Goal: Task Accomplishment & Management: Manage account settings

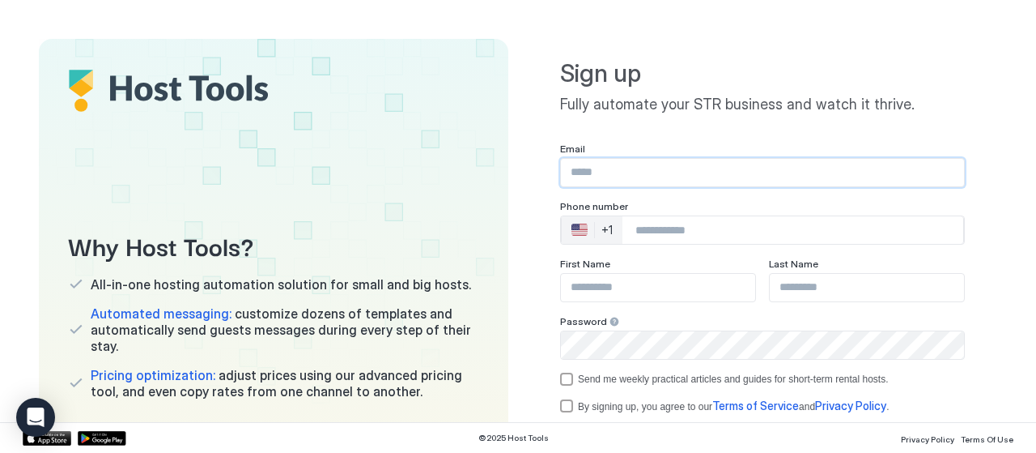
click at [657, 184] on input "Input Field" at bounding box center [762, 173] width 403 height 28
type input "**********"
type input "****"
type input "********"
click at [606, 244] on div "🇺🇸 +1" at bounding box center [592, 230] width 61 height 28
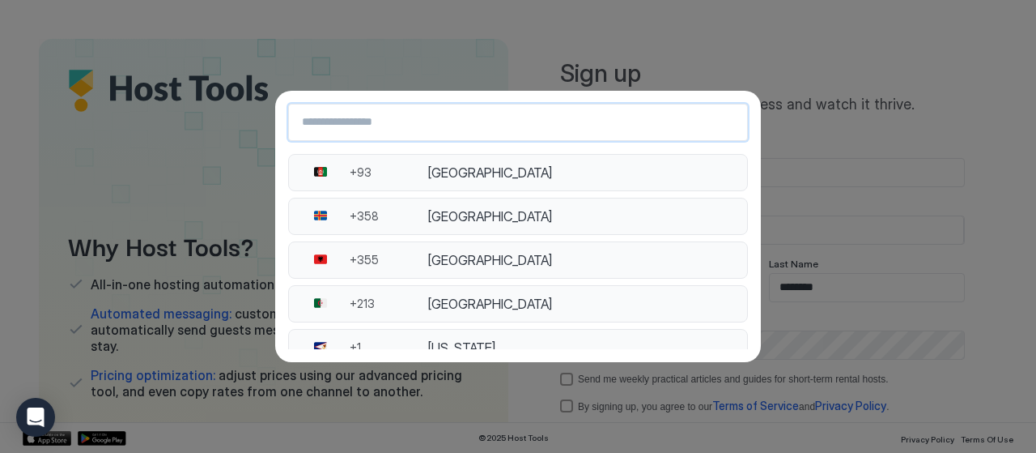
click at [594, 114] on input "Country Select Search Input" at bounding box center [518, 122] width 458 height 29
type input "******"
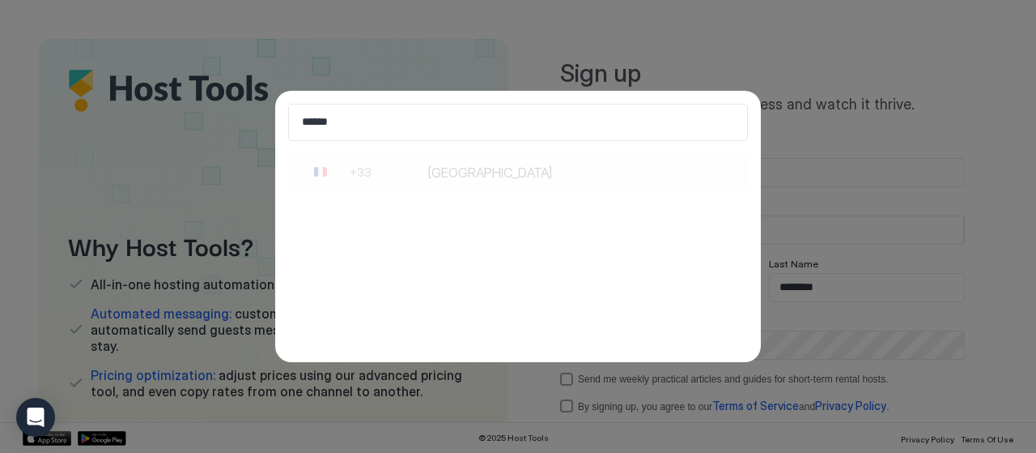
click at [475, 168] on div "France" at bounding box center [582, 172] width 310 height 16
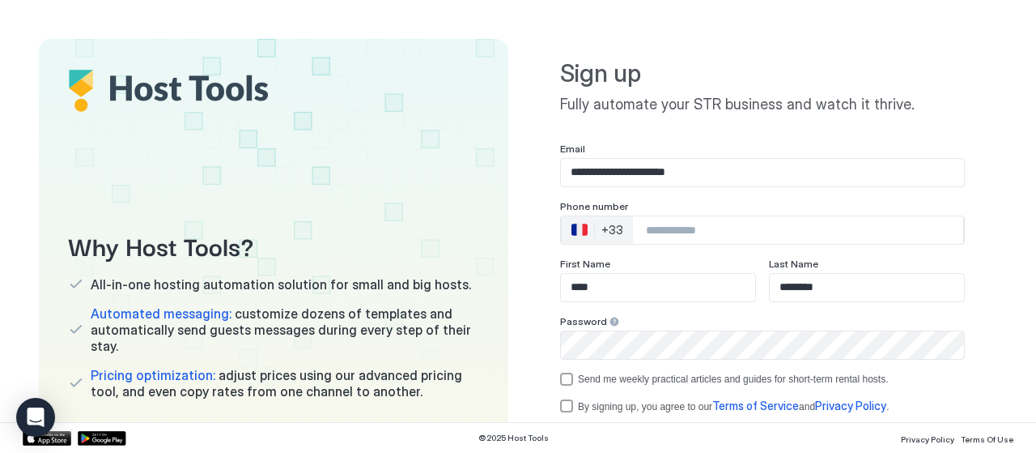
click at [669, 240] on input "Phone Number input" at bounding box center [798, 229] width 330 height 29
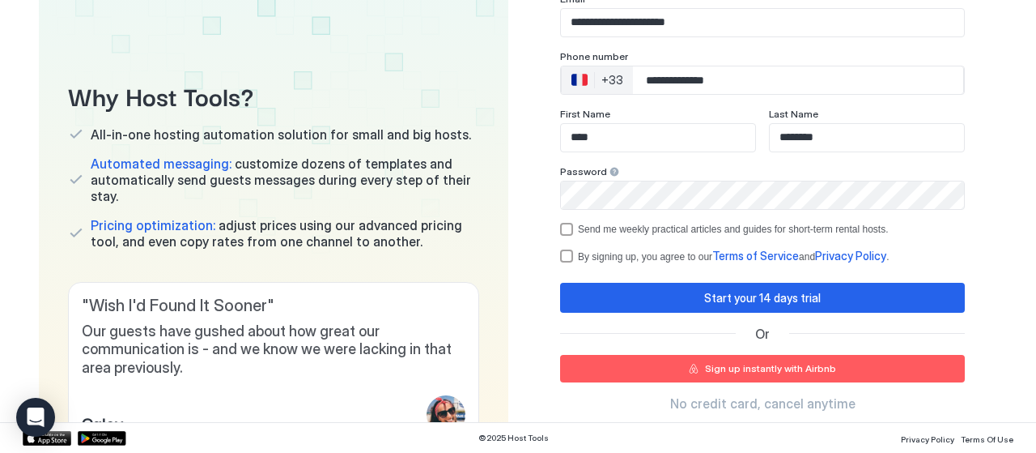
scroll to position [147, 0]
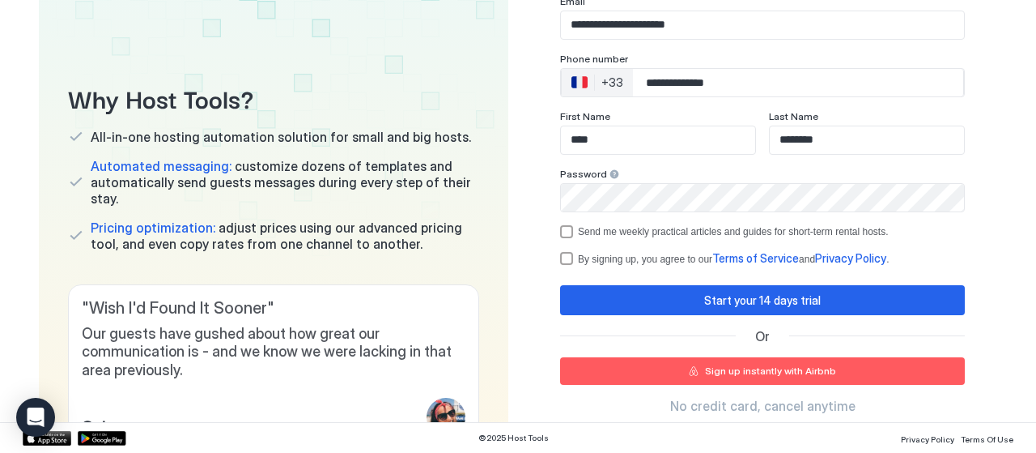
type input "**********"
click at [563, 254] on div "termsPrivacy" at bounding box center [566, 258] width 13 height 13
click at [703, 290] on button "Start your 14 days trial" at bounding box center [762, 300] width 405 height 30
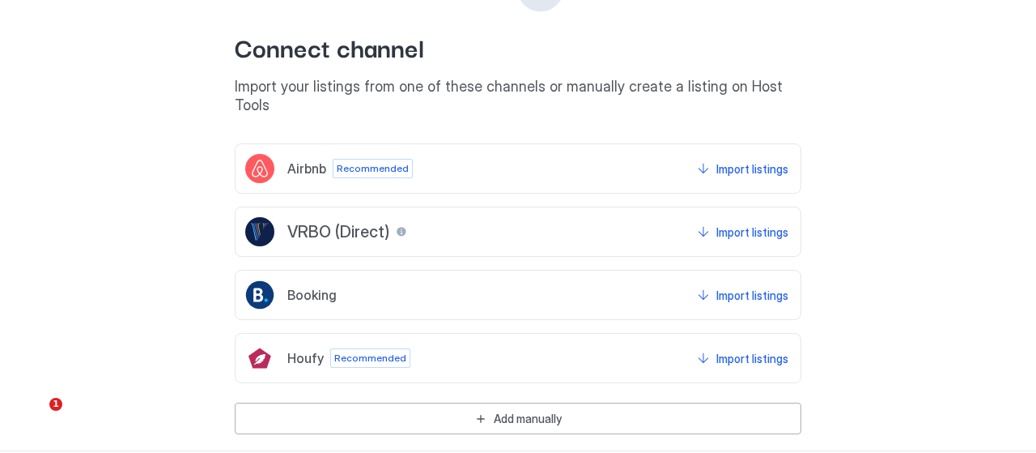
scroll to position [202, 0]
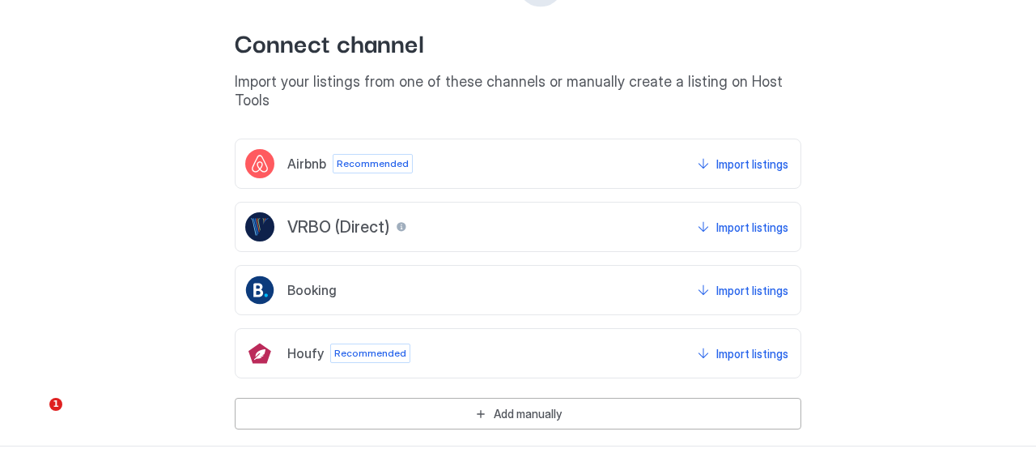
click at [555, 375] on div "Airbnb Recommended Import listings VRBO (Direct) Import listings Booking Import…" at bounding box center [518, 283] width 567 height 291
click at [550, 405] on div "Add manually" at bounding box center [528, 413] width 68 height 17
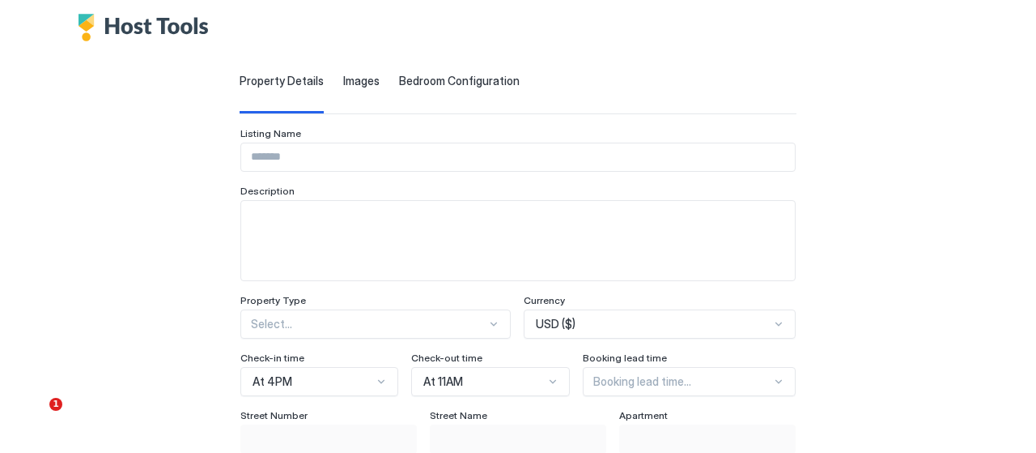
scroll to position [0, 0]
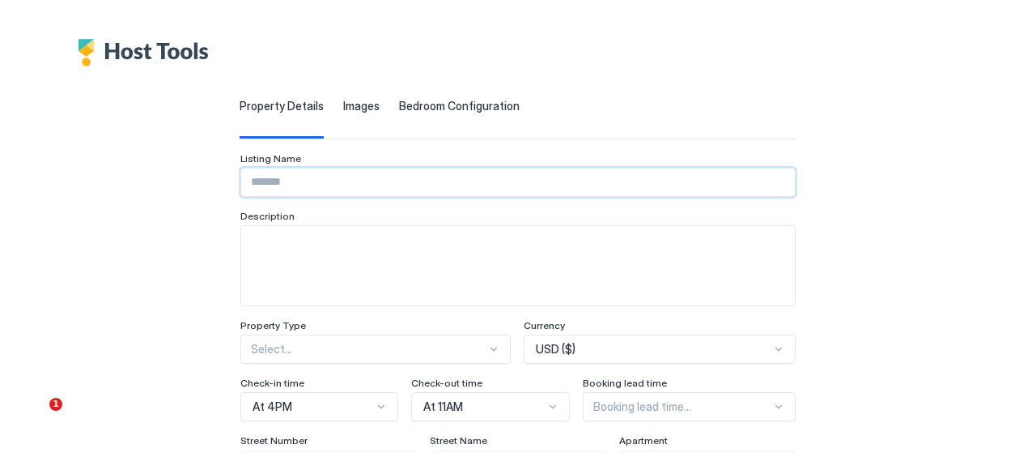
click at [295, 182] on input "Input Field" at bounding box center [518, 182] width 554 height 28
type input "**********"
click at [583, 343] on div "USD ($)" at bounding box center [660, 348] width 272 height 29
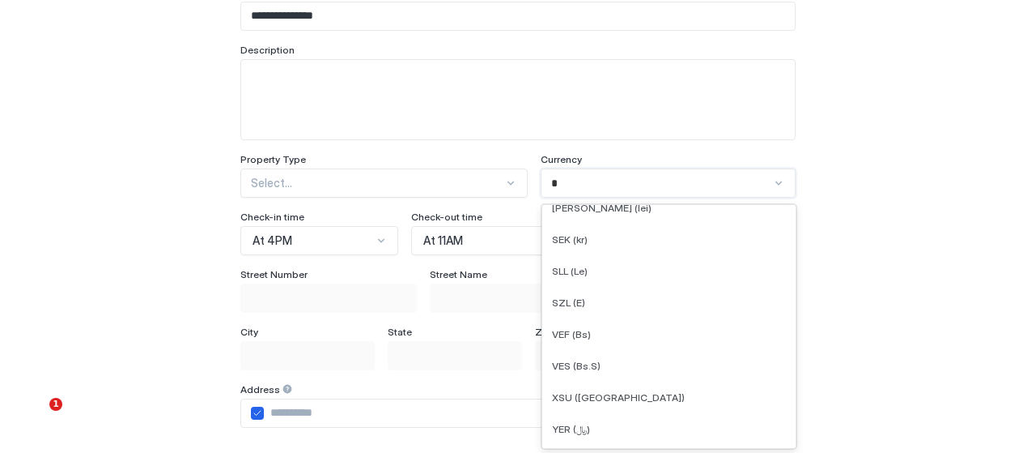
scroll to position [387, 0]
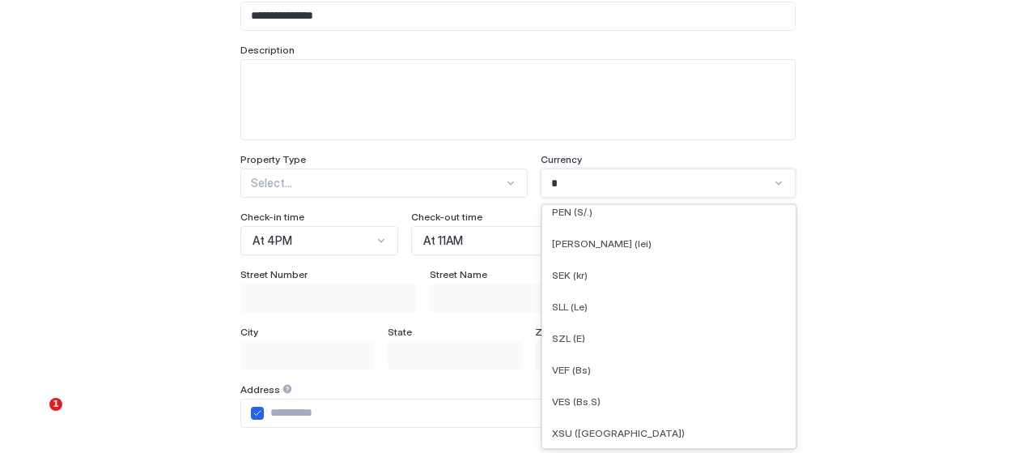
type input "**"
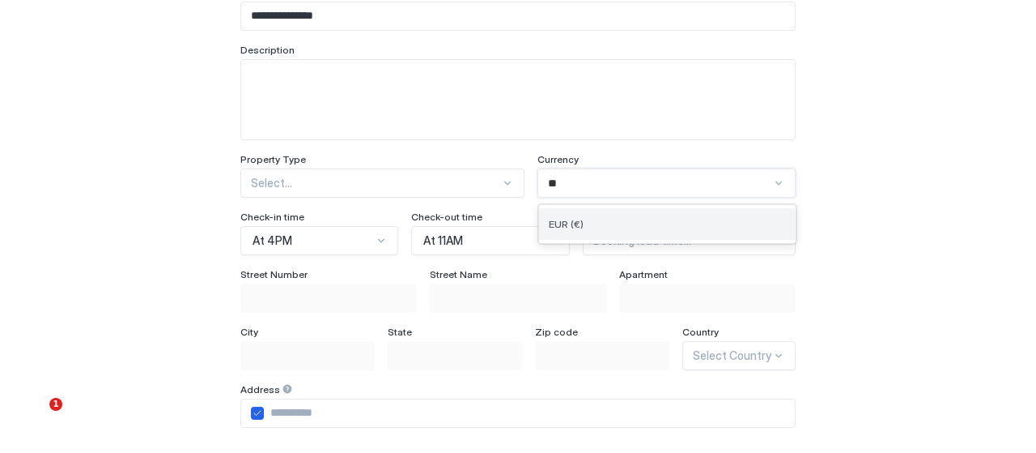
click at [609, 229] on div "EUR (€)" at bounding box center [667, 224] width 257 height 32
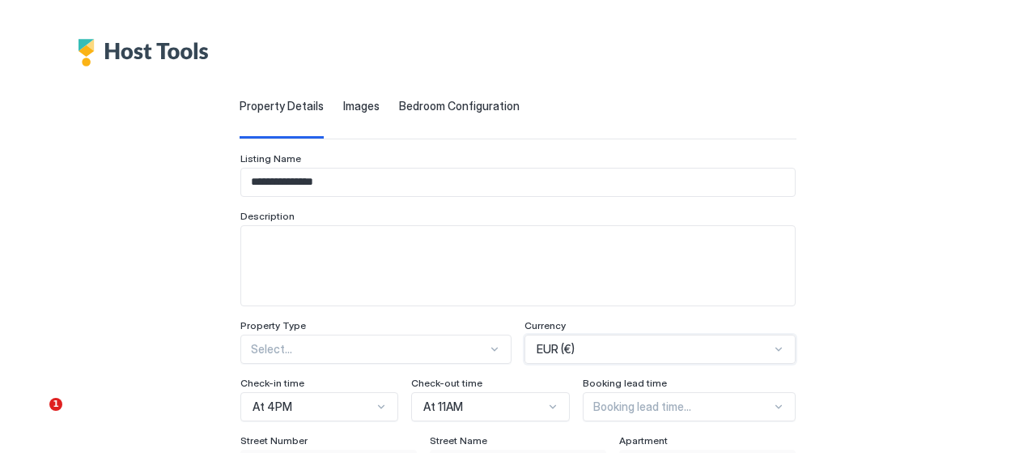
scroll to position [166, 0]
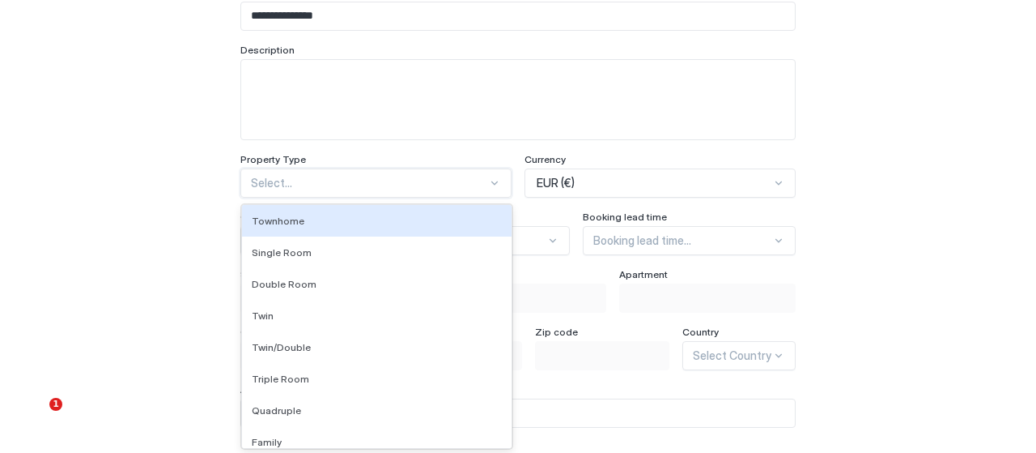
click at [495, 198] on div "65 results available. Use Up and Down to choose options, press Enter to select …" at bounding box center [375, 182] width 271 height 29
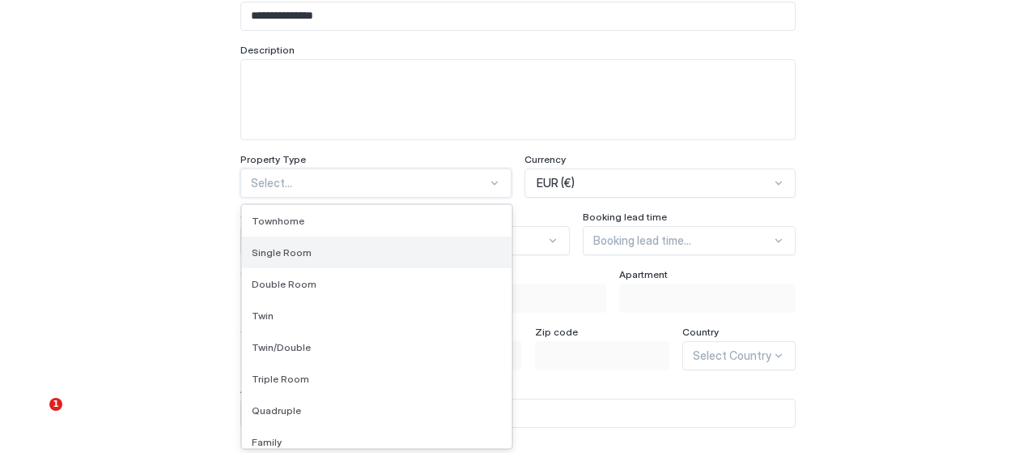
click at [421, 247] on div "Single Room" at bounding box center [377, 252] width 250 height 12
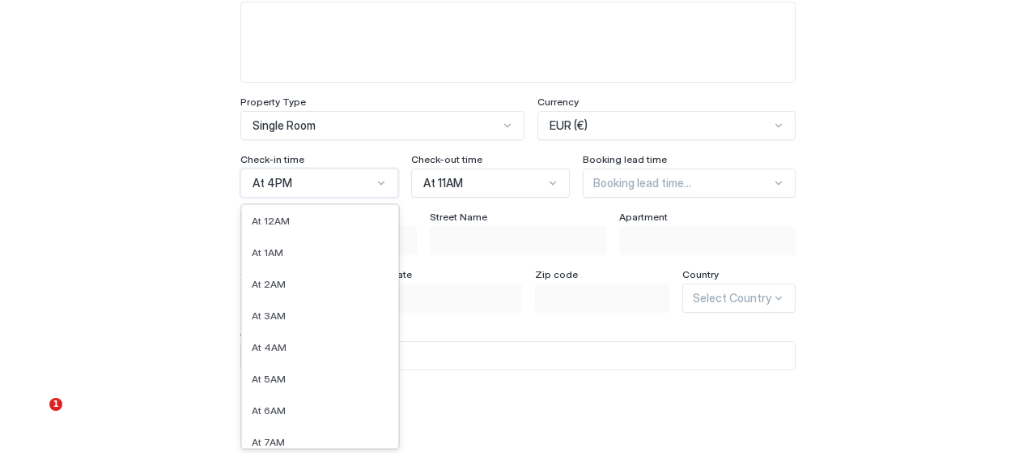
scroll to position [304, 0]
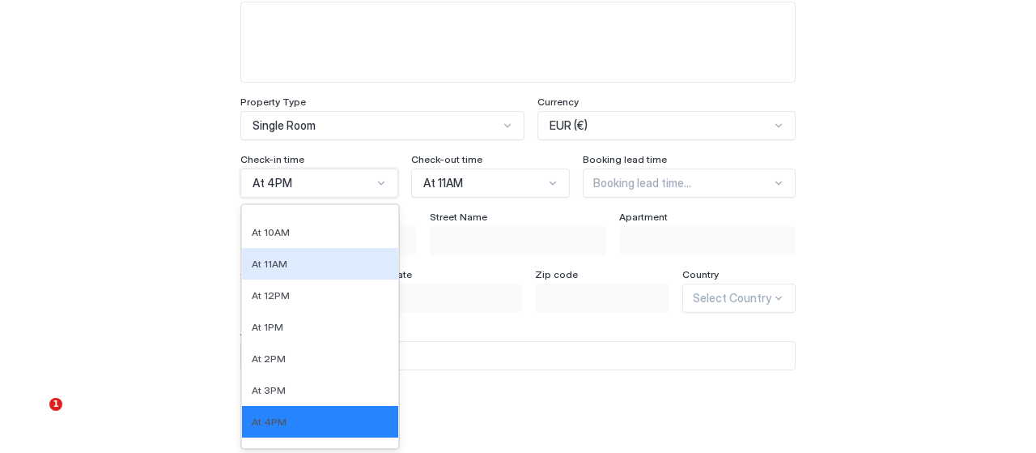
click at [325, 198] on div "24 results available. Use Up and Down to choose options, press Enter to select …" at bounding box center [319, 182] width 158 height 29
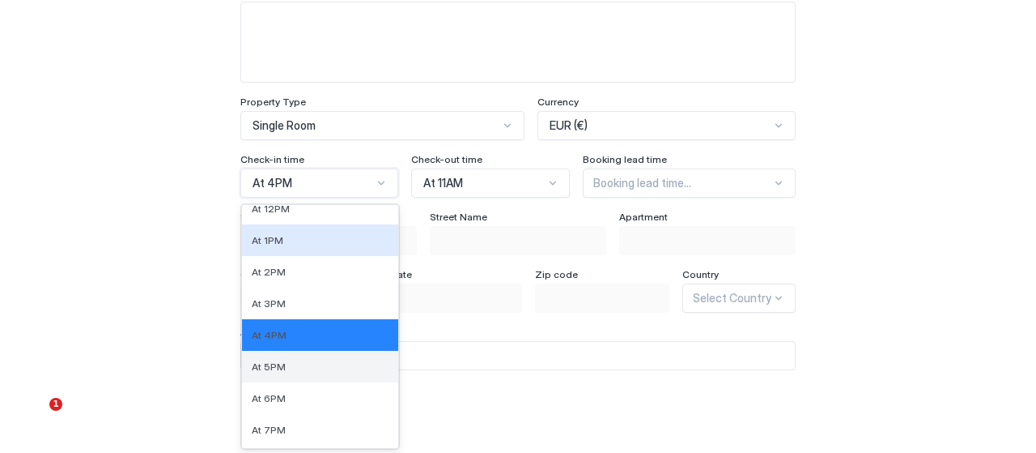
scroll to position [399, 0]
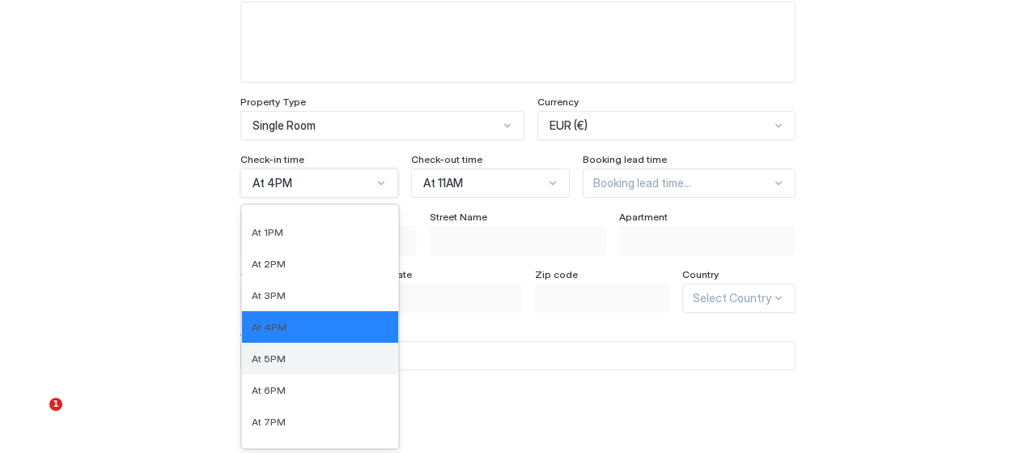
click at [337, 349] on div "At 5PM" at bounding box center [320, 358] width 156 height 32
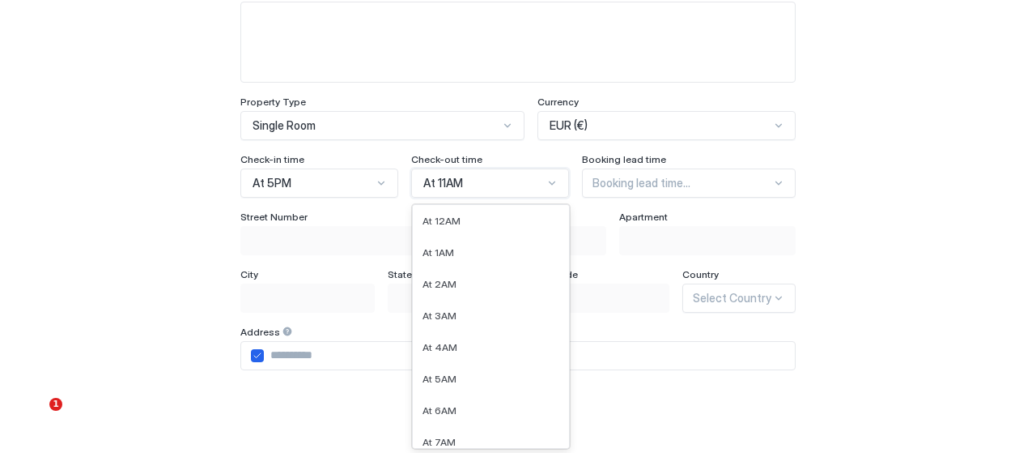
scroll to position [147, 0]
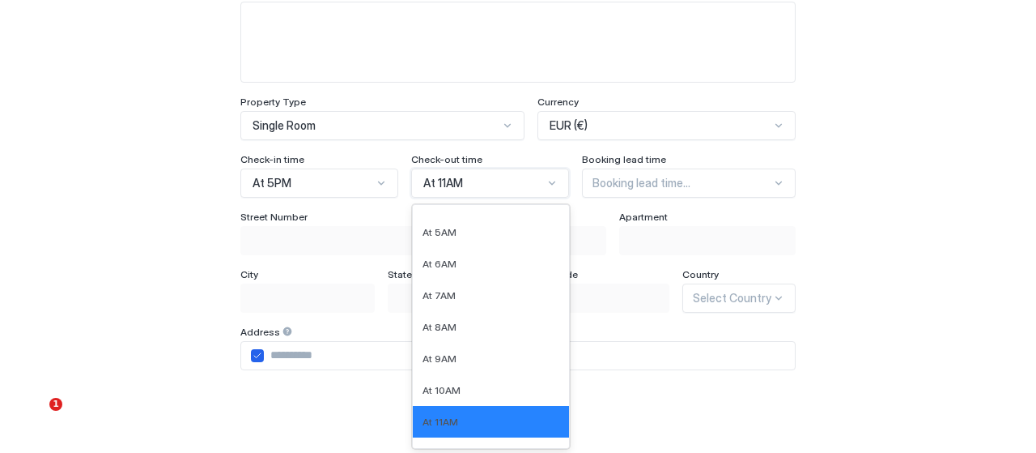
click at [457, 184] on div "At 11AM" at bounding box center [483, 183] width 121 height 15
click at [439, 395] on div "At 10AM" at bounding box center [491, 390] width 157 height 32
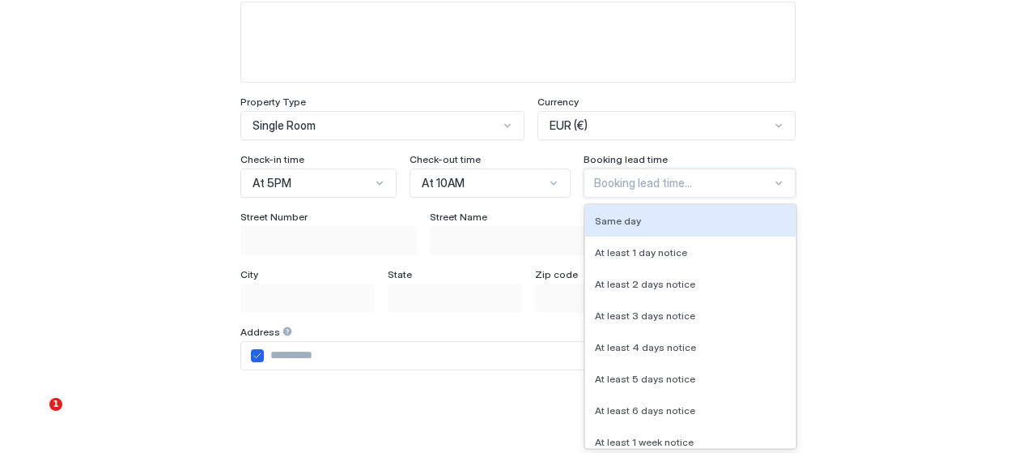
click at [685, 192] on div "Booking lead time..." at bounding box center [690, 182] width 212 height 29
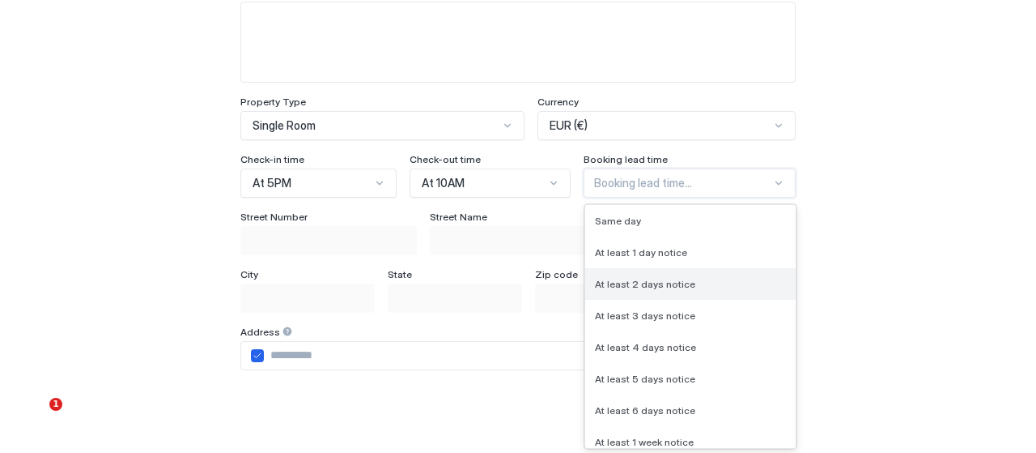
click at [671, 274] on div "At least 2 days notice" at bounding box center [690, 284] width 210 height 32
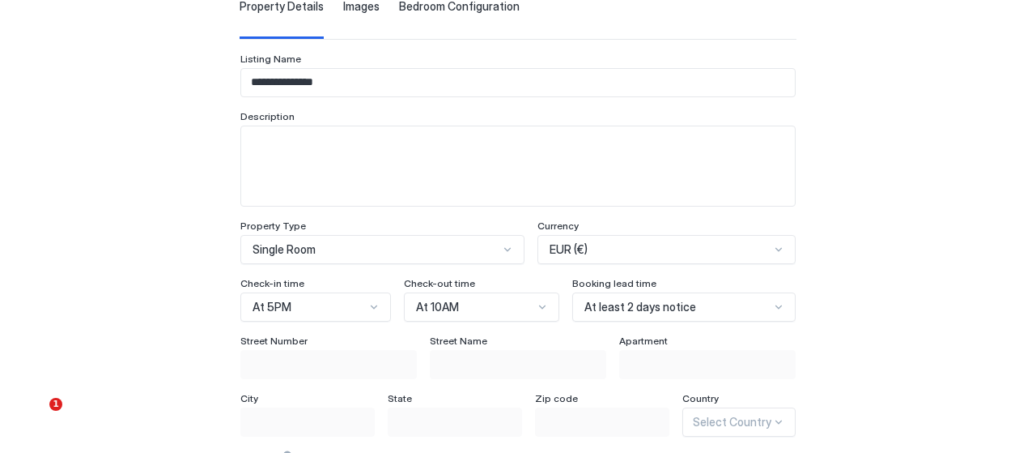
scroll to position [82, 0]
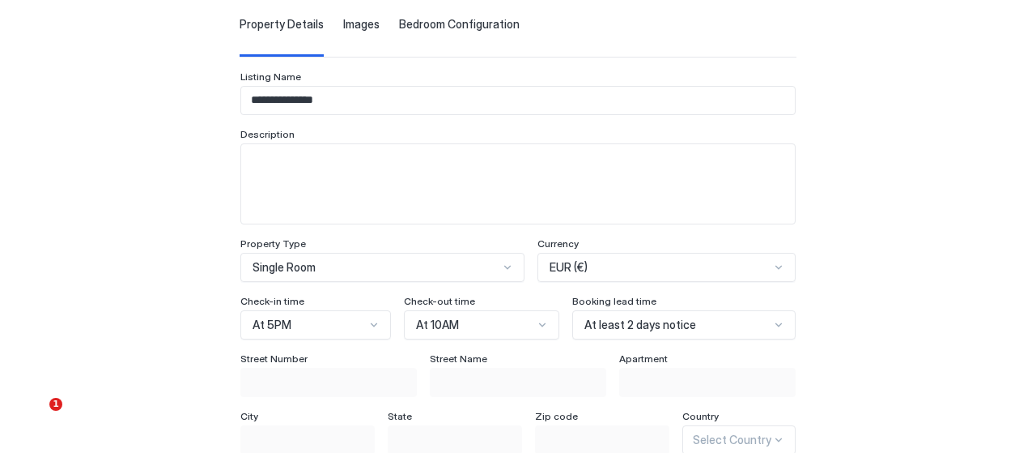
click at [718, 193] on textarea "Input Field" at bounding box center [518, 183] width 554 height 79
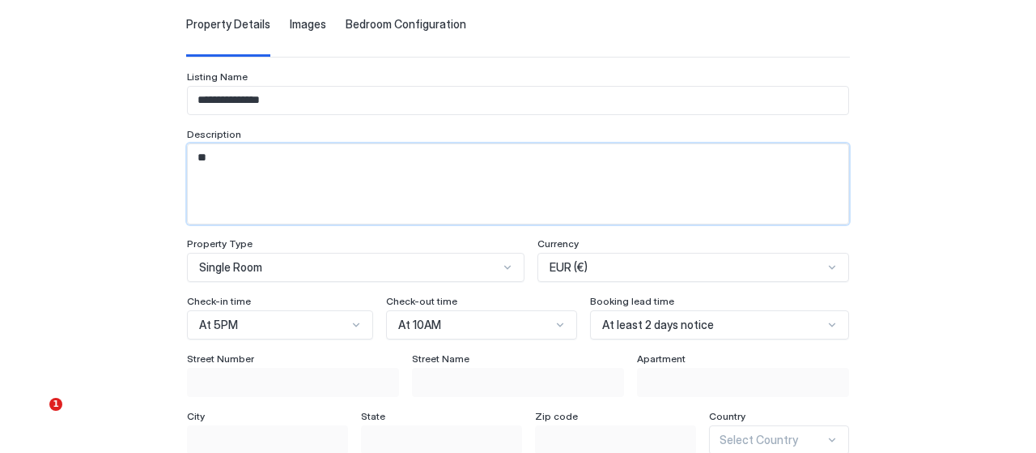
type textarea "*"
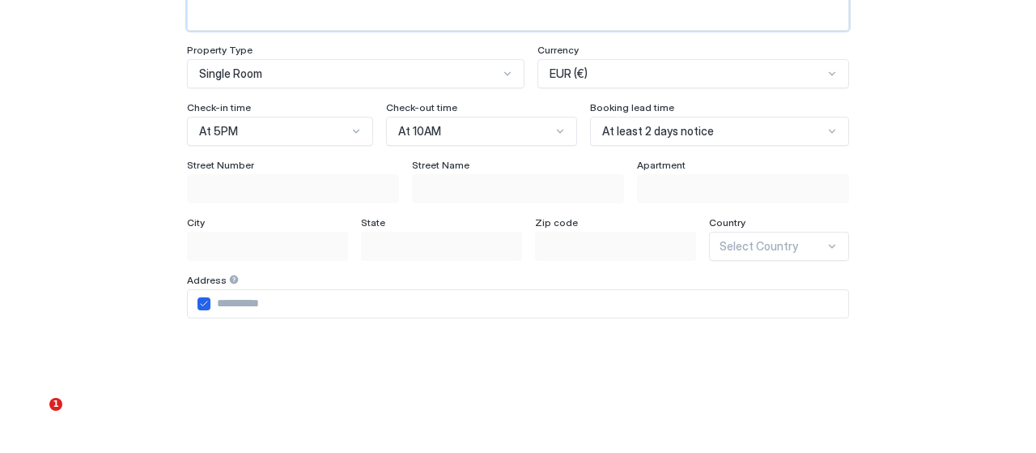
scroll to position [279, 0]
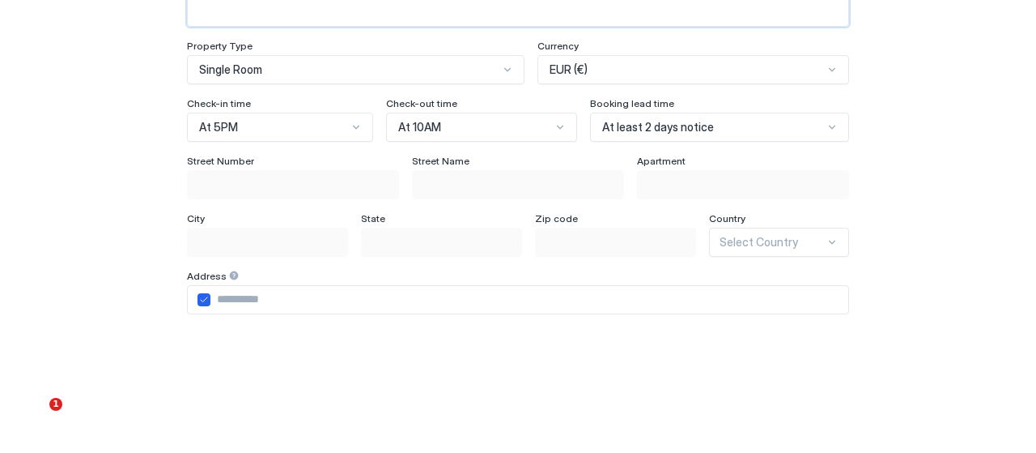
click at [232, 302] on input "Input Field" at bounding box center [529, 300] width 638 height 28
click at [199, 299] on icon "airbnbAddress" at bounding box center [204, 300] width 10 height 10
click at [248, 187] on input "Input Field" at bounding box center [293, 185] width 210 height 28
type input "*"
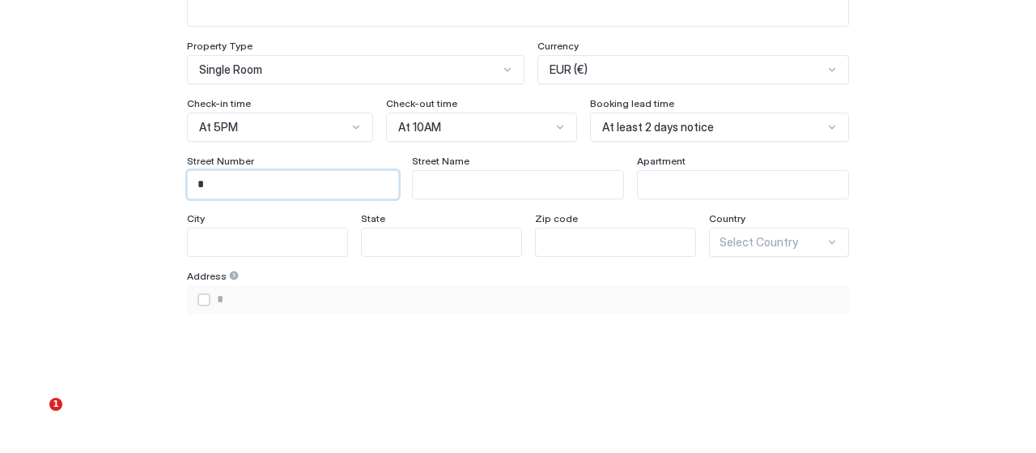
type input "**"
drag, startPoint x: 450, startPoint y: 164, endPoint x: 431, endPoint y: 191, distance: 33.0
click at [431, 191] on div "Street Name" at bounding box center [518, 177] width 212 height 45
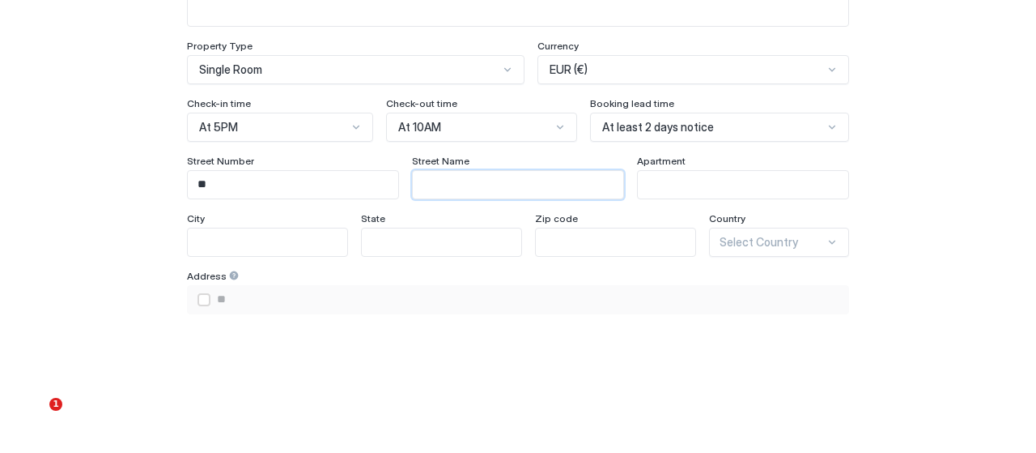
click at [431, 191] on input "Input Field" at bounding box center [518, 185] width 210 height 28
type input "*"
type input "****"
type input "**"
type input "*****"
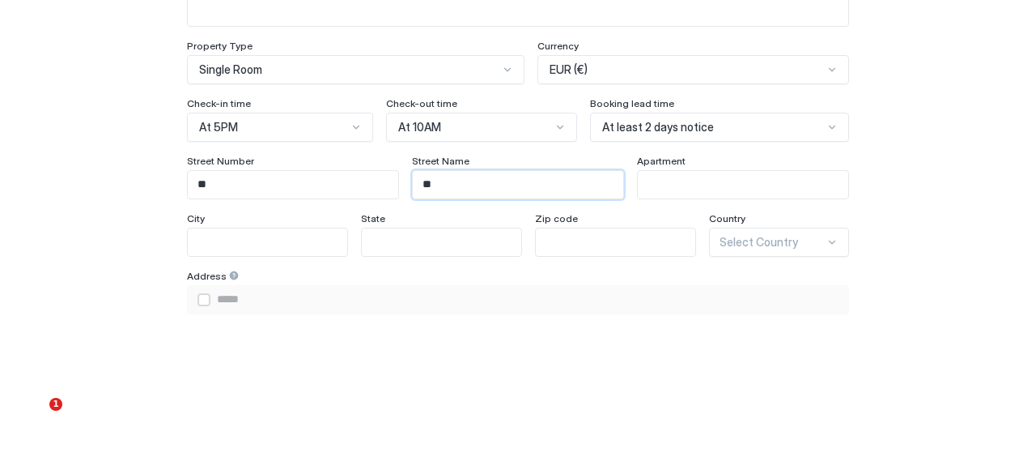
type input "***"
type input "******"
type input "****"
type input "*******"
type input "*****"
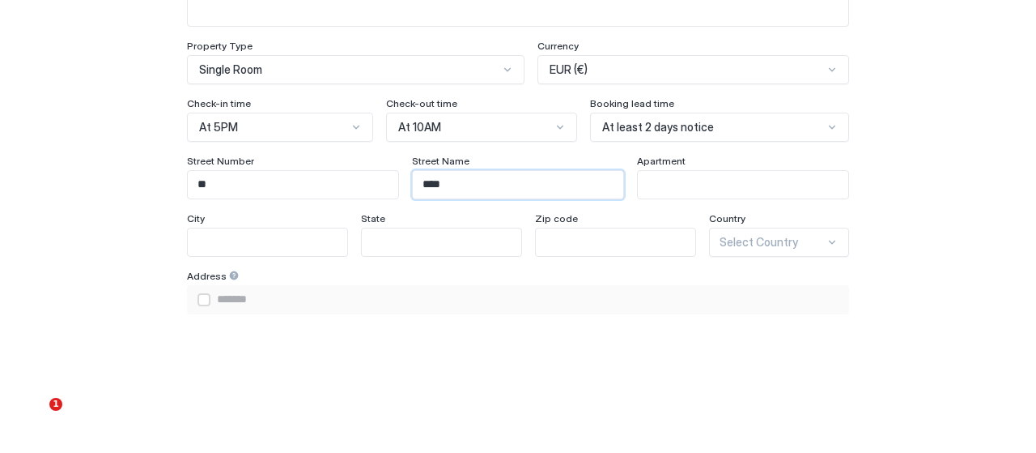
type input "********"
type input "*******"
type input "**********"
type input "*********"
type input "**********"
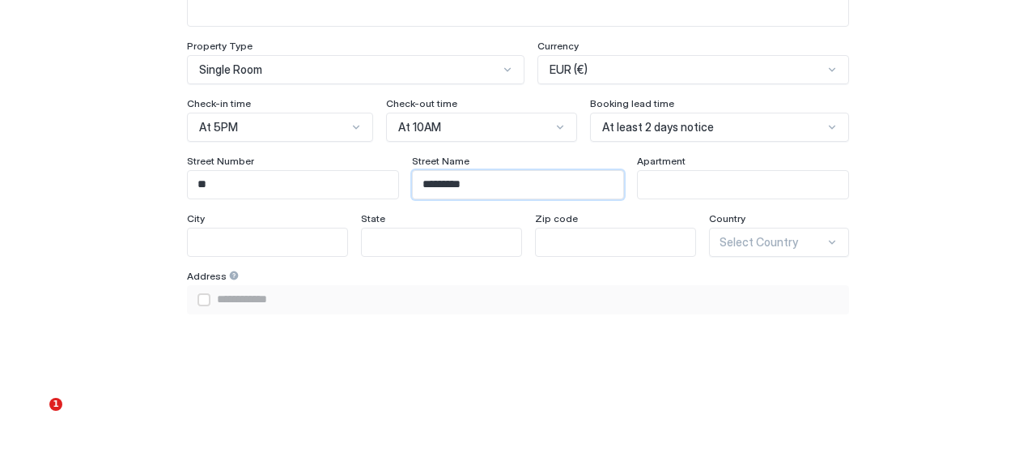
type input "**********"
type input "*********"
type input "**********"
type input "********"
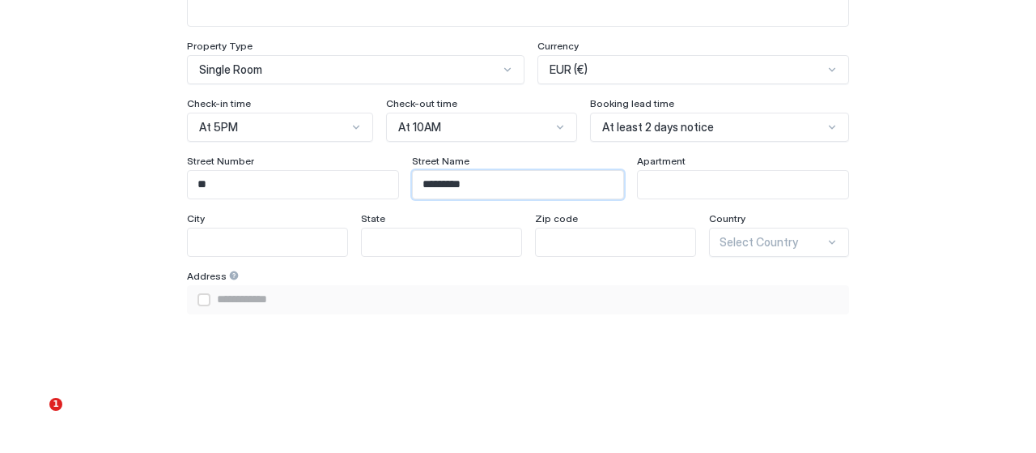
type input "**********"
type input "*********"
type input "**********"
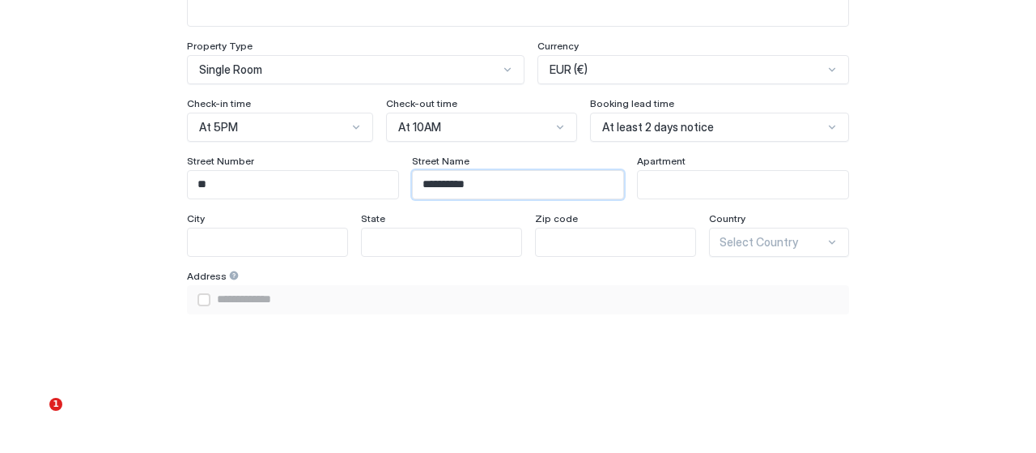
type input "**********"
type input "********"
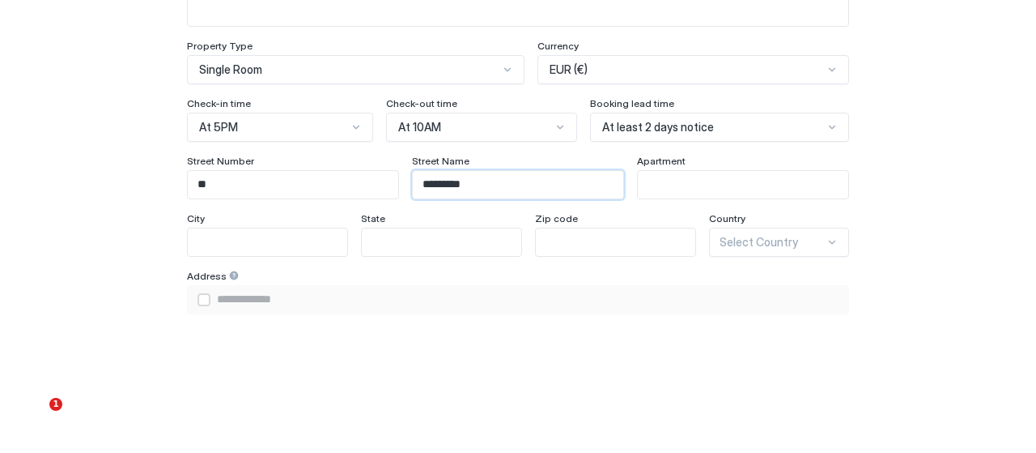
type input "**********"
type input "*******"
type input "**********"
type input "*****"
type input "********"
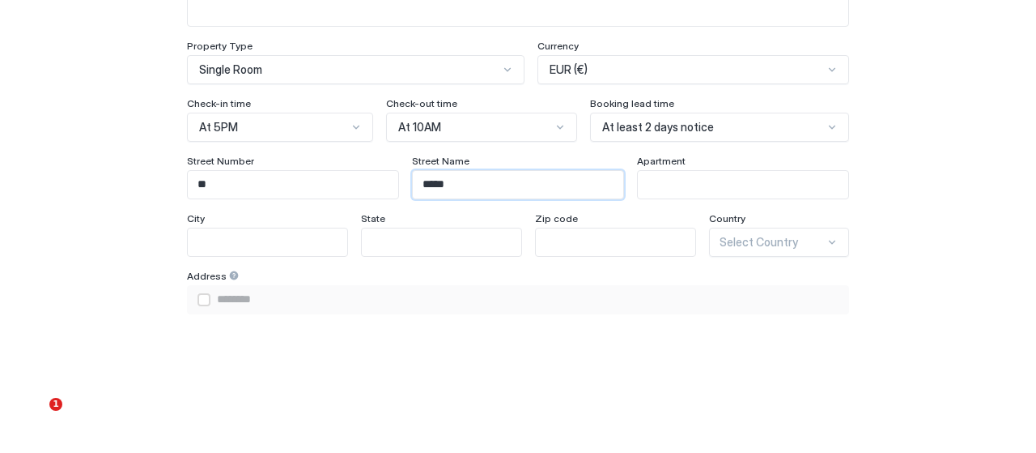
type input "****"
type input "*******"
type input "***"
type input "******"
type input "**"
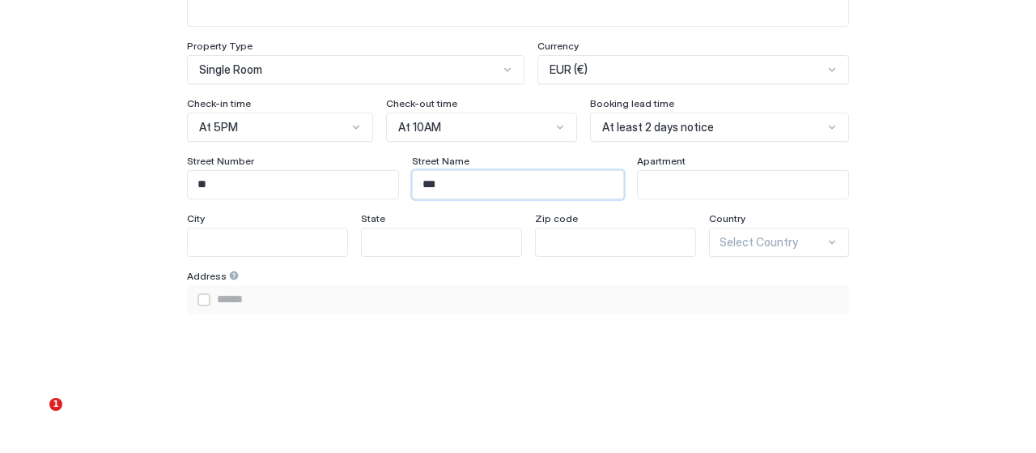
type input "*****"
type input "*"
type input "****"
type input "**"
click at [321, 185] on input "**" at bounding box center [293, 185] width 210 height 28
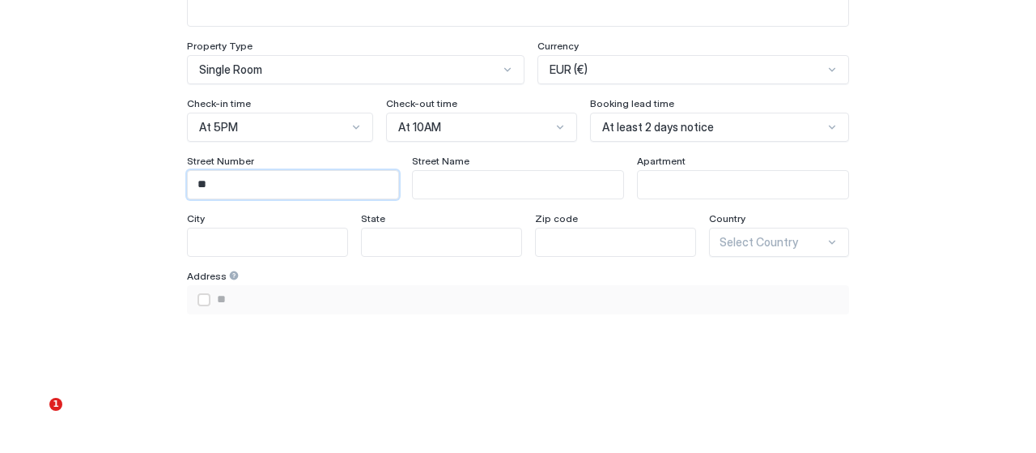
type input "*"
click at [198, 298] on div "airbnbAddress" at bounding box center [204, 299] width 13 height 13
click at [223, 296] on input "Input Field" at bounding box center [529, 300] width 638 height 28
type input "**********"
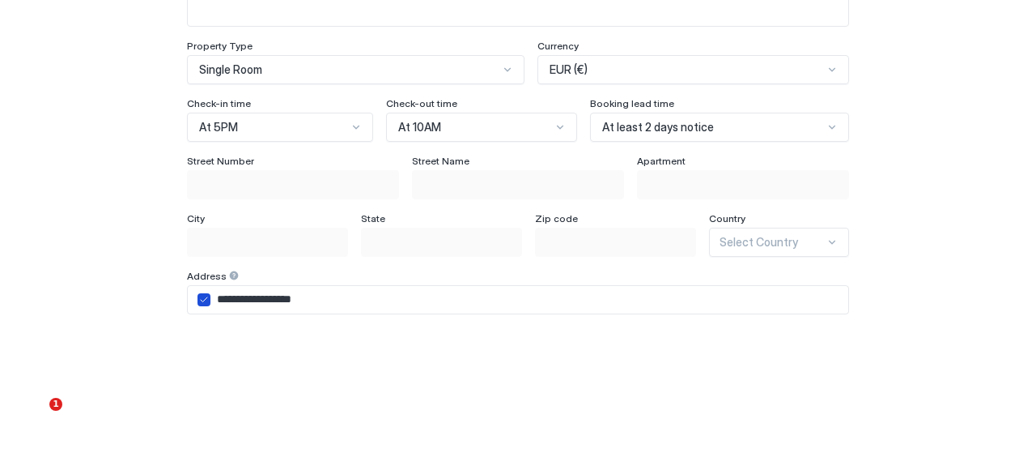
click at [199, 295] on icon "airbnbAddress" at bounding box center [204, 300] width 10 height 10
click at [240, 189] on input "Input Field" at bounding box center [293, 185] width 210 height 28
type input "*"
type input "**"
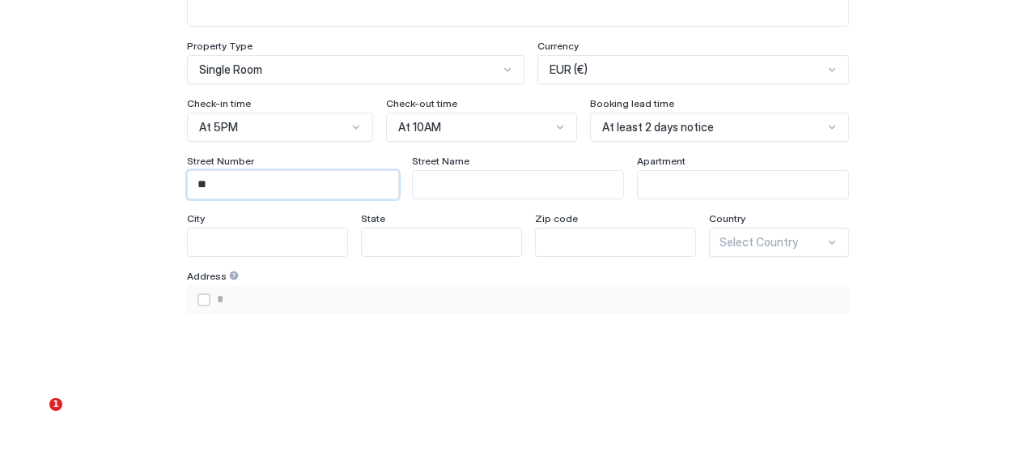
type input "**"
type input "*"
type input "**"
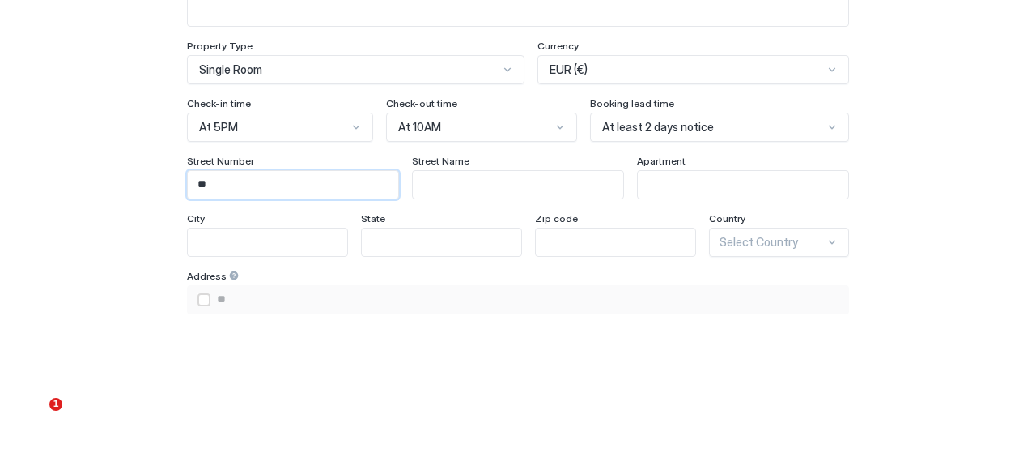
type input "**"
click at [455, 171] on input "Input Field" at bounding box center [518, 185] width 210 height 28
type input "*"
type input "****"
type input "**"
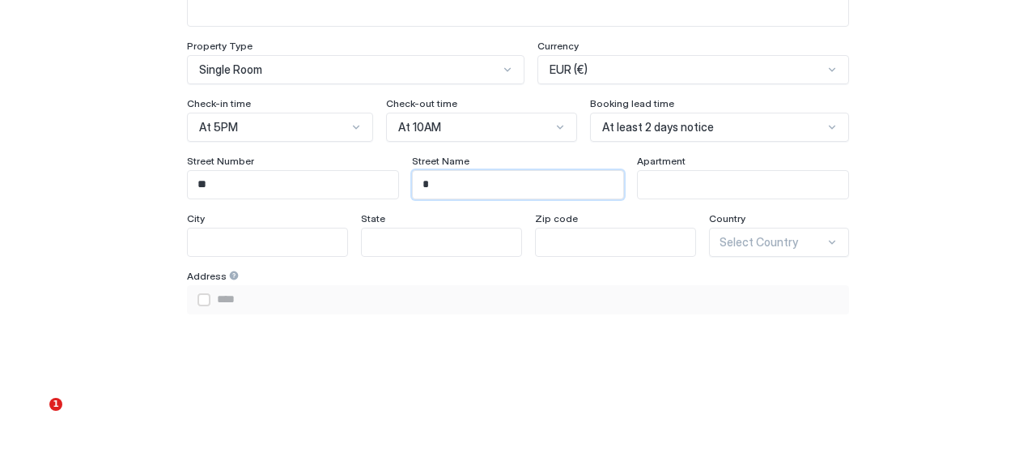
type input "*****"
type input "***"
type input "******"
type input "****"
type input "*******"
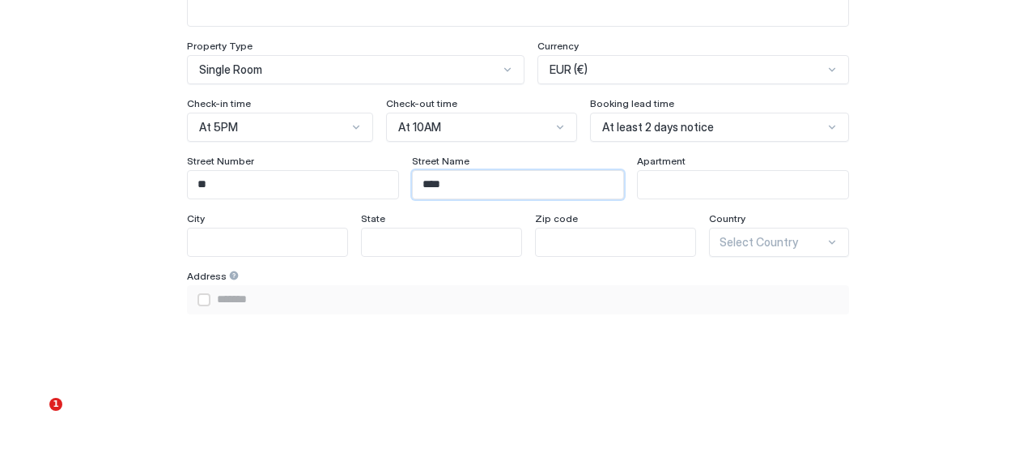
type input "*****"
type input "********"
type input "*******"
type input "**********"
type input "********"
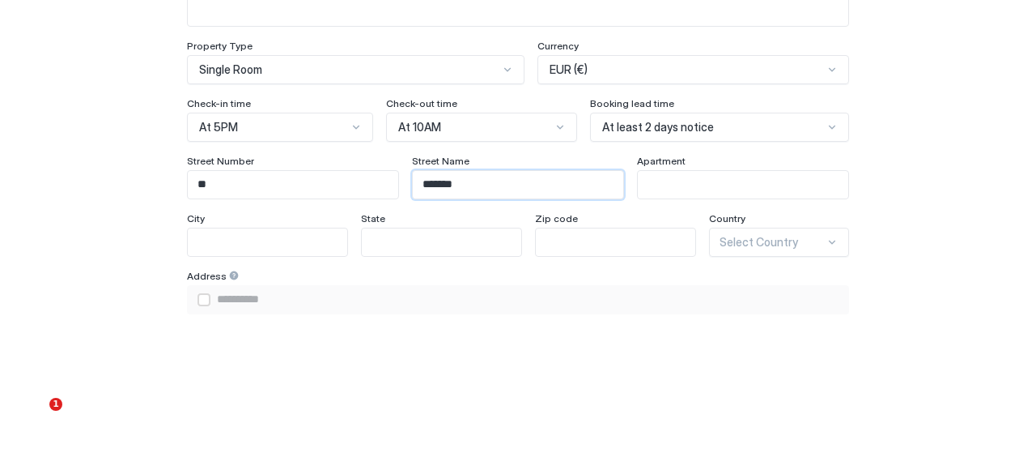
type input "**********"
type input "*********"
type input "**********"
type input "********"
type input "**********"
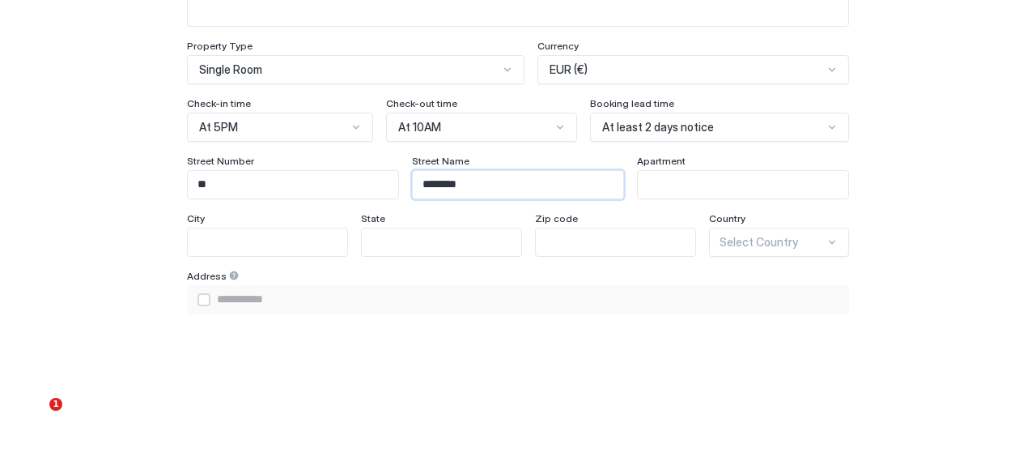
type input "*******"
type input "**********"
type input "*****"
type input "********"
type input "*******"
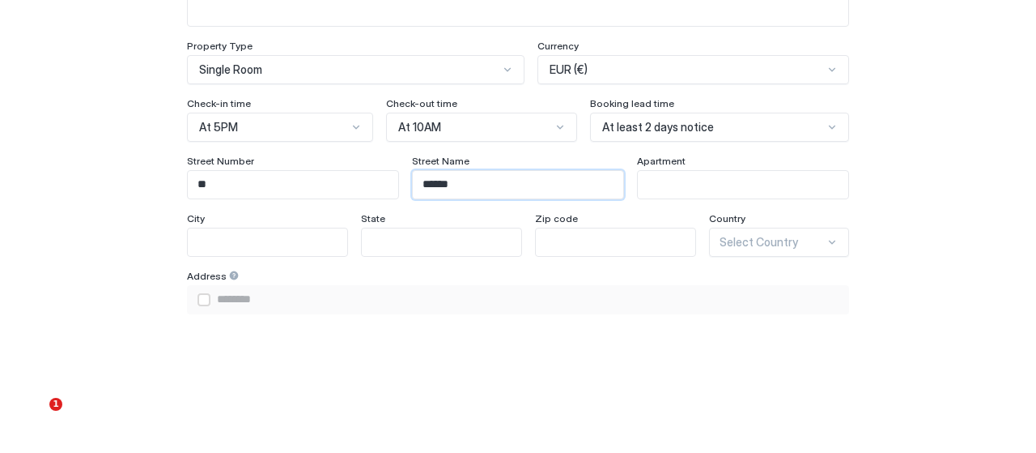
type input "**********"
type input "********"
type input "**********"
type input "*********"
type input "**********"
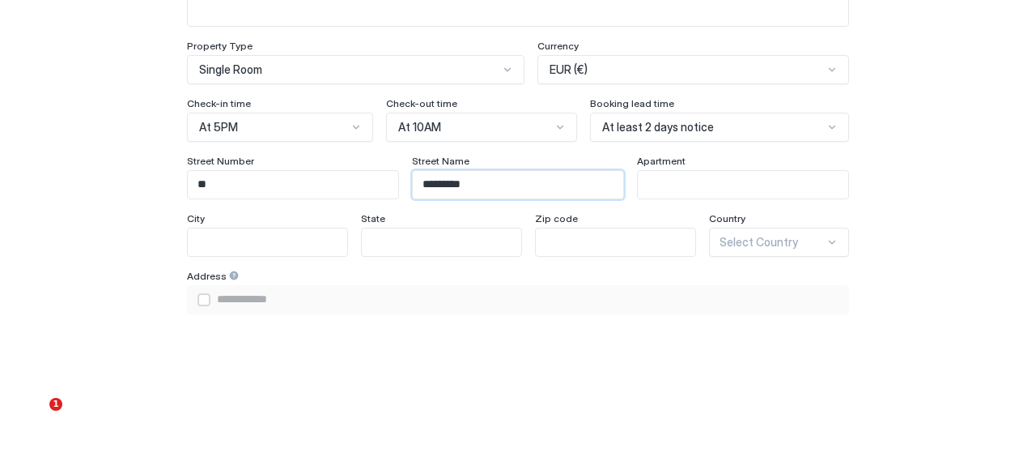
type input "**********"
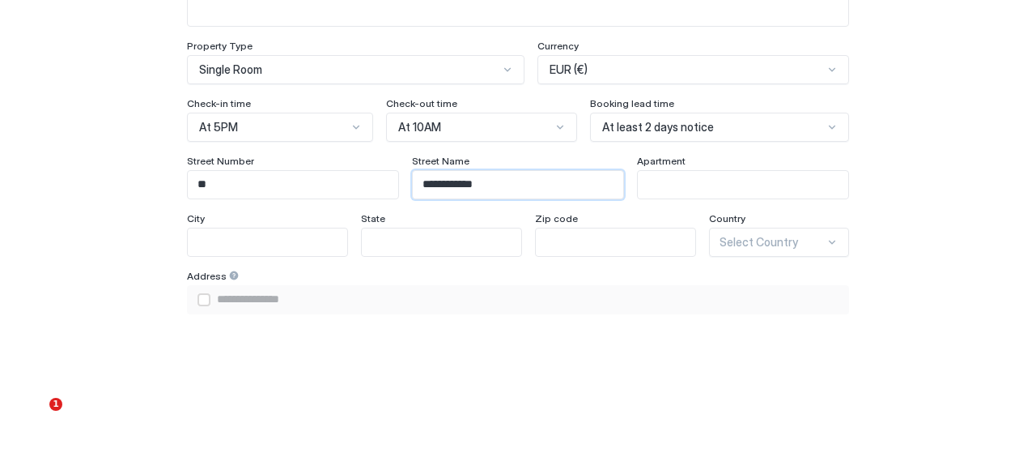
type input "**********"
click at [730, 183] on input "Input Field" at bounding box center [743, 185] width 210 height 28
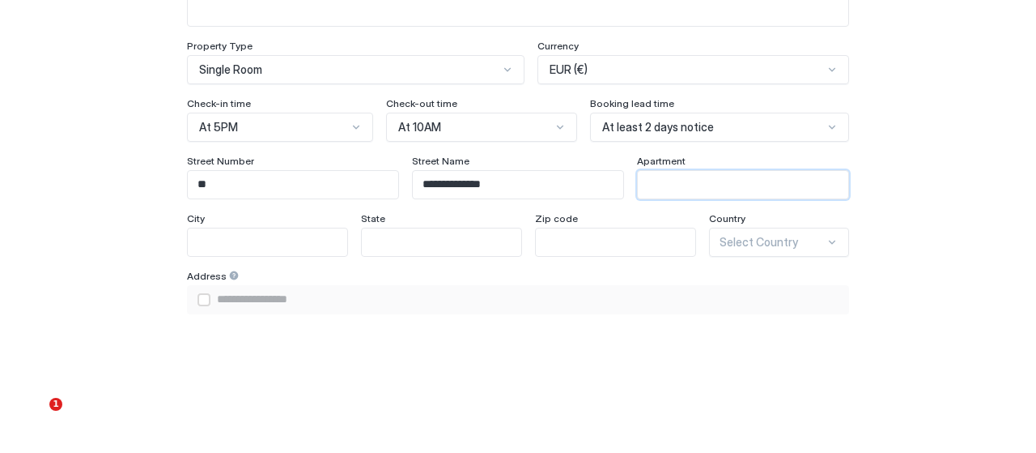
type input "*"
type input "**********"
type input "**"
type input "**********"
type input "**"
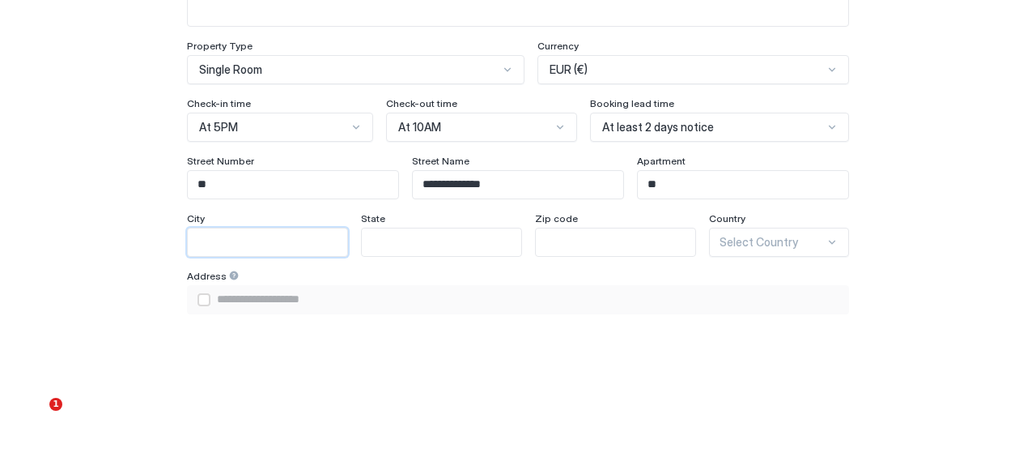
click at [290, 234] on input "Input Field" at bounding box center [267, 242] width 159 height 28
type input "*"
type input "**********"
type input "**"
type input "**********"
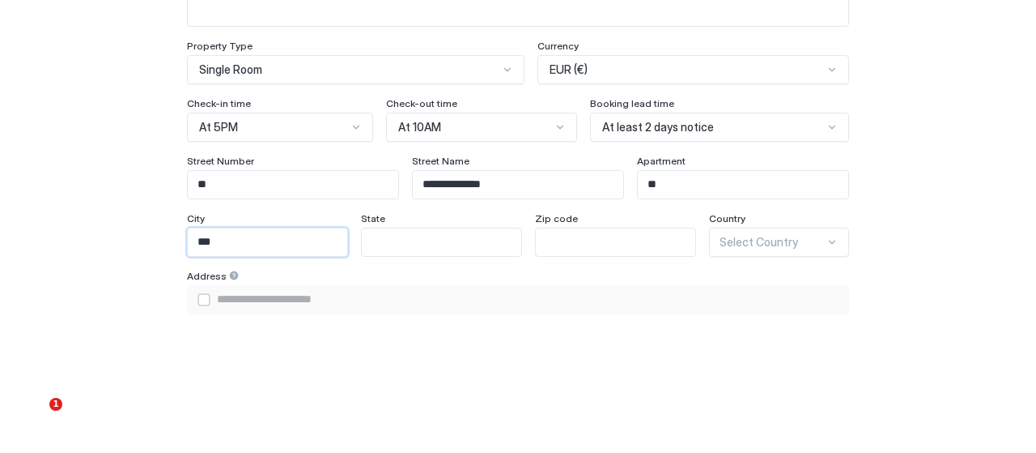
type input "****"
type input "**********"
type input "*****"
type input "**********"
type input "******"
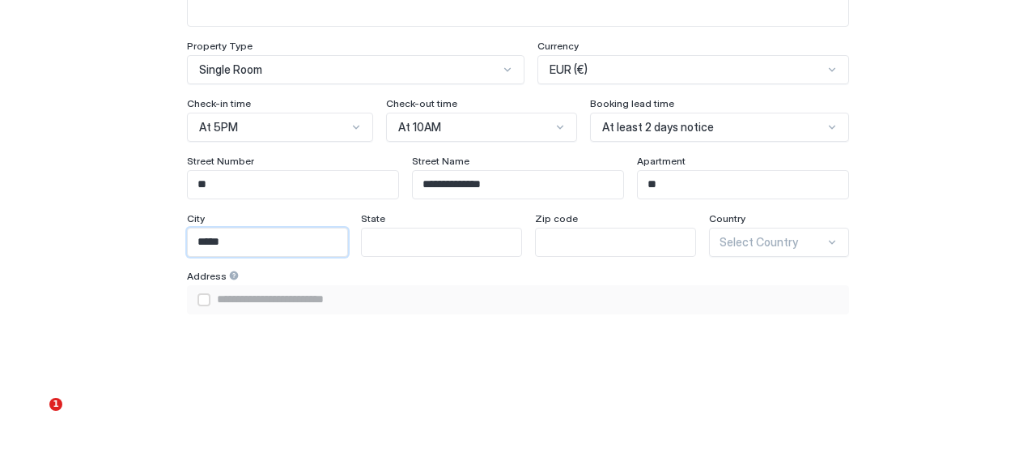
type input "**********"
type input "*******"
type input "**********"
type input "********"
type input "**********"
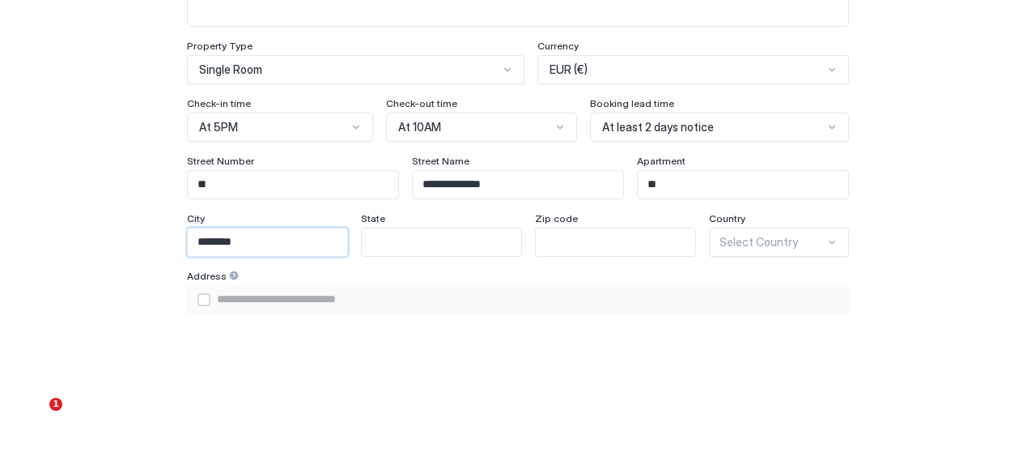
type input "*********"
type input "**********"
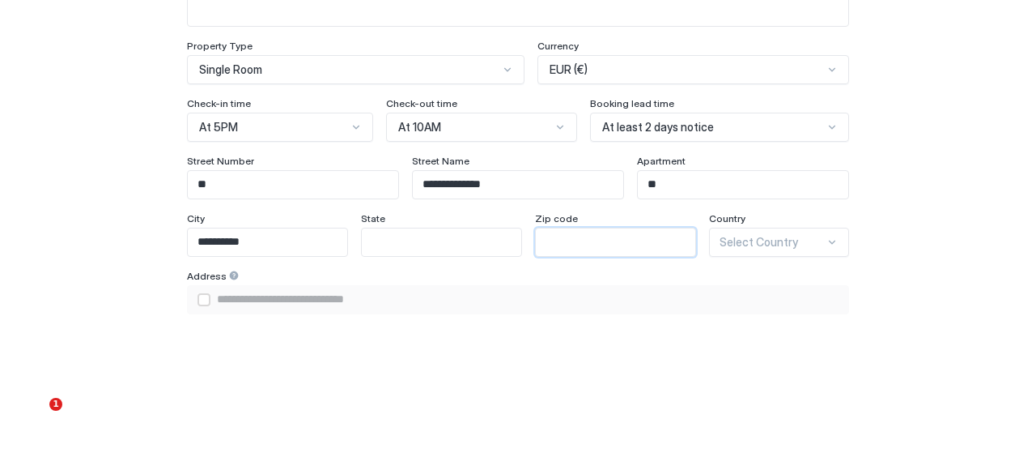
click at [587, 232] on input "Input Field" at bounding box center [615, 242] width 159 height 28
type input "*"
type input "**********"
type input "**"
type input "**********"
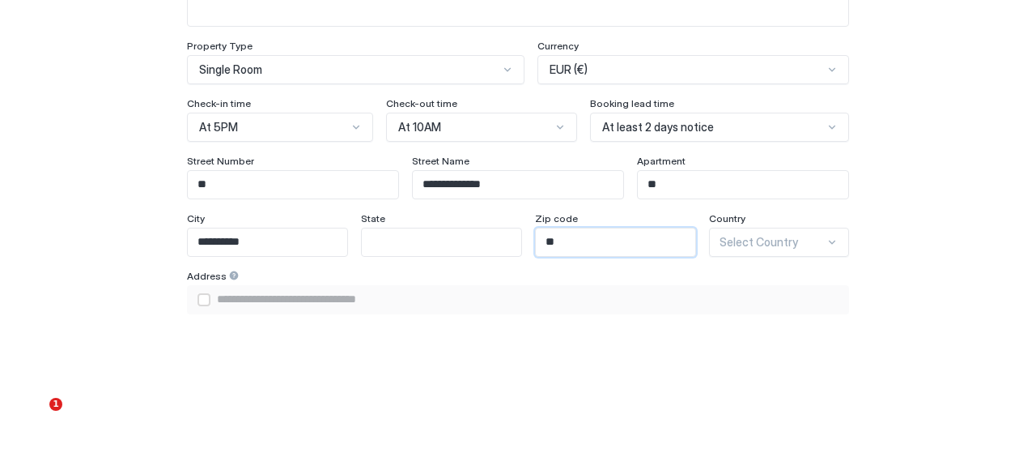
type input "***"
type input "**********"
type input "****"
type input "**********"
type input "*****"
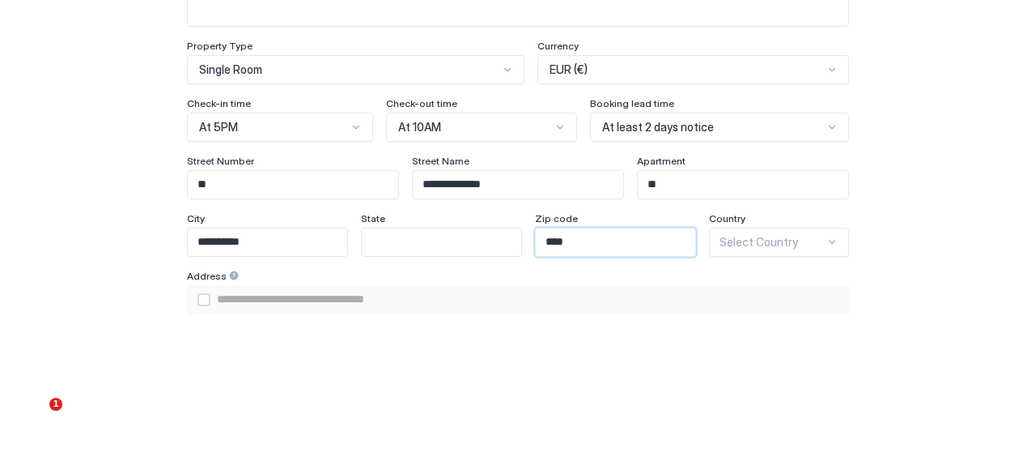
type input "**********"
type input "*****"
click at [925, 174] on div "**********" at bounding box center [518, 235] width 991 height 897
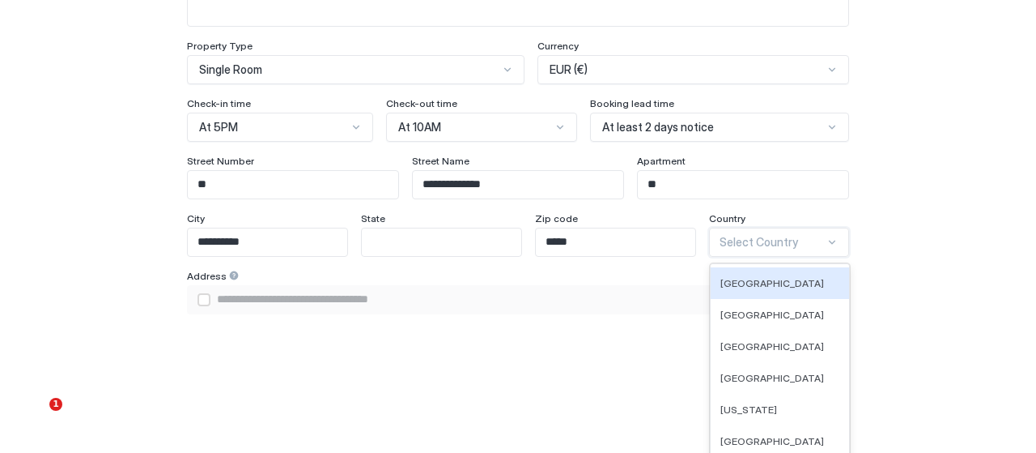
scroll to position [338, 0]
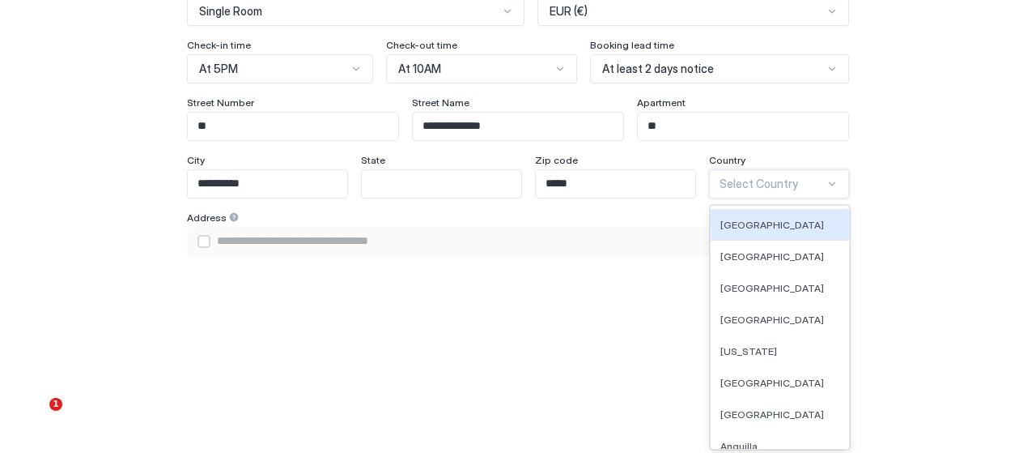
click at [824, 198] on div "249 results available. Use Up and Down to choose options, press Enter to select…" at bounding box center [779, 183] width 140 height 29
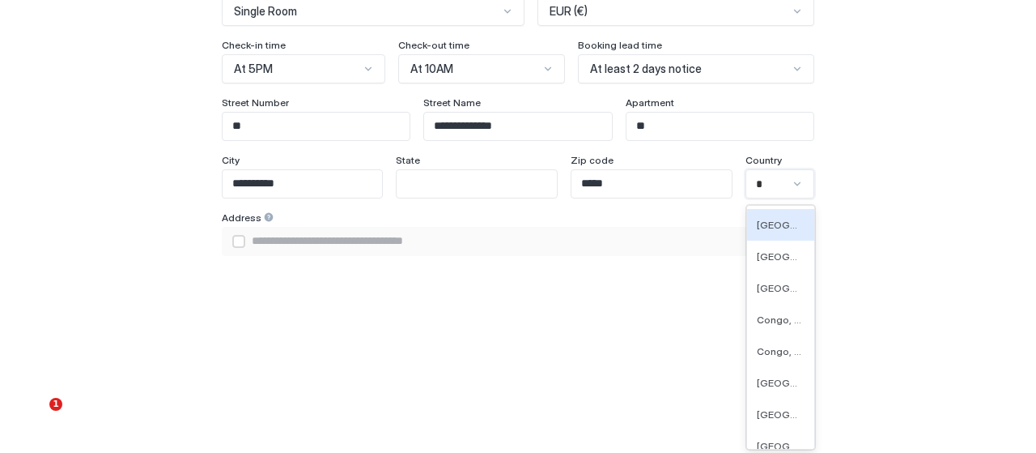
type input "**"
click at [785, 250] on span "France" at bounding box center [779, 256] width 49 height 12
type input "**********"
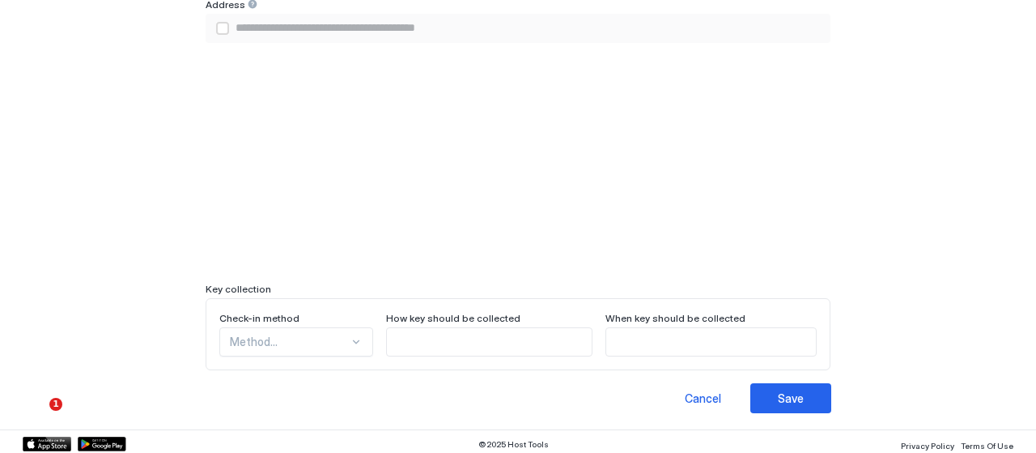
scroll to position [553, 0]
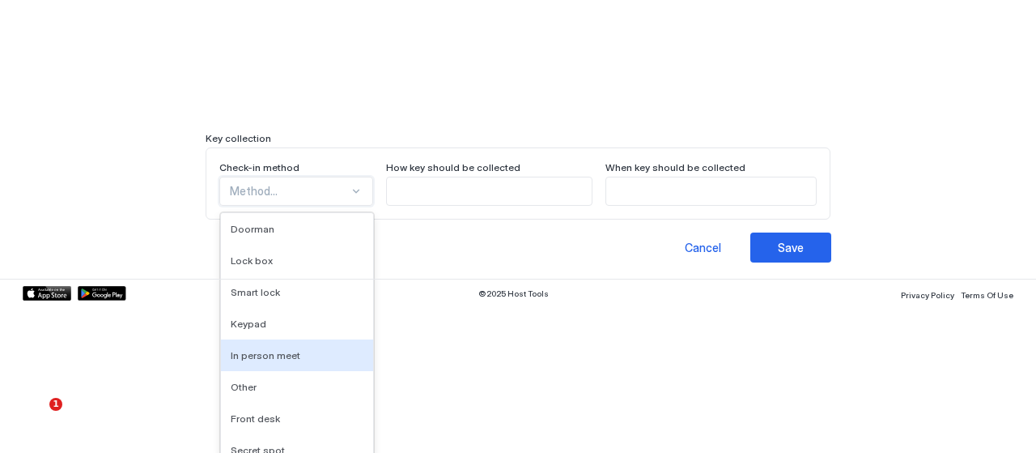
click at [321, 206] on div "9 results available. Use Up and Down to choose options, press Enter to select t…" at bounding box center [296, 190] width 154 height 29
click at [321, 349] on div "In person meet" at bounding box center [297, 355] width 133 height 12
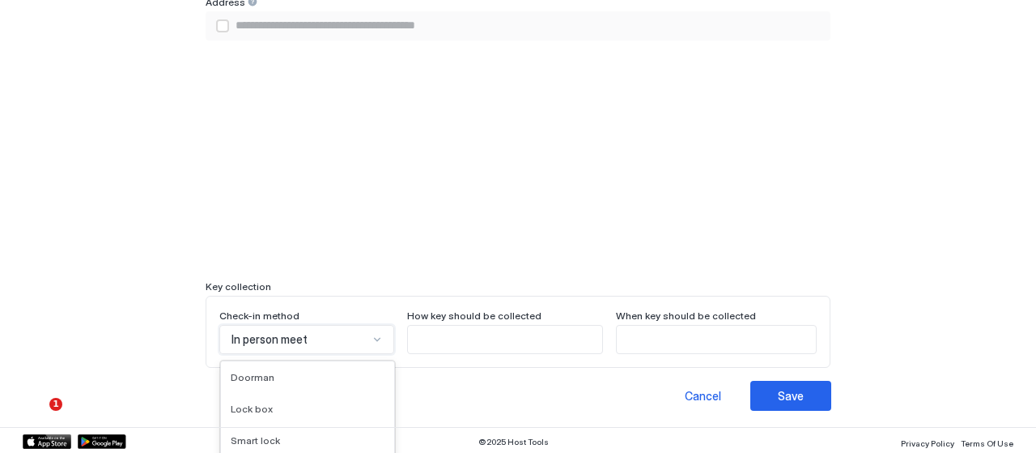
scroll to position [701, 0]
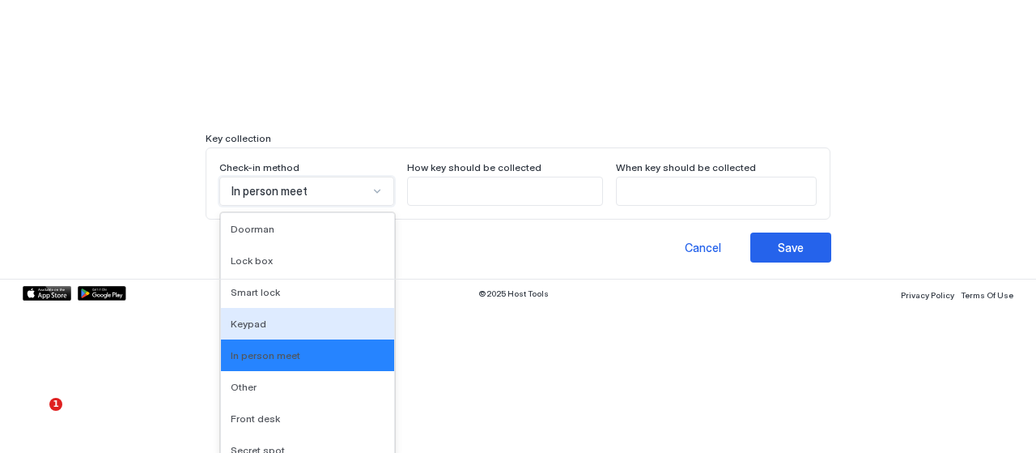
click at [312, 206] on div "option In person meet, selected. 9 results available. Use Up and Down to choose…" at bounding box center [306, 190] width 175 height 29
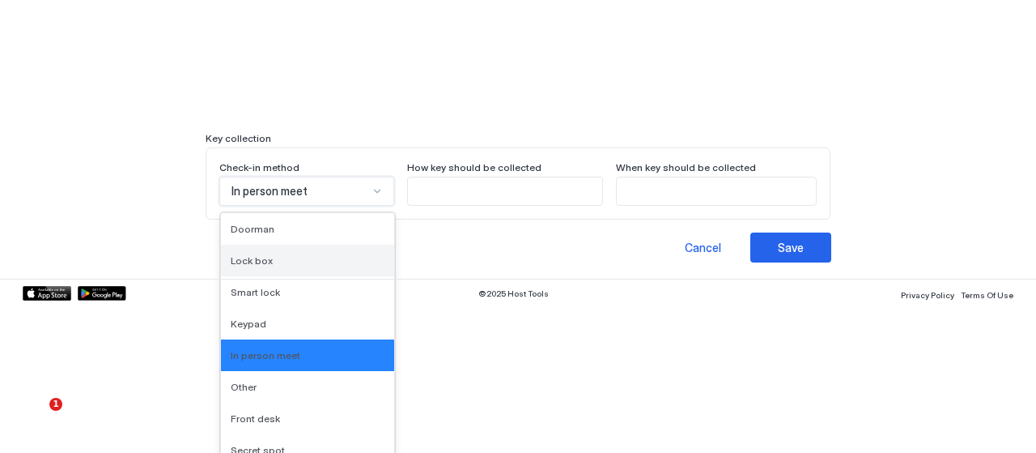
click at [316, 254] on div "Lock box" at bounding box center [308, 260] width 154 height 12
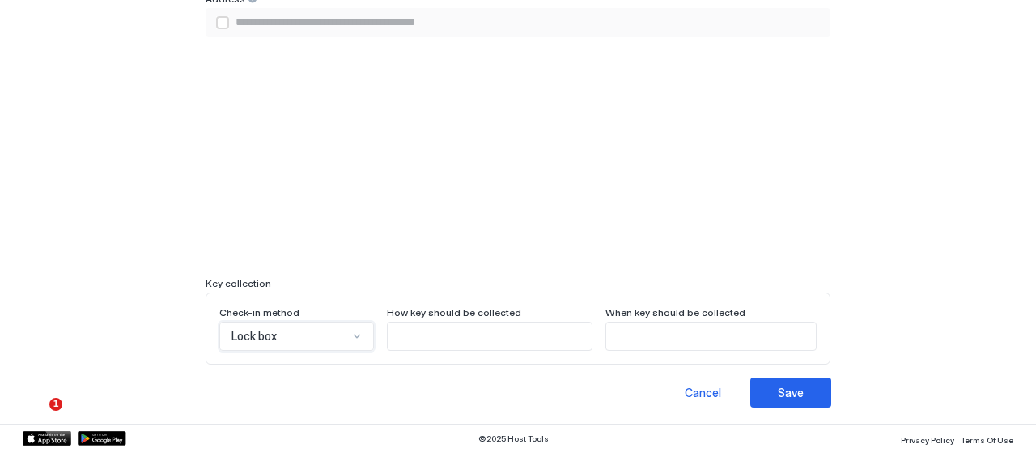
scroll to position [553, 0]
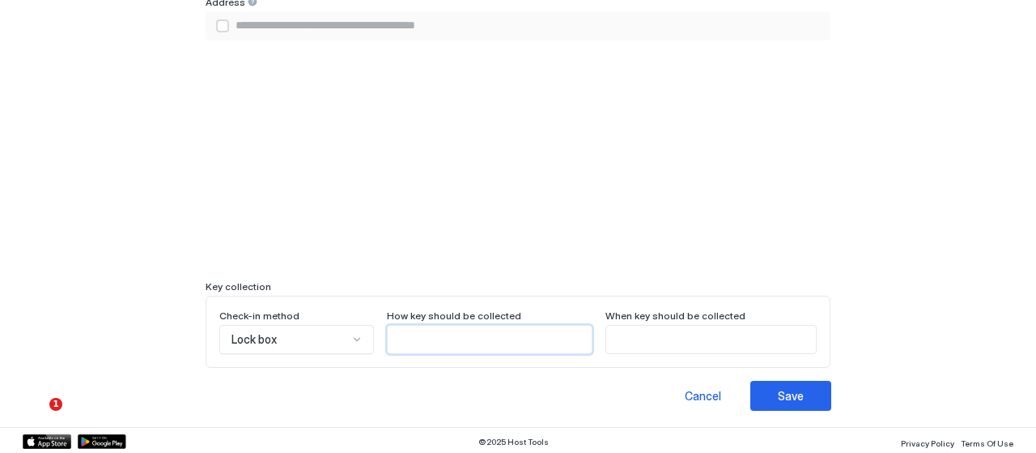
click at [489, 335] on input "Input Field" at bounding box center [490, 339] width 204 height 28
click at [792, 383] on button "Save" at bounding box center [790, 396] width 81 height 30
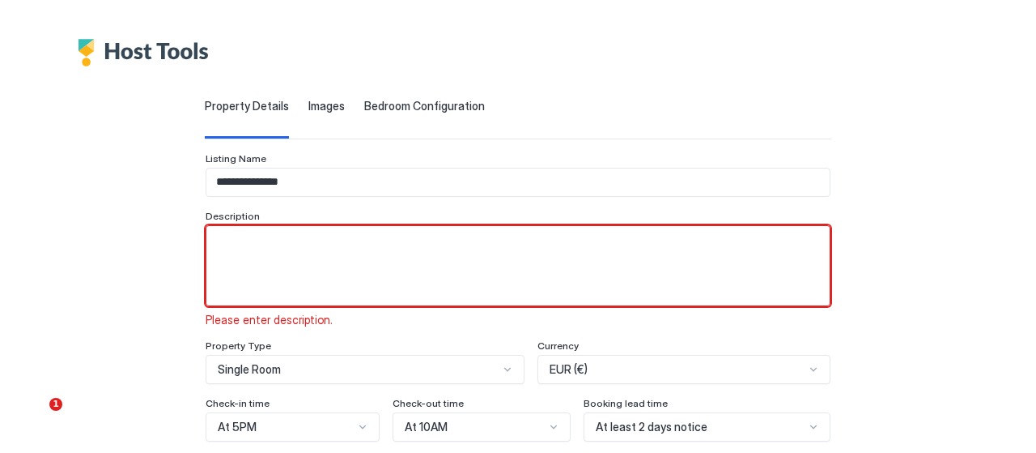
click at [267, 255] on textarea "Input Field" at bounding box center [517, 266] width 623 height 80
paste textarea "**********"
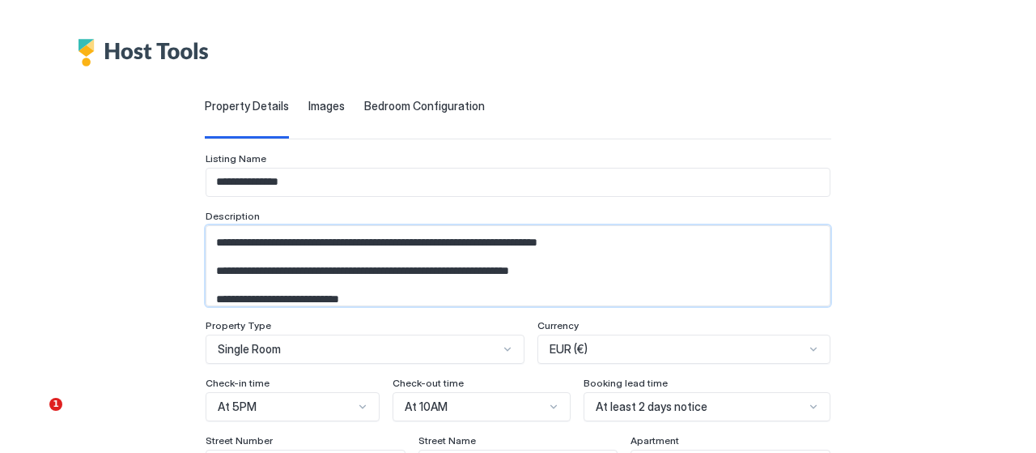
scroll to position [293, 0]
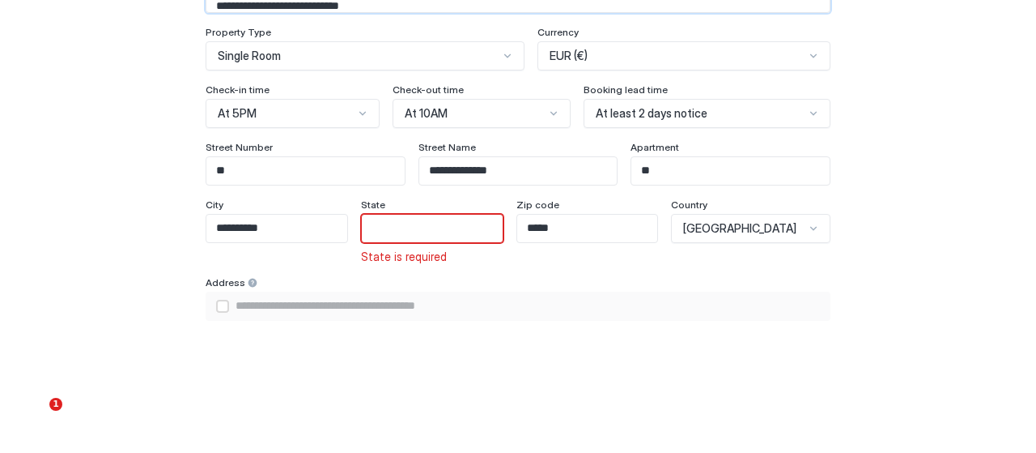
type textarea "**********"
click at [384, 217] on input "Input Field" at bounding box center [432, 229] width 141 height 28
type input "*"
type input "**********"
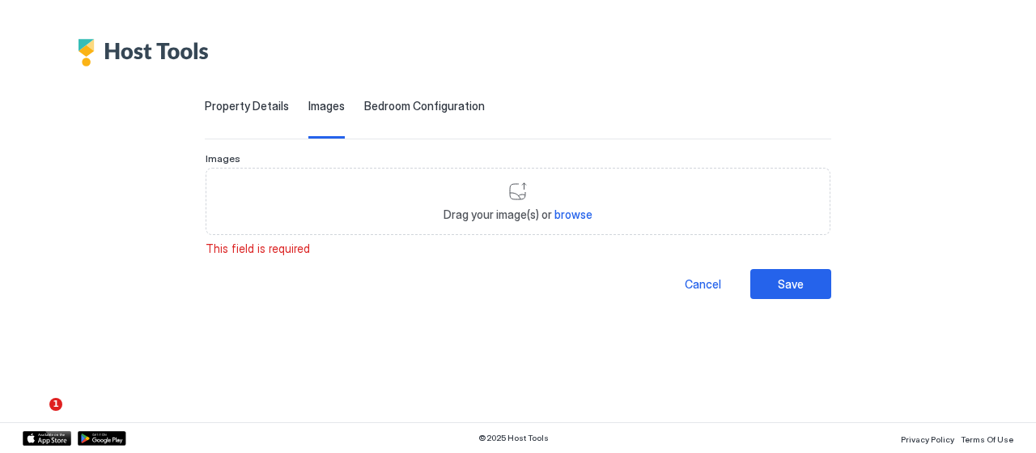
type input "**"
type input "**********"
type input "**"
click at [561, 207] on span "browse" at bounding box center [574, 214] width 38 height 14
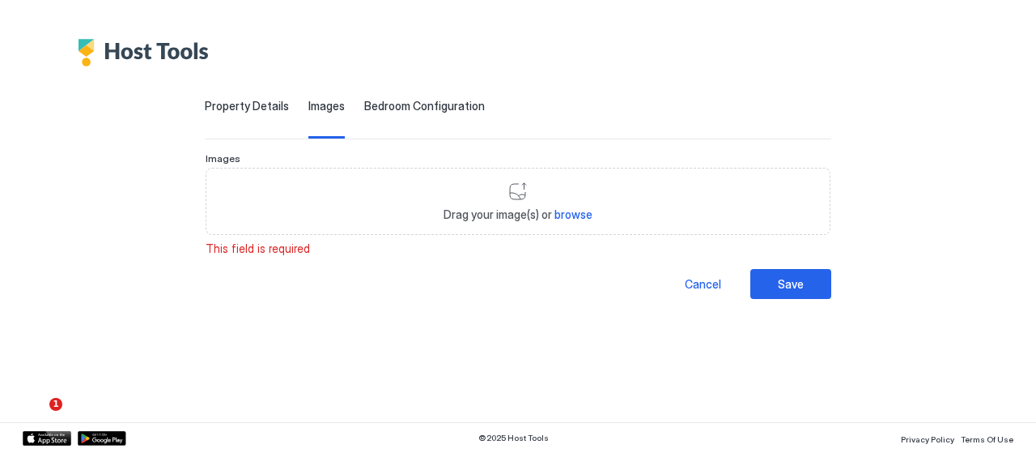
type input "**********"
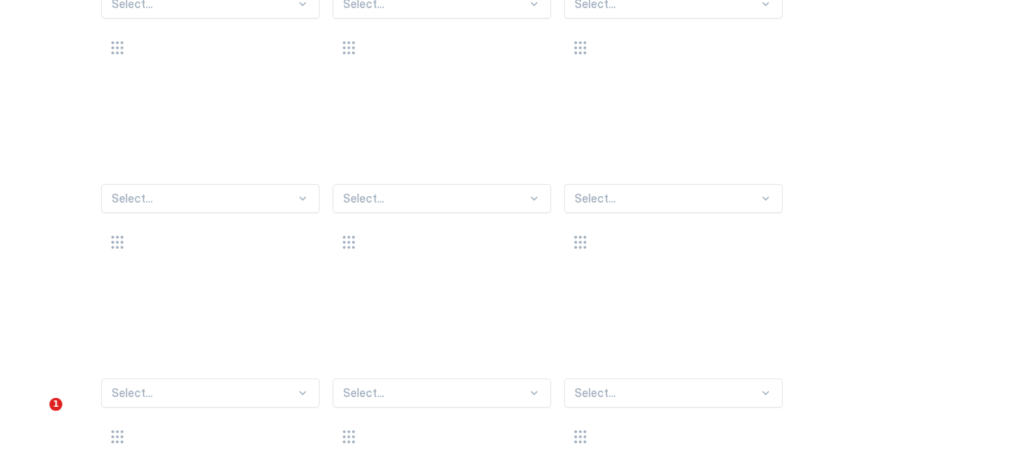
scroll to position [335, 0]
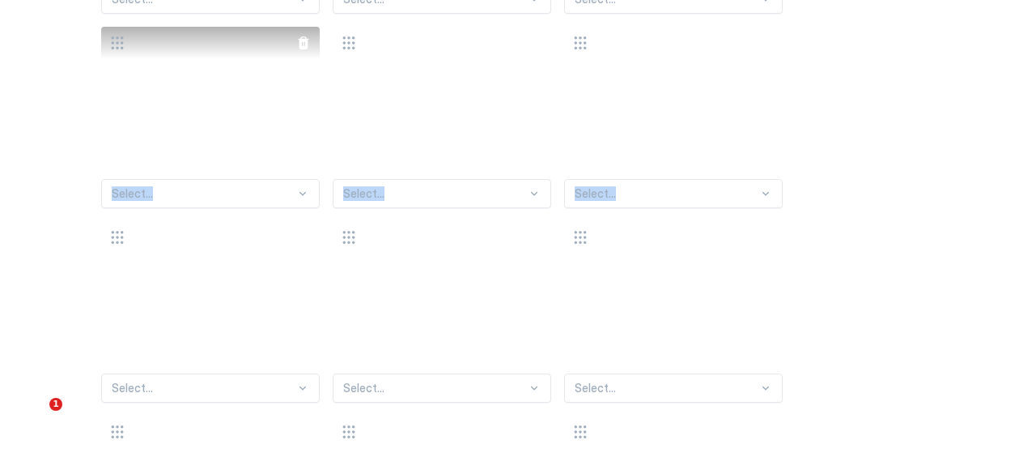
drag, startPoint x: 236, startPoint y: 328, endPoint x: 253, endPoint y: 156, distance: 172.5
click at [253, 156] on div "Select... Select... Select... Select... Select... Select... Select... Select...…" at bounding box center [518, 311] width 834 height 959
click at [142, 136] on div "Select... Select... Select... Select... Select... Select... Select... Select...…" at bounding box center [518, 311] width 834 height 959
drag, startPoint x: 117, startPoint y: 229, endPoint x: 202, endPoint y: 134, distance: 128.4
click at [202, 134] on div "Select... Select... Select... Select... Select... Select... Select... Select...…" at bounding box center [518, 311] width 834 height 959
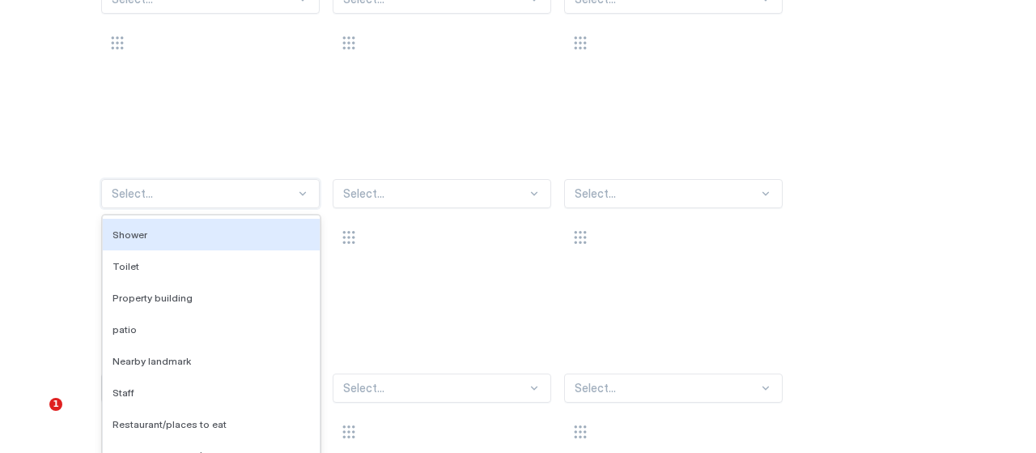
click at [266, 203] on div "136 results available. Use Up and Down to choose options, press Enter to select…" at bounding box center [210, 193] width 219 height 29
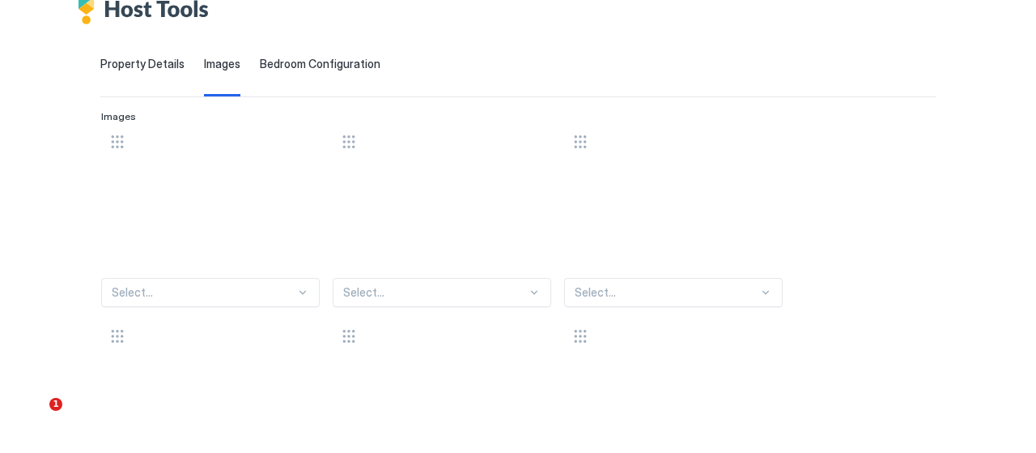
scroll to position [29, 0]
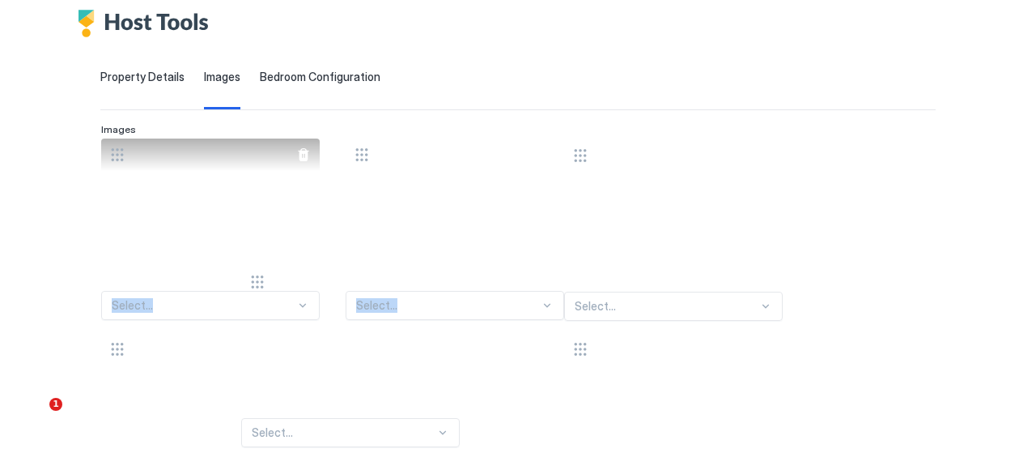
drag, startPoint x: 123, startPoint y: 152, endPoint x: 264, endPoint y: 281, distance: 190.8
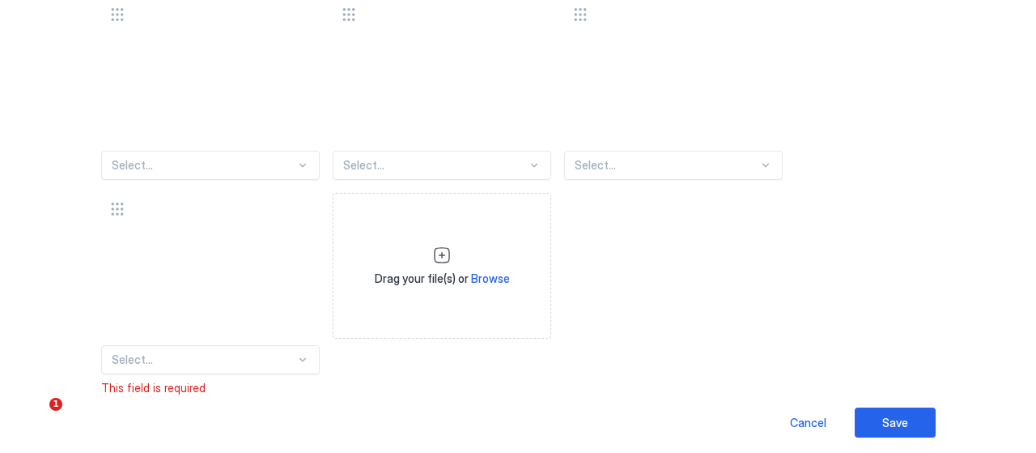
scroll to position [779, 0]
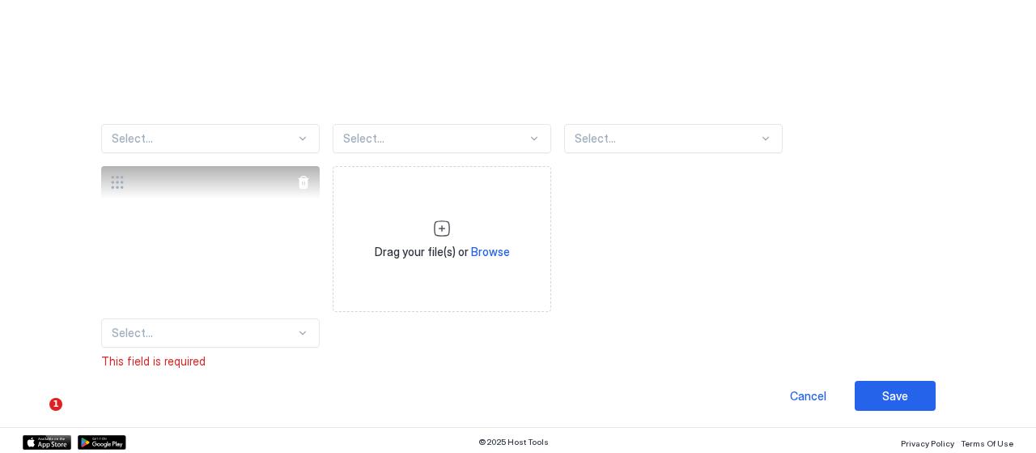
click at [181, 231] on div "View image" at bounding box center [210, 239] width 219 height 146
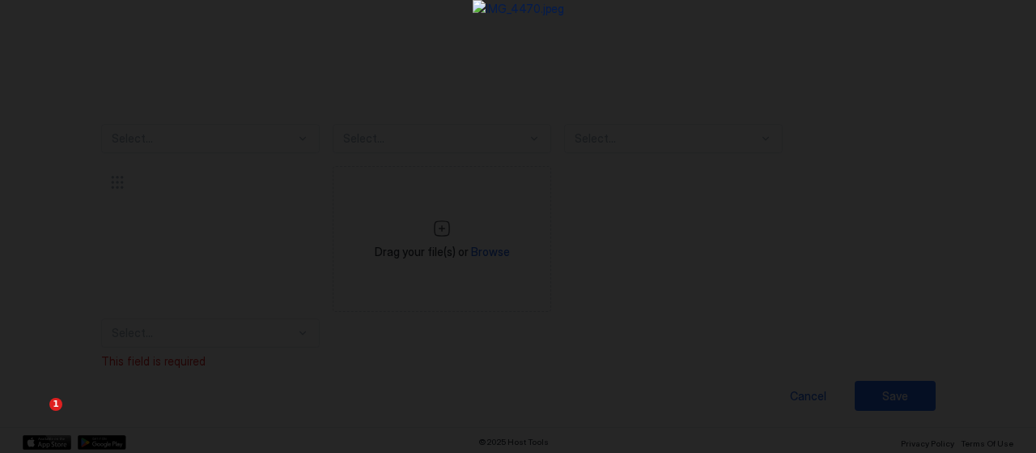
click at [151, 210] on div at bounding box center [518, 226] width 1036 height 453
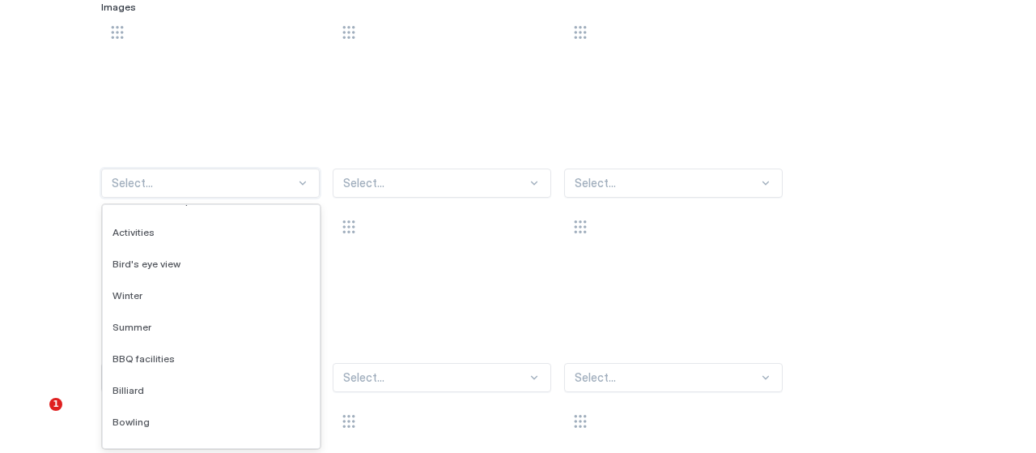
scroll to position [593, 0]
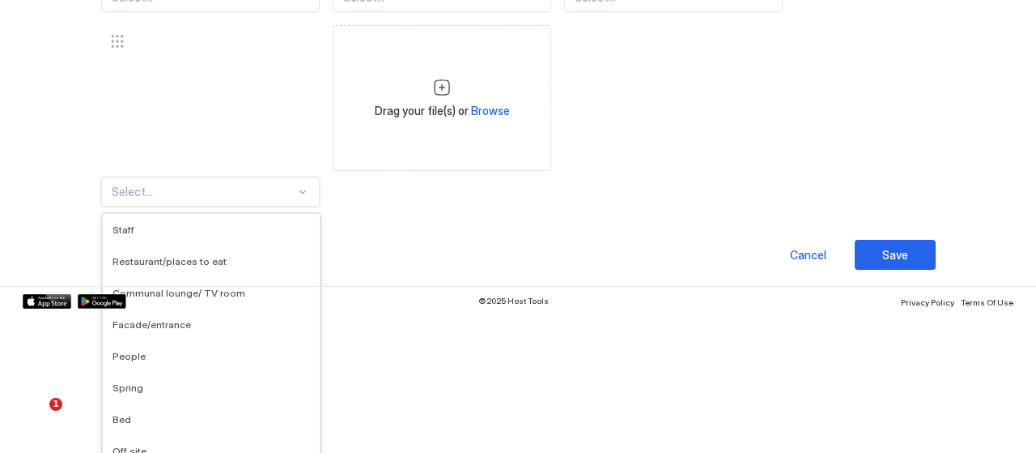
scroll to position [185, 0]
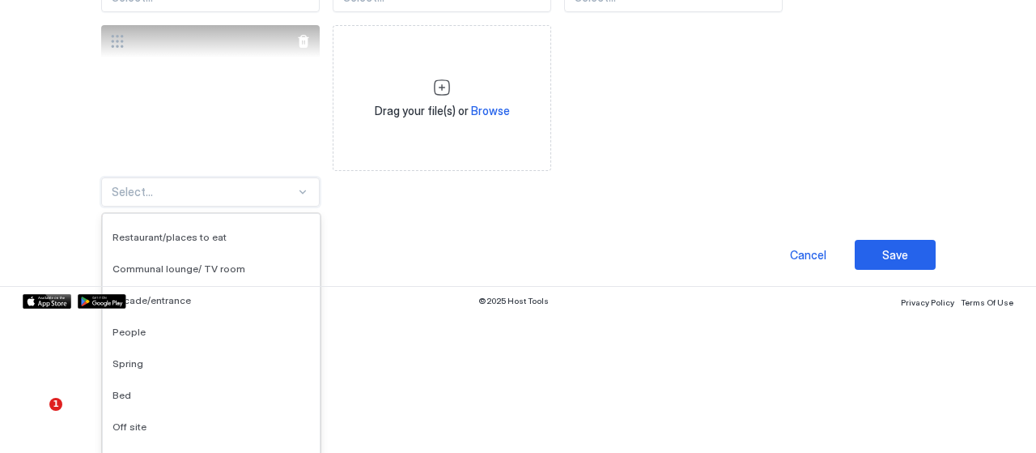
click at [160, 171] on div "View image" at bounding box center [210, 98] width 219 height 146
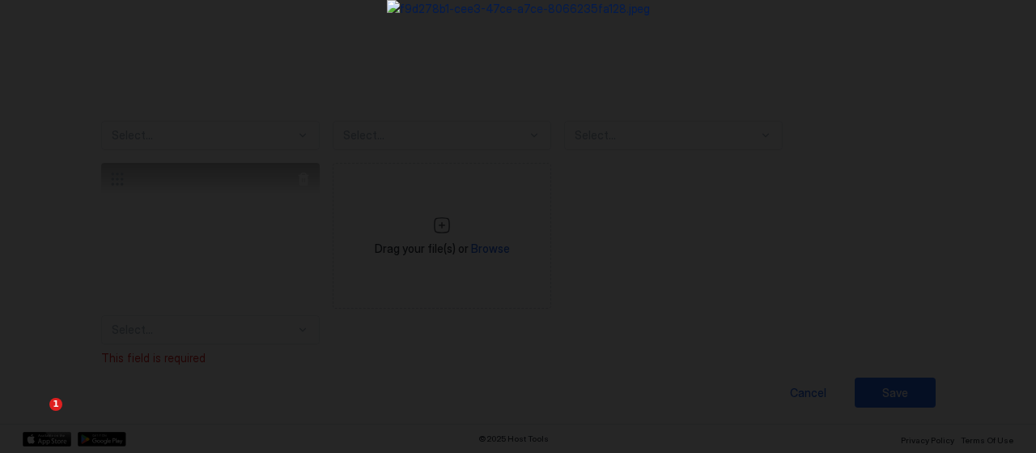
scroll to position [779, 0]
click at [66, 198] on div at bounding box center [518, 226] width 1036 height 453
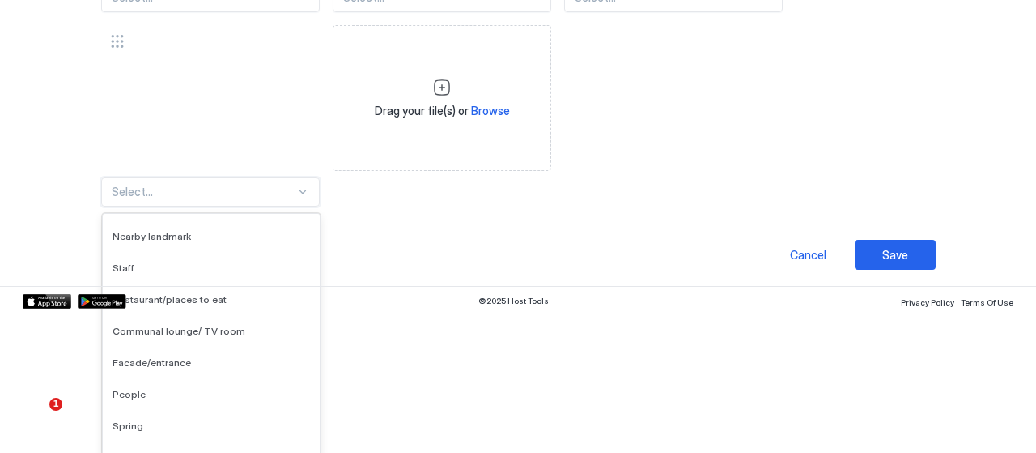
scroll to position [133, 0]
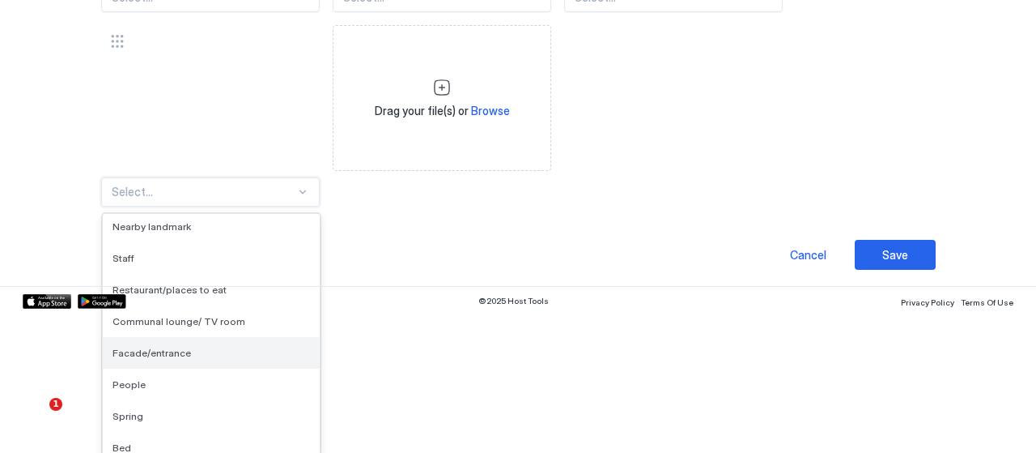
click at [138, 346] on span "Facade/entrance" at bounding box center [152, 352] width 79 height 12
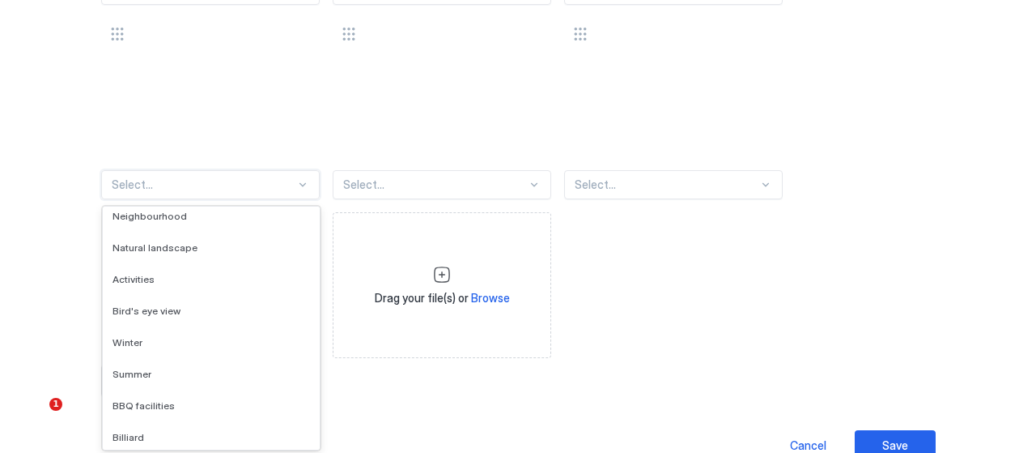
scroll to position [554, 0]
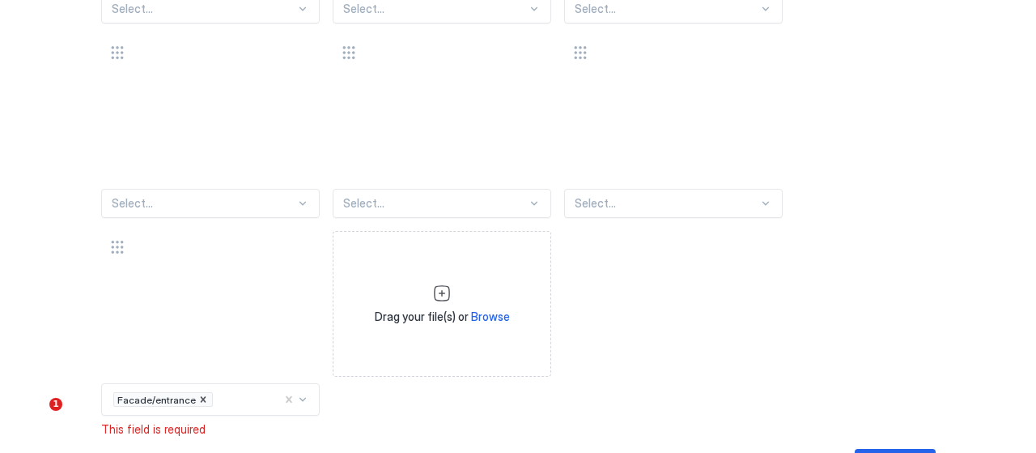
scroll to position [780, 0]
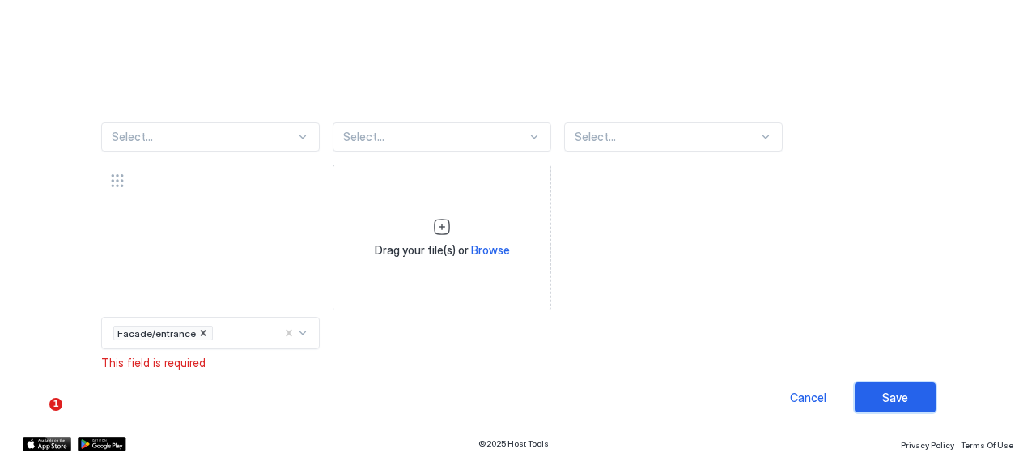
click at [885, 401] on button "Save" at bounding box center [895, 397] width 81 height 30
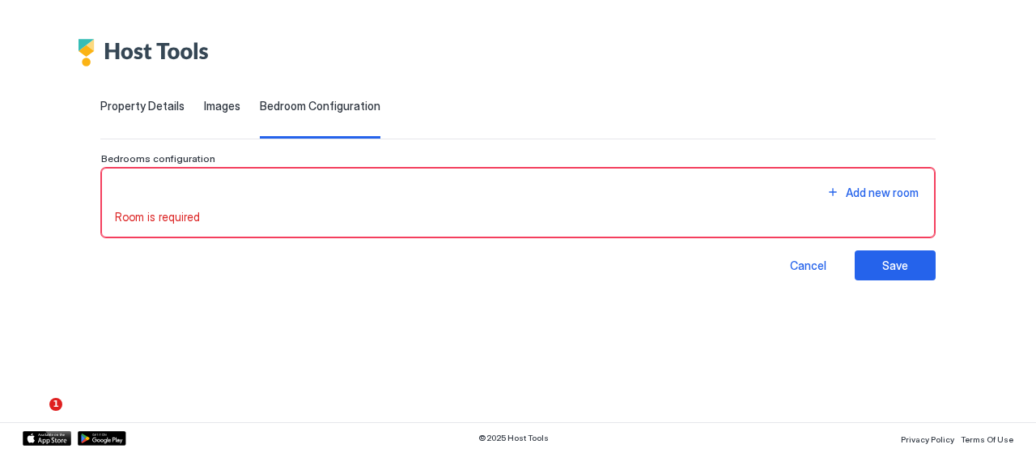
scroll to position [0, 0]
click at [237, 181] on div "Add new room" at bounding box center [518, 192] width 807 height 22
click at [162, 220] on span "Room is required" at bounding box center [157, 217] width 85 height 15
click at [875, 195] on div "Add new room" at bounding box center [882, 192] width 73 height 17
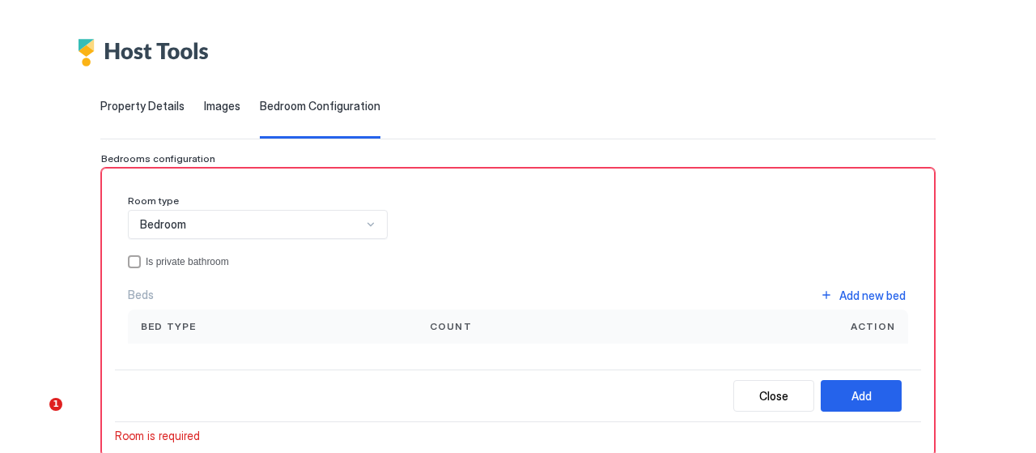
click at [163, 329] on span "Bed type" at bounding box center [169, 326] width 56 height 15
click at [236, 312] on div "Bed type" at bounding box center [272, 326] width 289 height 34
click at [840, 287] on div "Add new bed" at bounding box center [873, 295] width 66 height 17
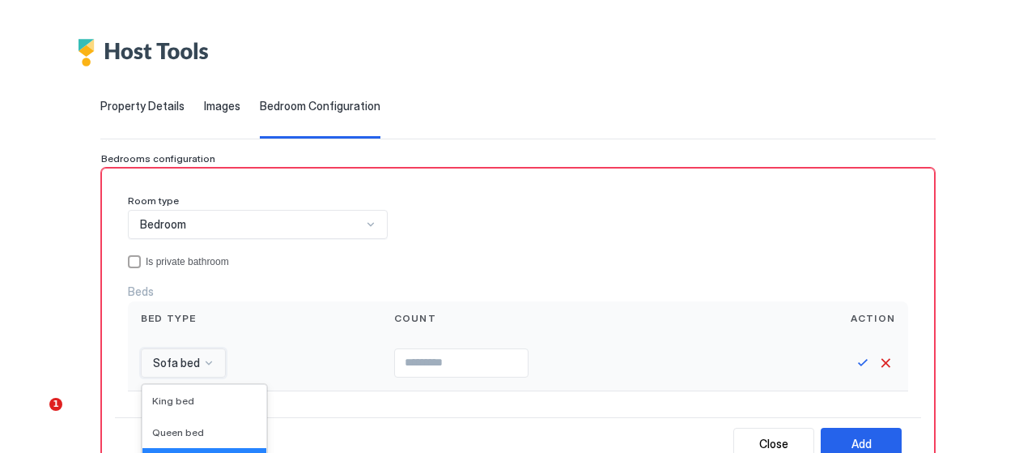
scroll to position [173, 0]
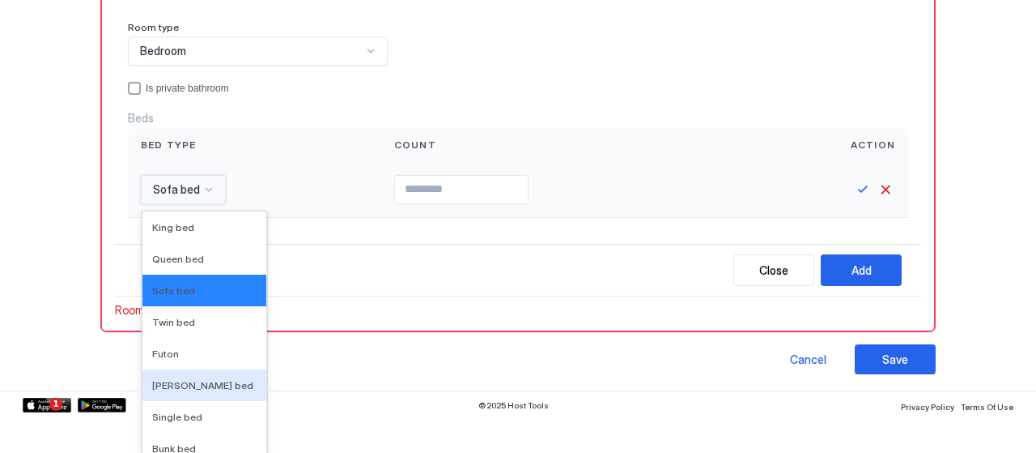
click at [194, 204] on div "16 results available. Use Up and Down to choose options, press Enter to select …" at bounding box center [183, 189] width 85 height 29
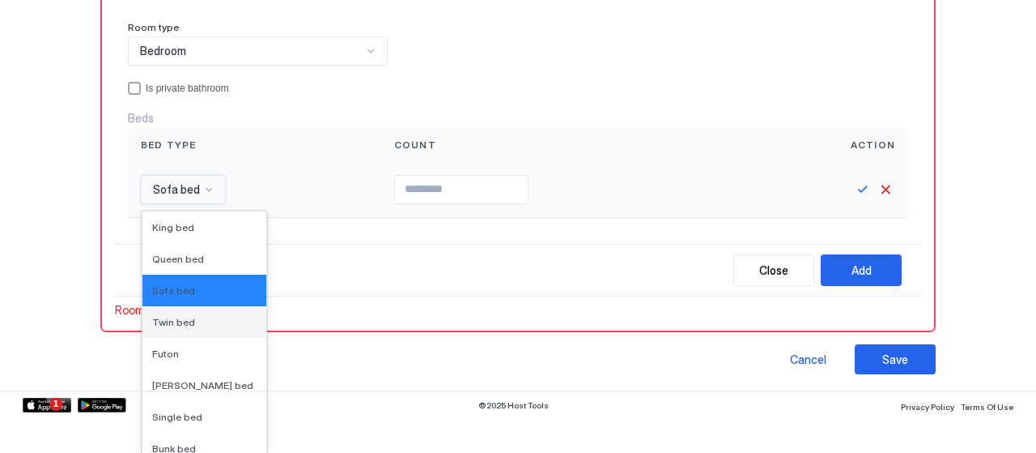
click at [192, 327] on div "Twin bed" at bounding box center [204, 322] width 124 height 32
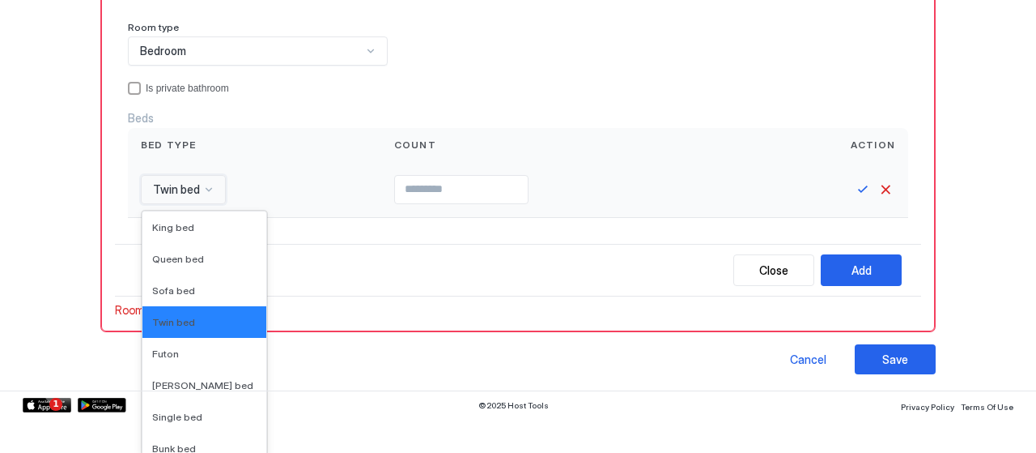
click at [189, 204] on div "option Twin bed, selected. 16 results available. Use Up and Down to choose opti…" at bounding box center [183, 189] width 85 height 29
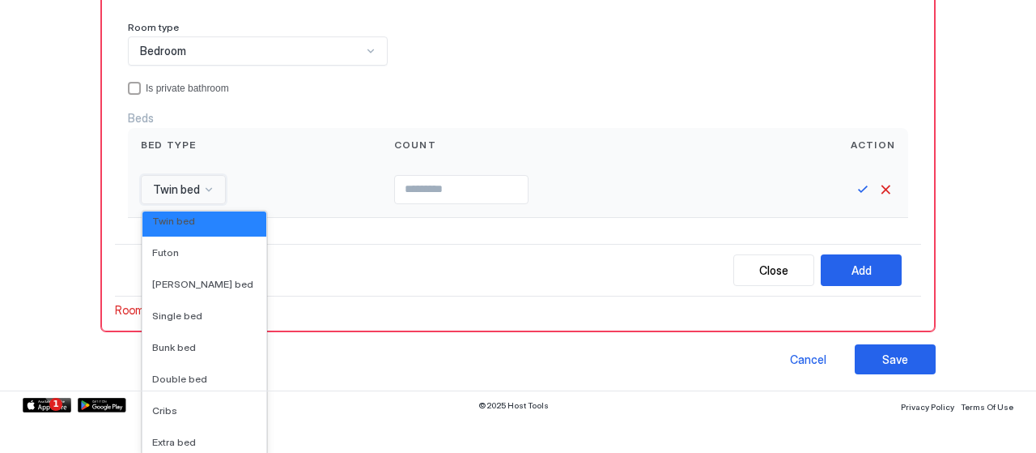
scroll to position [106, 0]
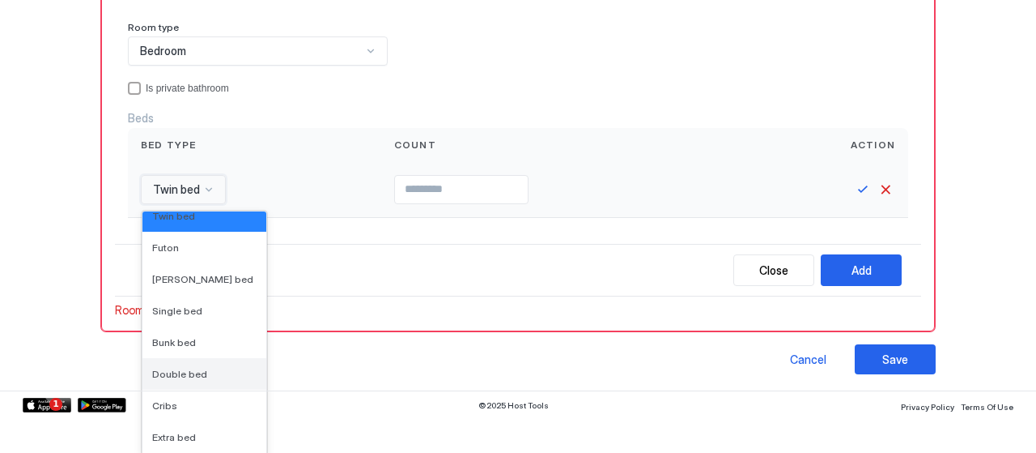
click at [199, 360] on div "Double bed" at bounding box center [204, 374] width 124 height 32
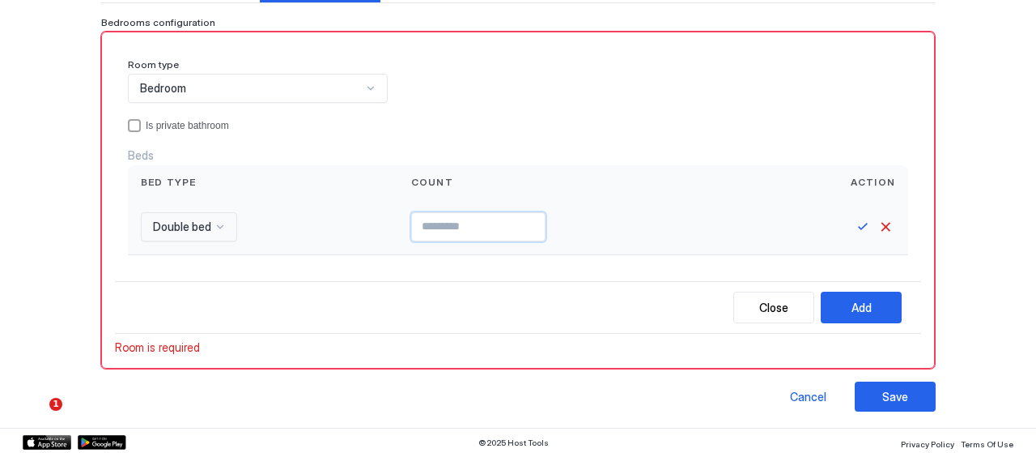
click at [416, 219] on input "Input Field" at bounding box center [478, 227] width 133 height 28
type input "*"
click at [827, 300] on button "Add" at bounding box center [861, 307] width 81 height 32
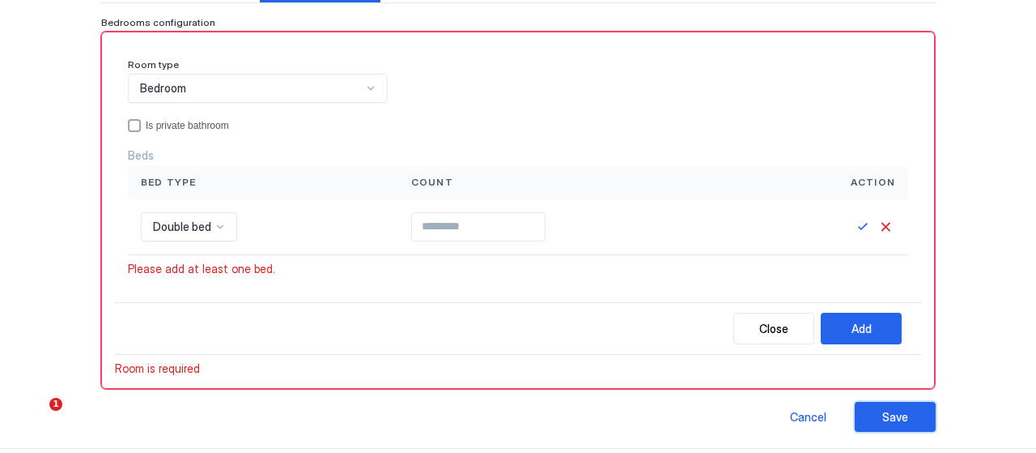
click at [882, 410] on div "Save" at bounding box center [895, 416] width 26 height 17
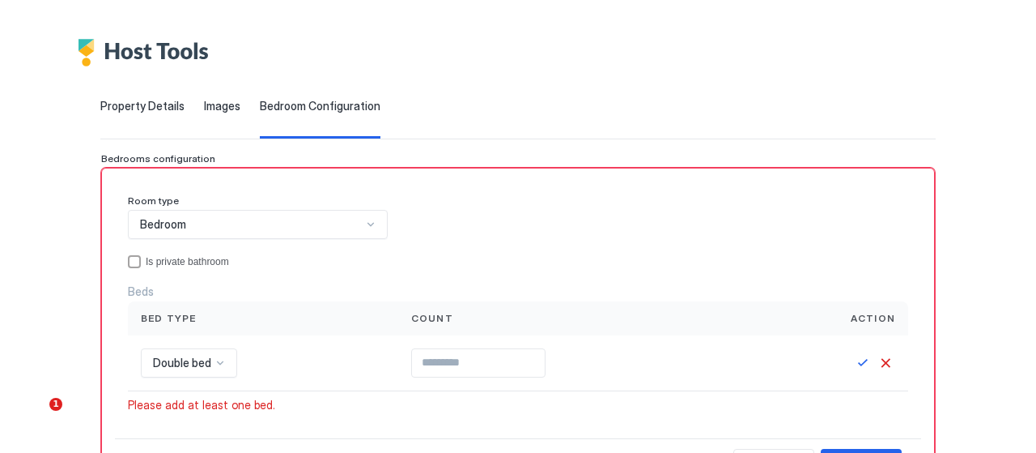
click at [878, 410] on div "Room type Bedroom Is private bathroom Beds Bed type Count Action Double bed * P…" at bounding box center [518, 309] width 806 height 257
click at [1020, 124] on div "**********" at bounding box center [518, 324] width 1036 height 517
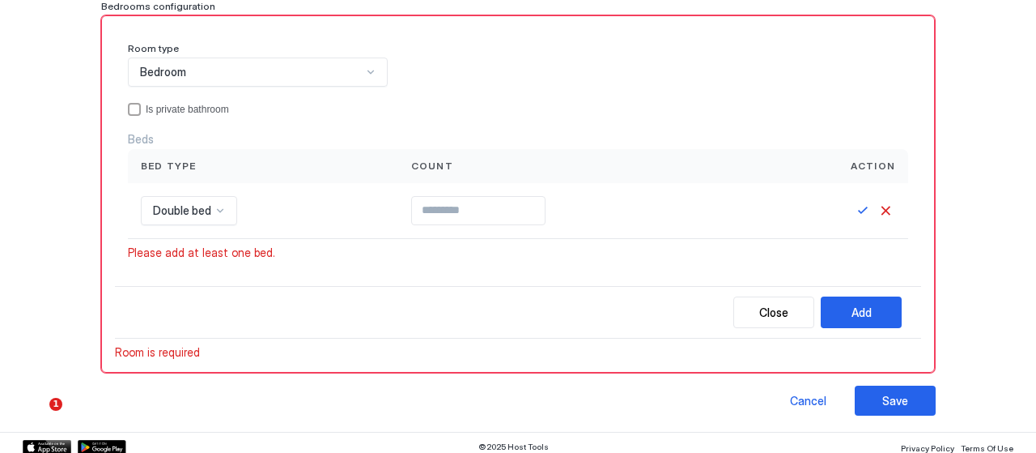
scroll to position [157, 0]
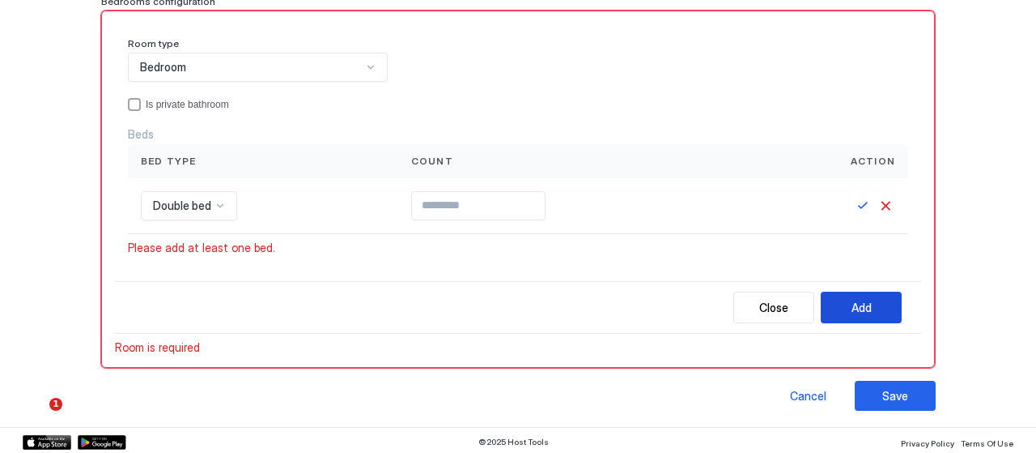
click at [859, 305] on div "Add" at bounding box center [862, 307] width 20 height 17
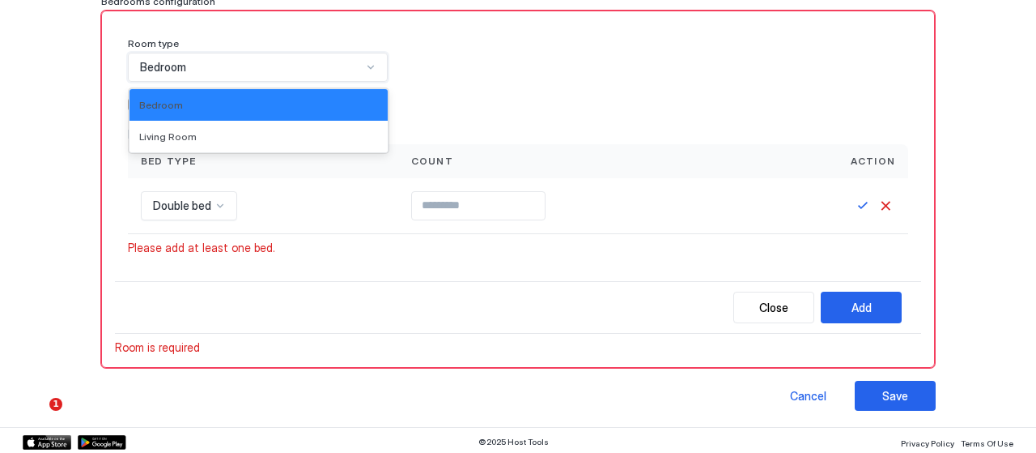
click at [321, 69] on div "Bedroom" at bounding box center [251, 67] width 222 height 15
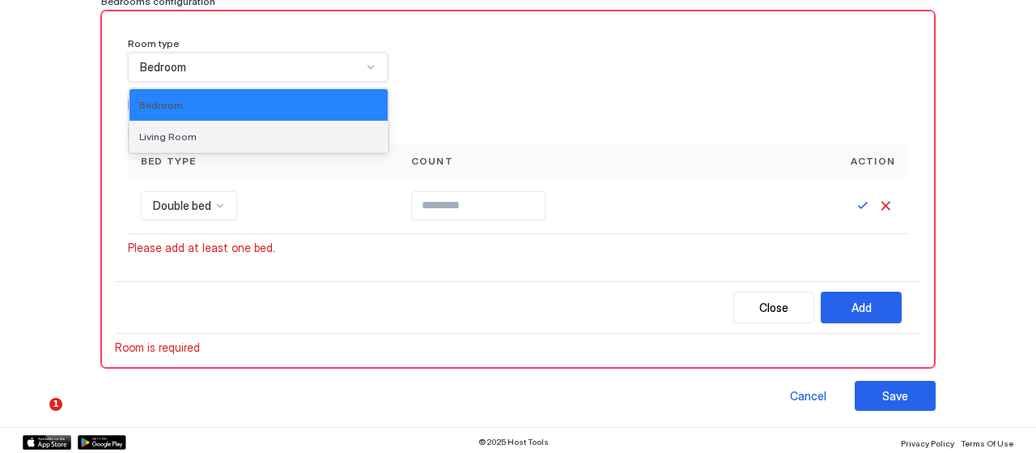
drag, startPoint x: 300, startPoint y: 117, endPoint x: 295, endPoint y: 140, distance: 23.4
click at [295, 140] on div "Bedroom Living Room" at bounding box center [259, 120] width 258 height 63
click at [295, 140] on div "Living Room" at bounding box center [259, 137] width 258 height 32
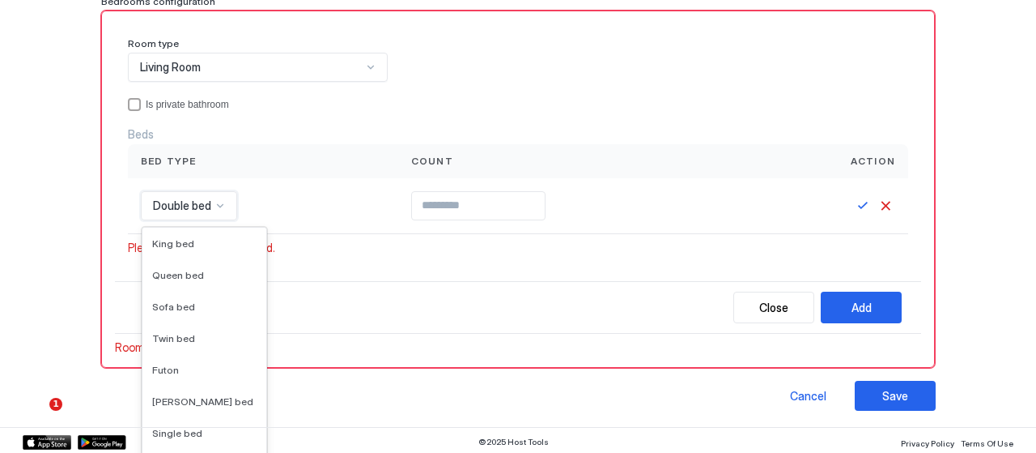
scroll to position [52, 0]
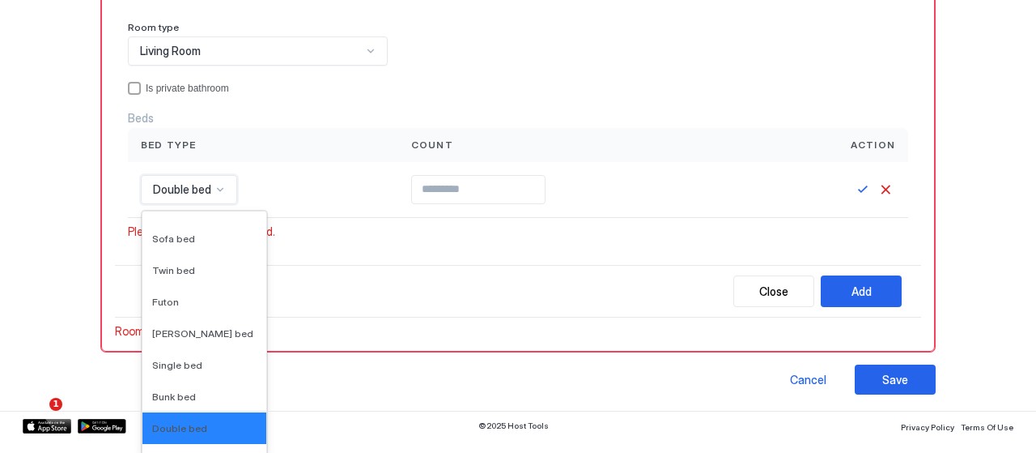
click at [222, 206] on div "16 results available. Use Up and Down to choose options, press Enter to select …" at bounding box center [263, 190] width 270 height 56
click at [207, 240] on div "Sofa bed" at bounding box center [204, 238] width 104 height 12
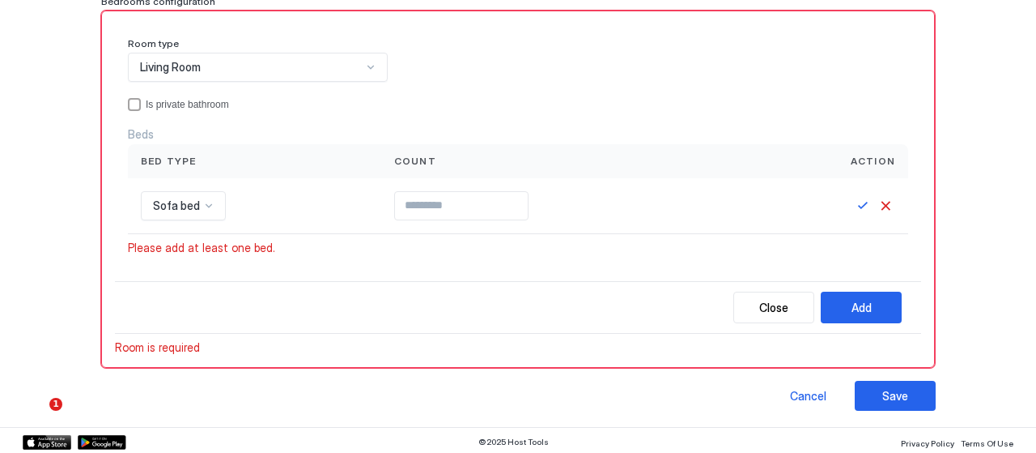
click at [835, 321] on div "Close Add" at bounding box center [518, 307] width 806 height 53
click at [844, 313] on button "Add" at bounding box center [861, 307] width 81 height 32
click at [853, 200] on button "Save" at bounding box center [862, 205] width 19 height 19
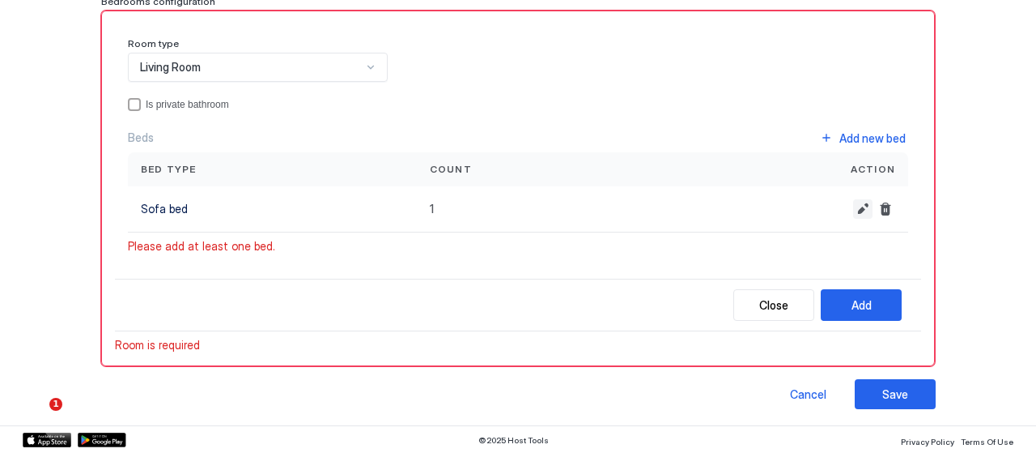
scroll to position [154, 0]
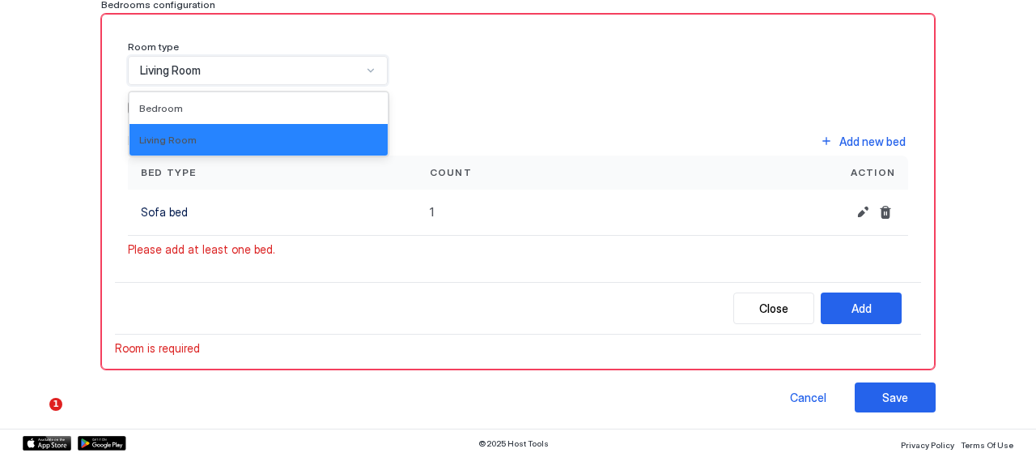
click at [359, 75] on div at bounding box center [250, 70] width 225 height 15
click at [342, 102] on div "Bedroom" at bounding box center [258, 108] width 239 height 12
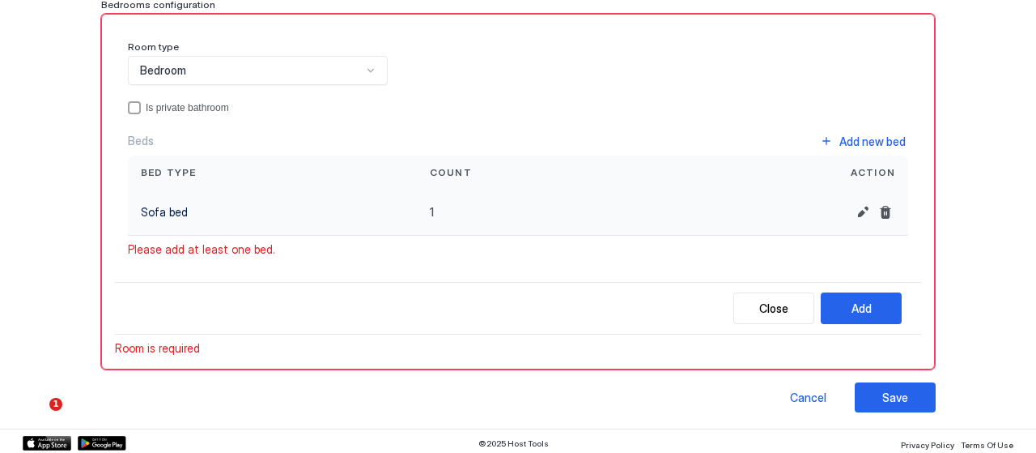
click at [290, 196] on div "Sofa bed" at bounding box center [272, 212] width 289 height 46
click at [852, 308] on div "Add" at bounding box center [862, 308] width 20 height 17
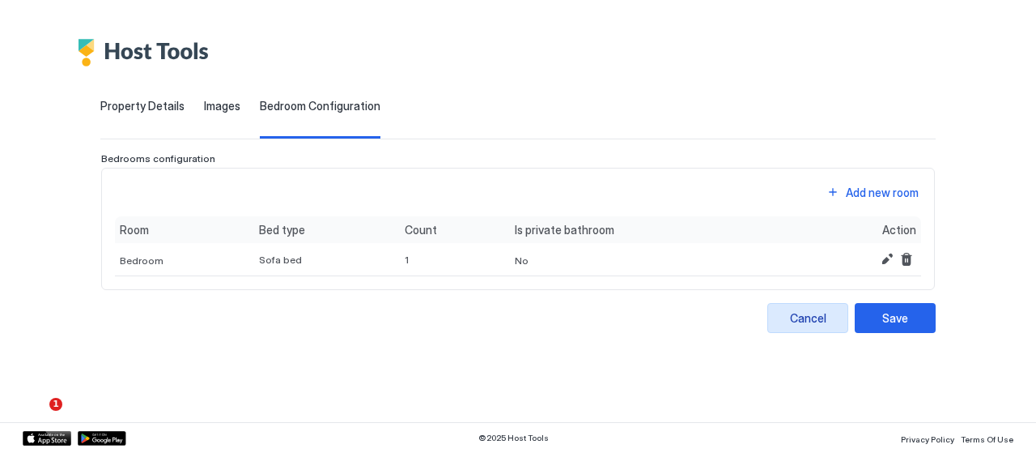
scroll to position [0, 0]
click at [884, 255] on button "Edit" at bounding box center [887, 258] width 19 height 19
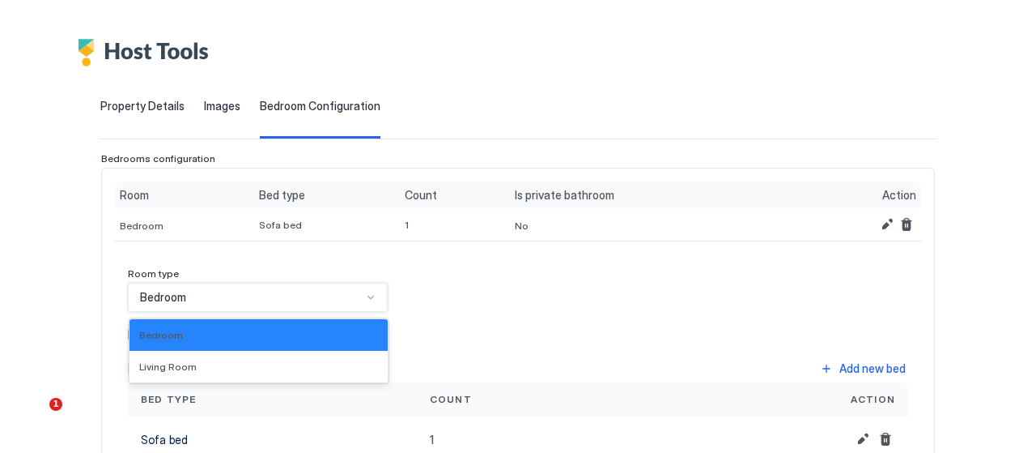
click at [351, 295] on div "Bedroom" at bounding box center [251, 297] width 222 height 15
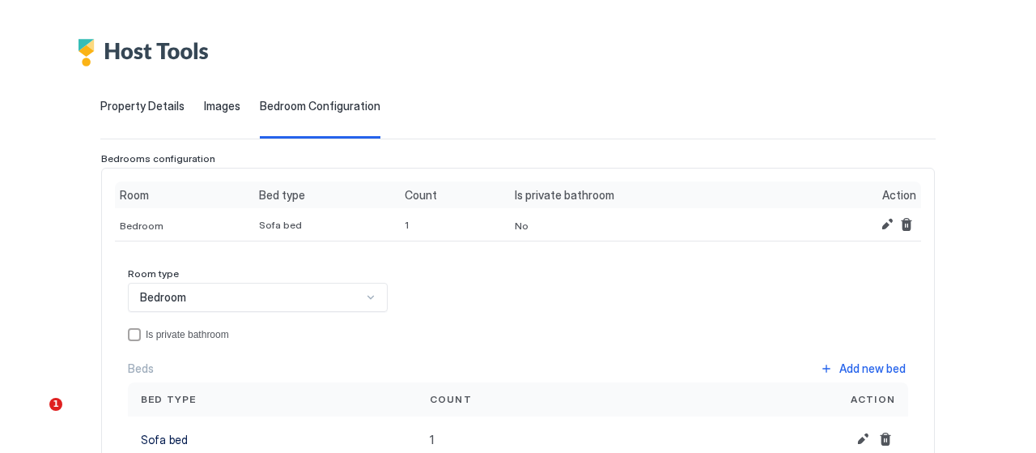
click at [448, 321] on div "Room type Bedroom Is private bathroom Beds Add new bed Bed type Count Action So…" at bounding box center [518, 364] width 780 height 195
click at [853, 441] on button "Edit" at bounding box center [862, 438] width 19 height 19
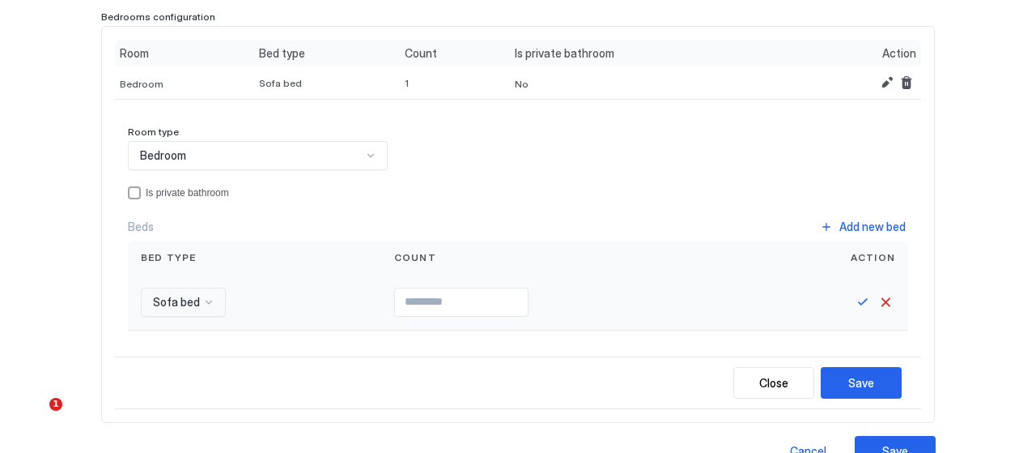
scroll to position [253, 0]
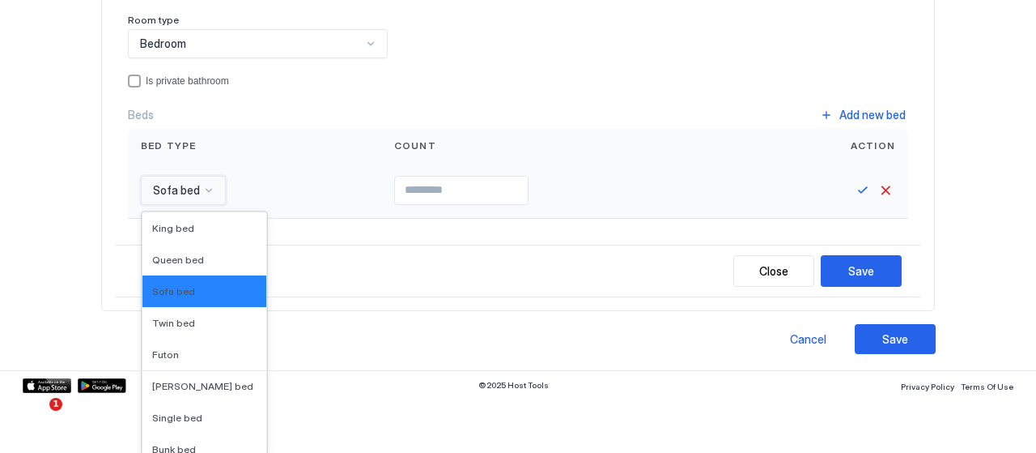
click at [205, 205] on div "16 results available. Use Up and Down to choose options, press Enter to select …" at bounding box center [183, 190] width 85 height 29
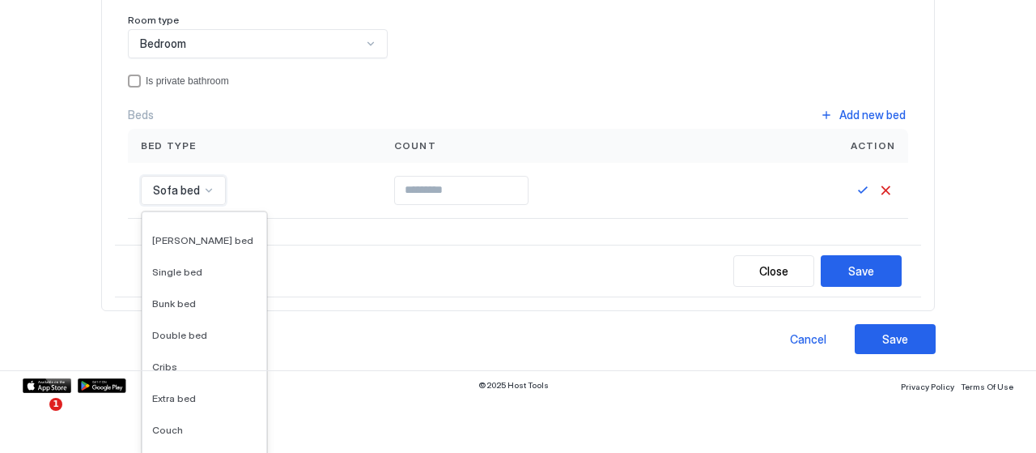
scroll to position [147, 0]
click at [214, 328] on div "Double bed" at bounding box center [204, 334] width 104 height 12
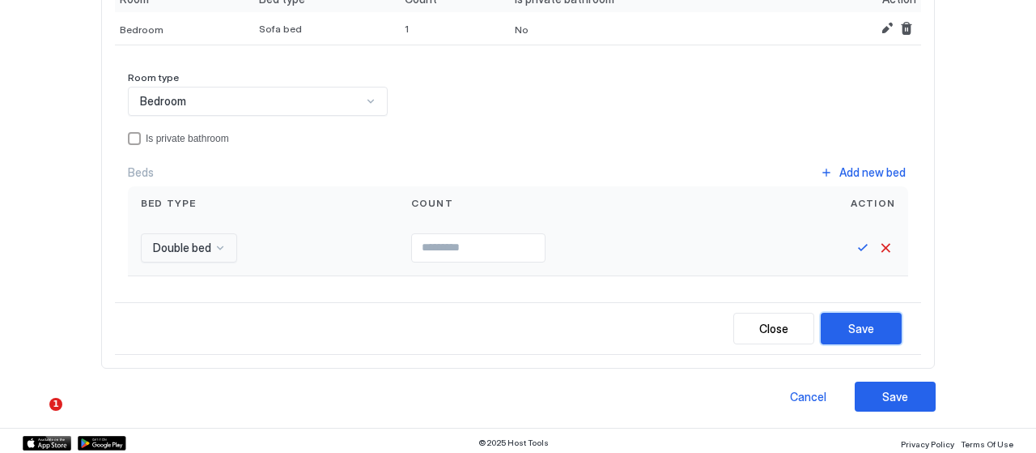
click at [835, 321] on button "Save" at bounding box center [861, 328] width 81 height 32
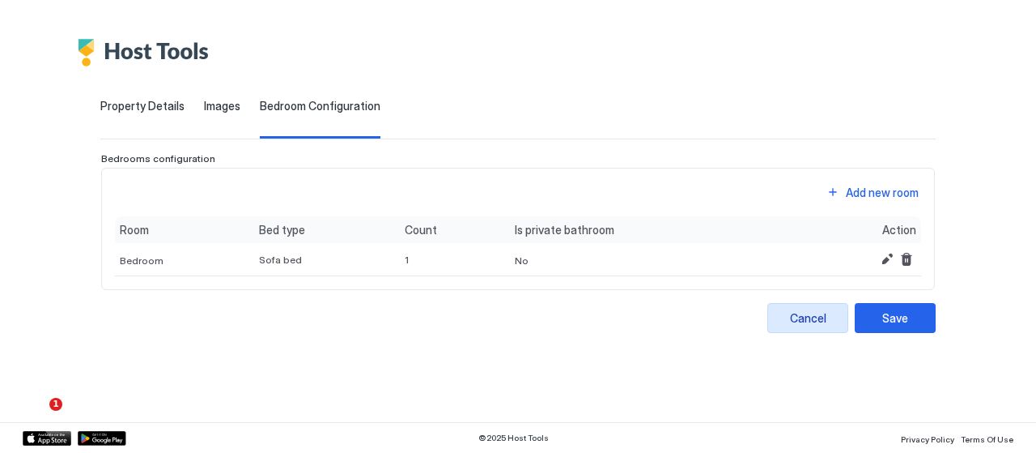
scroll to position [0, 0]
click at [874, 193] on div "Add new room" at bounding box center [882, 192] width 73 height 17
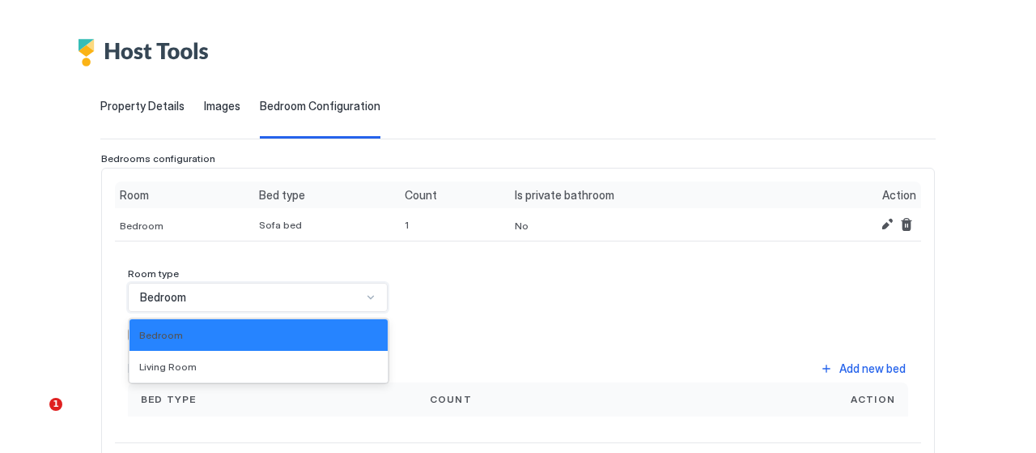
click at [313, 301] on div "Bedroom" at bounding box center [251, 297] width 222 height 15
click at [290, 351] on div "Living Room" at bounding box center [259, 367] width 258 height 32
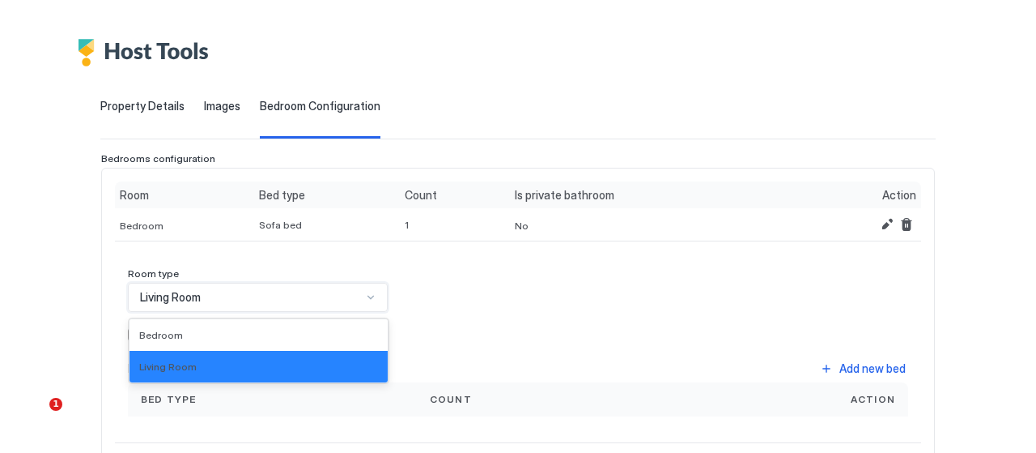
click at [308, 299] on div "Living Room" at bounding box center [251, 297] width 222 height 15
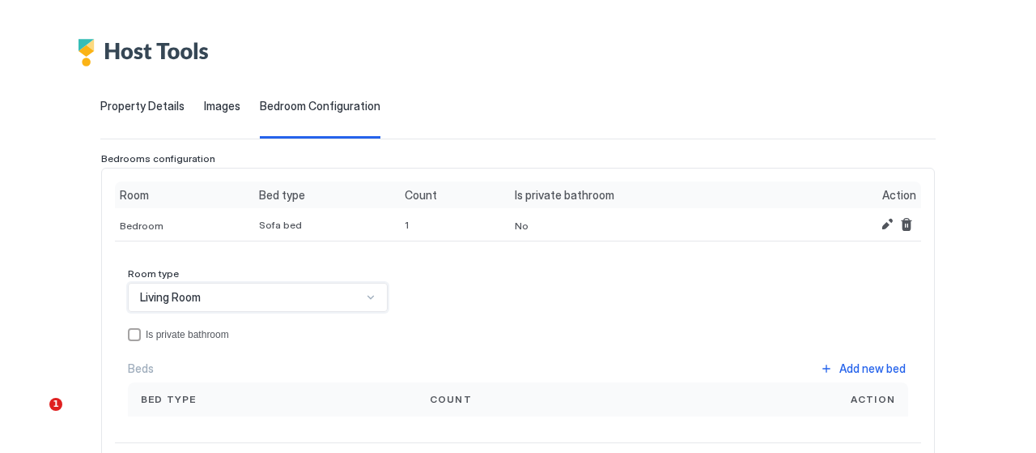
click at [308, 299] on div "Living Room" at bounding box center [251, 297] width 222 height 15
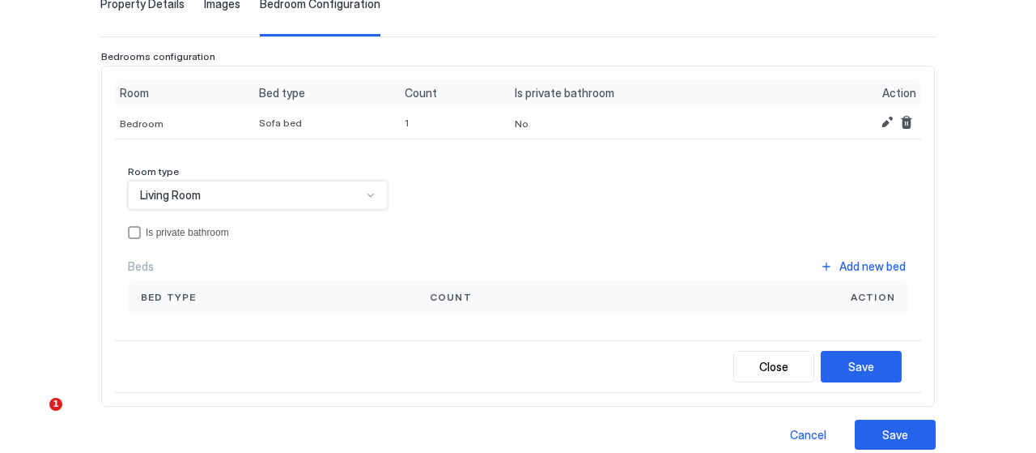
scroll to position [106, 0]
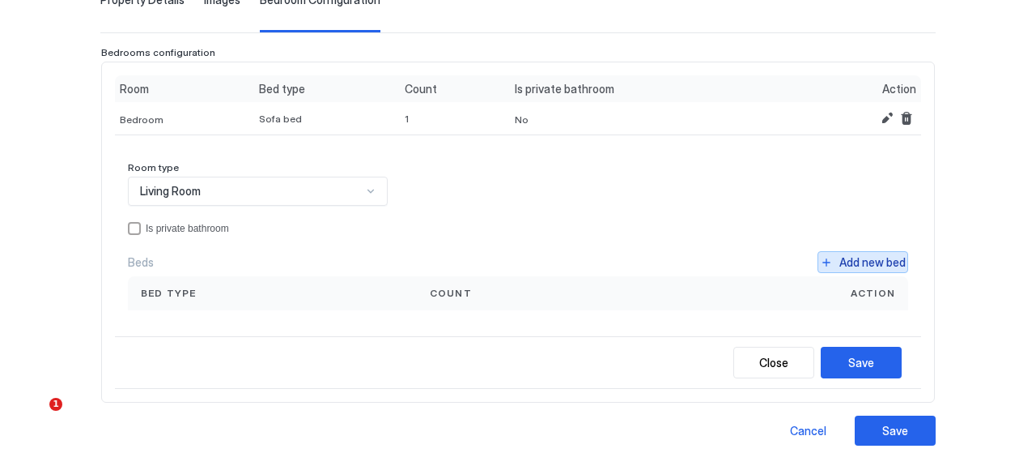
click at [853, 268] on div "Add new bed" at bounding box center [873, 261] width 66 height 17
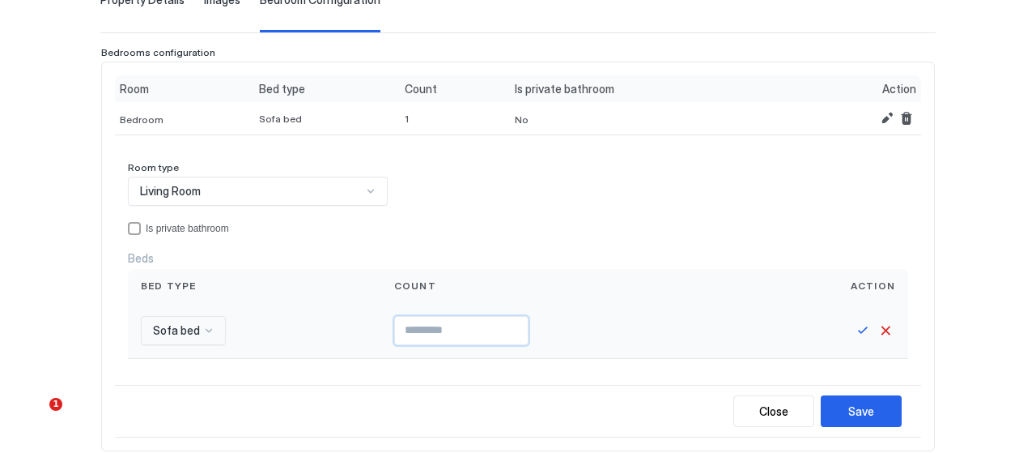
click at [430, 334] on input "Input Field" at bounding box center [461, 331] width 133 height 28
type input "*"
click at [853, 325] on button "Save" at bounding box center [862, 330] width 19 height 19
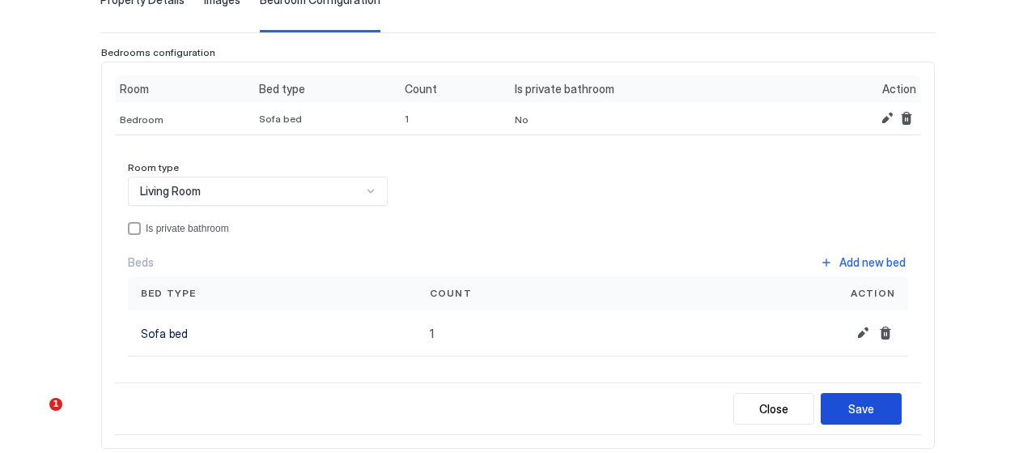
click at [849, 412] on div "Save" at bounding box center [861, 408] width 26 height 17
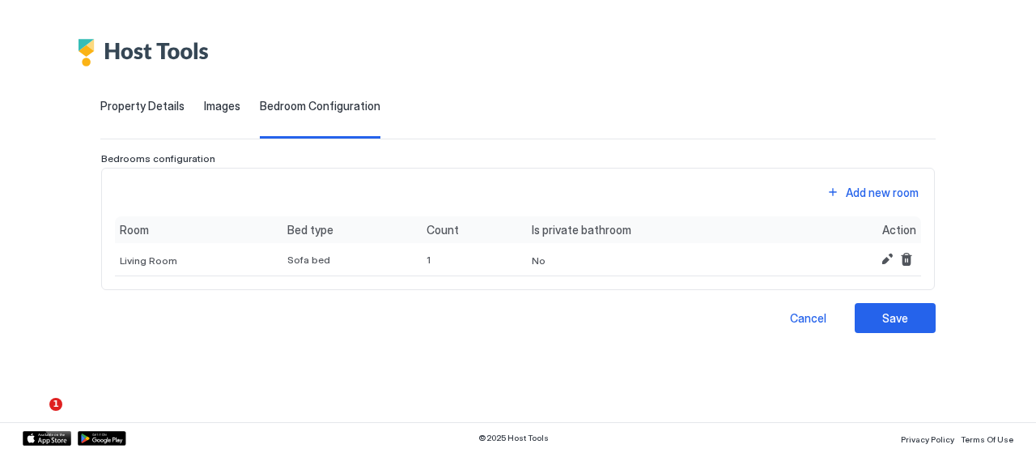
scroll to position [0, 0]
click at [888, 317] on div "Save" at bounding box center [895, 317] width 26 height 17
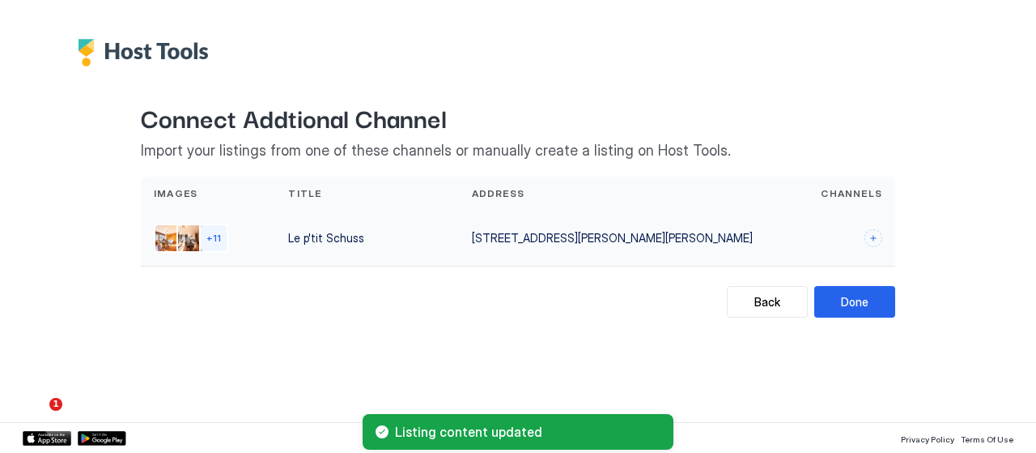
click at [824, 241] on div at bounding box center [841, 238] width 83 height 18
click at [795, 291] on button "Back" at bounding box center [767, 302] width 81 height 32
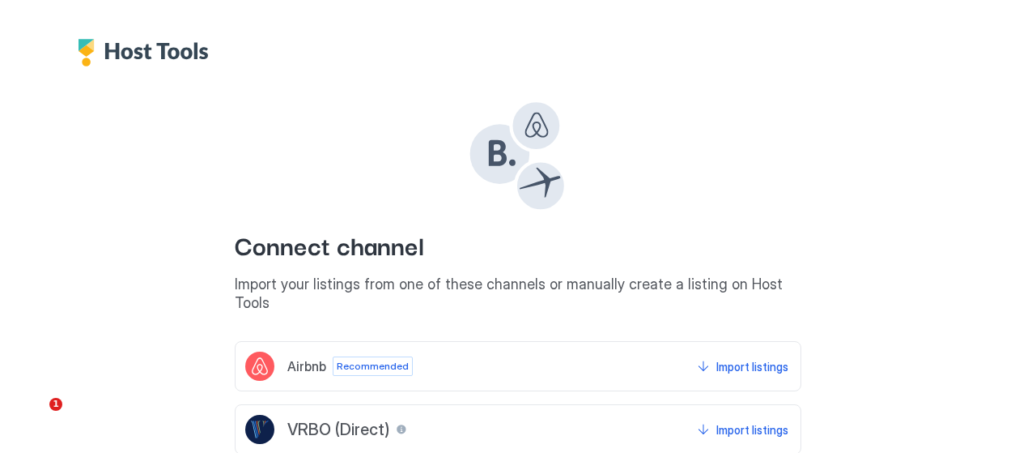
scroll to position [202, 0]
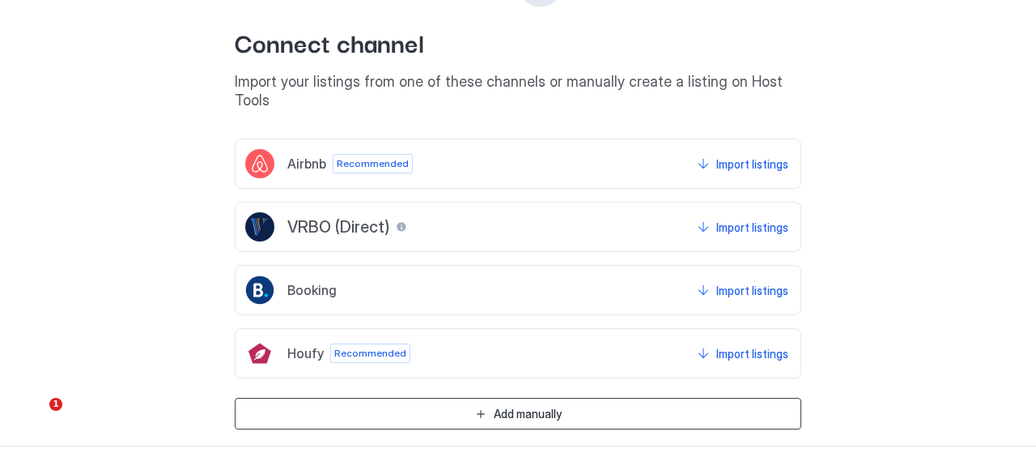
click at [735, 398] on button "Add manually" at bounding box center [518, 414] width 567 height 32
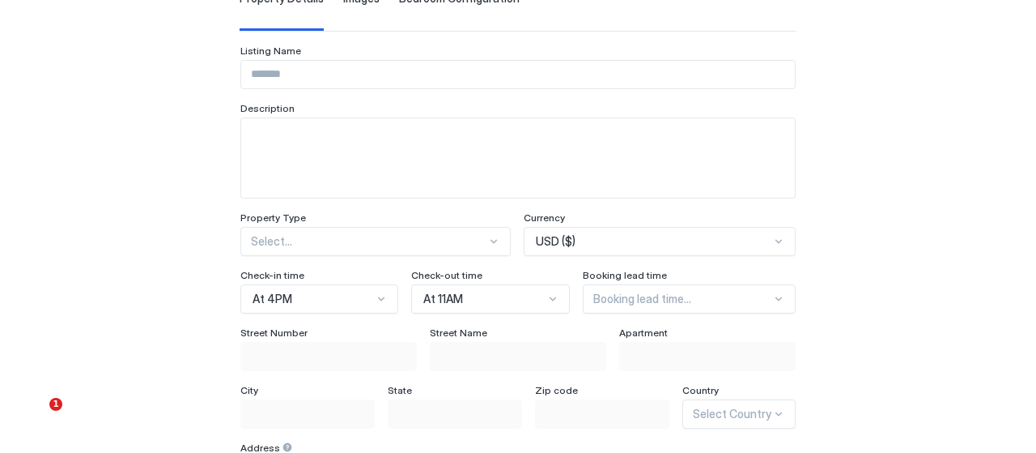
scroll to position [99, 0]
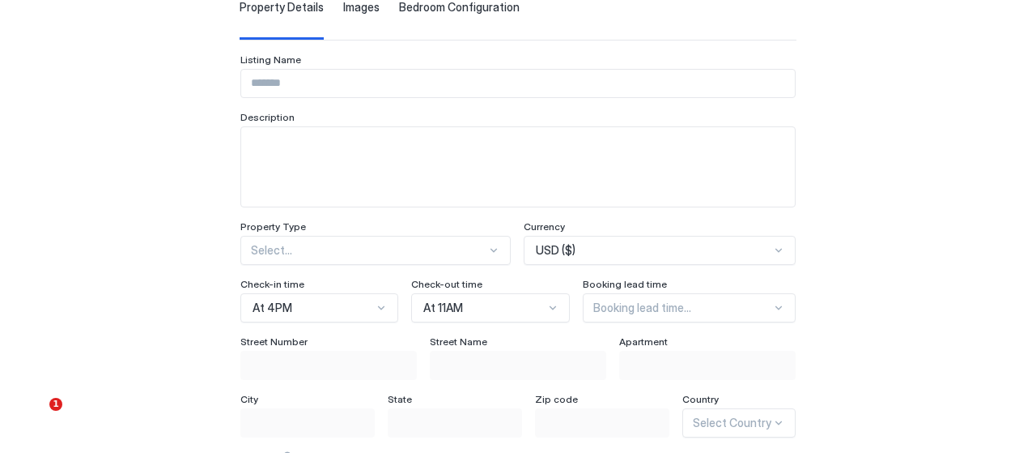
click at [436, 18] on div "Bedroom Configuration" at bounding box center [459, 20] width 121 height 40
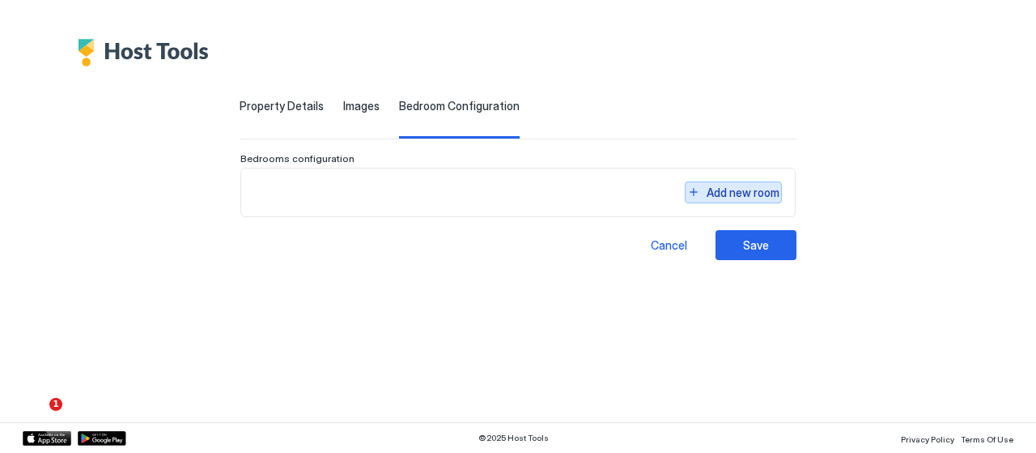
click at [780, 185] on div "Add new room" at bounding box center [743, 192] width 73 height 17
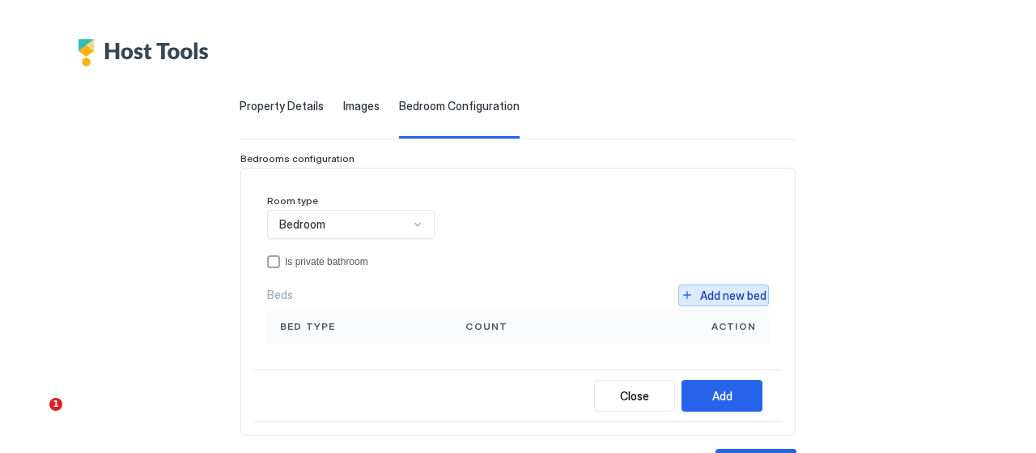
click at [762, 292] on div "Add new bed" at bounding box center [733, 295] width 66 height 17
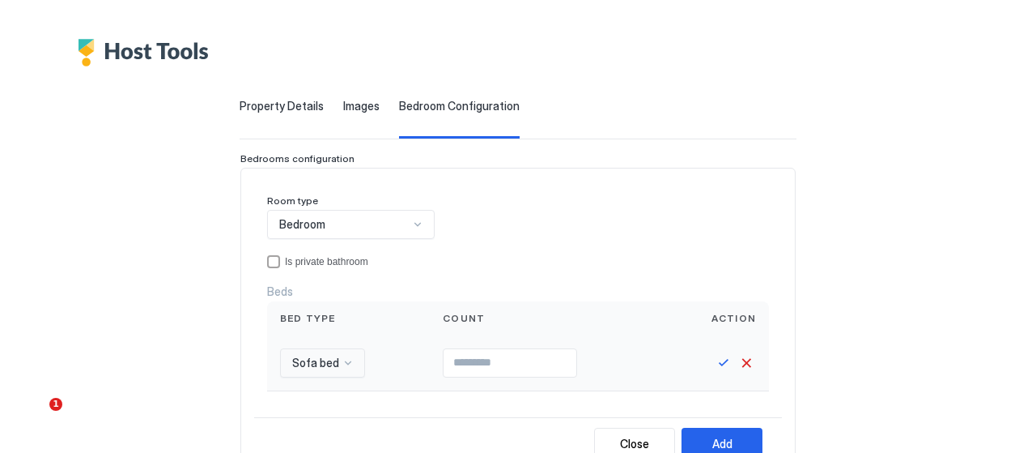
scroll to position [173, 0]
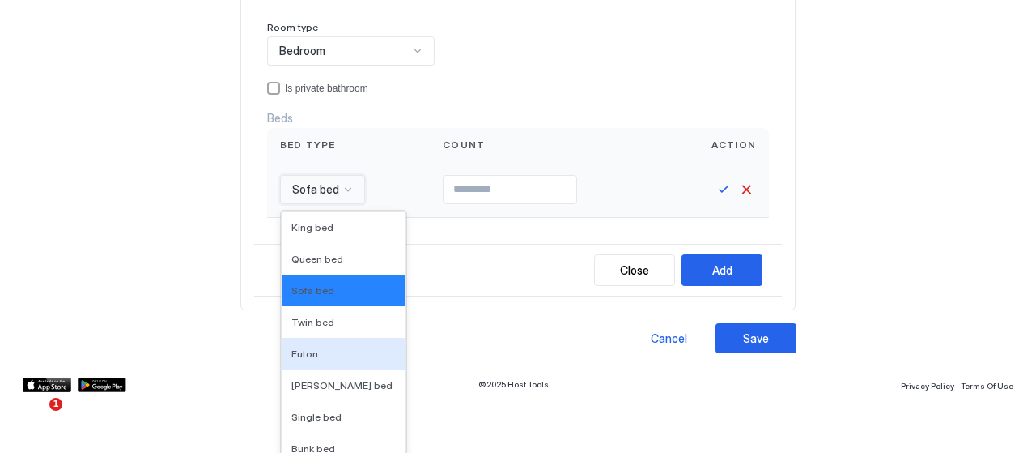
click at [287, 204] on div "16 results available. Use Up and Down to choose options, press Enter to select …" at bounding box center [322, 189] width 85 height 29
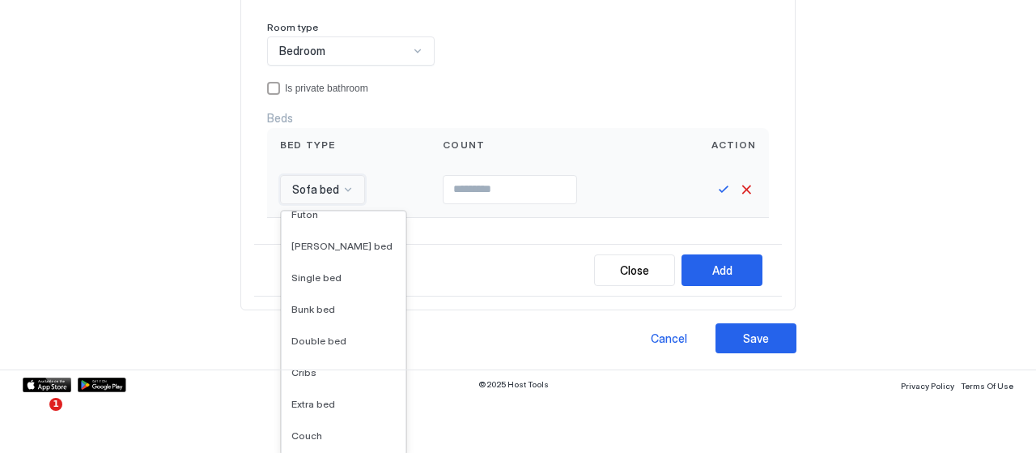
scroll to position [147, 0]
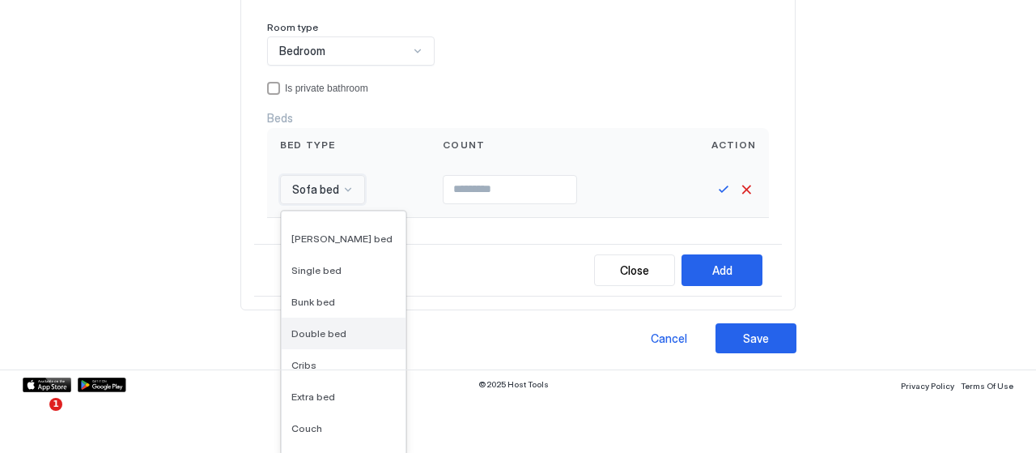
click at [291, 331] on span "Double bed" at bounding box center [318, 333] width 55 height 12
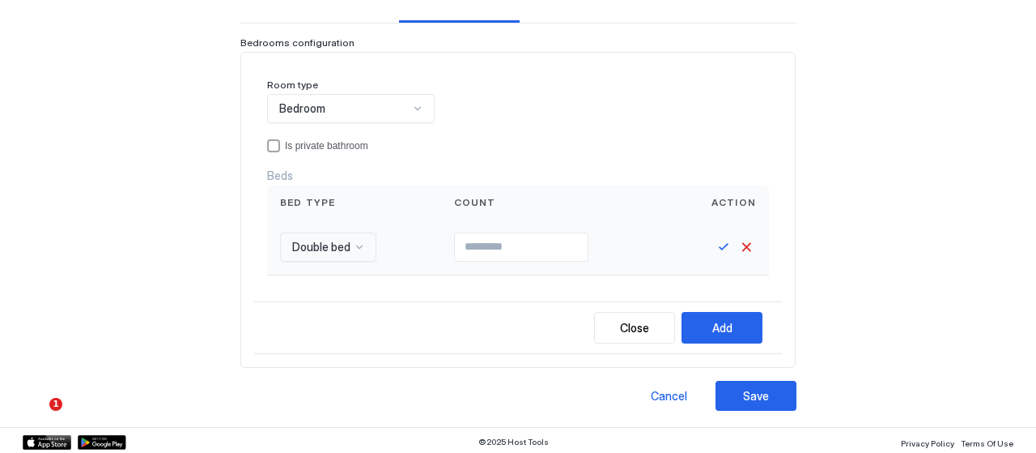
click at [522, 229] on div at bounding box center [554, 247] width 227 height 56
click at [518, 239] on input "Input Field" at bounding box center [521, 247] width 133 height 28
type input "*"
click at [733, 244] on button "Save" at bounding box center [723, 246] width 19 height 19
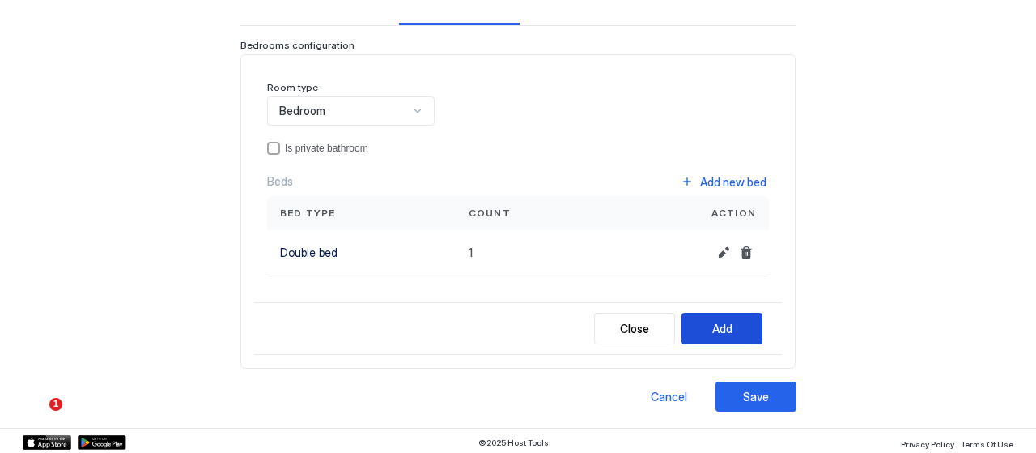
click at [733, 332] on div "Add" at bounding box center [722, 328] width 20 height 17
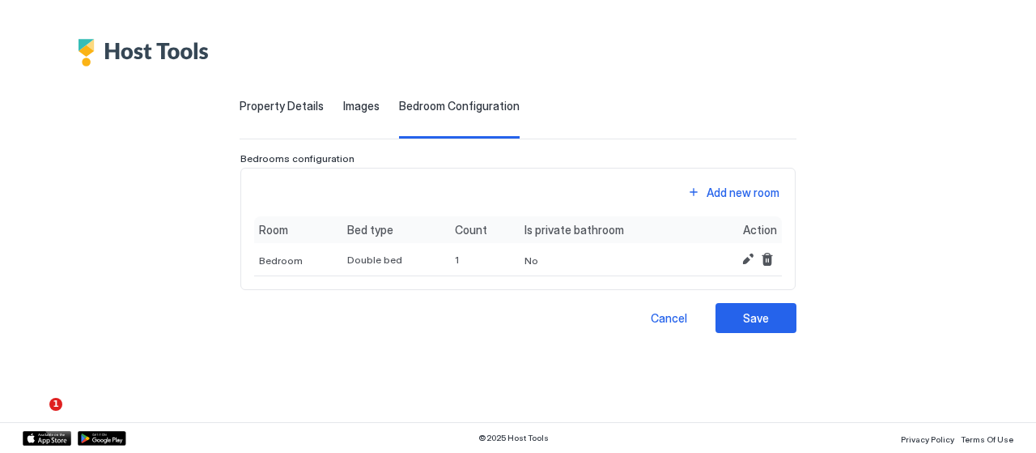
scroll to position [0, 0]
click at [780, 184] on div "Add new room" at bounding box center [743, 192] width 73 height 17
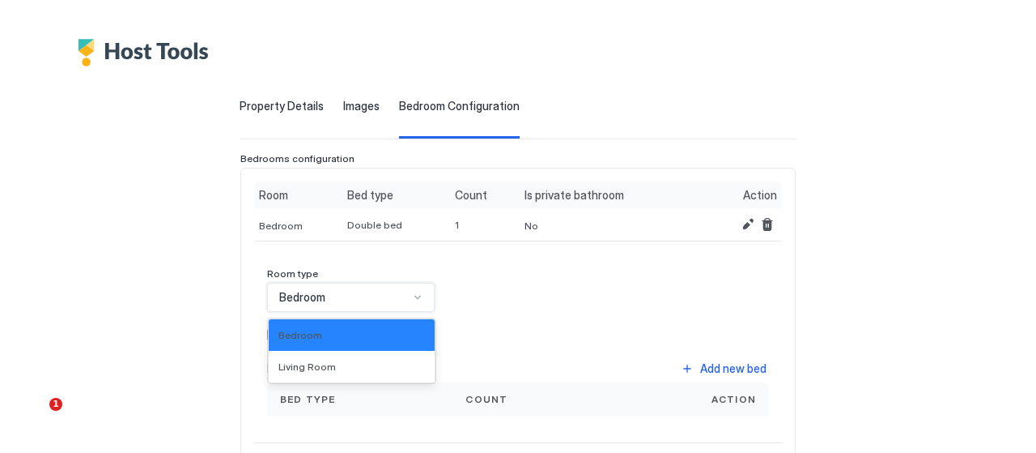
click at [308, 295] on div "Bedroom" at bounding box center [344, 297] width 130 height 15
click at [288, 355] on div "Living Room" at bounding box center [352, 367] width 166 height 32
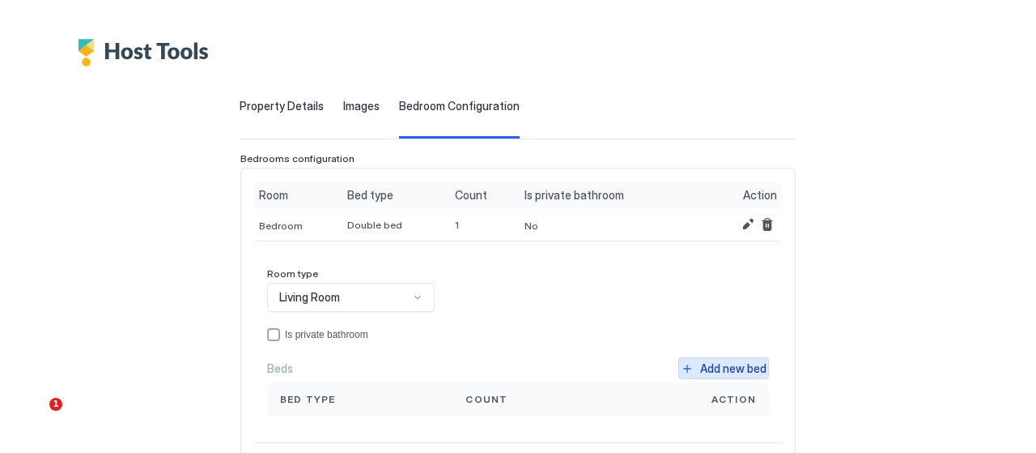
click at [754, 364] on div "Add new bed" at bounding box center [733, 367] width 66 height 17
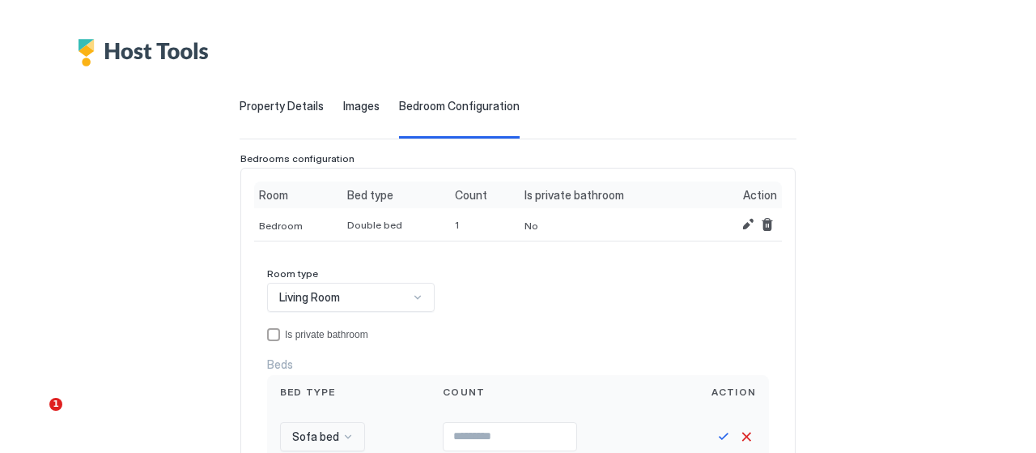
click at [546, 439] on input "**" at bounding box center [510, 437] width 133 height 28
click at [547, 430] on input "*" at bounding box center [510, 437] width 133 height 28
type input "*"
click at [550, 431] on input "*" at bounding box center [510, 437] width 133 height 28
click at [733, 433] on button "Save" at bounding box center [723, 436] width 19 height 19
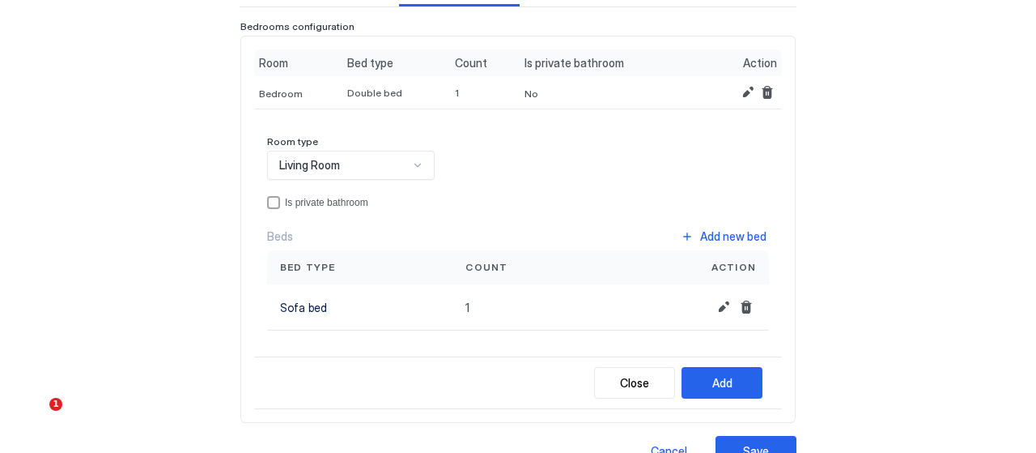
scroll to position [134, 0]
click at [763, 381] on button "Add" at bounding box center [722, 381] width 81 height 32
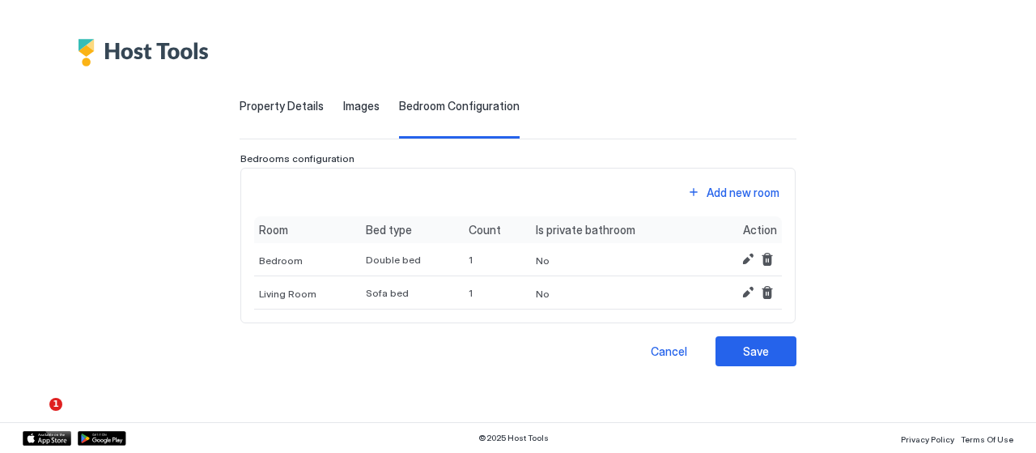
scroll to position [0, 0]
click at [769, 355] on div "Save" at bounding box center [756, 350] width 26 height 17
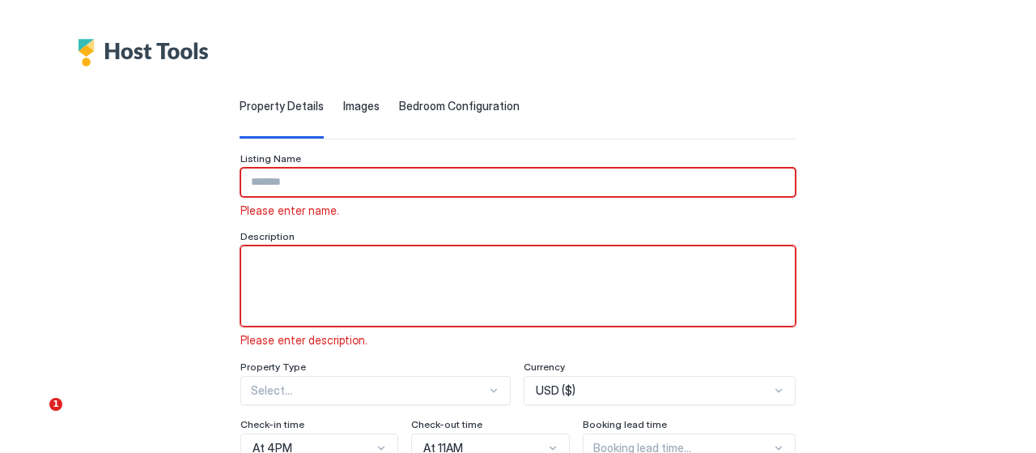
click at [343, 113] on span "Images" at bounding box center [361, 106] width 36 height 15
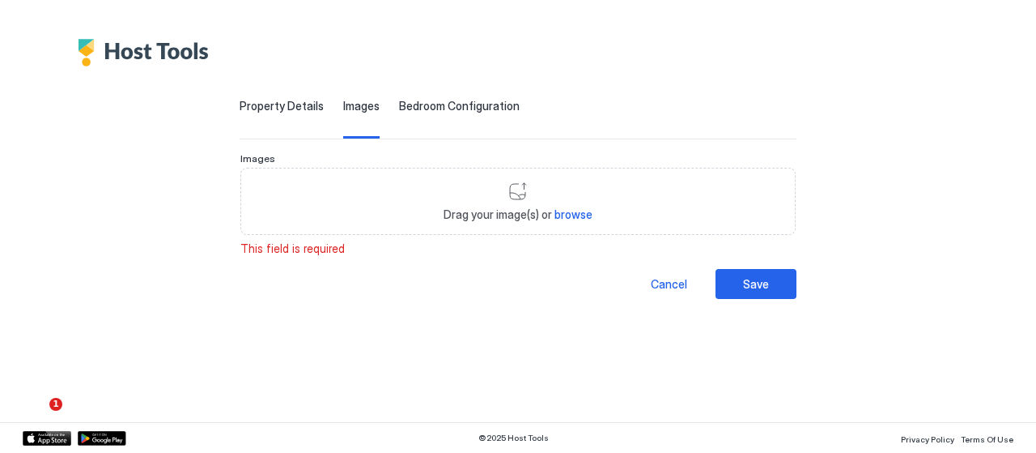
click at [253, 119] on div "Property Details" at bounding box center [282, 119] width 84 height 40
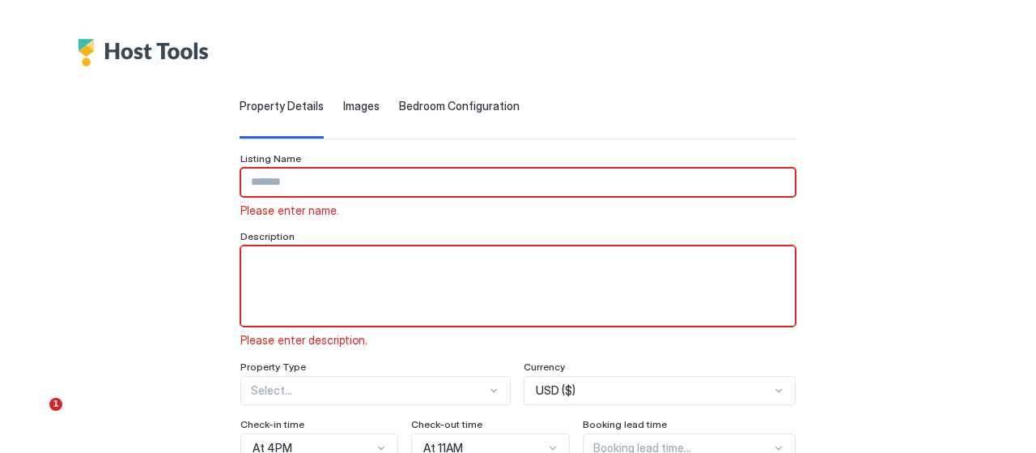
click at [240, 165] on div "Listing Name" at bounding box center [517, 159] width 555 height 15
click at [241, 181] on input "Input Field" at bounding box center [518, 182] width 554 height 28
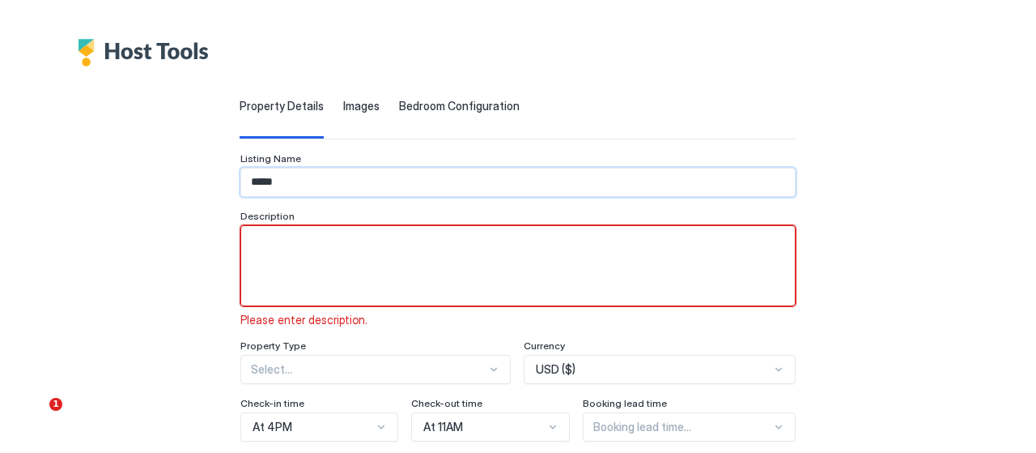
type input "****"
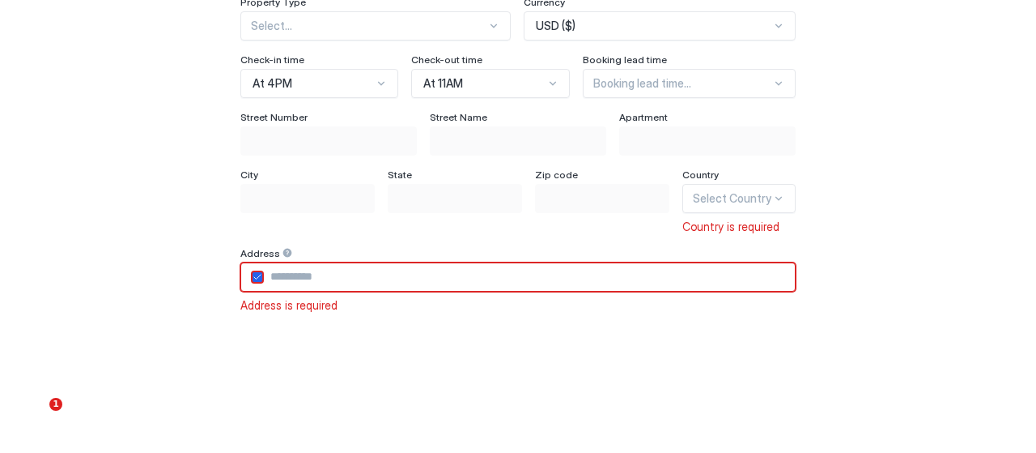
scroll to position [614, 0]
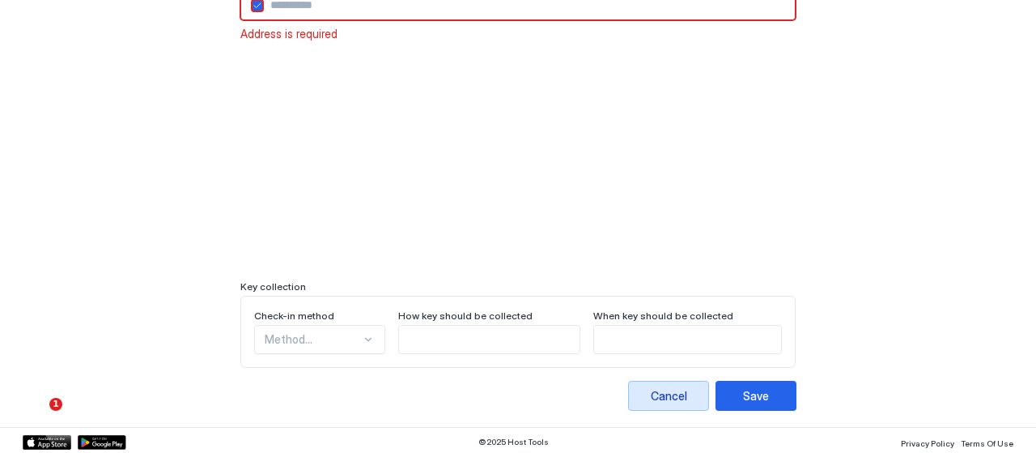
click at [709, 393] on button "Cancel" at bounding box center [668, 396] width 81 height 30
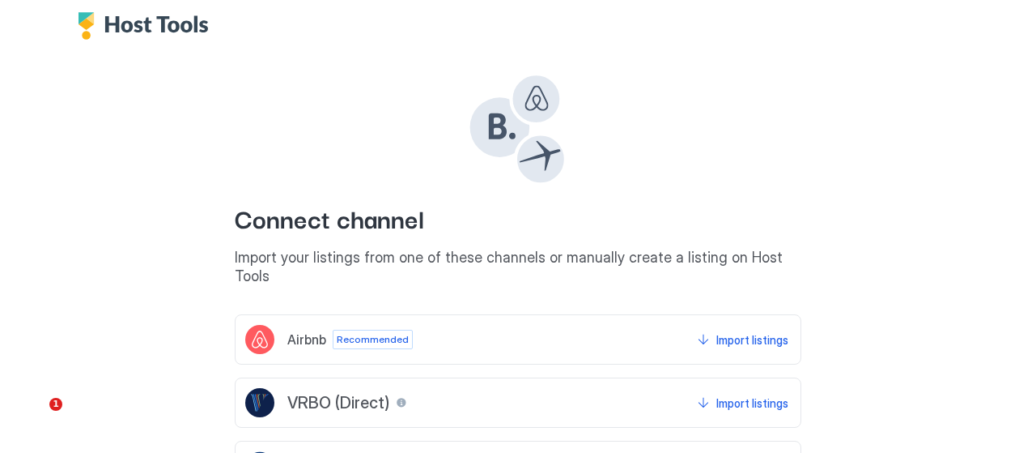
scroll to position [0, 0]
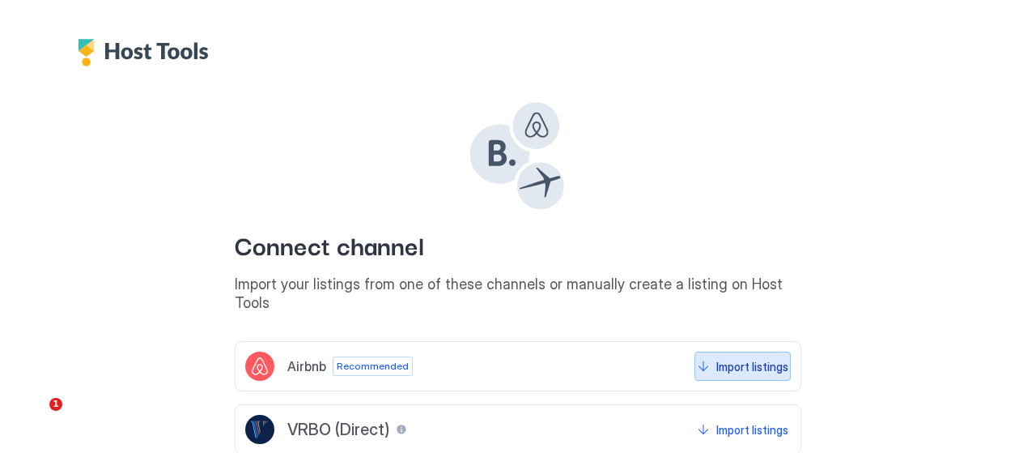
click at [767, 358] on div "Import listings" at bounding box center [752, 366] width 72 height 17
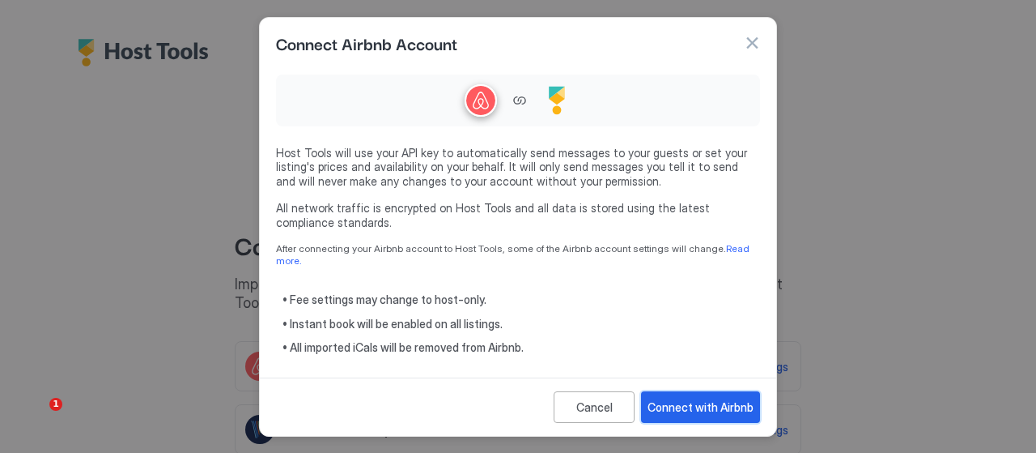
click at [704, 398] on div "Connect with Airbnb" at bounding box center [701, 406] width 106 height 17
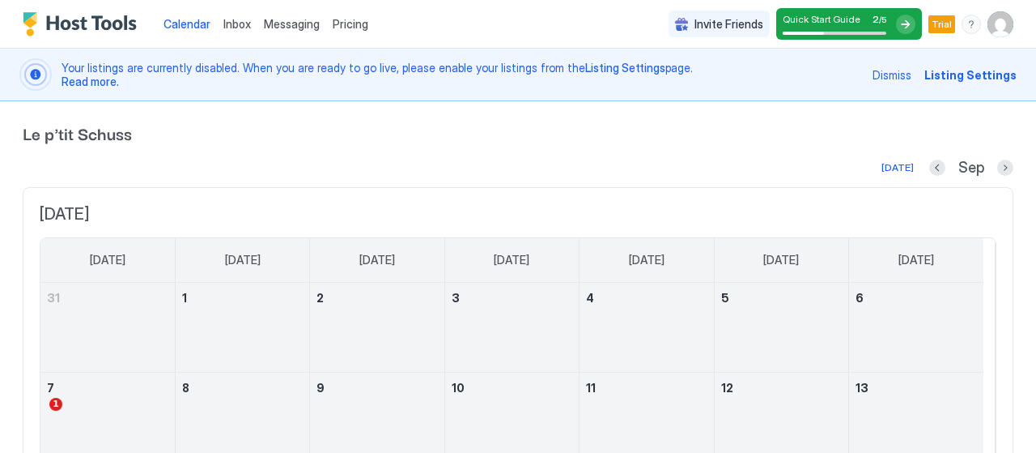
click at [946, 74] on span "Listing Settings" at bounding box center [971, 74] width 92 height 17
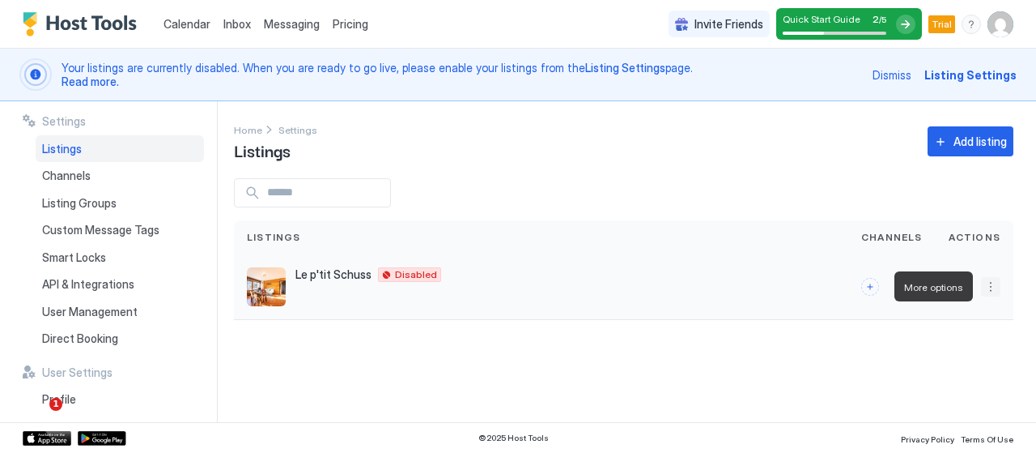
click at [988, 286] on button "More options" at bounding box center [990, 286] width 19 height 19
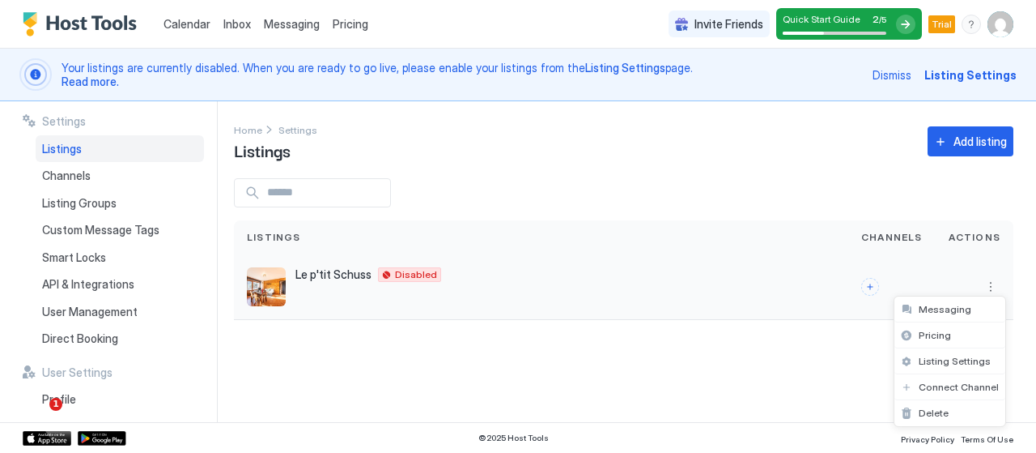
click at [988, 286] on div at bounding box center [518, 226] width 1036 height 453
click at [289, 292] on div "Le p'tit Schuss 53 Allée Jean Lou 11 La Giettaz Sa 73590 France Disabled" at bounding box center [541, 286] width 589 height 39
click at [291, 286] on div "Le p'tit Schuss 53 Allée Jean Lou 11 La Giettaz Sa 73590 France Disabled" at bounding box center [541, 286] width 589 height 39
click at [321, 289] on div "Le p'tit Schuss 53 Allée Jean Lou 11 La Giettaz Sa 73590 France Disabled" at bounding box center [541, 286] width 589 height 39
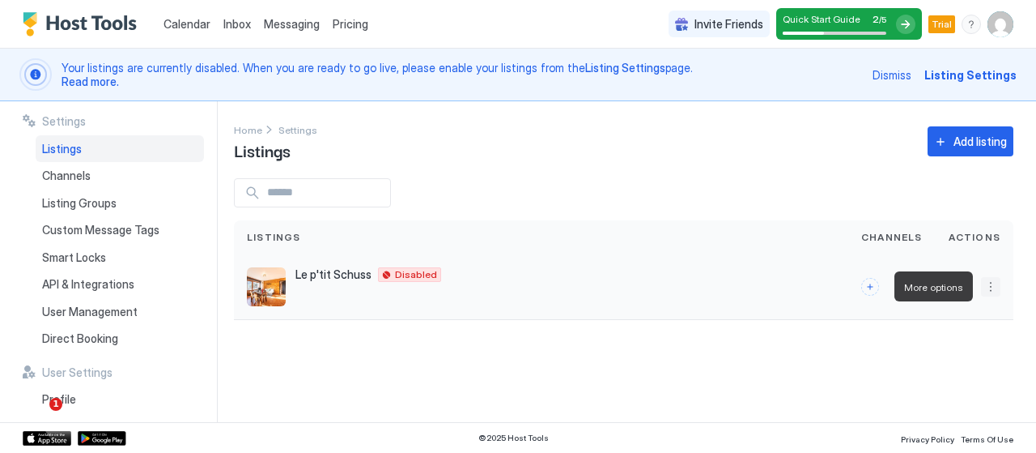
click at [986, 277] on button "More options" at bounding box center [990, 286] width 19 height 19
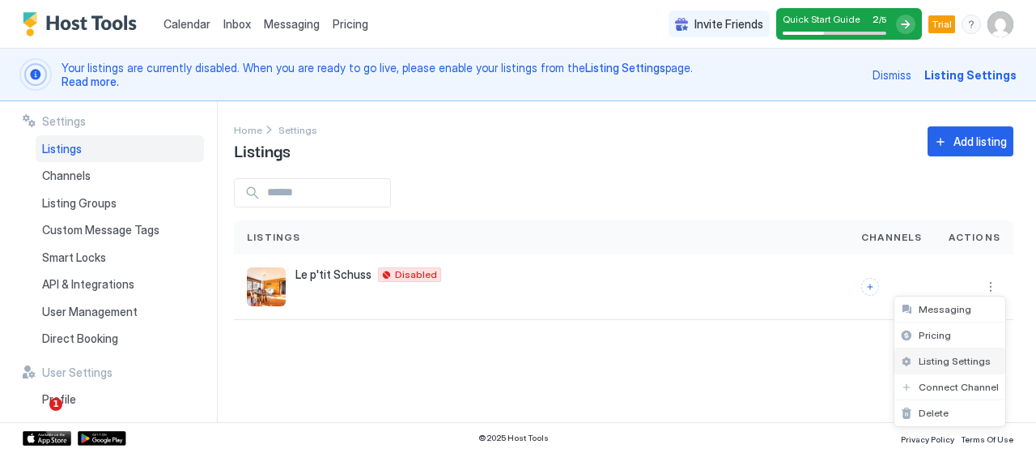
click at [946, 355] on span "Listing Settings" at bounding box center [955, 361] width 72 height 12
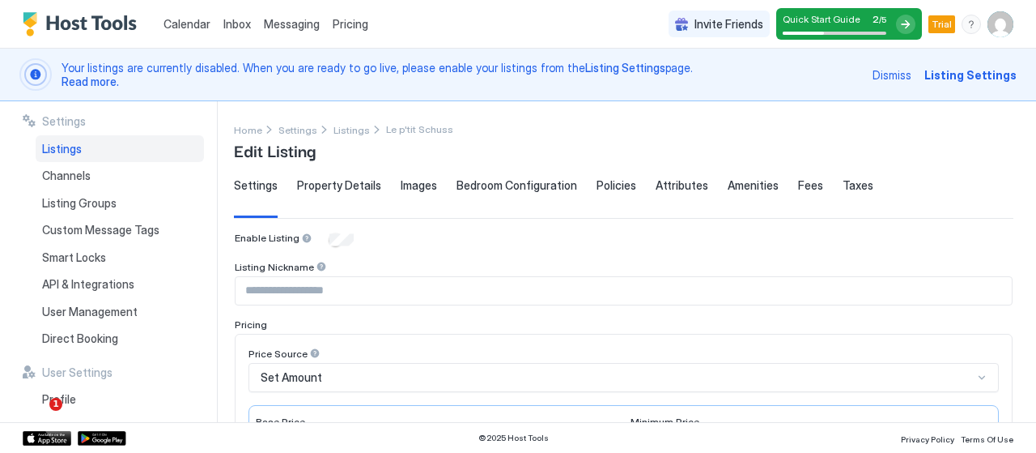
click at [491, 188] on span "Bedroom Configuration" at bounding box center [517, 185] width 121 height 15
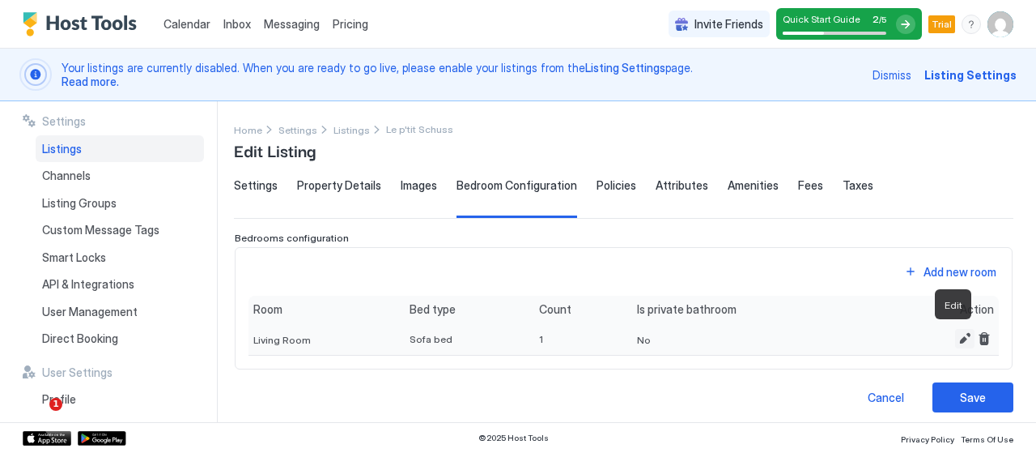
click at [955, 332] on button "Edit" at bounding box center [964, 338] width 19 height 19
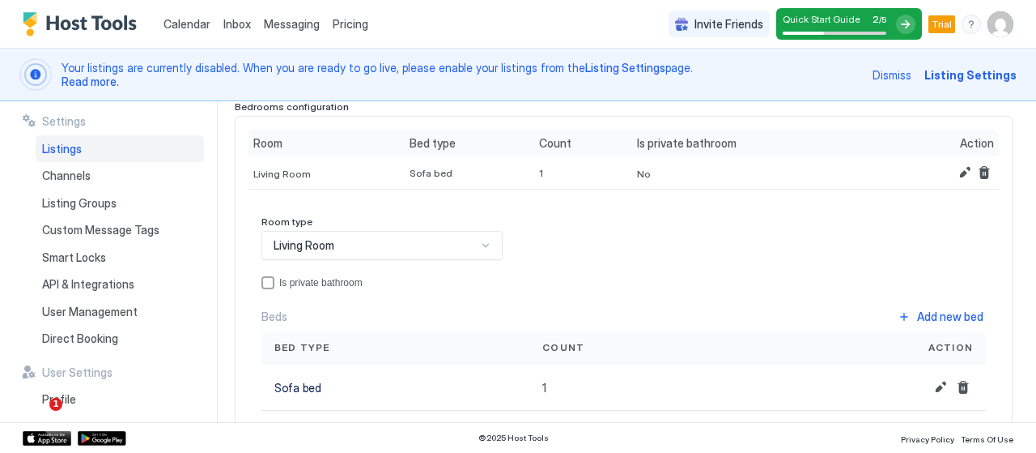
scroll to position [130, 0]
click at [931, 381] on button "Edit" at bounding box center [940, 388] width 19 height 19
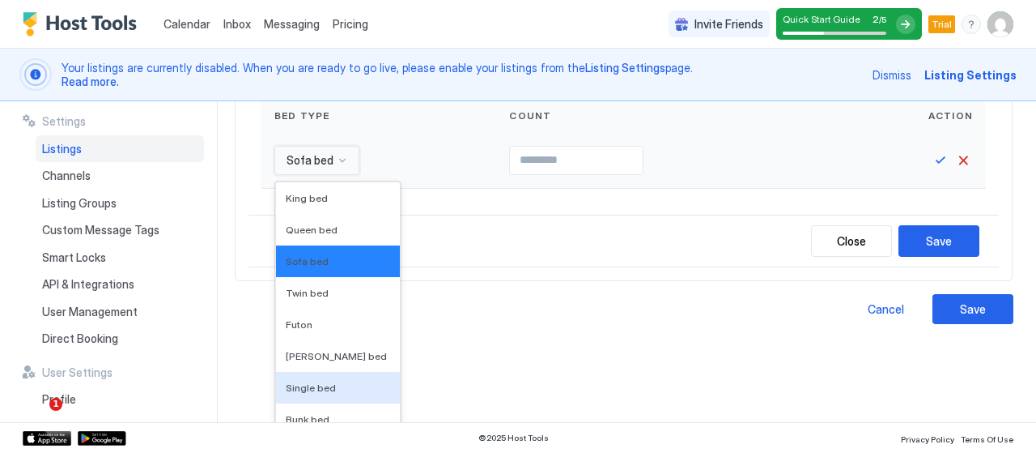
click at [321, 175] on div "16 results available. Use Up and Down to choose options, press Enter to select …" at bounding box center [316, 160] width 85 height 29
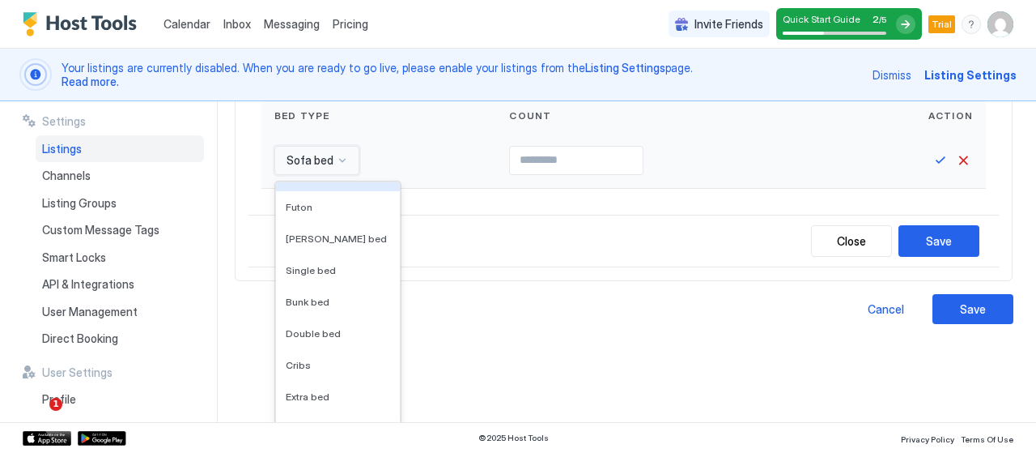
scroll to position [151, 0]
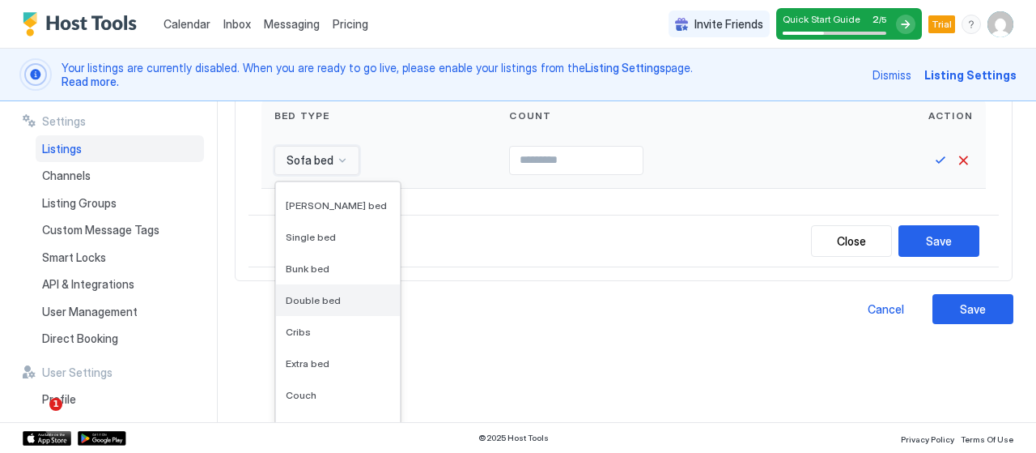
click at [317, 294] on span "Double bed" at bounding box center [313, 300] width 55 height 12
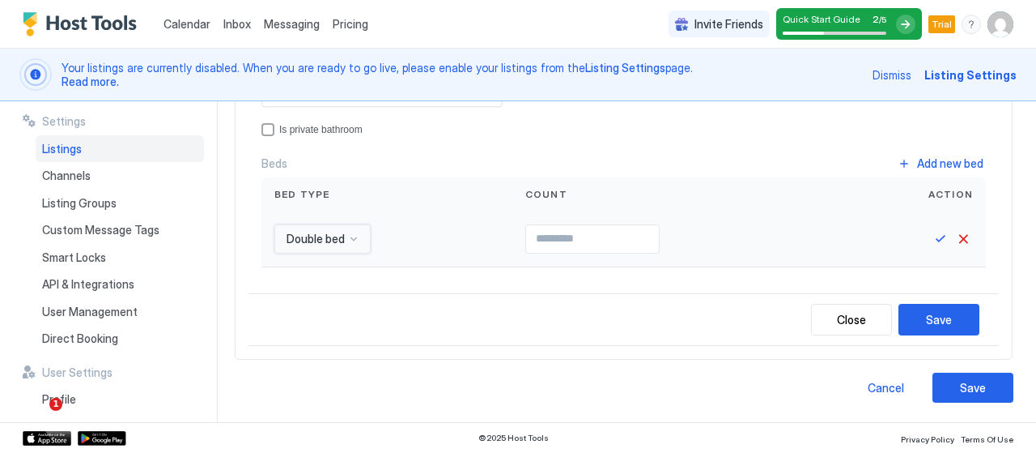
scroll to position [280, 0]
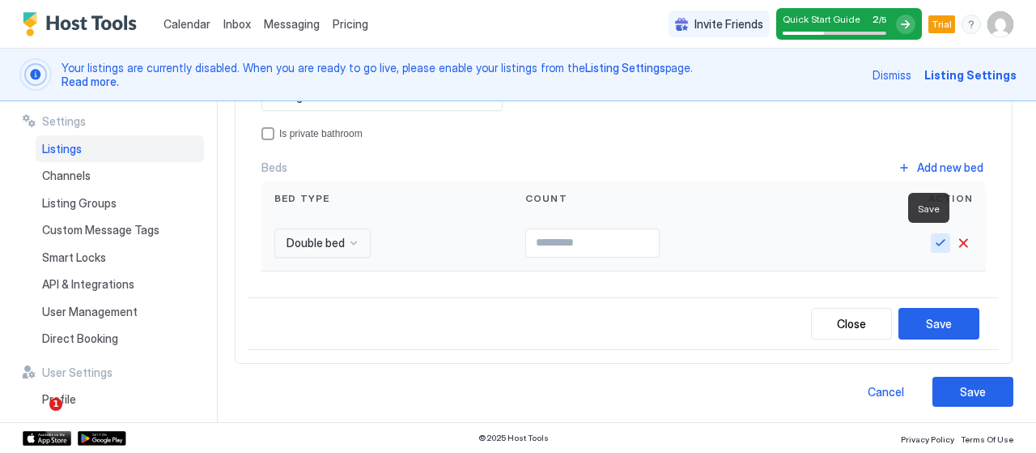
click at [931, 242] on button "Save" at bounding box center [940, 242] width 19 height 19
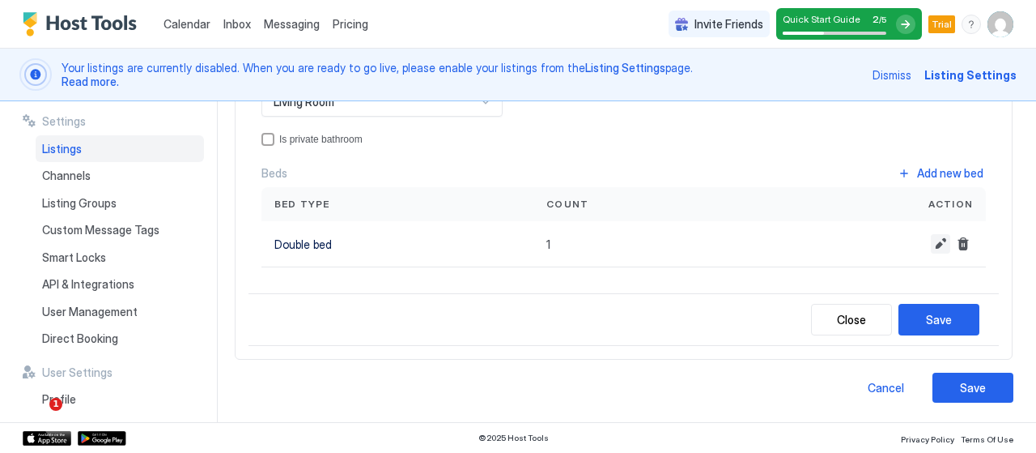
scroll to position [270, 0]
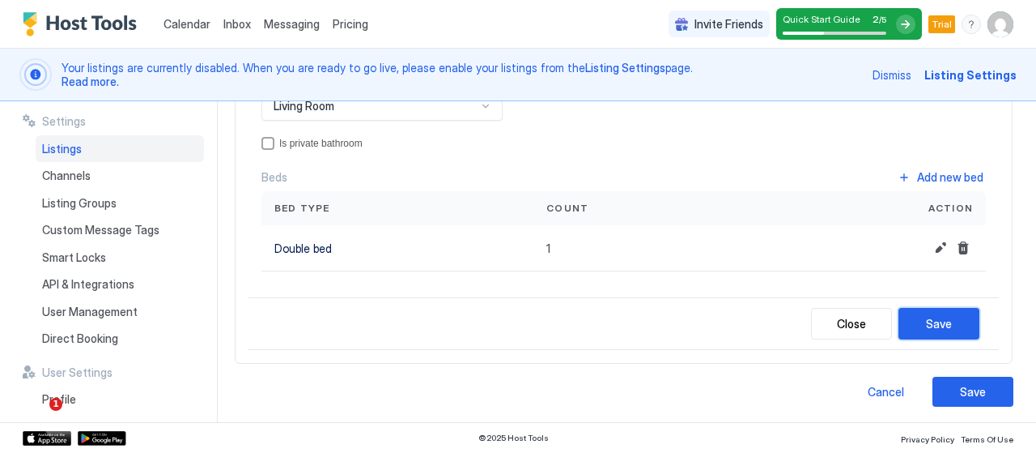
click at [926, 315] on div "Save" at bounding box center [939, 323] width 26 height 17
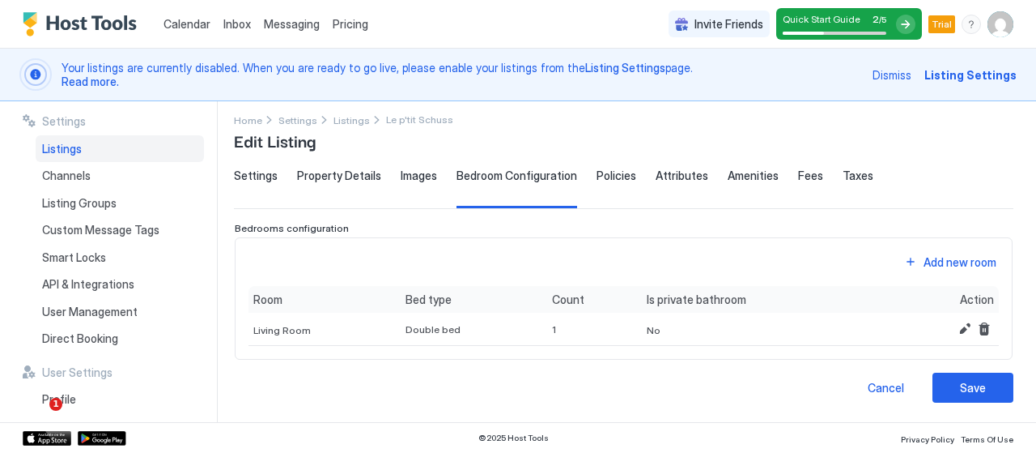
scroll to position [7, 0]
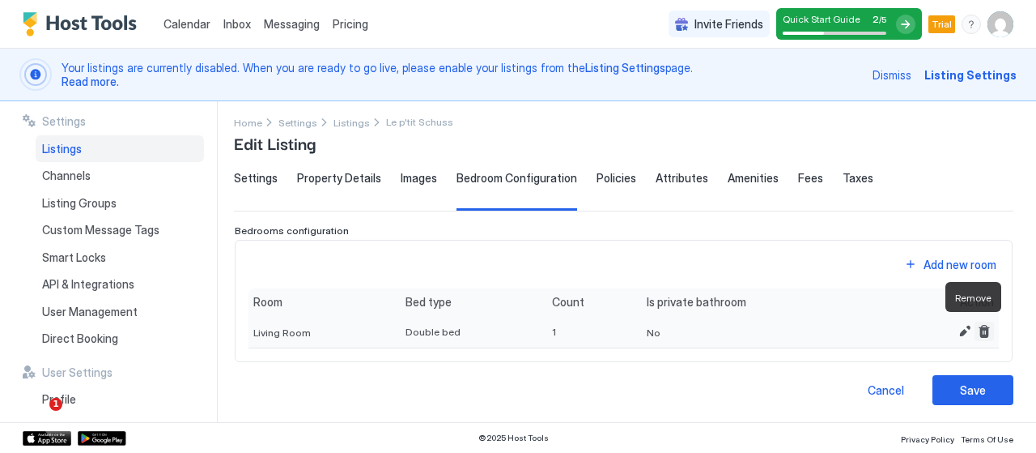
click at [976, 328] on button "Remove" at bounding box center [984, 330] width 19 height 19
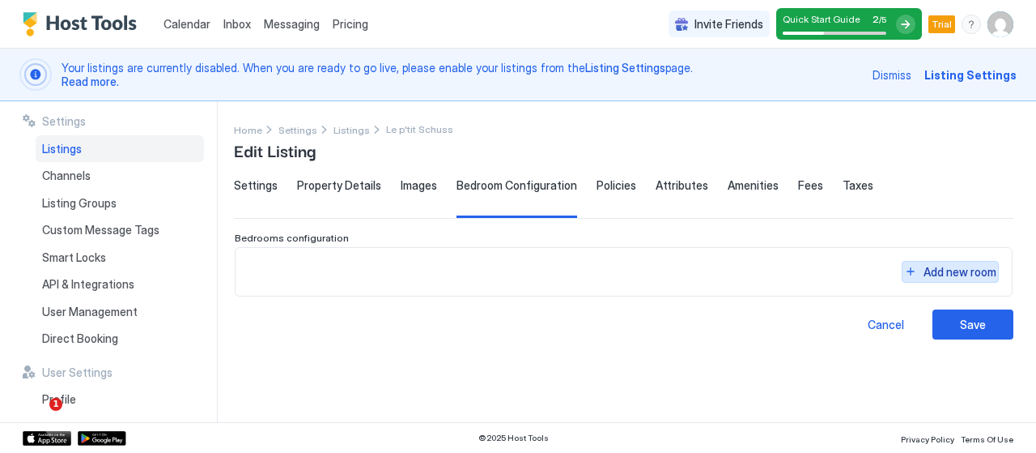
click at [956, 278] on button "Add new room" at bounding box center [950, 272] width 97 height 22
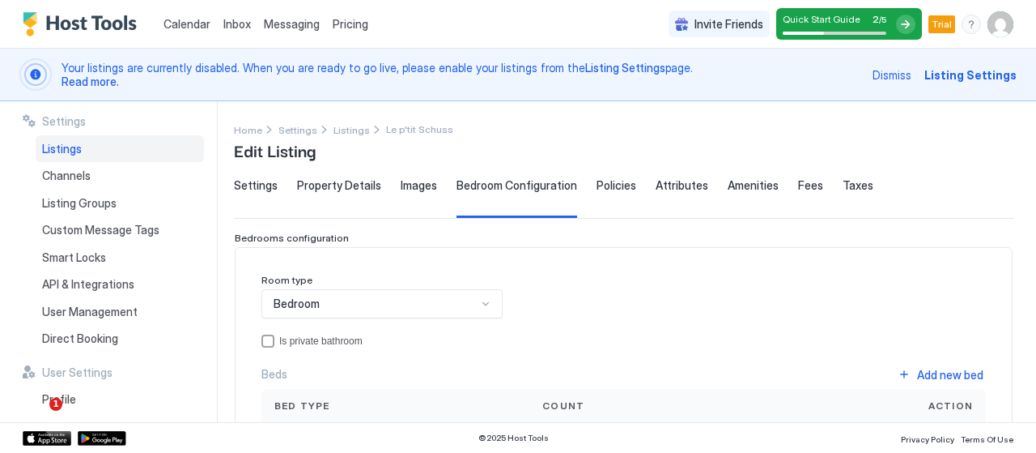
click at [1035, 198] on div "**********" at bounding box center [635, 261] width 802 height 321
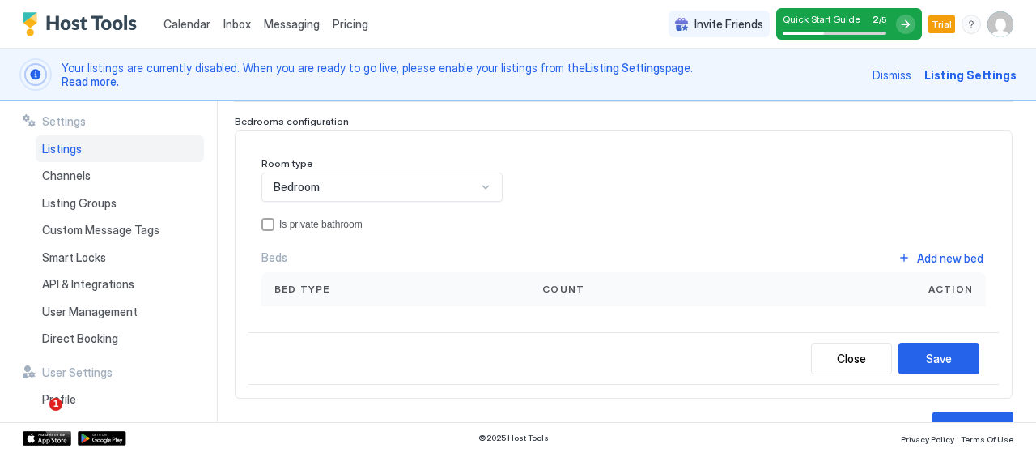
scroll to position [150, 0]
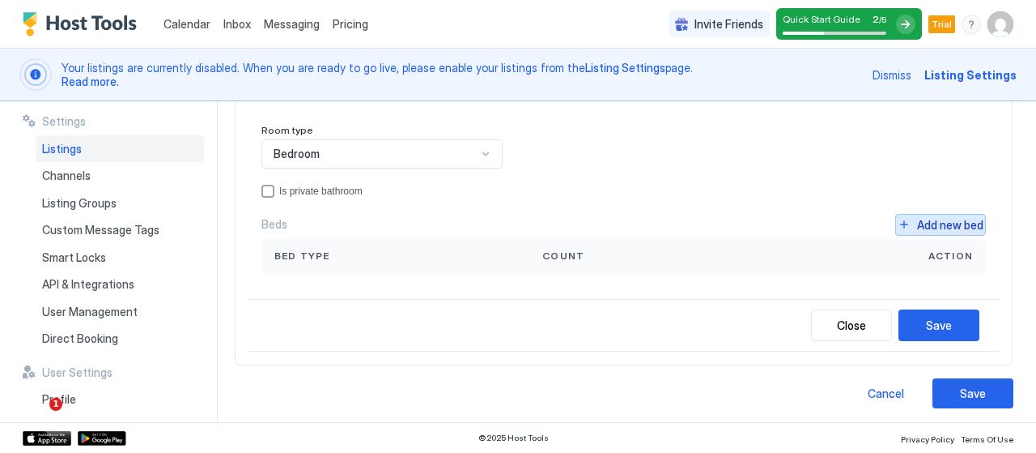
click at [944, 225] on div "Add new bed" at bounding box center [950, 224] width 66 height 17
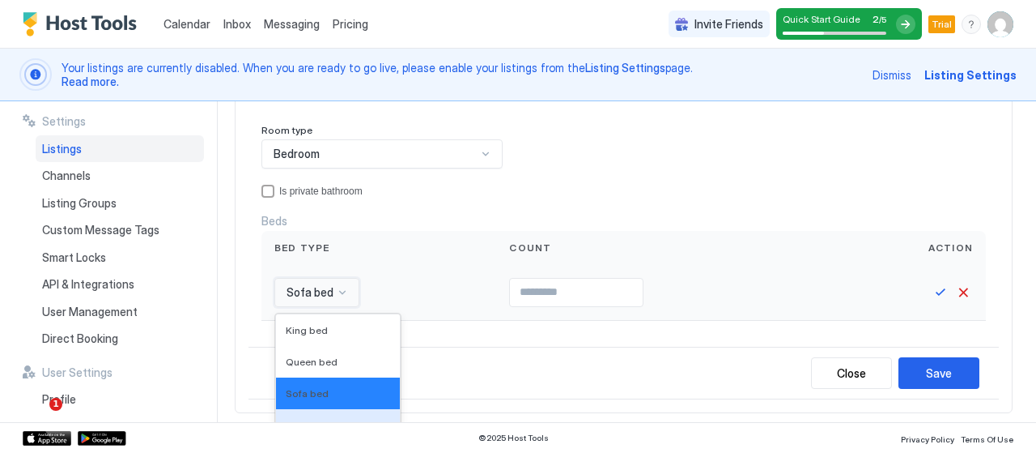
scroll to position [283, 0]
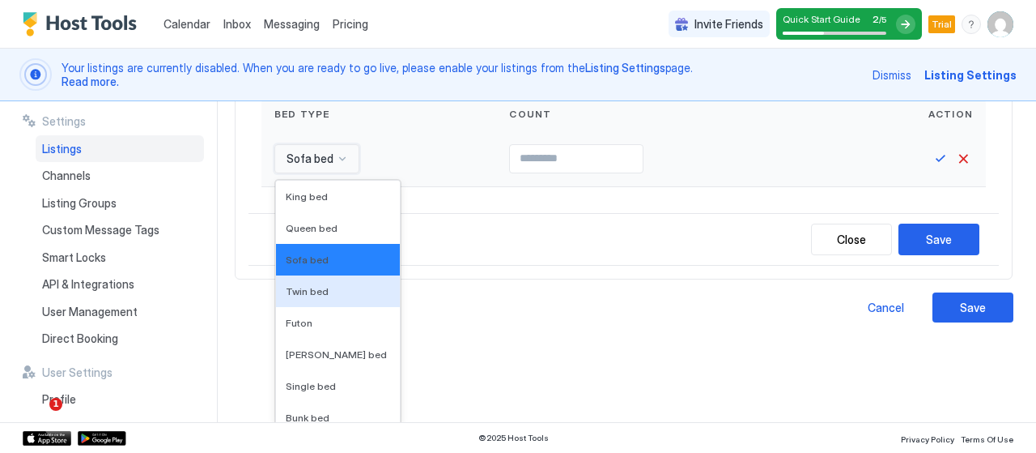
click at [338, 173] on div "16 results available. Use Up and Down to choose options, press Enter to select …" at bounding box center [316, 158] width 85 height 29
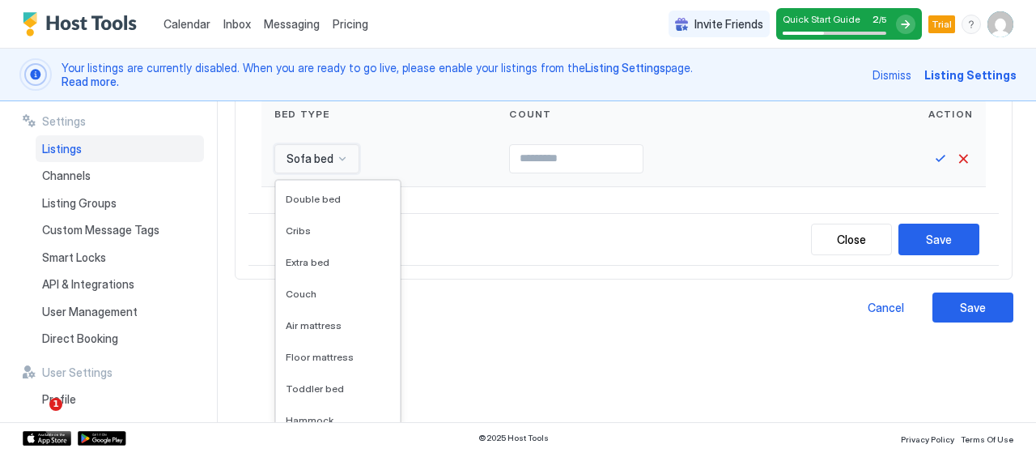
scroll to position [255, 0]
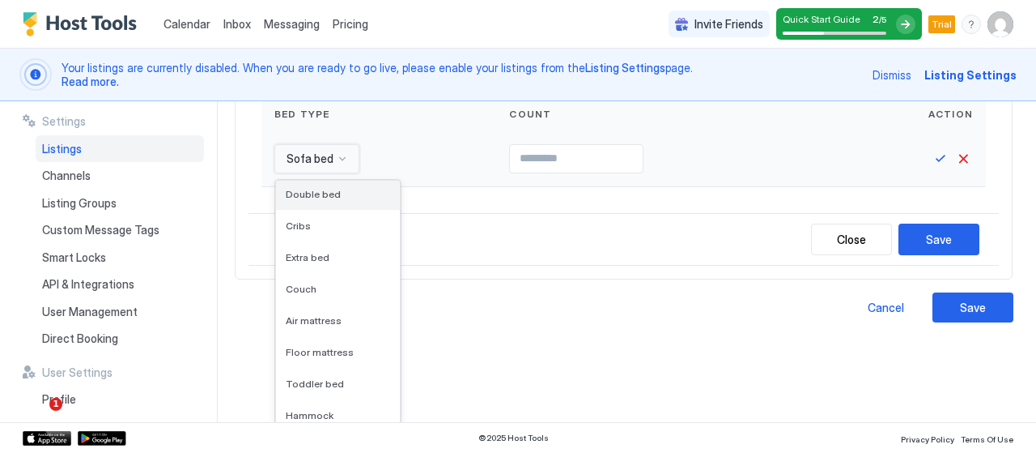
click at [313, 200] on div "Double bed" at bounding box center [338, 194] width 124 height 32
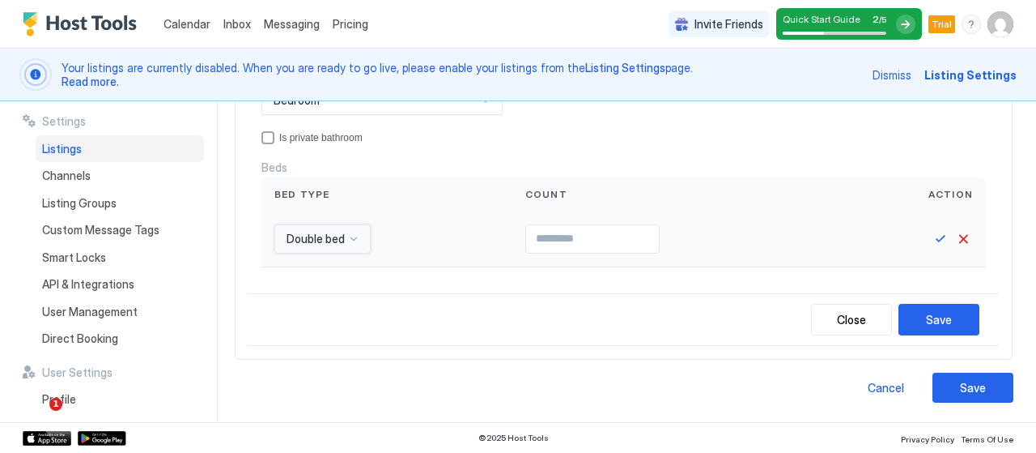
scroll to position [199, 0]
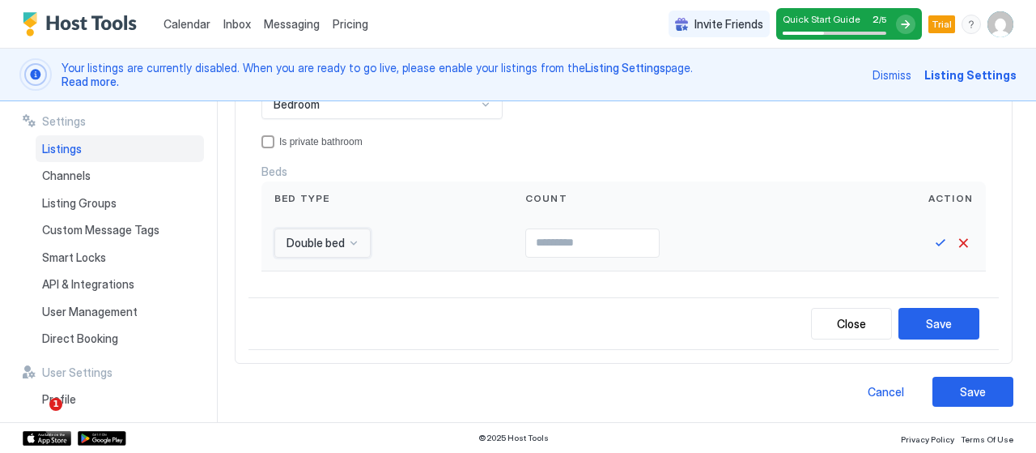
click at [526, 240] on input "Input Field" at bounding box center [592, 243] width 133 height 28
type input "*"
click at [653, 237] on input "*" at bounding box center [592, 243] width 133 height 28
click at [931, 240] on button "Save" at bounding box center [940, 242] width 19 height 19
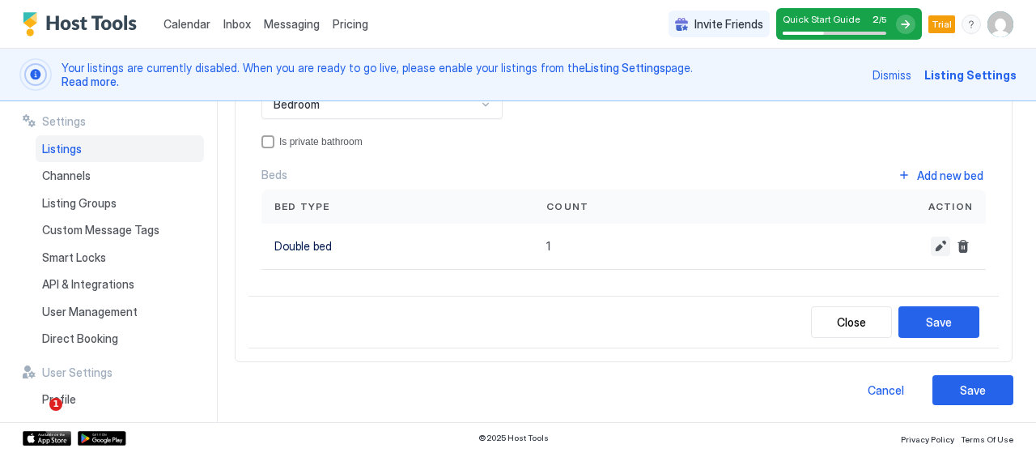
scroll to position [197, 0]
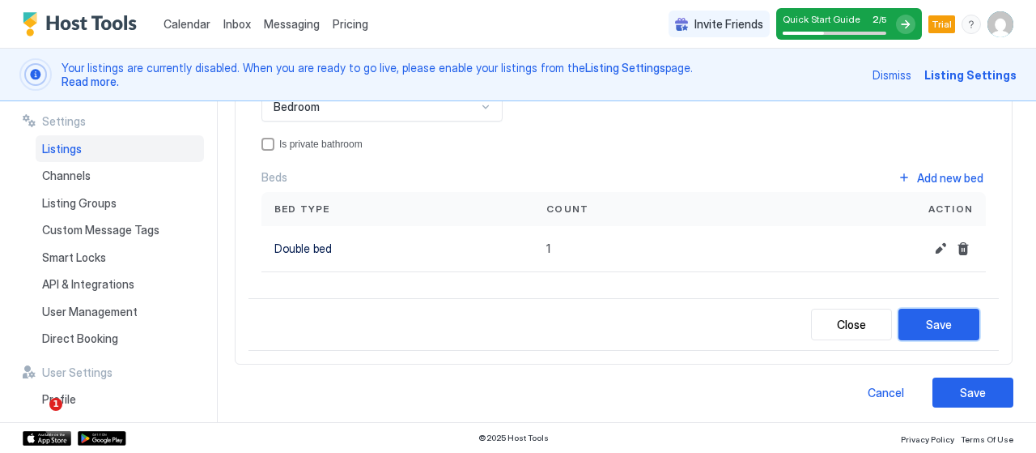
click at [926, 316] on div "Save" at bounding box center [939, 324] width 26 height 17
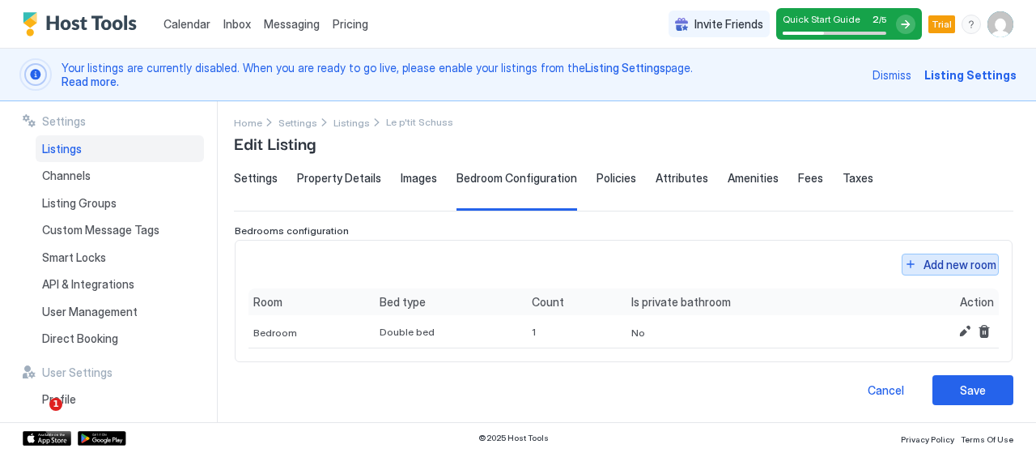
click at [933, 260] on div "Add new room" at bounding box center [960, 264] width 73 height 17
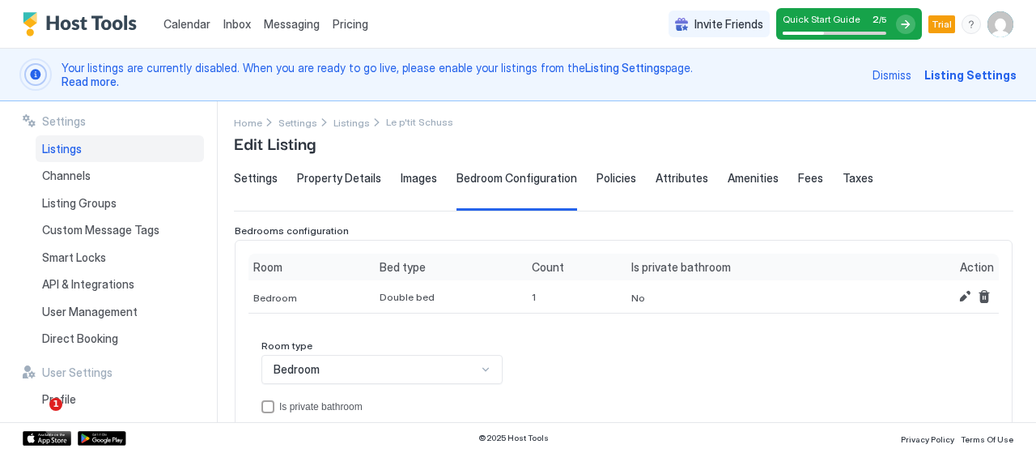
scroll to position [145, 0]
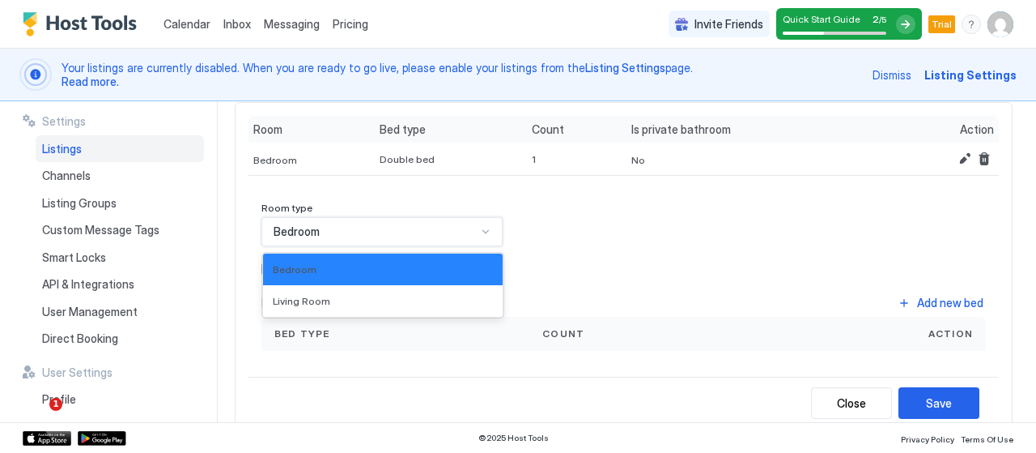
click at [434, 380] on div "Room type 2 results available. Use Up and Down to choose options, press Enter t…" at bounding box center [624, 309] width 750 height 240
click at [436, 299] on div "Living Room" at bounding box center [383, 301] width 220 height 12
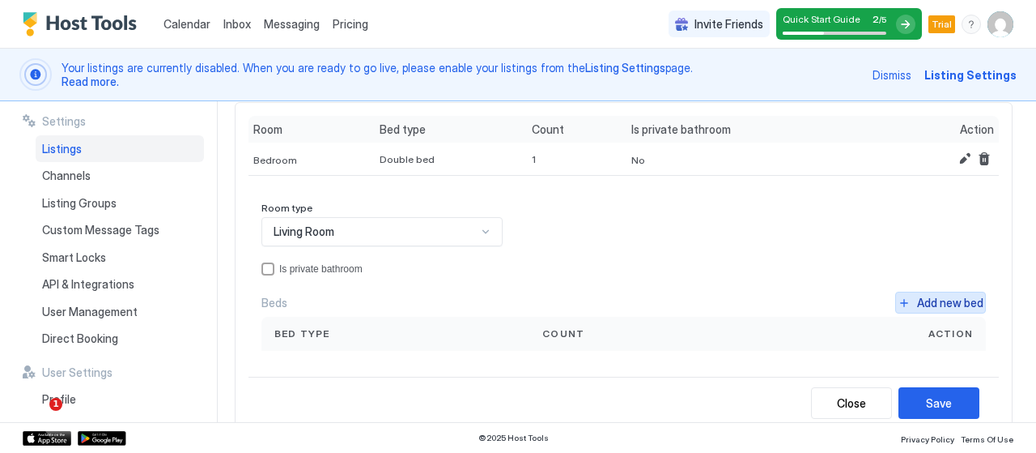
click at [921, 294] on div "Add new bed" at bounding box center [950, 302] width 66 height 17
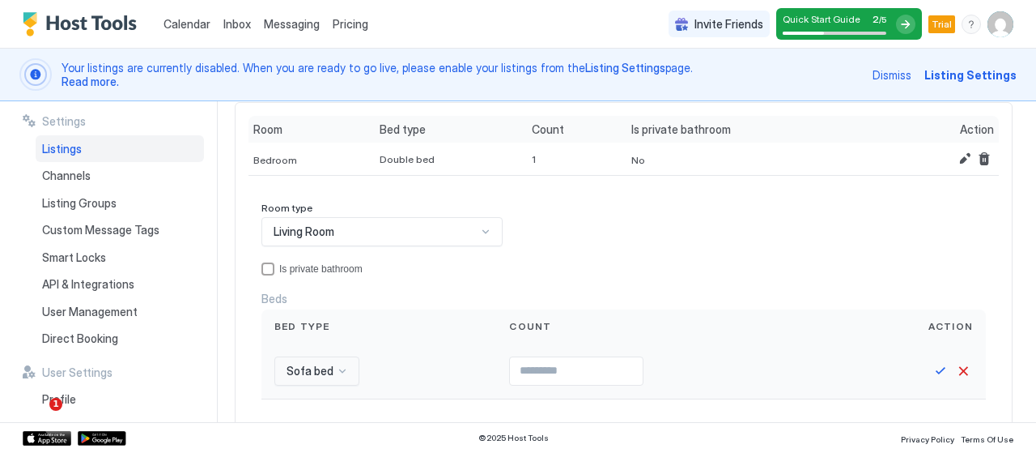
click at [536, 376] on input "Input Field" at bounding box center [576, 371] width 133 height 28
type input "*"
click at [931, 364] on button "Save" at bounding box center [940, 370] width 19 height 19
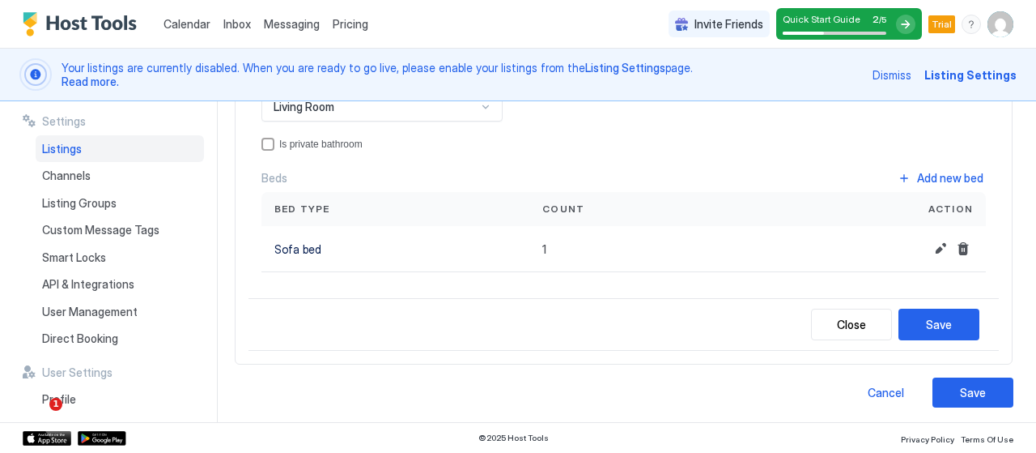
scroll to position [270, 0]
click at [950, 334] on button "Save" at bounding box center [939, 324] width 81 height 32
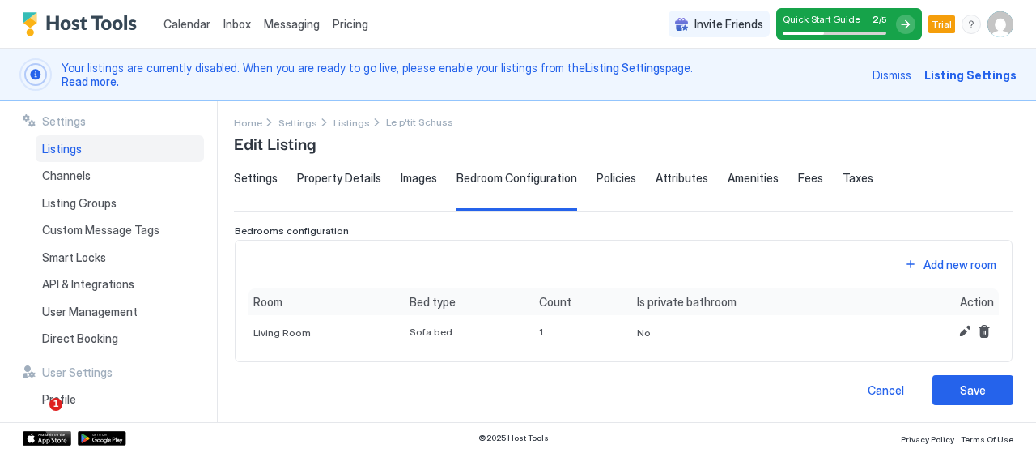
scroll to position [7, 0]
click at [970, 384] on div "Save" at bounding box center [973, 389] width 26 height 17
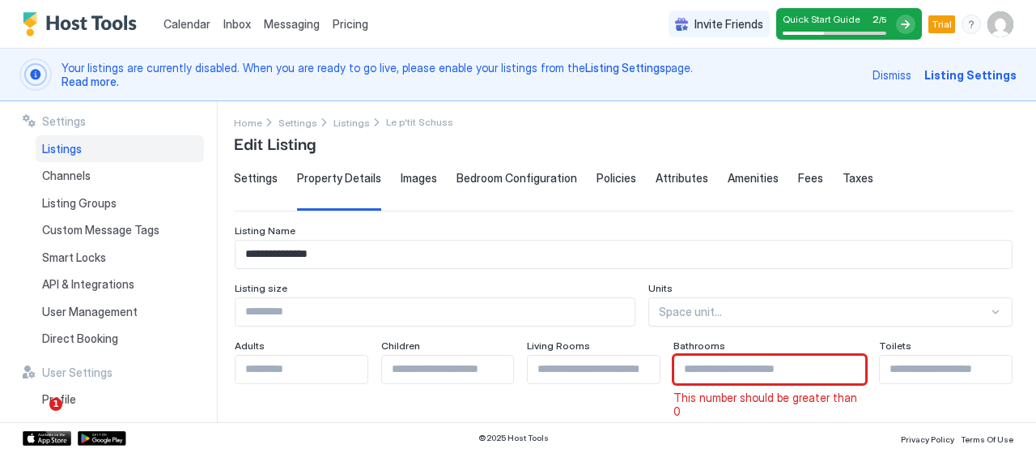
scroll to position [113, 0]
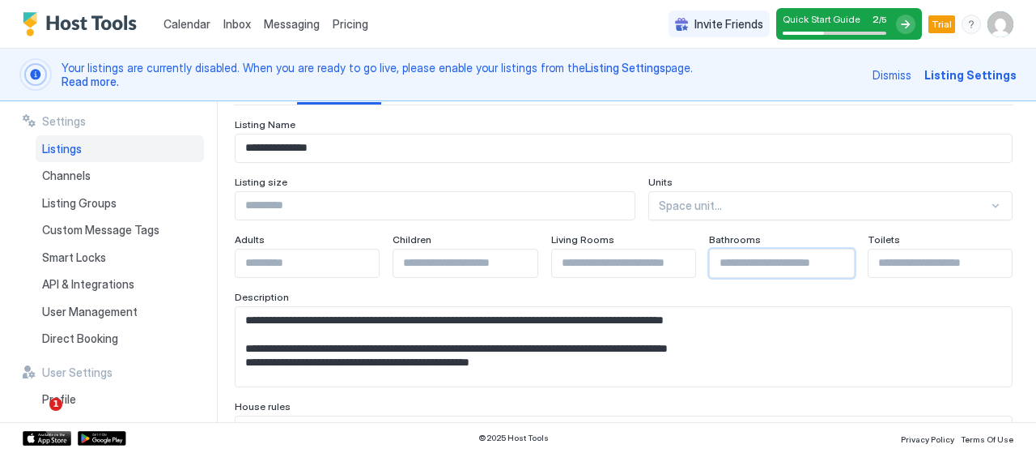
type input "*"
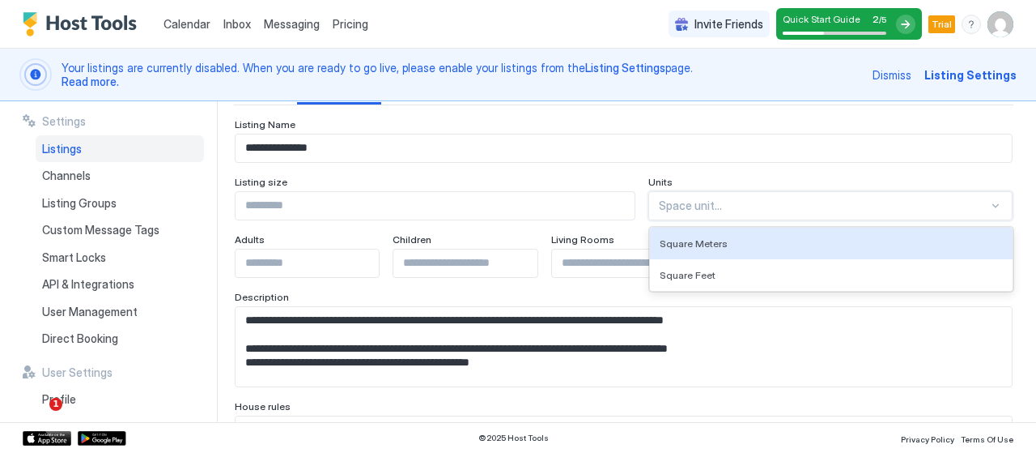
click at [790, 205] on div at bounding box center [823, 205] width 329 height 15
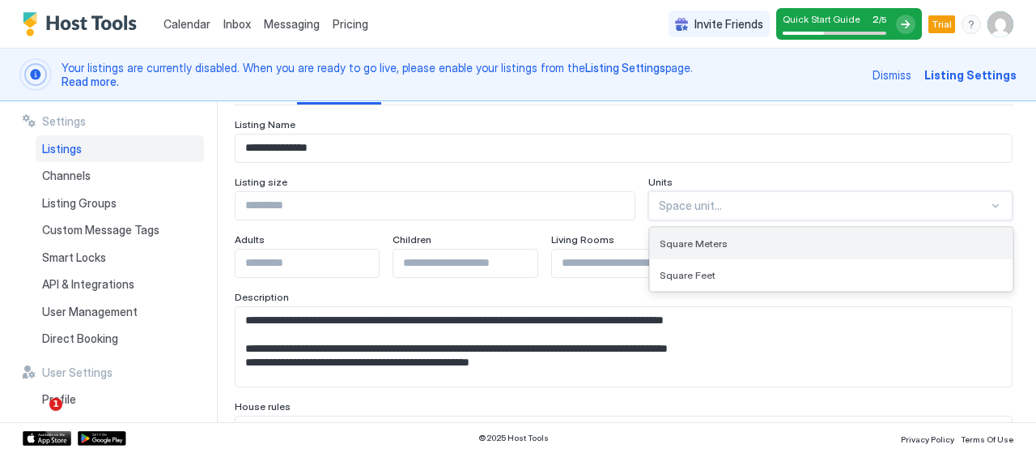
click at [772, 244] on div "Square Meters" at bounding box center [831, 243] width 343 height 12
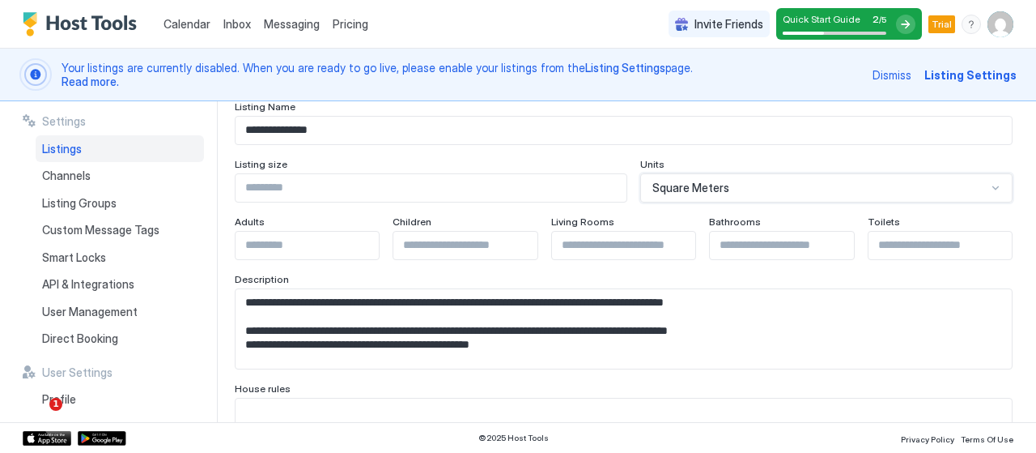
scroll to position [160, 0]
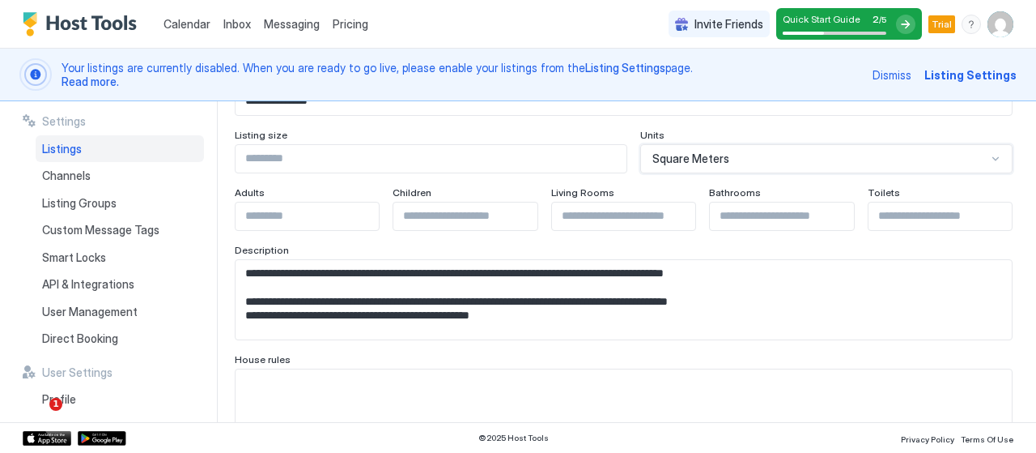
click at [312, 211] on input "Input Field" at bounding box center [307, 216] width 143 height 28
type input "*"
click at [939, 206] on input "Input Field" at bounding box center [940, 216] width 143 height 28
type input "*"
click at [1019, 236] on div "**********" at bounding box center [635, 261] width 802 height 321
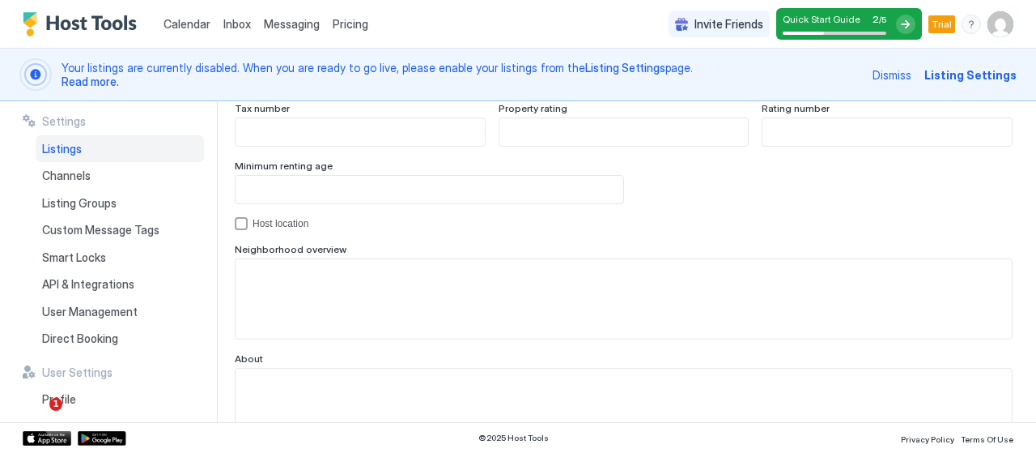
scroll to position [1658, 0]
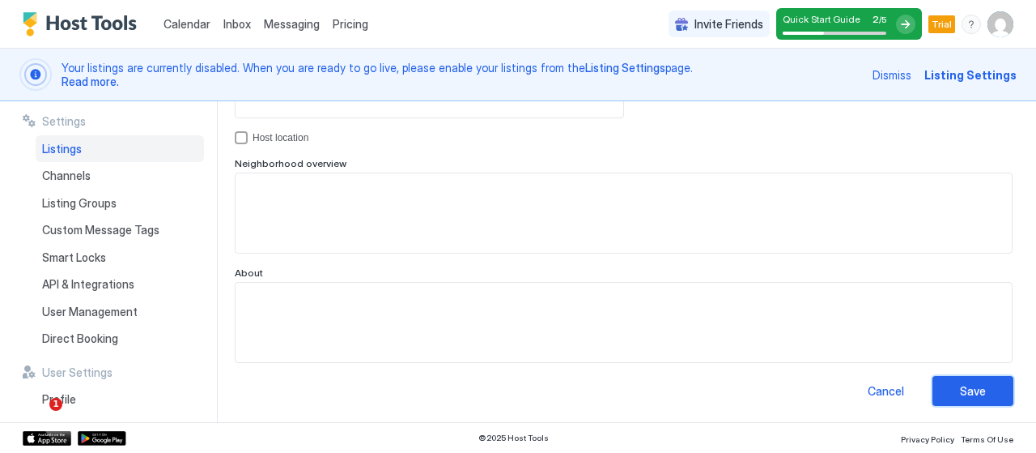
click at [976, 393] on button "Save" at bounding box center [973, 391] width 81 height 30
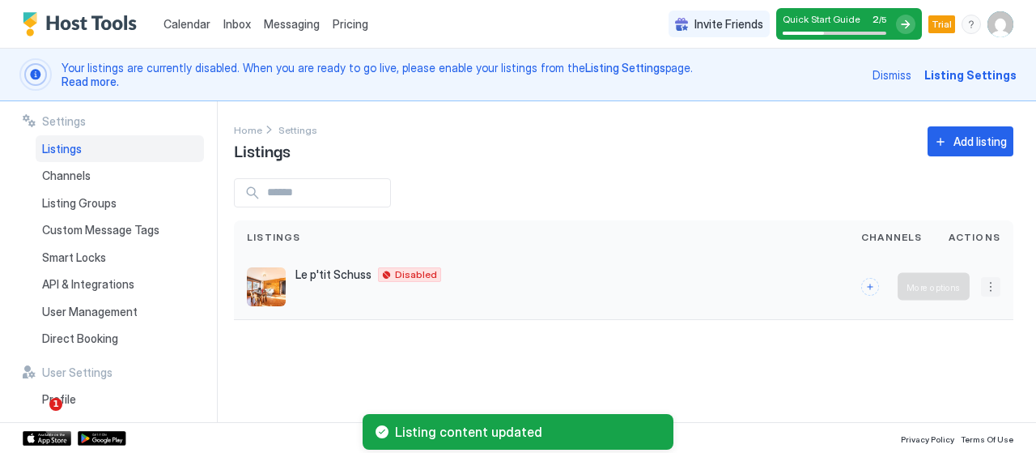
click at [990, 282] on button "More options" at bounding box center [990, 286] width 19 height 19
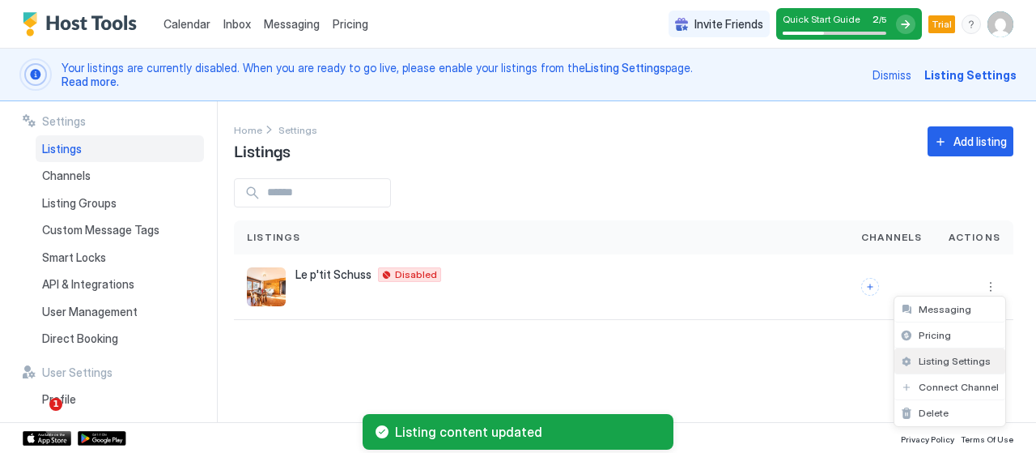
click at [952, 355] on span "Listing Settings" at bounding box center [955, 361] width 72 height 12
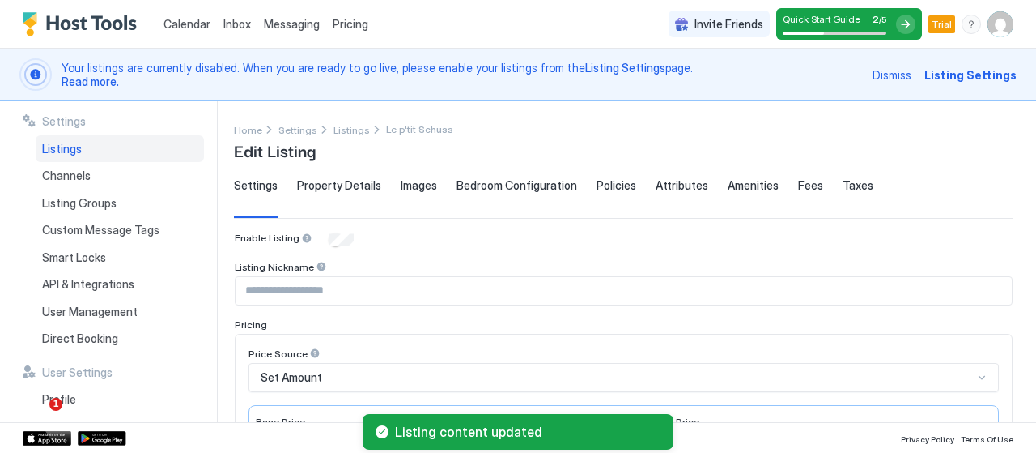
type input "*"
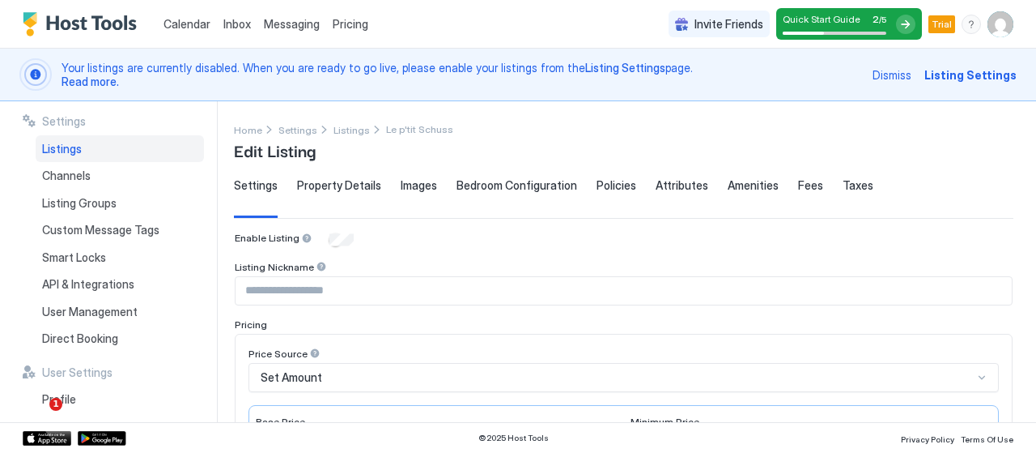
click at [551, 185] on span "Bedroom Configuration" at bounding box center [517, 185] width 121 height 15
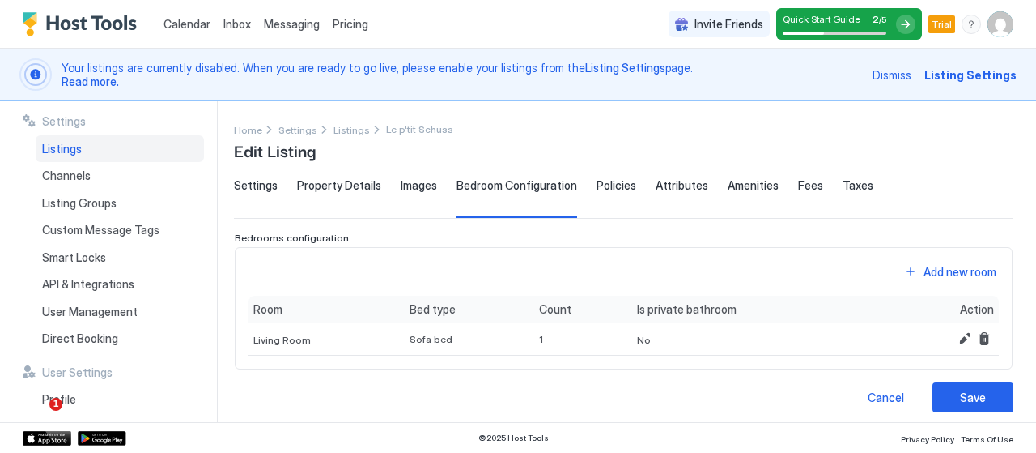
scroll to position [7, 0]
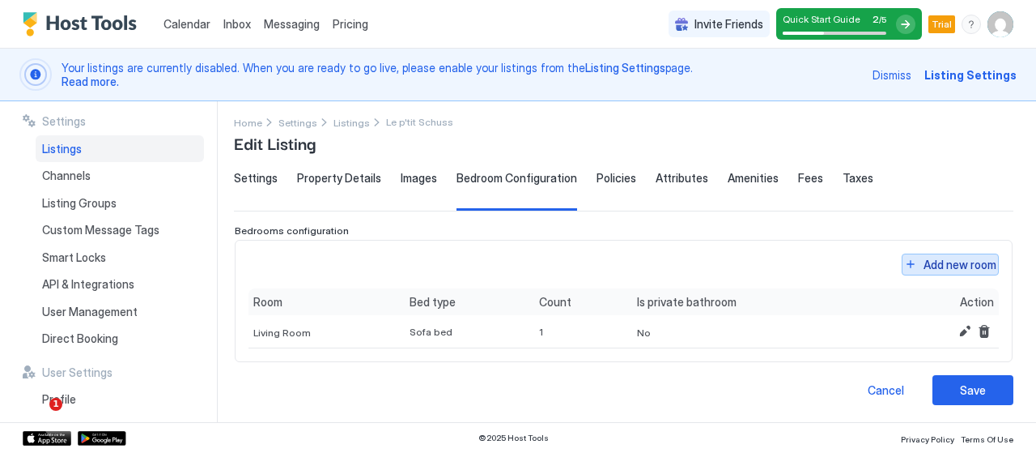
click at [946, 270] on div "Add new room" at bounding box center [960, 264] width 73 height 17
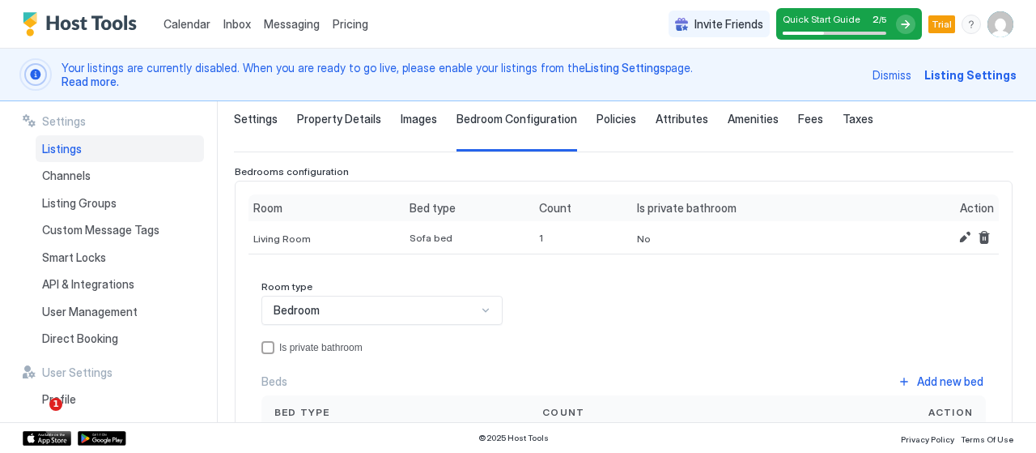
scroll to position [63, 0]
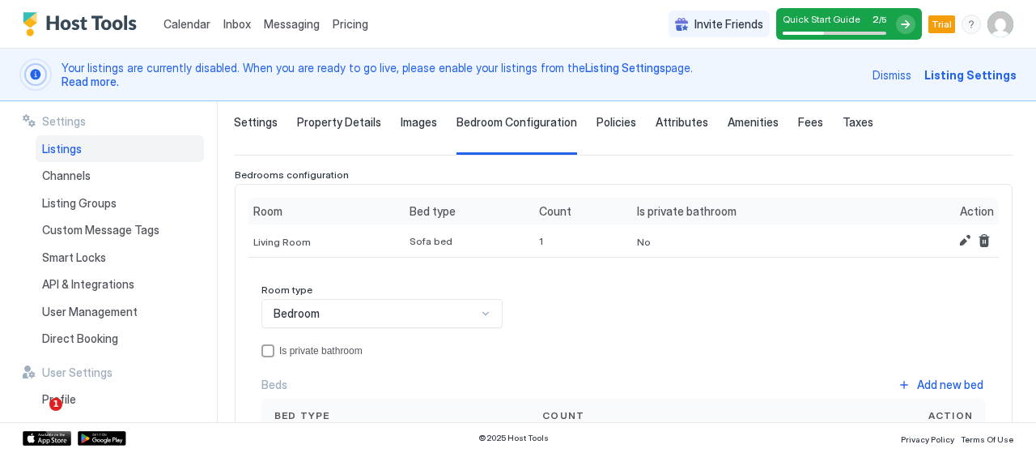
click at [471, 311] on div "Bedroom" at bounding box center [381, 313] width 241 height 29
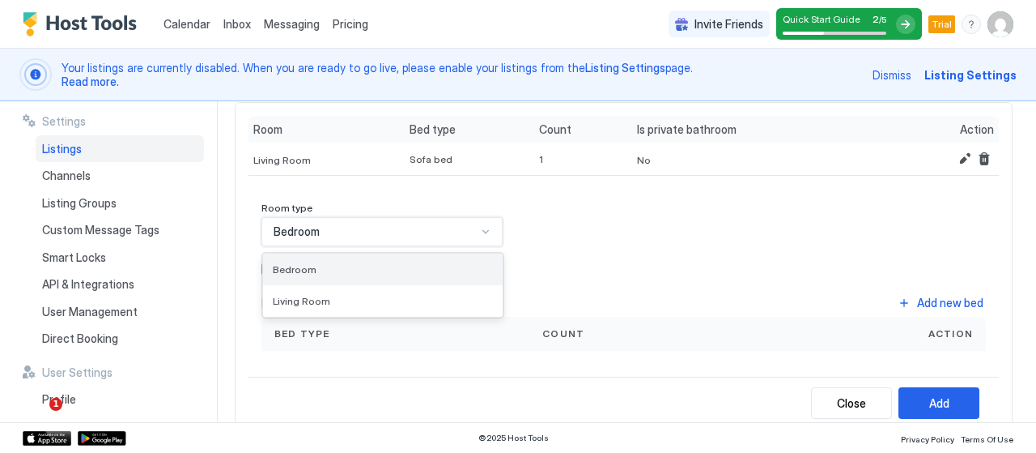
click at [467, 263] on div "Bedroom" at bounding box center [383, 269] width 220 height 12
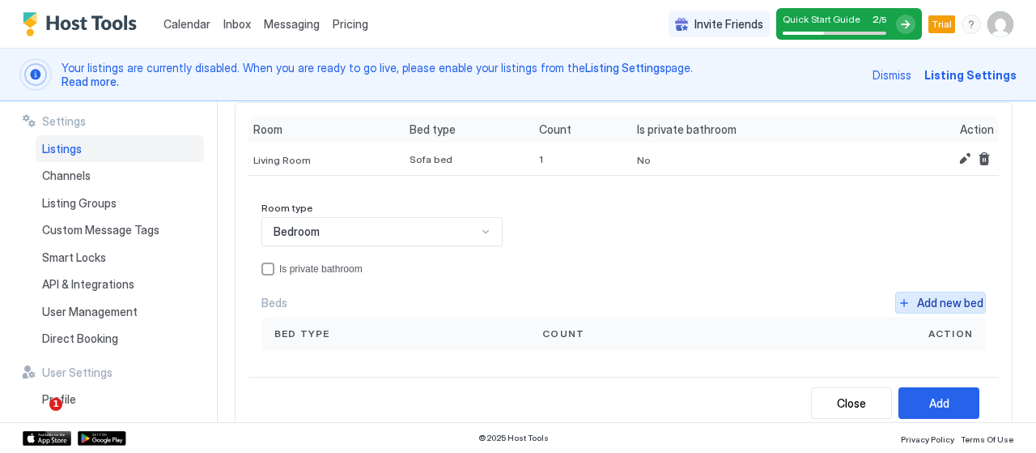
click at [917, 298] on div "Add new bed" at bounding box center [950, 302] width 66 height 17
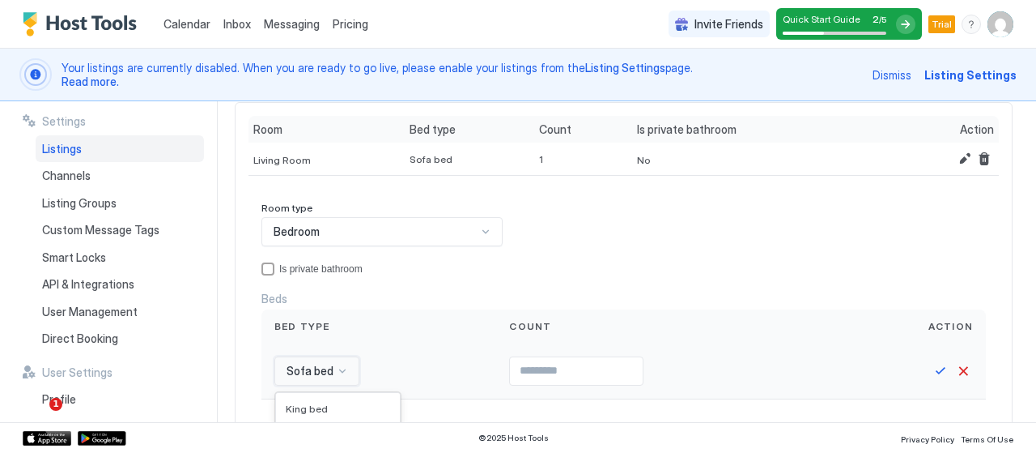
scroll to position [356, 0]
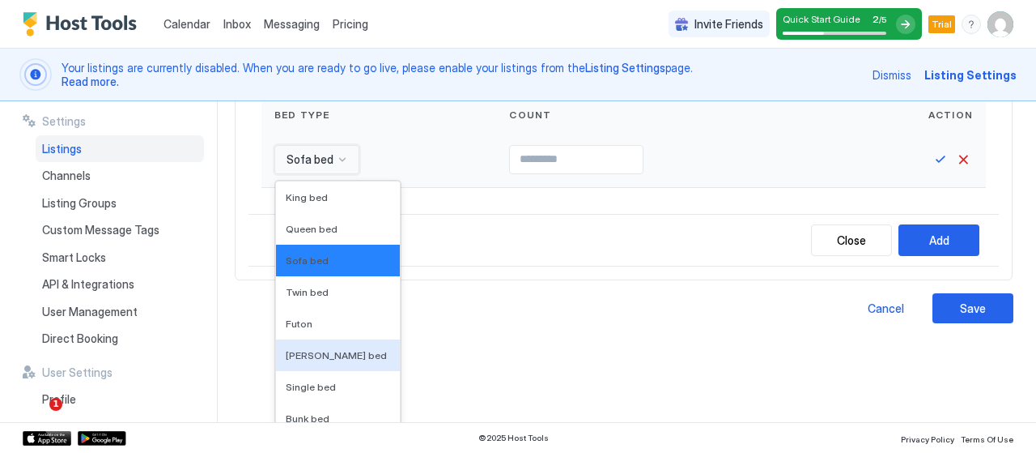
click at [327, 174] on div "16 results available. Use Up and Down to choose options, press Enter to select …" at bounding box center [316, 159] width 85 height 29
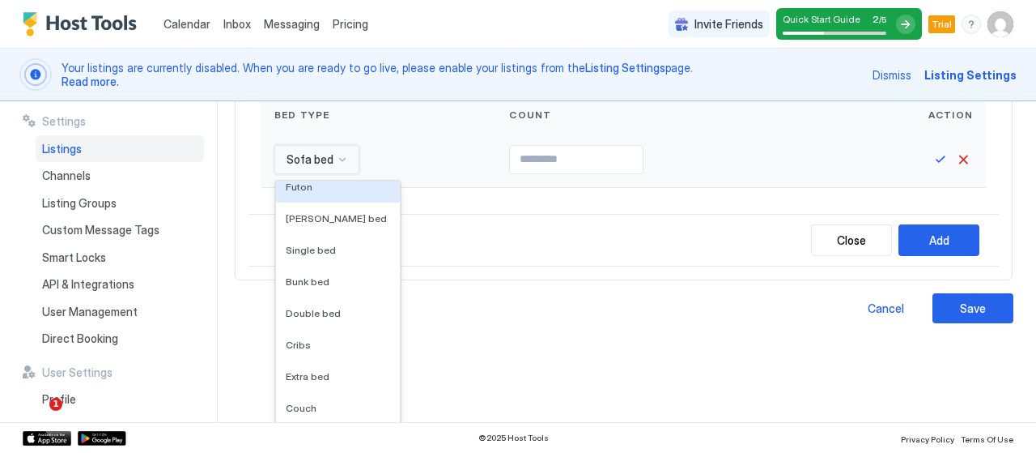
scroll to position [141, 0]
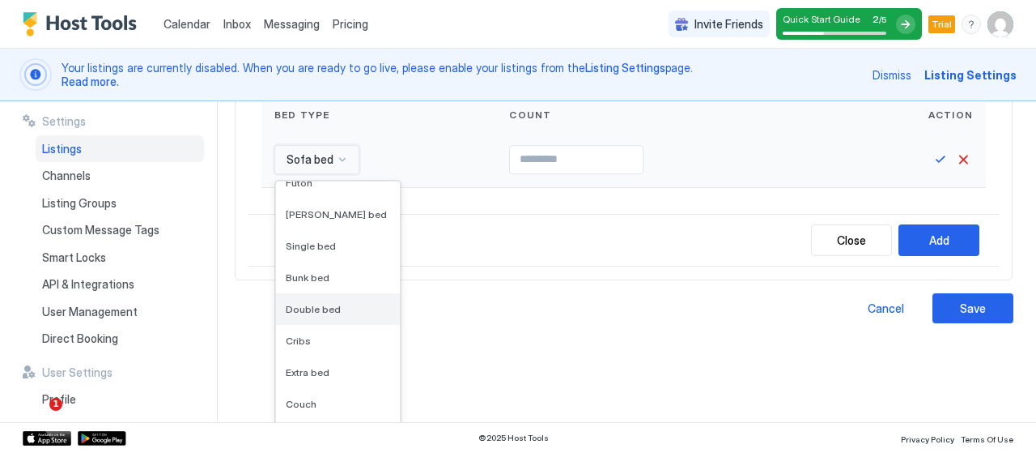
click at [325, 308] on span "Double bed" at bounding box center [313, 309] width 55 height 12
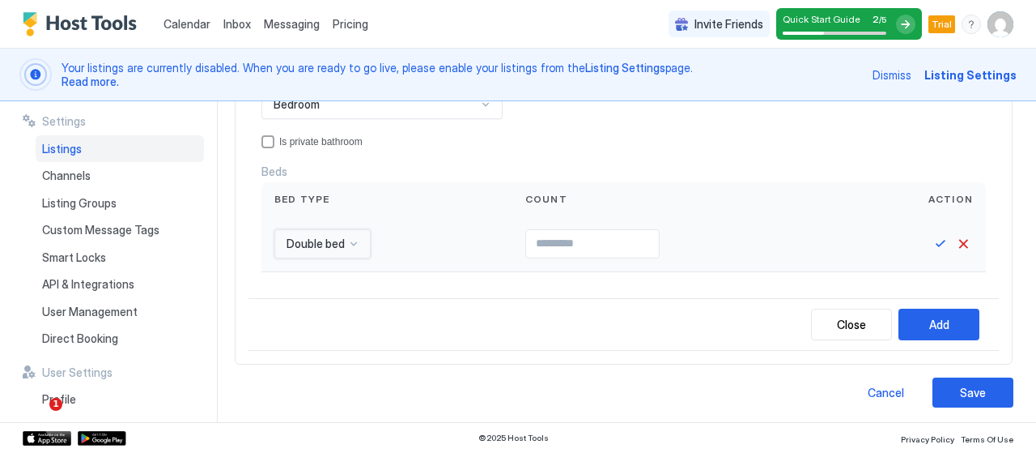
click at [528, 251] on input "Input Field" at bounding box center [592, 244] width 133 height 28
type input "*"
click at [934, 240] on button "Save" at bounding box center [940, 243] width 19 height 19
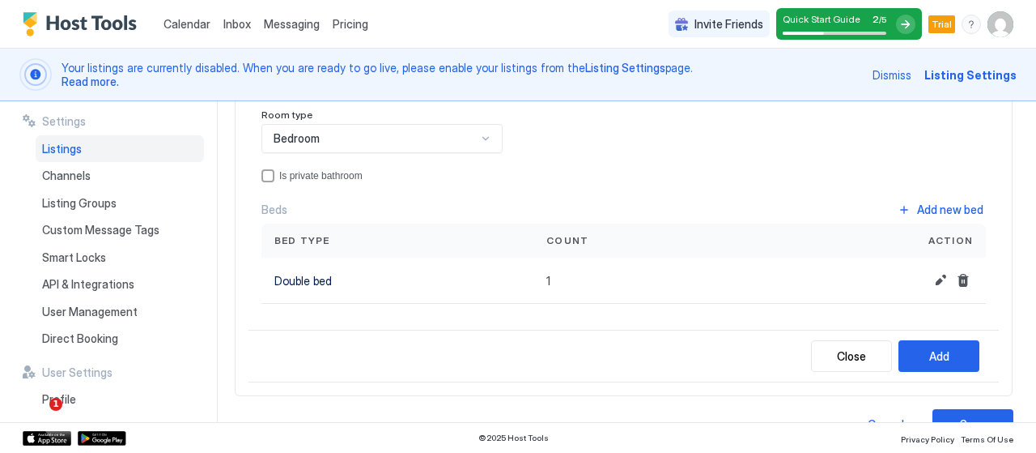
scroll to position [270, 0]
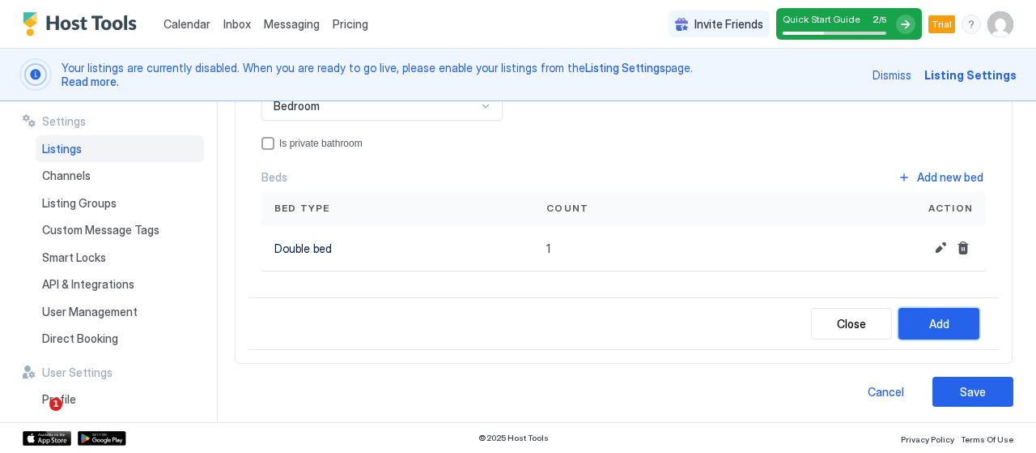
click at [952, 315] on button "Add" at bounding box center [939, 324] width 81 height 32
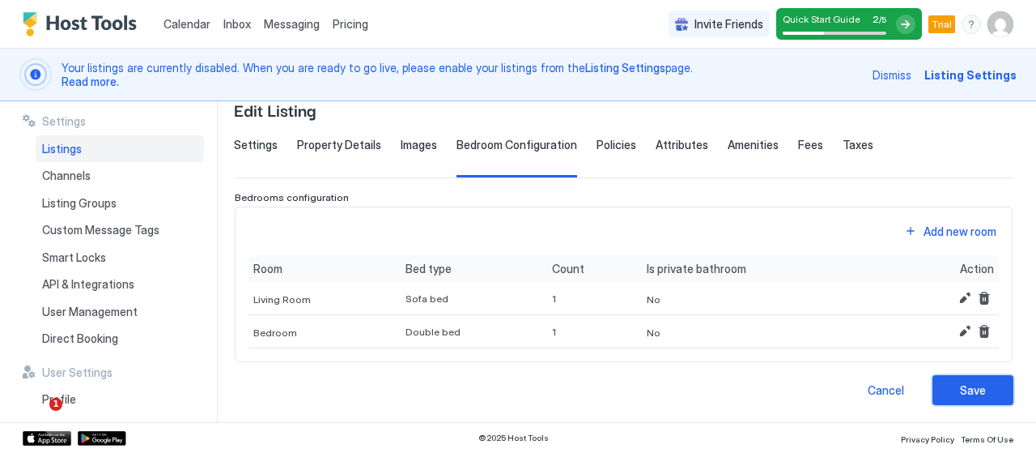
click at [960, 393] on div "Save" at bounding box center [973, 389] width 26 height 17
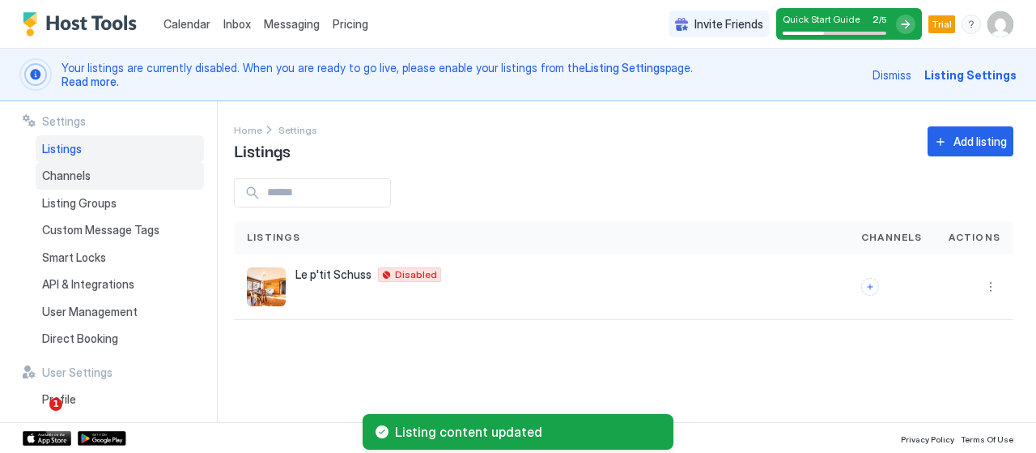
click at [154, 185] on div "Channels" at bounding box center [120, 176] width 168 height 28
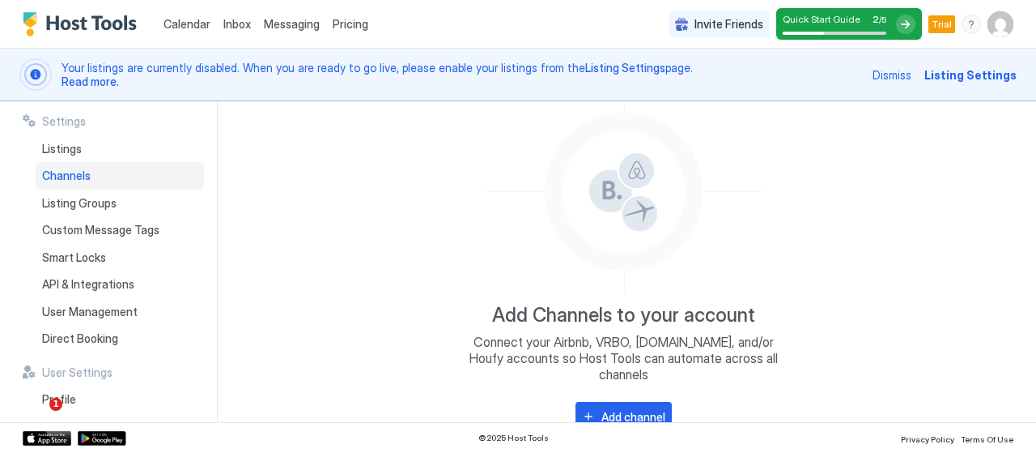
scroll to position [118, 0]
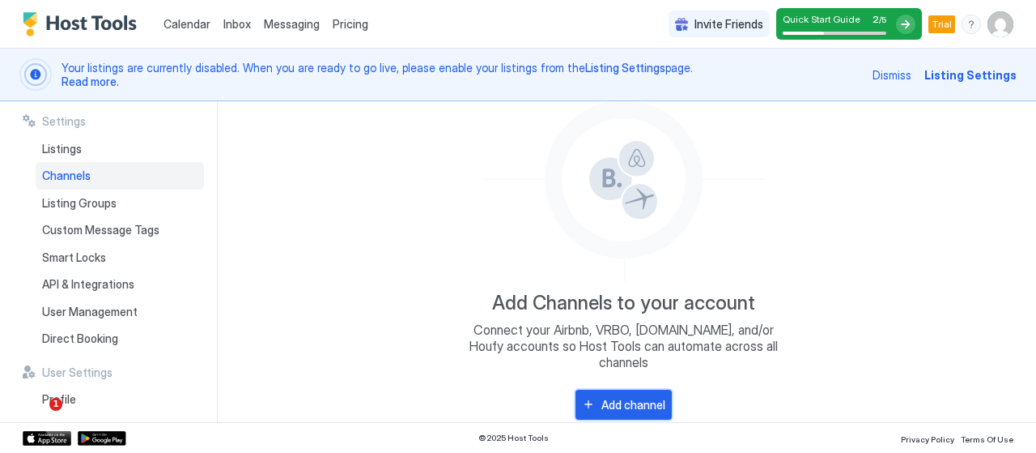
click at [613, 389] on button "Add channel" at bounding box center [624, 404] width 96 height 30
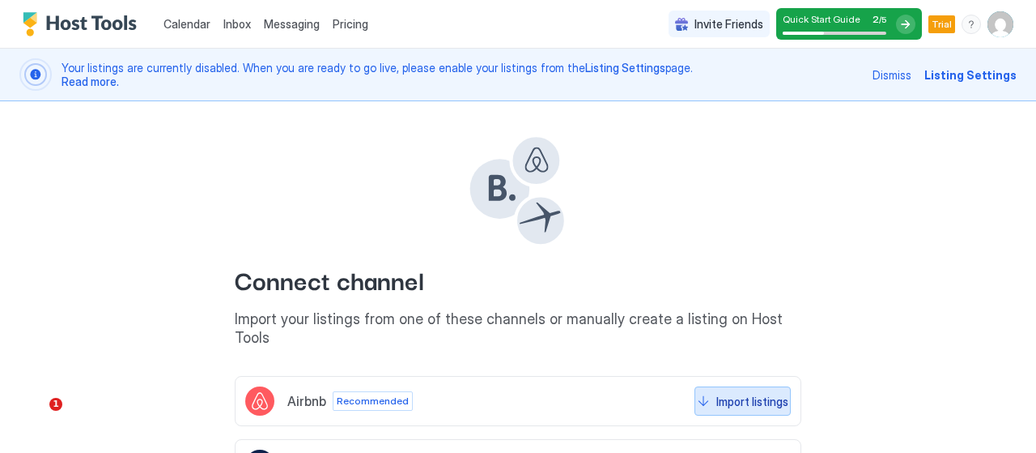
click at [714, 386] on button "Import listings" at bounding box center [743, 400] width 96 height 29
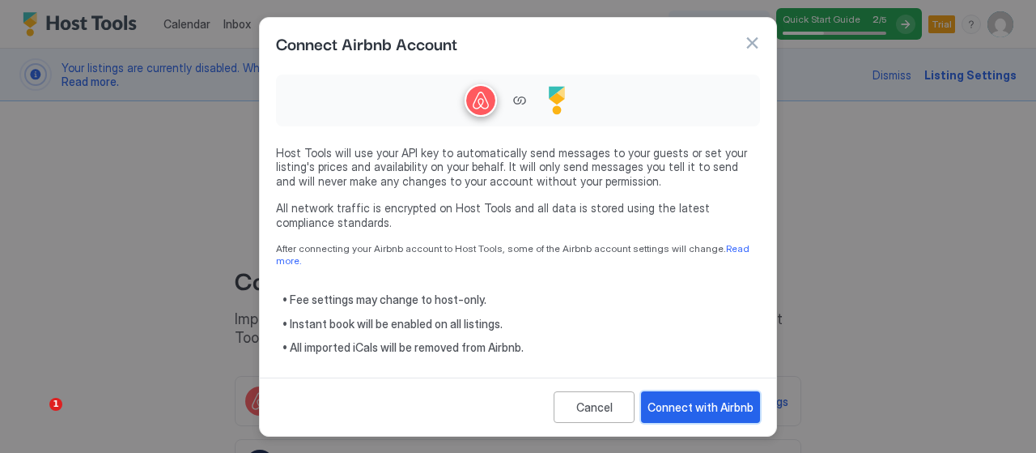
click at [708, 391] on button "Connect with Airbnb" at bounding box center [700, 407] width 119 height 32
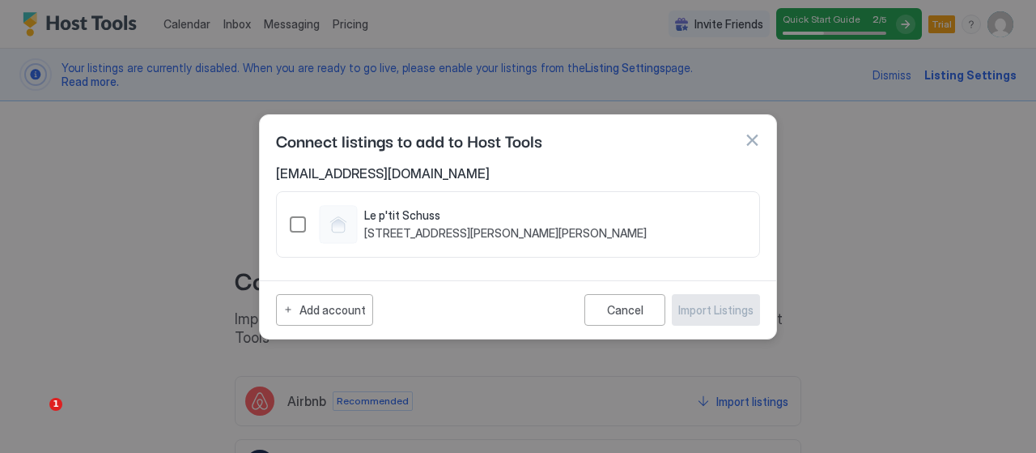
click at [294, 226] on div "1514641476666828339" at bounding box center [298, 224] width 16 height 16
click at [744, 308] on div "Import Listings" at bounding box center [715, 309] width 75 height 17
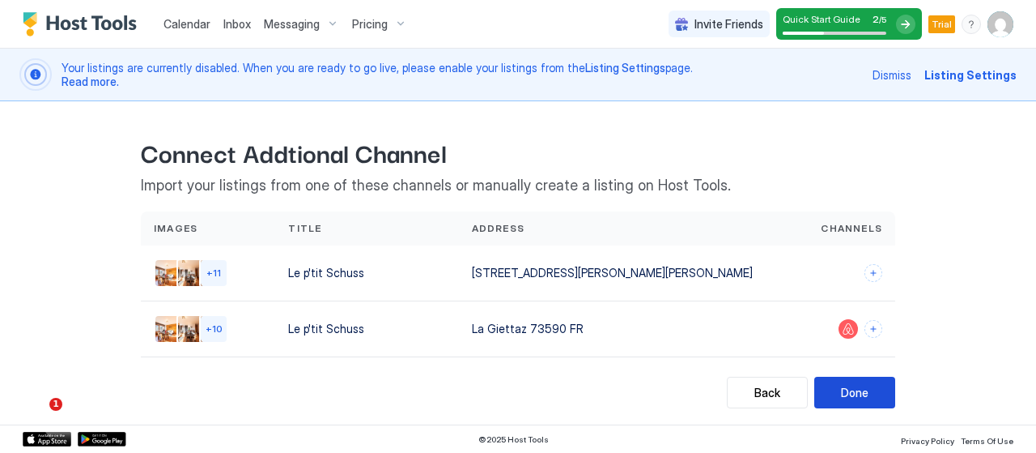
click at [861, 386] on div "Done" at bounding box center [855, 392] width 28 height 17
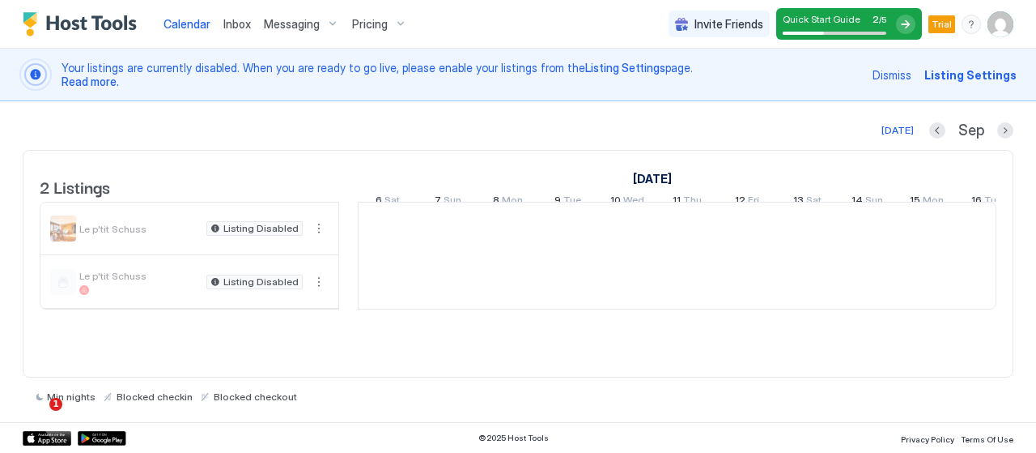
scroll to position [0, 899]
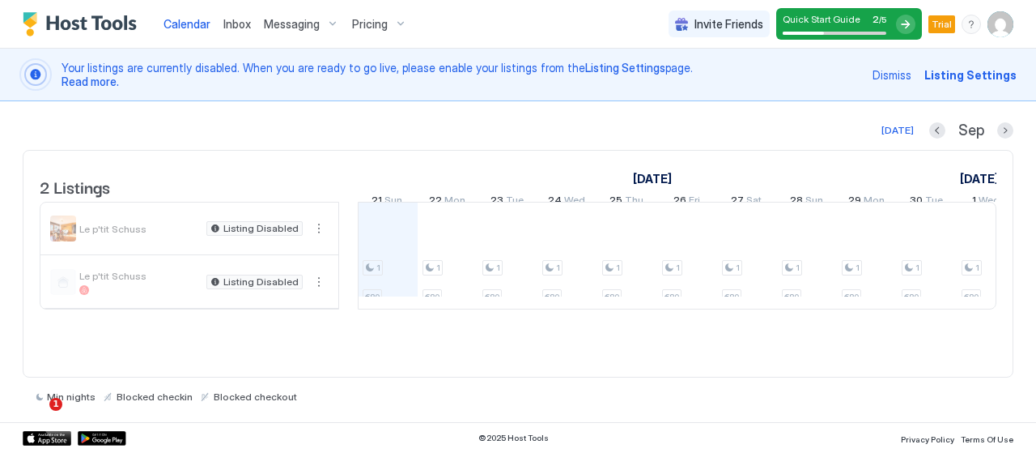
click at [296, 28] on span "Messaging" at bounding box center [292, 24] width 56 height 15
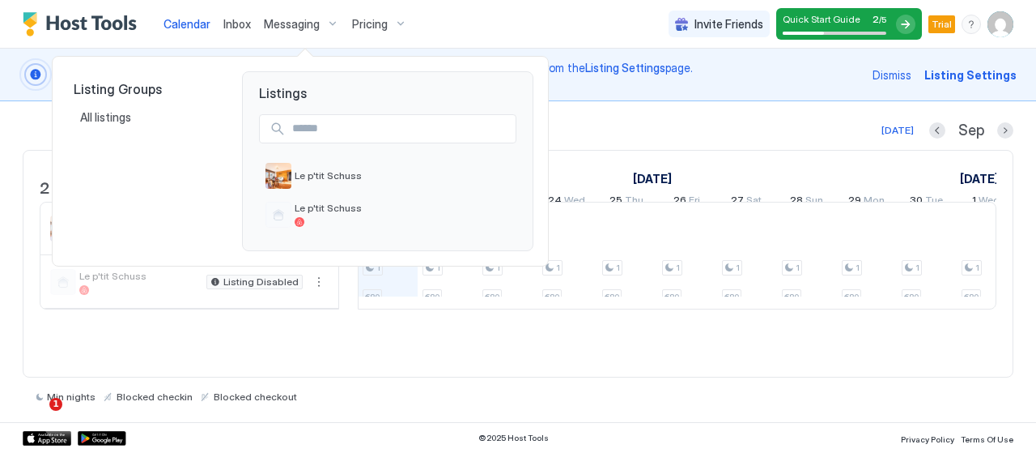
click at [311, 19] on div at bounding box center [518, 226] width 1036 height 453
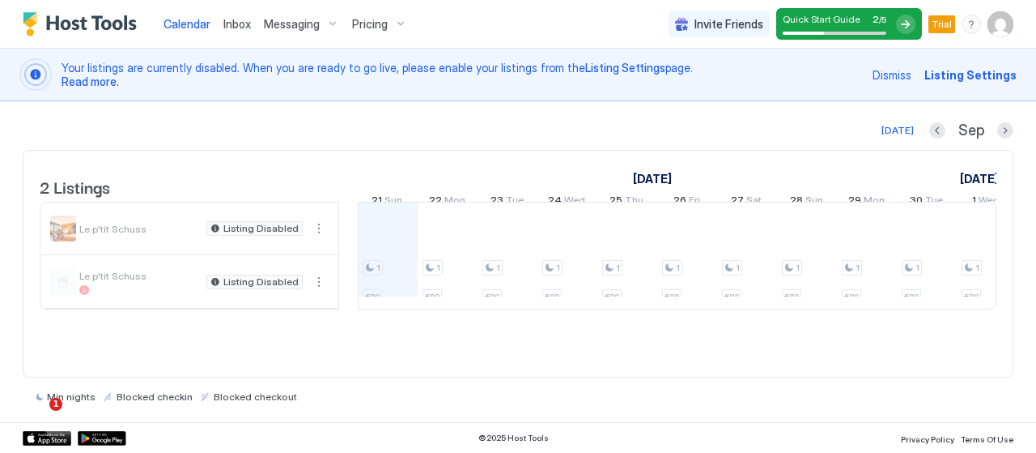
click at [952, 75] on span "Listing Settings" at bounding box center [971, 74] width 92 height 17
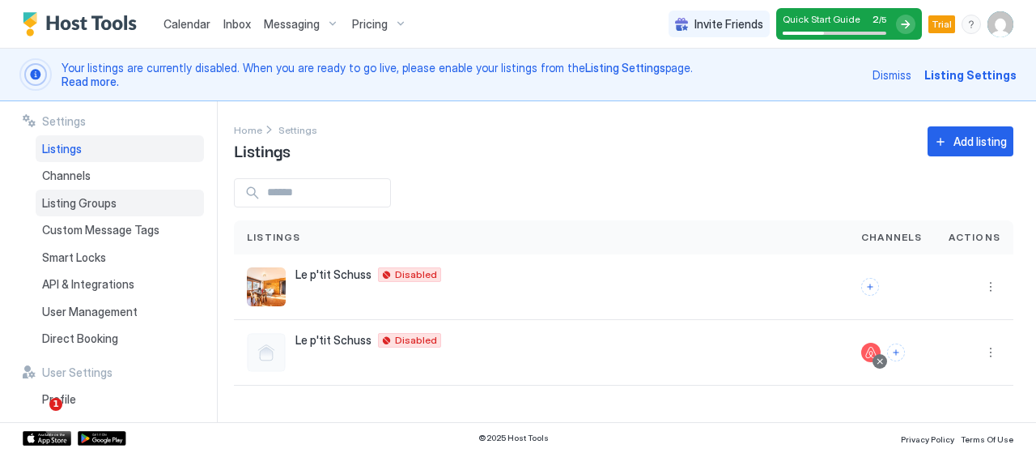
click at [108, 198] on span "Listing Groups" at bounding box center [79, 203] width 74 height 15
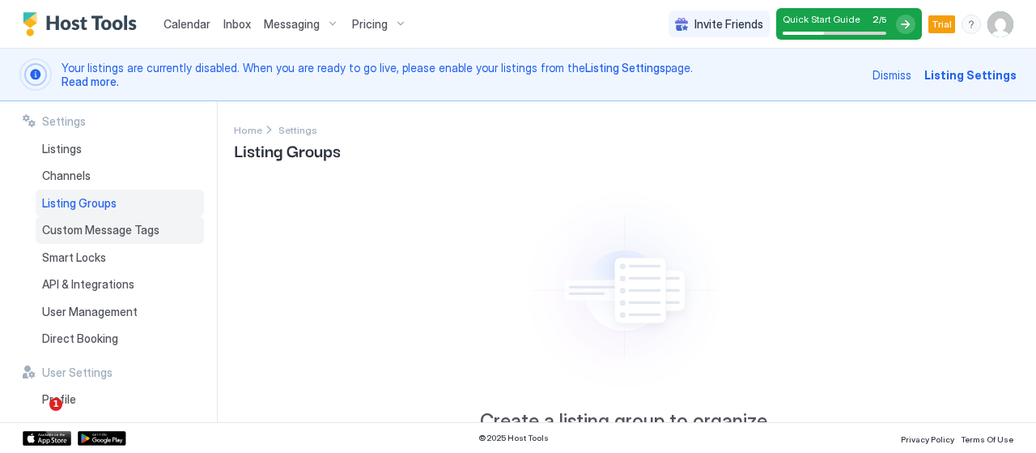
click at [91, 224] on span "Custom Message Tags" at bounding box center [100, 230] width 117 height 15
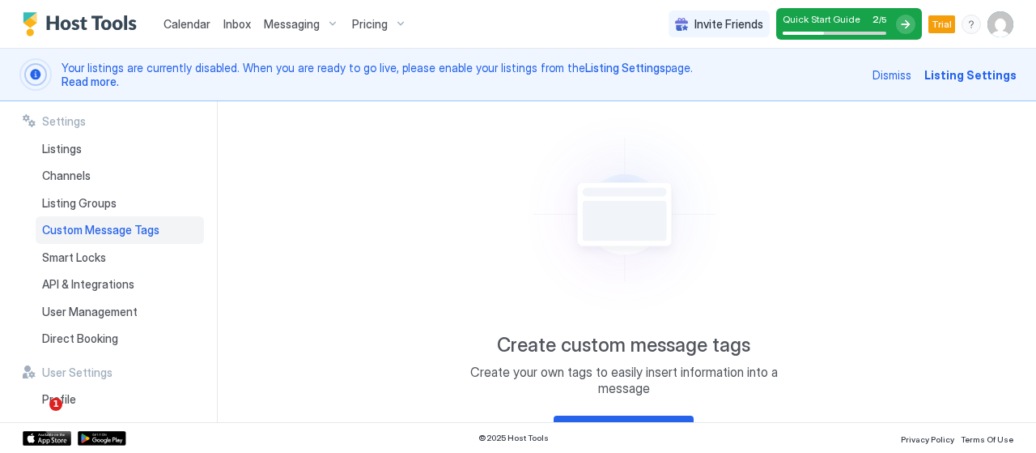
scroll to position [118, 0]
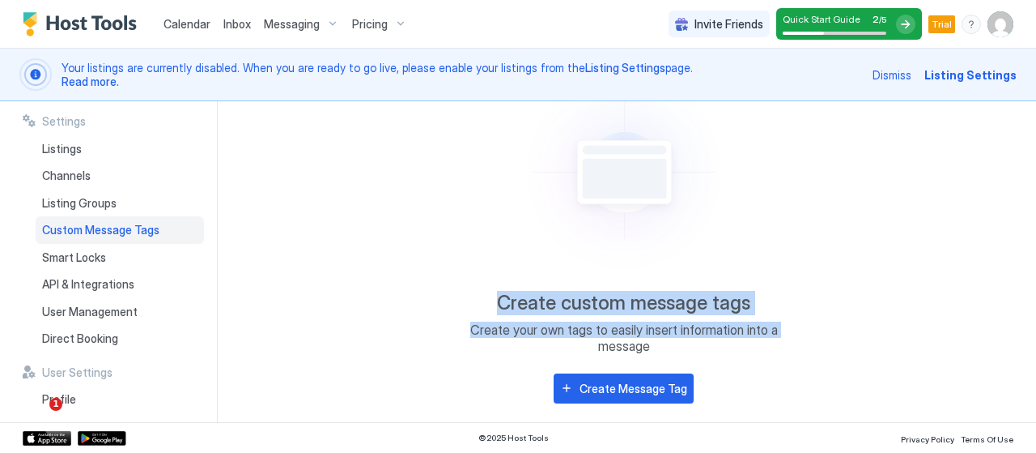
drag, startPoint x: 1035, startPoint y: 154, endPoint x: 1009, endPoint y: 267, distance: 116.4
click at [1009, 267] on div "Settings Home Settings Custom Message Tags Create custom message tags Create yo…" at bounding box center [635, 261] width 802 height 321
click at [641, 397] on button "Create Message Tag" at bounding box center [624, 388] width 140 height 30
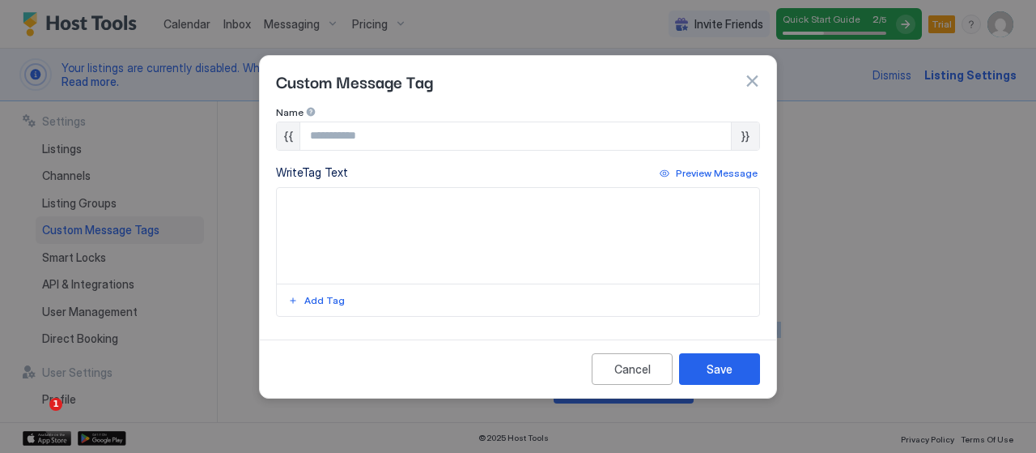
click at [750, 83] on button "button" at bounding box center [752, 81] width 16 height 16
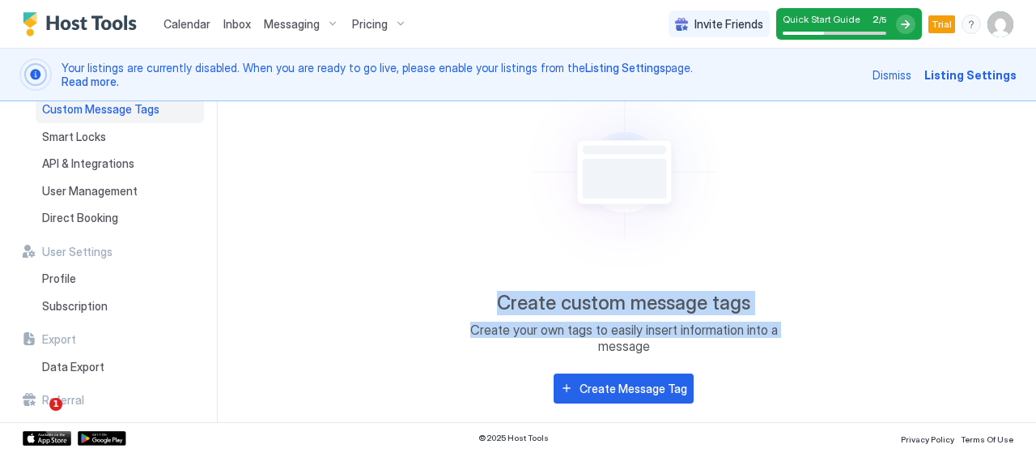
scroll to position [151, 0]
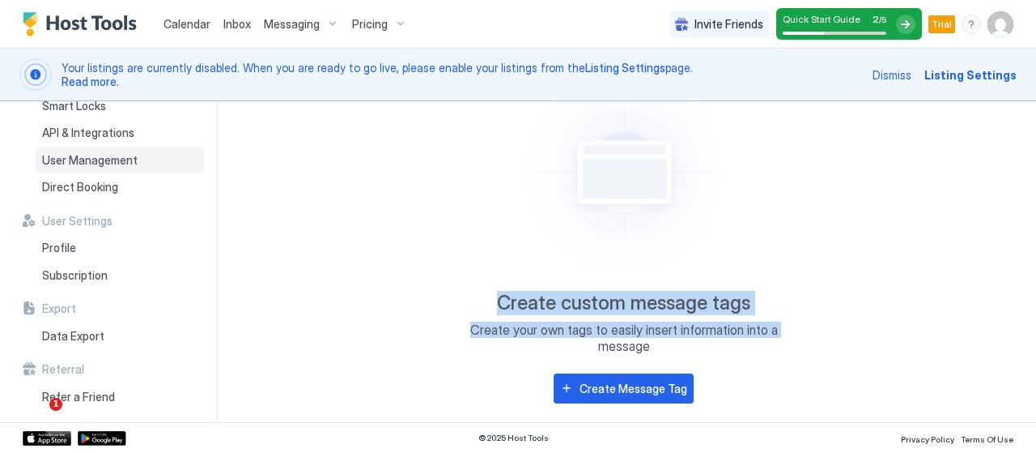
click at [127, 164] on span "User Management" at bounding box center [90, 160] width 96 height 15
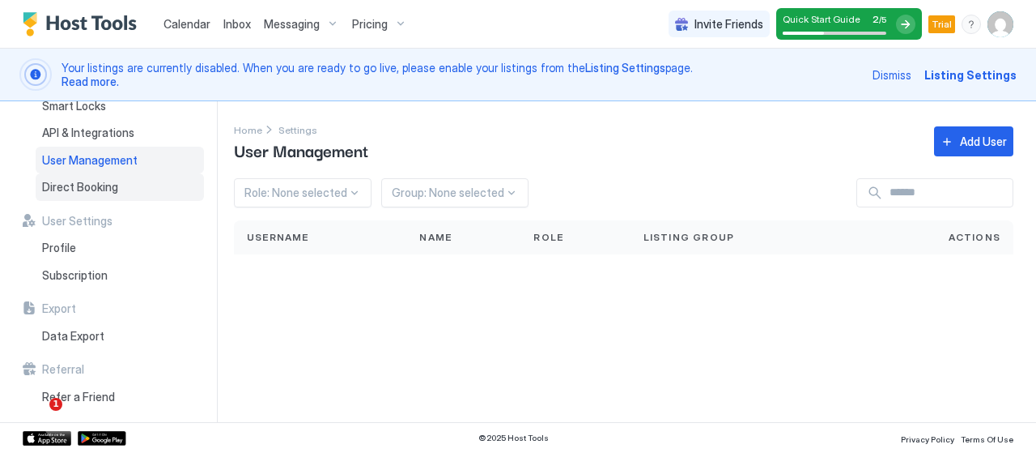
click at [104, 187] on span "Direct Booking" at bounding box center [80, 187] width 76 height 15
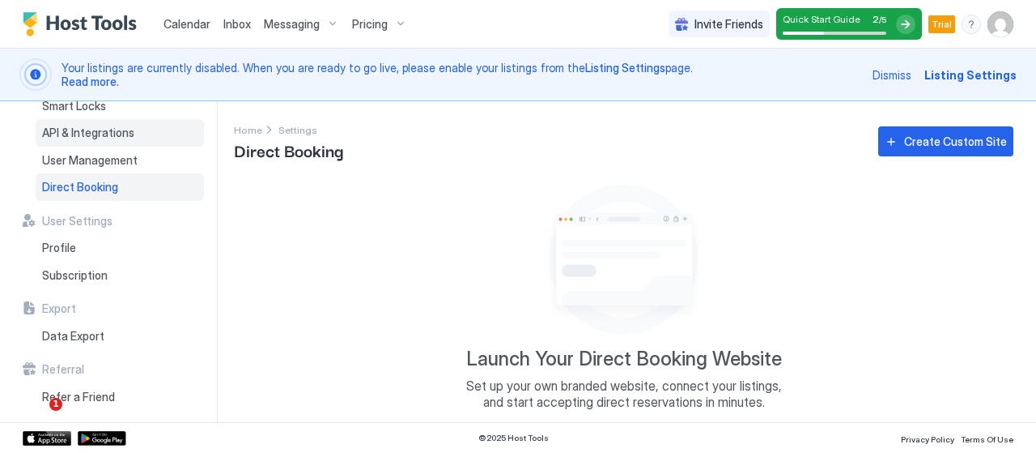
click at [113, 138] on span "API & Integrations" at bounding box center [88, 132] width 92 height 15
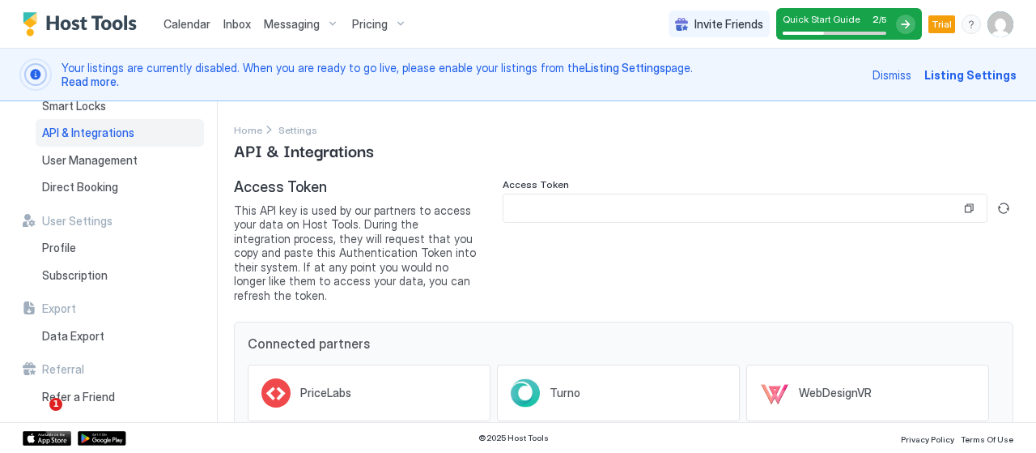
click at [1022, 229] on div "Settings Home Settings API & Integrations Access Token This API key is used by …" at bounding box center [635, 261] width 802 height 321
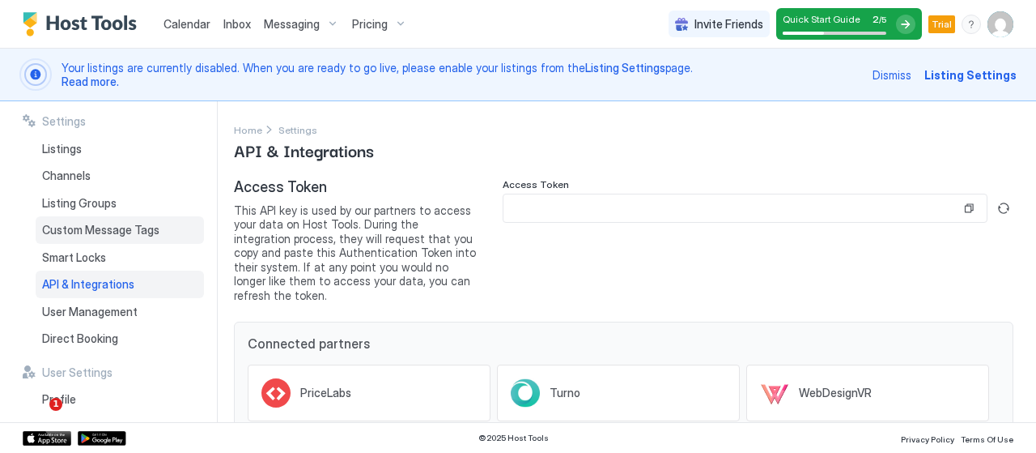
click at [121, 219] on div "Custom Message Tags" at bounding box center [120, 230] width 168 height 28
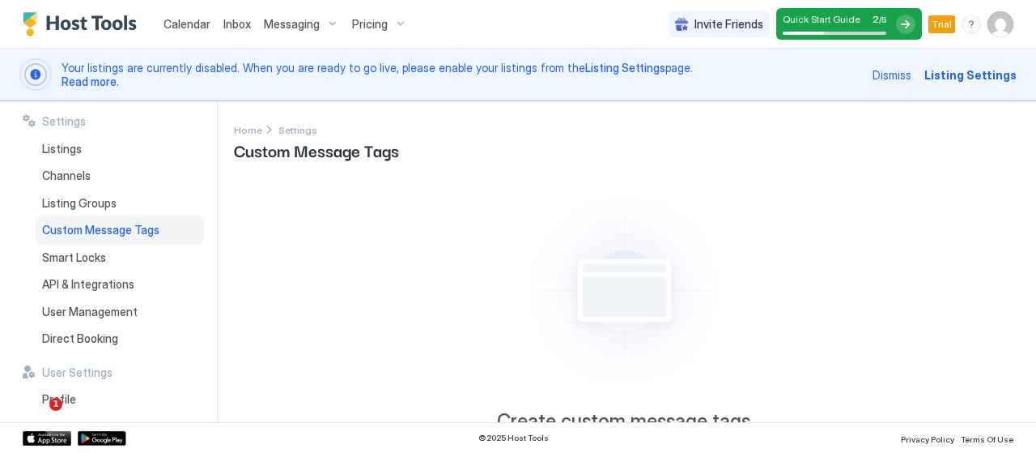
click at [311, 30] on span "Messaging" at bounding box center [292, 24] width 56 height 15
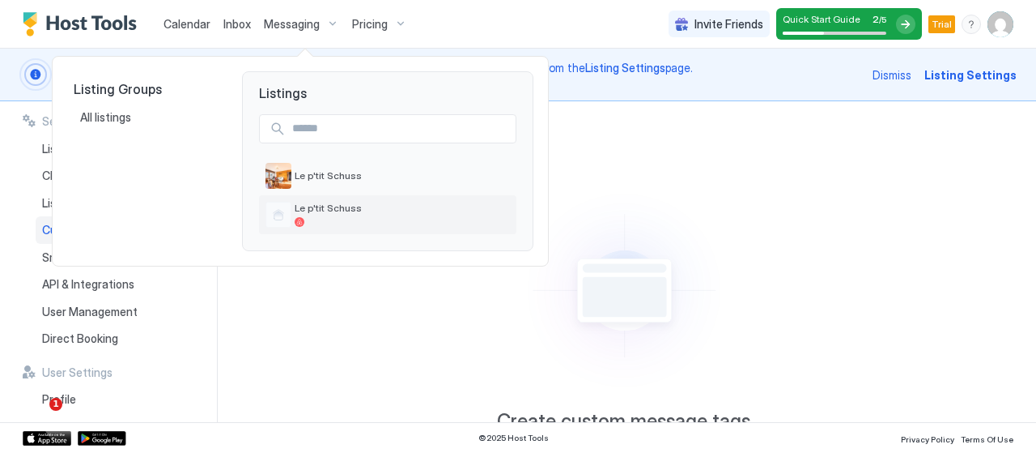
click at [321, 218] on div at bounding box center [402, 222] width 215 height 10
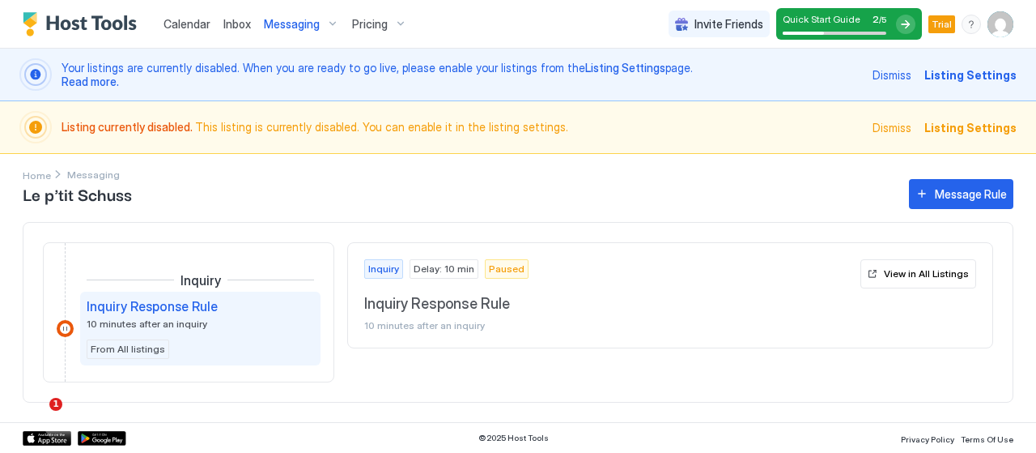
scroll to position [15, 0]
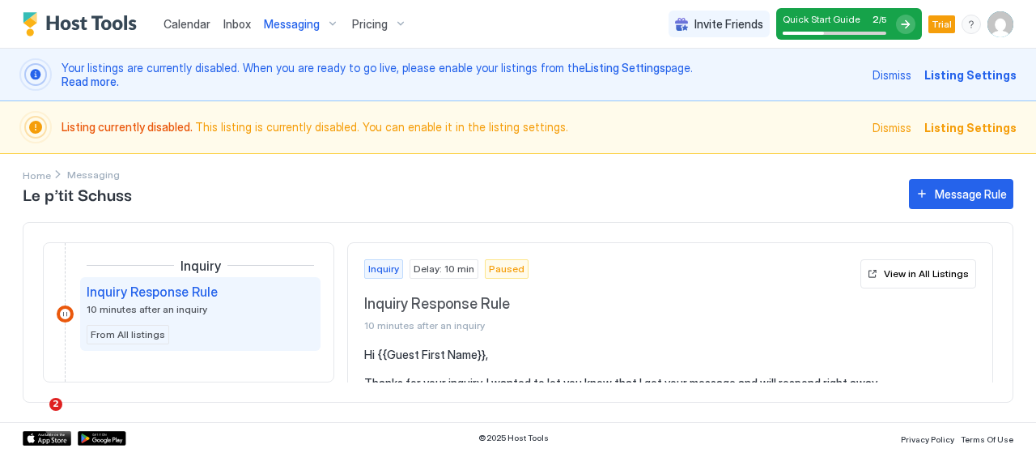
click at [978, 338] on div "Inquiry Delay: 10 min Paused Inquiry Response Rule 10 minutes after an inquiry …" at bounding box center [670, 295] width 644 height 105
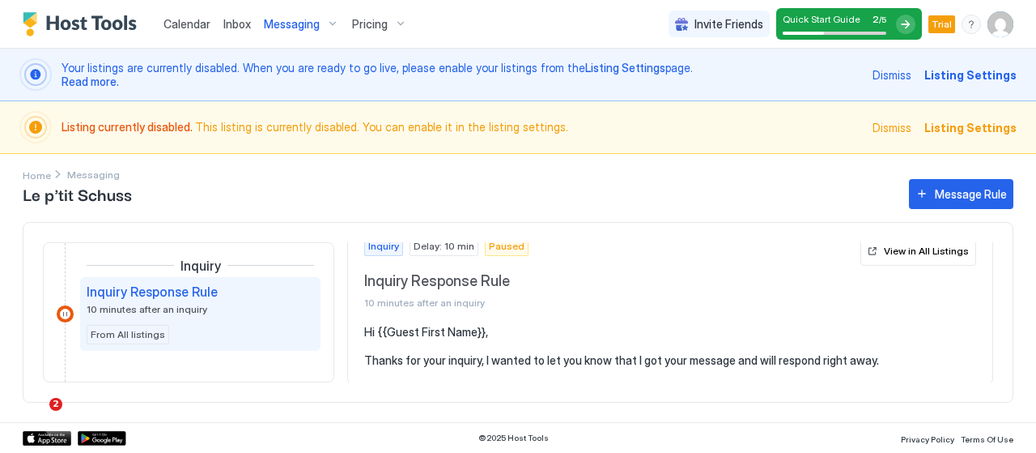
click at [287, 36] on div "Messaging" at bounding box center [301, 25] width 88 height 28
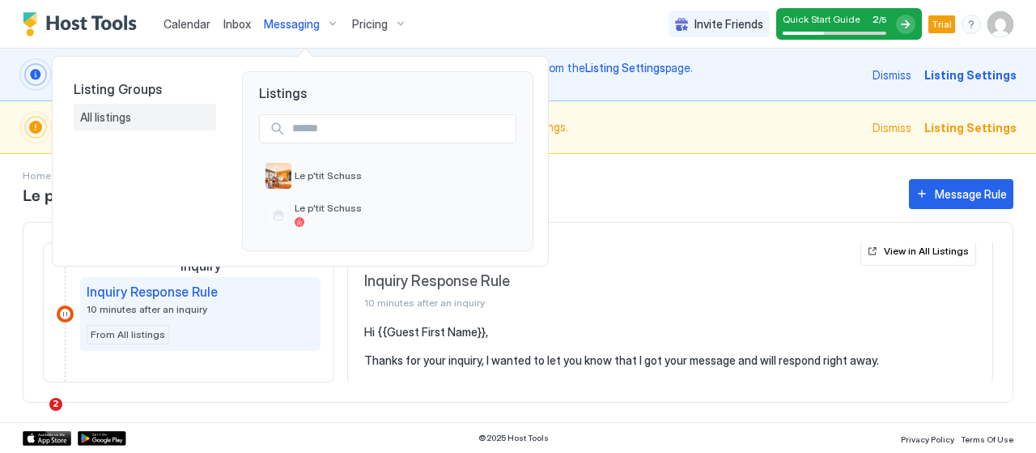
click at [117, 117] on span "All listings" at bounding box center [106, 117] width 53 height 15
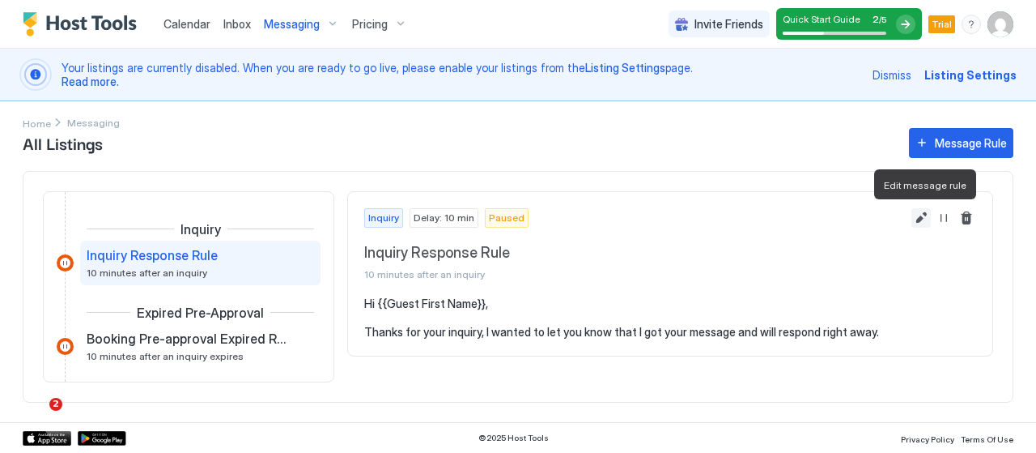
click at [925, 217] on button "Edit message rule" at bounding box center [921, 217] width 19 height 19
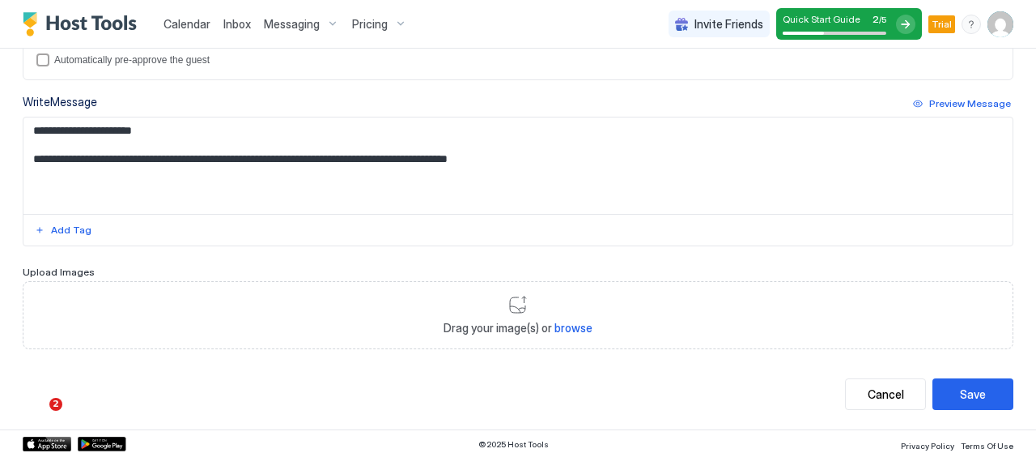
scroll to position [491, 0]
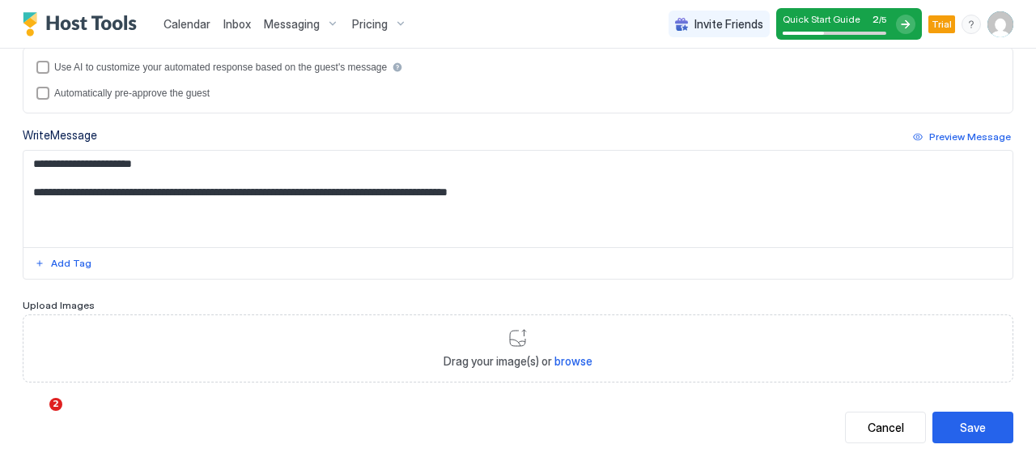
drag, startPoint x: 1012, startPoint y: 266, endPoint x: 1012, endPoint y: 252, distance: 13.8
click at [1012, 252] on div "**********" at bounding box center [518, 37] width 1036 height 852
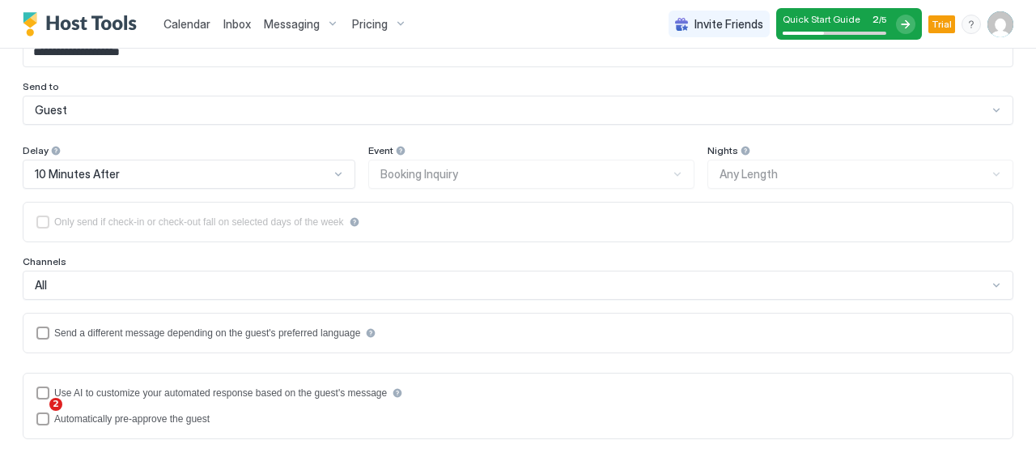
scroll to position [167, 0]
click at [44, 329] on div "languagesEnabled" at bounding box center [42, 331] width 13 height 13
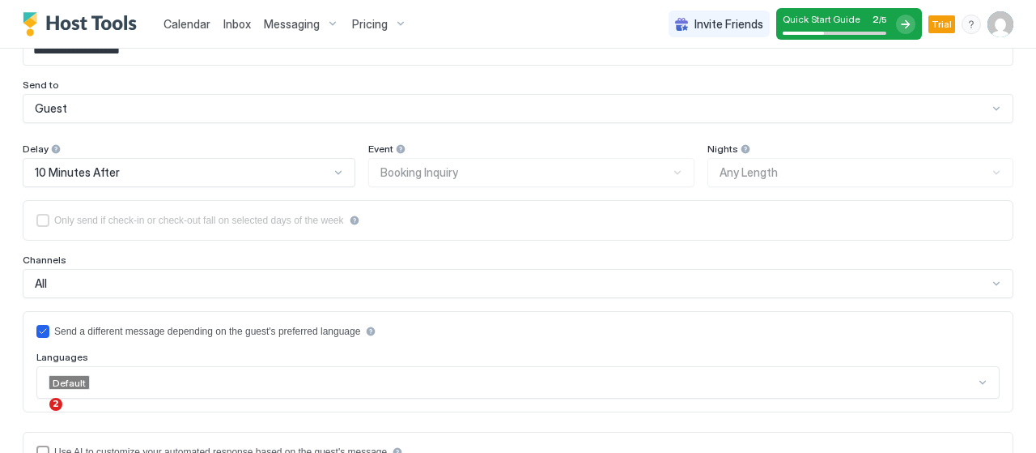
scroll to position [365, 0]
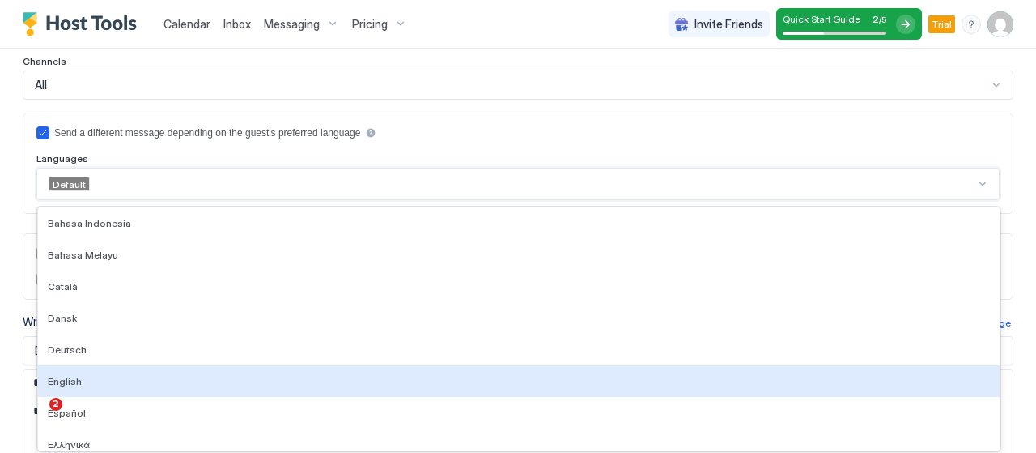
click at [141, 200] on div "29 results available. Use Up and Down to choose options, press Enter to select …" at bounding box center [517, 184] width 963 height 32
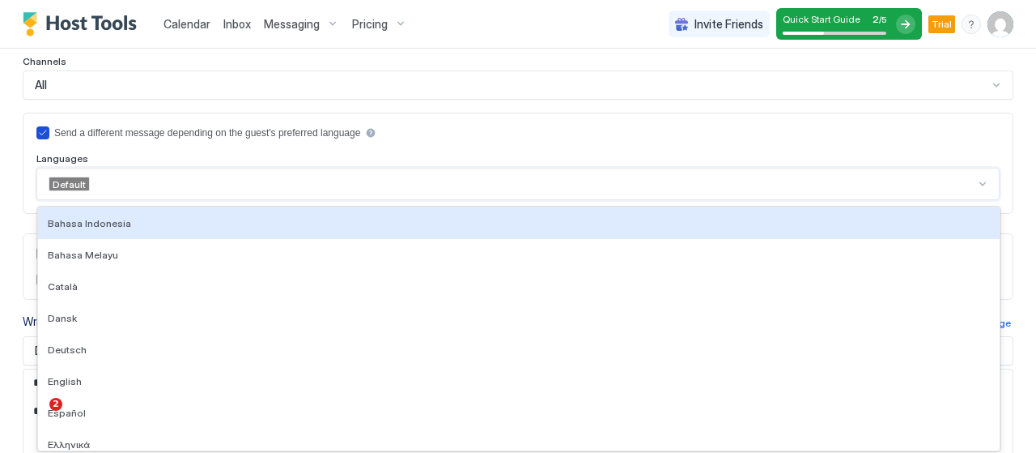
click at [455, 135] on div "Send a different message depending on the guest's preferred language" at bounding box center [517, 132] width 963 height 13
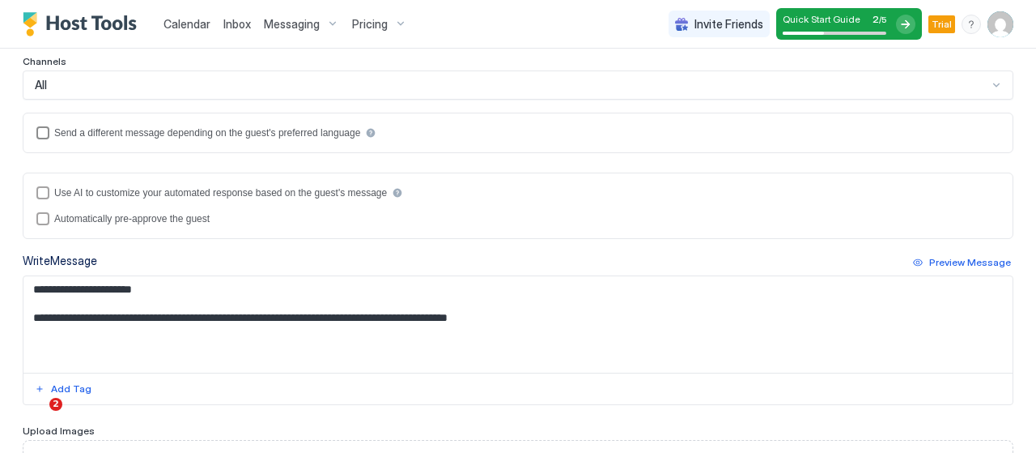
click at [57, 127] on div "Send a different message depending on the guest's preferred language" at bounding box center [207, 132] width 306 height 11
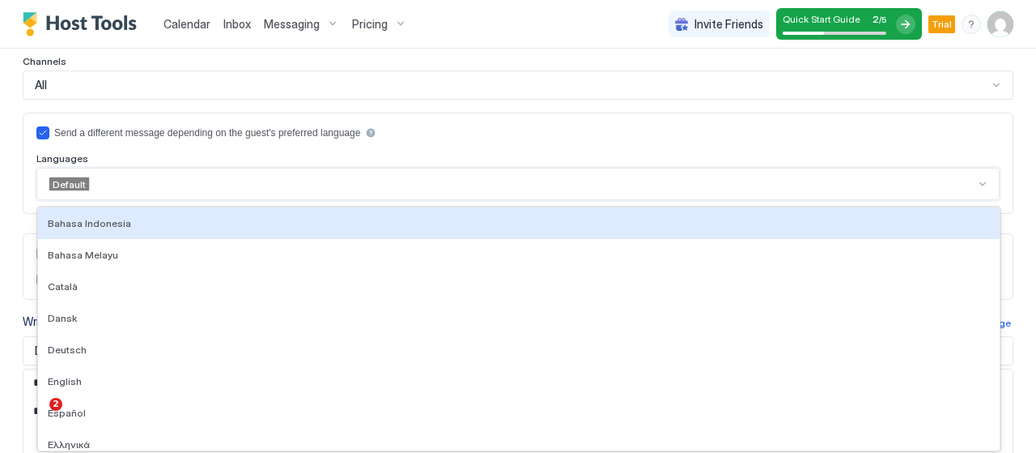
click at [108, 181] on div at bounding box center [533, 183] width 884 height 15
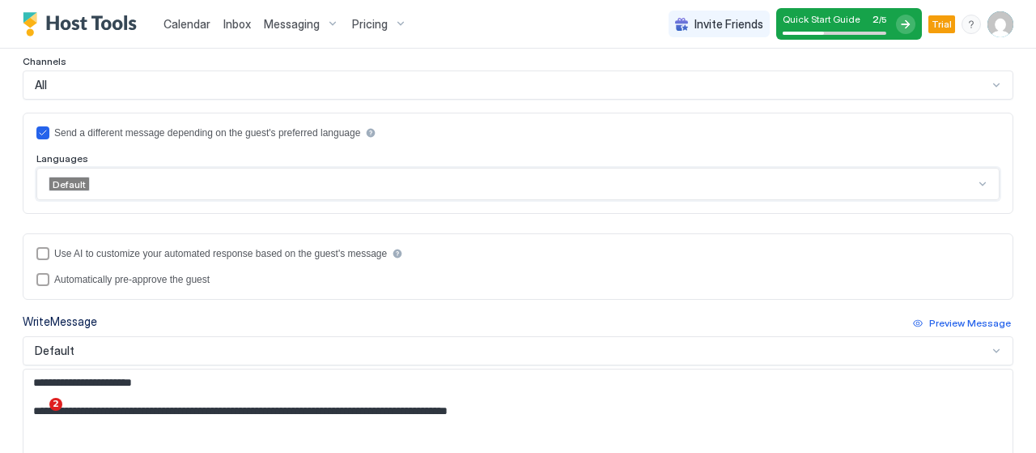
click at [112, 181] on div at bounding box center [533, 183] width 884 height 15
click at [255, 362] on div "**********" at bounding box center [518, 404] width 991 height 185
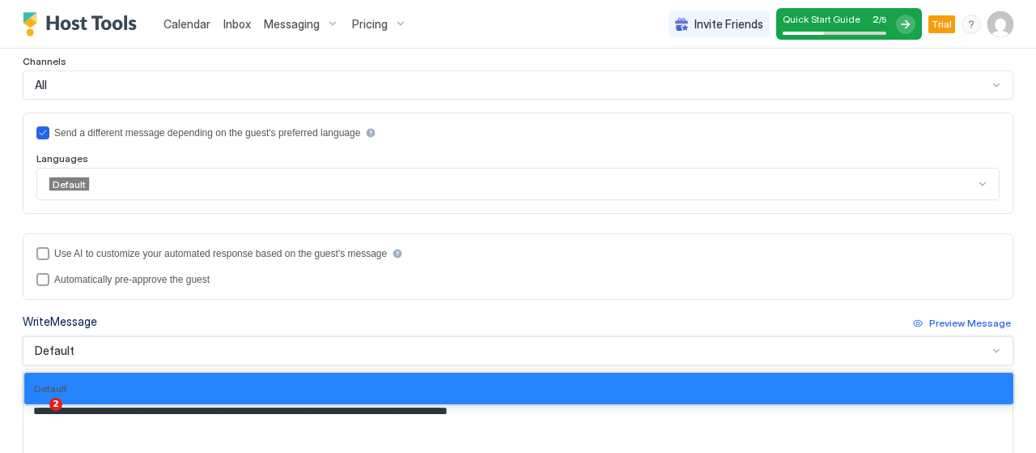
click at [268, 351] on div "Default" at bounding box center [511, 350] width 953 height 15
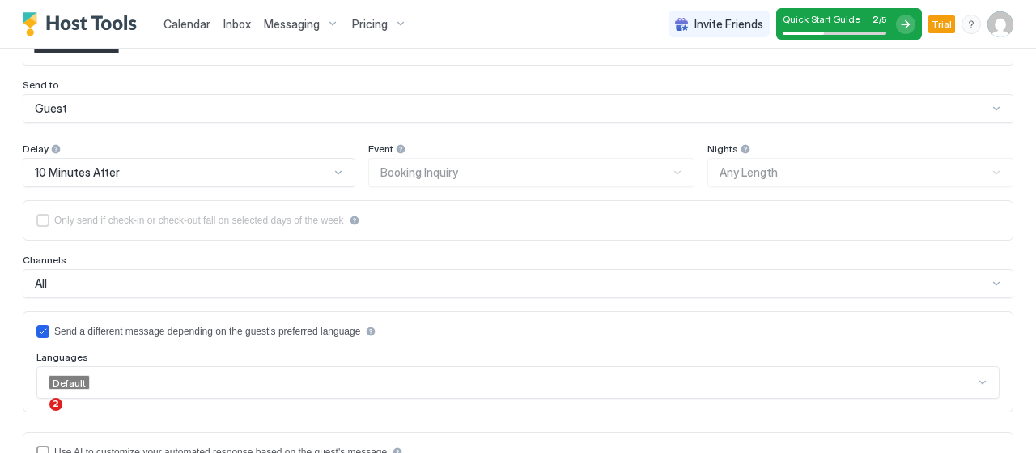
scroll to position [188, 0]
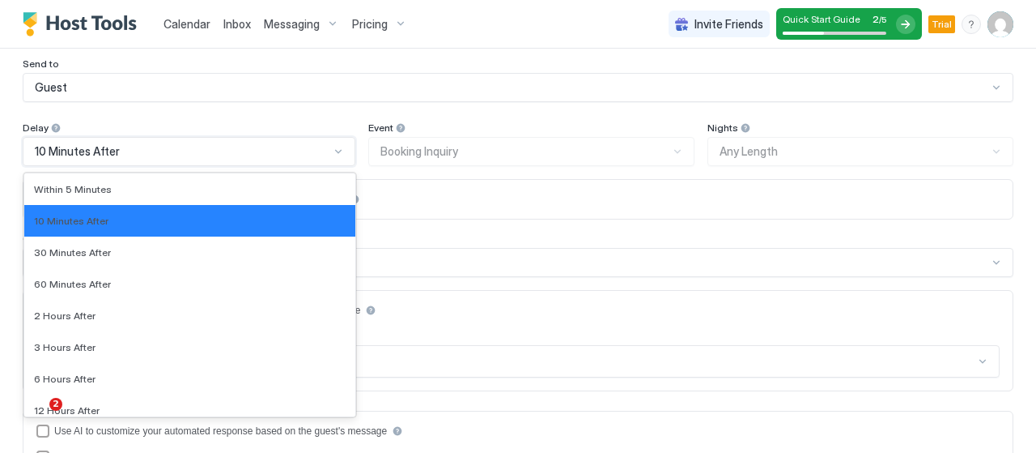
click at [253, 157] on div "10 Minutes After" at bounding box center [182, 151] width 295 height 15
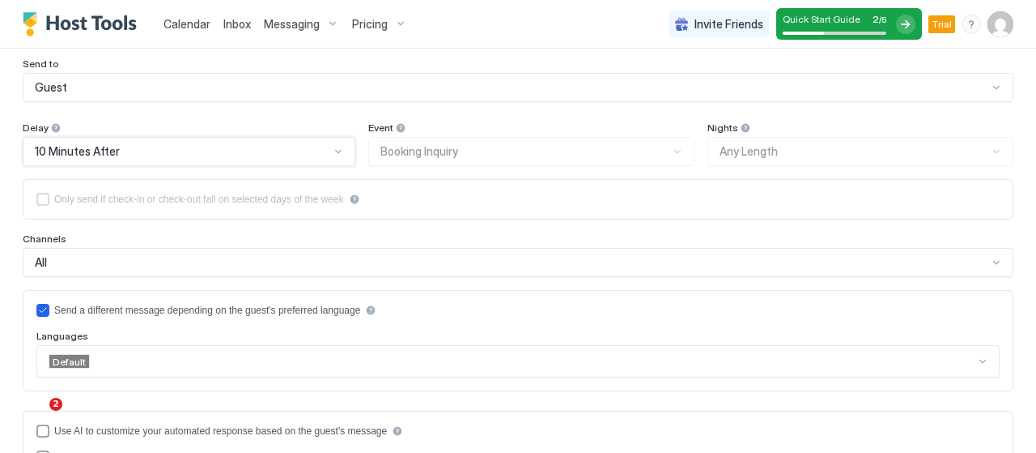
click at [253, 157] on div "10 Minutes After" at bounding box center [182, 151] width 295 height 15
drag, startPoint x: 415, startPoint y: 170, endPoint x: 461, endPoint y: 161, distance: 47.0
click at [461, 161] on div "Delay 10 Minutes After Event Booking Inquiry Nights Any Length Only send if che…" at bounding box center [518, 256] width 991 height 270
click at [451, 158] on div at bounding box center [451, 158] width 0 height 0
click at [475, 157] on div "Event Booking Inquiry" at bounding box center [530, 143] width 325 height 45
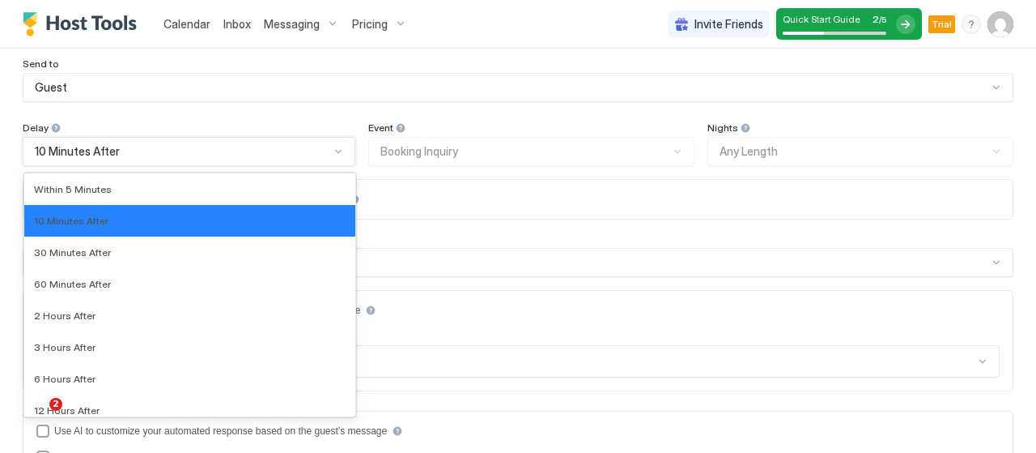
click at [165, 157] on div "10 Minutes After" at bounding box center [182, 151] width 295 height 15
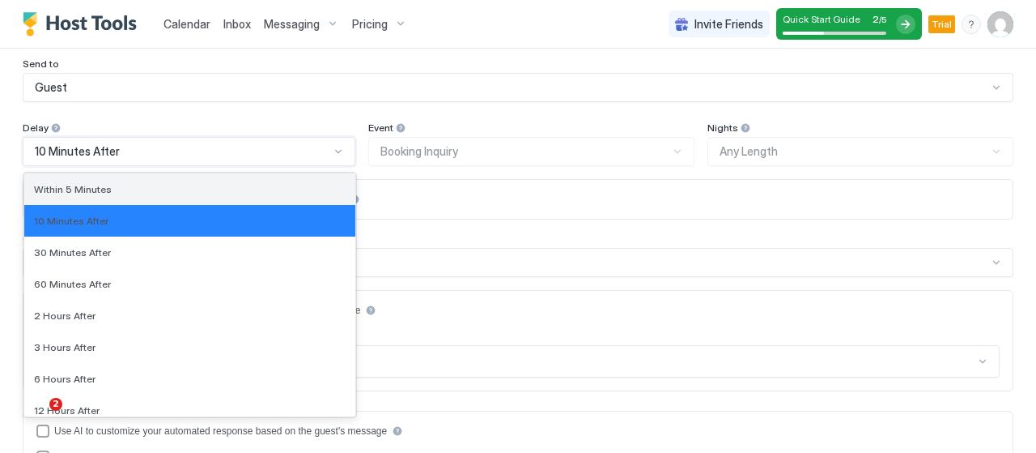
click at [158, 186] on div "Within 5 Minutes" at bounding box center [190, 189] width 312 height 12
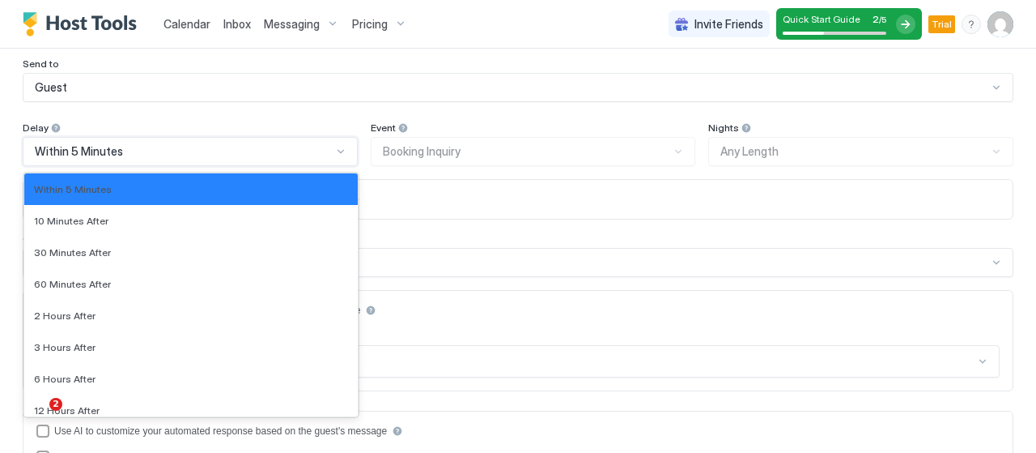
click at [215, 147] on div "Within 5 Minutes" at bounding box center [183, 151] width 297 height 15
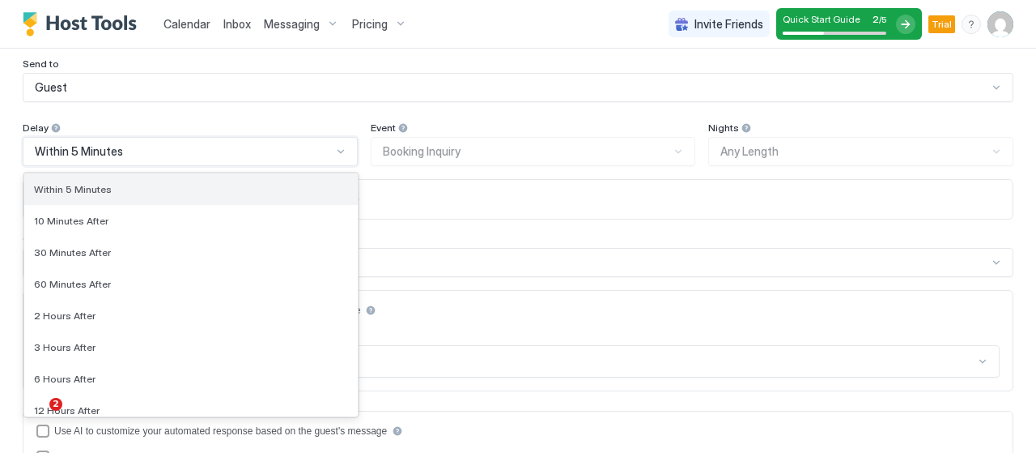
click at [192, 189] on div "Within 5 Minutes" at bounding box center [191, 189] width 314 height 12
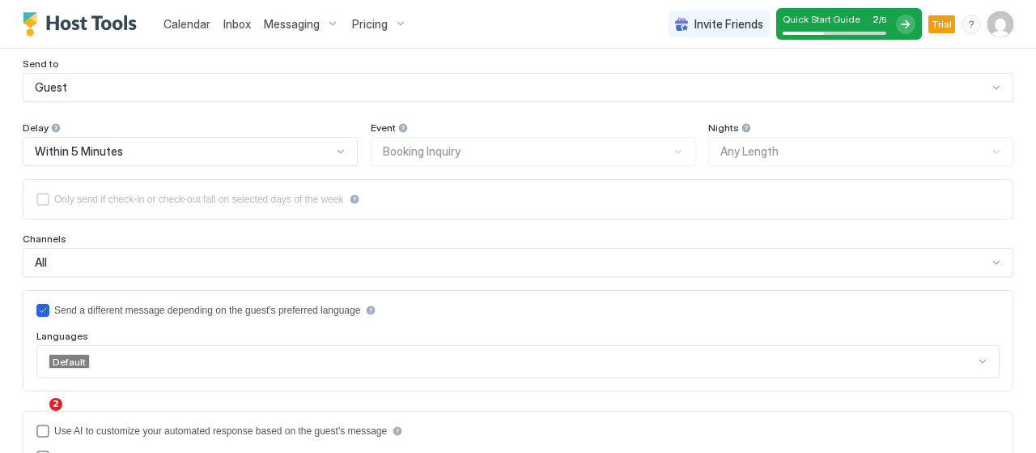
click at [431, 160] on div "Event Booking Inquiry" at bounding box center [533, 143] width 325 height 45
click at [42, 315] on div "Send a different message depending on the guest's preferred language Languages …" at bounding box center [517, 341] width 963 height 74
click at [42, 308] on icon "languagesEnabled" at bounding box center [43, 310] width 6 height 5
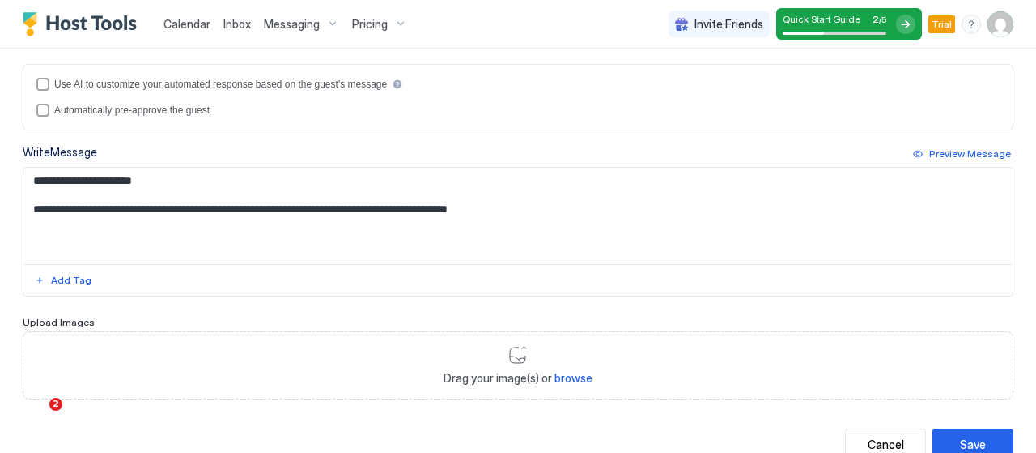
scroll to position [524, 0]
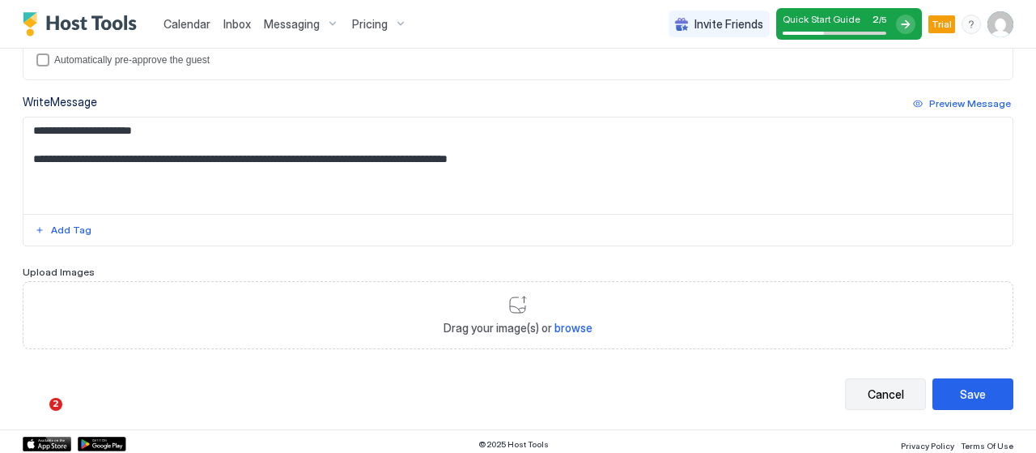
click at [894, 380] on button "Cancel" at bounding box center [885, 394] width 81 height 32
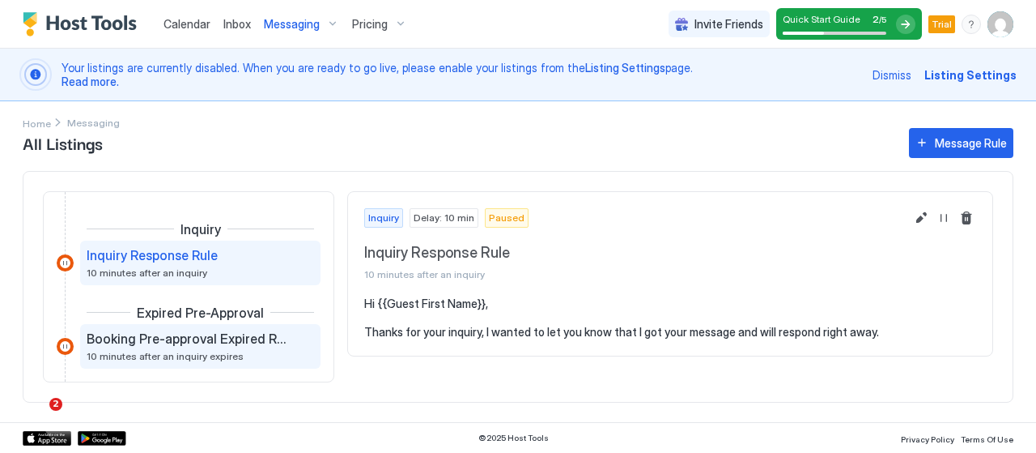
click at [214, 331] on span "Booking Pre-approval Expired Rule" at bounding box center [188, 338] width 202 height 16
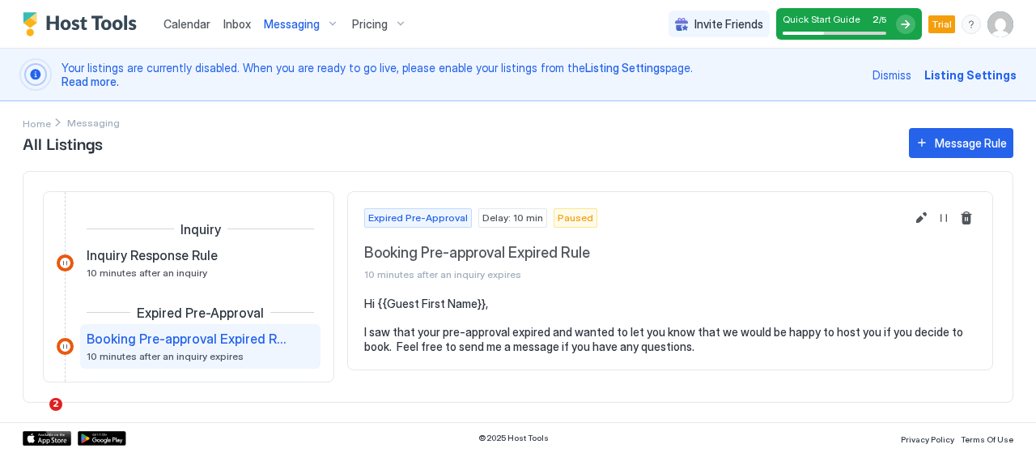
click at [214, 331] on span "Booking Pre-approval Expired Rule" at bounding box center [188, 338] width 202 height 16
click at [324, 30] on div "Messaging" at bounding box center [301, 25] width 88 height 28
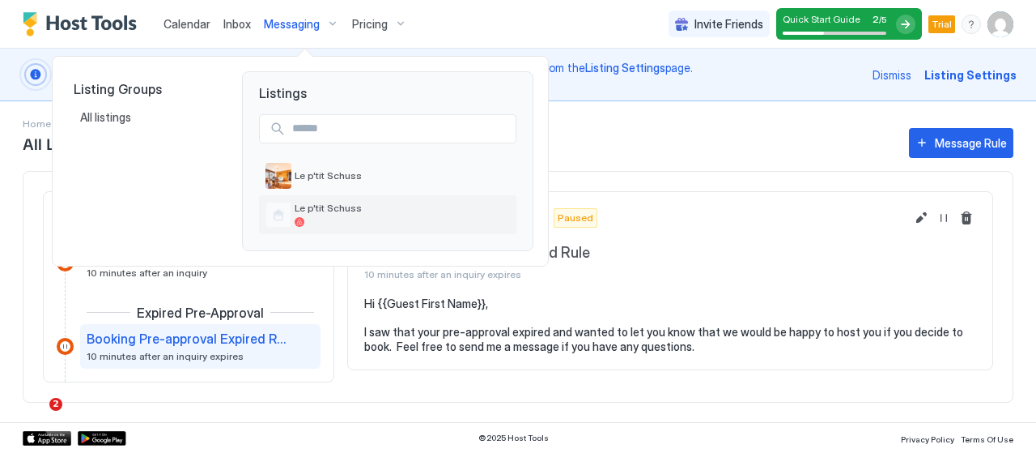
click at [321, 205] on span "Le p'tit Schuss" at bounding box center [402, 208] width 215 height 12
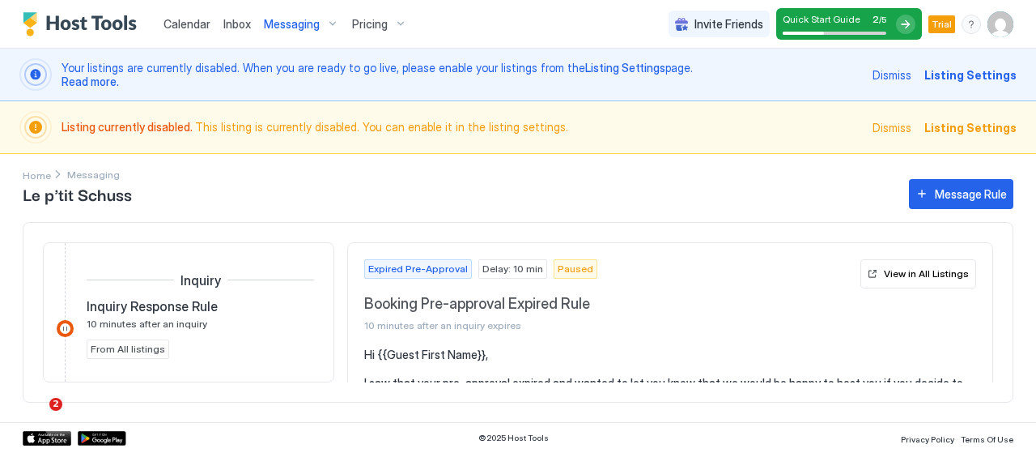
click at [947, 211] on div "Le p'tit Schuss Message Rule Inquiry Inquiry Response Rule 10 minutes after an …" at bounding box center [518, 299] width 991 height 246
click at [963, 193] on div "Message Rule" at bounding box center [971, 193] width 72 height 17
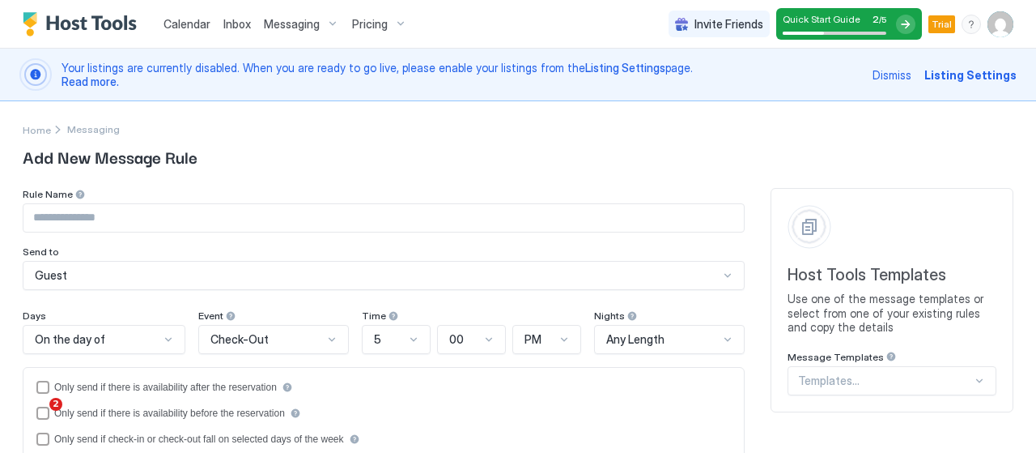
scroll to position [157, 0]
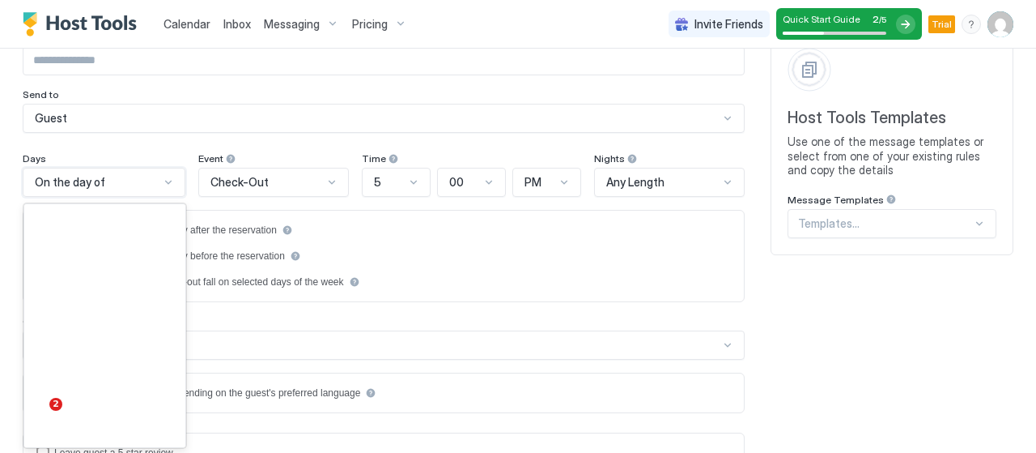
click at [157, 197] on div "183 results available. Use Up and Down to choose options, press Enter to select…" at bounding box center [104, 182] width 163 height 29
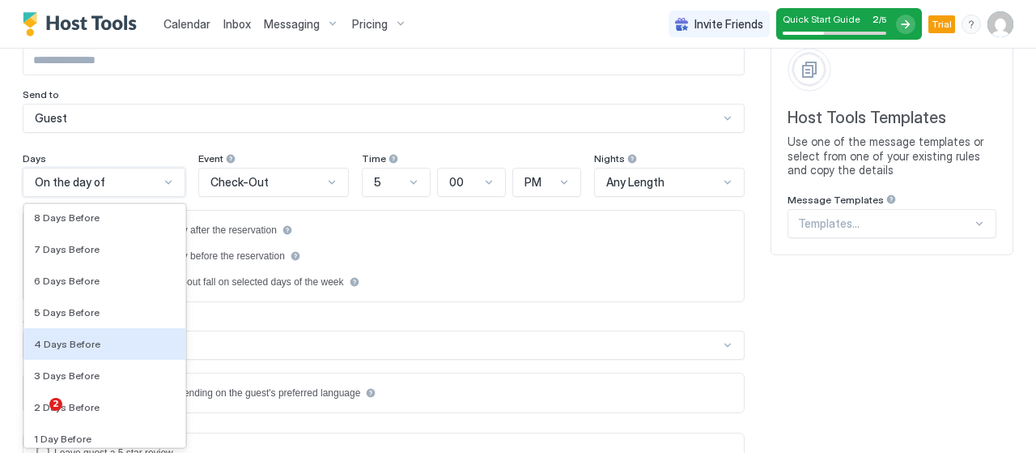
click at [416, 308] on div "Days 183 results available. Use Up and Down to choose options, press Enter to s…" at bounding box center [384, 282] width 722 height 261
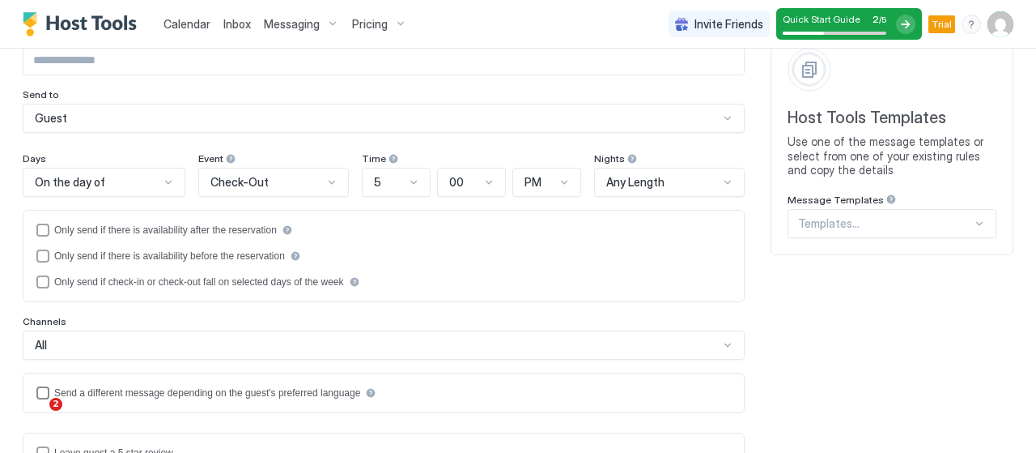
click at [44, 386] on div "languagesEnabled" at bounding box center [42, 392] width 13 height 13
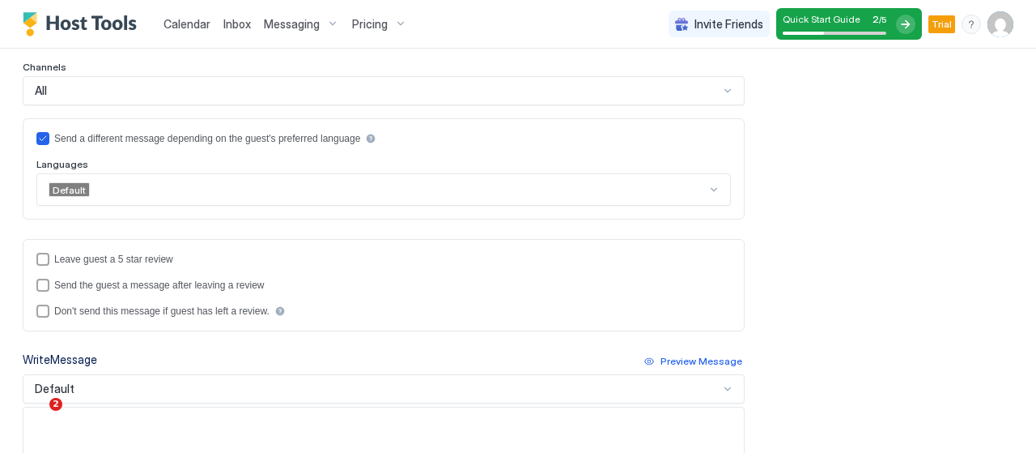
scroll to position [416, 0]
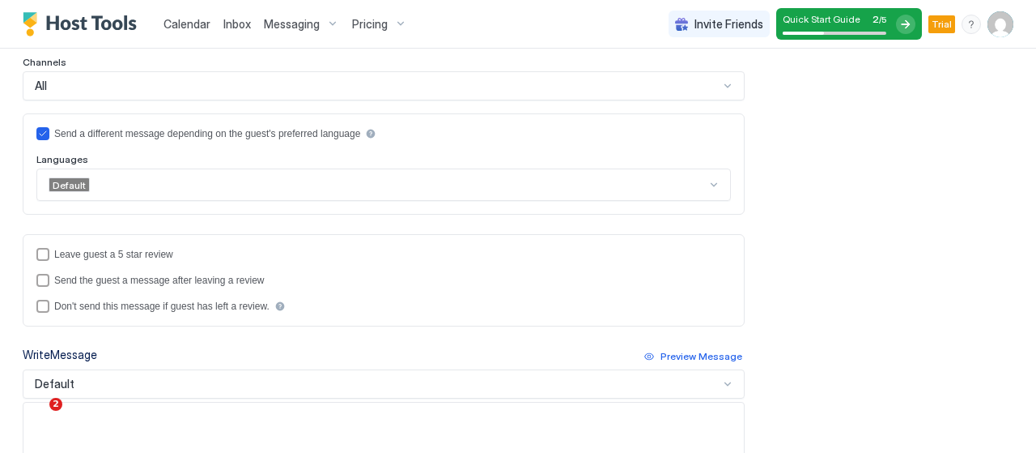
click at [708, 180] on div at bounding box center [714, 184] width 13 height 13
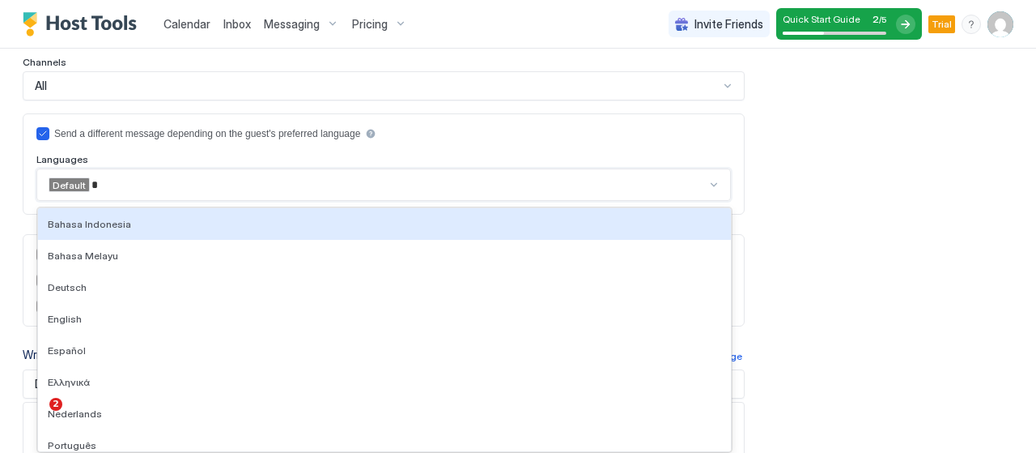
type input "**"
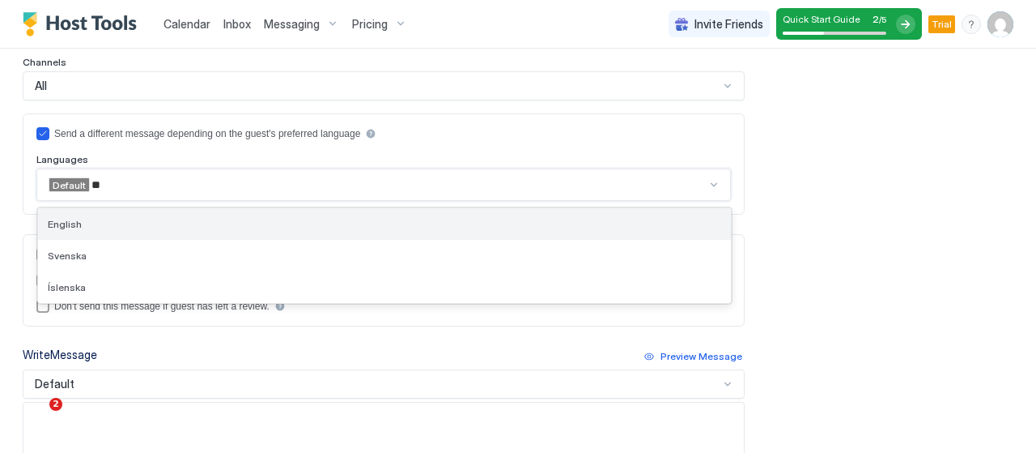
click at [291, 210] on div "English" at bounding box center [384, 224] width 693 height 32
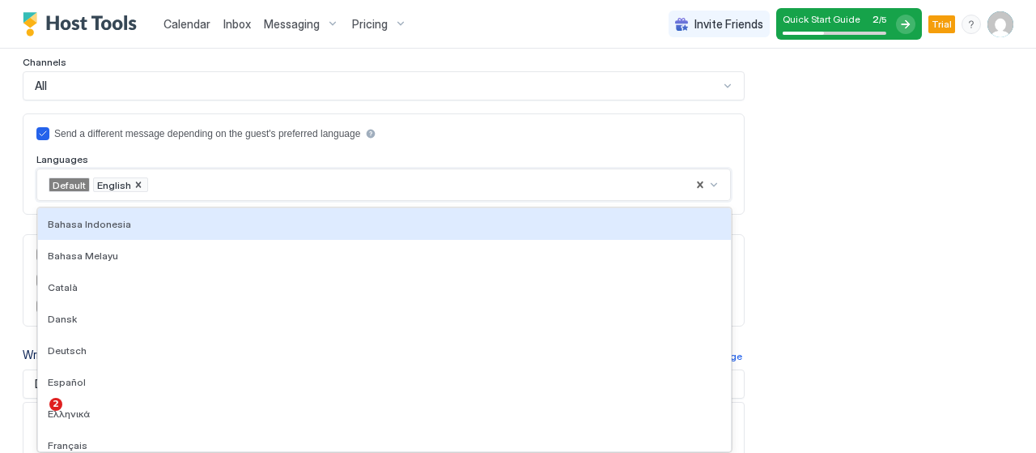
click at [70, 183] on span "Default" at bounding box center [69, 185] width 33 height 12
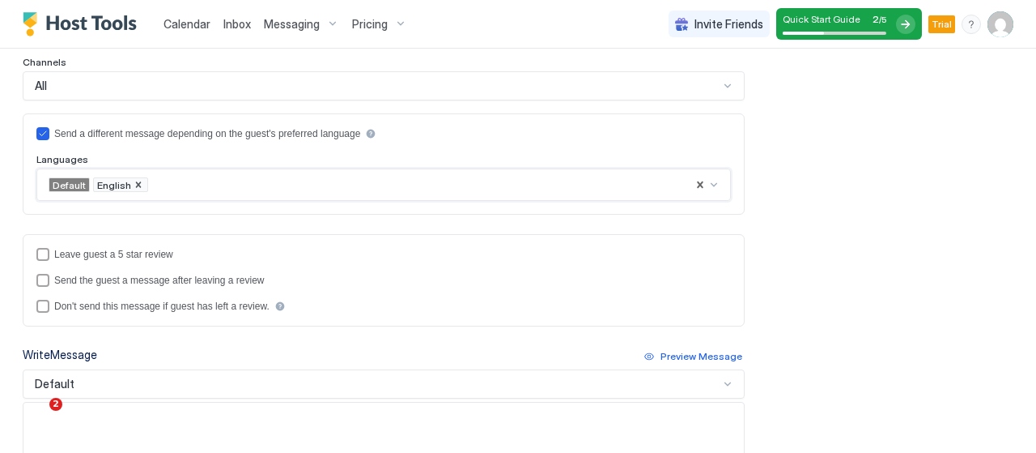
click at [70, 183] on span "Default" at bounding box center [69, 185] width 33 height 12
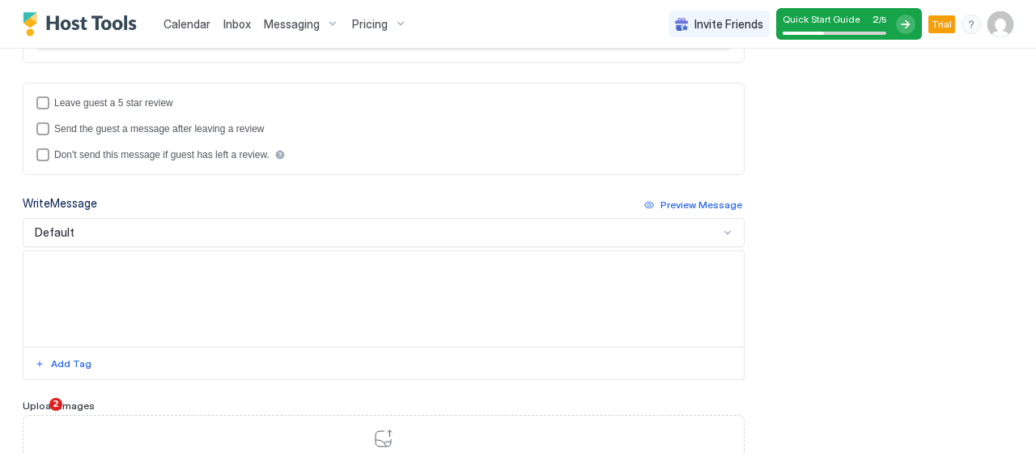
scroll to position [572, 0]
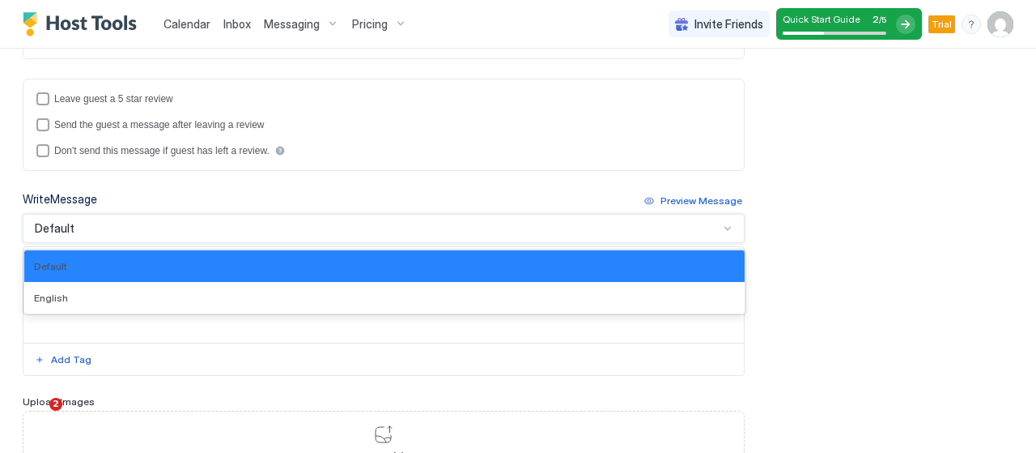
click at [645, 232] on div "Default" at bounding box center [384, 228] width 722 height 29
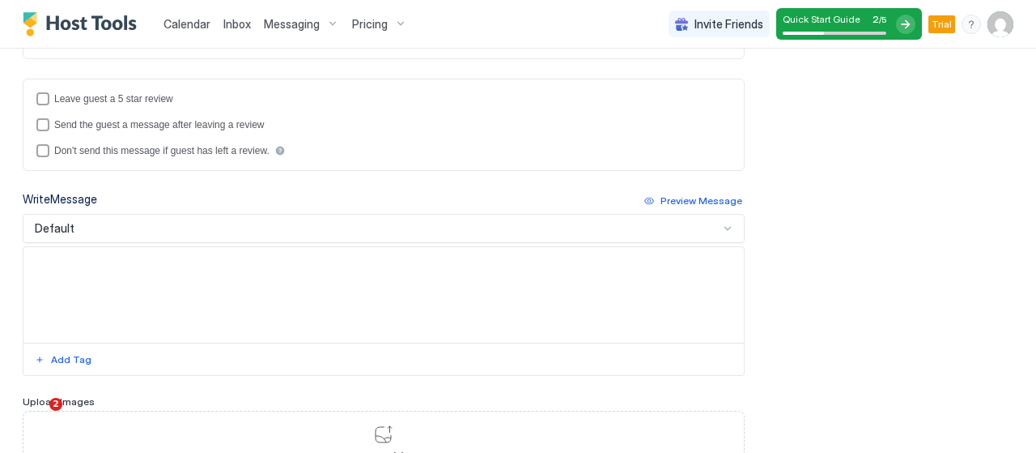
click at [759, 198] on div "Rule Name Send to Guest Days On the day of Event Check-Out Time 5 00 PM Nights …" at bounding box center [518, 77] width 991 height 923
click at [631, 287] on textarea "Input Field" at bounding box center [383, 295] width 721 height 96
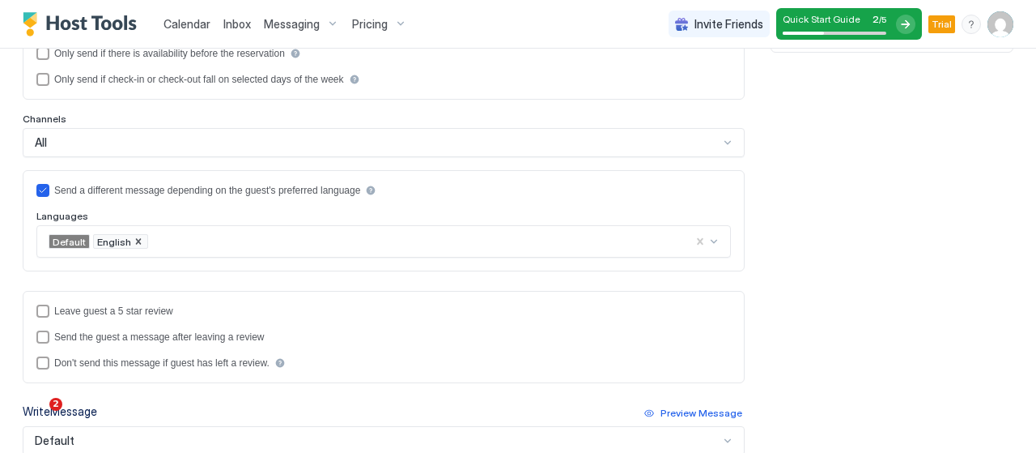
scroll to position [361, 0]
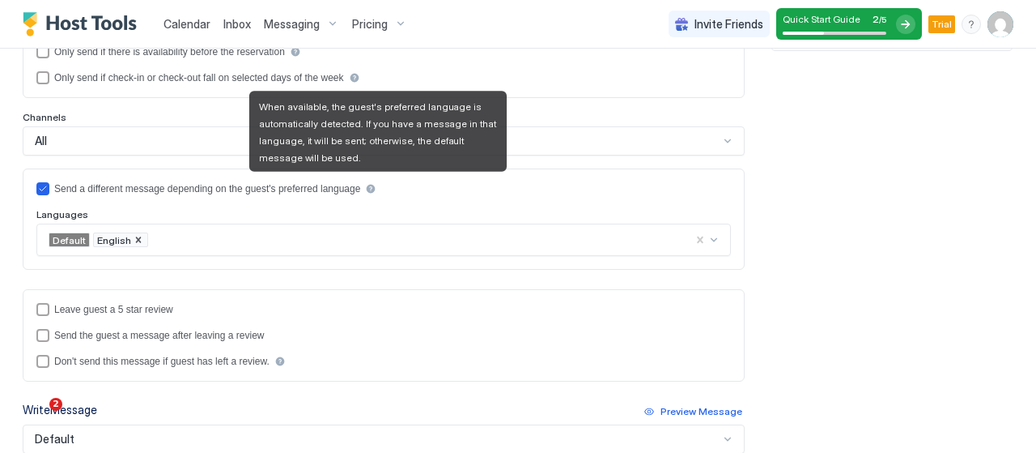
click at [376, 189] on div "languagesEnabled" at bounding box center [370, 188] width 11 height 11
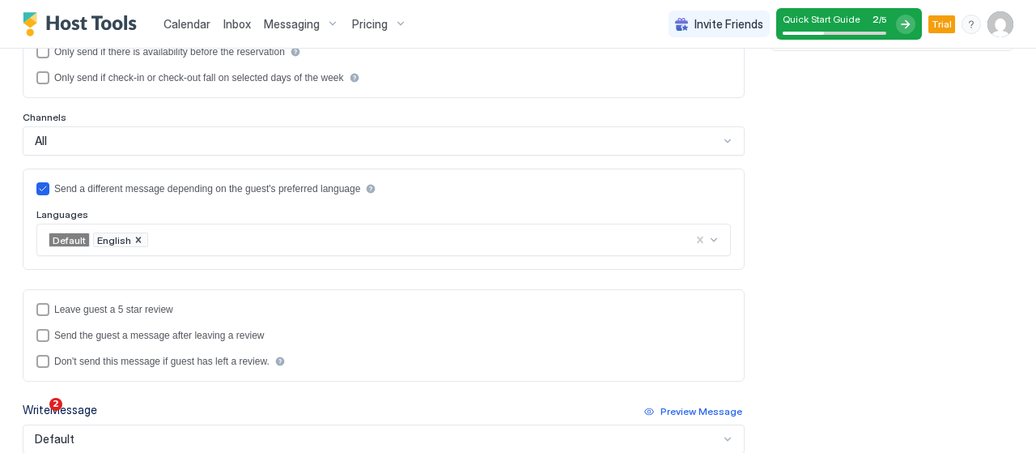
click at [827, 176] on div "Rule Name Send to Guest Days On the day of Event Check-Out Time 5 00 PM Nights …" at bounding box center [518, 288] width 991 height 923
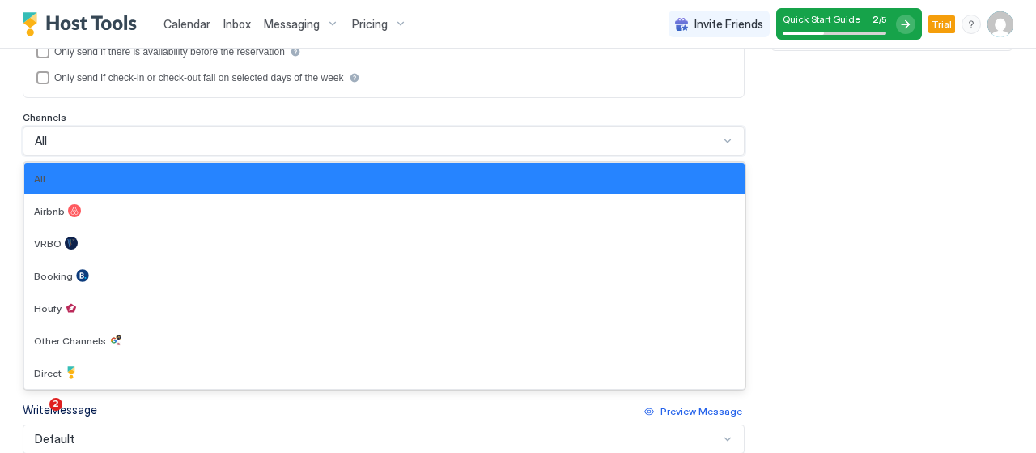
click at [707, 139] on div "All" at bounding box center [376, 141] width 687 height 15
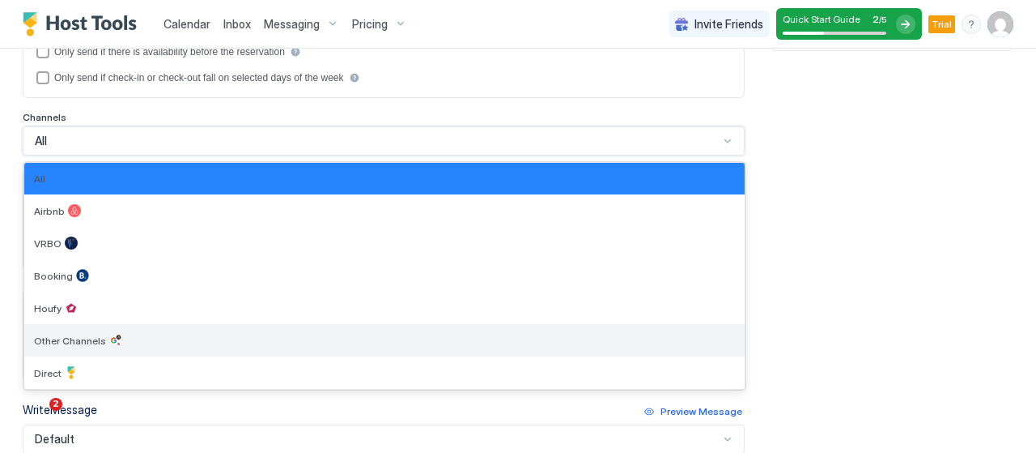
click at [528, 334] on div "Other Channels" at bounding box center [384, 340] width 701 height 13
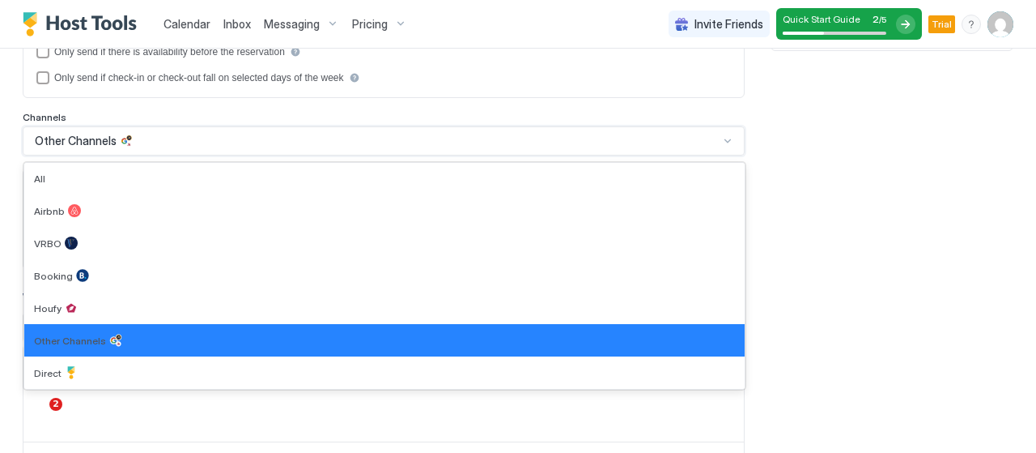
click at [706, 130] on div "Other Channels" at bounding box center [384, 140] width 722 height 29
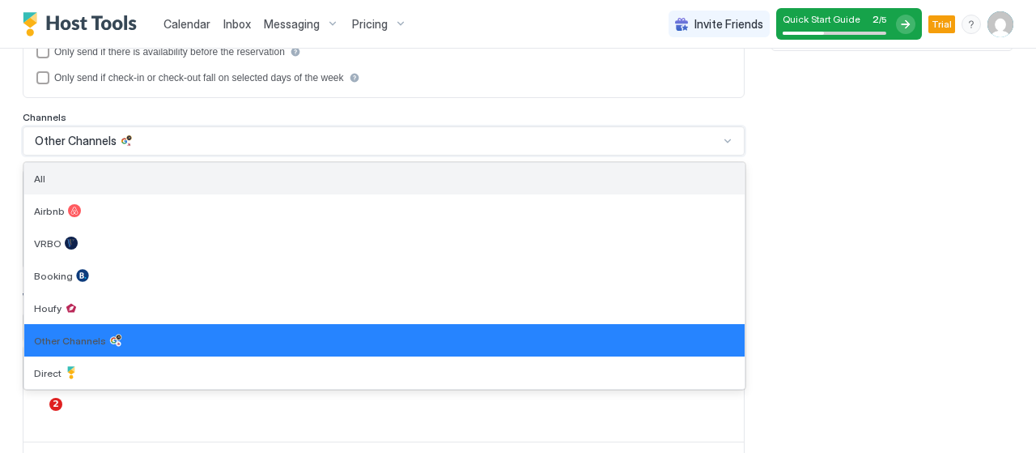
click at [623, 185] on div "All" at bounding box center [384, 179] width 721 height 32
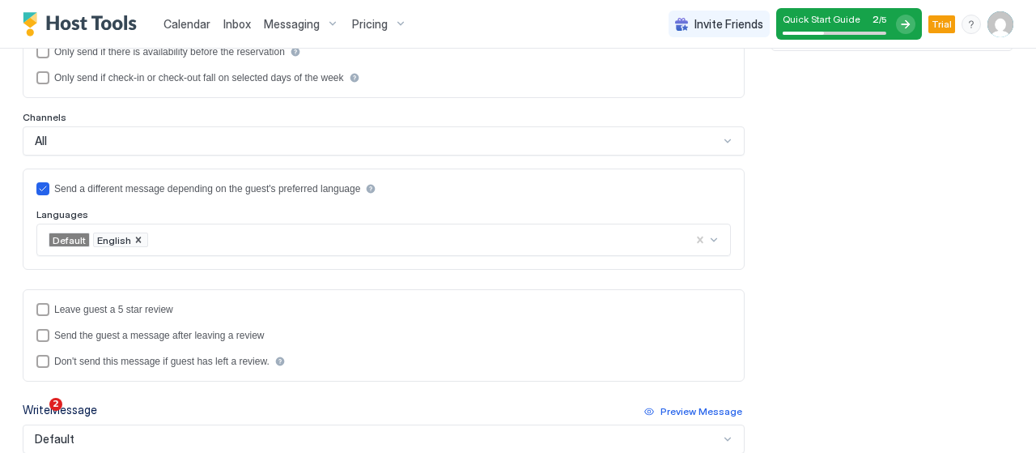
click at [613, 272] on div "Rule Name Send to Guest Days On the day of Event Check-Out Time 5 00 PM Nights …" at bounding box center [384, 258] width 722 height 862
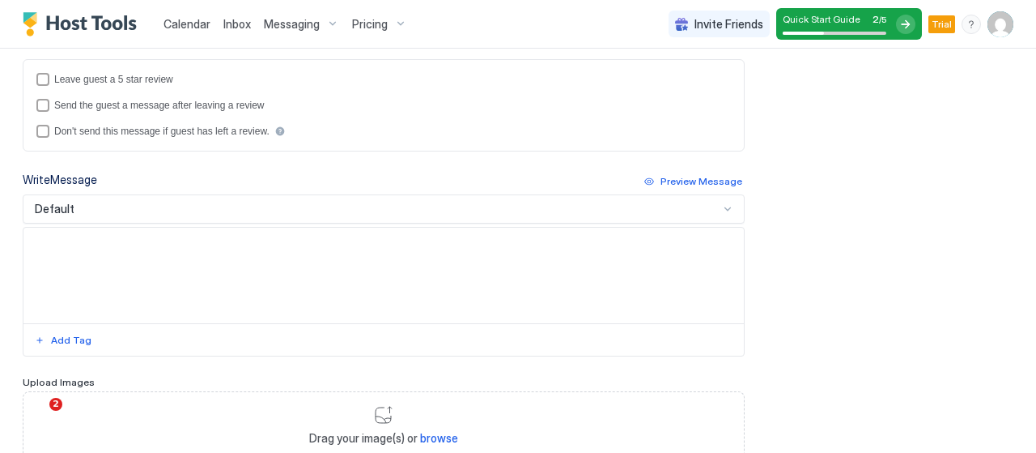
scroll to position [594, 0]
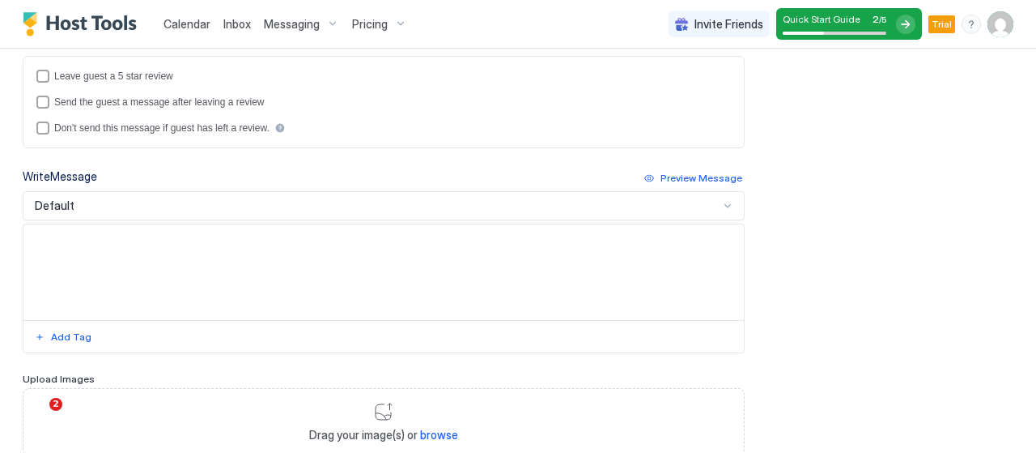
click at [721, 199] on div at bounding box center [727, 205] width 13 height 13
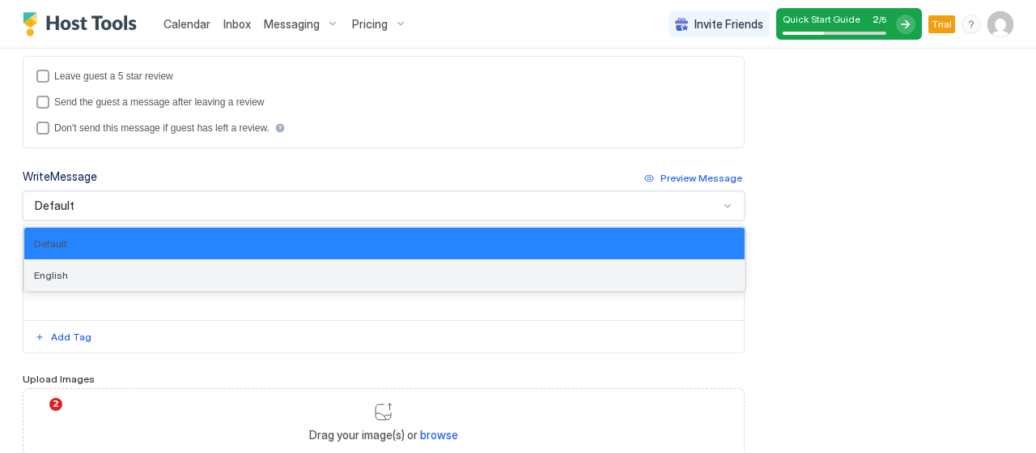
click at [611, 260] on div "English" at bounding box center [384, 275] width 721 height 32
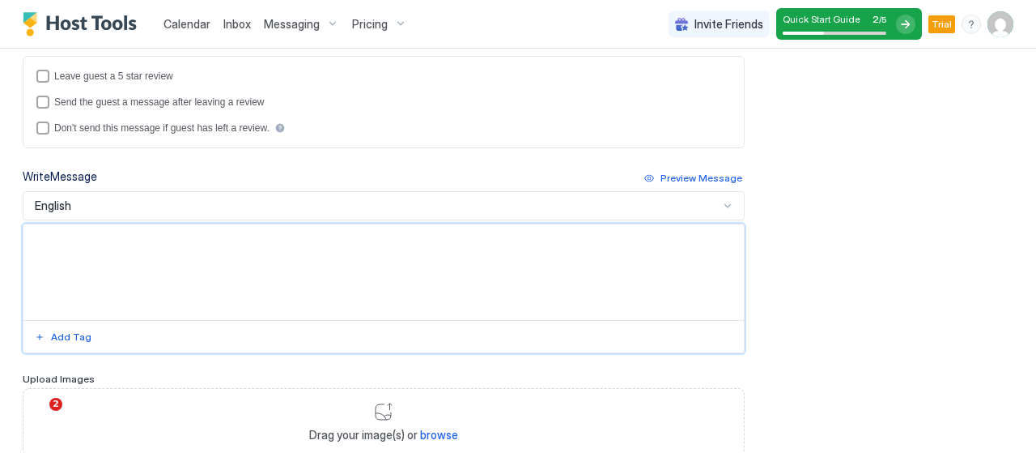
click at [607, 258] on textarea "Input Field" at bounding box center [383, 272] width 721 height 96
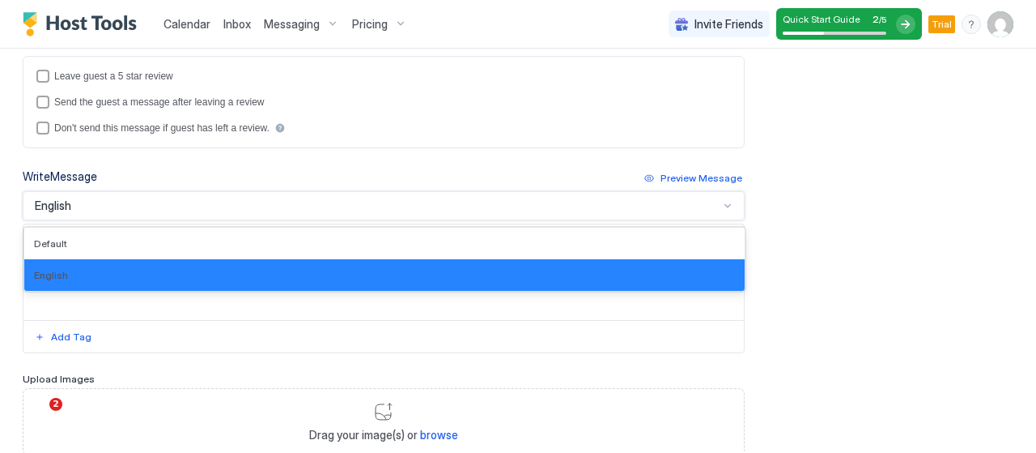
click at [721, 199] on div at bounding box center [727, 205] width 13 height 13
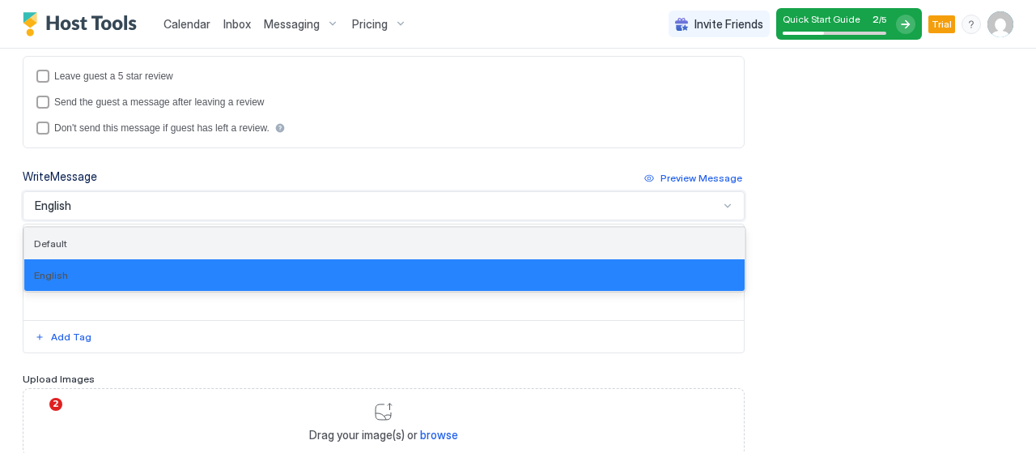
click at [617, 241] on div "Default" at bounding box center [384, 243] width 701 height 12
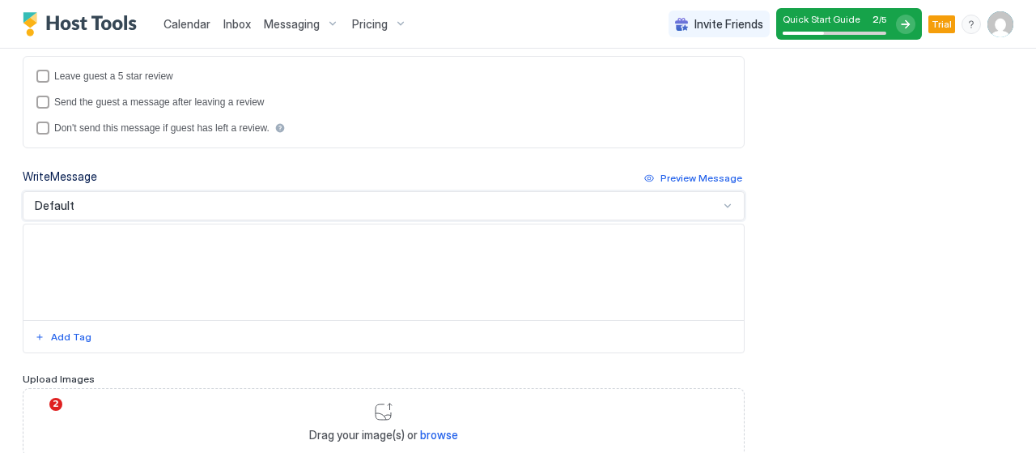
click at [721, 202] on div at bounding box center [727, 205] width 13 height 13
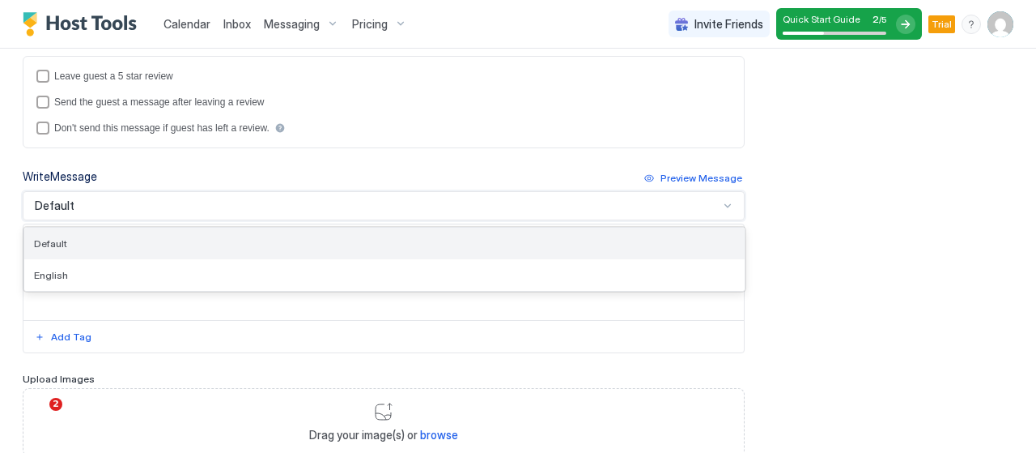
click at [682, 227] on div "Default" at bounding box center [384, 243] width 721 height 32
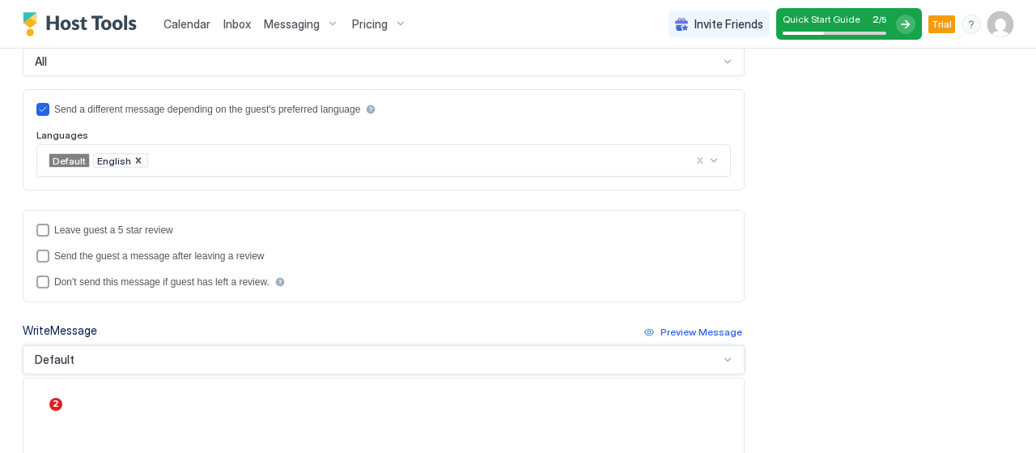
scroll to position [0, 0]
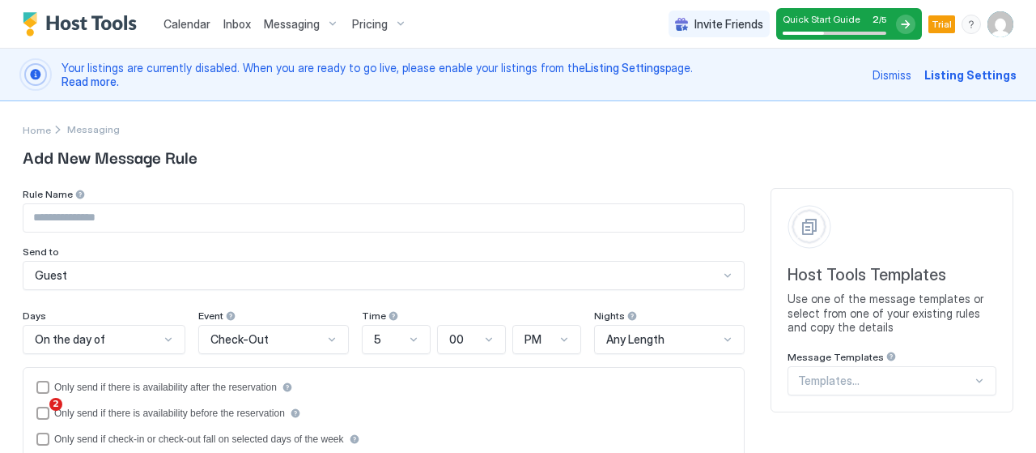
click at [932, 20] on span "Trial" at bounding box center [942, 24] width 20 height 15
click at [311, 22] on span "Messaging" at bounding box center [292, 24] width 56 height 15
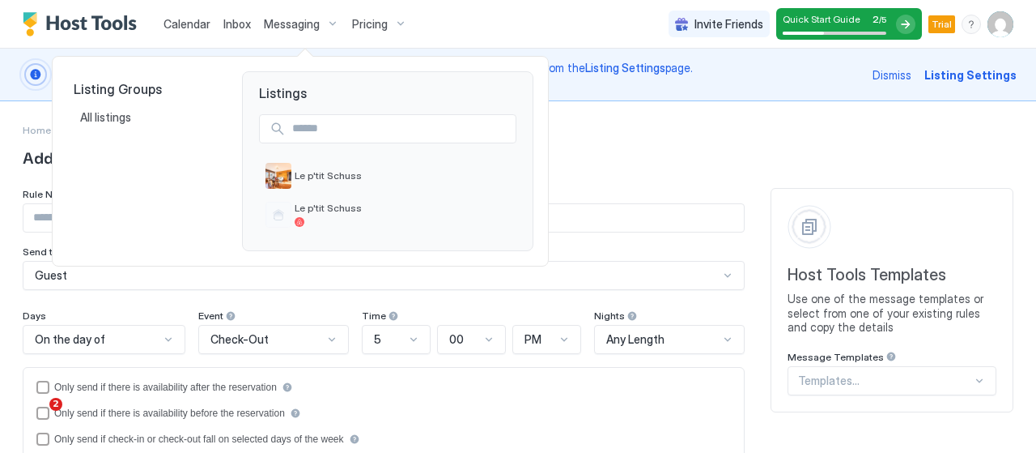
click at [164, 12] on div at bounding box center [518, 226] width 1036 height 453
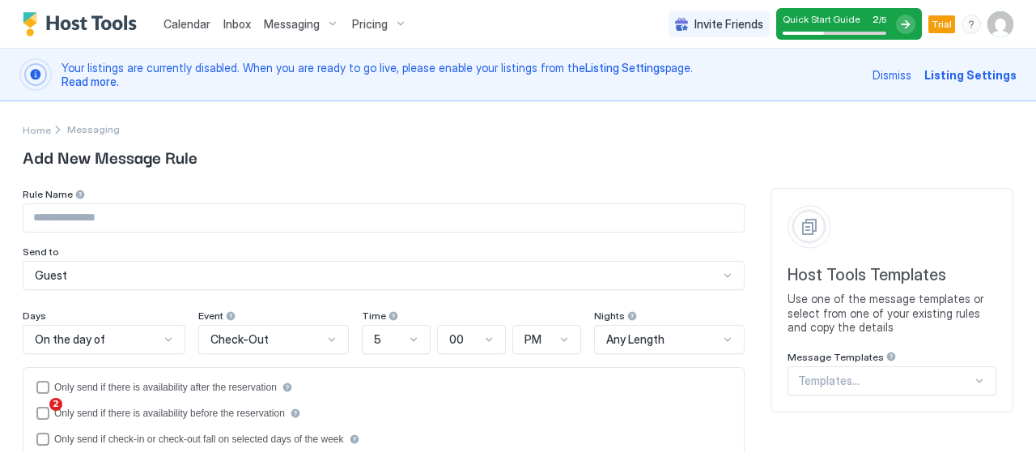
click at [173, 19] on span "Calendar" at bounding box center [187, 24] width 47 height 14
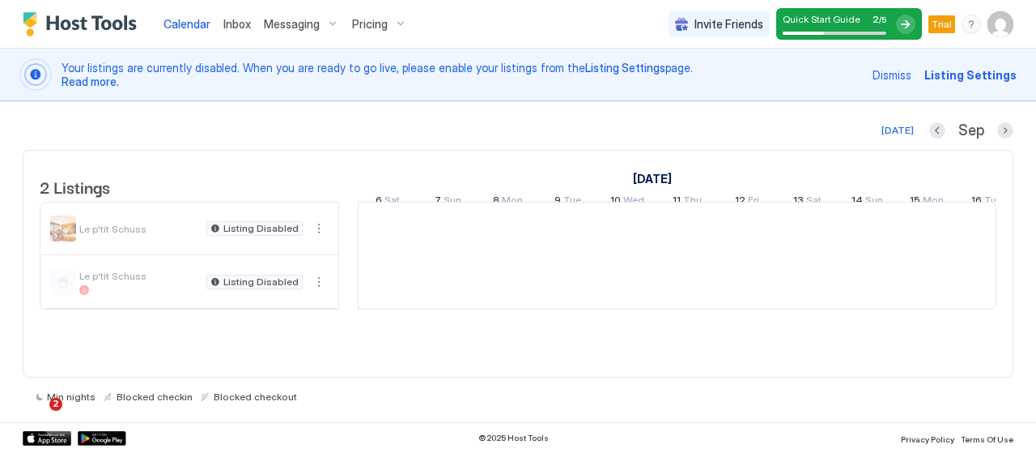
scroll to position [0, 899]
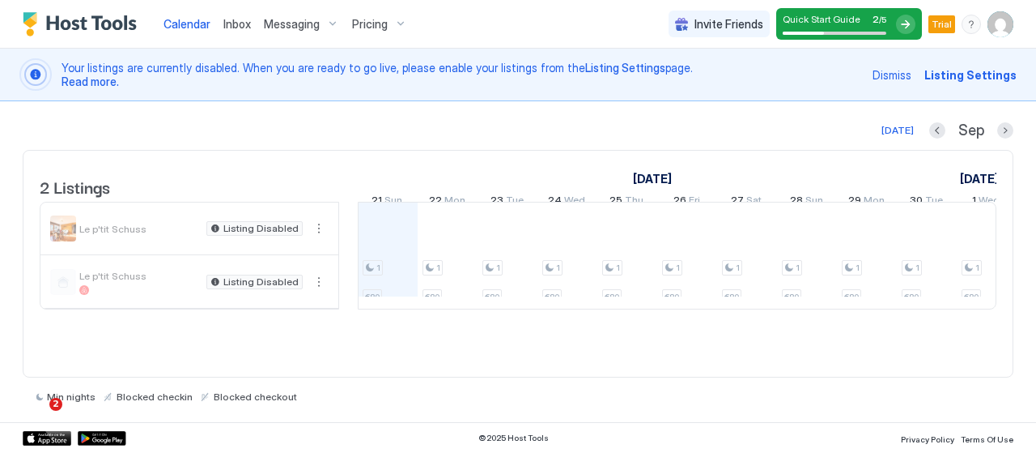
click at [318, 23] on div "Messaging" at bounding box center [301, 25] width 88 height 28
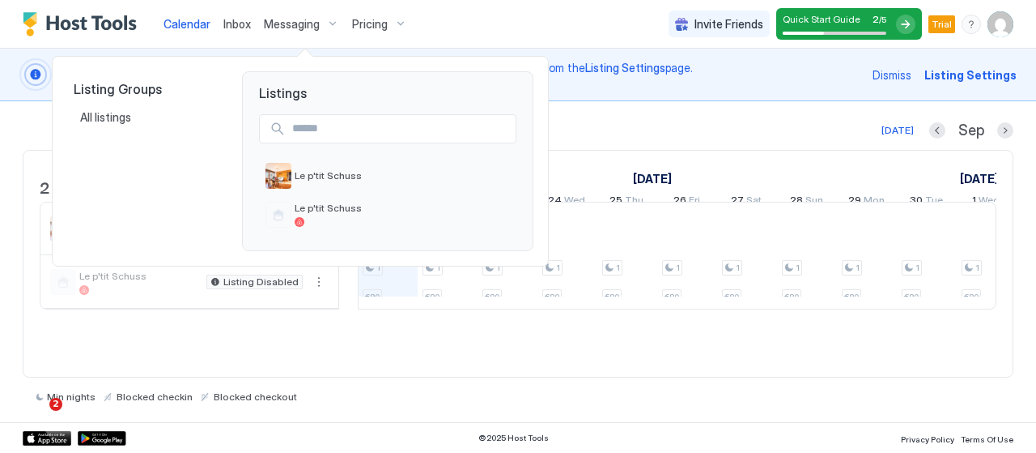
click at [238, 23] on div at bounding box center [518, 226] width 1036 height 453
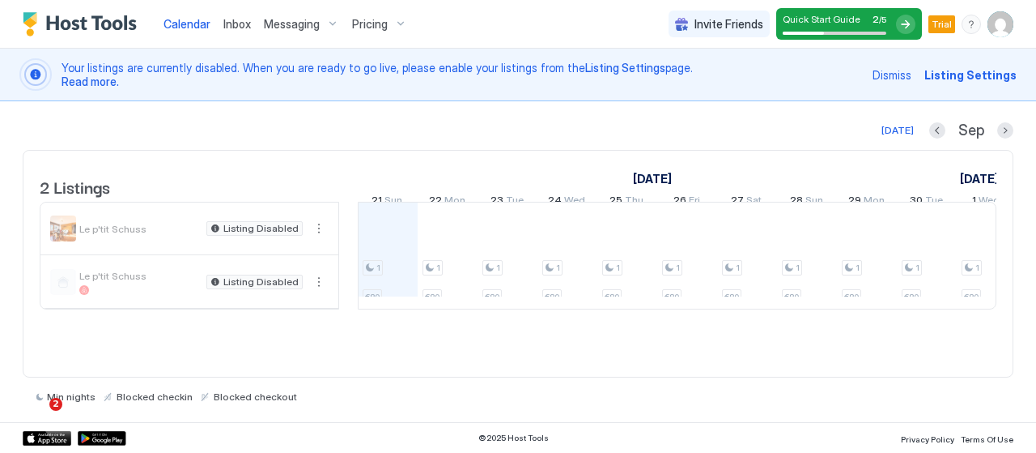
click at [147, 11] on div "Calendar Inbox Messaging Pricing" at bounding box center [218, 24] width 391 height 48
click at [117, 20] on img "Host Tools Logo" at bounding box center [83, 24] width 121 height 24
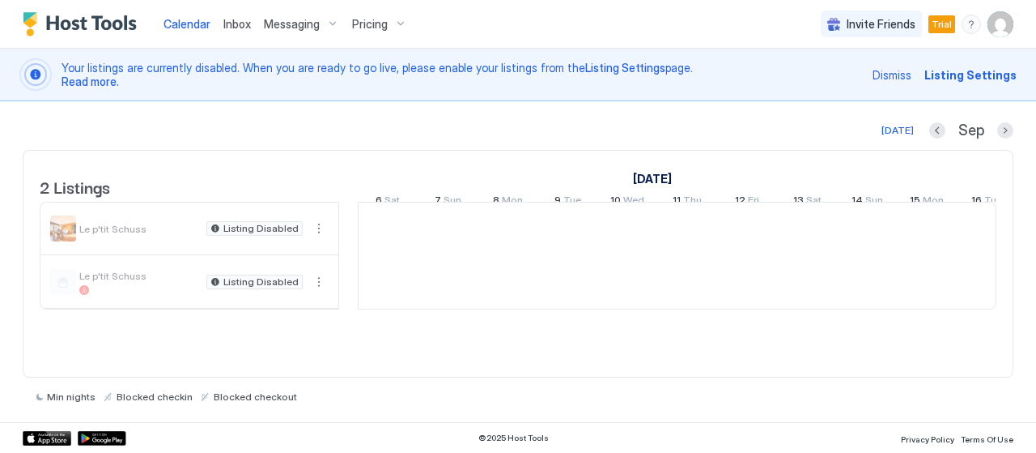
scroll to position [0, 899]
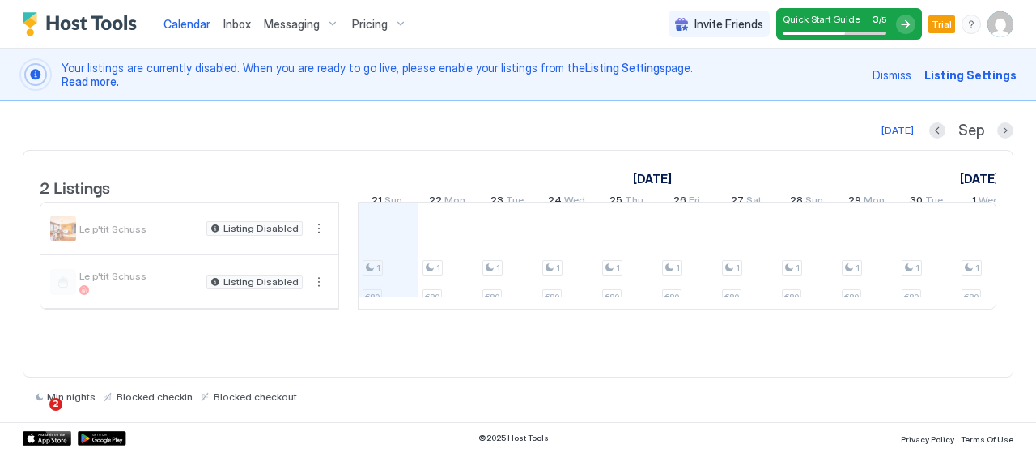
click at [981, 77] on span "Listing Settings" at bounding box center [971, 74] width 92 height 17
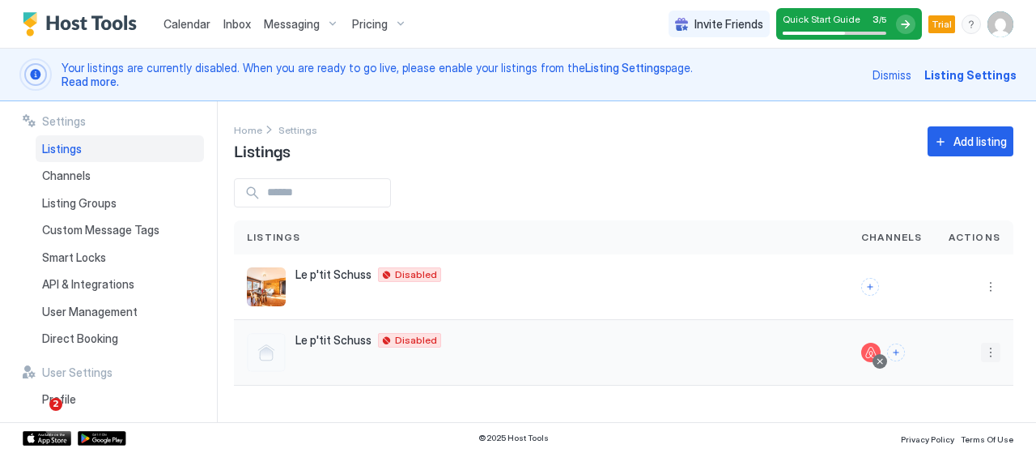
click at [997, 355] on button "More options" at bounding box center [990, 351] width 19 height 19
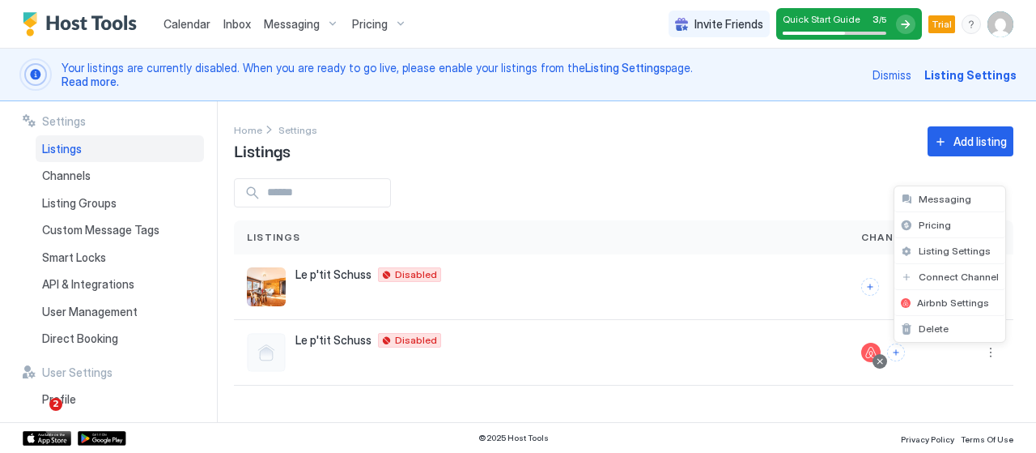
click at [747, 169] on div at bounding box center [518, 226] width 1036 height 453
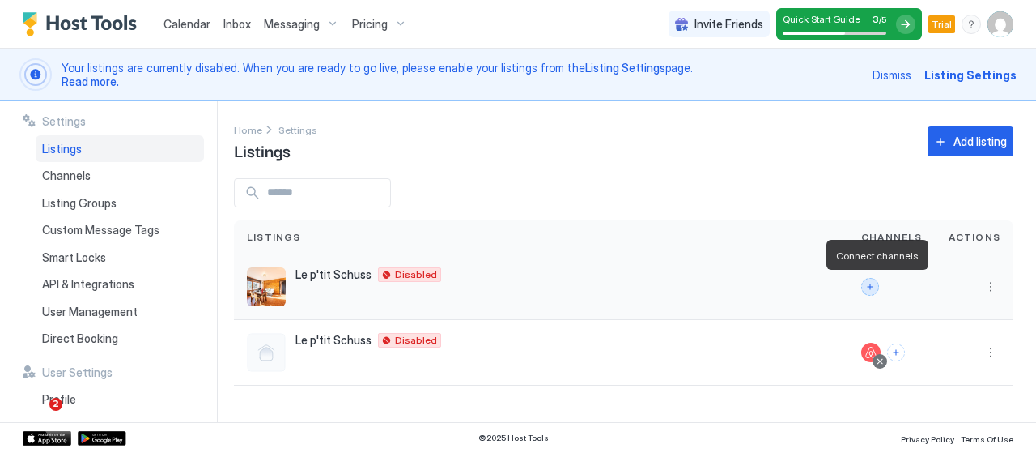
click at [876, 281] on button "Connect channels" at bounding box center [870, 287] width 18 height 18
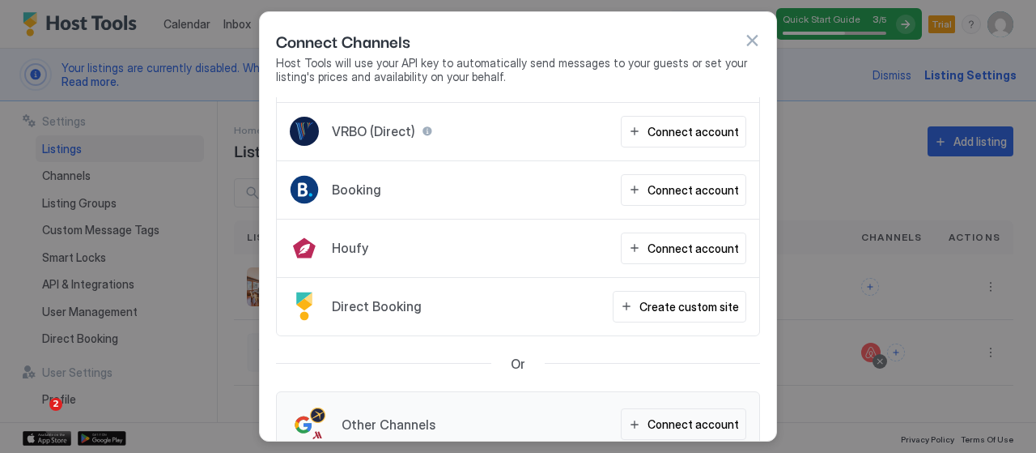
scroll to position [81, 0]
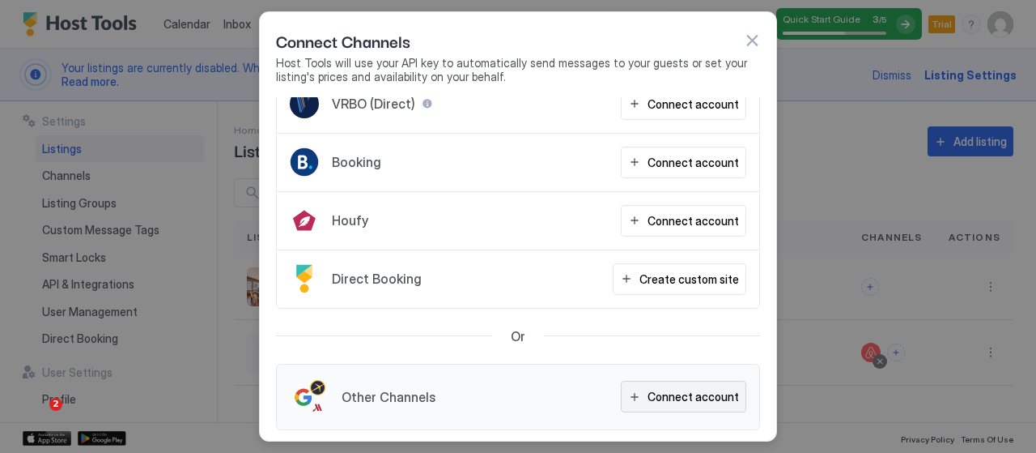
click at [666, 388] on div "Connect account" at bounding box center [693, 396] width 91 height 17
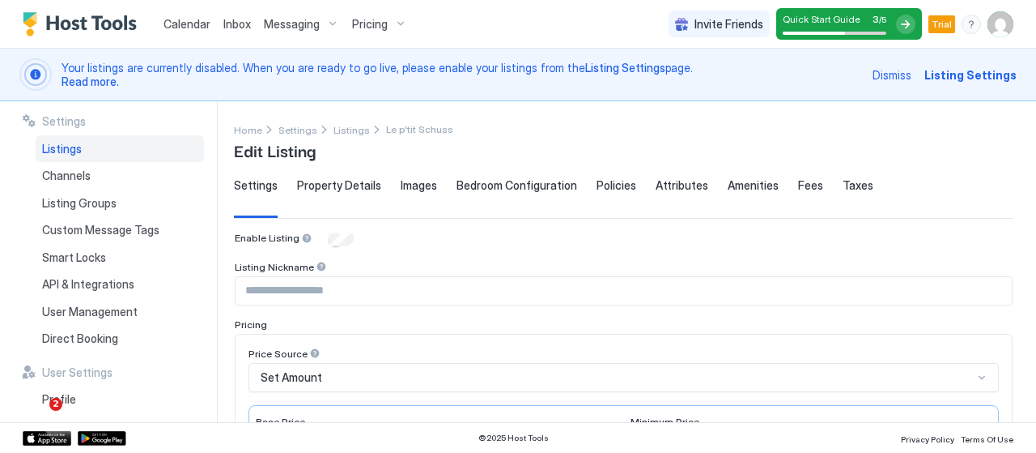
click at [387, 23] on div "Pricing" at bounding box center [380, 25] width 68 height 28
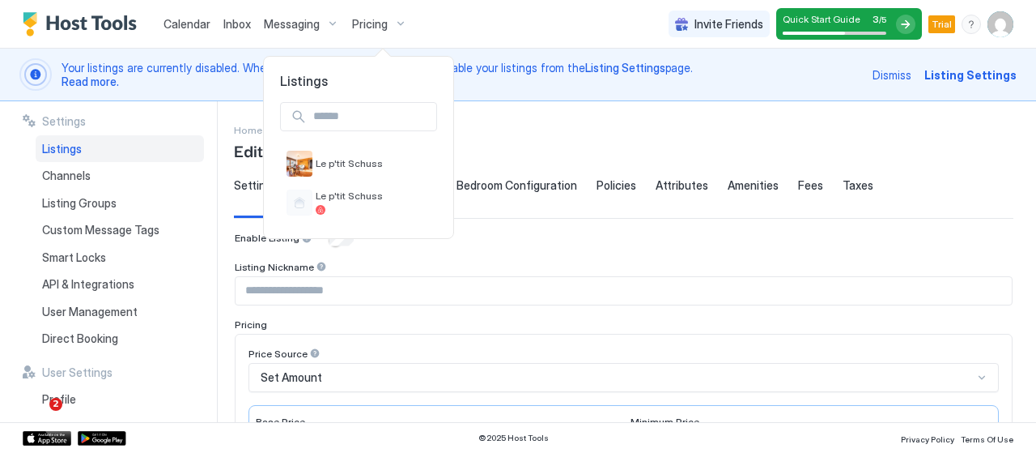
click at [571, 135] on div at bounding box center [518, 226] width 1036 height 453
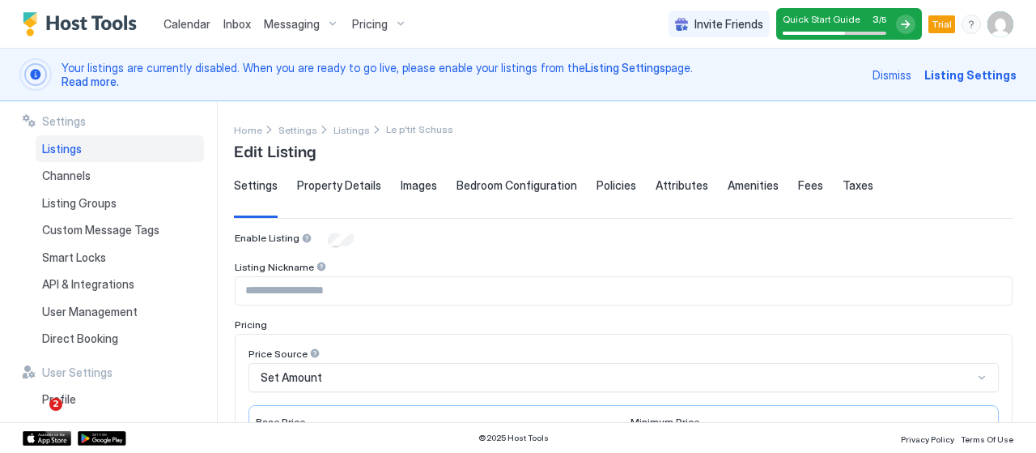
click at [959, 69] on span "Listing Settings" at bounding box center [971, 74] width 92 height 17
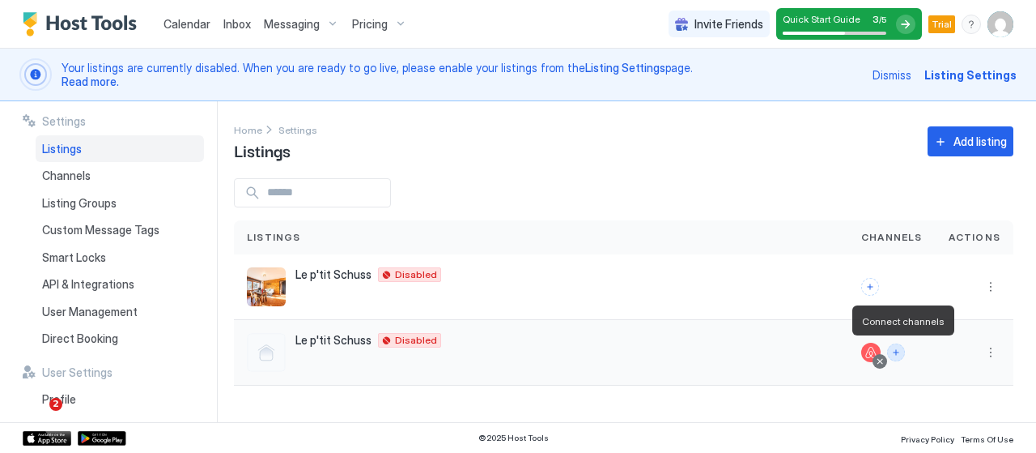
click at [901, 351] on button "Connect channels" at bounding box center [896, 352] width 18 height 18
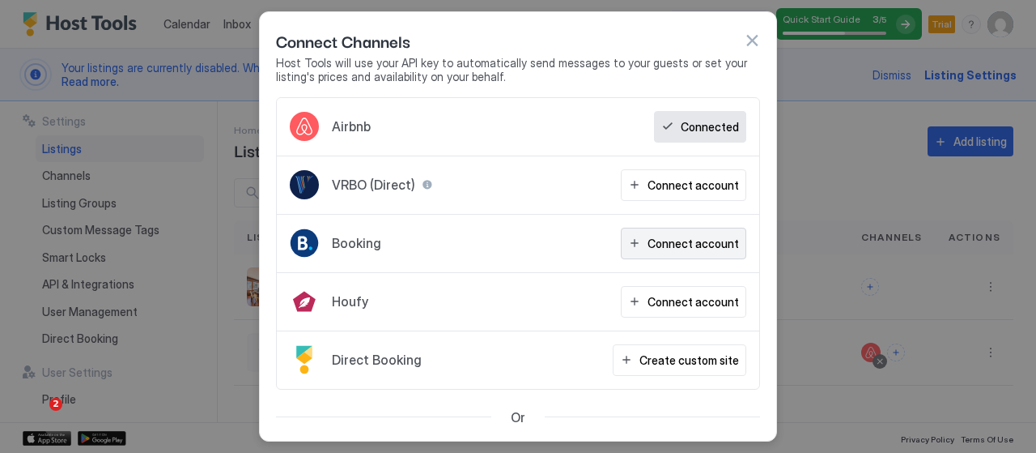
click at [699, 236] on div "Connect account" at bounding box center [693, 243] width 91 height 17
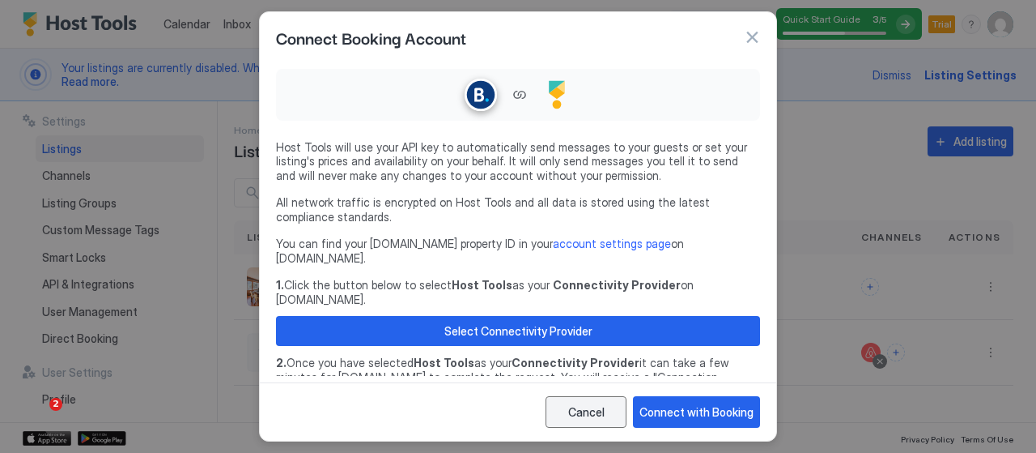
click at [623, 406] on button "Cancel" at bounding box center [586, 412] width 81 height 32
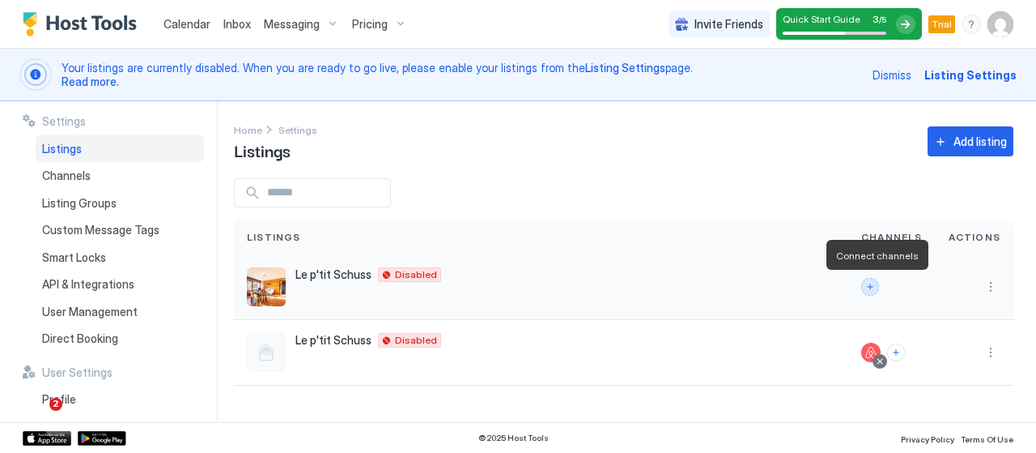
click at [874, 290] on button "Connect channels" at bounding box center [870, 287] width 18 height 18
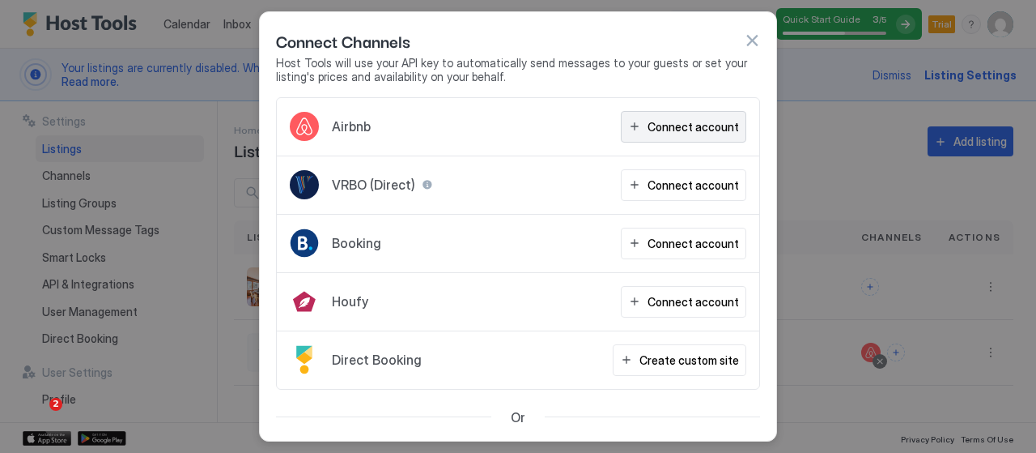
click at [674, 126] on div "Connect account" at bounding box center [693, 126] width 91 height 17
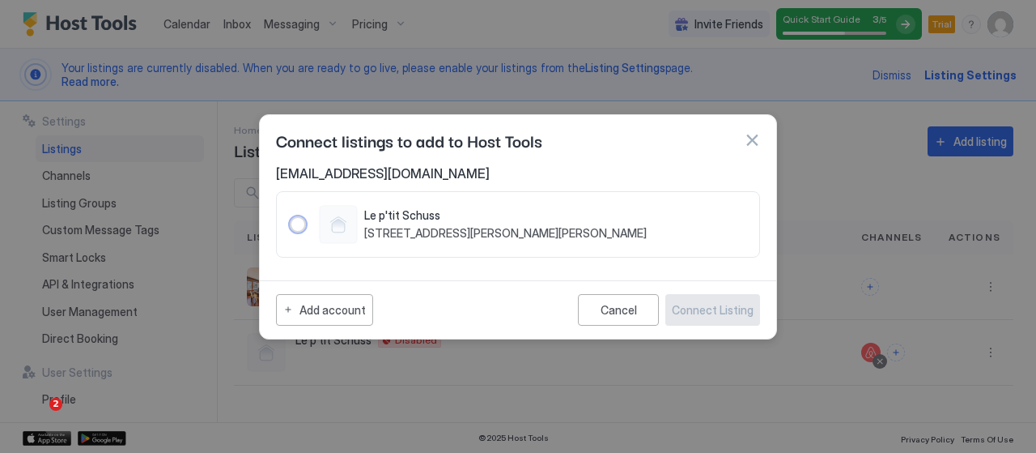
click at [297, 224] on div "1514641476666828339" at bounding box center [298, 224] width 16 height 16
click at [296, 223] on div "1514641476666828339" at bounding box center [298, 224] width 16 height 16
click at [749, 142] on button "button" at bounding box center [752, 140] width 16 height 16
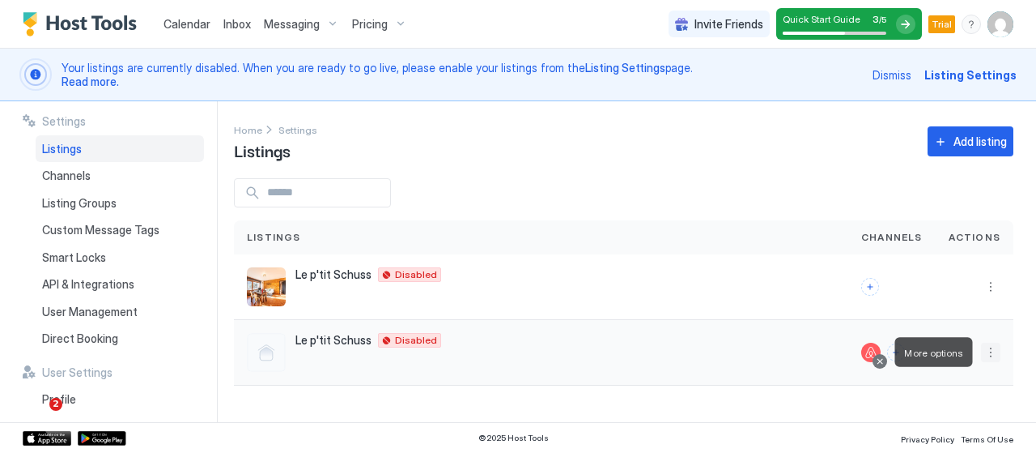
click at [992, 351] on button "More options" at bounding box center [990, 351] width 19 height 19
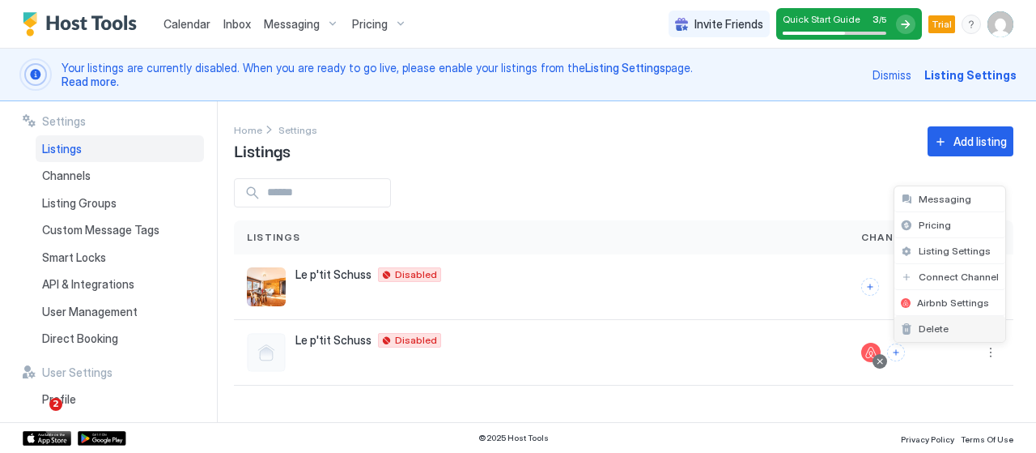
click at [970, 332] on div "Delete" at bounding box center [950, 329] width 111 height 26
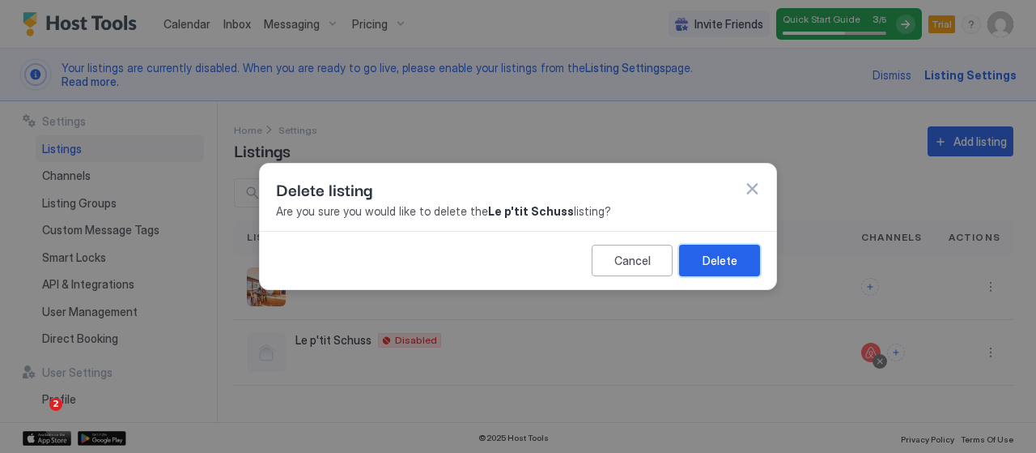
click at [727, 258] on div "Delete" at bounding box center [720, 260] width 35 height 17
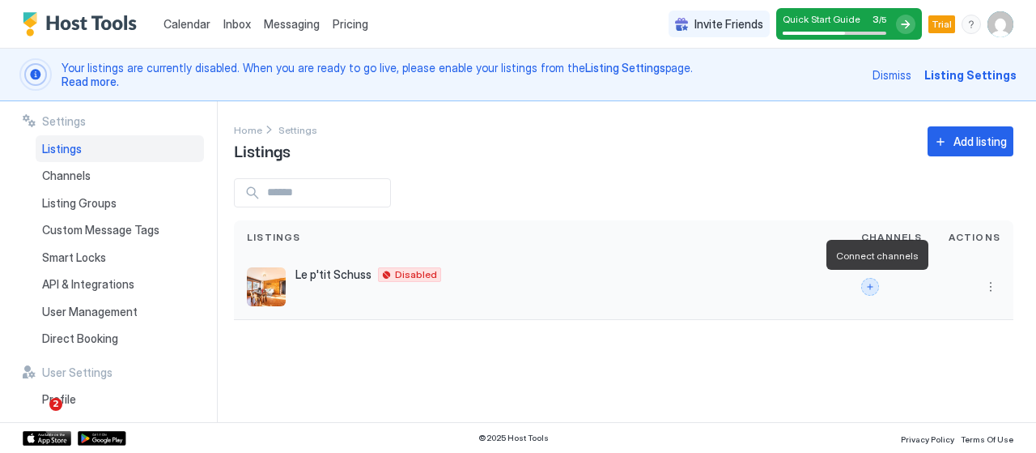
click at [870, 284] on button "Connect channels" at bounding box center [870, 287] width 18 height 18
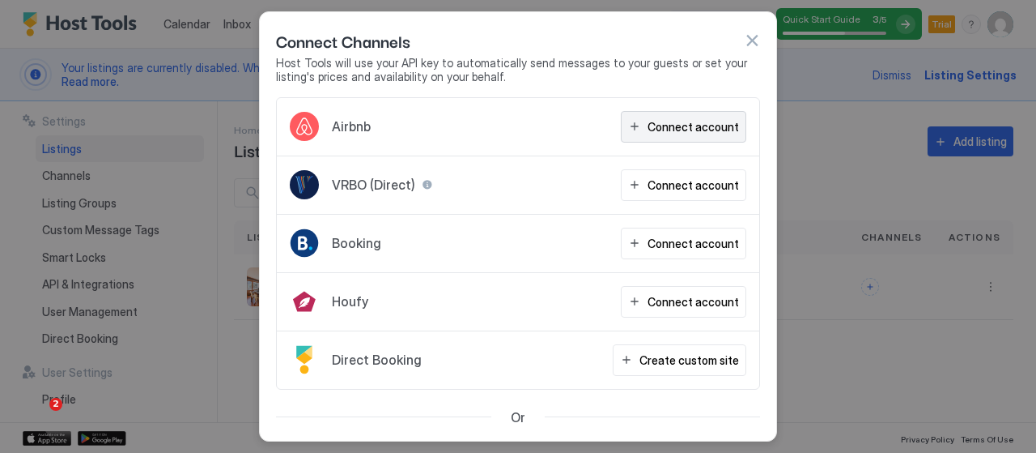
click at [694, 114] on button "Connect account" at bounding box center [683, 127] width 125 height 32
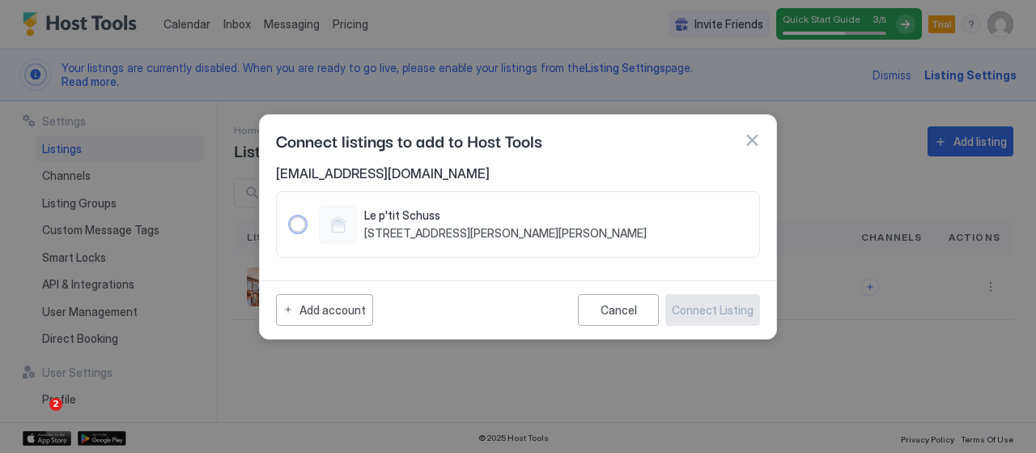
click at [295, 222] on div "1514641476666828339" at bounding box center [298, 224] width 16 height 16
click at [644, 308] on button "Cancel" at bounding box center [618, 310] width 81 height 32
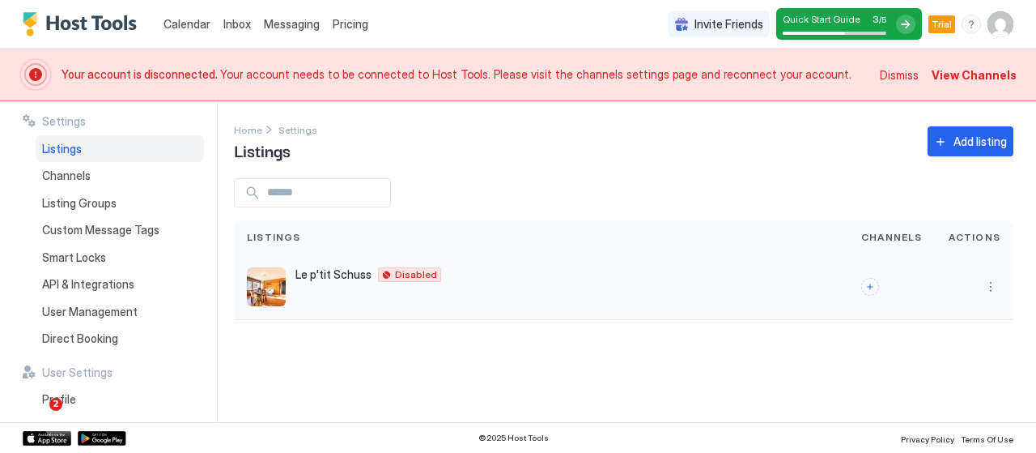
click at [319, 275] on span "Le p'tit Schuss" at bounding box center [333, 274] width 76 height 15
click at [268, 283] on img "listing image" at bounding box center [266, 286] width 39 height 39
click at [965, 79] on span "View Channels" at bounding box center [974, 74] width 85 height 17
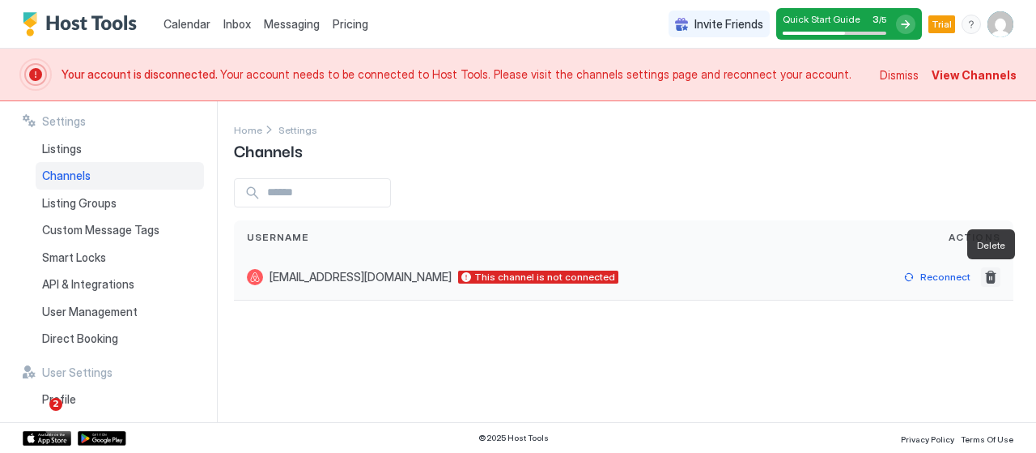
click at [993, 277] on button "Delete" at bounding box center [990, 276] width 19 height 19
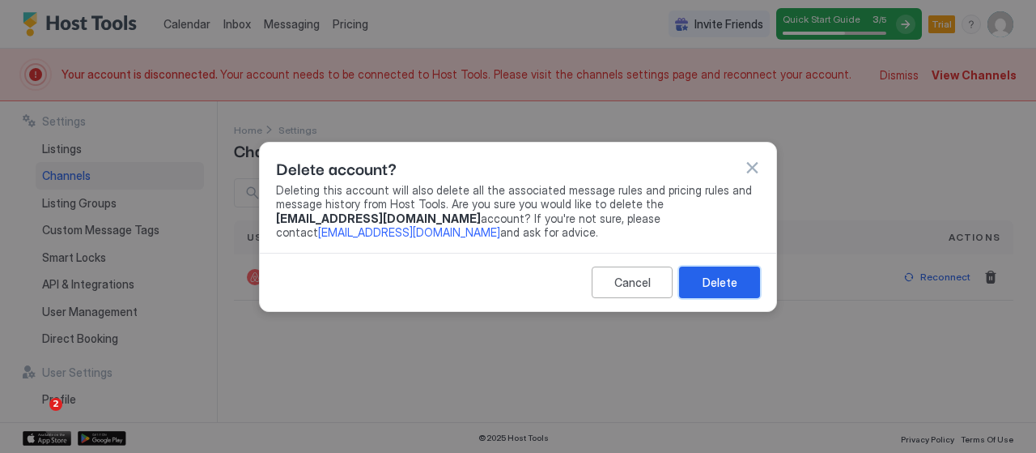
click at [734, 278] on div "Delete" at bounding box center [720, 282] width 35 height 17
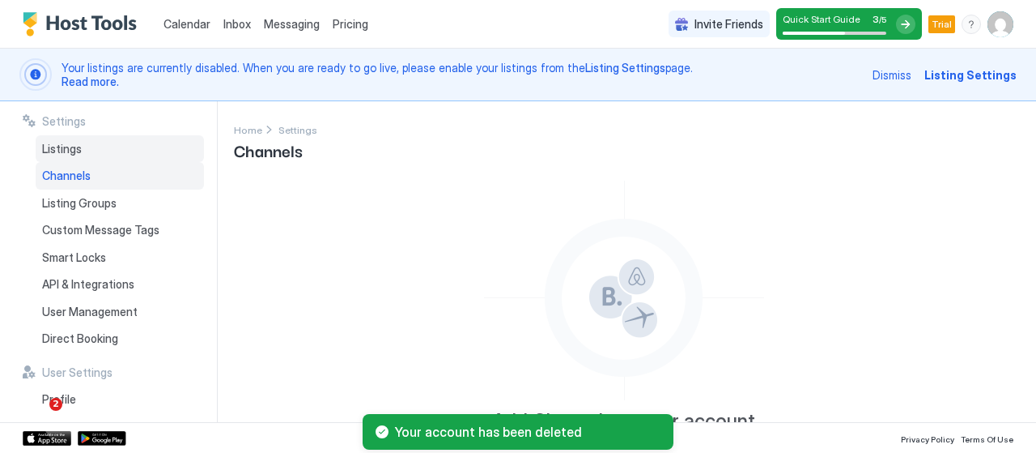
click at [97, 153] on div "Listings" at bounding box center [120, 149] width 168 height 28
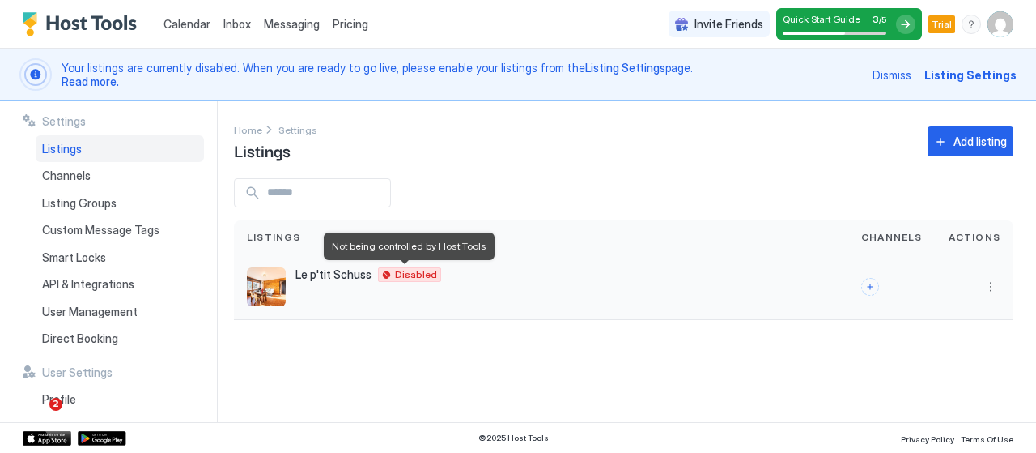
click at [426, 274] on span "Disabled" at bounding box center [416, 274] width 42 height 0
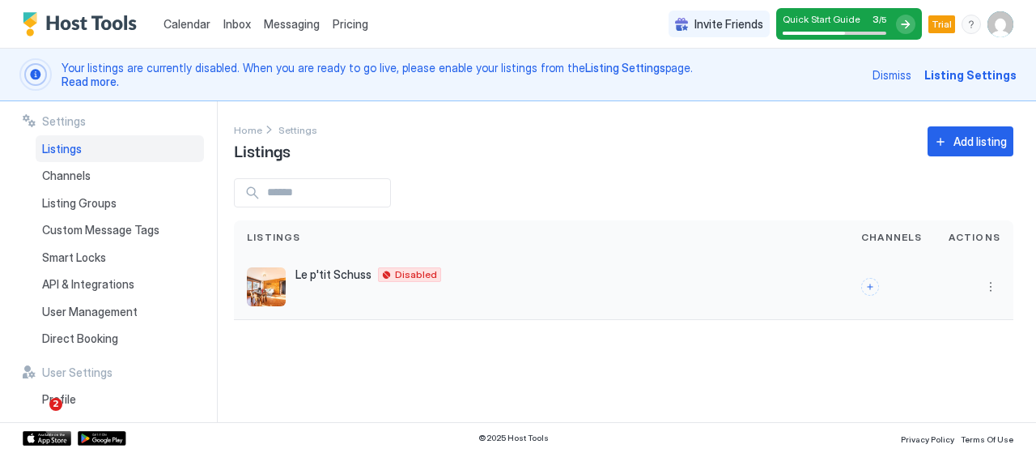
click at [291, 280] on div "Le p'tit Schuss 53 Allée Jean Lou 11 La Giettaz Sa 73590 France Disabled" at bounding box center [541, 286] width 589 height 39
click at [900, 24] on div at bounding box center [905, 24] width 19 height 19
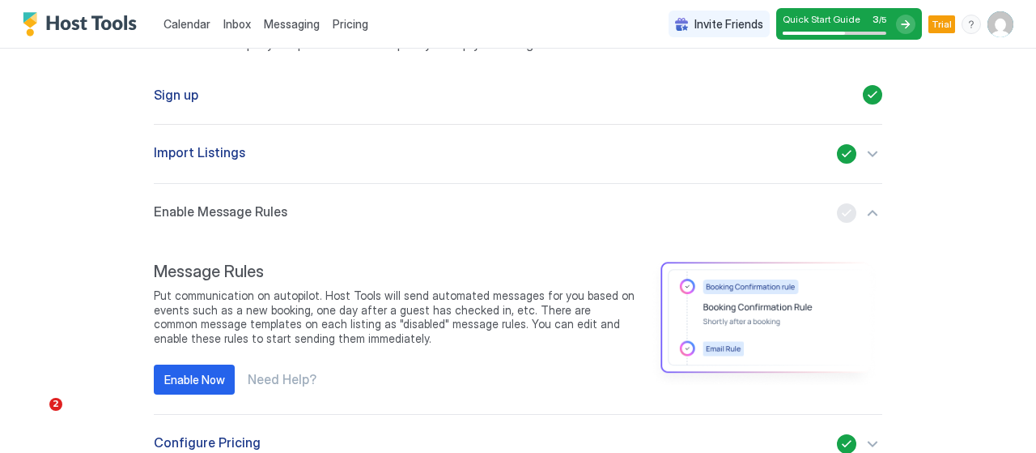
scroll to position [149, 0]
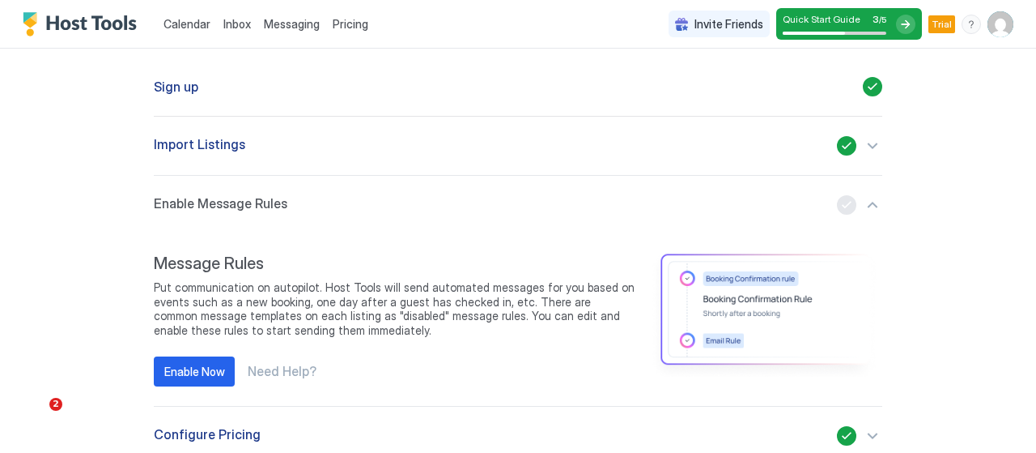
click at [868, 208] on div "button" at bounding box center [859, 204] width 45 height 19
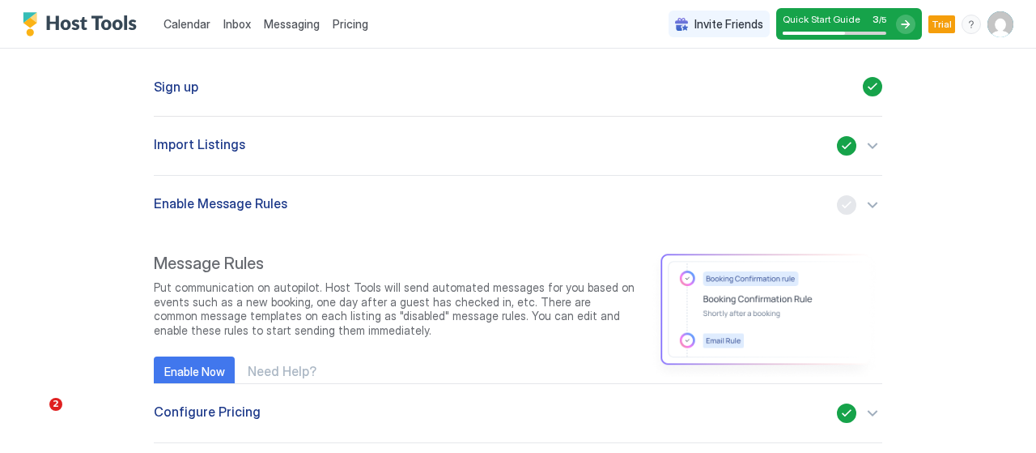
scroll to position [108, 0]
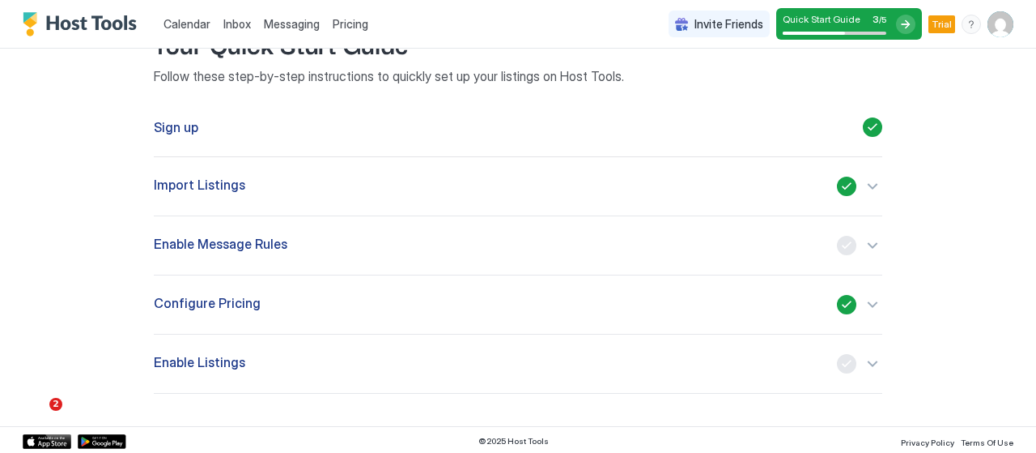
click at [865, 249] on div "button" at bounding box center [859, 245] width 45 height 19
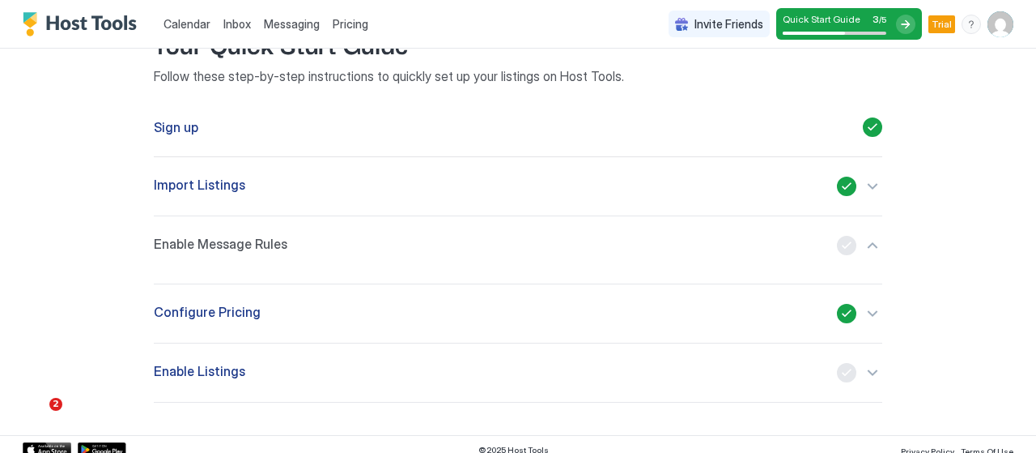
scroll to position [149, 0]
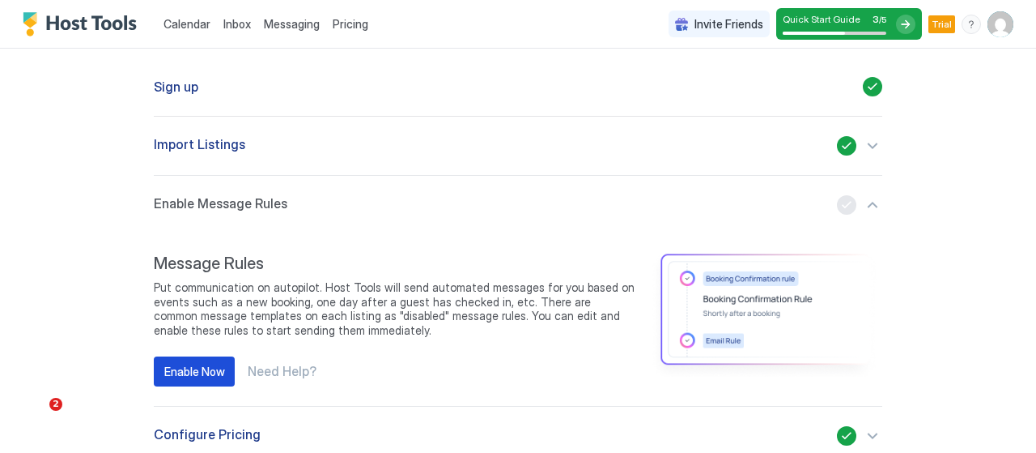
click at [204, 378] on div "Enable Now" at bounding box center [194, 371] width 61 height 17
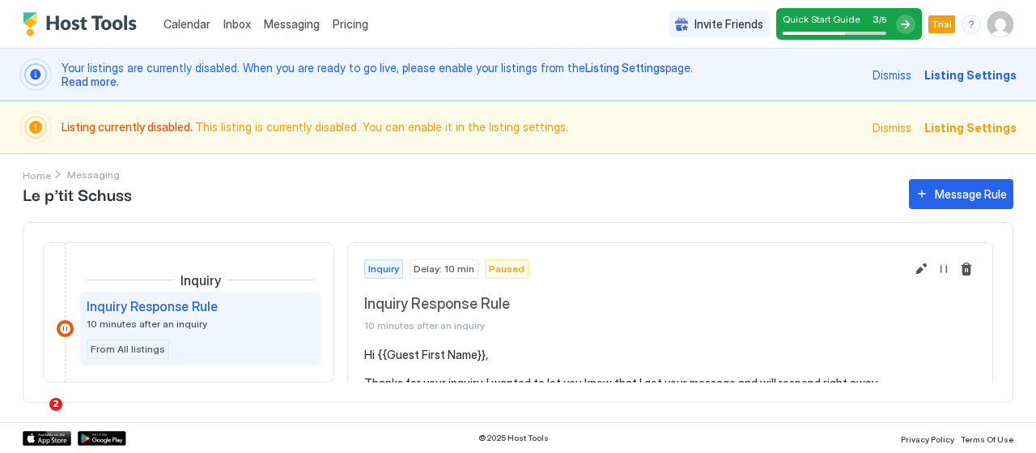
drag, startPoint x: 994, startPoint y: 289, endPoint x: 989, endPoint y: 298, distance: 10.1
click at [991, 300] on div "Inquiry Inquiry Response Rule 10 minutes after an inquiry From All listings Exp…" at bounding box center [518, 312] width 991 height 181
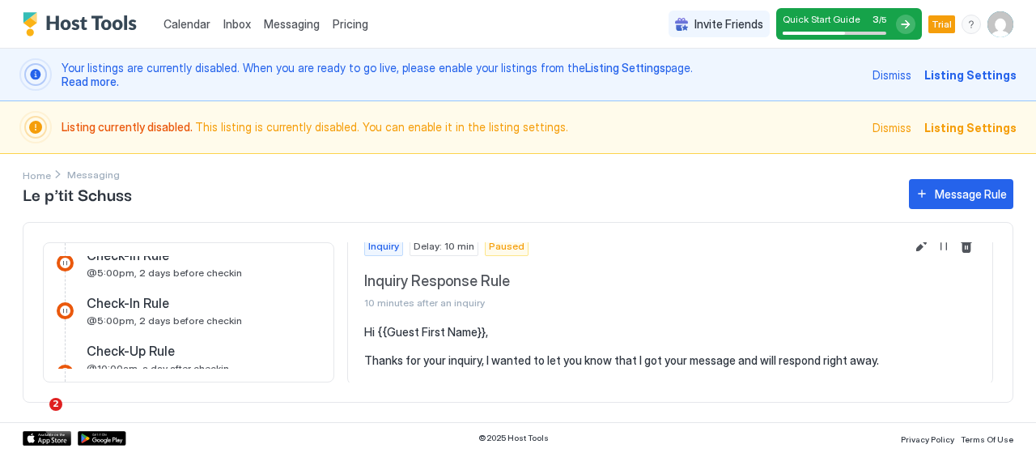
scroll to position [568, 0]
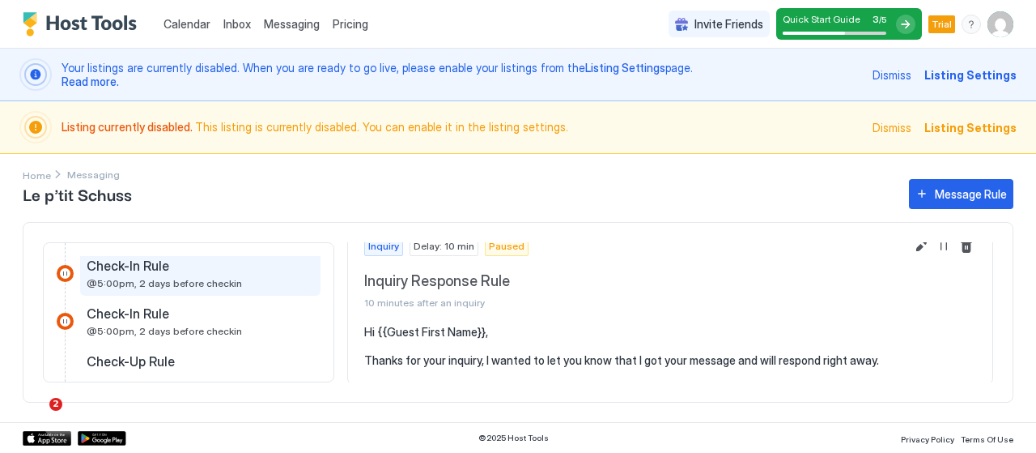
click at [190, 278] on span "@5:00pm, 2 days before checkin" at bounding box center [164, 283] width 155 height 12
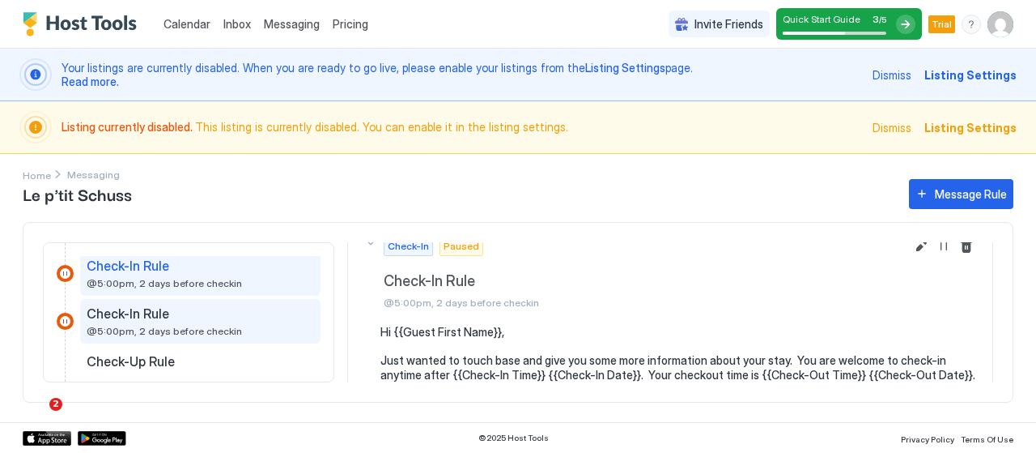
click at [189, 310] on div "Check-In Rule" at bounding box center [189, 313] width 205 height 16
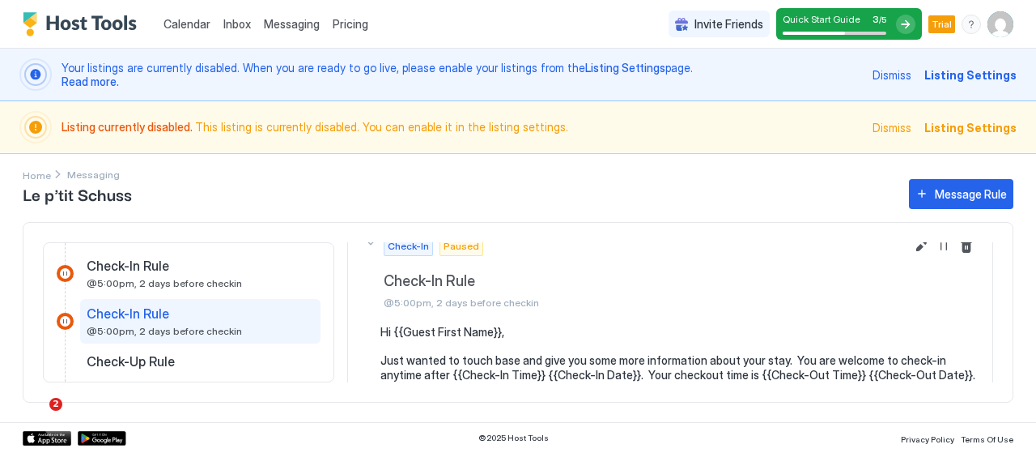
click at [189, 310] on div "Check-In Rule" at bounding box center [189, 313] width 205 height 16
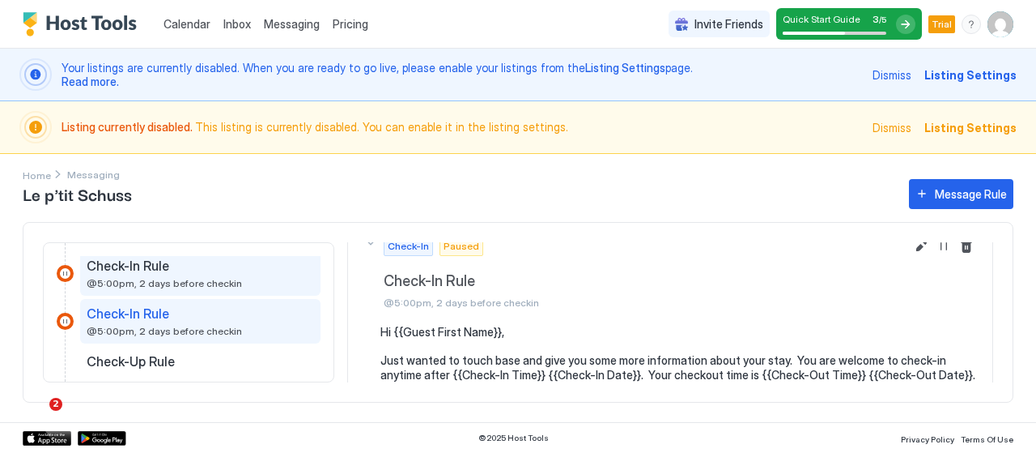
click at [214, 284] on span "@5:00pm, 2 days before checkin" at bounding box center [164, 283] width 155 height 12
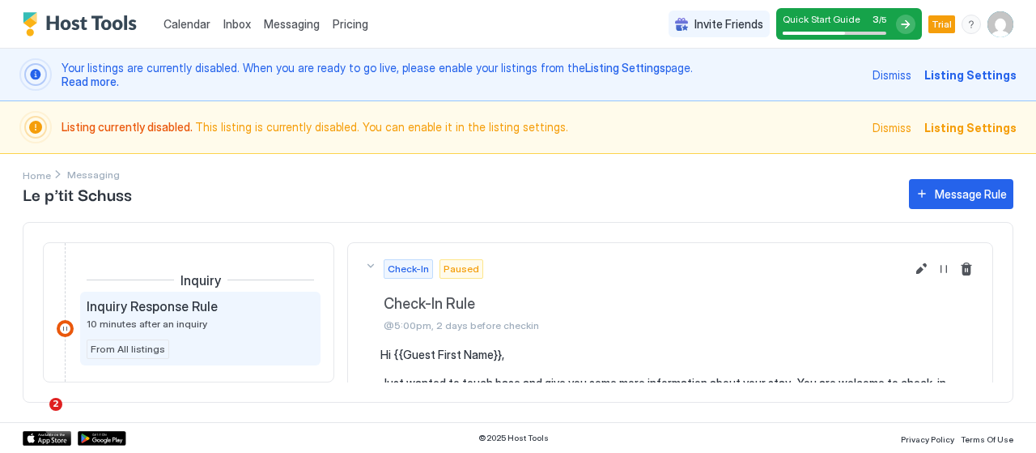
click at [210, 321] on div "Inquiry Response Rule 10 minutes after an inquiry" at bounding box center [189, 314] width 205 height 32
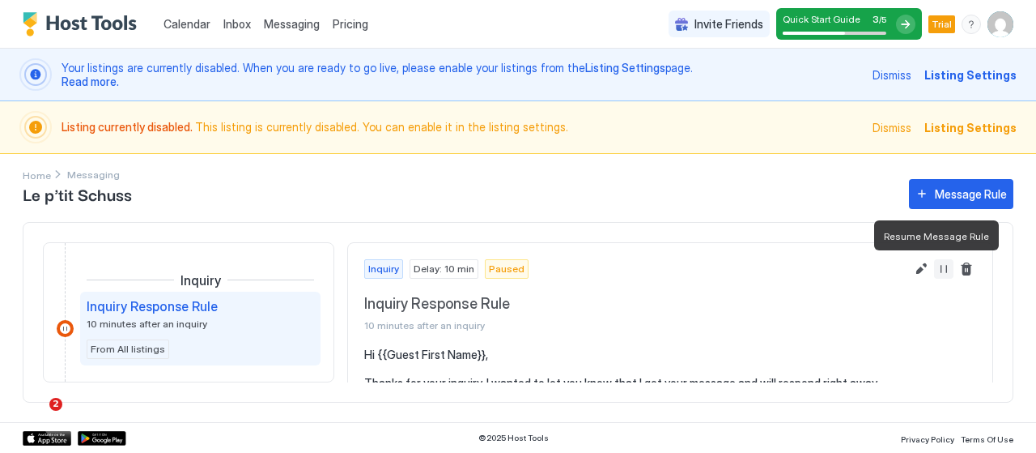
click at [934, 270] on button "Resume Message Rule" at bounding box center [943, 268] width 19 height 19
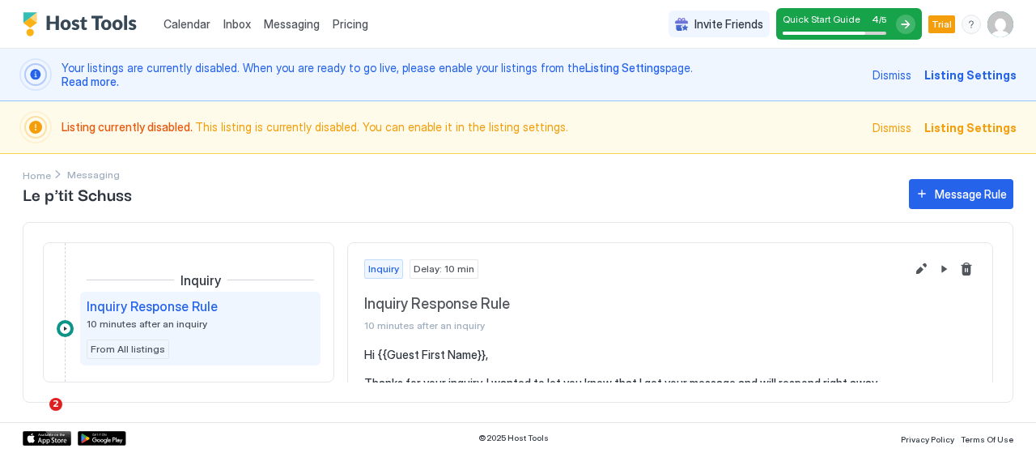
click at [852, 21] on span "Quick Start Guide" at bounding box center [822, 19] width 78 height 12
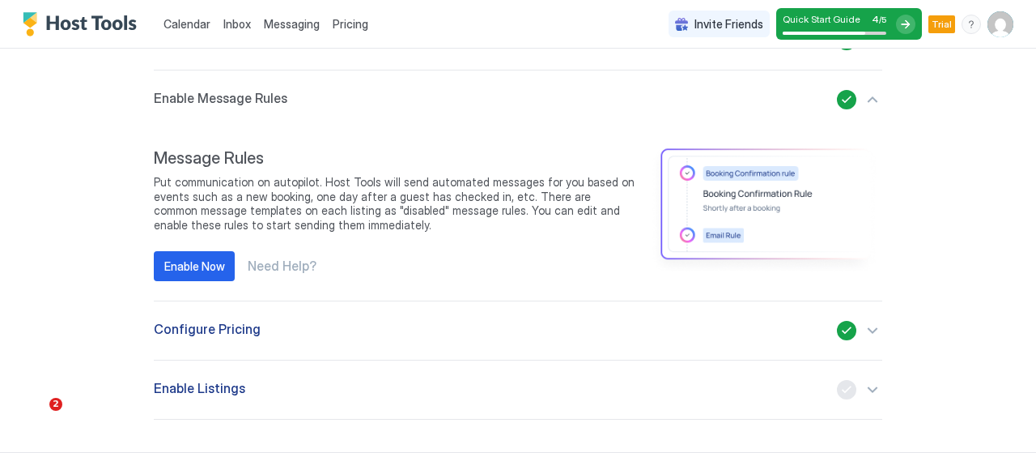
scroll to position [257, 0]
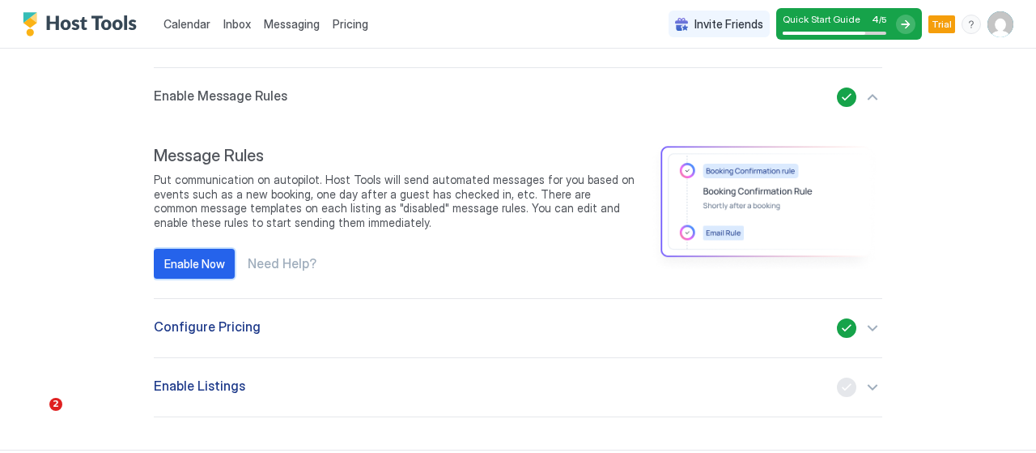
click at [208, 262] on div "Enable Now" at bounding box center [194, 263] width 61 height 17
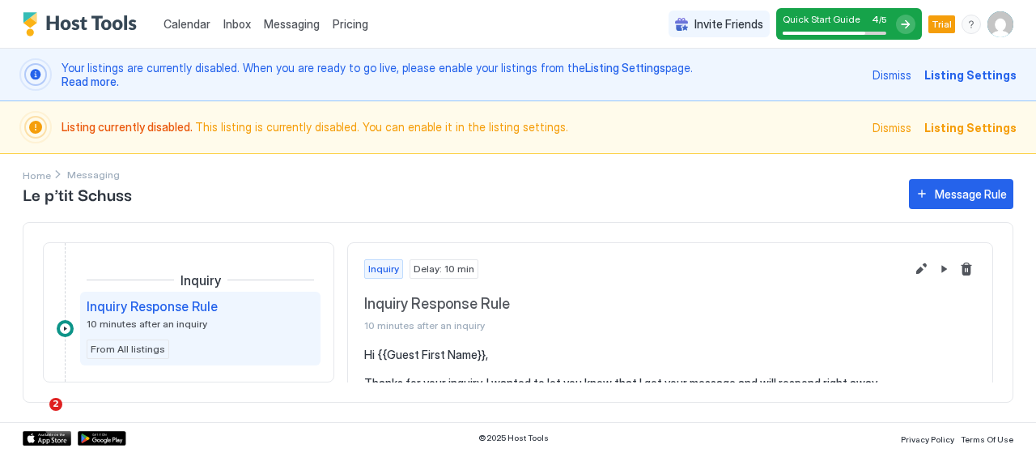
click at [907, 19] on div at bounding box center [905, 24] width 19 height 19
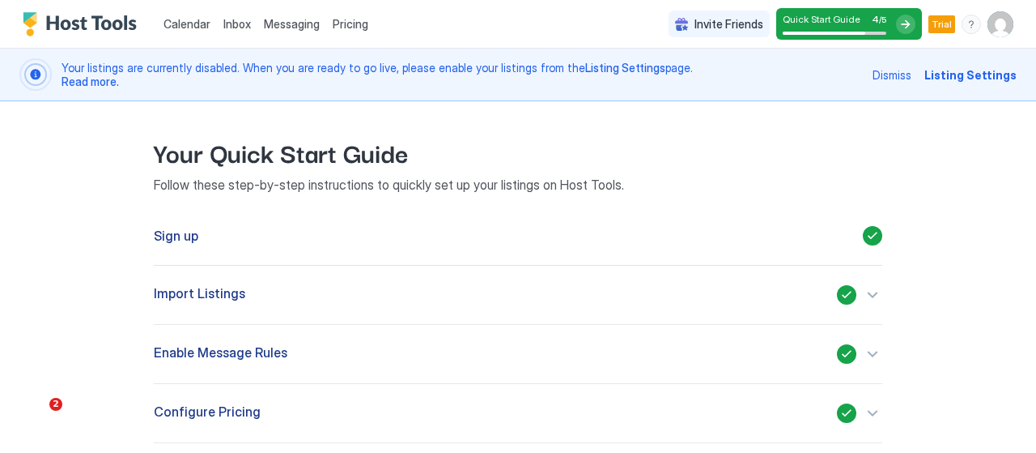
scroll to position [252, 0]
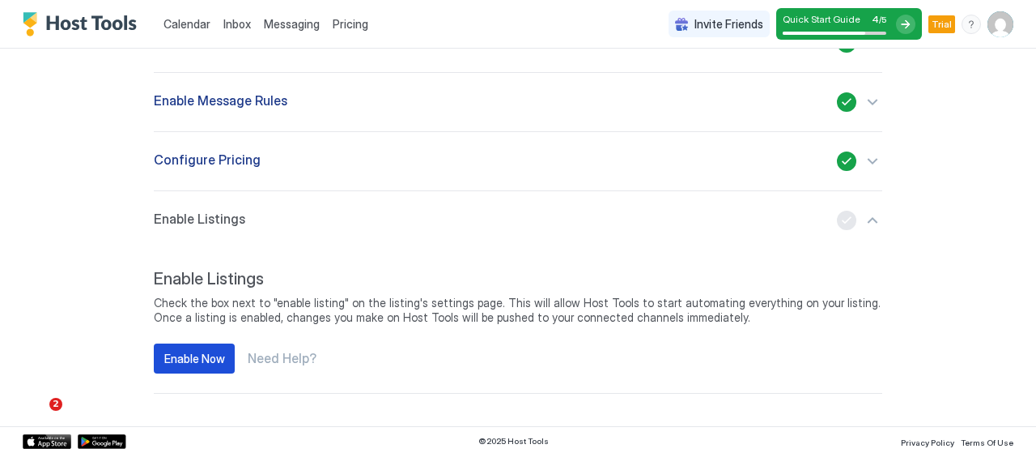
click at [179, 352] on div "Enable Now" at bounding box center [194, 358] width 61 height 17
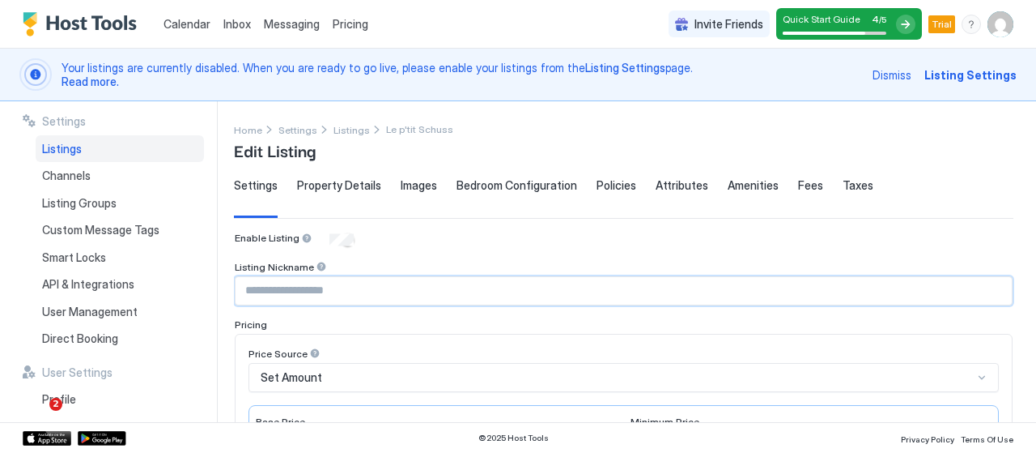
click at [319, 289] on input "Input Field" at bounding box center [624, 291] width 776 height 28
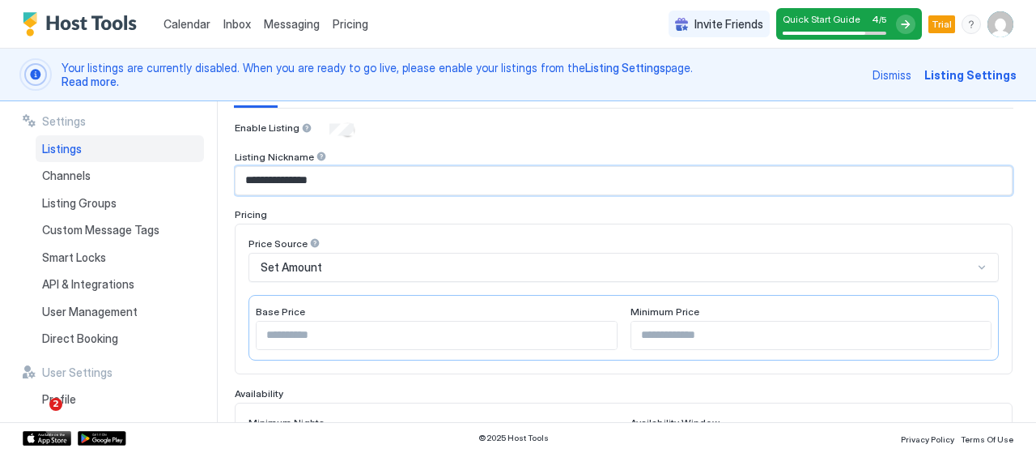
type input "**********"
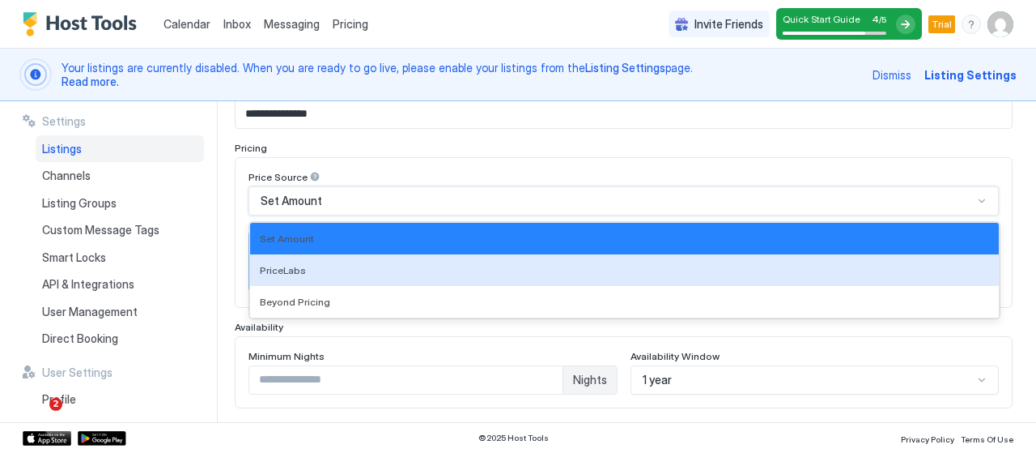
click at [383, 215] on div "3 results available. Use Up and Down to choose options, press Enter to select t…" at bounding box center [624, 200] width 750 height 29
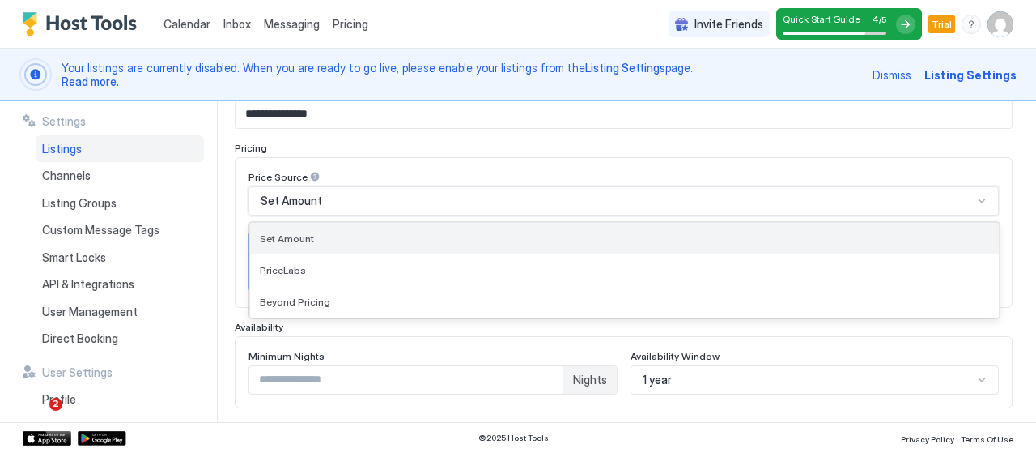
click at [384, 241] on div "Set Amount" at bounding box center [624, 238] width 729 height 12
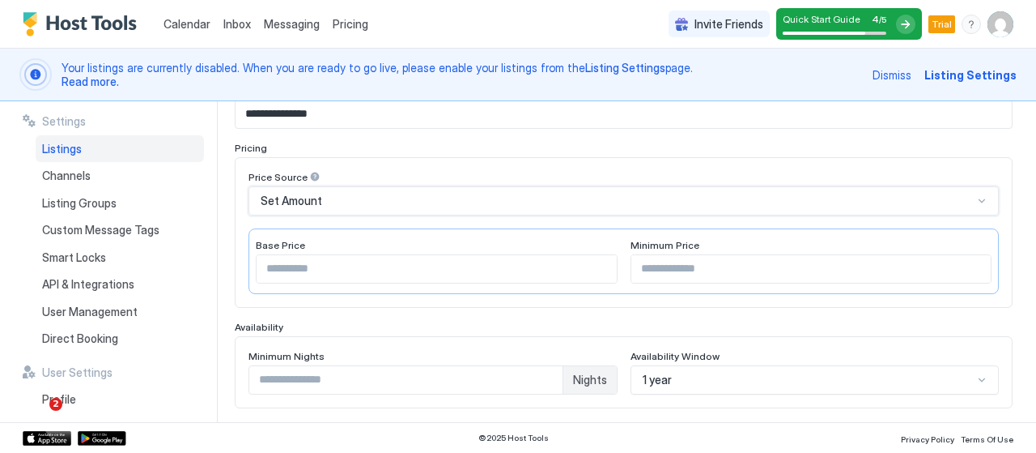
click at [359, 265] on input "*" at bounding box center [437, 269] width 360 height 28
type input "**"
click at [691, 263] on input "Input Field" at bounding box center [811, 269] width 360 height 28
click at [510, 370] on input "*" at bounding box center [405, 380] width 313 height 28
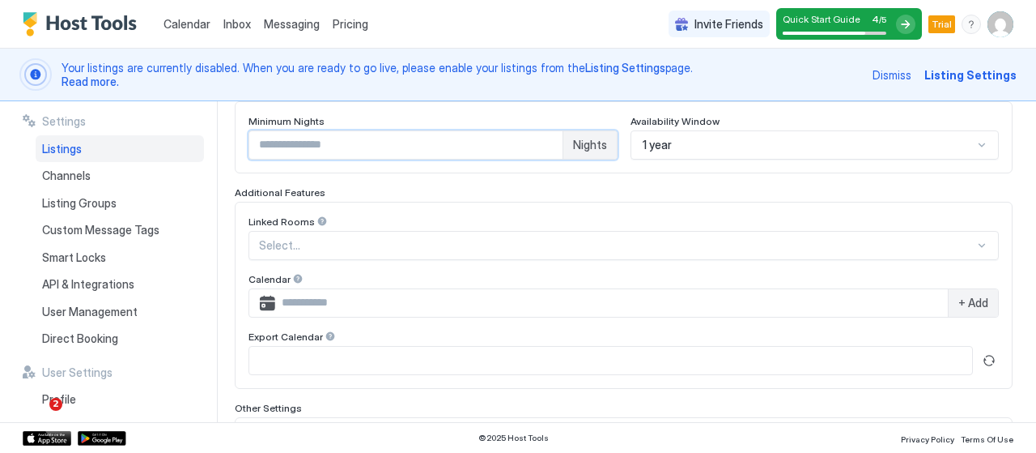
scroll to position [413, 0]
type input "*"
click at [690, 243] on div at bounding box center [617, 243] width 716 height 15
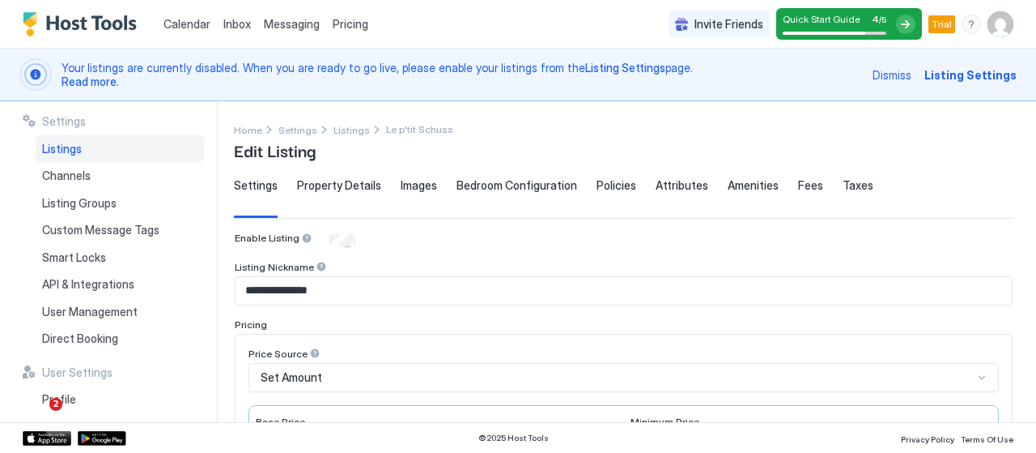
scroll to position [563, 0]
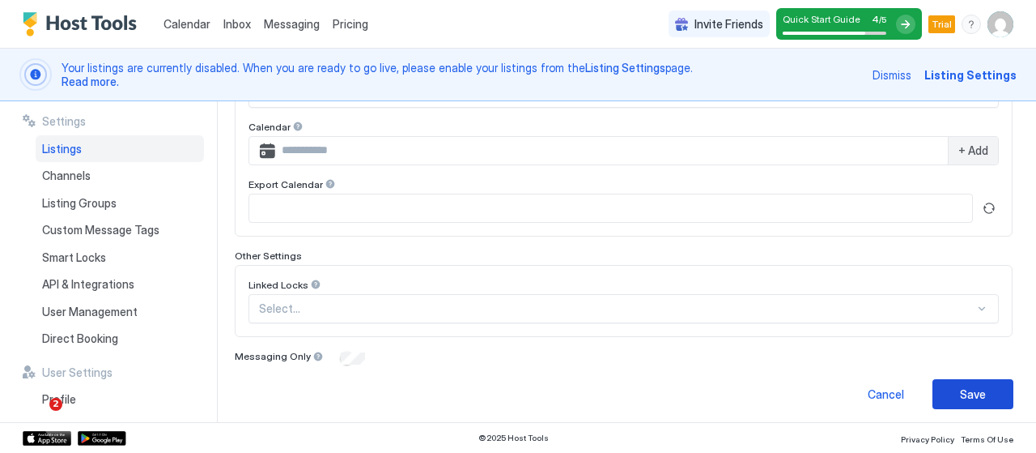
click at [979, 388] on button "Save" at bounding box center [973, 394] width 81 height 30
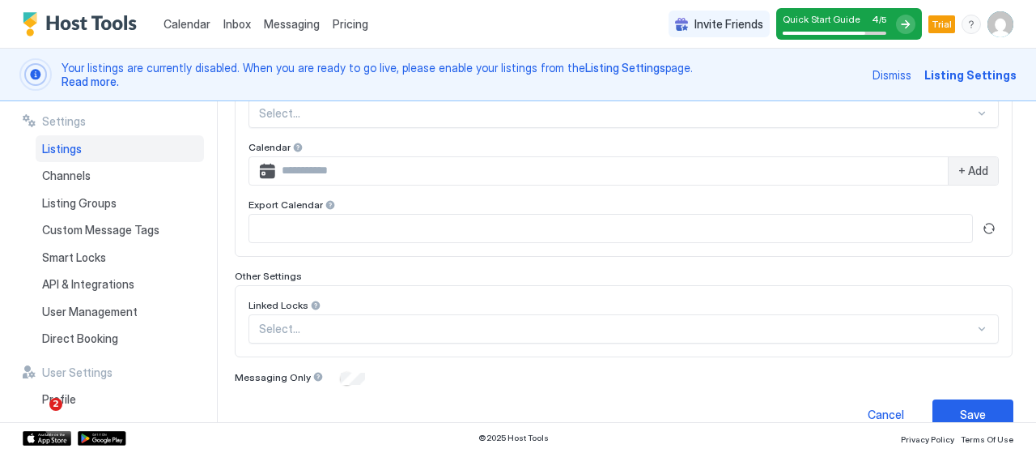
scroll to position [181, 0]
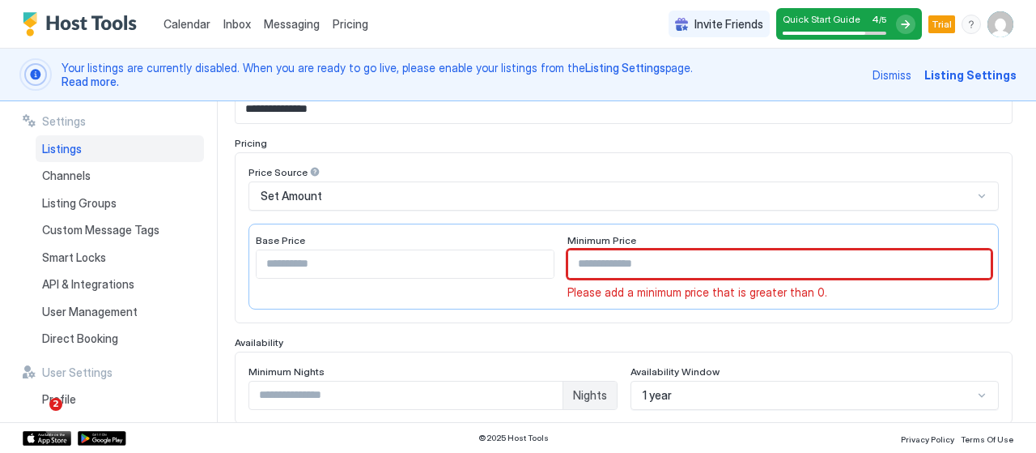
click at [844, 271] on input "Input Field" at bounding box center [779, 264] width 423 height 28
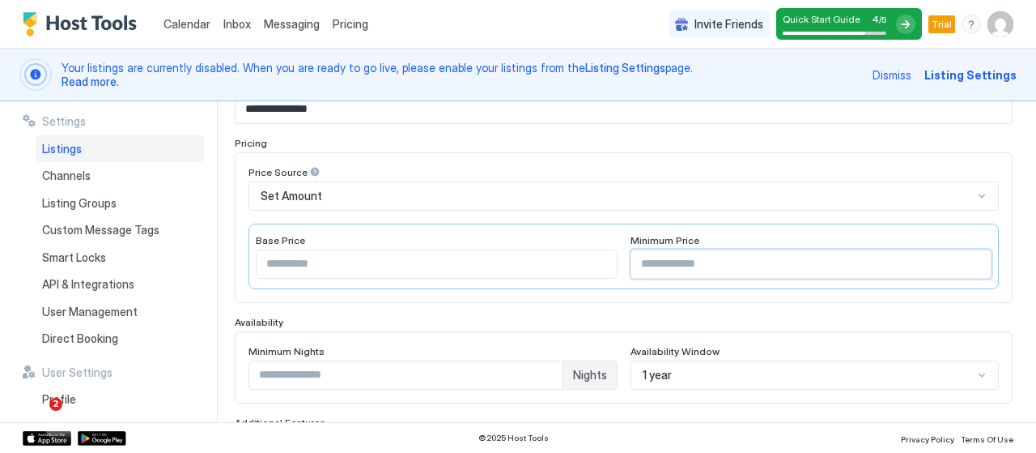
type input "**"
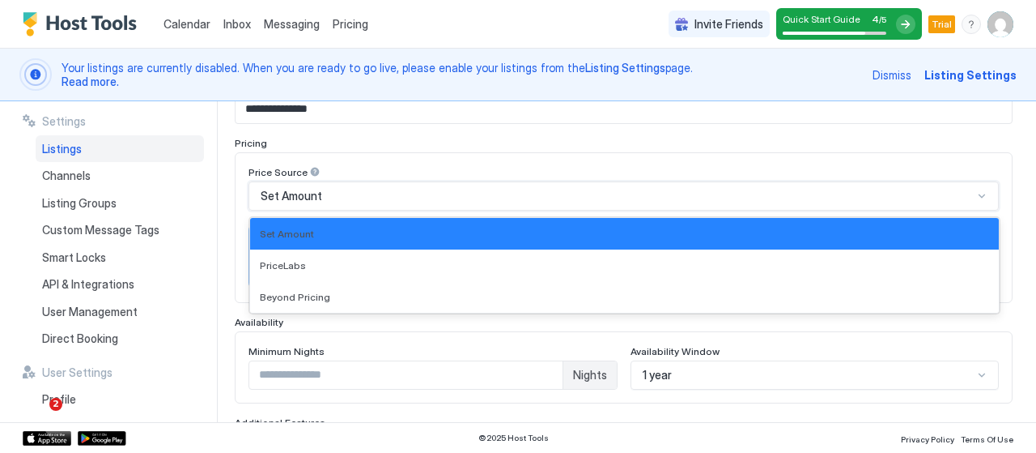
click at [936, 195] on div "Set Amount" at bounding box center [617, 196] width 712 height 15
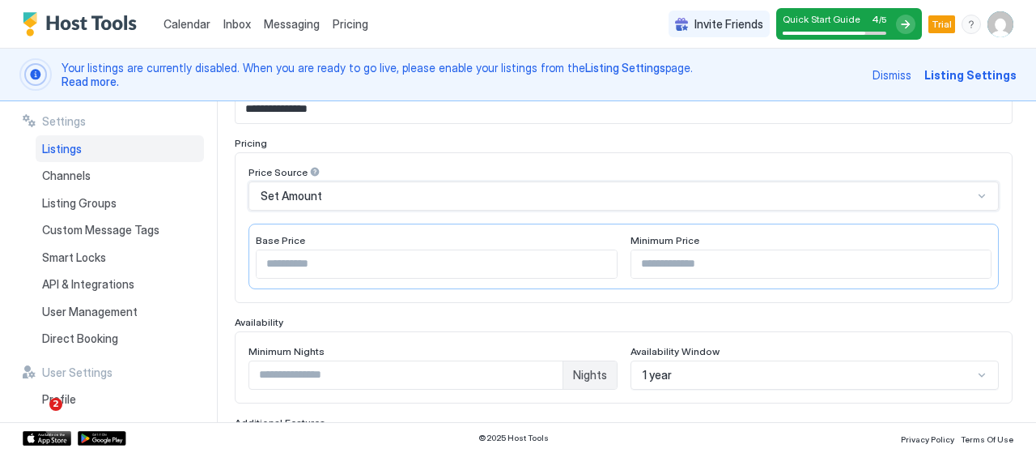
click at [936, 195] on div "Set Amount" at bounding box center [617, 196] width 712 height 15
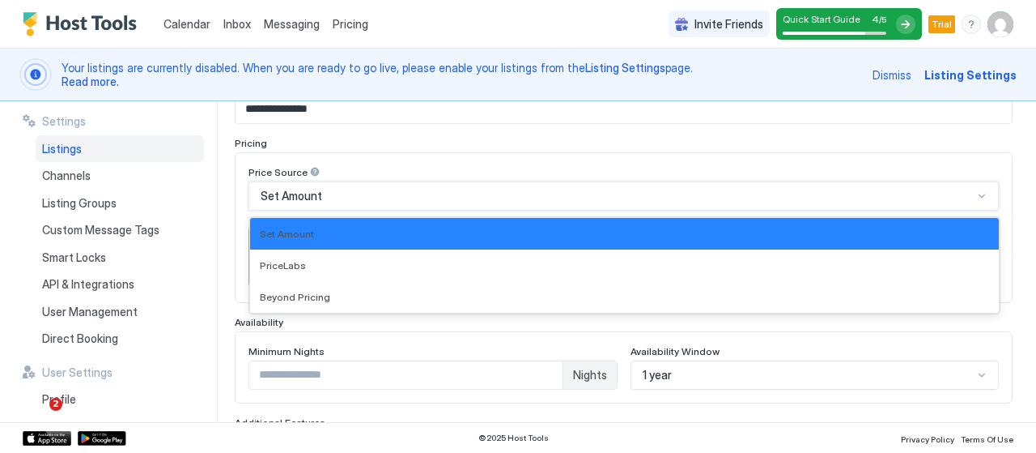
click at [936, 195] on div "Set Amount" at bounding box center [617, 196] width 712 height 15
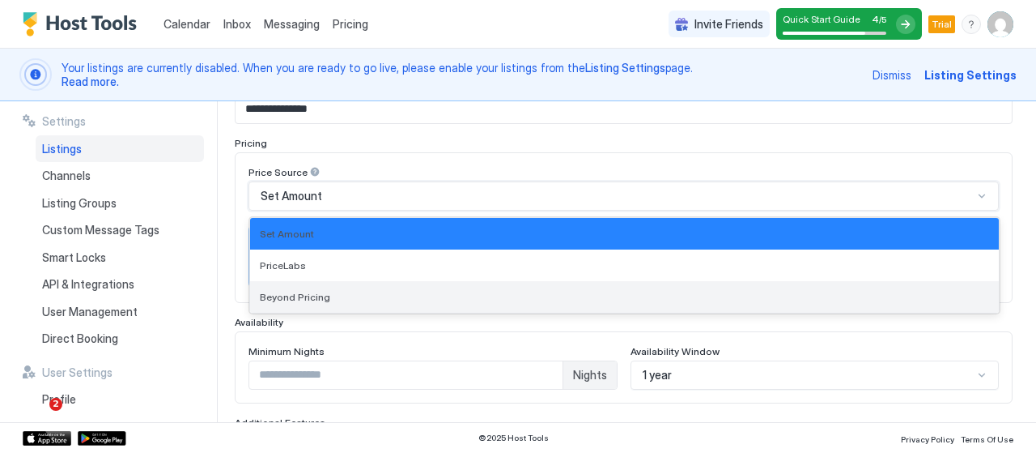
click at [898, 283] on div "Beyond Pricing" at bounding box center [624, 297] width 749 height 32
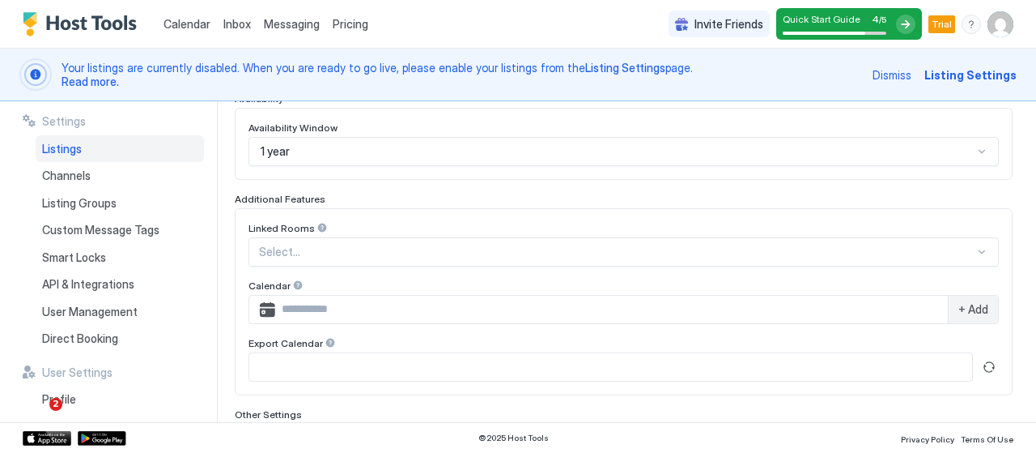
scroll to position [486, 0]
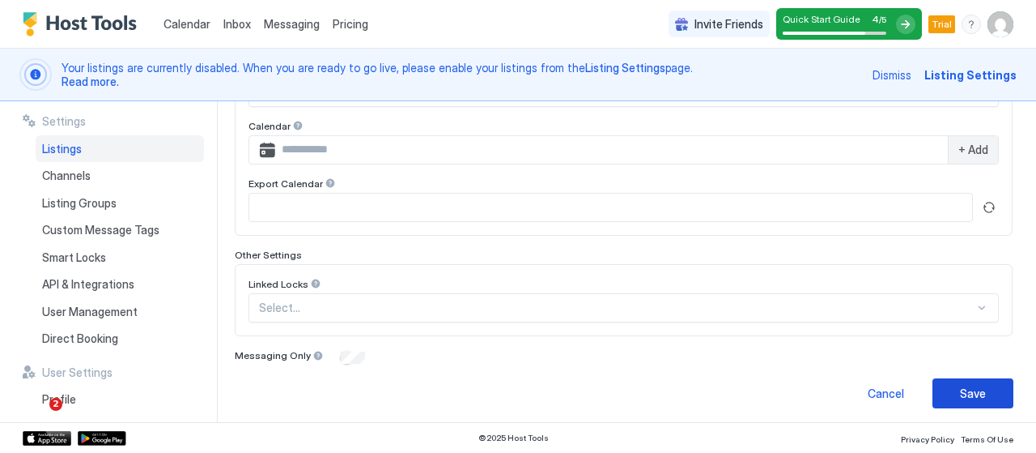
click at [970, 385] on div "Save" at bounding box center [973, 393] width 26 height 17
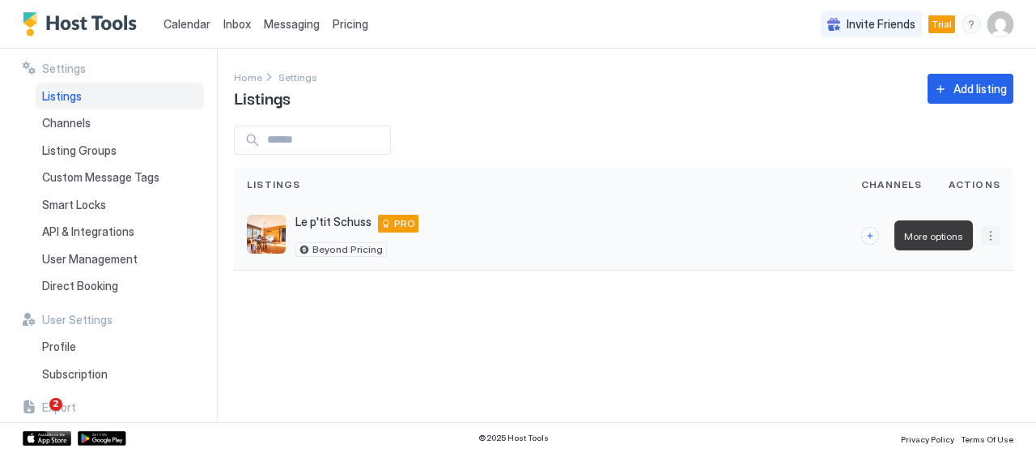
click at [993, 232] on button "More options" at bounding box center [990, 235] width 19 height 19
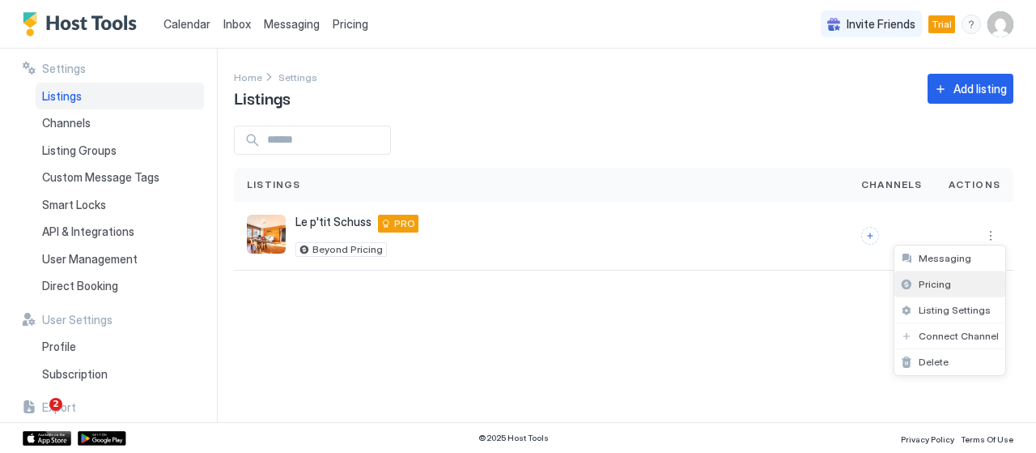
click at [950, 283] on div "Pricing" at bounding box center [950, 284] width 111 height 26
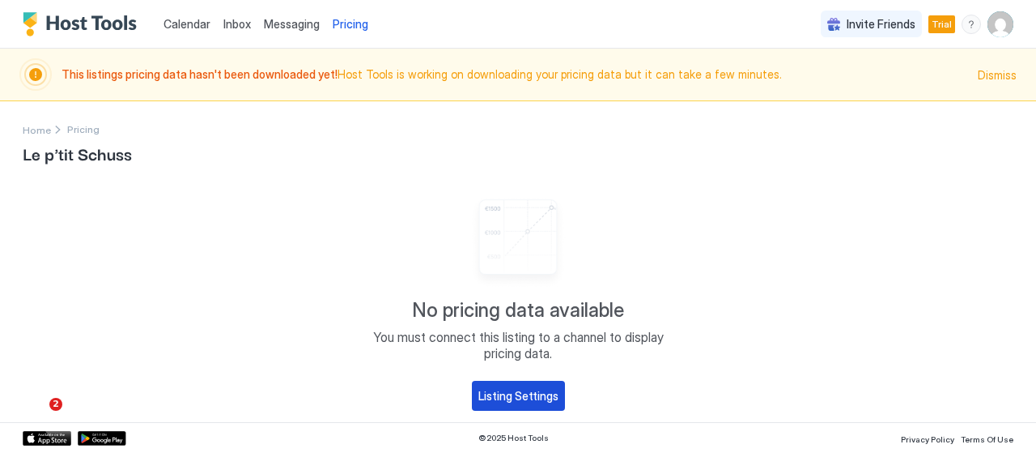
click at [536, 402] on div "Listing Settings" at bounding box center [518, 395] width 80 height 17
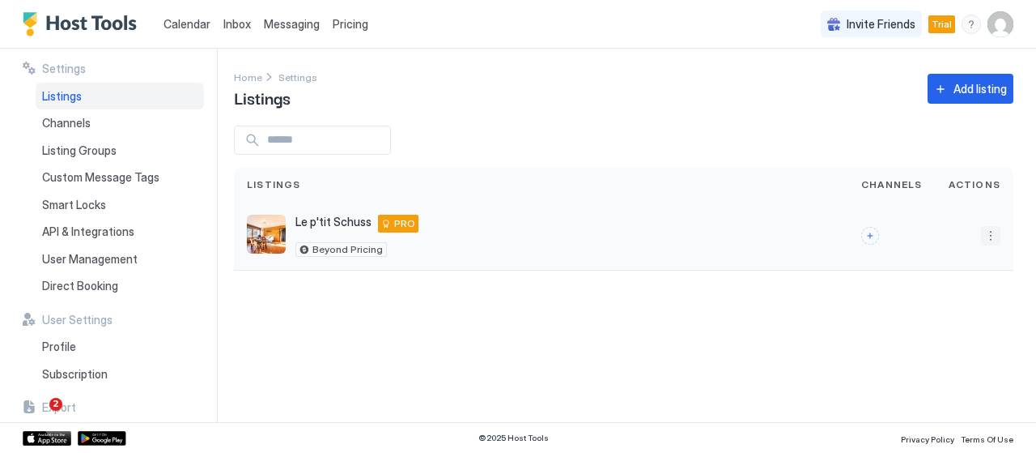
click at [986, 232] on button "More options" at bounding box center [990, 235] width 19 height 19
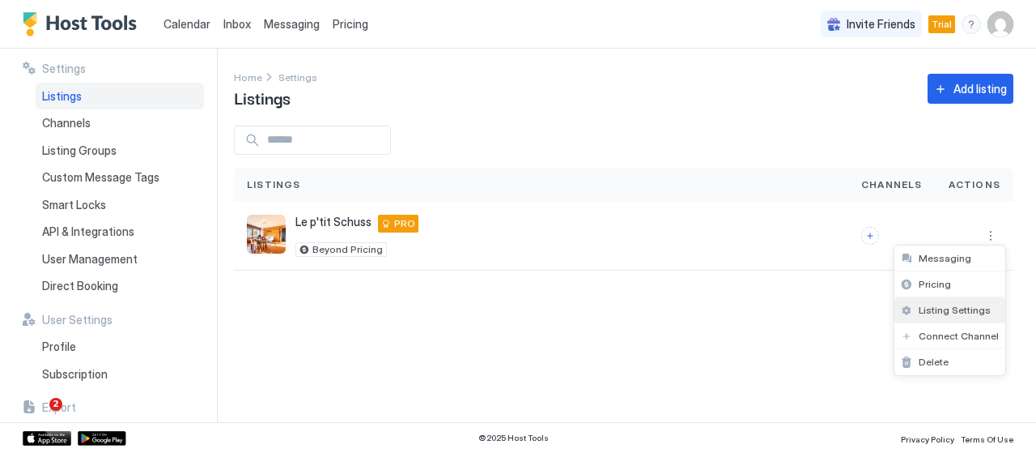
click at [949, 307] on span "Listing Settings" at bounding box center [955, 310] width 72 height 12
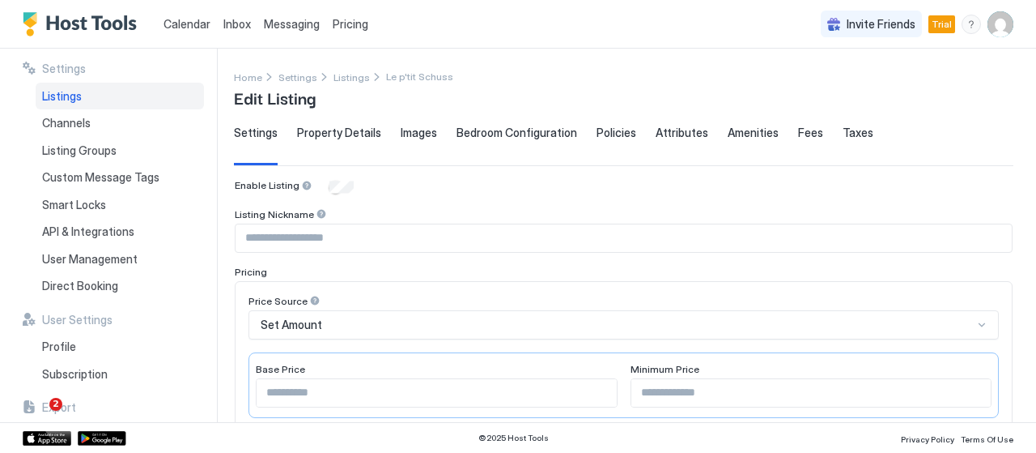
type input "**********"
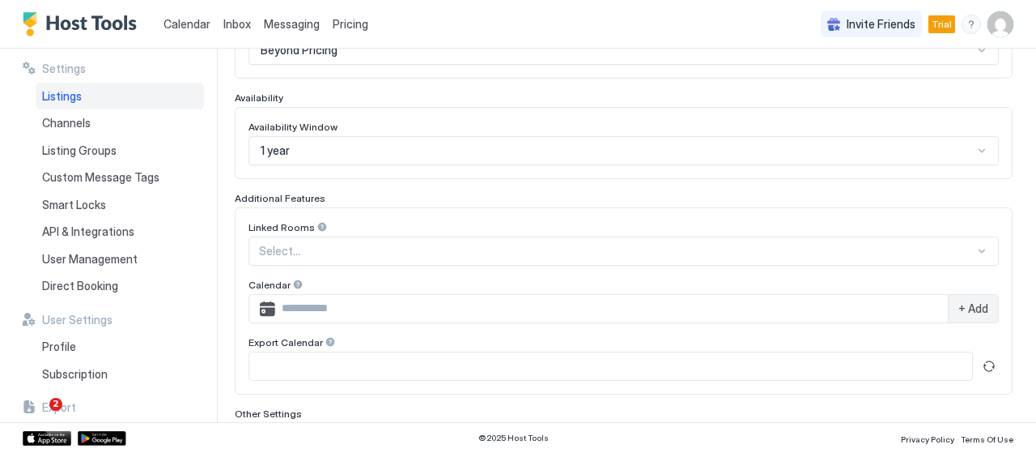
scroll to position [281, 0]
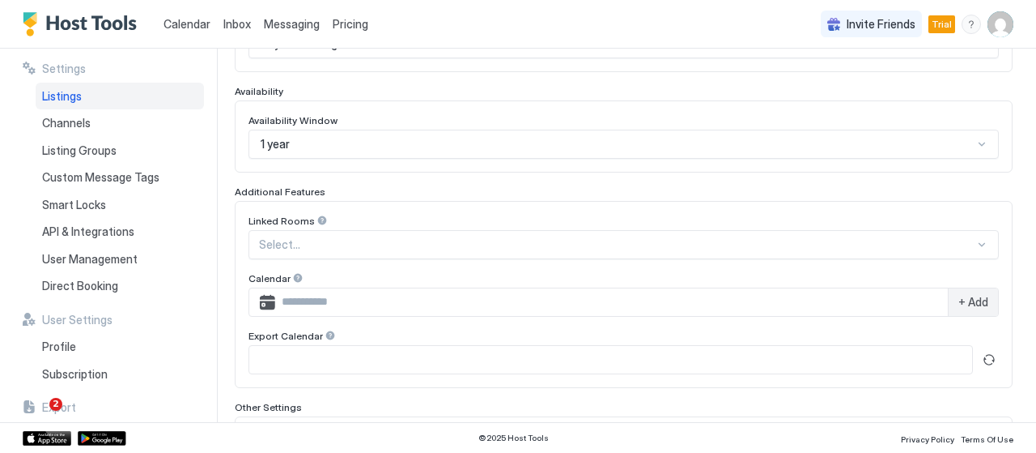
click at [481, 68] on div "Price Source Beyond Pricing" at bounding box center [624, 36] width 778 height 72
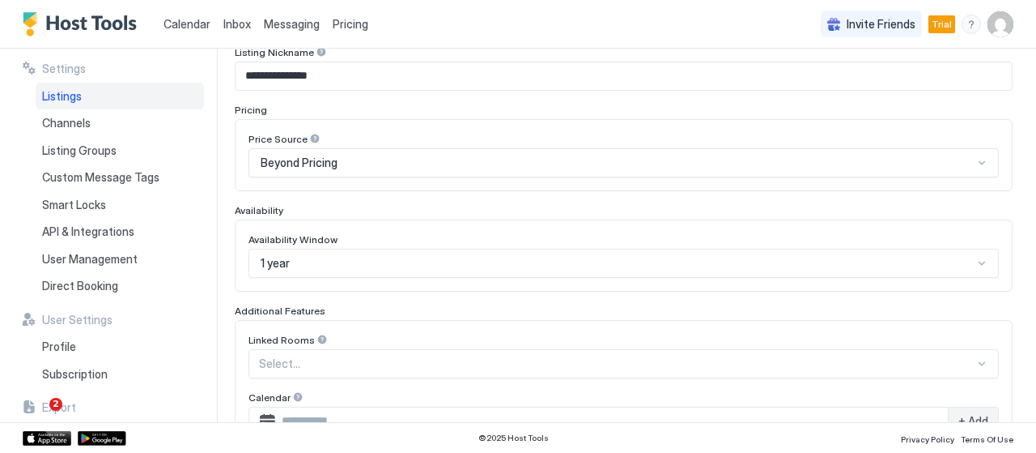
scroll to position [158, 0]
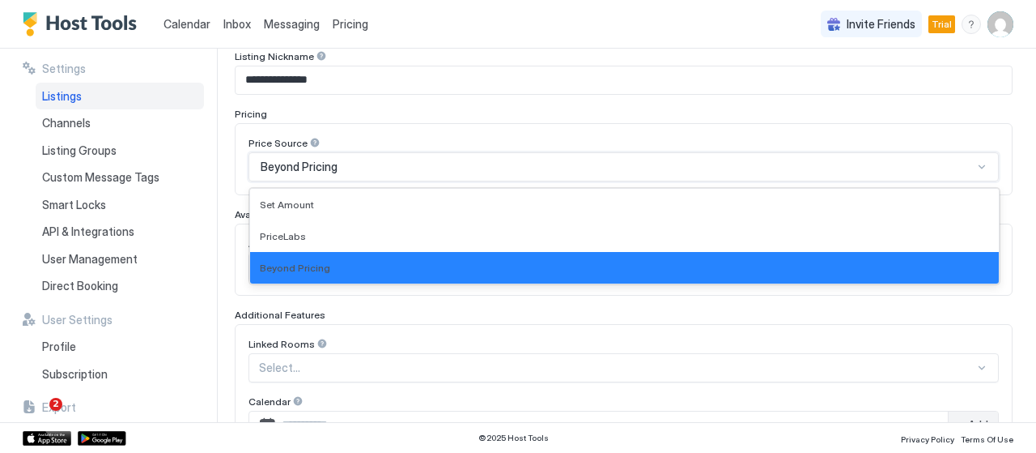
click at [703, 161] on div "Beyond Pricing" at bounding box center [617, 166] width 712 height 15
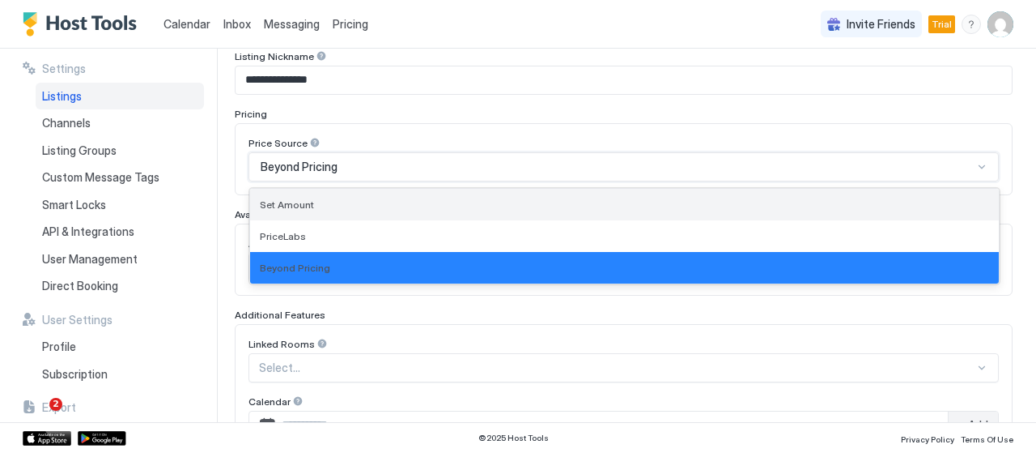
click at [610, 208] on div "Set Amount" at bounding box center [624, 205] width 749 height 32
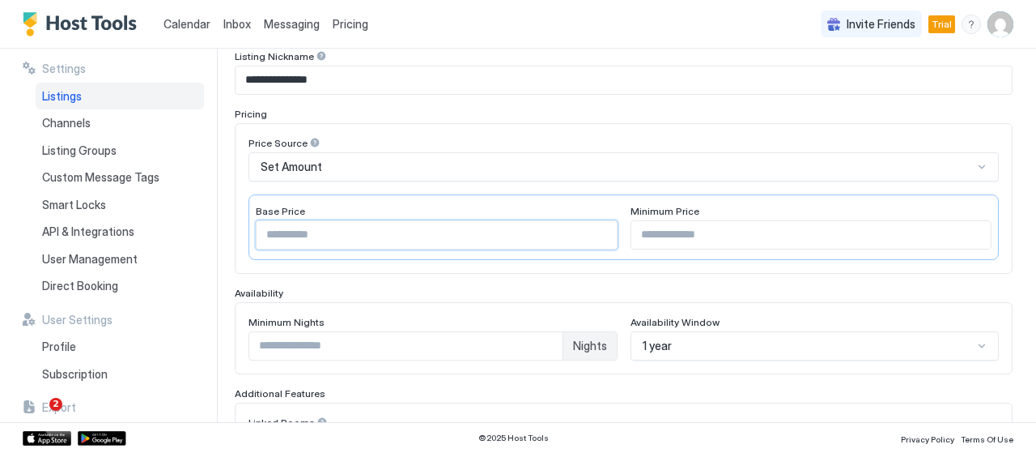
click at [500, 233] on input "*" at bounding box center [437, 235] width 360 height 28
type input "*"
type input "**"
click at [643, 229] on input "Input Field" at bounding box center [811, 235] width 360 height 28
type input "**"
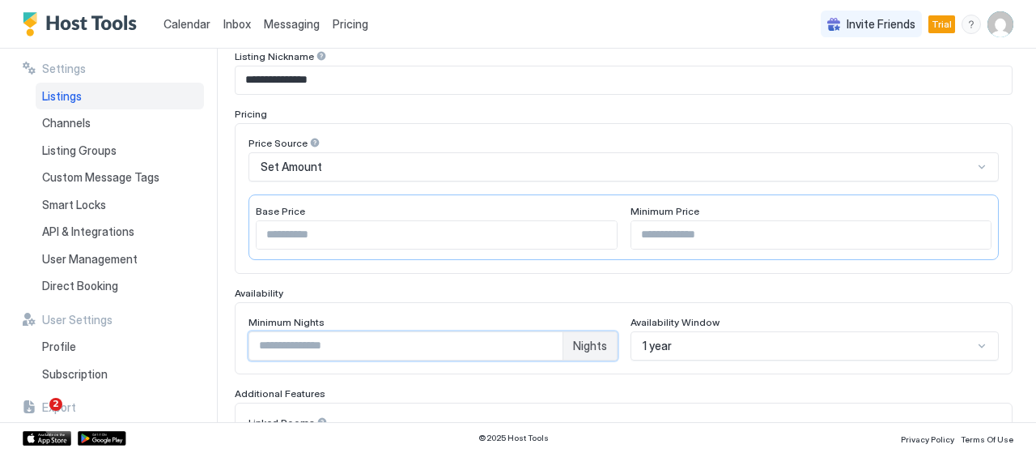
click at [504, 332] on input "*" at bounding box center [405, 346] width 313 height 28
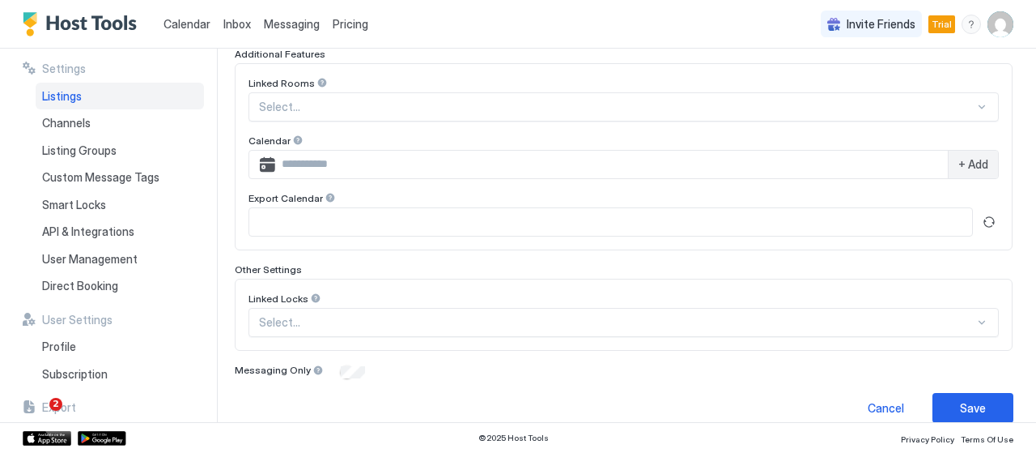
scroll to position [512, 0]
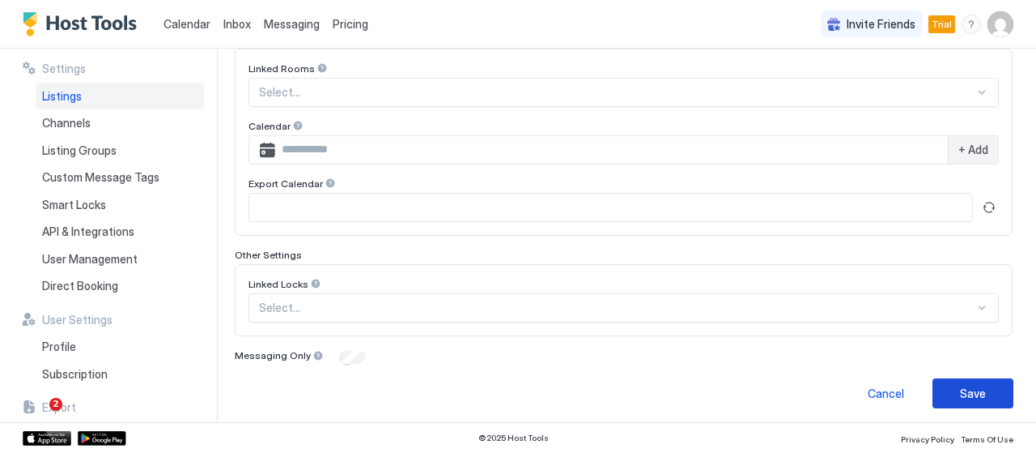
type input "*"
click at [984, 378] on button "Save" at bounding box center [973, 393] width 81 height 30
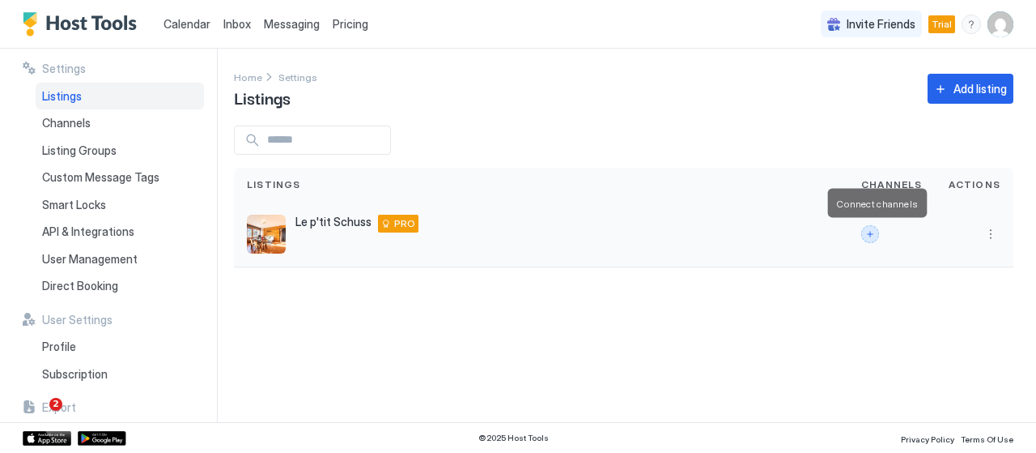
click at [879, 231] on button "Connect channels" at bounding box center [870, 234] width 18 height 18
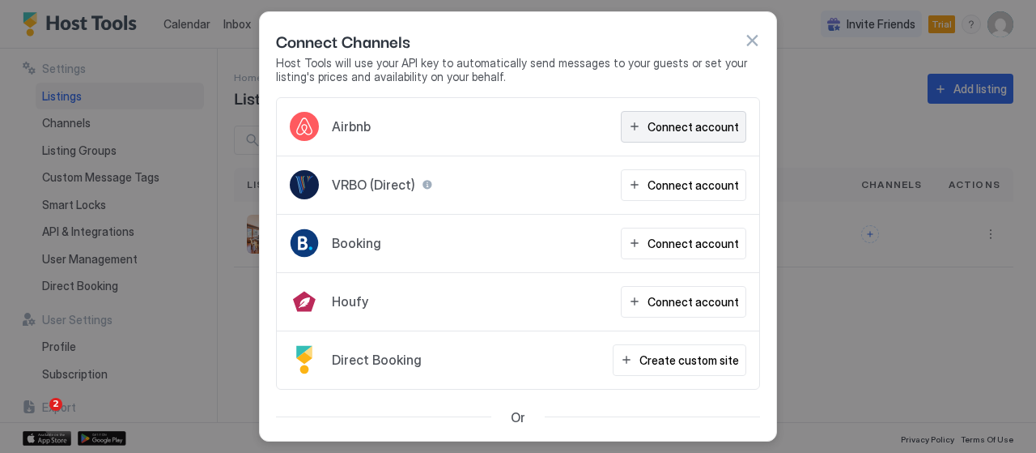
click at [701, 127] on div "Connect account" at bounding box center [693, 126] width 91 height 17
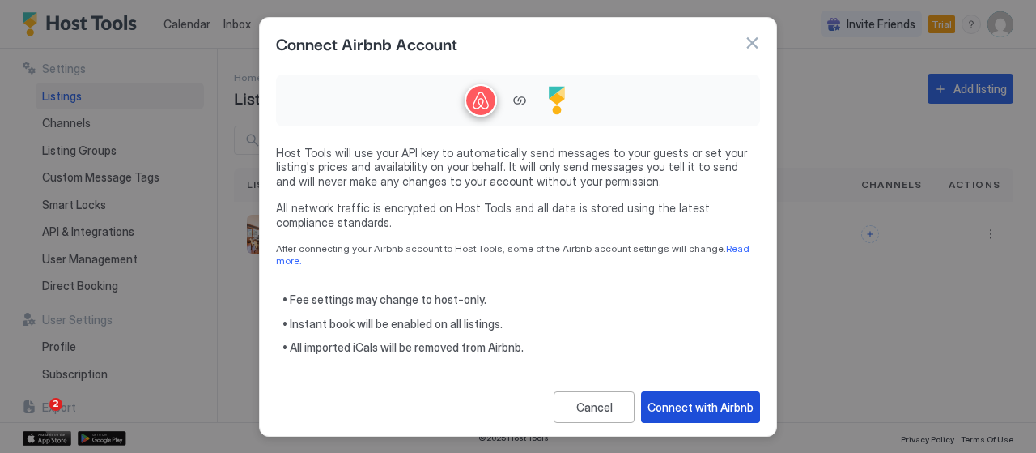
click at [686, 412] on button "Connect with Airbnb" at bounding box center [700, 407] width 119 height 32
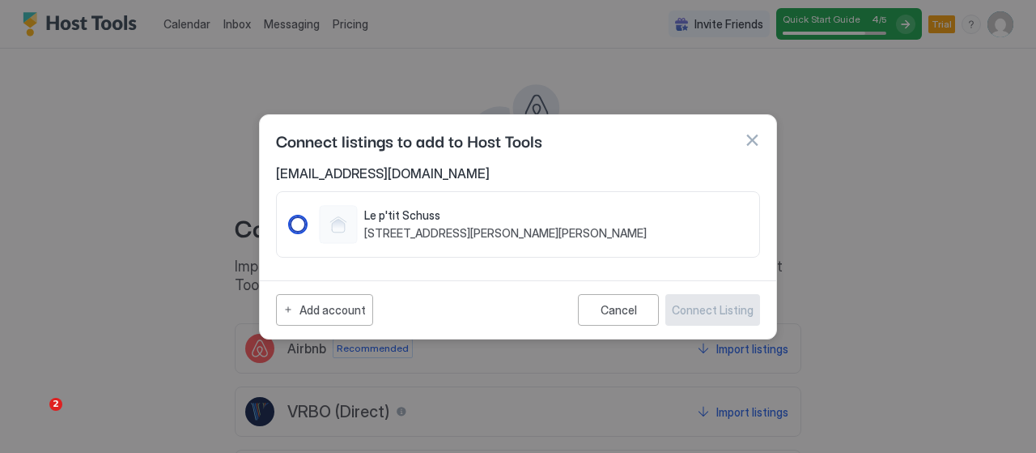
click at [293, 221] on div "1514641476666828339" at bounding box center [298, 224] width 16 height 16
click at [727, 302] on div "Connect Listing" at bounding box center [713, 309] width 82 height 17
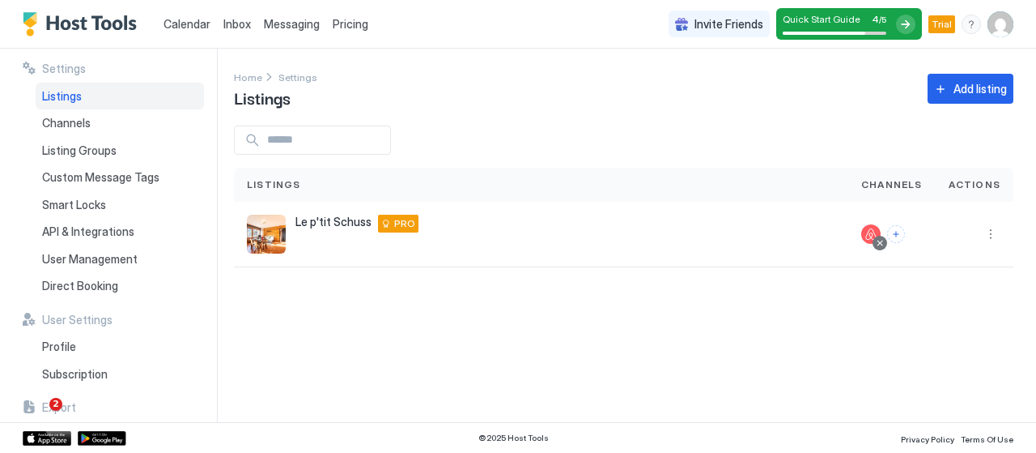
click at [912, 24] on div at bounding box center [905, 24] width 19 height 19
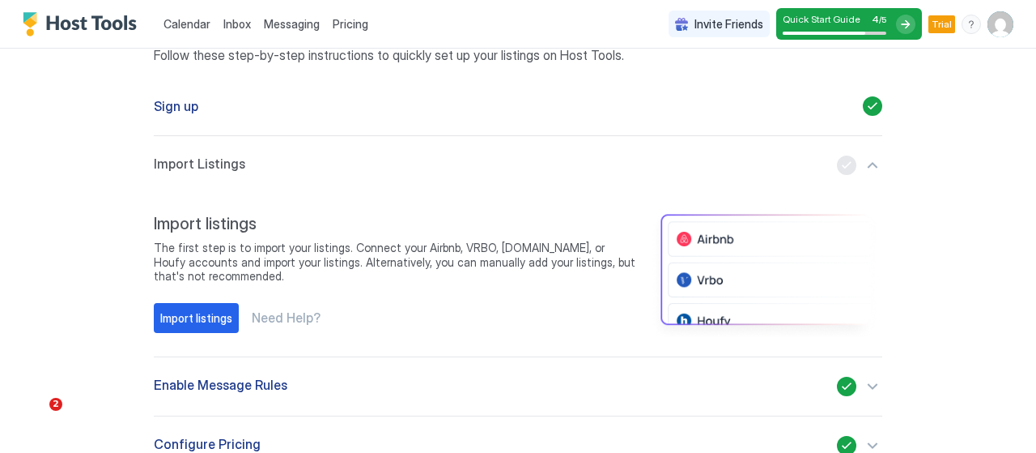
scroll to position [104, 0]
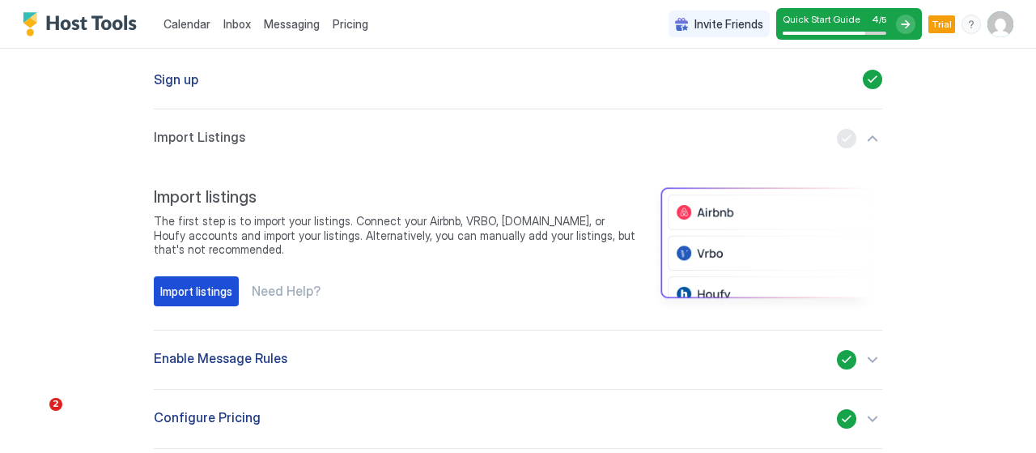
click at [206, 287] on div "Import listings" at bounding box center [196, 291] width 72 height 17
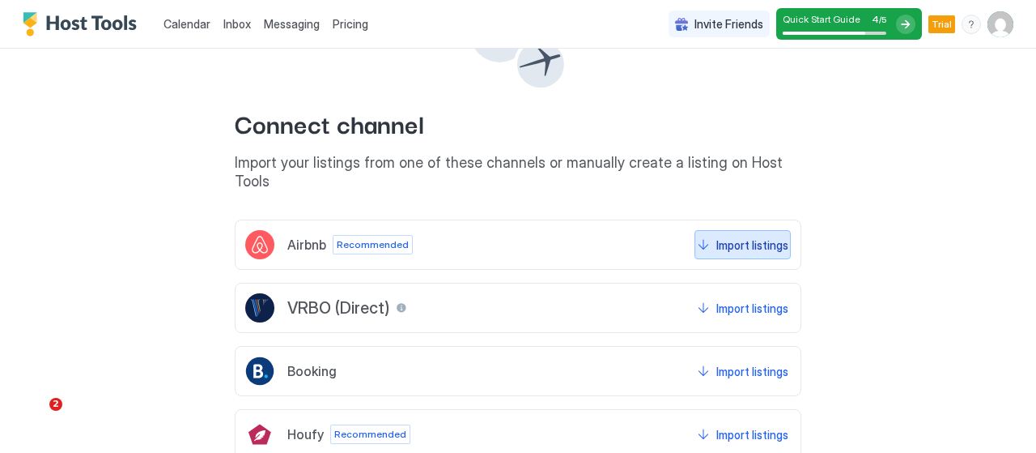
click at [725, 236] on div "Import listings" at bounding box center [752, 244] width 72 height 17
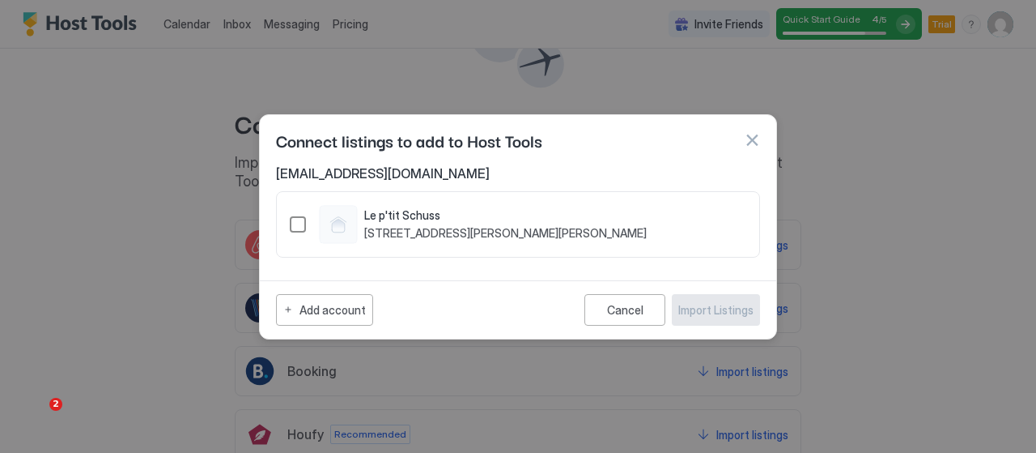
click at [304, 219] on div "1514641476666828339" at bounding box center [298, 224] width 16 height 16
click at [708, 305] on div "Import Listings" at bounding box center [715, 309] width 75 height 17
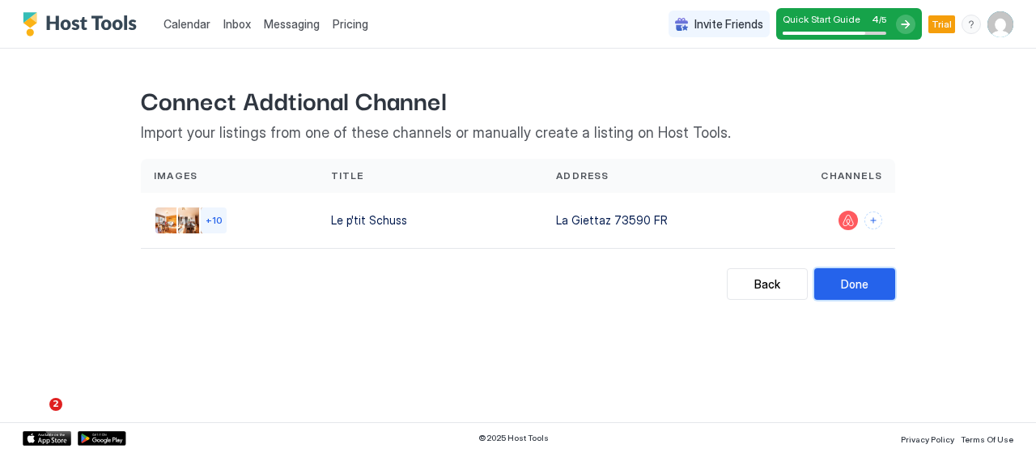
click at [854, 279] on div "Done" at bounding box center [855, 283] width 28 height 17
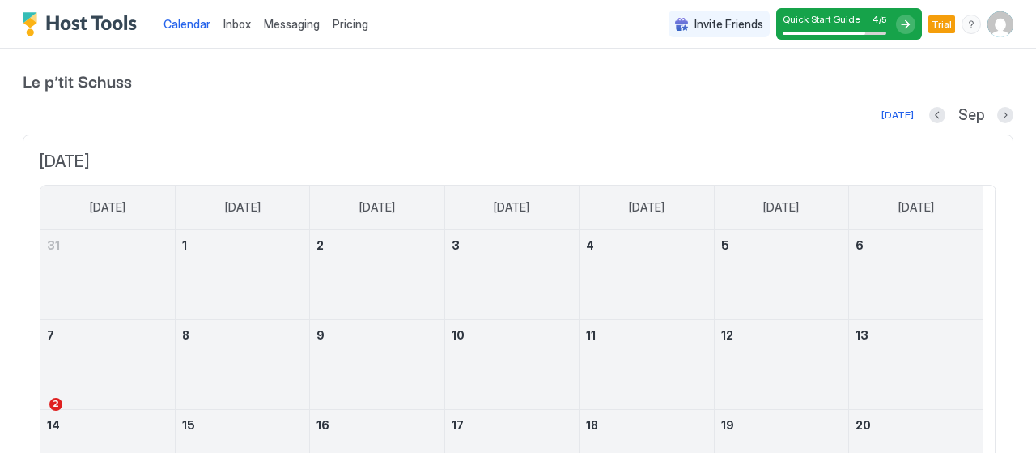
click at [896, 24] on div at bounding box center [905, 24] width 19 height 19
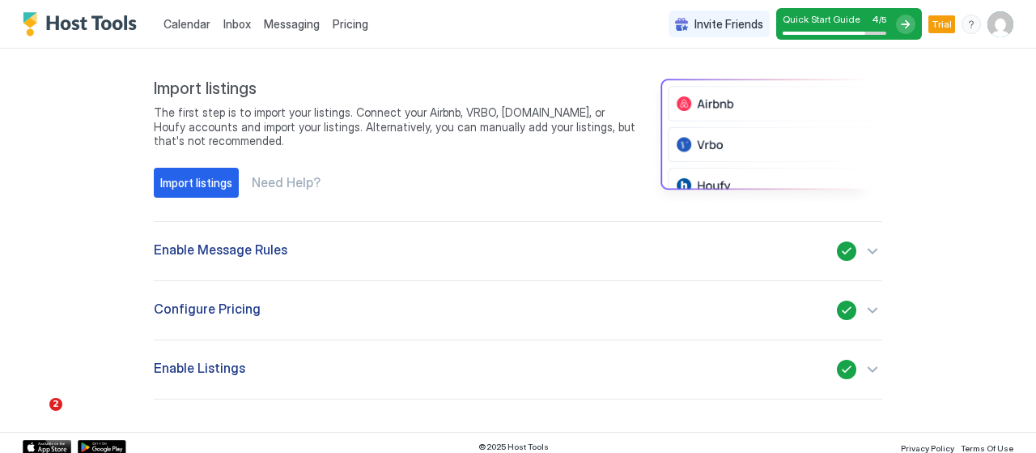
scroll to position [219, 0]
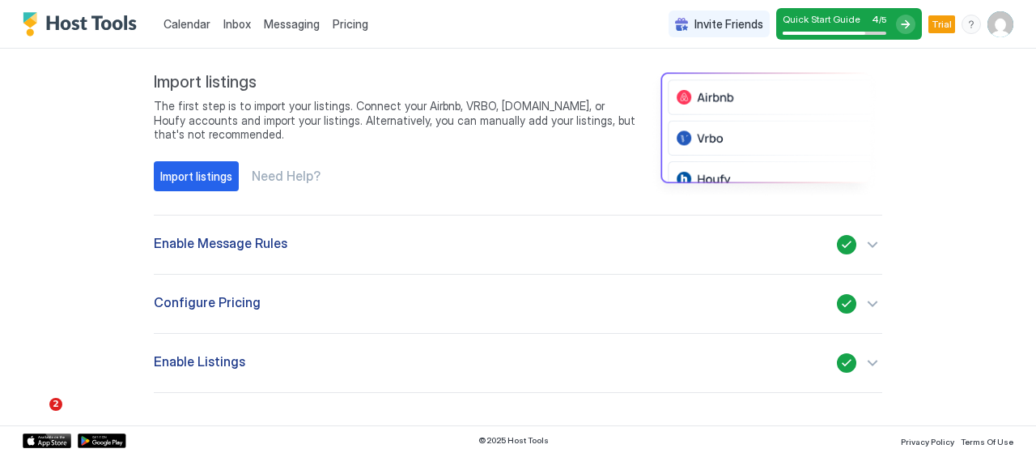
click at [940, 25] on div "Trial" at bounding box center [942, 24] width 27 height 18
click at [936, 25] on span "Trial" at bounding box center [942, 24] width 20 height 15
click at [349, 22] on span "Pricing" at bounding box center [351, 24] width 36 height 15
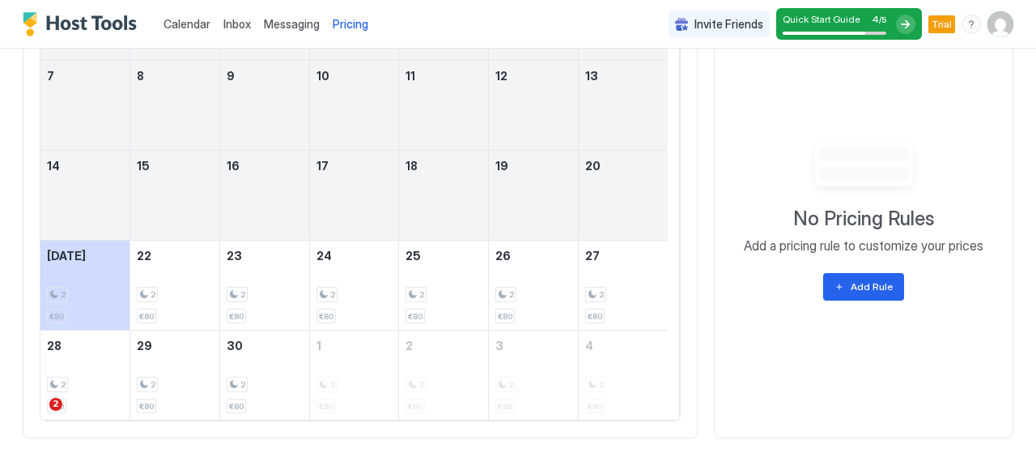
scroll to position [631, 0]
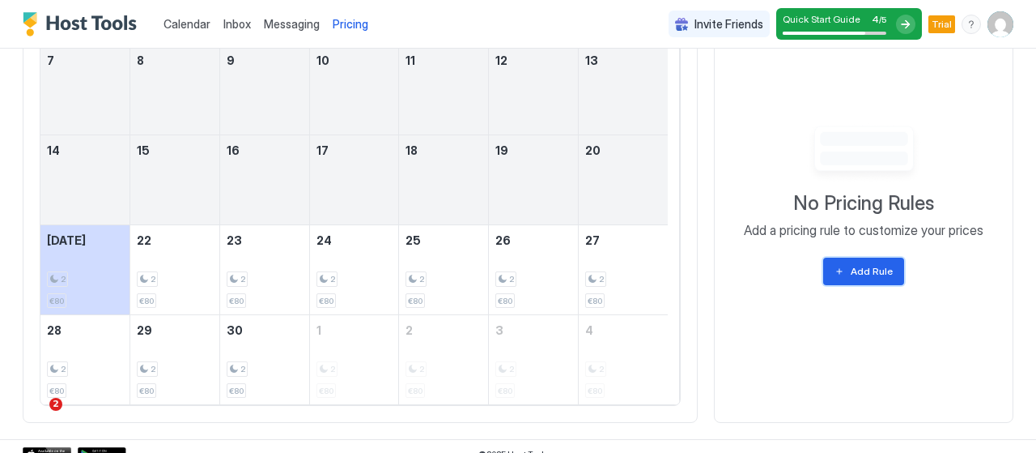
click at [865, 266] on div "Add Rule" at bounding box center [872, 271] width 42 height 15
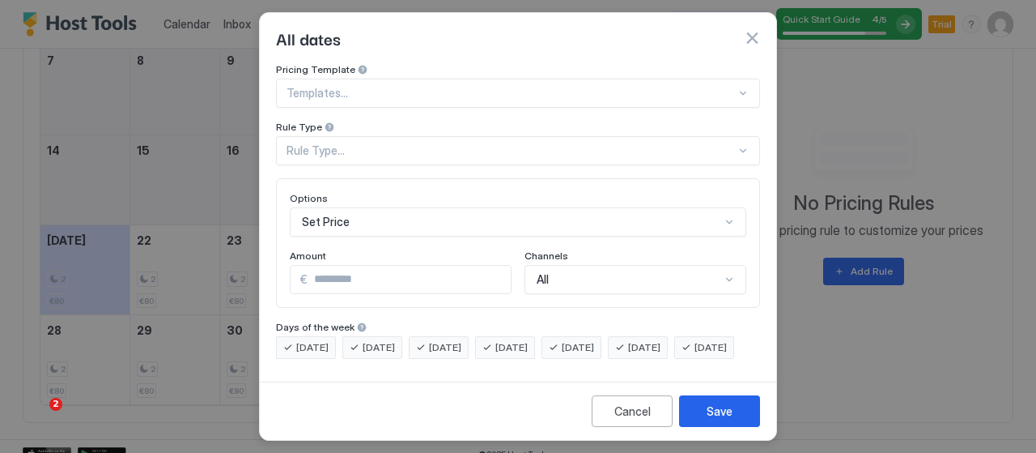
scroll to position [107, 0]
click at [645, 219] on div "Set Price" at bounding box center [518, 221] width 457 height 29
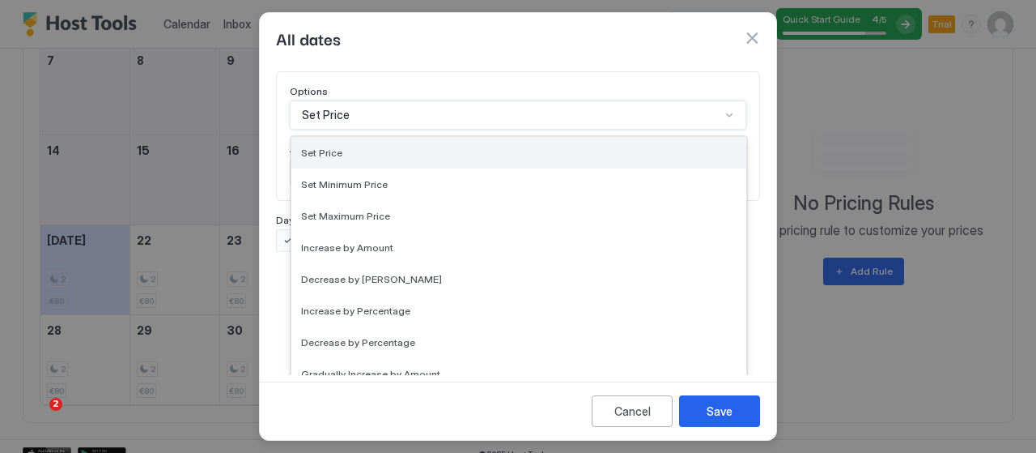
click at [661, 147] on div "Set Price" at bounding box center [519, 153] width 436 height 12
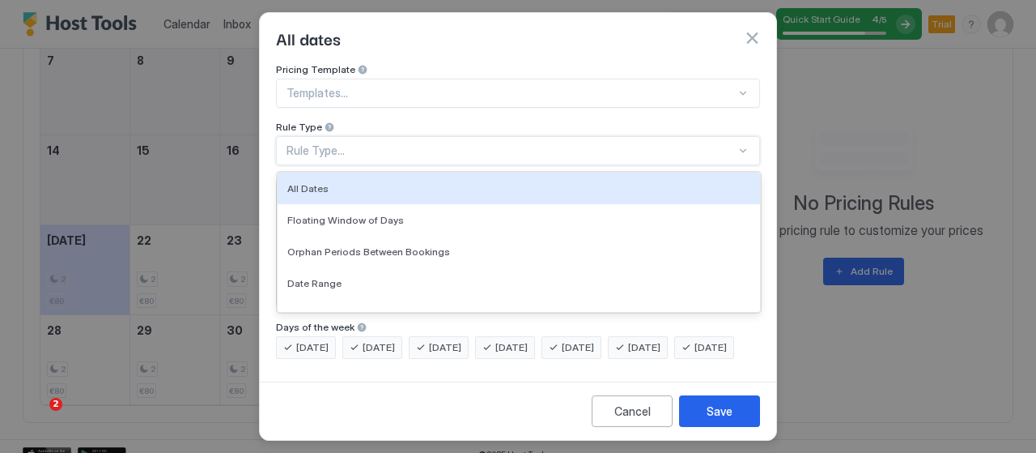
click at [746, 136] on div "Rule Type..." at bounding box center [518, 150] width 484 height 29
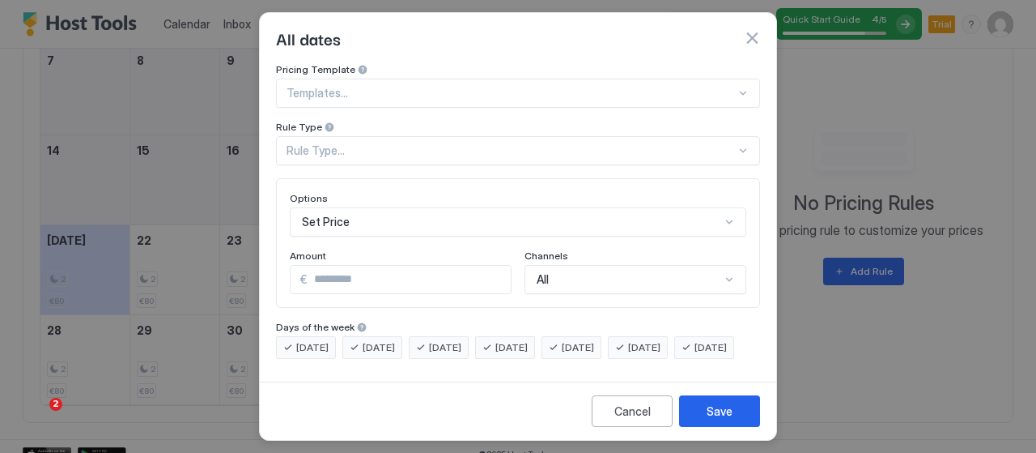
click at [756, 104] on div "Pricing Template Templates... Rule Type Rule Type... Options Set Price Amount €…" at bounding box center [518, 219] width 517 height 312
click at [746, 35] on button "button" at bounding box center [752, 38] width 16 height 16
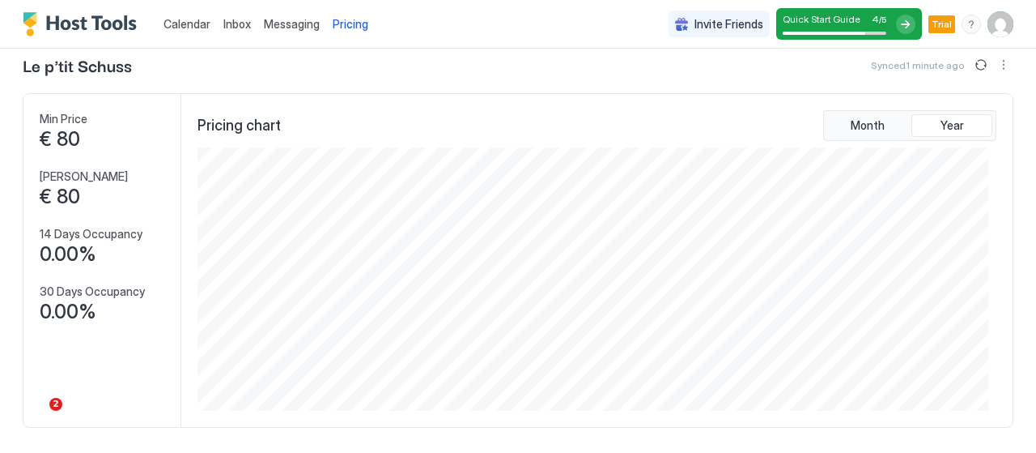
scroll to position [0, 0]
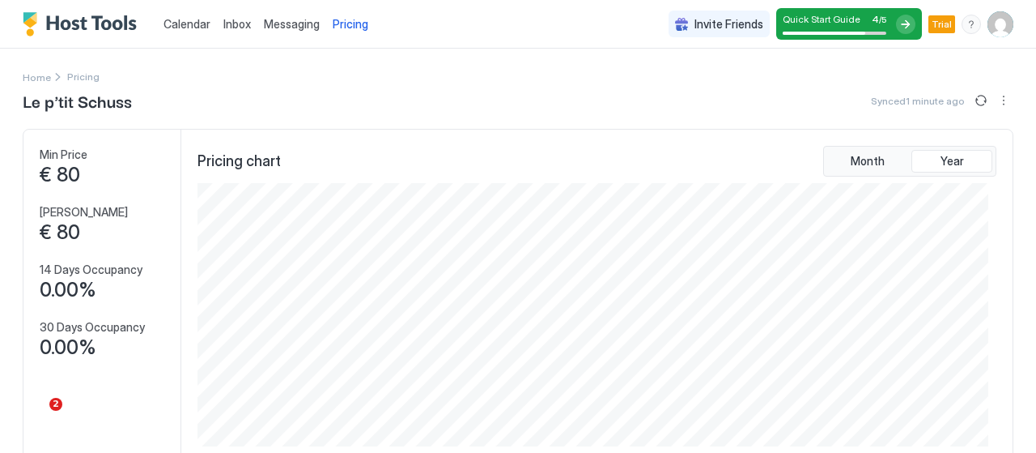
click at [209, 20] on span "Calendar" at bounding box center [187, 24] width 47 height 14
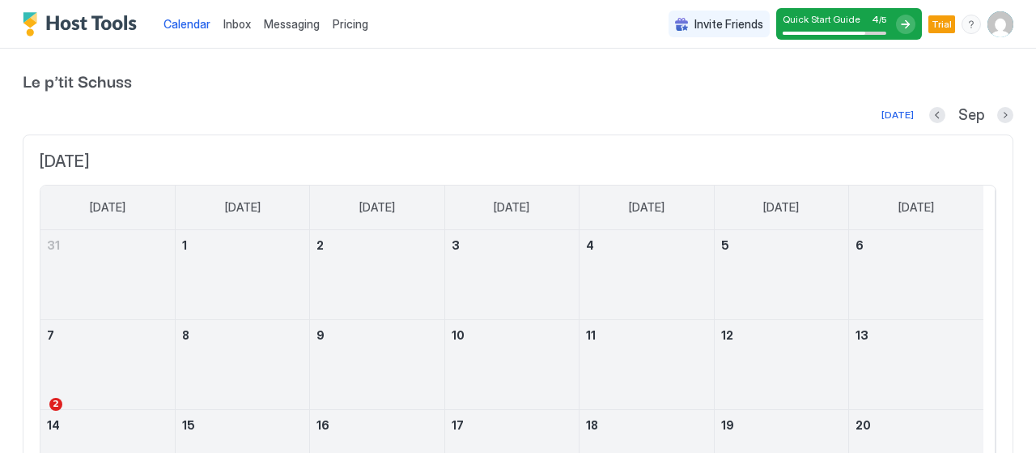
click at [227, 15] on link "Inbox" at bounding box center [237, 23] width 28 height 17
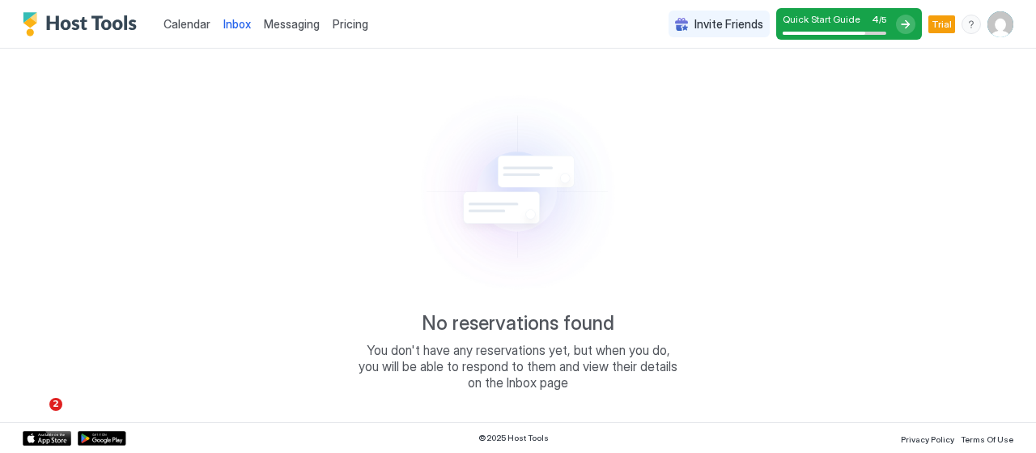
click at [298, 29] on span "Messaging" at bounding box center [292, 24] width 56 height 14
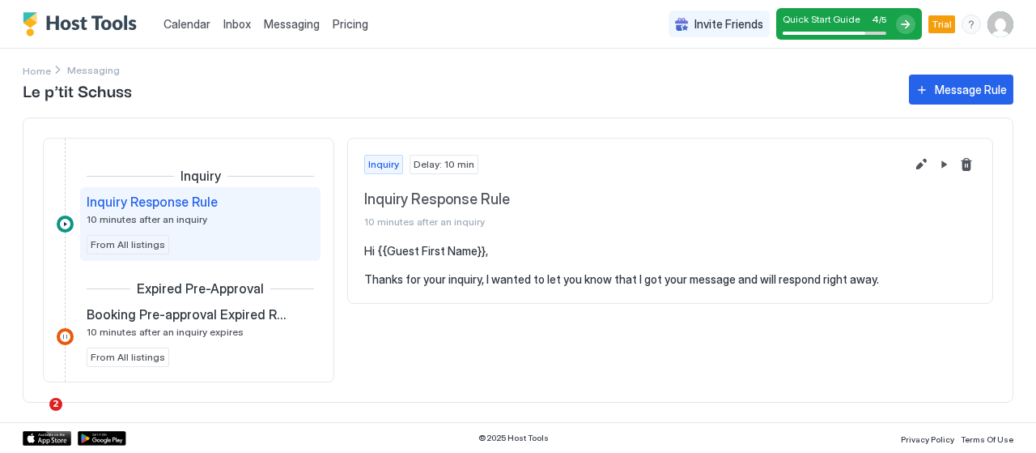
click at [352, 23] on span "Pricing" at bounding box center [351, 24] width 36 height 15
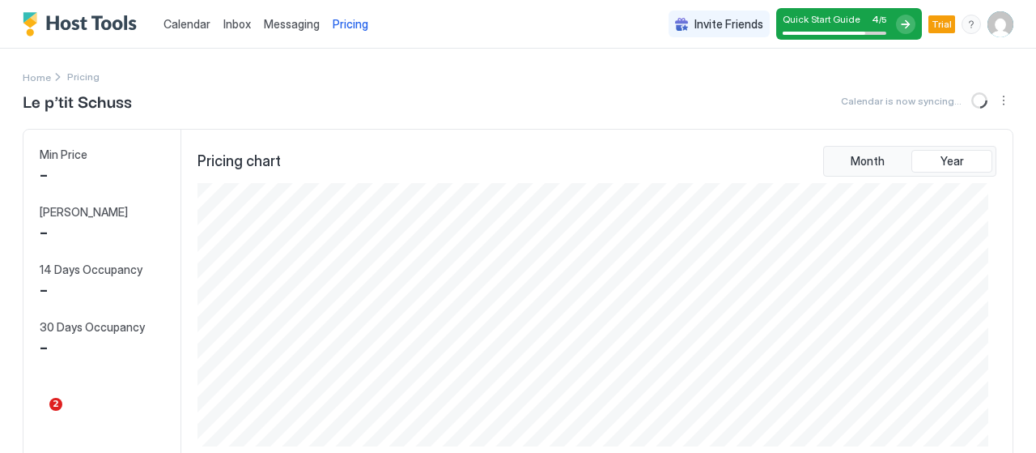
scroll to position [262, 791]
click at [823, 17] on span "Quick Start Guide" at bounding box center [822, 19] width 78 height 12
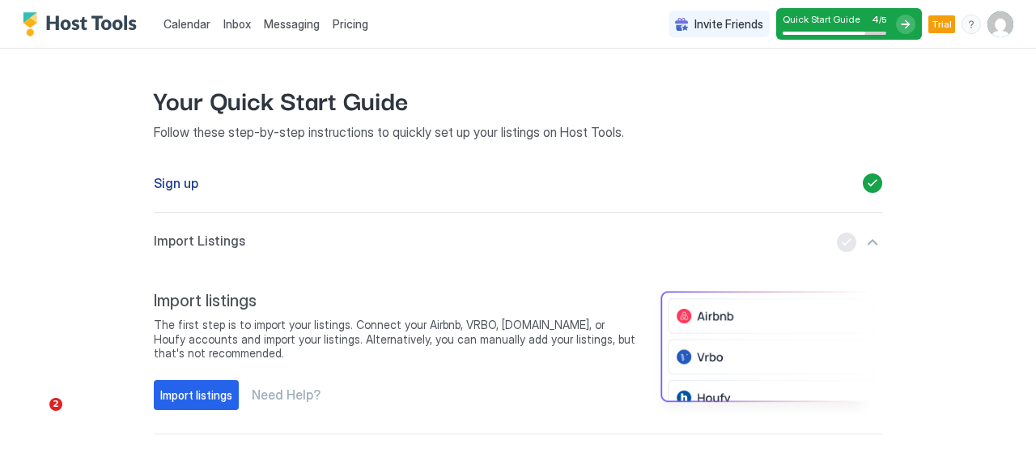
click at [481, 339] on span "The first step is to import your listings. Connect your Airbnb, VRBO, Booking.c…" at bounding box center [395, 338] width 483 height 43
click at [200, 393] on div "Import listings" at bounding box center [196, 394] width 72 height 17
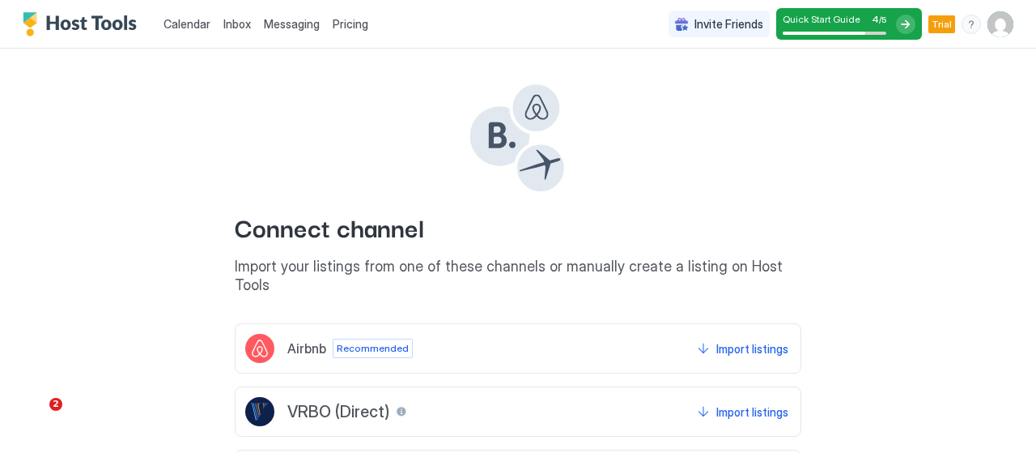
click at [1018, 251] on div "Connect channel Import your listings from one of these channels or manually cre…" at bounding box center [518, 339] width 1036 height 581
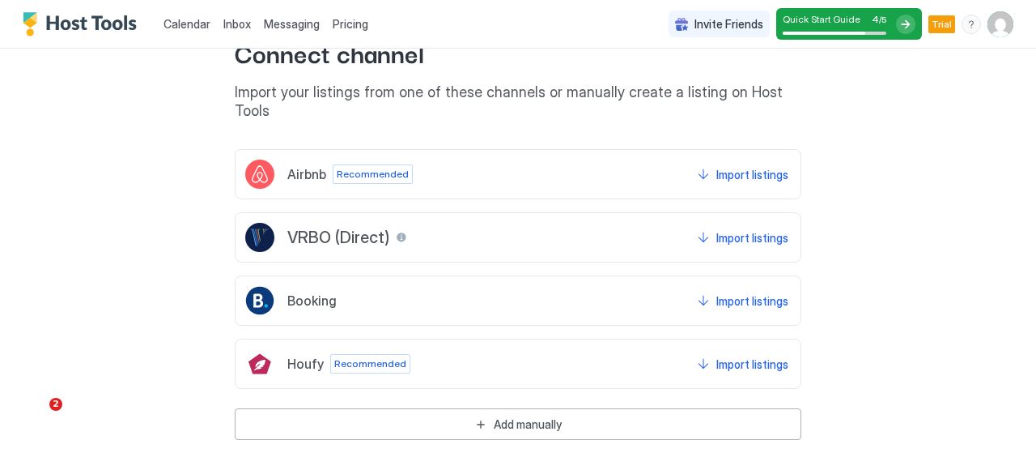
scroll to position [185, 0]
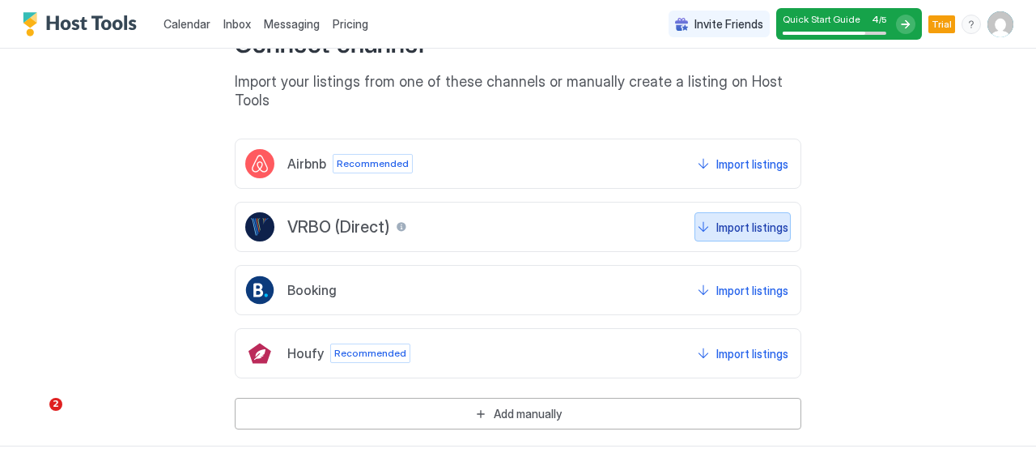
click at [738, 219] on div "Import listings" at bounding box center [752, 227] width 72 height 17
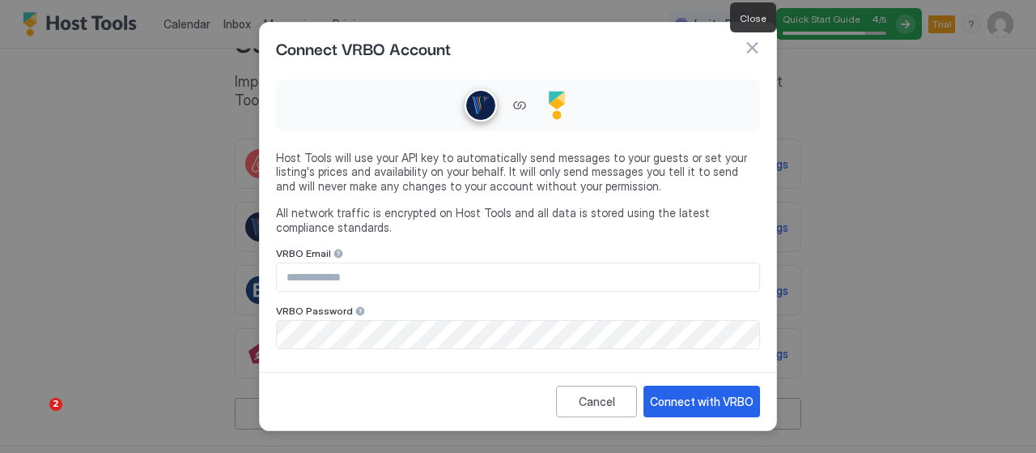
click at [756, 51] on button "button" at bounding box center [752, 48] width 16 height 16
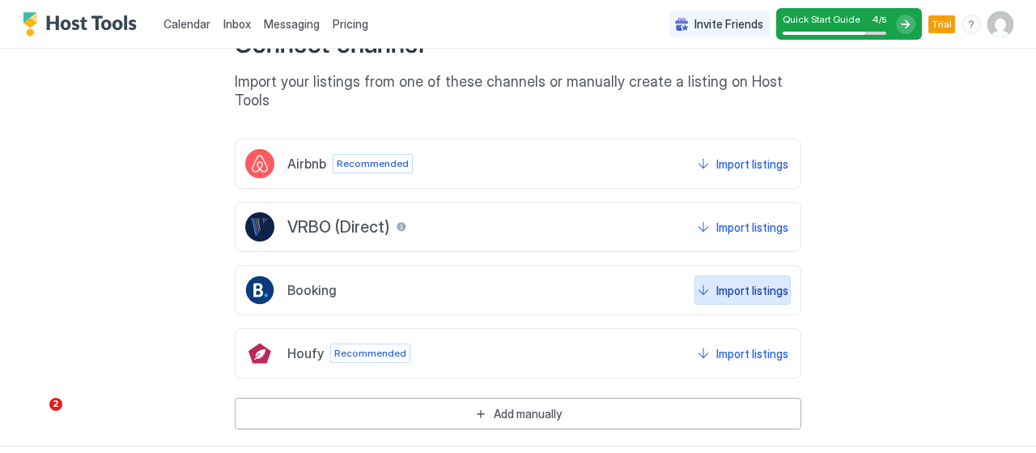
click at [725, 282] on div "Import listings" at bounding box center [752, 290] width 72 height 17
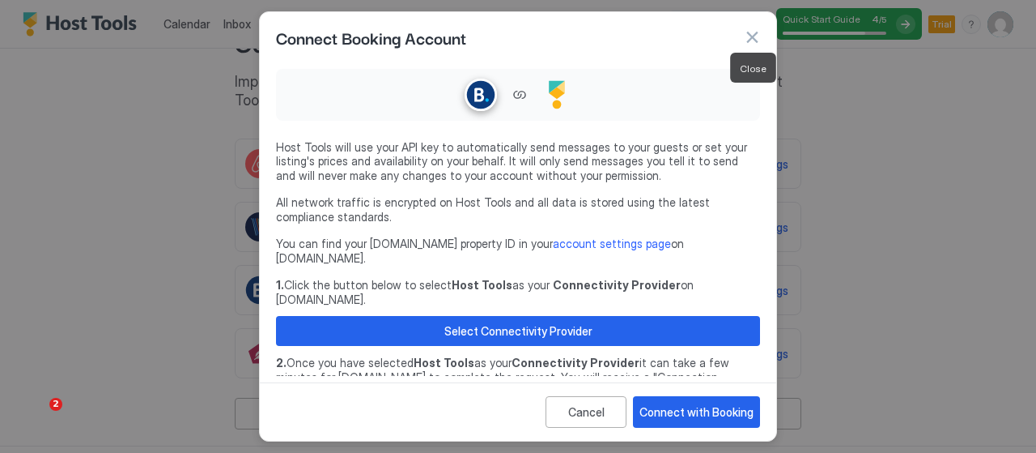
click at [750, 36] on button "button" at bounding box center [752, 37] width 16 height 16
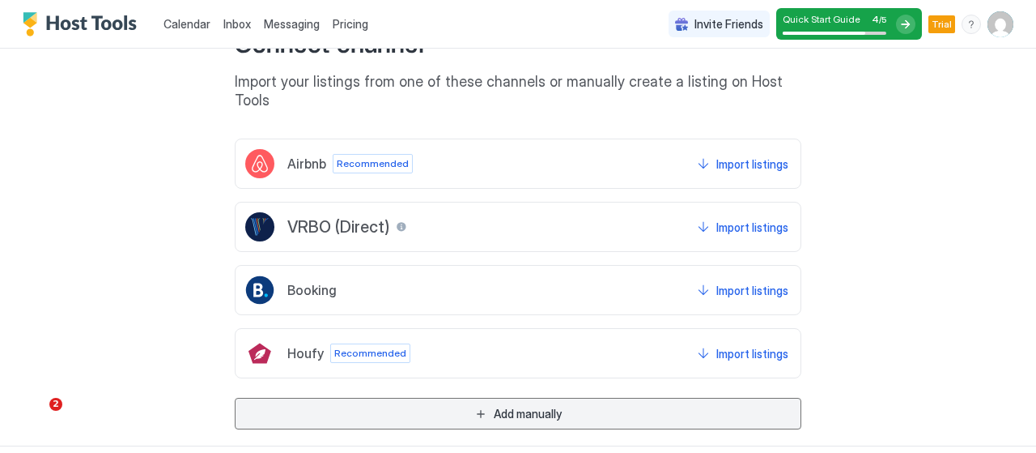
click at [568, 398] on button "Add manually" at bounding box center [518, 414] width 567 height 32
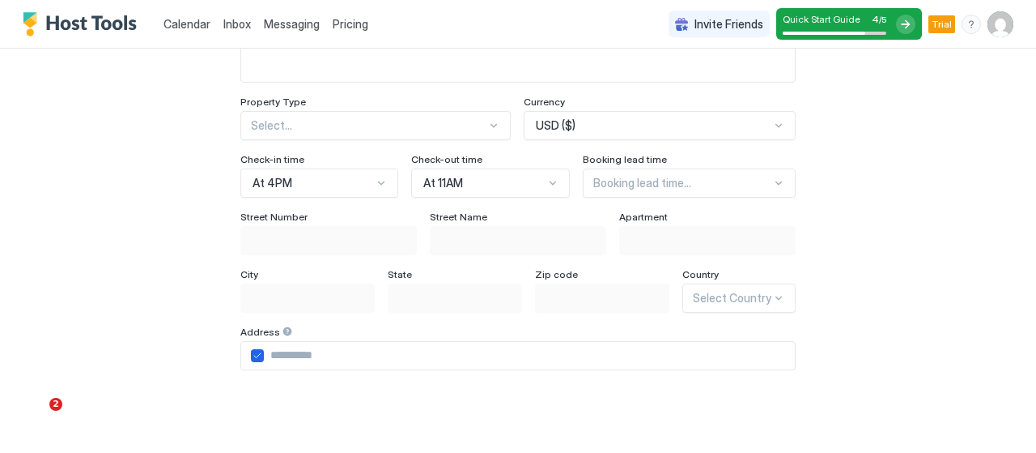
scroll to position [0, 0]
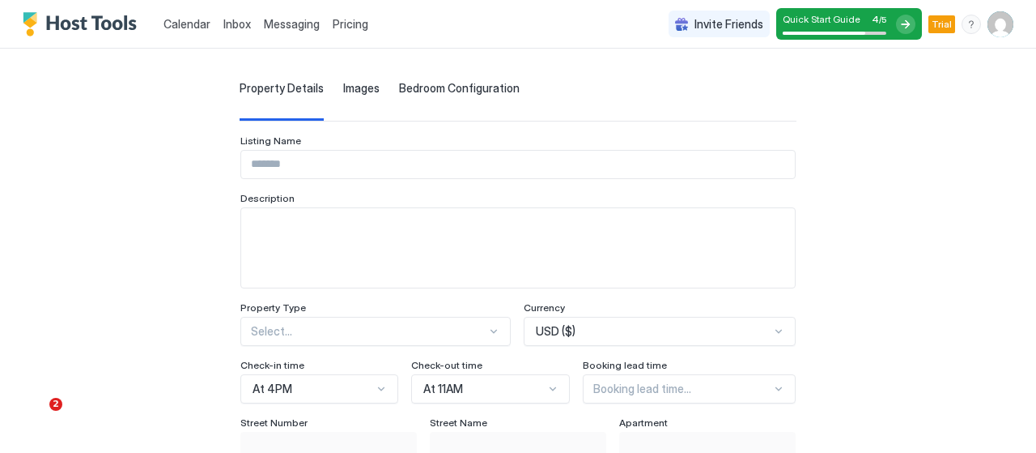
click at [988, 14] on img "User profile" at bounding box center [1001, 24] width 26 height 26
click at [844, 23] on div at bounding box center [518, 226] width 1036 height 453
click at [346, 32] on div "Pricing" at bounding box center [350, 25] width 49 height 28
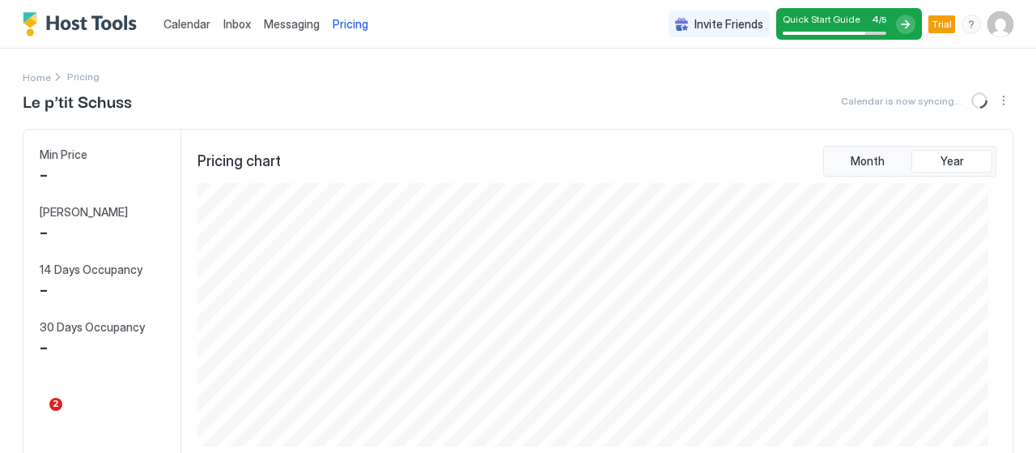
scroll to position [262, 791]
click at [110, 23] on img "Host Tools Logo" at bounding box center [83, 24] width 121 height 24
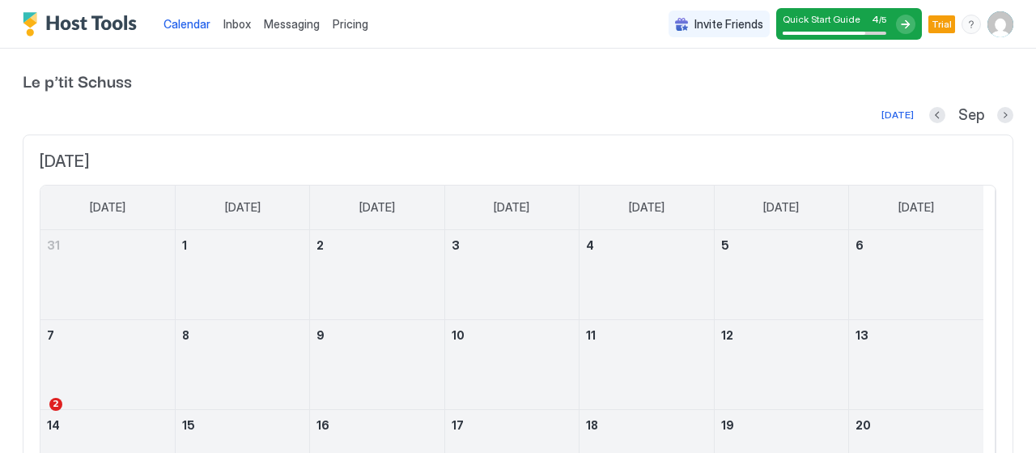
click at [993, 19] on img "User profile" at bounding box center [1001, 24] width 26 height 26
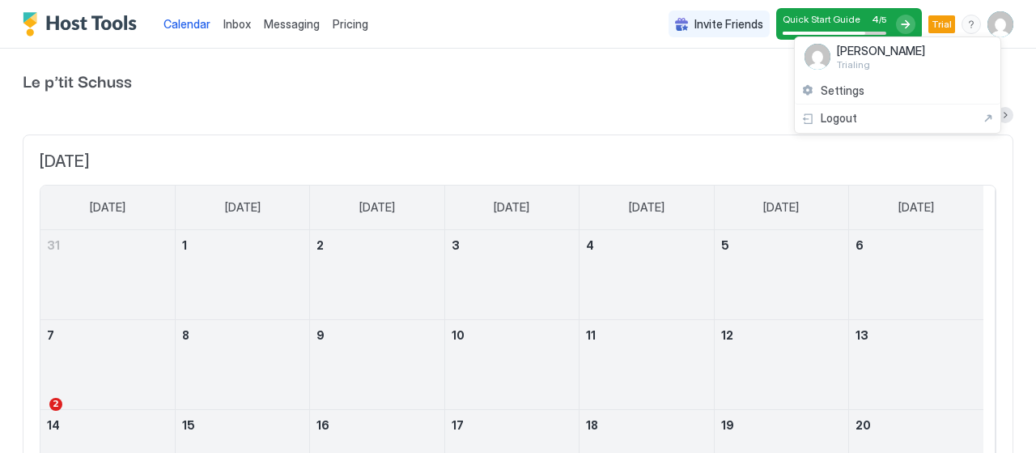
click at [402, 65] on div at bounding box center [518, 226] width 1036 height 453
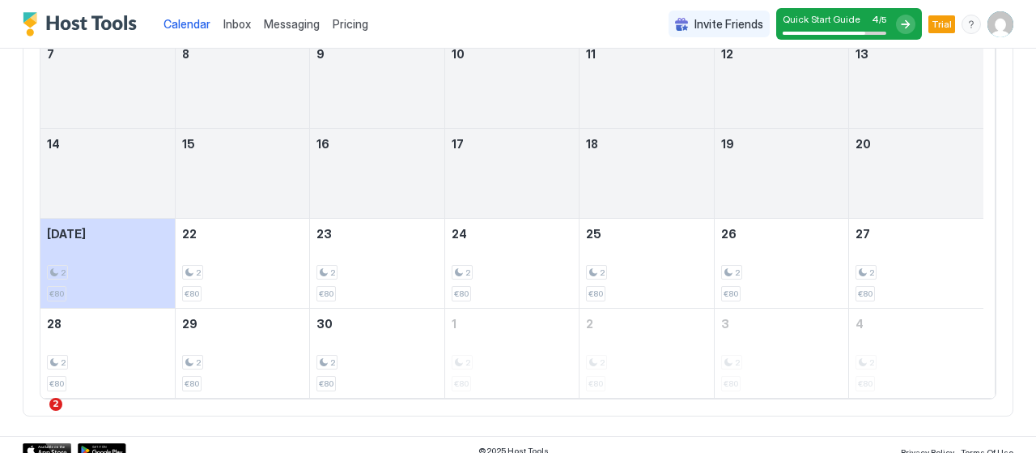
scroll to position [289, 0]
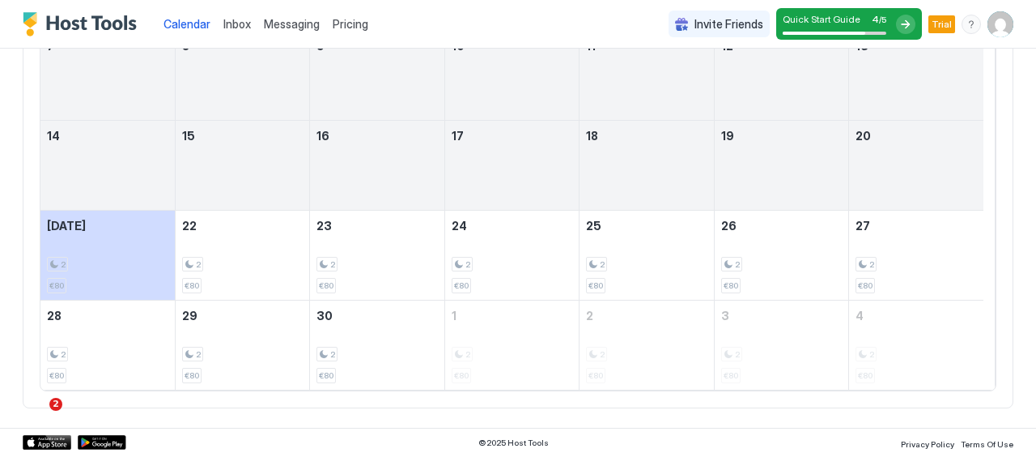
click at [242, 18] on span "Inbox" at bounding box center [237, 24] width 28 height 14
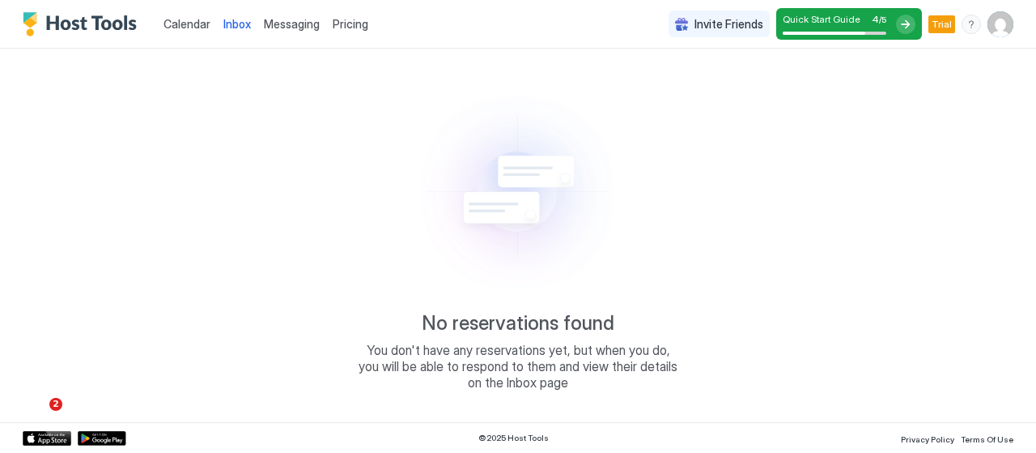
click at [277, 19] on span "Messaging" at bounding box center [292, 24] width 56 height 14
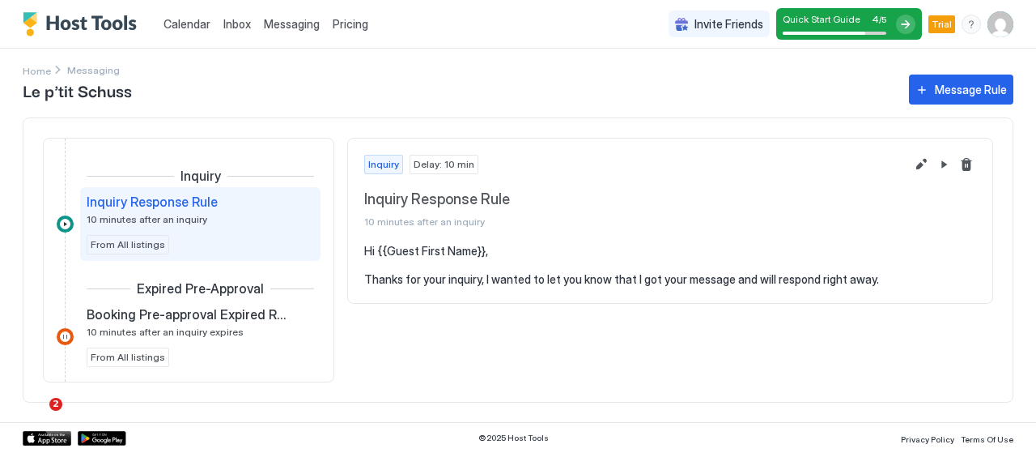
click at [358, 31] on span "Pricing" at bounding box center [351, 24] width 36 height 15
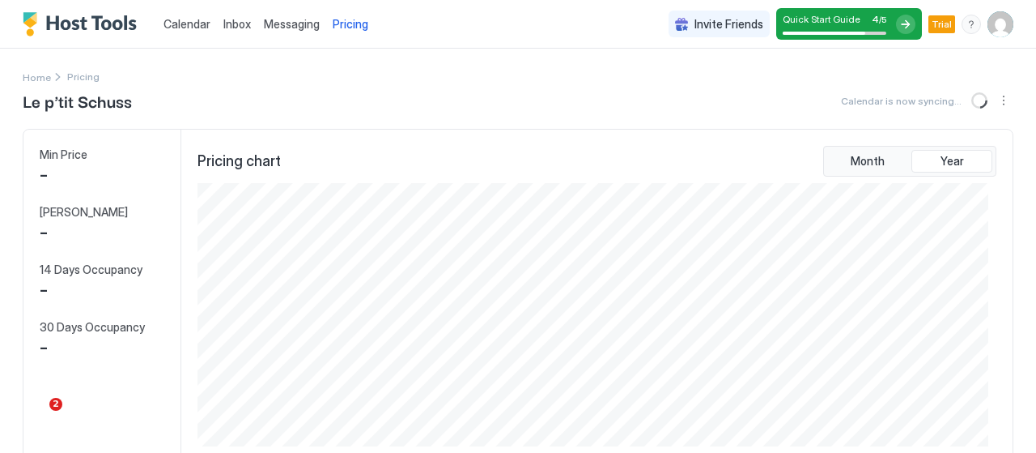
scroll to position [262, 791]
click at [31, 80] on span "Home" at bounding box center [37, 77] width 28 height 12
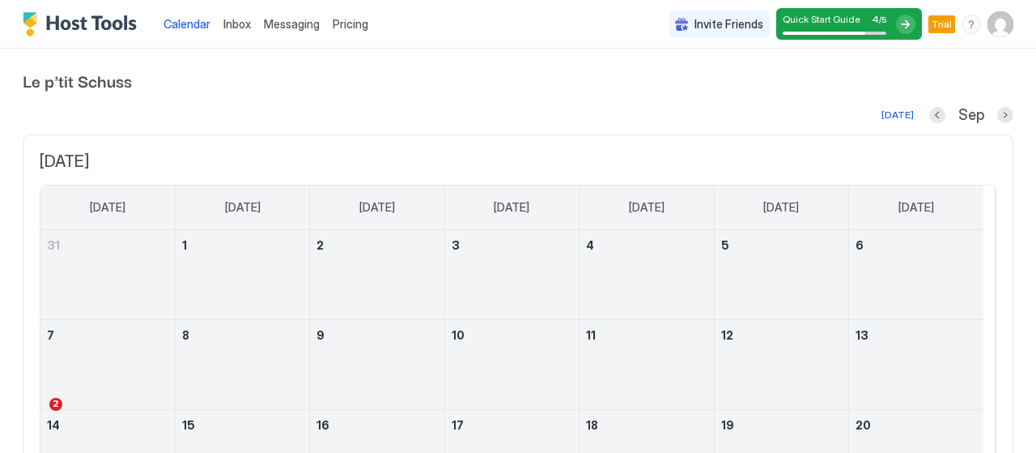
click at [877, 23] on div "Quick Start Guide 4 / 5" at bounding box center [849, 24] width 146 height 32
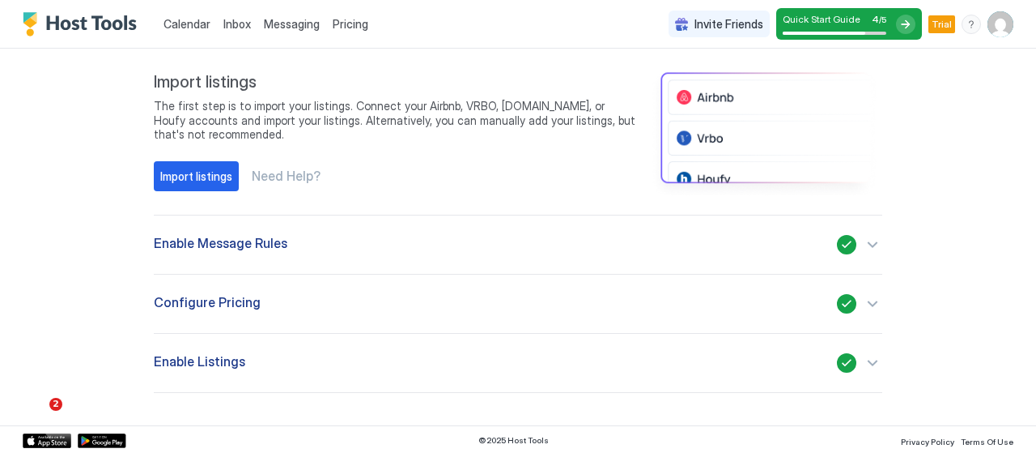
scroll to position [215, 0]
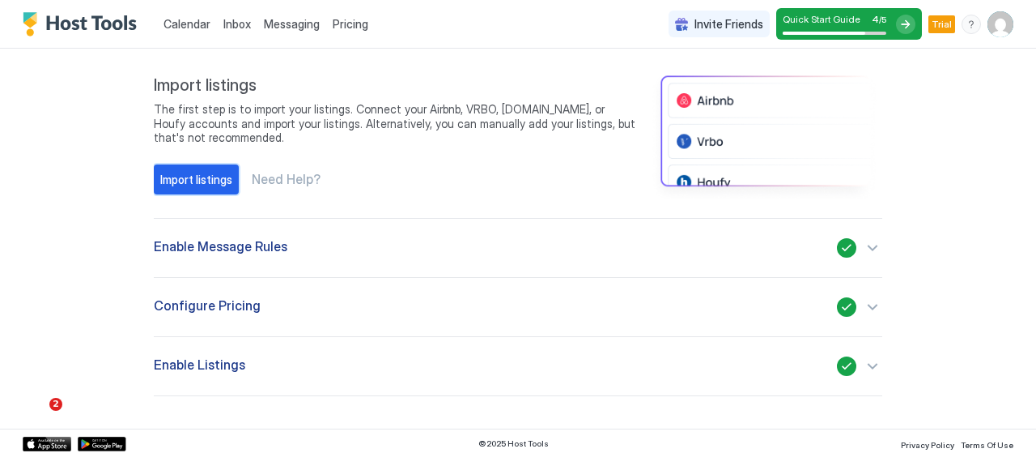
click at [188, 184] on div "Import listings" at bounding box center [196, 179] width 72 height 17
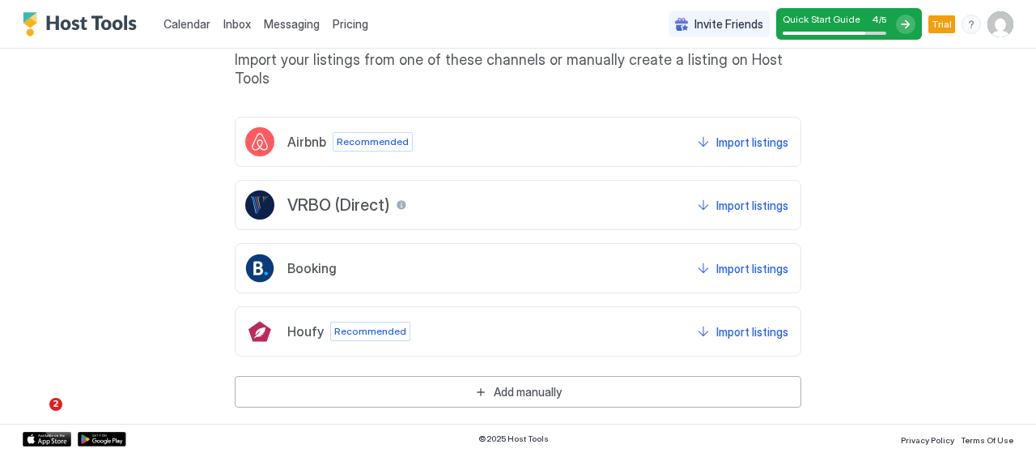
scroll to position [181, 0]
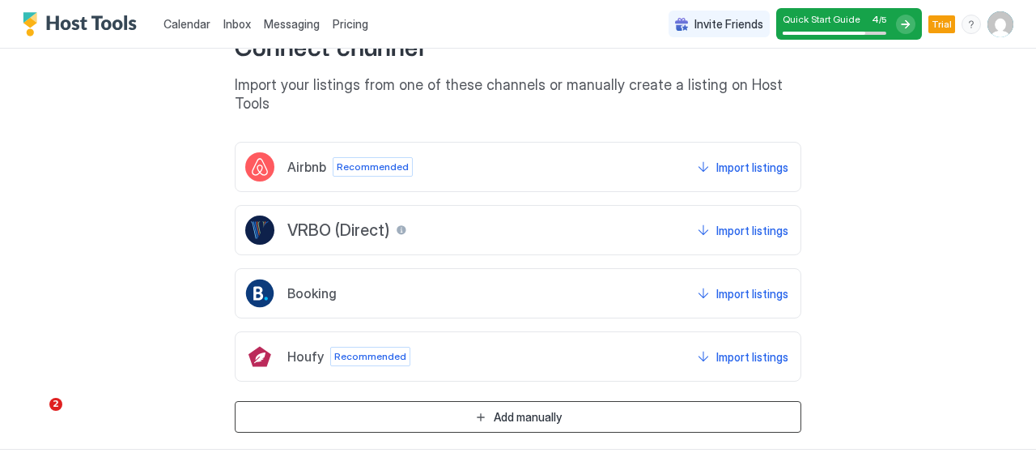
click at [544, 408] on div "Add manually" at bounding box center [528, 416] width 68 height 17
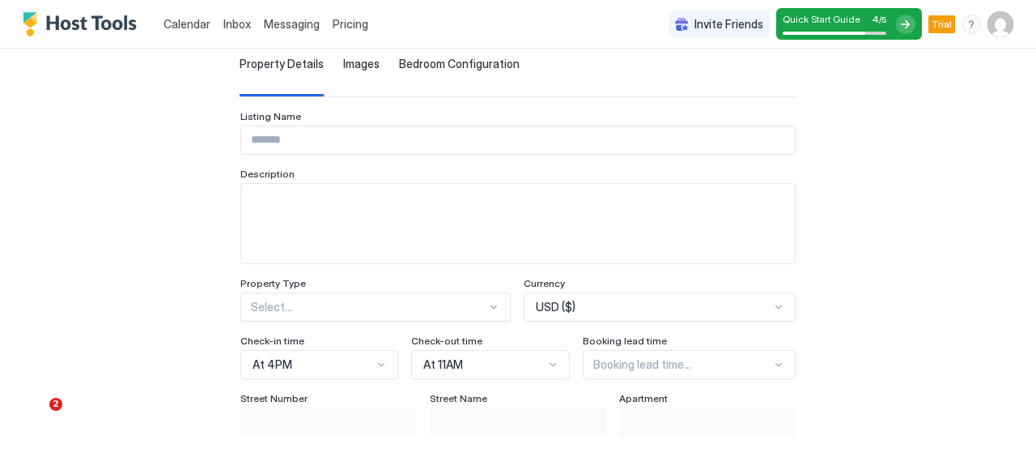
scroll to position [0, 0]
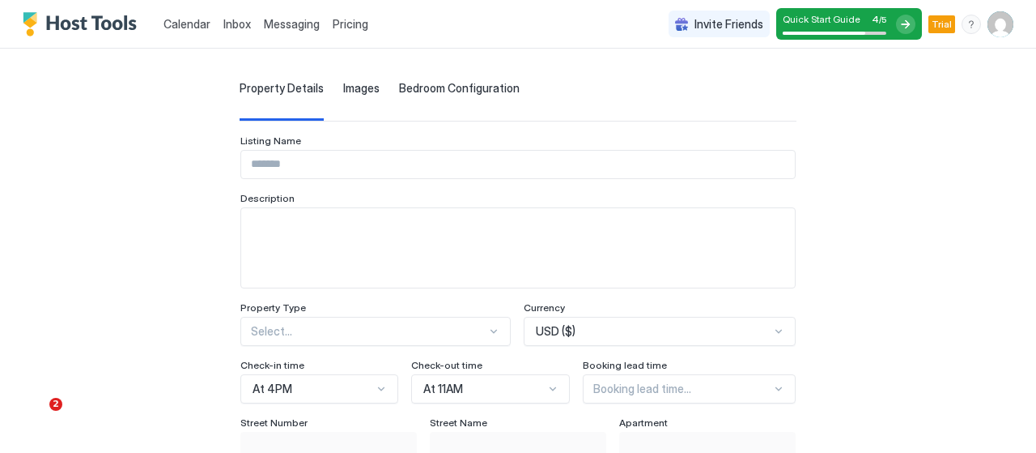
click at [343, 85] on span "Images" at bounding box center [361, 88] width 36 height 15
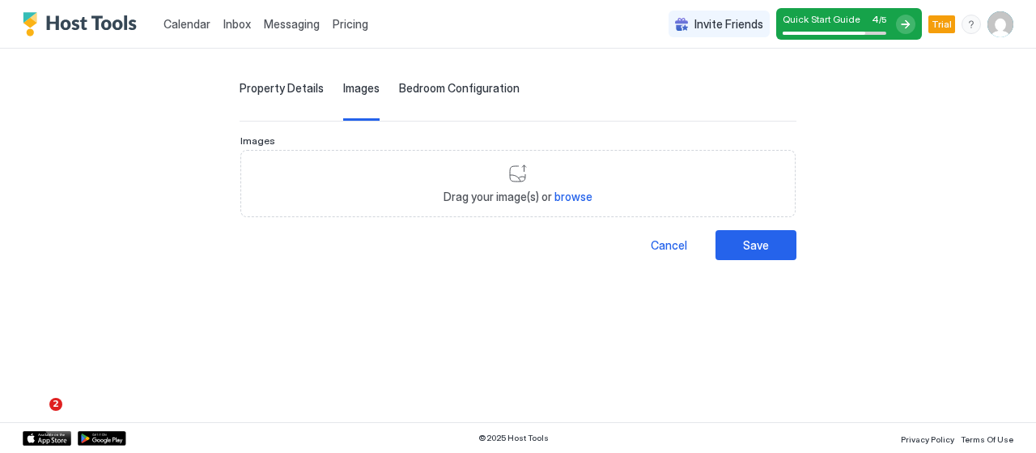
click at [399, 90] on span "Bedroom Configuration" at bounding box center [459, 88] width 121 height 15
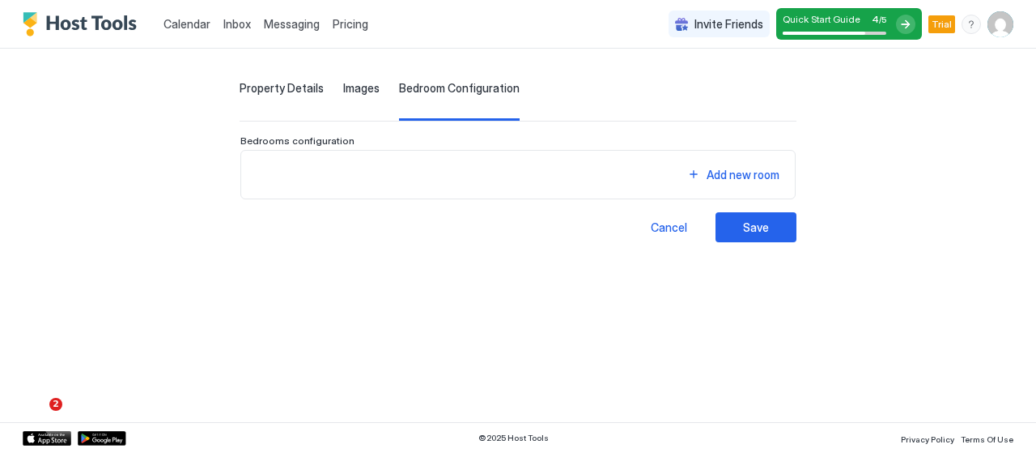
click at [227, 79] on div "Property Details Images Bedroom Configuration Listing Name Description Property…" at bounding box center [518, 145] width 991 height 193
click at [240, 86] on span "Property Details" at bounding box center [282, 88] width 84 height 15
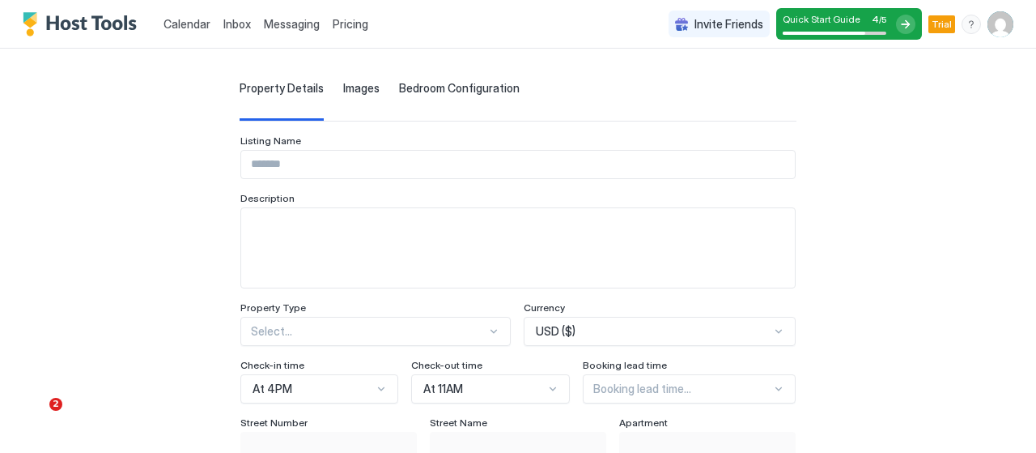
click at [990, 25] on img "User profile" at bounding box center [1001, 24] width 26 height 26
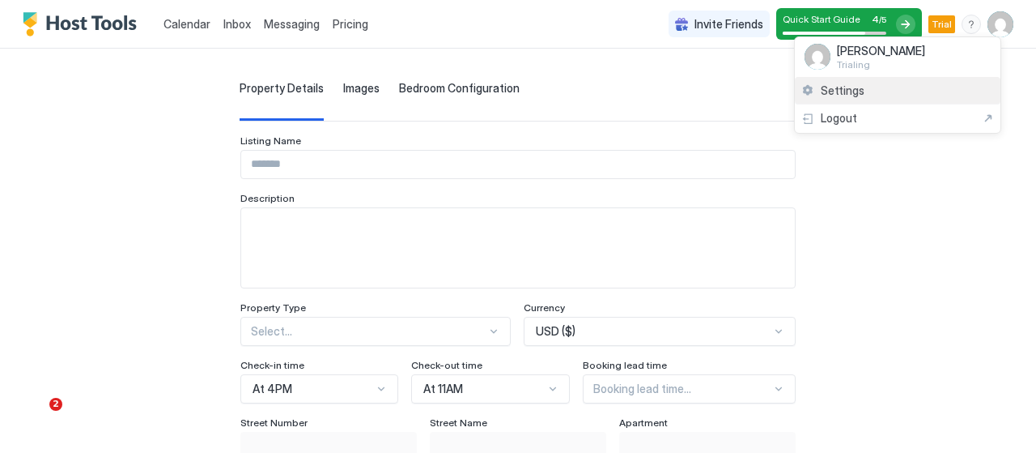
click at [935, 85] on div "Settings" at bounding box center [898, 91] width 206 height 28
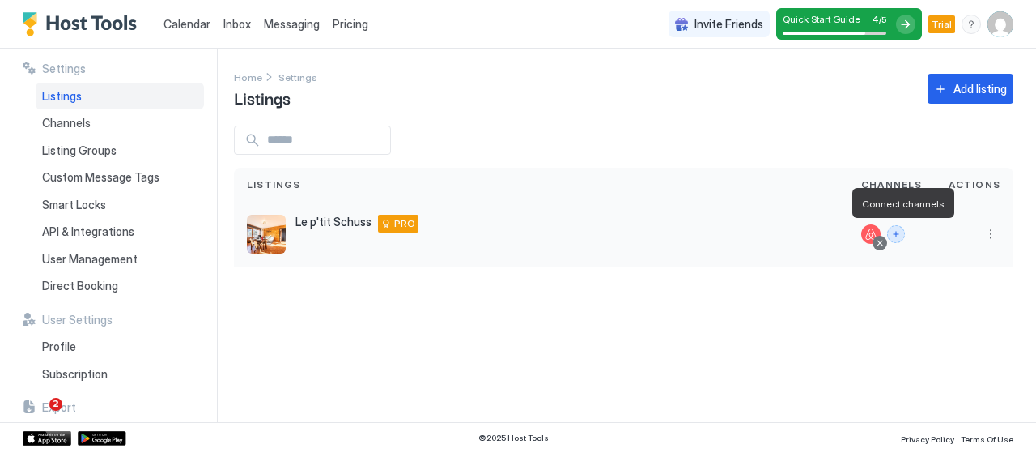
click at [904, 232] on button "Connect channels" at bounding box center [896, 234] width 18 height 18
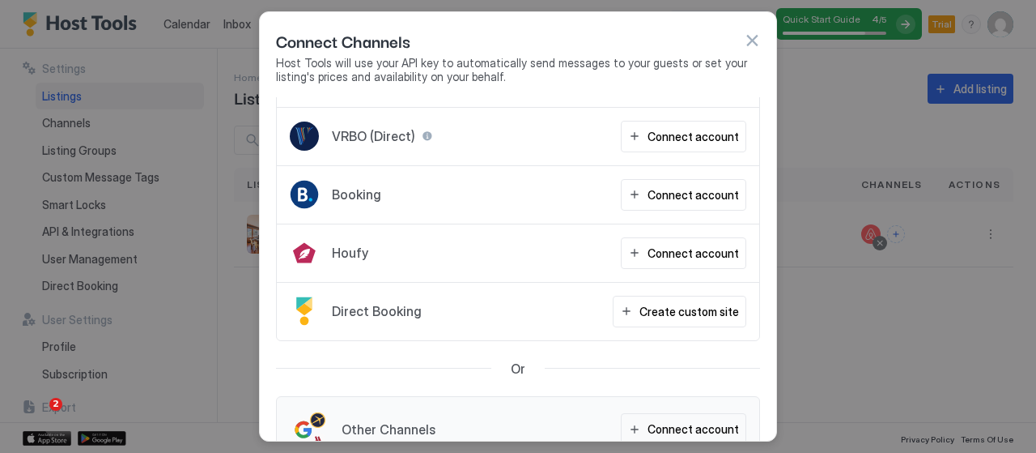
scroll to position [81, 0]
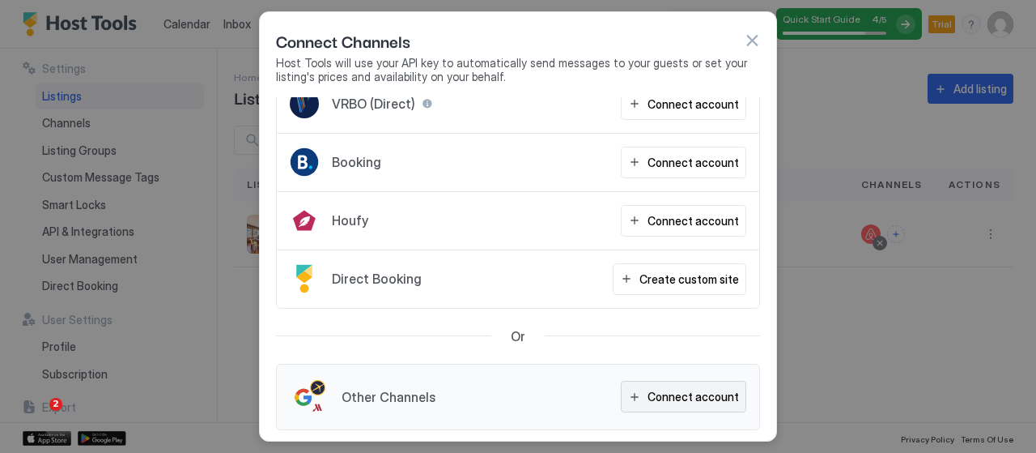
click at [670, 390] on div "Connect account" at bounding box center [693, 396] width 91 height 17
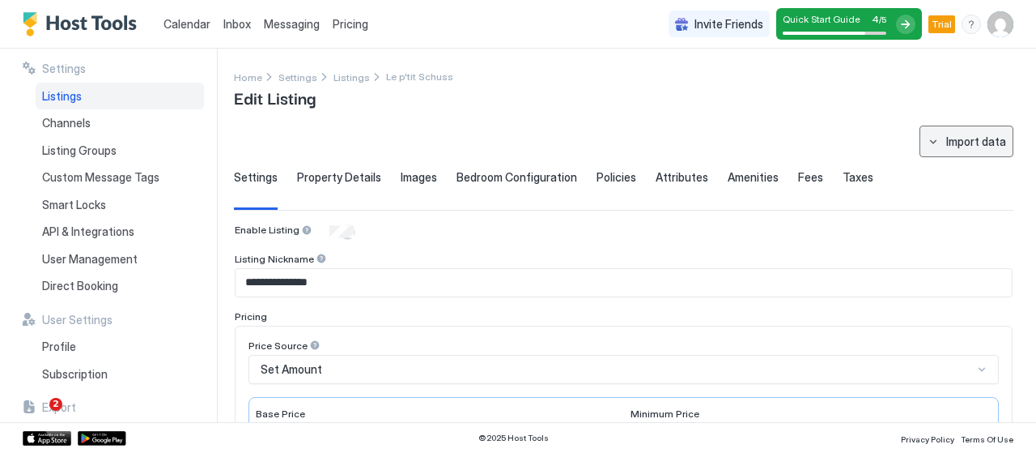
click at [965, 145] on div "Import data" at bounding box center [976, 141] width 60 height 17
click at [986, 176] on div "Airbnb" at bounding box center [969, 171] width 49 height 15
click at [346, 83] on link "Listings" at bounding box center [352, 76] width 36 height 17
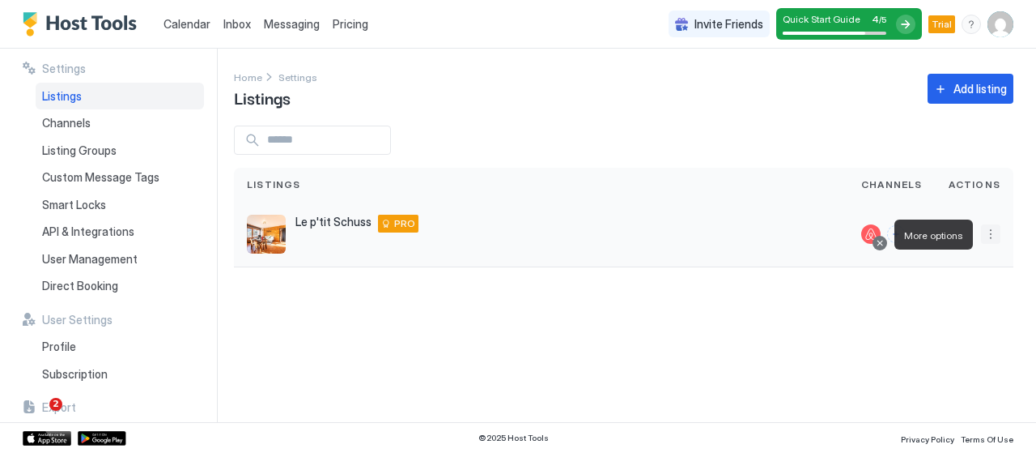
click at [992, 227] on button "More options" at bounding box center [990, 233] width 19 height 19
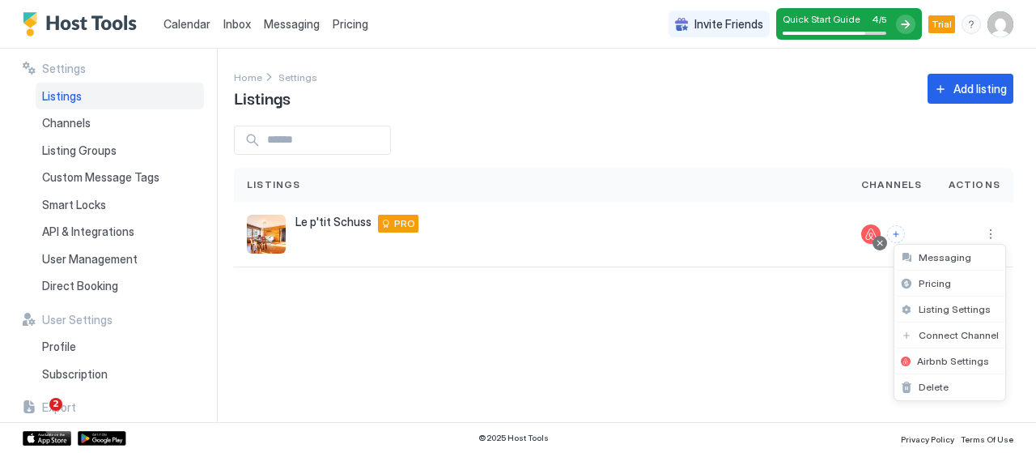
click at [738, 328] on div at bounding box center [518, 226] width 1036 height 453
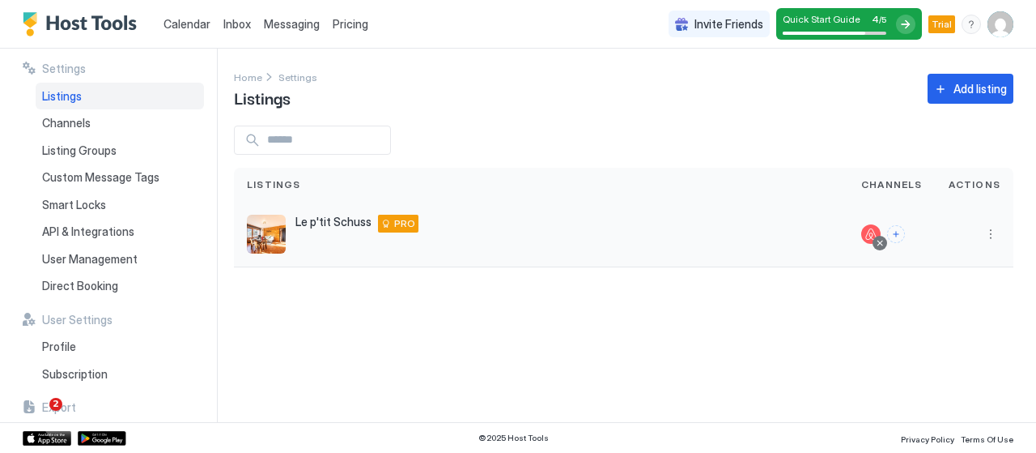
click at [412, 221] on div "PRO" at bounding box center [398, 224] width 40 height 18
click at [402, 223] on span "PRO" at bounding box center [404, 223] width 21 height 15
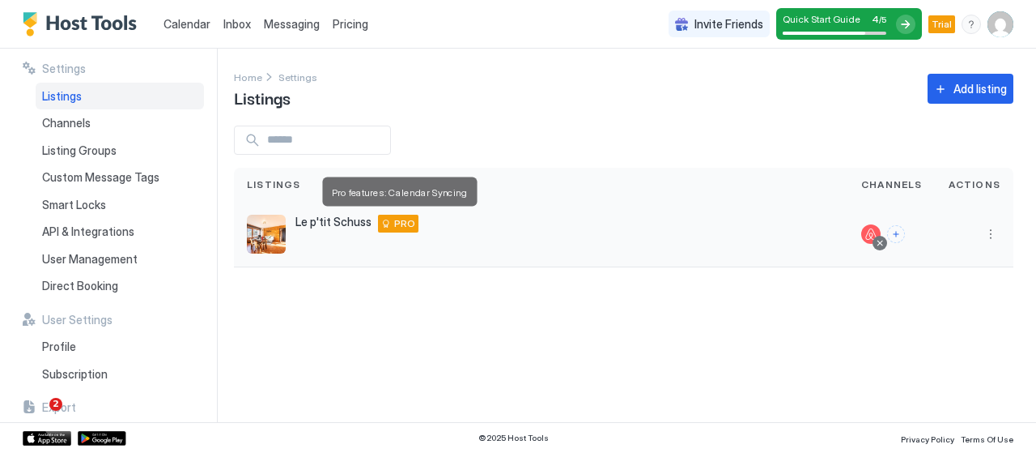
click at [395, 223] on span "PRO" at bounding box center [404, 223] width 21 height 15
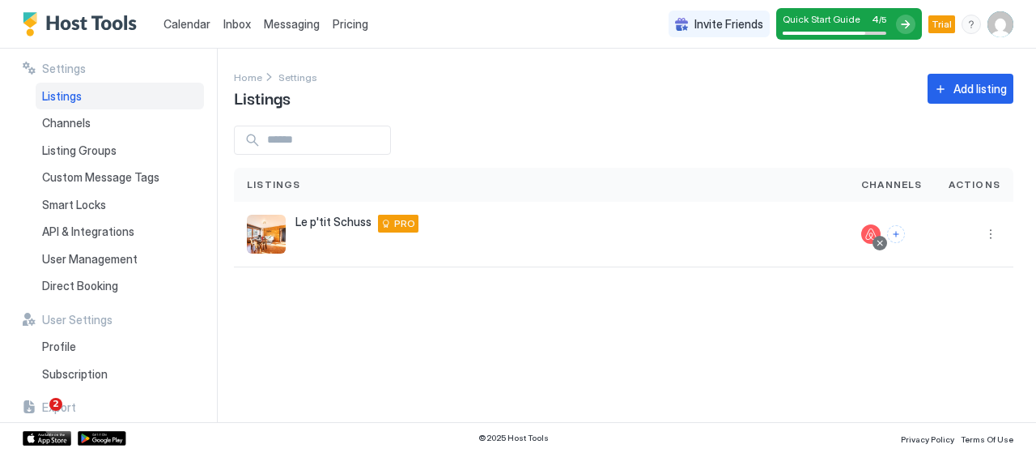
scroll to position [99, 0]
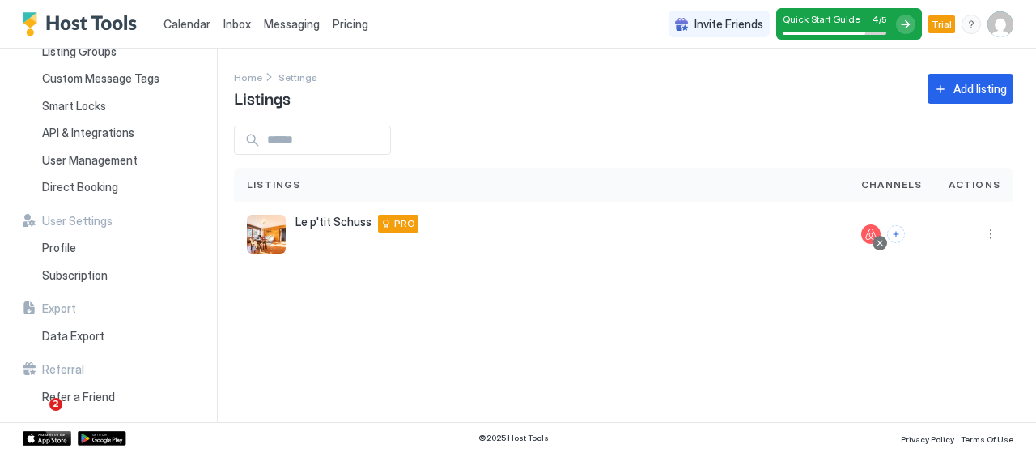
click at [293, 19] on span "Messaging" at bounding box center [292, 24] width 56 height 14
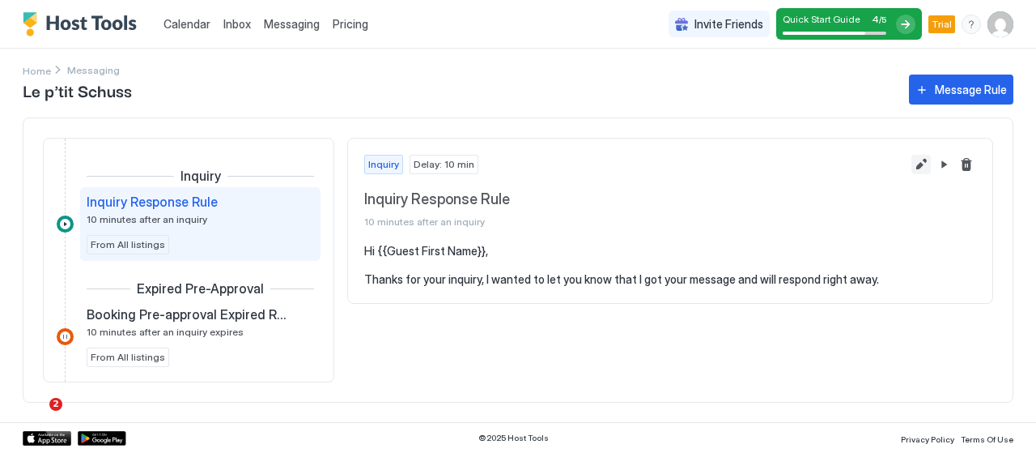
click at [921, 164] on button "Edit message rule" at bounding box center [921, 164] width 19 height 19
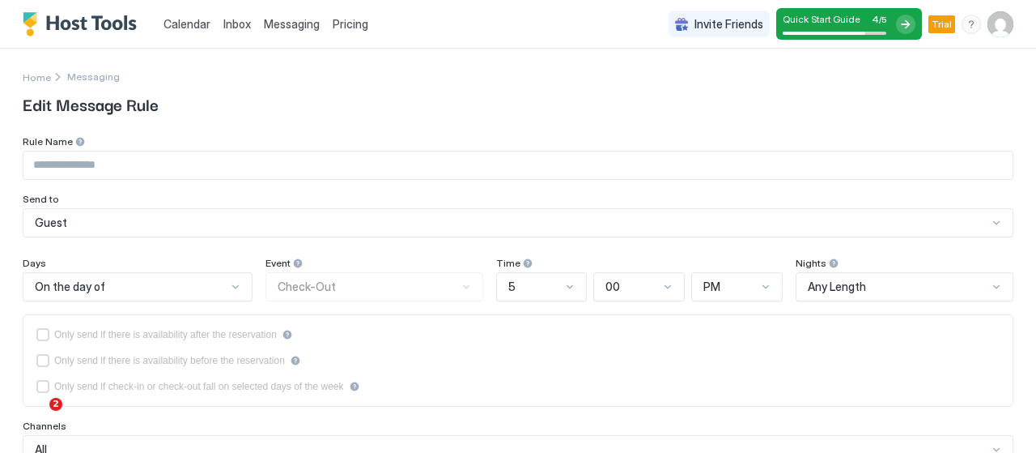
type input "**********"
type textarea "**********"
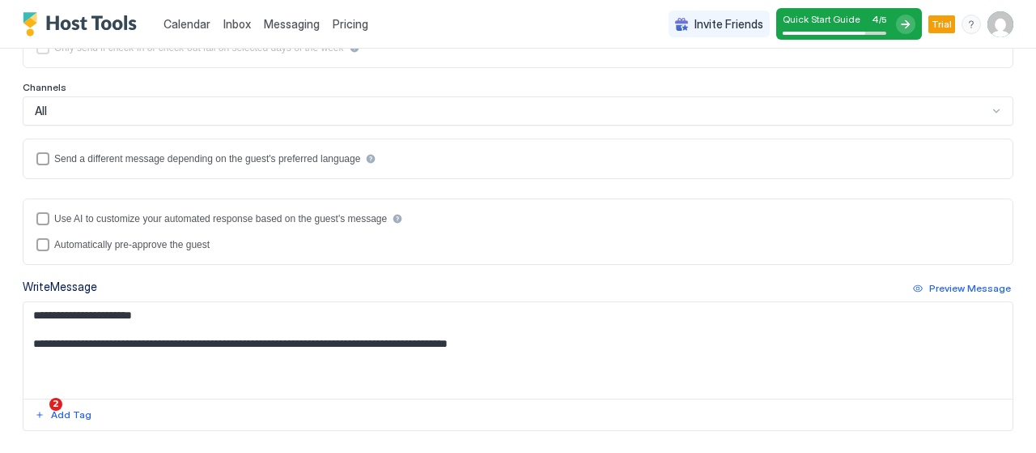
scroll to position [287, 0]
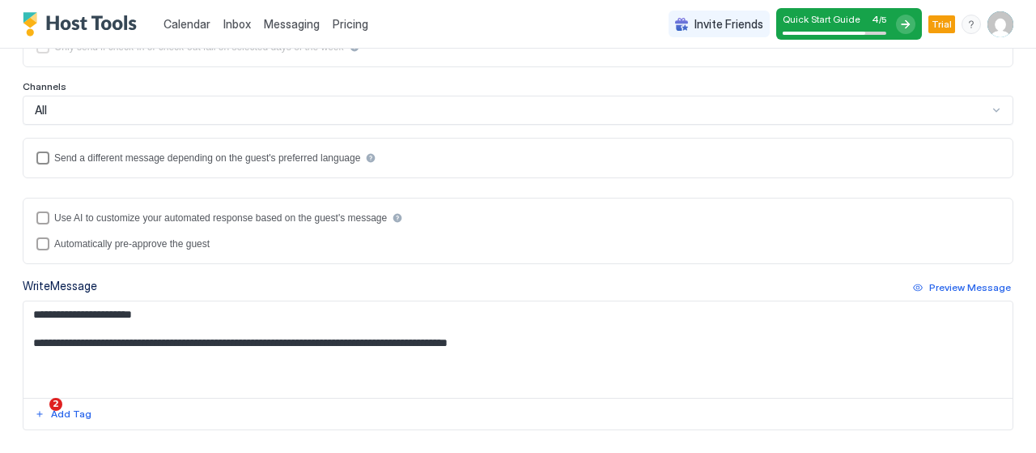
click at [42, 159] on div "languagesEnabled" at bounding box center [42, 157] width 13 height 13
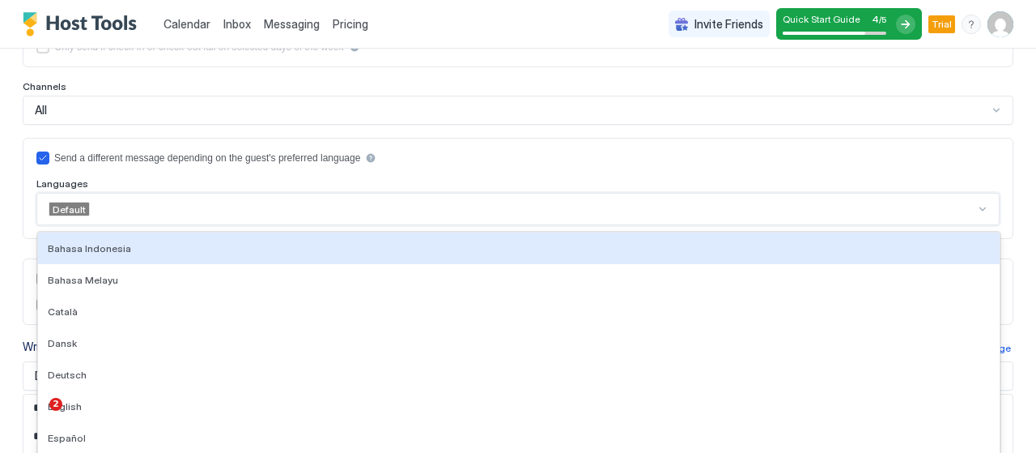
scroll to position [312, 0]
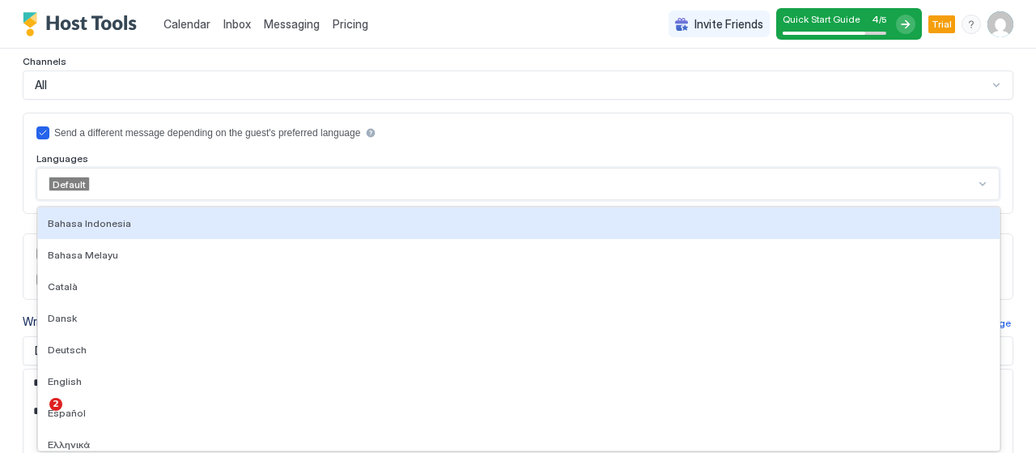
click at [81, 200] on div "29 results available. Use Up and Down to choose options, press Enter to select …" at bounding box center [517, 184] width 963 height 32
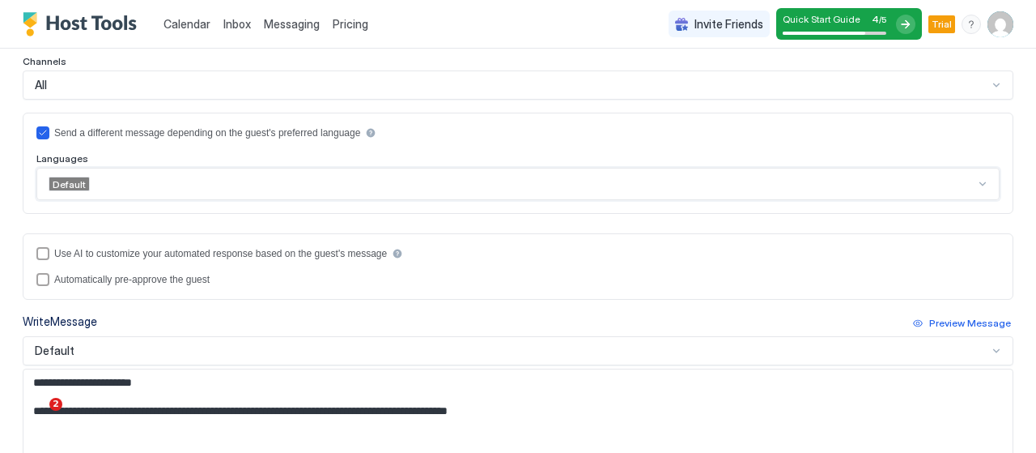
click at [121, 181] on div at bounding box center [533, 183] width 884 height 15
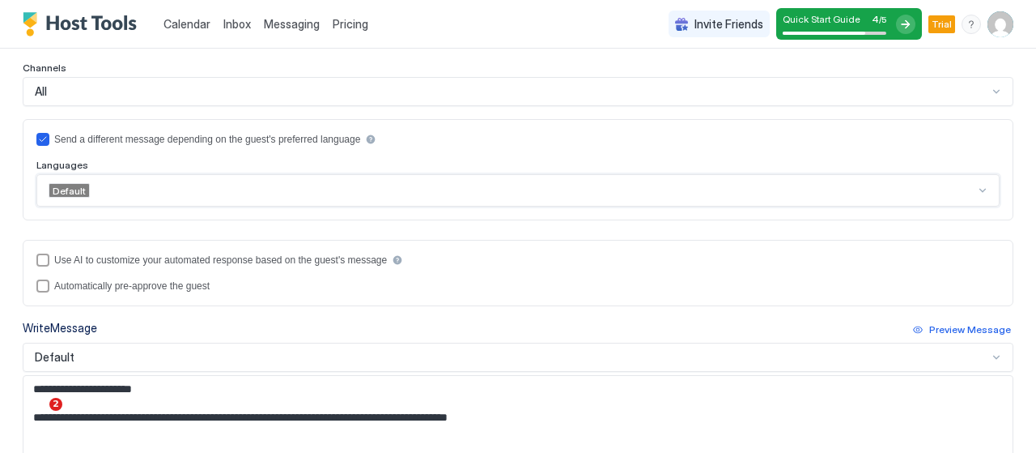
scroll to position [304, 0]
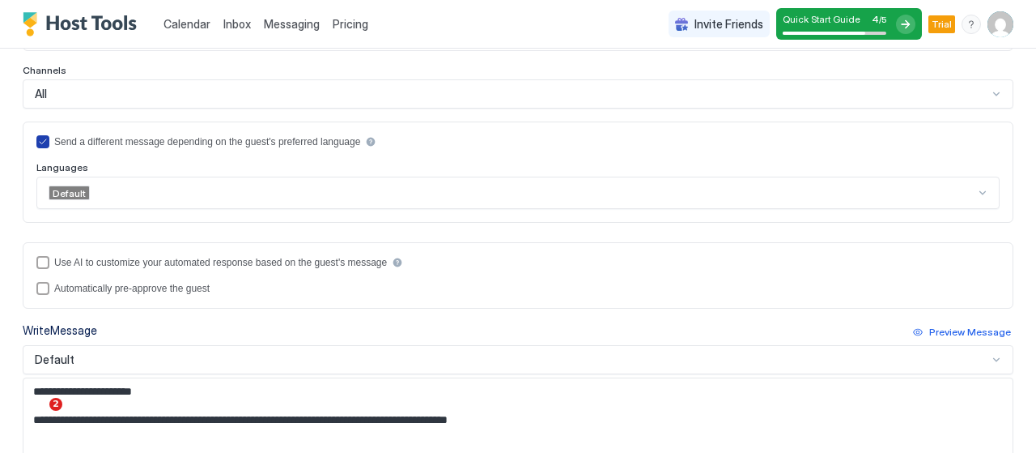
drag, startPoint x: 368, startPoint y: 143, endPoint x: 159, endPoint y: 127, distance: 209.5
click at [159, 127] on div "Send a different message depending on the guest's preferred language Languages …" at bounding box center [518, 171] width 991 height 101
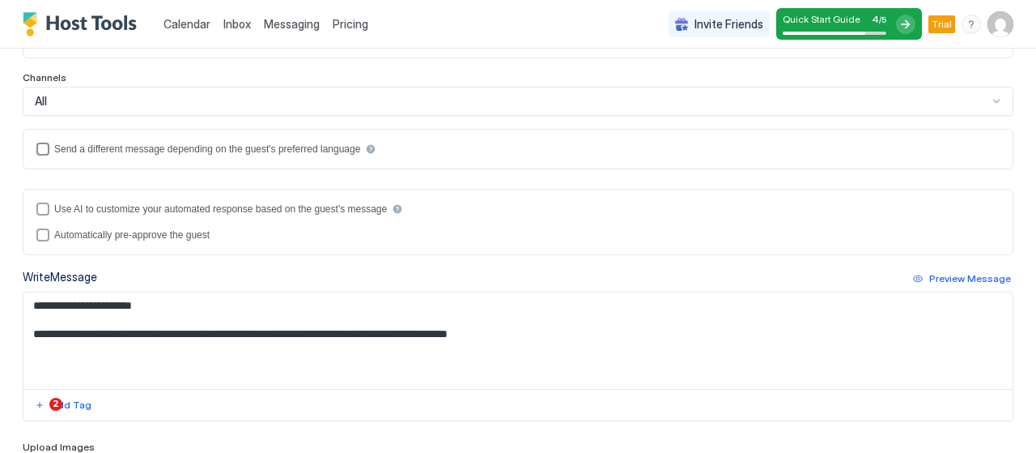
scroll to position [300, 0]
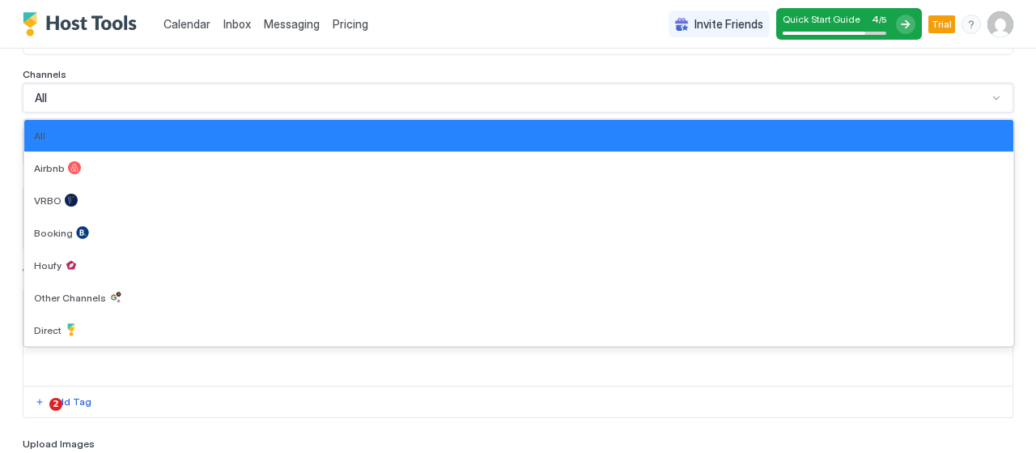
click at [549, 105] on div "All" at bounding box center [518, 97] width 991 height 29
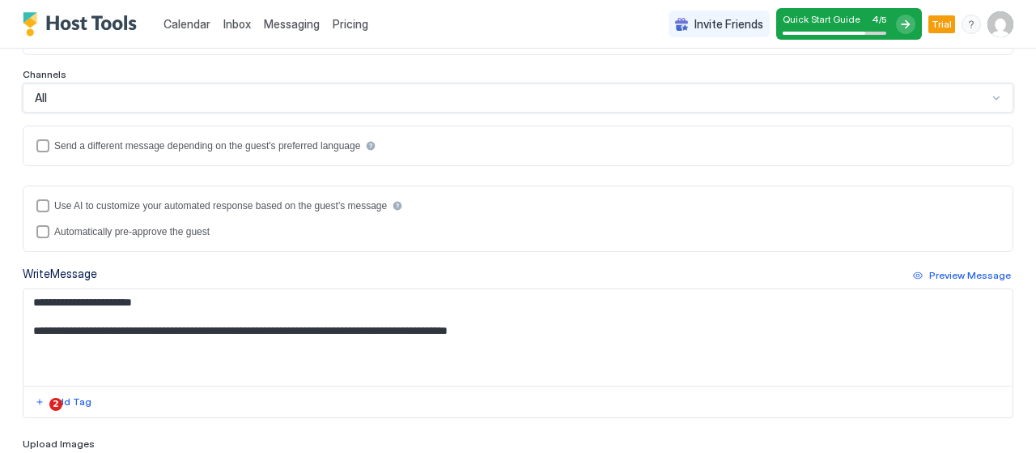
click at [549, 105] on div "All" at bounding box center [518, 97] width 991 height 29
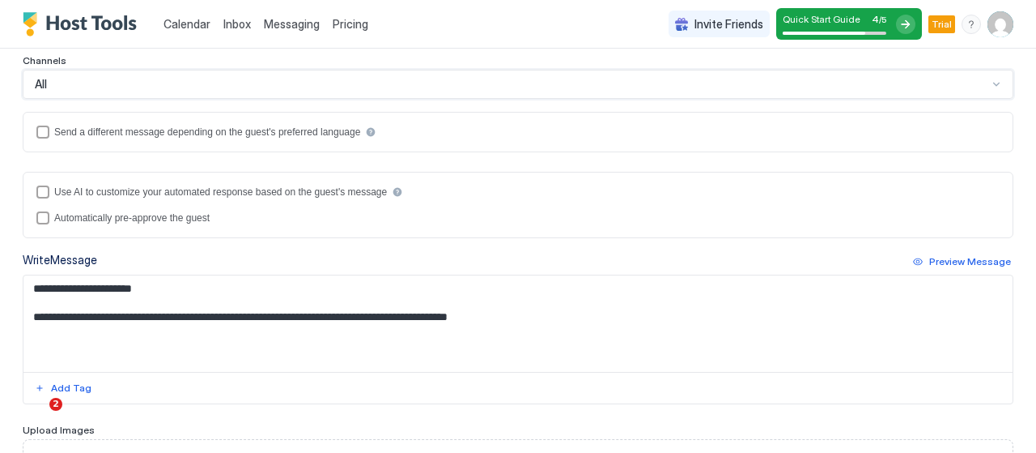
scroll to position [312, 0]
click at [426, 137] on div "Send a different message depending on the guest's preferred language" at bounding box center [518, 133] width 991 height 40
click at [45, 120] on div "Send a different message depending on the guest's preferred language" at bounding box center [518, 133] width 991 height 40
click at [45, 127] on div "languagesEnabled" at bounding box center [42, 132] width 13 height 13
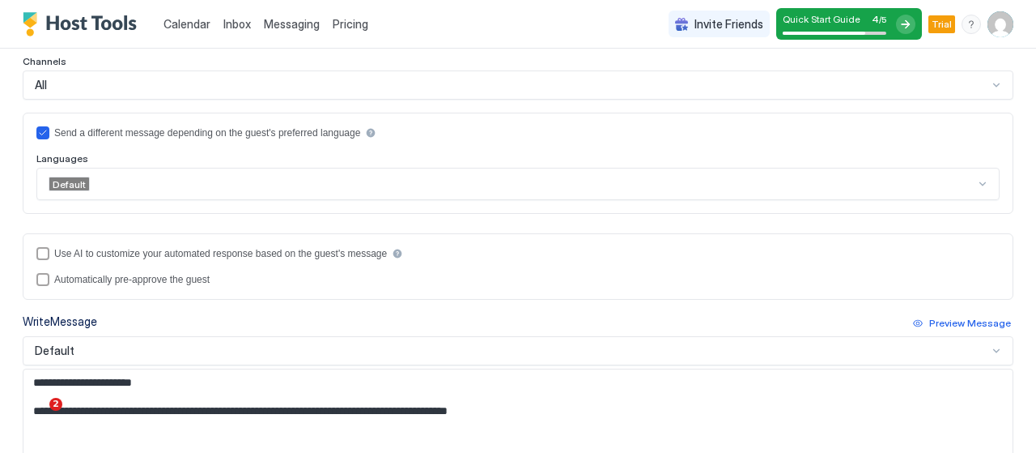
click at [140, 178] on div at bounding box center [533, 183] width 884 height 15
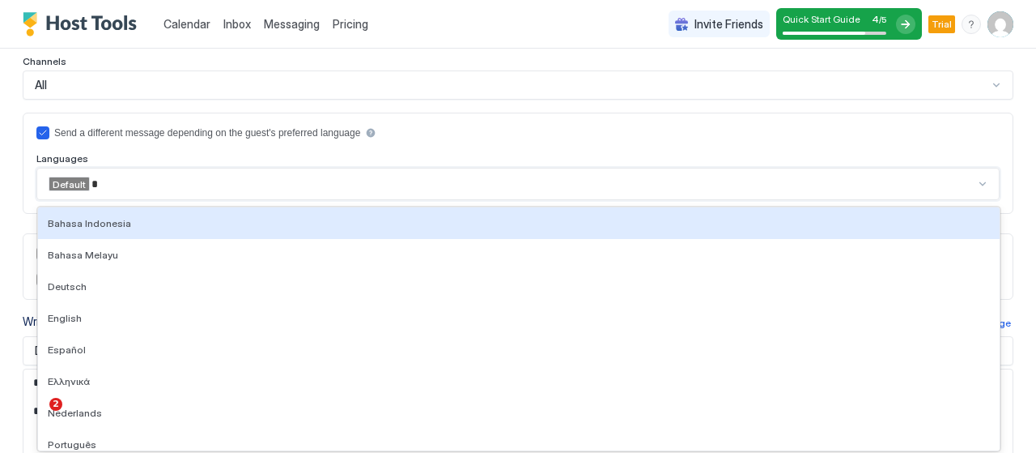
type input "**"
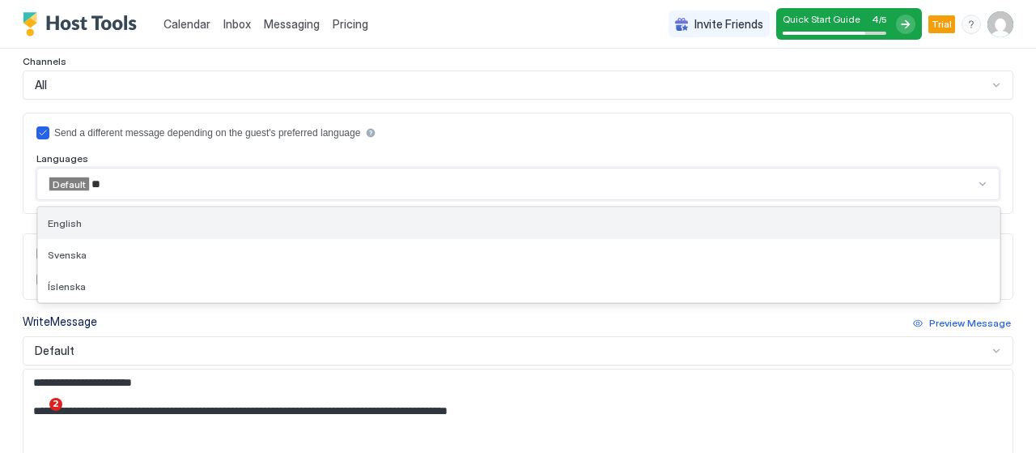
click at [112, 221] on div "English" at bounding box center [519, 223] width 942 height 12
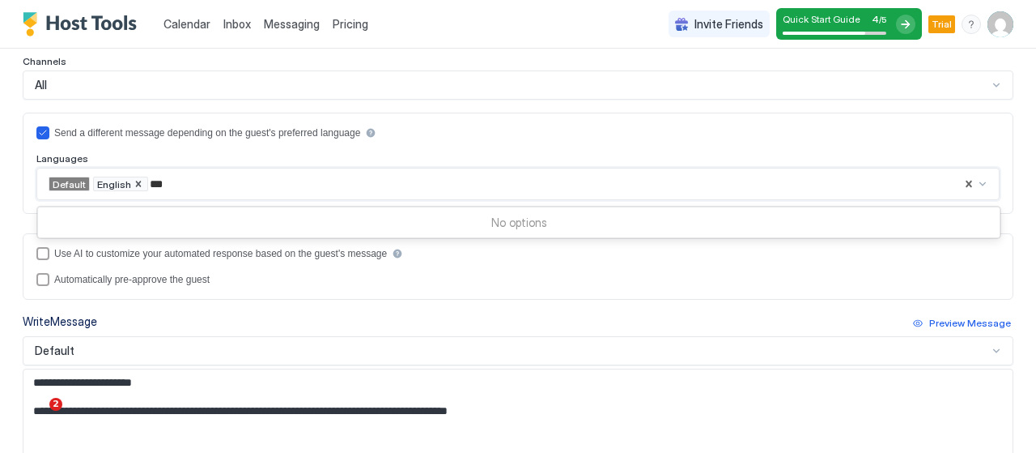
type input "**"
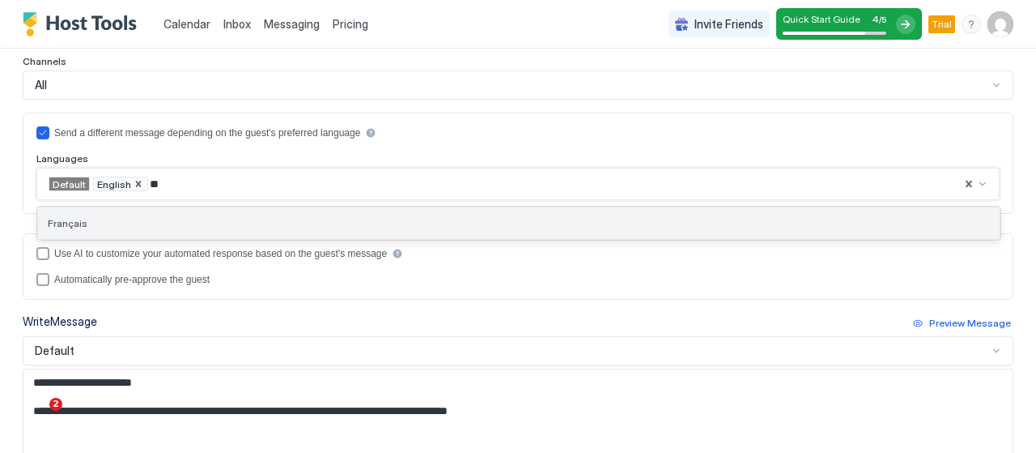
click at [186, 230] on div "Français" at bounding box center [519, 223] width 962 height 32
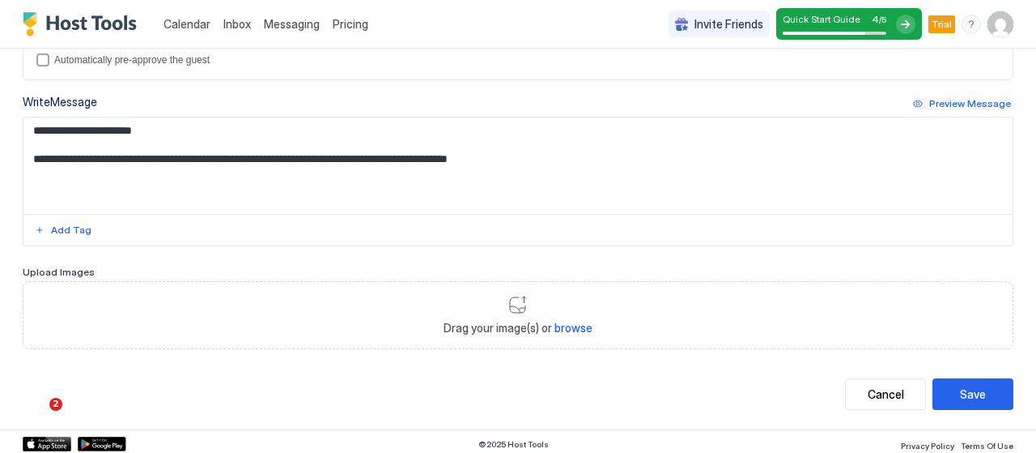
scroll to position [0, 0]
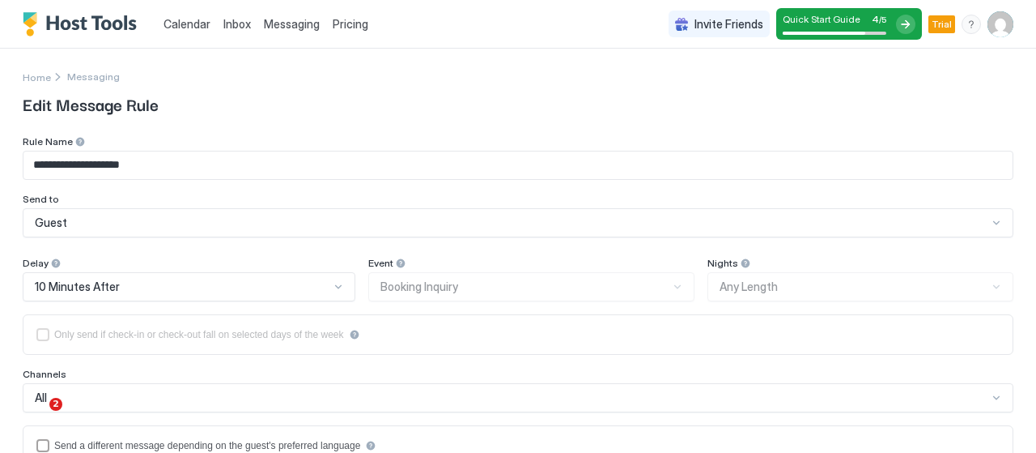
click at [68, 13] on img "Host Tools Logo" at bounding box center [83, 24] width 121 height 24
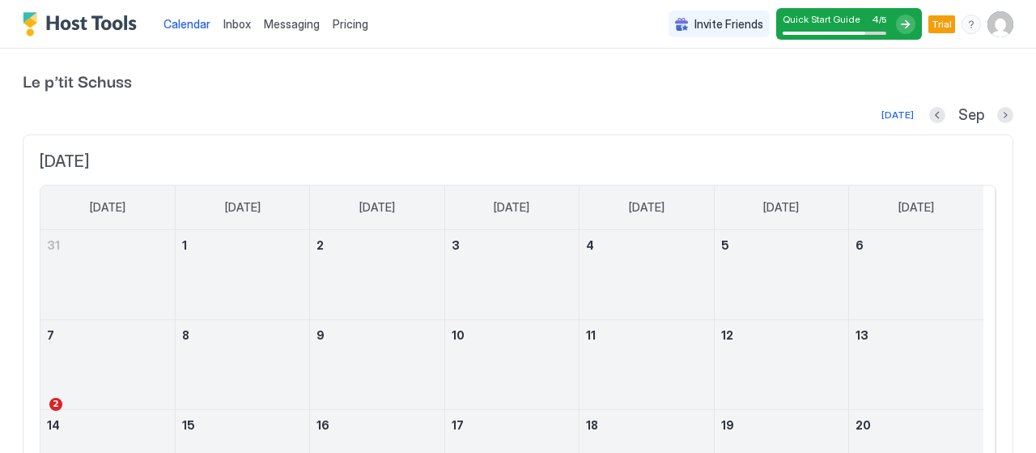
click at [988, 32] on img "User profile" at bounding box center [1001, 24] width 26 height 26
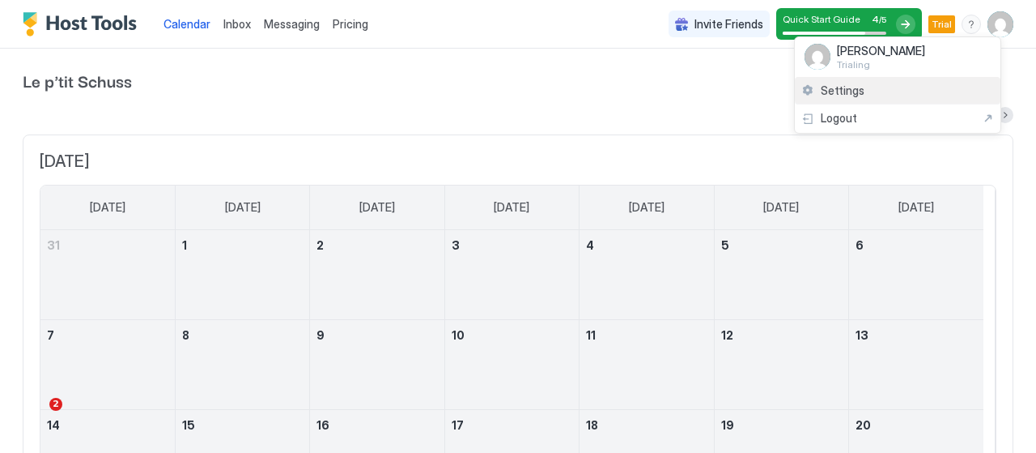
click at [946, 95] on div "Settings" at bounding box center [898, 91] width 206 height 28
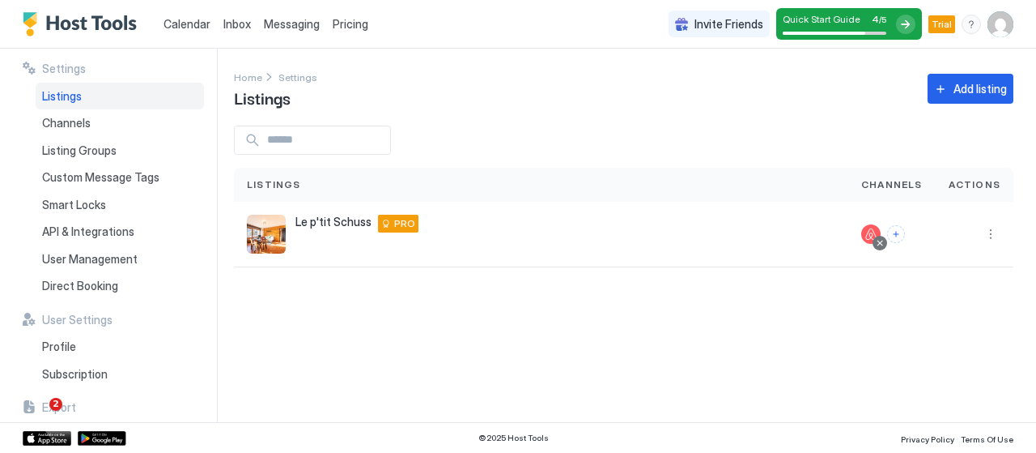
click at [362, 21] on span "Pricing" at bounding box center [351, 24] width 36 height 15
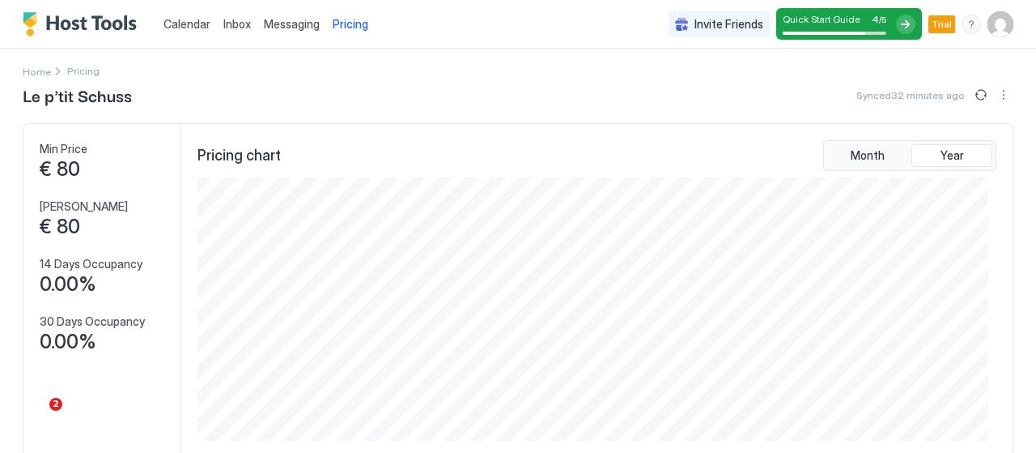
scroll to position [5, 0]
click at [851, 147] on button "Month" at bounding box center [867, 156] width 81 height 23
click at [927, 148] on button "Year" at bounding box center [952, 156] width 81 height 23
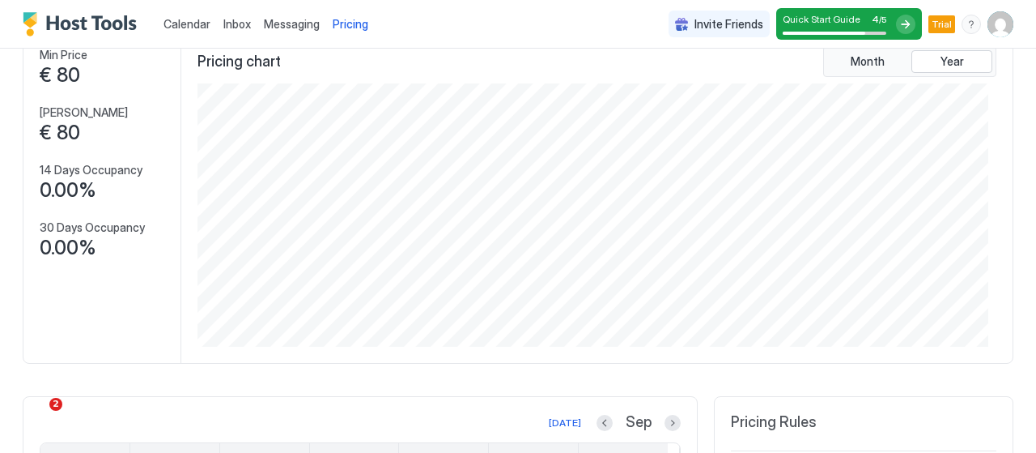
scroll to position [0, 0]
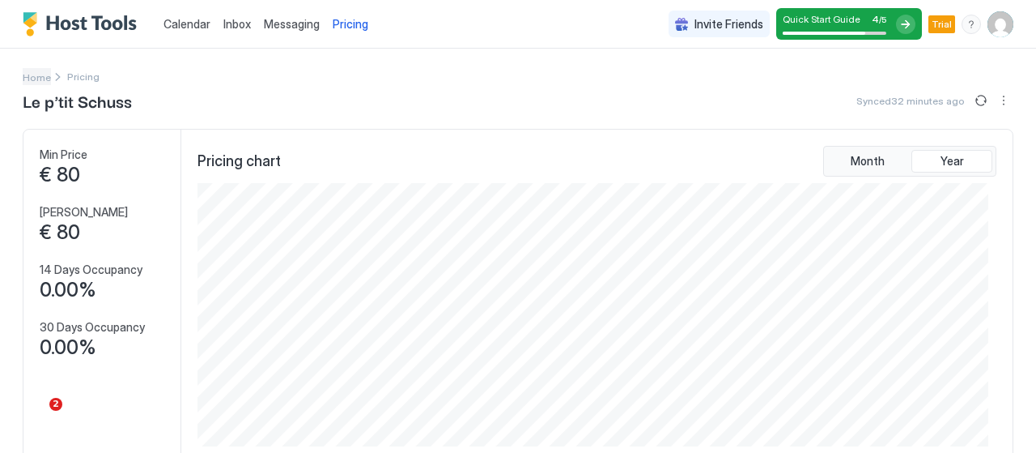
click at [34, 75] on span "Home" at bounding box center [37, 77] width 28 height 12
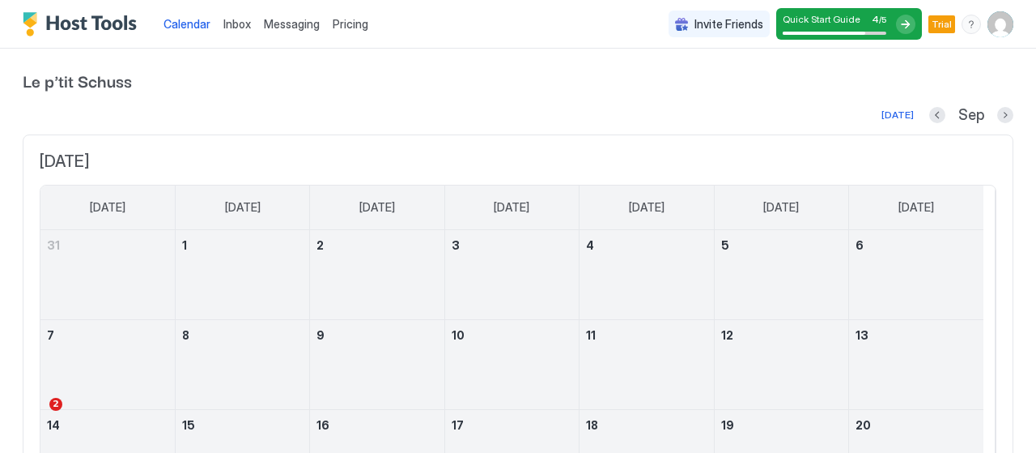
click at [988, 28] on img "User profile" at bounding box center [1001, 24] width 26 height 26
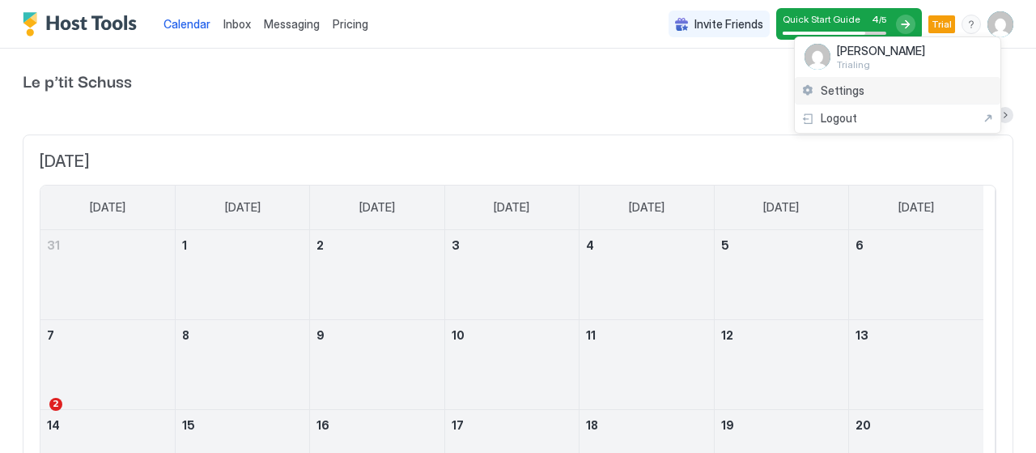
click at [939, 83] on div "Settings" at bounding box center [898, 91] width 206 height 28
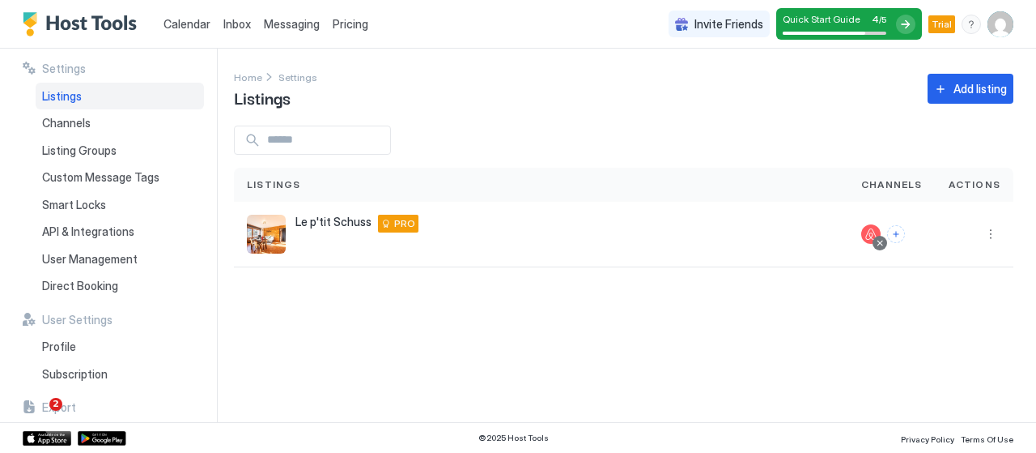
click at [287, 17] on span "Messaging" at bounding box center [292, 24] width 56 height 14
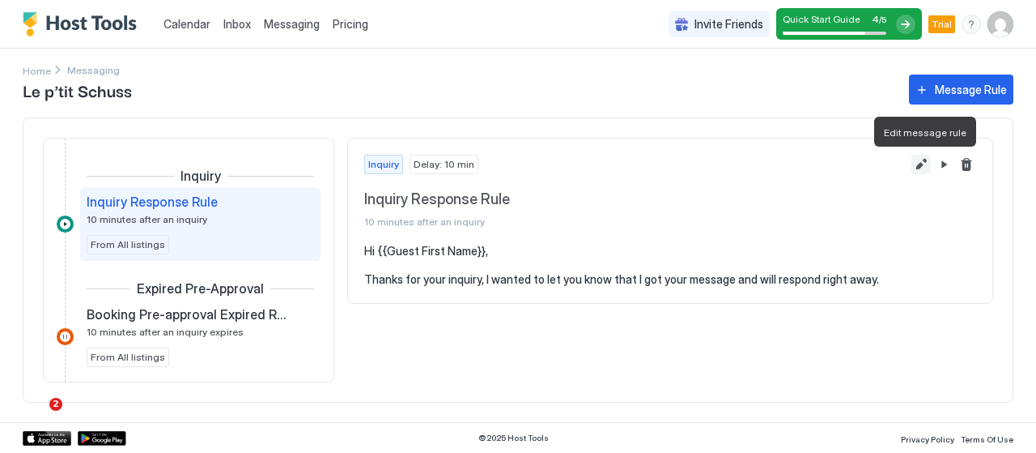
click at [925, 166] on button "Edit message rule" at bounding box center [921, 164] width 19 height 19
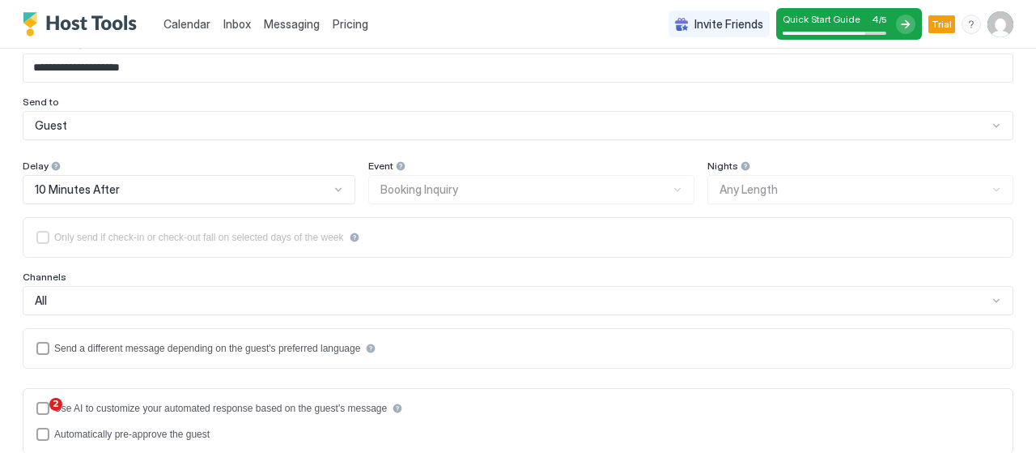
scroll to position [98, 0]
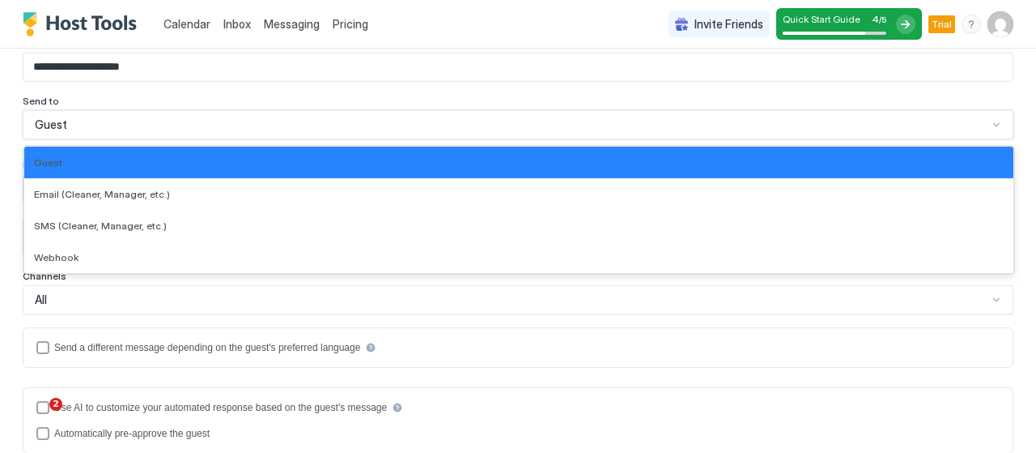
click at [479, 123] on div "Guest" at bounding box center [511, 124] width 953 height 15
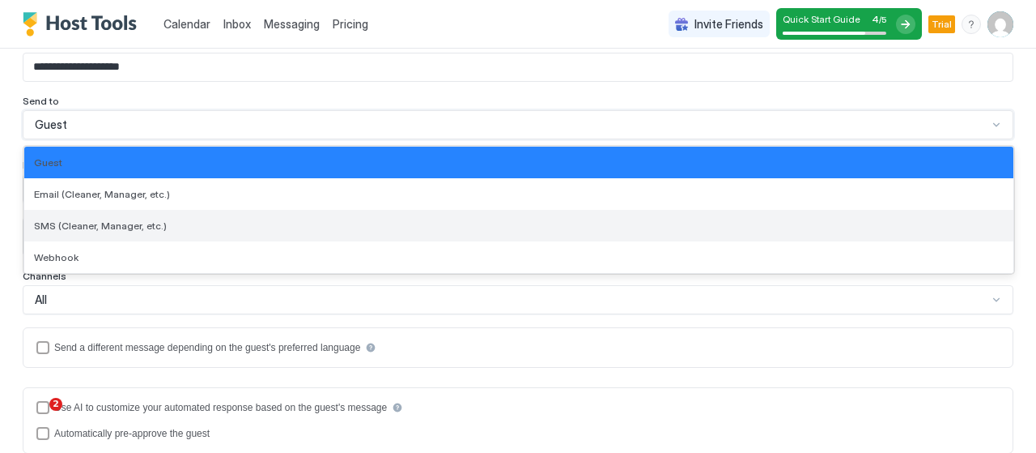
click at [429, 236] on div "SMS (Cleaner, Manager, etc.)" at bounding box center [518, 226] width 989 height 32
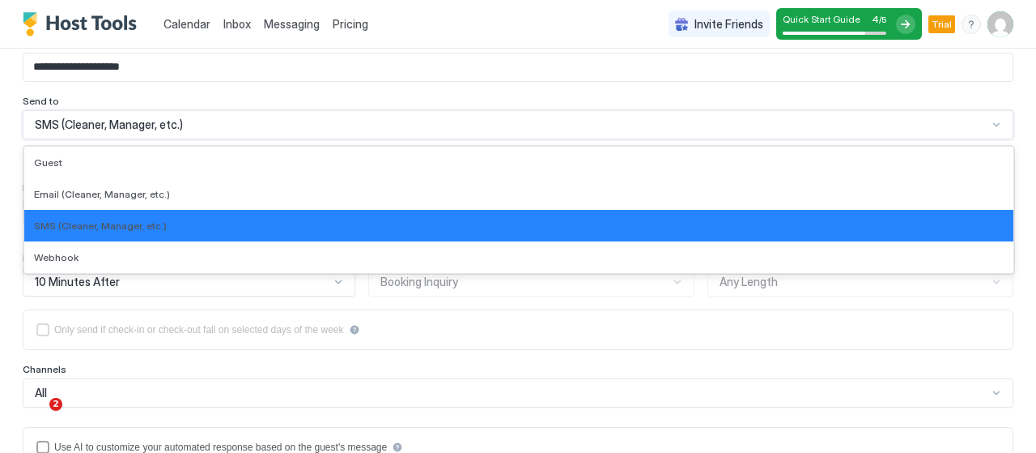
click at [397, 127] on div "SMS (Cleaner, Manager, etc.)" at bounding box center [511, 124] width 953 height 15
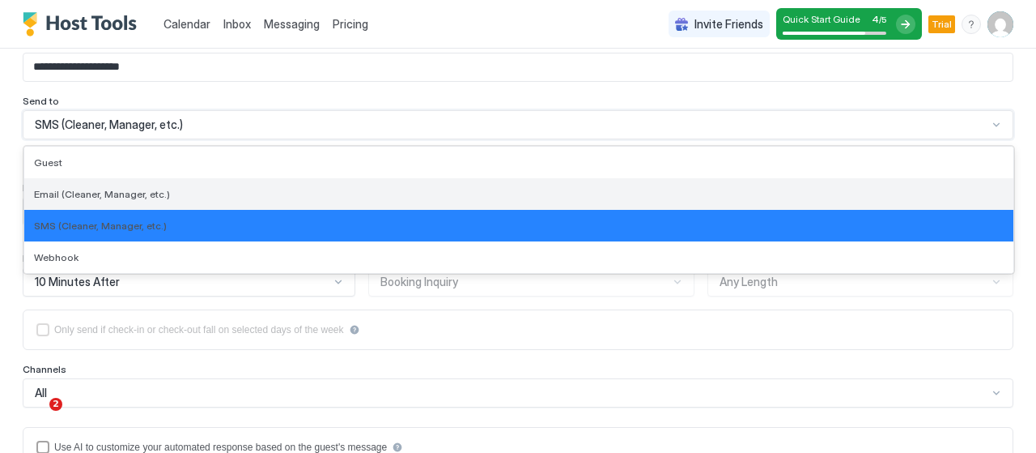
click at [368, 190] on div "Email (Cleaner, Manager, etc.)" at bounding box center [519, 194] width 970 height 12
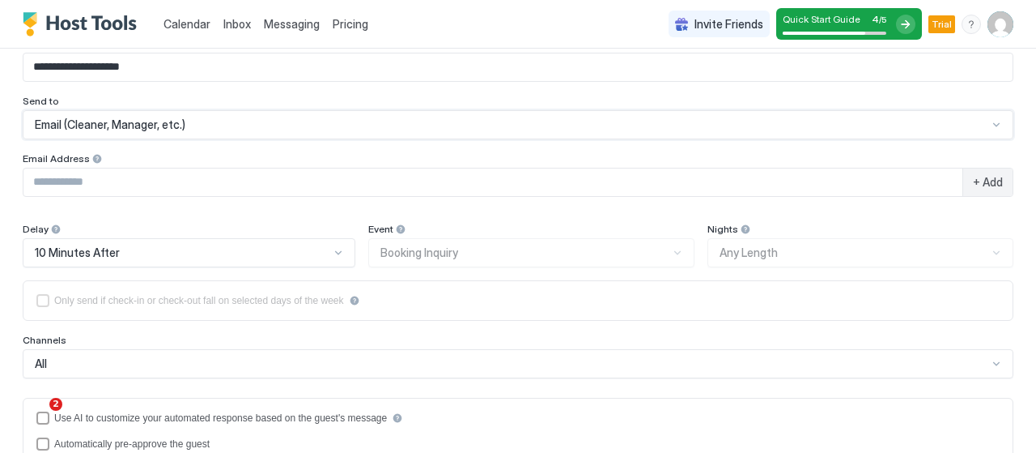
click at [372, 125] on div "Email (Cleaner, Manager, etc.)" at bounding box center [511, 124] width 953 height 15
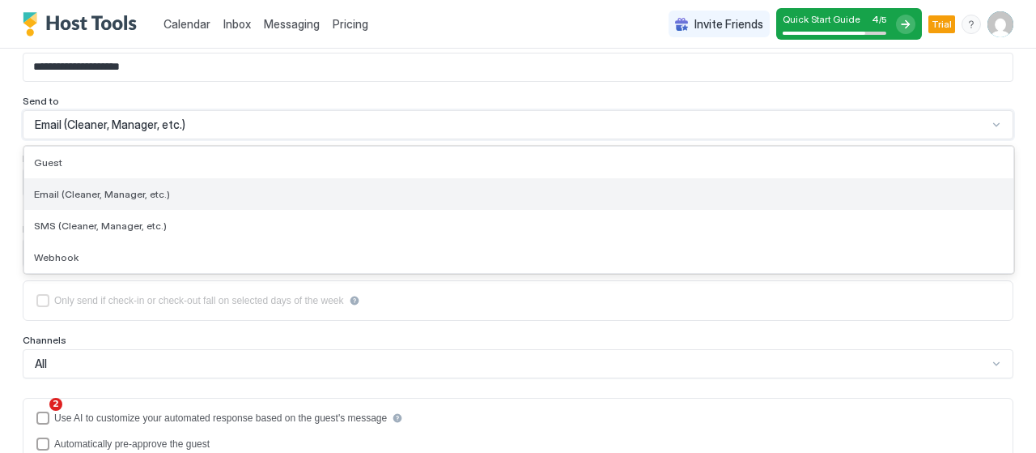
click at [334, 190] on div "Email (Cleaner, Manager, etc.)" at bounding box center [519, 194] width 970 height 12
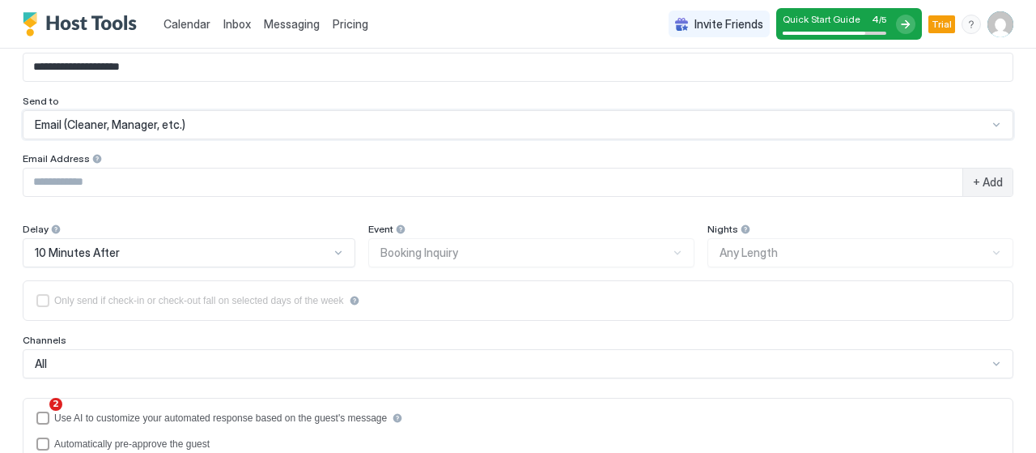
scroll to position [0, 0]
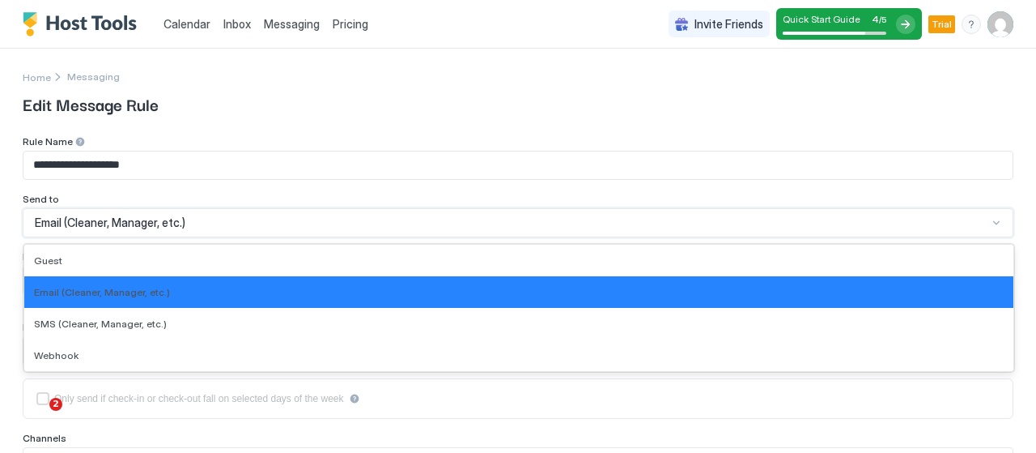
click at [312, 223] on div "Email (Cleaner, Manager, etc.)" at bounding box center [511, 222] width 953 height 15
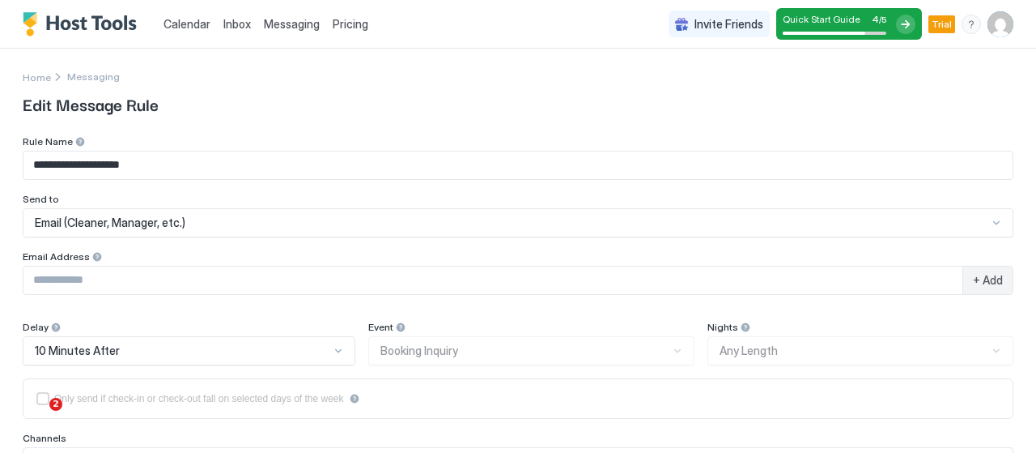
click at [407, 98] on span "Edit Message Rule" at bounding box center [518, 103] width 991 height 24
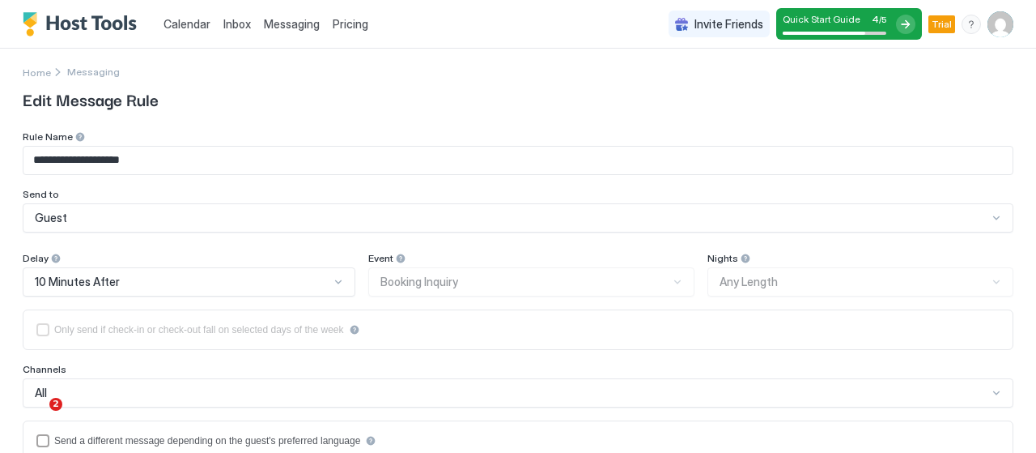
scroll to position [2, 0]
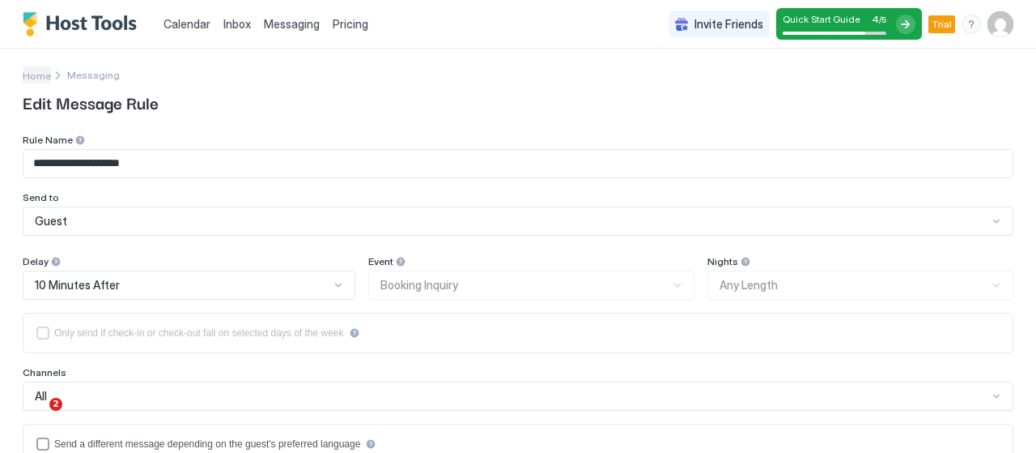
click at [43, 74] on span "Home" at bounding box center [37, 76] width 28 height 12
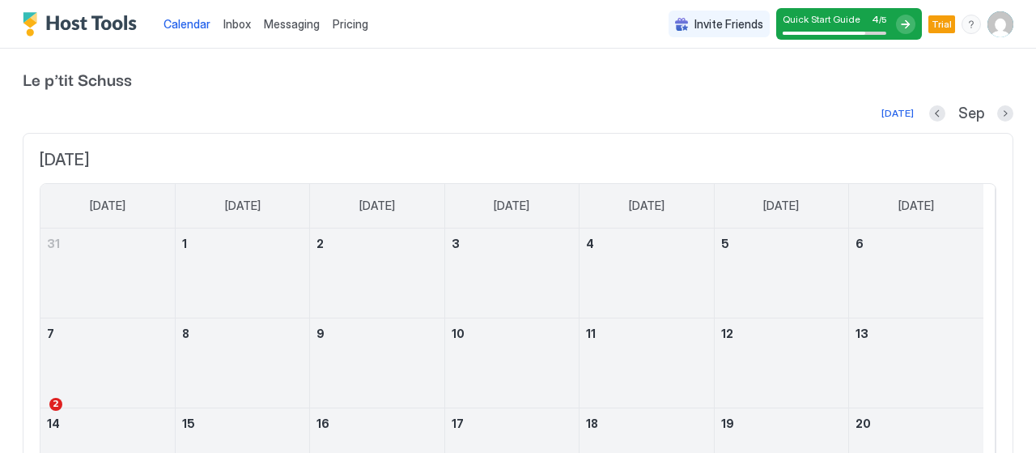
click at [284, 13] on div "Messaging" at bounding box center [291, 24] width 69 height 30
click at [293, 27] on span "Messaging" at bounding box center [292, 24] width 56 height 14
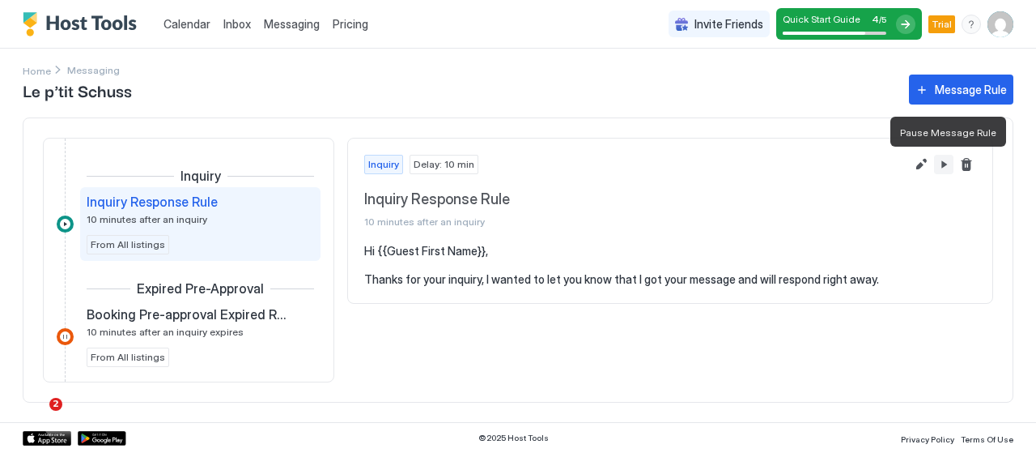
click at [947, 162] on button "Pause Message Rule" at bounding box center [943, 164] width 19 height 19
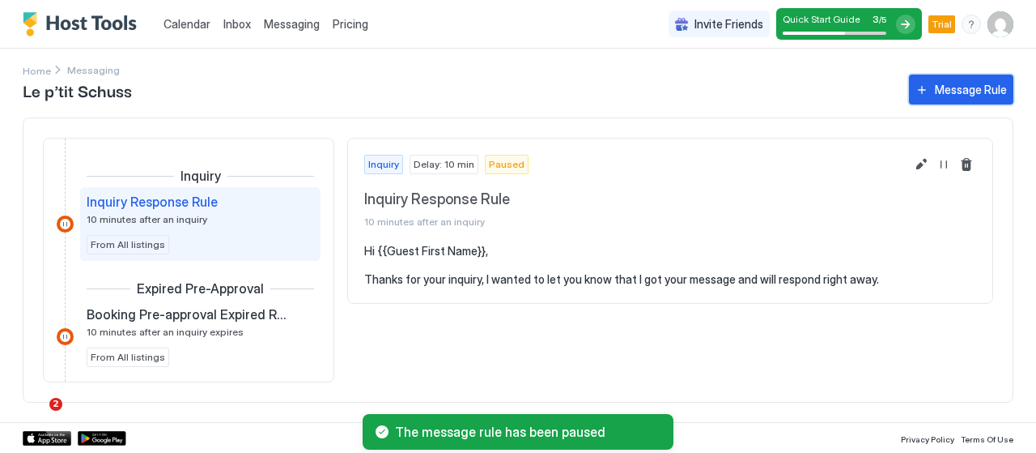
click at [955, 96] on div "Message Rule" at bounding box center [971, 89] width 72 height 17
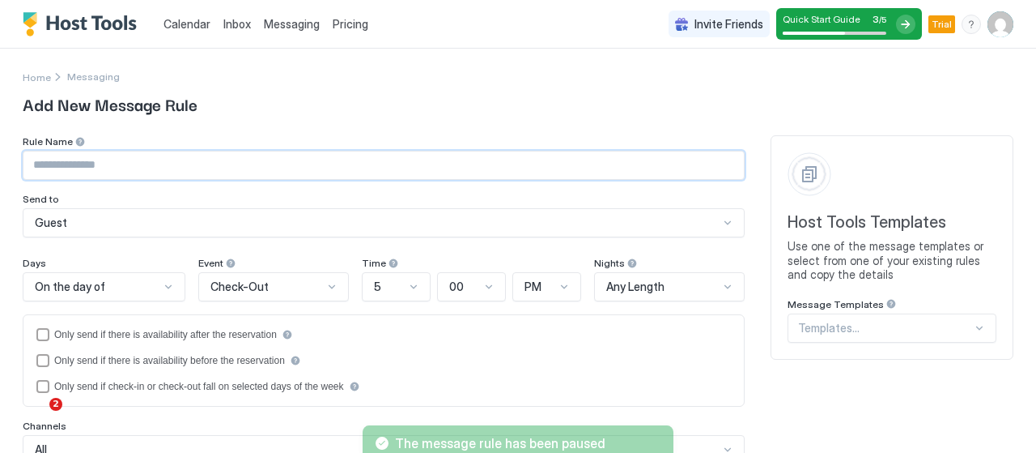
click at [172, 159] on input "Input Field" at bounding box center [383, 165] width 721 height 28
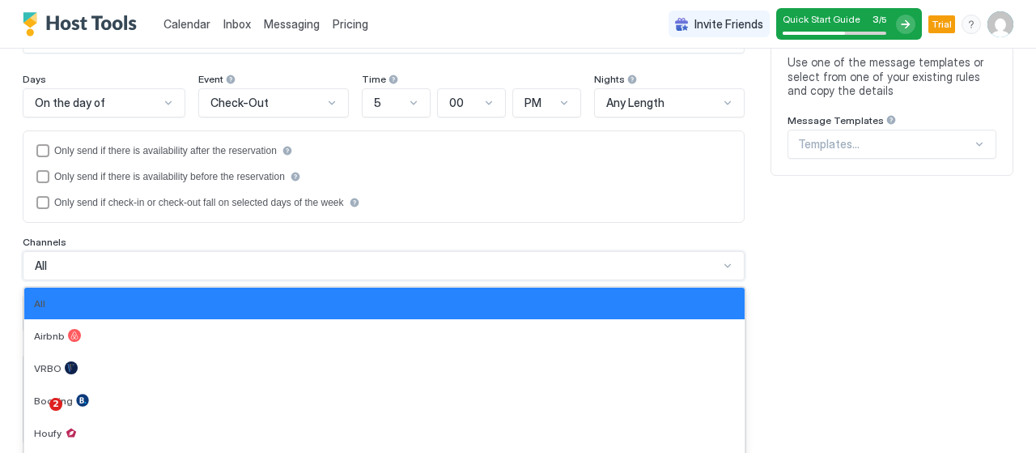
scroll to position [249, 0]
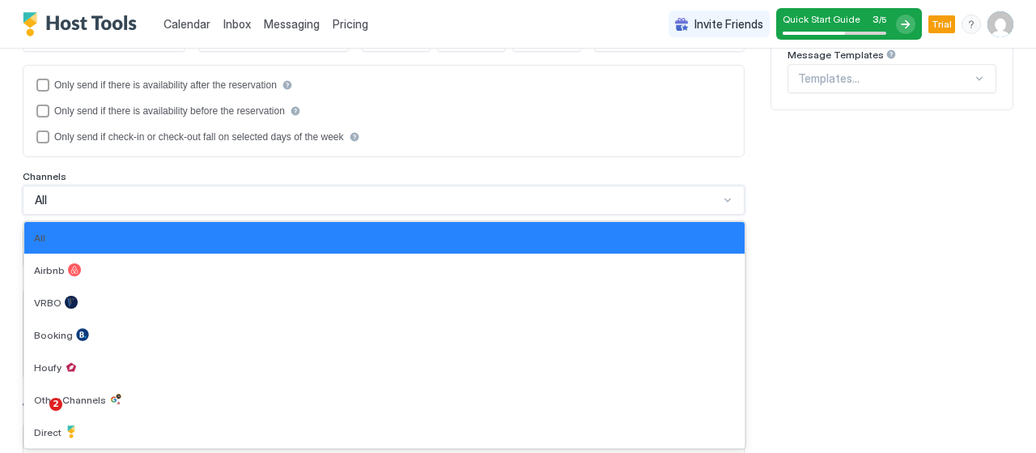
click at [160, 215] on div "7 results available. Use Up and Down to choose options, press Enter to select t…" at bounding box center [384, 199] width 722 height 29
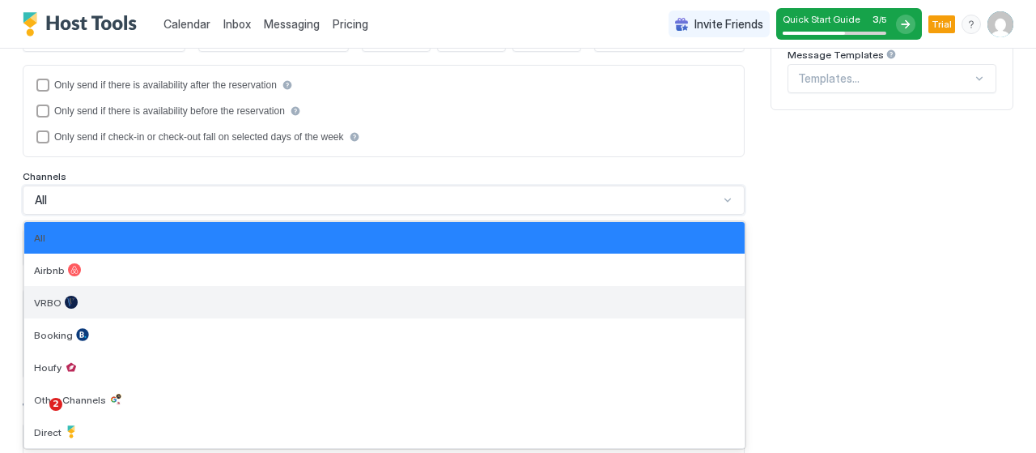
click at [138, 287] on div "VRBO" at bounding box center [384, 302] width 721 height 32
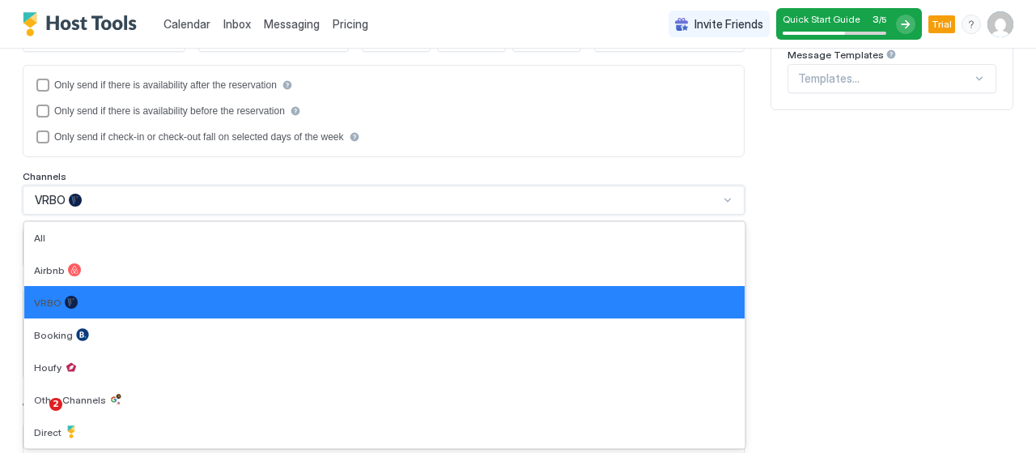
click at [203, 202] on div "VRBO" at bounding box center [377, 200] width 684 height 15
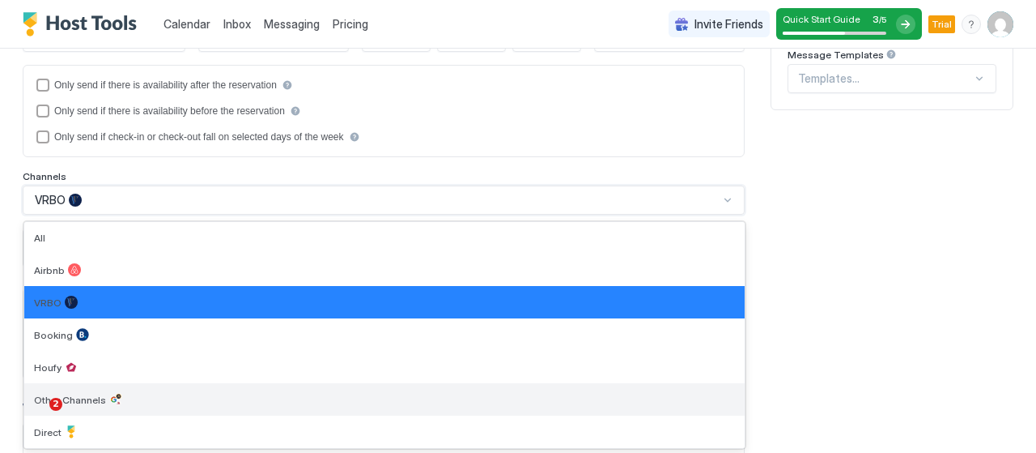
click at [155, 393] on div "Other Channels" at bounding box center [384, 399] width 701 height 13
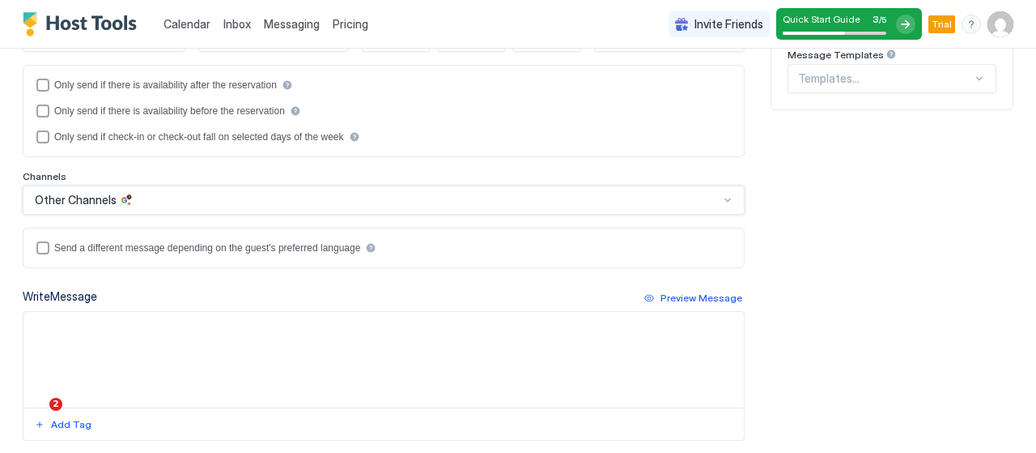
scroll to position [217, 0]
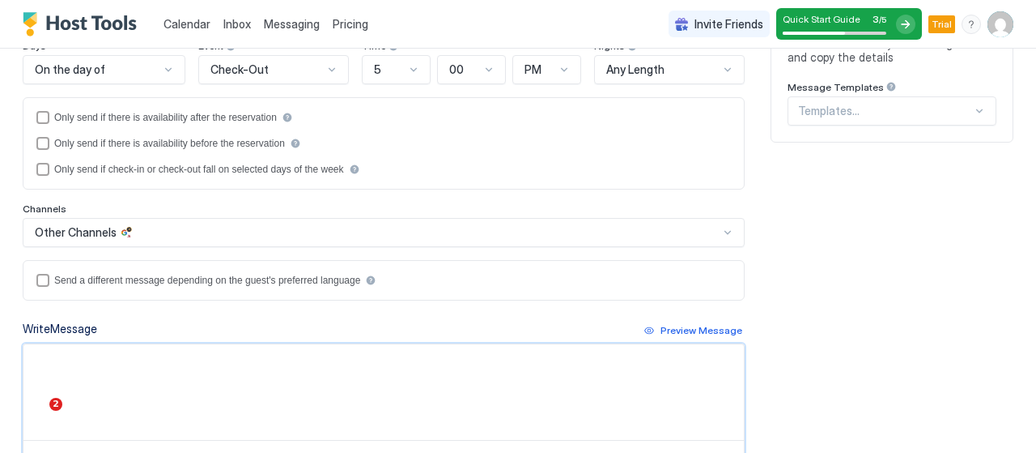
click at [306, 388] on textarea "Input Field" at bounding box center [383, 392] width 721 height 96
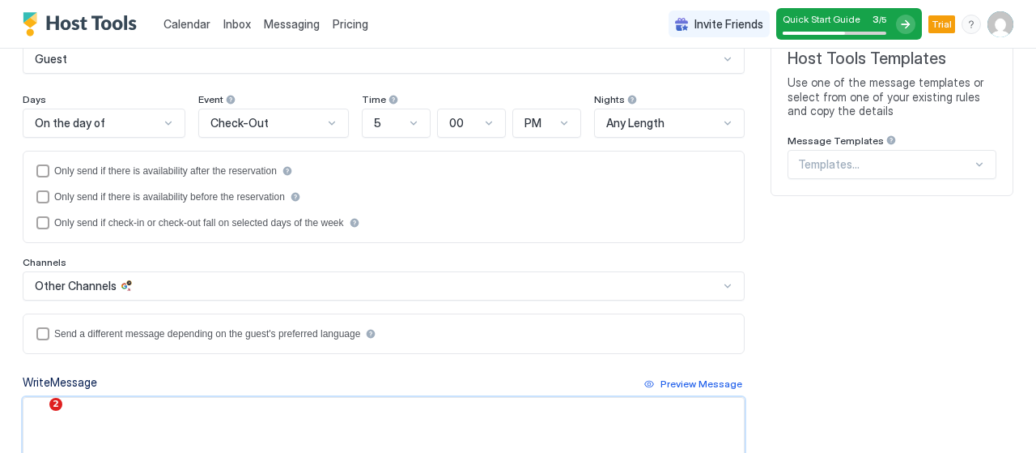
scroll to position [198, 0]
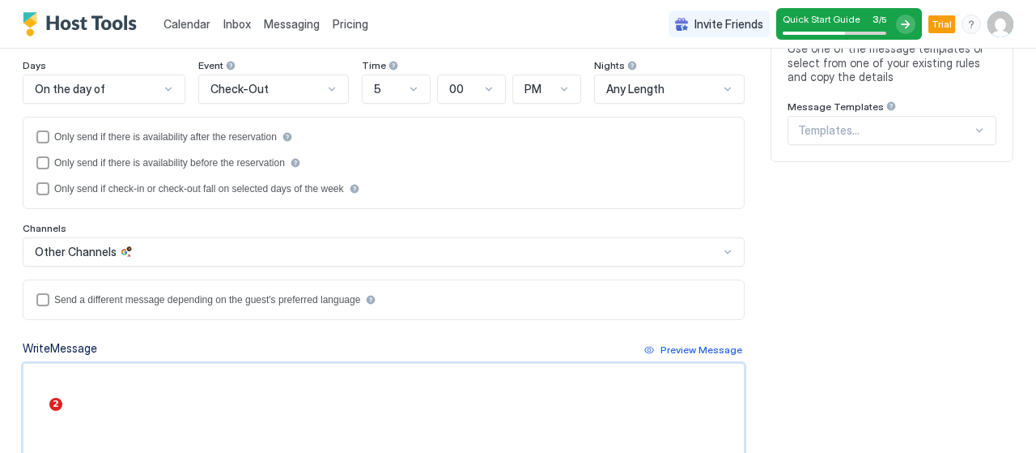
click at [306, 388] on textarea "Input Field" at bounding box center [383, 412] width 721 height 96
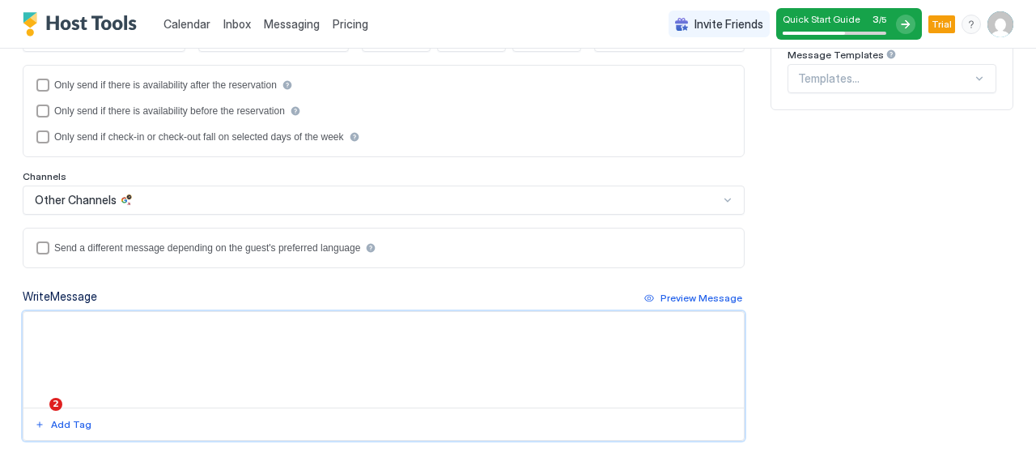
click at [421, 215] on div "Other Channels" at bounding box center [384, 199] width 722 height 29
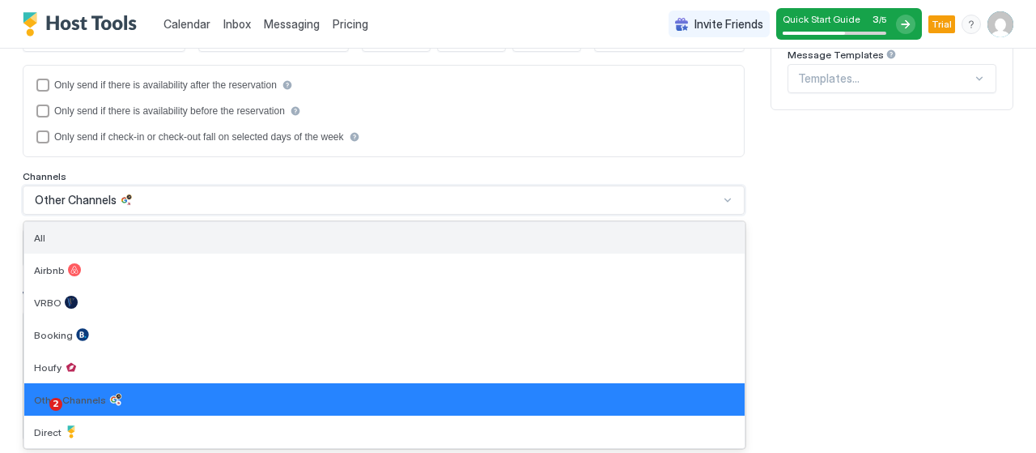
click at [373, 236] on div "All" at bounding box center [384, 238] width 701 height 12
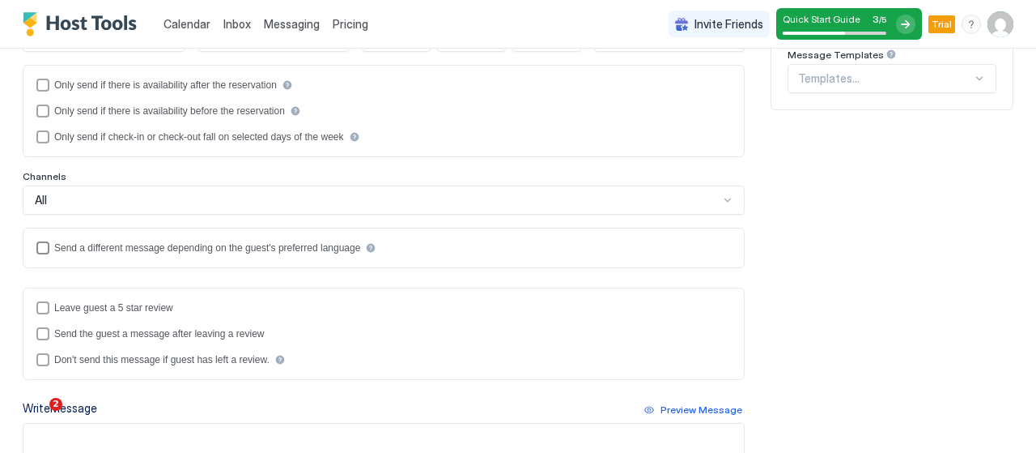
click at [183, 249] on div "Send a different message depending on the guest's preferred language" at bounding box center [207, 247] width 306 height 11
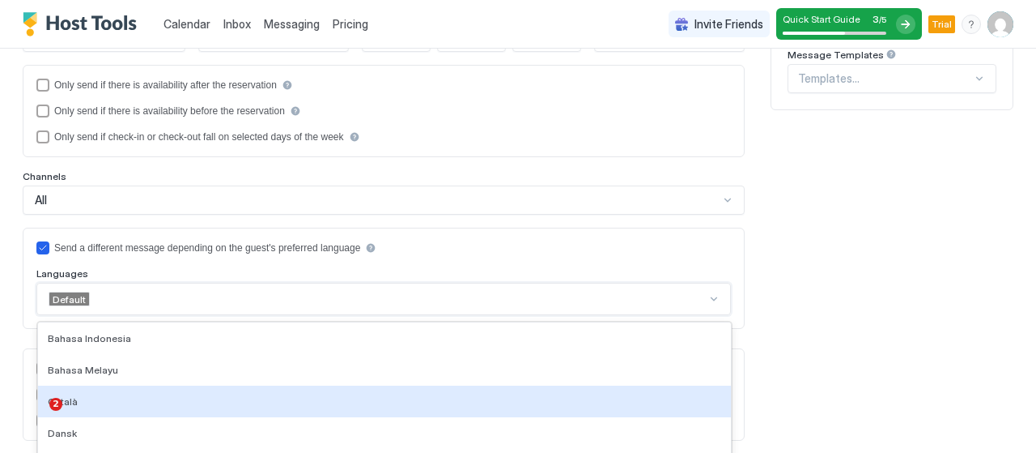
scroll to position [364, 0]
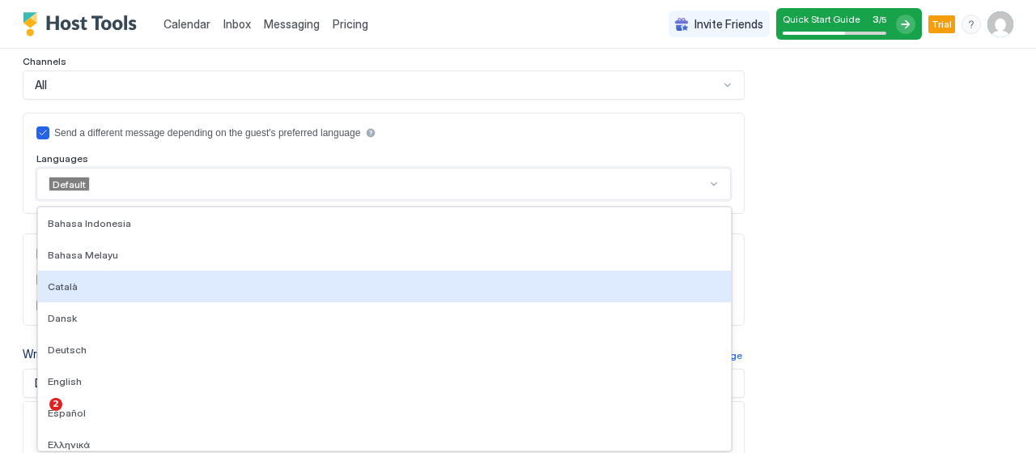
click at [165, 200] on div "29 results available. Use Up and Down to choose options, press Enter to select …" at bounding box center [383, 184] width 695 height 32
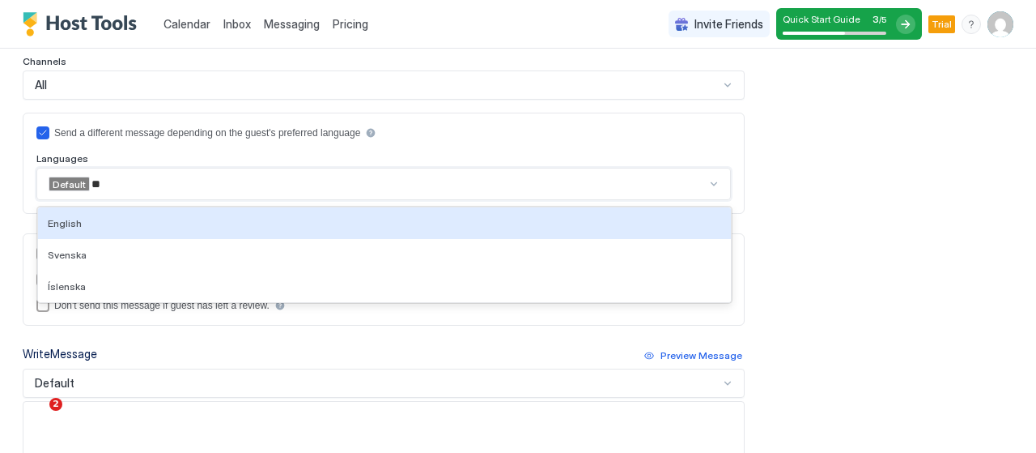
type input "***"
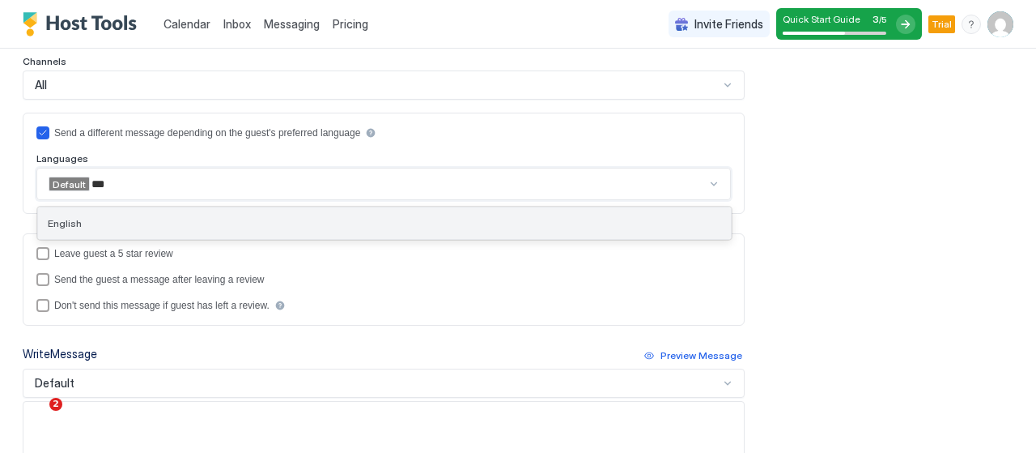
click at [163, 217] on div "English" at bounding box center [385, 223] width 674 height 12
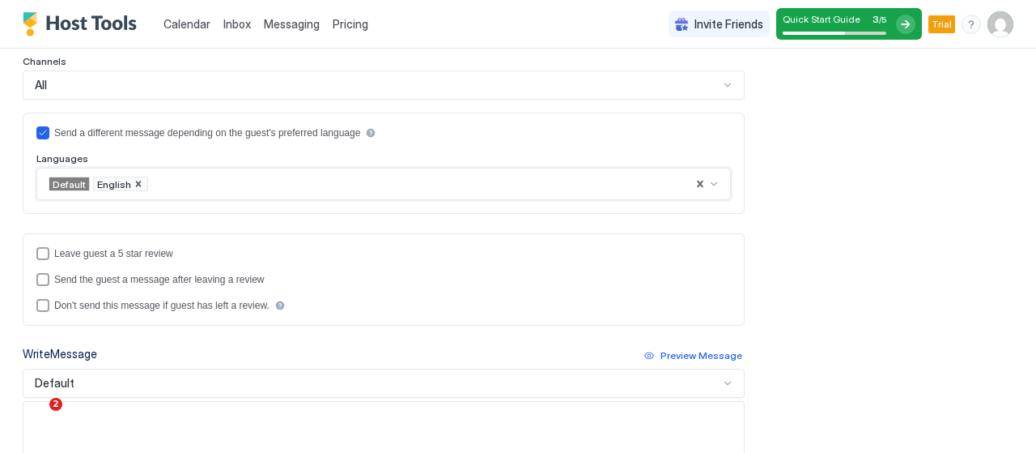
click at [66, 178] on span "Default" at bounding box center [69, 184] width 33 height 12
click at [27, 177] on div "Send a different message depending on the guest's preferred language Languages …" at bounding box center [384, 163] width 722 height 101
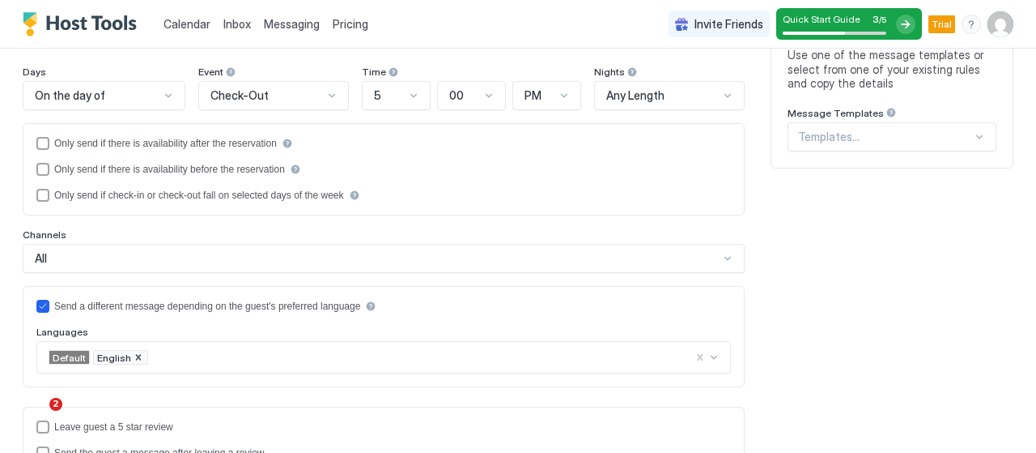
scroll to position [0, 0]
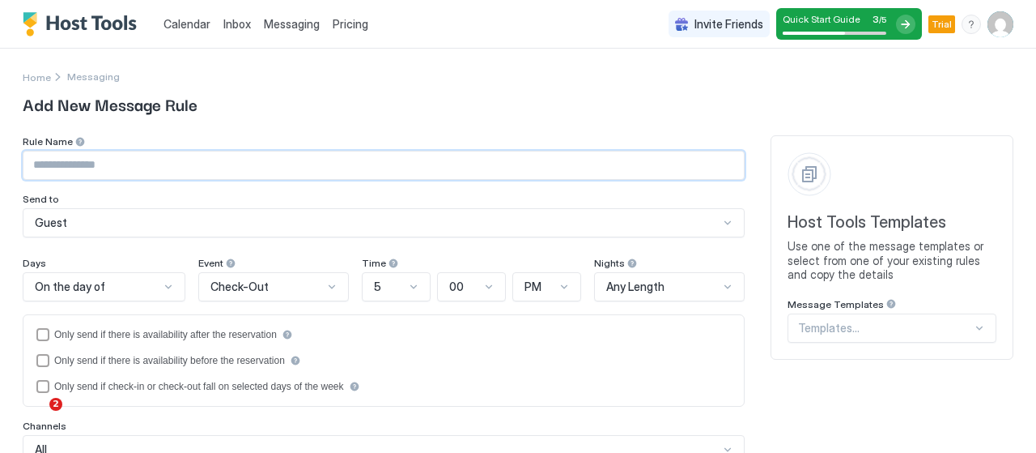
click at [142, 168] on input "Input Field" at bounding box center [383, 165] width 721 height 28
paste input "**********"
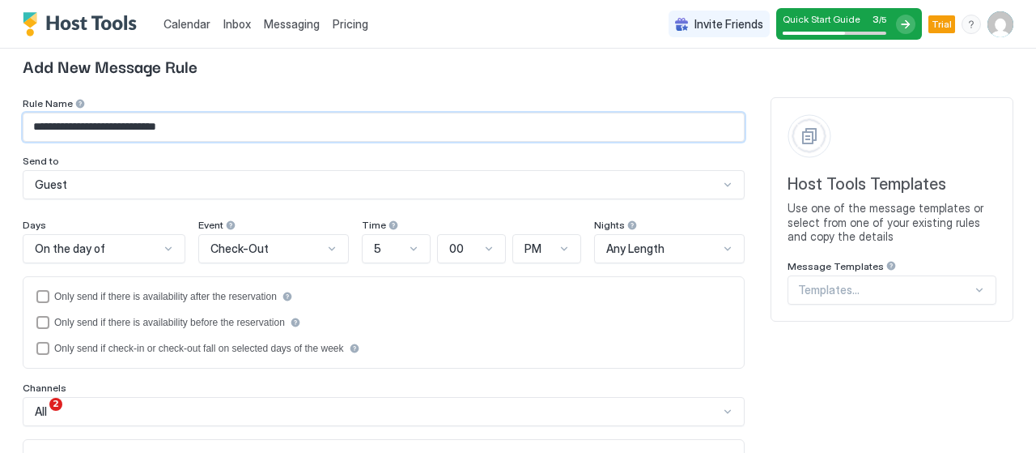
scroll to position [59, 0]
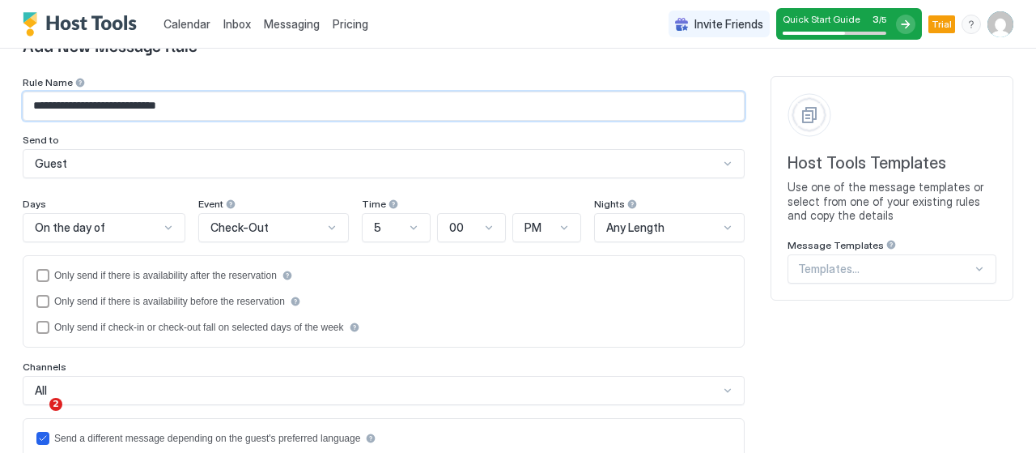
type input "**********"
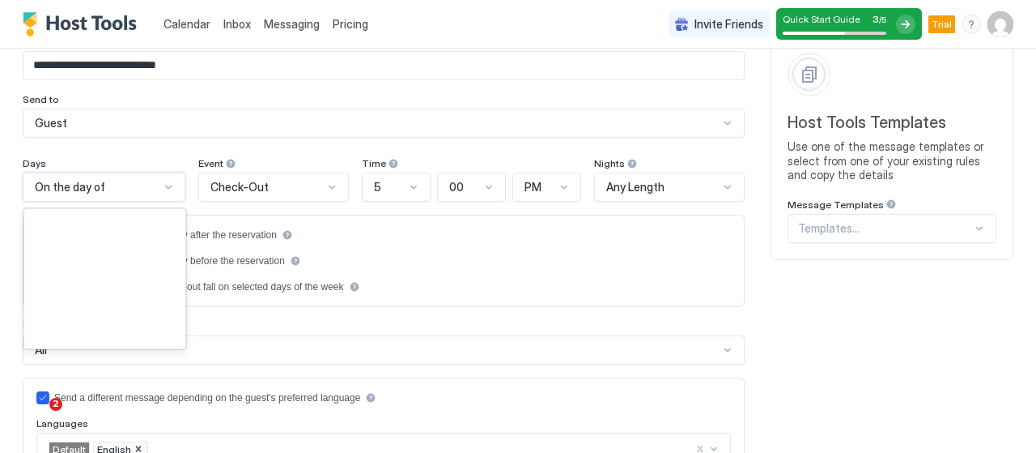
scroll to position [2330, 0]
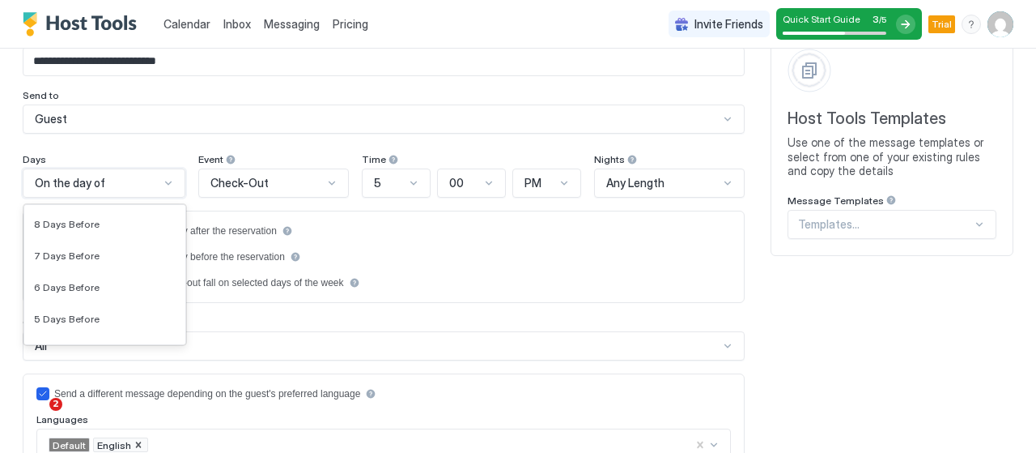
click at [125, 198] on div "183 results available. Use Up and Down to choose options, press Enter to select…" at bounding box center [104, 182] width 163 height 29
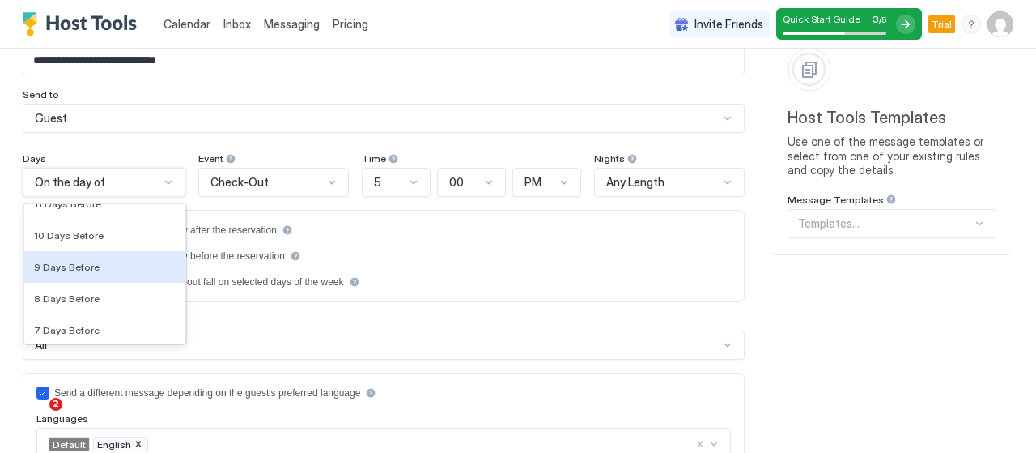
scroll to position [2264, 0]
click at [144, 181] on div "On the day of" at bounding box center [97, 182] width 125 height 15
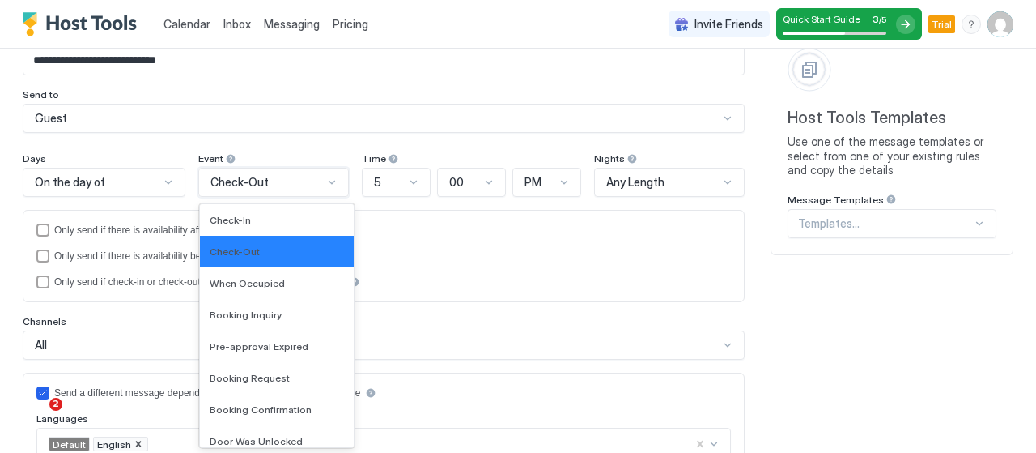
click at [269, 194] on div "Check-Out" at bounding box center [273, 182] width 151 height 29
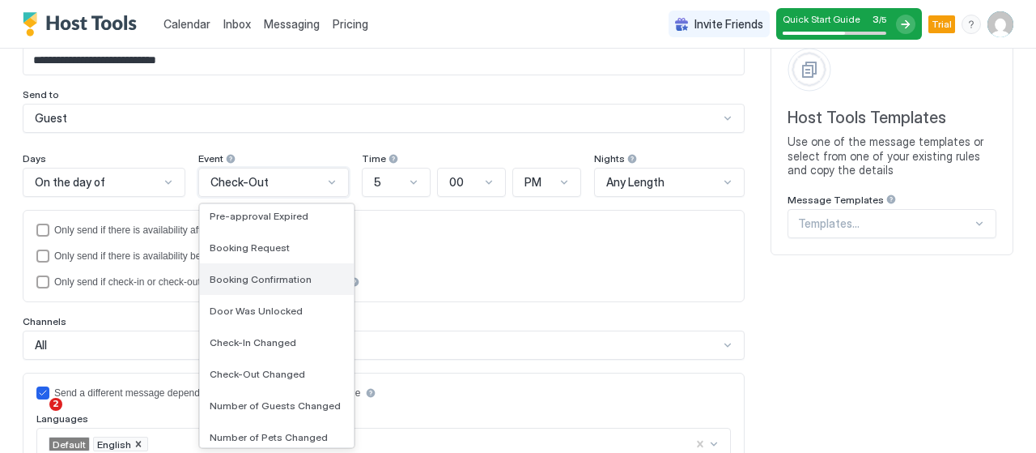
scroll to position [132, 0]
click at [287, 277] on span "Booking Confirmation" at bounding box center [261, 277] width 102 height 12
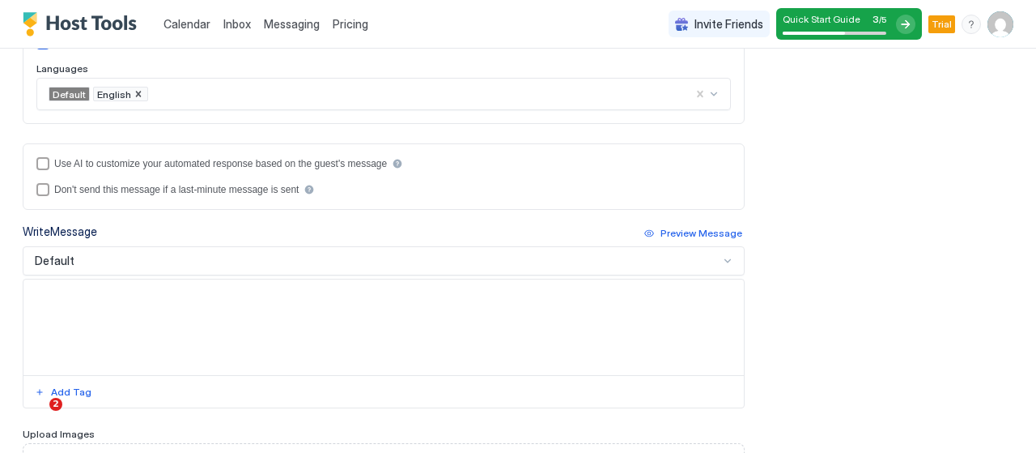
scroll to position [403, 0]
click at [164, 302] on textarea "Input Field" at bounding box center [383, 326] width 721 height 96
paste textarea "**********"
type textarea "**********"
click at [186, 287] on textarea "**********" at bounding box center [377, 326] width 708 height 96
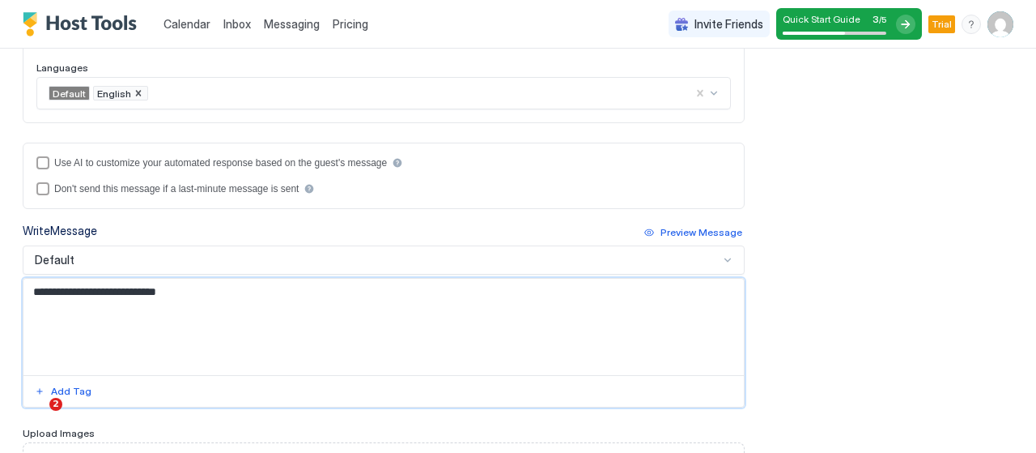
click at [186, 287] on textarea "**********" at bounding box center [377, 326] width 708 height 96
click at [76, 386] on div "Add Tag" at bounding box center [71, 391] width 40 height 15
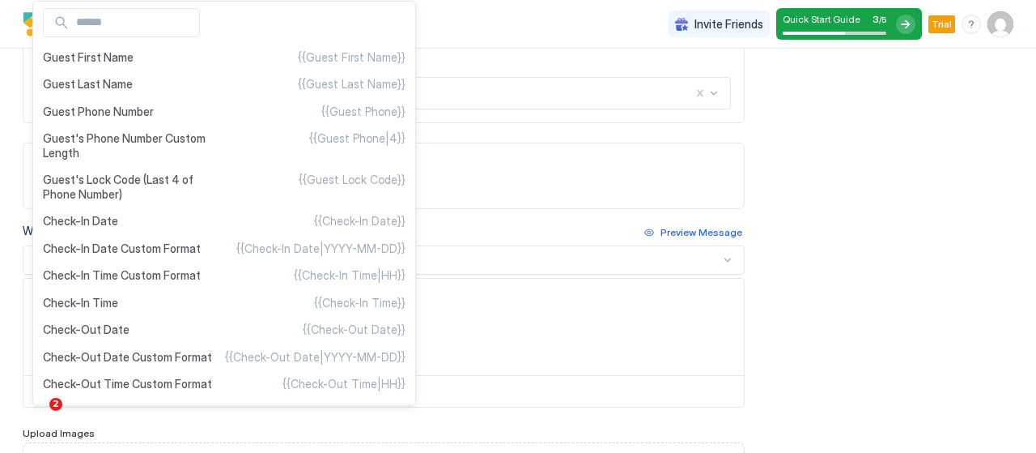
click at [497, 314] on div at bounding box center [518, 226] width 1036 height 453
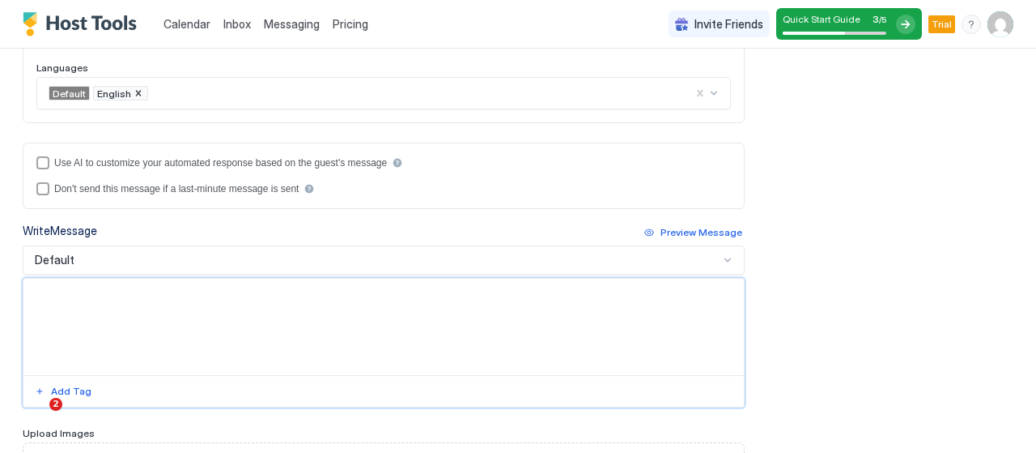
click at [91, 295] on textarea "Input Field" at bounding box center [377, 326] width 708 height 96
paste textarea "**********"
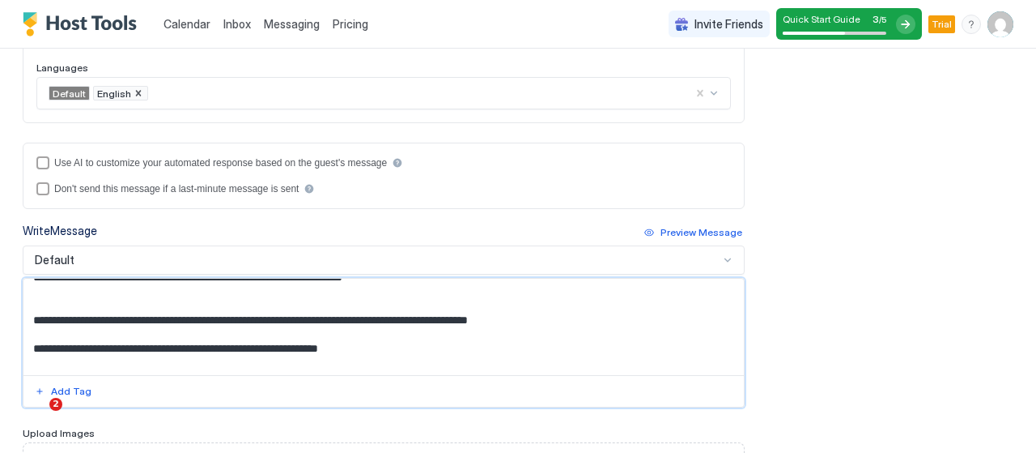
scroll to position [0, 0]
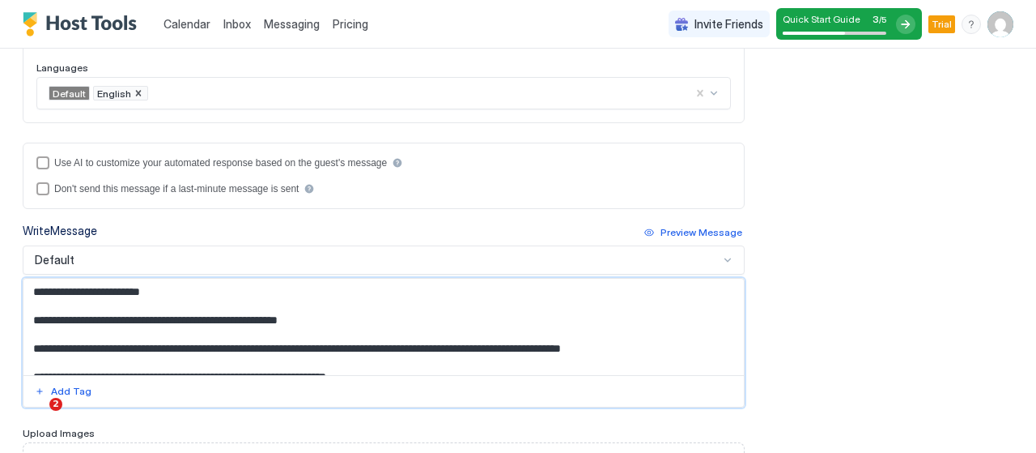
drag, startPoint x: 157, startPoint y: 287, endPoint x: 73, endPoint y: 281, distance: 84.4
click at [73, 281] on textarea "Input Field" at bounding box center [377, 326] width 708 height 96
click at [66, 384] on div "Add Tag" at bounding box center [71, 391] width 40 height 15
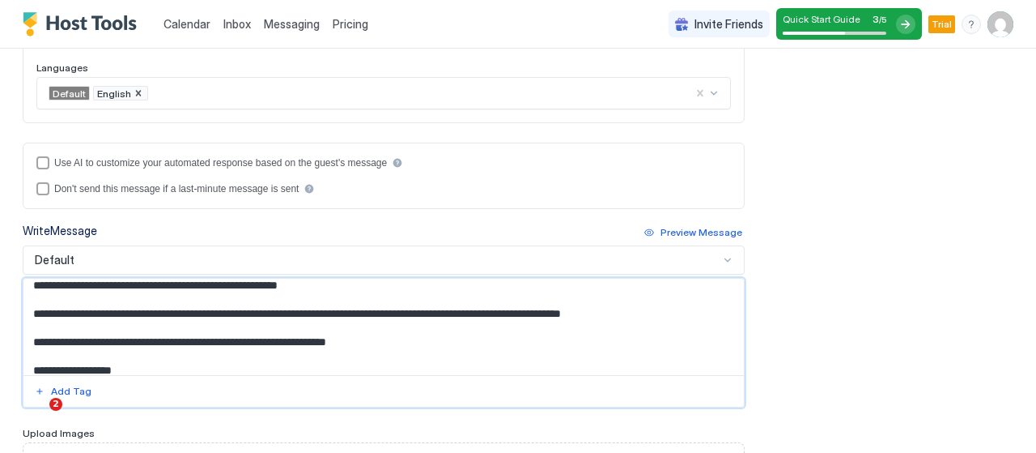
scroll to position [36, 0]
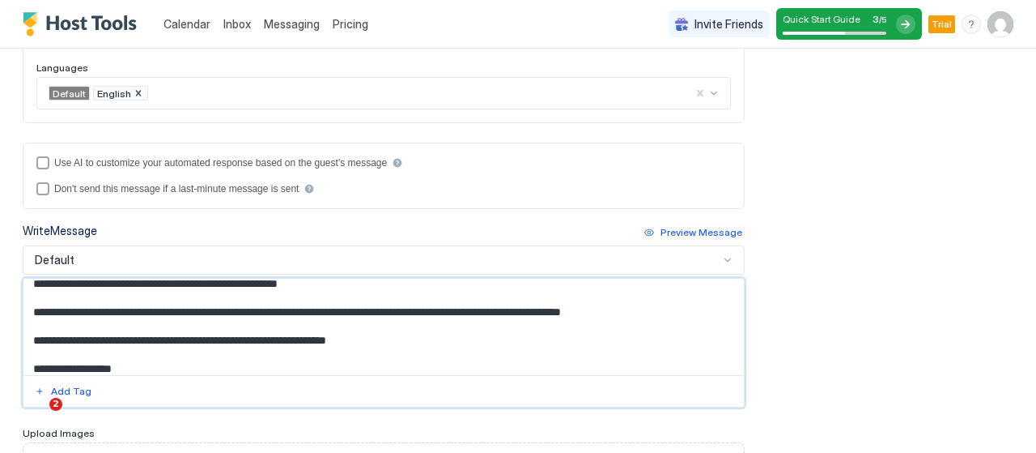
click at [572, 302] on textarea "Input Field" at bounding box center [377, 326] width 708 height 96
click at [70, 384] on div "Add Tag" at bounding box center [71, 391] width 40 height 15
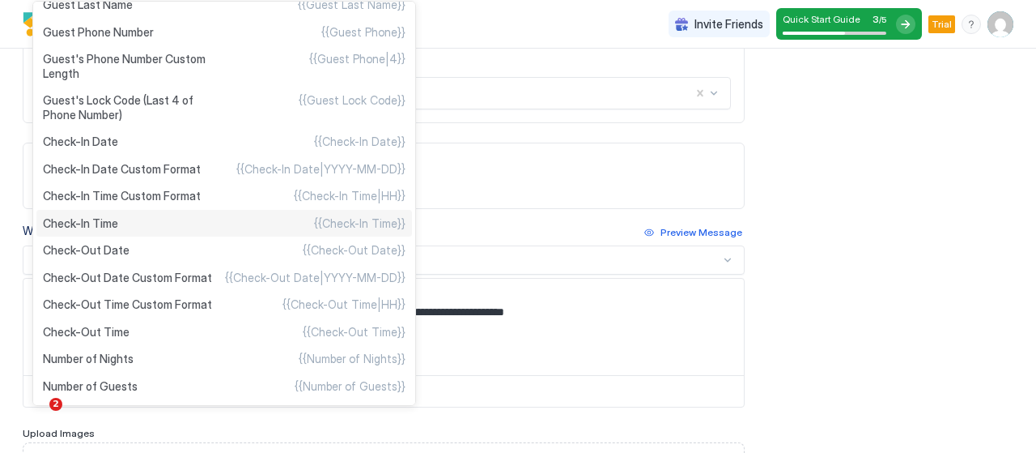
scroll to position [78, 0]
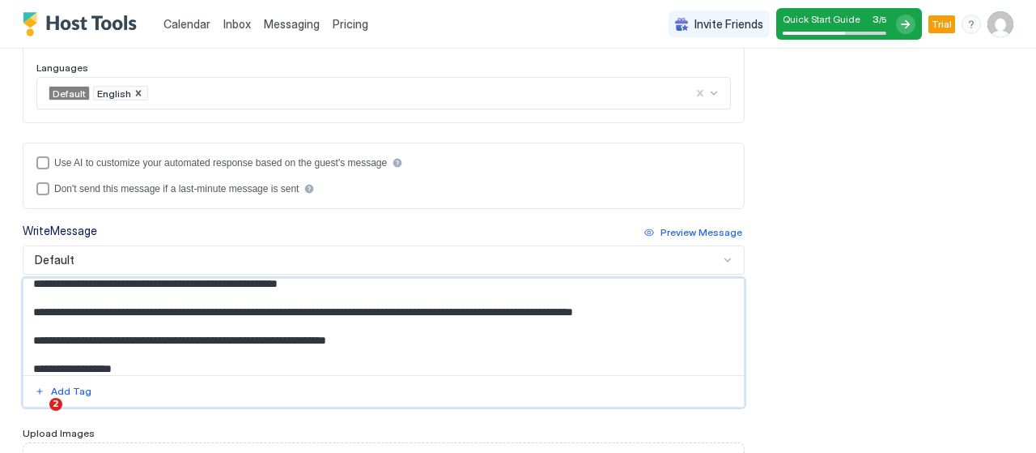
click at [696, 308] on textarea "Input Field" at bounding box center [377, 326] width 708 height 96
click at [65, 384] on div "Add Tag" at bounding box center [71, 391] width 40 height 15
click at [230, 320] on textarea "Input Field" at bounding box center [377, 326] width 708 height 96
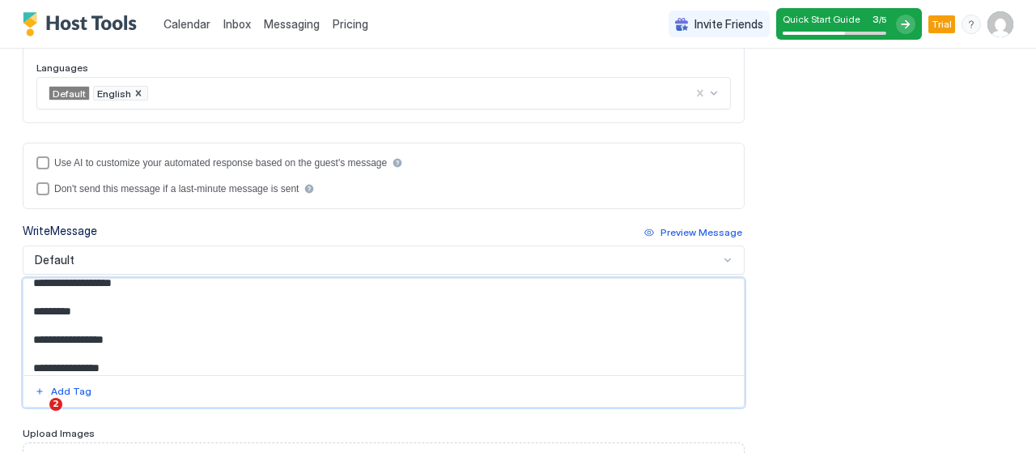
scroll to position [147, 0]
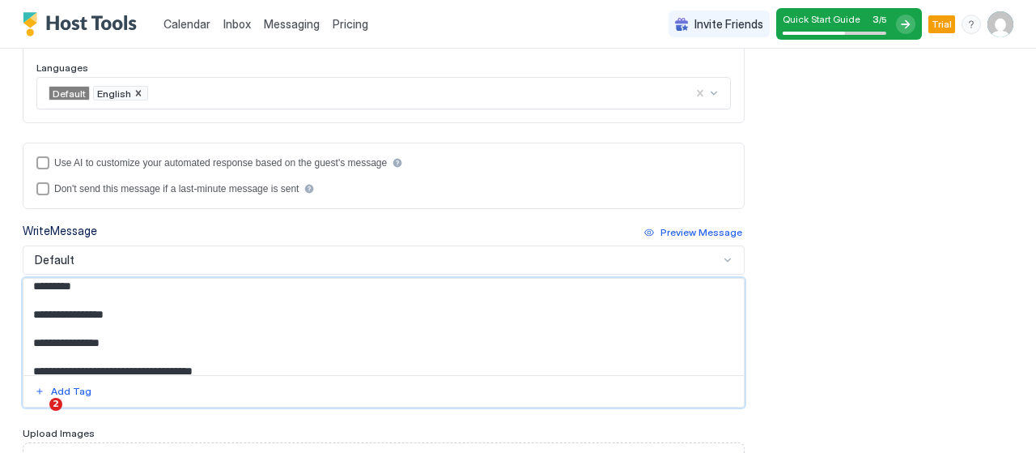
click at [27, 321] on textarea "Input Field" at bounding box center [377, 326] width 708 height 96
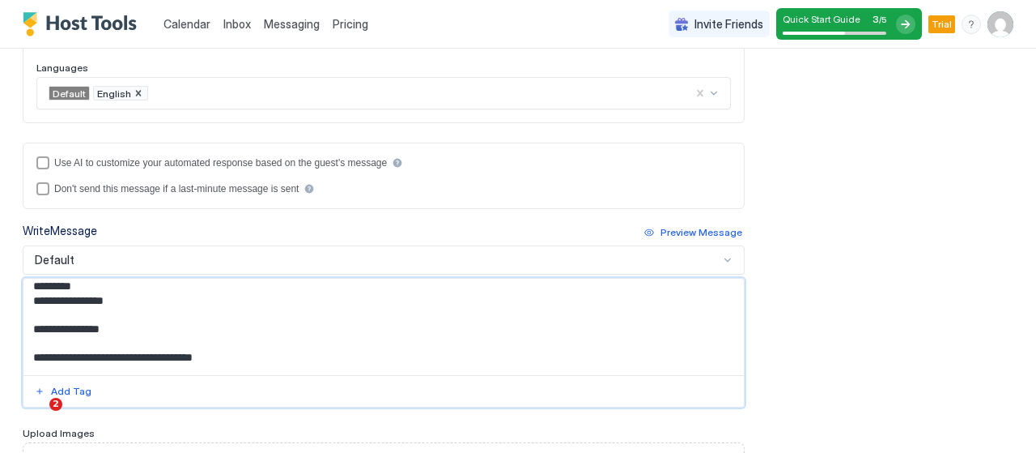
click at [30, 336] on textarea "Input Field" at bounding box center [377, 326] width 708 height 96
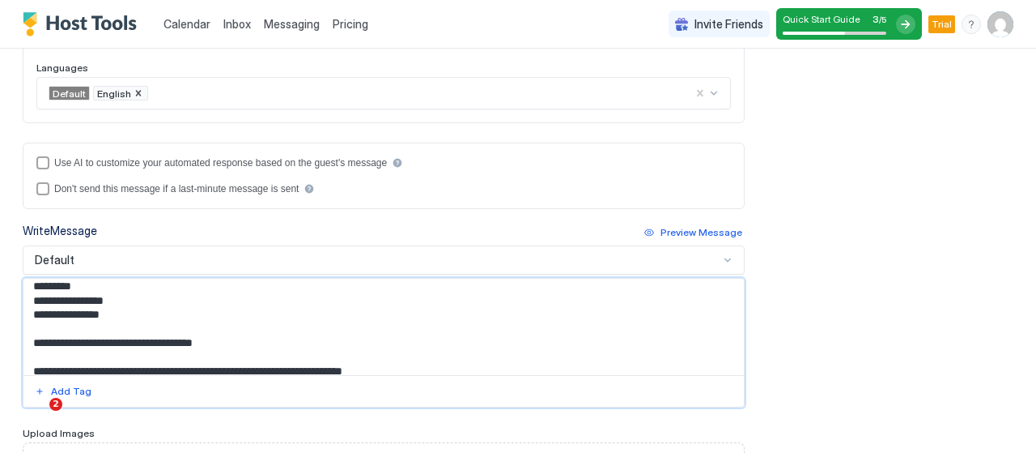
click at [31, 350] on textarea "Input Field" at bounding box center [377, 326] width 708 height 96
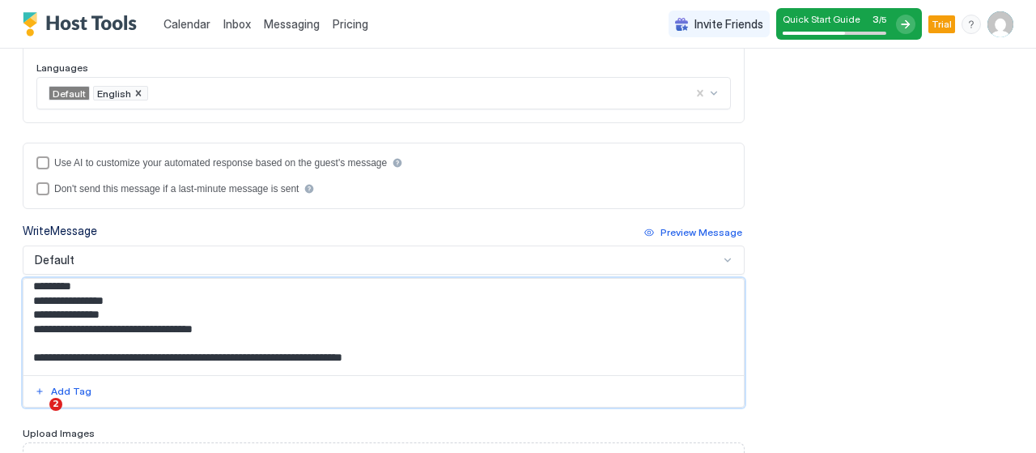
scroll to position [192, 0]
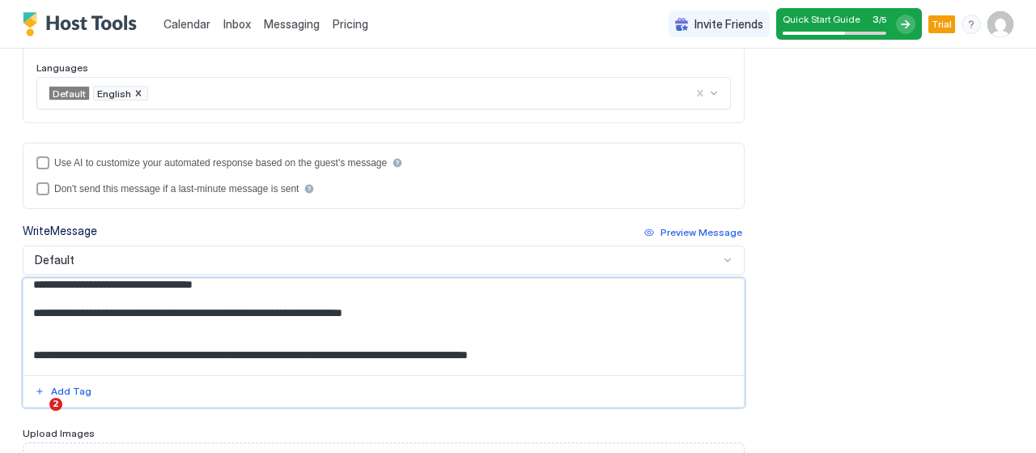
click at [28, 359] on textarea "Input Field" at bounding box center [377, 326] width 708 height 96
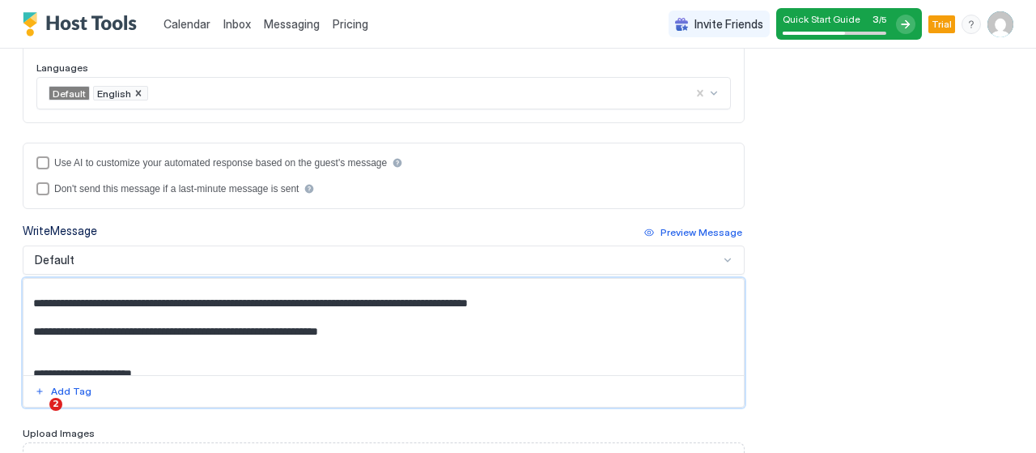
scroll to position [228, 0]
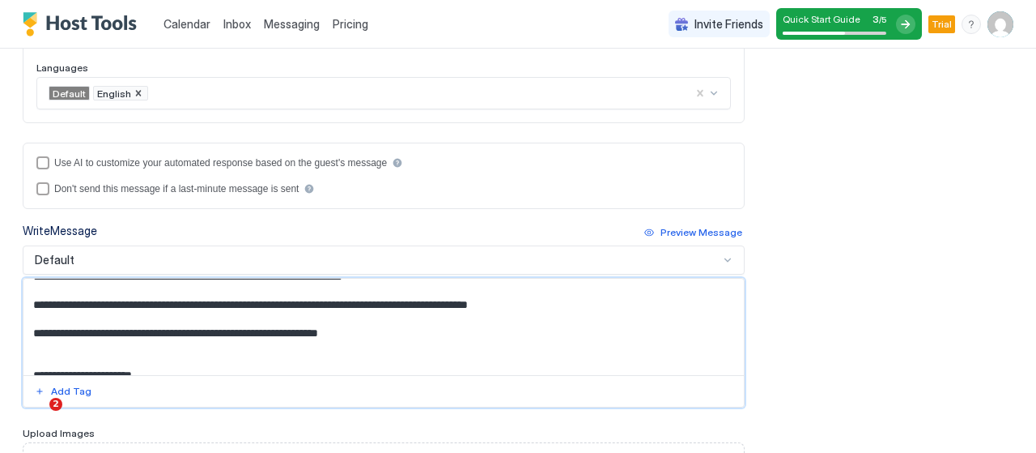
drag, startPoint x: 391, startPoint y: 342, endPoint x: 30, endPoint y: 315, distance: 362.1
click at [30, 315] on textarea "Input Field" at bounding box center [377, 326] width 708 height 96
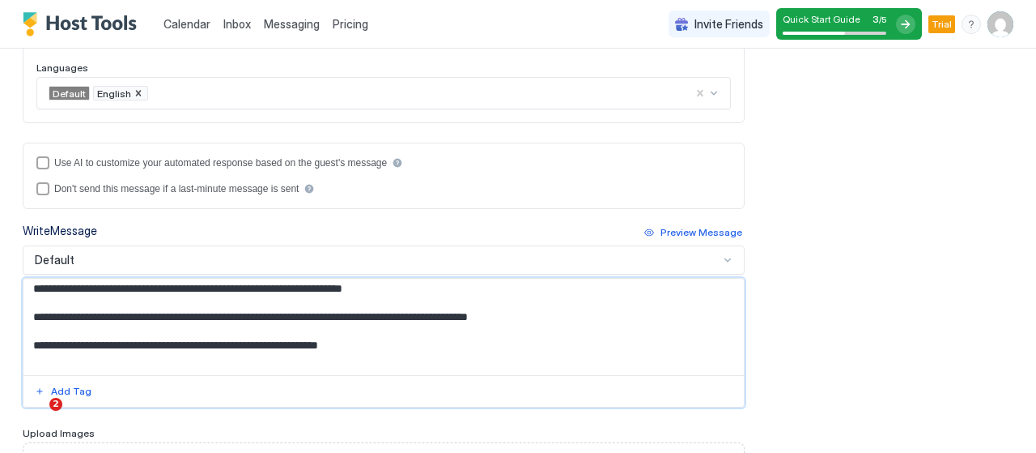
scroll to position [215, 0]
click at [29, 351] on textarea "Input Field" at bounding box center [377, 326] width 708 height 96
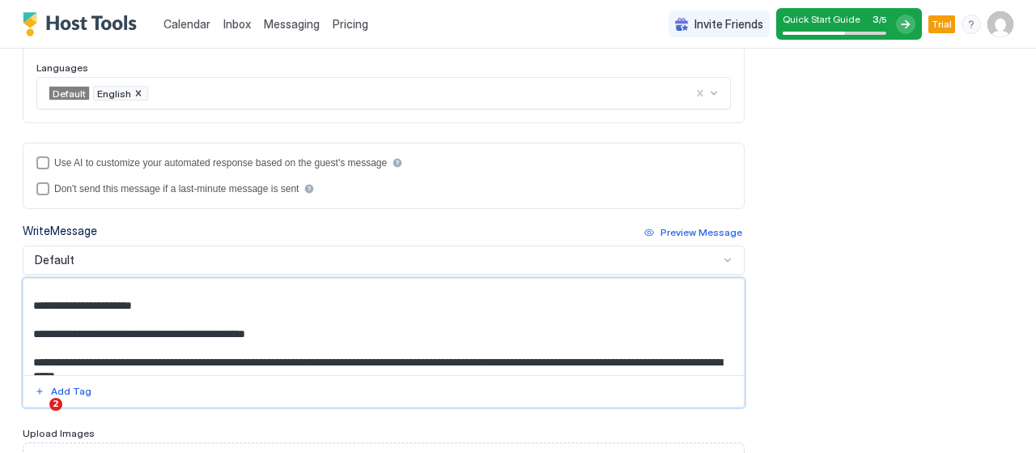
scroll to position [291, 0]
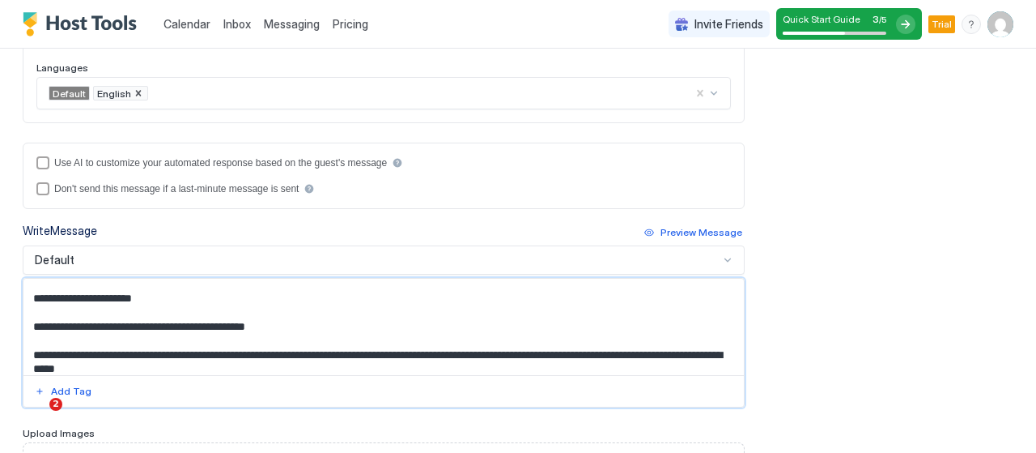
click at [29, 362] on textarea "Input Field" at bounding box center [377, 326] width 708 height 96
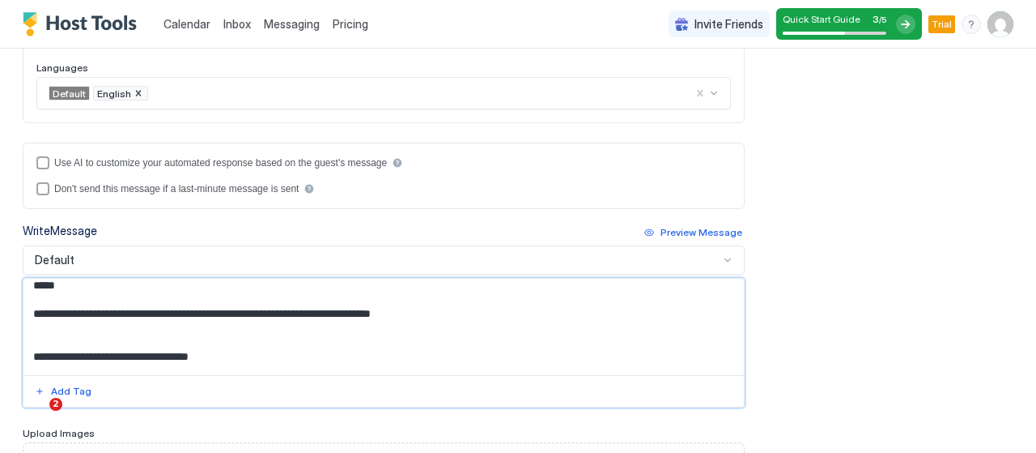
scroll to position [376, 0]
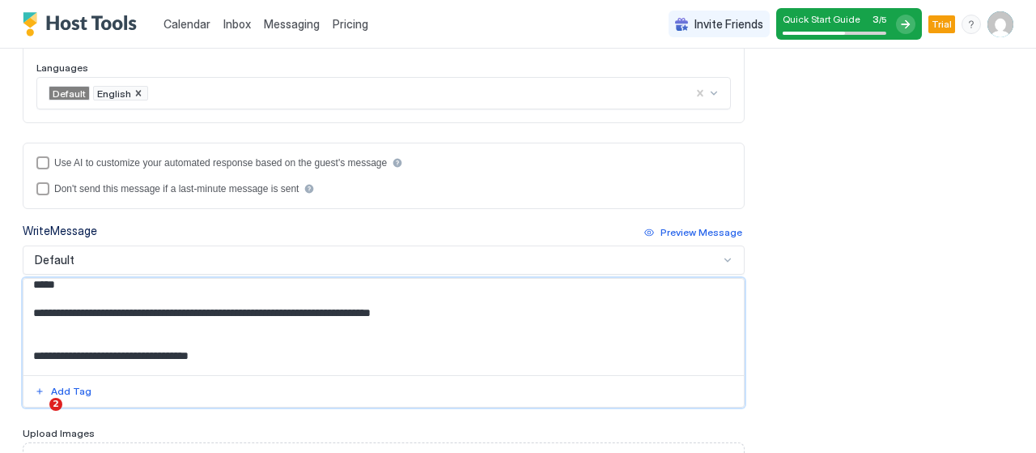
click at [59, 347] on textarea "Input Field" at bounding box center [377, 326] width 708 height 96
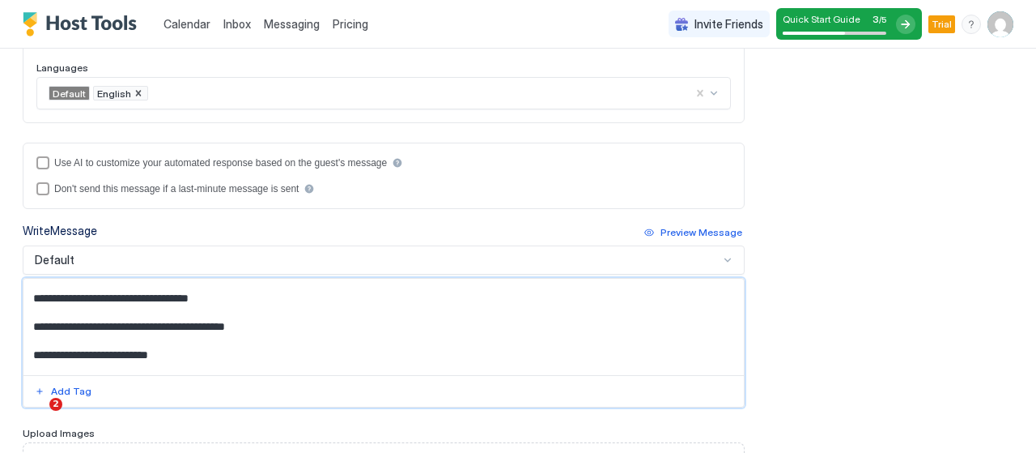
scroll to position [419, 0]
click at [32, 359] on textarea "Input Field" at bounding box center [377, 326] width 708 height 96
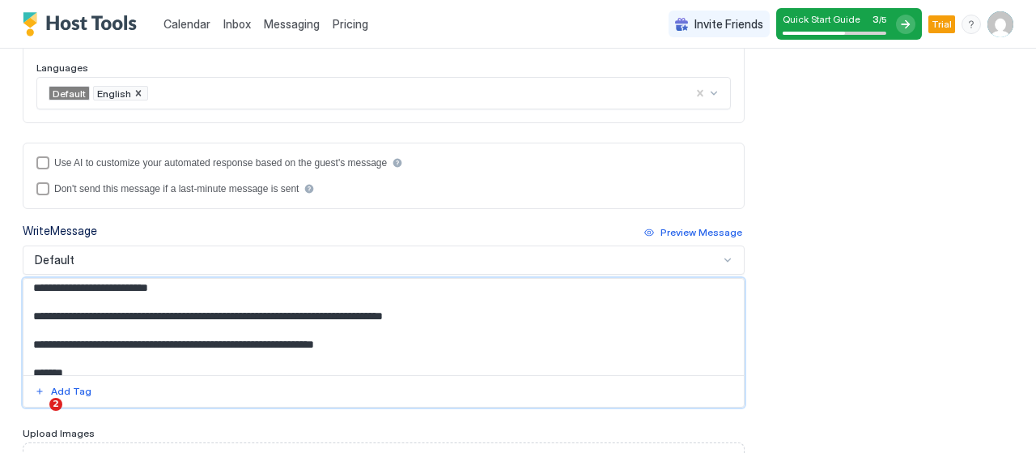
scroll to position [494, 0]
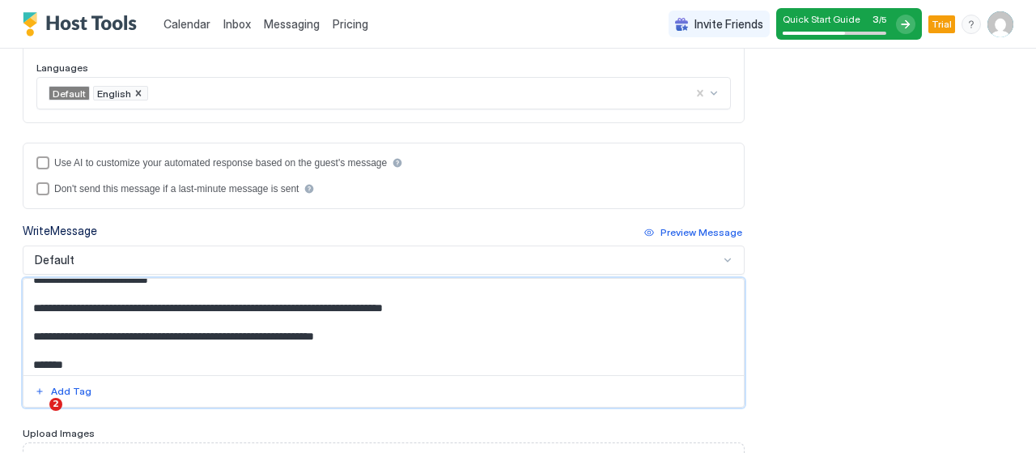
click at [31, 317] on textarea "Input Field" at bounding box center [377, 326] width 708 height 96
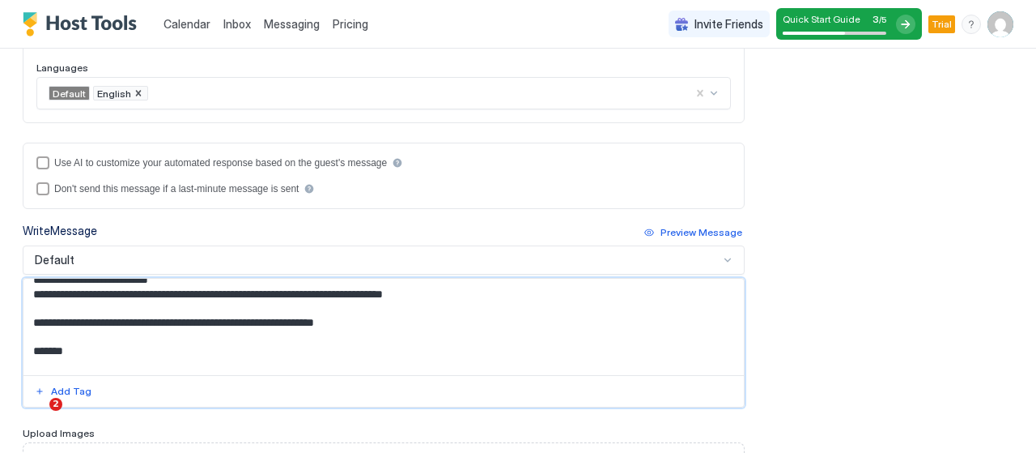
click at [30, 329] on textarea "Input Field" at bounding box center [377, 326] width 708 height 96
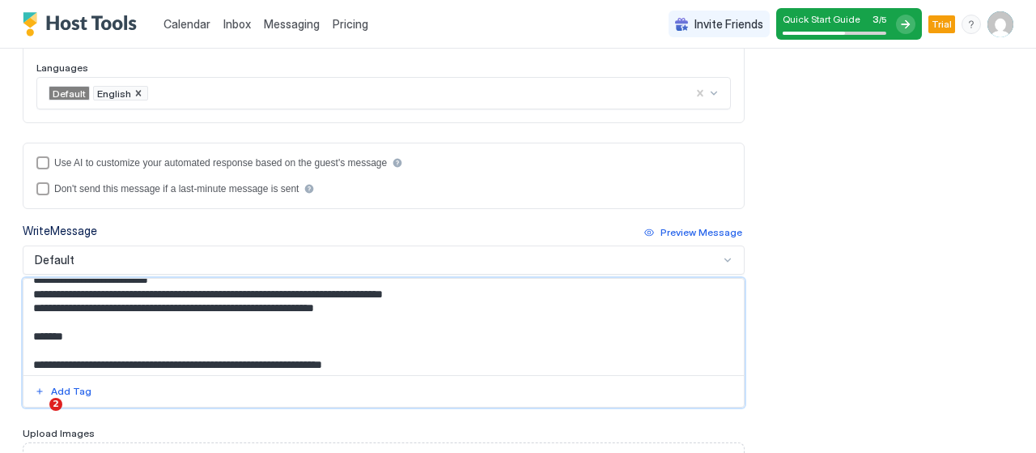
scroll to position [541, 0]
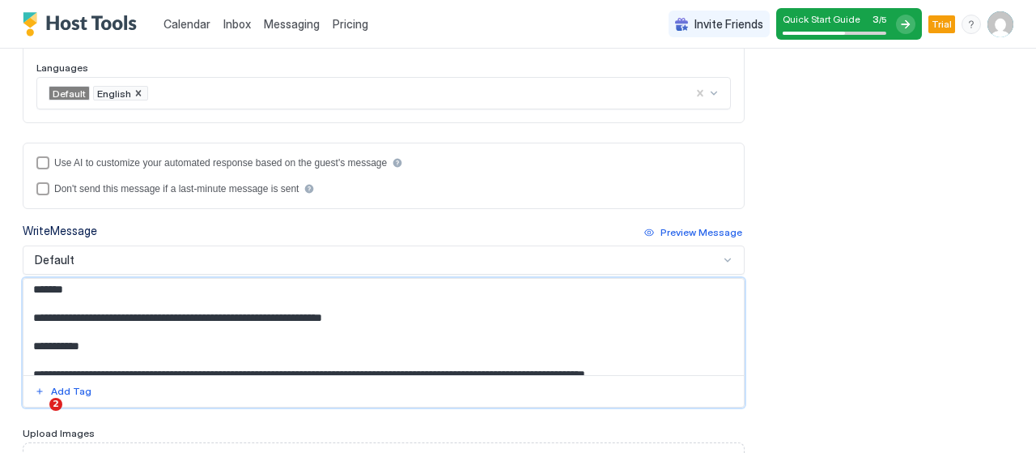
click at [31, 326] on textarea "Input Field" at bounding box center [377, 326] width 708 height 96
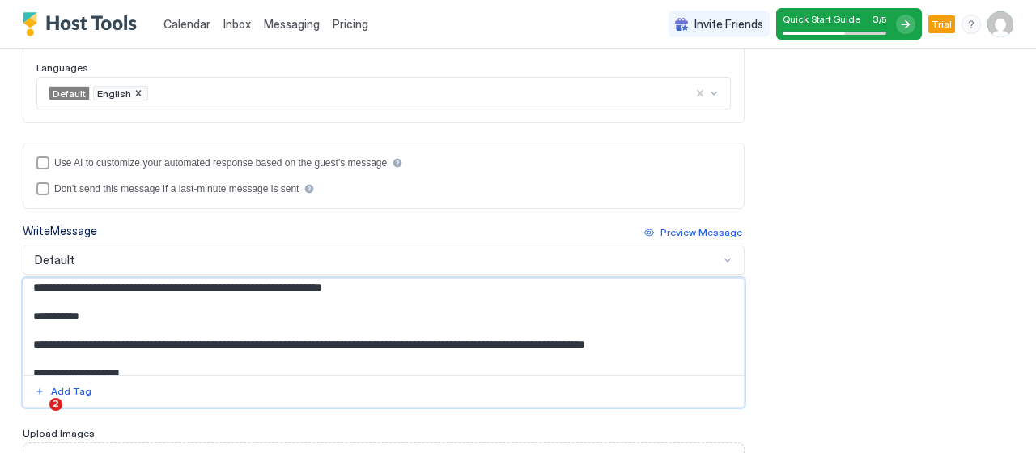
scroll to position [557, 0]
click at [29, 351] on textarea "Input Field" at bounding box center [377, 326] width 708 height 96
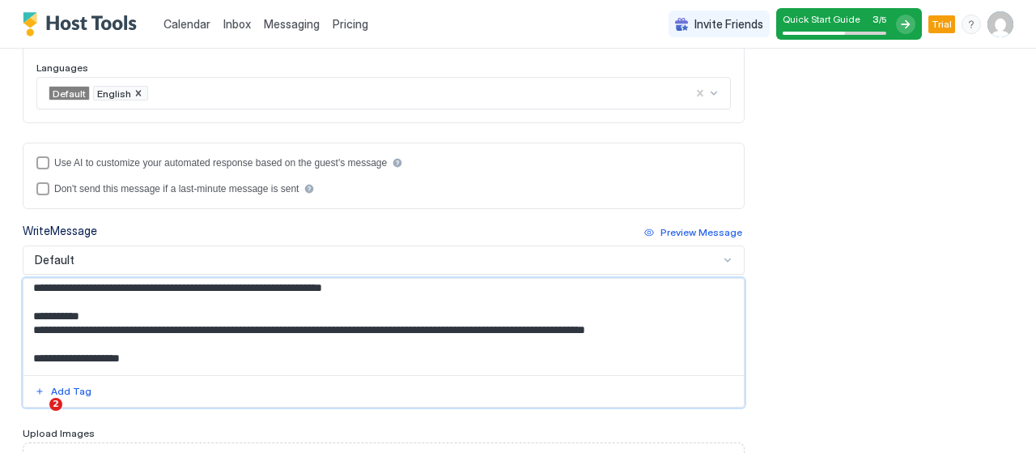
scroll to position [609, 0]
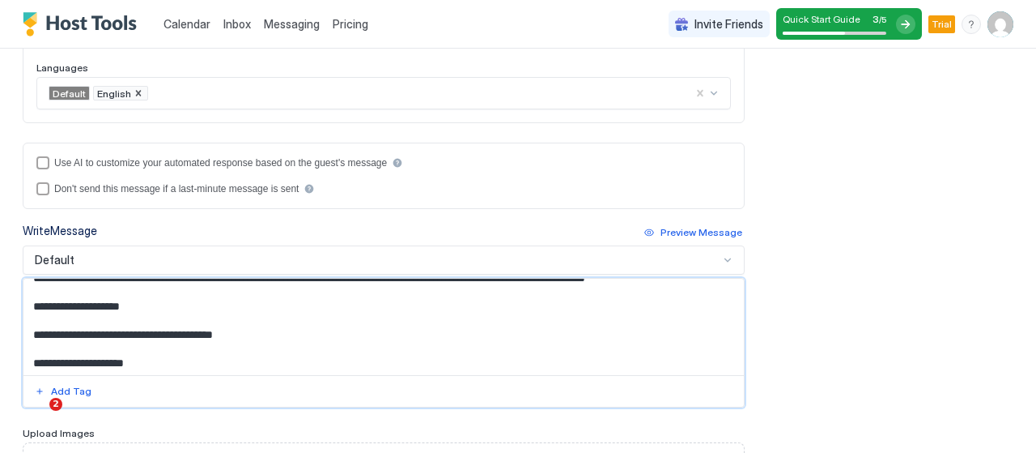
click at [34, 344] on textarea "Input Field" at bounding box center [377, 326] width 708 height 96
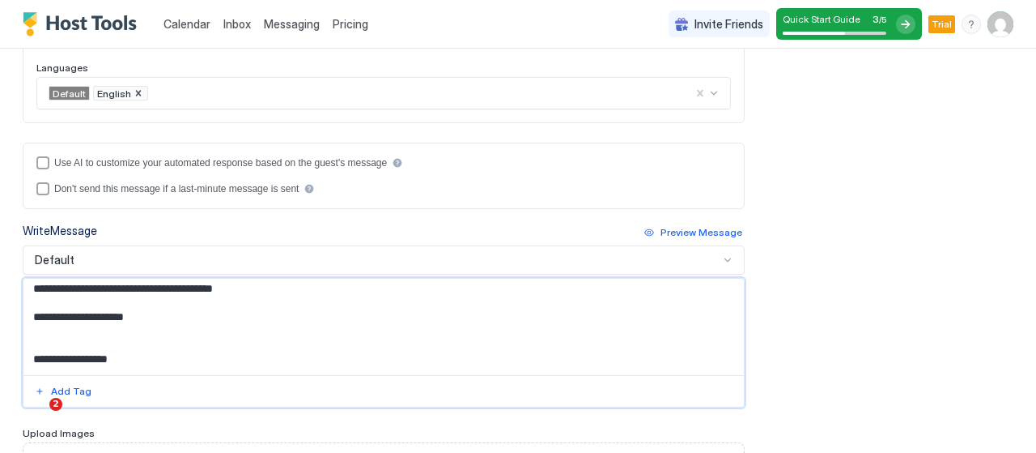
scroll to position [646, 0]
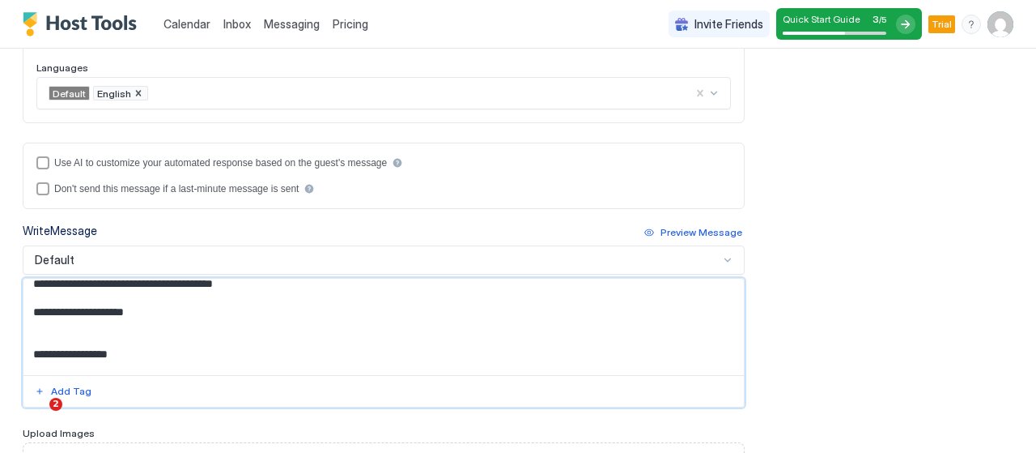
click at [29, 359] on textarea "Input Field" at bounding box center [377, 326] width 708 height 96
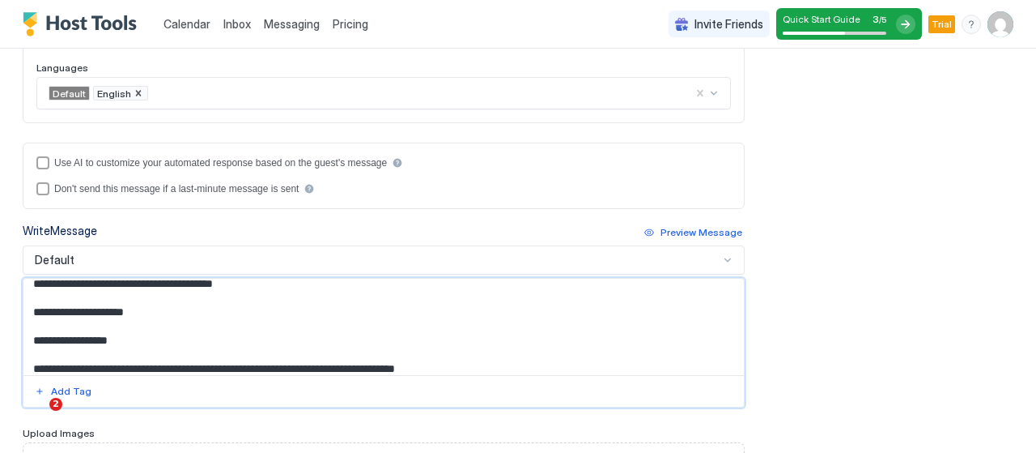
scroll to position [711, 0]
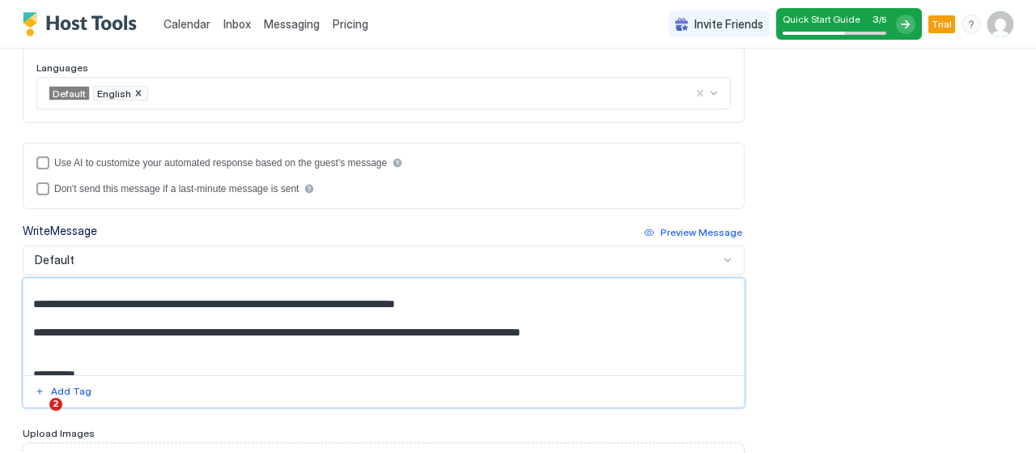
click at [29, 310] on textarea "Input Field" at bounding box center [377, 326] width 708 height 96
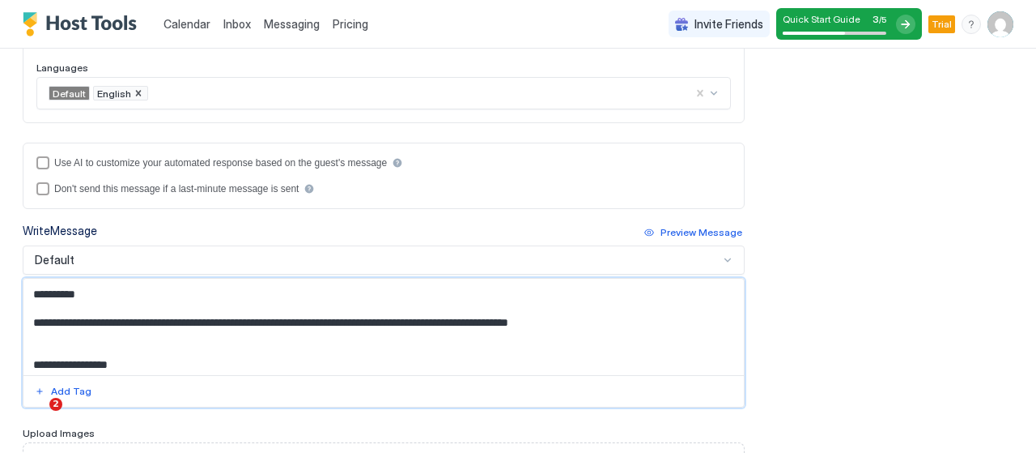
scroll to position [776, 0]
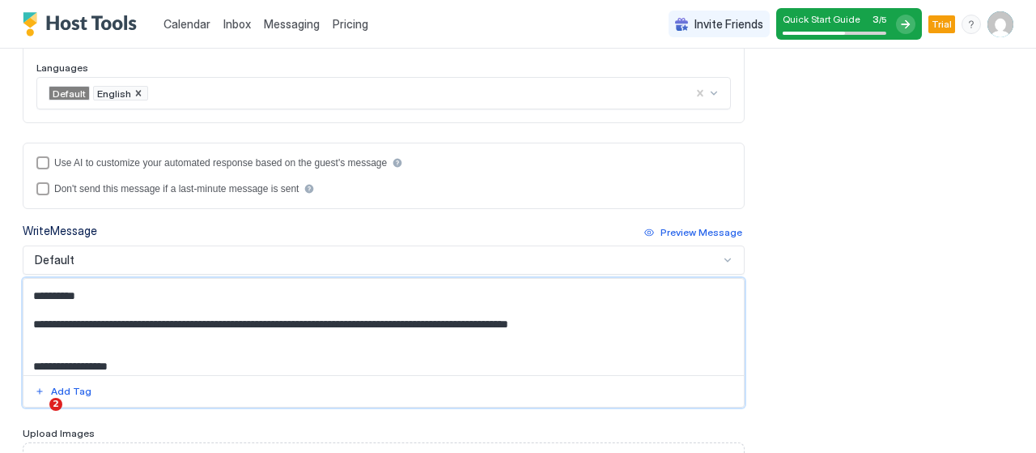
click at [99, 333] on textarea "Input Field" at bounding box center [377, 326] width 708 height 96
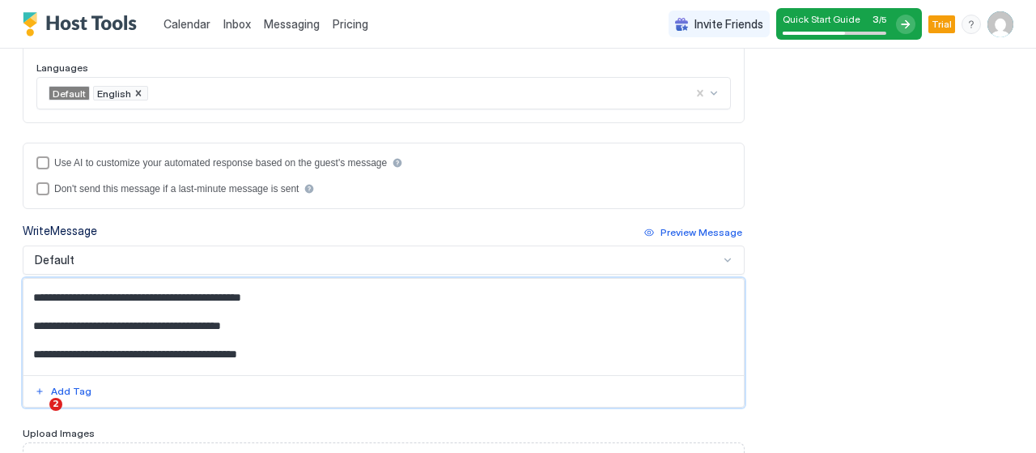
scroll to position [937, 0]
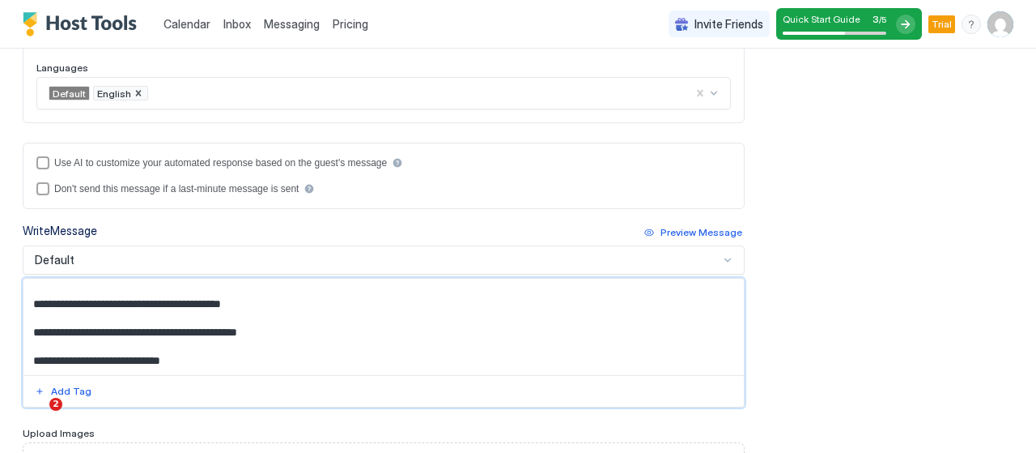
click at [29, 333] on textarea "Input Field" at bounding box center [377, 326] width 708 height 96
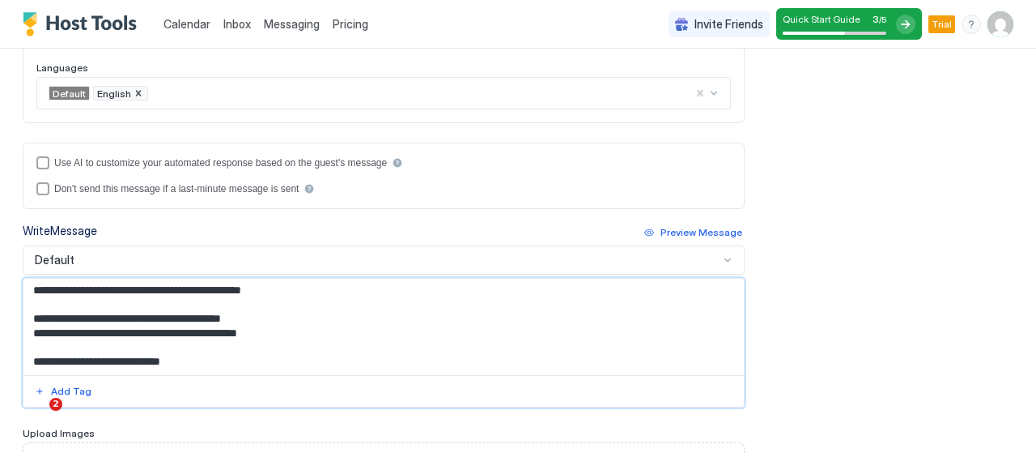
scroll to position [887, 0]
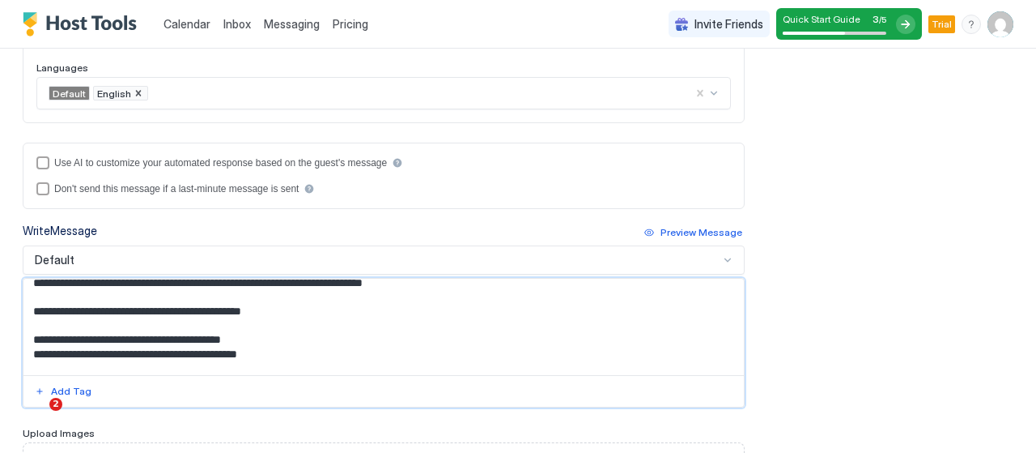
click at [28, 341] on textarea "Input Field" at bounding box center [377, 326] width 708 height 96
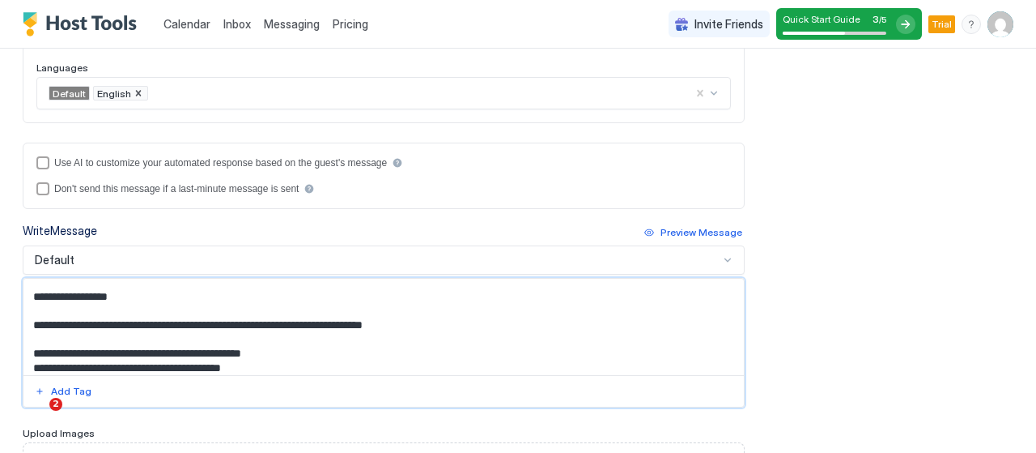
scroll to position [865, 0]
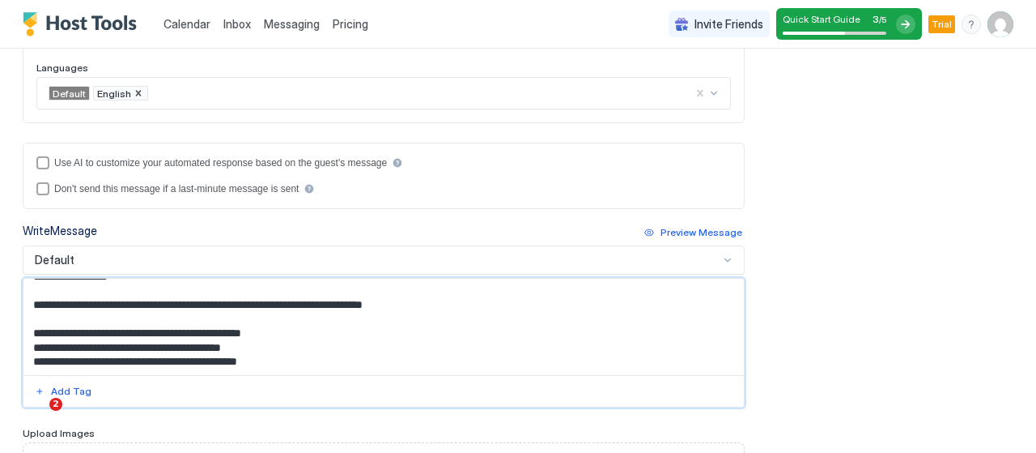
click at [29, 345] on textarea "Input Field" at bounding box center [377, 326] width 708 height 96
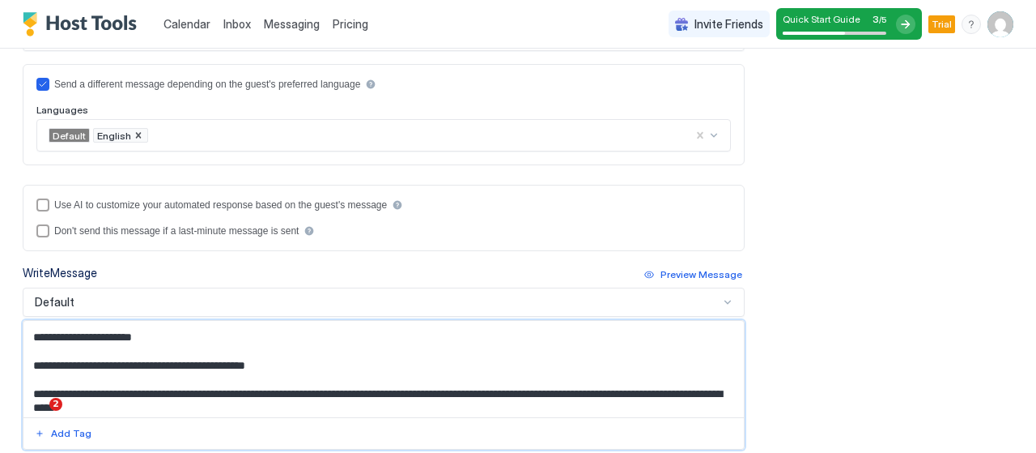
scroll to position [296, 0]
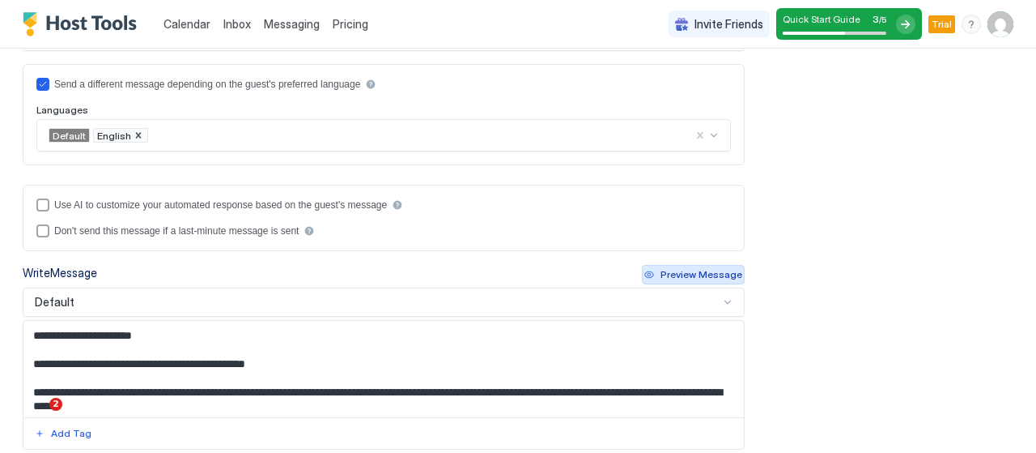
click at [684, 267] on div "Preview Message" at bounding box center [702, 274] width 82 height 15
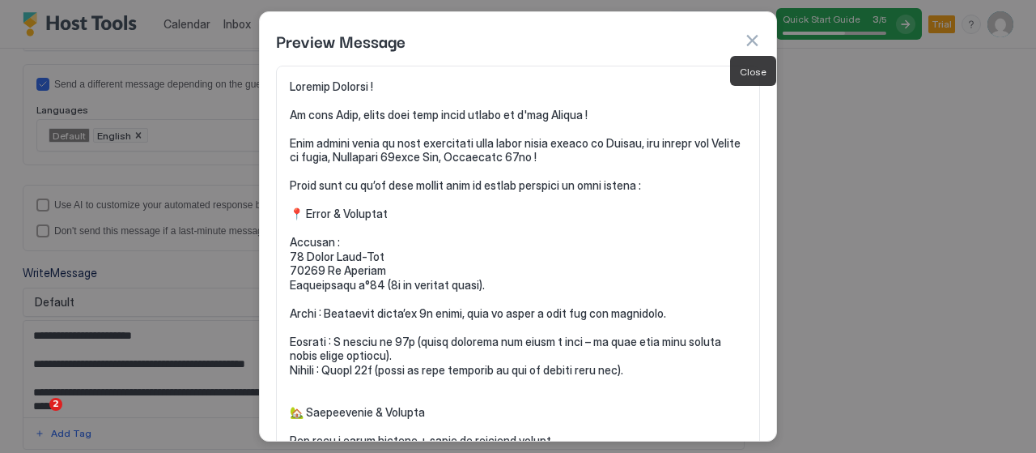
click at [757, 35] on button "button" at bounding box center [752, 40] width 16 height 16
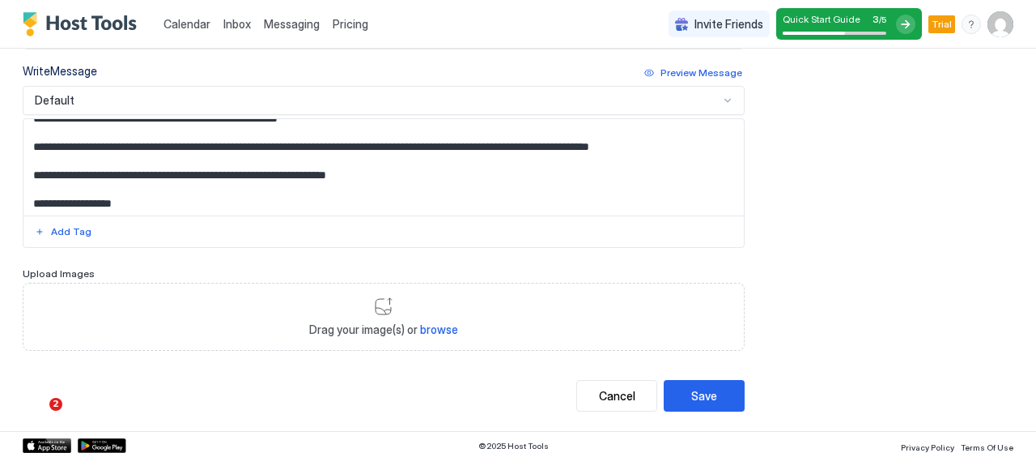
scroll to position [0, 0]
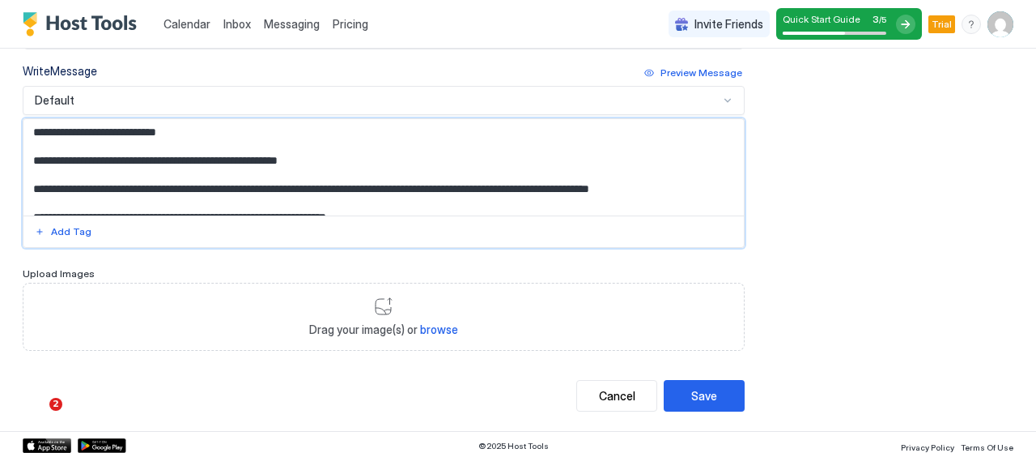
click at [601, 184] on textarea "Input Field" at bounding box center [377, 167] width 708 height 96
click at [70, 227] on div "Add Tag" at bounding box center [71, 231] width 40 height 15
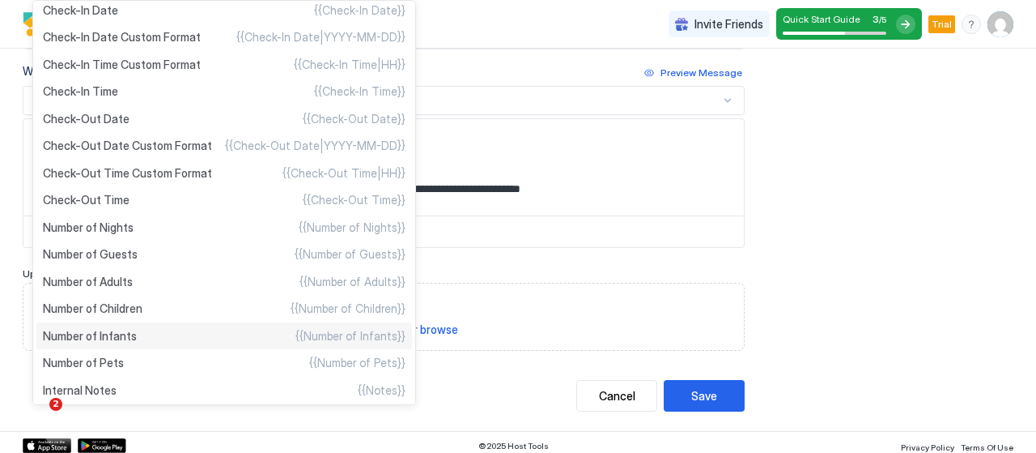
scroll to position [209, 0]
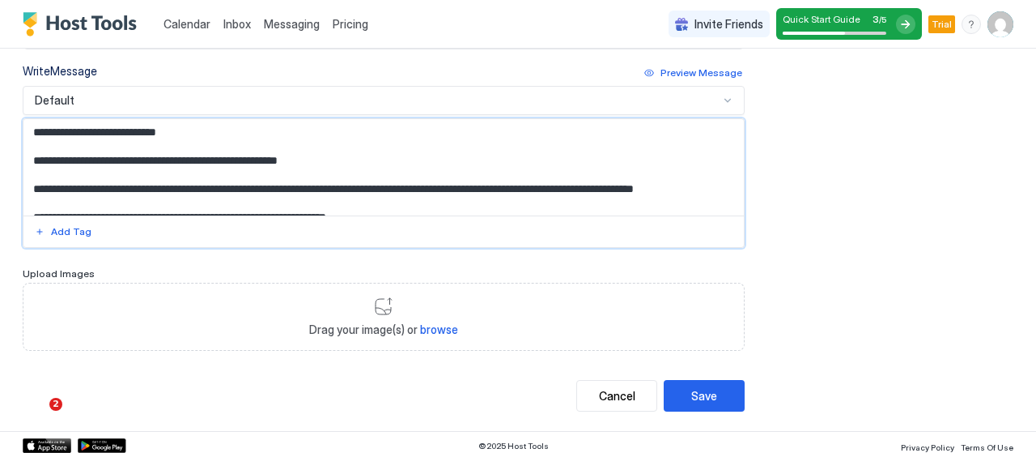
click at [668, 182] on textarea "Input Field" at bounding box center [377, 167] width 708 height 96
click at [724, 66] on div "Preview Message" at bounding box center [702, 73] width 82 height 15
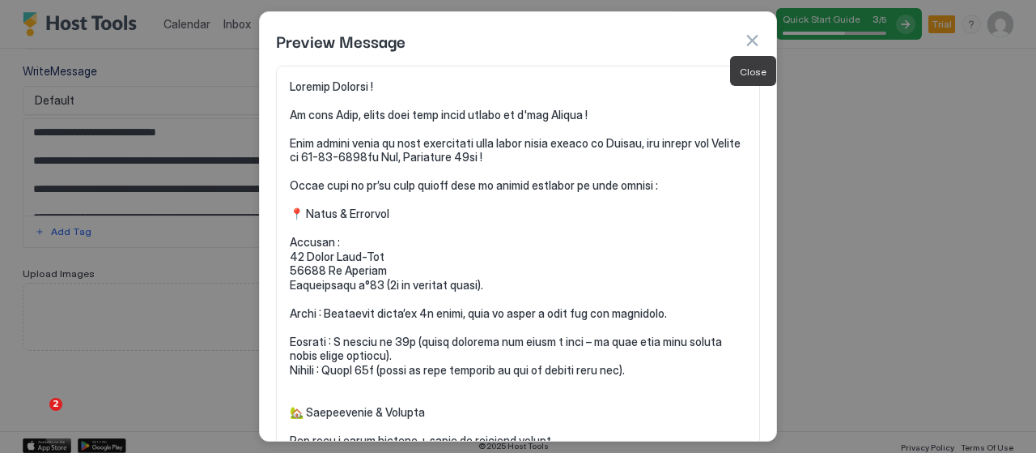
click at [752, 38] on button "button" at bounding box center [752, 40] width 16 height 16
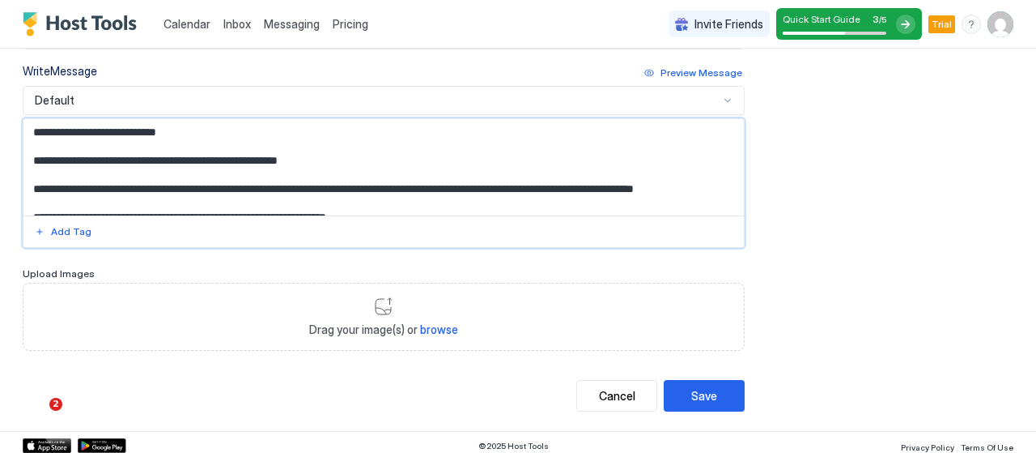
click at [677, 181] on textarea "Input Field" at bounding box center [377, 167] width 708 height 96
click at [130, 198] on textarea "Input Field" at bounding box center [377, 167] width 708 height 96
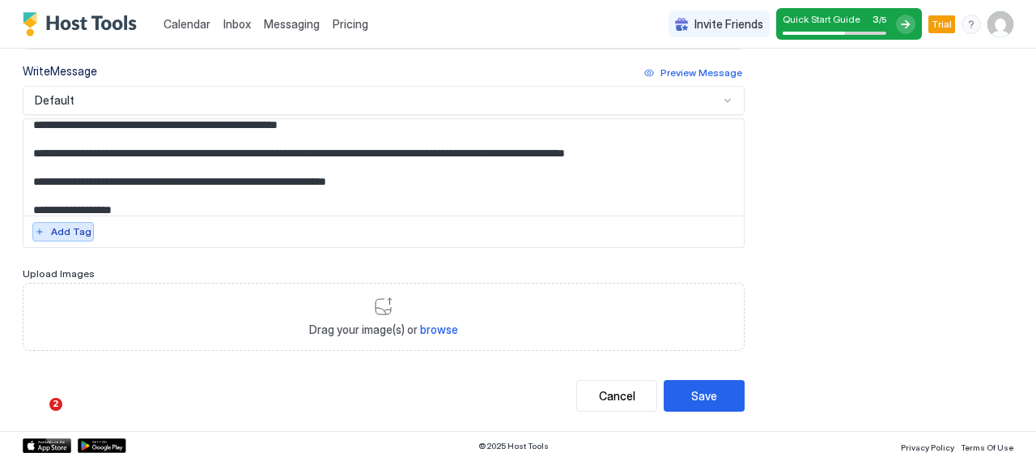
click at [78, 236] on button "Add Tag" at bounding box center [63, 231] width 62 height 19
click at [199, 161] on textarea "Input Field" at bounding box center [377, 167] width 708 height 96
click at [230, 164] on textarea "Input Field" at bounding box center [377, 167] width 708 height 96
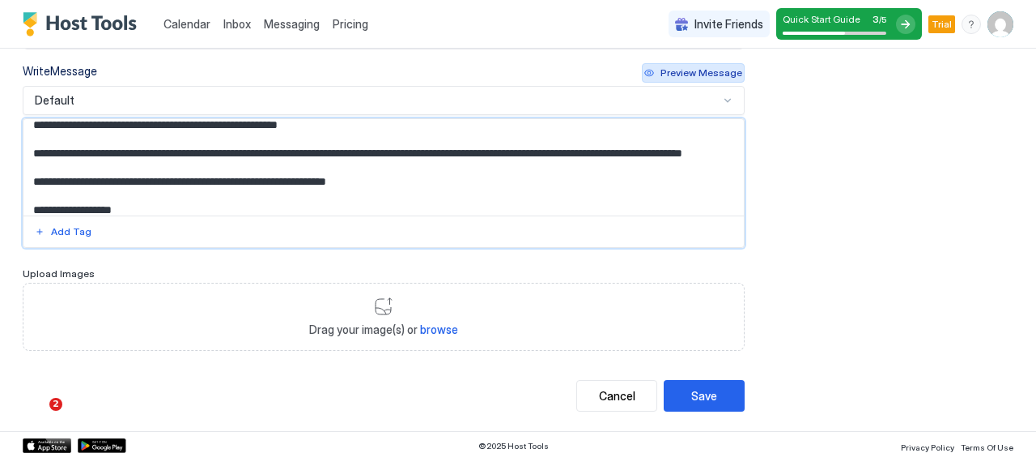
type textarea "**********"
click at [674, 70] on div "Preview Message" at bounding box center [702, 73] width 82 height 15
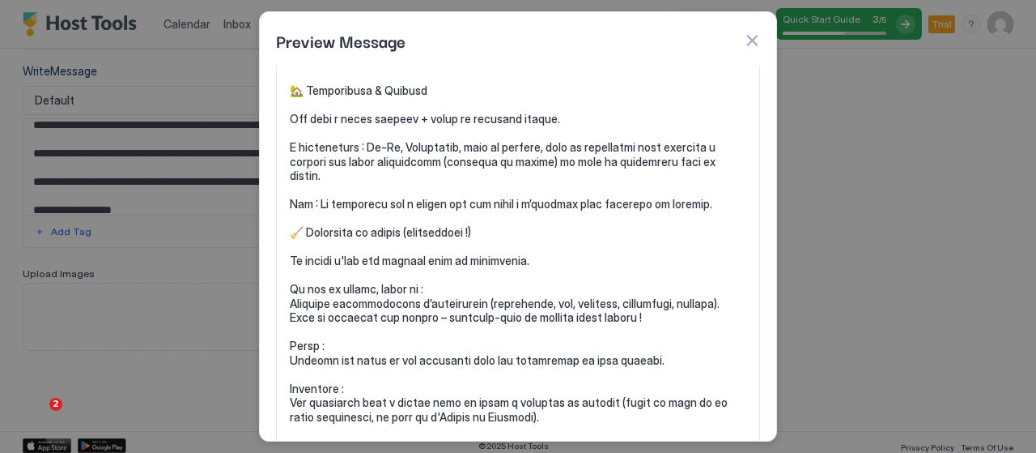
scroll to position [0, 0]
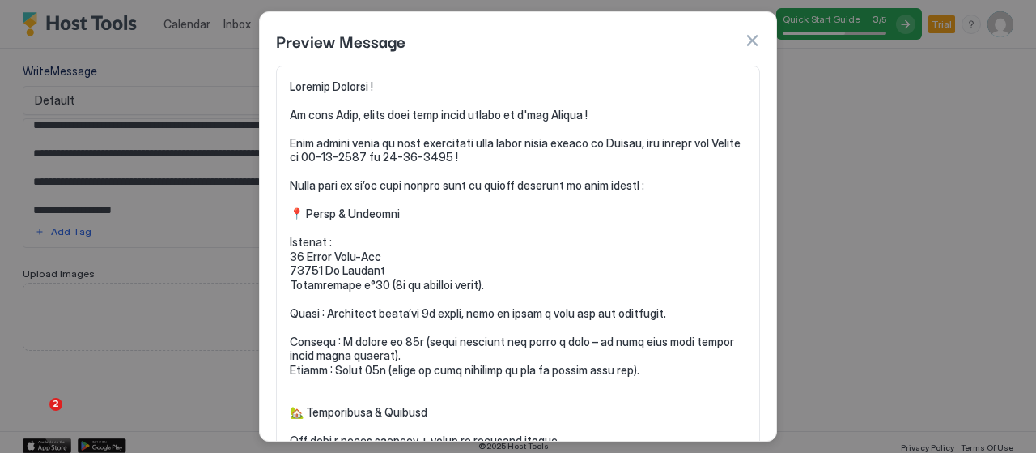
click at [749, 40] on button "button" at bounding box center [752, 40] width 16 height 16
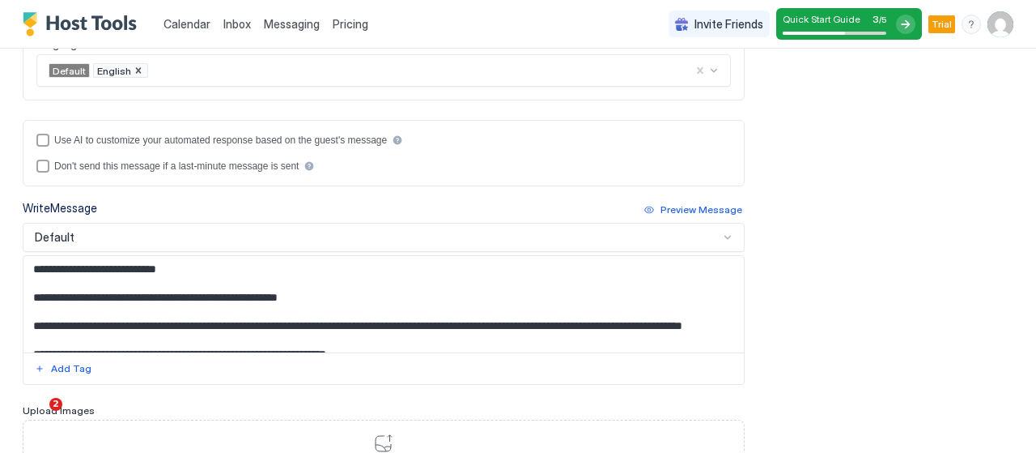
scroll to position [425, 0]
click at [330, 232] on div "Default" at bounding box center [377, 238] width 684 height 15
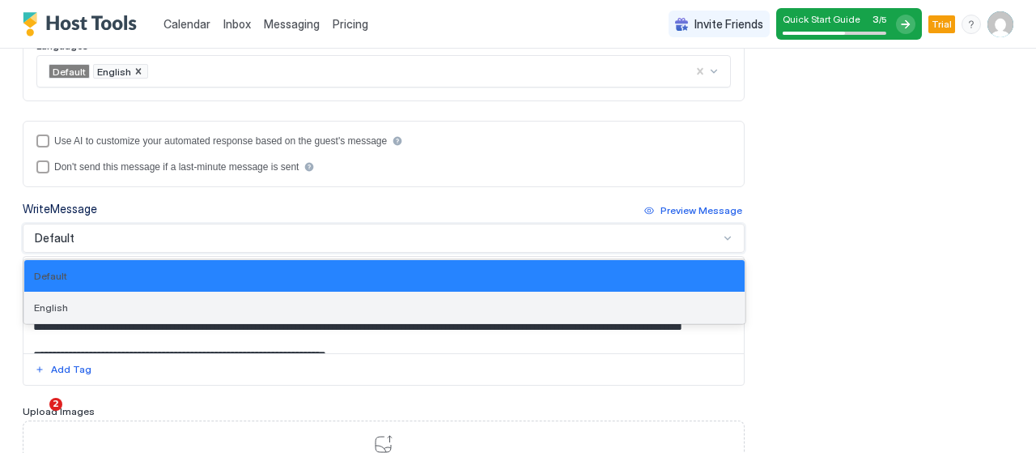
click at [265, 303] on div "English" at bounding box center [384, 307] width 701 height 12
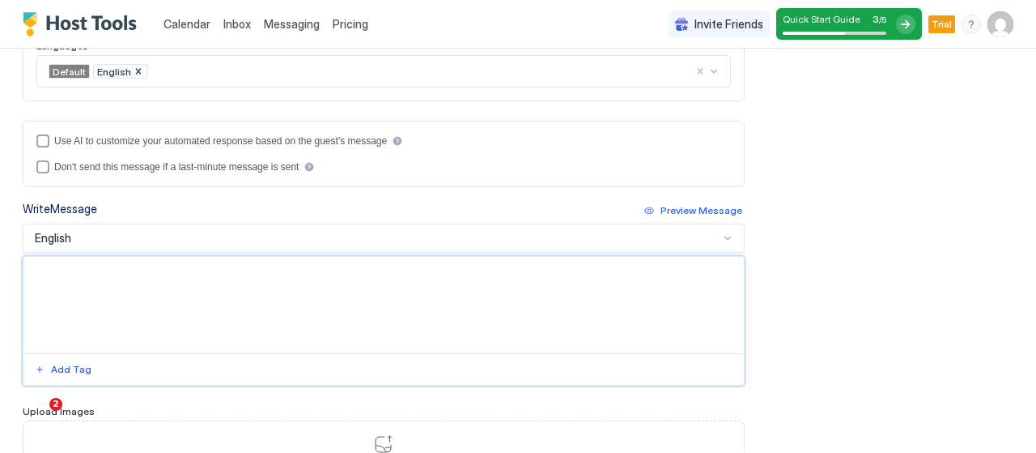
click at [265, 303] on textarea "Input Field" at bounding box center [377, 305] width 708 height 96
paste textarea "**********"
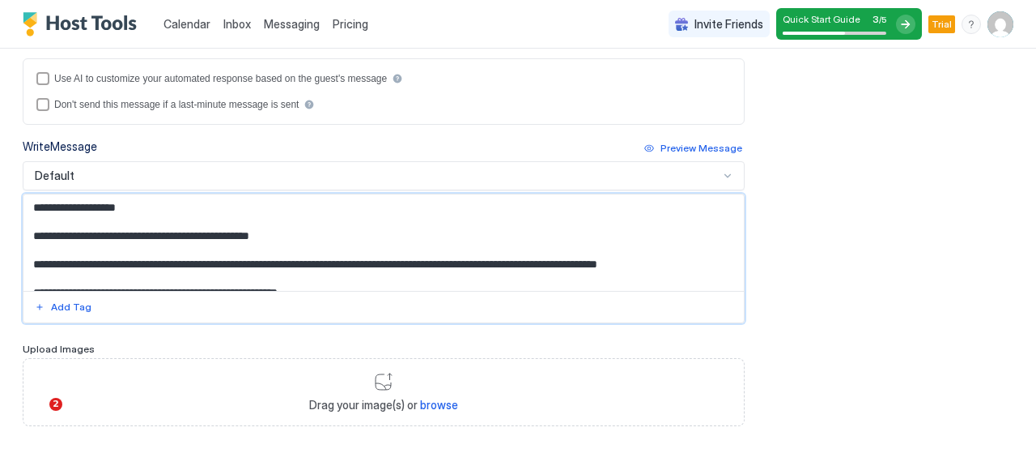
scroll to position [489, 0]
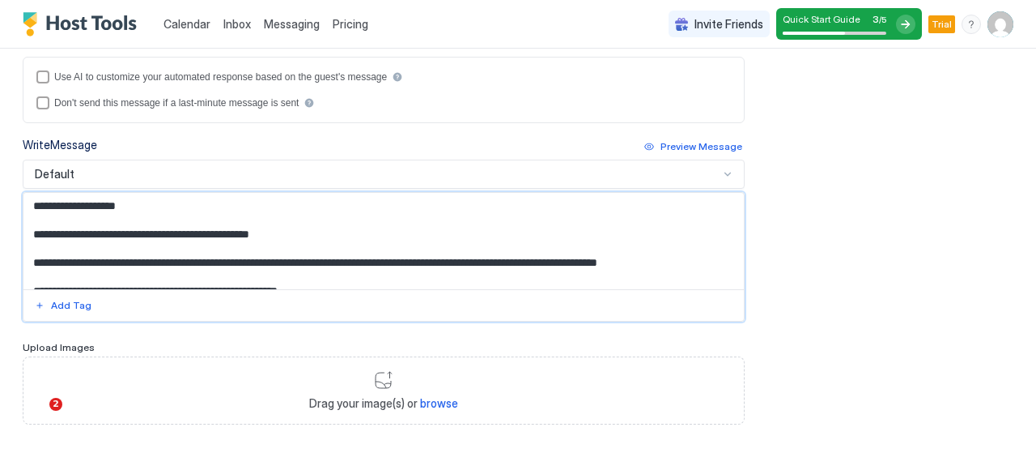
click at [131, 202] on textarea "Input Field" at bounding box center [377, 241] width 708 height 96
click at [73, 299] on div "Add Tag" at bounding box center [71, 305] width 40 height 15
click at [159, 198] on textarea "Input Field" at bounding box center [377, 241] width 708 height 96
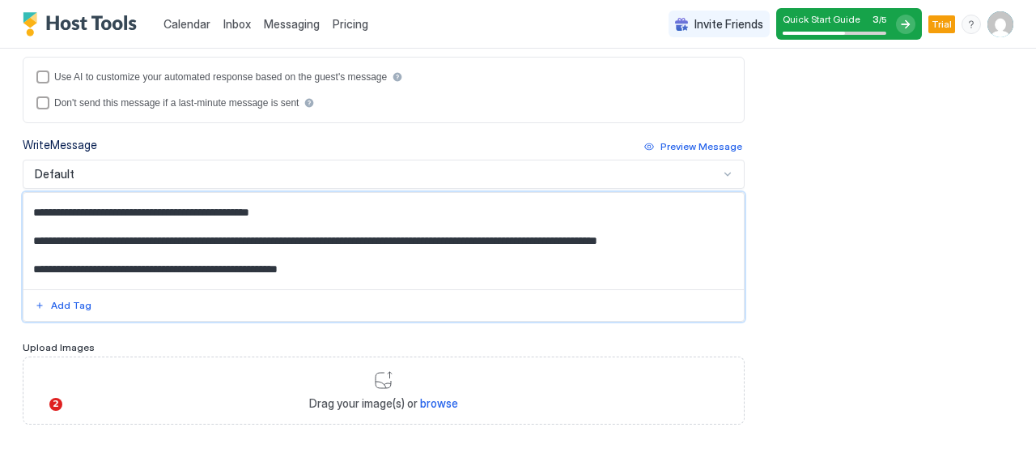
scroll to position [23, 0]
click at [612, 237] on textarea "Input Field" at bounding box center [377, 241] width 708 height 96
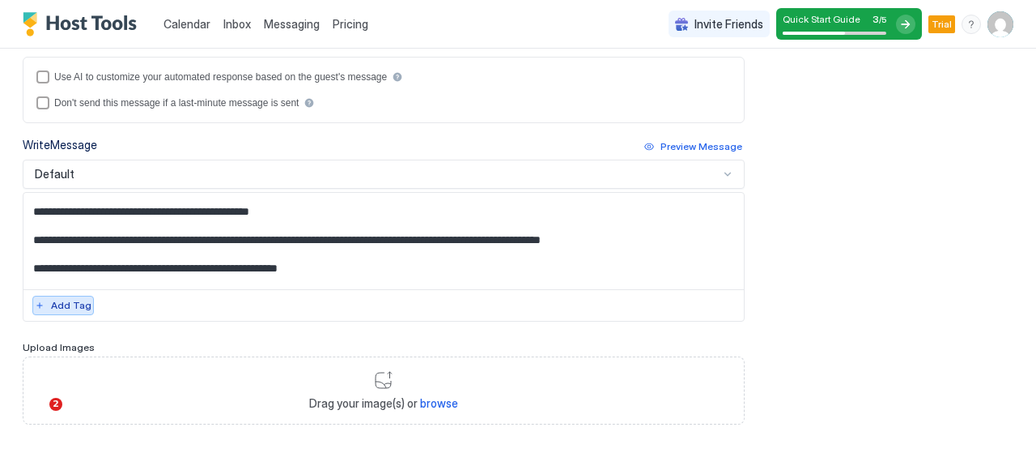
click at [40, 295] on button "Add Tag" at bounding box center [63, 304] width 62 height 19
click at [147, 248] on textarea "Input Field" at bounding box center [377, 241] width 708 height 96
click at [75, 302] on div "Add Tag" at bounding box center [71, 305] width 40 height 15
click at [58, 247] on textarea "Input Field" at bounding box center [377, 241] width 708 height 96
click at [277, 248] on textarea "Input Field" at bounding box center [377, 241] width 708 height 96
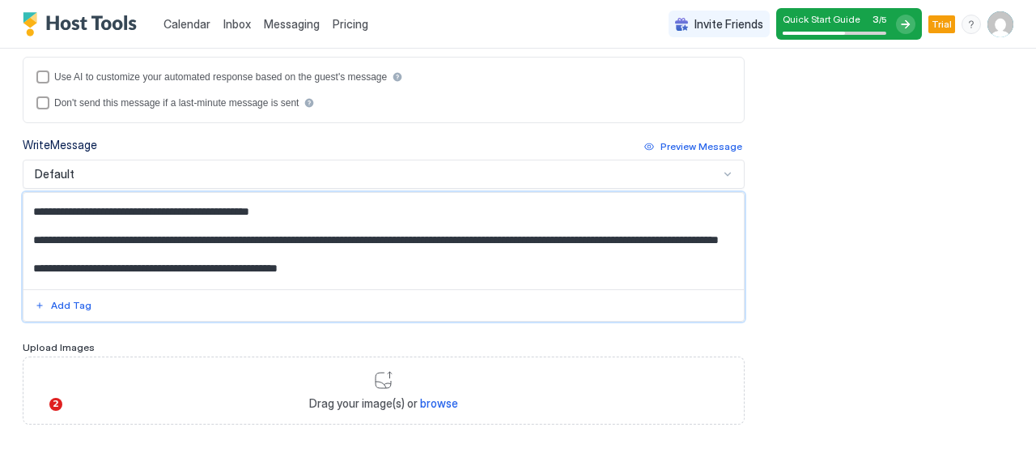
click at [49, 249] on textarea "Input Field" at bounding box center [377, 241] width 708 height 96
click at [253, 247] on textarea "Input Field" at bounding box center [377, 241] width 708 height 96
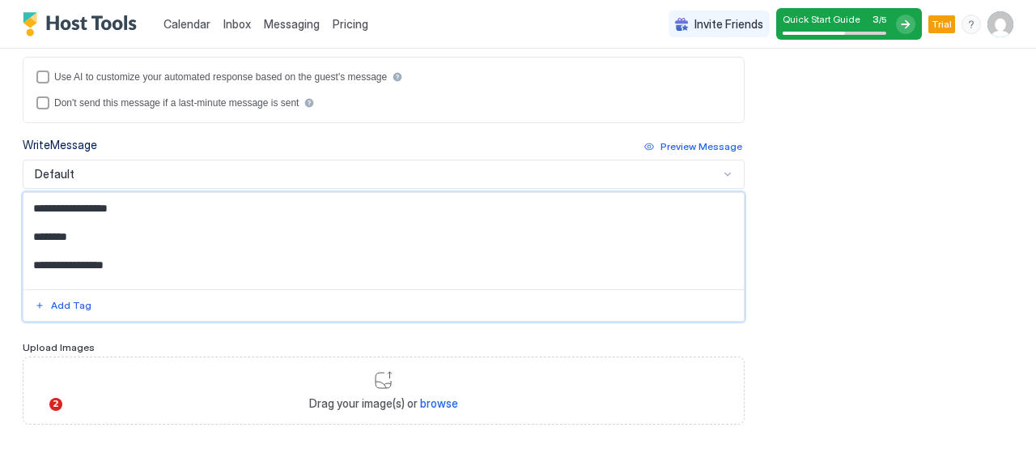
scroll to position [113, 0]
click at [26, 271] on textarea "Input Field" at bounding box center [377, 241] width 708 height 96
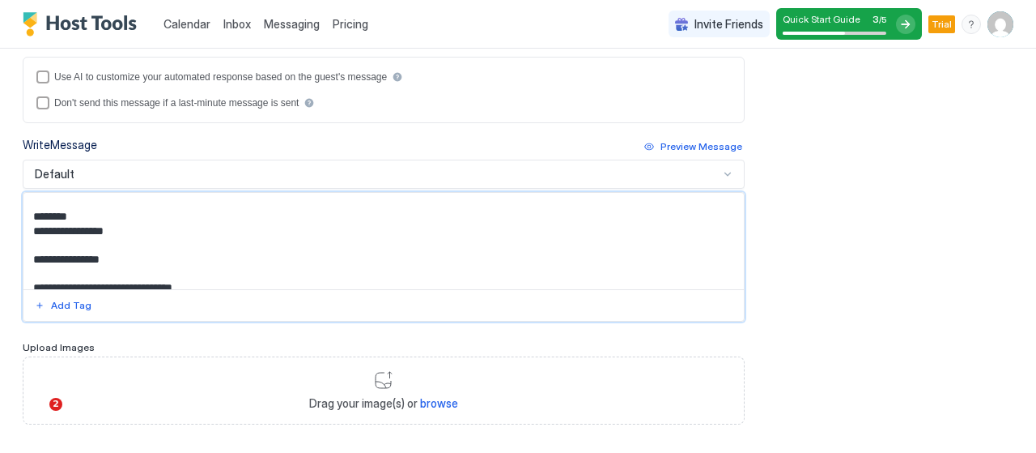
click at [30, 269] on textarea "Input Field" at bounding box center [377, 241] width 708 height 96
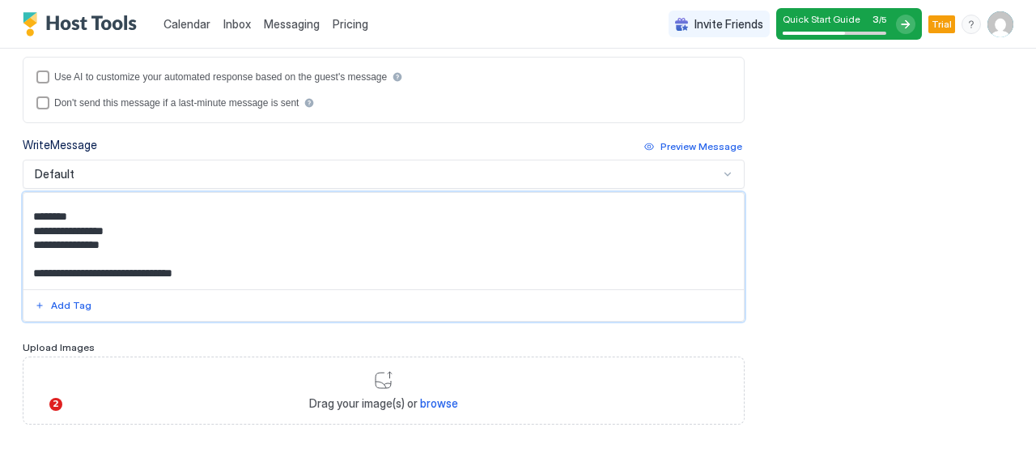
scroll to position [148, 0]
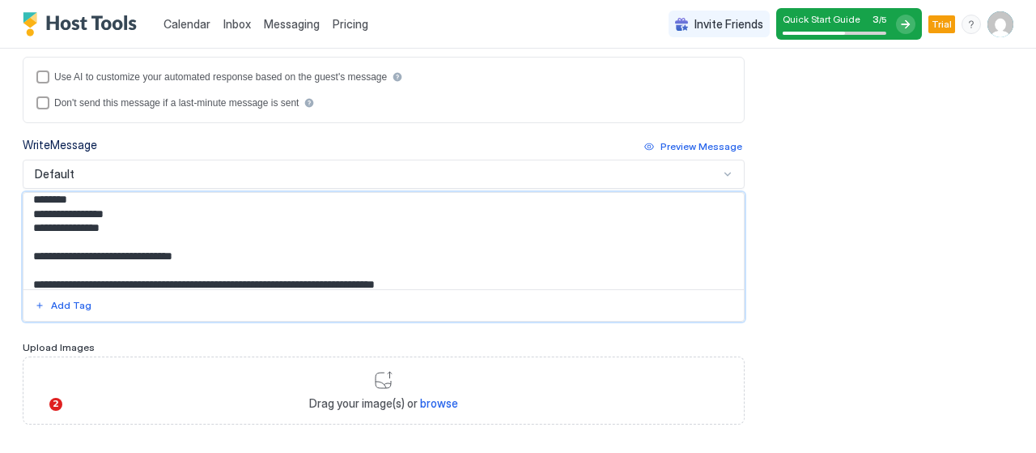
click at [28, 269] on textarea "Input Field" at bounding box center [377, 241] width 708 height 96
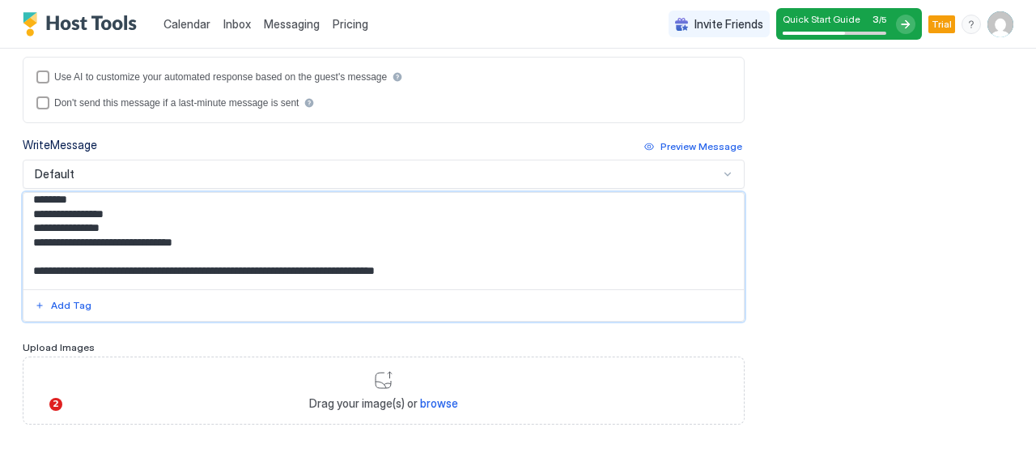
click at [26, 280] on textarea "Input Field" at bounding box center [377, 241] width 708 height 96
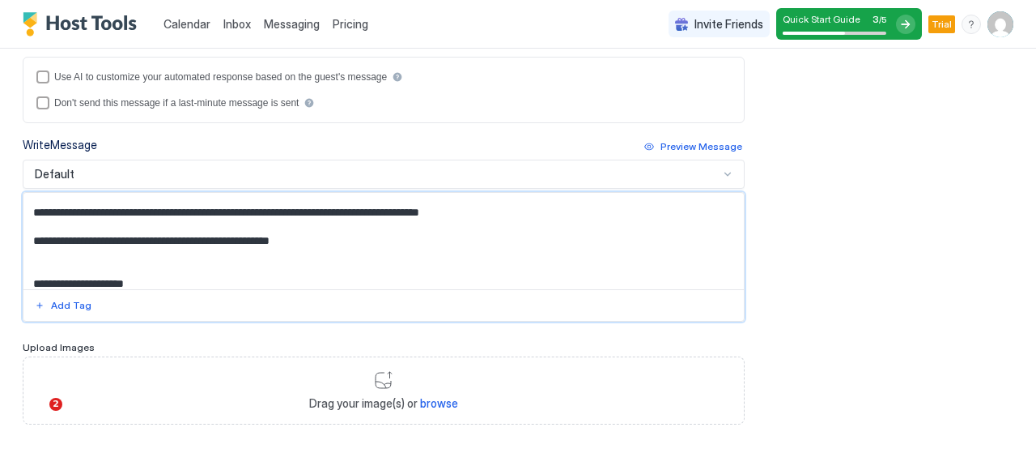
scroll to position [221, 0]
click at [34, 245] on textarea "Input Field" at bounding box center [377, 241] width 708 height 96
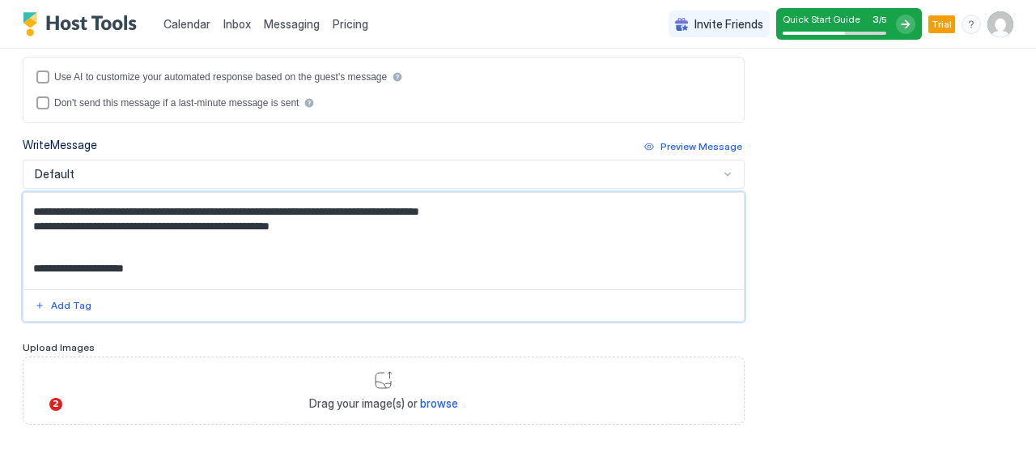
scroll to position [295, 0]
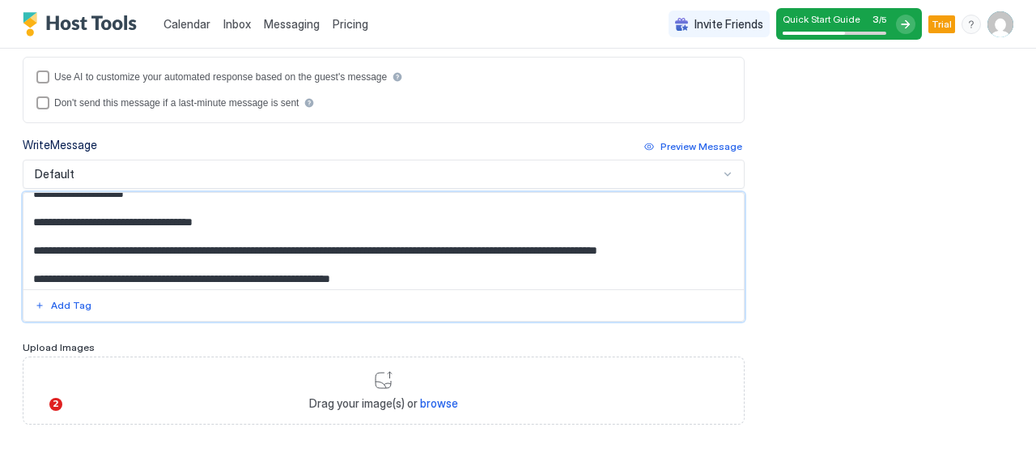
click at [31, 257] on textarea "Input Field" at bounding box center [377, 241] width 708 height 96
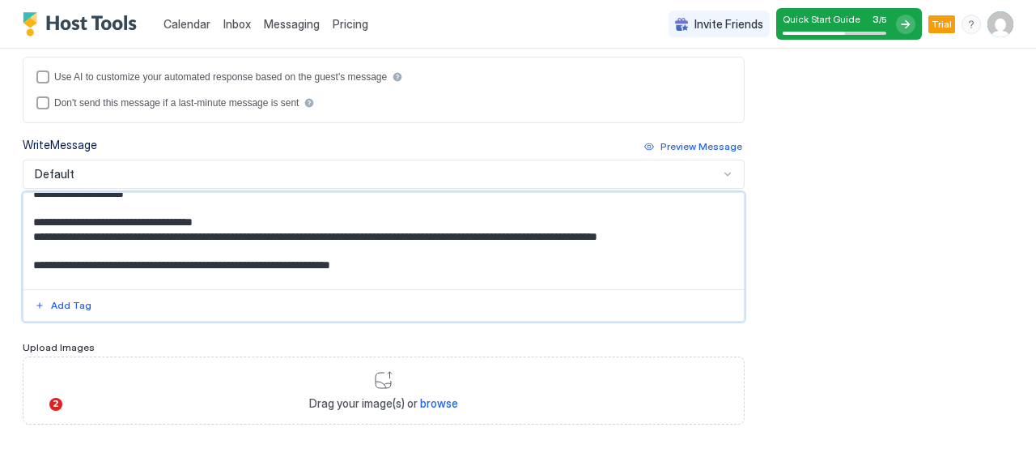
click at [28, 272] on textarea "Input Field" at bounding box center [377, 241] width 708 height 96
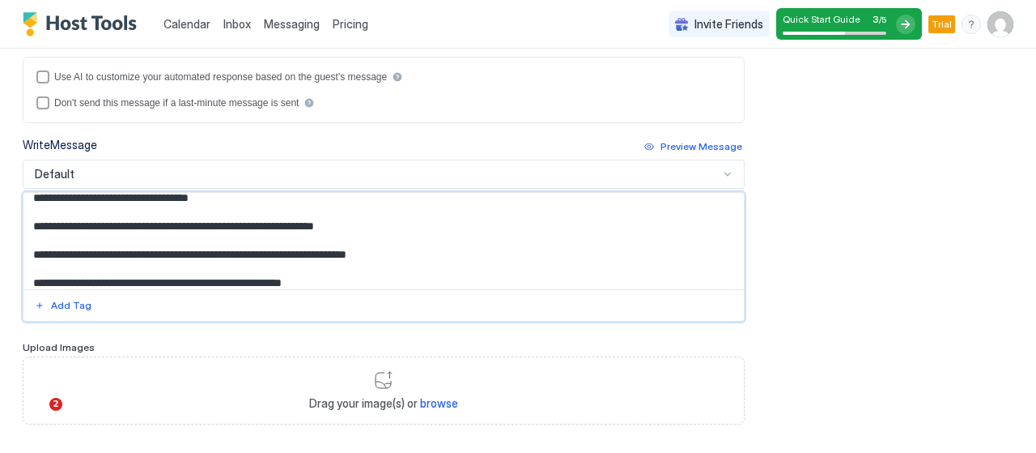
scroll to position [392, 0]
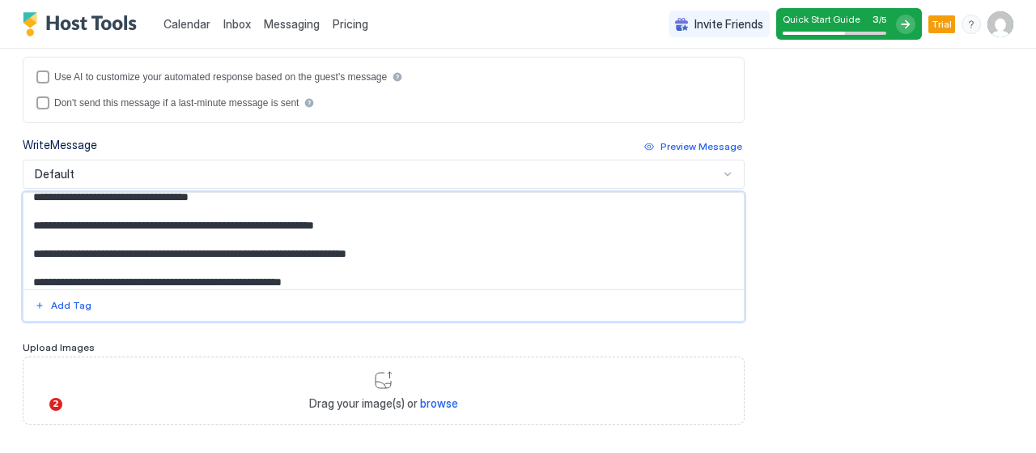
click at [31, 259] on textarea "Input Field" at bounding box center [377, 241] width 708 height 96
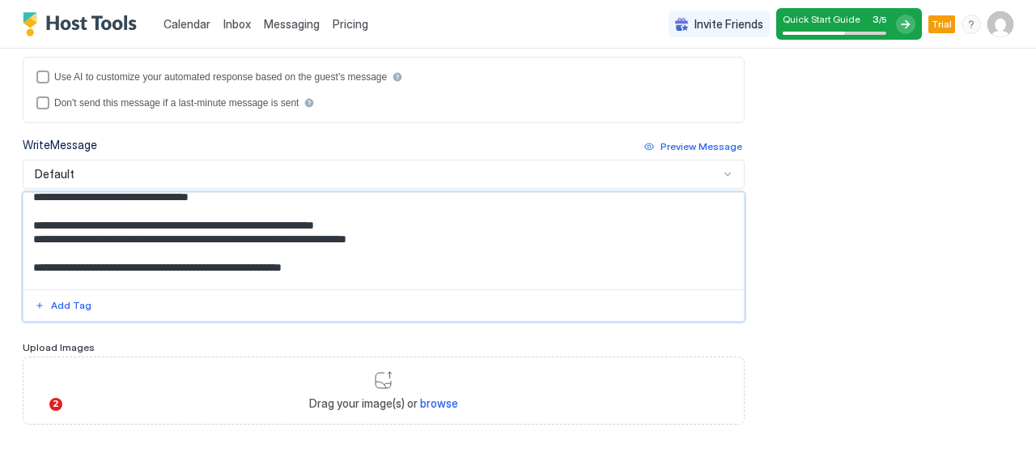
click at [28, 276] on textarea "Input Field" at bounding box center [377, 241] width 708 height 96
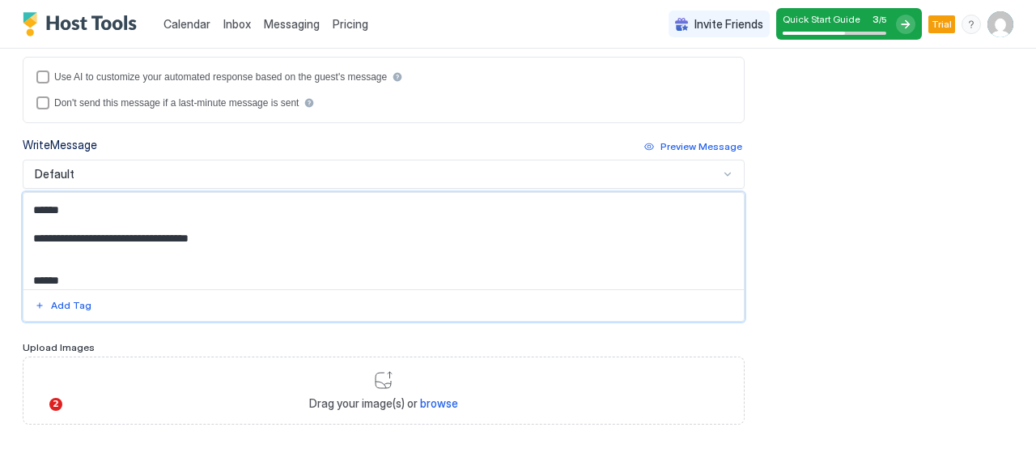
scroll to position [466, 0]
click at [32, 240] on textarea "Input Field" at bounding box center [377, 241] width 708 height 96
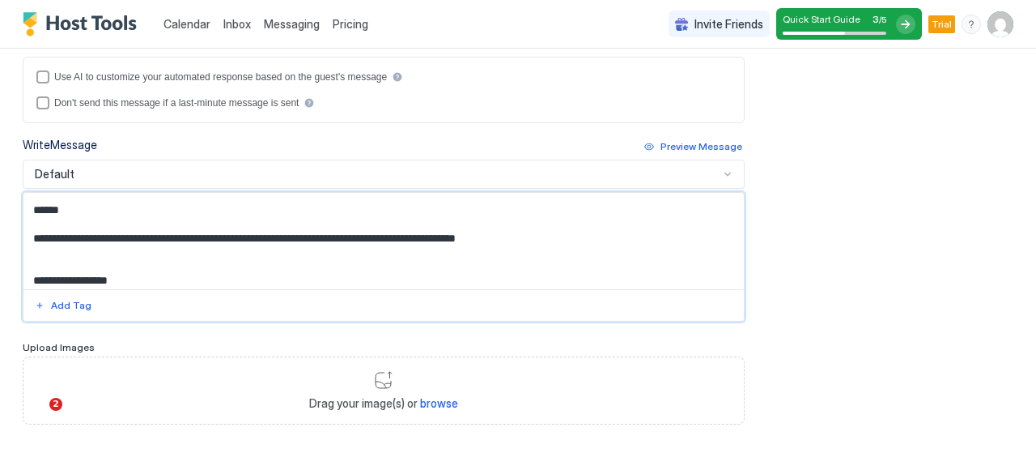
scroll to position [525, 0]
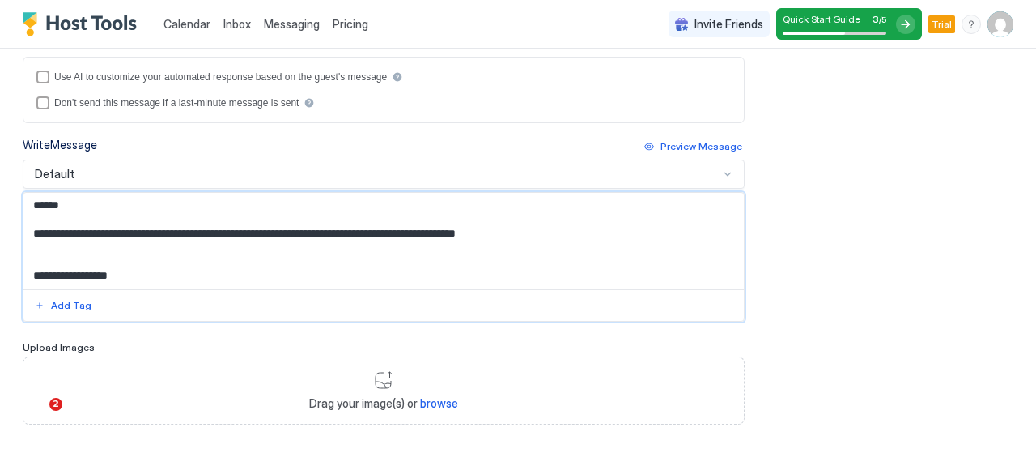
click at [32, 240] on textarea "Input Field" at bounding box center [377, 241] width 708 height 96
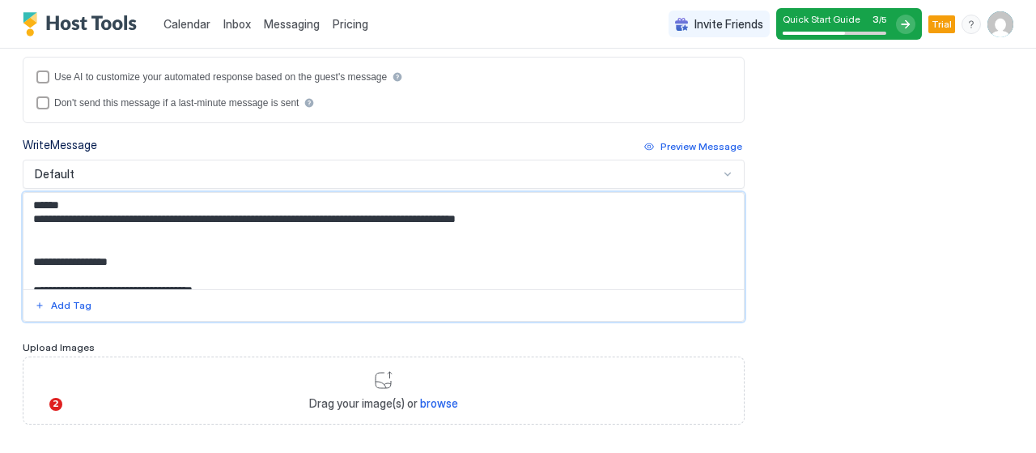
scroll to position [602, 0]
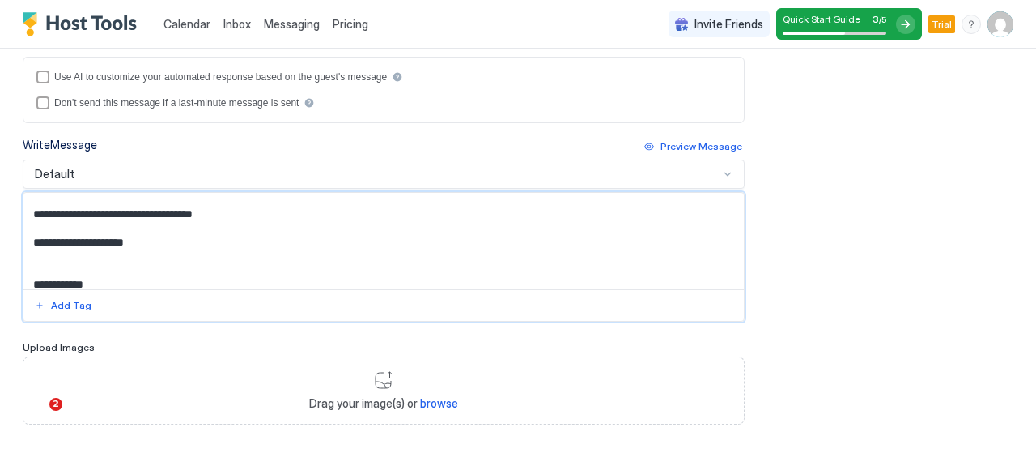
click at [30, 219] on textarea "Input Field" at bounding box center [377, 241] width 708 height 96
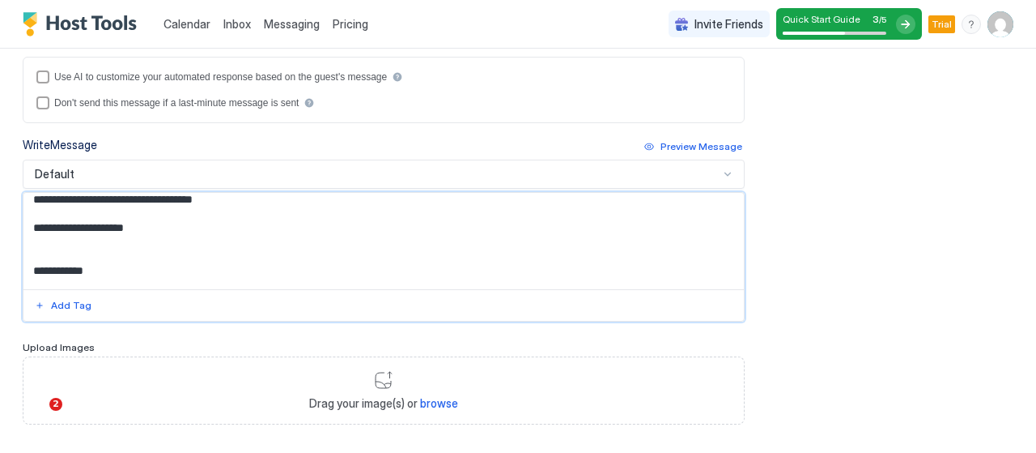
click at [26, 240] on textarea "Input Field" at bounding box center [377, 241] width 708 height 96
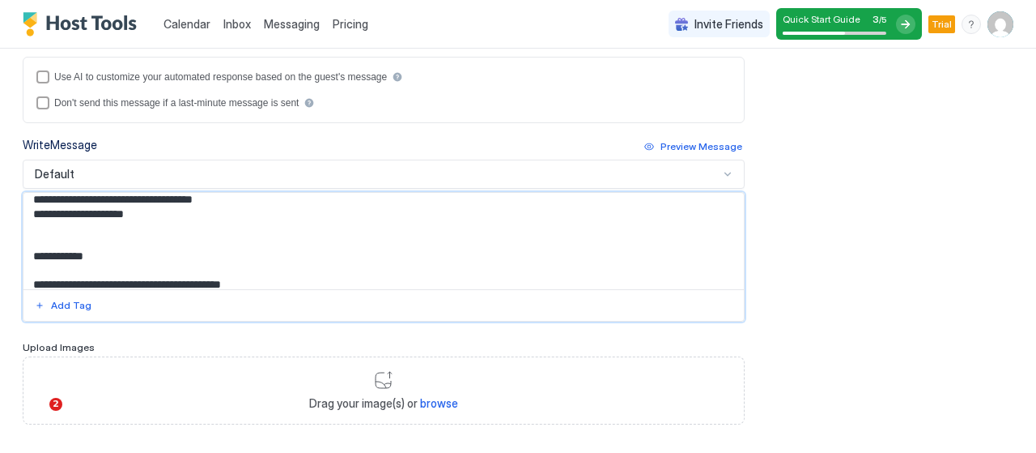
scroll to position [657, 0]
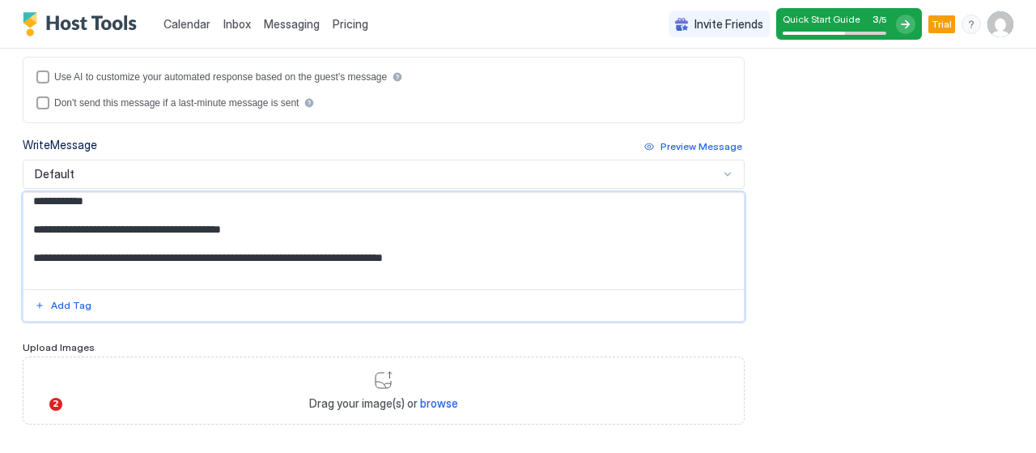
click at [31, 239] on textarea "Input Field" at bounding box center [377, 241] width 708 height 96
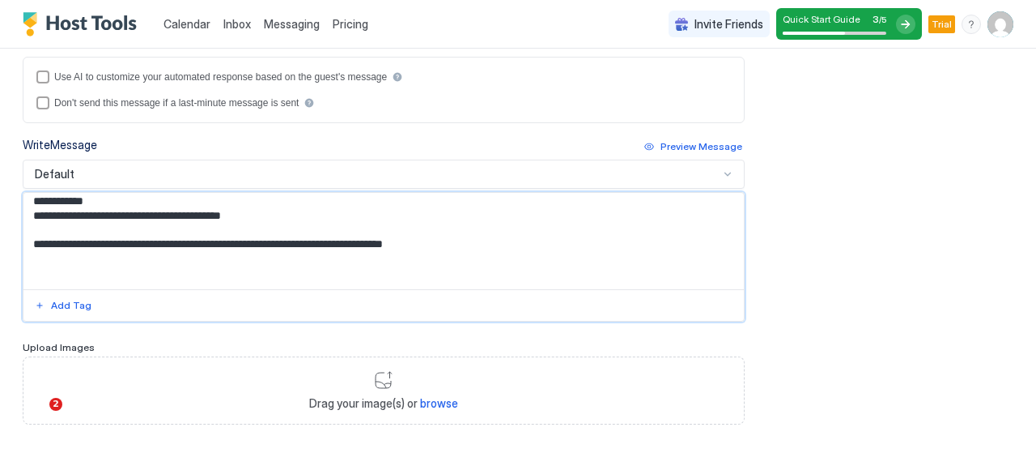
click at [29, 253] on textarea "Input Field" at bounding box center [377, 241] width 708 height 96
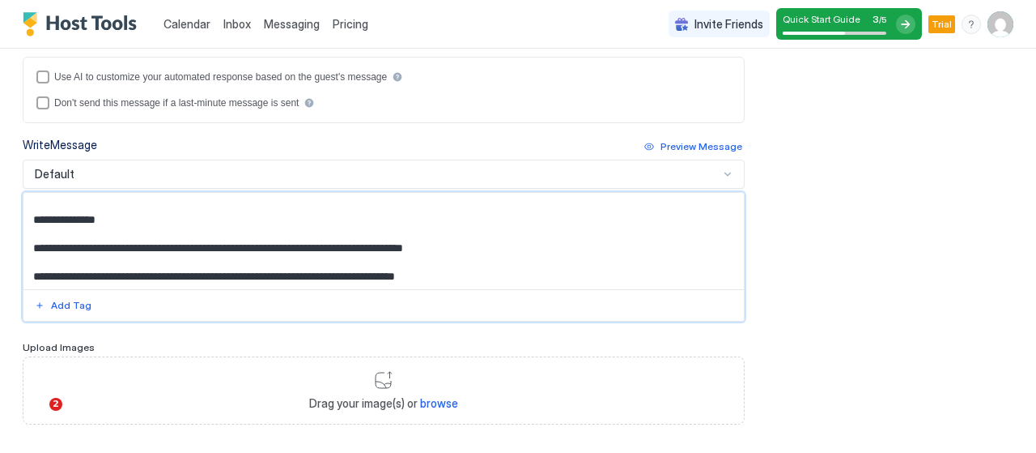
scroll to position [701, 0]
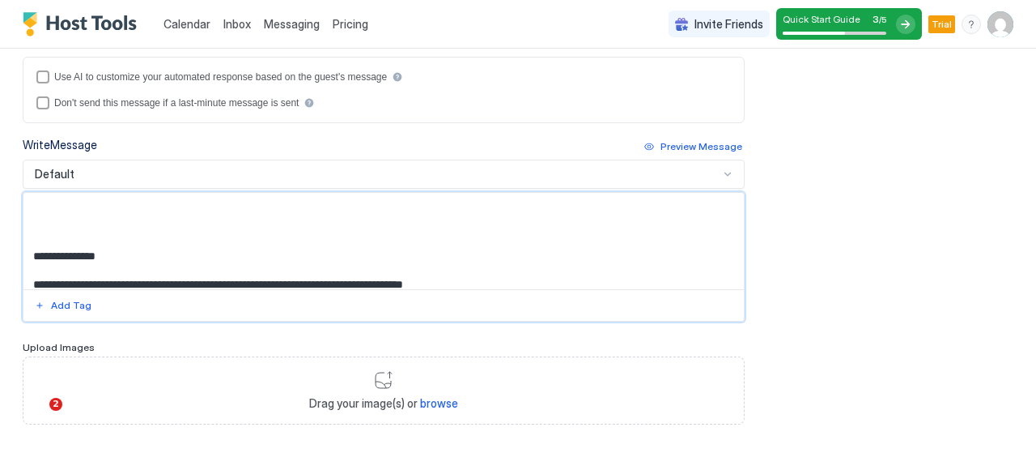
click at [29, 261] on textarea "Input Field" at bounding box center [377, 241] width 708 height 96
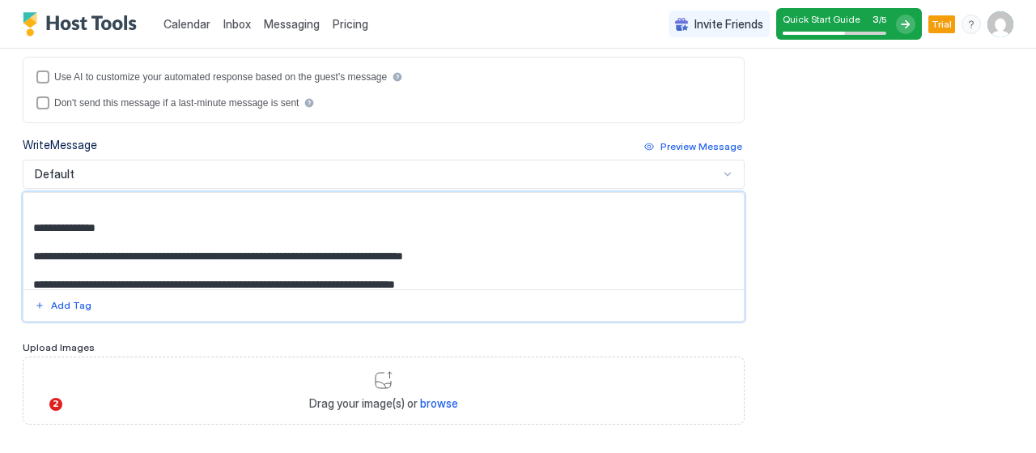
click at [28, 266] on textarea "Input Field" at bounding box center [377, 241] width 708 height 96
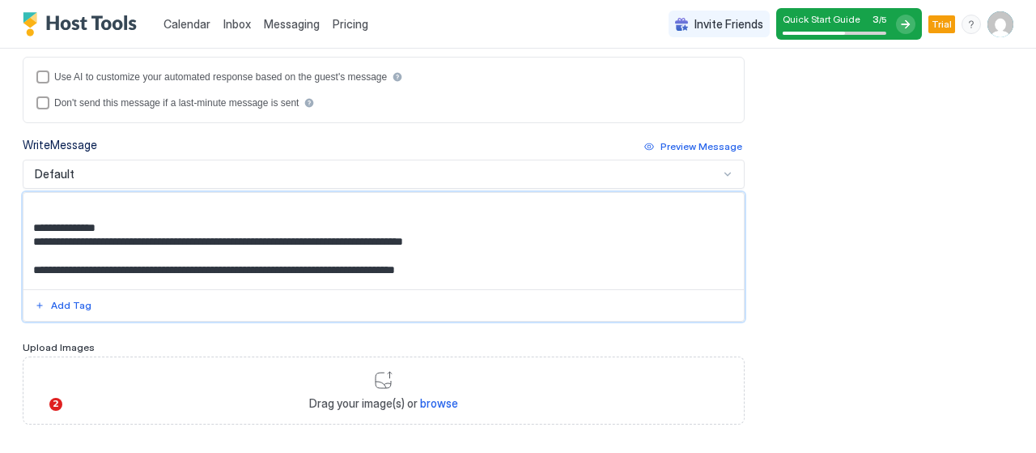
scroll to position [721, 0]
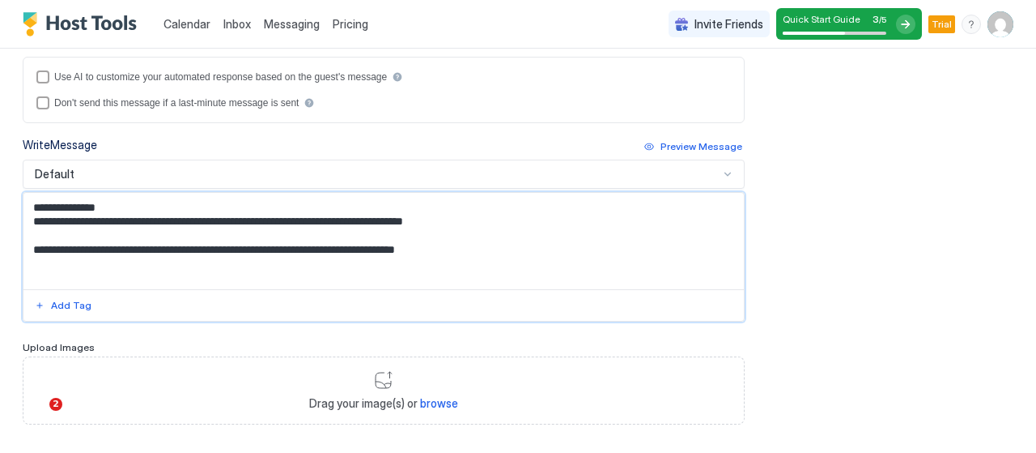
click at [23, 256] on textarea "Input Field" at bounding box center [377, 241] width 708 height 96
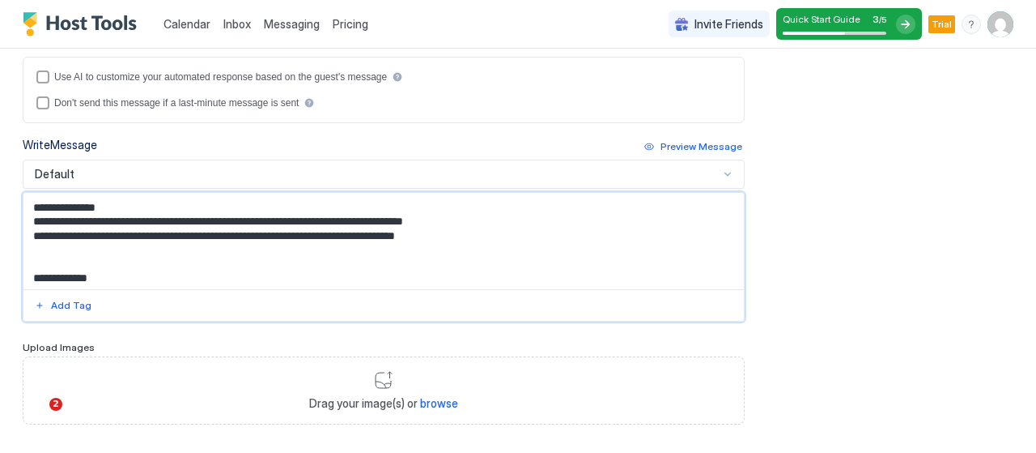
scroll to position [759, 0]
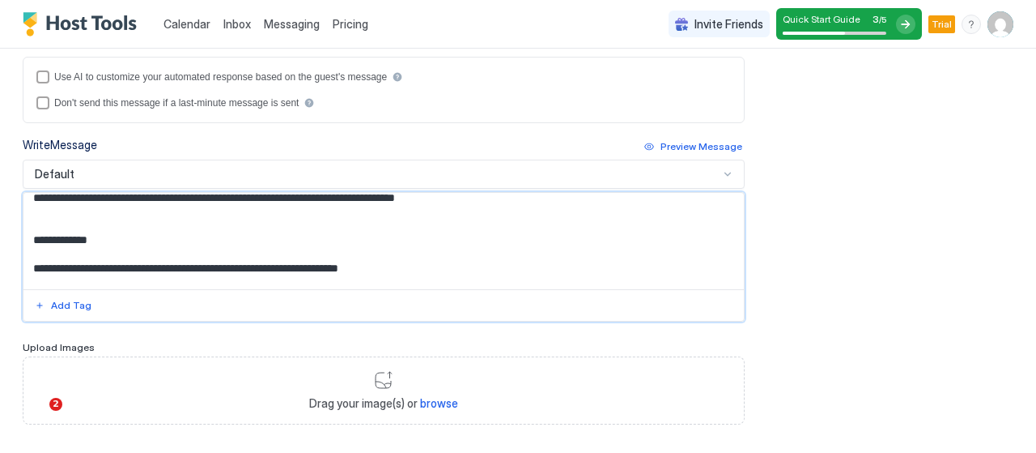
click at [32, 277] on textarea "Input Field" at bounding box center [377, 241] width 708 height 96
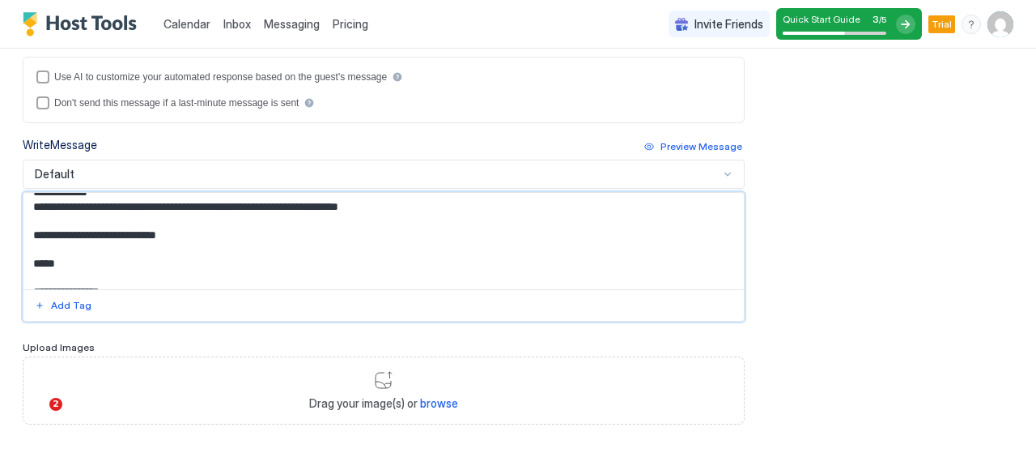
scroll to position [808, 0]
click at [31, 239] on textarea "Input Field" at bounding box center [377, 241] width 708 height 96
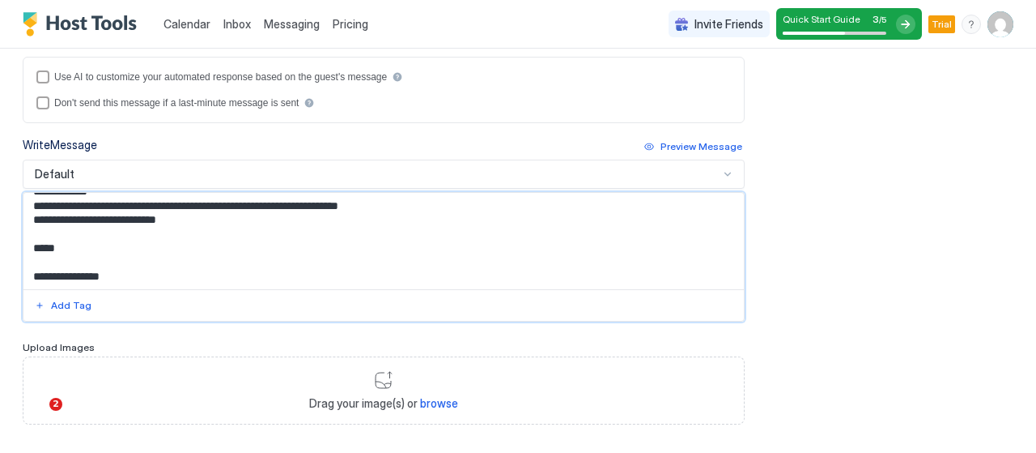
click at [35, 257] on textarea "Input Field" at bounding box center [377, 241] width 708 height 96
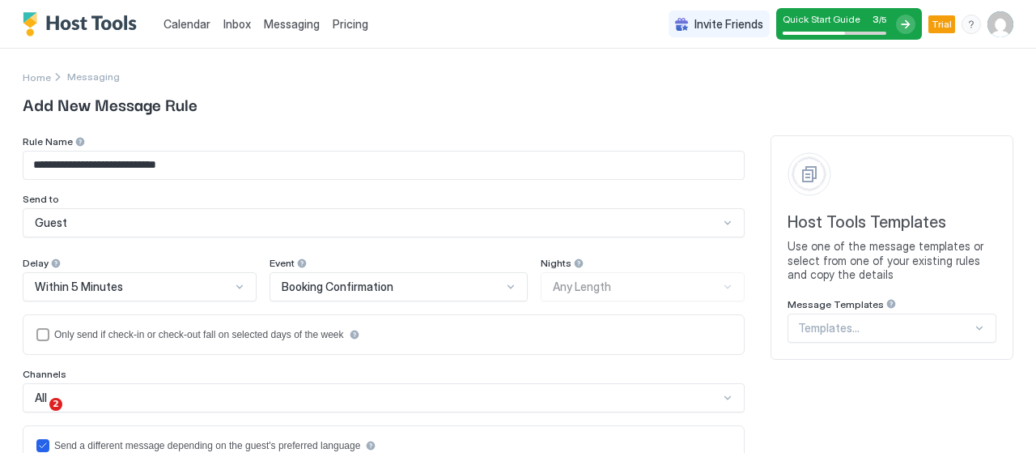
scroll to position [563, 0]
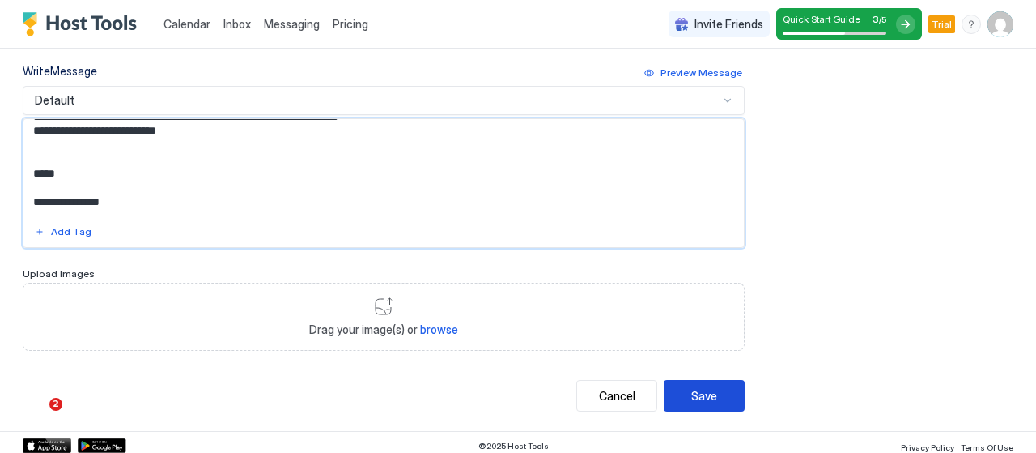
type textarea "**********"
click at [691, 388] on div "Save" at bounding box center [704, 395] width 26 height 17
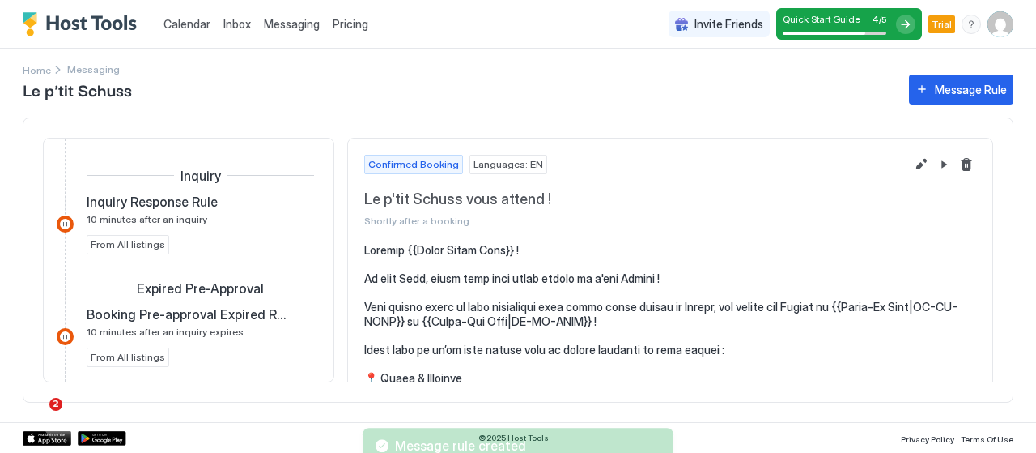
scroll to position [437, 0]
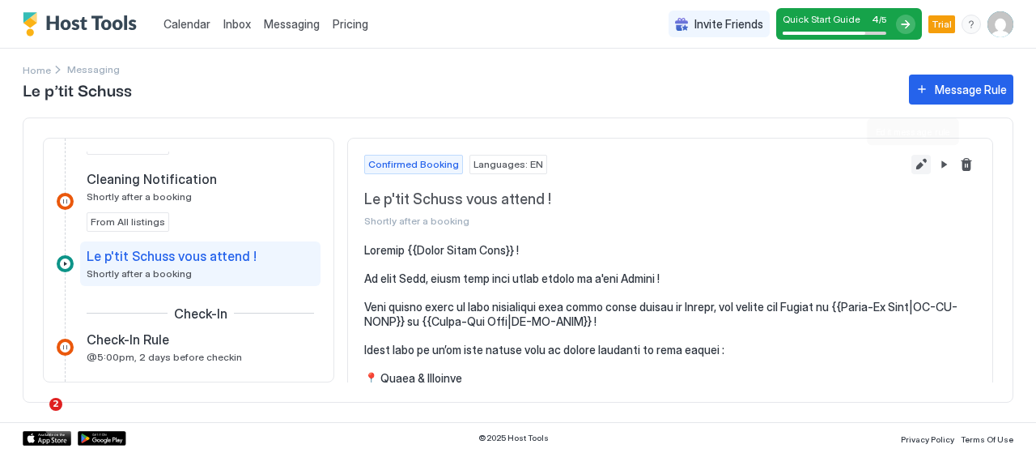
click at [912, 163] on button "Edit message rule" at bounding box center [921, 164] width 19 height 19
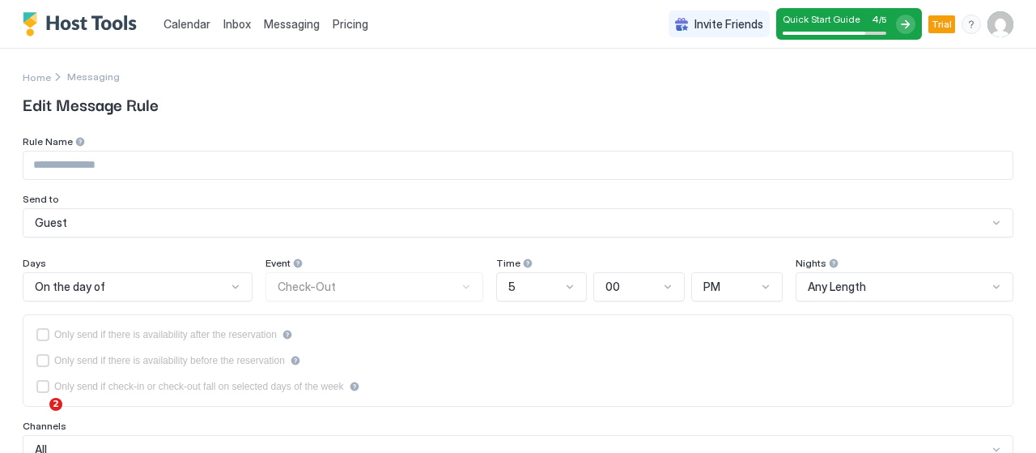
type input "**********"
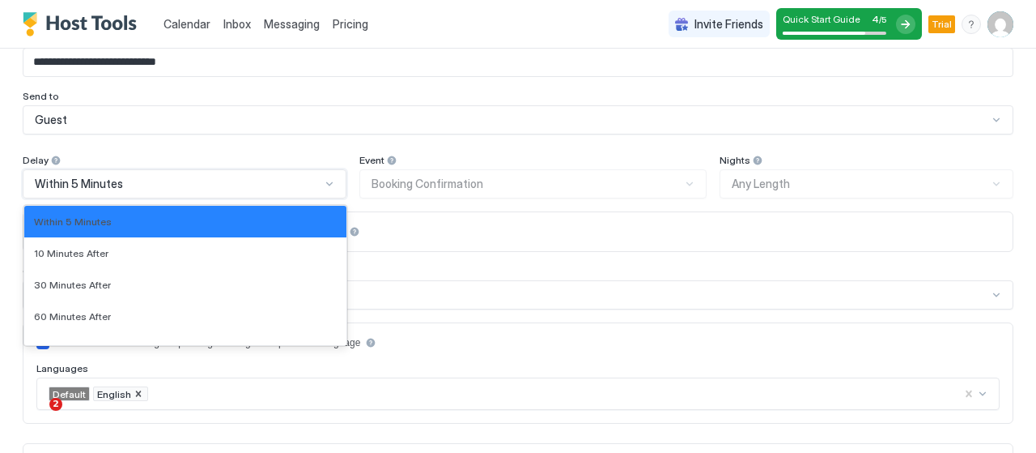
click at [283, 198] on div "18 results available. Use Up and Down to choose options, press Enter to select …" at bounding box center [185, 183] width 324 height 29
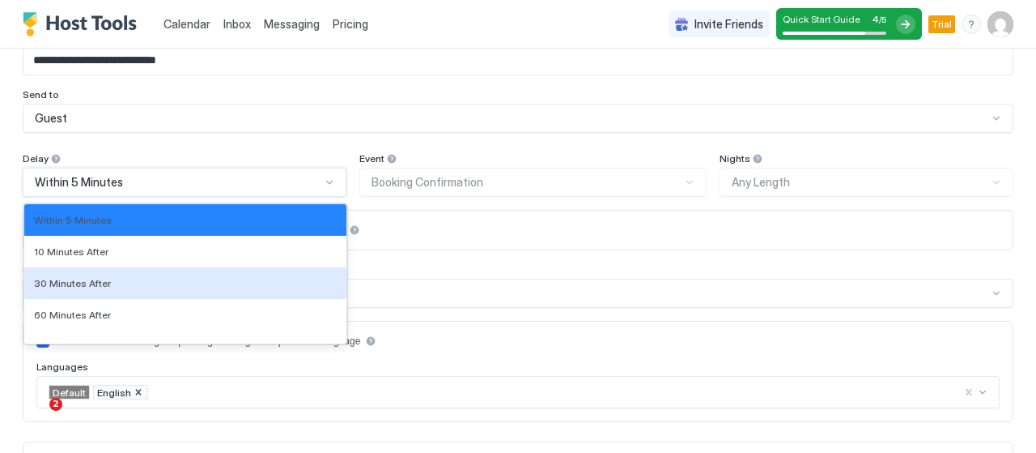
scroll to position [104, 0]
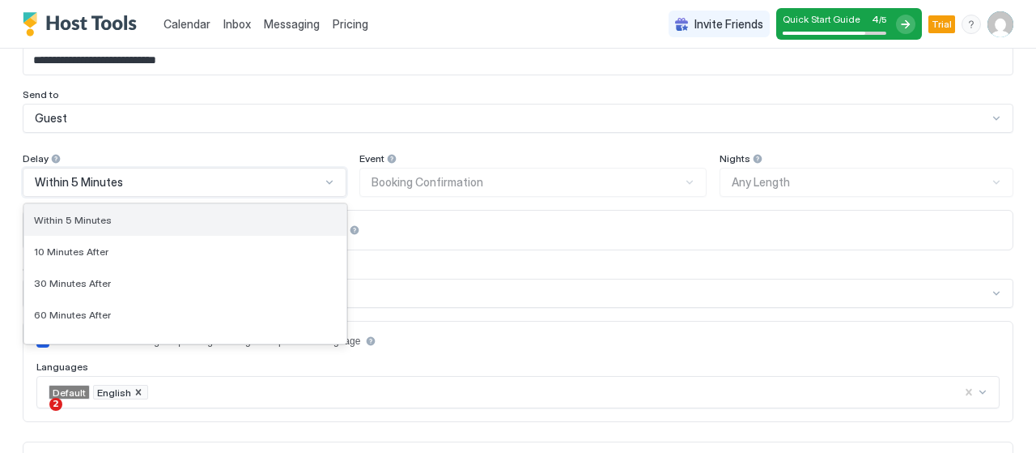
click at [267, 226] on div "Within 5 Minutes" at bounding box center [185, 220] width 322 height 32
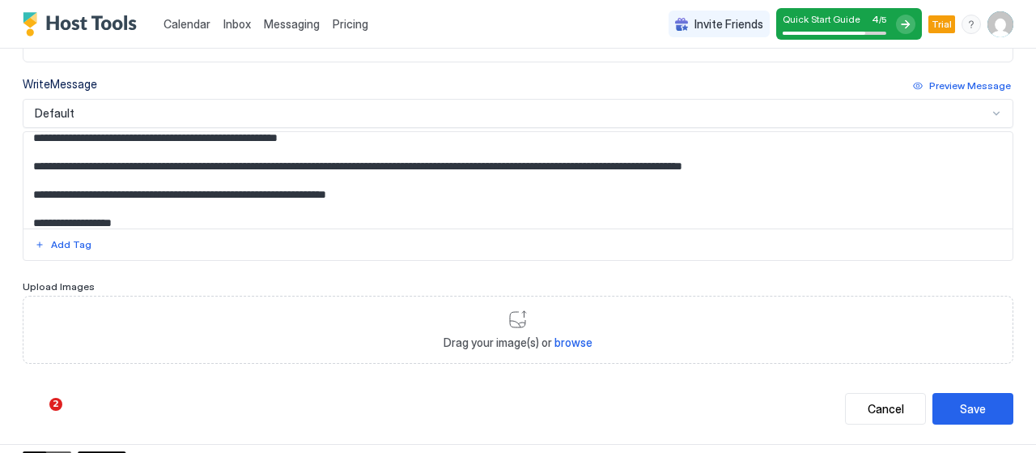
scroll to position [25, 0]
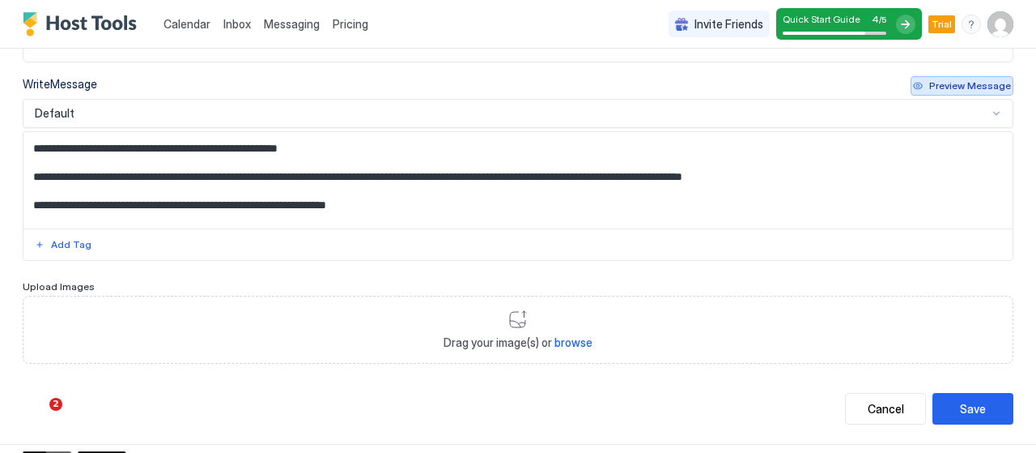
click at [946, 79] on div "Preview Message" at bounding box center [970, 86] width 82 height 15
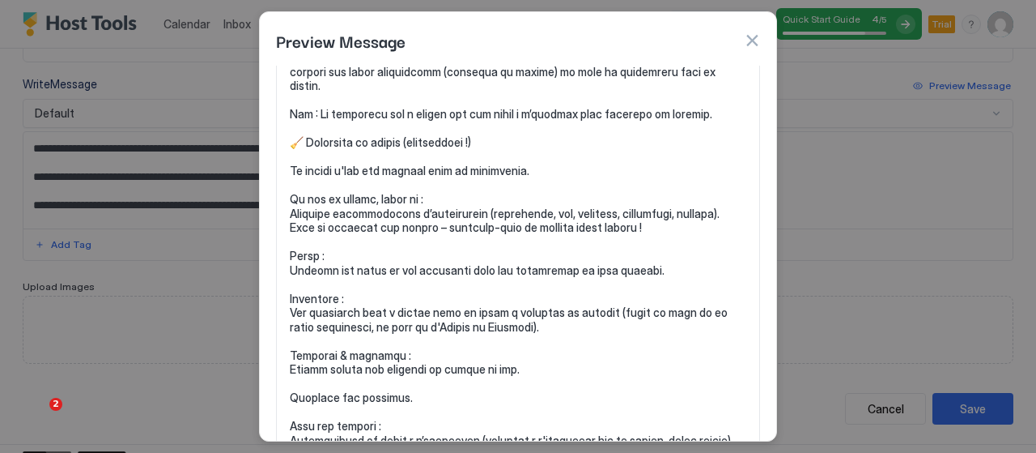
scroll to position [716, 0]
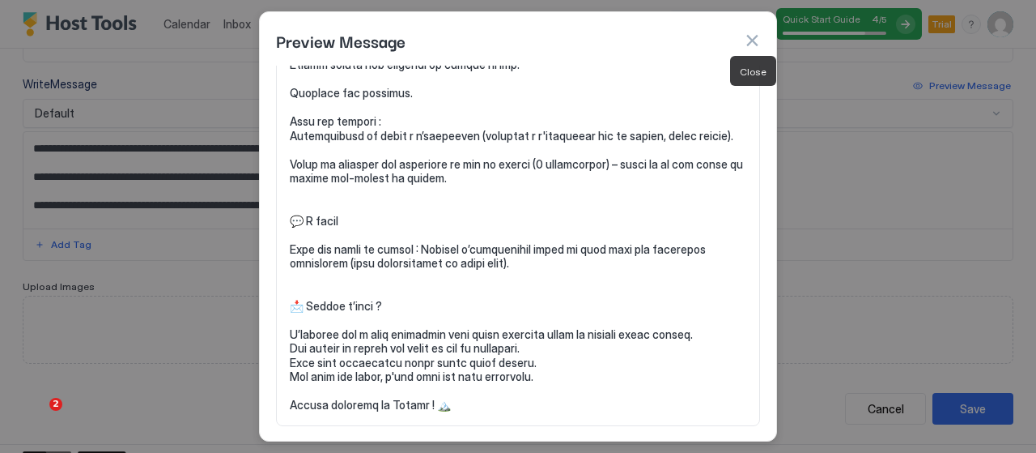
click at [750, 45] on button "button" at bounding box center [752, 40] width 16 height 16
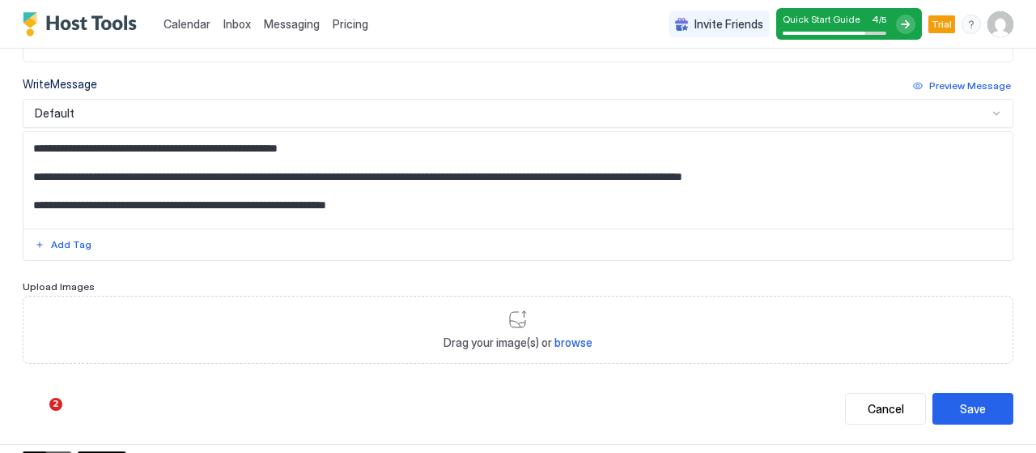
scroll to position [0, 0]
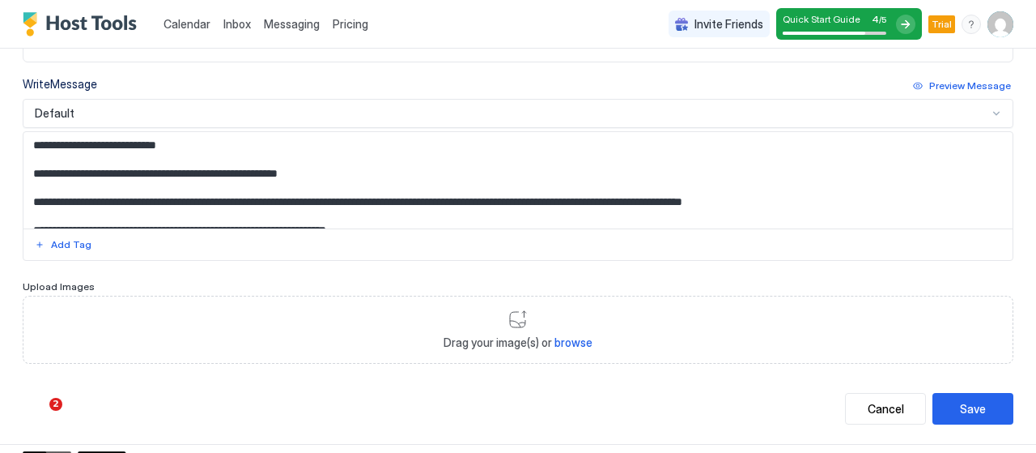
click at [491, 113] on div "Default" at bounding box center [511, 113] width 953 height 15
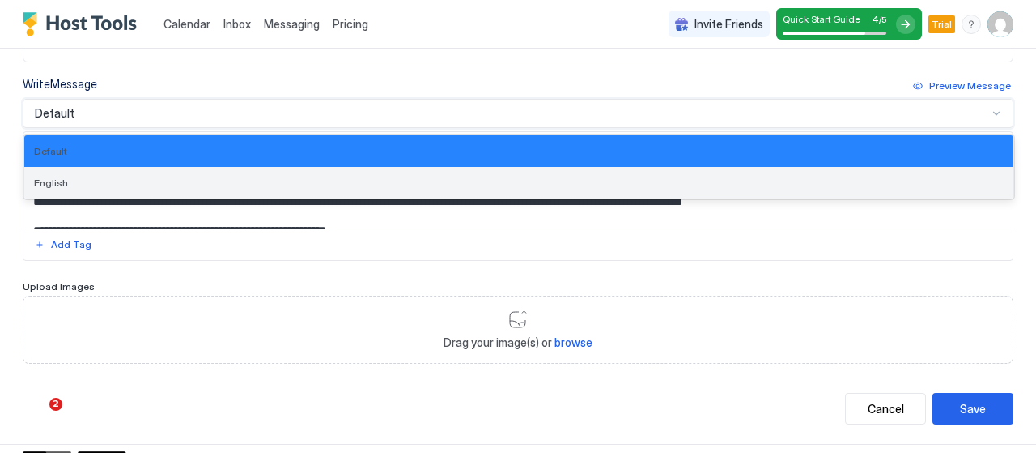
click at [363, 179] on div "English" at bounding box center [519, 182] width 970 height 12
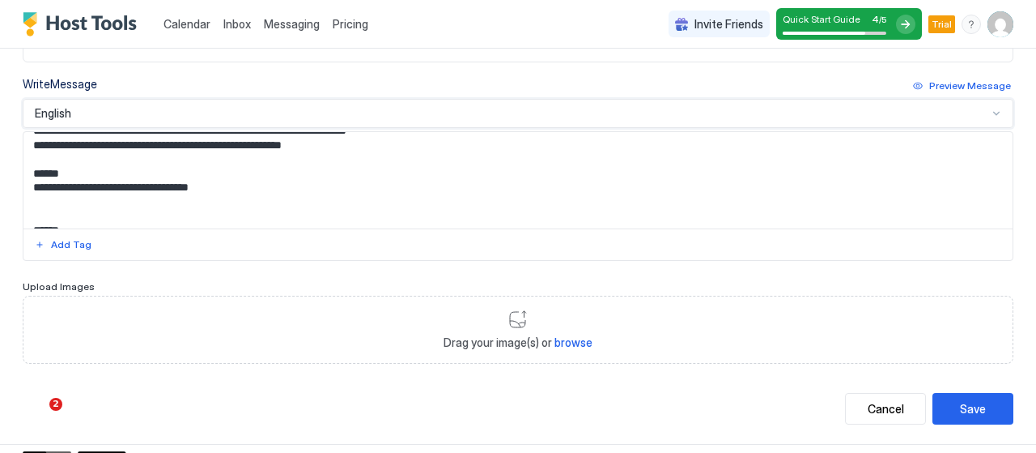
scroll to position [823, 0]
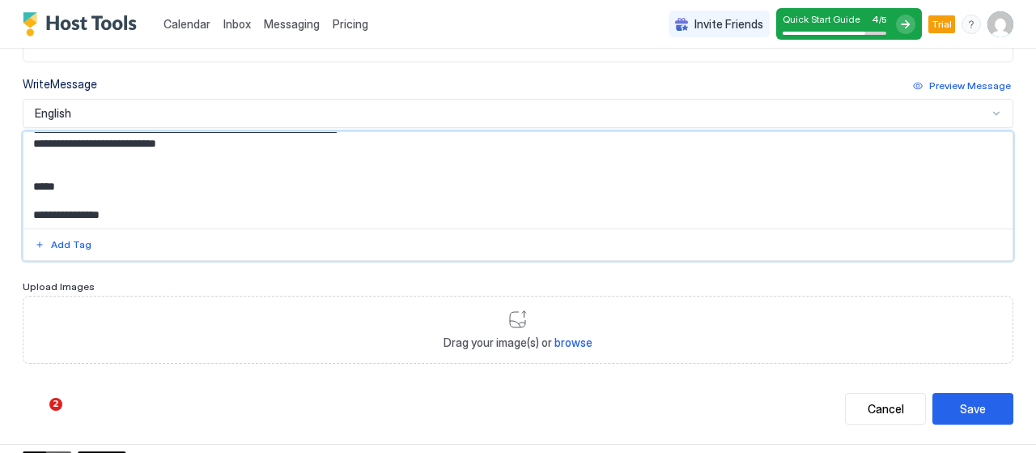
drag, startPoint x: 130, startPoint y: 215, endPoint x: 21, endPoint y: 172, distance: 117.1
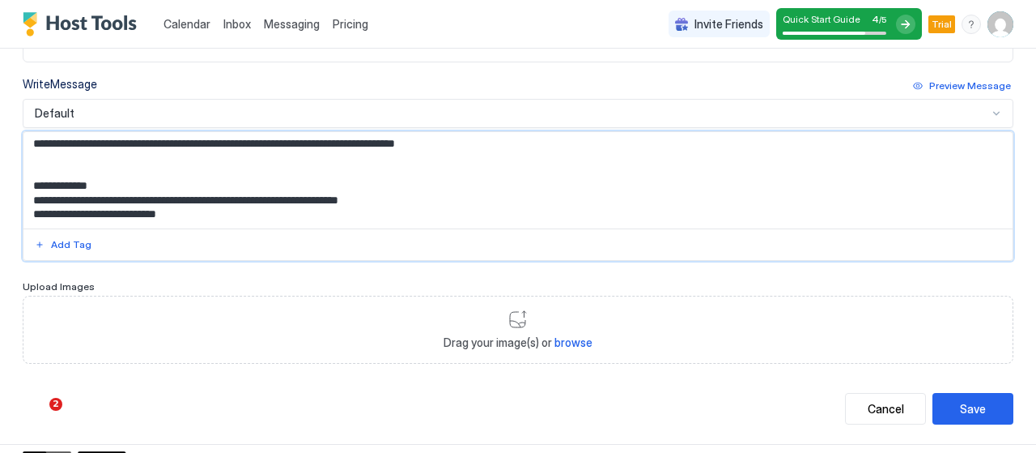
scroll to position [753, 0]
type textarea "**********"
click at [963, 400] on div "Save" at bounding box center [973, 408] width 26 height 17
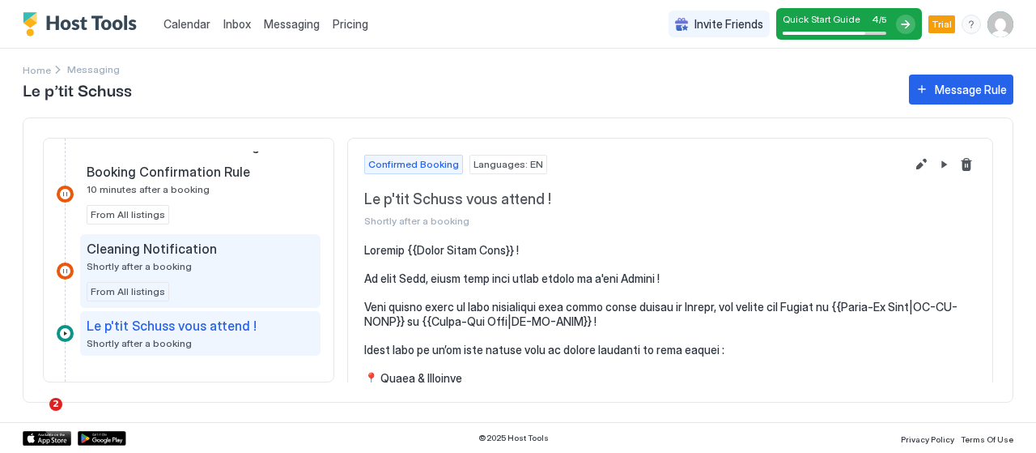
scroll to position [368, 0]
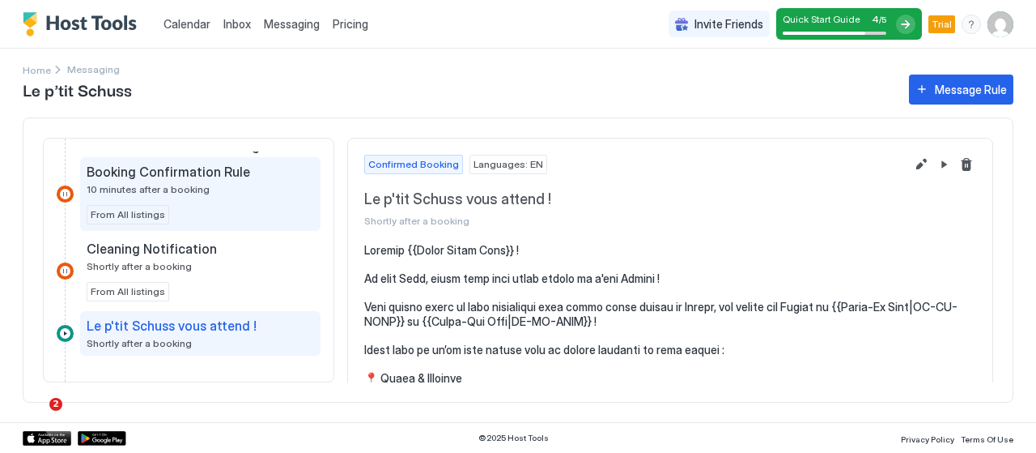
click at [243, 199] on div "Booking Confirmation Rule 10 minutes after a booking From All listings" at bounding box center [200, 194] width 227 height 61
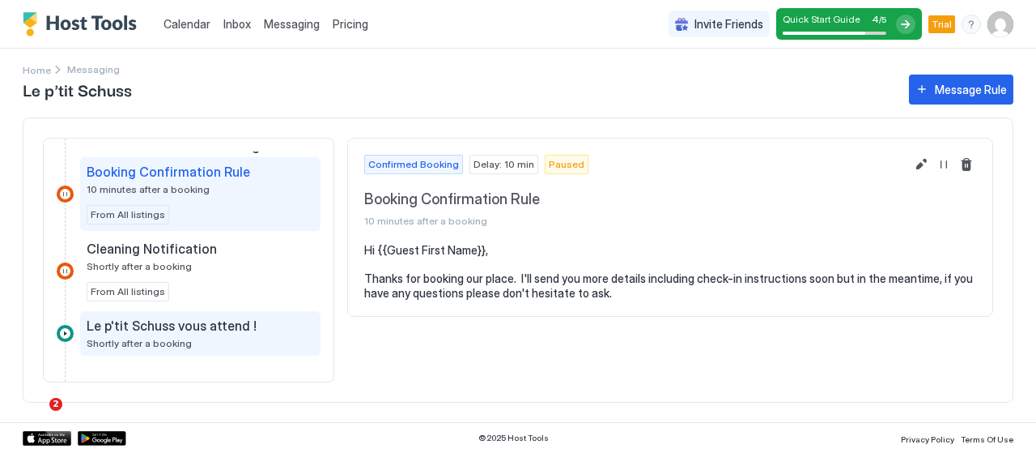
click at [205, 317] on span "Le p'tit Schuss vous attend !" at bounding box center [172, 325] width 170 height 16
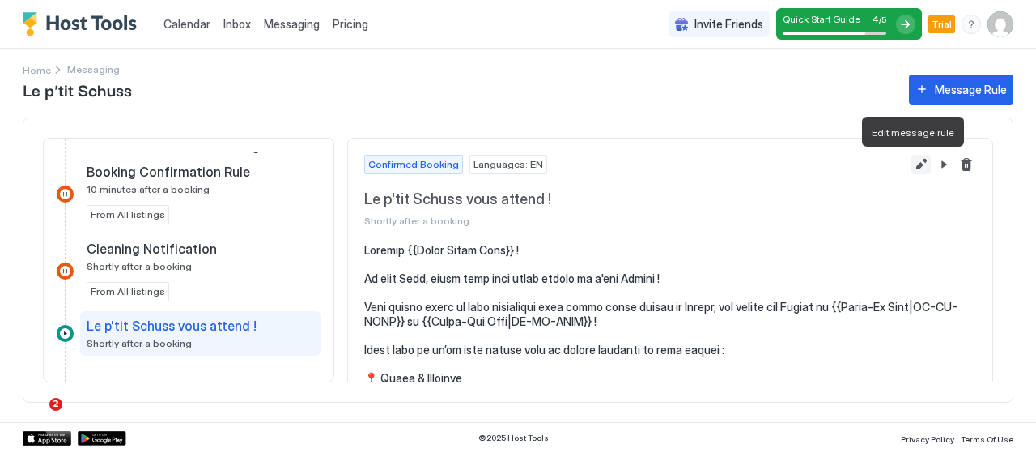
click at [912, 163] on button "Edit message rule" at bounding box center [921, 164] width 19 height 19
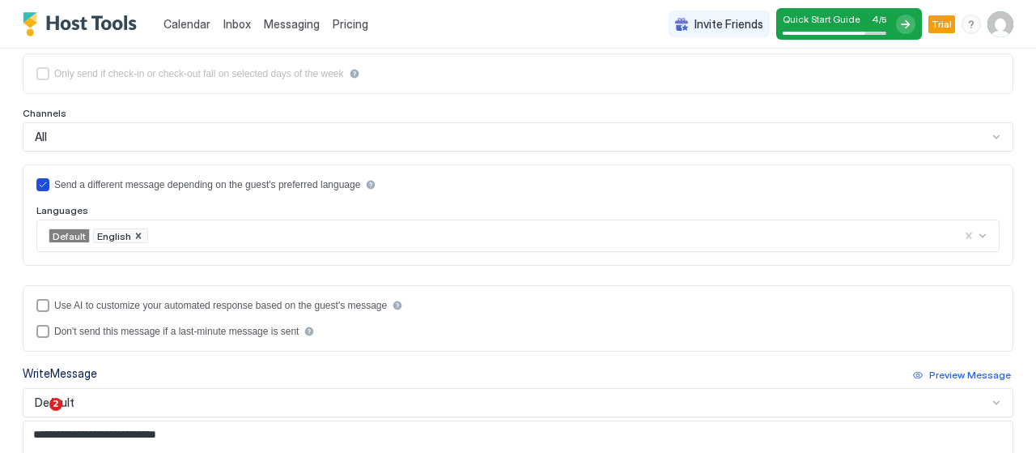
scroll to position [256, 0]
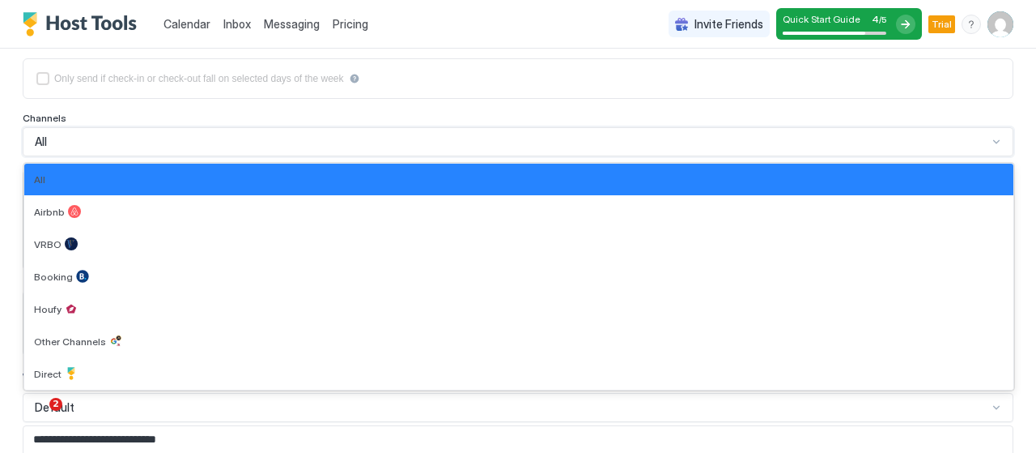
click at [620, 142] on div "All" at bounding box center [511, 141] width 953 height 15
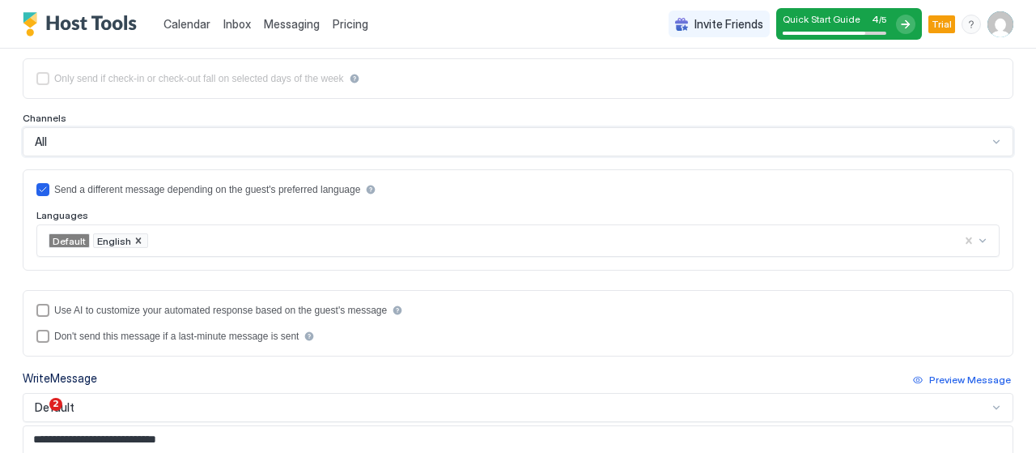
click at [620, 142] on div "All" at bounding box center [511, 141] width 953 height 15
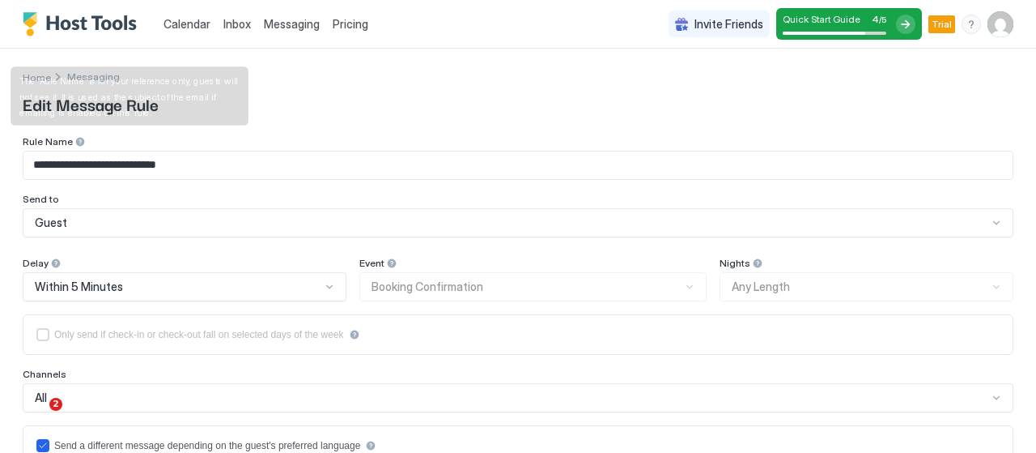
click at [77, 138] on div at bounding box center [79, 141] width 11 height 11
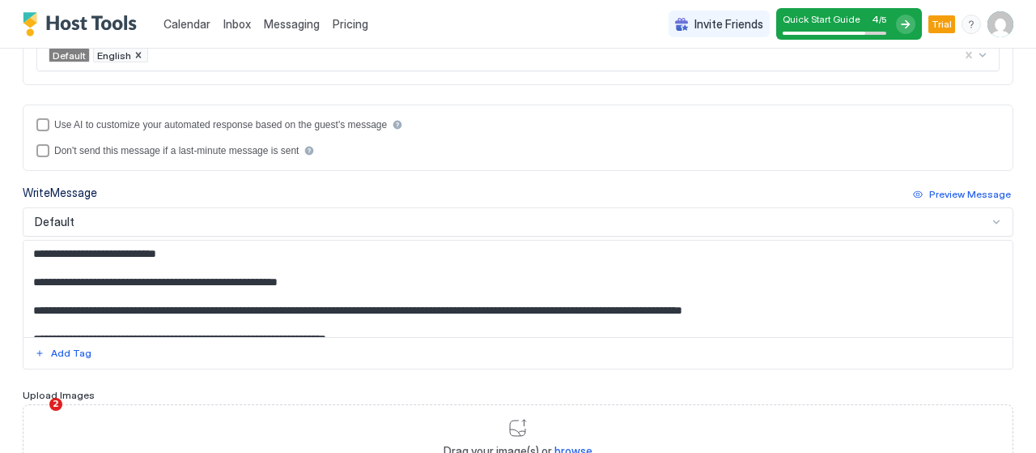
scroll to position [442, 0]
click at [36, 118] on div "Use AI to customize your automated response based on the guest's message Don't …" at bounding box center [518, 137] width 991 height 66
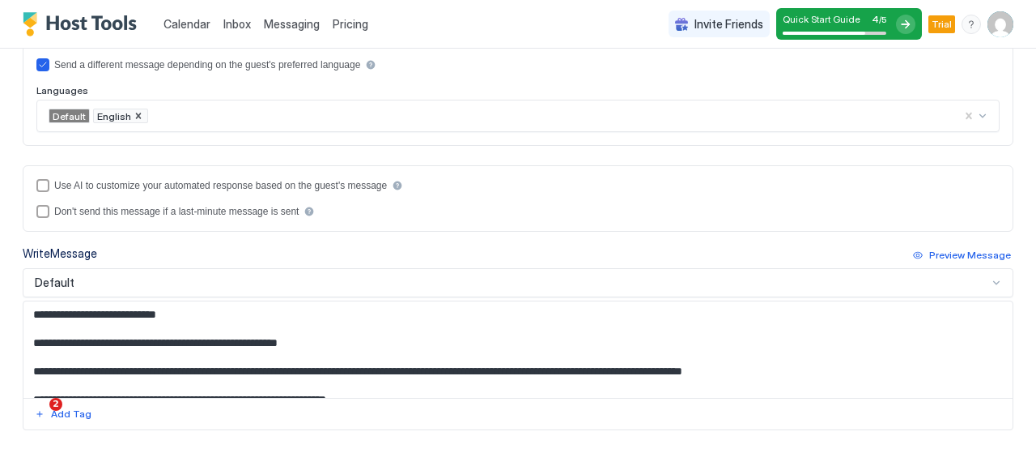
scroll to position [0, 0]
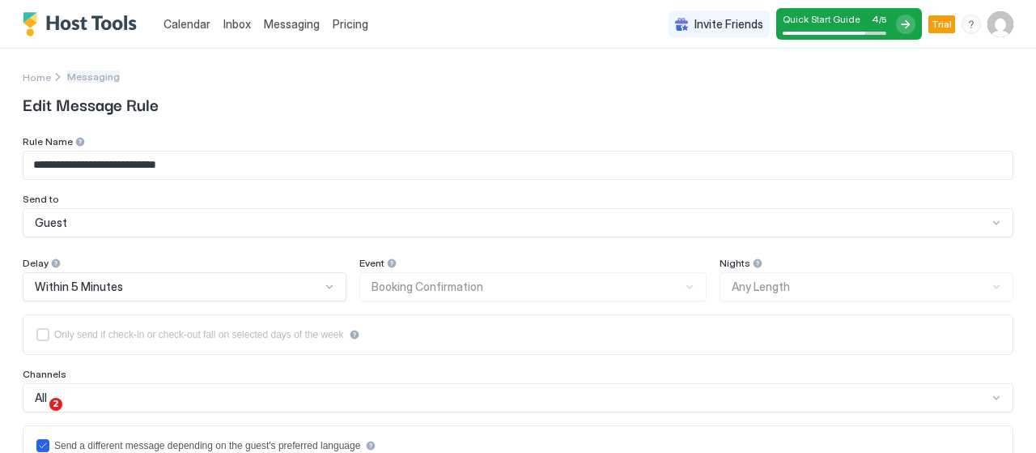
click at [76, 79] on span "Messaging" at bounding box center [93, 76] width 53 height 12
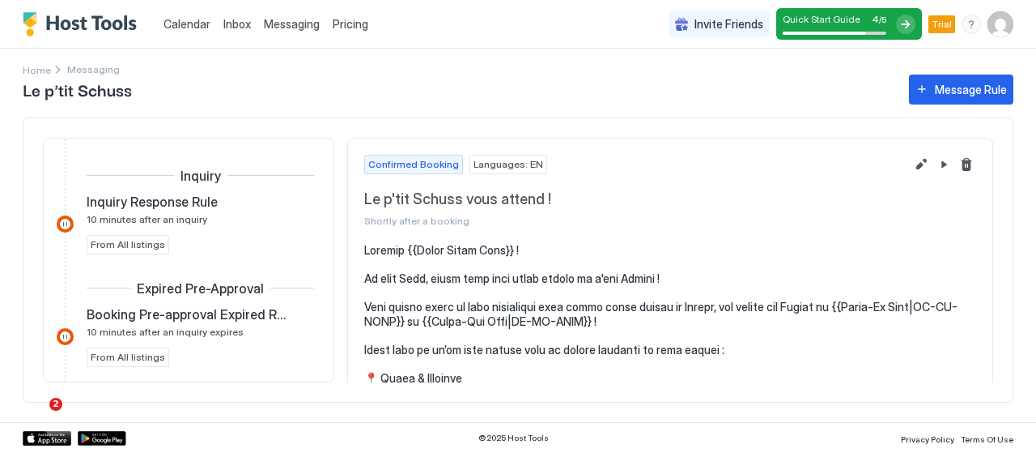
scroll to position [437, 0]
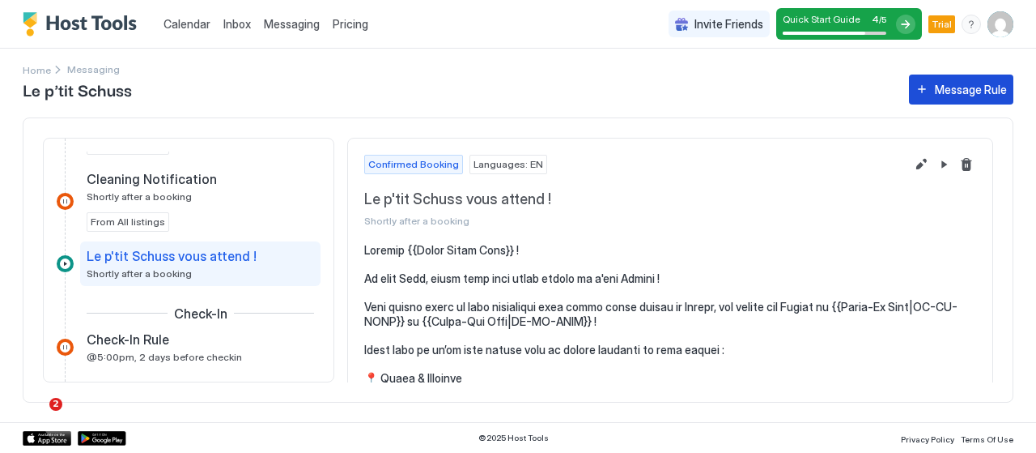
click at [971, 101] on button "Message Rule" at bounding box center [961, 89] width 104 height 30
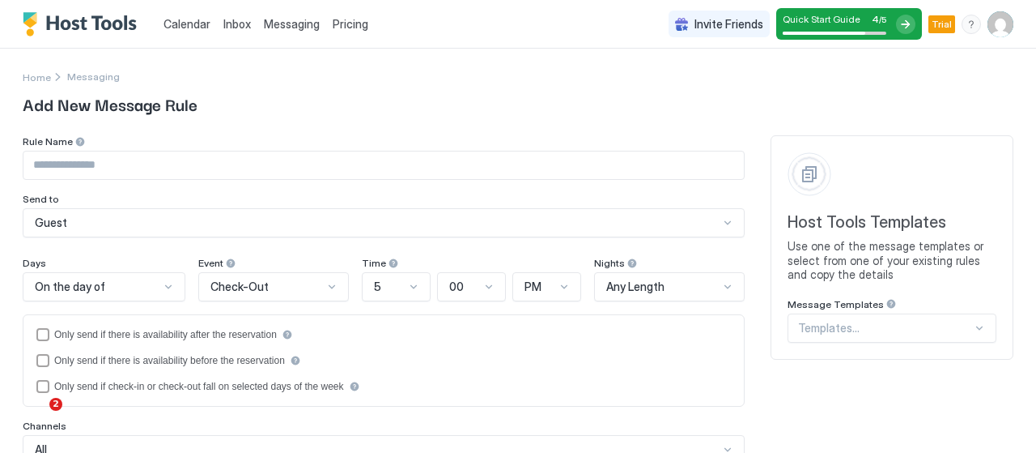
click at [169, 159] on input "Input Field" at bounding box center [383, 165] width 721 height 28
paste input "**********"
type input "**********"
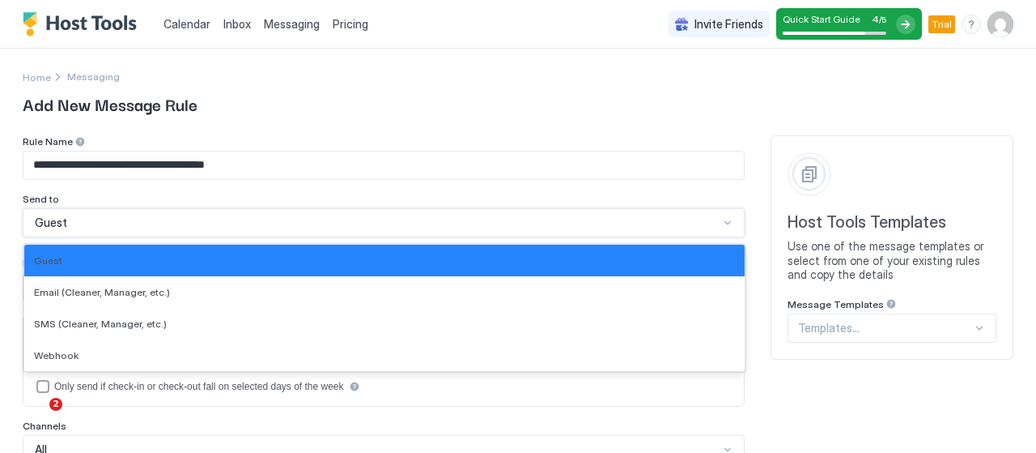
click at [121, 219] on div "Guest" at bounding box center [377, 222] width 684 height 15
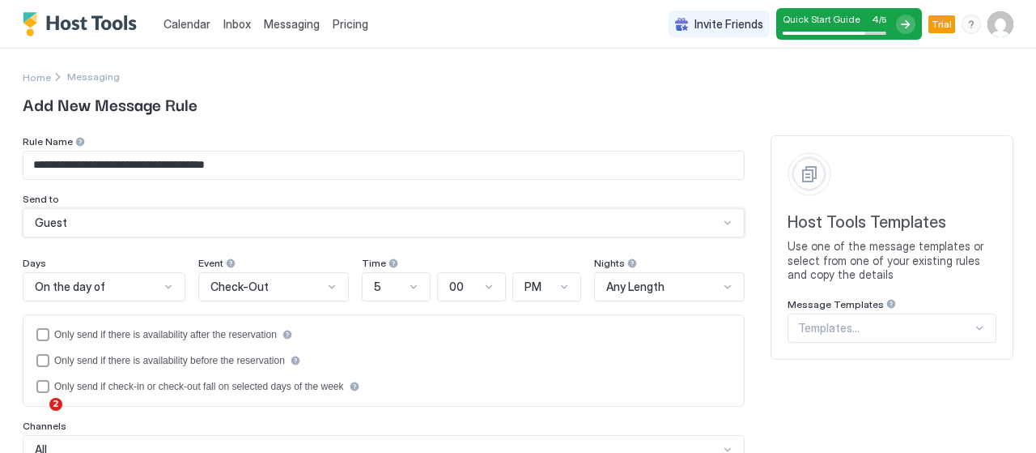
click at [121, 219] on div "Guest" at bounding box center [377, 222] width 684 height 15
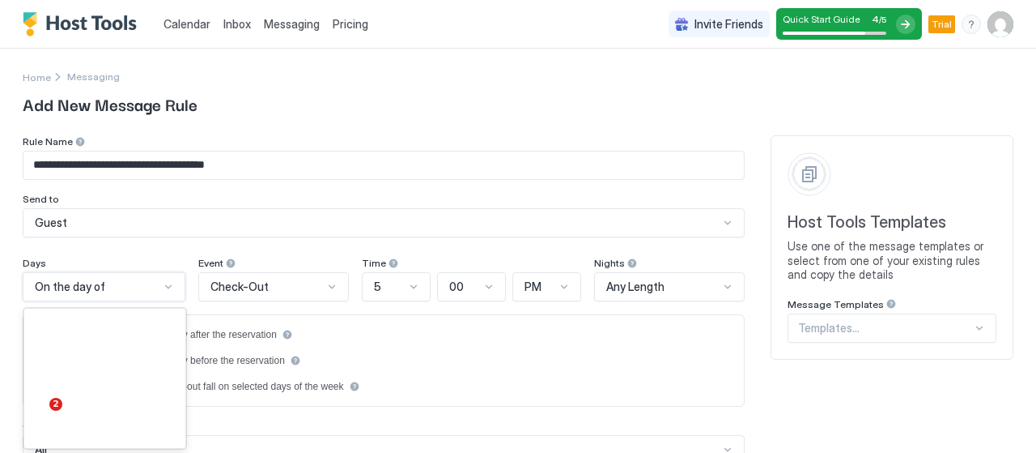
click at [116, 278] on div "183 results available. Use Up and Down to choose options, press Enter to select…" at bounding box center [104, 286] width 163 height 29
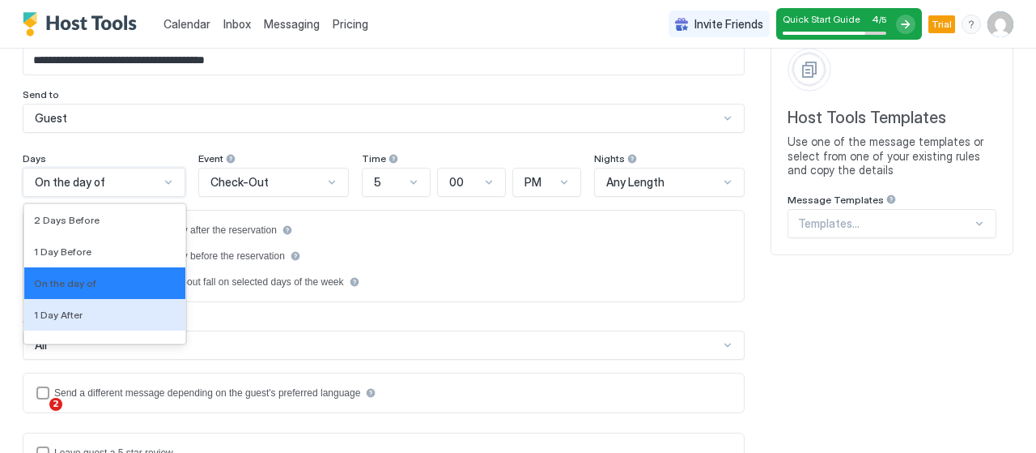
scroll to position [2498, 0]
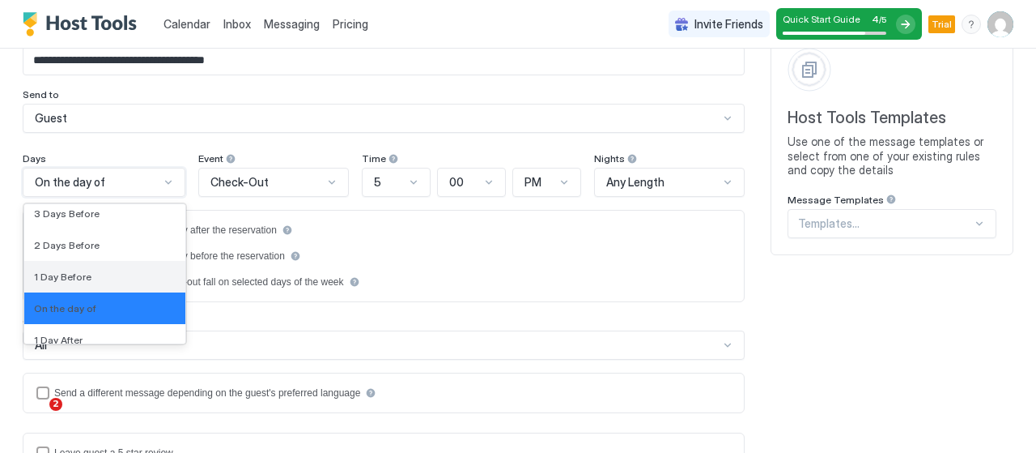
click at [100, 275] on div "1 Day Before" at bounding box center [105, 276] width 142 height 12
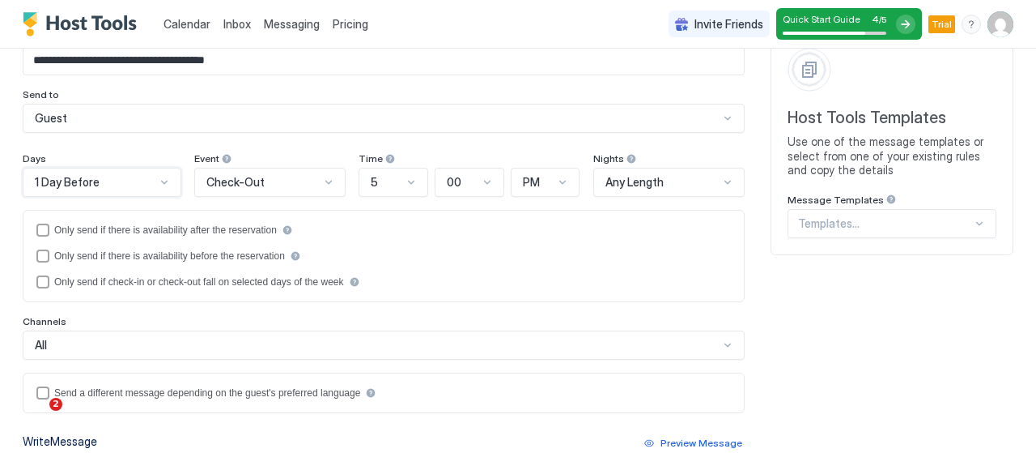
click at [278, 178] on div "Check-Out" at bounding box center [263, 182] width 114 height 15
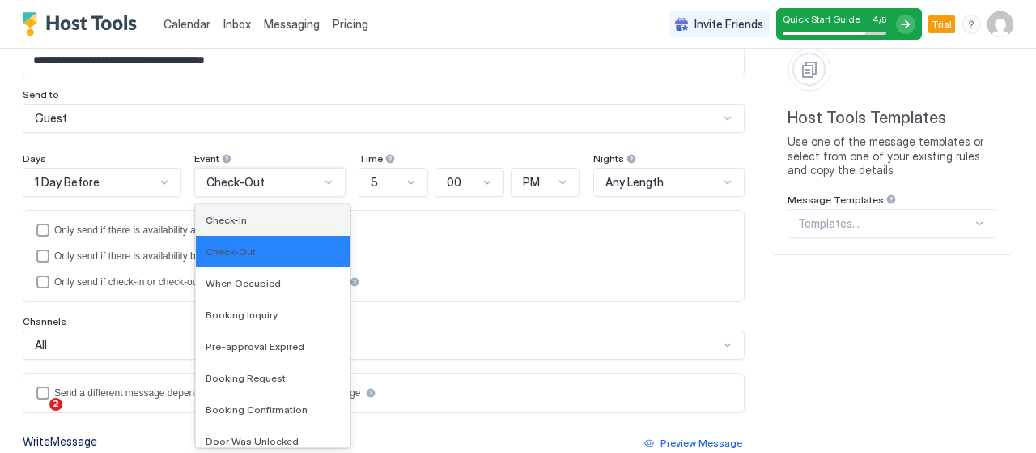
click at [259, 227] on div "Check-In" at bounding box center [273, 220] width 154 height 32
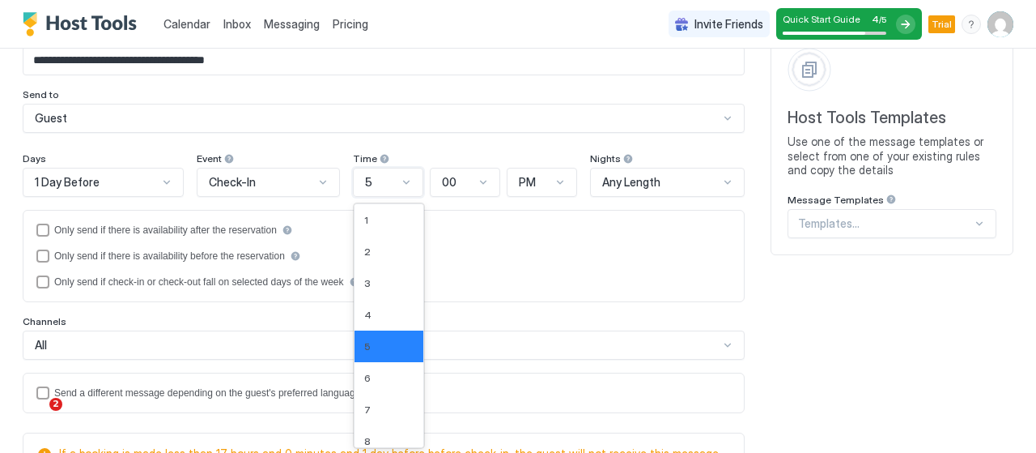
click at [398, 192] on div "5" at bounding box center [388, 182] width 70 height 29
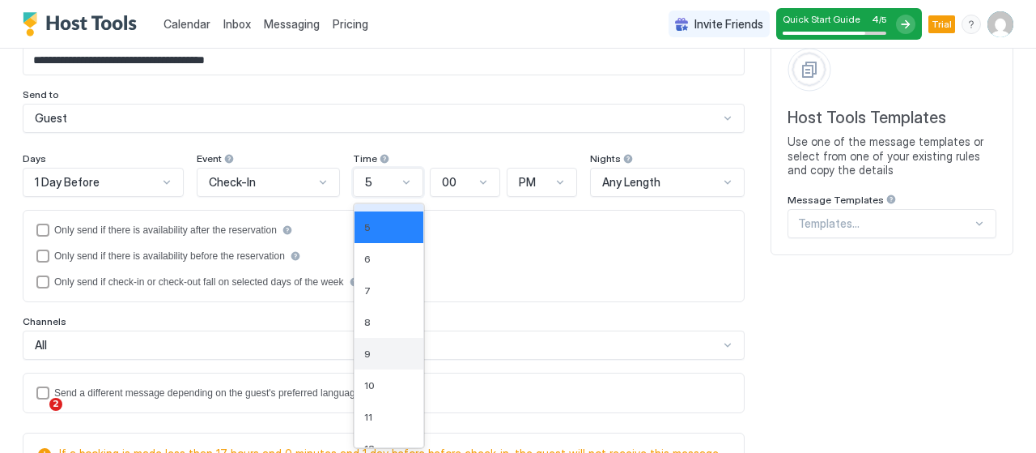
scroll to position [136, 0]
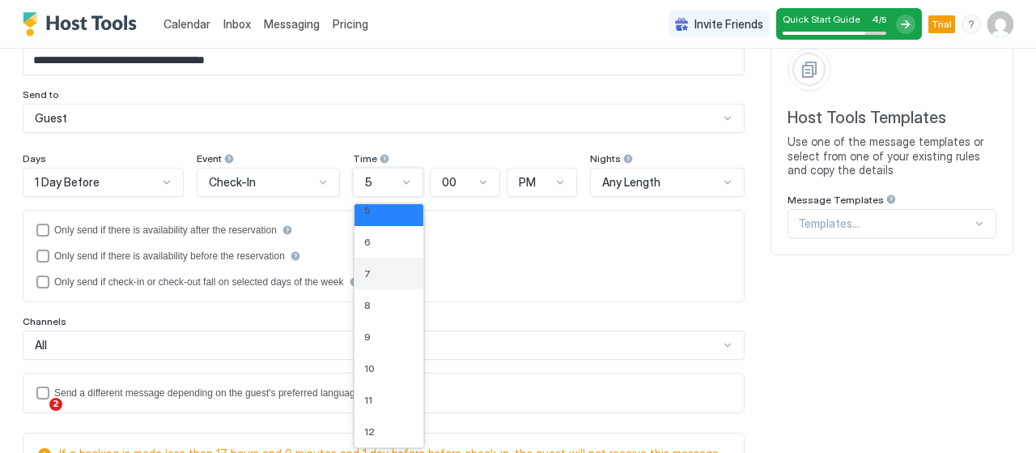
click at [373, 276] on div "7" at bounding box center [388, 273] width 49 height 12
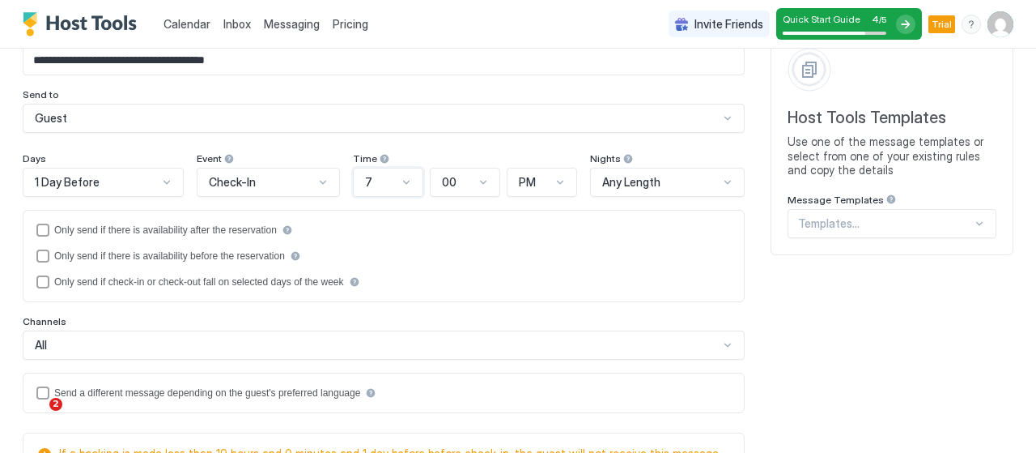
click at [651, 189] on div "Any Length" at bounding box center [667, 182] width 155 height 29
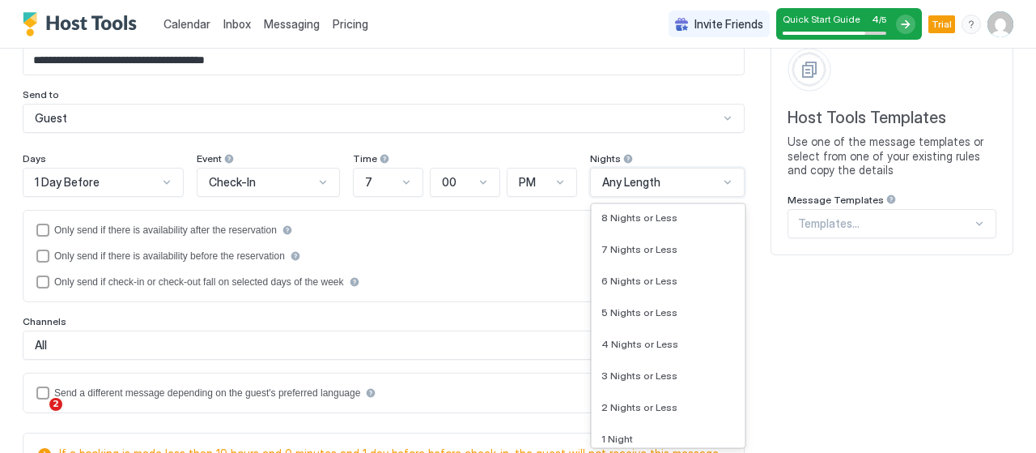
click at [651, 189] on div "Any Length" at bounding box center [667, 182] width 155 height 29
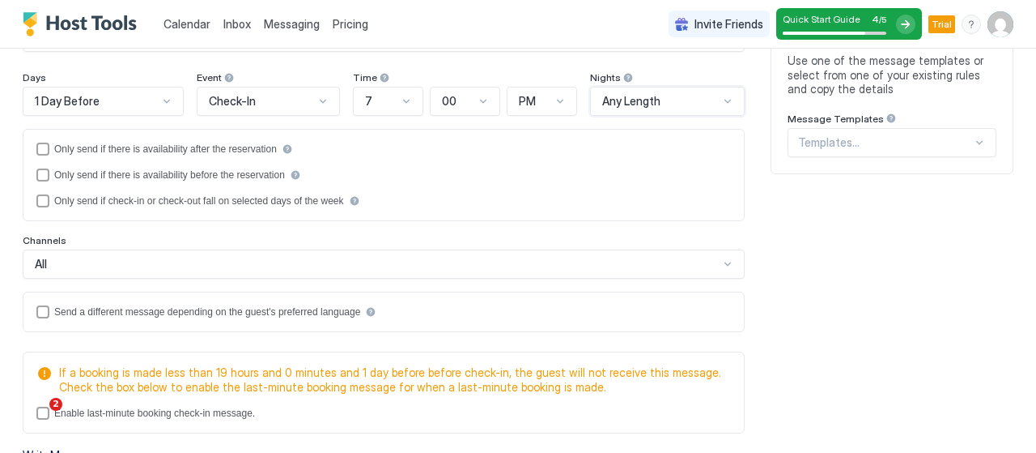
scroll to position [266, 0]
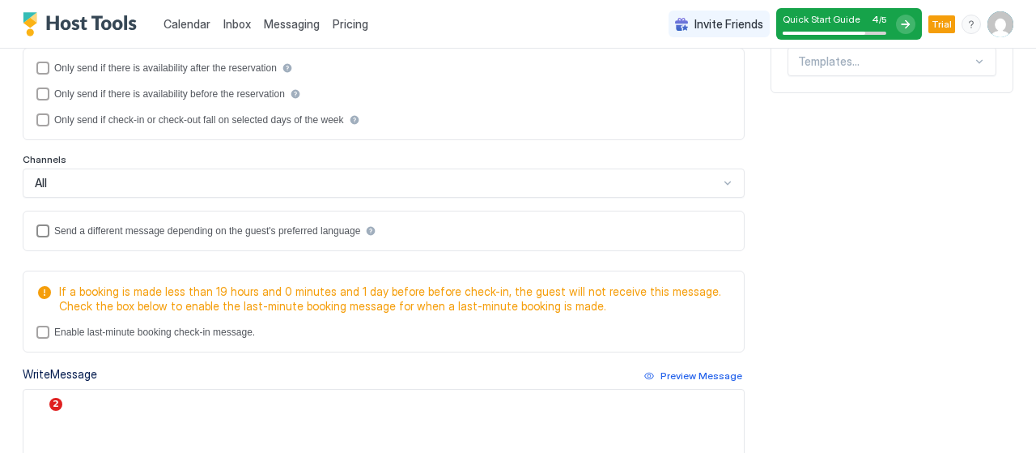
click at [287, 232] on div "Send a different message depending on the guest's preferred language" at bounding box center [207, 230] width 306 height 11
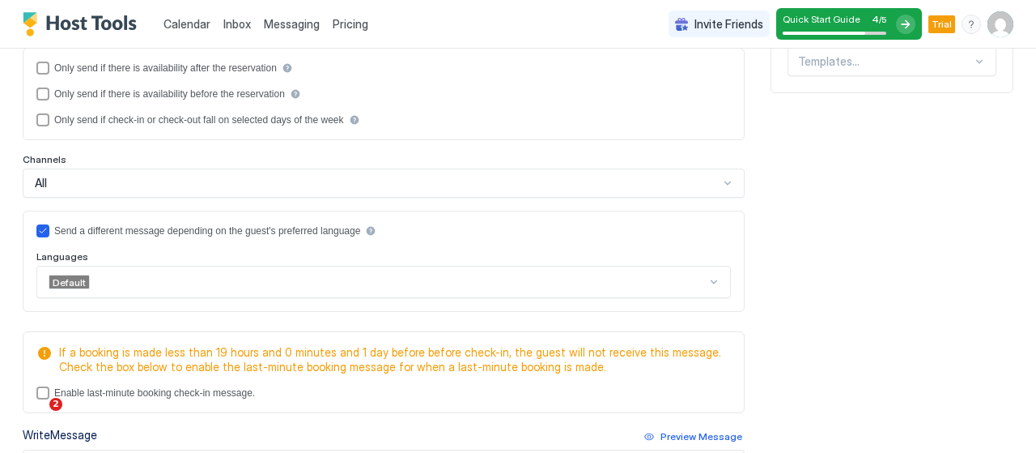
click at [269, 279] on div "Default" at bounding box center [383, 282] width 695 height 32
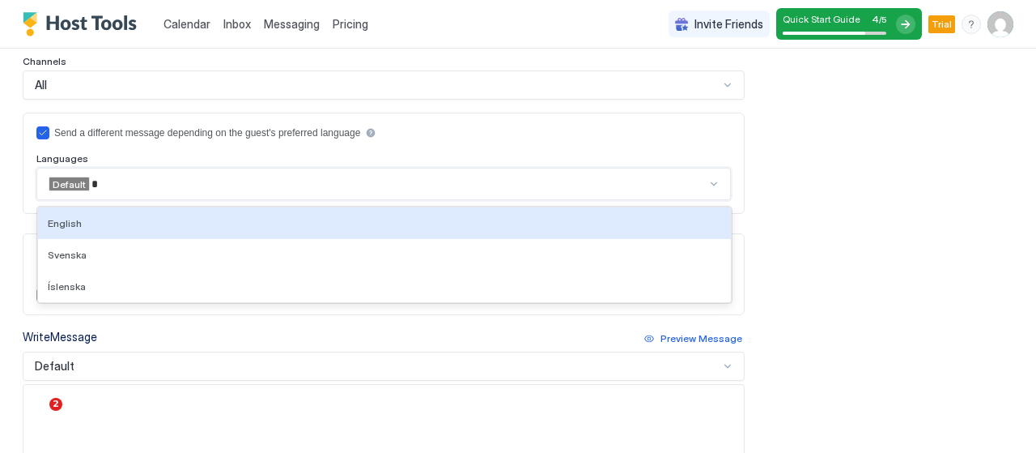
type input "**"
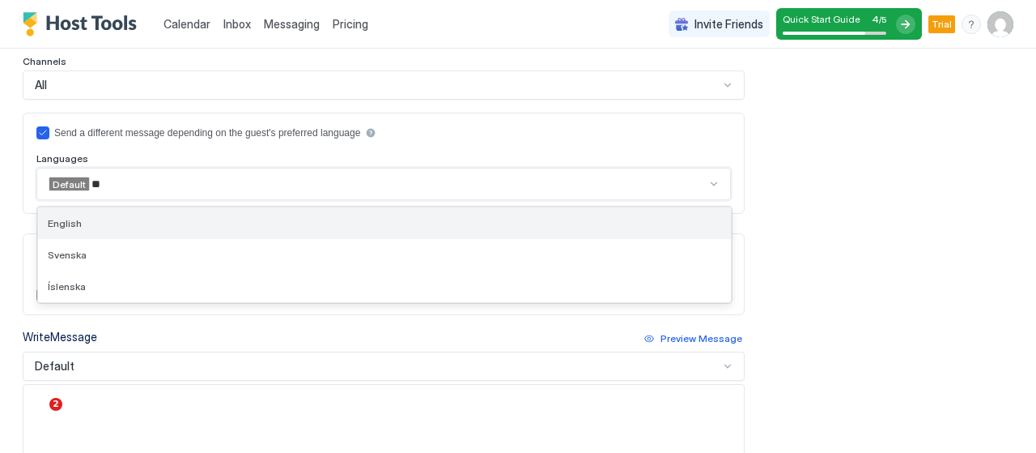
click at [240, 227] on div "English" at bounding box center [384, 223] width 693 height 32
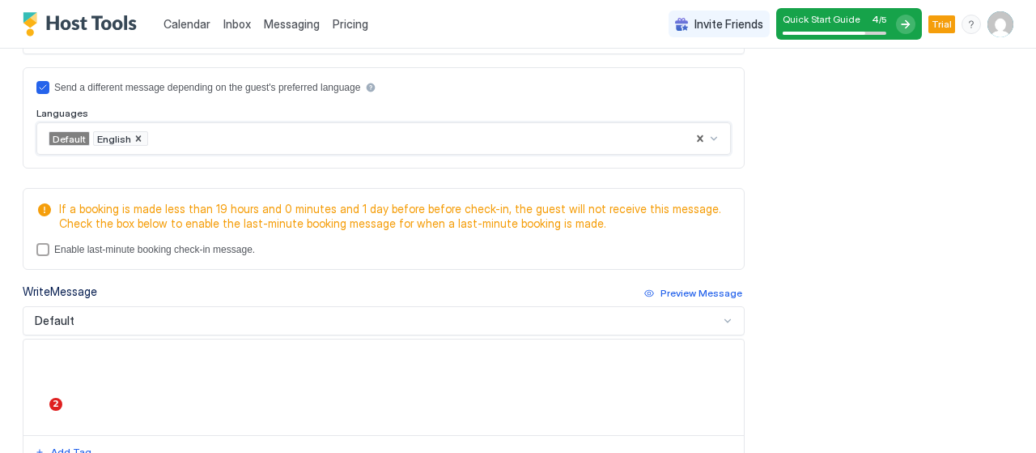
scroll to position [445, 0]
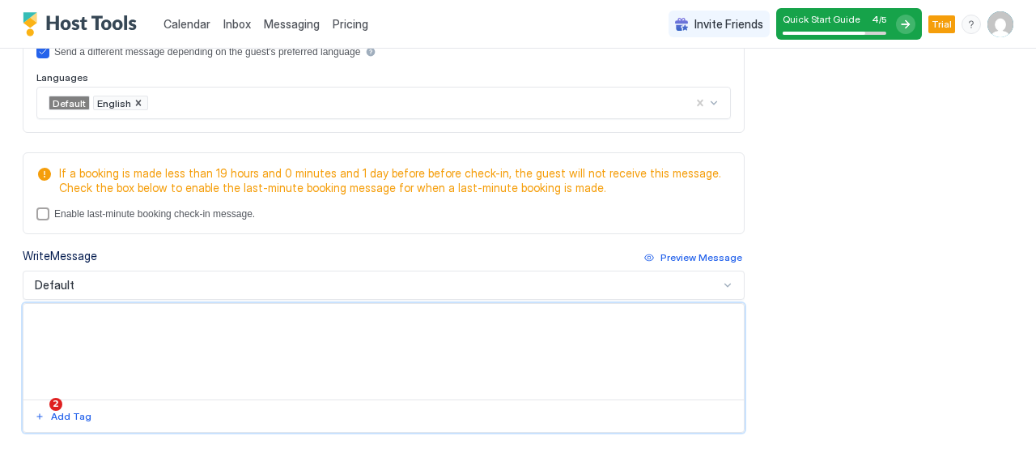
click at [202, 348] on textarea "Input Field" at bounding box center [383, 352] width 721 height 96
paste textarea "**********"
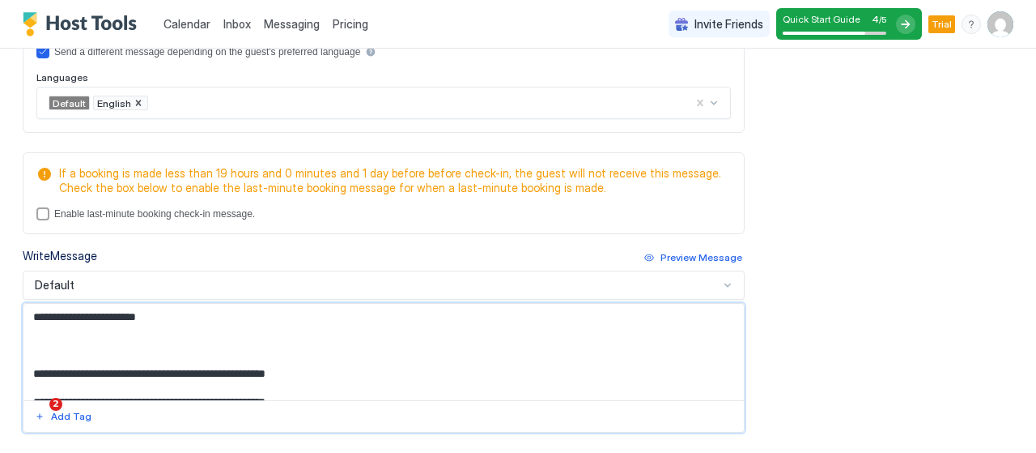
click at [191, 352] on textarea "Input Field" at bounding box center [377, 352] width 708 height 96
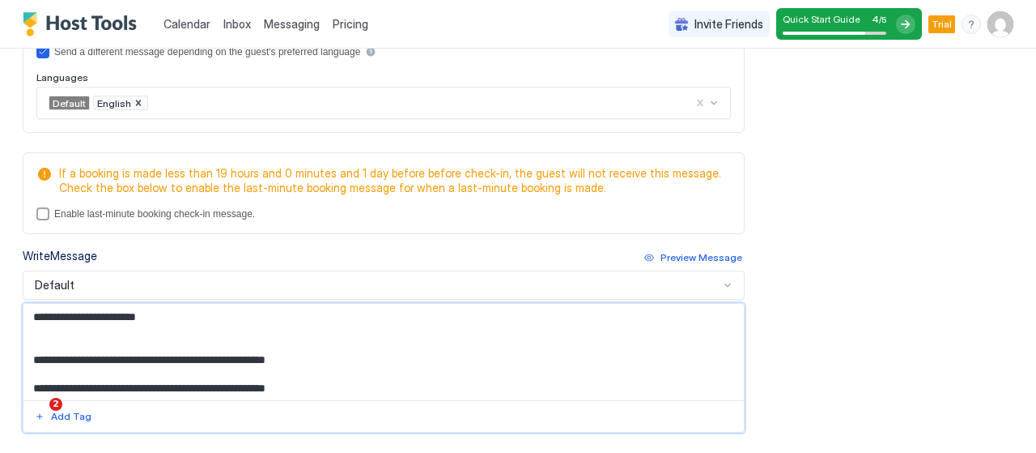
click at [30, 383] on textarea "Input Field" at bounding box center [377, 352] width 708 height 96
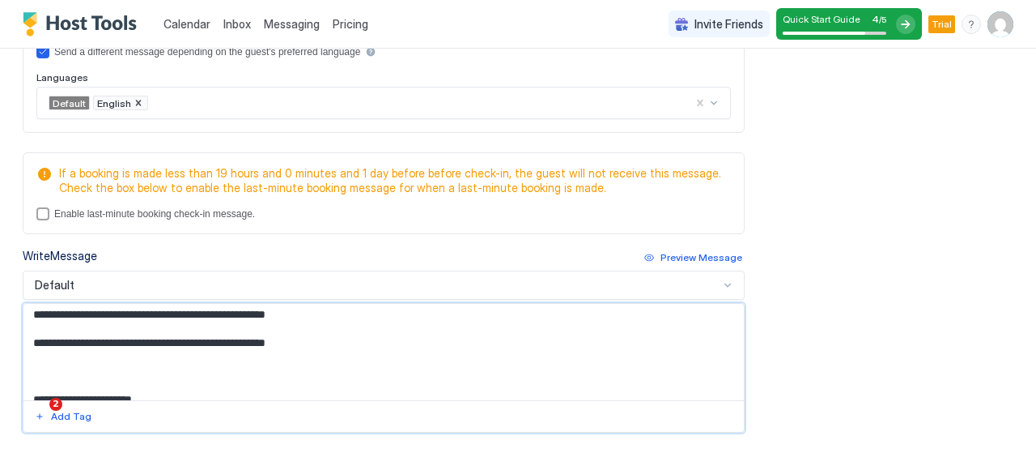
scroll to position [81, 0]
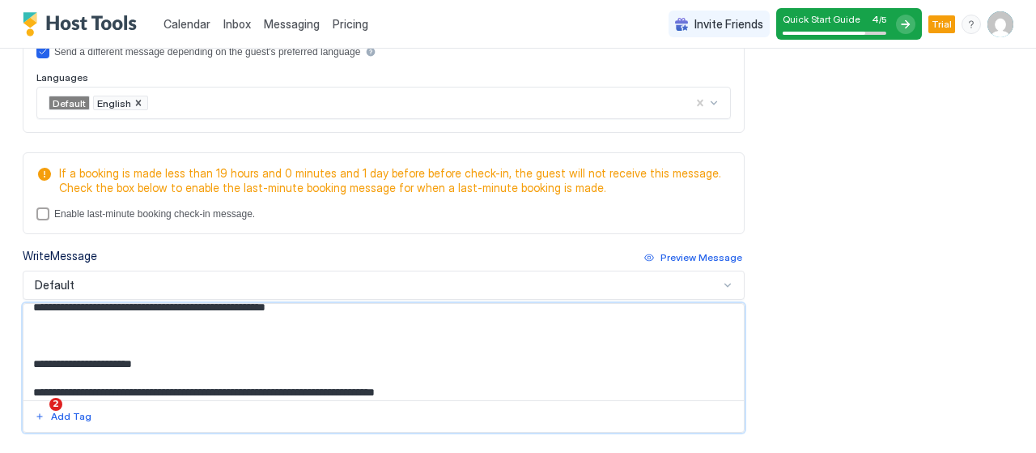
click at [32, 355] on textarea "Input Field" at bounding box center [377, 352] width 708 height 96
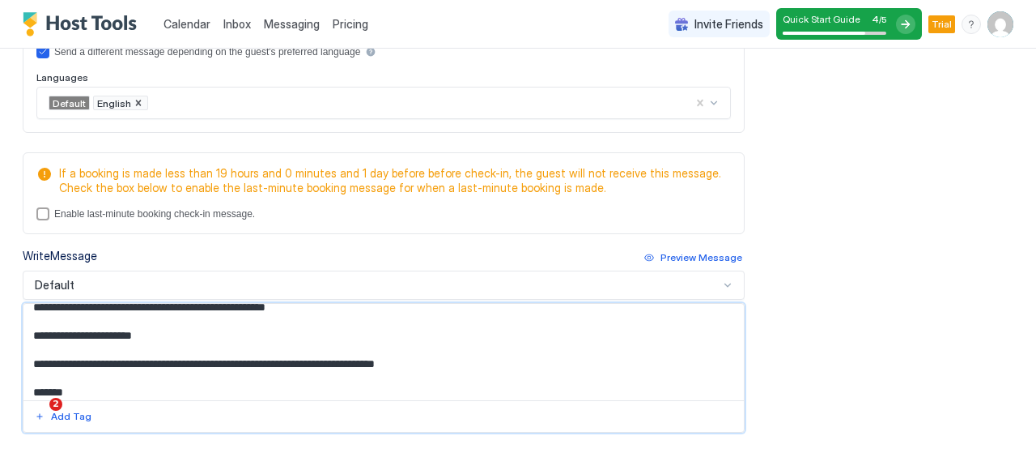
click at [33, 359] on textarea "Input Field" at bounding box center [377, 352] width 708 height 96
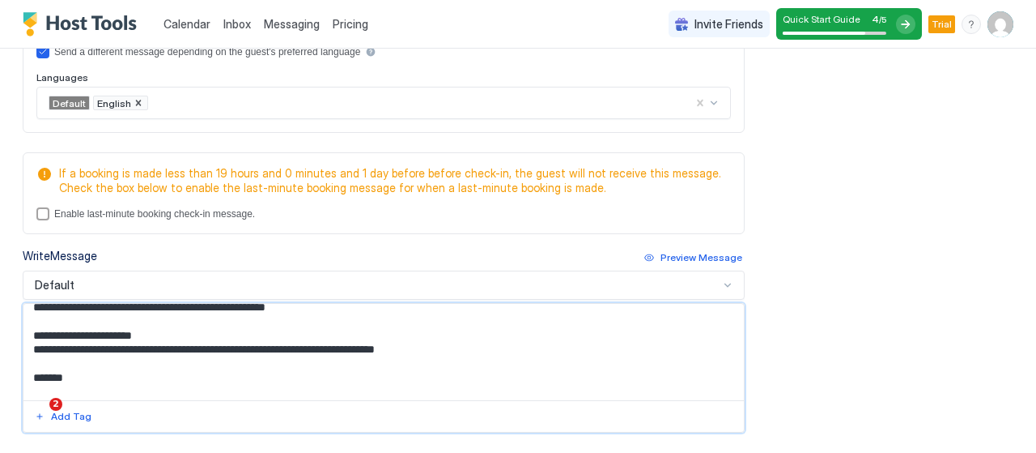
click at [34, 367] on textarea "Input Field" at bounding box center [377, 352] width 708 height 96
click at [32, 381] on textarea "Input Field" at bounding box center [377, 352] width 708 height 96
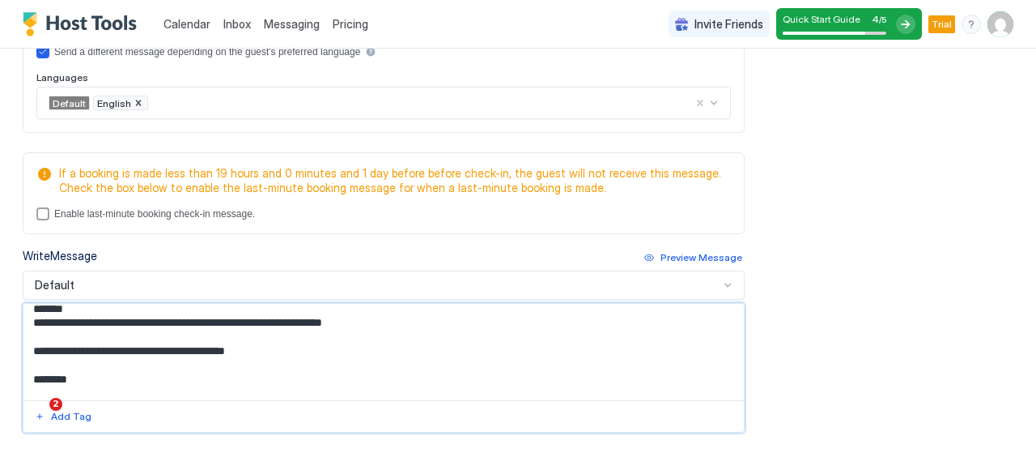
scroll to position [162, 0]
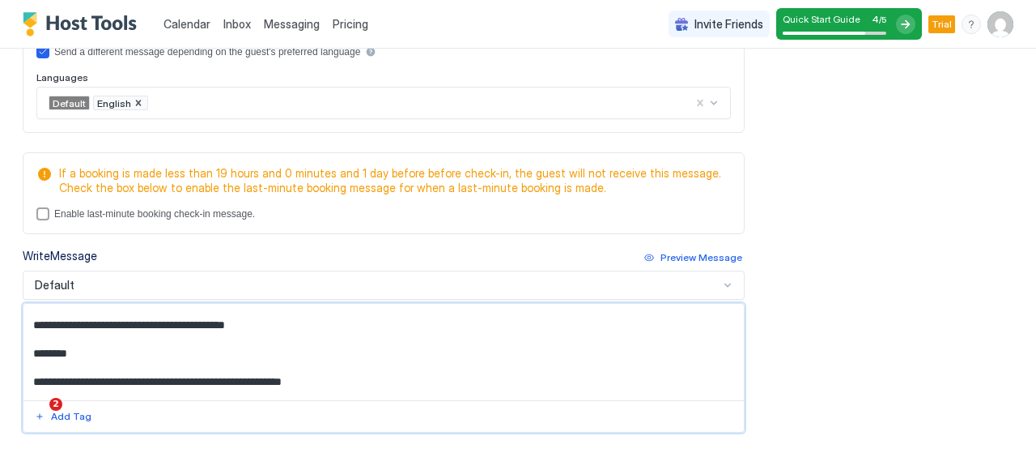
click at [37, 318] on textarea "Input Field" at bounding box center [377, 352] width 708 height 96
click at [32, 321] on textarea "Input Field" at bounding box center [377, 352] width 708 height 96
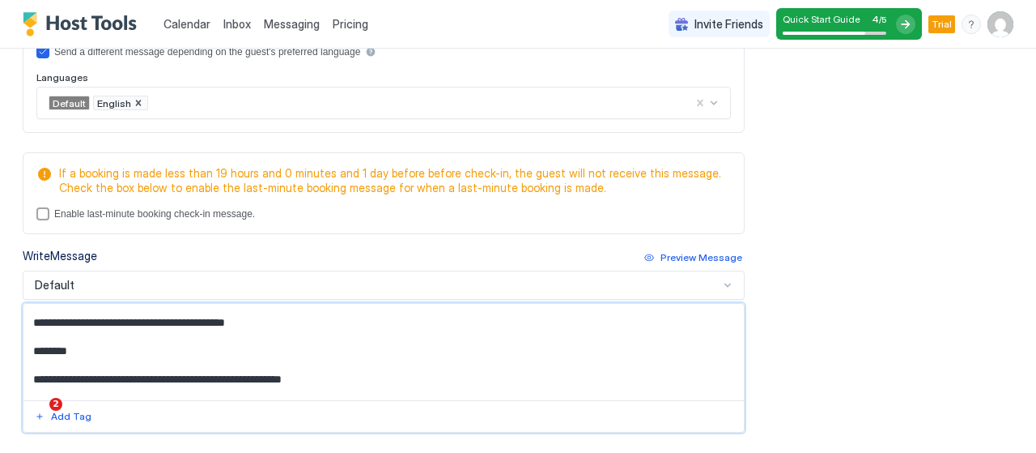
scroll to position [189, 0]
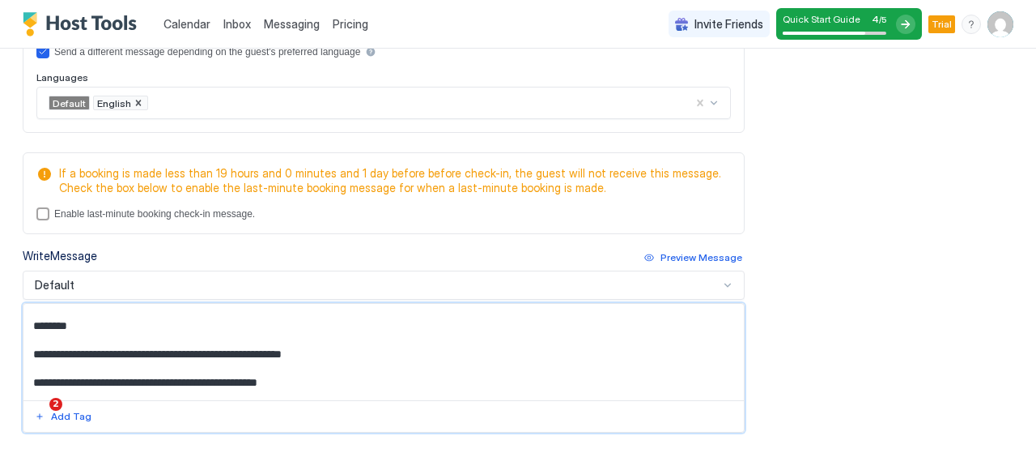
click at [36, 322] on textarea "Input Field" at bounding box center [377, 352] width 708 height 96
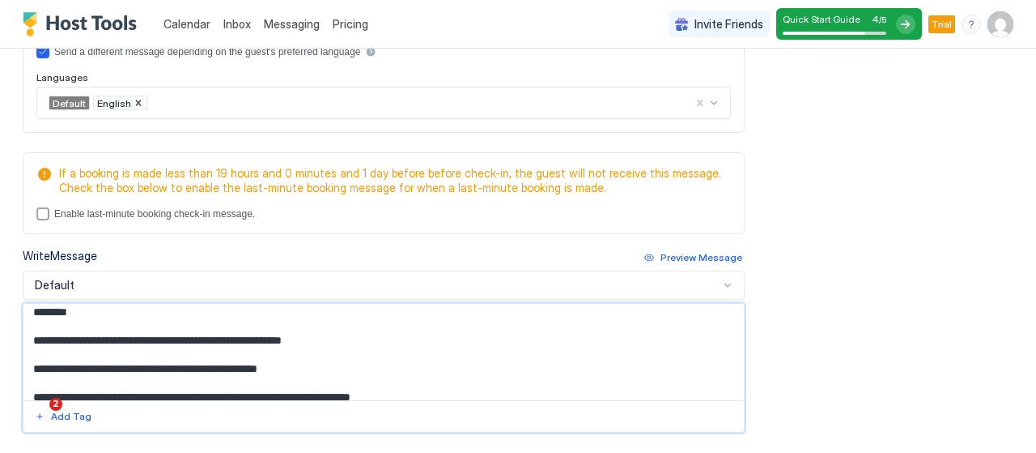
scroll to position [175, 0]
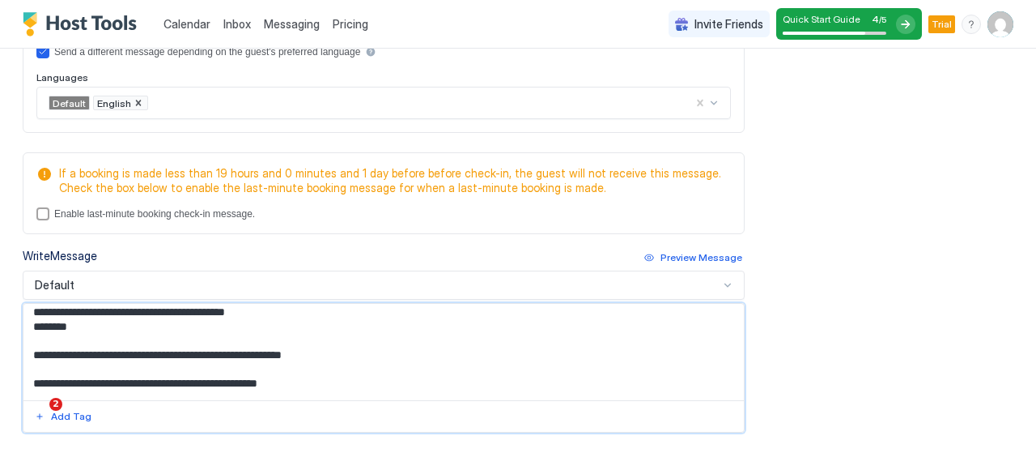
click at [34, 350] on textarea "Input Field" at bounding box center [377, 352] width 708 height 96
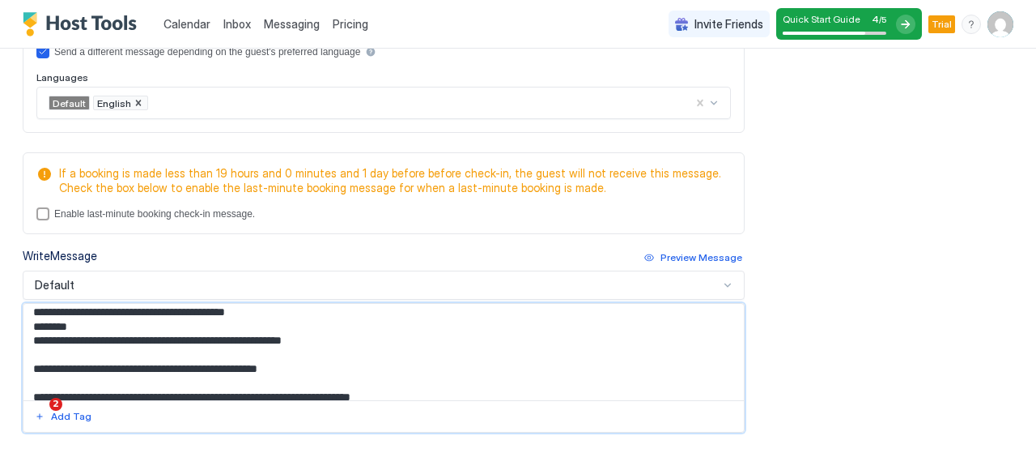
click at [34, 360] on textarea "Input Field" at bounding box center [377, 352] width 708 height 96
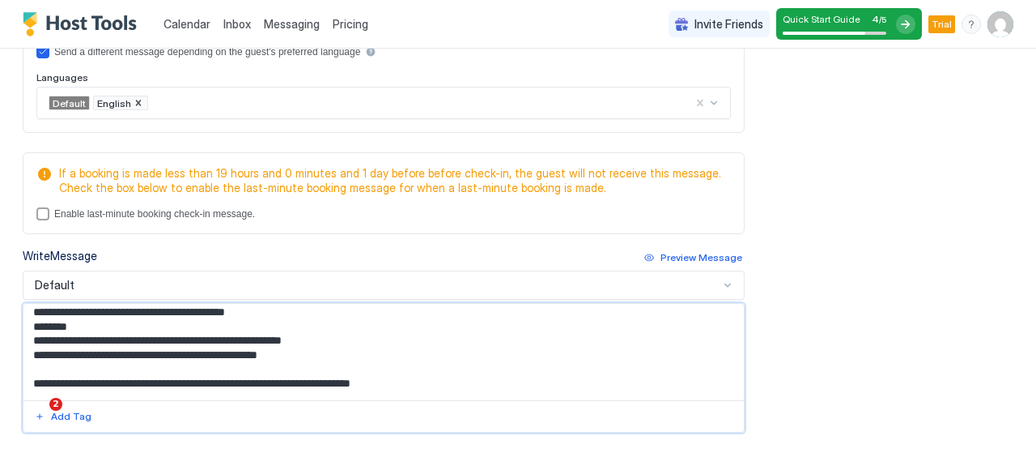
click at [32, 376] on textarea "Input Field" at bounding box center [377, 352] width 708 height 96
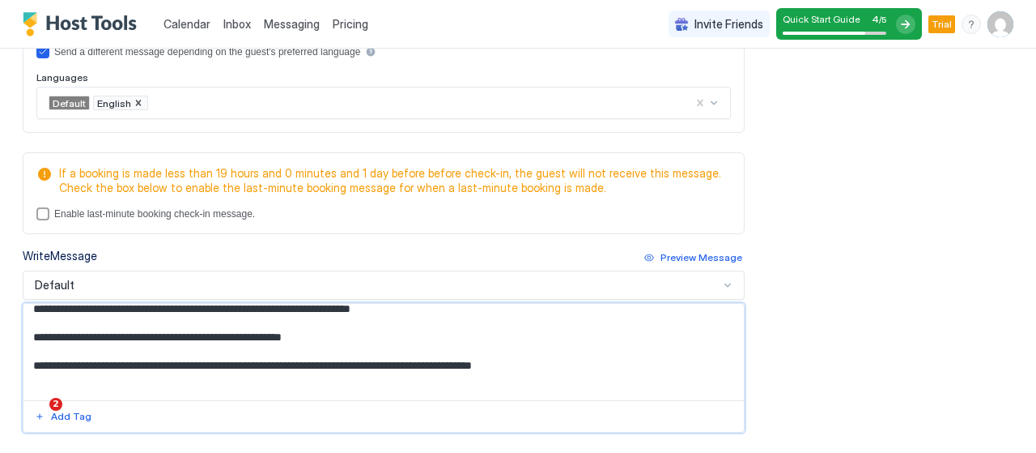
scroll to position [256, 0]
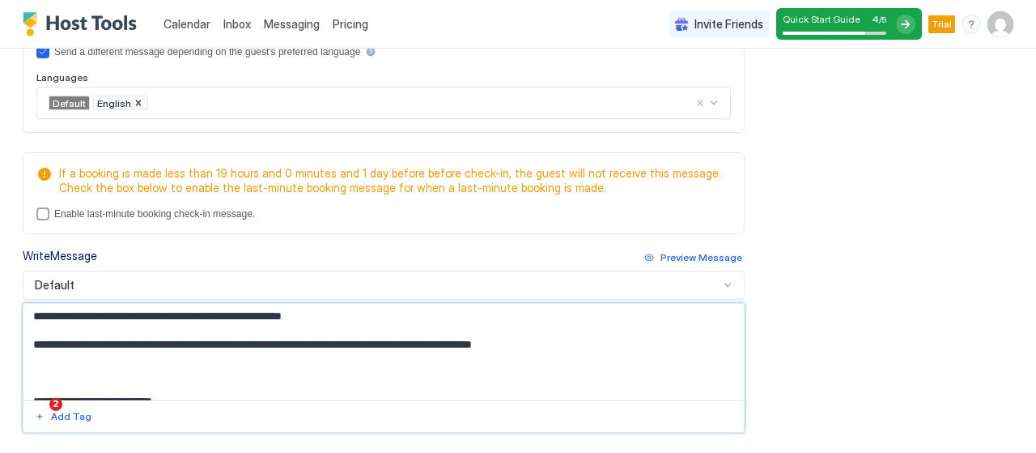
click at [32, 319] on textarea "Input Field" at bounding box center [377, 352] width 708 height 96
click at [32, 312] on textarea "Input Field" at bounding box center [377, 352] width 708 height 96
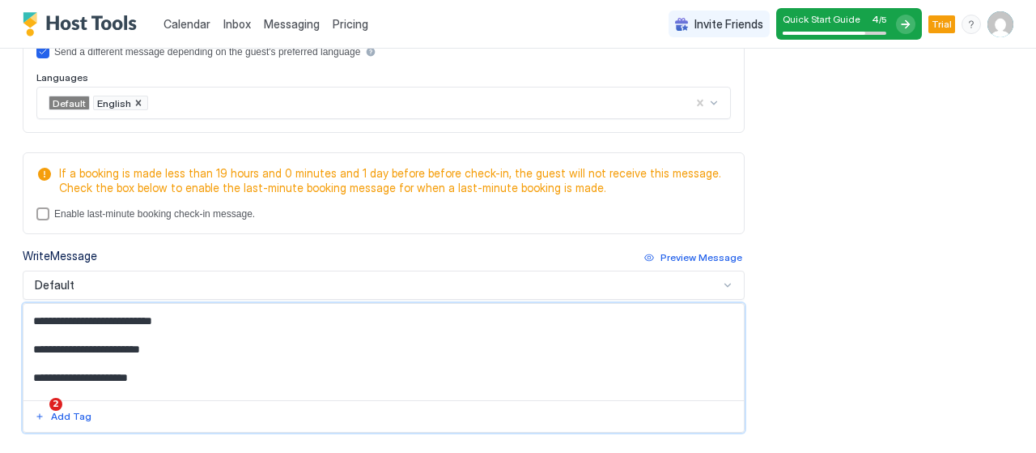
scroll to position [241, 0]
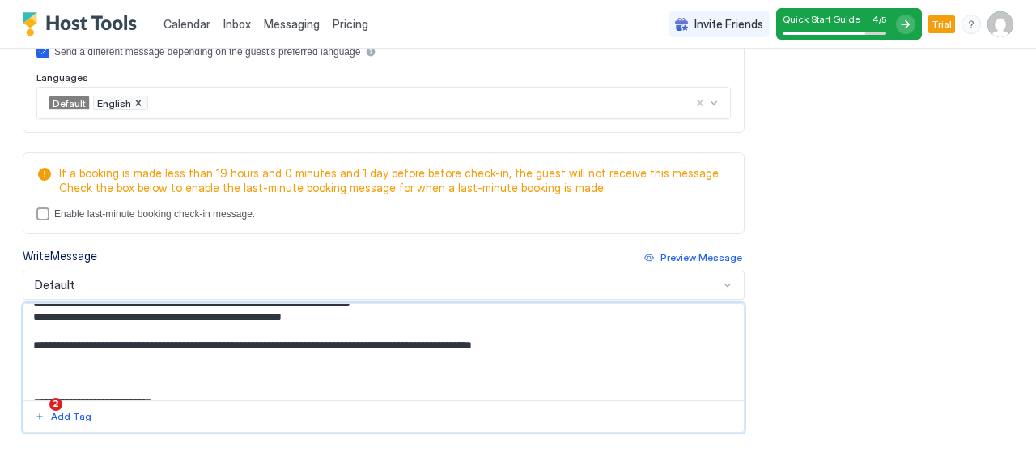
click at [45, 370] on textarea "Input Field" at bounding box center [377, 352] width 708 height 96
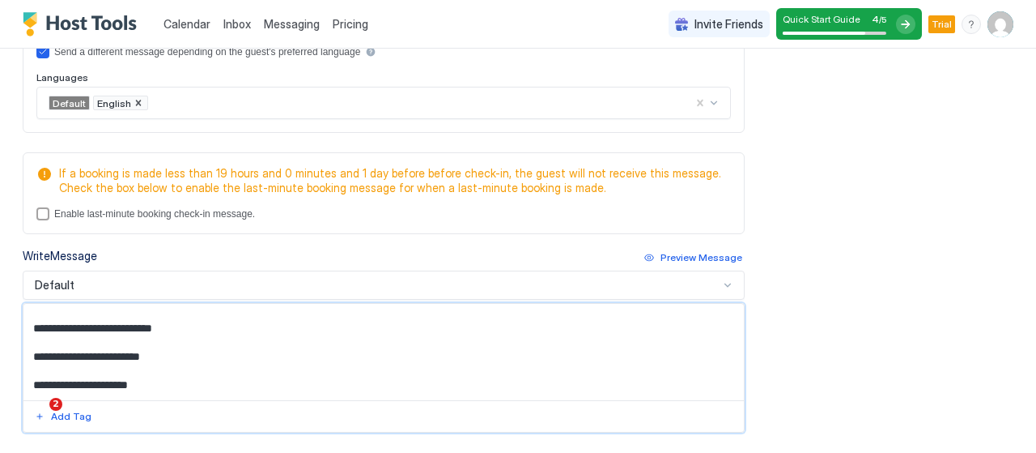
scroll to position [322, 0]
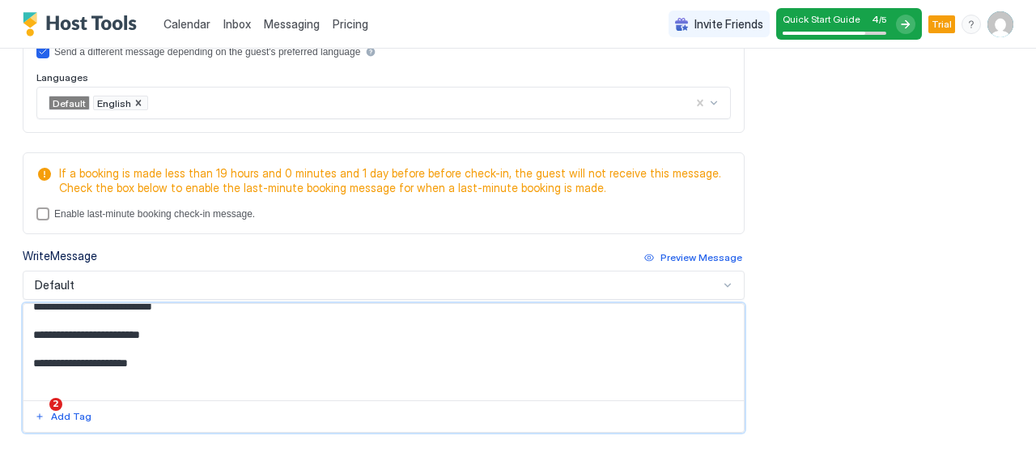
click at [28, 362] on textarea "Input Field" at bounding box center [377, 352] width 708 height 96
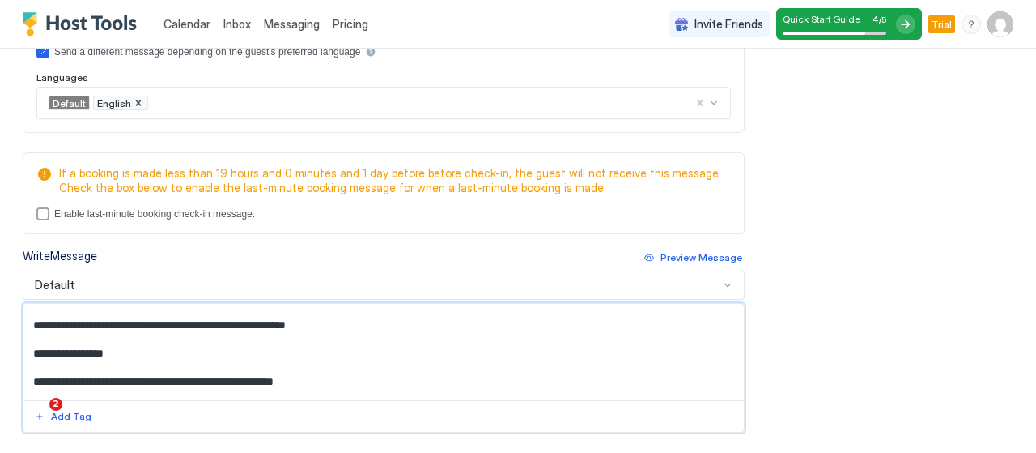
click at [32, 317] on textarea "Input Field" at bounding box center [377, 352] width 708 height 96
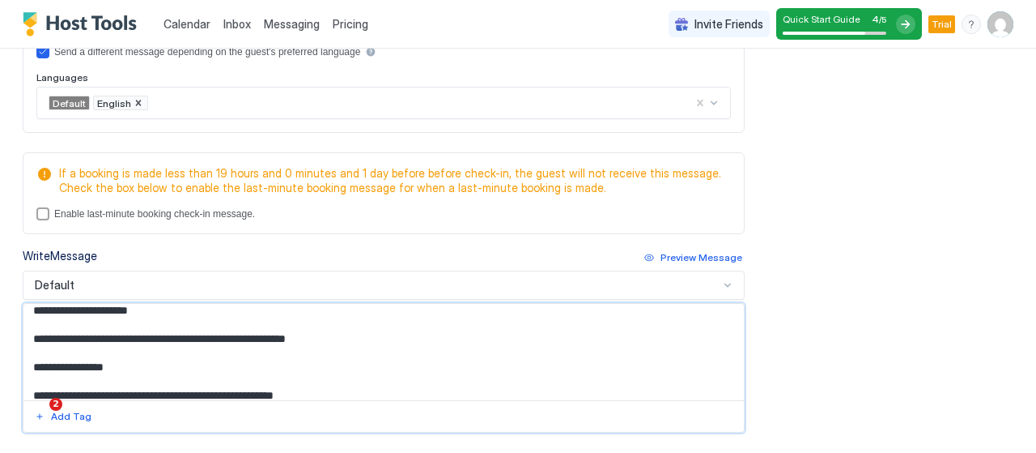
scroll to position [376, 0]
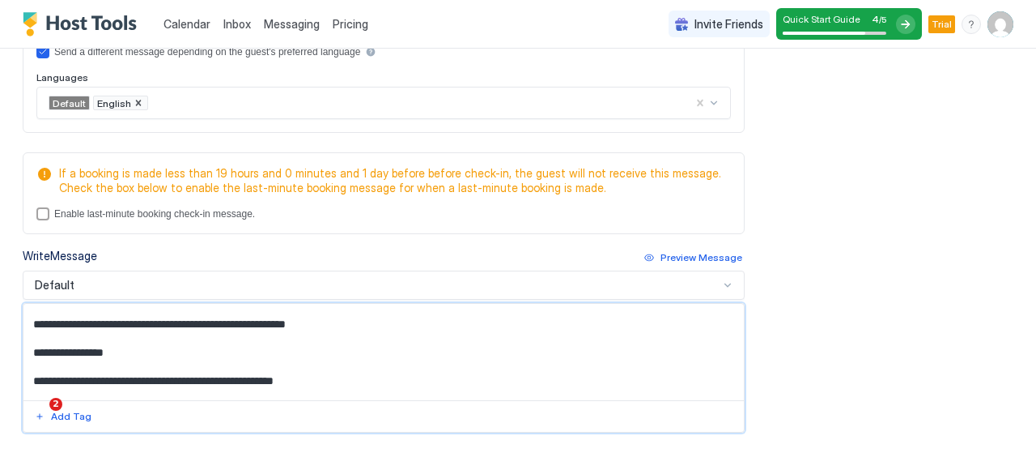
click at [32, 345] on textarea "Input Field" at bounding box center [377, 352] width 708 height 96
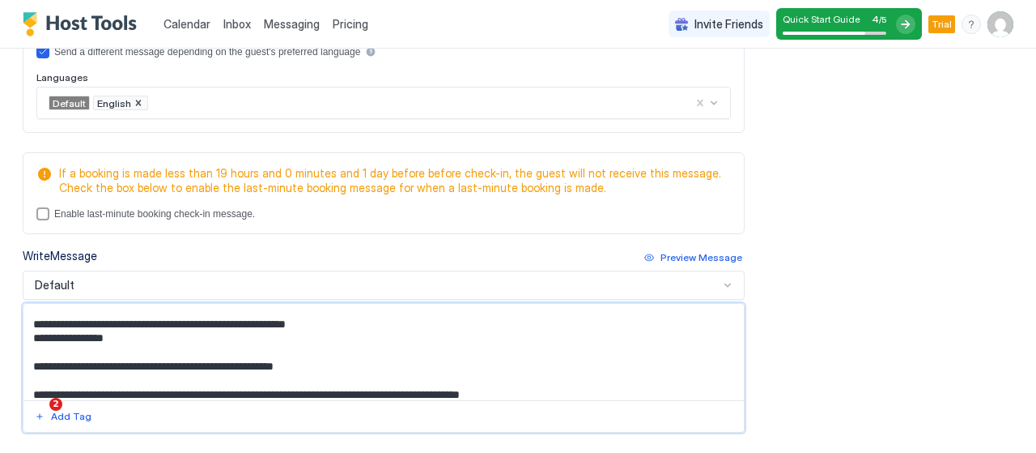
click at [31, 356] on textarea "Input Field" at bounding box center [377, 352] width 708 height 96
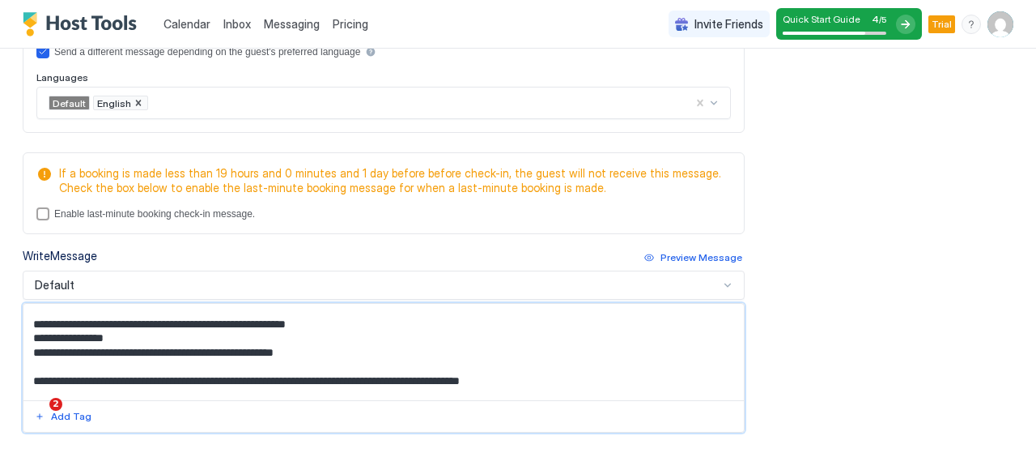
click at [29, 378] on textarea "Input Field" at bounding box center [377, 352] width 708 height 96
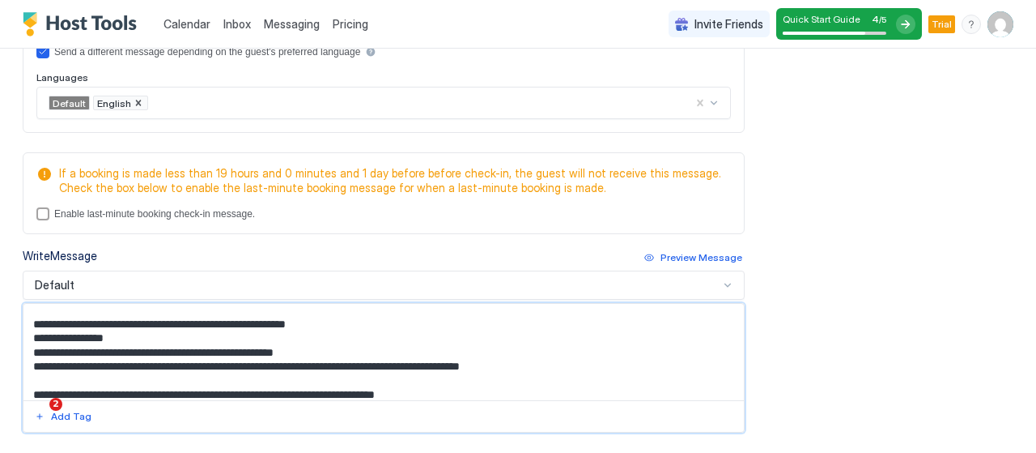
click at [36, 382] on textarea "Input Field" at bounding box center [377, 352] width 708 height 96
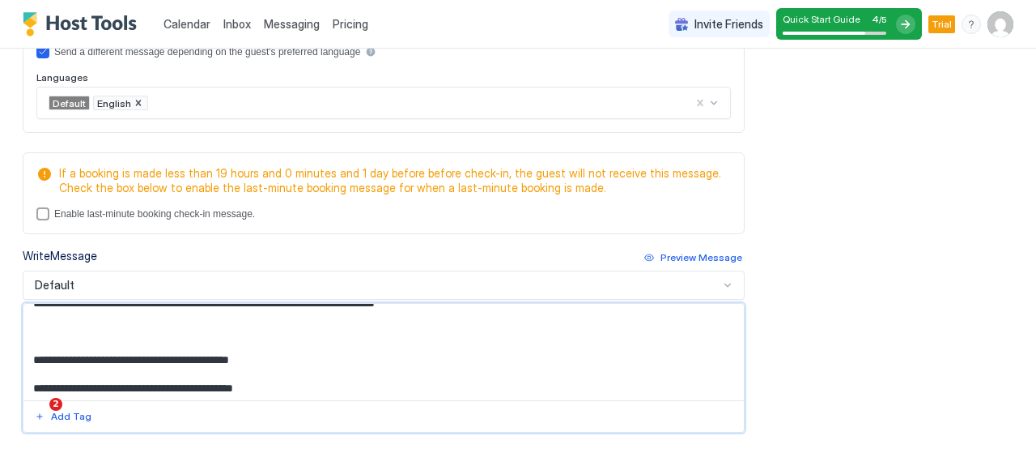
scroll to position [457, 0]
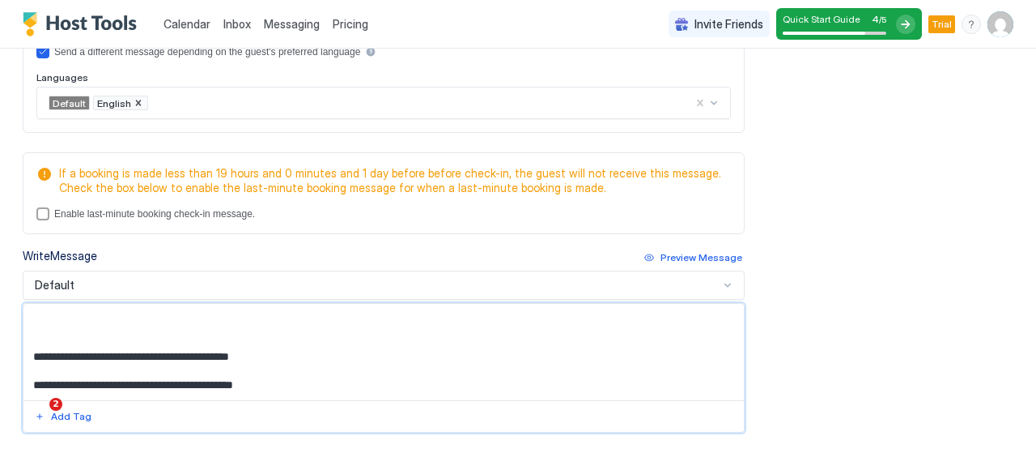
click at [39, 341] on textarea "Input Field" at bounding box center [377, 352] width 708 height 96
click at [32, 348] on textarea "Input Field" at bounding box center [377, 352] width 708 height 96
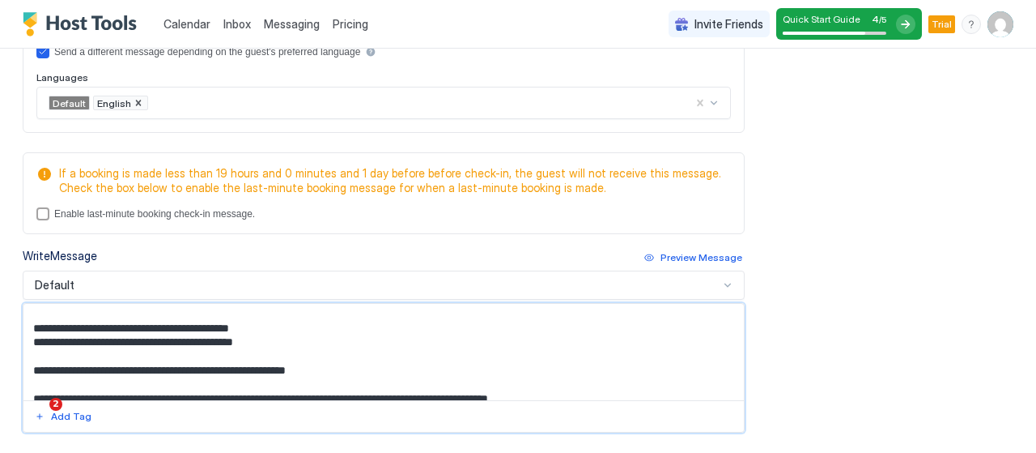
click at [34, 363] on textarea "Input Field" at bounding box center [377, 352] width 708 height 96
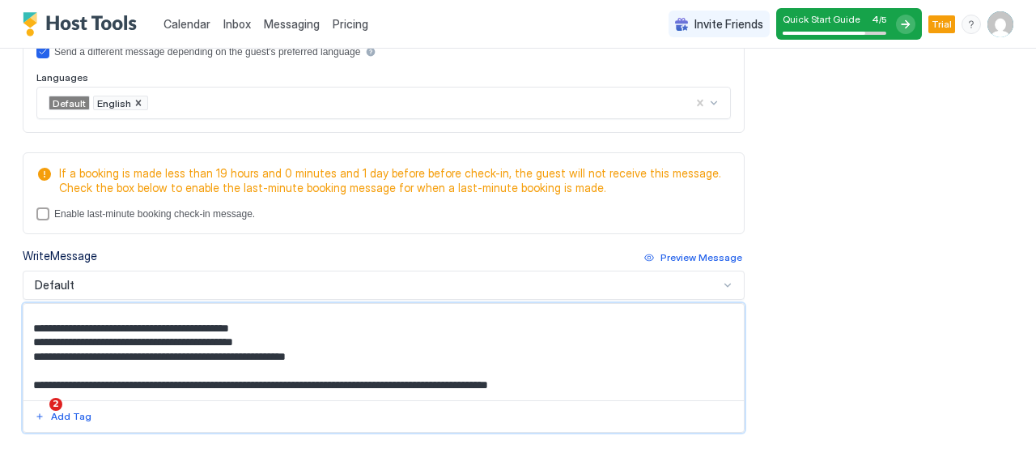
click at [35, 334] on textarea "Input Field" at bounding box center [377, 352] width 708 height 96
click at [31, 376] on textarea "Input Field" at bounding box center [377, 352] width 708 height 96
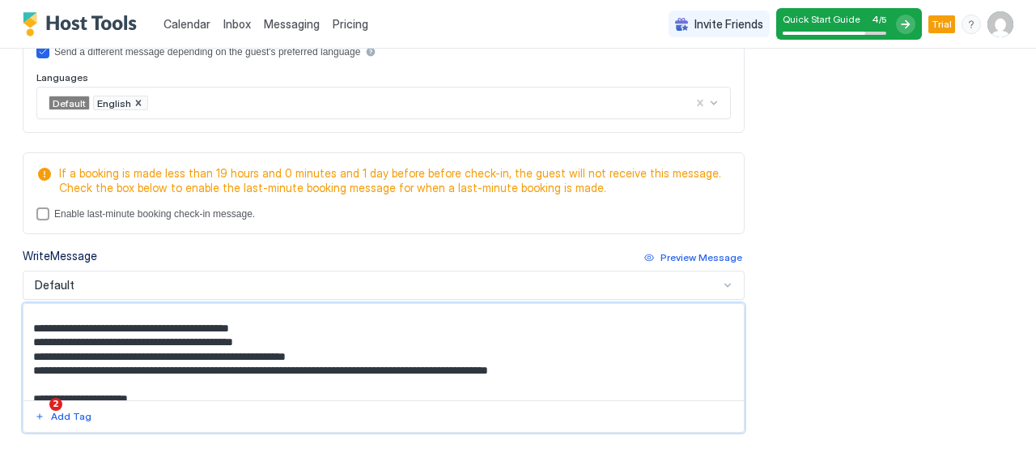
click at [32, 388] on textarea "Input Field" at bounding box center [377, 352] width 708 height 96
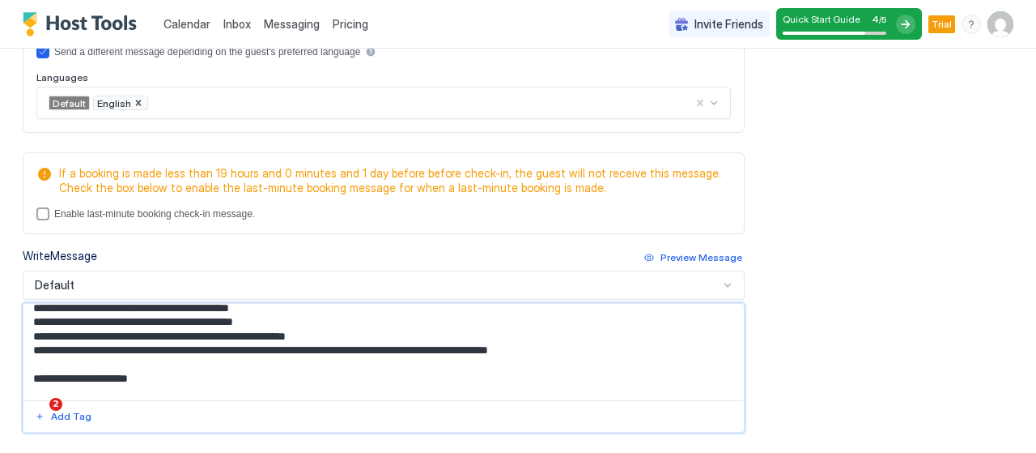
click at [29, 380] on textarea "Input Field" at bounding box center [377, 352] width 708 height 96
click at [32, 378] on textarea "Input Field" at bounding box center [377, 352] width 708 height 96
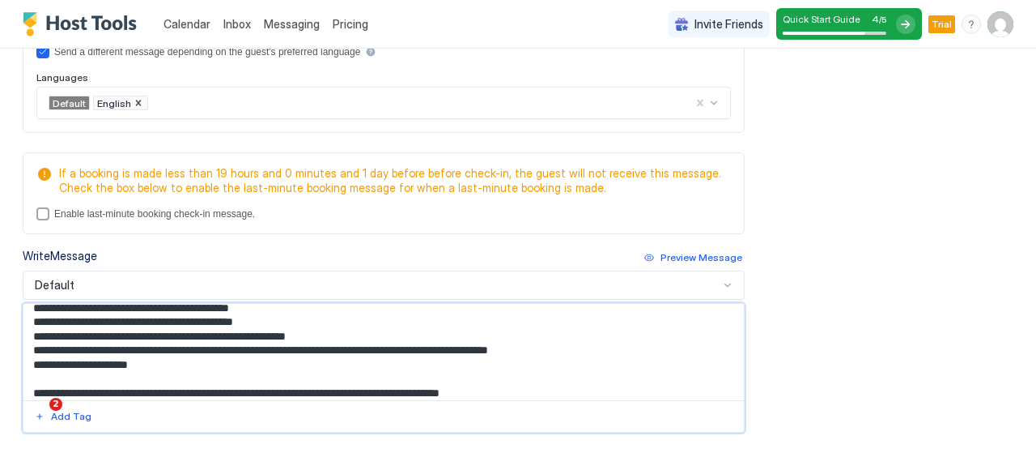
click at [32, 383] on textarea "Input Field" at bounding box center [377, 352] width 708 height 96
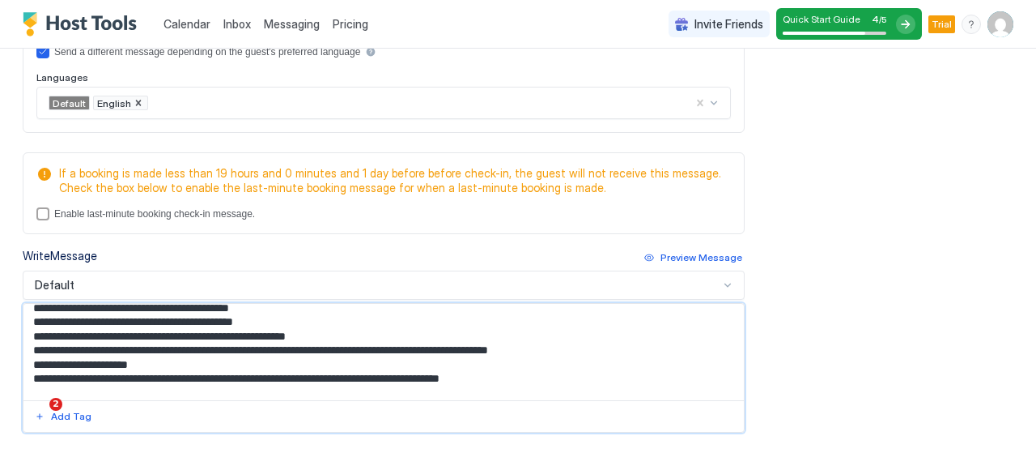
scroll to position [558, 0]
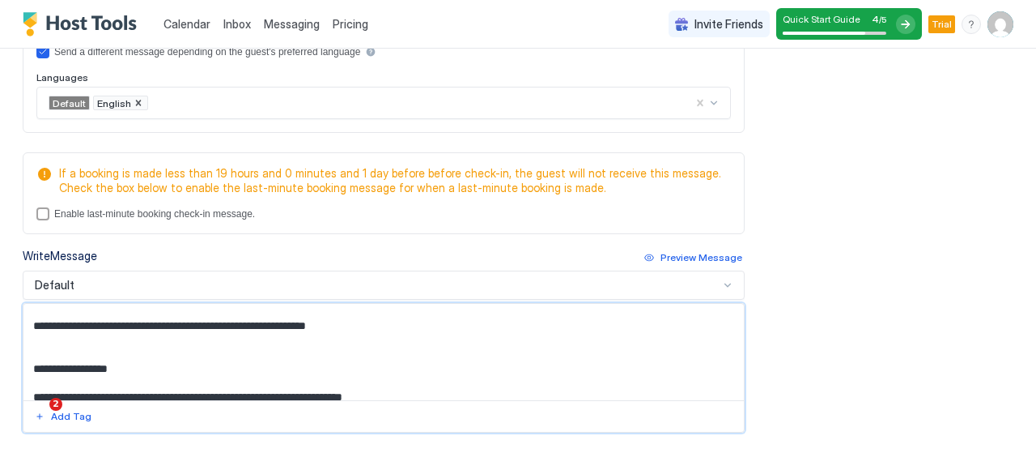
click at [35, 321] on textarea "Input Field" at bounding box center [377, 352] width 708 height 96
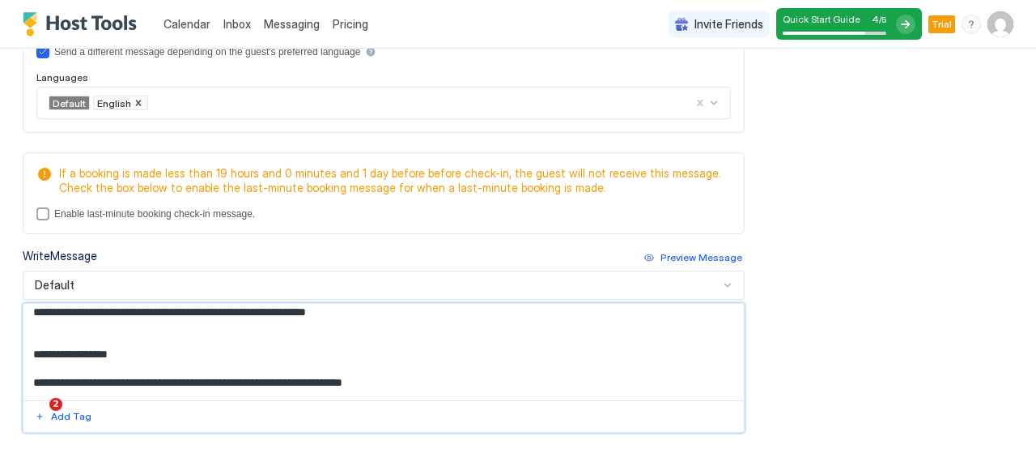
click at [32, 375] on textarea "Input Field" at bounding box center [377, 352] width 708 height 96
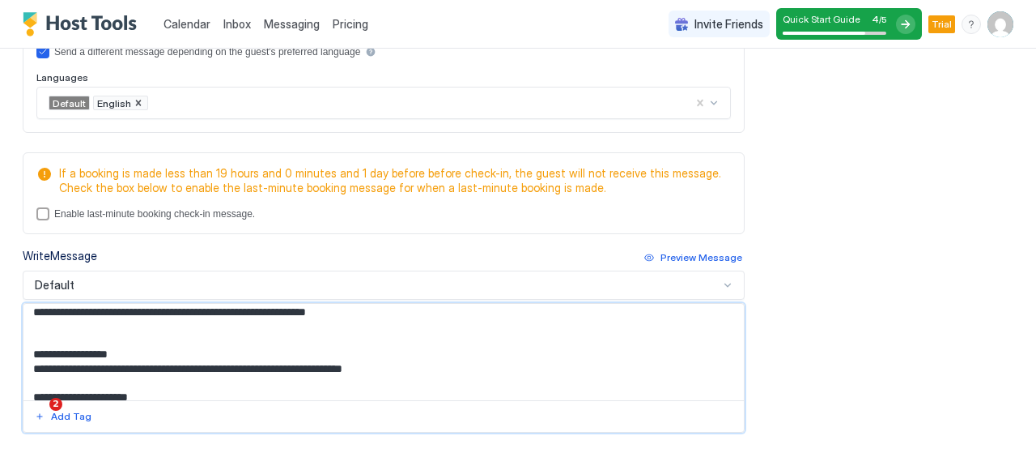
scroll to position [639, 0]
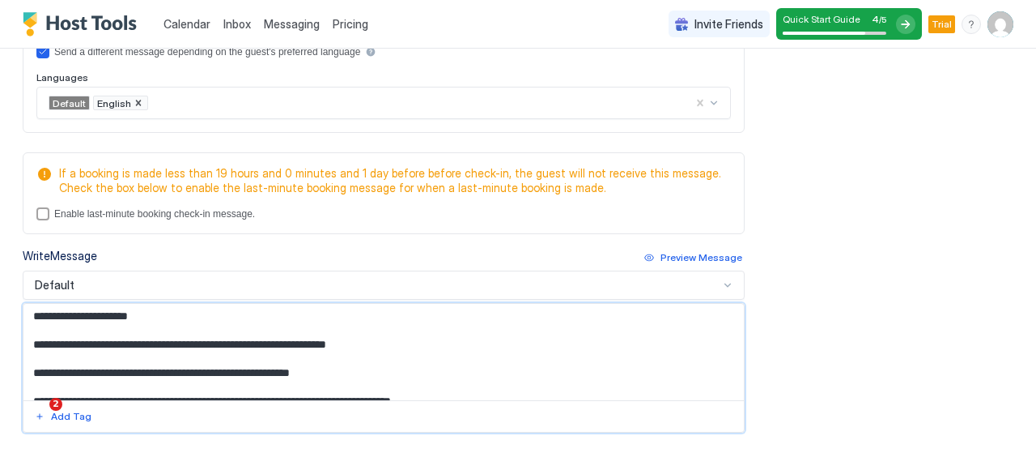
click at [32, 318] on textarea "Input Field" at bounding box center [377, 352] width 708 height 96
click at [32, 309] on textarea "Input Field" at bounding box center [377, 352] width 708 height 96
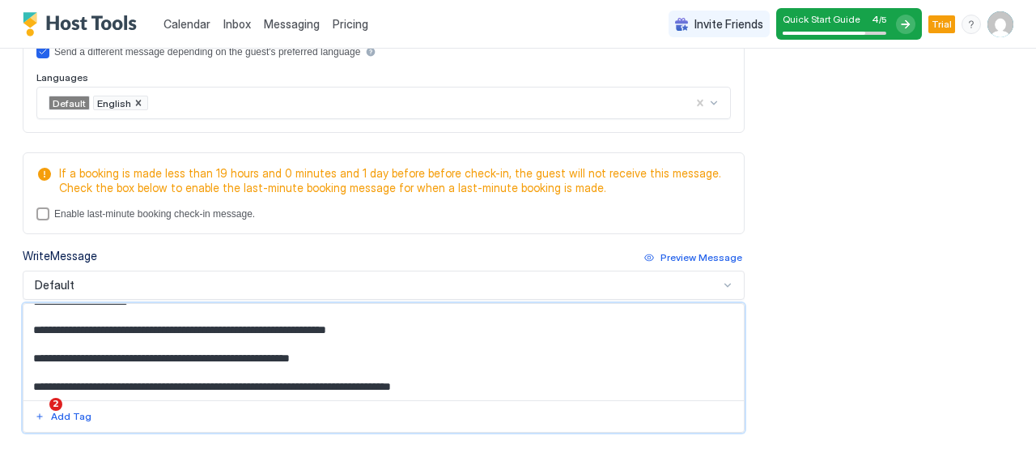
scroll to position [625, 0]
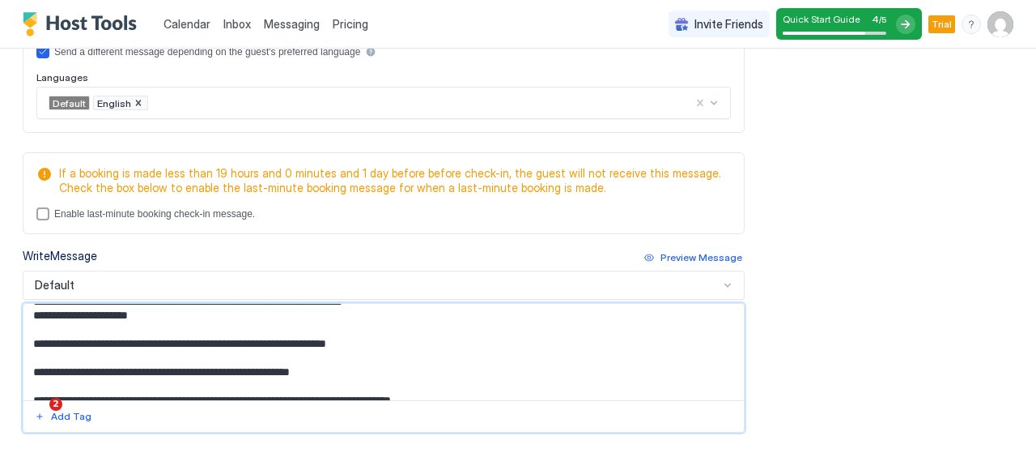
click at [32, 339] on textarea "Input Field" at bounding box center [377, 352] width 708 height 96
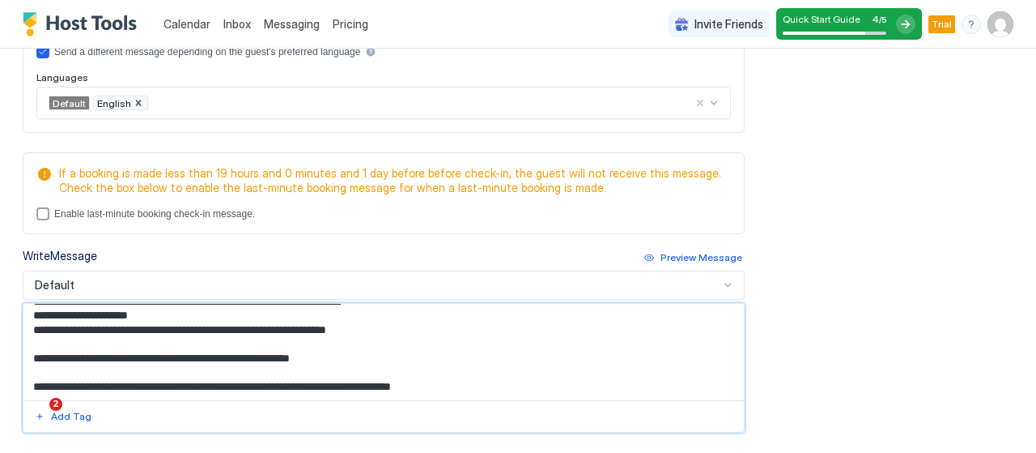
click at [32, 349] on textarea "Input Field" at bounding box center [377, 352] width 708 height 96
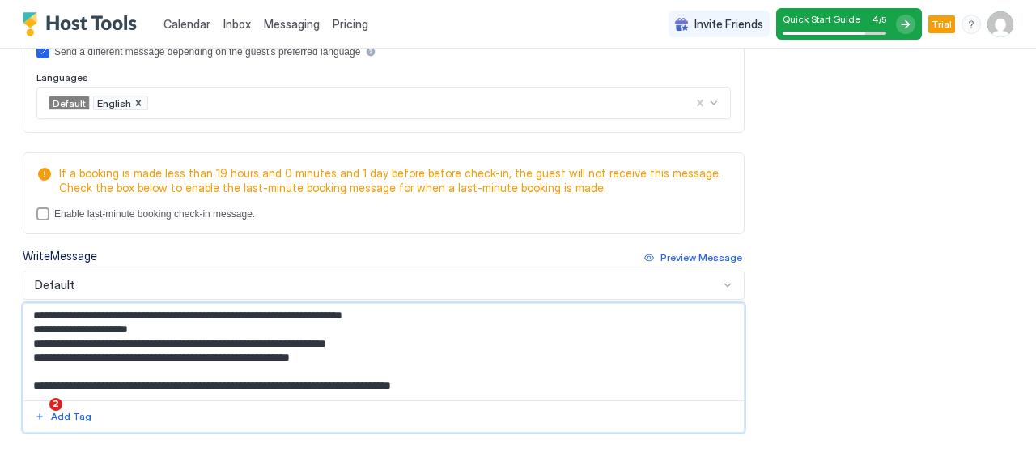
scroll to position [610, 0]
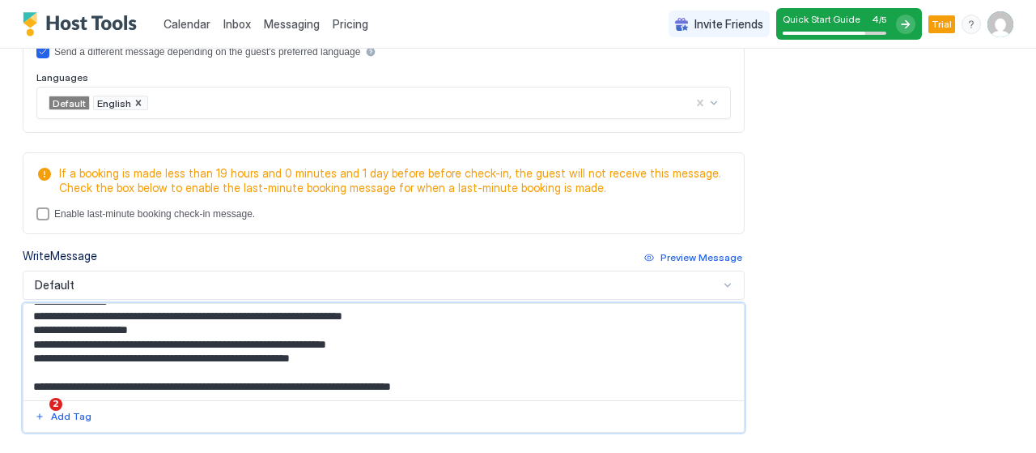
click at [32, 375] on textarea "Input Field" at bounding box center [377, 352] width 708 height 96
click at [33, 355] on textarea "Input Field" at bounding box center [377, 352] width 708 height 96
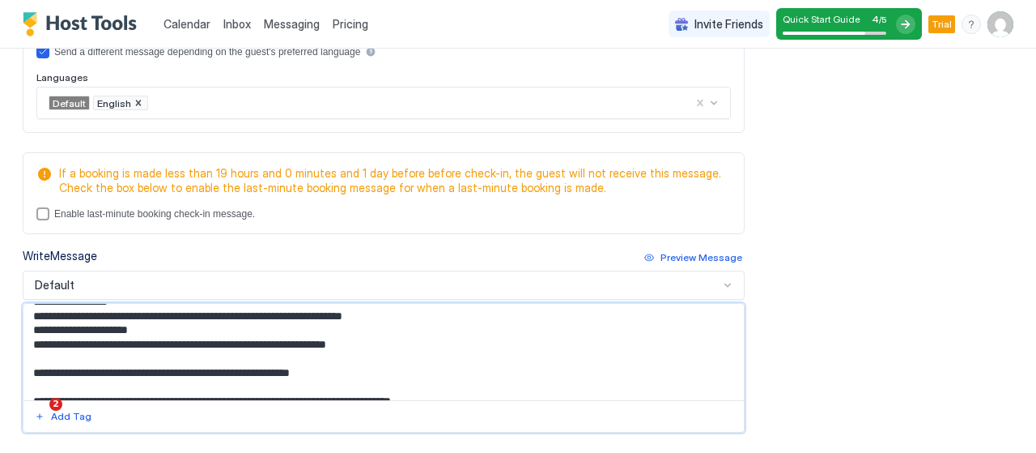
scroll to position [625, 0]
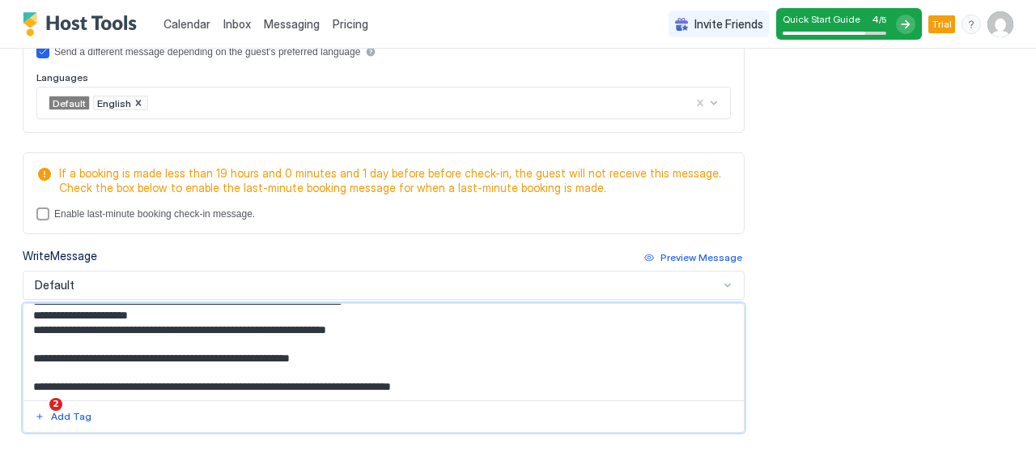
click at [29, 381] on textarea "Input Field" at bounding box center [377, 352] width 708 height 96
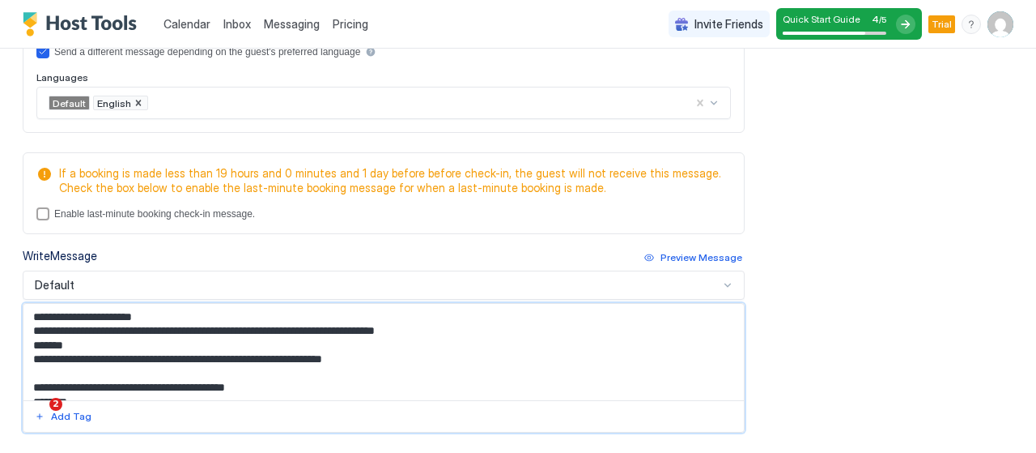
scroll to position [0, 0]
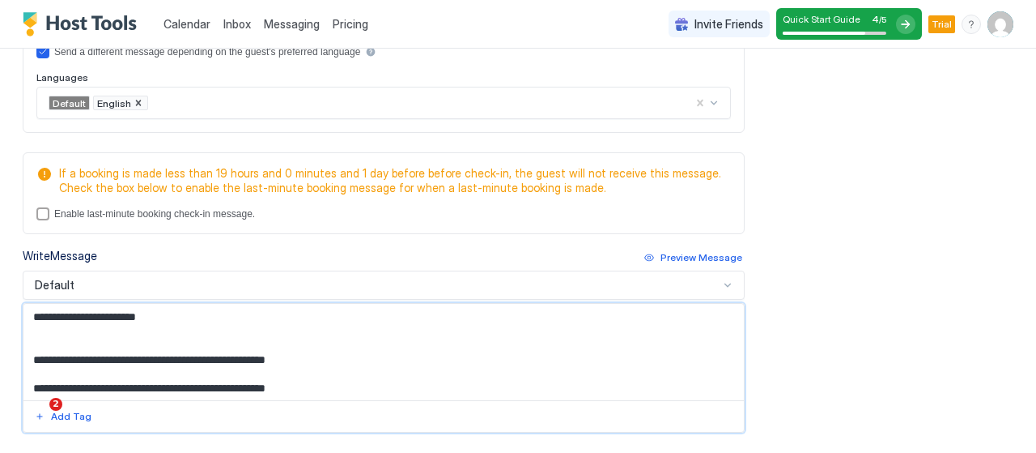
drag, startPoint x: 157, startPoint y: 312, endPoint x: 74, endPoint y: 313, distance: 83.4
click at [74, 313] on textarea "Input Field" at bounding box center [377, 352] width 708 height 96
click at [70, 412] on div "Add Tag" at bounding box center [71, 416] width 40 height 15
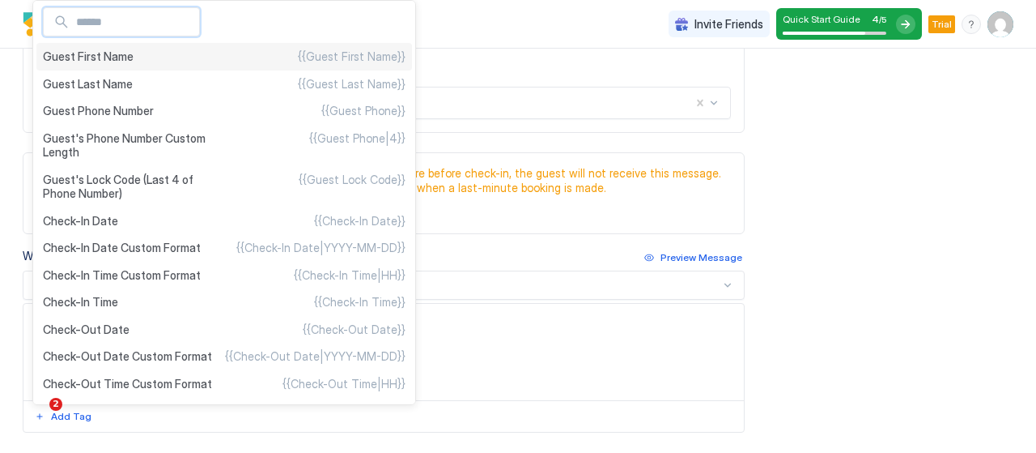
click at [166, 53] on div "Guest First Name {{Guest First Name}}" at bounding box center [224, 57] width 376 height 28
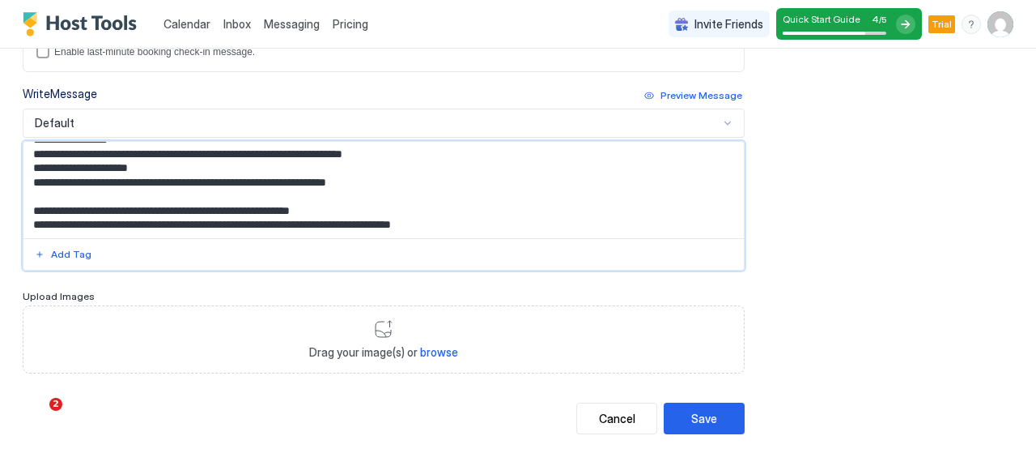
scroll to position [607, 0]
click at [683, 88] on div "Preview Message" at bounding box center [702, 95] width 82 height 15
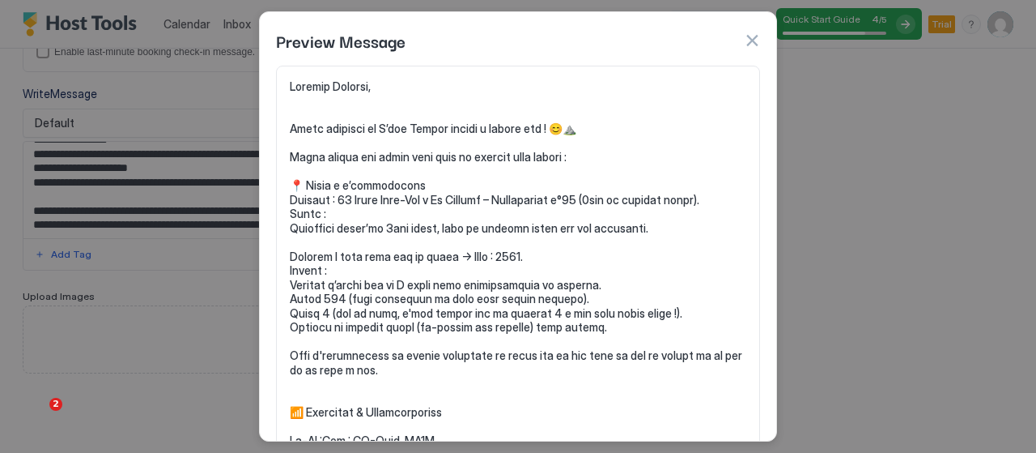
click at [754, 44] on button "button" at bounding box center [752, 40] width 16 height 16
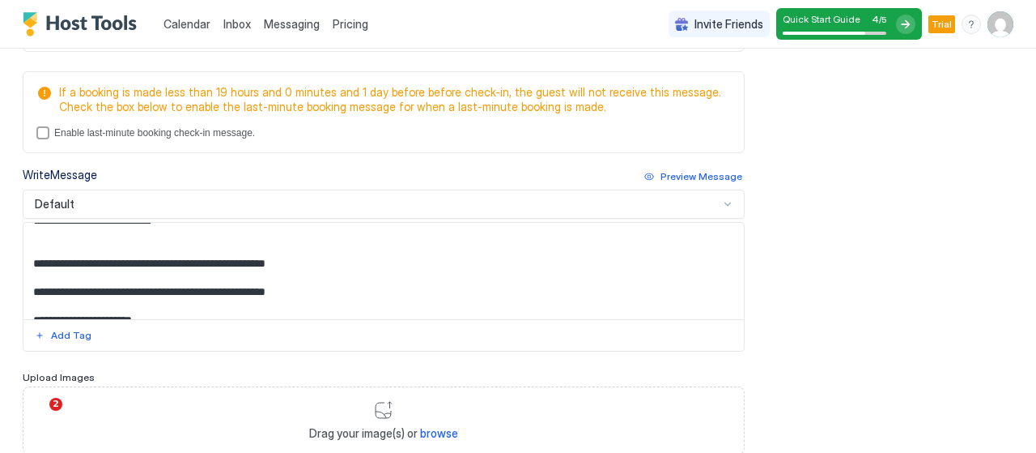
scroll to position [0, 0]
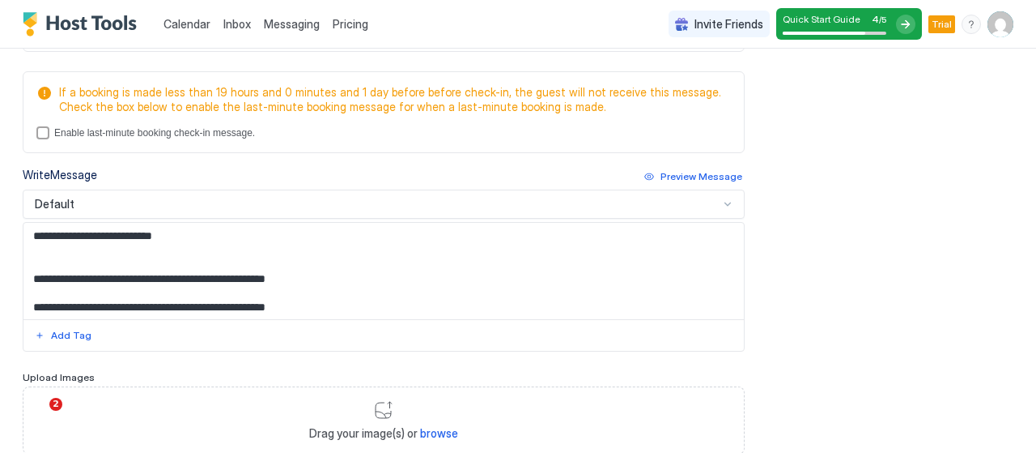
click at [88, 260] on textarea "Input Field" at bounding box center [377, 271] width 708 height 96
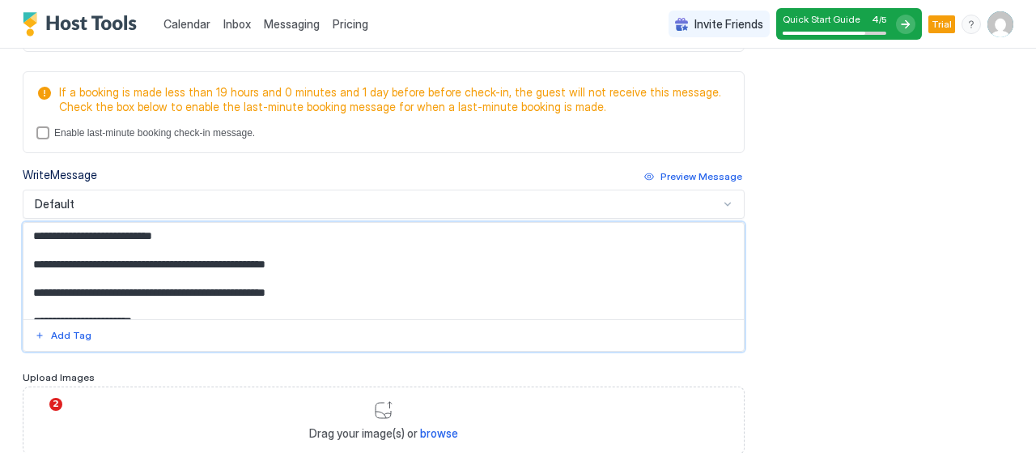
click at [706, 173] on div "Preview Message" at bounding box center [702, 176] width 82 height 15
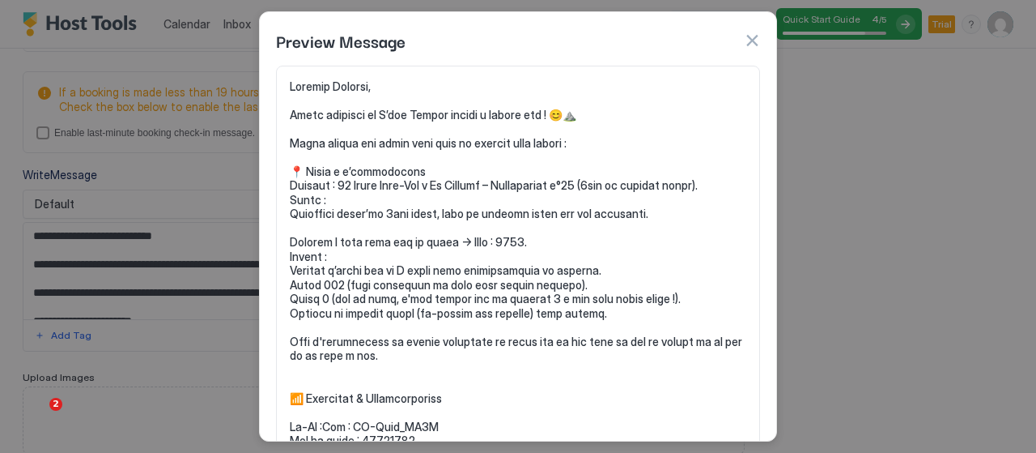
click at [750, 39] on button "button" at bounding box center [752, 40] width 16 height 16
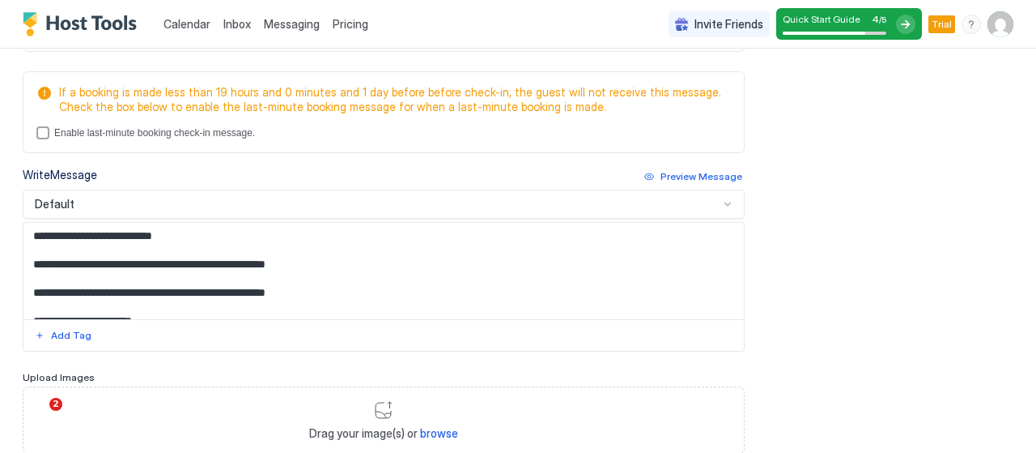
scroll to position [81, 0]
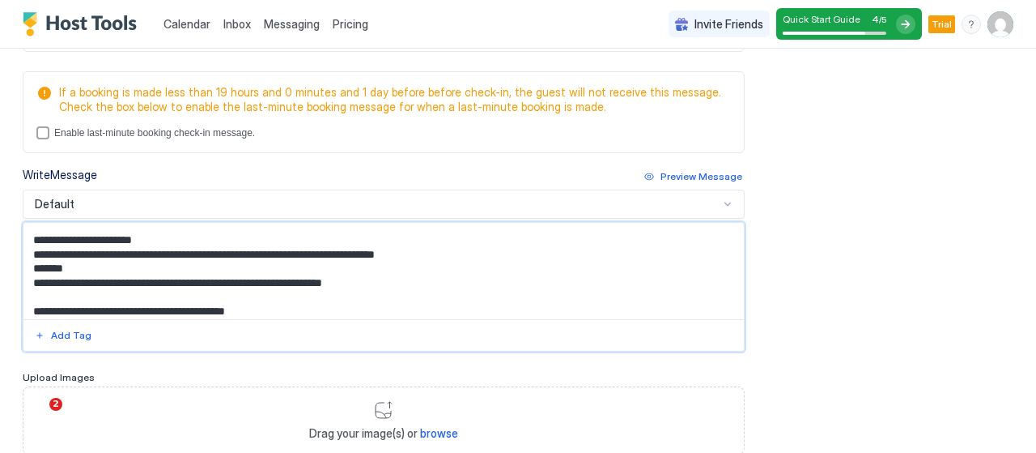
click at [197, 227] on textarea "Input Field" at bounding box center [377, 271] width 708 height 96
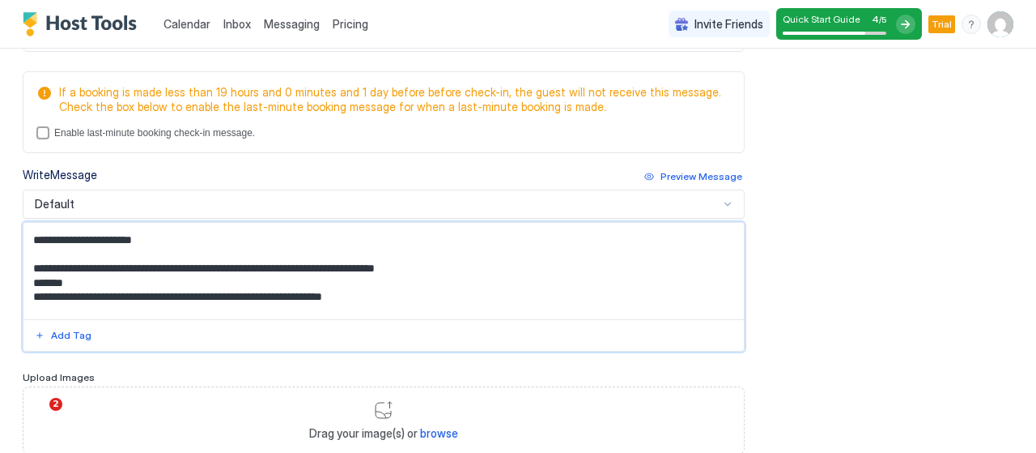
scroll to position [95, 0]
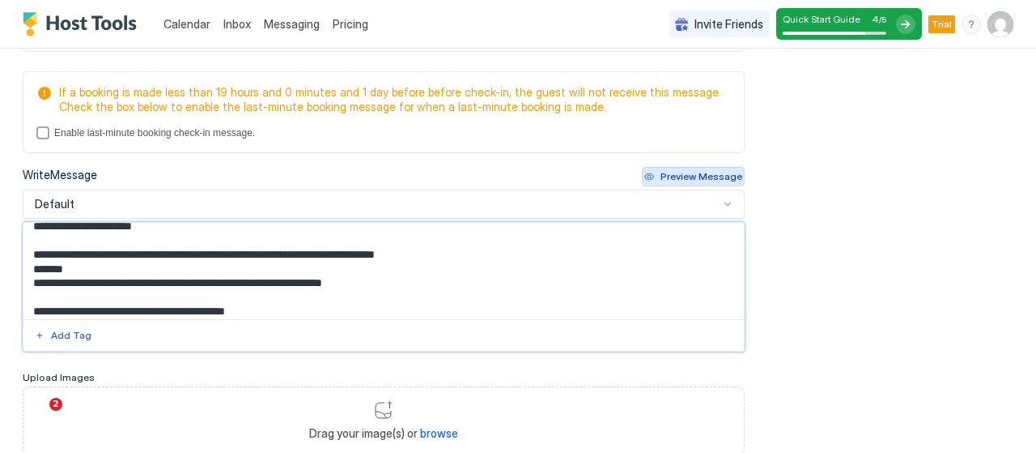
click at [727, 169] on div "Preview Message" at bounding box center [702, 176] width 82 height 15
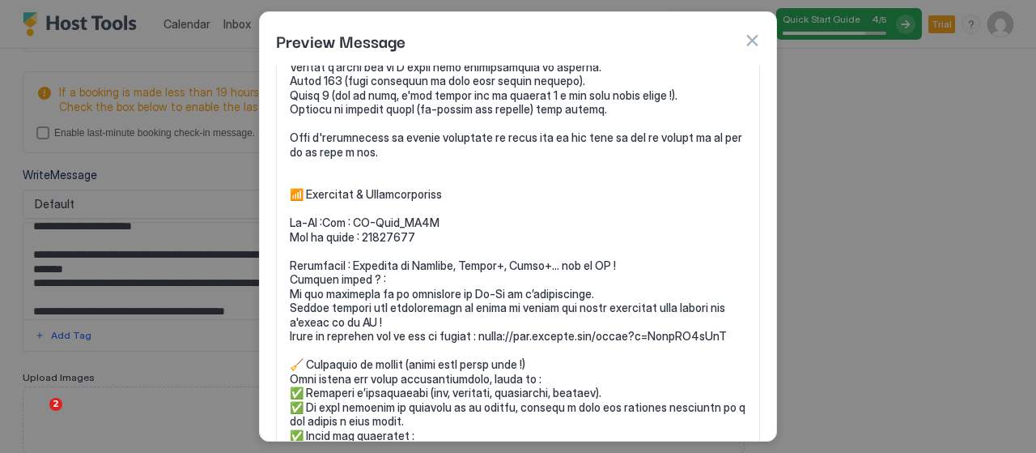
scroll to position [243, 0]
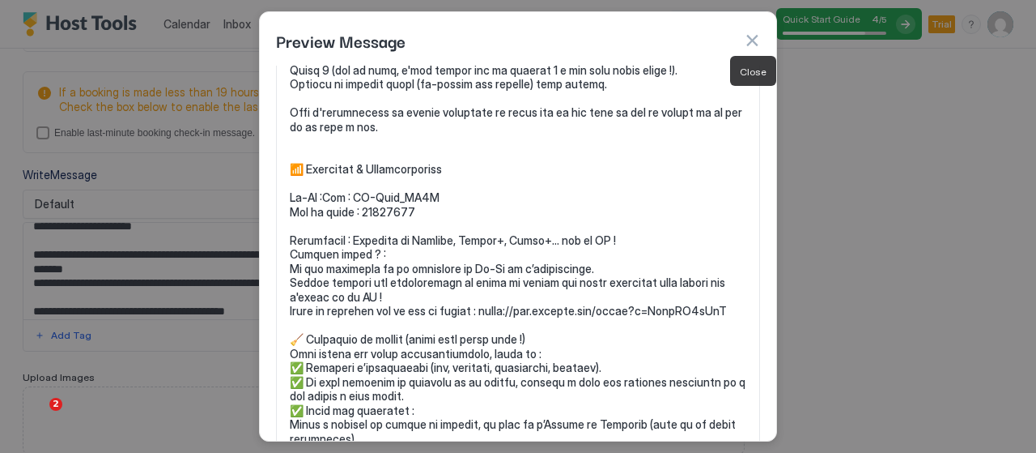
click at [750, 41] on button "button" at bounding box center [752, 40] width 16 height 16
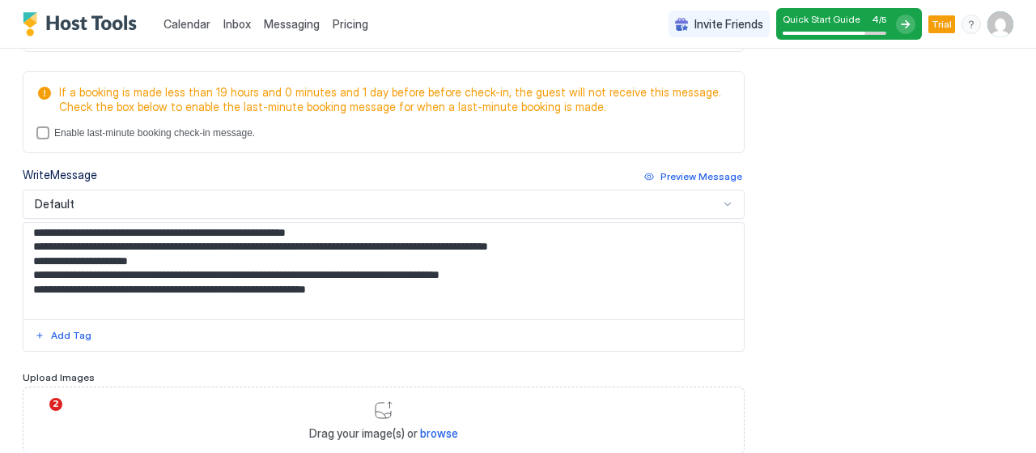
scroll to position [419, 0]
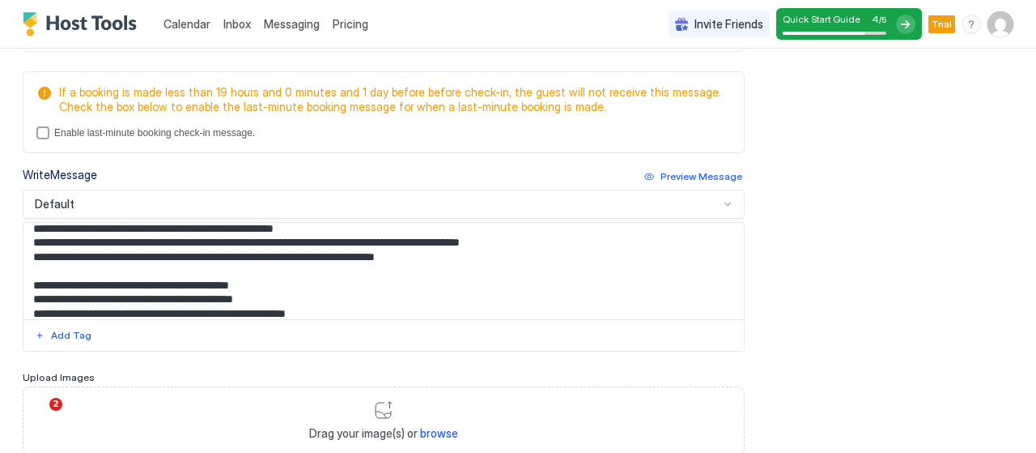
click at [328, 276] on textarea "Input Field" at bounding box center [377, 271] width 708 height 96
click at [298, 258] on textarea "Input Field" at bounding box center [377, 271] width 708 height 96
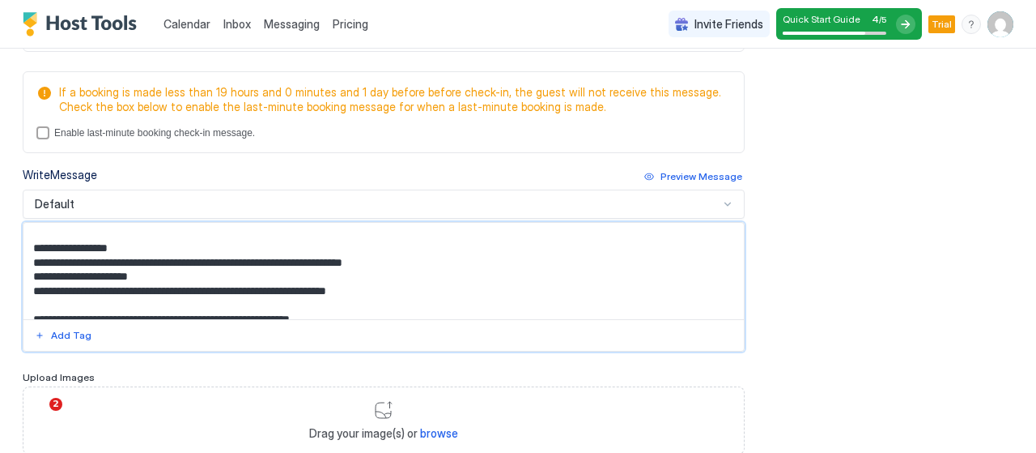
scroll to position [639, 0]
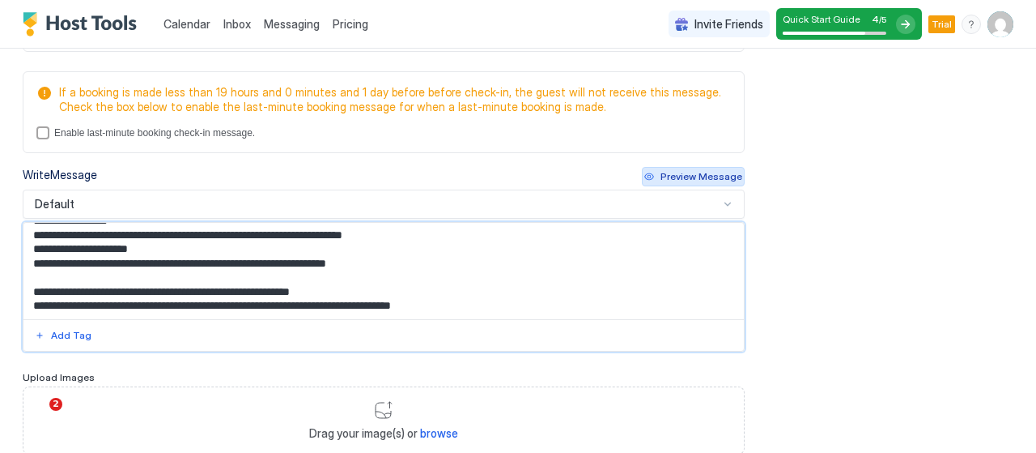
type textarea "**********"
click at [712, 173] on div "Preview Message" at bounding box center [702, 176] width 82 height 15
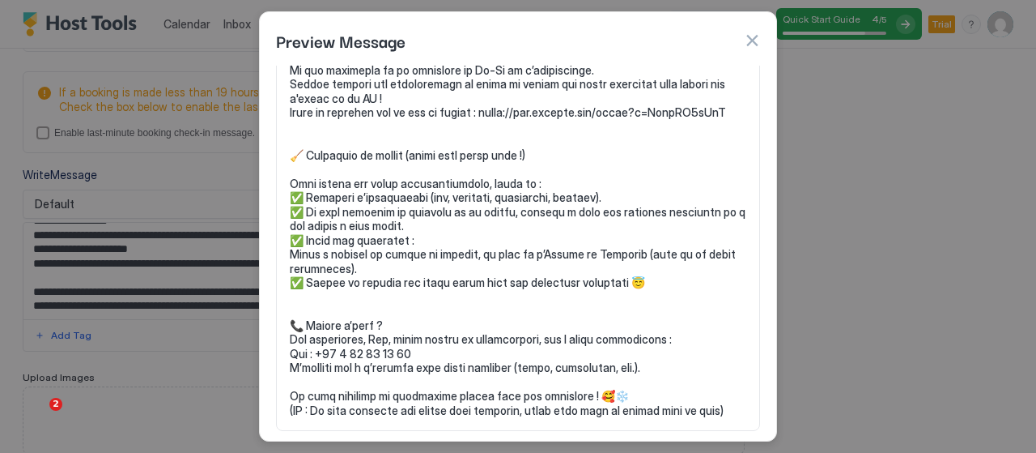
scroll to position [447, 0]
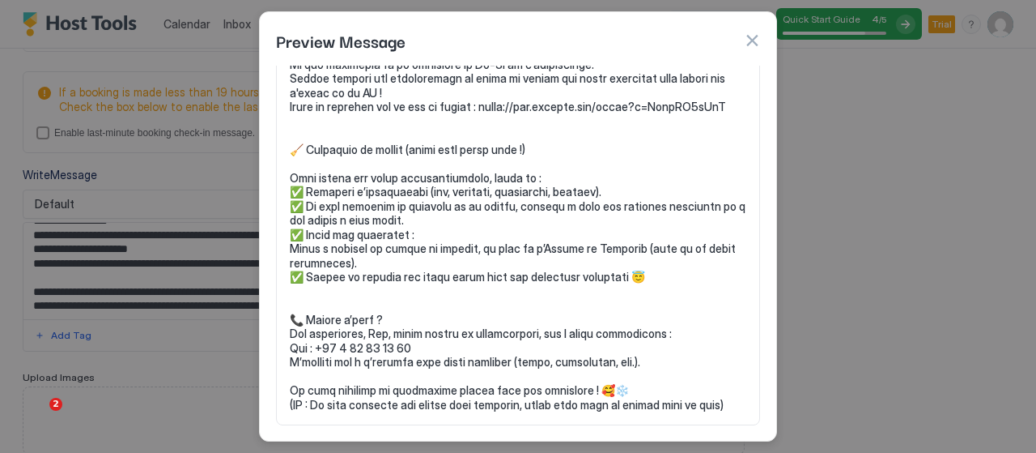
click at [691, 105] on pre at bounding box center [518, 22] width 457 height 780
click at [754, 38] on button "button" at bounding box center [752, 40] width 16 height 16
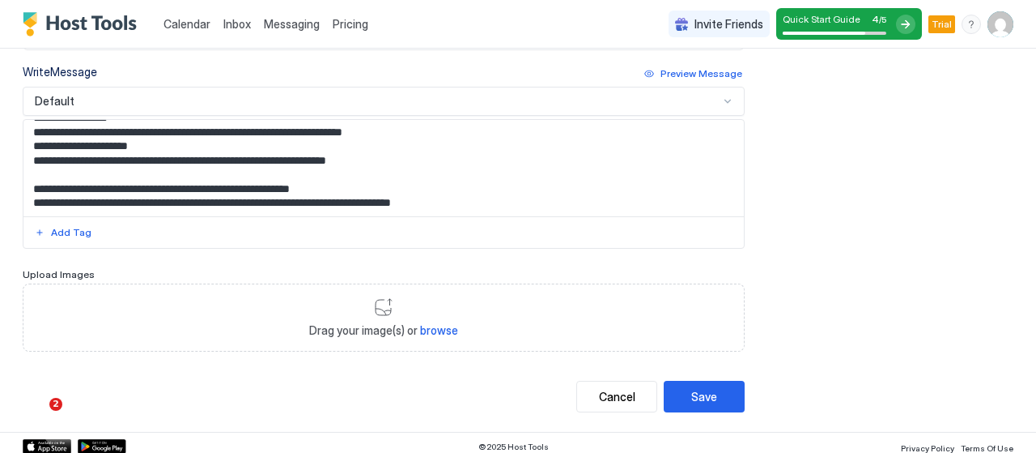
scroll to position [630, 0]
click at [435, 323] on span "browse" at bounding box center [439, 329] width 38 height 14
type input "**********"
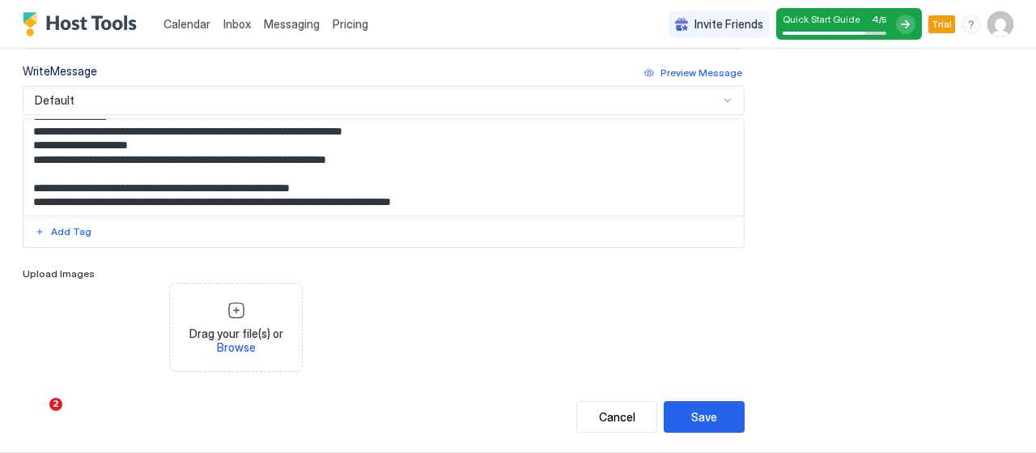
click at [261, 337] on span "Drag your file(s) or Browse" at bounding box center [235, 340] width 119 height 28
type input "**********"
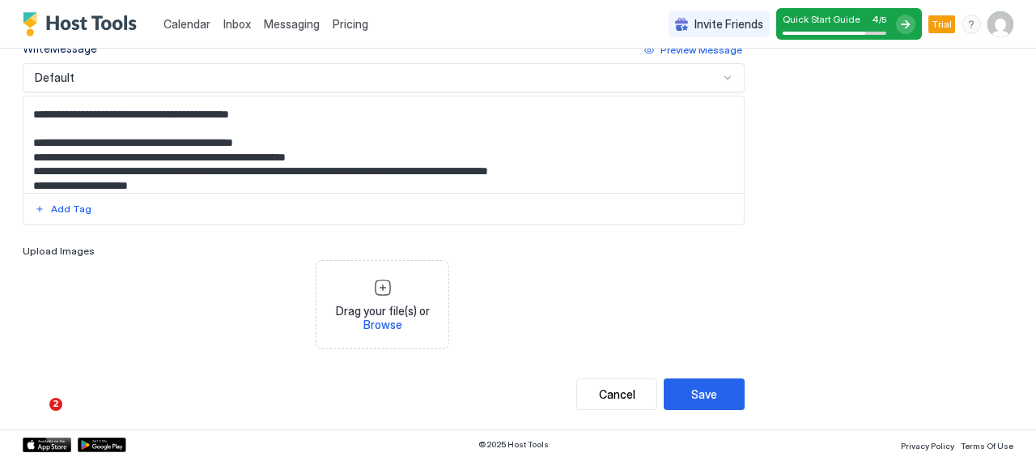
scroll to position [491, 0]
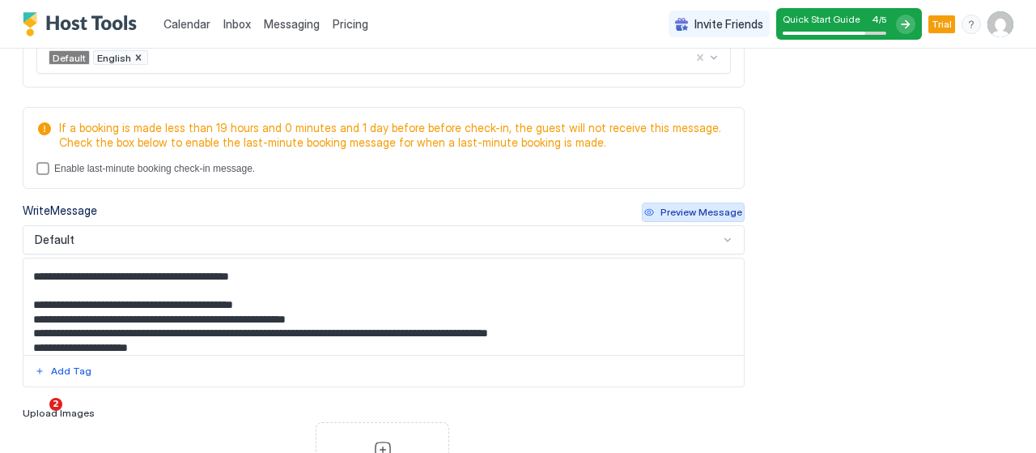
click at [677, 216] on div "Write Message Preview Message" at bounding box center [384, 212] width 722 height 20
click at [389, 239] on div "Default" at bounding box center [377, 239] width 684 height 15
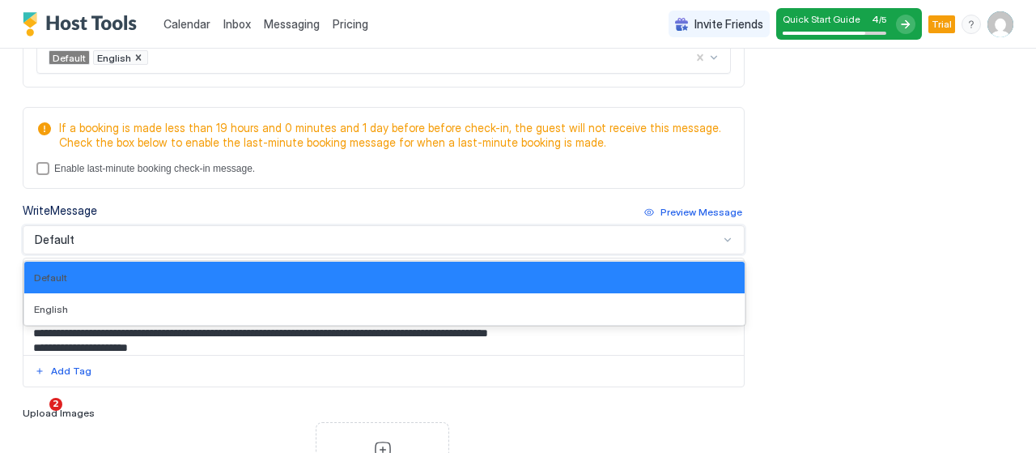
click at [912, 267] on div "**********" at bounding box center [518, 108] width 991 height 927
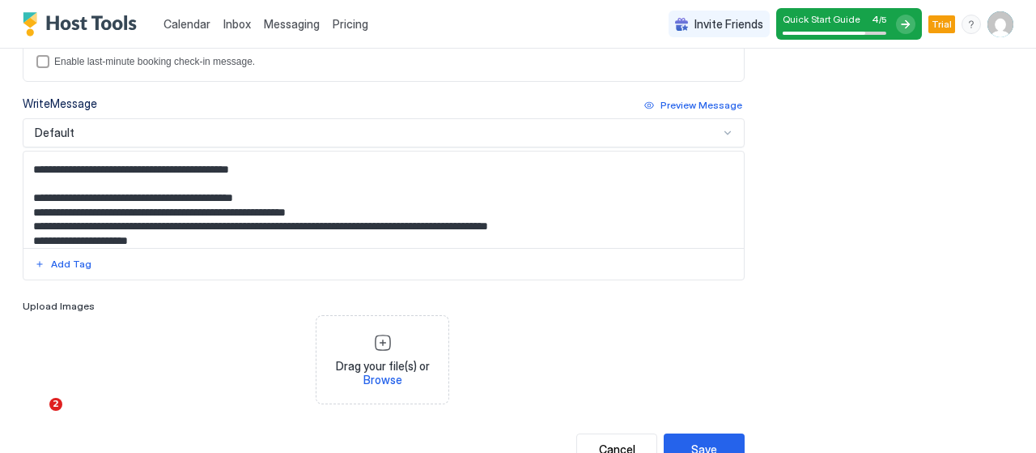
scroll to position [653, 0]
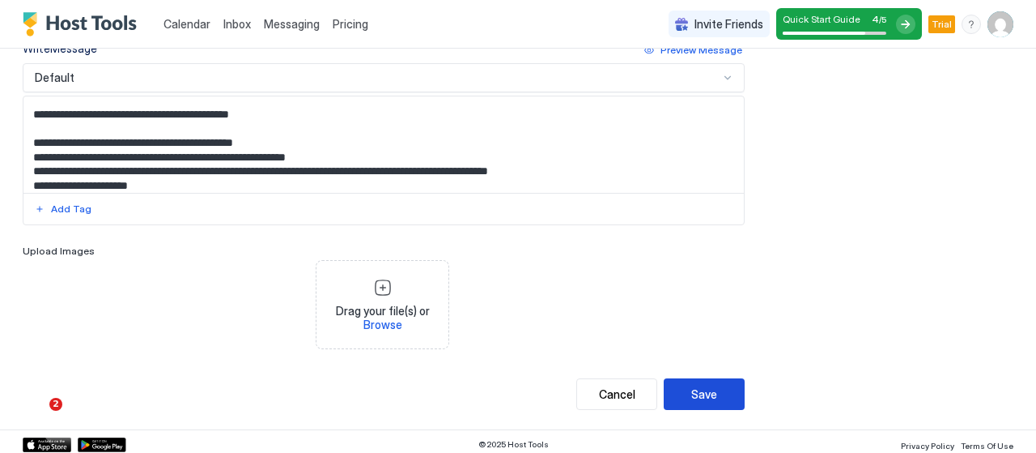
click at [709, 382] on button "Save" at bounding box center [704, 394] width 81 height 32
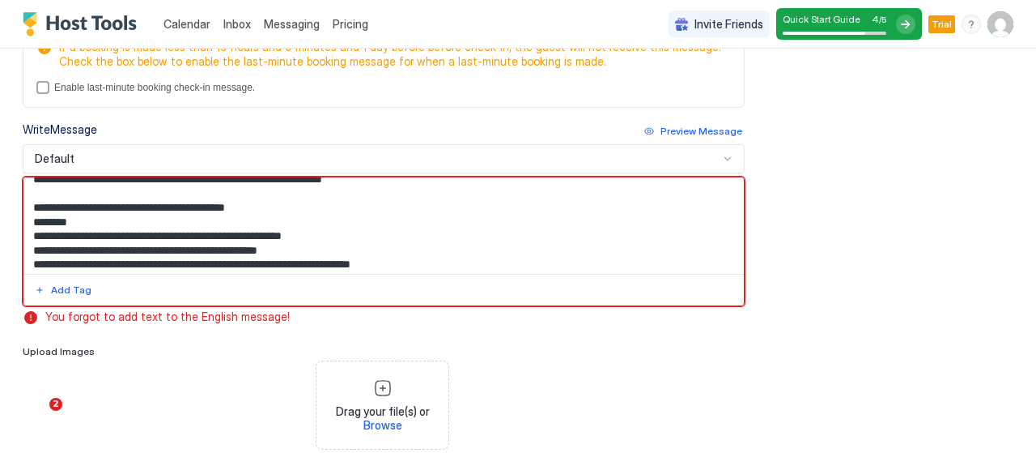
scroll to position [329, 0]
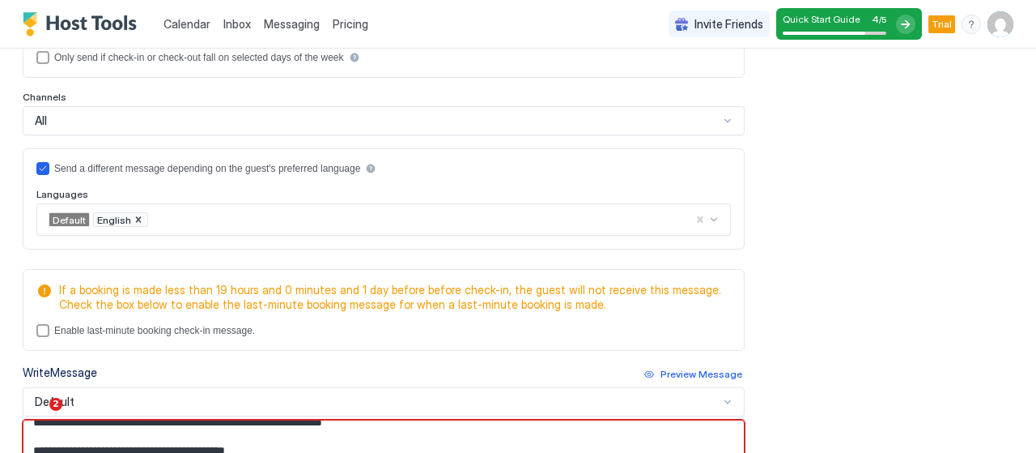
click at [133, 216] on icon "Remove English" at bounding box center [138, 219] width 11 height 11
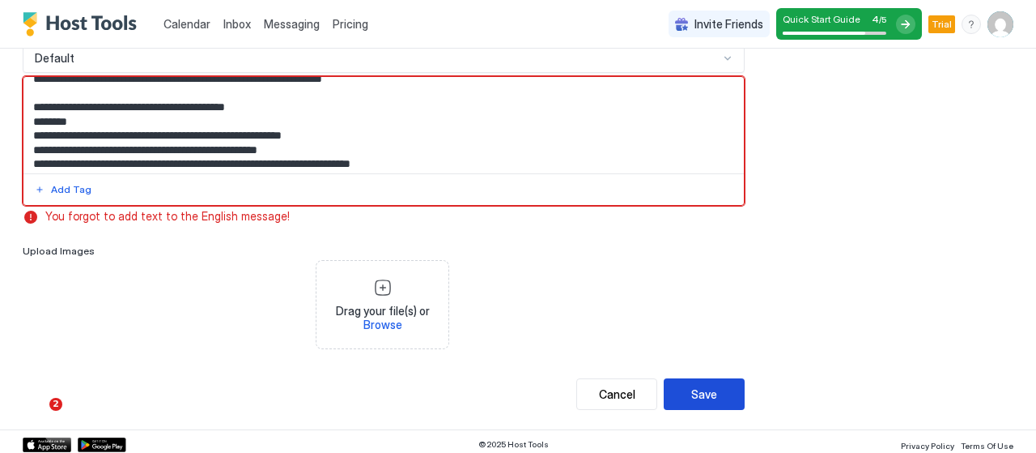
click at [691, 392] on div "Save" at bounding box center [704, 393] width 26 height 17
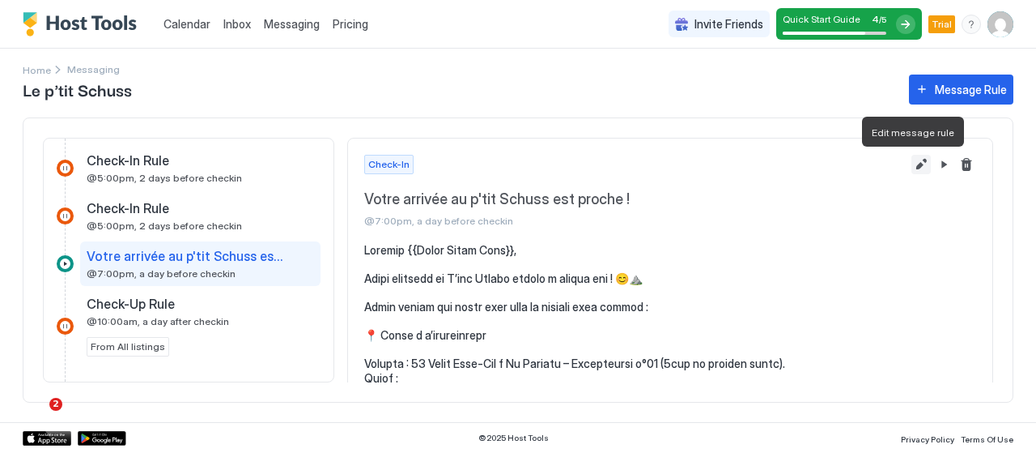
click at [912, 159] on button "Edit message rule" at bounding box center [921, 164] width 19 height 19
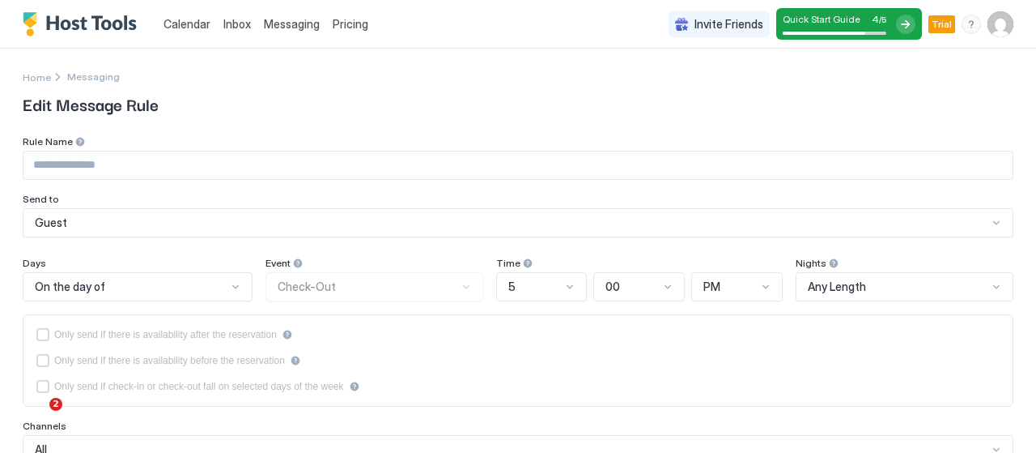
type input "**********"
type textarea "**********"
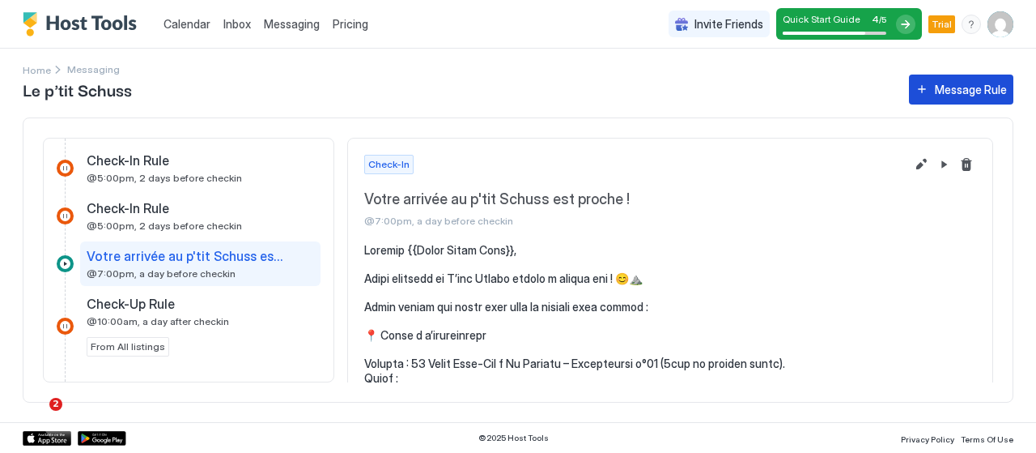
click at [962, 97] on div "Message Rule" at bounding box center [971, 89] width 72 height 17
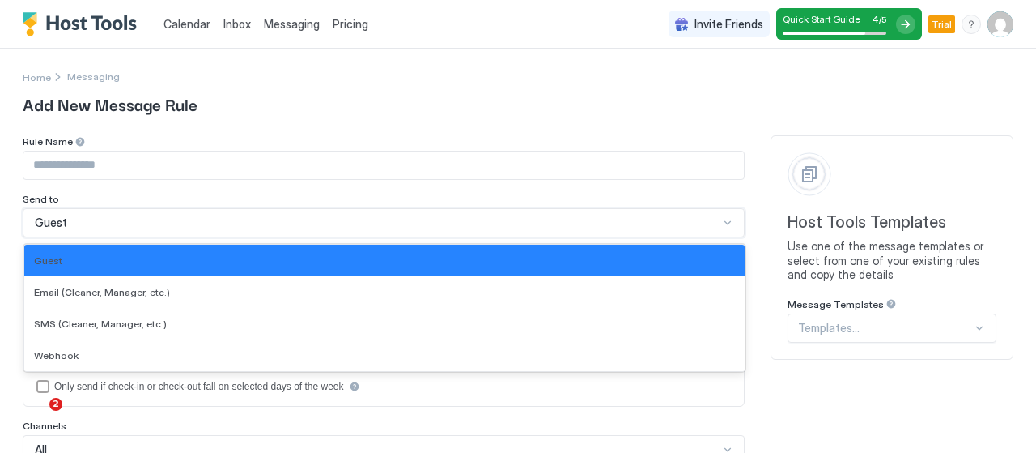
click at [194, 215] on div "Guest" at bounding box center [377, 222] width 684 height 15
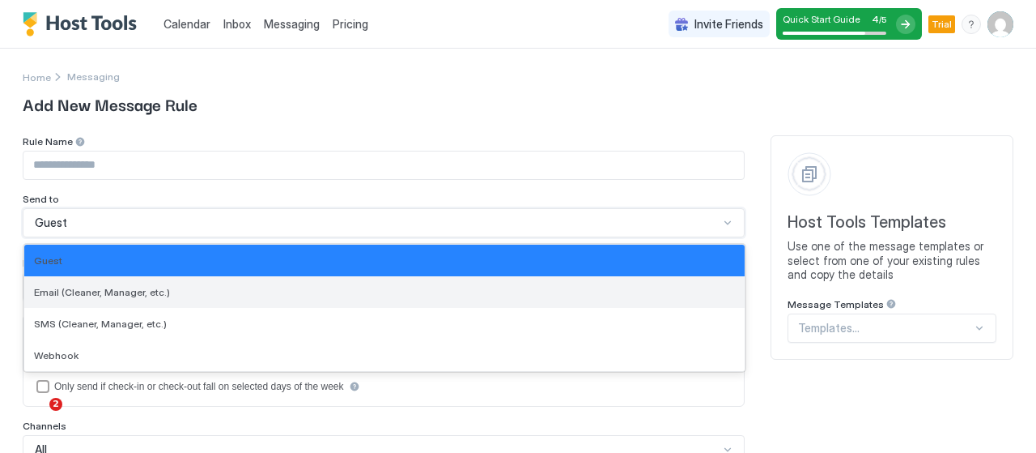
click at [185, 298] on div "Email (Cleaner, Manager, etc.)" at bounding box center [384, 292] width 721 height 32
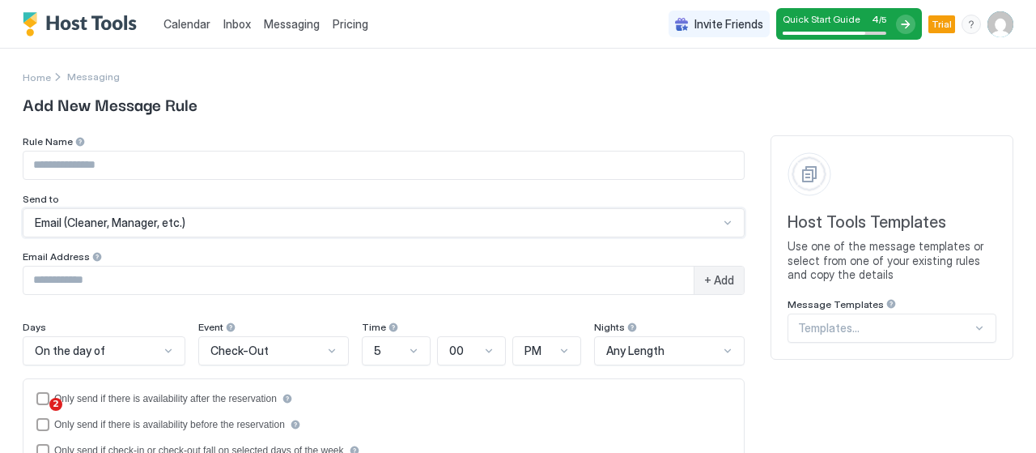
click at [185, 283] on input "Input Field" at bounding box center [358, 280] width 670 height 28
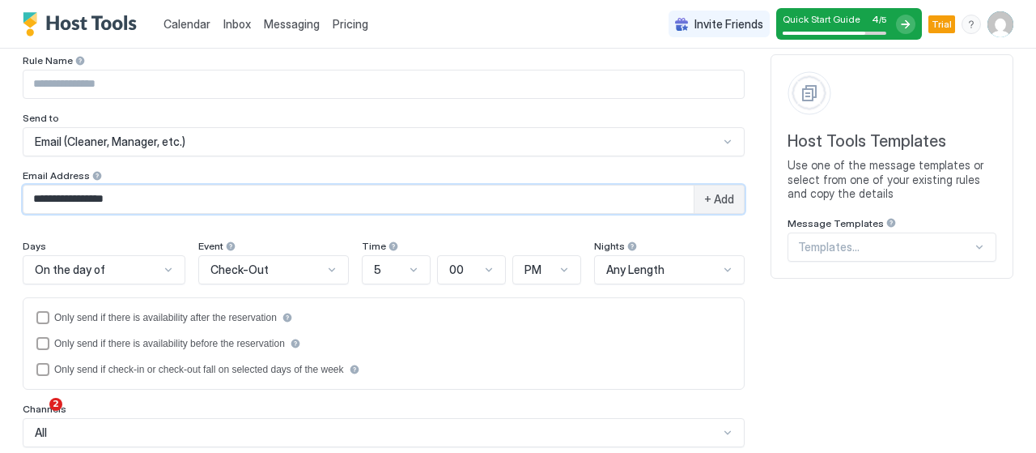
type input "**********"
click at [115, 274] on div "On the day of" at bounding box center [104, 269] width 163 height 29
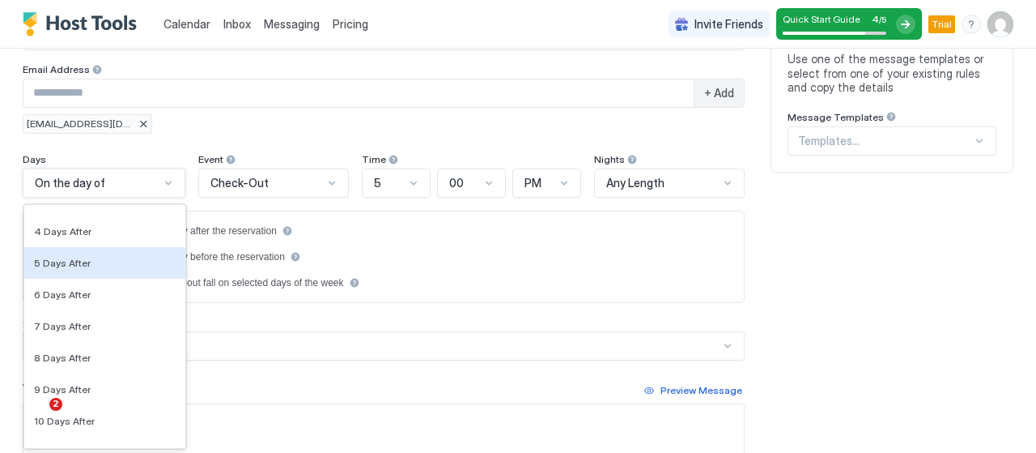
scroll to position [2579, 0]
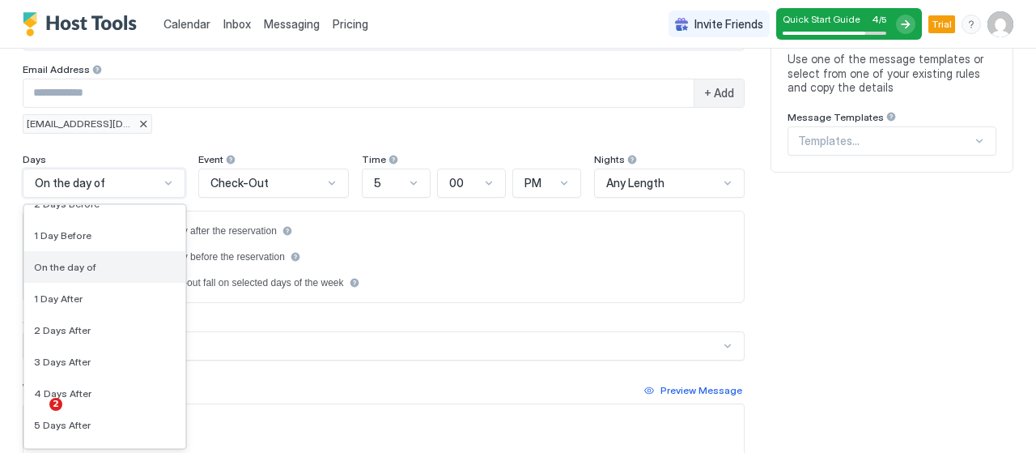
click at [120, 261] on div "On the day of" at bounding box center [105, 267] width 142 height 12
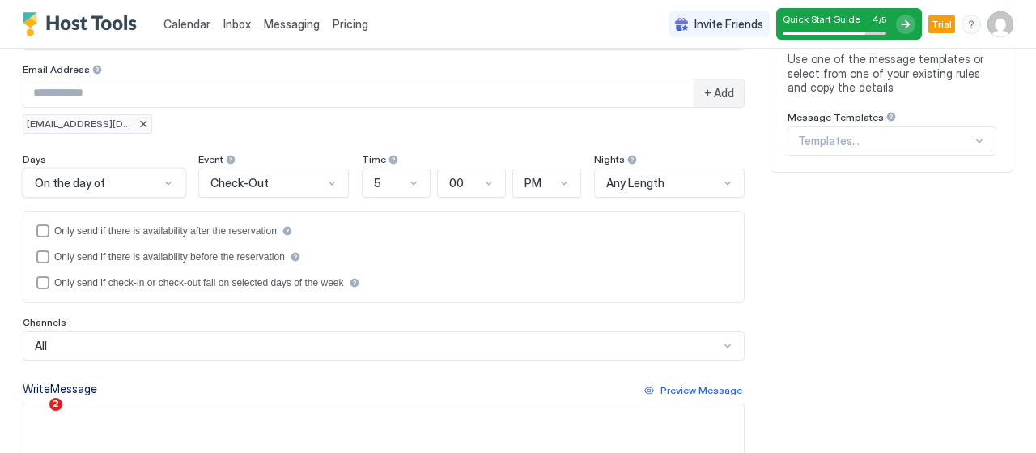
click at [241, 181] on span "Check-Out" at bounding box center [239, 183] width 58 height 15
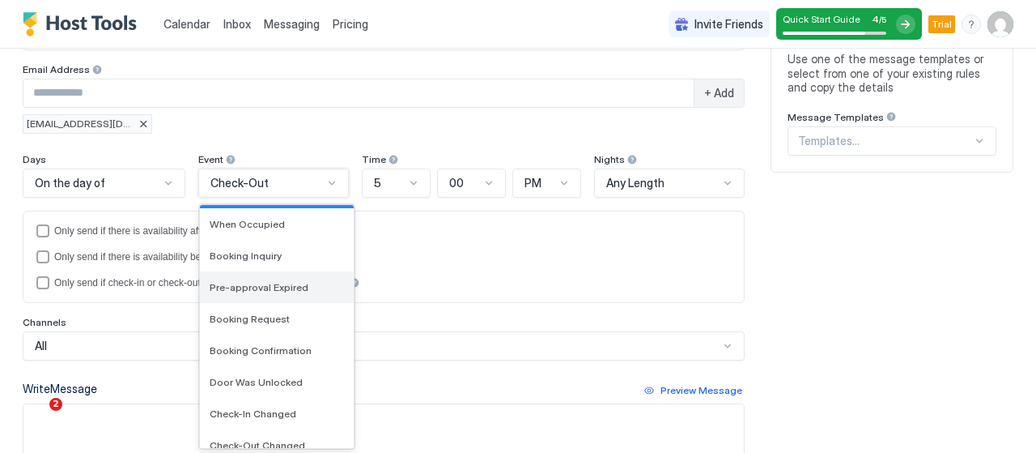
scroll to position [81, 0]
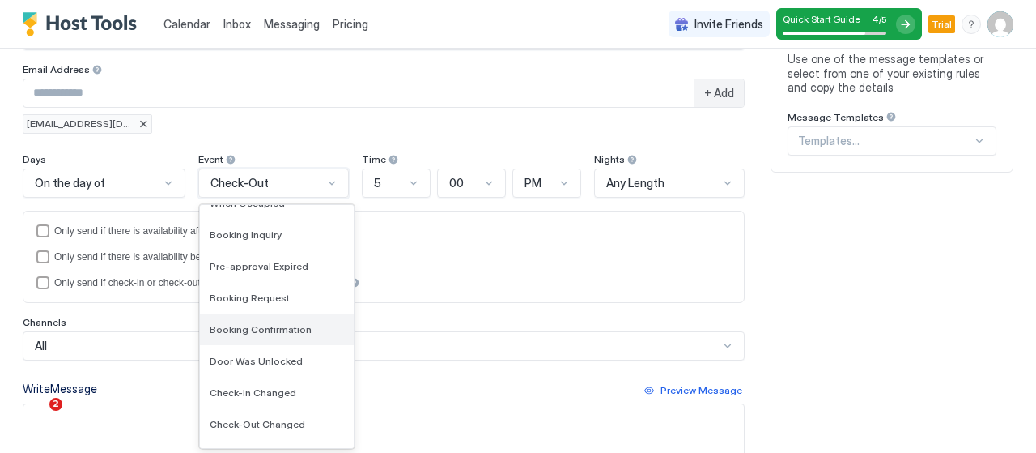
click at [288, 326] on span "Booking Confirmation" at bounding box center [261, 329] width 102 height 12
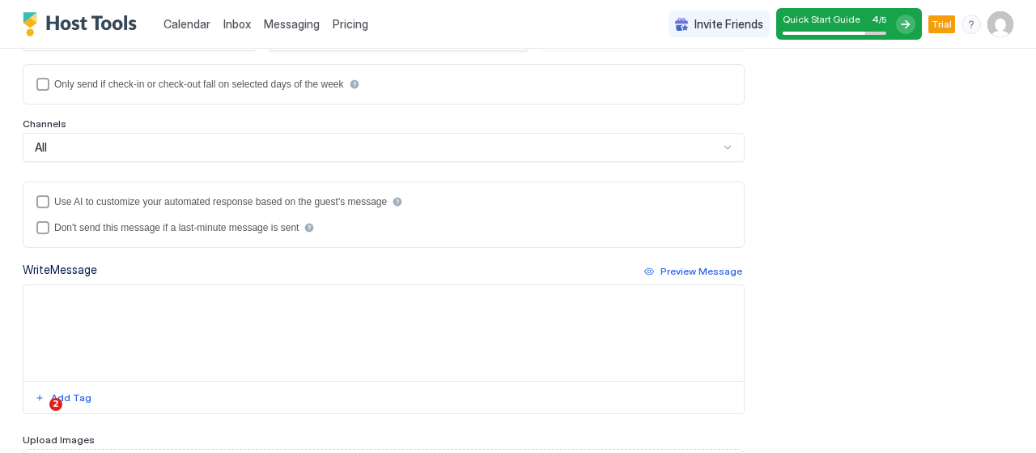
scroll to position [349, 0]
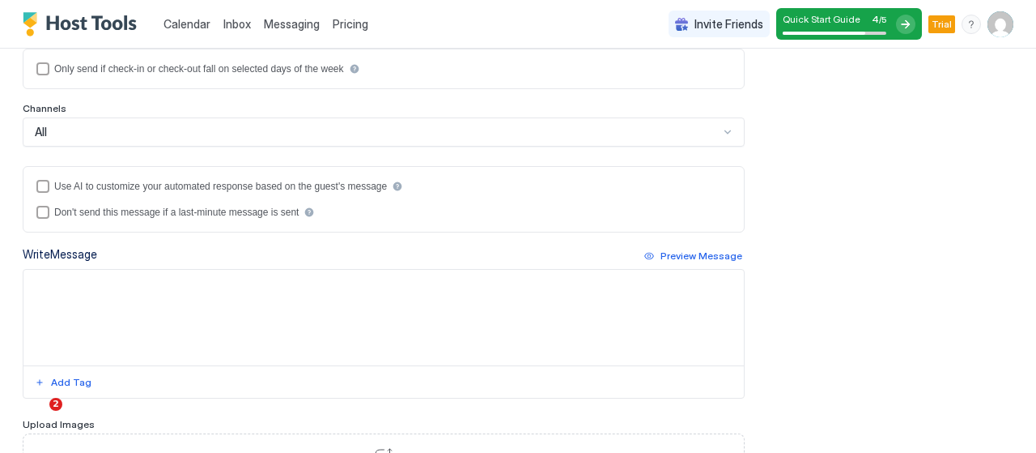
click at [158, 287] on textarea "Input Field" at bounding box center [383, 318] width 721 height 96
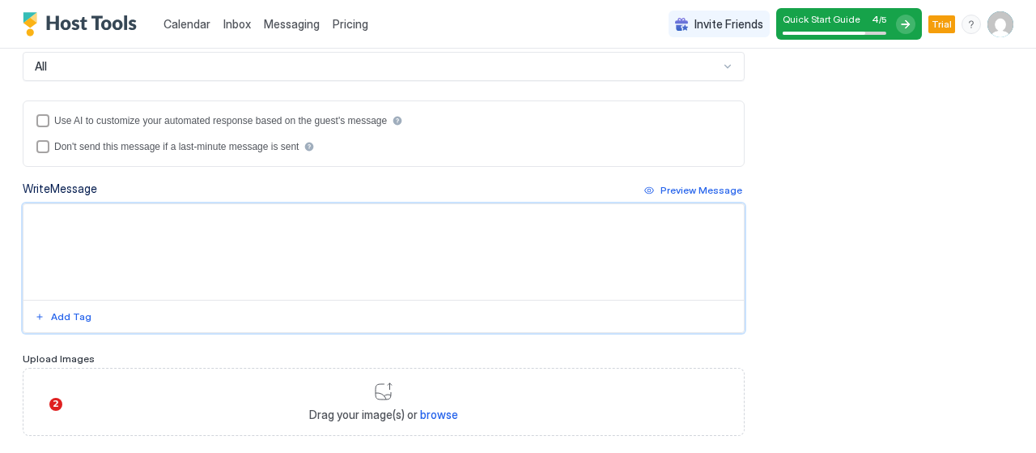
scroll to position [430, 0]
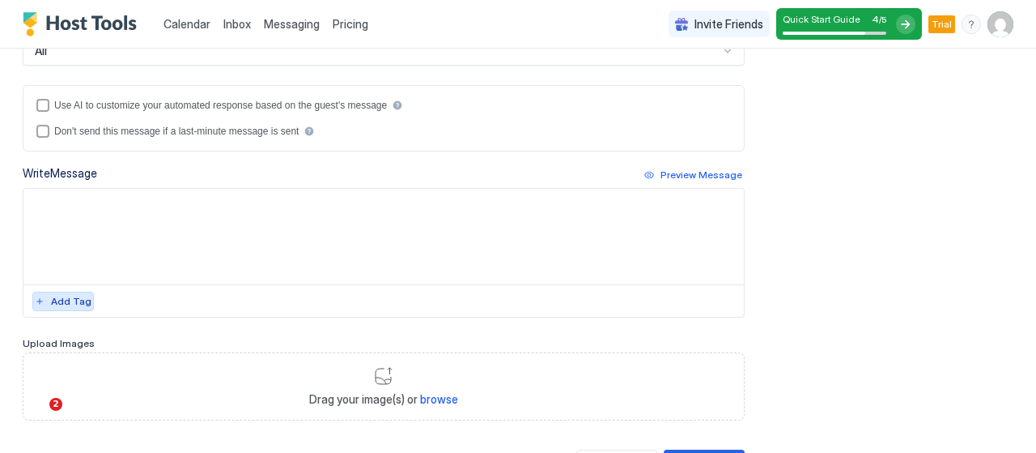
click at [72, 302] on div "Add Tag" at bounding box center [71, 301] width 40 height 15
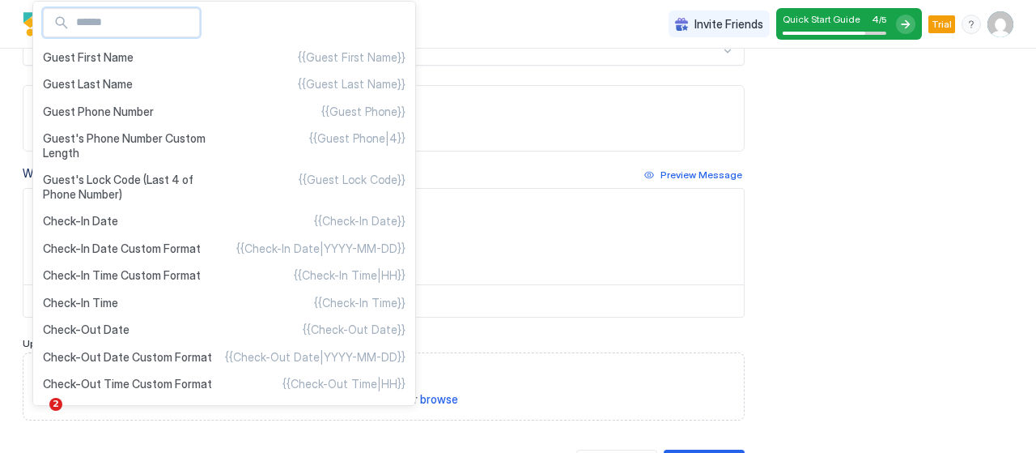
click at [505, 234] on div at bounding box center [518, 226] width 1036 height 453
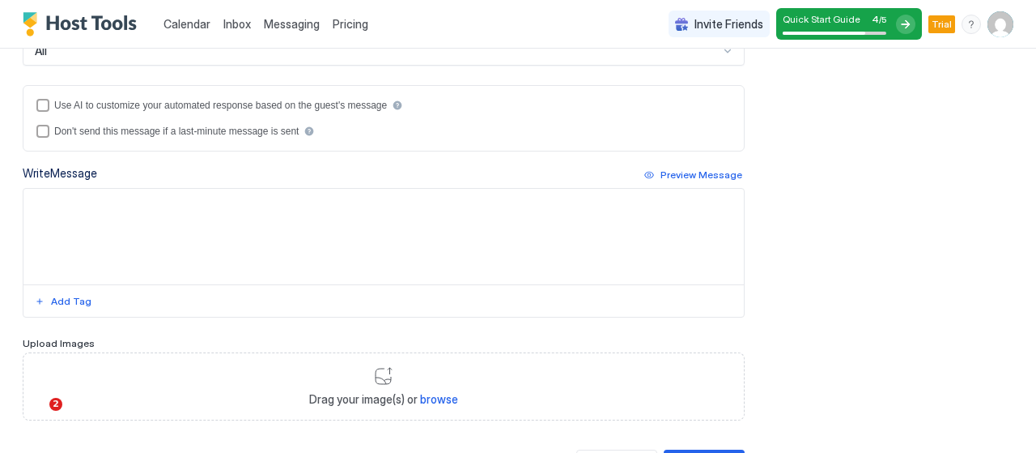
click at [160, 206] on textarea "Input Field" at bounding box center [383, 237] width 721 height 96
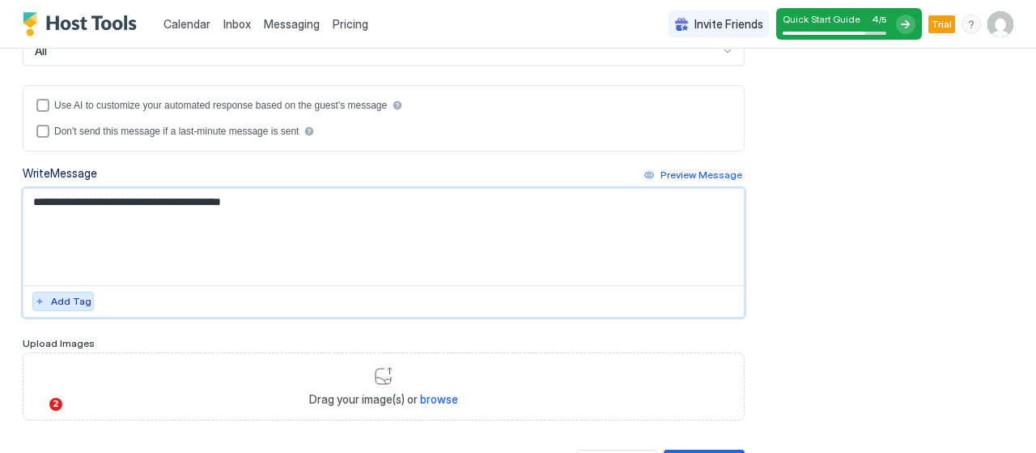
click at [51, 301] on div "Add Tag" at bounding box center [71, 301] width 40 height 15
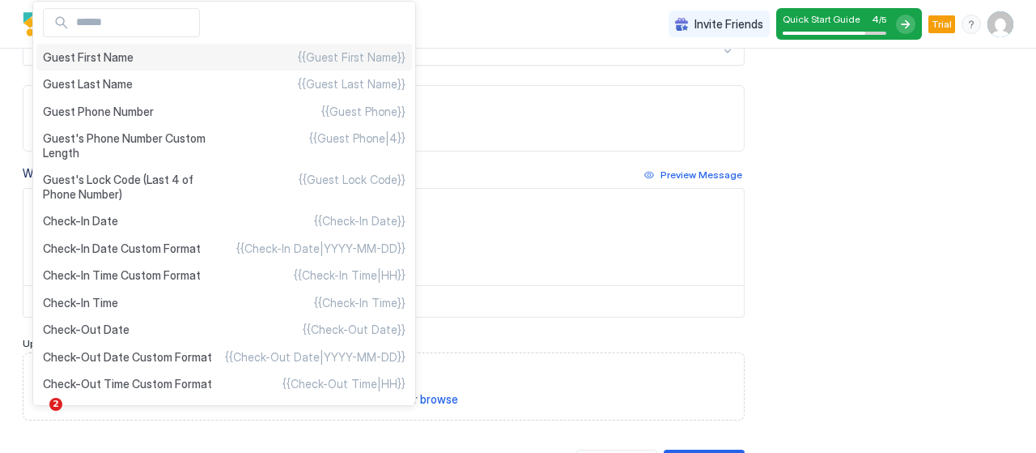
click at [262, 49] on div "Guest First Name {{Guest First Name}}" at bounding box center [224, 58] width 376 height 28
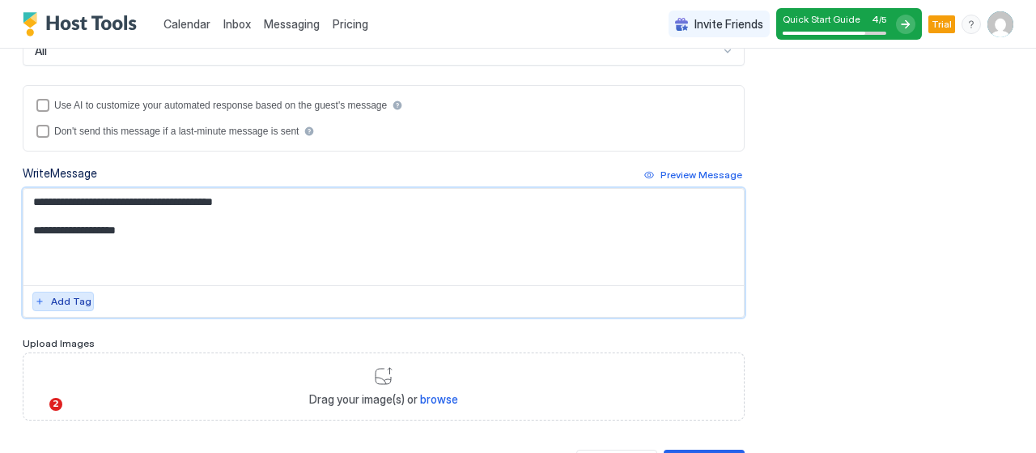
click at [79, 299] on div "Add Tag" at bounding box center [71, 301] width 40 height 15
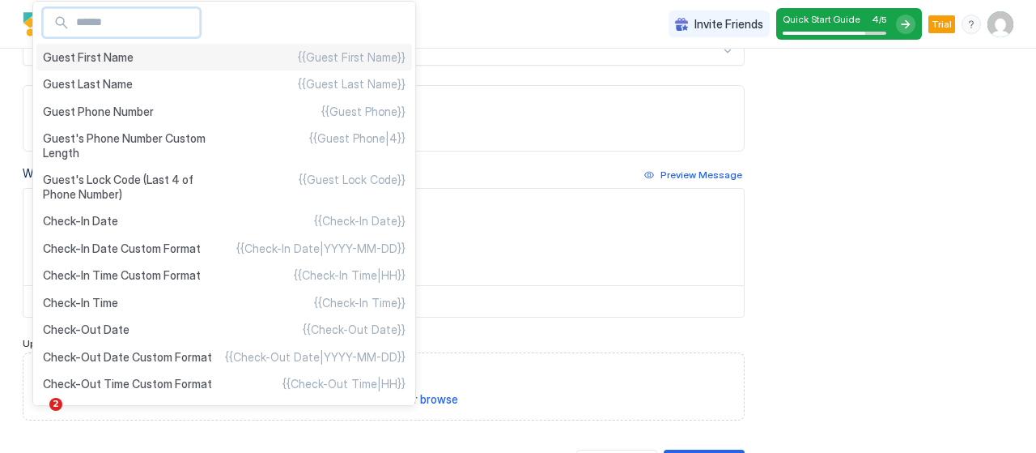
click at [287, 59] on div "Guest First Name {{Guest First Name}}" at bounding box center [224, 58] width 376 height 28
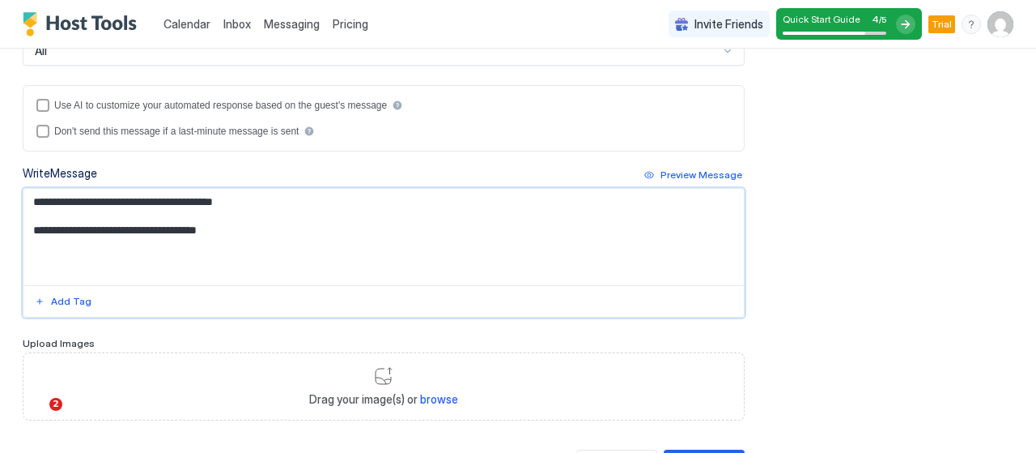
click at [29, 224] on textarea "**********" at bounding box center [377, 237] width 708 height 96
drag, startPoint x: 370, startPoint y: 240, endPoint x: 225, endPoint y: 222, distance: 146.0
click at [225, 222] on textarea "**********" at bounding box center [377, 237] width 708 height 96
click at [70, 301] on div "Add Tag" at bounding box center [71, 301] width 40 height 15
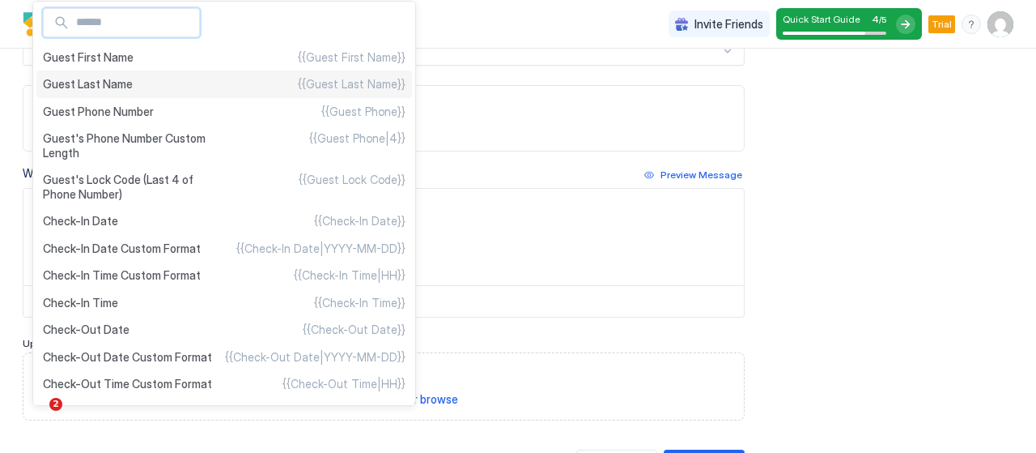
click at [329, 85] on span "{{Guest Last Name}}" at bounding box center [352, 84] width 108 height 15
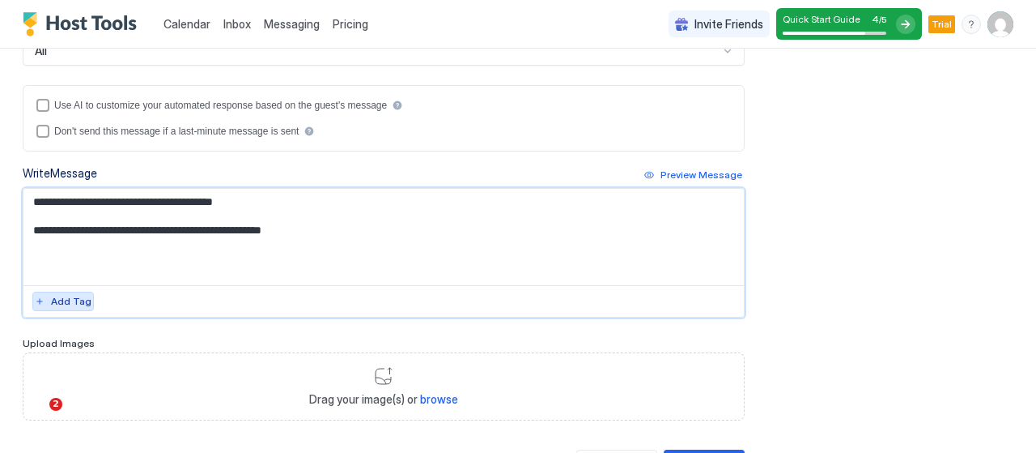
click at [62, 294] on div "Add Tag" at bounding box center [71, 301] width 40 height 15
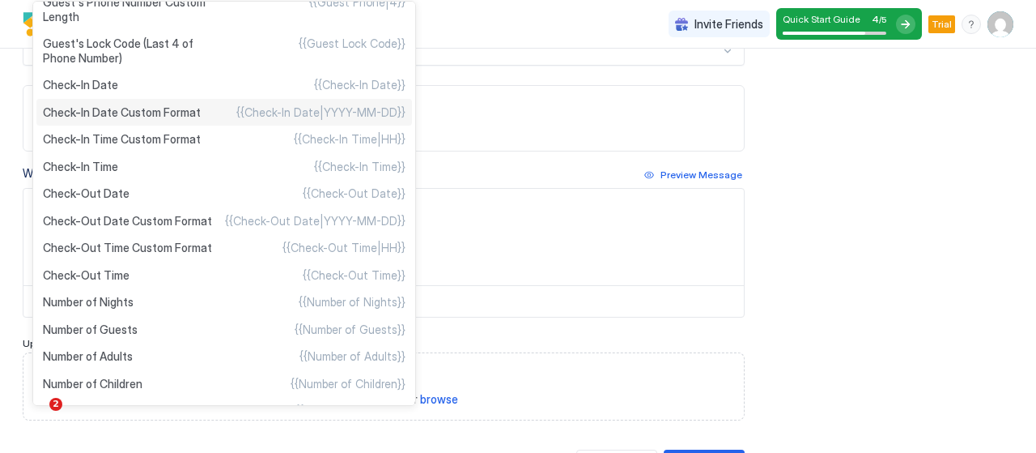
scroll to position [162, 0]
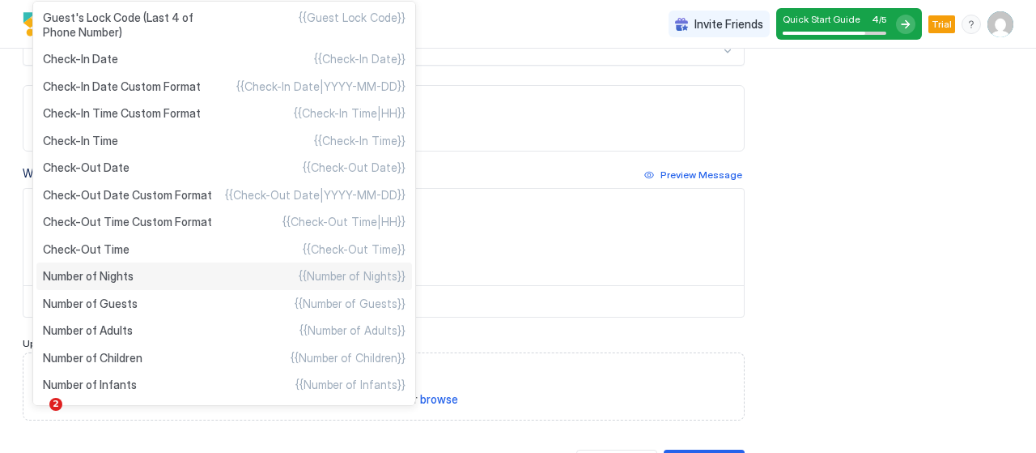
click at [328, 275] on span "{{Number of Nights}}" at bounding box center [352, 276] width 107 height 15
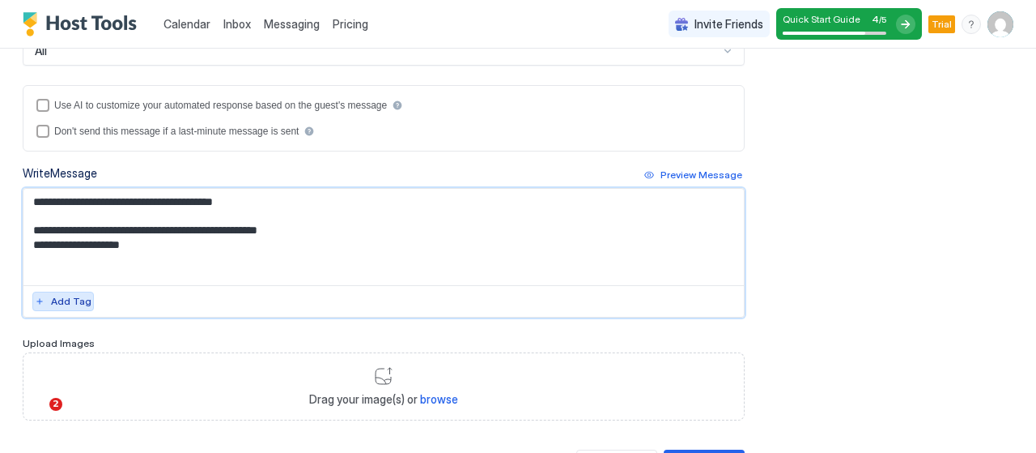
click at [79, 303] on div "Add Tag" at bounding box center [71, 301] width 40 height 15
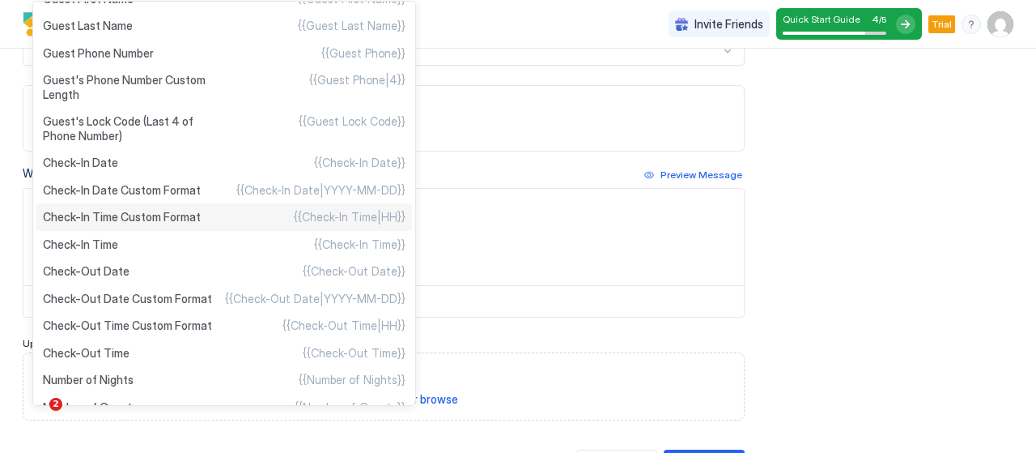
scroll to position [81, 0]
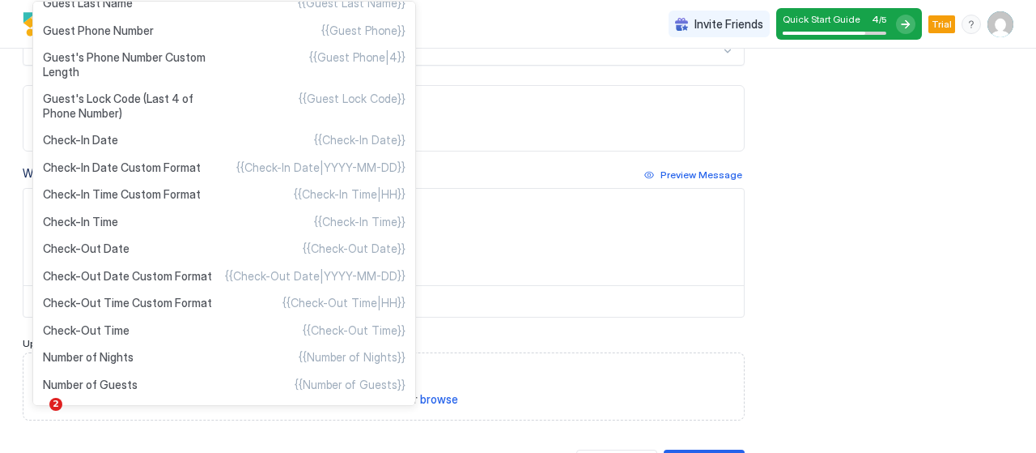
click at [466, 240] on div at bounding box center [518, 226] width 1036 height 453
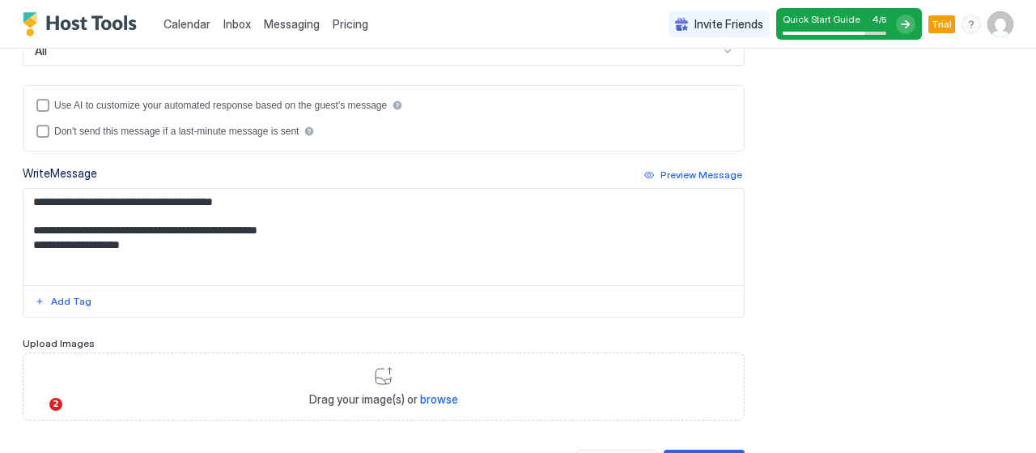
click at [353, 228] on textarea "**********" at bounding box center [377, 237] width 708 height 96
click at [87, 296] on button "Add Tag" at bounding box center [63, 300] width 62 height 19
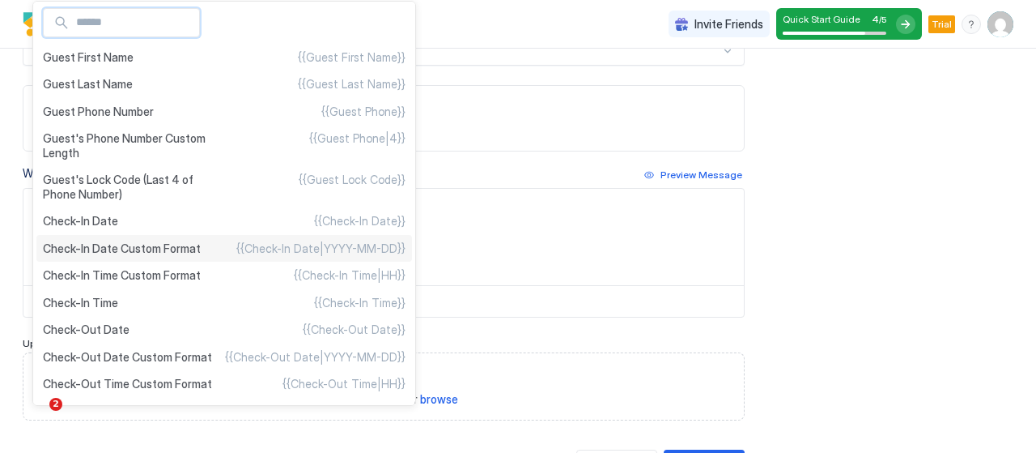
click at [181, 244] on span "Check-In Date Custom Format" at bounding box center [122, 248] width 158 height 15
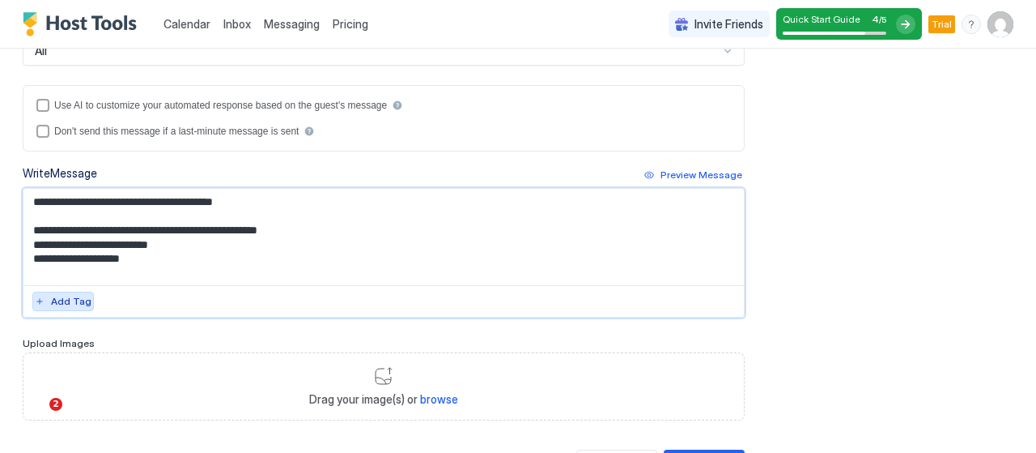
click at [65, 304] on div "Add Tag" at bounding box center [71, 301] width 40 height 15
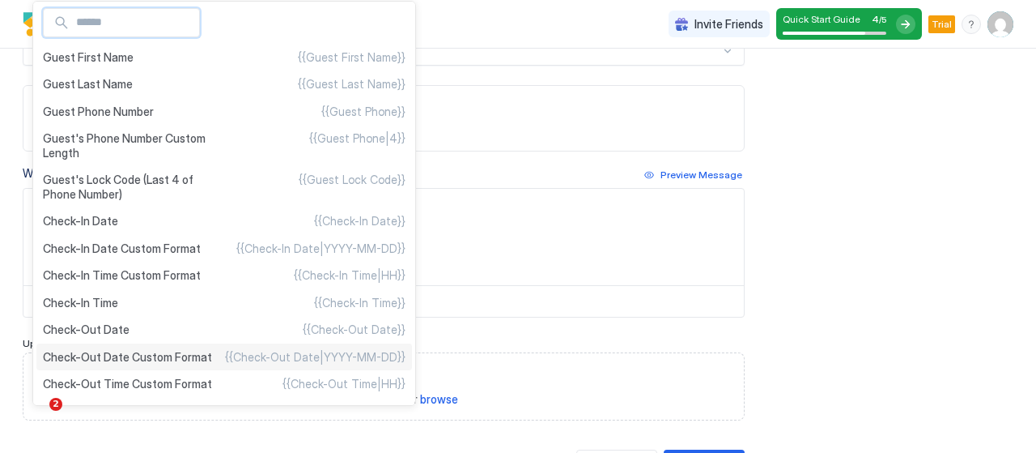
click at [162, 352] on span "Check-Out Date Custom Format" at bounding box center [127, 357] width 169 height 15
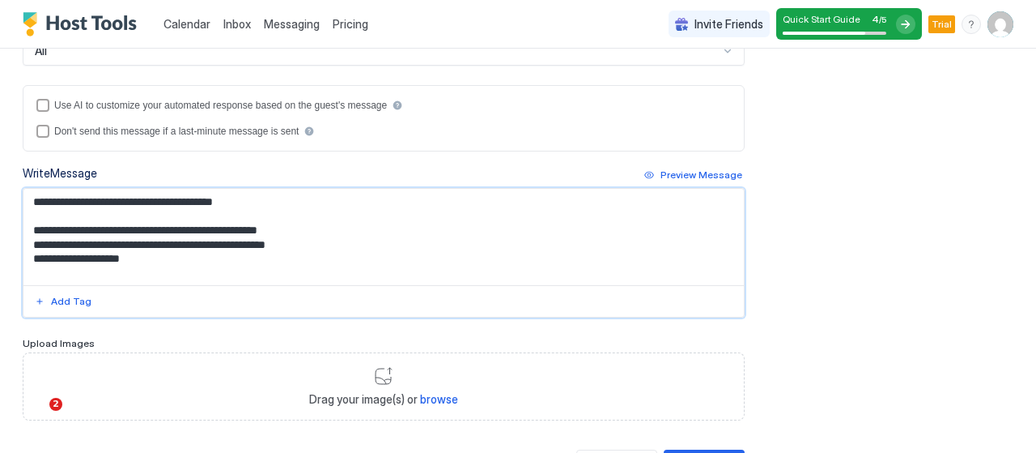
click at [167, 255] on textarea "**********" at bounding box center [377, 237] width 708 height 96
click at [53, 308] on div at bounding box center [383, 301] width 721 height 32
click at [54, 300] on div "Add Tag" at bounding box center [71, 301] width 40 height 15
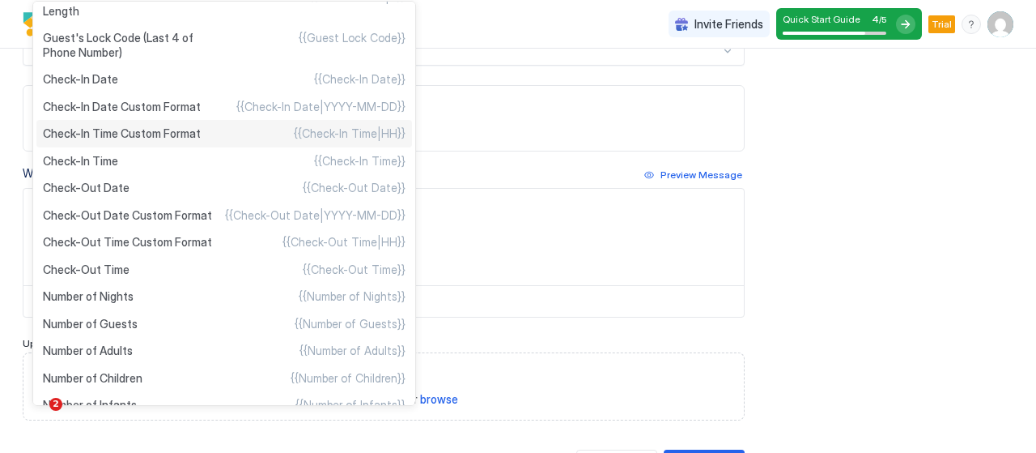
scroll to position [162, 0]
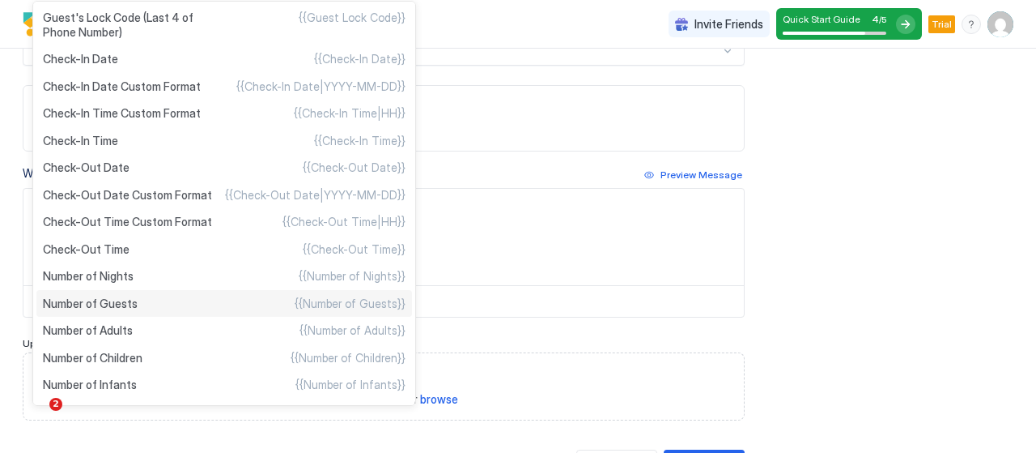
click at [220, 295] on div "Number of Guests {{Number of Guests}}" at bounding box center [224, 304] width 376 height 28
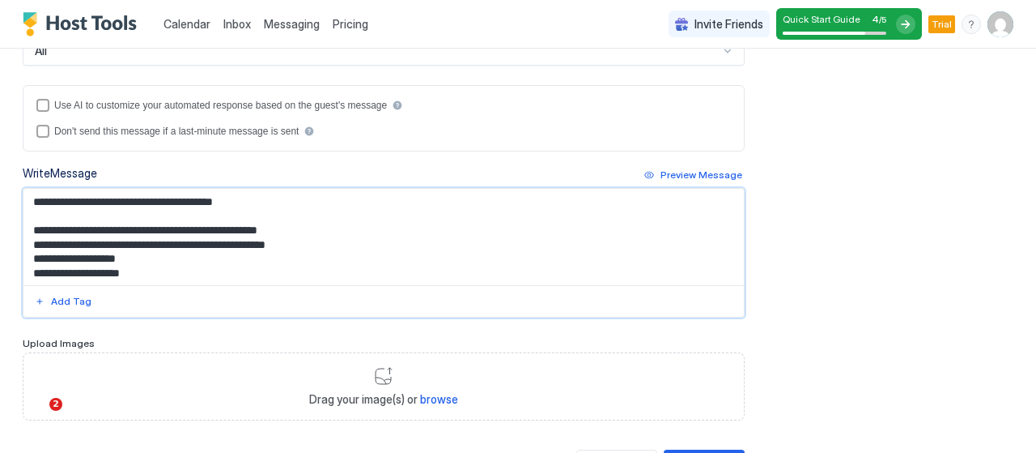
scroll to position [15, 0]
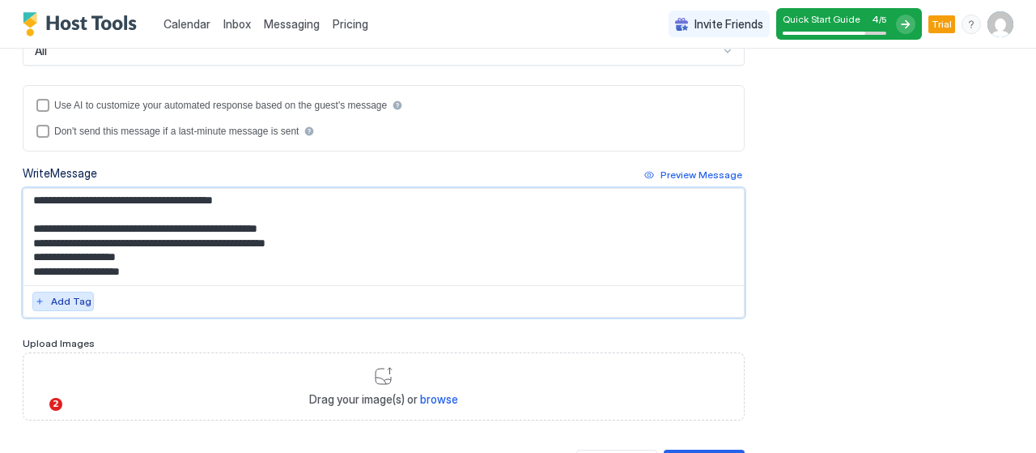
click at [60, 294] on div "Add Tag" at bounding box center [71, 301] width 40 height 15
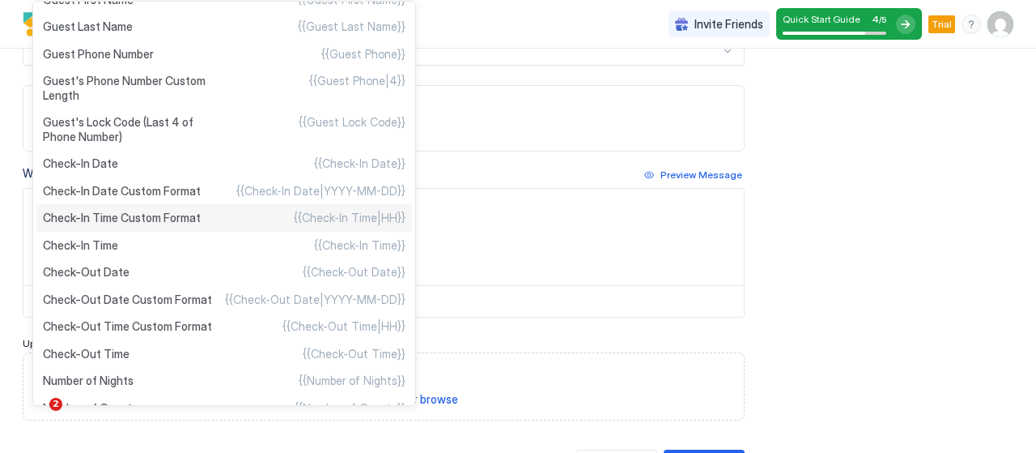
scroll to position [162, 0]
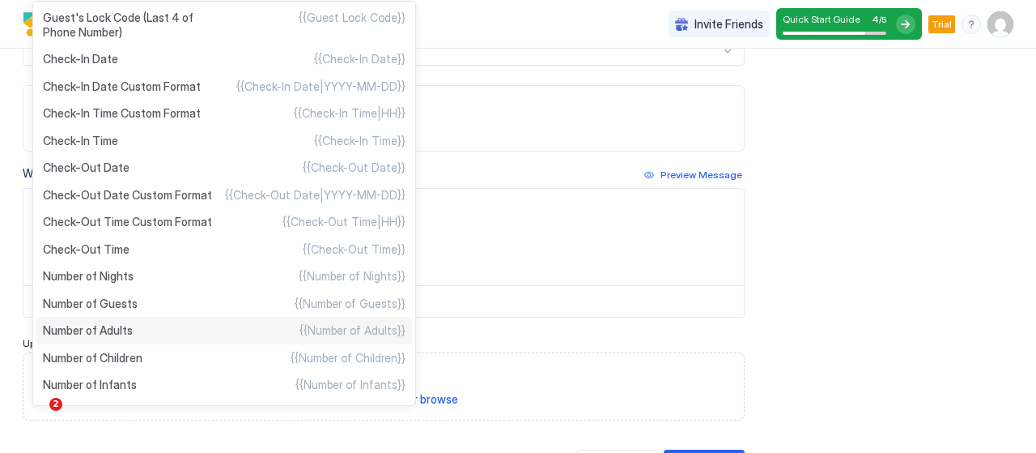
click at [209, 330] on div "Number of Adults {{Number of Adults}}" at bounding box center [224, 331] width 376 height 28
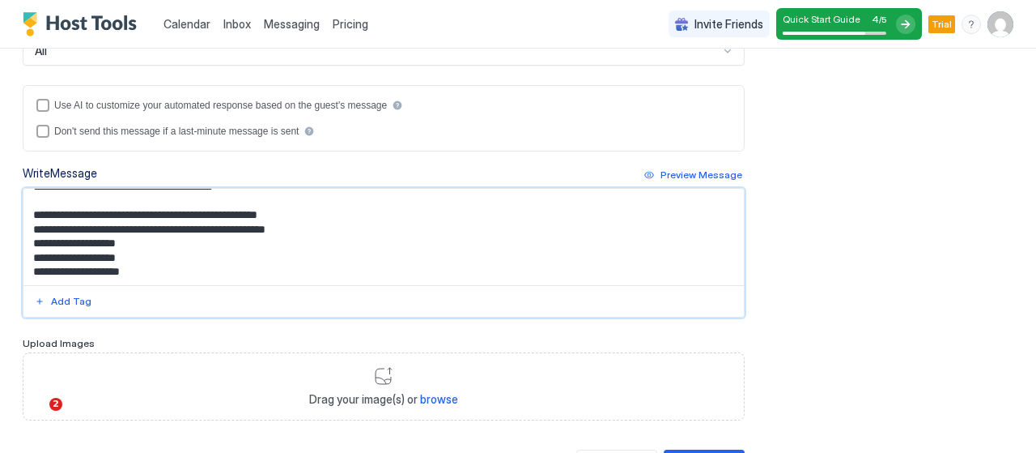
scroll to position [23, 0]
click at [86, 300] on div "Add Tag" at bounding box center [71, 301] width 40 height 15
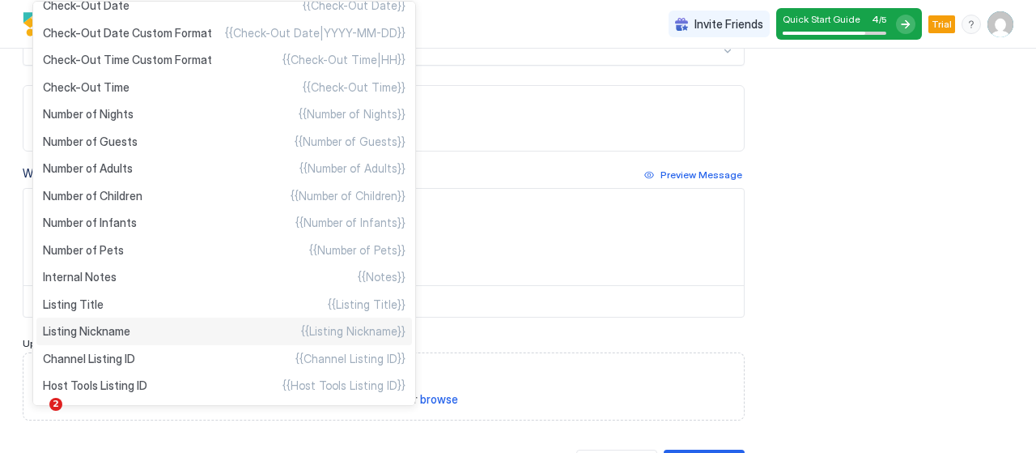
scroll to position [405, 0]
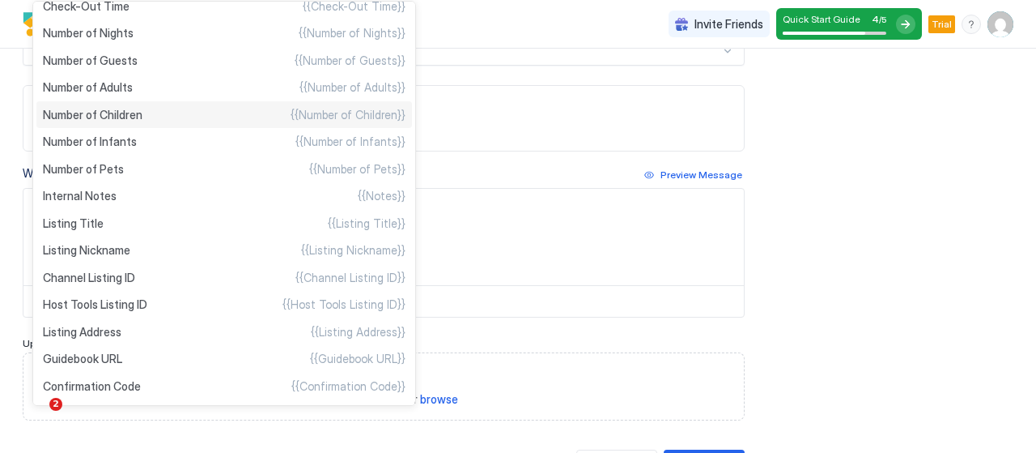
click at [181, 116] on div "Number of Children {{Number of Children}}" at bounding box center [224, 115] width 376 height 28
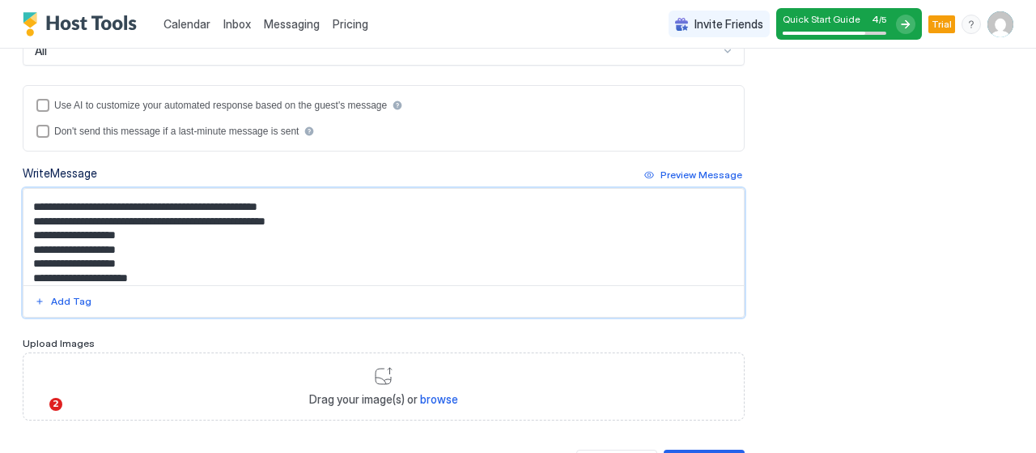
scroll to position [37, 0]
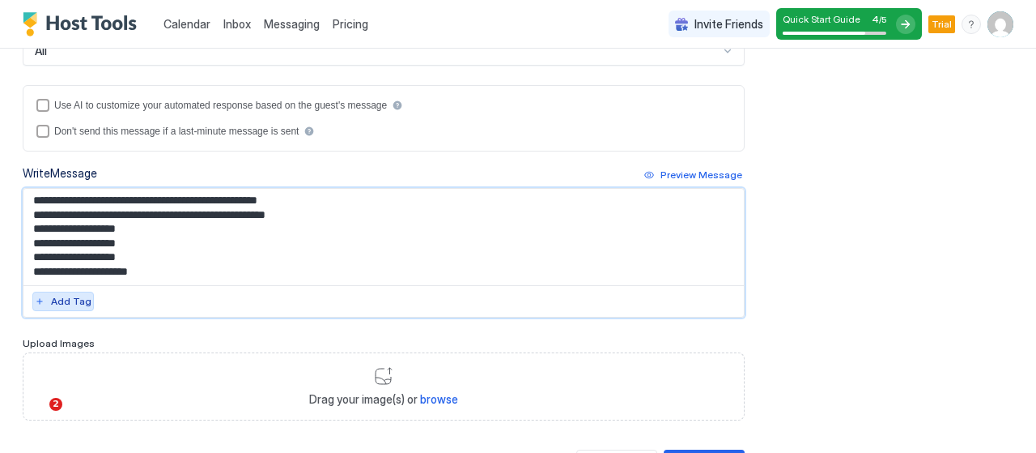
click at [86, 295] on button "Add Tag" at bounding box center [63, 300] width 62 height 19
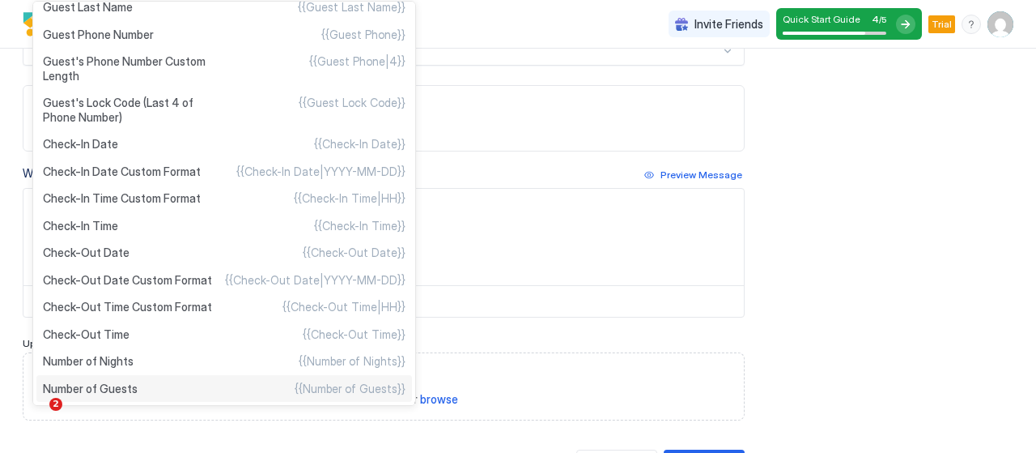
scroll to position [18, 0]
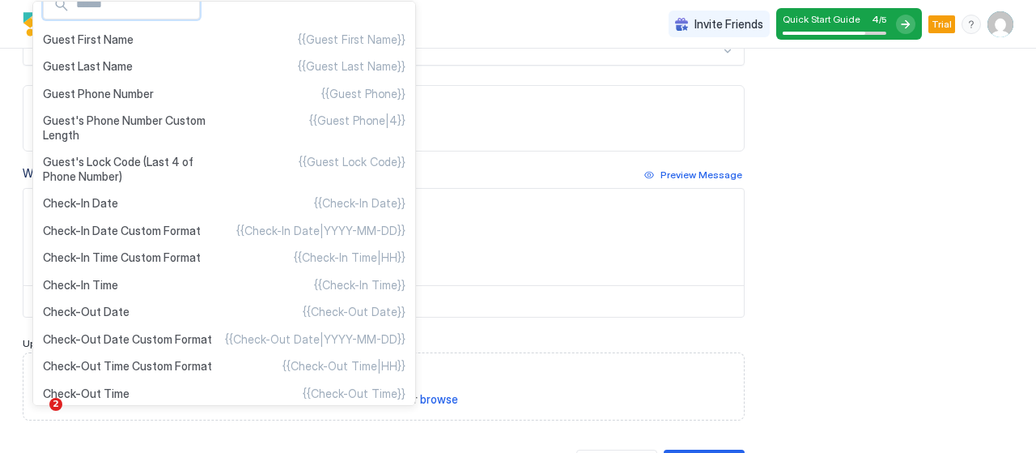
click at [566, 265] on div at bounding box center [518, 226] width 1036 height 453
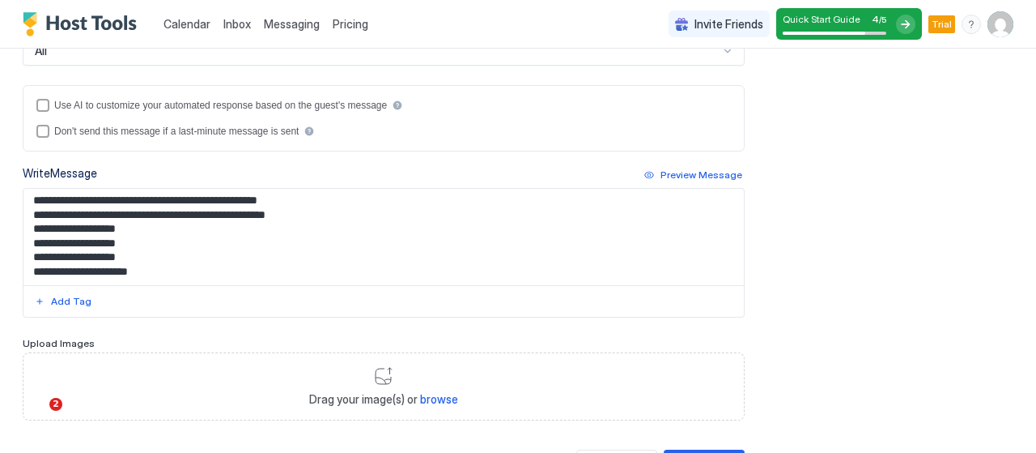
click at [240, 247] on textarea "**********" at bounding box center [377, 237] width 708 height 96
click at [236, 260] on textarea "**********" at bounding box center [377, 237] width 708 height 96
click at [60, 294] on div "Add Tag" at bounding box center [71, 301] width 40 height 15
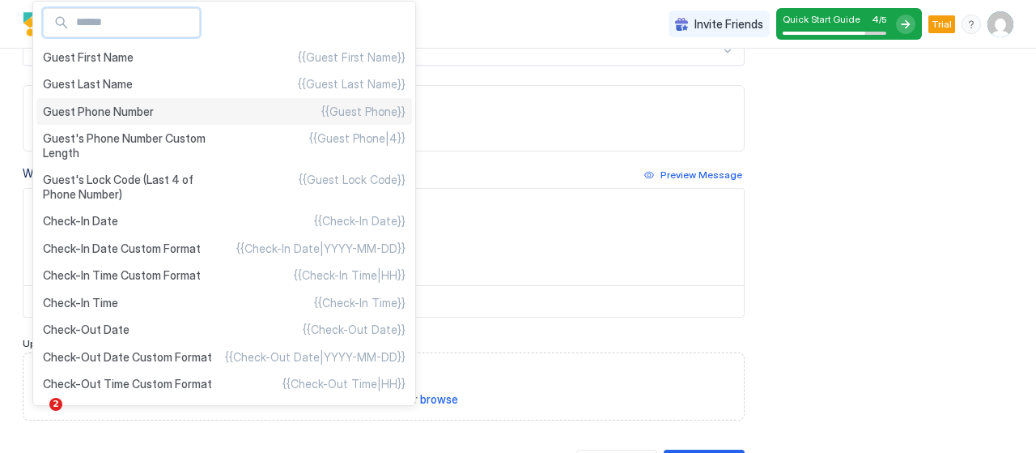
click at [168, 110] on div "Guest Phone Number {{Guest Phone}}" at bounding box center [224, 112] width 376 height 28
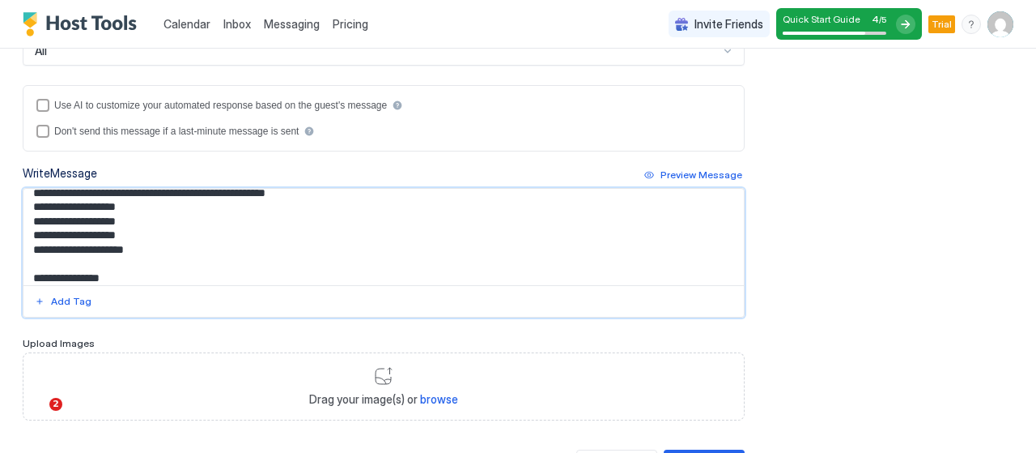
click at [170, 272] on textarea "**********" at bounding box center [377, 237] width 708 height 96
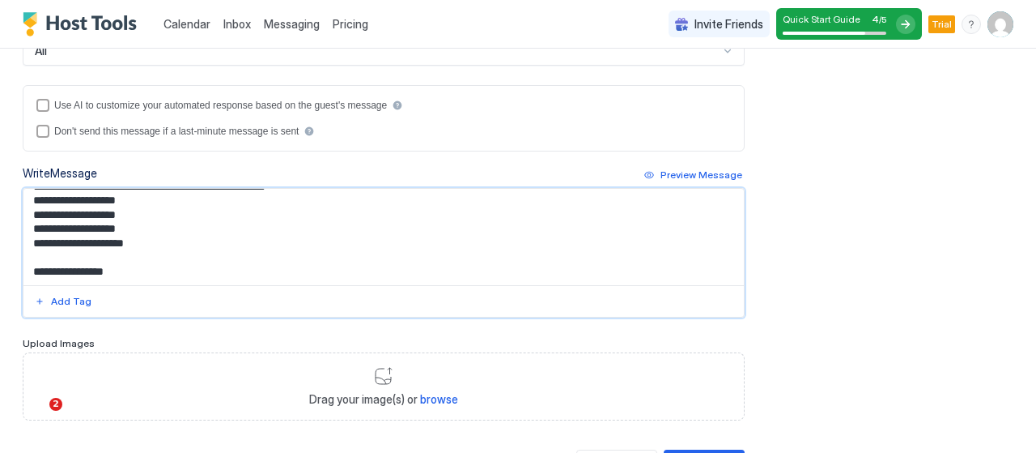
click at [44, 291] on button "Add Tag" at bounding box center [63, 300] width 62 height 19
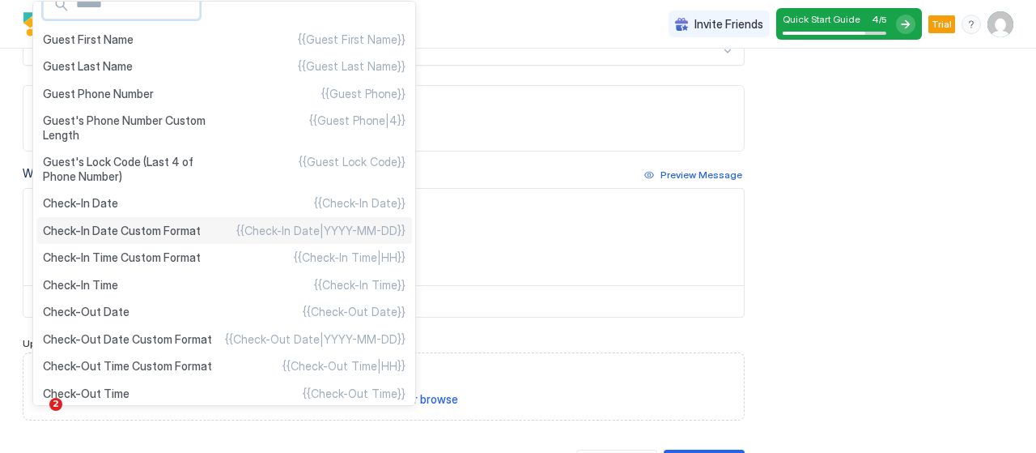
scroll to position [0, 0]
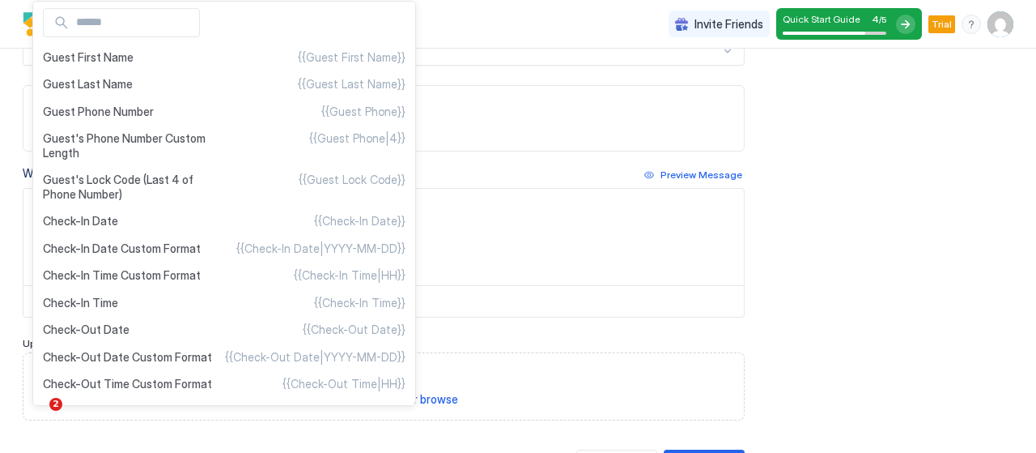
click at [623, 202] on div at bounding box center [518, 226] width 1036 height 453
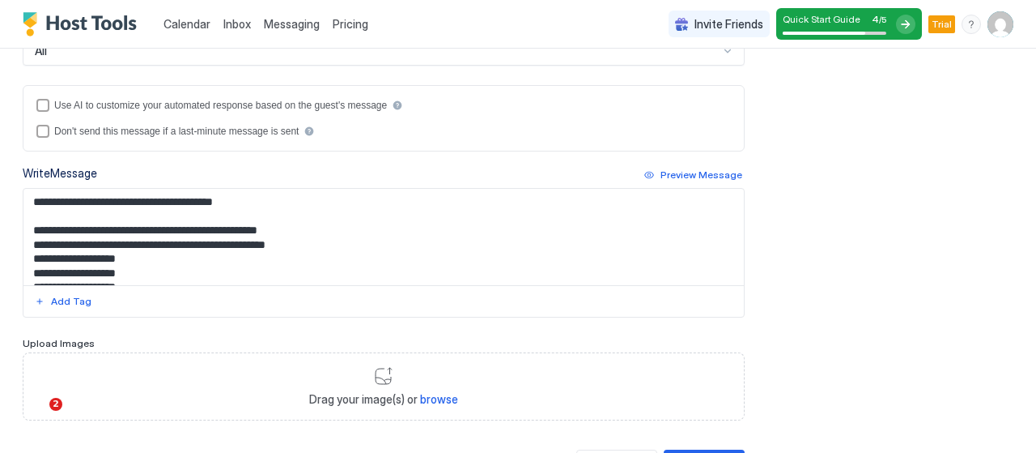
click at [32, 239] on textarea "**********" at bounding box center [377, 237] width 708 height 96
click at [214, 219] on textarea "**********" at bounding box center [377, 237] width 708 height 96
click at [308, 236] on textarea "**********" at bounding box center [377, 237] width 708 height 96
click at [28, 253] on textarea "**********" at bounding box center [377, 237] width 708 height 96
click at [26, 273] on textarea "**********" at bounding box center [377, 237] width 708 height 96
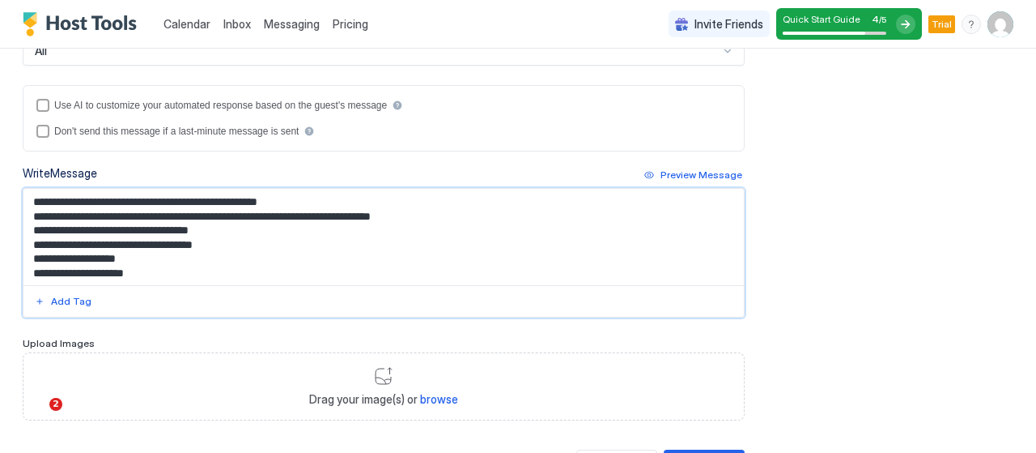
scroll to position [29, 0]
click at [29, 252] on textarea "**********" at bounding box center [377, 237] width 708 height 96
click at [31, 275] on textarea "**********" at bounding box center [377, 237] width 708 height 96
click at [31, 268] on textarea "**********" at bounding box center [377, 237] width 708 height 96
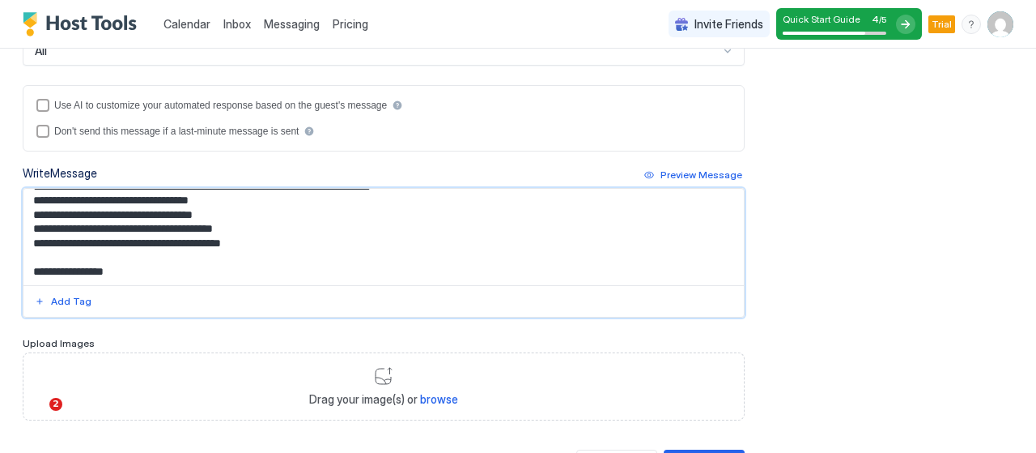
scroll to position [87, 0]
click at [28, 240] on textarea "**********" at bounding box center [377, 237] width 708 height 96
click at [677, 168] on div "Preview Message" at bounding box center [702, 175] width 82 height 15
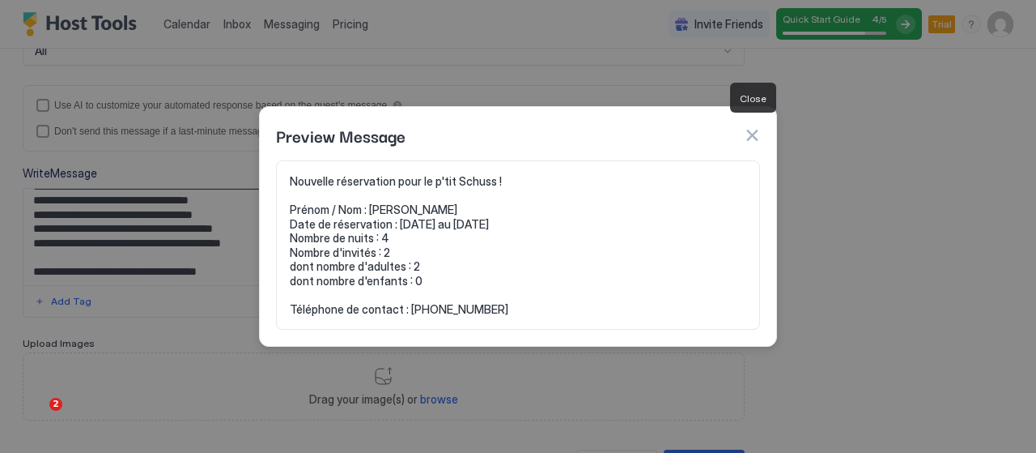
click at [758, 127] on button "button" at bounding box center [752, 135] width 16 height 16
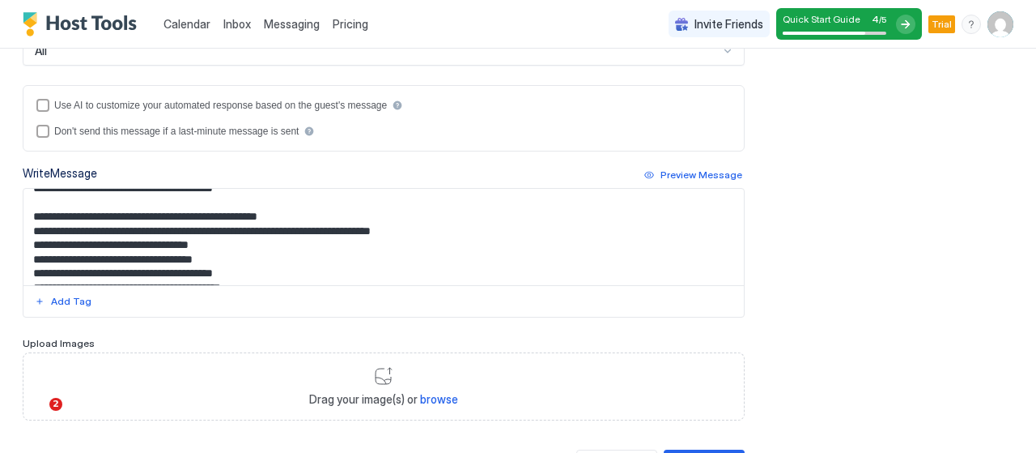
scroll to position [0, 0]
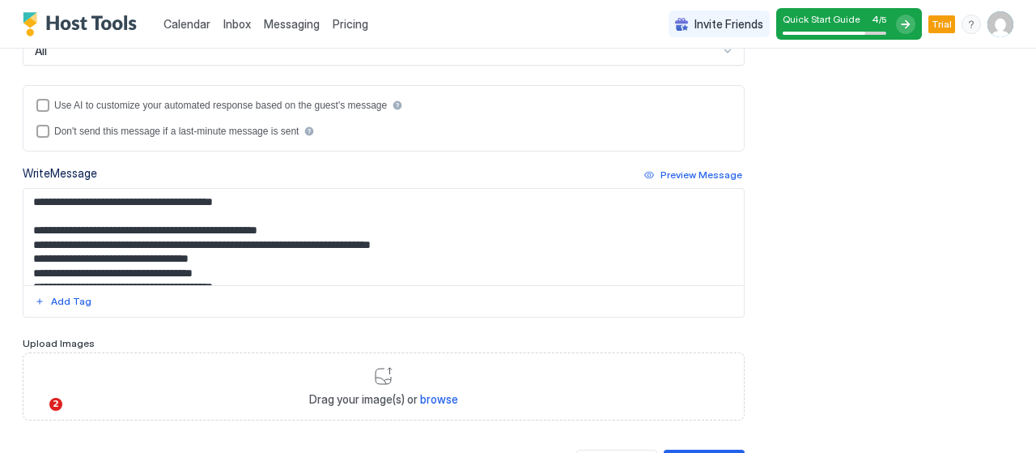
click at [291, 239] on textarea "**********" at bounding box center [377, 237] width 708 height 96
click at [487, 233] on textarea "**********" at bounding box center [377, 237] width 708 height 96
type textarea "**********"
click at [674, 170] on div "Preview Message" at bounding box center [702, 175] width 82 height 15
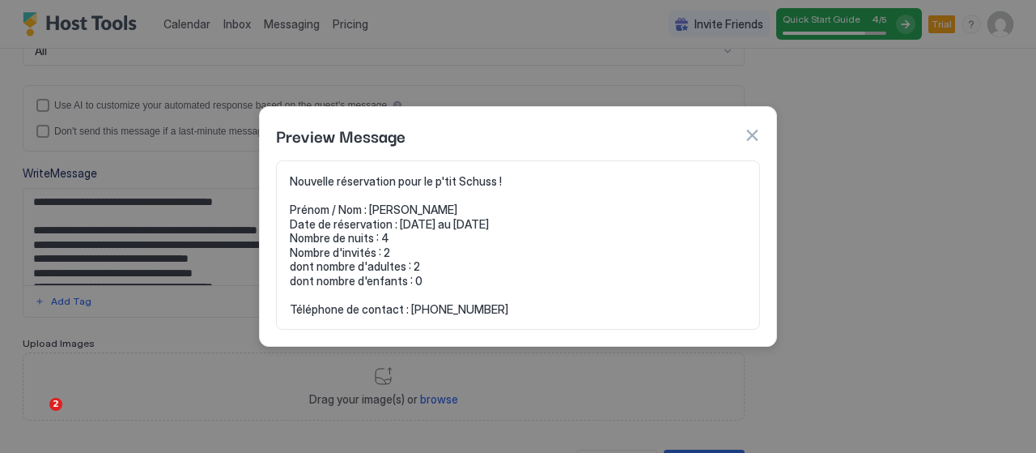
click at [596, 190] on pre "Nouvelle réservation pour le p'tit Schuss ! Prénom / Nom : Juniper Johnson Date…" at bounding box center [518, 245] width 457 height 142
click at [486, 176] on pre "Nouvelle réservation pour le p'tit Schuss ! Prénom / Nom : Juniper Johnson Date…" at bounding box center [518, 245] width 457 height 142
drag, startPoint x: 506, startPoint y: 174, endPoint x: 274, endPoint y: 172, distance: 232.4
click at [274, 172] on div "Nouvelle réservation pour le p'tit Schuss ! Prénom / Nom : Juniper Johnson Date…" at bounding box center [518, 252] width 517 height 185
copy pre "Nouvelle réservation pour le p'tit Schuss !"
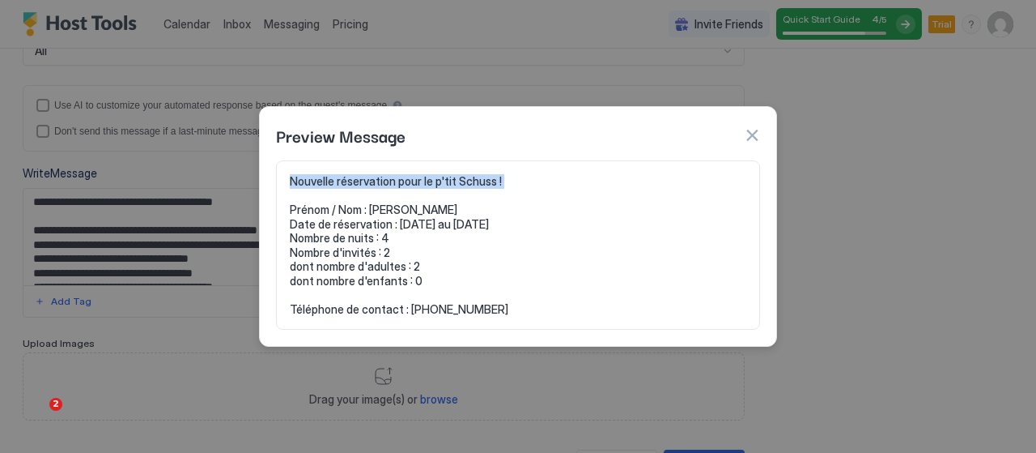
click at [751, 129] on button "button" at bounding box center [752, 135] width 16 height 16
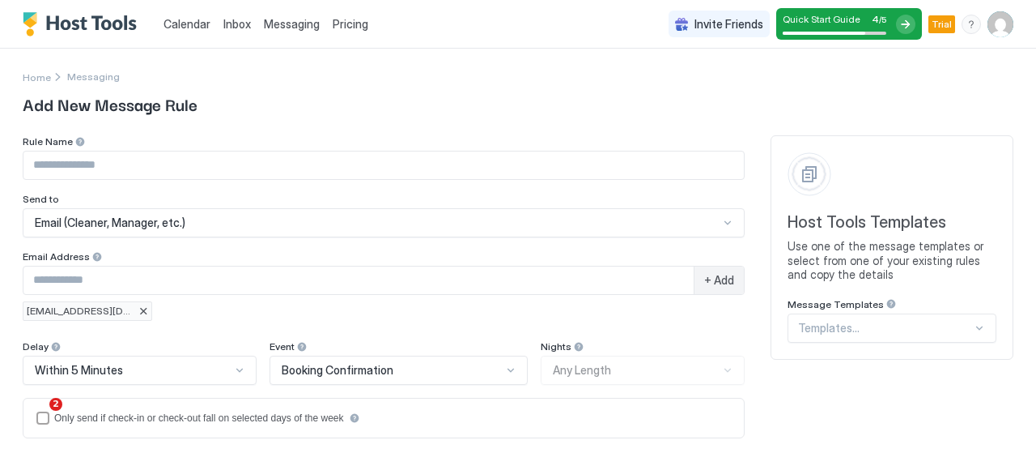
click at [121, 168] on input "Input Field" at bounding box center [383, 165] width 721 height 28
paste input "**********"
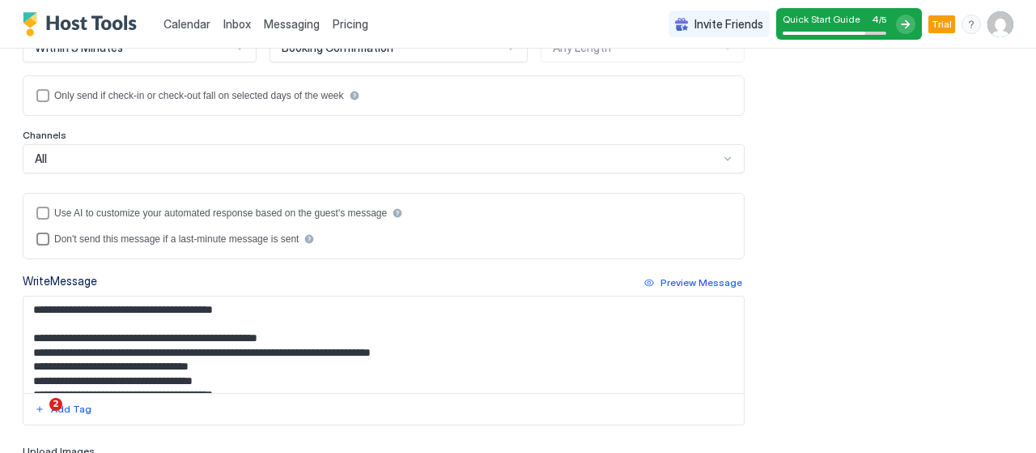
scroll to position [324, 0]
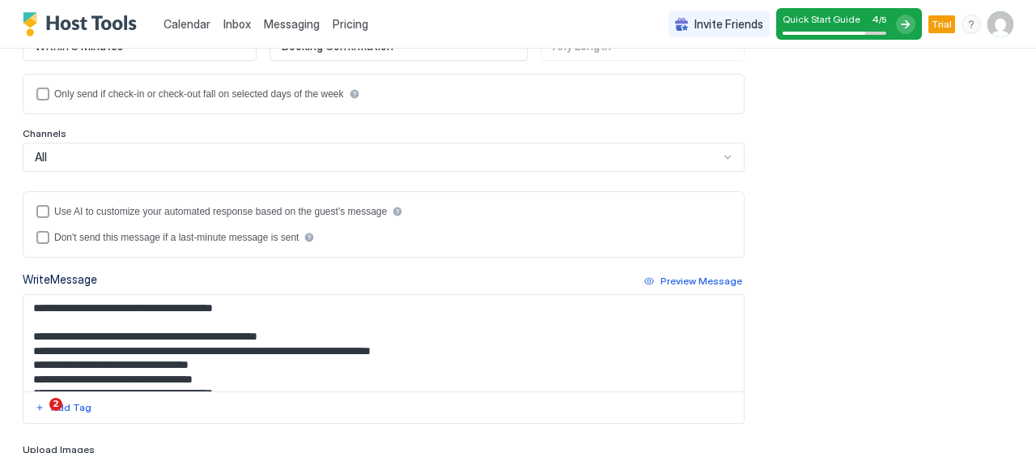
type input "**********"
click at [231, 302] on textarea "**********" at bounding box center [377, 343] width 708 height 96
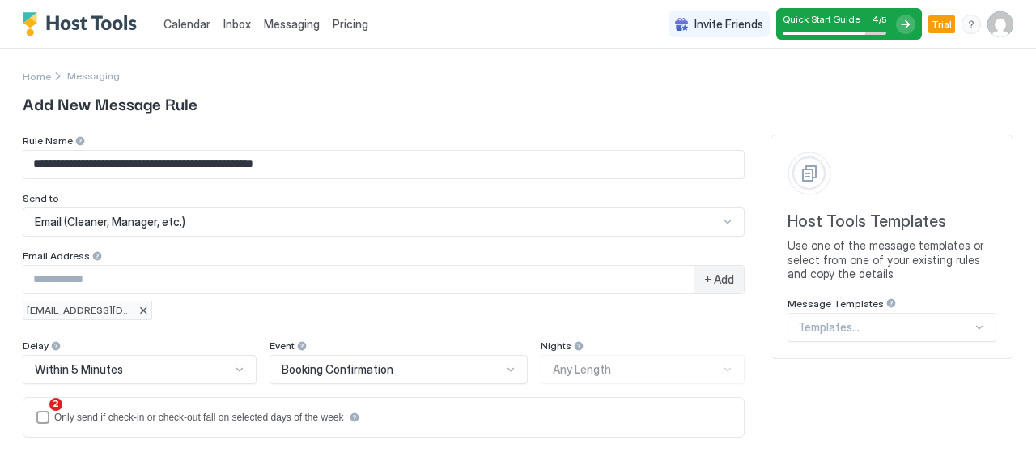
scroll to position [0, 0]
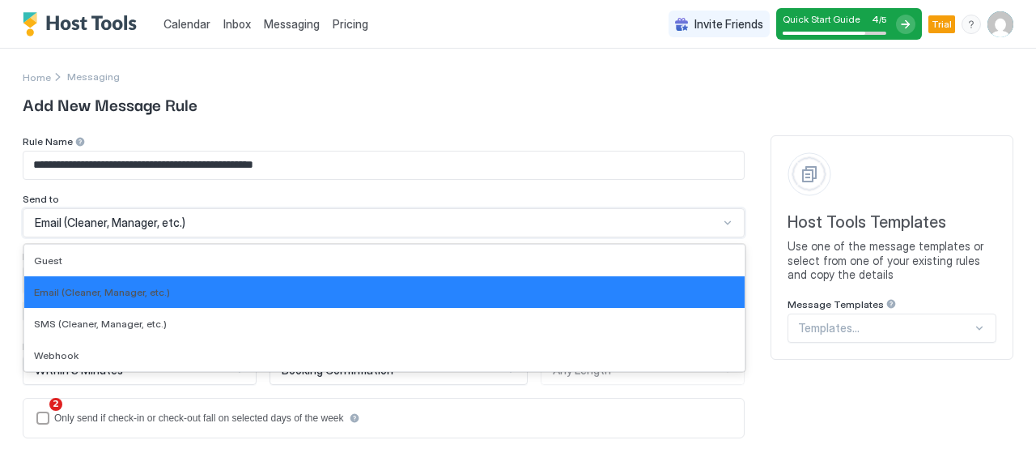
click at [359, 224] on div "Email (Cleaner, Manager, etc.)" at bounding box center [377, 222] width 684 height 15
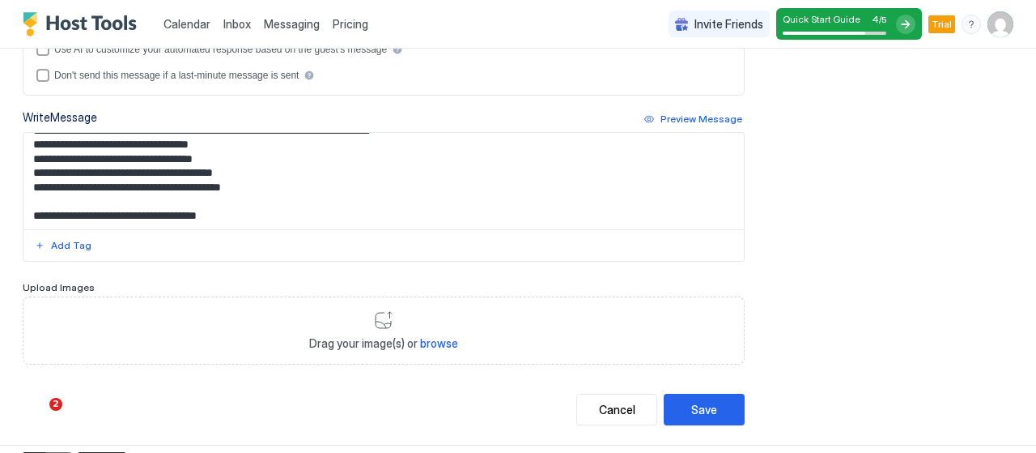
scroll to position [502, 0]
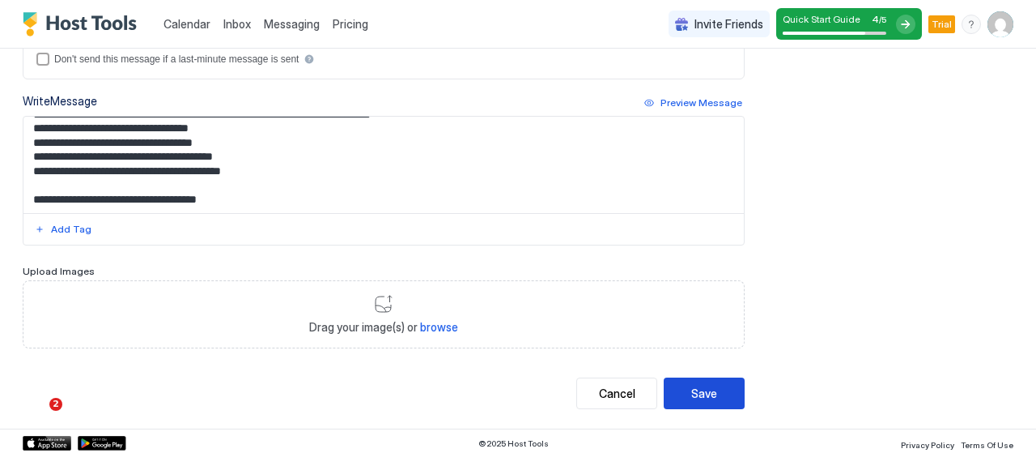
click at [707, 389] on button "Save" at bounding box center [704, 393] width 81 height 32
type textarea "**********"
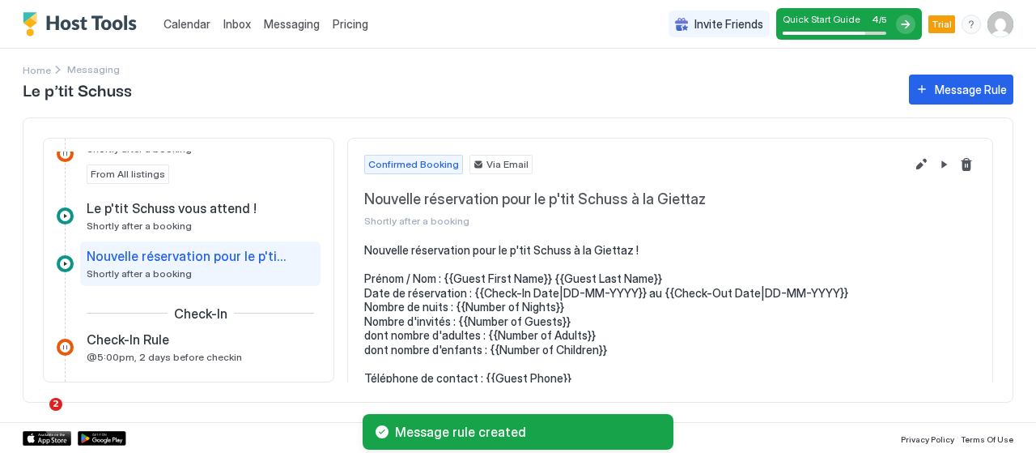
scroll to position [18, 0]
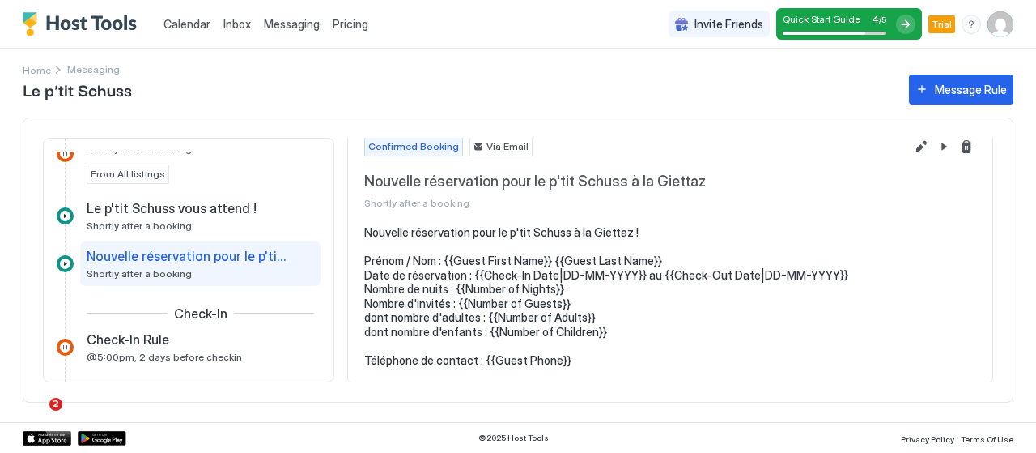
click at [193, 30] on span "Calendar" at bounding box center [187, 24] width 47 height 14
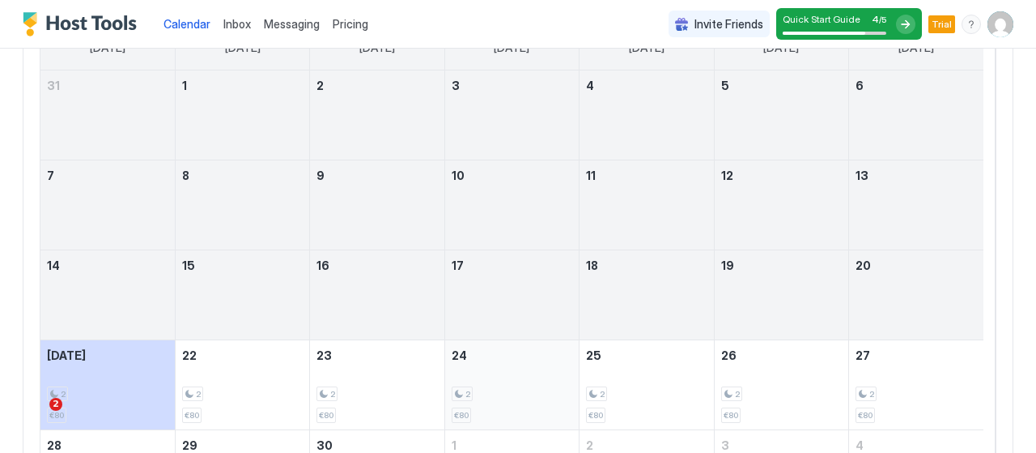
scroll to position [162, 0]
click at [582, 348] on div "2 €80" at bounding box center [647, 382] width 134 height 89
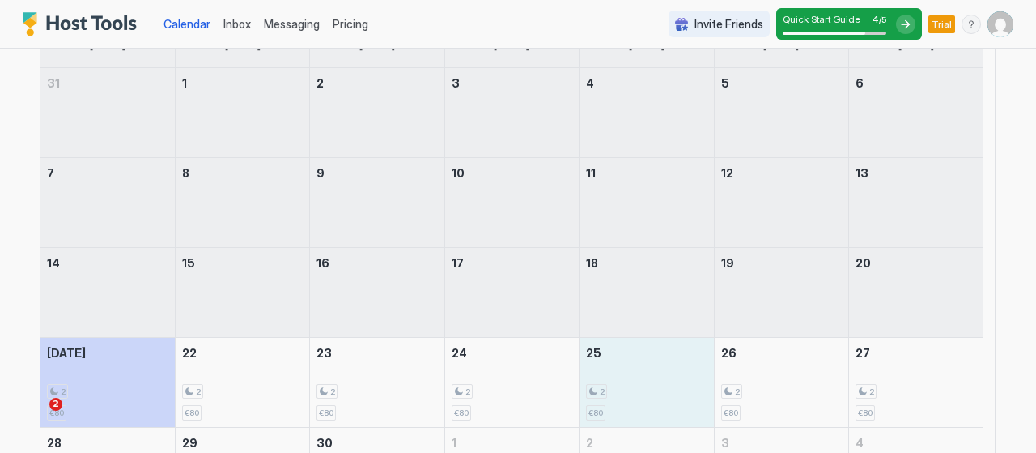
click at [608, 354] on div at bounding box center [518, 226] width 1036 height 453
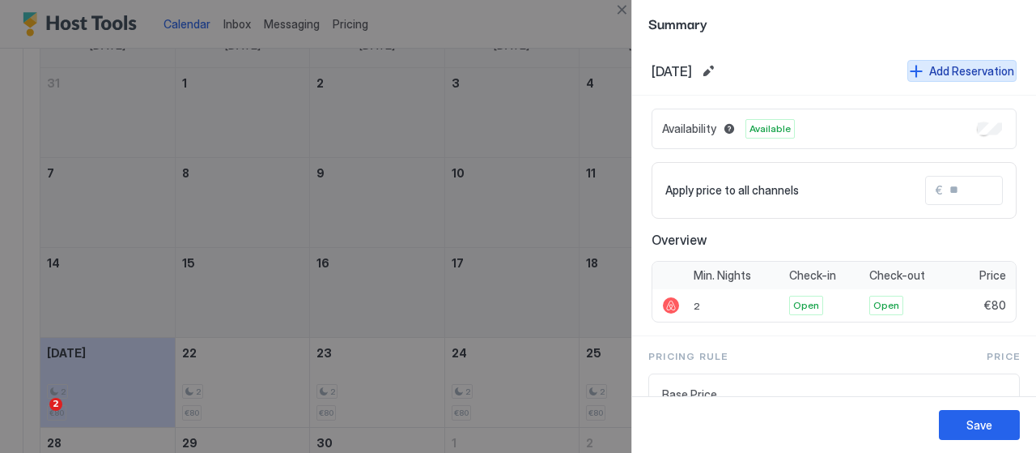
click at [980, 70] on div "Add Reservation" at bounding box center [971, 70] width 85 height 17
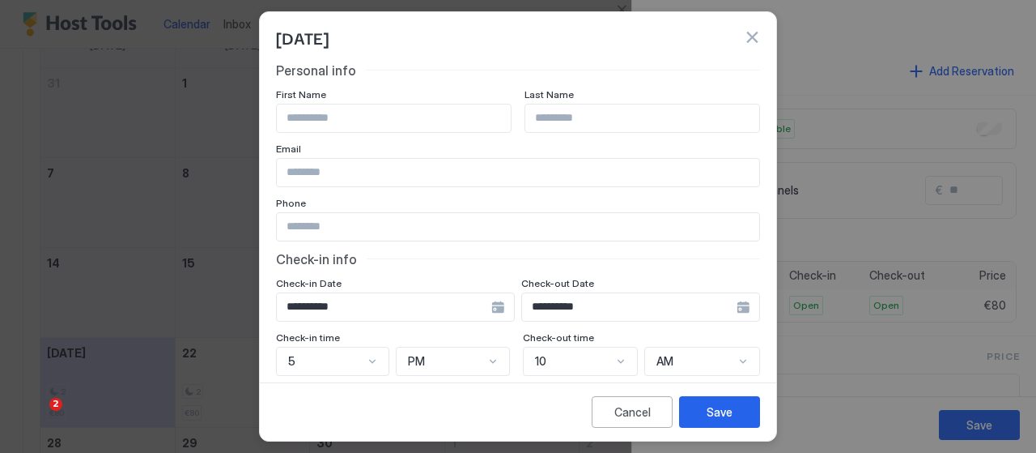
click at [377, 120] on input "Input Field" at bounding box center [394, 118] width 234 height 28
type input "****"
type input "********"
type input "**********"
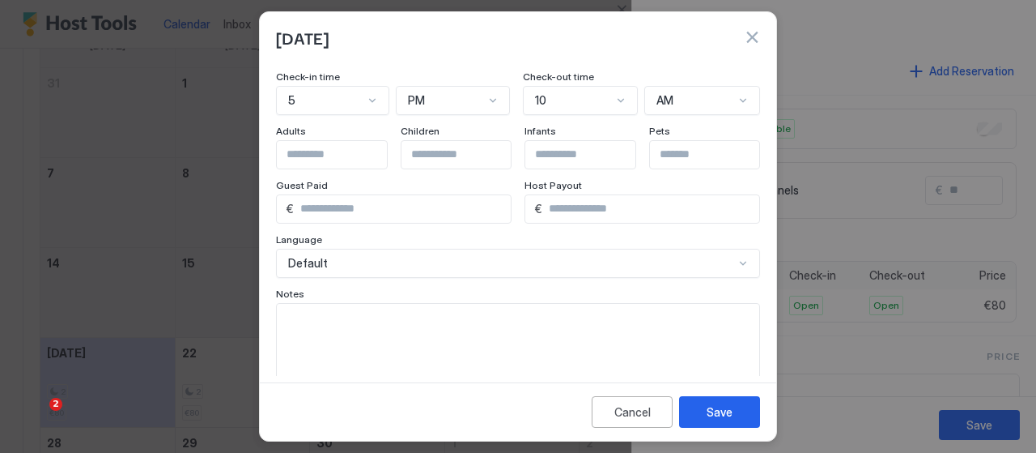
scroll to position [282, 0]
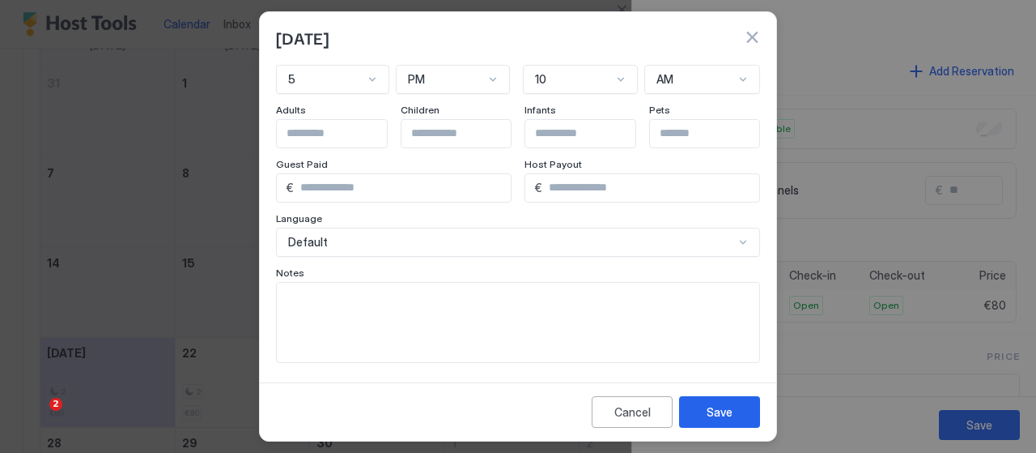
click at [421, 193] on input "*" at bounding box center [402, 188] width 217 height 28
type input "***"
click at [569, 214] on div "Language" at bounding box center [518, 219] width 484 height 15
click at [561, 244] on div "Default" at bounding box center [518, 241] width 484 height 29
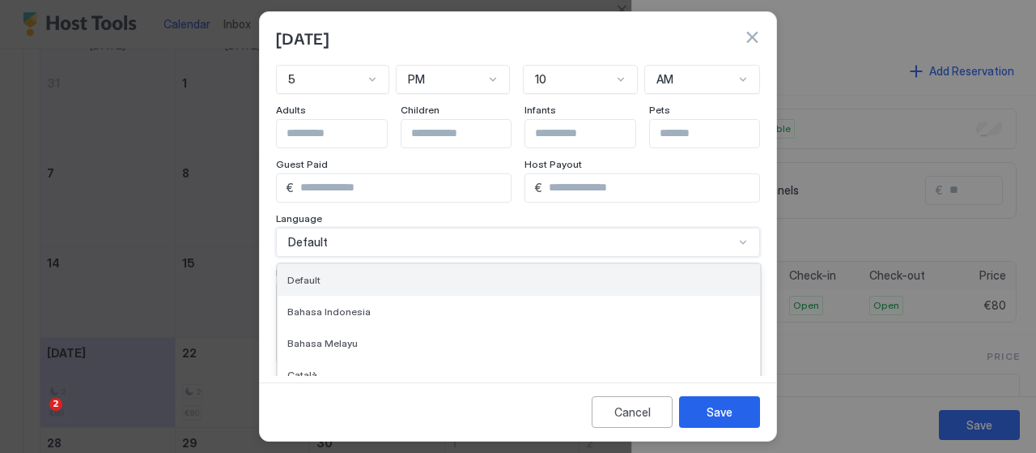
scroll to position [321, 0]
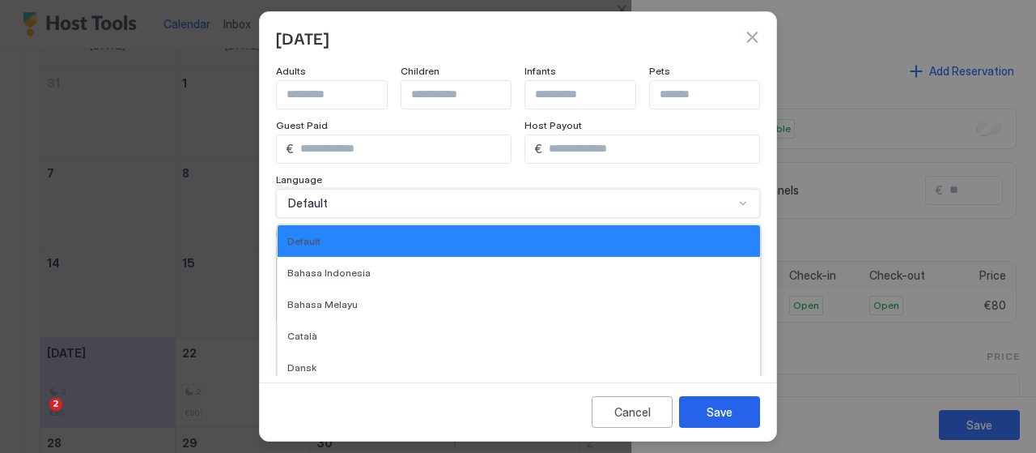
click at [484, 190] on div "**********" at bounding box center [518, 33] width 484 height 582
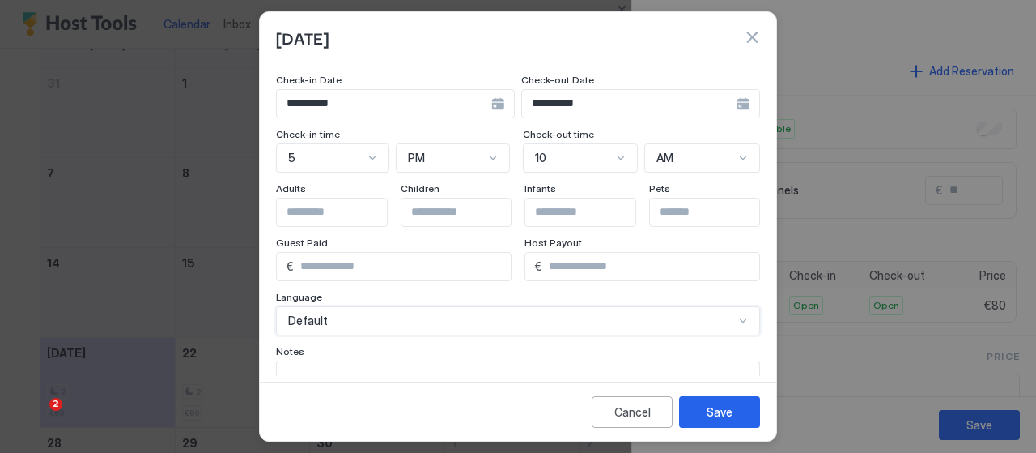
scroll to position [201, 0]
drag, startPoint x: 319, startPoint y: 195, endPoint x: 319, endPoint y: 206, distance: 11.3
click at [319, 196] on div "Adults" at bounding box center [332, 192] width 112 height 15
click at [319, 212] on input "Input Field" at bounding box center [343, 215] width 133 height 28
type input "*"
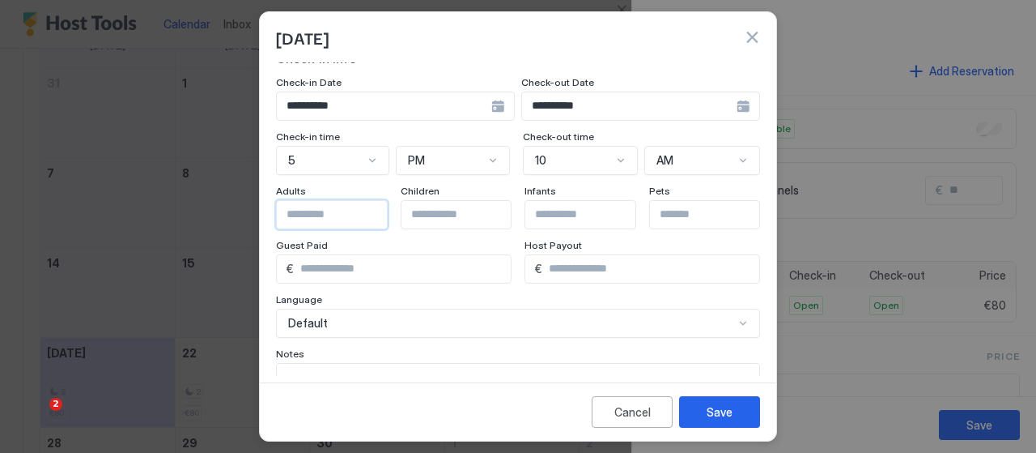
click at [589, 210] on input "Input Field" at bounding box center [591, 215] width 133 height 28
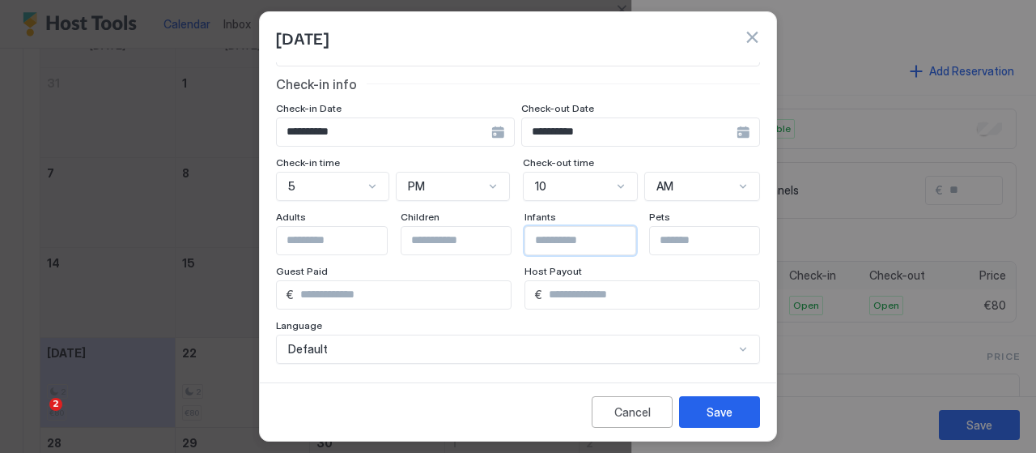
scroll to position [243, 0]
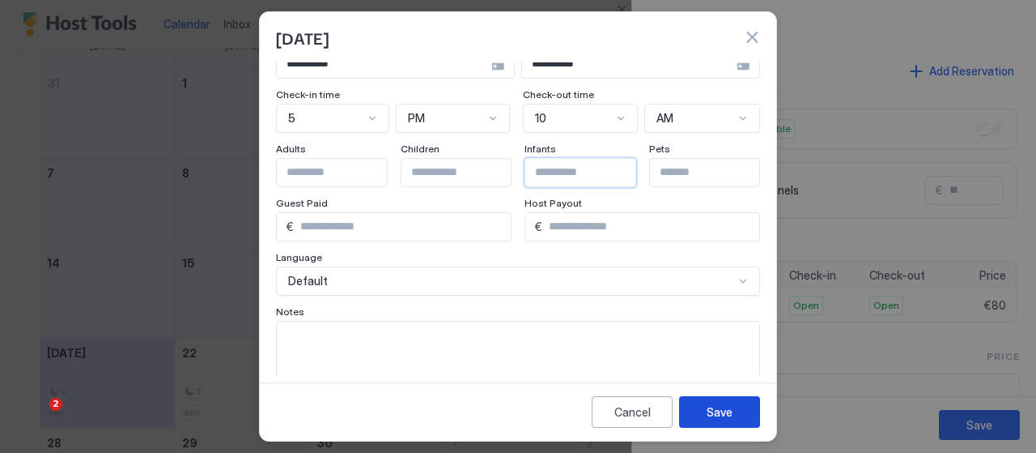
type input "*"
click at [724, 402] on button "Save" at bounding box center [719, 412] width 81 height 32
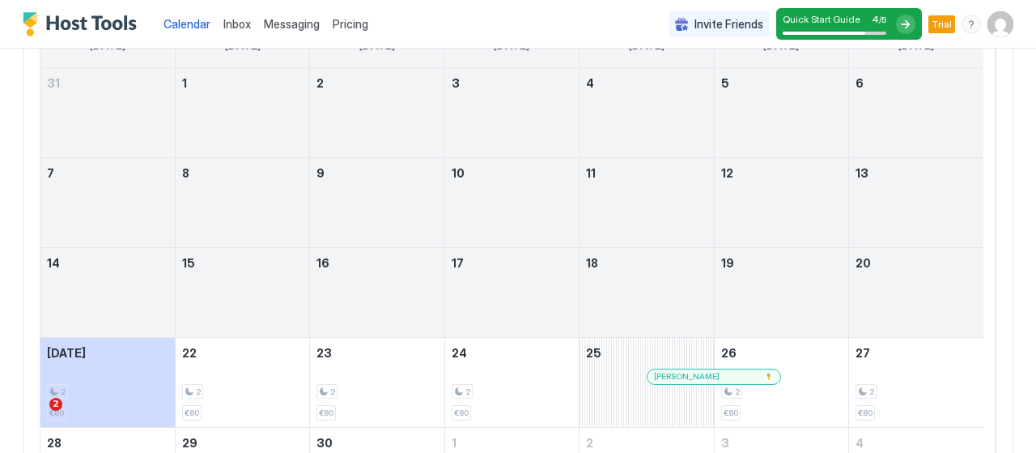
click at [0, 0] on div at bounding box center [0, 0] width 0 height 0
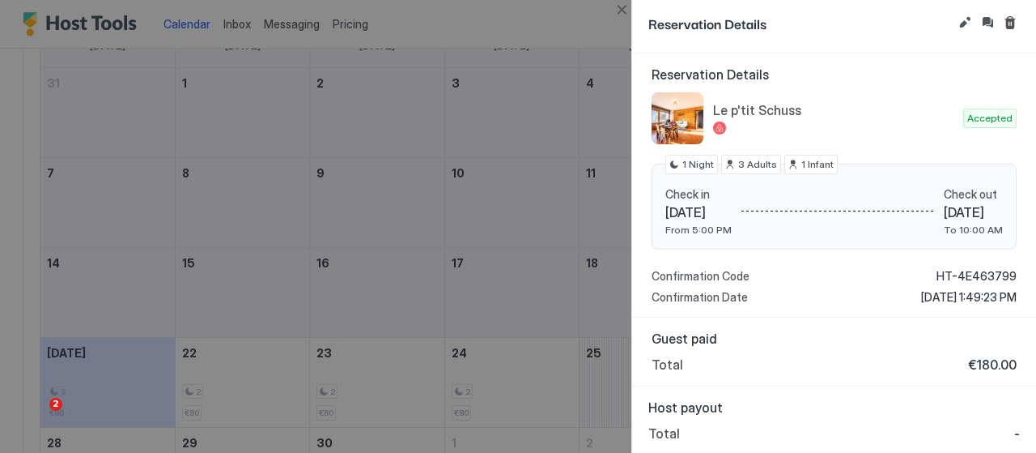
scroll to position [0, 0]
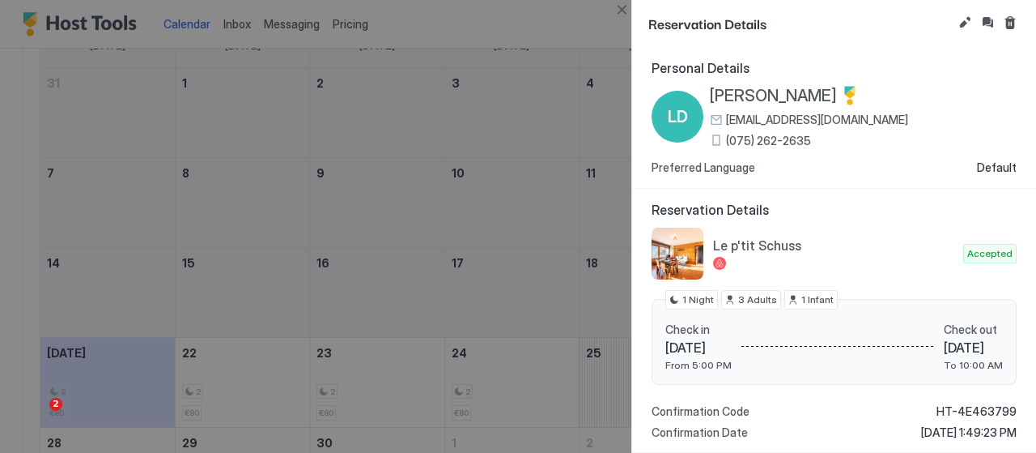
click at [971, 12] on div "Reservation Details" at bounding box center [834, 23] width 404 height 47
click at [963, 23] on button "Edit reservation" at bounding box center [964, 22] width 19 height 19
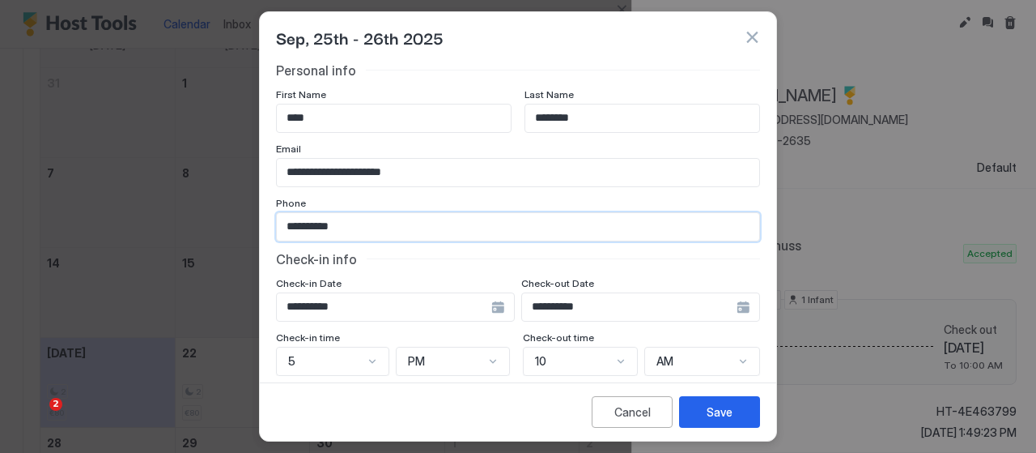
drag, startPoint x: 293, startPoint y: 227, endPoint x: 344, endPoint y: 259, distance: 60.0
click at [293, 227] on input "**********" at bounding box center [518, 227] width 483 height 28
type input "**********"
click at [748, 39] on button "button" at bounding box center [752, 37] width 16 height 16
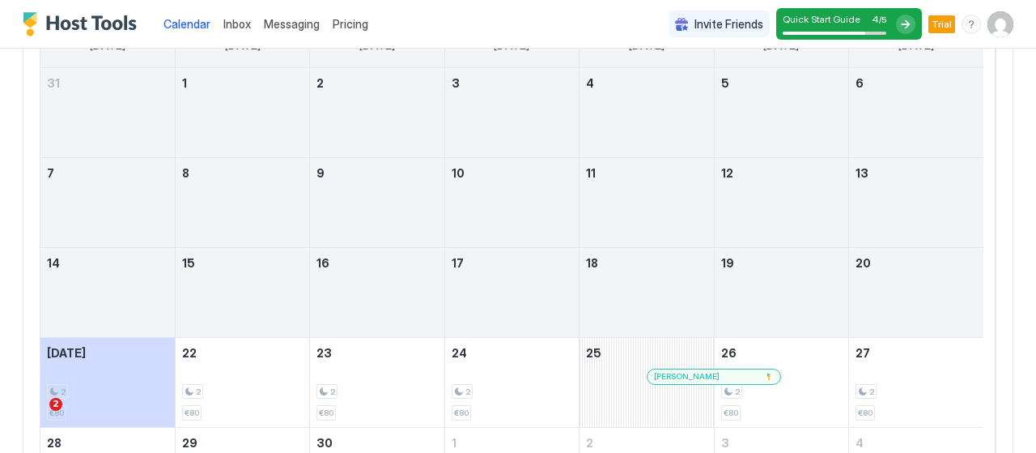
scroll to position [243, 0]
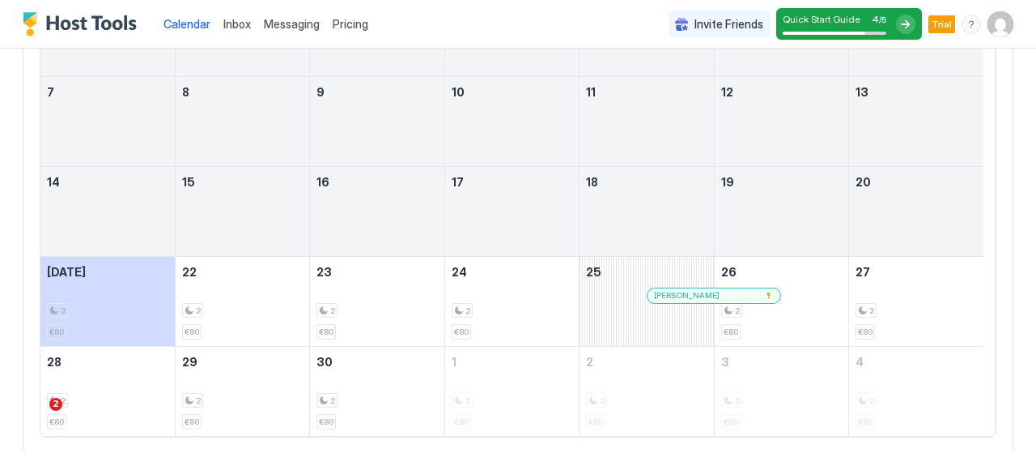
click at [751, 291] on div at bounding box center [752, 295] width 13 height 13
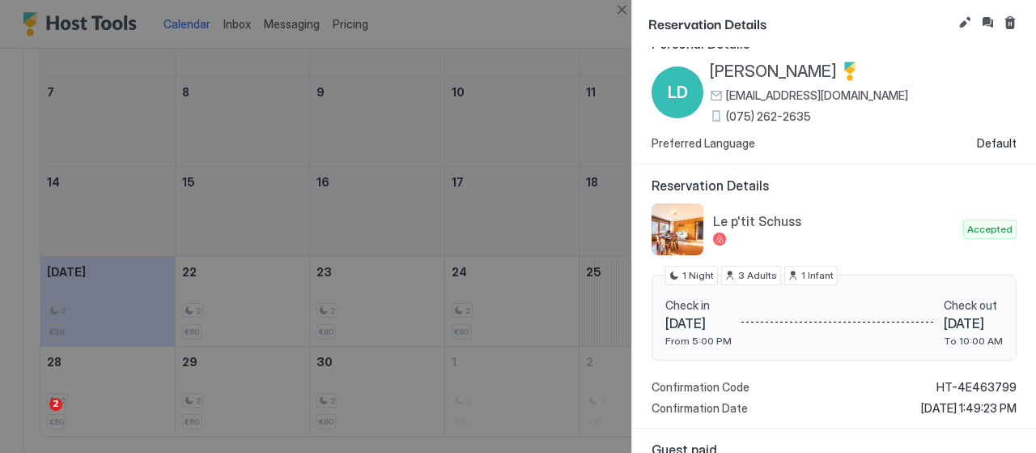
scroll to position [0, 0]
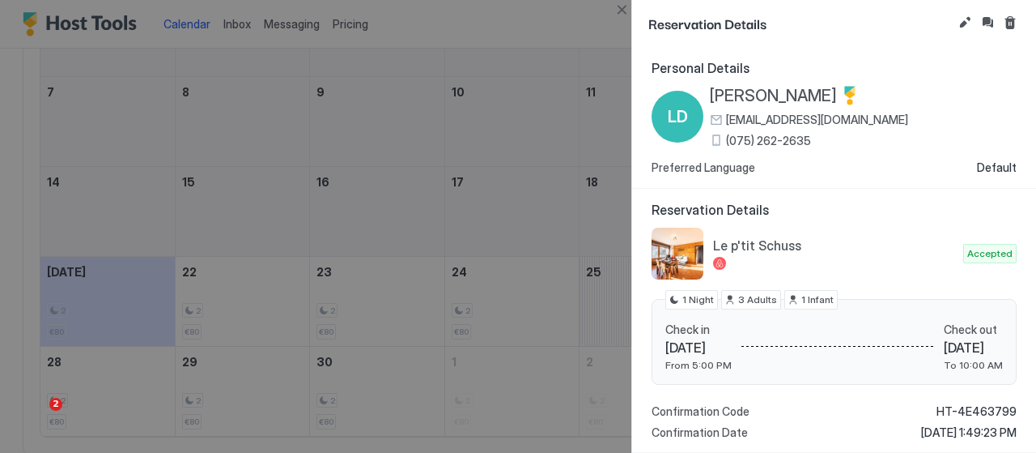
click at [495, 129] on div at bounding box center [518, 226] width 1036 height 453
click at [547, 230] on div at bounding box center [518, 226] width 1036 height 453
click at [576, 53] on div at bounding box center [518, 226] width 1036 height 453
click at [784, 147] on span "(075) 262-2635" at bounding box center [768, 141] width 85 height 15
click at [386, 283] on div at bounding box center [518, 226] width 1036 height 453
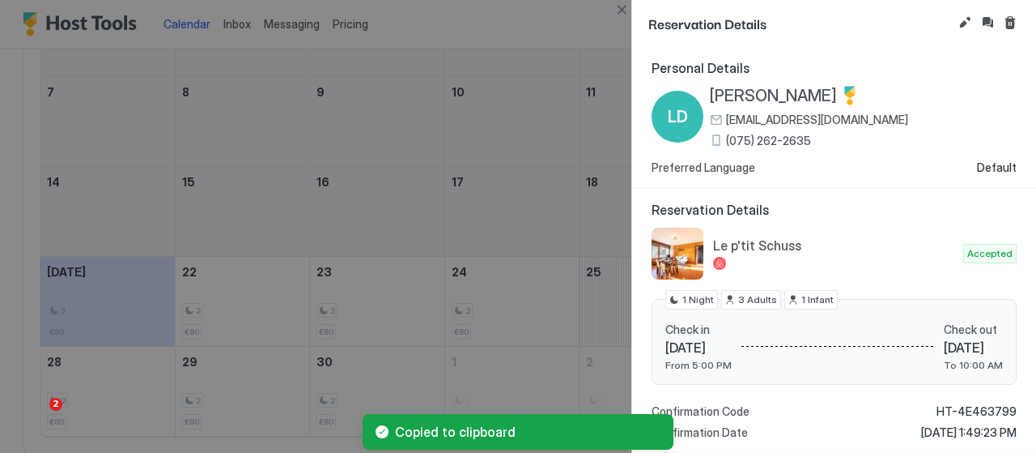
click at [390, 290] on div at bounding box center [518, 226] width 1036 height 453
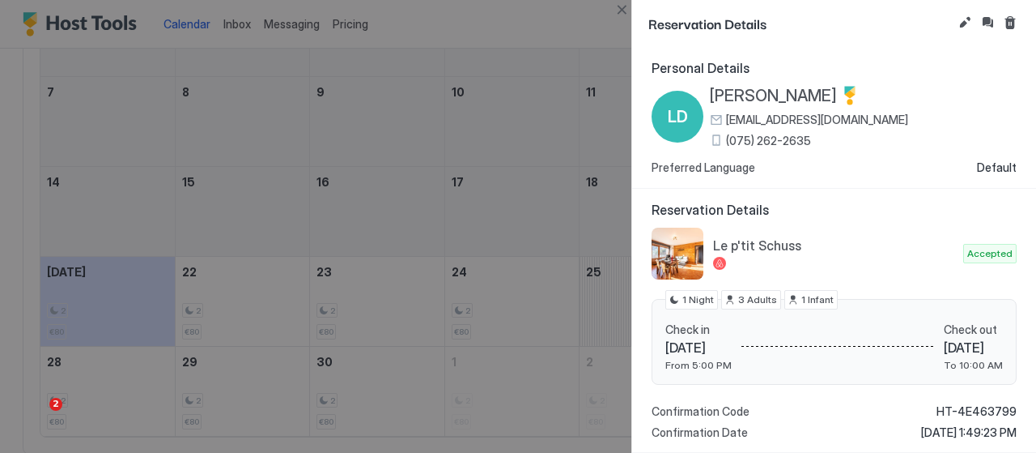
click at [495, 240] on div at bounding box center [518, 226] width 1036 height 453
drag, startPoint x: 708, startPoint y: 27, endPoint x: 759, endPoint y: 14, distance: 52.6
click at [708, 28] on span "Reservation Details" at bounding box center [800, 23] width 304 height 20
click at [587, 56] on div at bounding box center [518, 226] width 1036 height 453
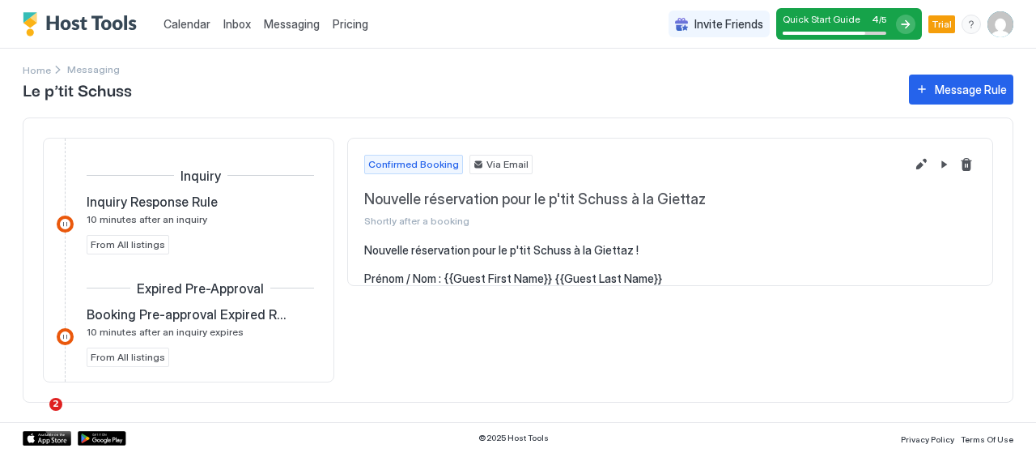
scroll to position [485, 0]
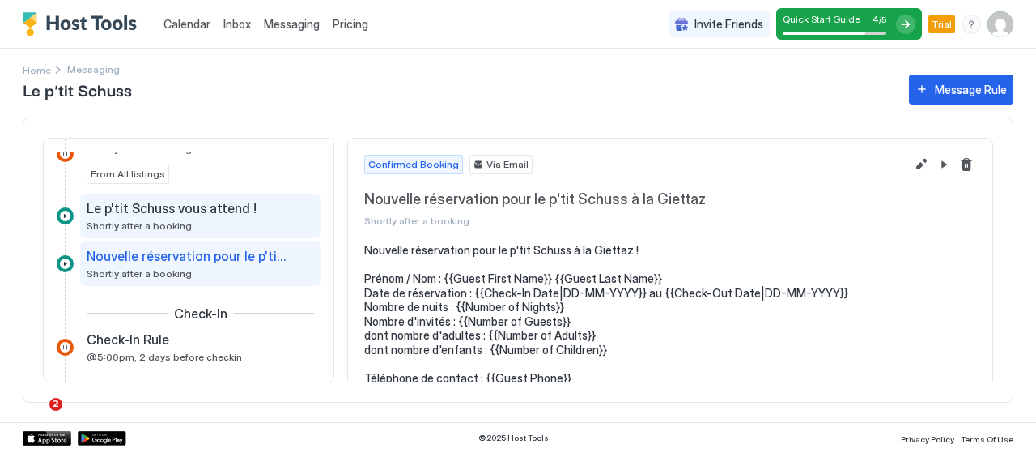
click at [219, 207] on span "Le p'tit Schuss vous attend !" at bounding box center [172, 208] width 170 height 16
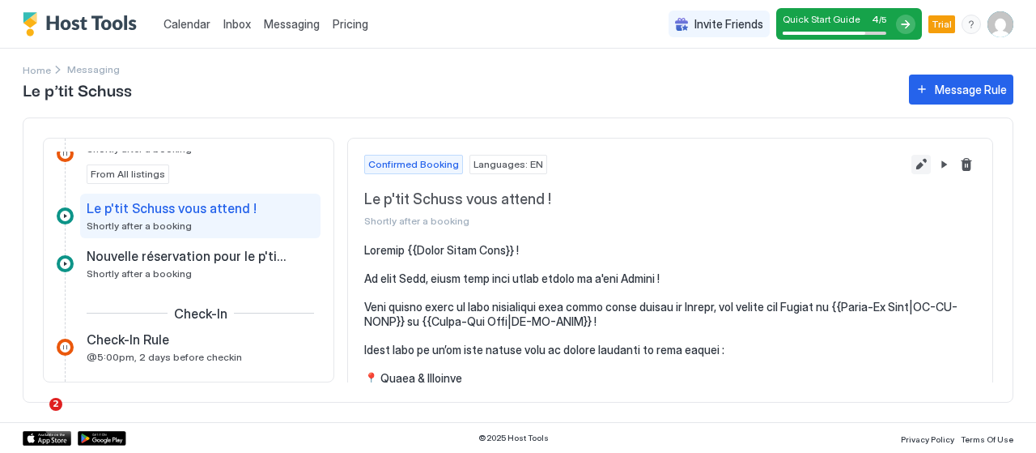
click at [916, 161] on button "Edit message rule" at bounding box center [921, 164] width 19 height 19
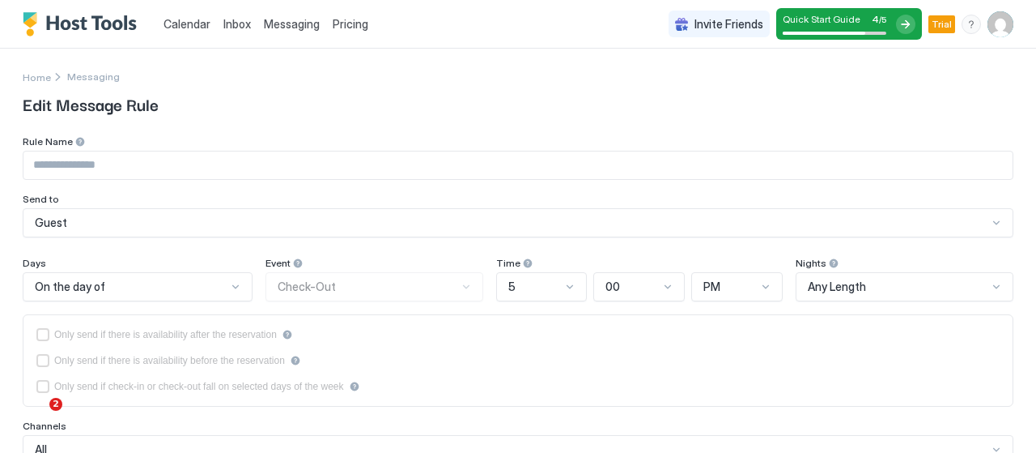
type input "**********"
type textarea "**********"
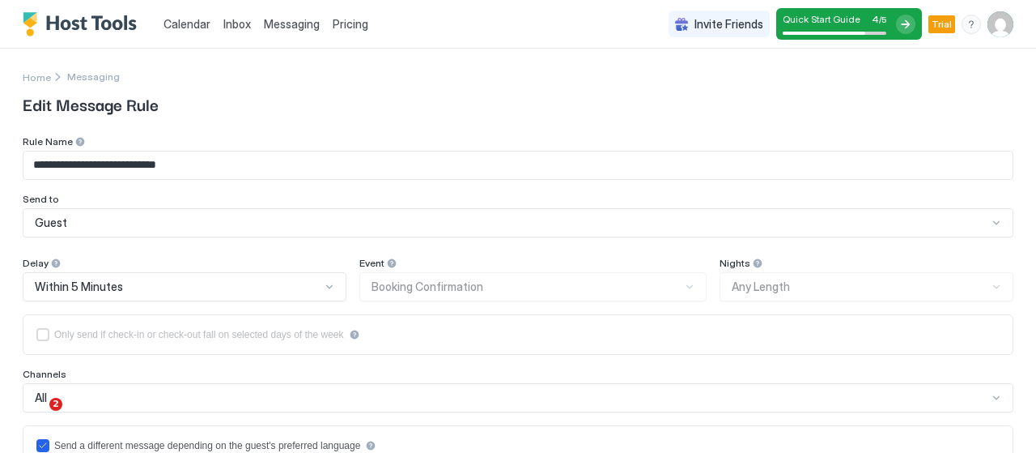
click at [244, 22] on span "Inbox" at bounding box center [237, 24] width 28 height 14
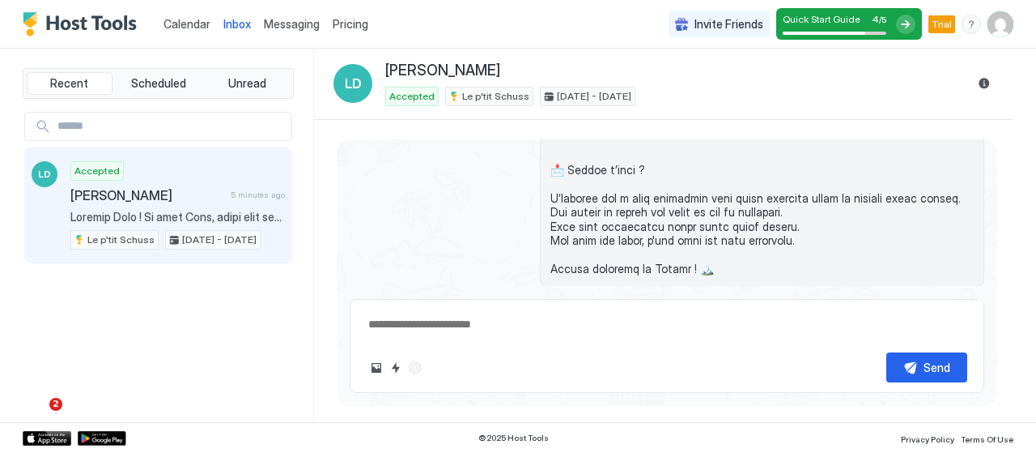
scroll to position [1251, 0]
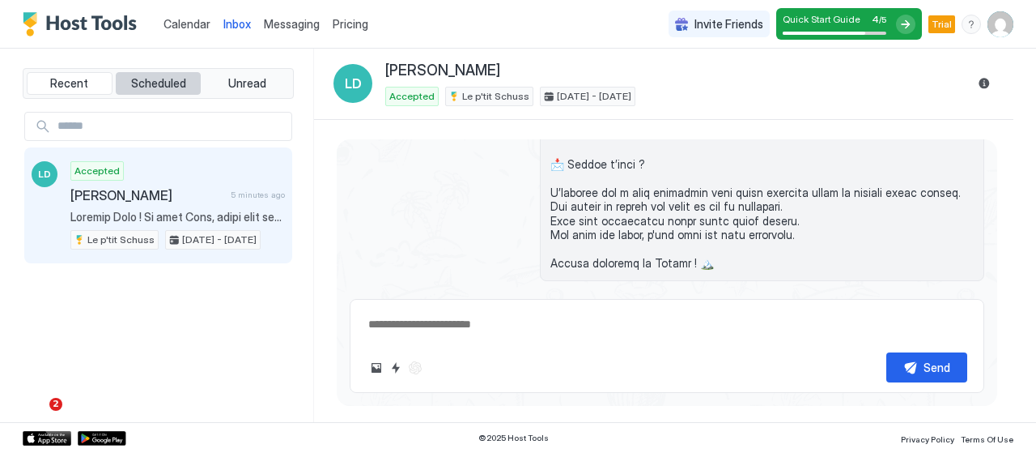
click at [176, 83] on span "Scheduled" at bounding box center [158, 83] width 55 height 15
click at [100, 91] on button "Recent" at bounding box center [70, 83] width 86 height 23
click at [215, 83] on button "Unread" at bounding box center [247, 83] width 86 height 23
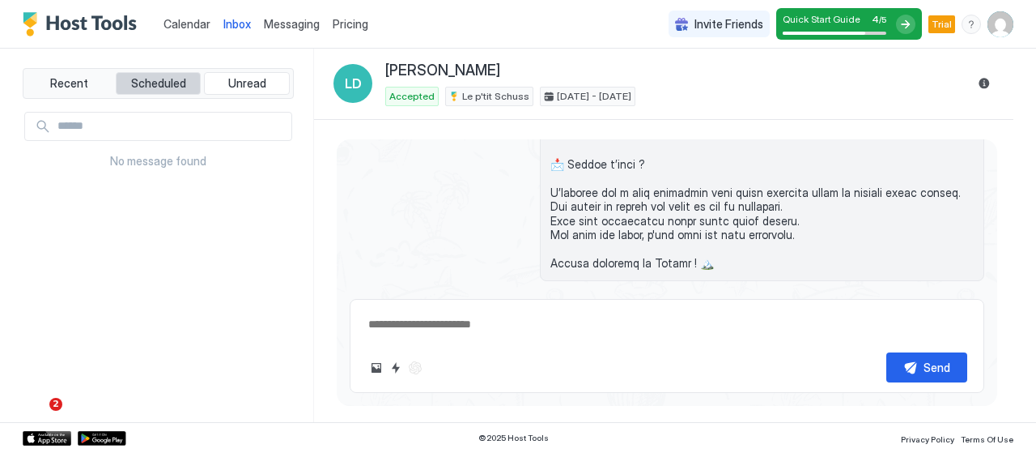
click at [115, 86] on div "Recent Scheduled Unread" at bounding box center [158, 83] width 271 height 31
click at [120, 87] on button "Scheduled" at bounding box center [159, 83] width 86 height 23
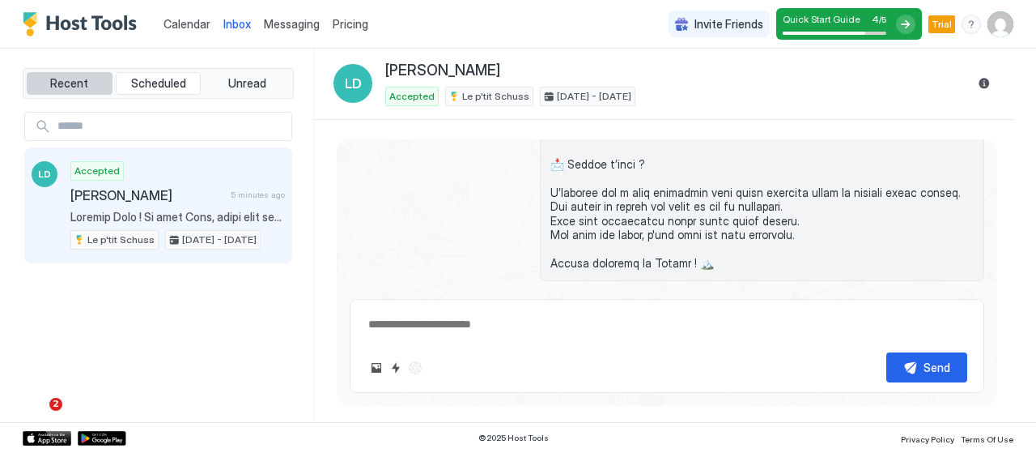
click at [87, 87] on button "Recent" at bounding box center [70, 83] width 86 height 23
type textarea "*"
click at [304, 17] on span "Messaging" at bounding box center [292, 24] width 56 height 14
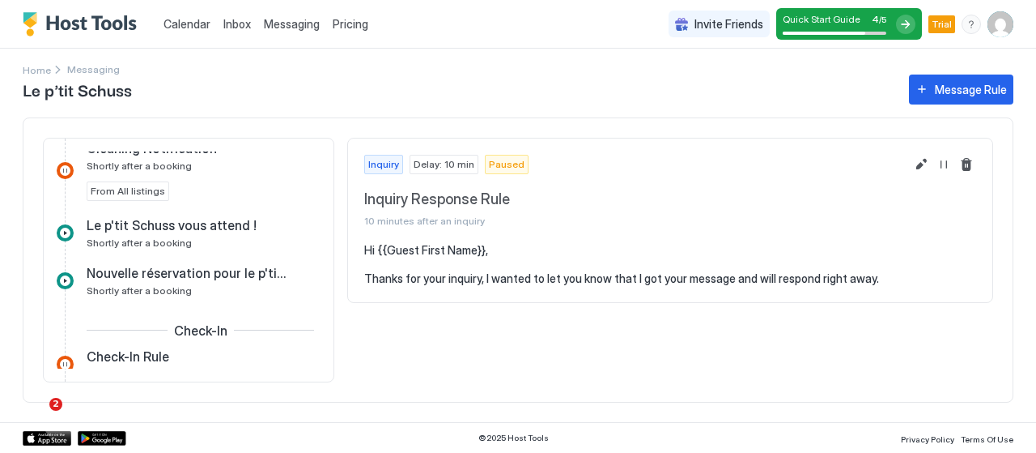
scroll to position [486, 0]
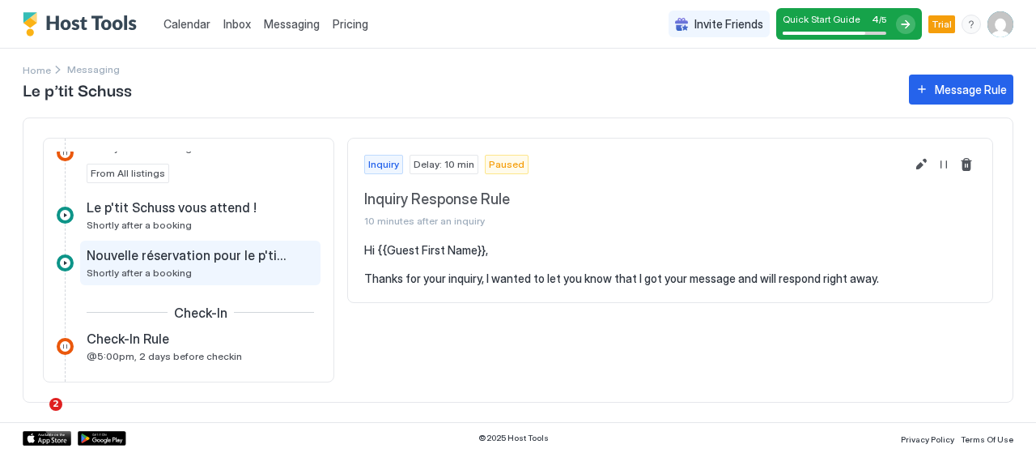
click at [189, 257] on span "Nouvelle réservation pour le p'tit Schuss à la Giettaz" at bounding box center [188, 255] width 202 height 16
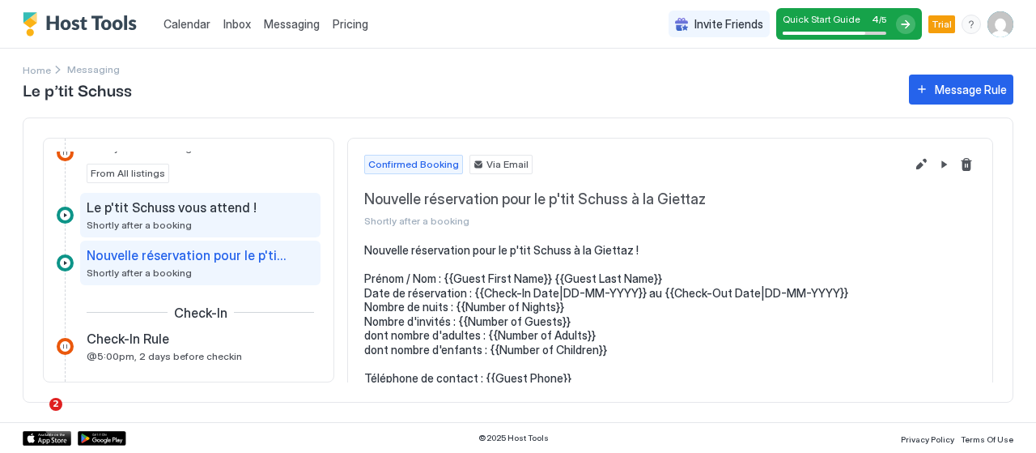
click at [189, 223] on div "Le p'tit Schuss vous attend ! Shortly after a booking" at bounding box center [189, 215] width 205 height 32
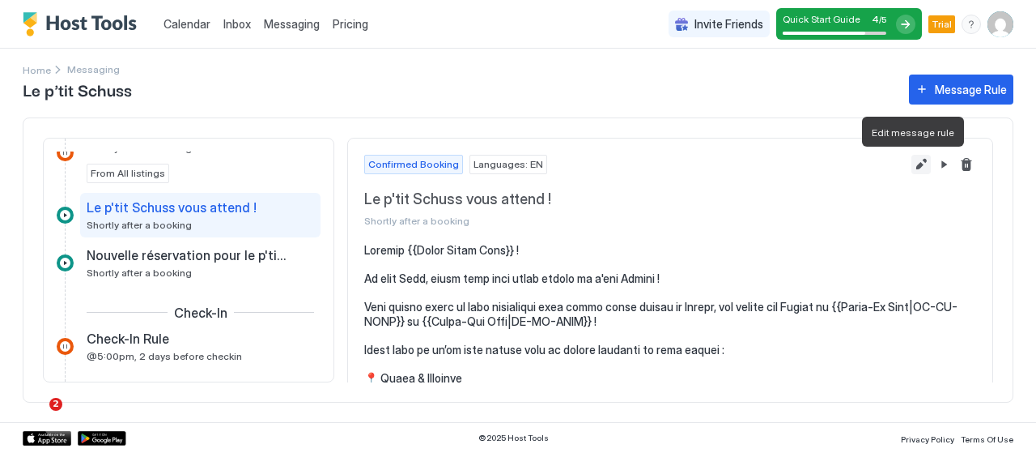
click at [914, 171] on button "Edit message rule" at bounding box center [921, 164] width 19 height 19
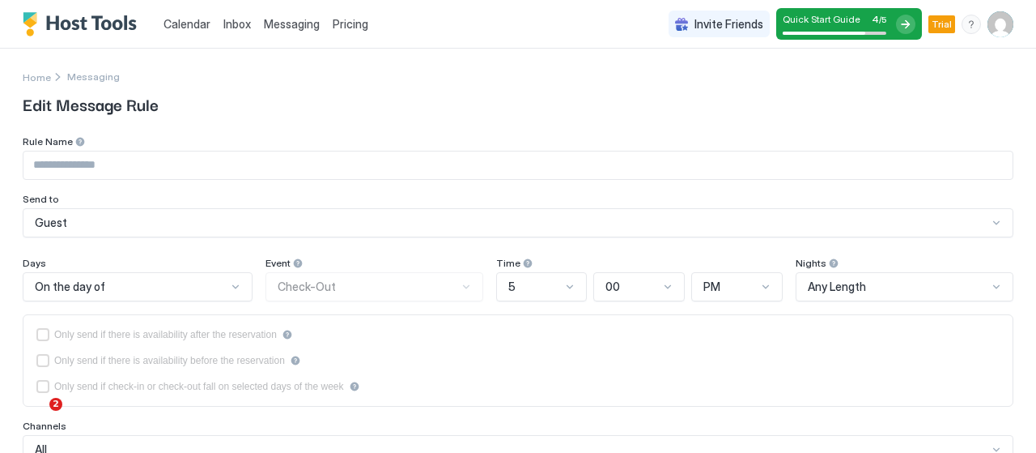
type input "**********"
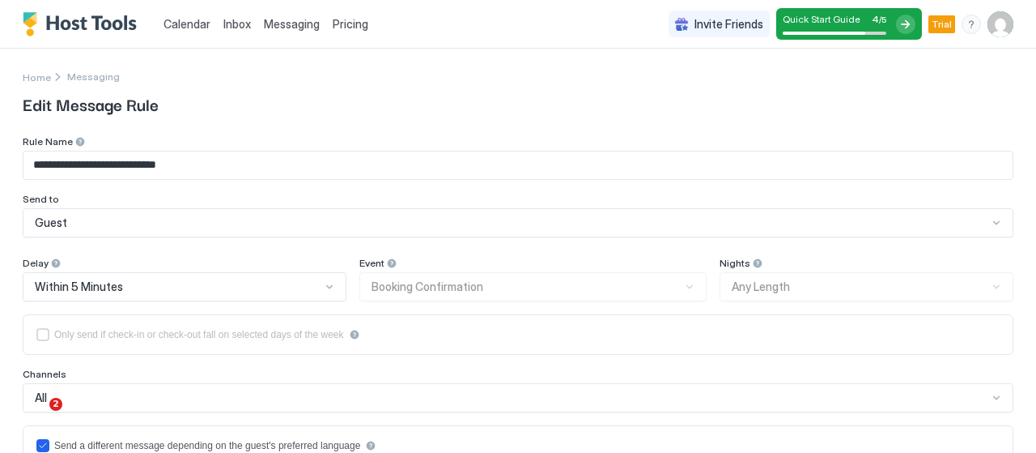
type textarea "**********"
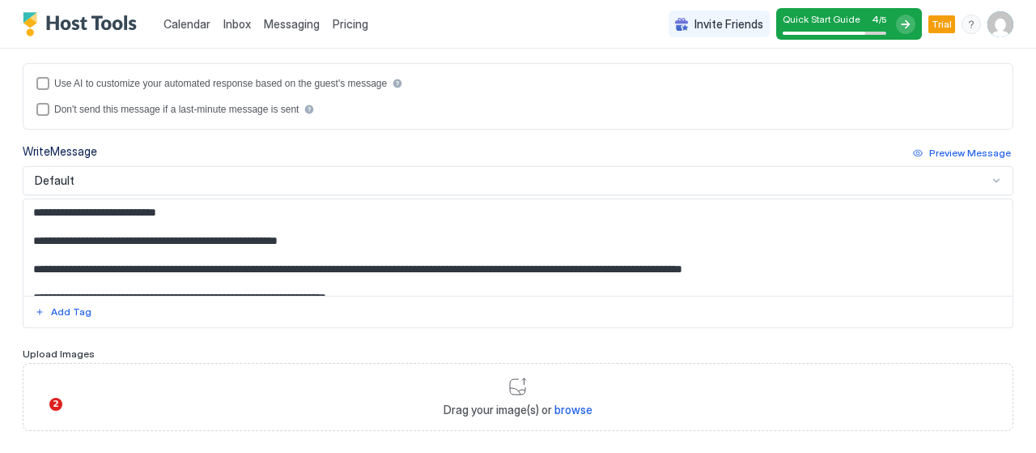
scroll to position [482, 0]
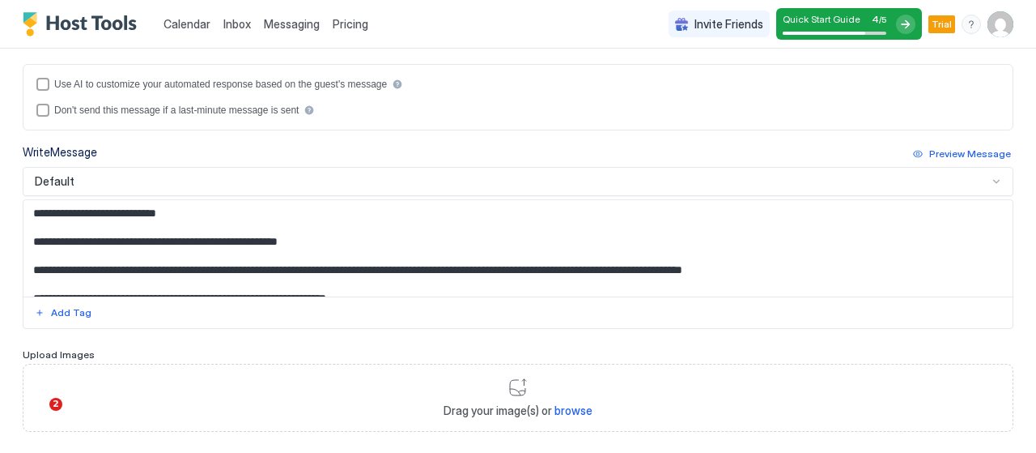
click at [389, 179] on div "Default" at bounding box center [511, 181] width 953 height 15
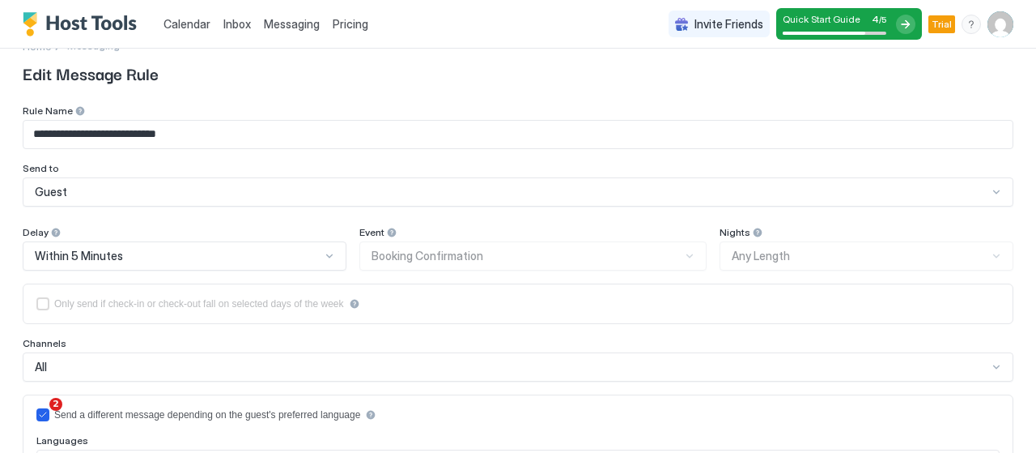
scroll to position [0, 0]
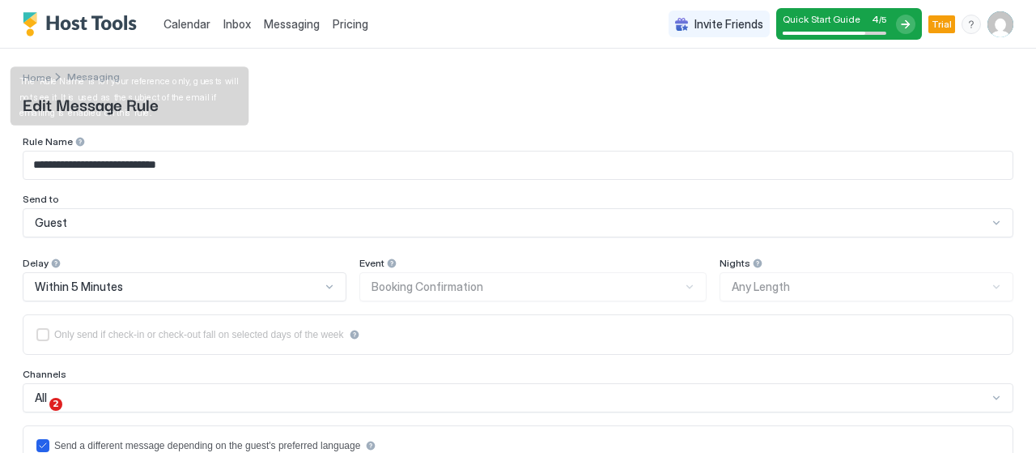
click at [74, 138] on div at bounding box center [79, 141] width 11 height 11
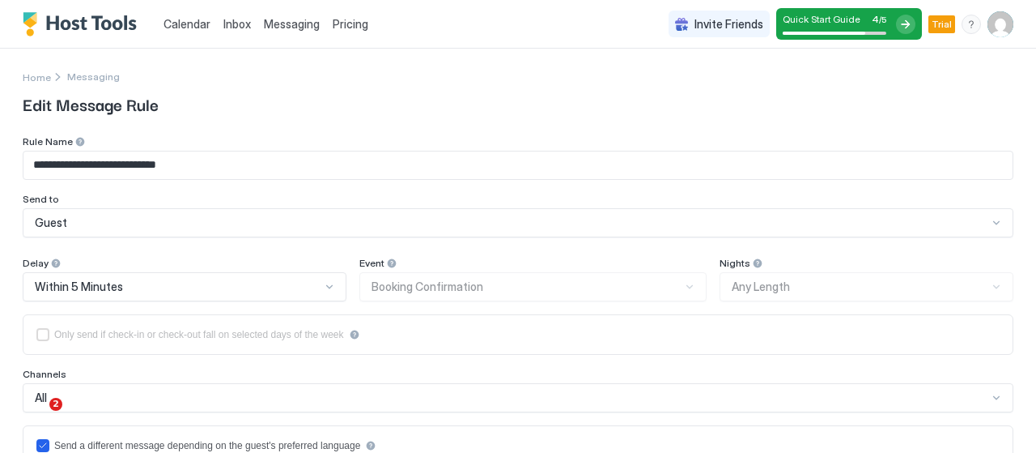
click at [988, 21] on img "User profile" at bounding box center [1001, 24] width 26 height 26
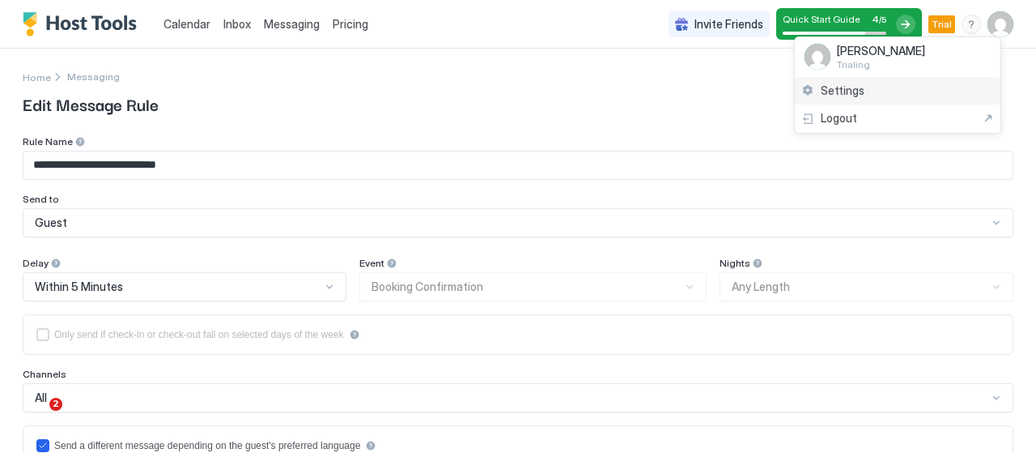
click at [844, 85] on span "Settings" at bounding box center [843, 90] width 44 height 15
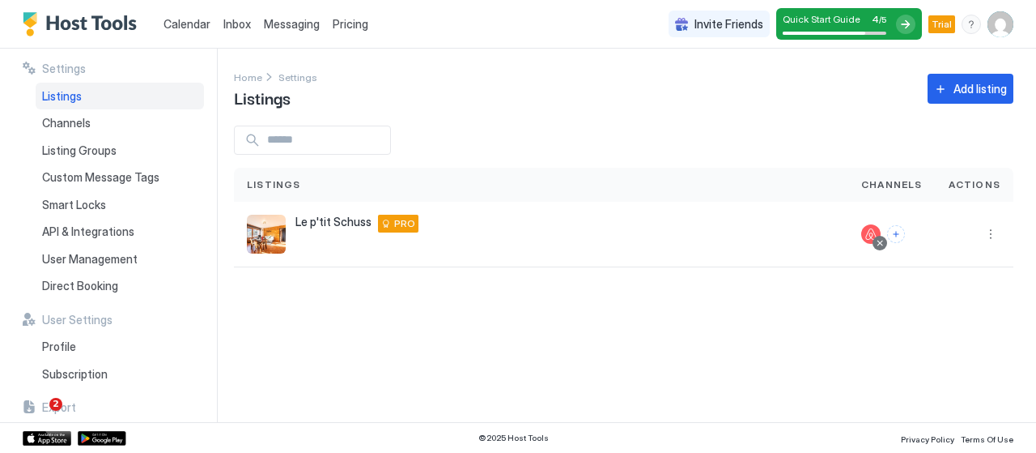
scroll to position [99, 0]
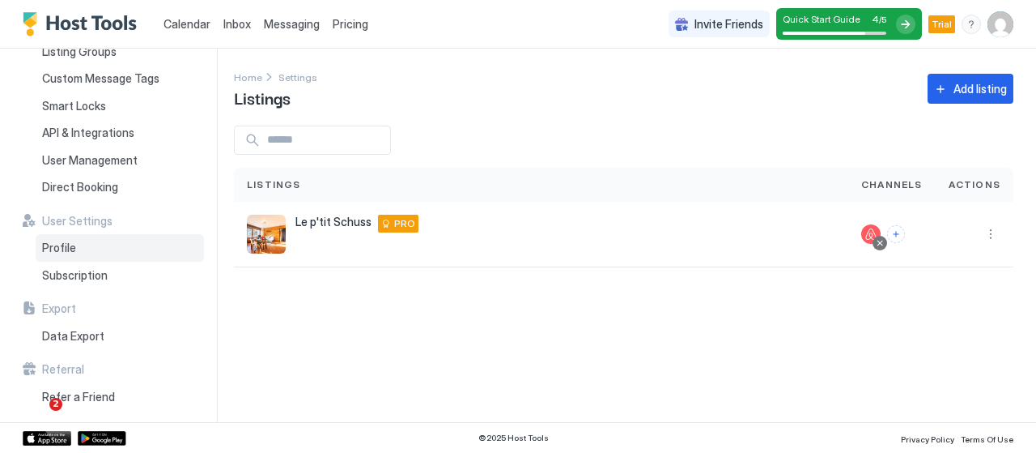
click at [106, 253] on div "Profile" at bounding box center [120, 248] width 168 height 28
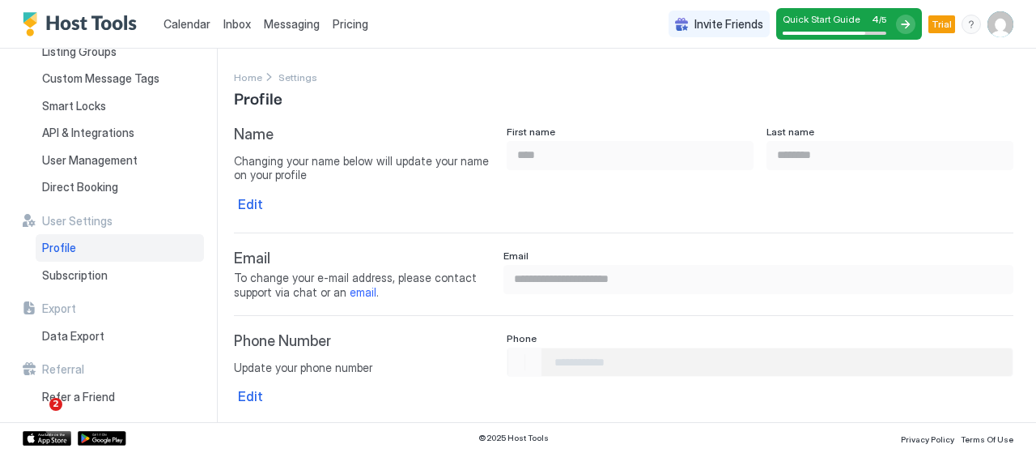
type input "**********"
click at [253, 202] on div "Edit" at bounding box center [250, 203] width 25 height 19
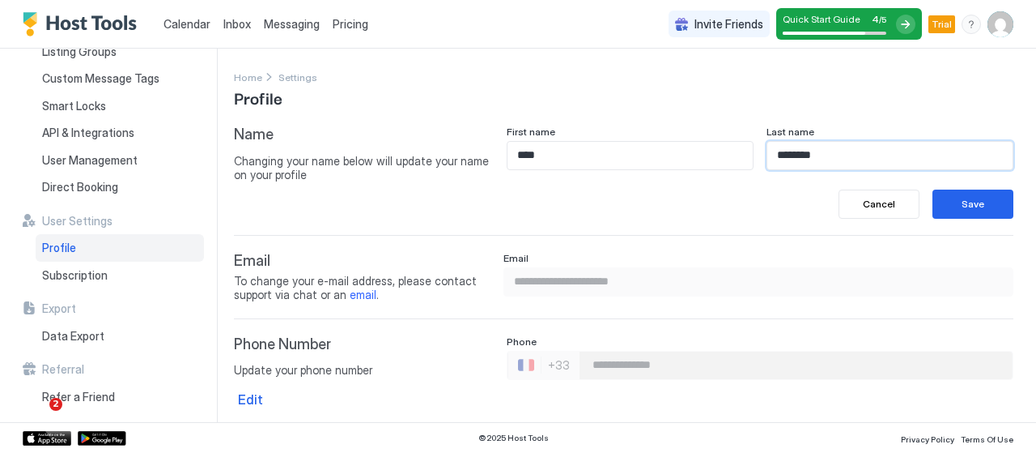
drag, startPoint x: 853, startPoint y: 158, endPoint x: 735, endPoint y: 165, distance: 118.4
click at [735, 165] on div "First name **** Last name ********" at bounding box center [760, 147] width 507 height 45
type input "*"
type input "**********"
click at [978, 189] on button "Save" at bounding box center [973, 203] width 81 height 29
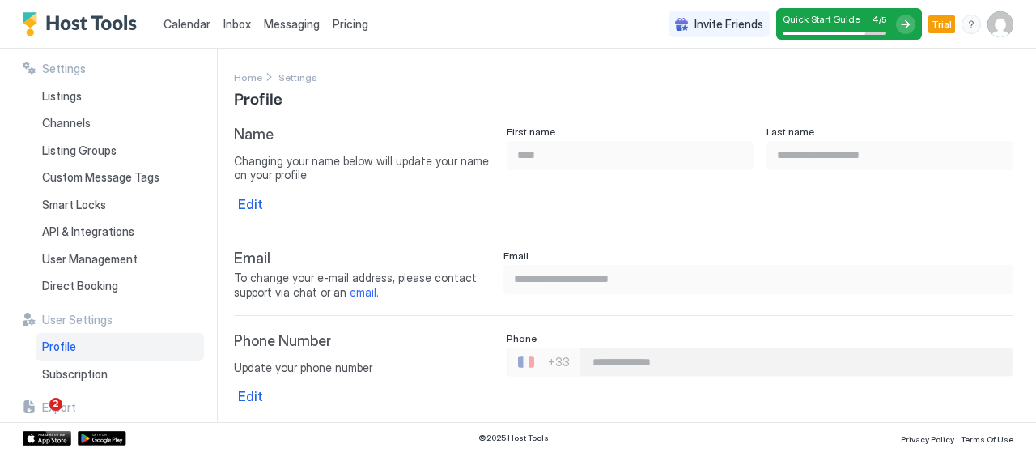
click at [286, 17] on span "Messaging" at bounding box center [292, 24] width 56 height 14
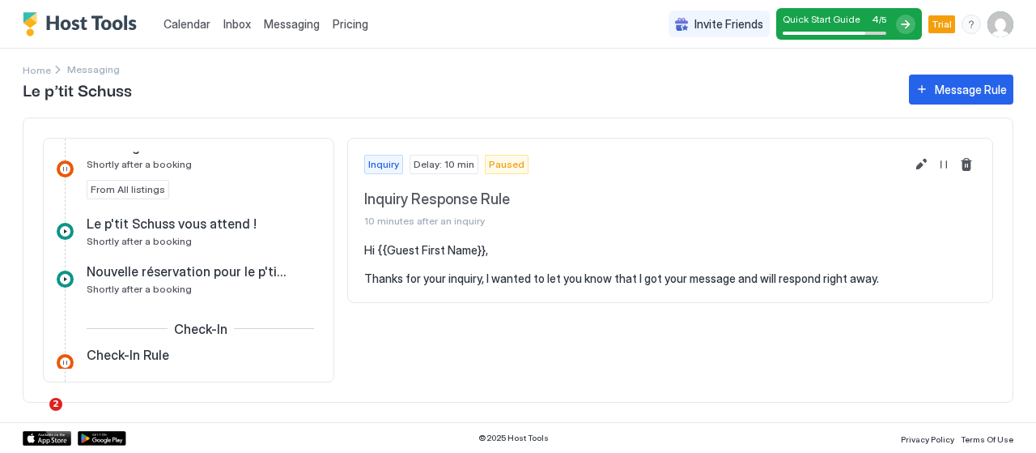
scroll to position [486, 0]
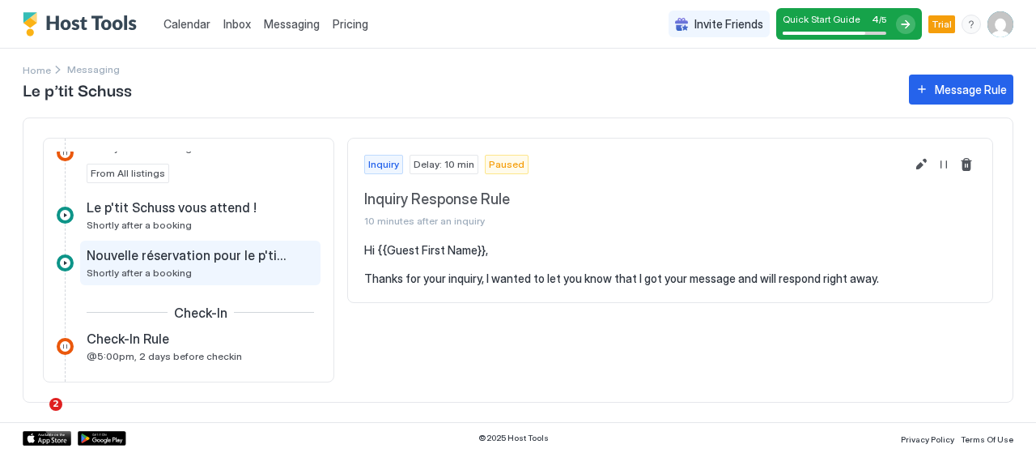
click at [201, 267] on div "Nouvelle réservation pour le p'tit Schuss à la Giettaz Shortly after a booking" at bounding box center [189, 263] width 205 height 32
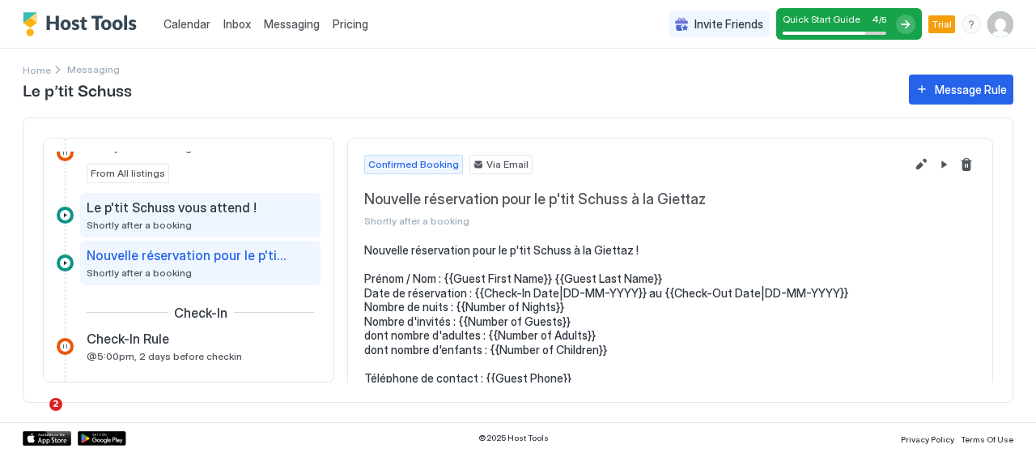
click at [241, 221] on div "Le p'tit Schuss vous attend ! Shortly after a booking" at bounding box center [189, 215] width 205 height 32
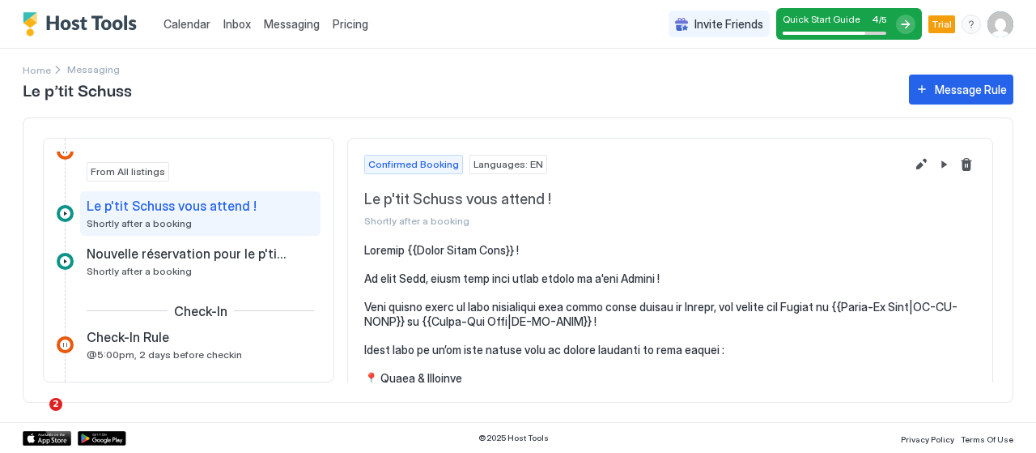
scroll to position [486, 0]
click at [202, 213] on div "Le p'tit Schuss vous attend ! Shortly after a booking" at bounding box center [189, 215] width 205 height 32
click at [912, 168] on button "Edit message rule" at bounding box center [921, 164] width 19 height 19
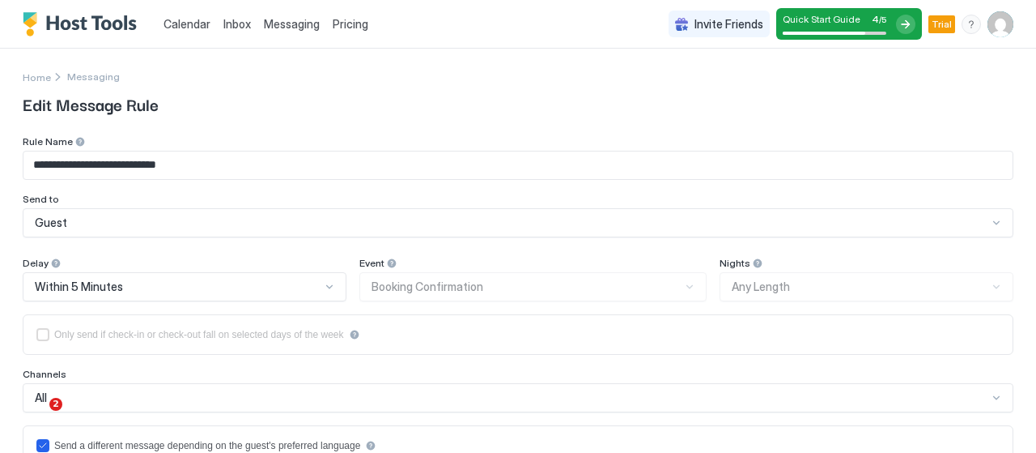
click at [50, 83] on div "Home" at bounding box center [43, 76] width 41 height 17
click at [39, 77] on span "Home" at bounding box center [37, 77] width 28 height 12
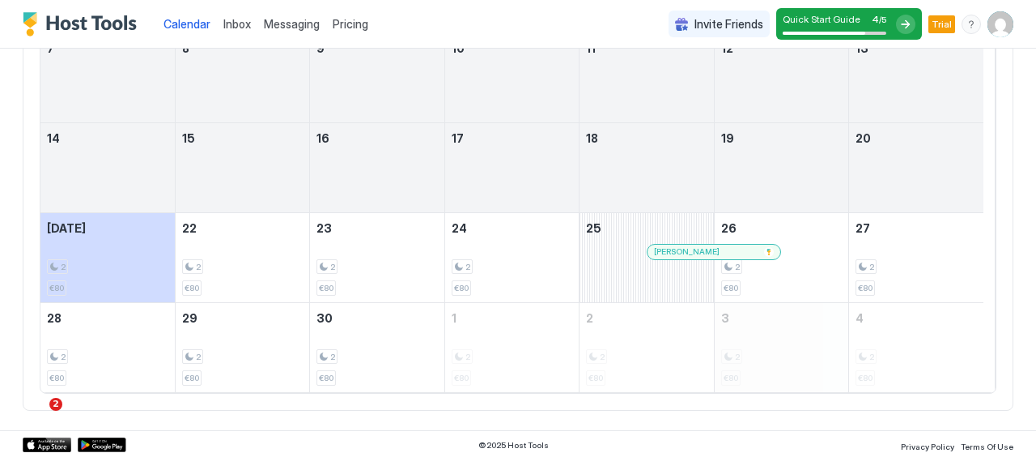
scroll to position [289, 0]
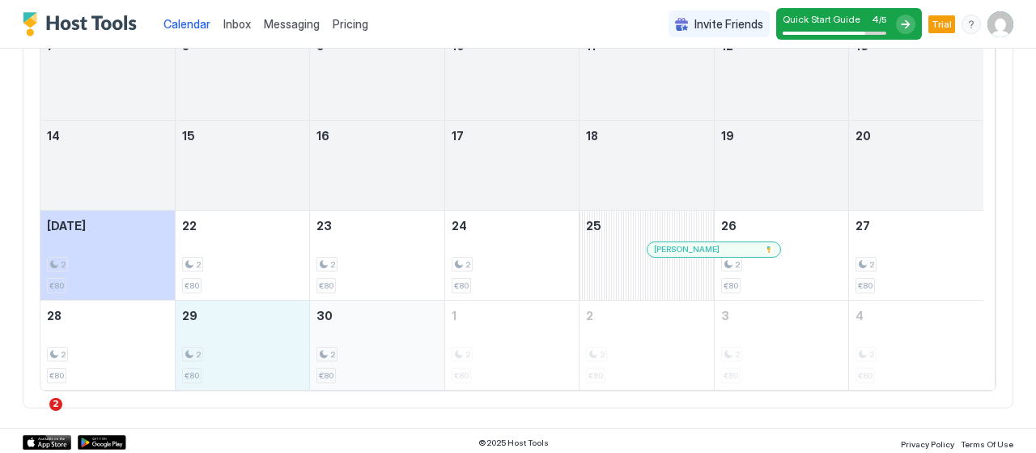
drag, startPoint x: 243, startPoint y: 329, endPoint x: 363, endPoint y: 325, distance: 119.9
click at [363, 325] on tr "28 2 €80 29 2 €80 30 2 €80 1 2 €80 2 2 €80 3 2 €80 4 2 €80" at bounding box center [511, 345] width 943 height 90
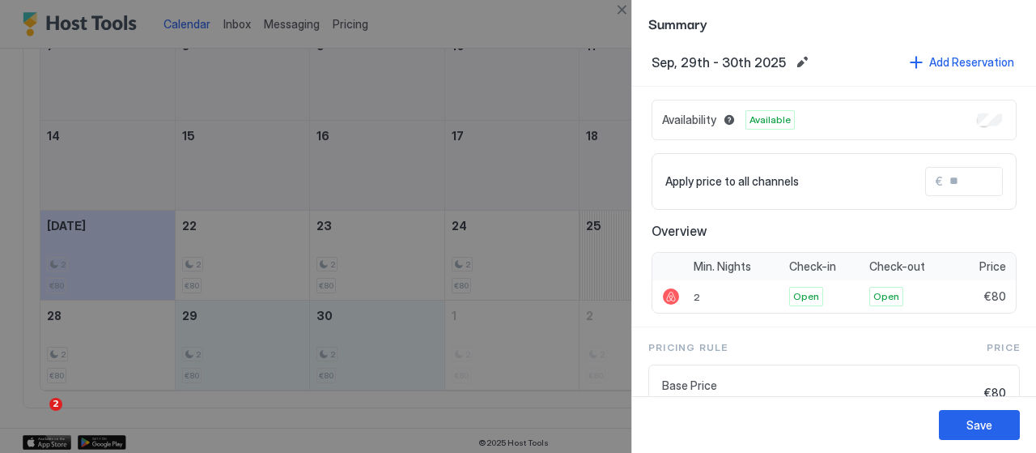
scroll to position [0, 0]
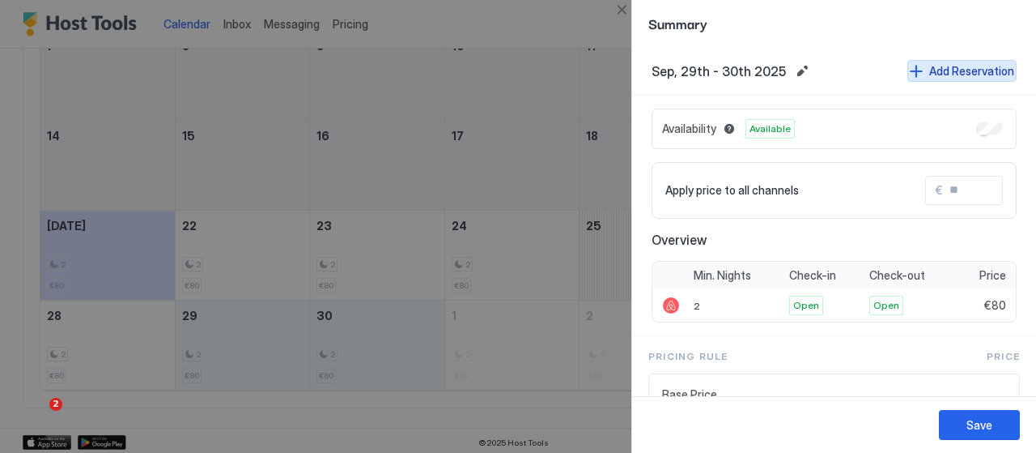
click at [958, 65] on div "Add Reservation" at bounding box center [971, 70] width 85 height 17
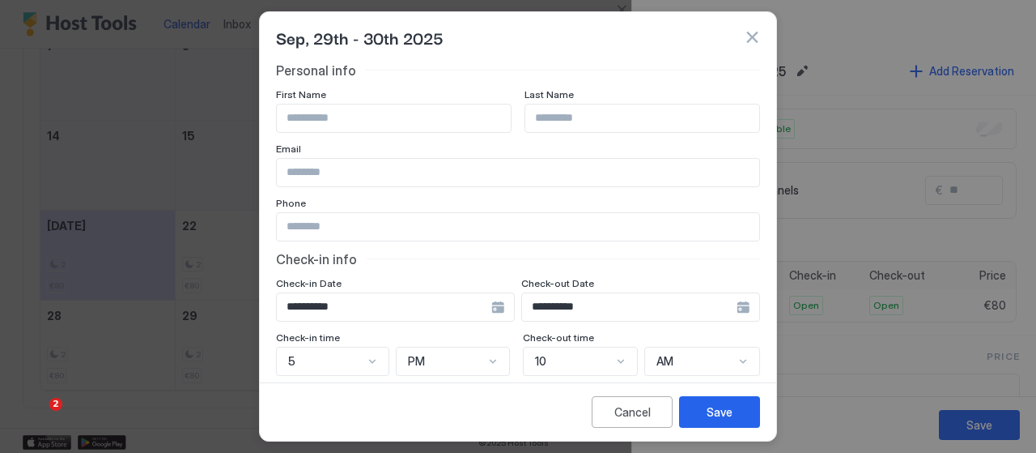
click at [401, 114] on input "Input Field" at bounding box center [394, 118] width 234 height 28
type input "***"
click at [593, 113] on input "Input Field" at bounding box center [642, 118] width 234 height 28
type input "***"
click at [442, 167] on input "Input Field" at bounding box center [518, 173] width 483 height 28
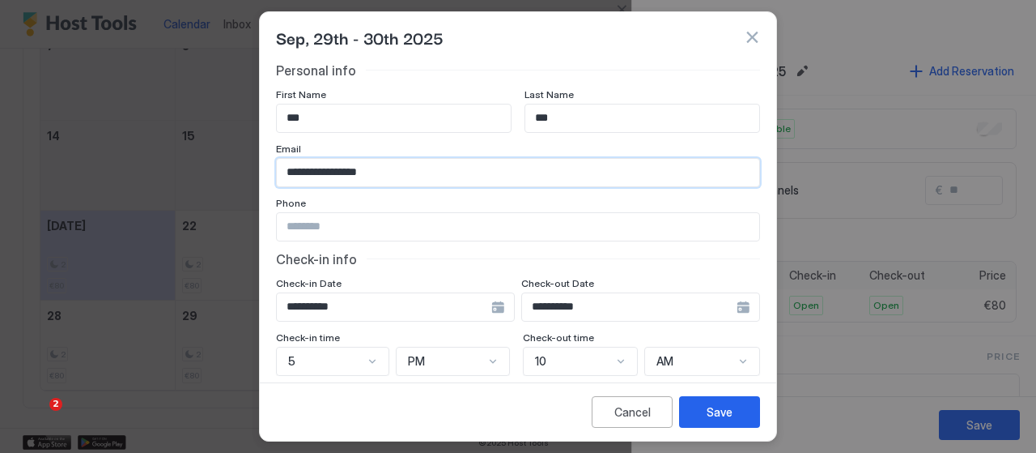
scroll to position [243, 0]
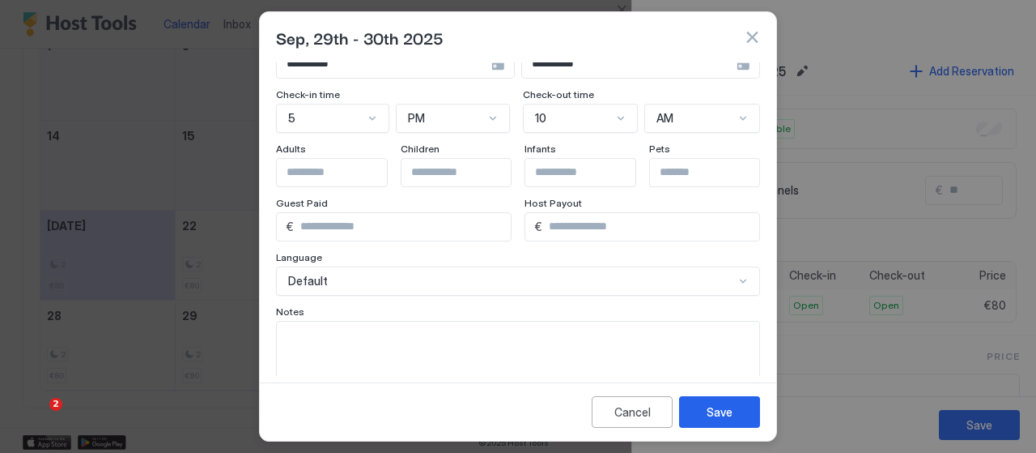
type input "**********"
click at [348, 176] on input "Input Field" at bounding box center [343, 173] width 133 height 28
type input "*"
click at [403, 280] on div "Default" at bounding box center [518, 280] width 484 height 29
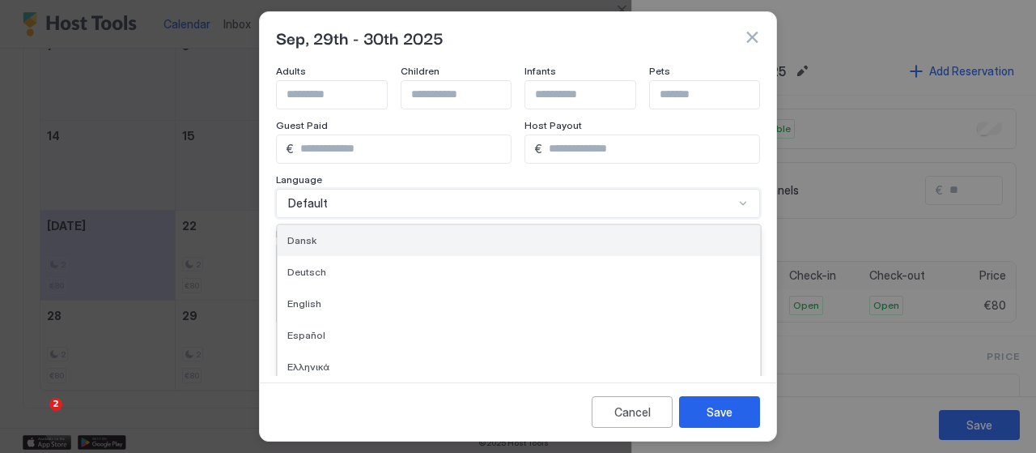
scroll to position [162, 0]
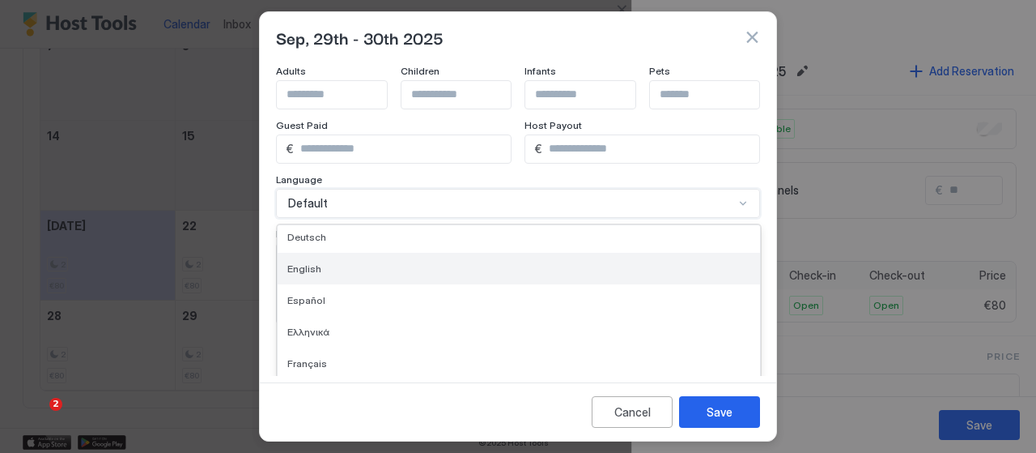
click at [353, 262] on div "English" at bounding box center [518, 268] width 463 height 12
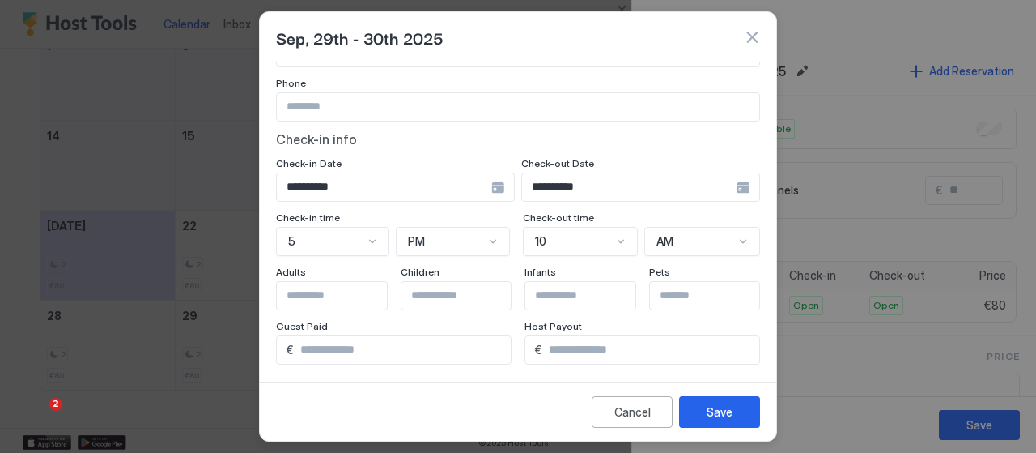
scroll to position [0, 0]
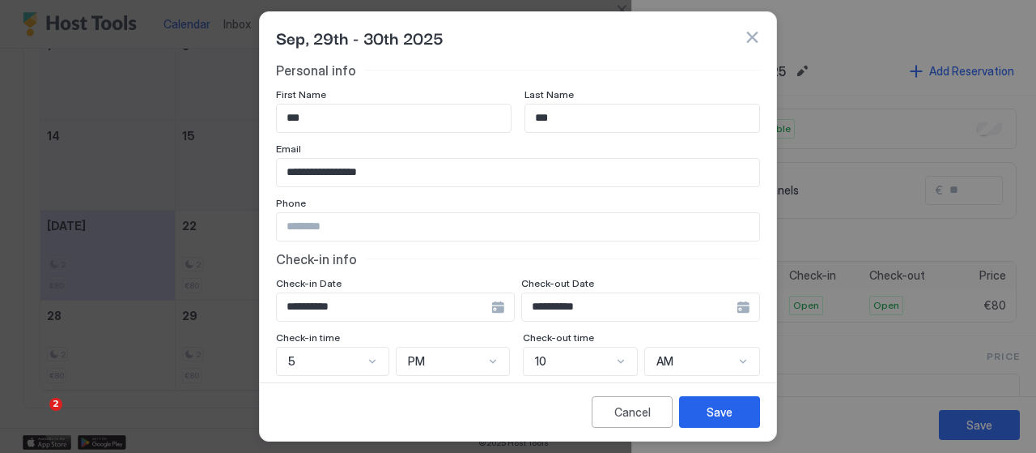
click at [724, 310] on input "**********" at bounding box center [629, 307] width 215 height 28
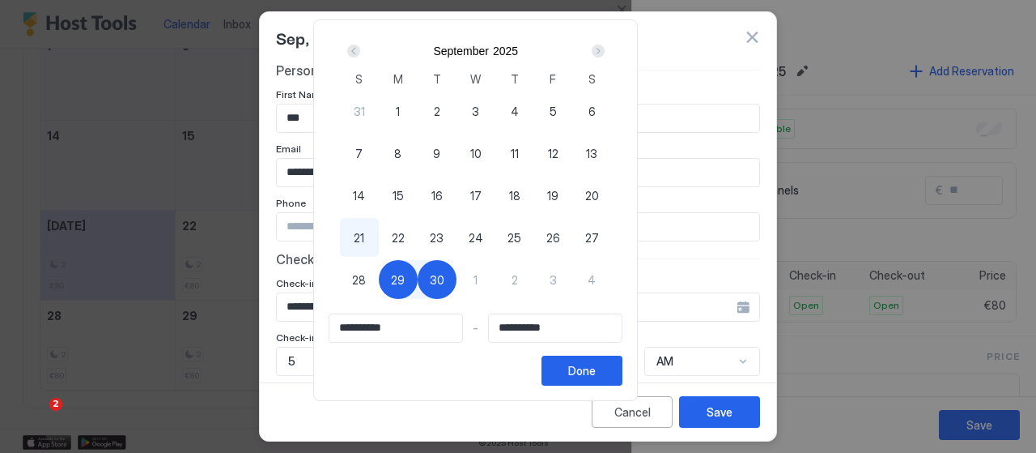
click at [495, 273] on div "1" at bounding box center [476, 279] width 39 height 39
type input "**********"
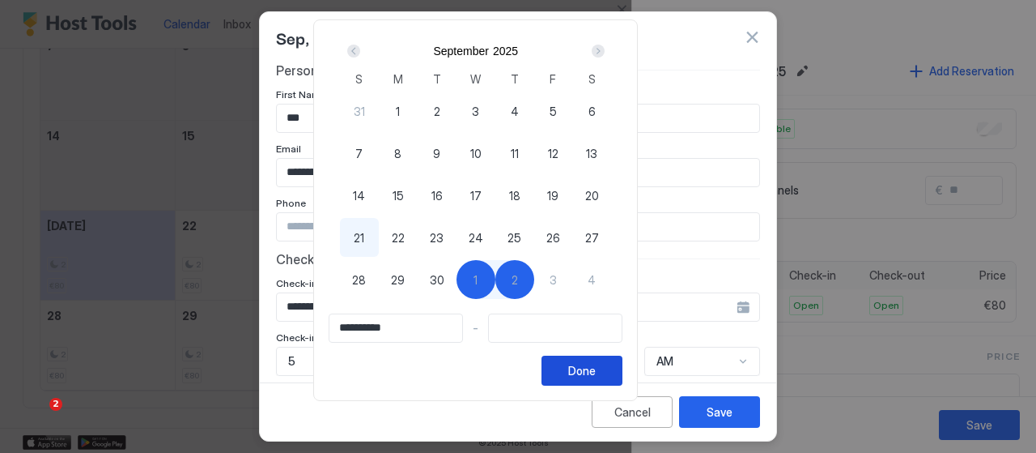
click at [623, 372] on button "Done" at bounding box center [582, 370] width 81 height 30
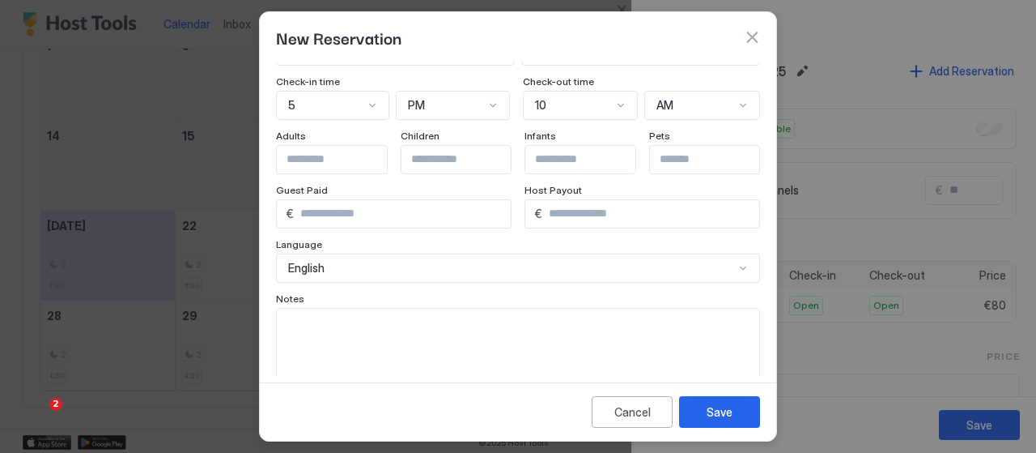
scroll to position [282, 0]
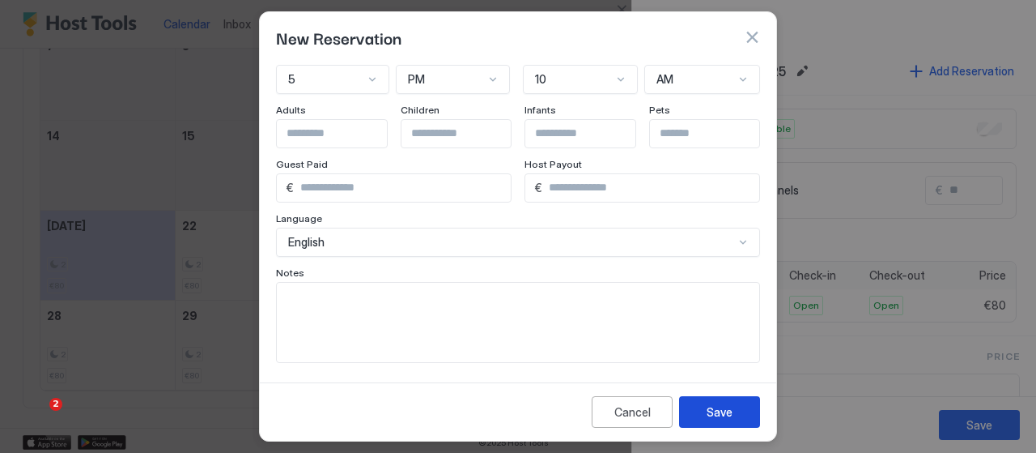
click at [738, 418] on button "Save" at bounding box center [719, 412] width 81 height 32
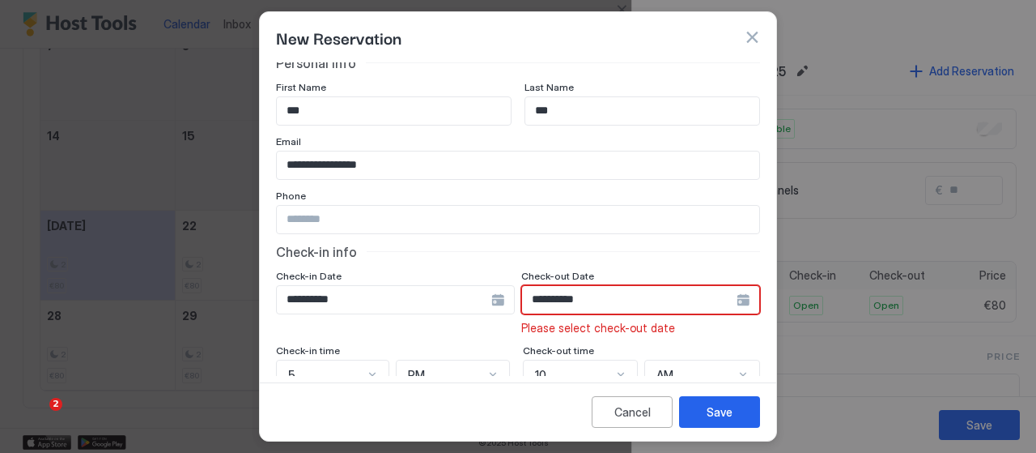
scroll to position [0, 0]
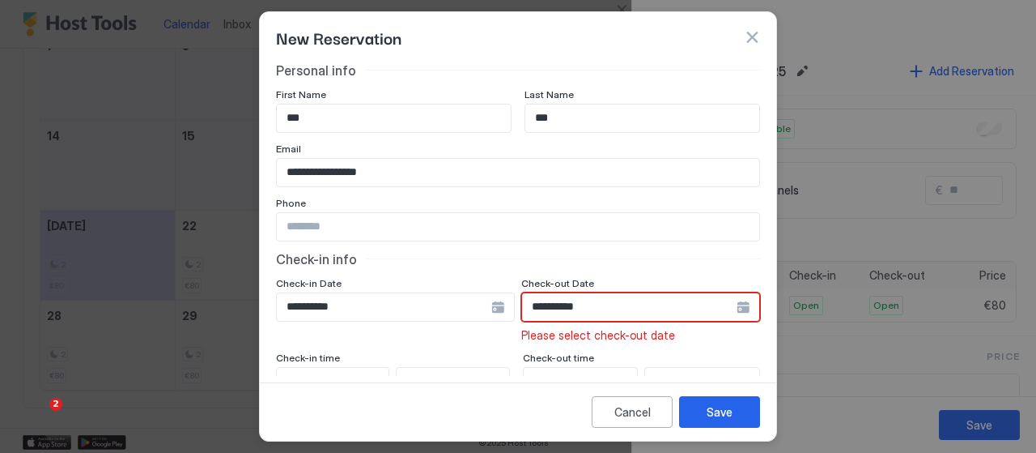
click at [733, 305] on div "**********" at bounding box center [640, 306] width 239 height 29
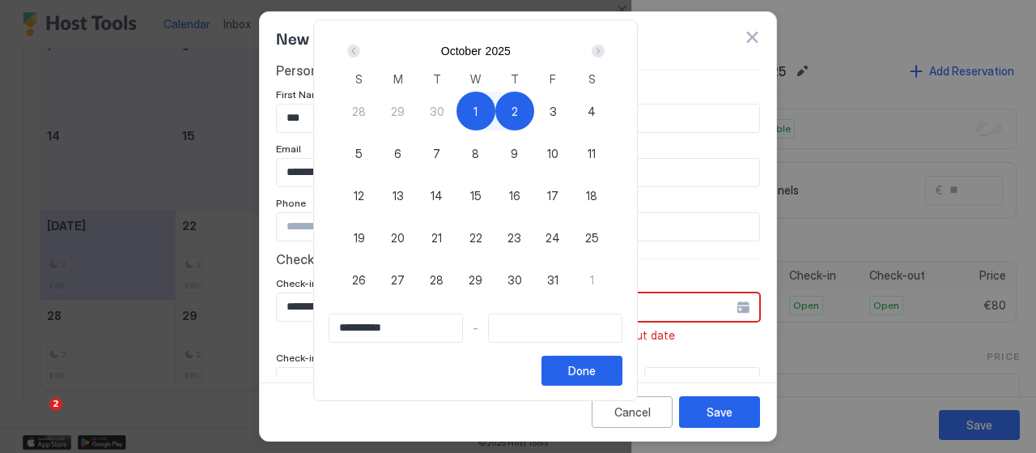
type input "**********"
click at [572, 111] on div "3" at bounding box center [553, 110] width 39 height 39
type input "**********"
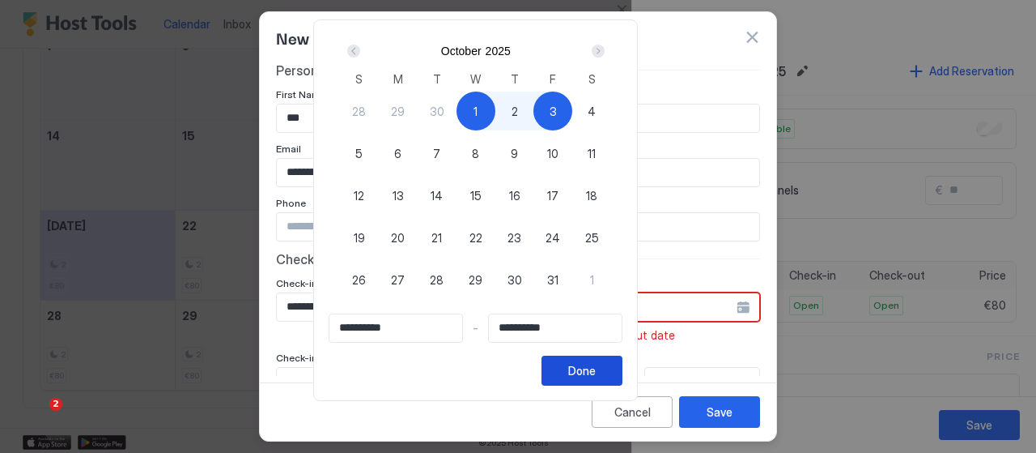
click at [596, 365] on div "Done" at bounding box center [582, 370] width 28 height 17
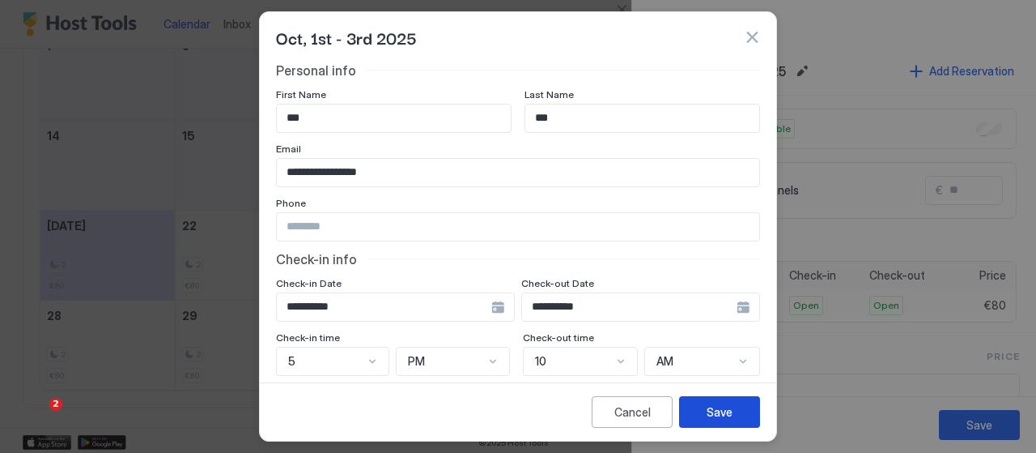
click at [733, 402] on button "Save" at bounding box center [719, 412] width 81 height 32
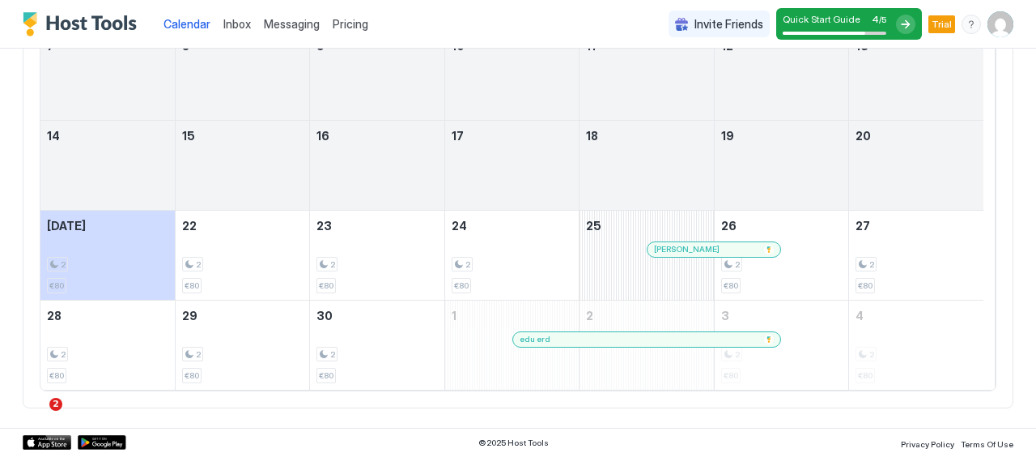
click at [994, 30] on img "User profile" at bounding box center [1001, 24] width 26 height 26
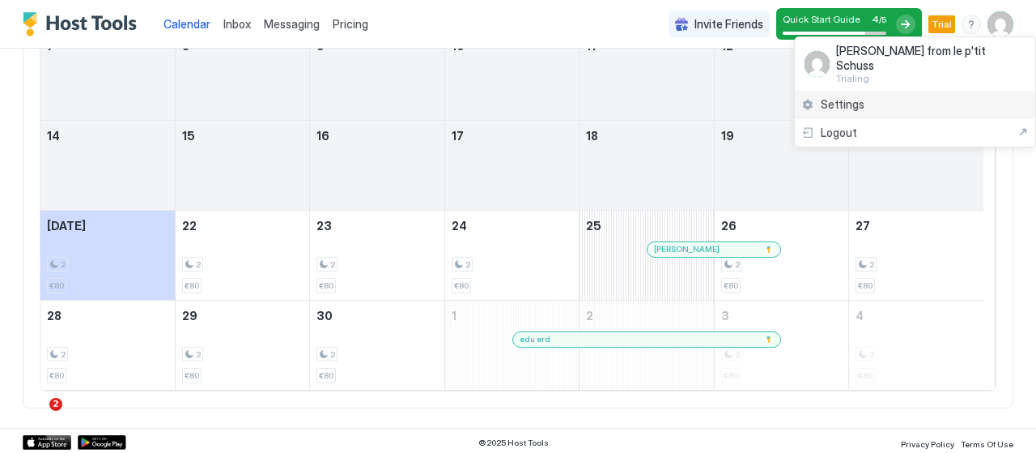
click at [918, 94] on div "Settings" at bounding box center [915, 105] width 240 height 28
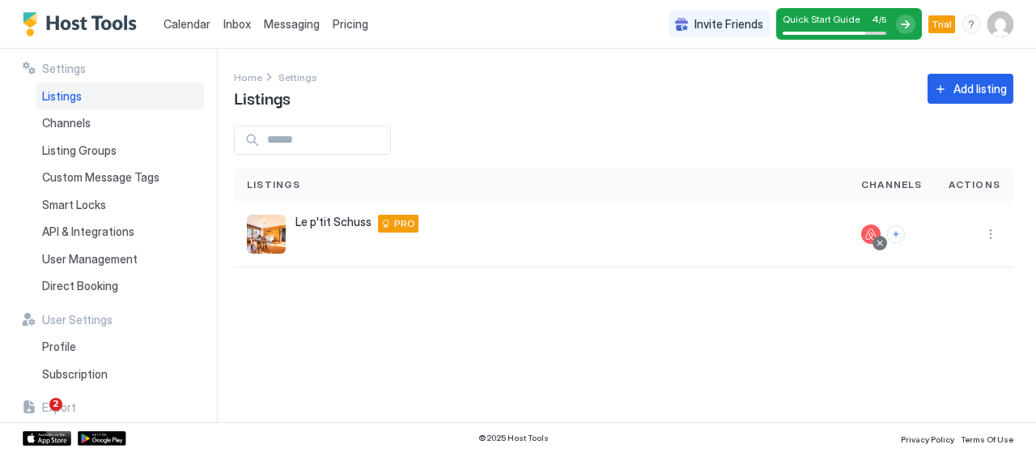
click at [994, 19] on img "User profile" at bounding box center [1001, 24] width 26 height 26
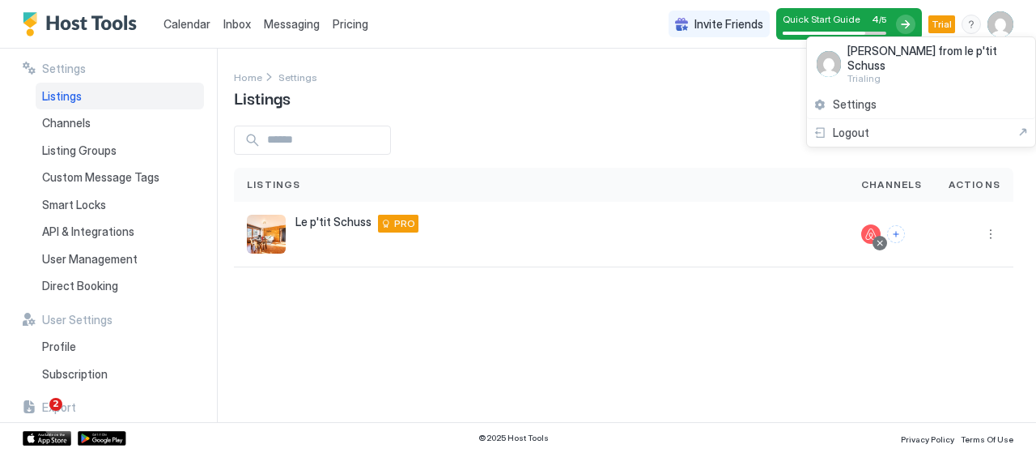
click at [114, 353] on div at bounding box center [518, 226] width 1036 height 453
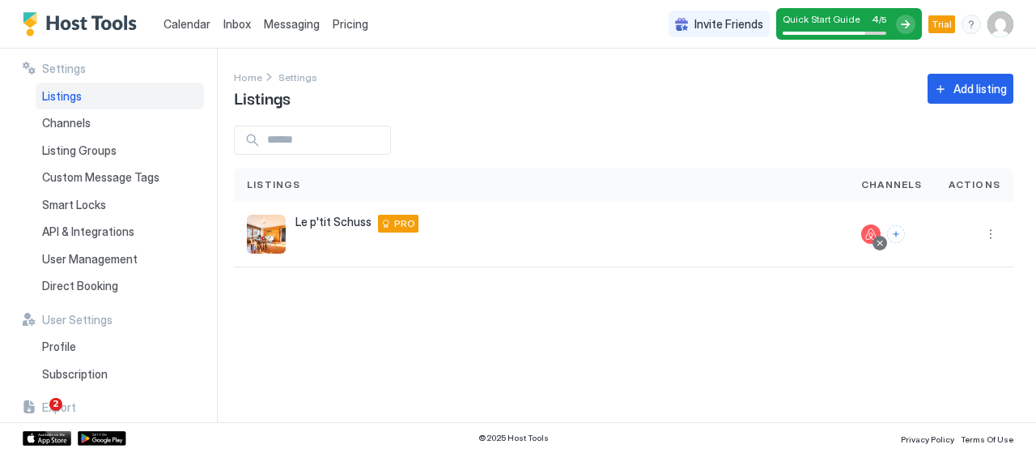
click at [59, 346] on div at bounding box center [518, 226] width 1036 height 453
click at [59, 346] on span "Profile" at bounding box center [59, 346] width 34 height 15
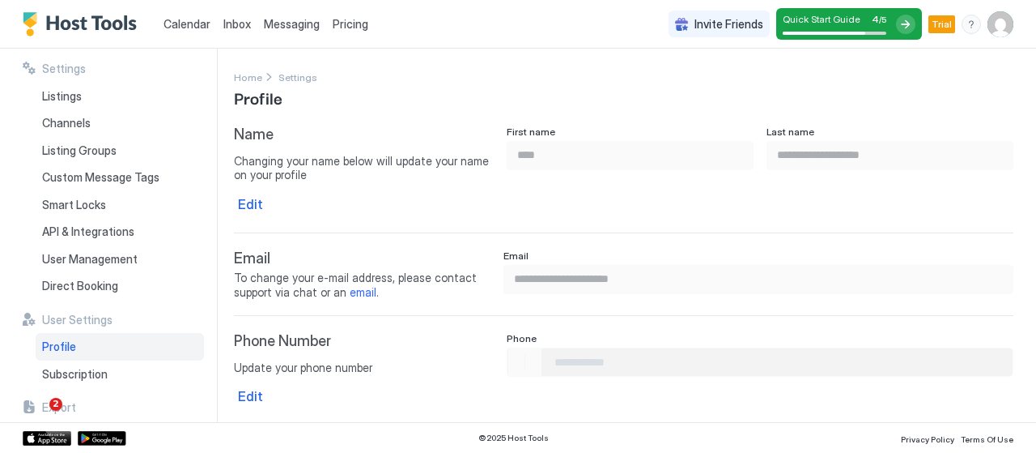
type input "**********"
click at [250, 203] on div "Edit" at bounding box center [250, 203] width 25 height 19
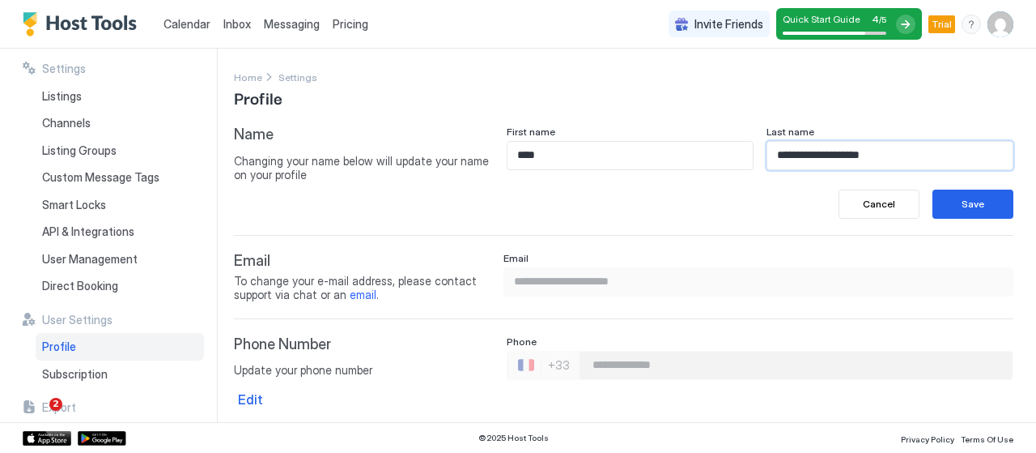
drag, startPoint x: 794, startPoint y: 155, endPoint x: 716, endPoint y: 161, distance: 78.7
click at [716, 161] on div "**********" at bounding box center [760, 147] width 507 height 45
click at [866, 158] on input "**********" at bounding box center [889, 156] width 245 height 28
click at [784, 153] on input "**********" at bounding box center [889, 156] width 245 height 28
click at [895, 156] on input "**********" at bounding box center [889, 156] width 245 height 28
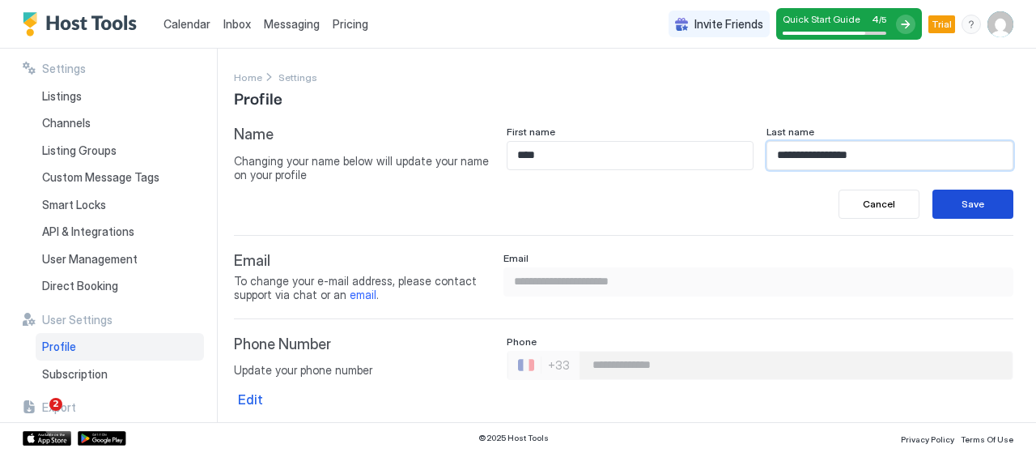
type input "**********"
click at [962, 210] on div "Save" at bounding box center [973, 204] width 23 height 15
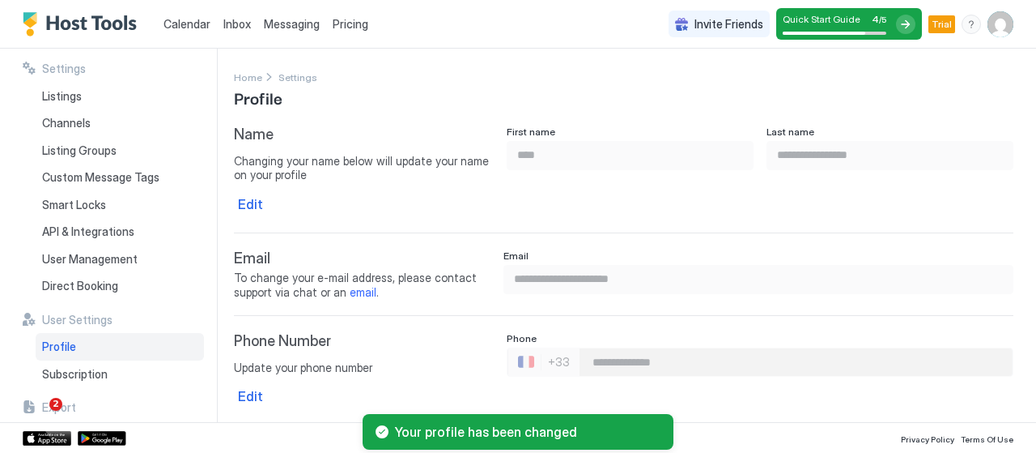
click at [181, 25] on span "Calendar" at bounding box center [187, 24] width 47 height 14
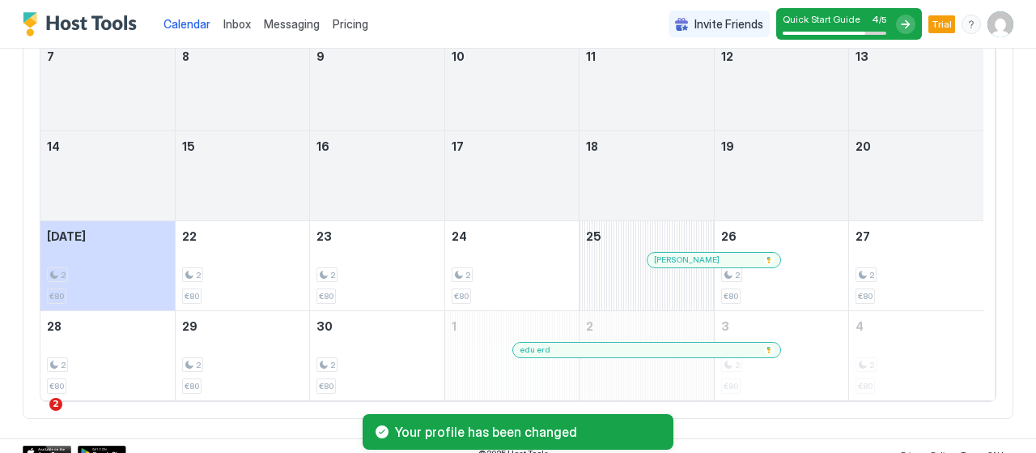
scroll to position [289, 0]
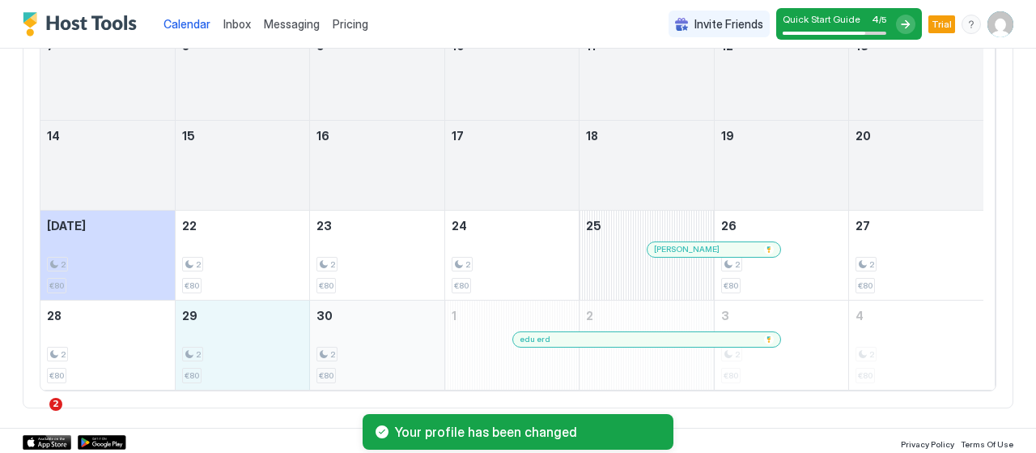
drag, startPoint x: 270, startPoint y: 346, endPoint x: 372, endPoint y: 346, distance: 102.8
click at [372, 346] on tr "28 2 €80 29 2 €80 30 2 €80 1 edu erd 2 3 2 €80 4 2 €80" at bounding box center [511, 345] width 943 height 90
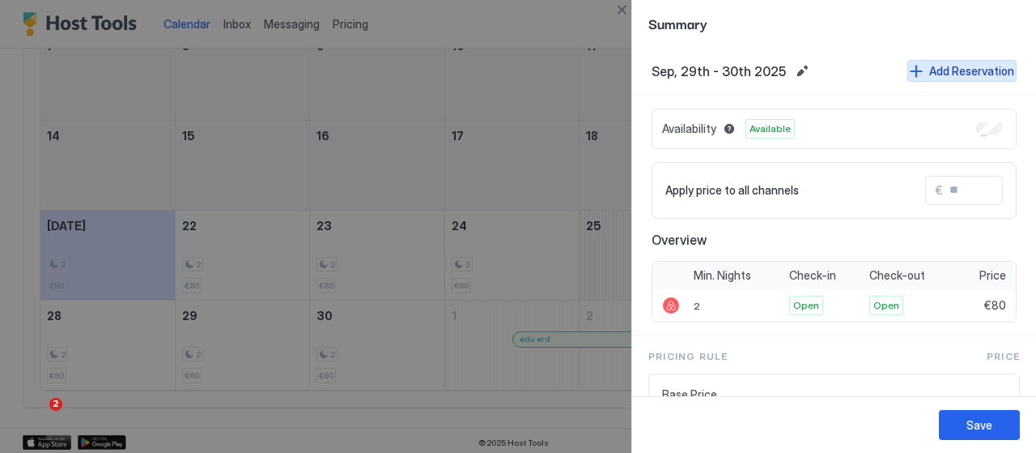
click at [973, 70] on div "Add Reservation" at bounding box center [971, 70] width 85 height 17
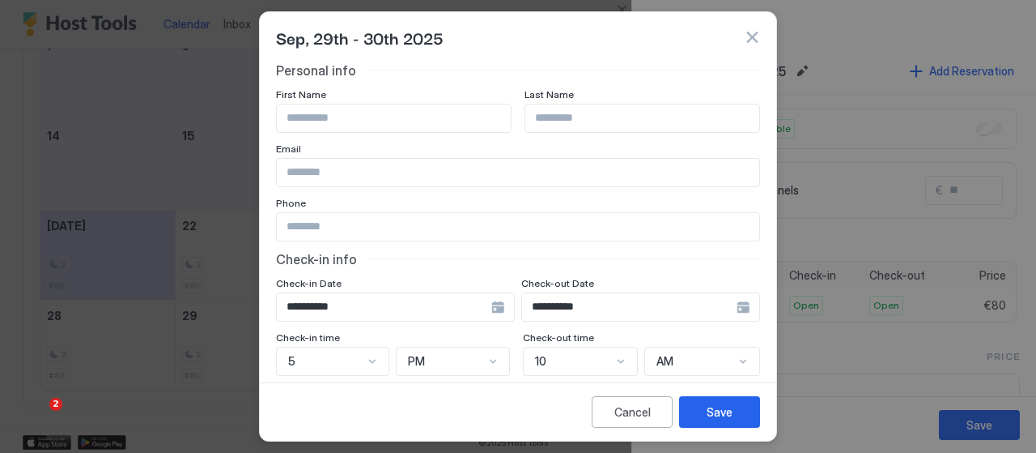
click at [389, 126] on input "Input Field" at bounding box center [394, 118] width 234 height 28
type input "**"
click at [576, 119] on input "Input Field" at bounding box center [642, 118] width 234 height 28
type input "**"
click at [393, 224] on input "Input Field" at bounding box center [518, 227] width 483 height 28
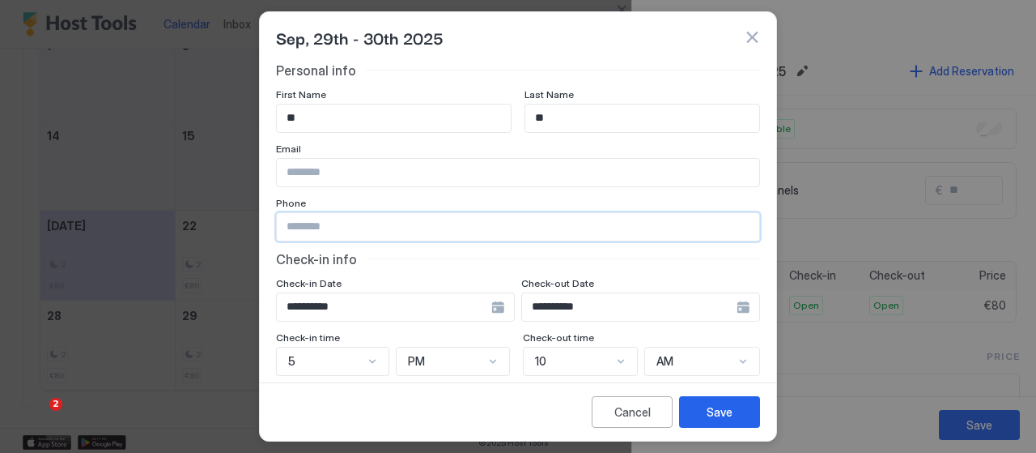
type input "**********"
drag, startPoint x: 449, startPoint y: 175, endPoint x: 112, endPoint y: 175, distance: 336.8
click at [112, 175] on div "**********" at bounding box center [518, 226] width 1036 height 453
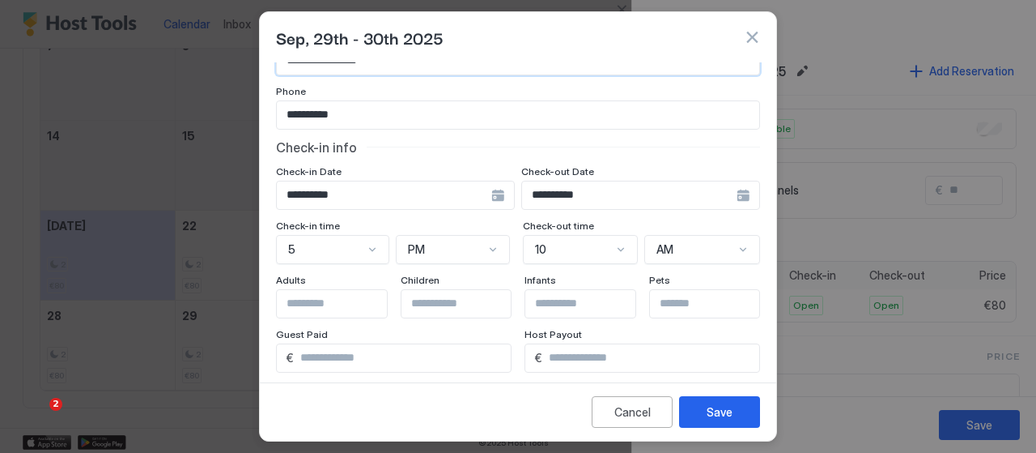
scroll to position [162, 0]
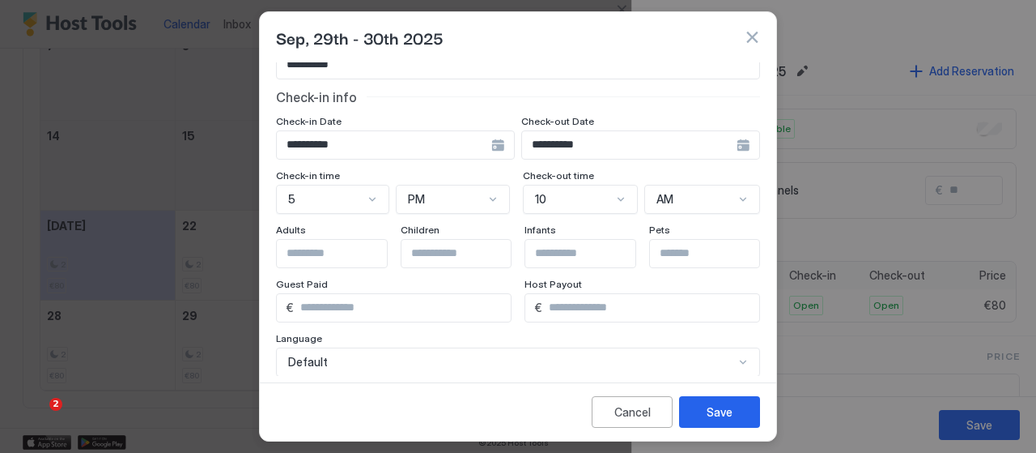
type input "**********"
click at [339, 253] on input "Input Field" at bounding box center [343, 254] width 133 height 28
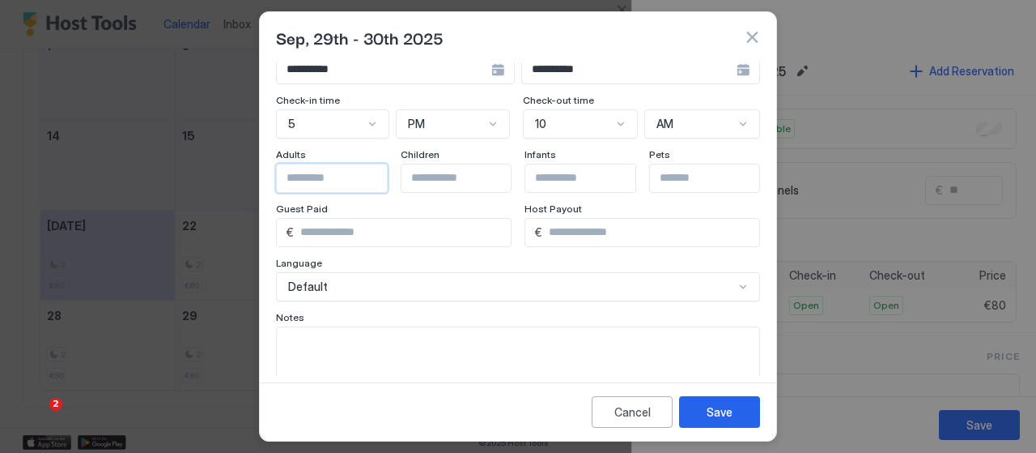
scroll to position [282, 0]
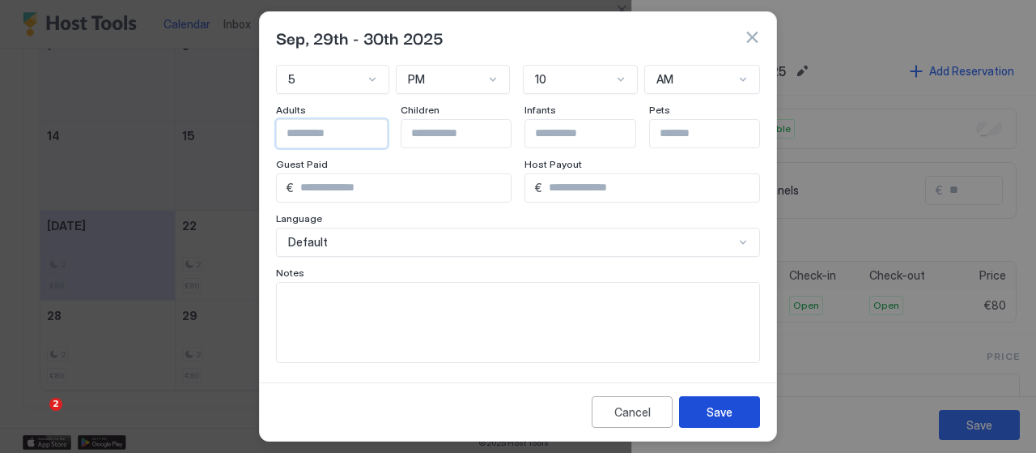
type input "*"
click at [742, 412] on button "Save" at bounding box center [719, 412] width 81 height 32
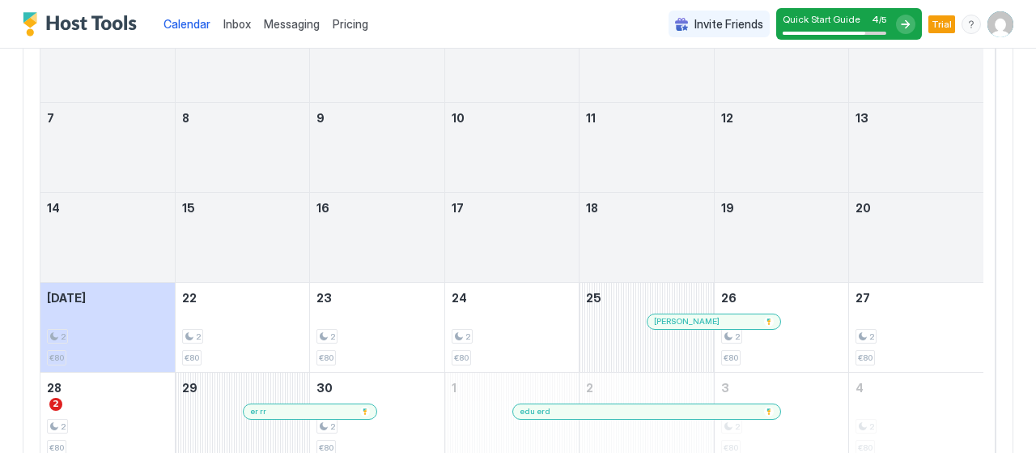
scroll to position [289, 0]
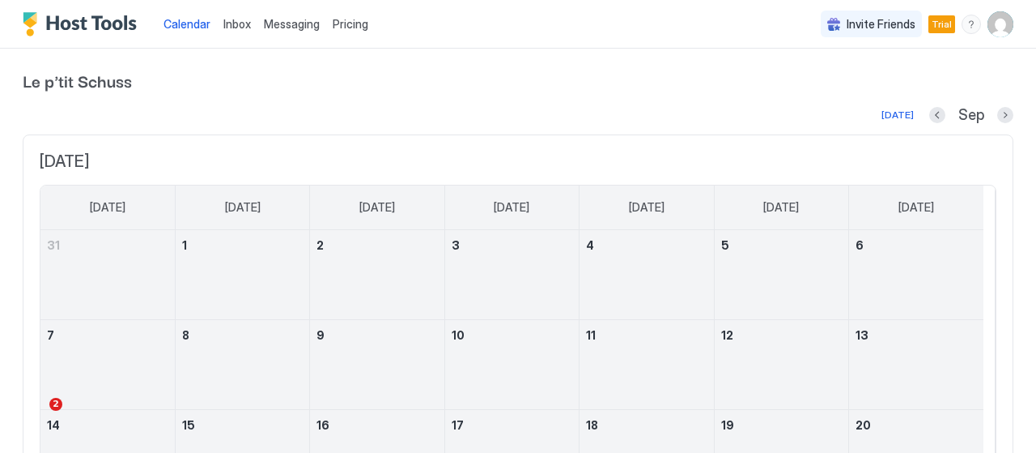
drag, startPoint x: 794, startPoint y: 5, endPoint x: 584, endPoint y: 2, distance: 210.5
click at [563, 36] on div "Calendar Inbox Messaging Pricing Invite Friends Trial L-" at bounding box center [518, 24] width 1036 height 49
click at [988, 25] on img "User profile" at bounding box center [1001, 24] width 26 height 26
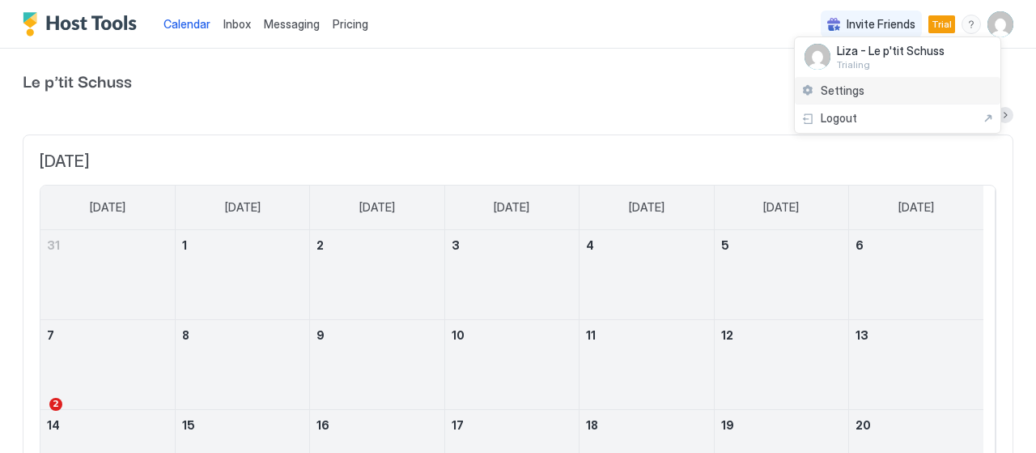
click at [882, 91] on div "Settings" at bounding box center [898, 91] width 206 height 28
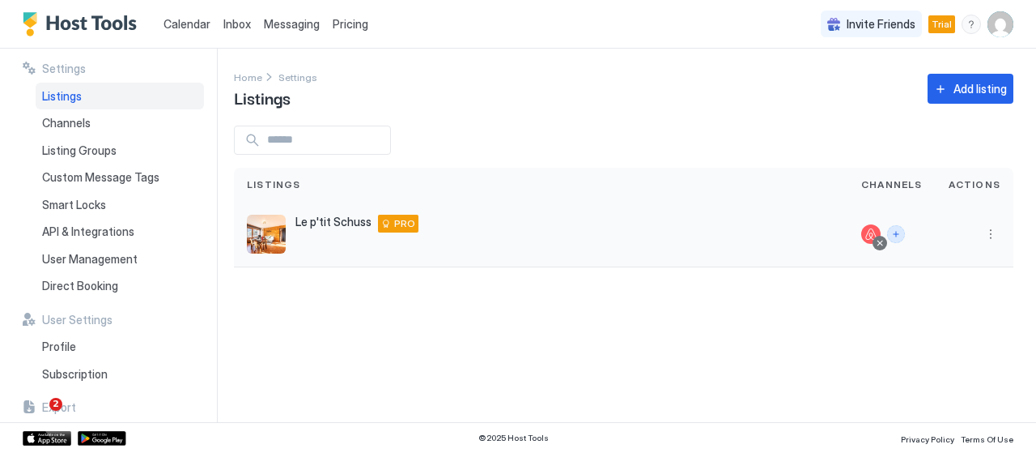
click at [899, 231] on button "Connect channels" at bounding box center [896, 234] width 18 height 18
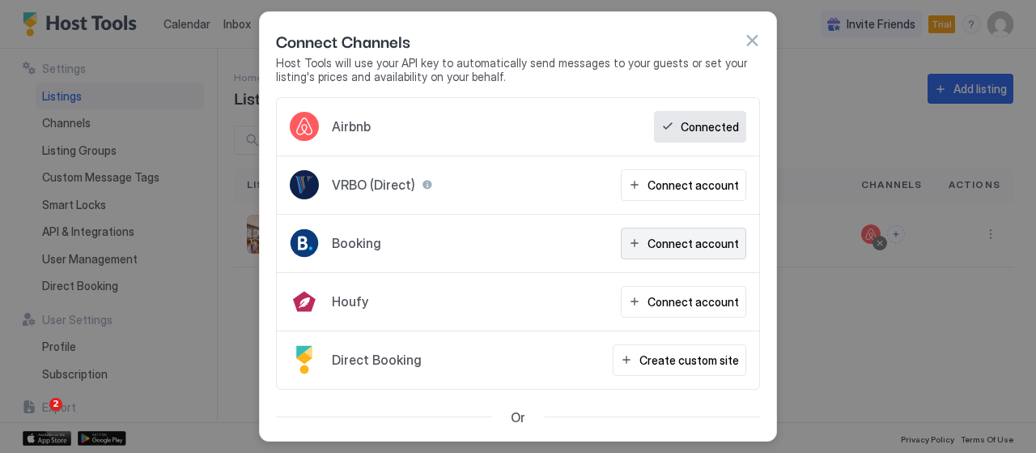
click at [688, 230] on button "Connect account" at bounding box center [683, 243] width 125 height 32
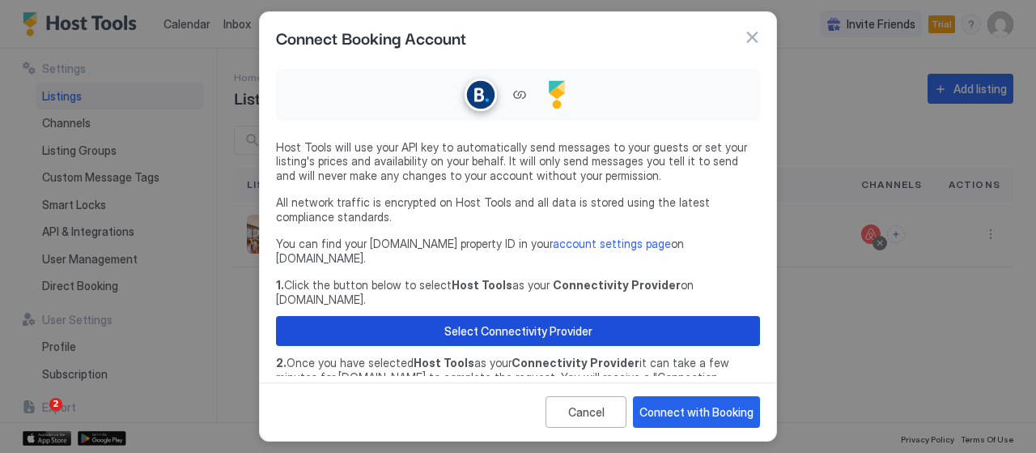
click at [620, 316] on button "Select Connectivity Provider" at bounding box center [518, 331] width 484 height 30
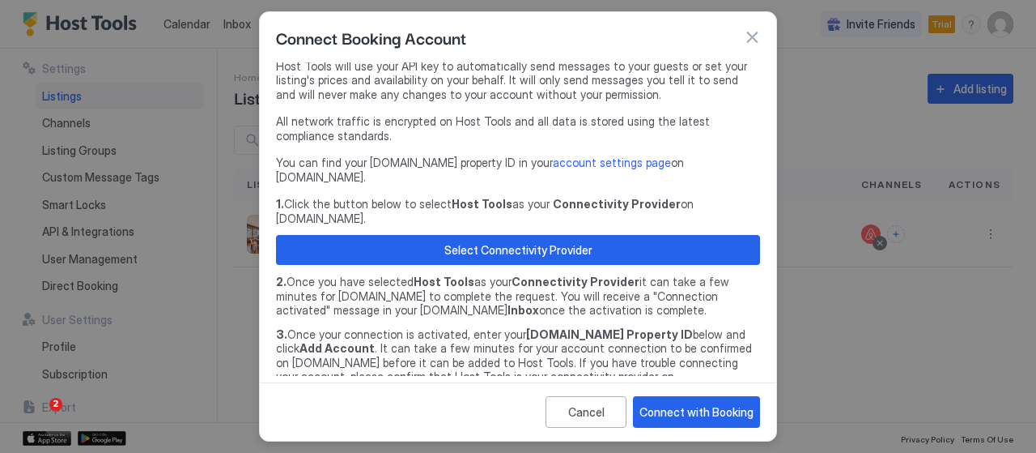
scroll to position [143, 0]
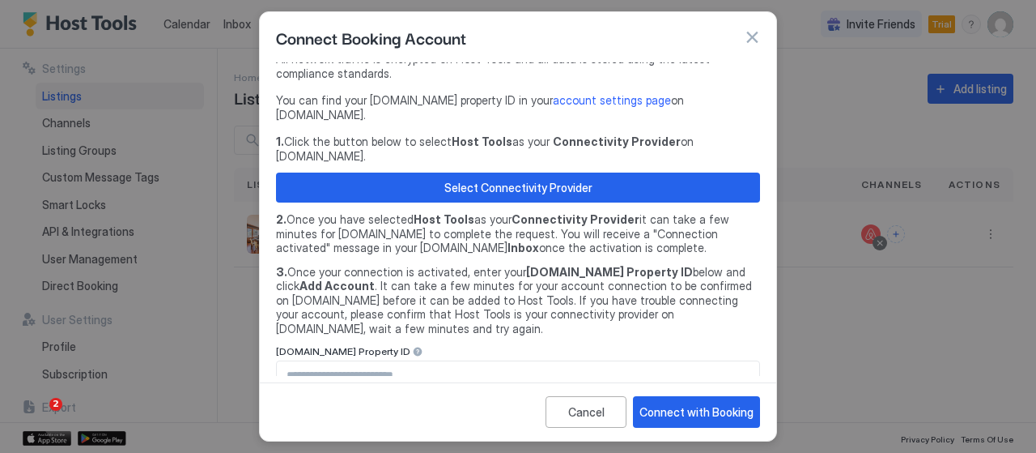
click at [603, 361] on input "Input Field" at bounding box center [518, 375] width 483 height 28
paste input "********"
type input "********"
click at [700, 415] on div "Connect with Booking" at bounding box center [697, 411] width 114 height 17
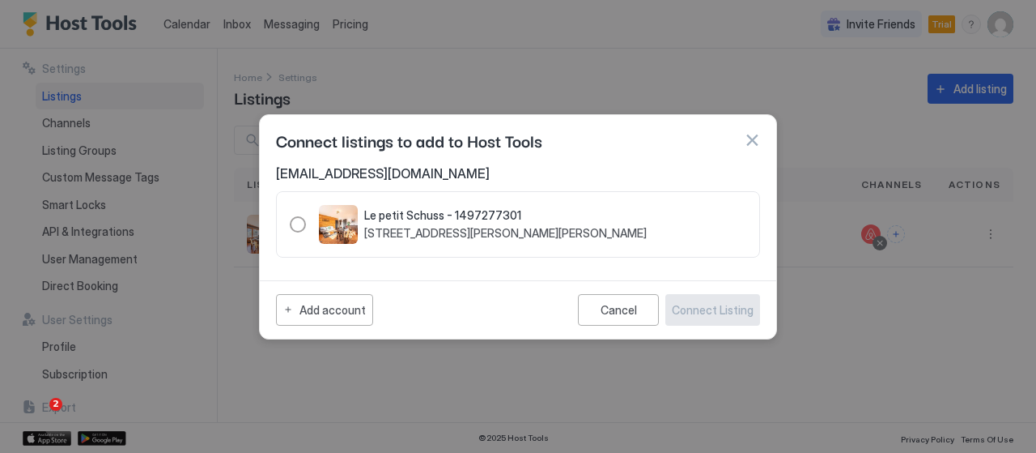
click at [280, 209] on div "Le petit Schuss - 1497277301 [STREET_ADDRESS][PERSON_NAME][PERSON_NAME]" at bounding box center [518, 224] width 484 height 66
click at [303, 232] on div "Le petit Schuss - 1497277301 [STREET_ADDRESS][PERSON_NAME][PERSON_NAME]" at bounding box center [468, 224] width 357 height 39
click at [722, 308] on div "Connect Listing" at bounding box center [713, 309] width 82 height 17
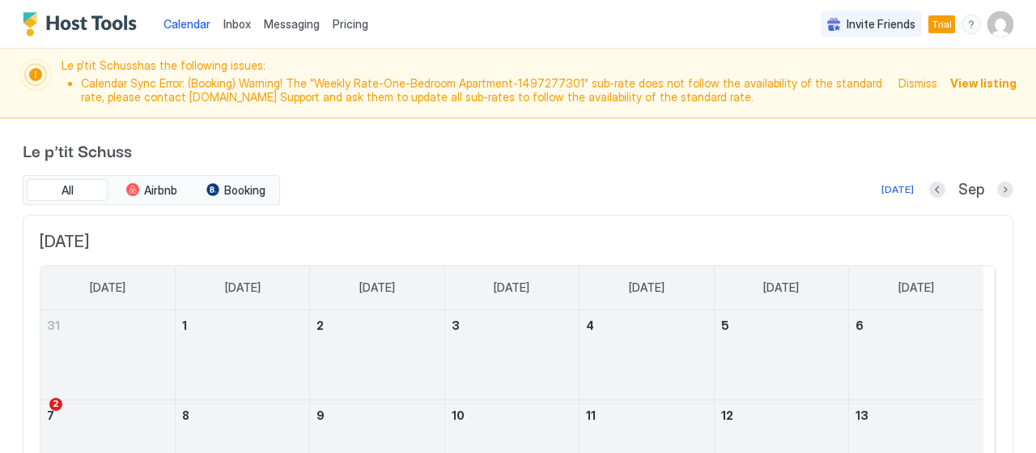
click at [988, 17] on img "User profile" at bounding box center [1001, 24] width 26 height 26
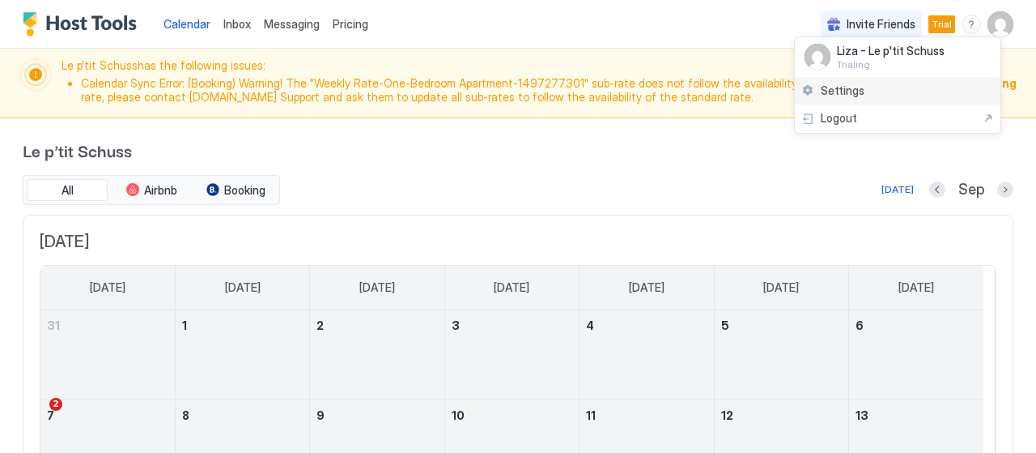
click at [856, 95] on span "Settings" at bounding box center [843, 90] width 44 height 15
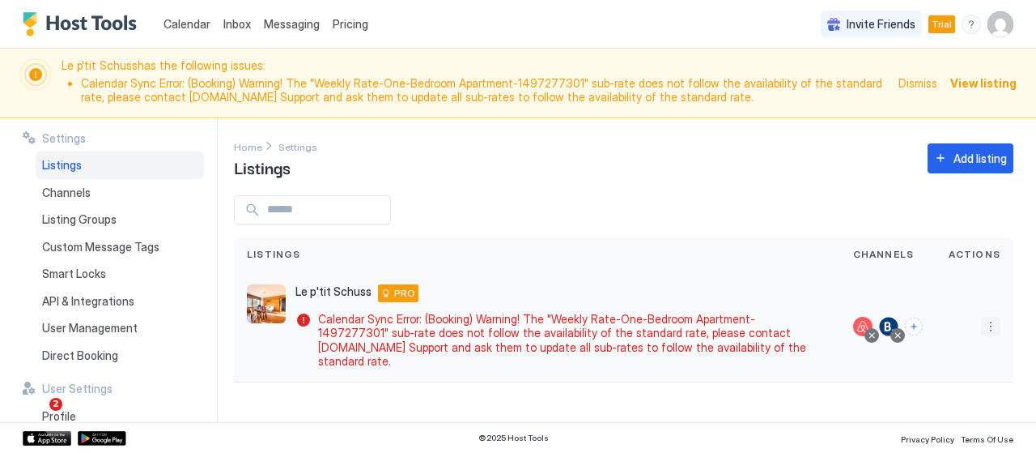
click at [988, 317] on button "More options" at bounding box center [990, 326] width 19 height 19
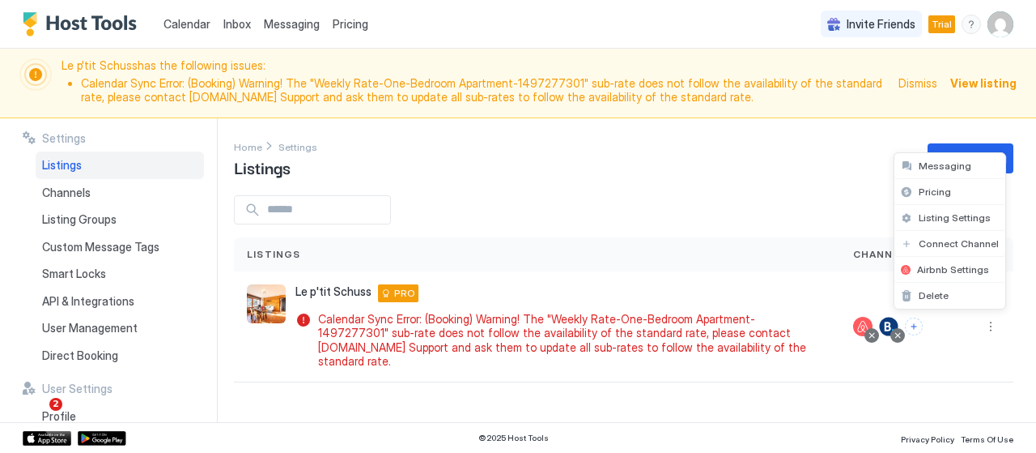
click at [699, 242] on div at bounding box center [518, 226] width 1036 height 453
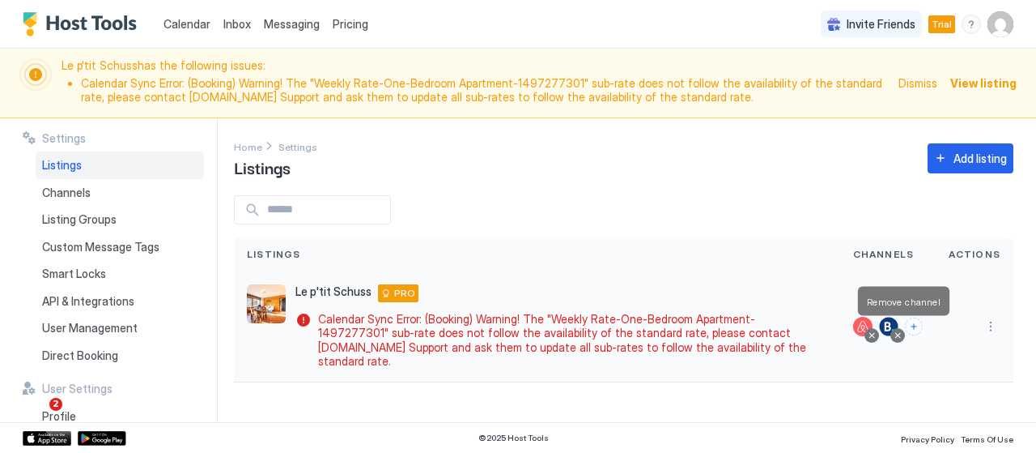
click at [900, 331] on div at bounding box center [898, 335] width 8 height 8
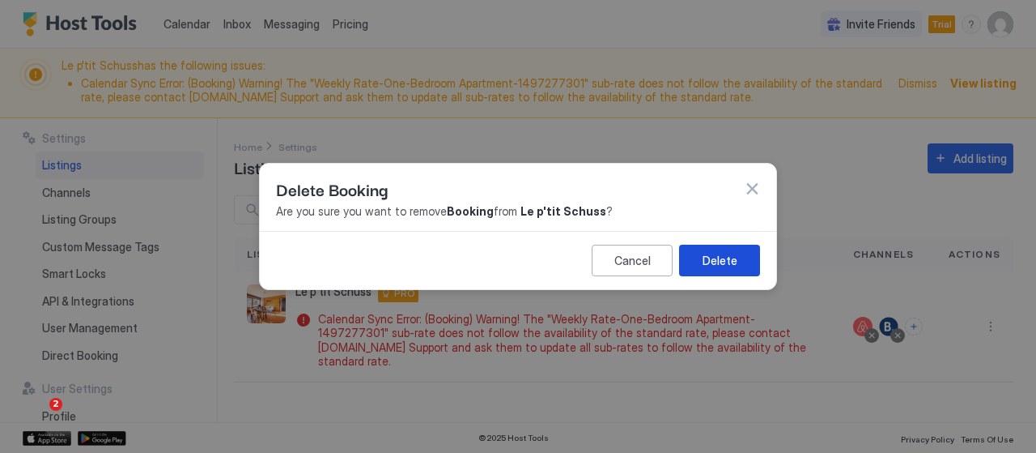
click at [702, 263] on button "Delete" at bounding box center [719, 260] width 81 height 32
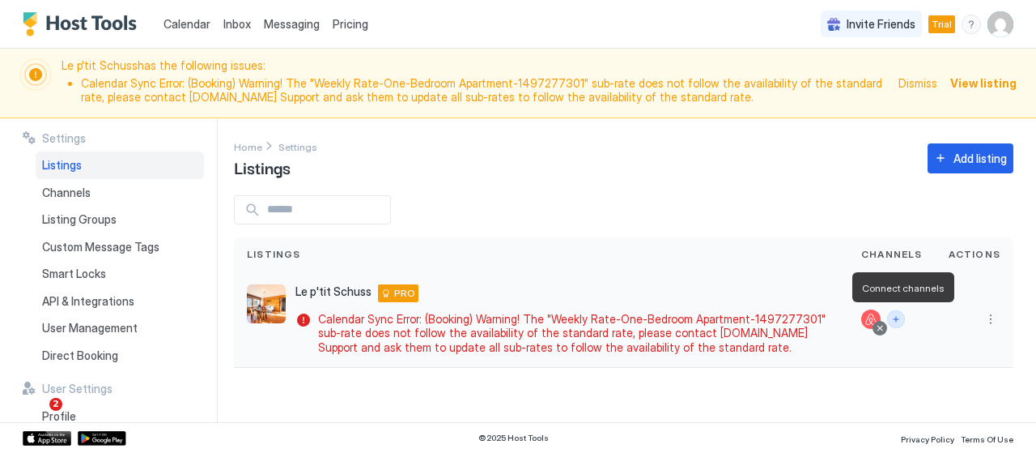
click at [905, 317] on button "Connect channels" at bounding box center [896, 319] width 18 height 18
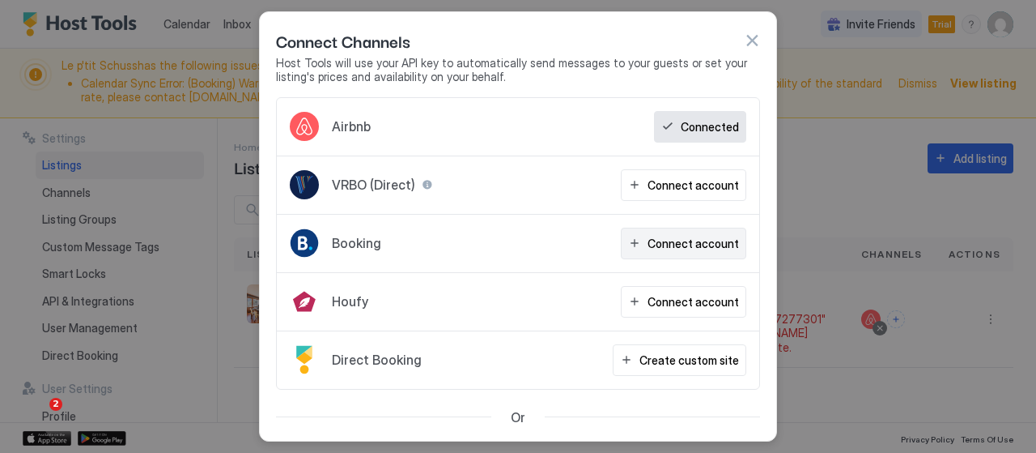
click at [682, 239] on div "Connect account" at bounding box center [693, 243] width 91 height 17
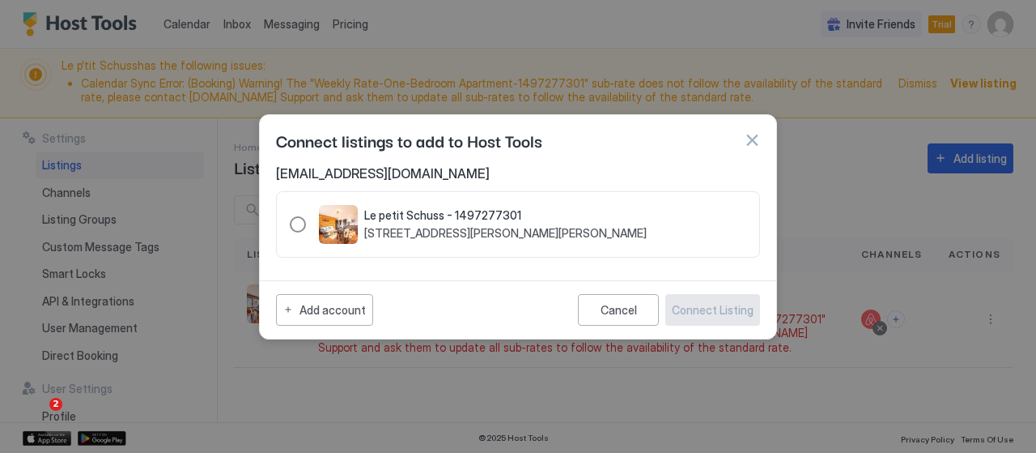
click at [294, 226] on div "1497277301" at bounding box center [298, 224] width 16 height 16
click at [696, 301] on div "Connect Listing" at bounding box center [713, 309] width 82 height 17
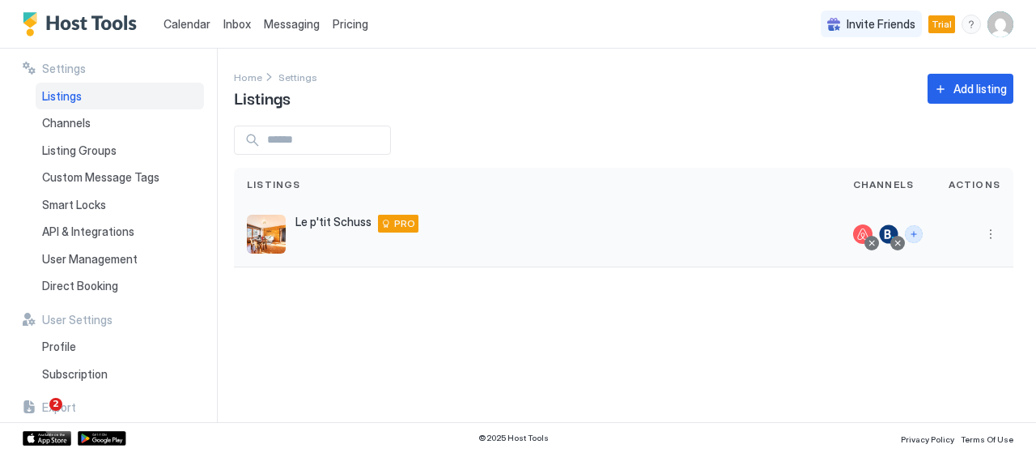
click at [919, 231] on button "Connect channels" at bounding box center [914, 234] width 18 height 18
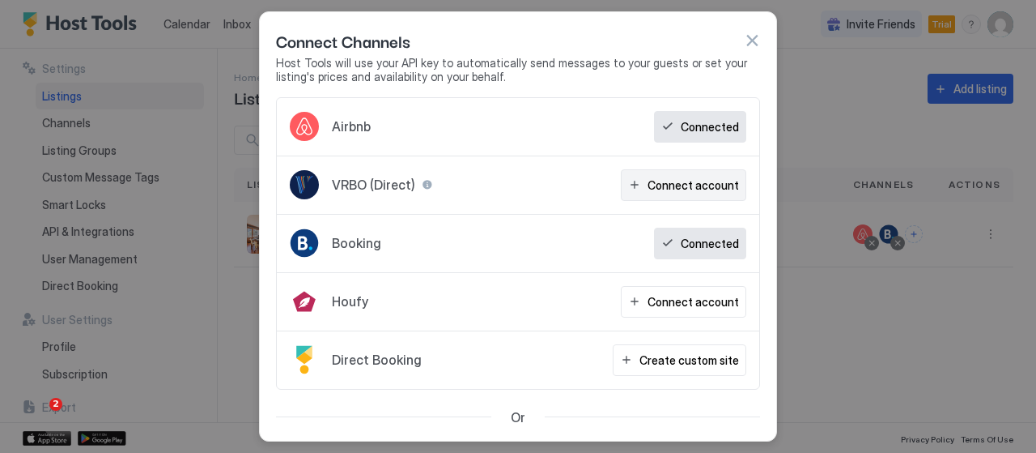
click at [712, 183] on div "Connect account" at bounding box center [693, 184] width 91 height 17
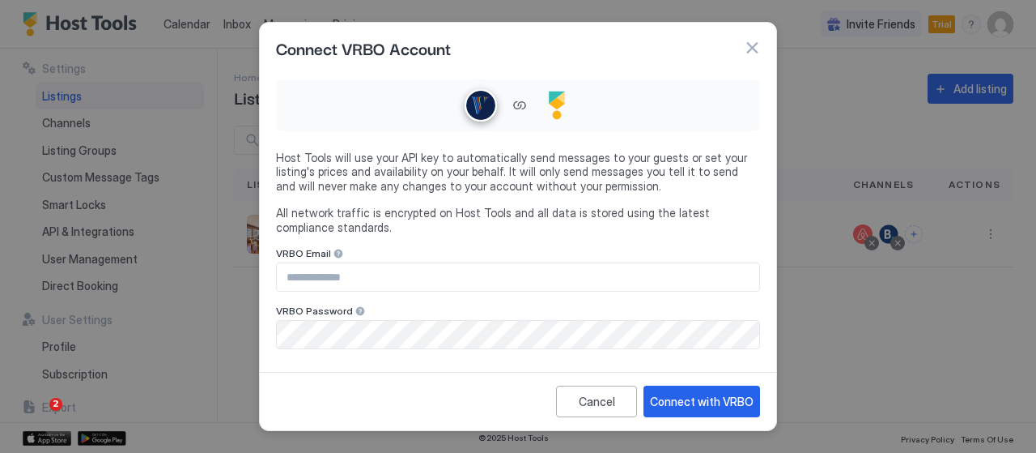
click at [486, 268] on input "Input Field" at bounding box center [518, 277] width 483 height 28
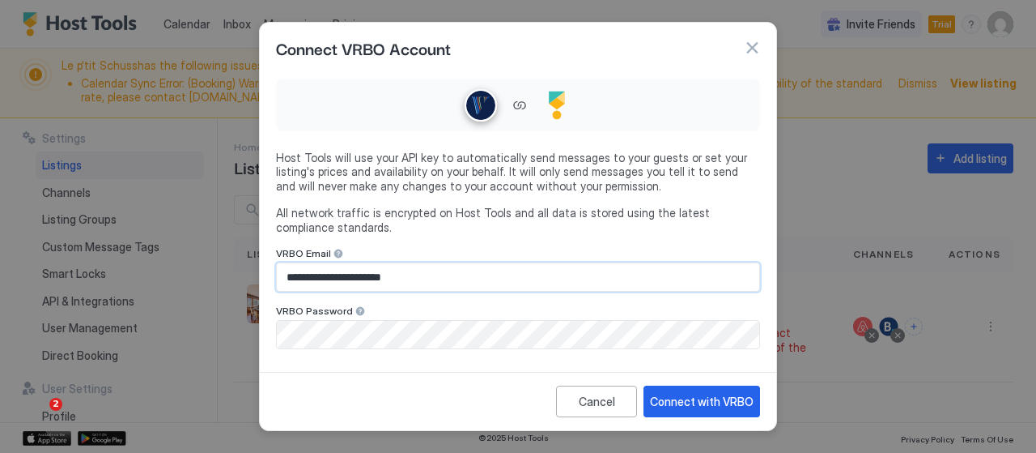
type input "**********"
click at [700, 407] on div "Connect with VRBO" at bounding box center [702, 401] width 104 height 17
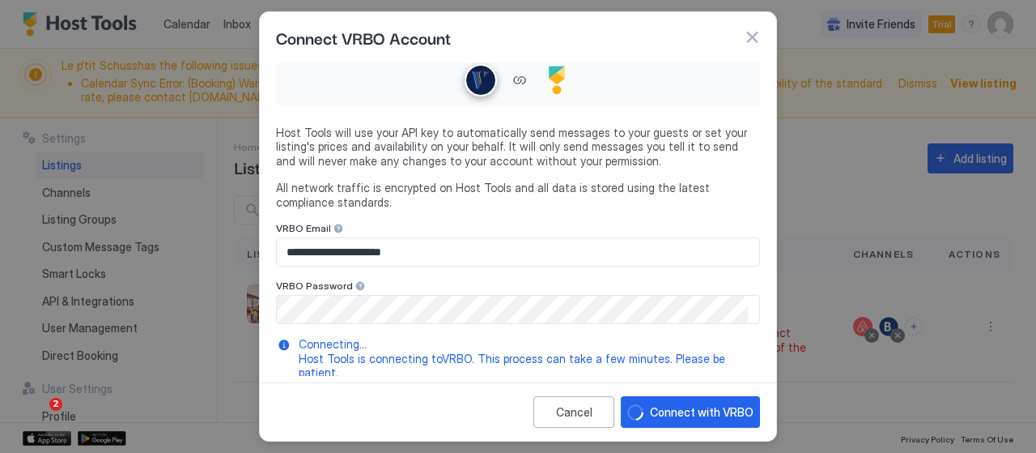
scroll to position [19, 0]
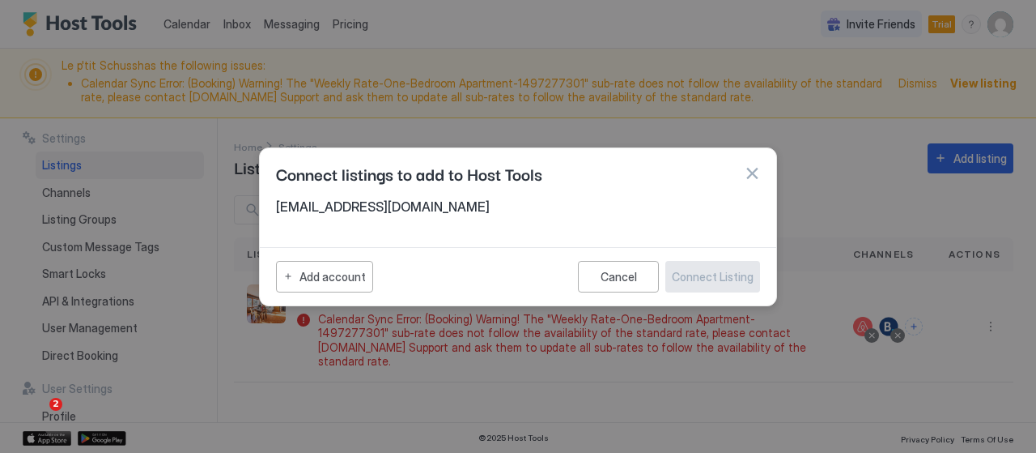
click at [305, 195] on div "Connect listings to add to Host Tools" at bounding box center [518, 173] width 517 height 50
click at [749, 172] on button "button" at bounding box center [752, 173] width 16 height 16
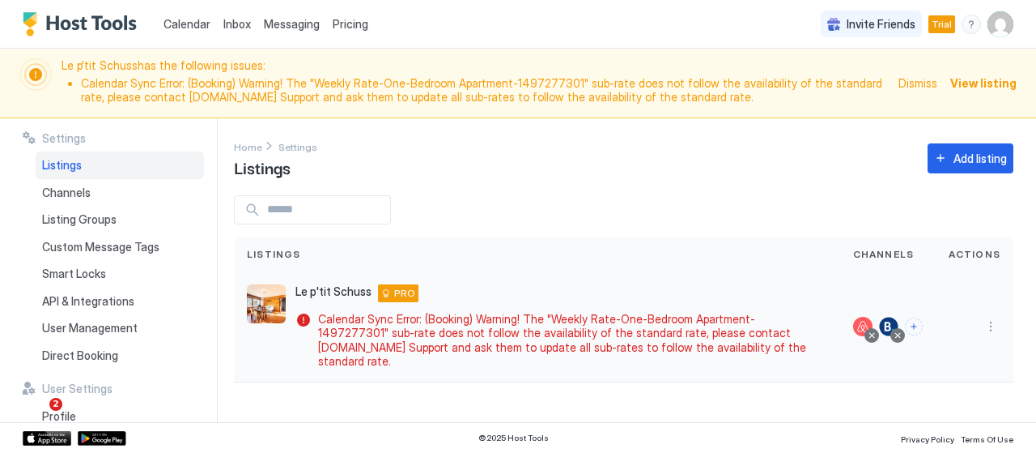
click at [902, 331] on div at bounding box center [898, 335] width 8 height 8
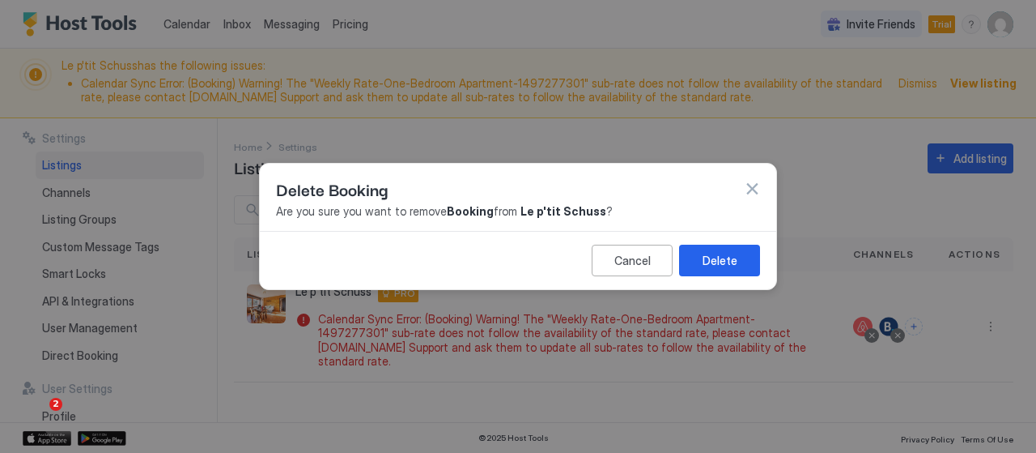
click at [710, 255] on div "Delete" at bounding box center [720, 260] width 35 height 17
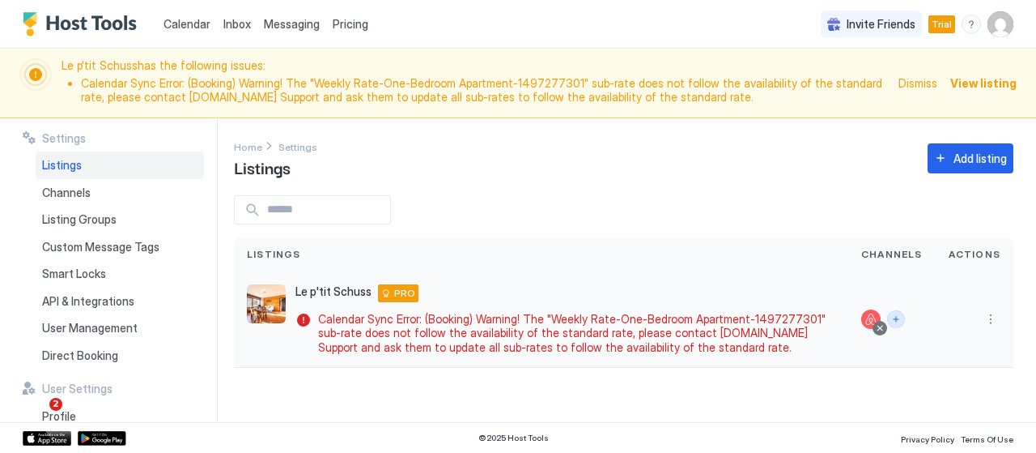
click at [902, 319] on button "Connect channels" at bounding box center [896, 319] width 18 height 18
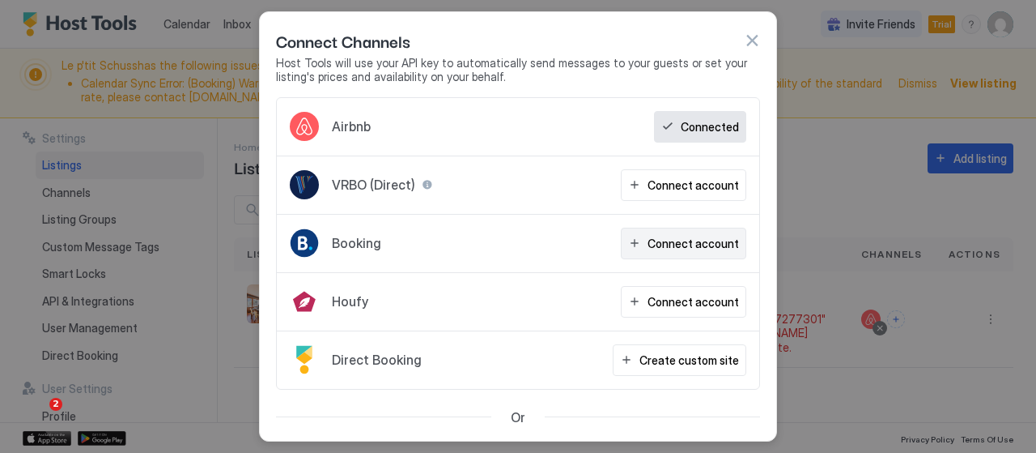
click at [713, 228] on button "Connect account" at bounding box center [683, 243] width 125 height 32
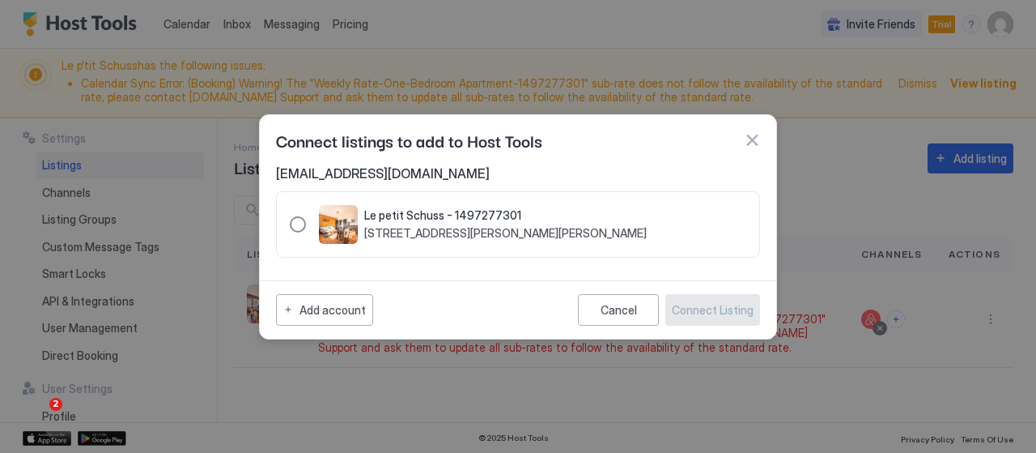
click at [351, 227] on img "listing image" at bounding box center [338, 224] width 39 height 39
click at [760, 303] on div "Add account Cancel Connect Listing" at bounding box center [518, 309] width 517 height 58
click at [742, 305] on div "Connect Listing" at bounding box center [713, 309] width 82 height 17
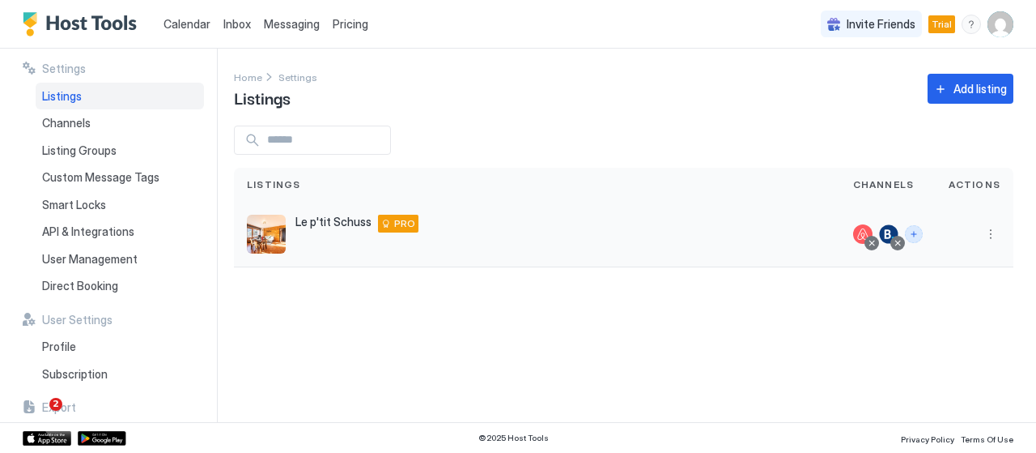
click at [919, 236] on button "Connect channels" at bounding box center [914, 234] width 18 height 18
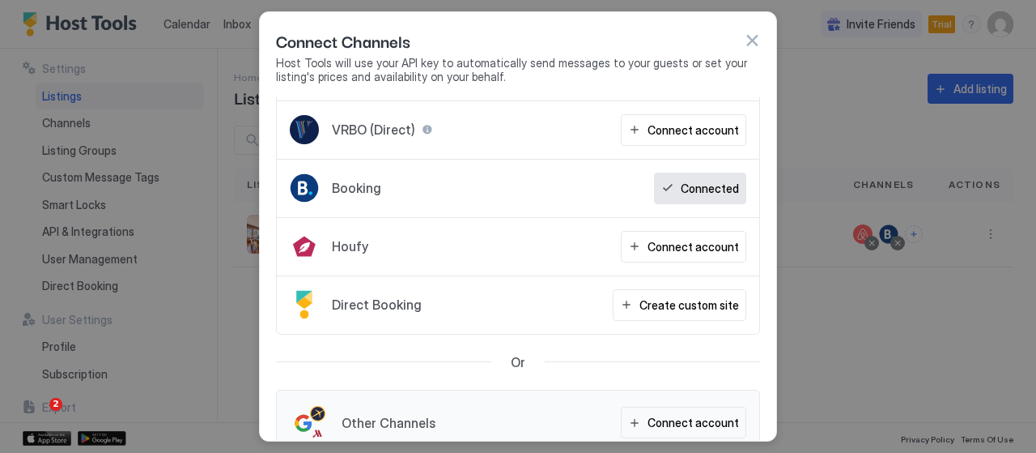
scroll to position [81, 0]
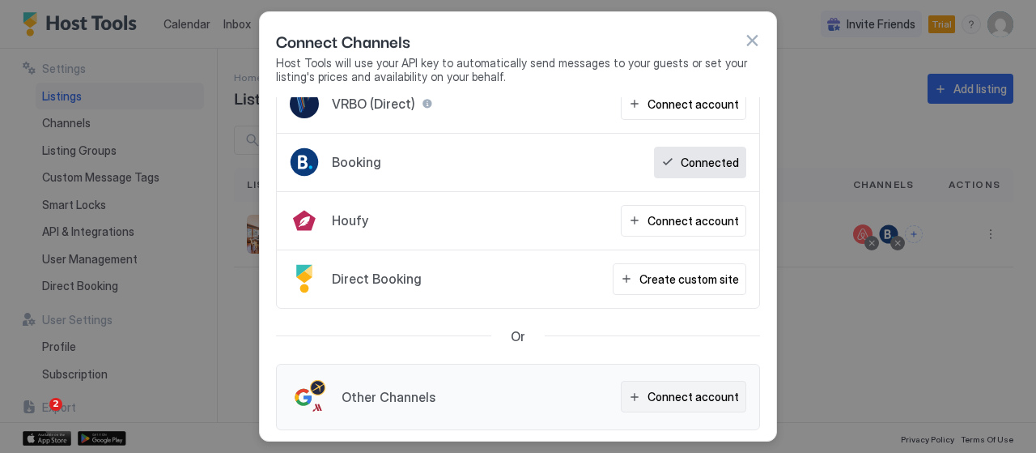
click at [636, 397] on button "Connect account" at bounding box center [683, 397] width 125 height 32
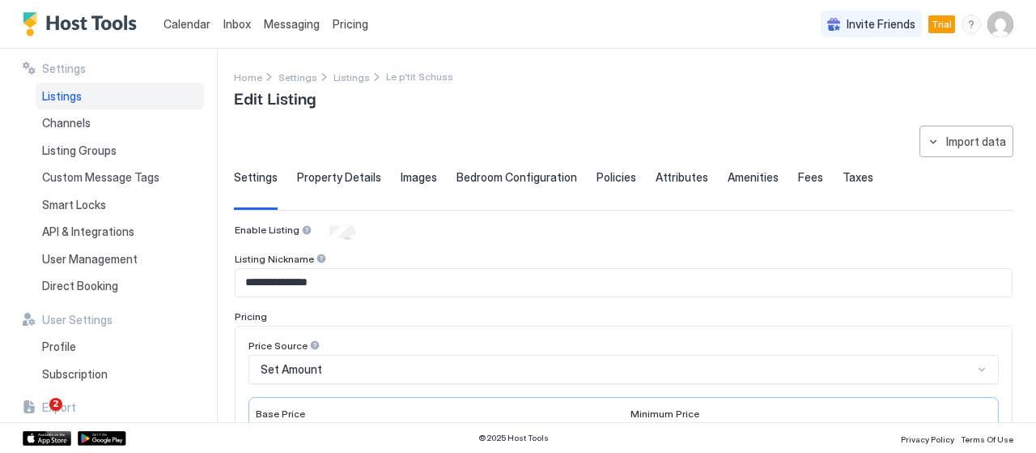
scroll to position [162, 0]
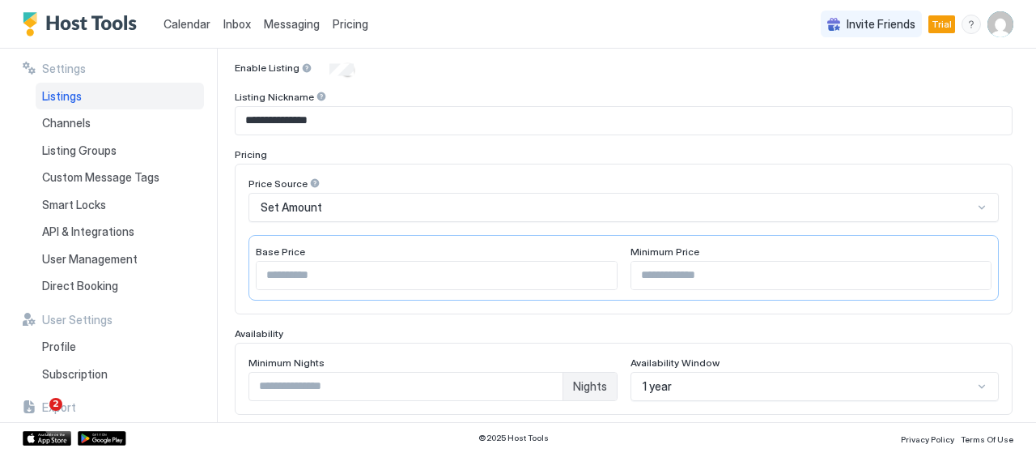
click at [246, 121] on input "**********" at bounding box center [624, 121] width 776 height 28
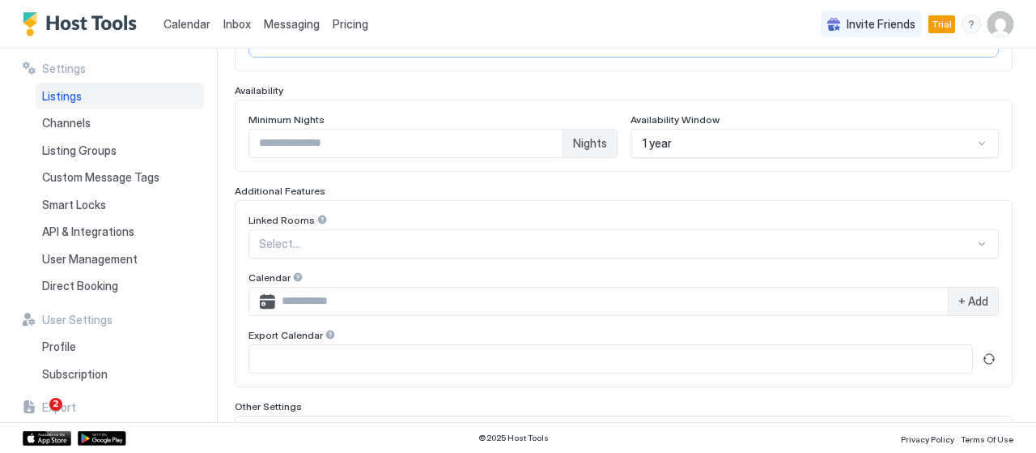
type input "**********"
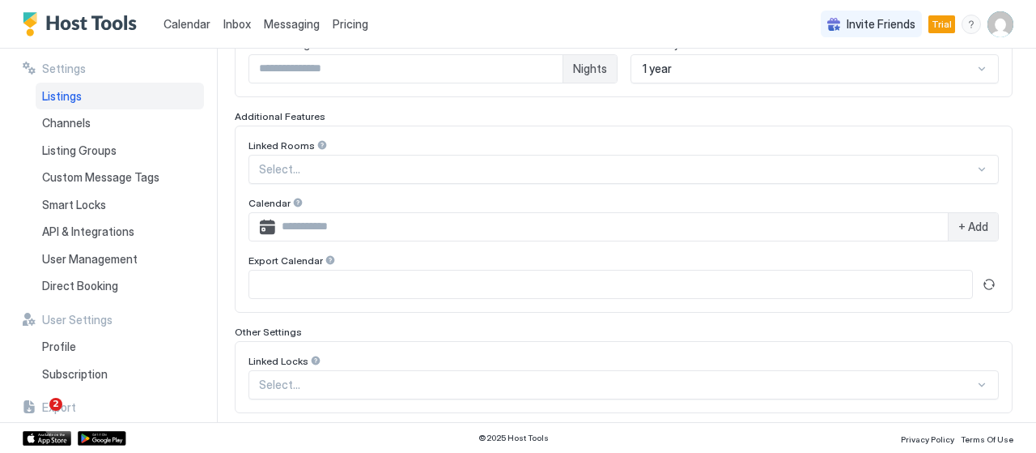
scroll to position [393, 0]
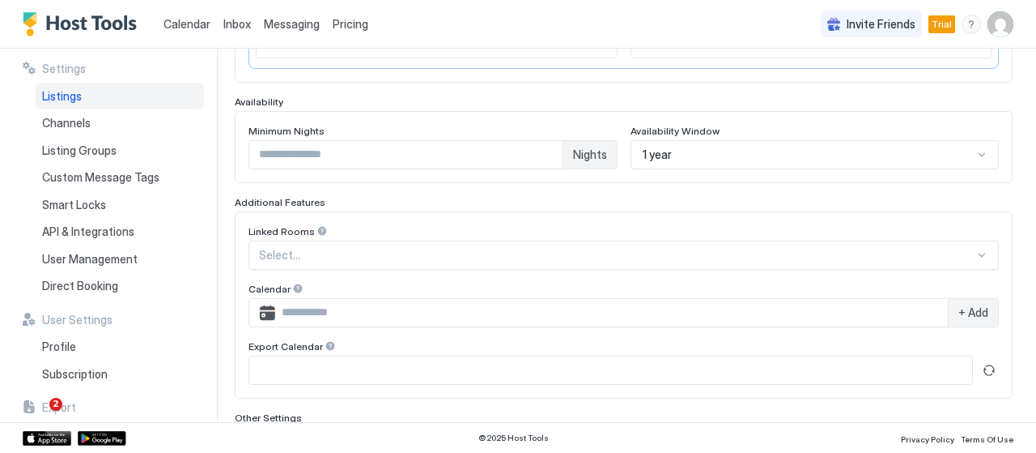
click at [963, 315] on div "+ Add" at bounding box center [973, 313] width 50 height 28
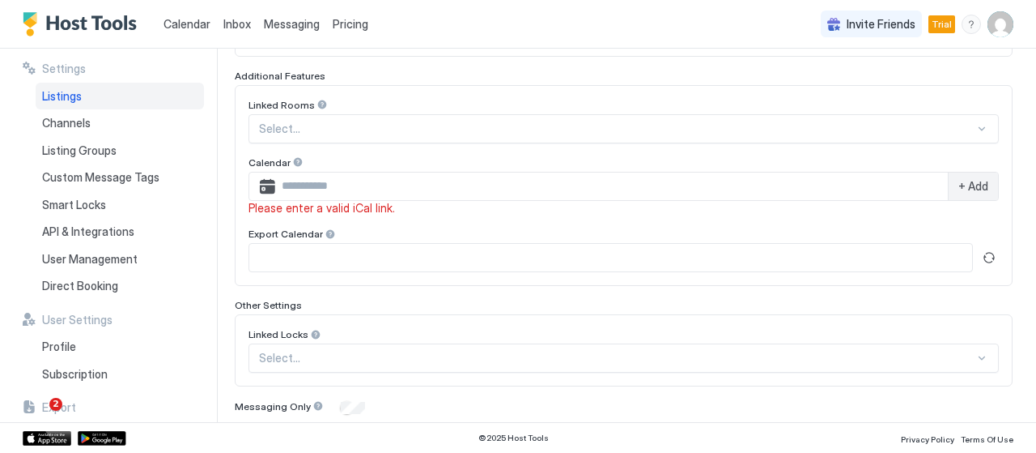
scroll to position [555, 0]
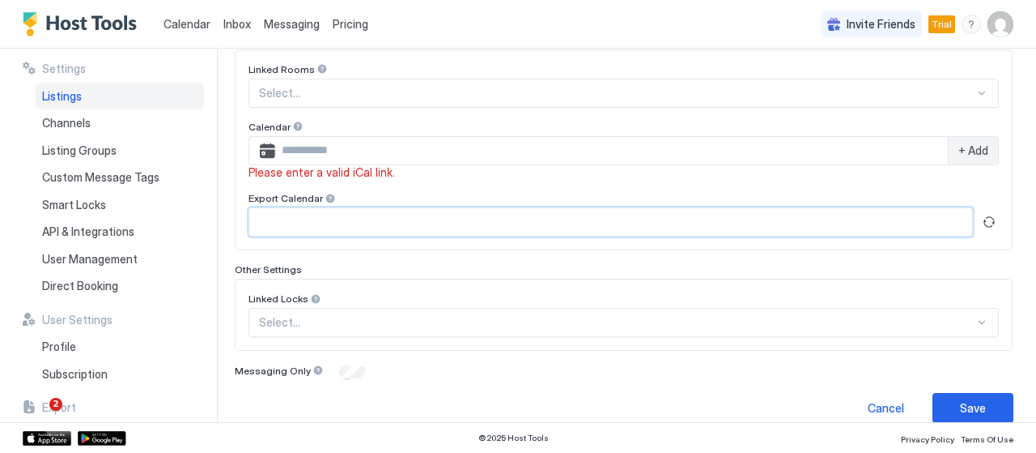
click at [505, 226] on input "Input Field" at bounding box center [610, 222] width 723 height 28
click at [980, 223] on button "Refresh" at bounding box center [989, 221] width 19 height 19
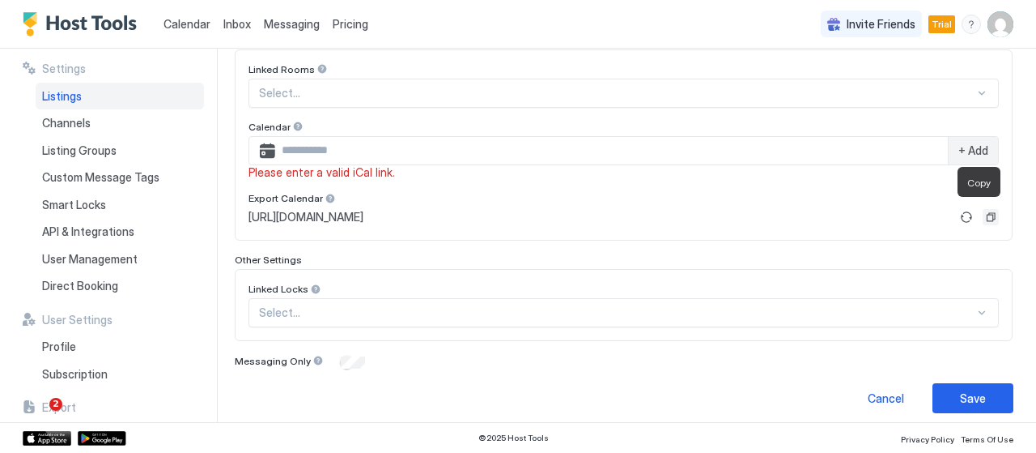
click at [983, 213] on button "Copy" at bounding box center [991, 217] width 16 height 16
click at [346, 137] on input "Input Field" at bounding box center [611, 151] width 673 height 28
paste input "**********"
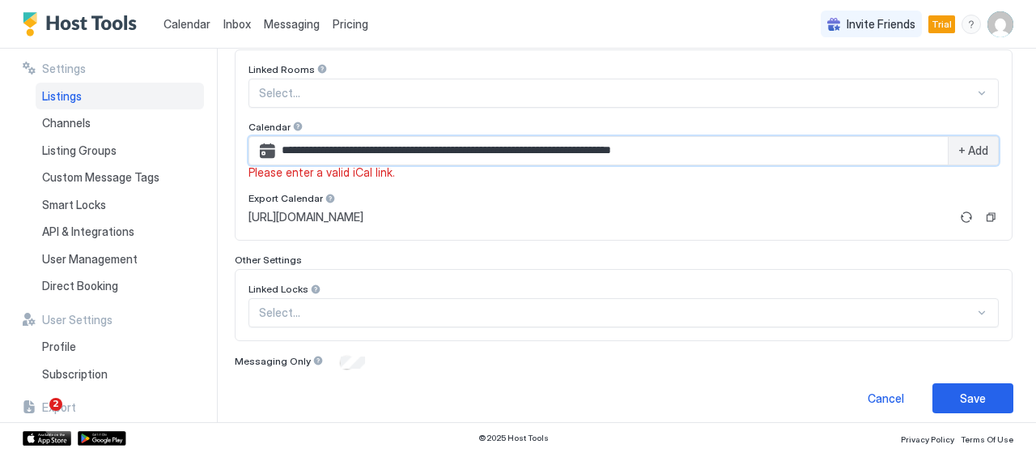
type input "**********"
click at [962, 143] on span "+ Add" at bounding box center [974, 150] width 30 height 15
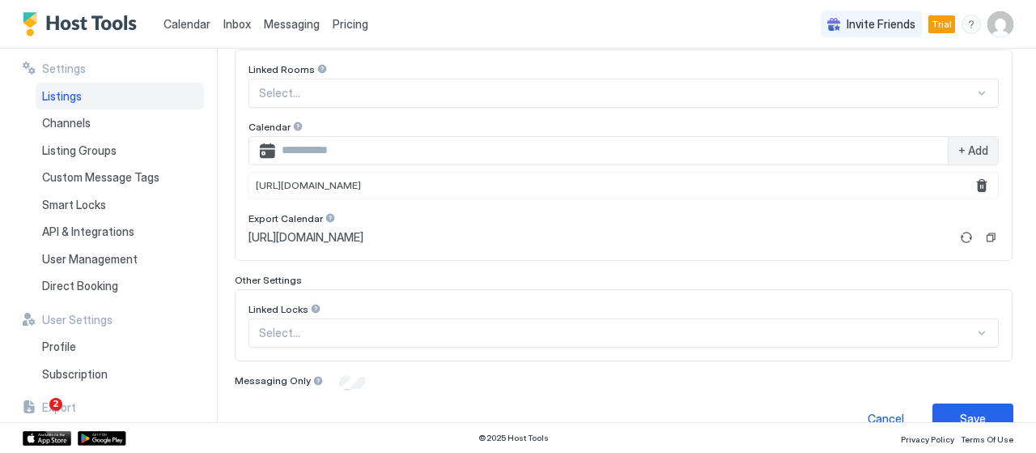
scroll to position [474, 0]
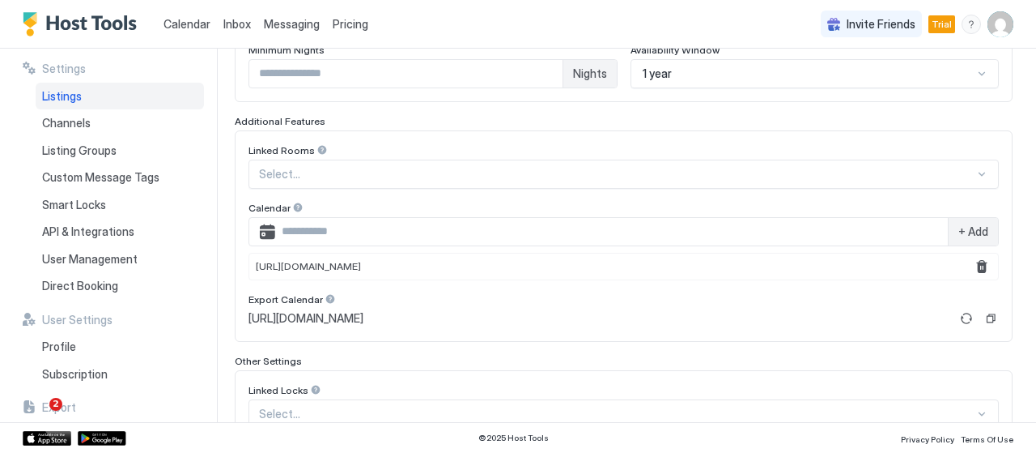
click at [316, 181] on div "Select..." at bounding box center [624, 173] width 750 height 29
click at [315, 167] on div at bounding box center [617, 174] width 716 height 15
click at [959, 308] on button "Refresh" at bounding box center [966, 317] width 19 height 19
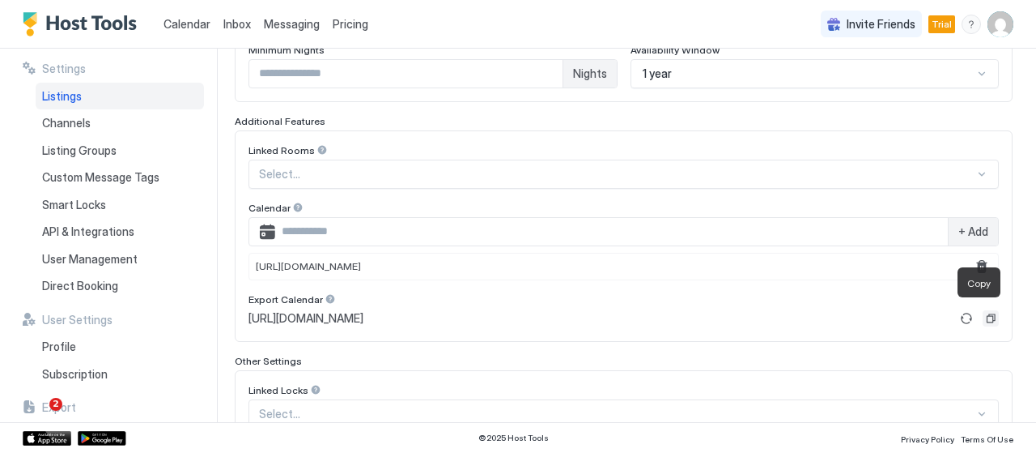
click at [983, 310] on button "Copy" at bounding box center [991, 318] width 16 height 16
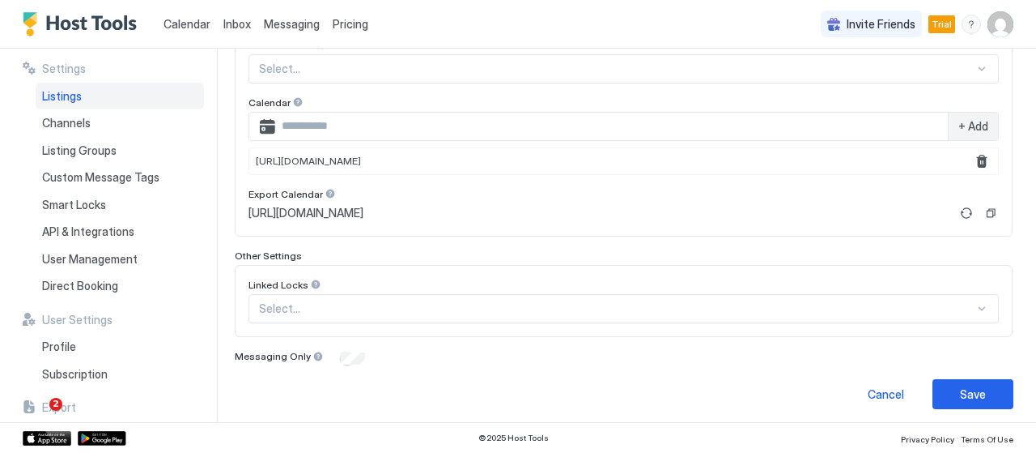
click at [544, 315] on div "Select..." at bounding box center [624, 308] width 750 height 29
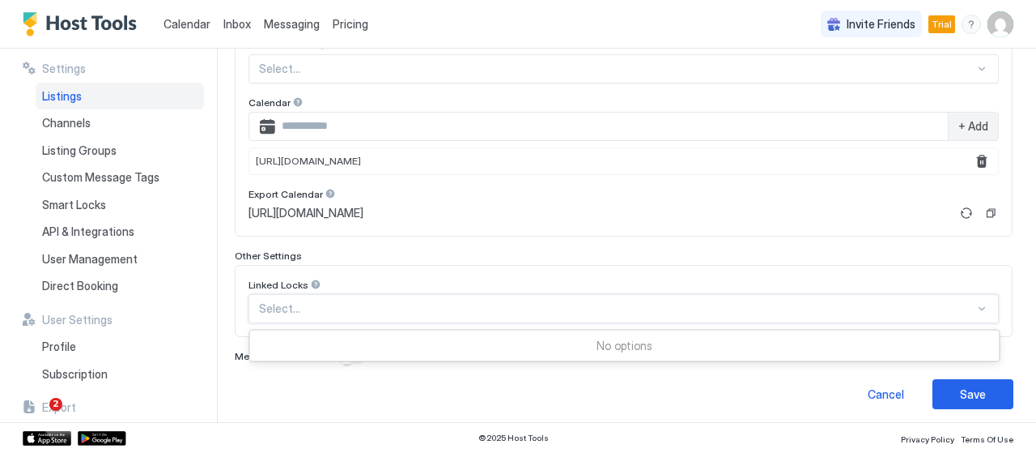
click at [544, 315] on div "Select..." at bounding box center [624, 308] width 750 height 29
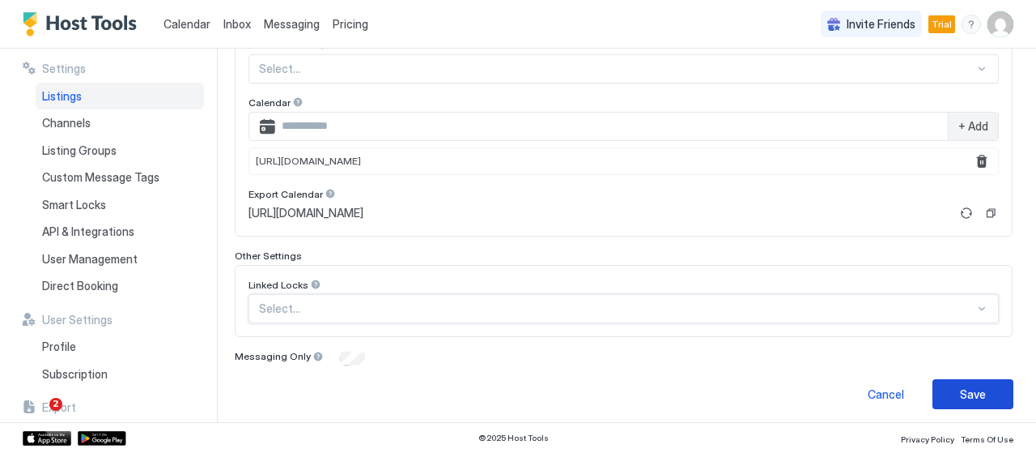
click at [960, 387] on div "Save" at bounding box center [973, 393] width 26 height 17
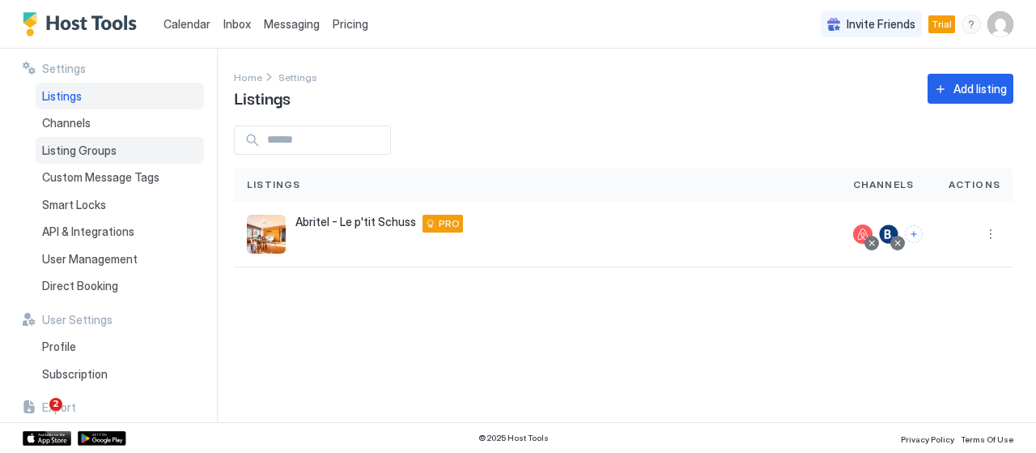
click at [103, 150] on span "Listing Groups" at bounding box center [79, 150] width 74 height 15
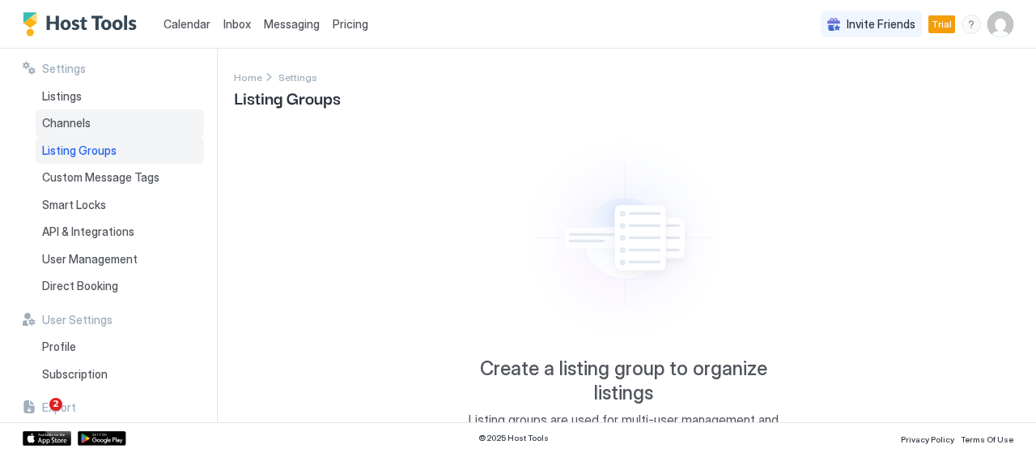
click at [140, 111] on div "Channels" at bounding box center [120, 123] width 168 height 28
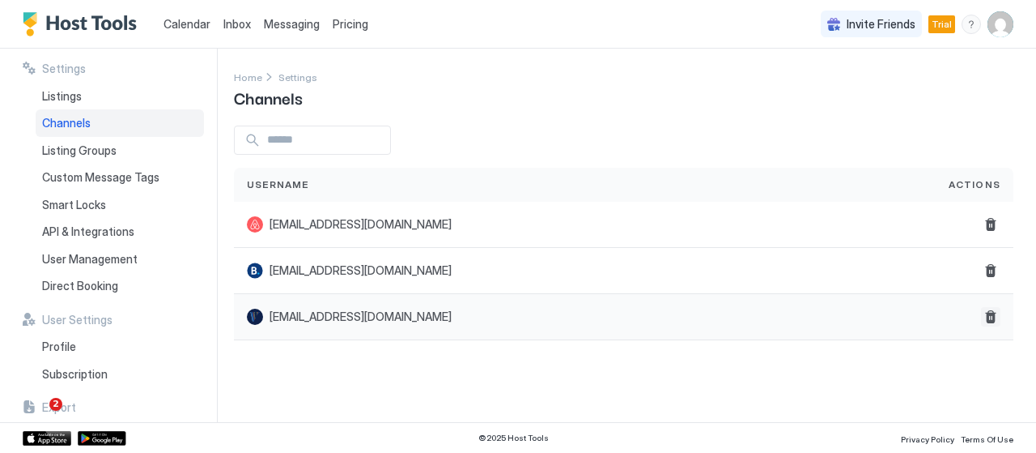
click at [989, 320] on button "Delete" at bounding box center [990, 316] width 19 height 19
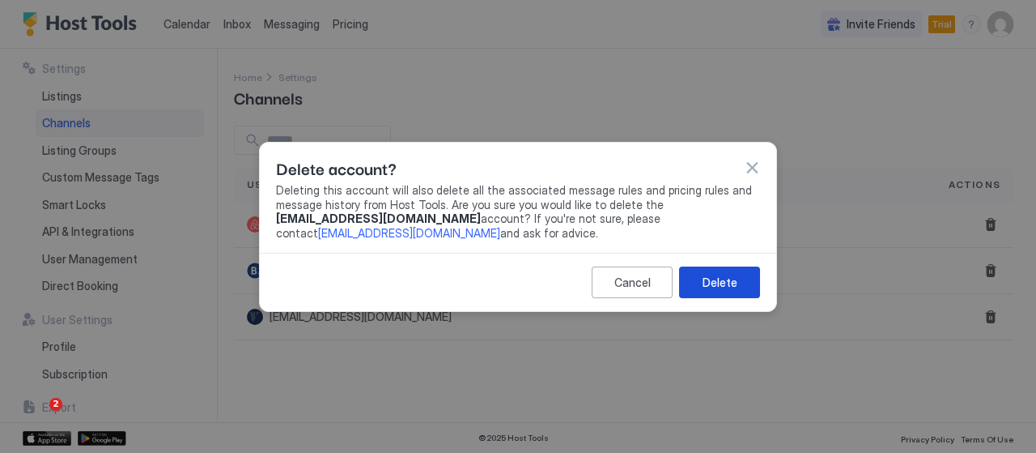
click at [729, 283] on div "Delete" at bounding box center [720, 282] width 35 height 17
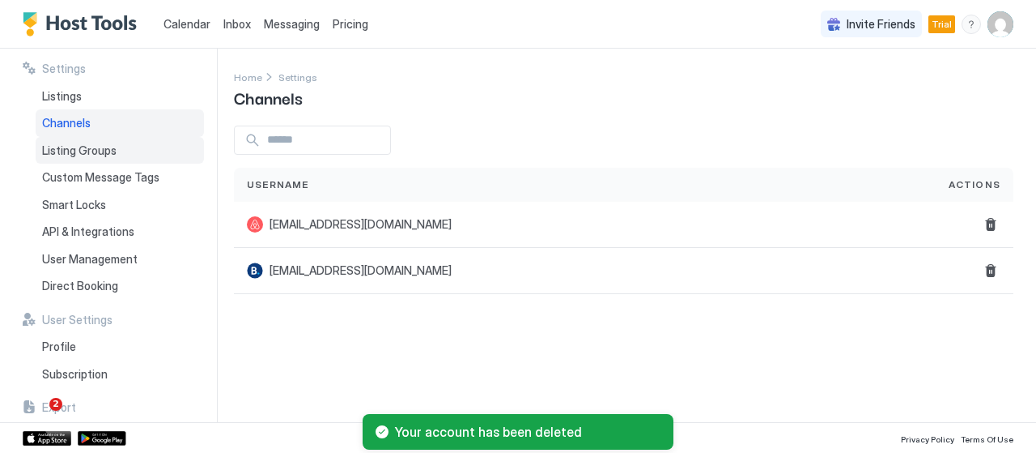
click at [140, 156] on div "Listing Groups" at bounding box center [120, 151] width 168 height 28
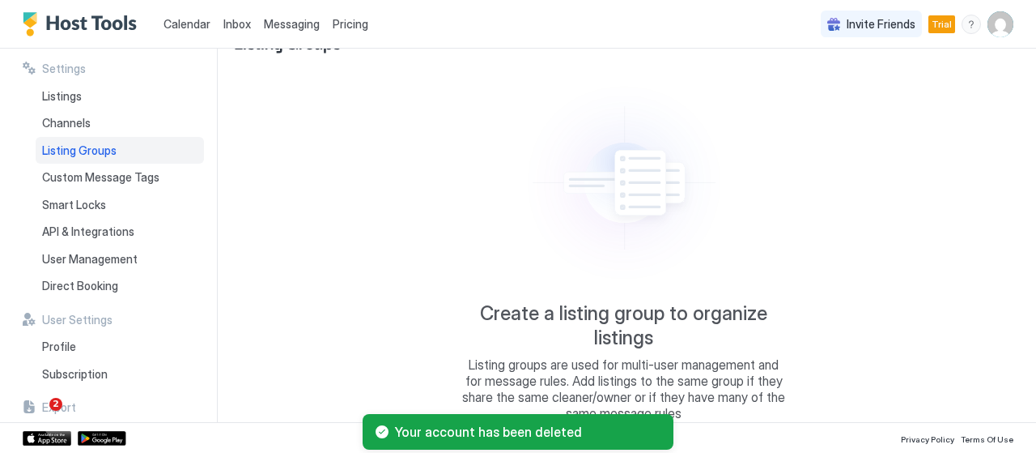
scroll to position [122, 0]
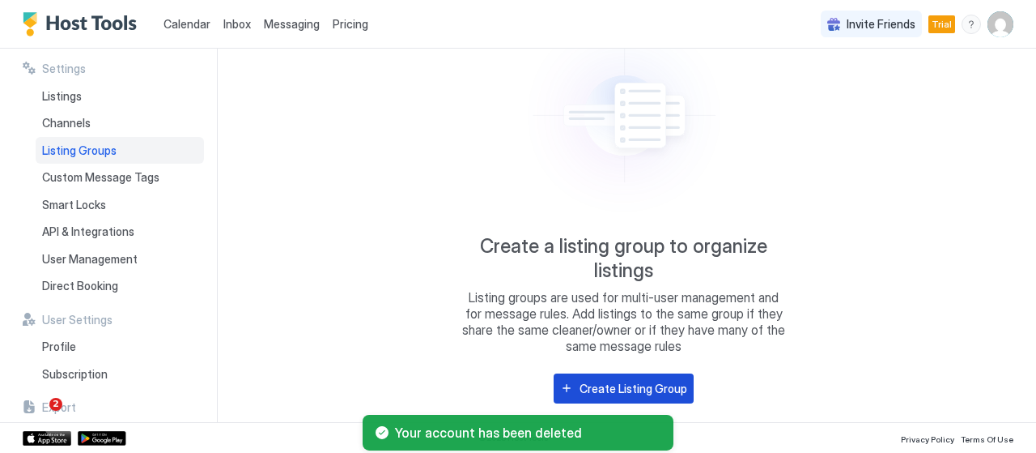
click at [578, 378] on button "Create Listing Group" at bounding box center [624, 388] width 140 height 30
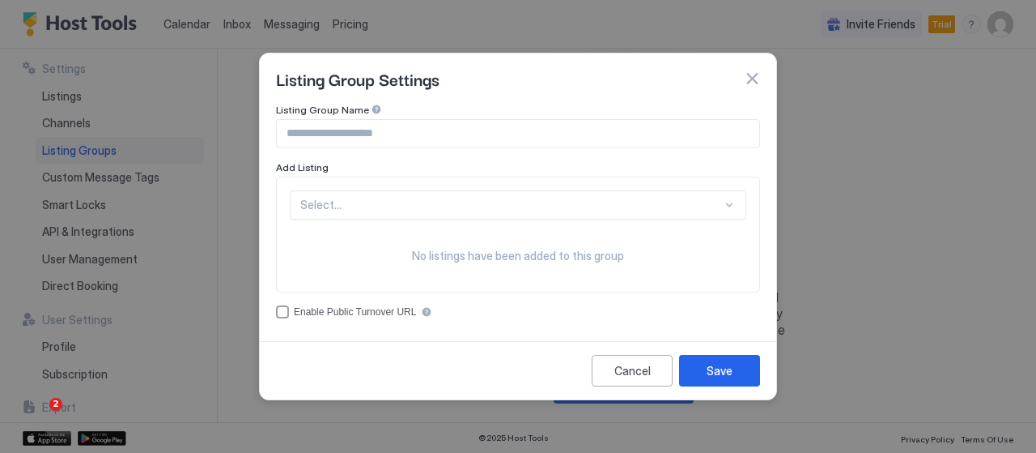
click at [432, 214] on div "Select..." at bounding box center [518, 204] width 457 height 29
click at [431, 128] on input "Input Field" at bounding box center [518, 134] width 483 height 28
click at [654, 184] on div "Select... No listings have been added to this group" at bounding box center [518, 234] width 484 height 117
click at [754, 83] on button "button" at bounding box center [752, 78] width 16 height 16
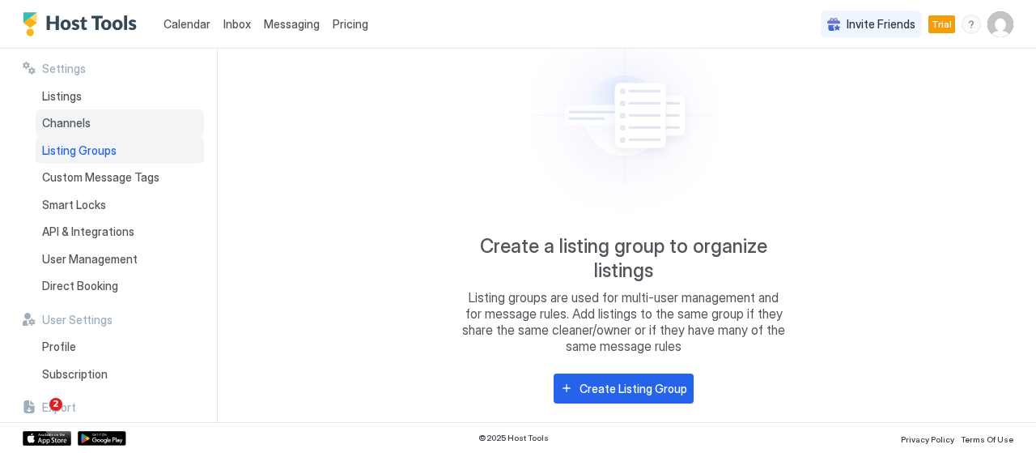
click at [67, 114] on div "Channels" at bounding box center [120, 123] width 168 height 28
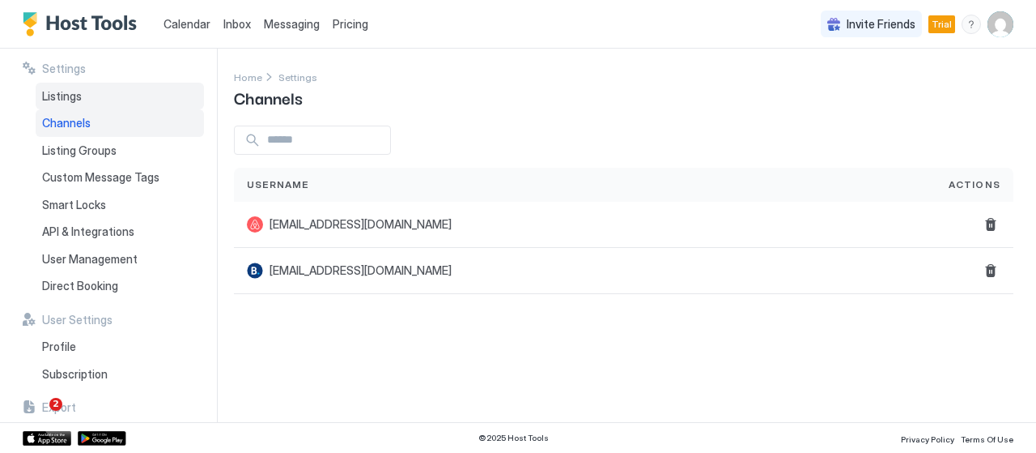
click at [73, 84] on div "Listings" at bounding box center [120, 97] width 168 height 28
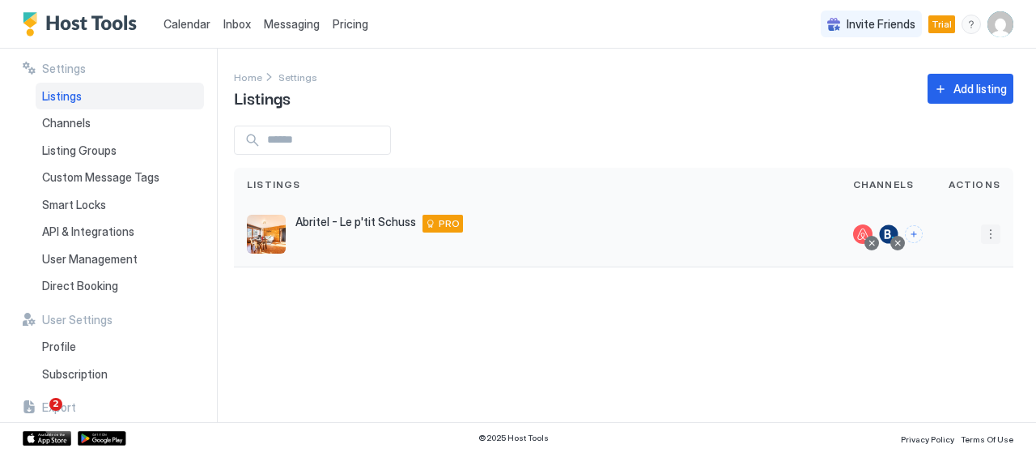
click at [993, 235] on button "More options" at bounding box center [990, 233] width 19 height 19
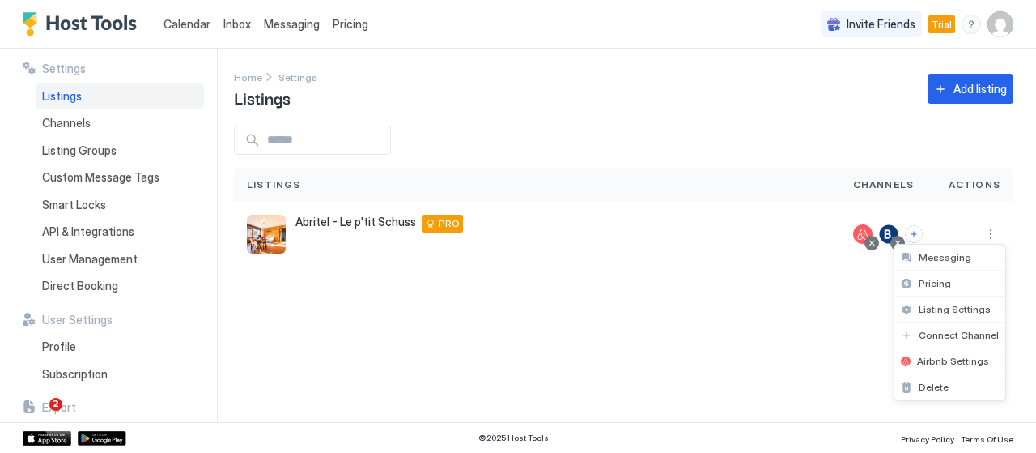
click at [982, 236] on div at bounding box center [518, 226] width 1036 height 453
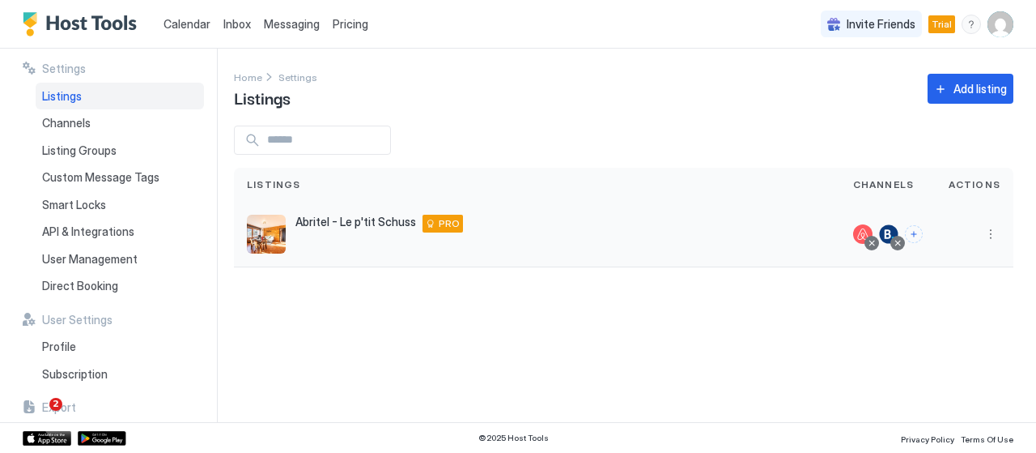
click at [732, 234] on div "Abritel - Le p'tit Schuss La Giettaz 73590 FR PRO" at bounding box center [537, 234] width 580 height 39
click at [140, 117] on div "Channels" at bounding box center [120, 123] width 168 height 28
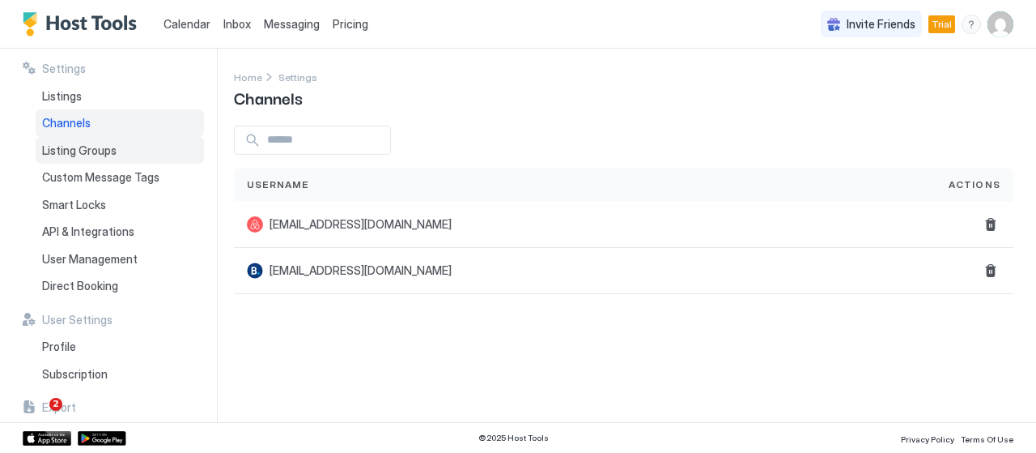
click at [103, 161] on div "Listing Groups" at bounding box center [120, 151] width 168 height 28
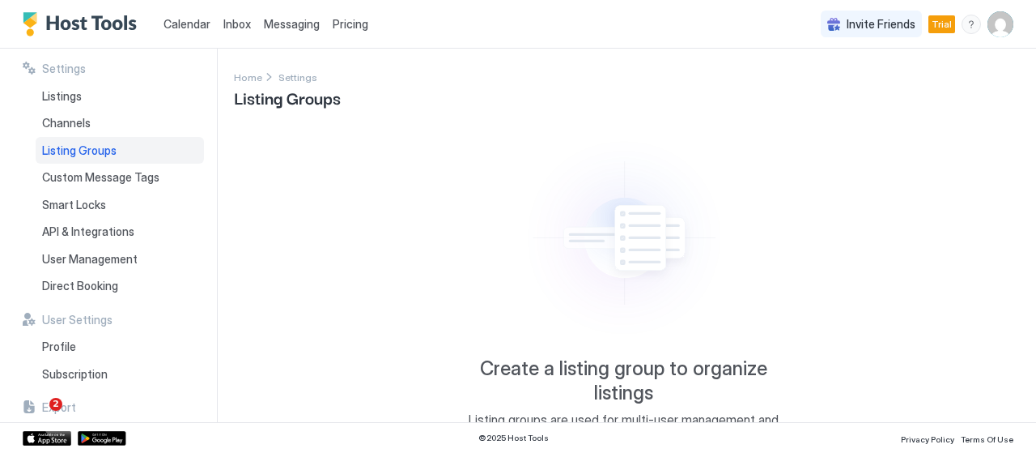
scroll to position [122, 0]
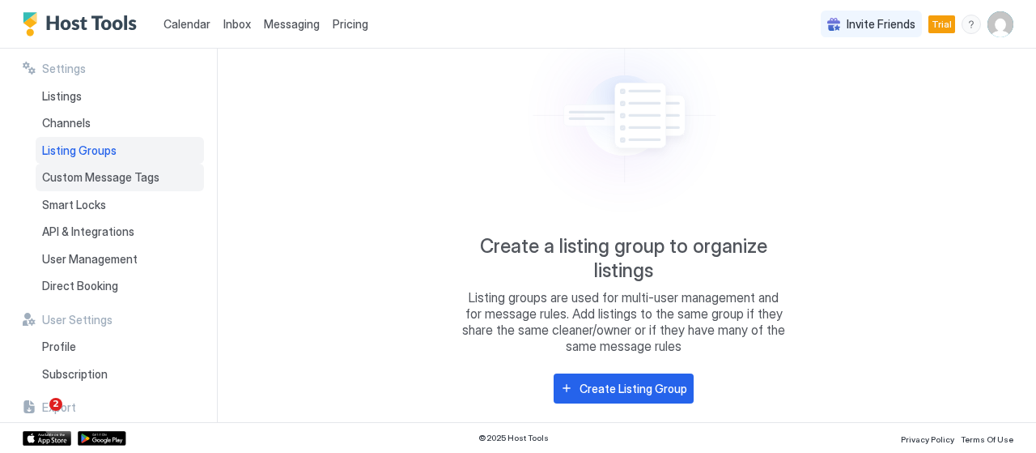
click at [140, 182] on span "Custom Message Tags" at bounding box center [100, 177] width 117 height 15
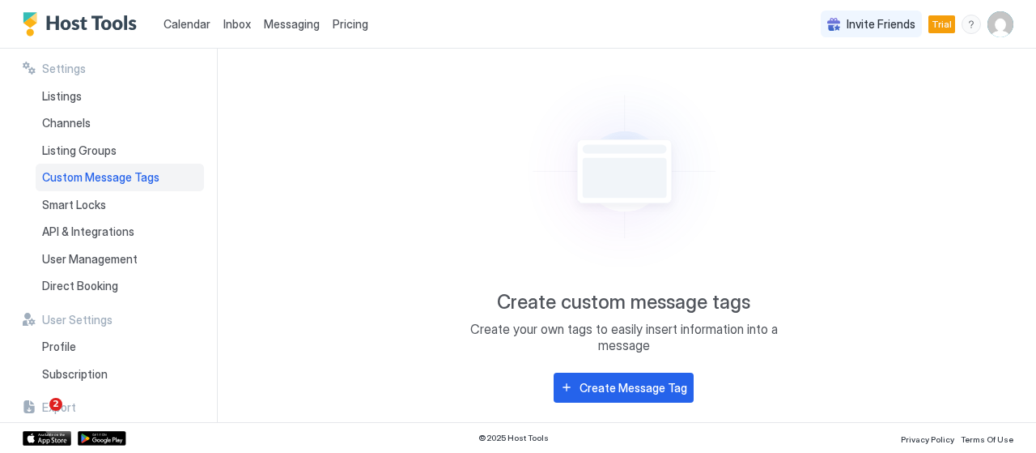
scroll to position [66, 0]
click at [138, 203] on div "Smart Locks" at bounding box center [120, 205] width 168 height 28
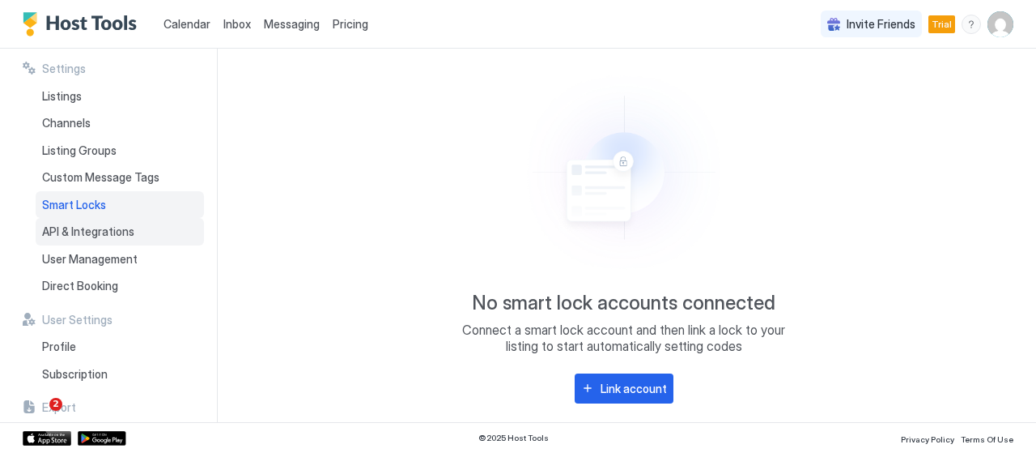
click at [138, 221] on div "API & Integrations" at bounding box center [120, 232] width 168 height 28
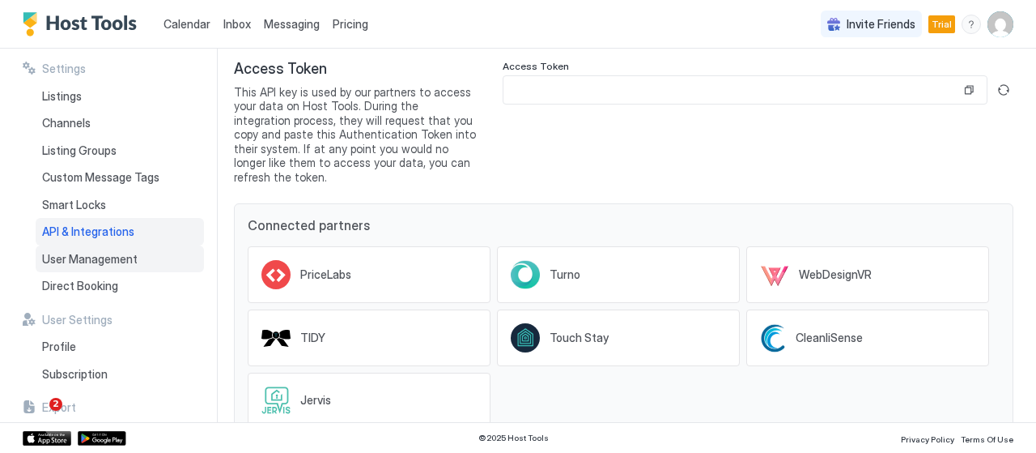
click at [141, 253] on div "User Management" at bounding box center [120, 259] width 168 height 28
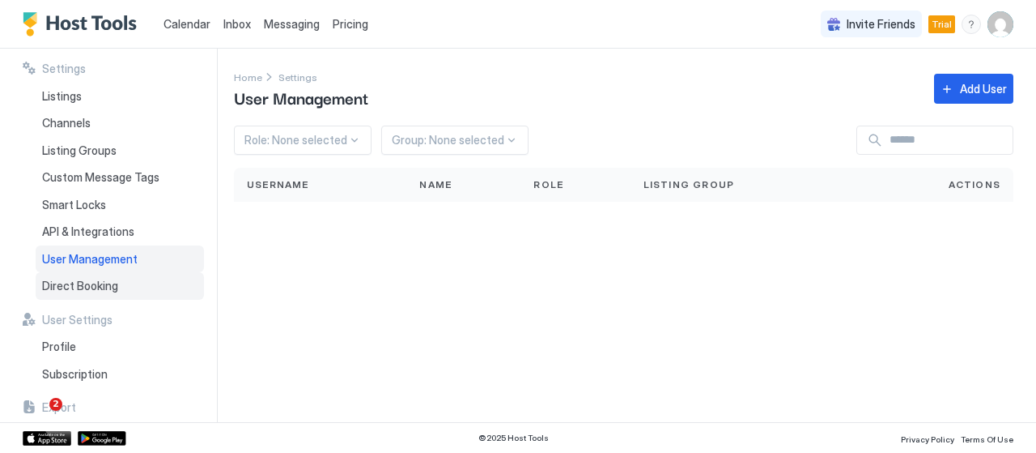
click at [141, 274] on div "Direct Booking" at bounding box center [120, 286] width 168 height 28
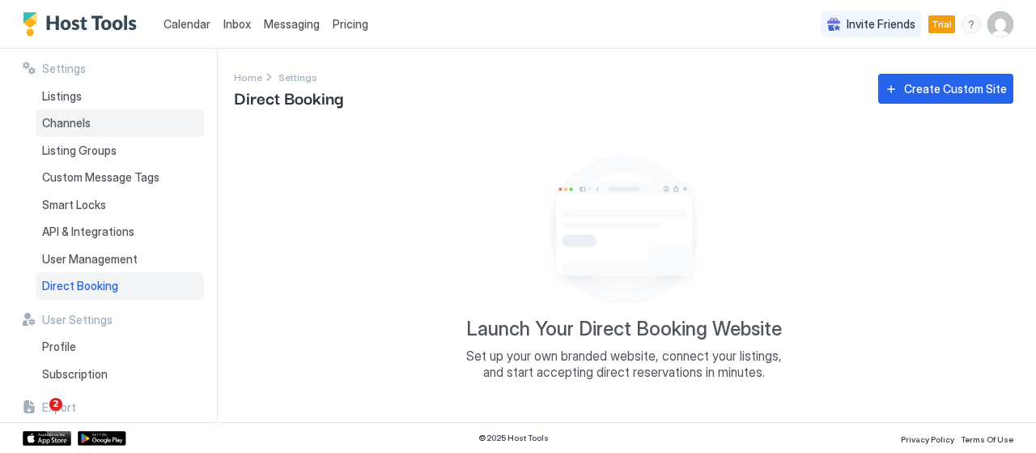
click at [122, 114] on div "Channels" at bounding box center [120, 123] width 168 height 28
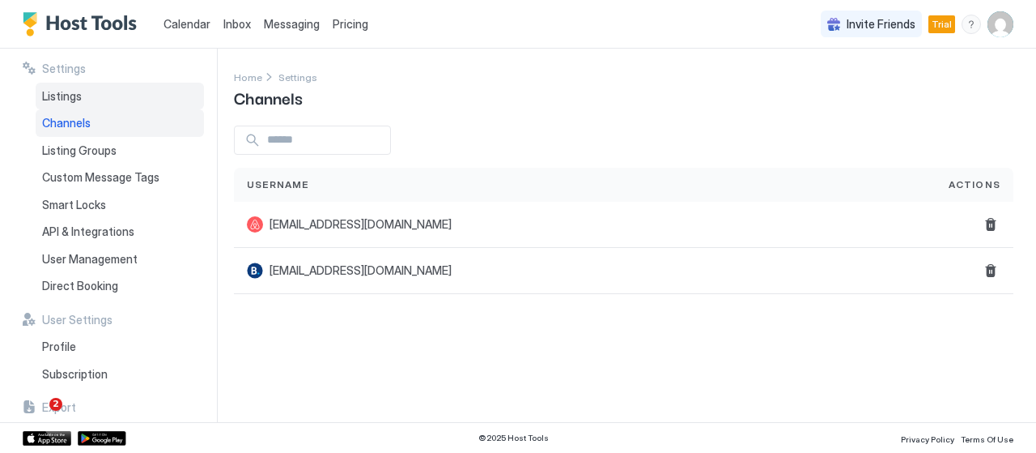
click at [130, 95] on div "Listings" at bounding box center [120, 97] width 168 height 28
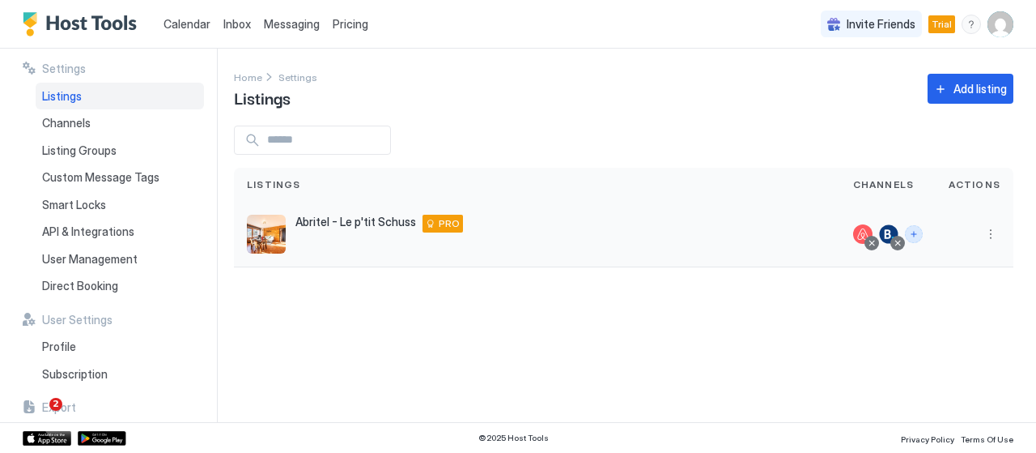
click at [916, 237] on button "Connect channels" at bounding box center [914, 234] width 18 height 18
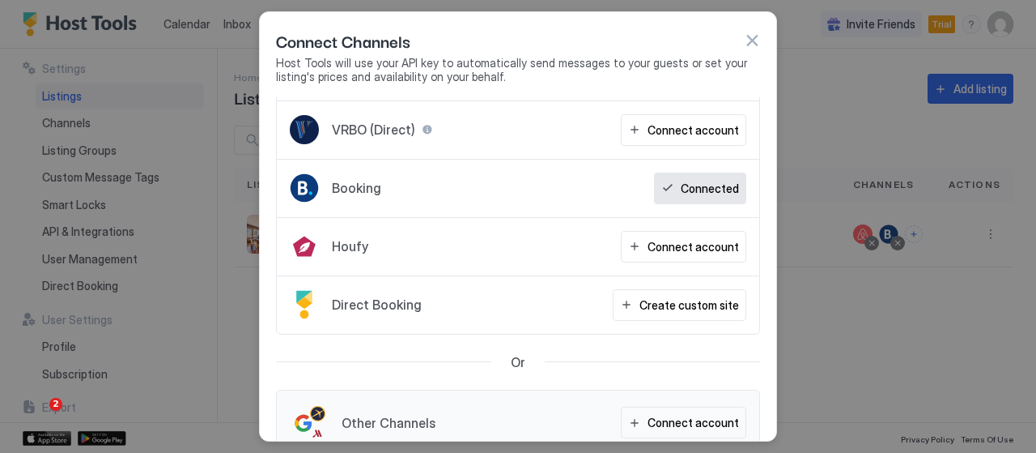
scroll to position [81, 0]
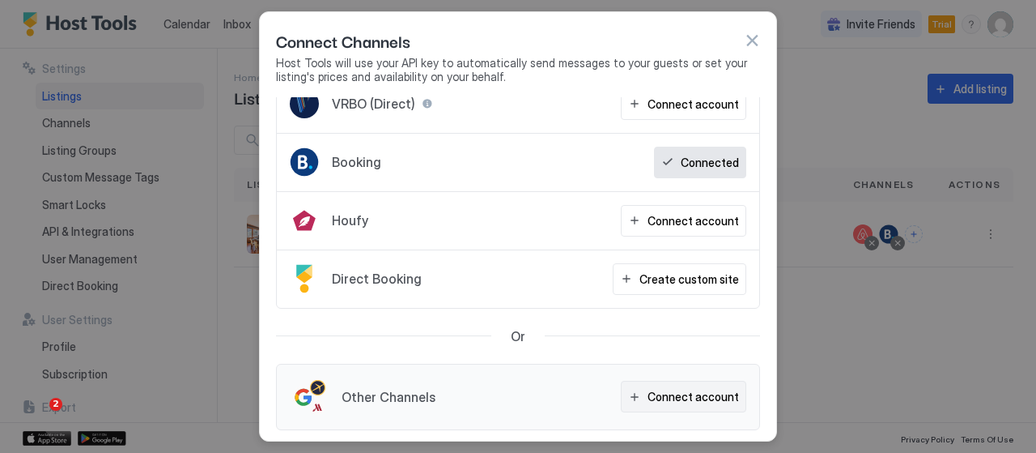
click at [677, 388] on div "Connect account" at bounding box center [693, 396] width 91 height 17
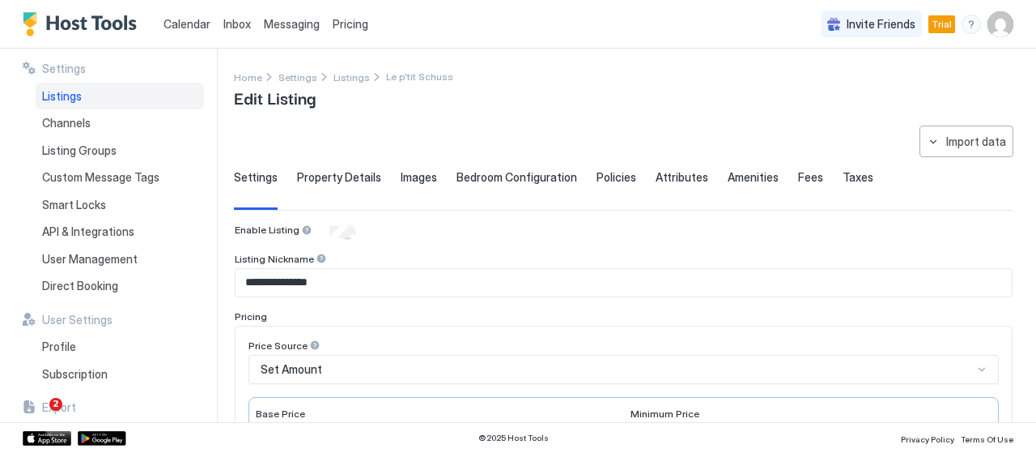
type input "**********"
click at [959, 134] on div "Import data" at bounding box center [976, 141] width 60 height 17
click at [675, 90] on div at bounding box center [518, 226] width 1036 height 453
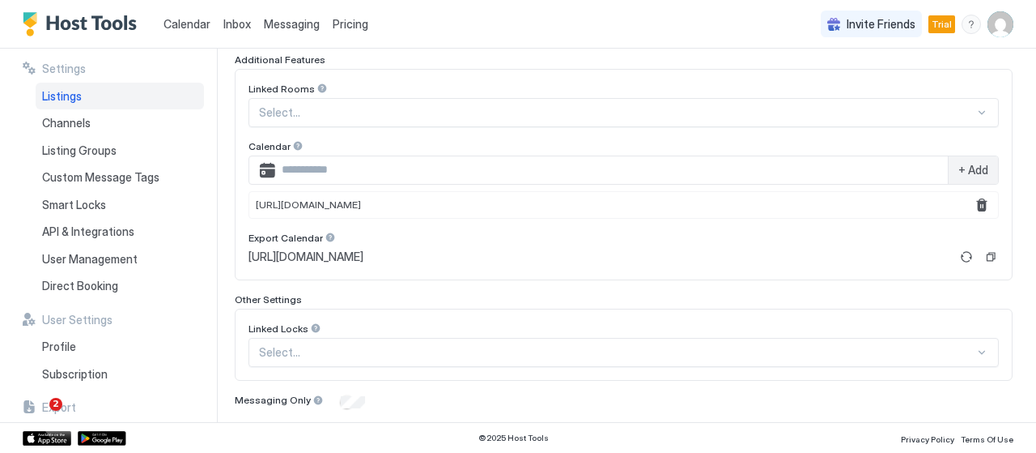
scroll to position [580, 0]
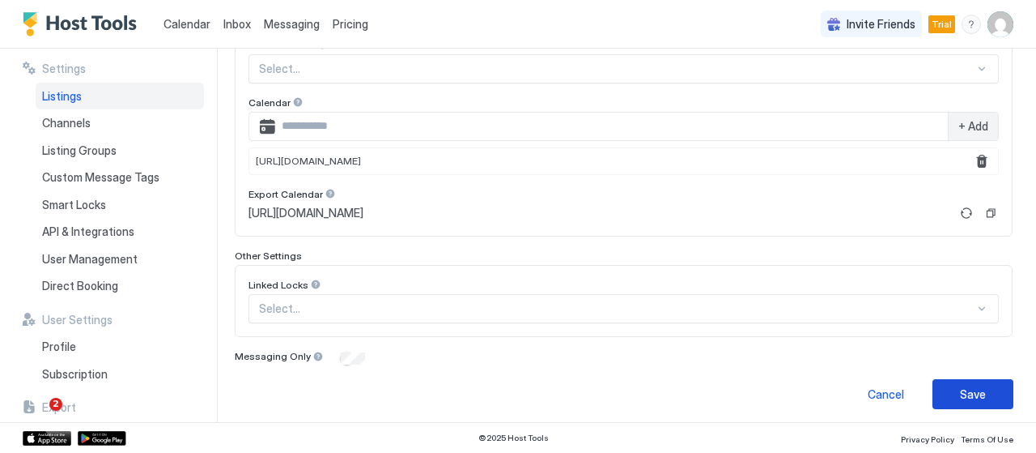
click at [967, 385] on div "Save" at bounding box center [973, 393] width 26 height 17
click at [961, 387] on div "Save" at bounding box center [973, 393] width 26 height 17
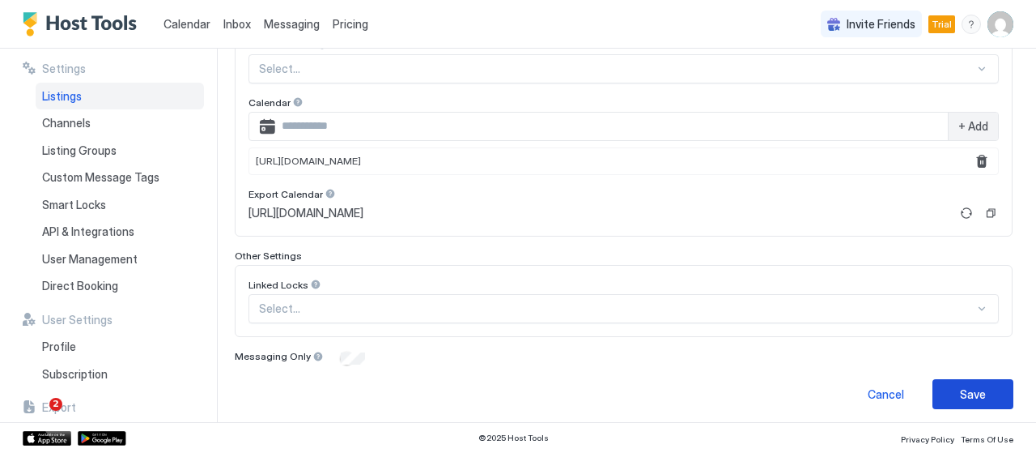
click at [961, 387] on div "Save" at bounding box center [973, 393] width 26 height 17
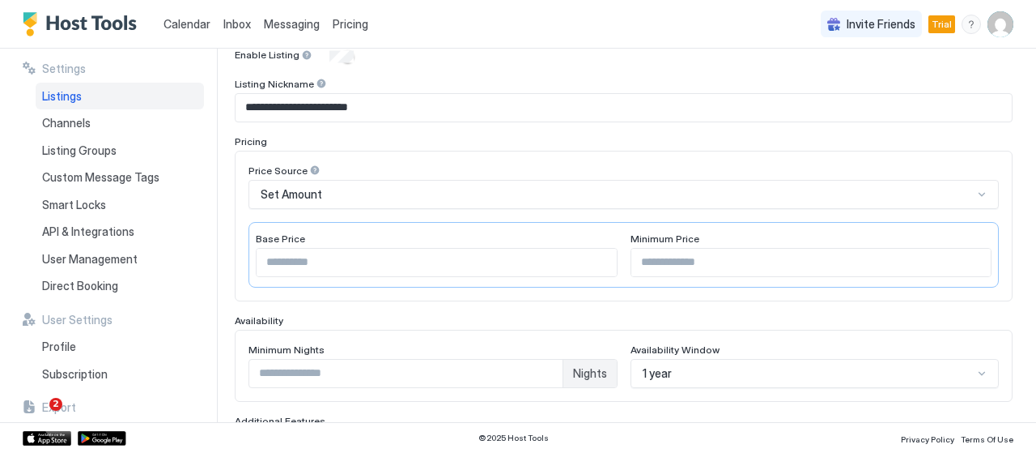
scroll to position [0, 0]
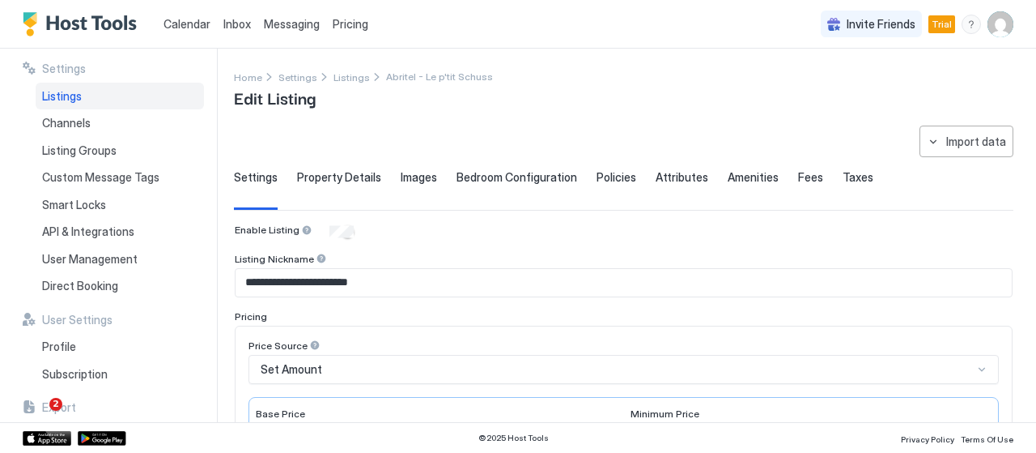
click at [361, 182] on span "Property Details" at bounding box center [339, 177] width 84 height 15
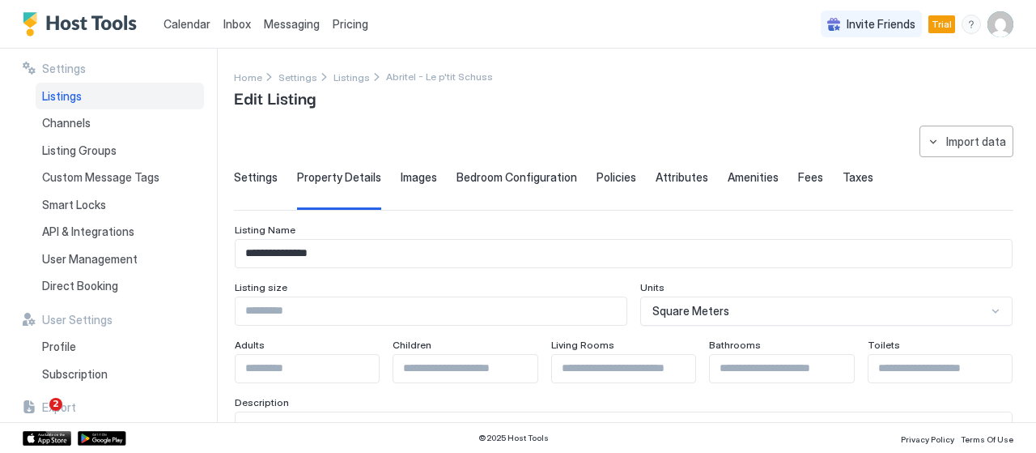
click at [411, 178] on span "Images" at bounding box center [419, 177] width 36 height 15
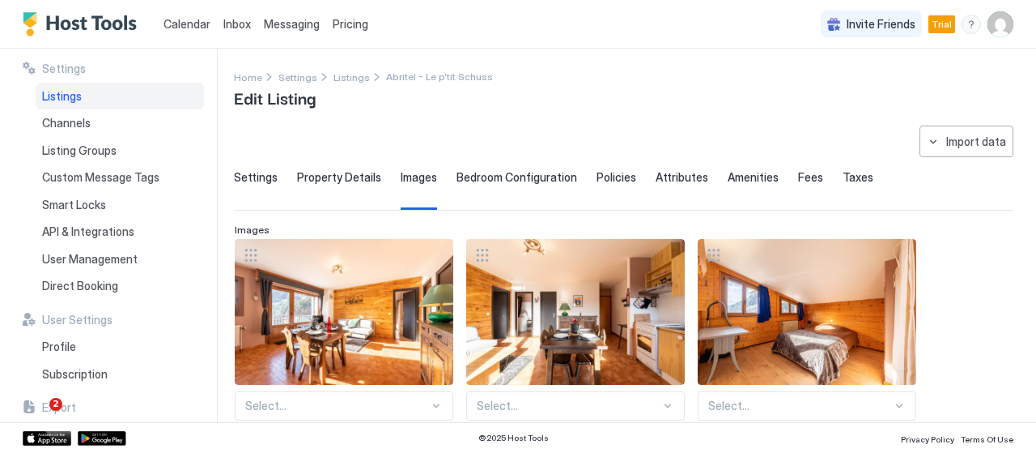
click at [494, 185] on div "Bedroom Configuration" at bounding box center [517, 190] width 121 height 40
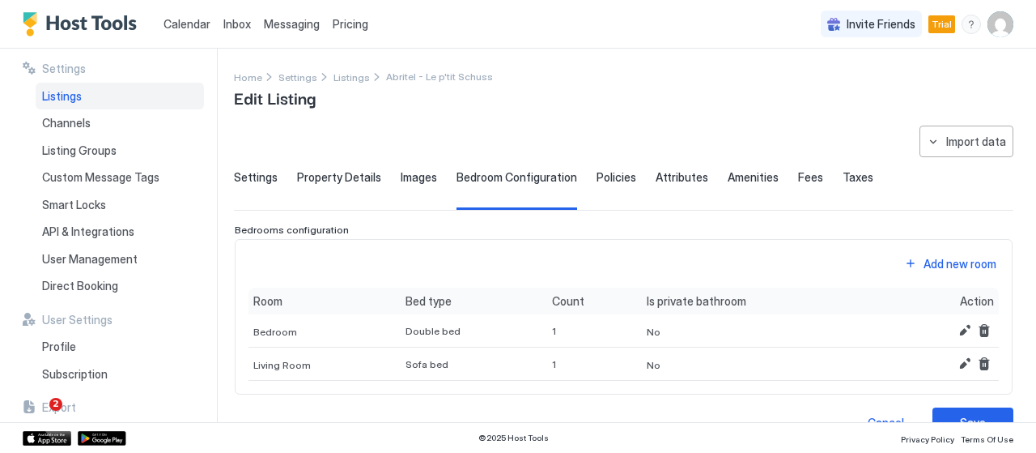
click at [619, 179] on span "Policies" at bounding box center [617, 177] width 40 height 15
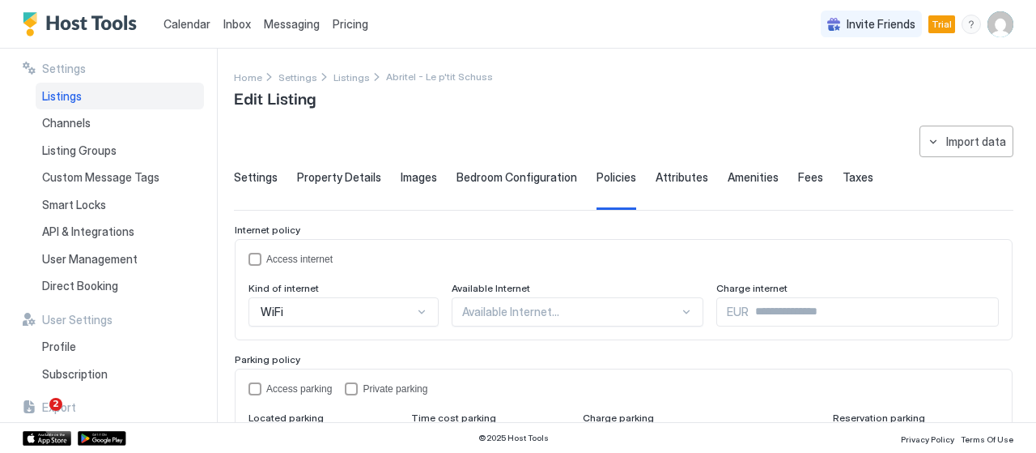
click at [659, 176] on span "Attributes" at bounding box center [682, 177] width 53 height 15
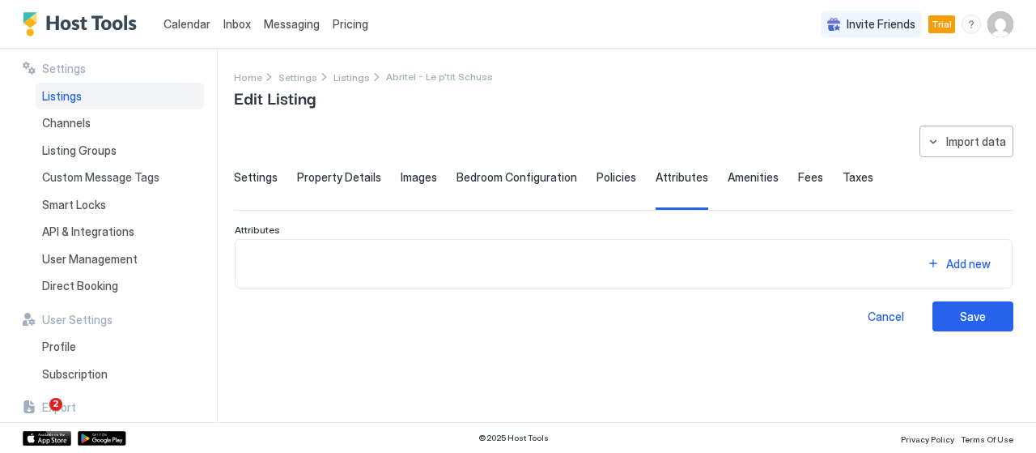
click at [728, 170] on span "Amenities" at bounding box center [753, 177] width 51 height 15
click at [847, 175] on span "Taxes" at bounding box center [858, 177] width 31 height 15
click at [270, 184] on div "Settings" at bounding box center [256, 190] width 44 height 40
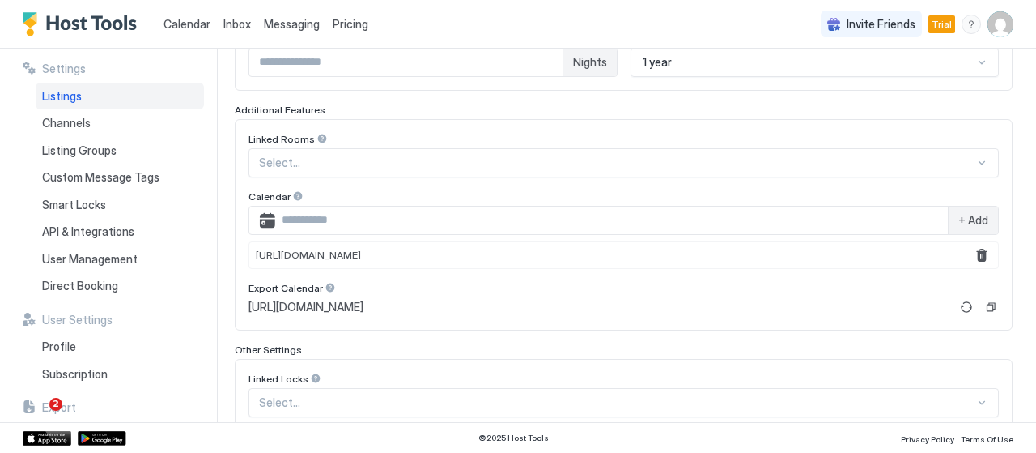
scroll to position [580, 0]
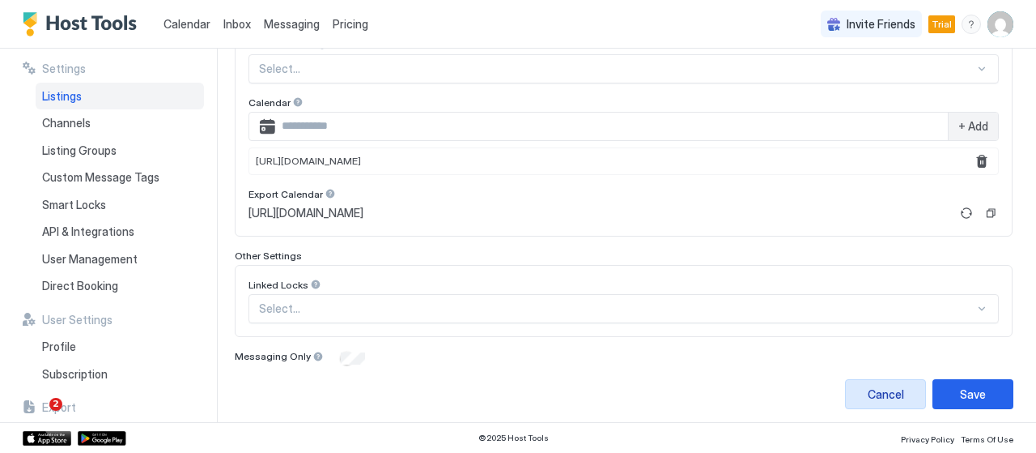
click at [892, 394] on button "Cancel" at bounding box center [885, 394] width 81 height 30
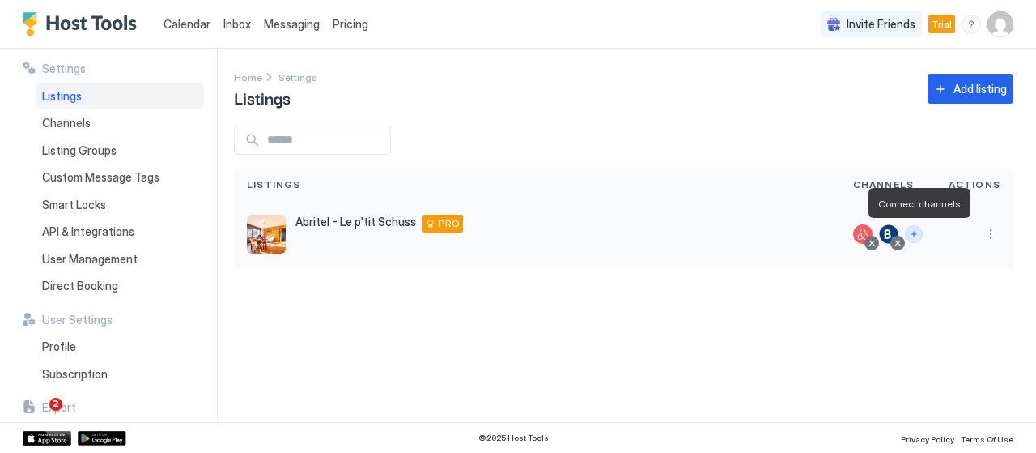
click at [916, 238] on button "Connect channels" at bounding box center [914, 234] width 18 height 18
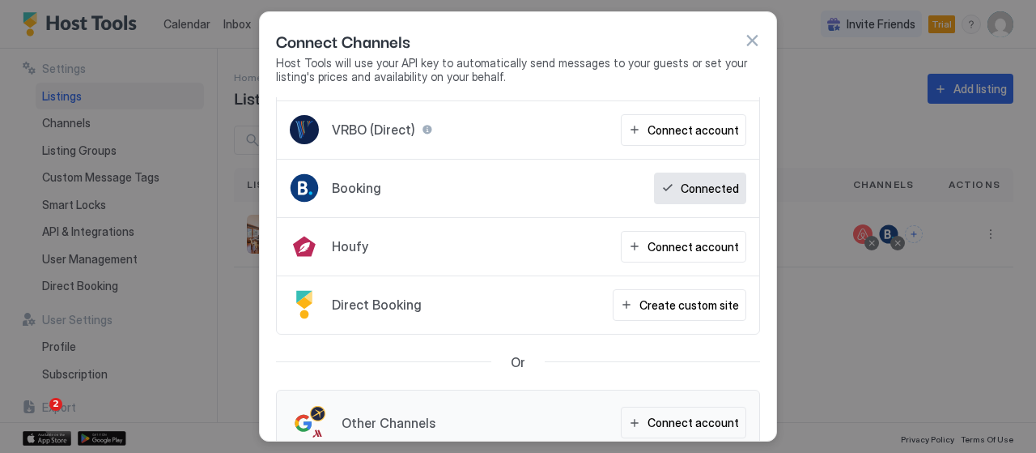
scroll to position [81, 0]
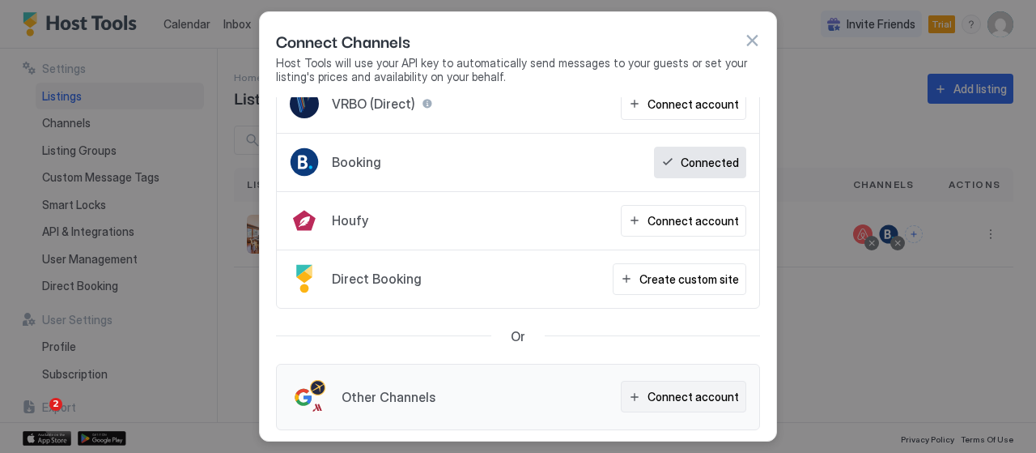
click at [671, 398] on div "Connect account" at bounding box center [693, 396] width 91 height 17
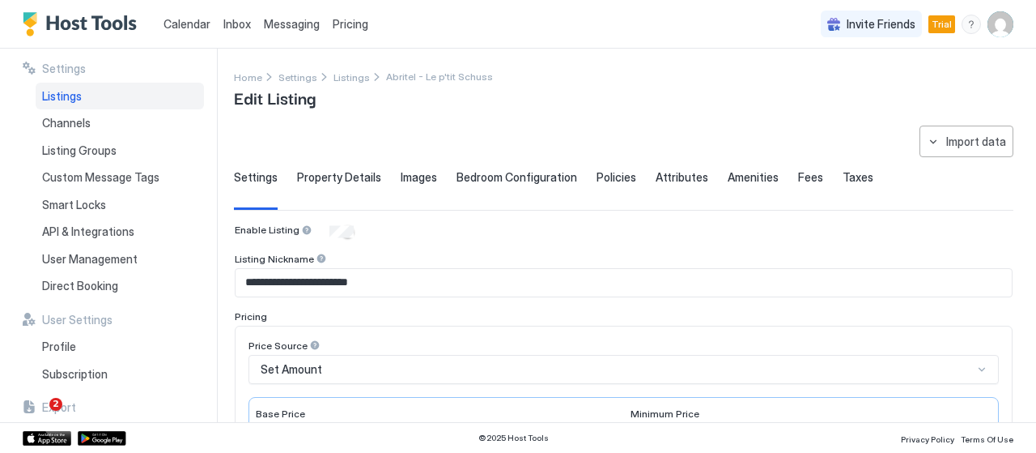
click at [798, 177] on span "Fees" at bounding box center [810, 177] width 25 height 15
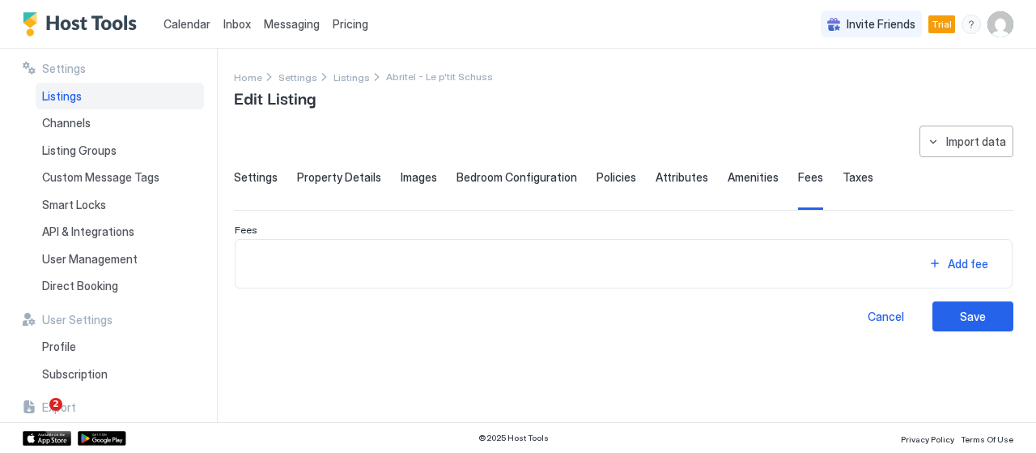
click at [861, 158] on div "**********" at bounding box center [624, 228] width 780 height 206
click at [852, 179] on span "Taxes" at bounding box center [858, 177] width 31 height 15
click at [728, 181] on span "Amenities" at bounding box center [753, 177] width 51 height 15
click at [680, 185] on div "Attributes" at bounding box center [682, 190] width 53 height 40
click at [613, 186] on div "Policies" at bounding box center [617, 190] width 40 height 40
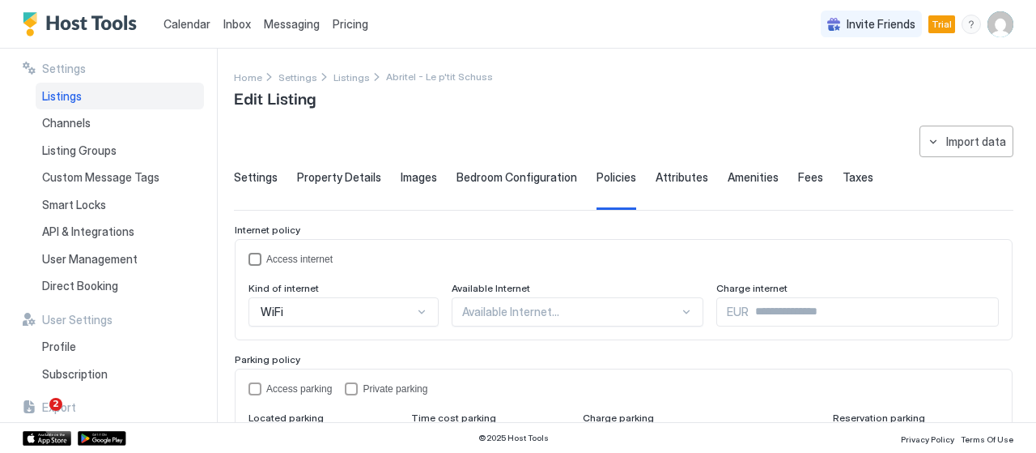
click at [263, 257] on div "Access internet" at bounding box center [624, 259] width 750 height 13
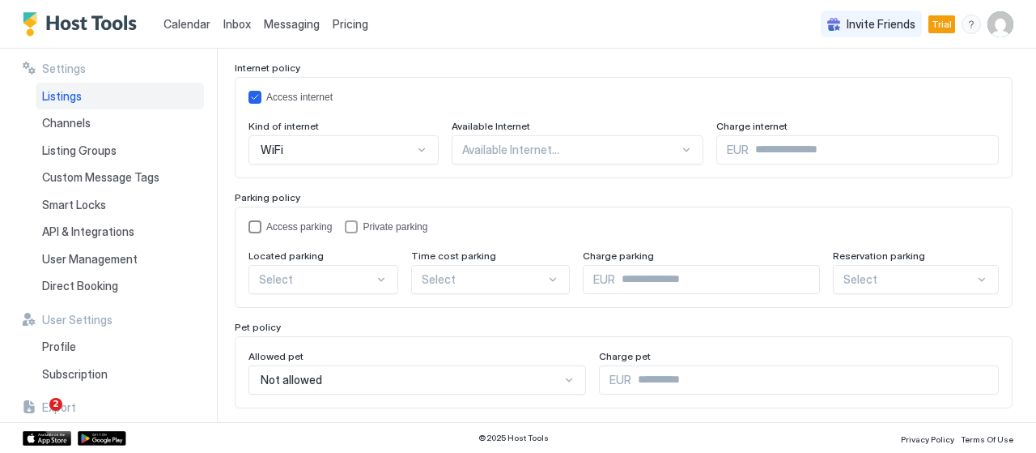
click at [257, 226] on div "accessParking" at bounding box center [255, 226] width 13 height 13
click at [353, 224] on div "privateParking" at bounding box center [351, 226] width 13 height 13
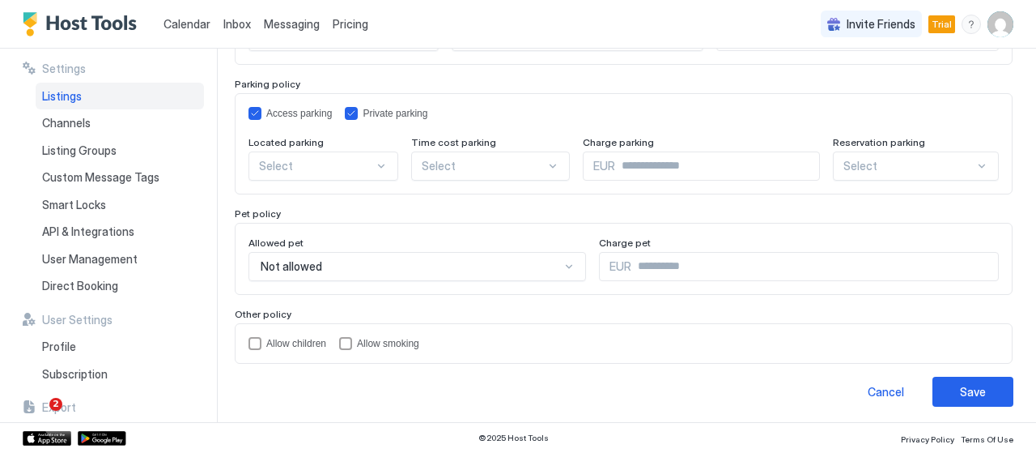
click at [406, 259] on div "Not allowed" at bounding box center [411, 266] width 300 height 15
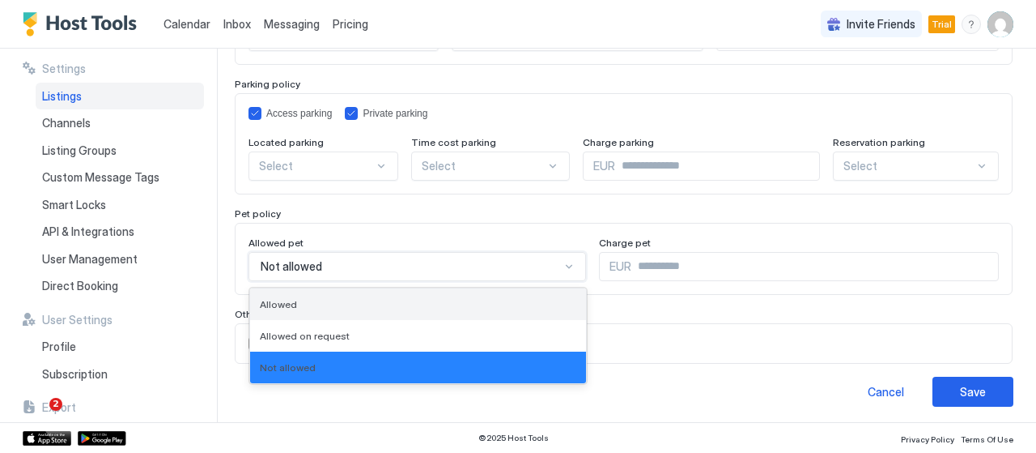
click at [397, 305] on div "Allowed" at bounding box center [418, 304] width 317 height 12
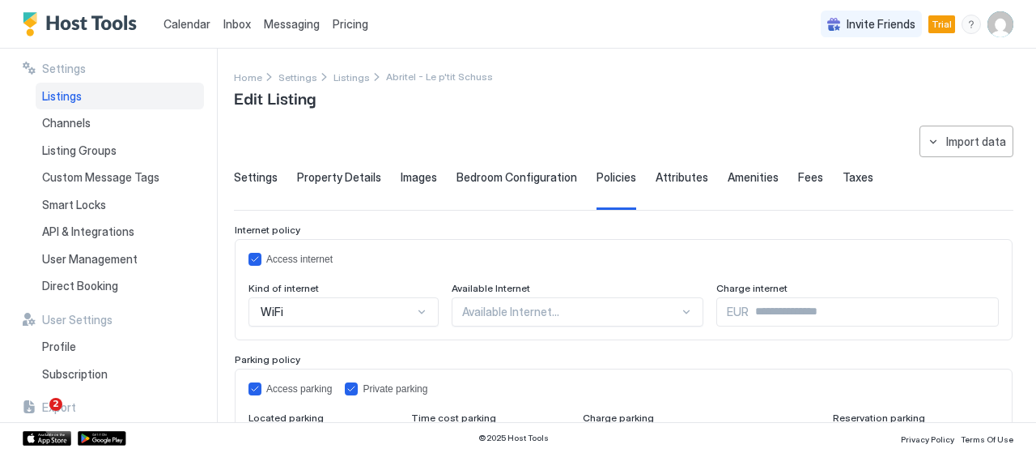
scroll to position [0, 0]
click at [536, 179] on span "Bedroom Configuration" at bounding box center [517, 177] width 121 height 15
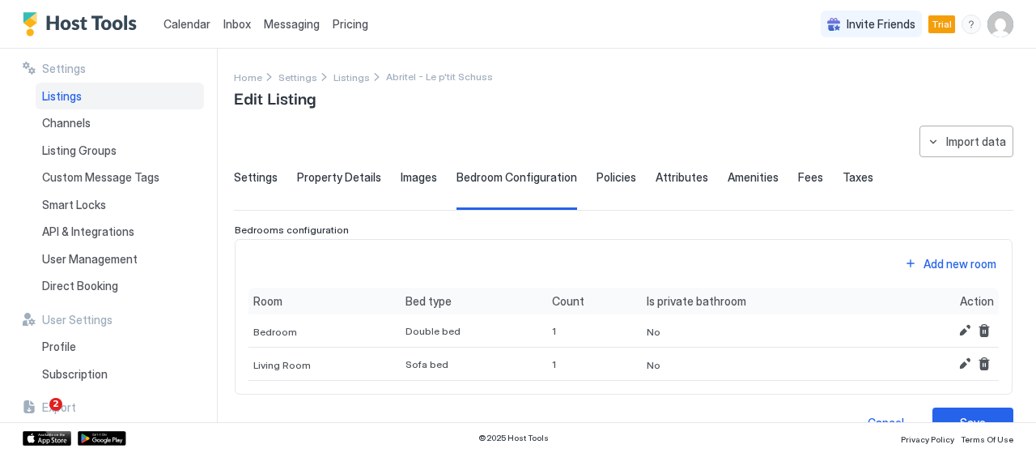
click at [416, 185] on div "Images" at bounding box center [419, 190] width 36 height 40
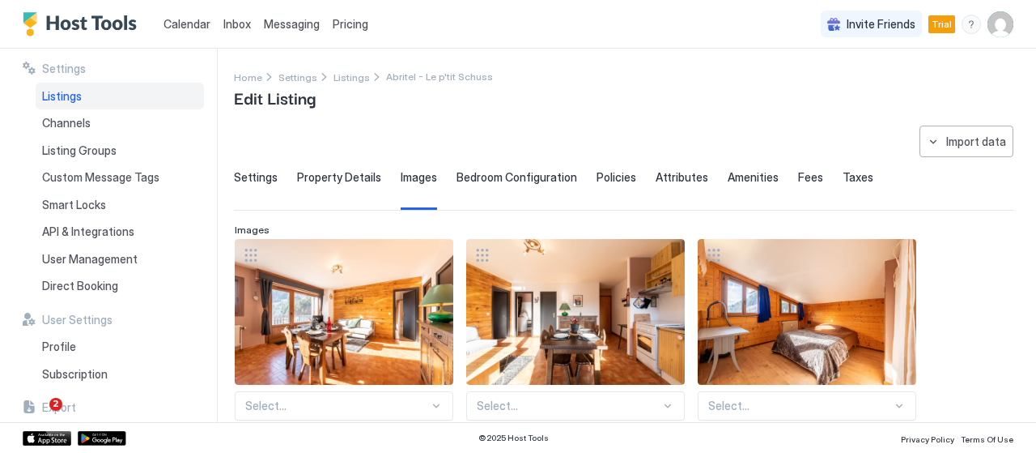
click at [329, 176] on span "Property Details" at bounding box center [339, 177] width 84 height 15
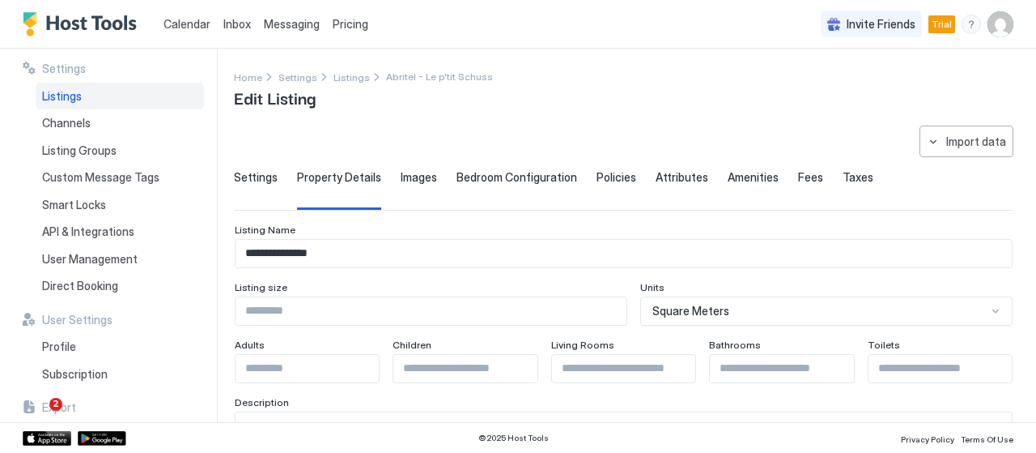
click at [262, 190] on div "Settings" at bounding box center [256, 190] width 44 height 40
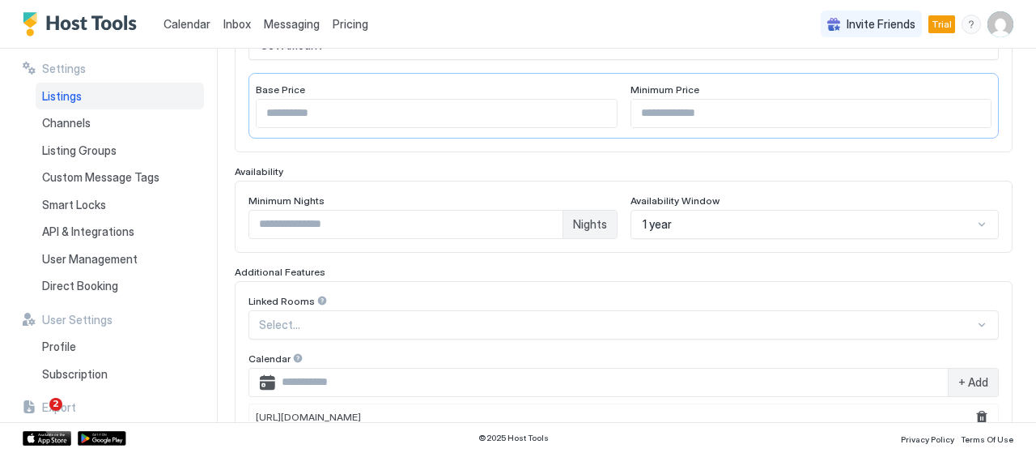
scroll to position [486, 0]
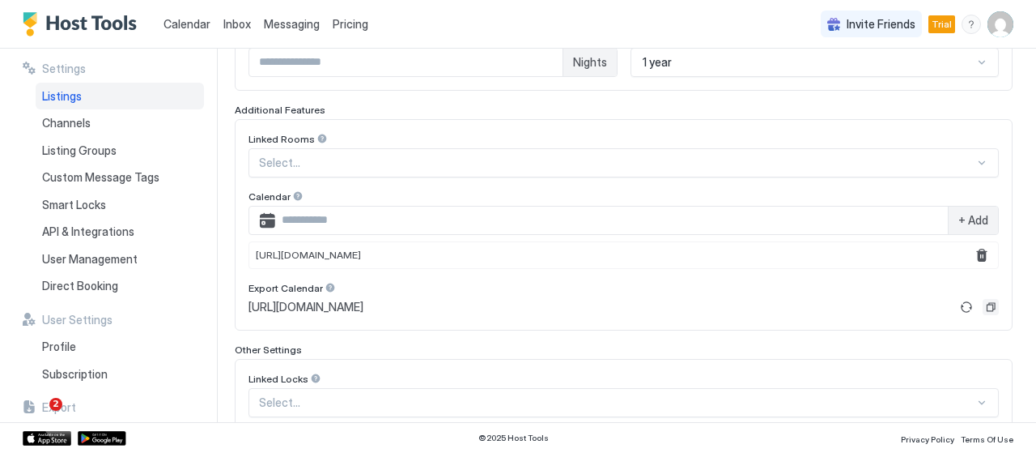
click at [983, 305] on button "Copy" at bounding box center [991, 307] width 16 height 16
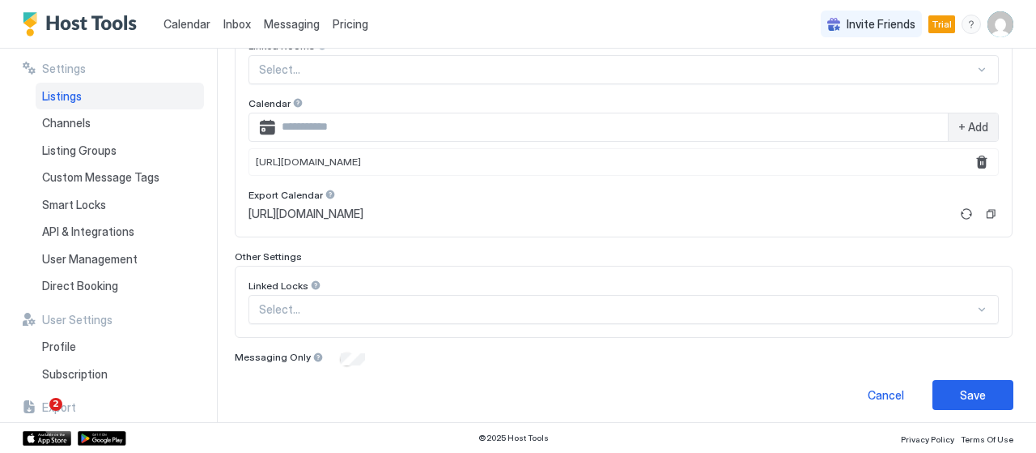
scroll to position [580, 0]
click at [973, 391] on button "Save" at bounding box center [973, 394] width 81 height 30
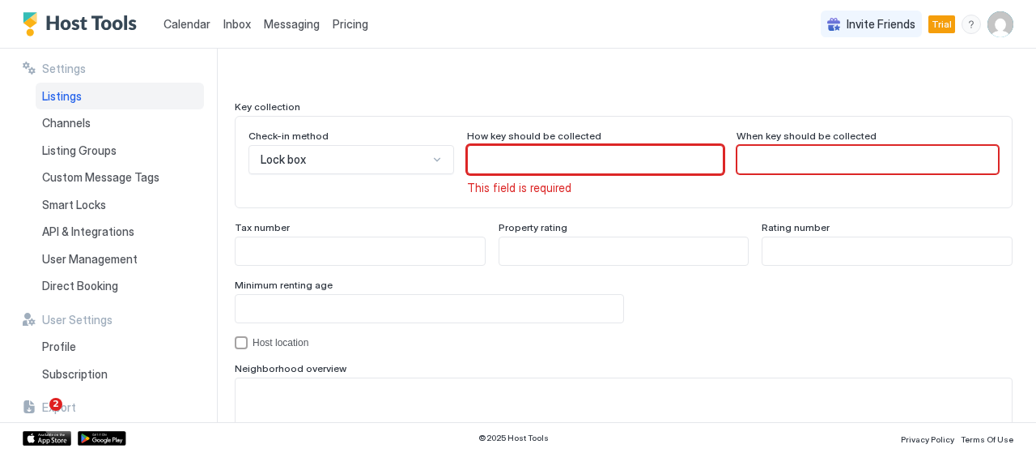
scroll to position [1457, 0]
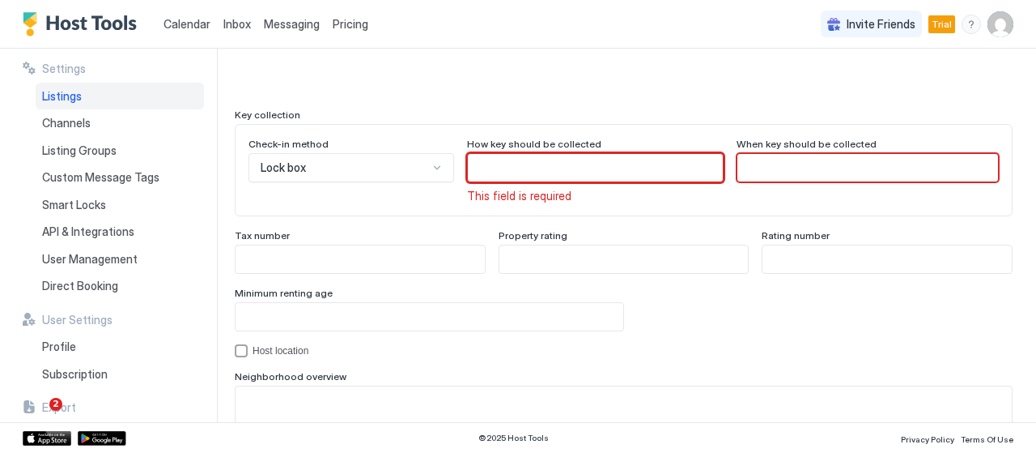
click at [491, 164] on input "Input Field" at bounding box center [595, 168] width 255 height 28
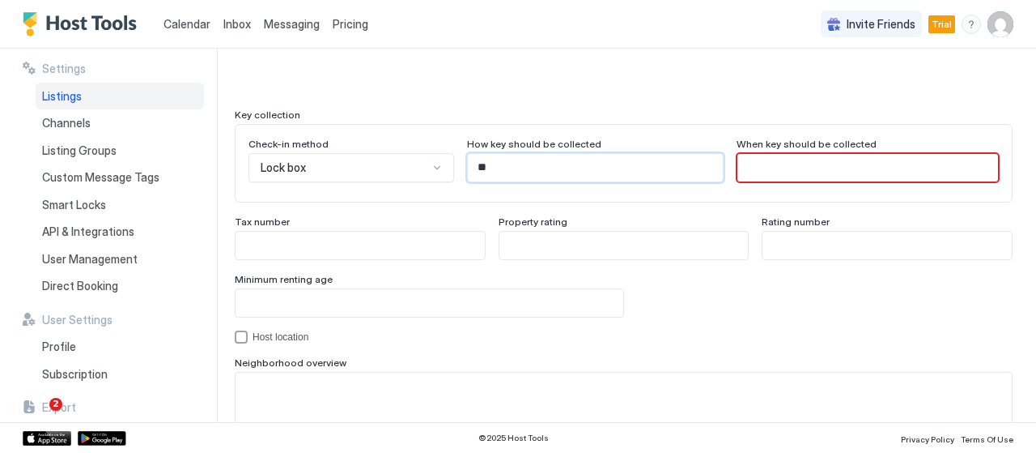
scroll to position [1386, 0]
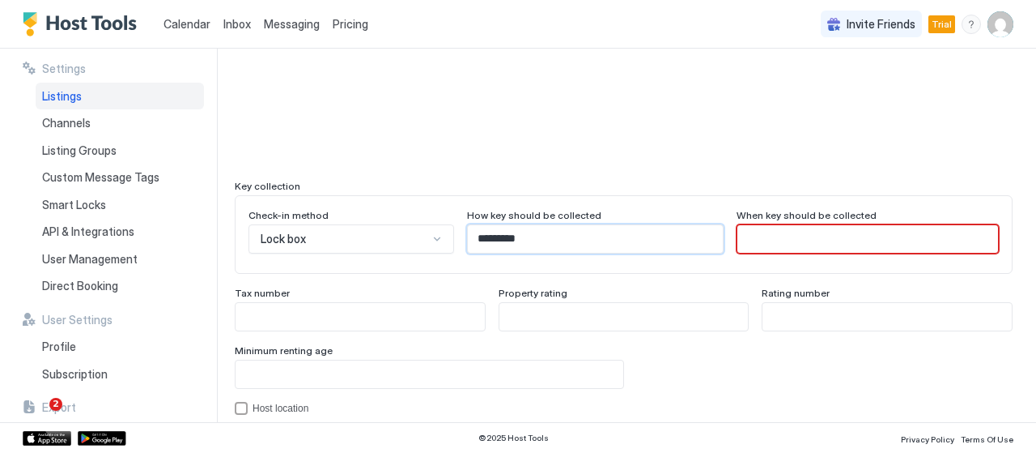
type input "*********"
click at [764, 236] on input "Input Field" at bounding box center [868, 239] width 261 height 28
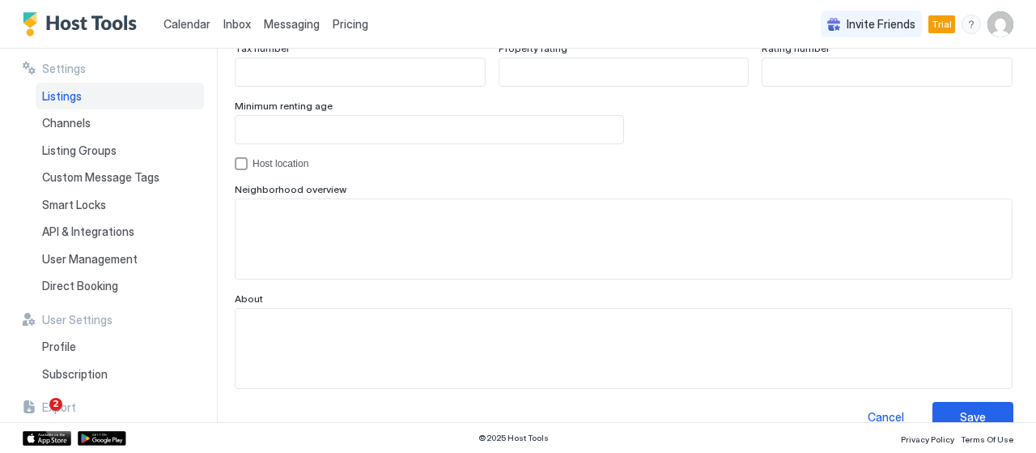
scroll to position [1650, 0]
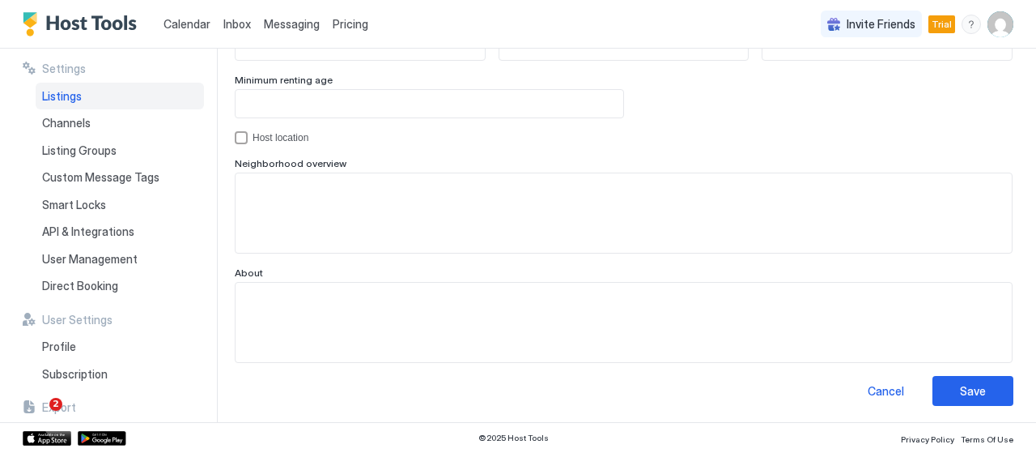
type input "********"
click at [944, 414] on div "**********" at bounding box center [635, 235] width 802 height 373
click at [941, 396] on button "Save" at bounding box center [973, 391] width 81 height 30
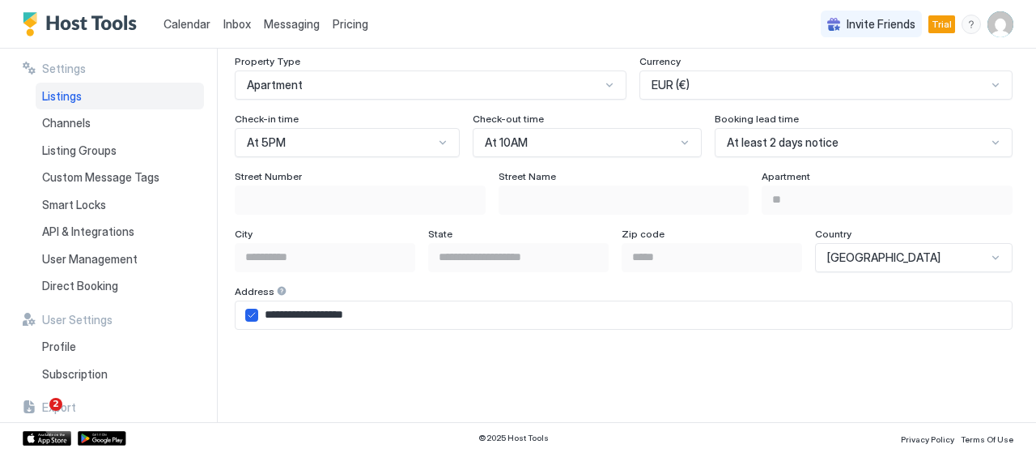
scroll to position [971, 0]
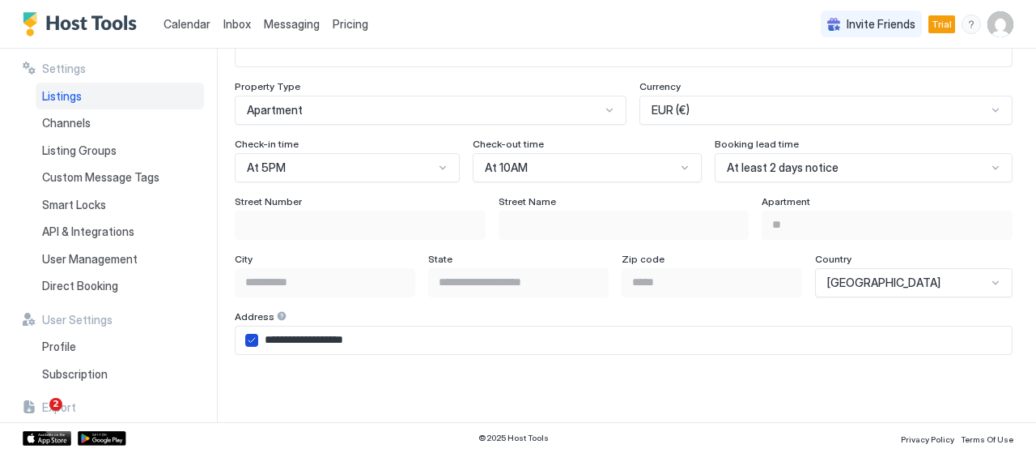
click at [248, 335] on icon "airbnbAddress" at bounding box center [252, 340] width 10 height 10
type input "**********"
click at [369, 223] on input "Input Field" at bounding box center [360, 225] width 249 height 28
type input "*"
type input "**********"
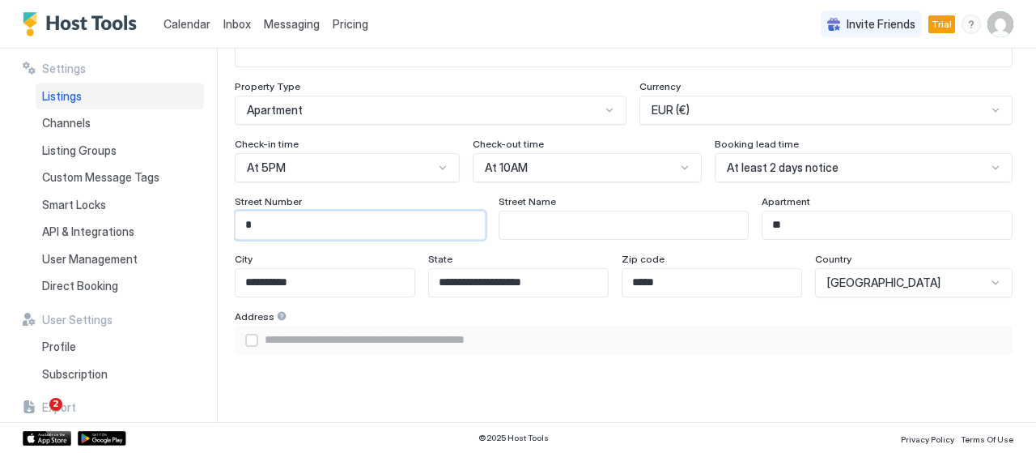
type input "**"
type input "**********"
type input "**"
click at [551, 223] on input "Input Field" at bounding box center [624, 225] width 249 height 28
type input "**********"
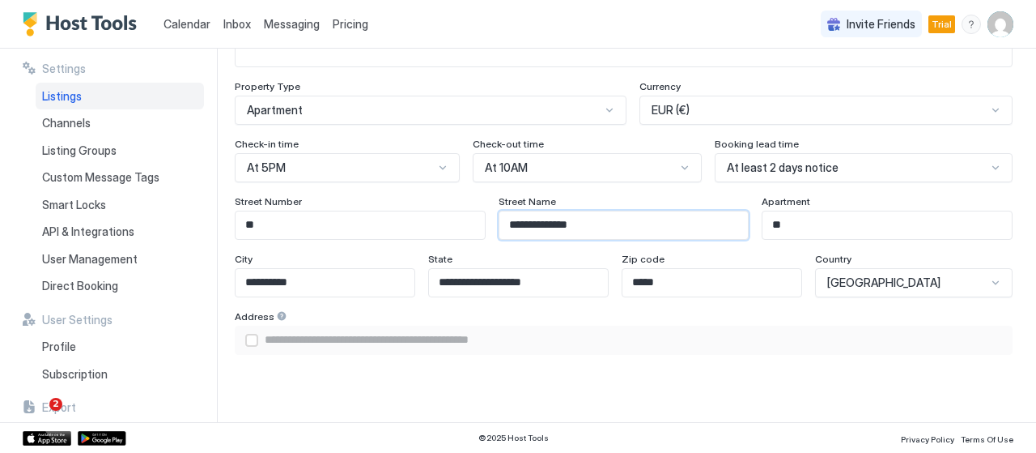
type input "**********"
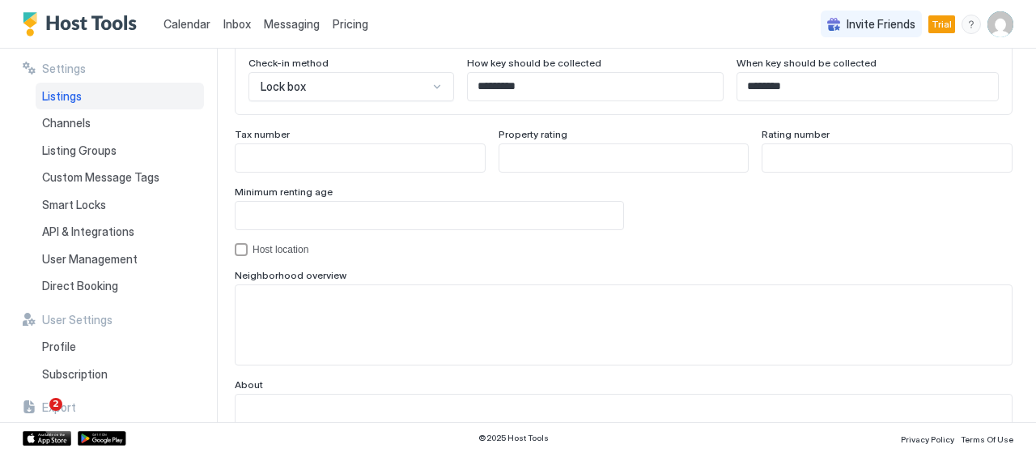
scroll to position [1650, 0]
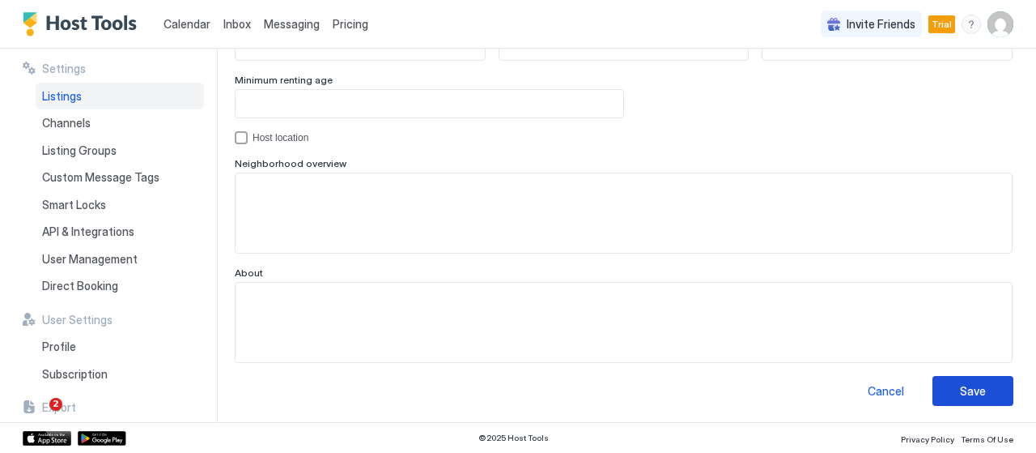
click at [976, 382] on button "Save" at bounding box center [973, 391] width 81 height 30
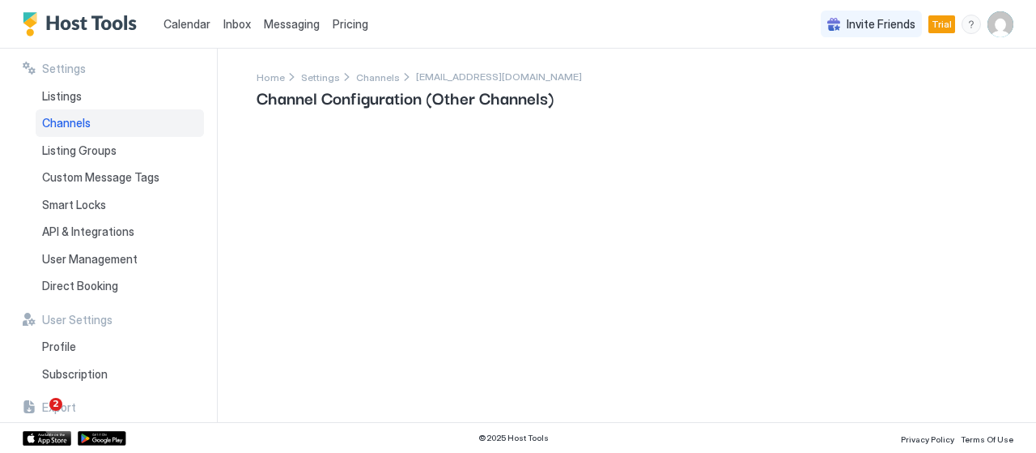
click at [83, 128] on span "Channels" at bounding box center [66, 123] width 49 height 15
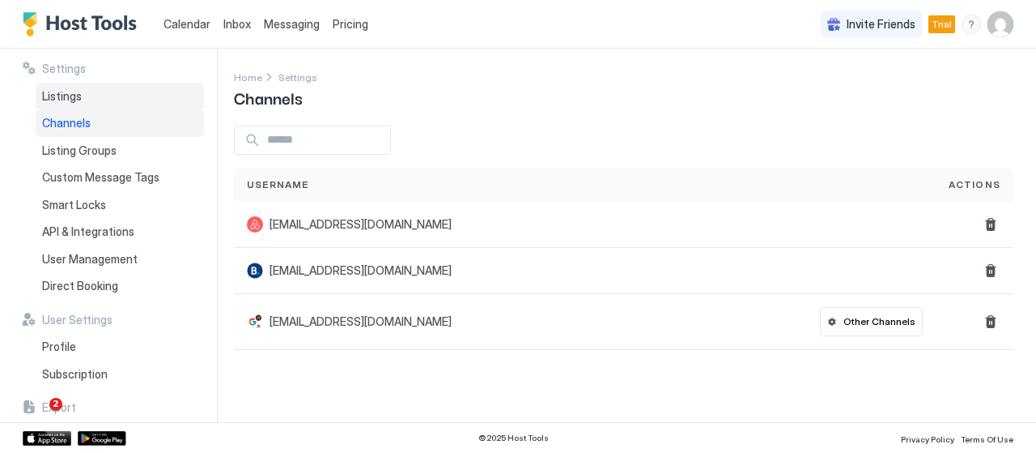
click at [147, 98] on div "Listings" at bounding box center [120, 97] width 168 height 28
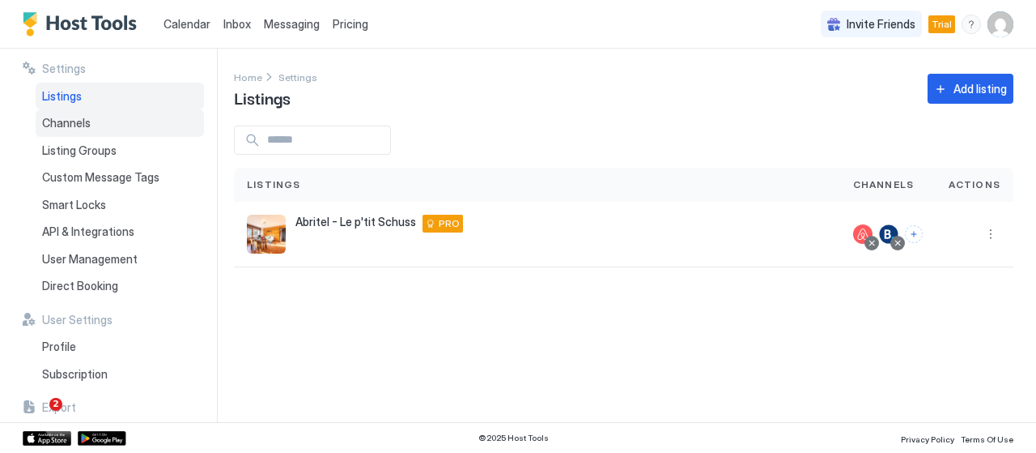
click at [112, 116] on div "Channels" at bounding box center [120, 123] width 168 height 28
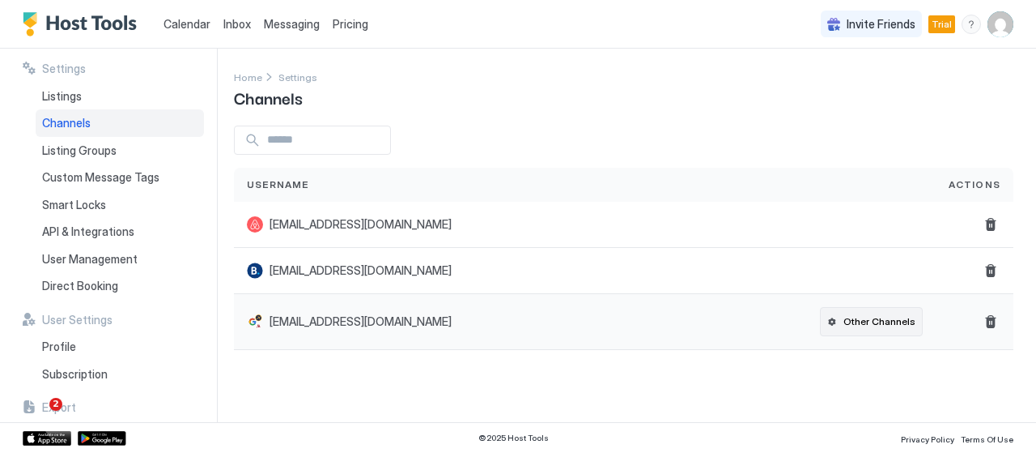
click at [886, 314] on div "Other Channels" at bounding box center [880, 321] width 72 height 15
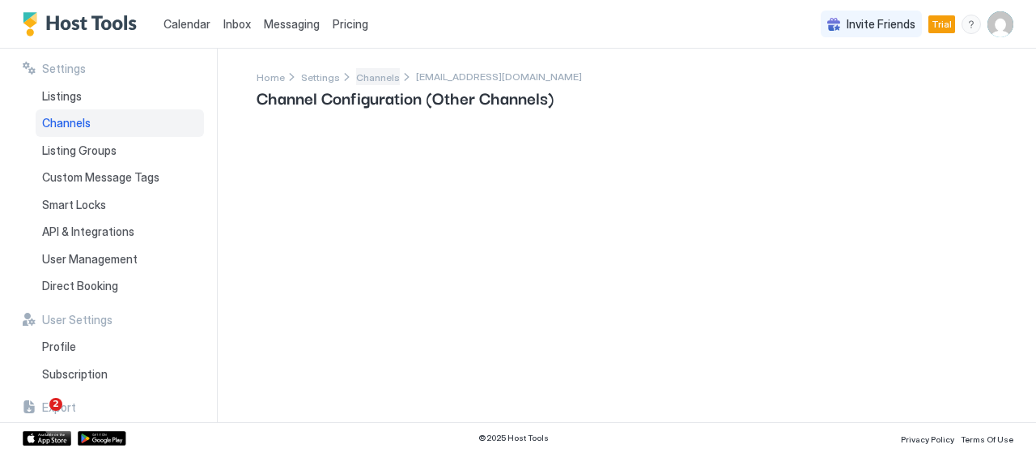
click at [363, 72] on span "Channels" at bounding box center [378, 77] width 44 height 12
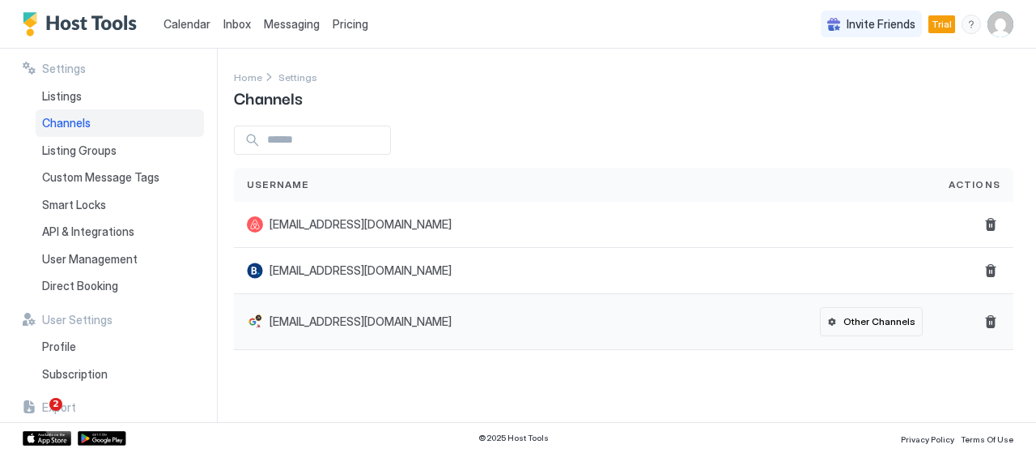
click at [452, 314] on span "68d011c785d2c587ab3e3ab9@channel.hosttools.com" at bounding box center [361, 321] width 182 height 15
click at [989, 321] on button "Delete" at bounding box center [990, 321] width 19 height 19
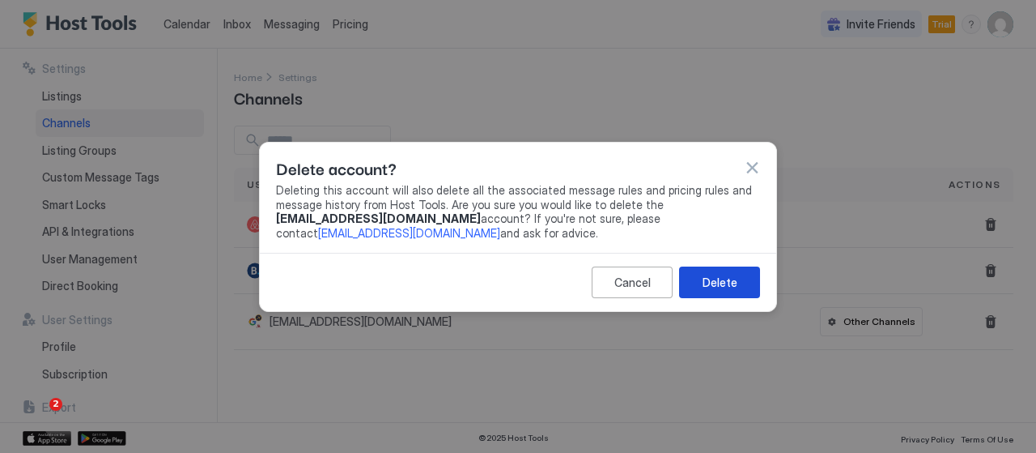
click at [742, 287] on button "Delete" at bounding box center [719, 282] width 81 height 32
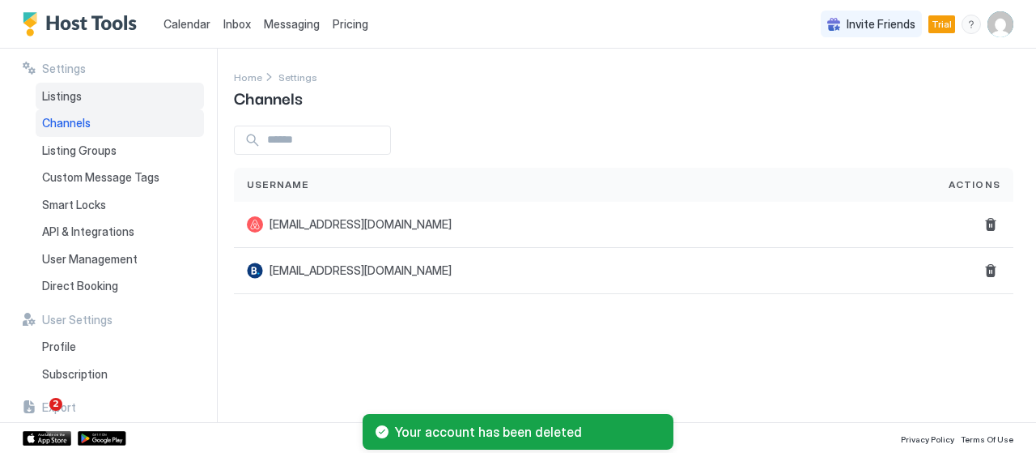
click at [119, 103] on div "Listings" at bounding box center [120, 97] width 168 height 28
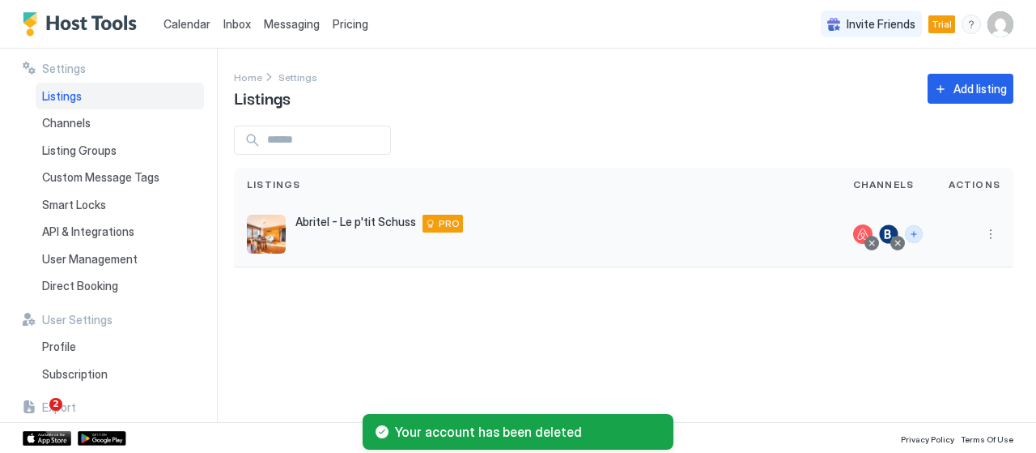
click at [918, 236] on button "Connect channels" at bounding box center [914, 234] width 18 height 18
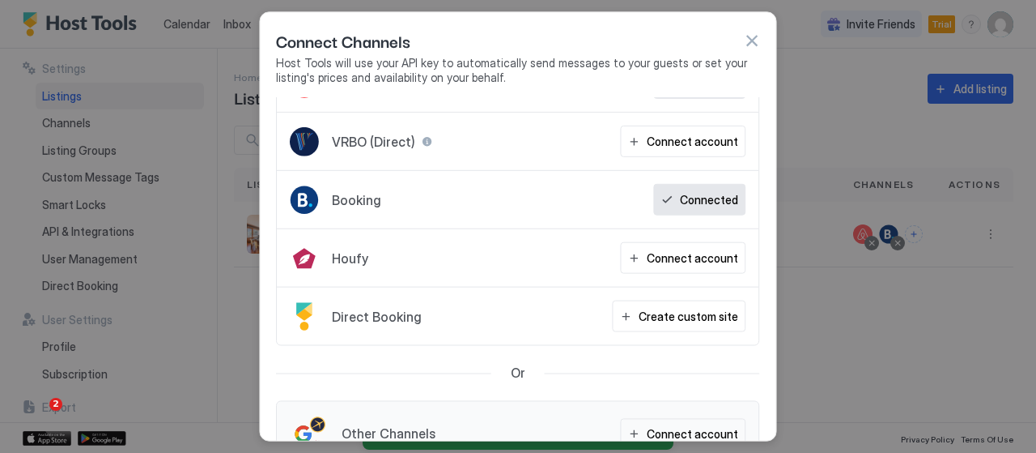
scroll to position [81, 0]
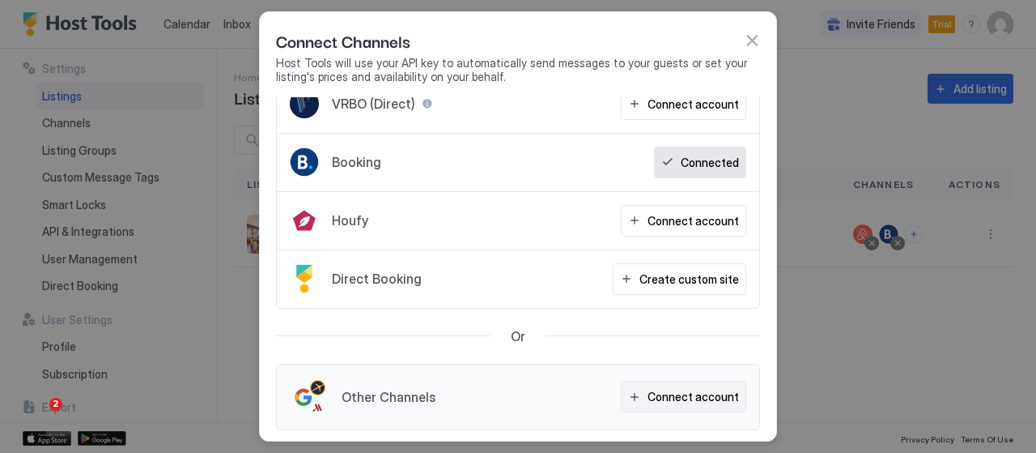
click at [648, 395] on div "Connect account" at bounding box center [693, 396] width 91 height 17
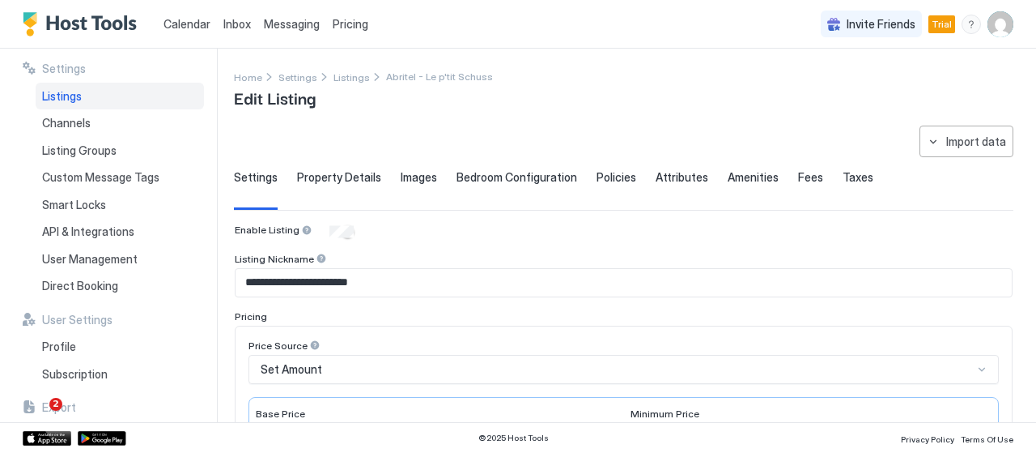
type input "**********"
type input "*********"
type input "********"
type input "**"
type input "**********"
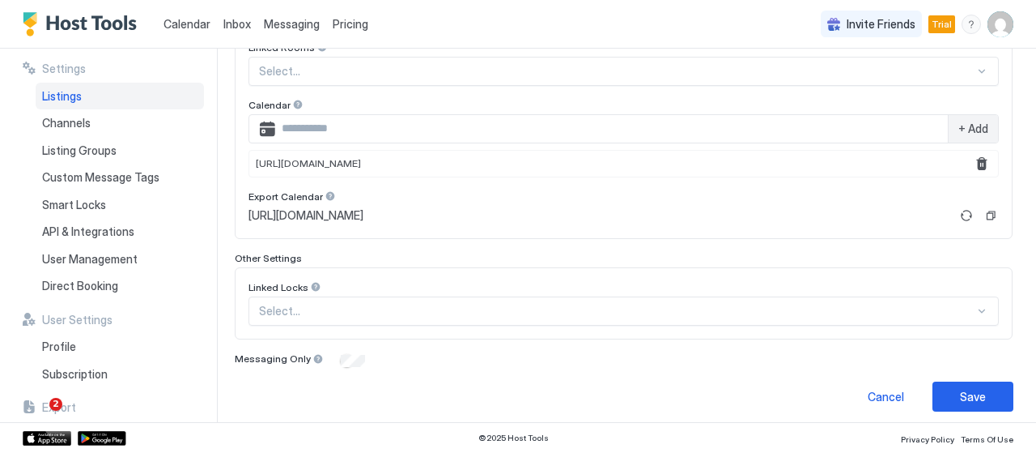
scroll to position [580, 0]
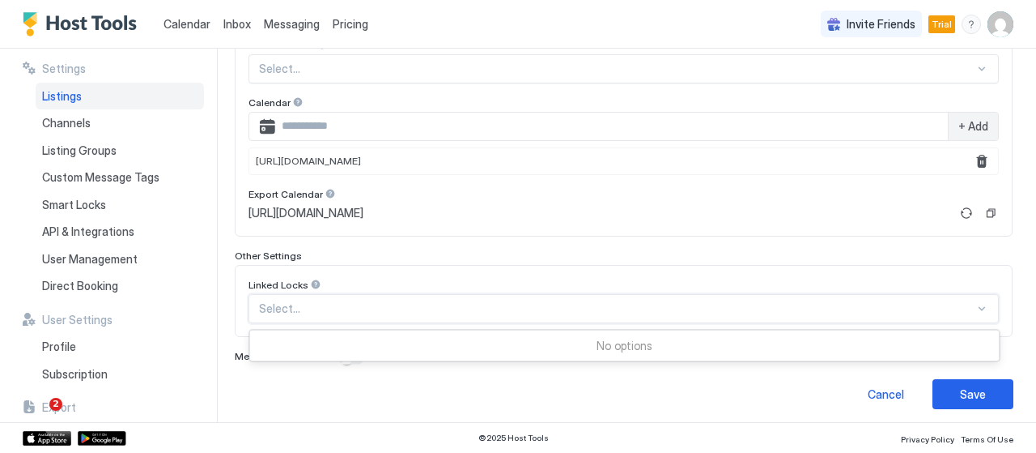
click at [498, 301] on div at bounding box center [617, 308] width 716 height 15
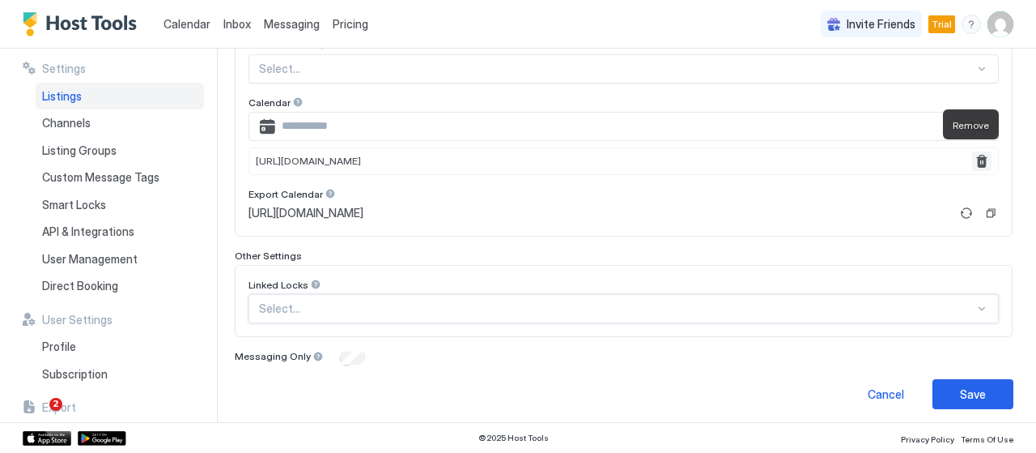
click at [972, 159] on button "Remove" at bounding box center [981, 160] width 19 height 19
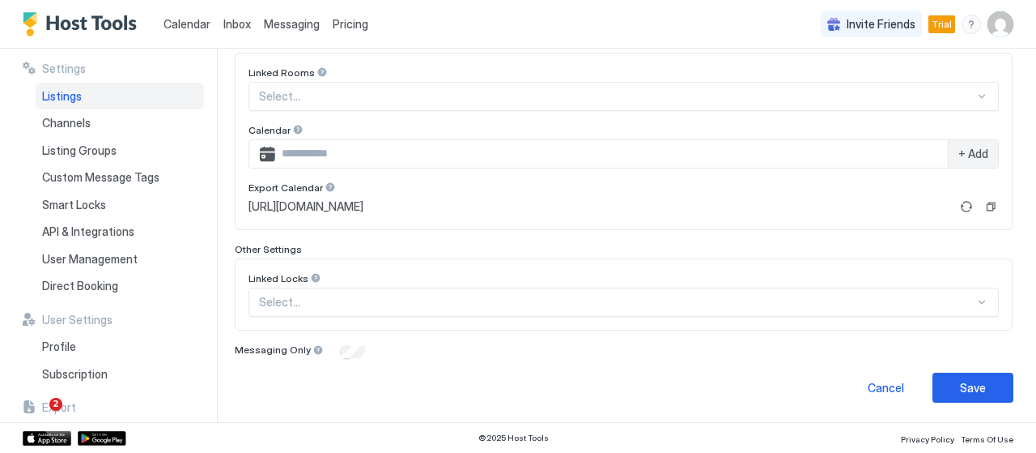
scroll to position [546, 0]
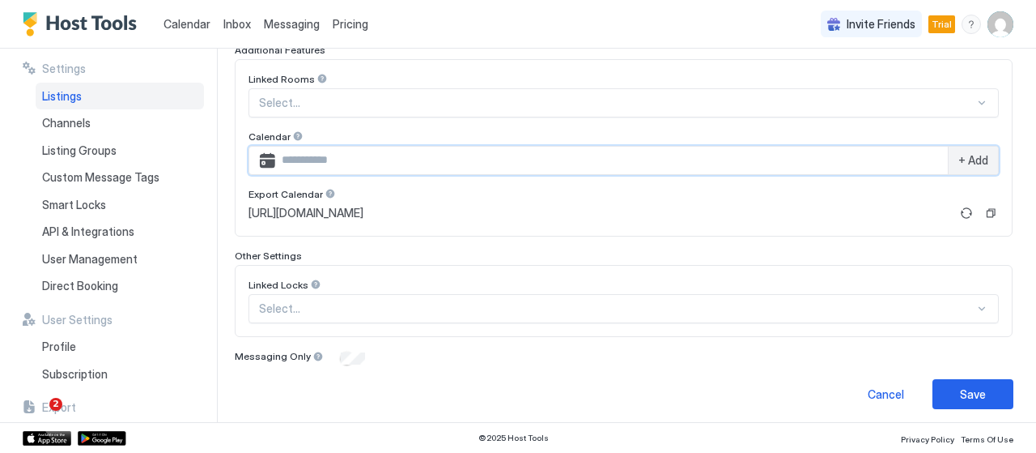
click at [351, 147] on input "Input Field" at bounding box center [611, 161] width 673 height 28
paste input "**********"
type input "**********"
click at [712, 210] on link "https://app.hosttools.com/ical/ccf2288fdc26d609e28a1b8a5885b7d1362a99dd" at bounding box center [600, 213] width 702 height 15
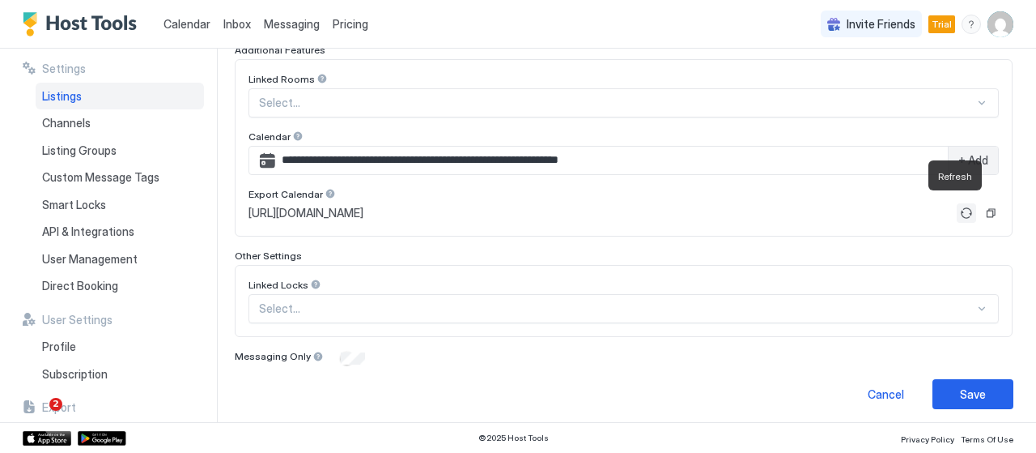
click at [957, 203] on button "Refresh" at bounding box center [966, 212] width 19 height 19
click at [984, 210] on button "Copy" at bounding box center [991, 213] width 16 height 16
click at [957, 203] on button "Refresh" at bounding box center [966, 212] width 19 height 19
click at [983, 206] on button "Copy" at bounding box center [991, 213] width 16 height 16
click at [983, 207] on button "Copy" at bounding box center [991, 213] width 16 height 16
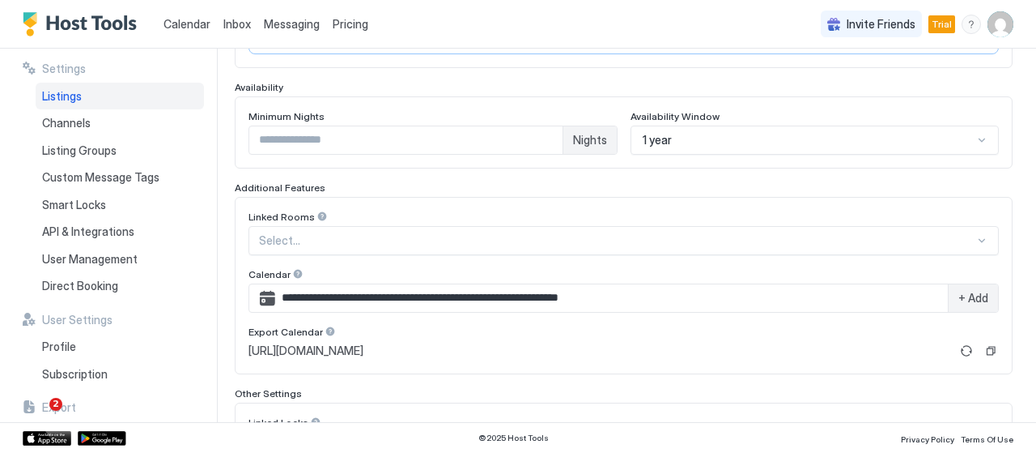
scroll to position [465, 0]
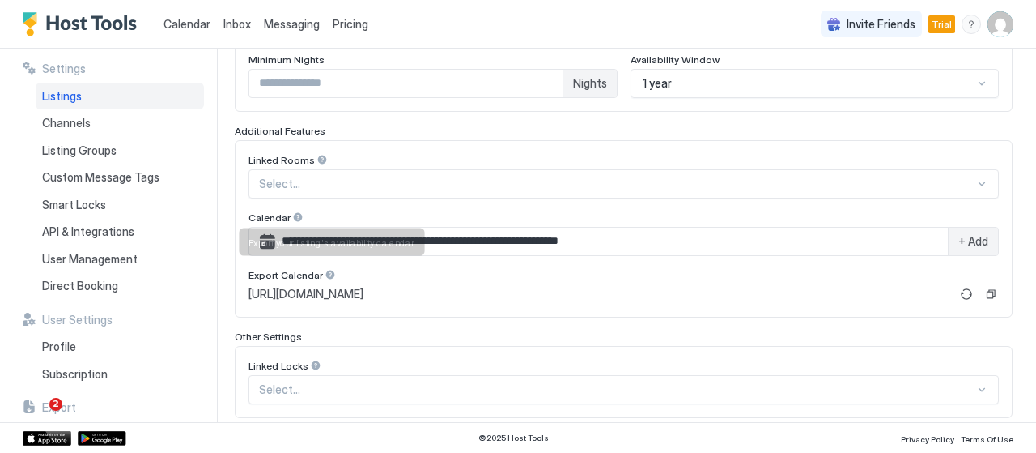
click at [327, 269] on div at bounding box center [330, 274] width 11 height 11
click at [957, 291] on button "Refresh" at bounding box center [966, 293] width 19 height 19
click at [983, 291] on button "Copy" at bounding box center [991, 294] width 16 height 16
click at [985, 286] on button "Copy" at bounding box center [991, 294] width 16 height 16
click at [364, 287] on span "https://app.hosttools.com/ical/3d5c3eb23c2a034280c8730ef584ceba59bca58c" at bounding box center [306, 294] width 115 height 15
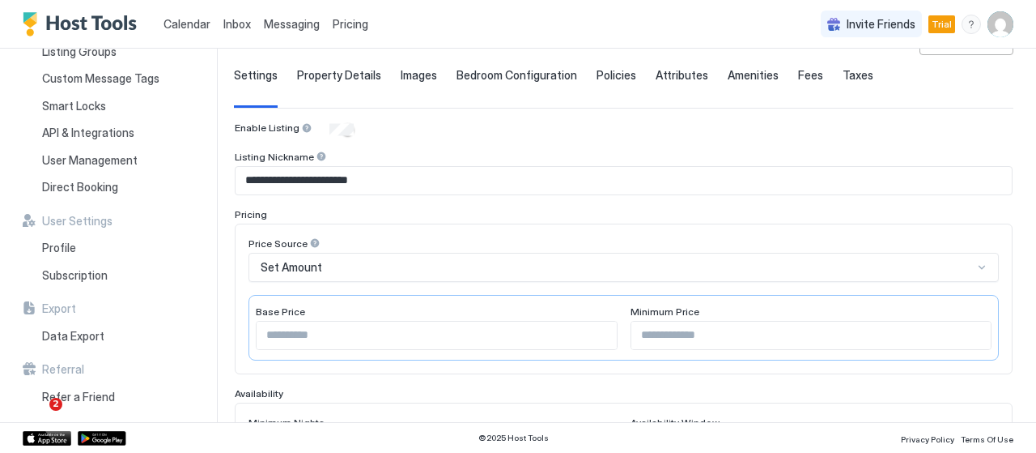
scroll to position [0, 0]
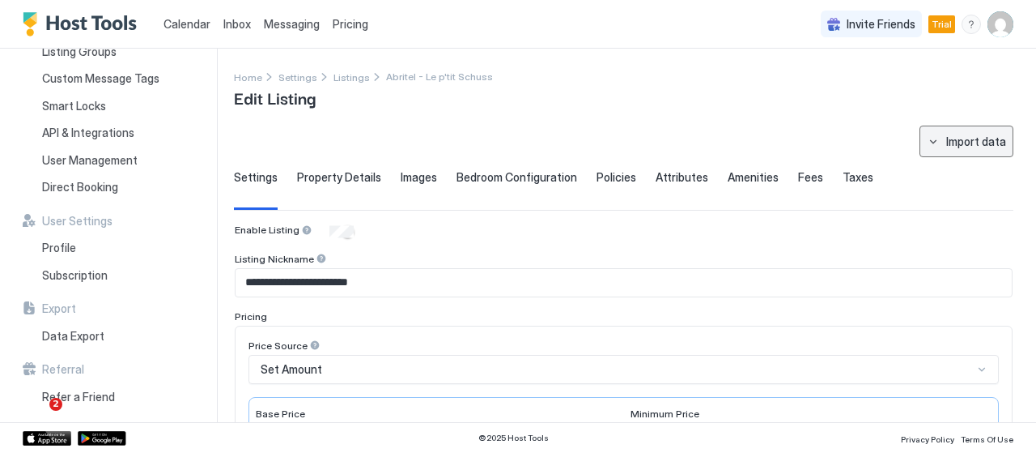
click at [929, 134] on button "Import data" at bounding box center [967, 141] width 94 height 32
click at [176, 28] on div at bounding box center [518, 226] width 1036 height 453
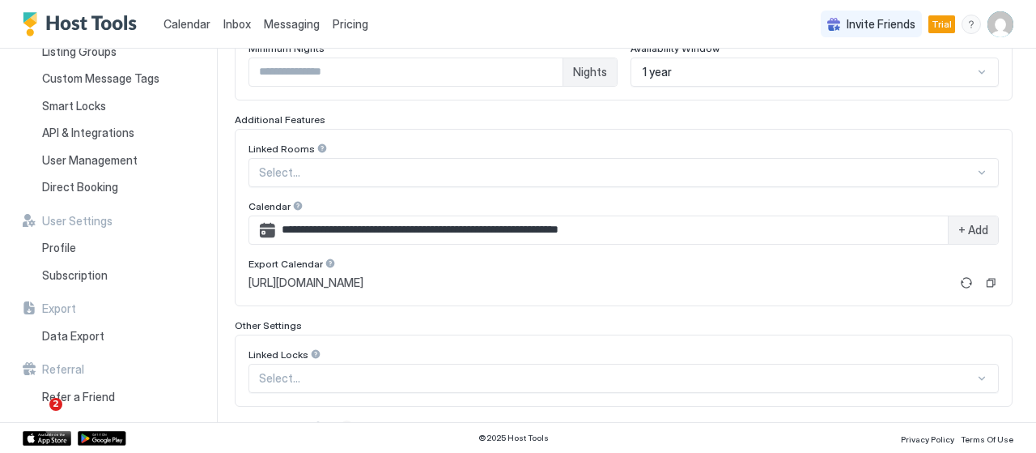
scroll to position [546, 0]
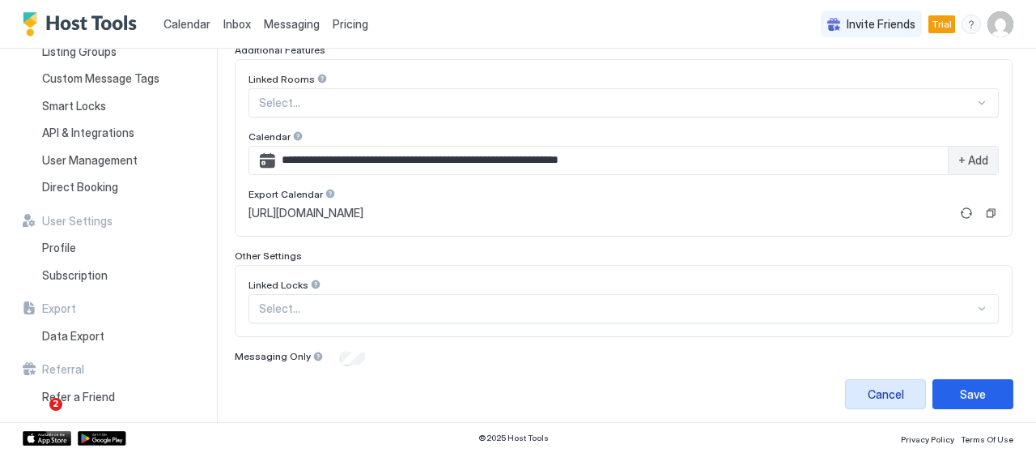
click at [874, 385] on div "Cancel" at bounding box center [886, 393] width 36 height 17
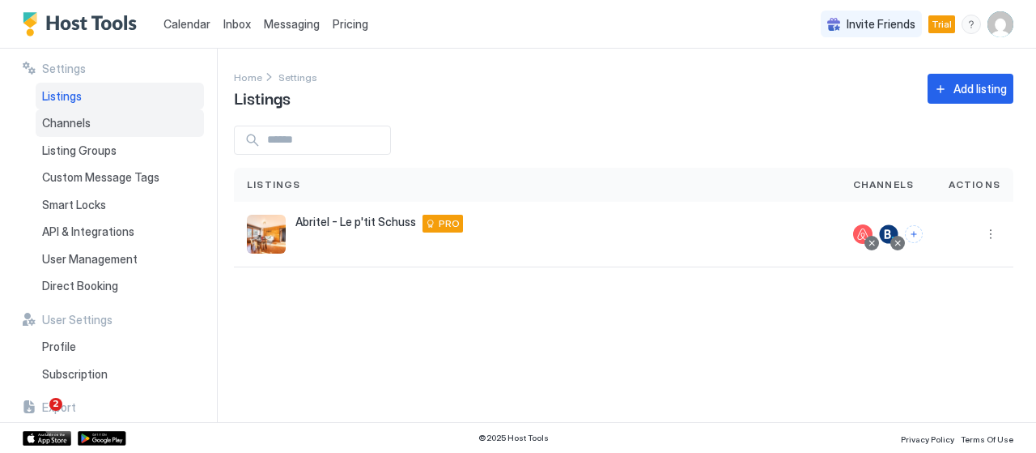
click at [96, 130] on div "Channels" at bounding box center [120, 123] width 168 height 28
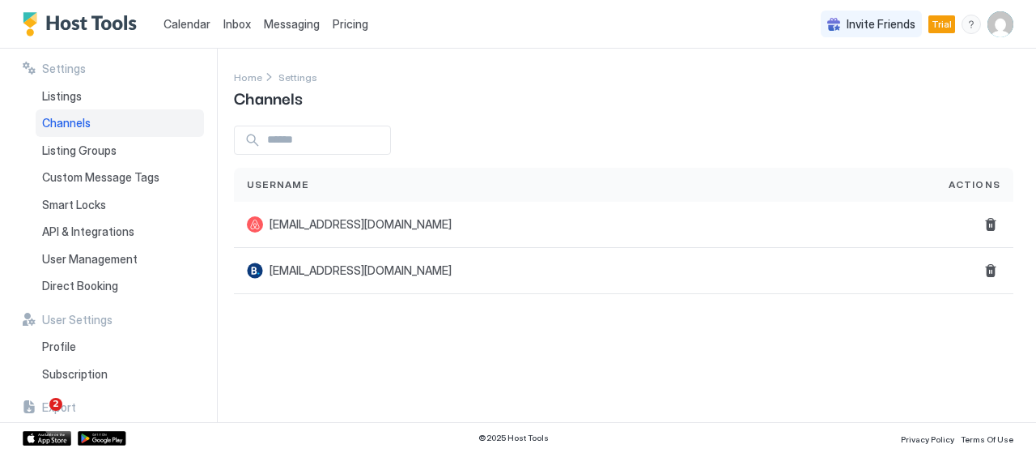
click at [101, 30] on img "Host Tools Logo" at bounding box center [83, 24] width 121 height 24
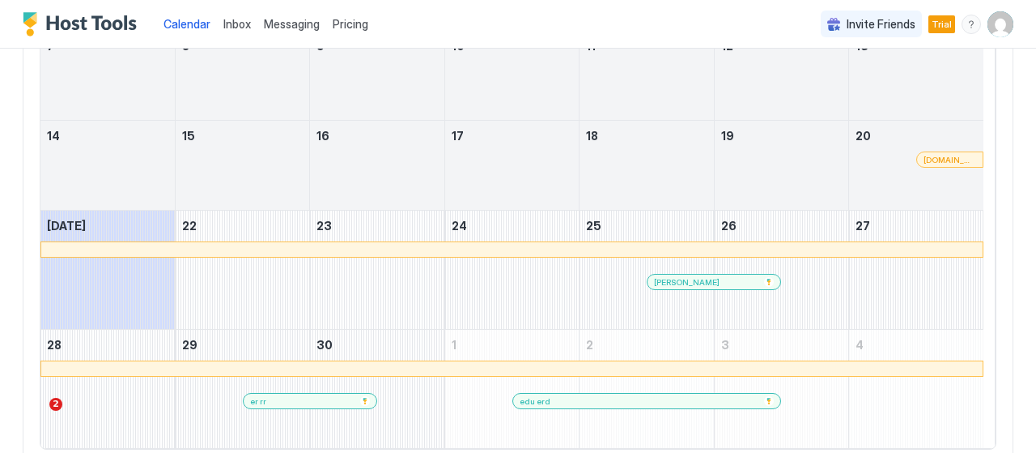
scroll to position [358, 0]
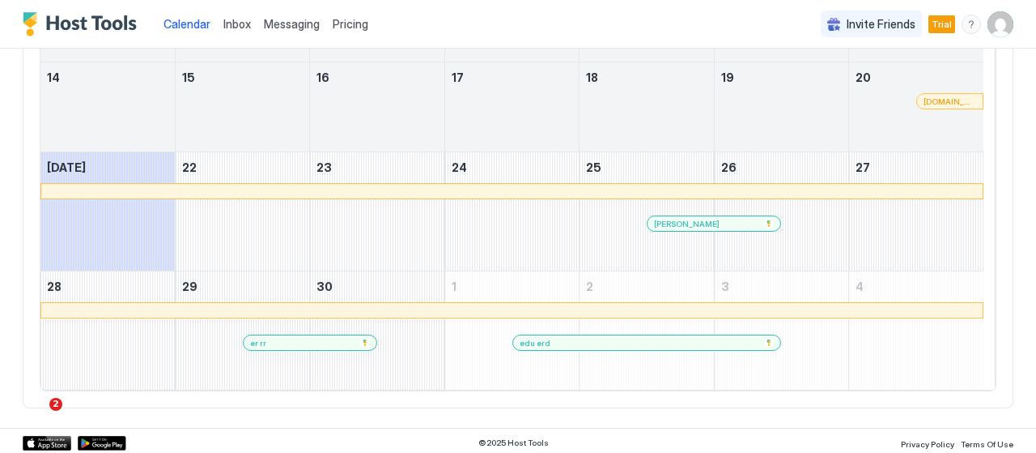
click at [952, 104] on div "www.abritel.fr" at bounding box center [950, 101] width 66 height 15
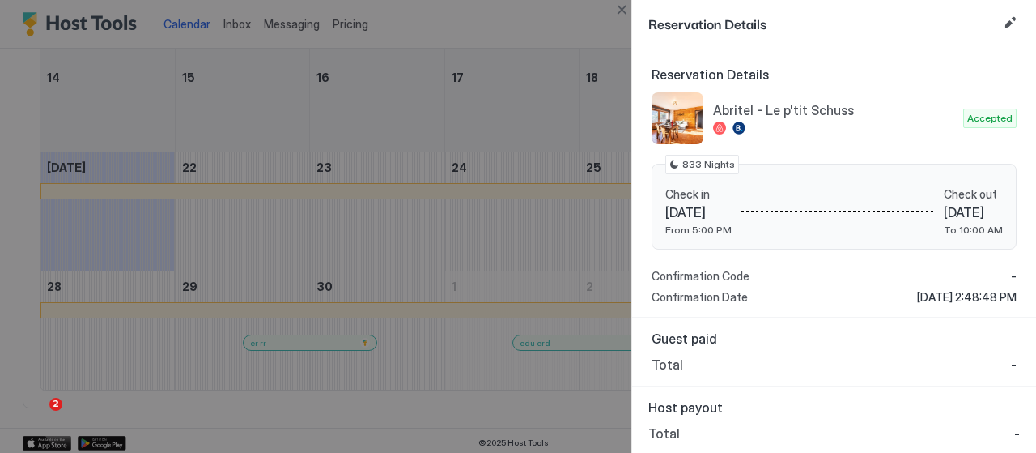
scroll to position [0, 0]
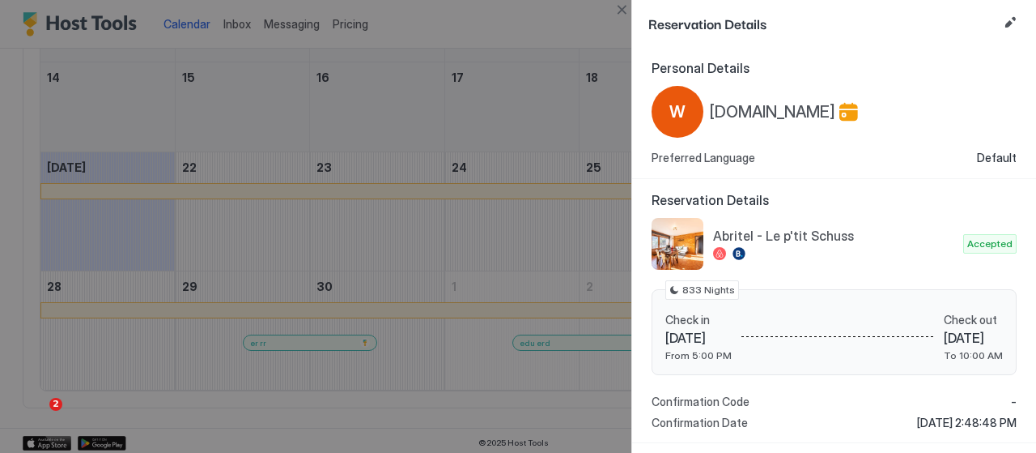
click at [1012, 12] on div "Reservation Details" at bounding box center [834, 23] width 404 height 47
click at [507, 50] on div at bounding box center [518, 226] width 1036 height 453
click at [500, 110] on div at bounding box center [518, 226] width 1036 height 453
click at [474, 250] on div at bounding box center [518, 226] width 1036 height 453
click at [274, 48] on div at bounding box center [518, 226] width 1036 height 453
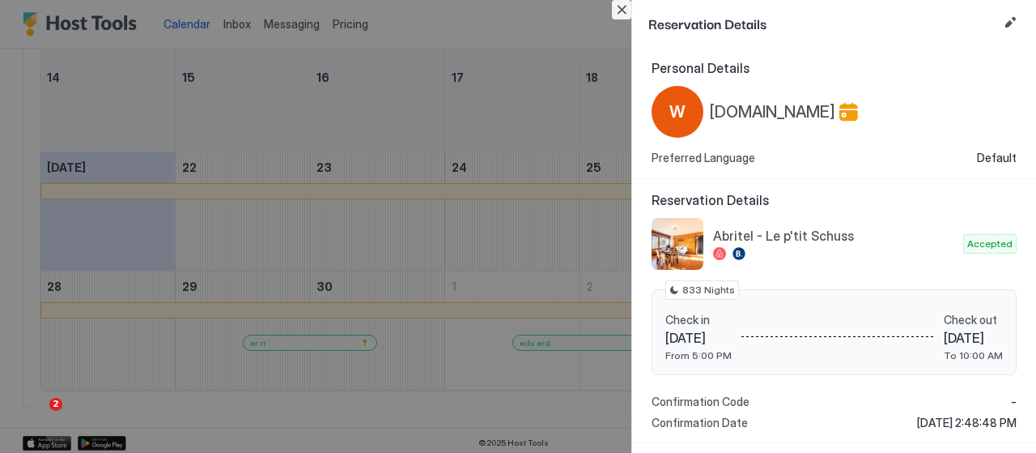
click at [627, 8] on button "Close" at bounding box center [621, 9] width 19 height 19
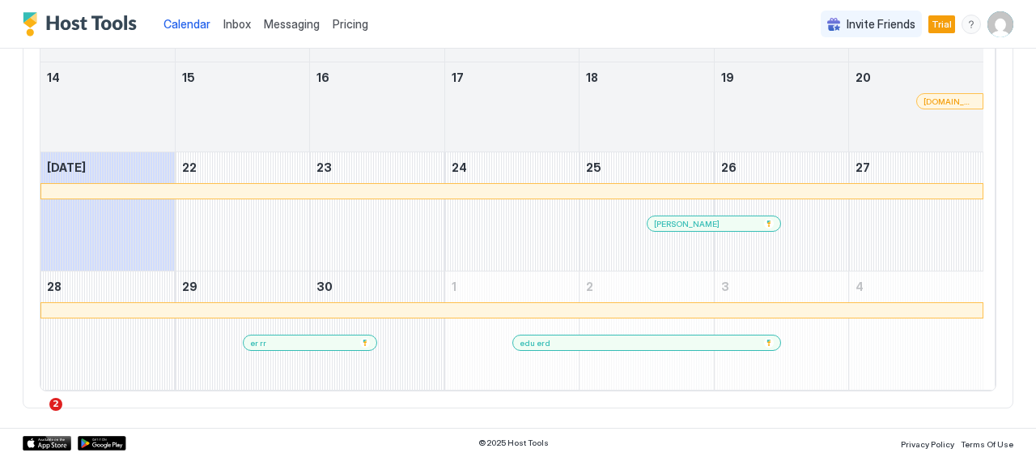
click at [989, 35] on img "User profile" at bounding box center [1001, 24] width 26 height 26
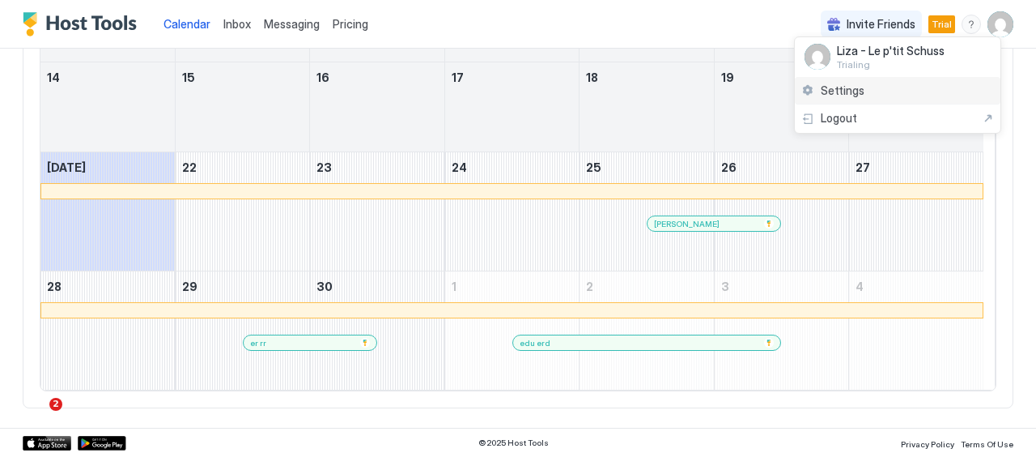
click at [928, 95] on div "Settings" at bounding box center [898, 91] width 206 height 28
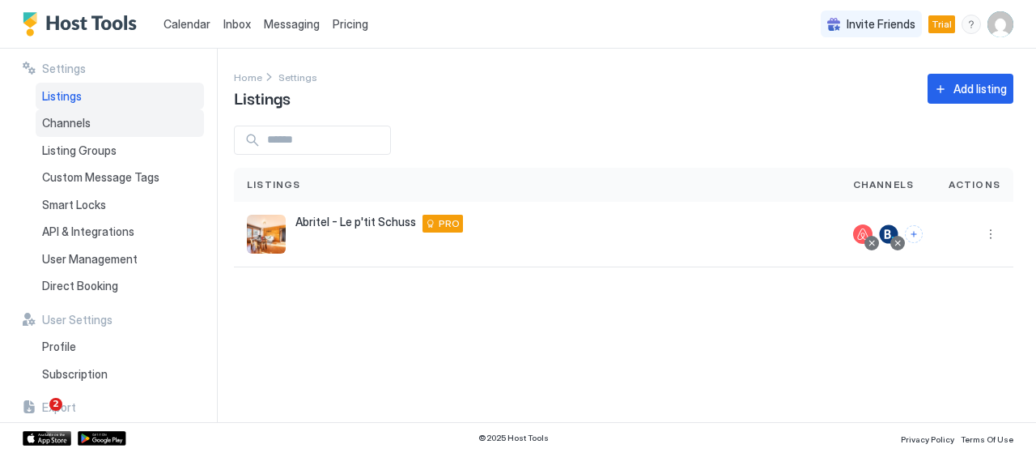
click at [99, 130] on div "Channels" at bounding box center [120, 123] width 168 height 28
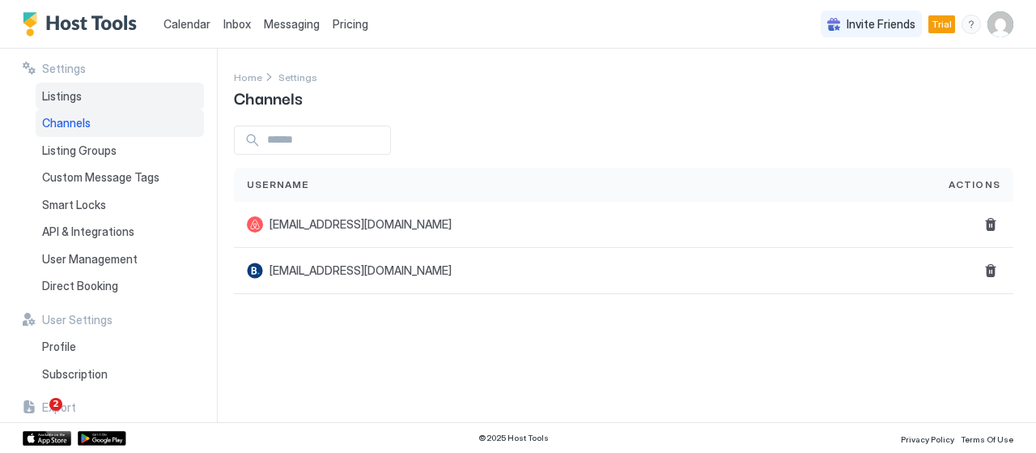
click at [91, 99] on div "Listings" at bounding box center [120, 97] width 168 height 28
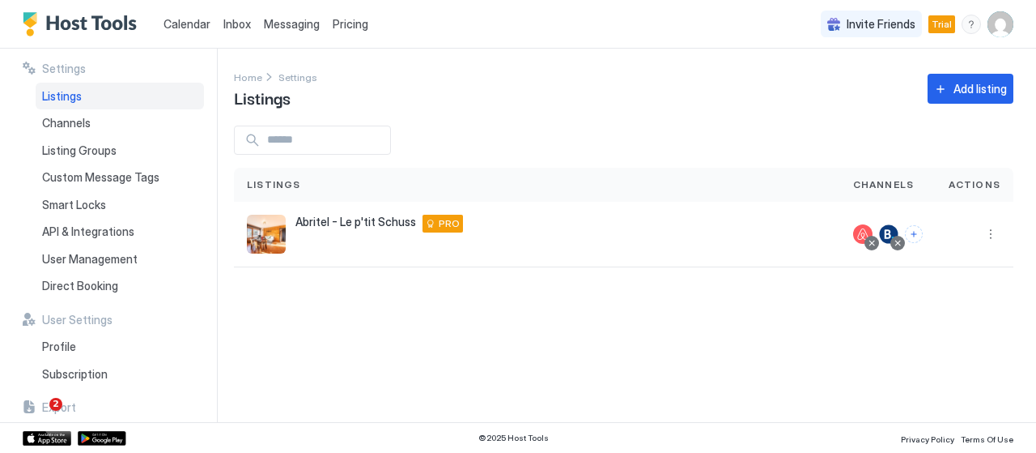
click at [205, 17] on span "Calendar" at bounding box center [187, 24] width 47 height 14
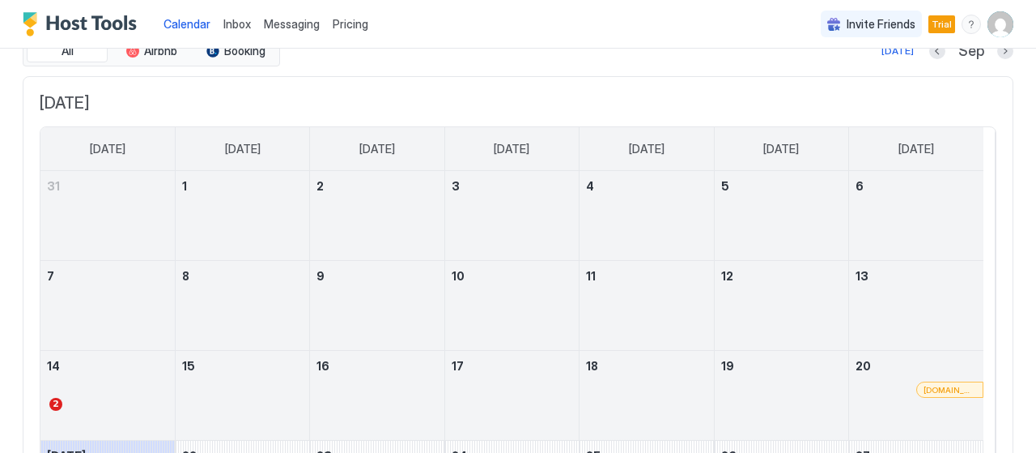
scroll to position [162, 0]
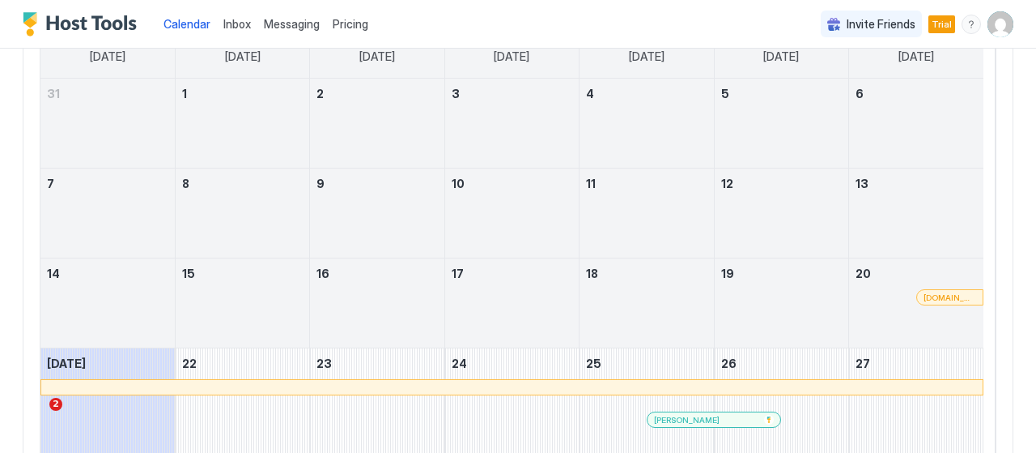
click at [941, 291] on div at bounding box center [941, 297] width 13 height 13
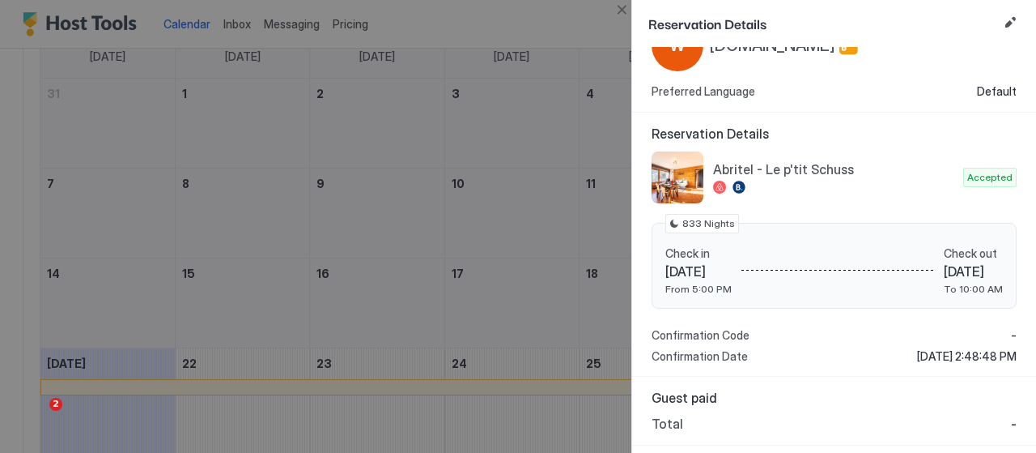
scroll to position [125, 0]
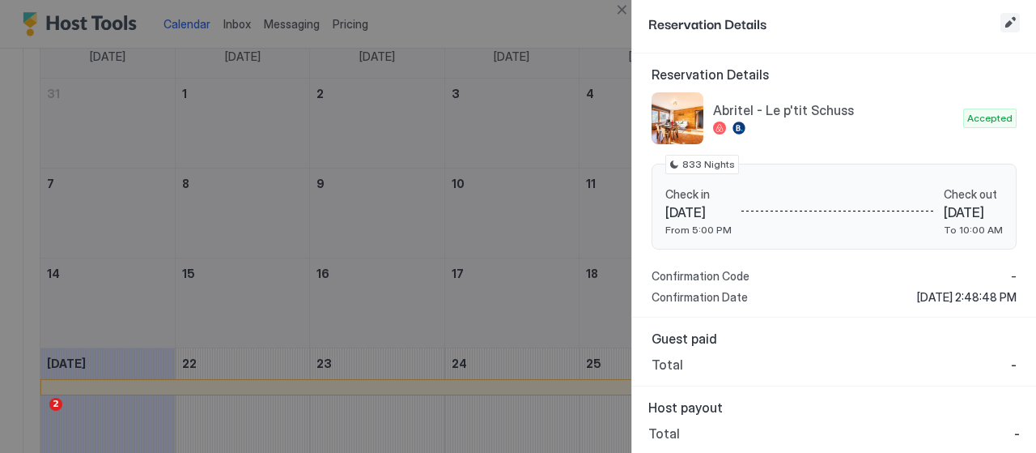
click at [1010, 23] on button "Edit reservation" at bounding box center [1010, 22] width 19 height 19
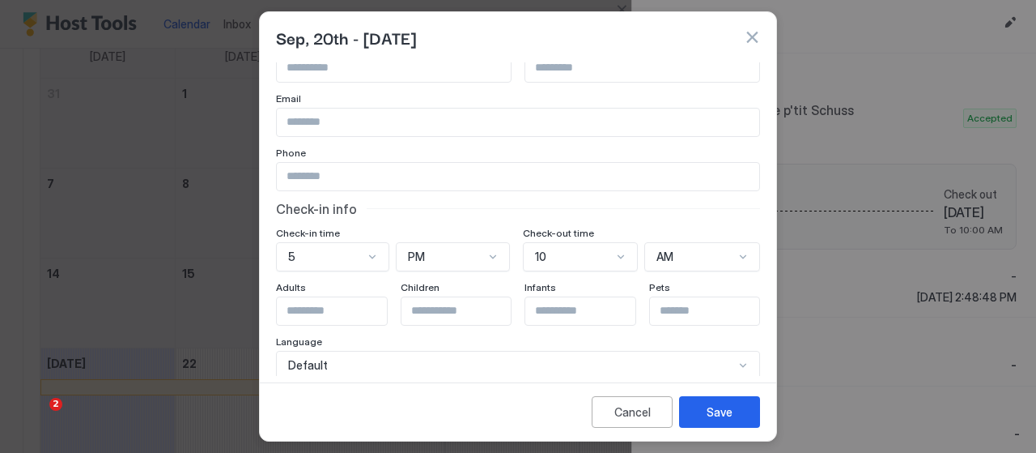
scroll to position [173, 0]
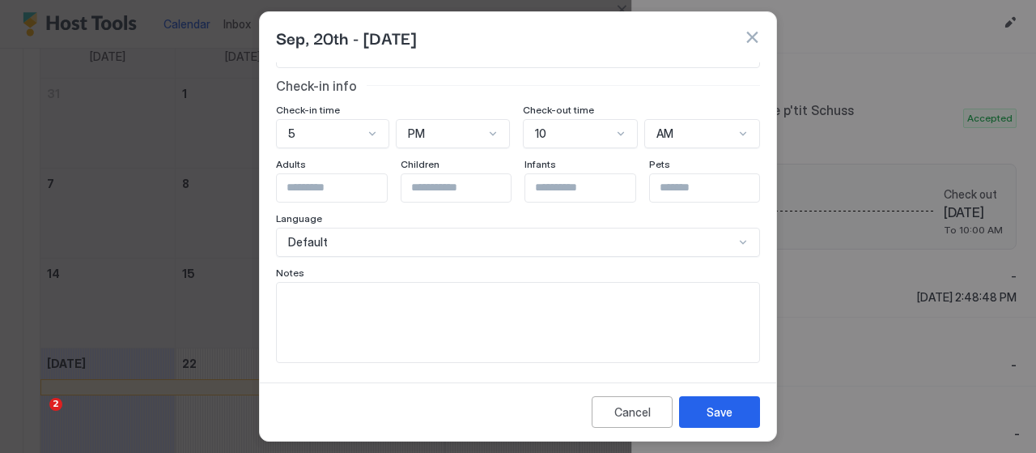
click at [749, 43] on button "button" at bounding box center [752, 37] width 16 height 16
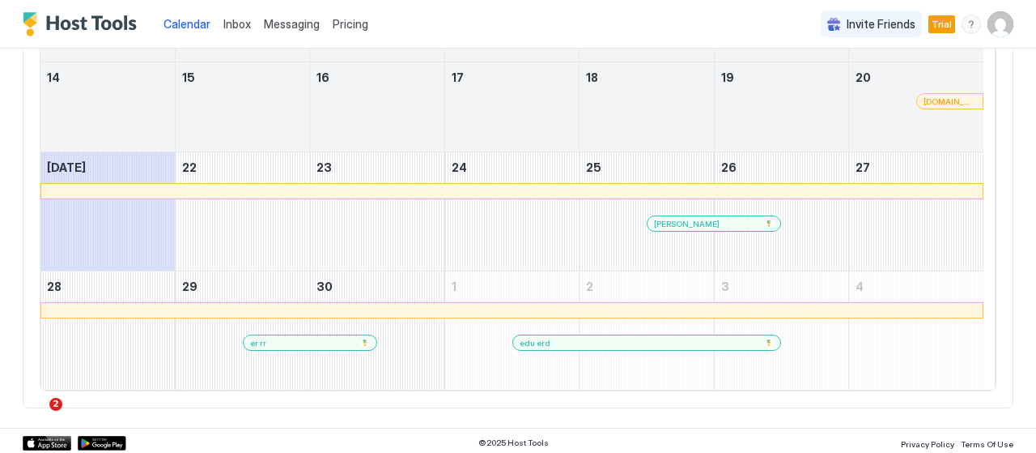
scroll to position [0, 0]
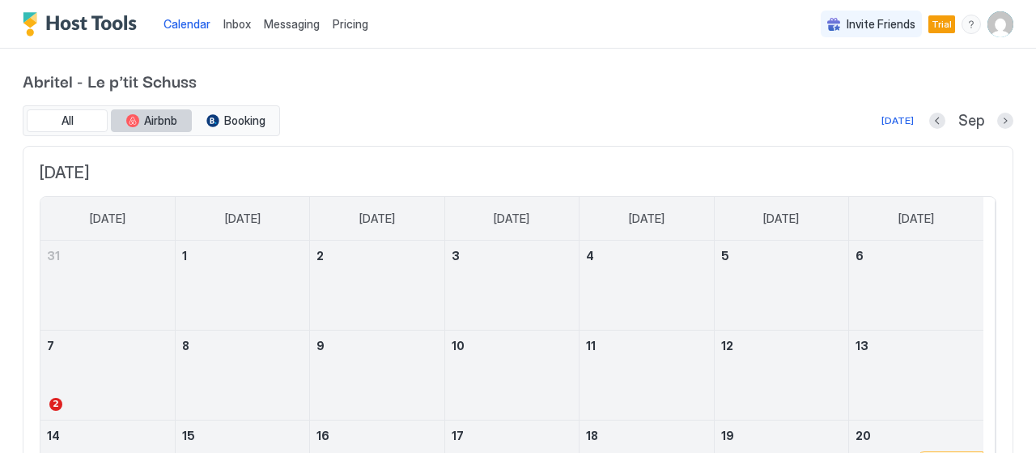
click at [151, 122] on span "Airbnb" at bounding box center [160, 120] width 33 height 15
click at [991, 25] on img "User profile" at bounding box center [1001, 24] width 26 height 26
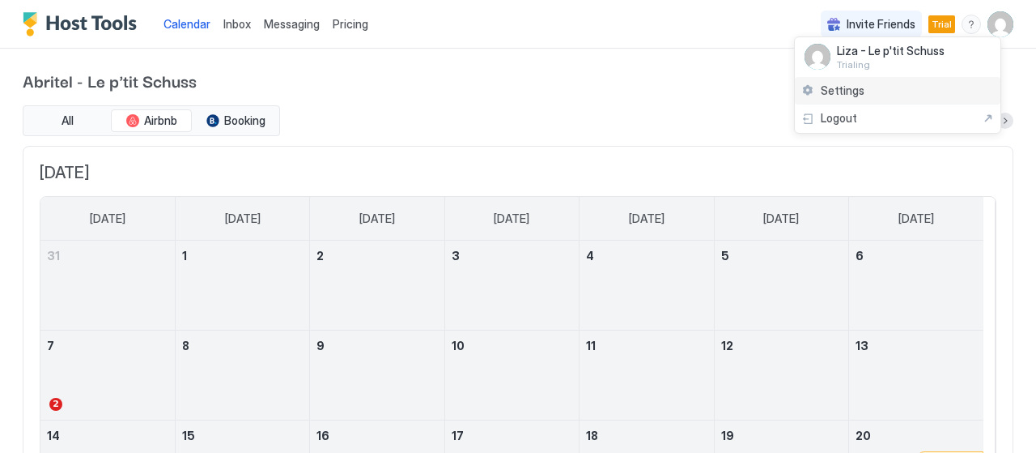
click at [921, 94] on div "Settings" at bounding box center [898, 91] width 206 height 28
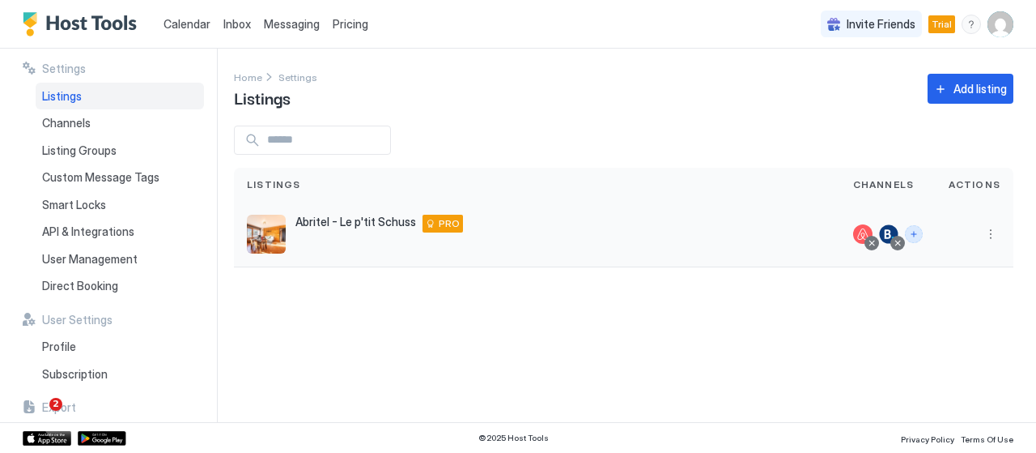
click at [923, 236] on button "Connect channels" at bounding box center [914, 234] width 18 height 18
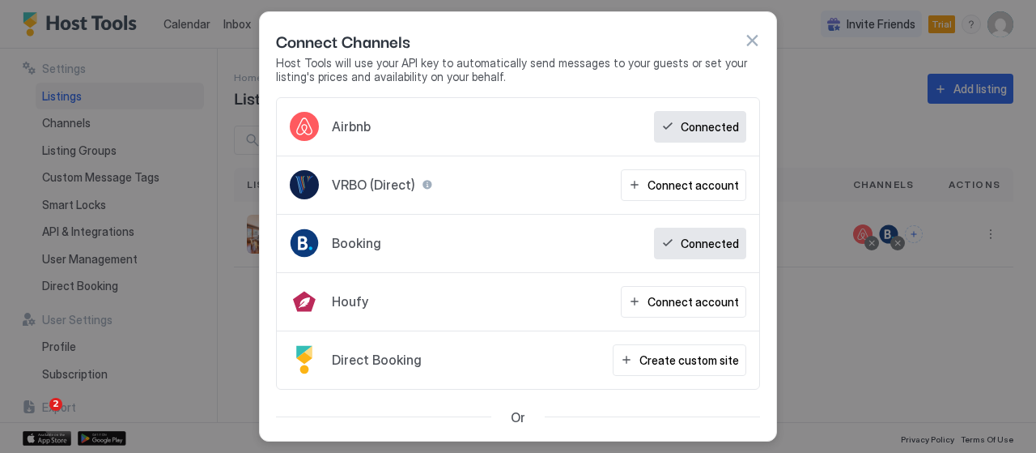
click at [752, 38] on button "button" at bounding box center [752, 40] width 16 height 16
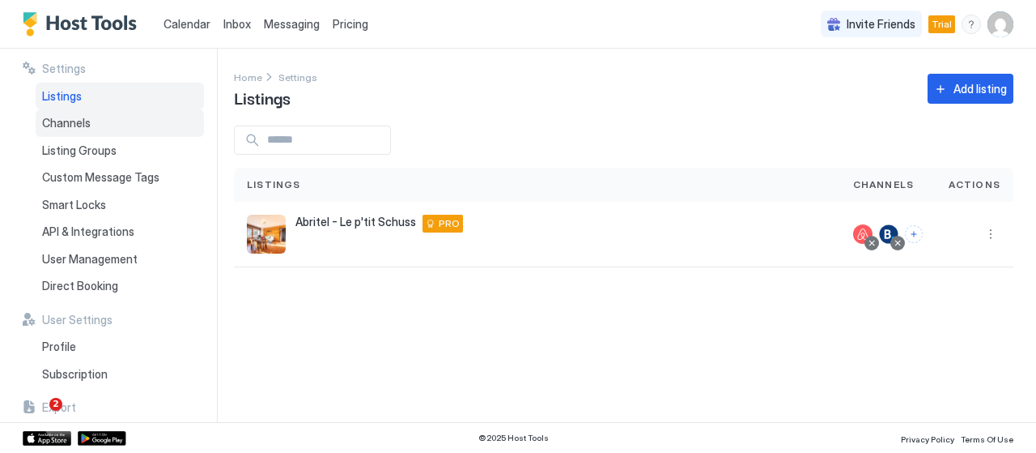
click at [120, 126] on div "Channels" at bounding box center [120, 123] width 168 height 28
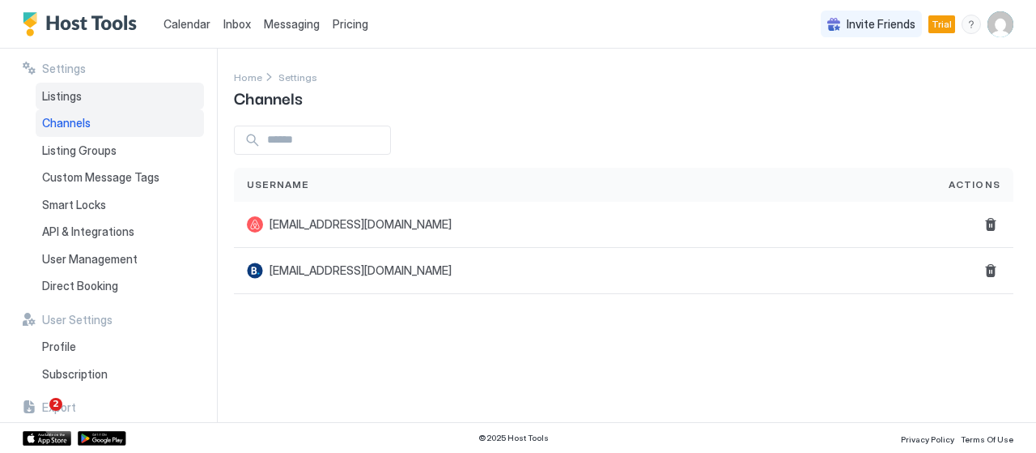
click at [96, 97] on div "Listings" at bounding box center [120, 97] width 168 height 28
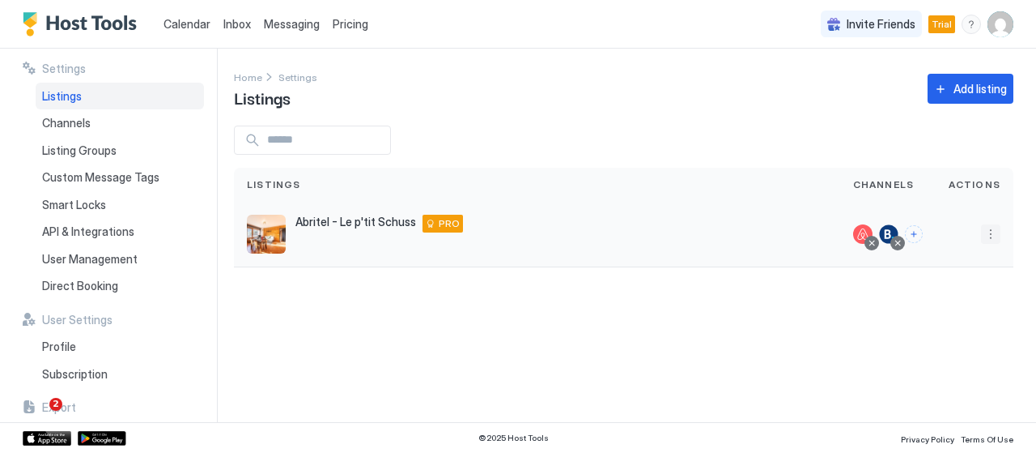
click at [989, 232] on button "More options" at bounding box center [990, 233] width 19 height 19
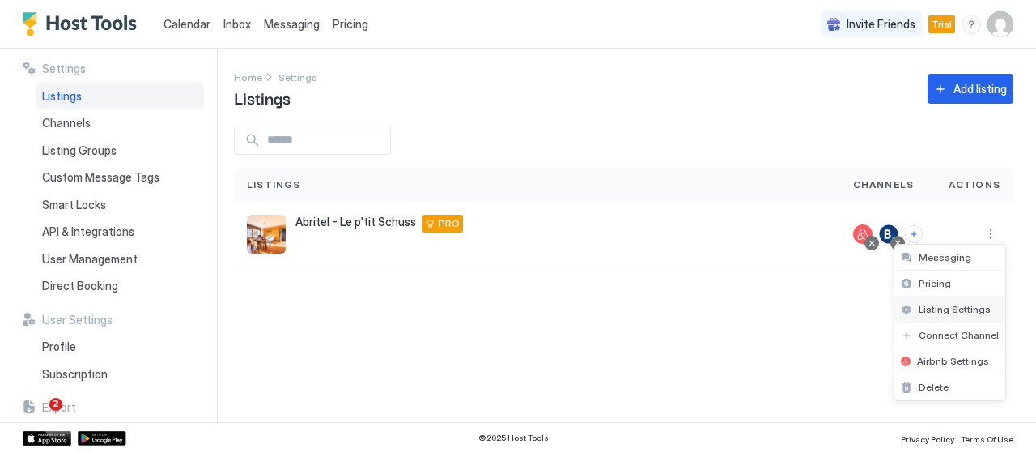
click at [976, 308] on span "Listing Settings" at bounding box center [955, 309] width 72 height 12
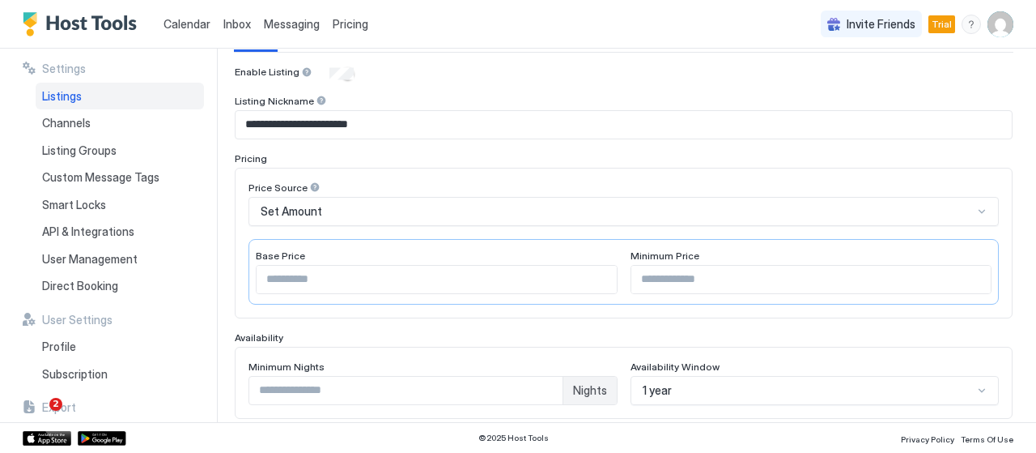
scroll to position [162, 0]
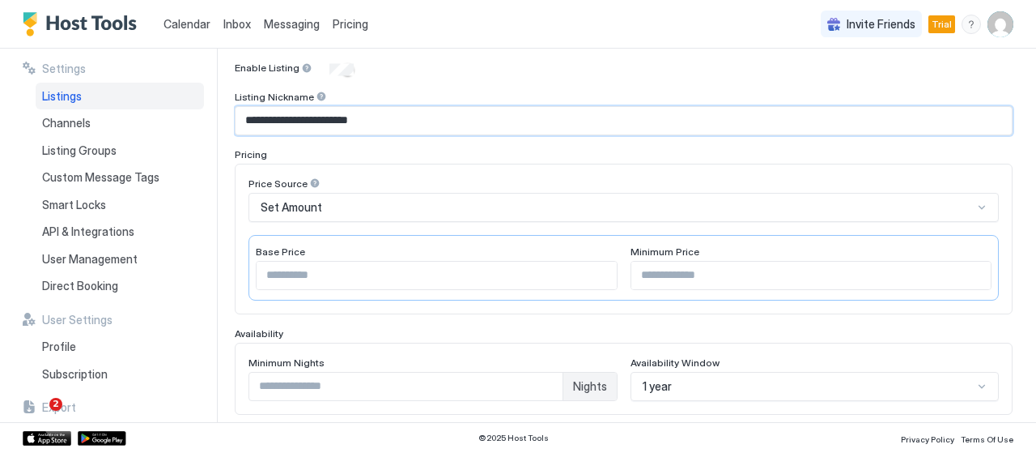
drag, startPoint x: 285, startPoint y: 121, endPoint x: 224, endPoint y: 121, distance: 60.7
click at [224, 121] on div "**********" at bounding box center [518, 235] width 1036 height 373
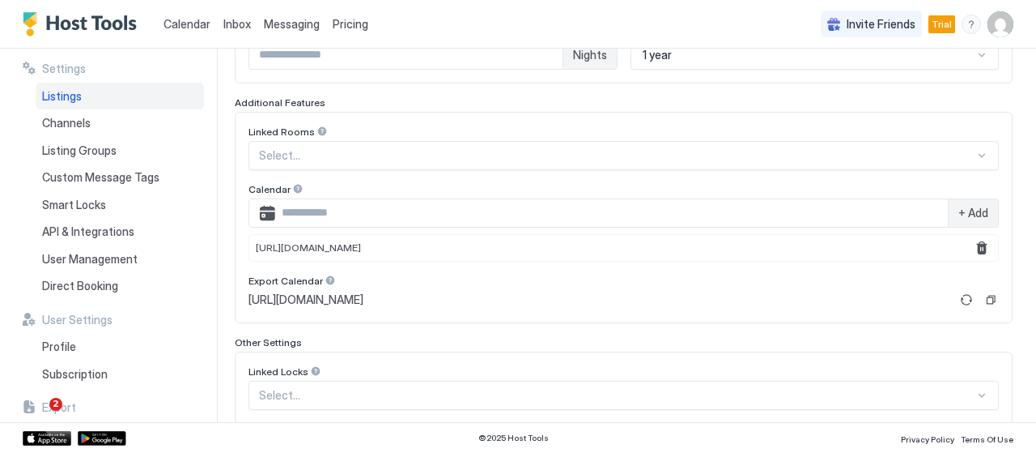
scroll to position [580, 0]
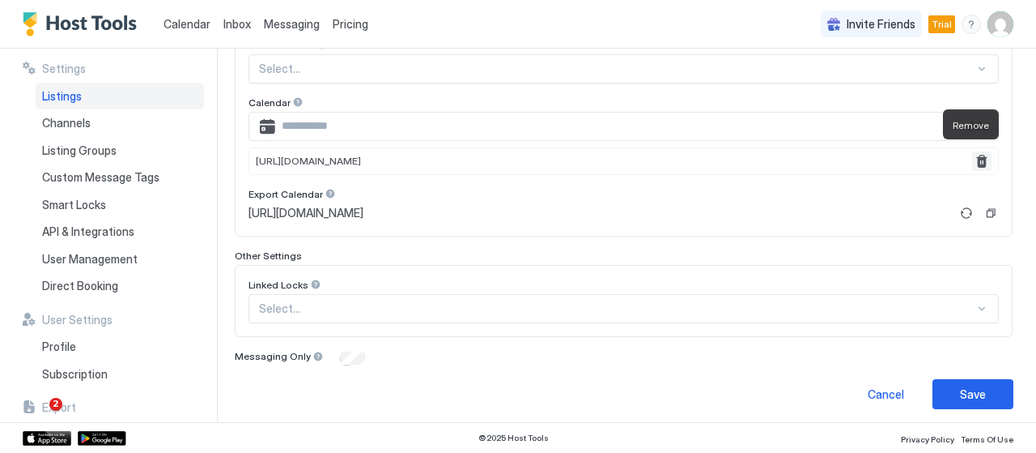
click at [972, 156] on button "Remove" at bounding box center [981, 160] width 19 height 19
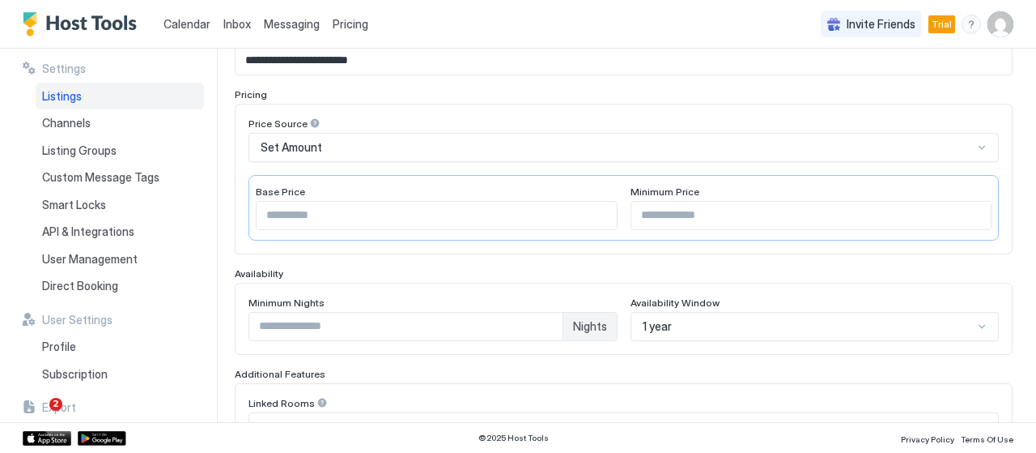
scroll to position [60, 0]
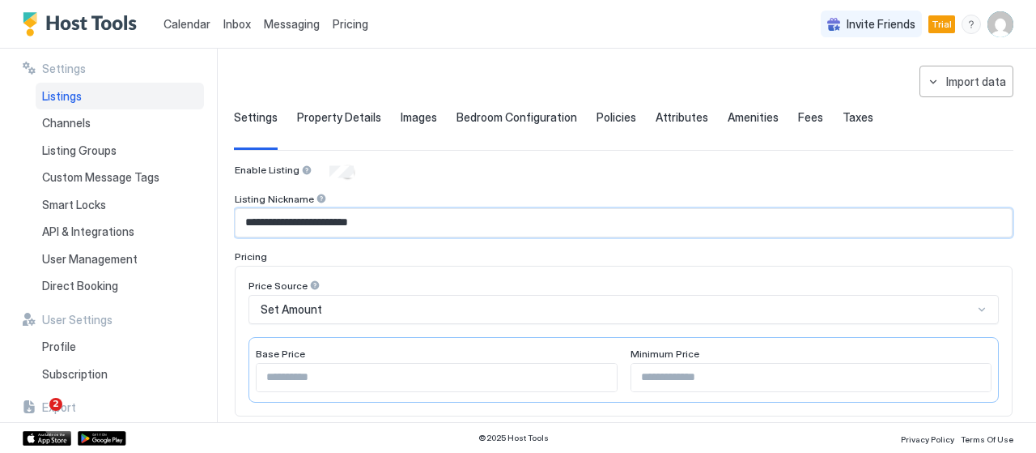
drag, startPoint x: 288, startPoint y: 222, endPoint x: 215, endPoint y: 223, distance: 72.9
click at [215, 223] on div "**********" at bounding box center [518, 235] width 1036 height 373
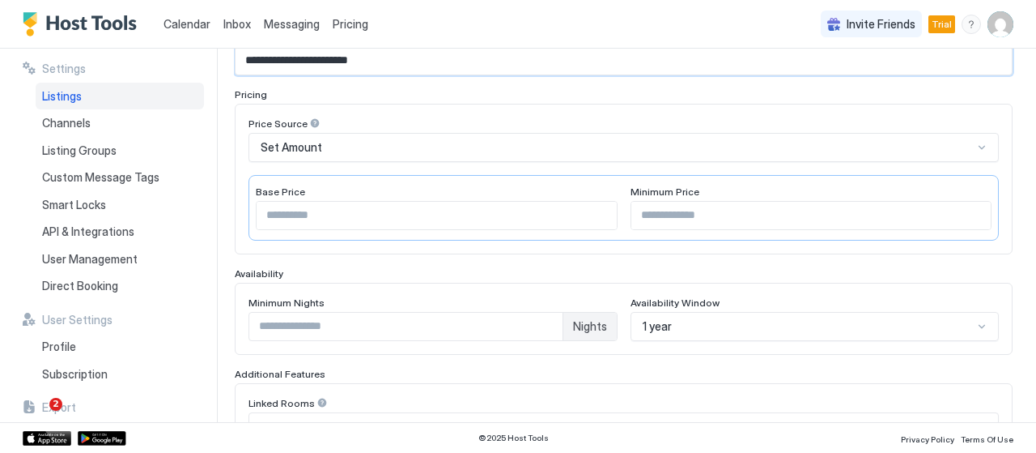
scroll to position [0, 0]
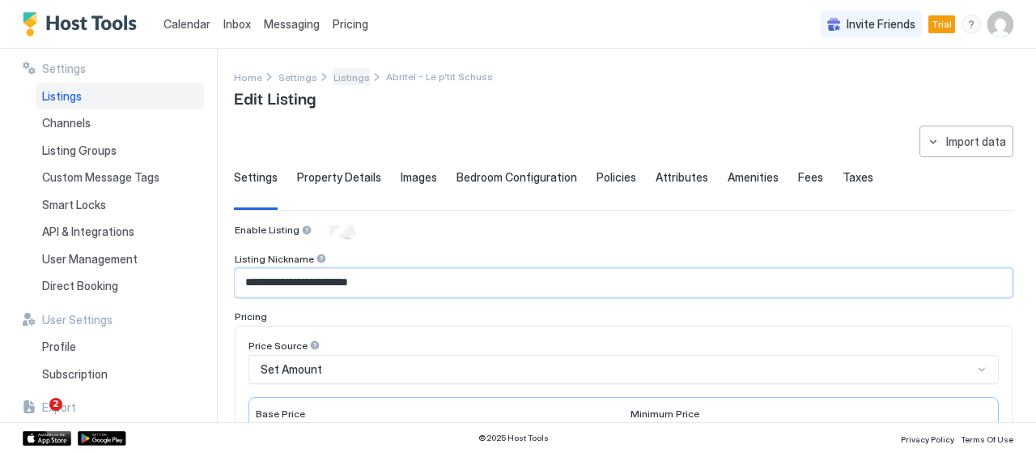
click at [346, 74] on span "Listings" at bounding box center [352, 77] width 36 height 12
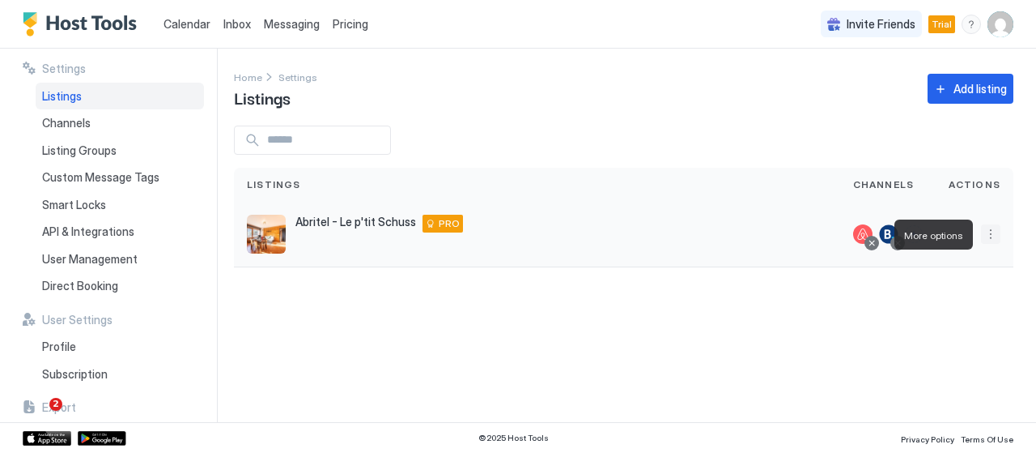
click at [990, 239] on button "More options" at bounding box center [990, 233] width 19 height 19
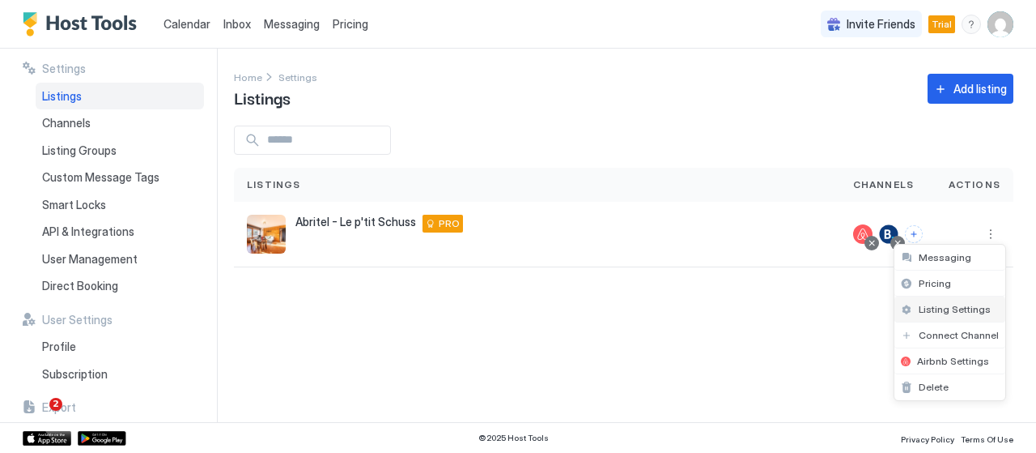
click at [955, 311] on span "Listing Settings" at bounding box center [955, 309] width 72 height 12
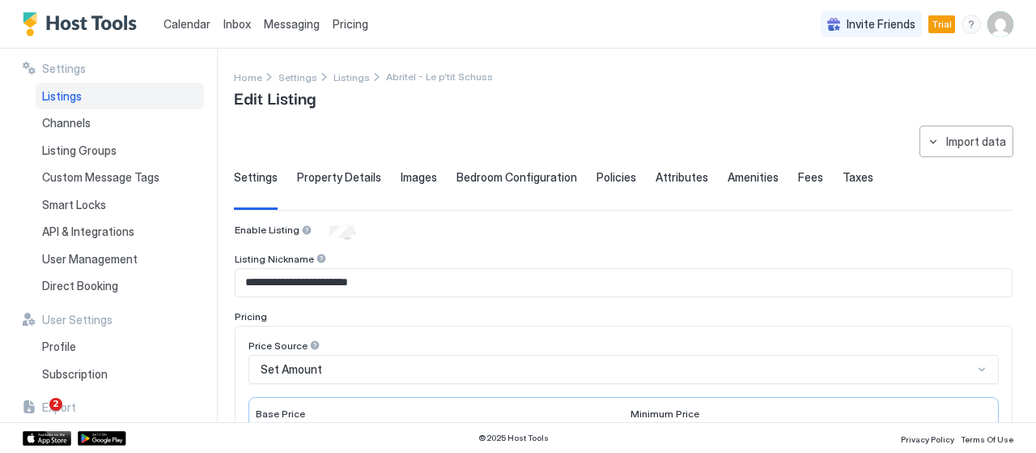
click at [288, 285] on input "**********" at bounding box center [624, 283] width 776 height 28
drag, startPoint x: 288, startPoint y: 285, endPoint x: 177, endPoint y: 268, distance: 112.2
click at [177, 268] on div "**********" at bounding box center [518, 235] width 1036 height 373
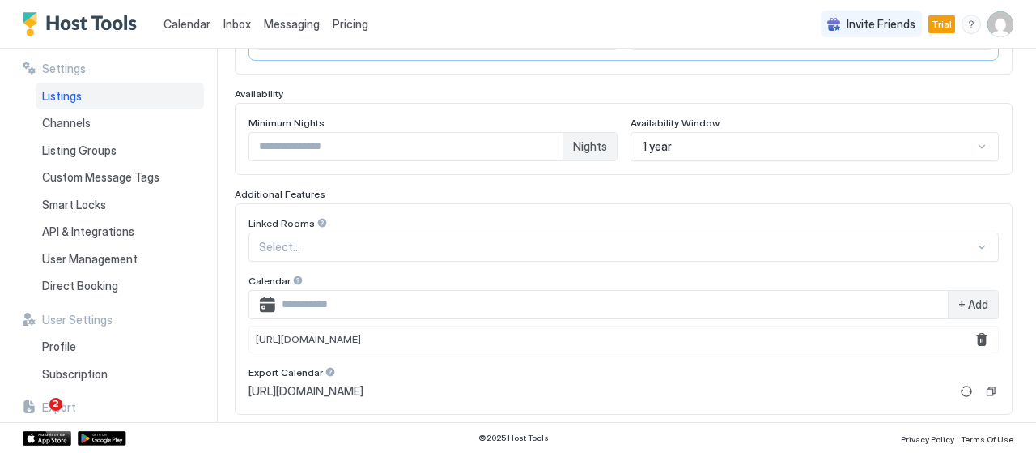
scroll to position [486, 0]
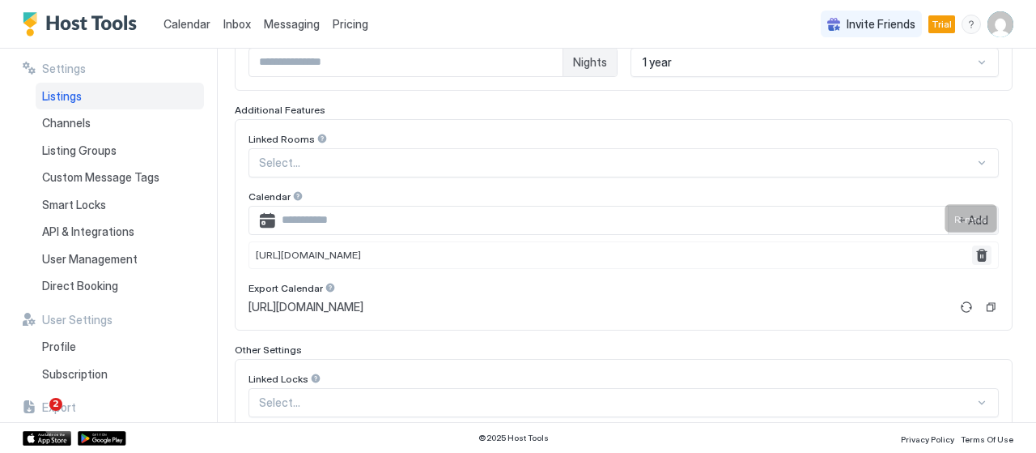
type input "**********"
click at [973, 248] on button "Remove" at bounding box center [981, 254] width 19 height 19
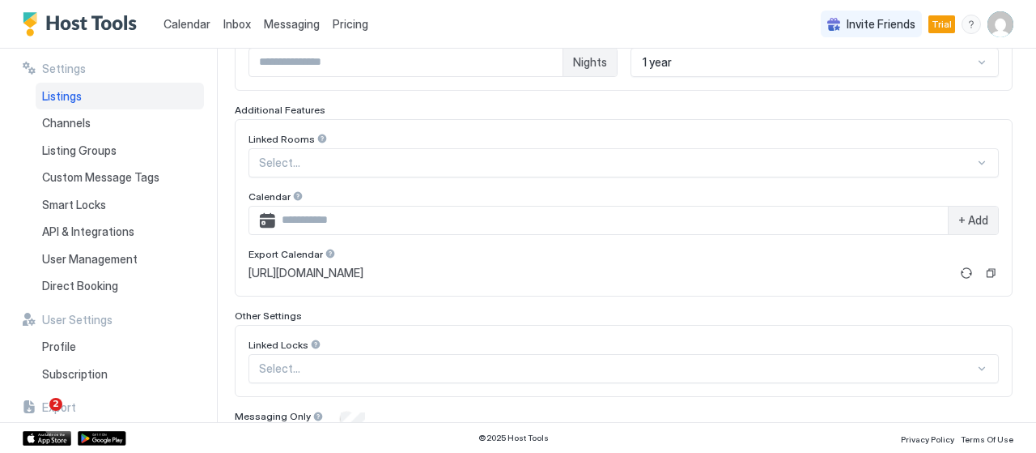
scroll to position [546, 0]
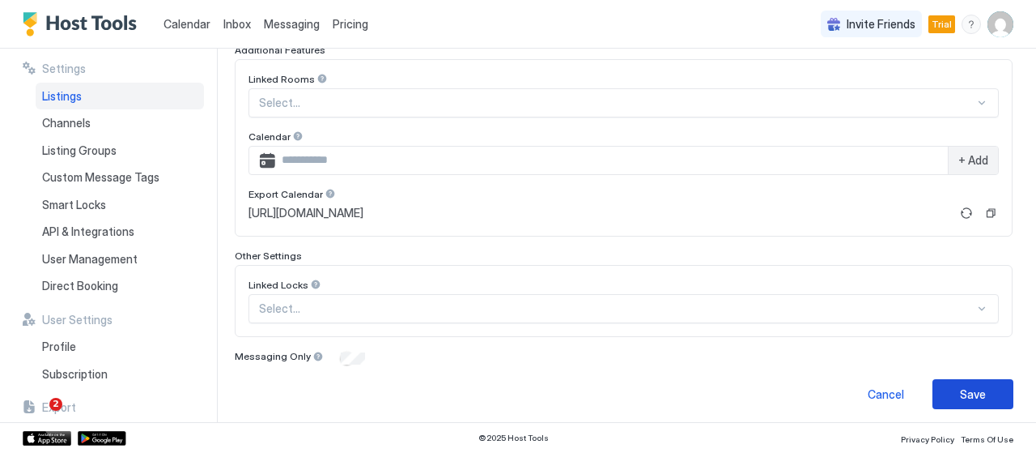
click at [942, 391] on button "Save" at bounding box center [973, 394] width 81 height 30
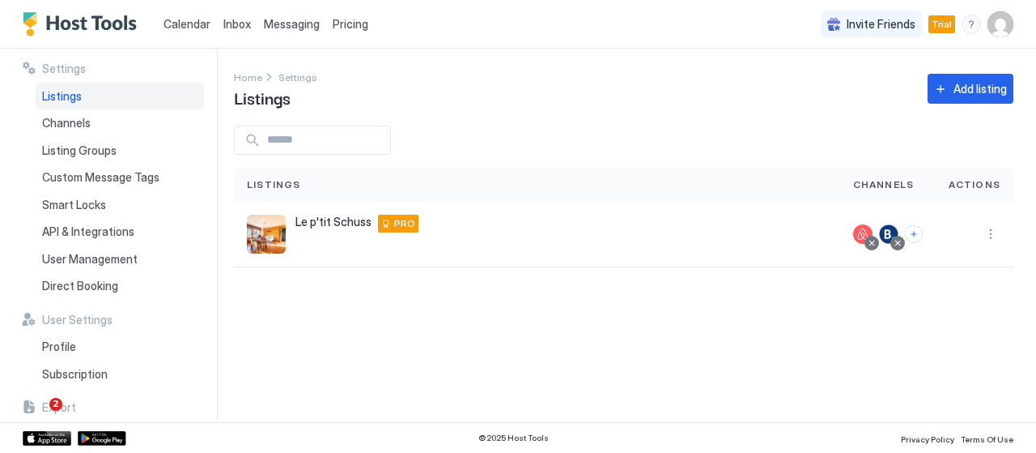
click at [189, 31] on link "Calendar" at bounding box center [187, 23] width 47 height 17
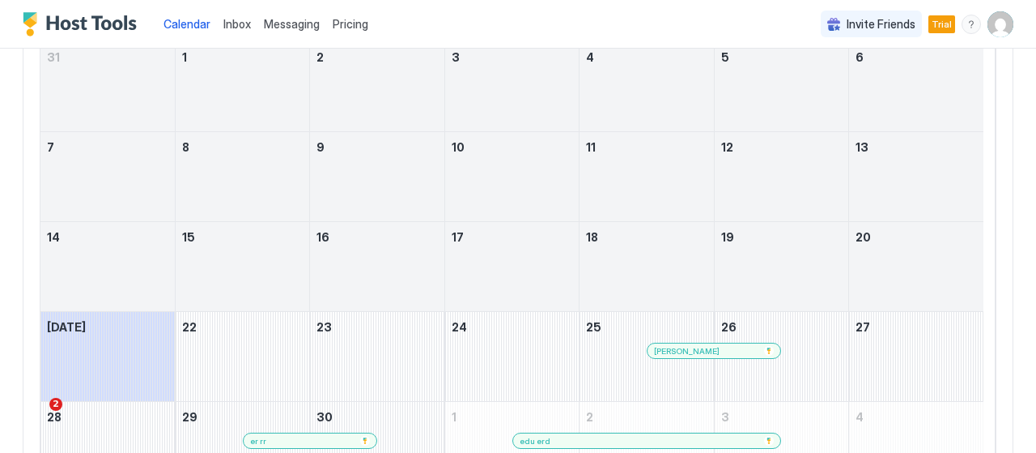
scroll to position [300, 0]
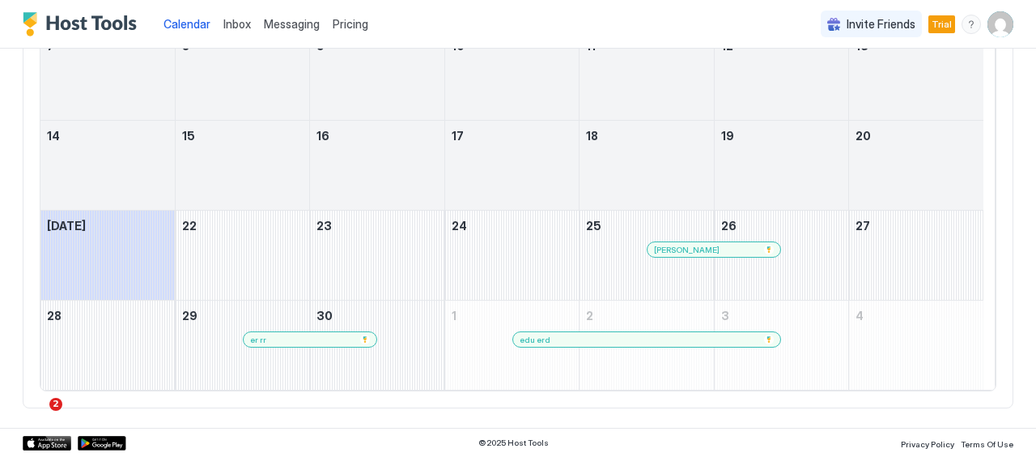
click at [730, 244] on div "Liza Da Costa" at bounding box center [706, 249] width 104 height 11
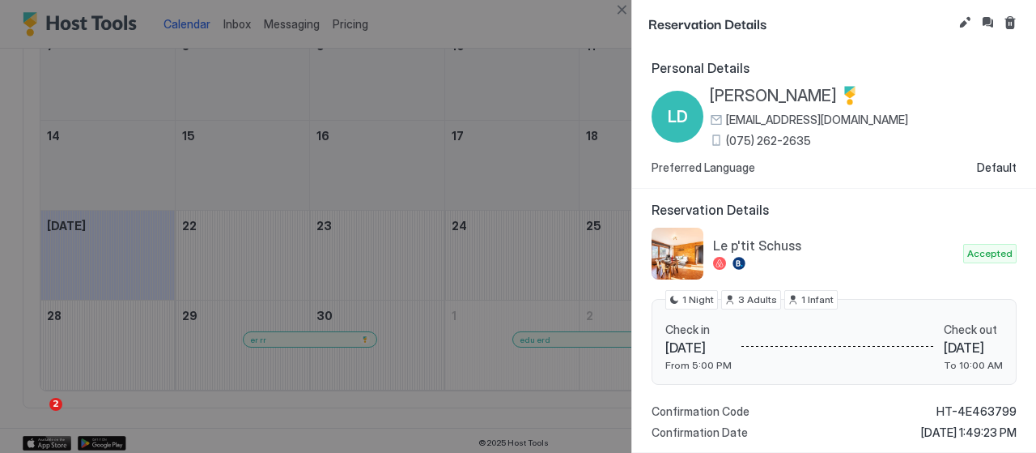
click at [498, 103] on div at bounding box center [518, 226] width 1036 height 453
click at [487, 90] on div at bounding box center [518, 226] width 1036 height 453
click at [627, 12] on button "Close" at bounding box center [621, 9] width 19 height 19
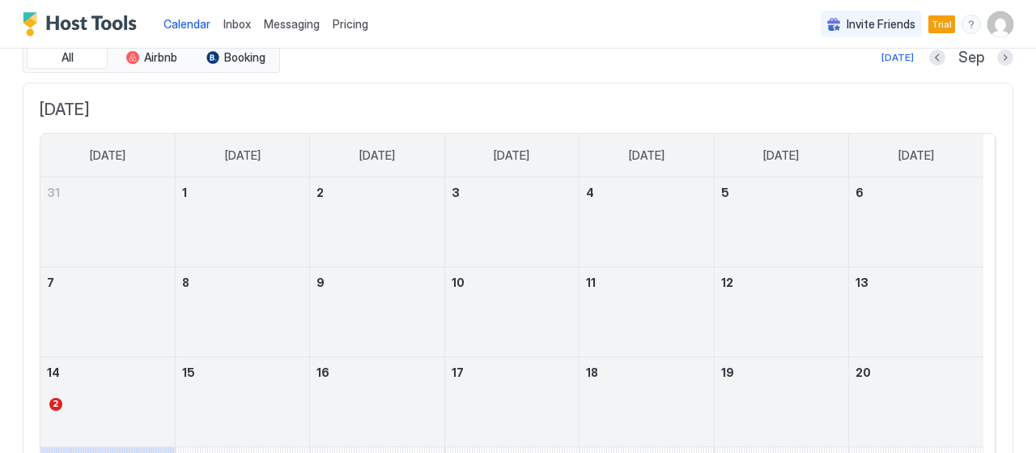
scroll to position [57, 0]
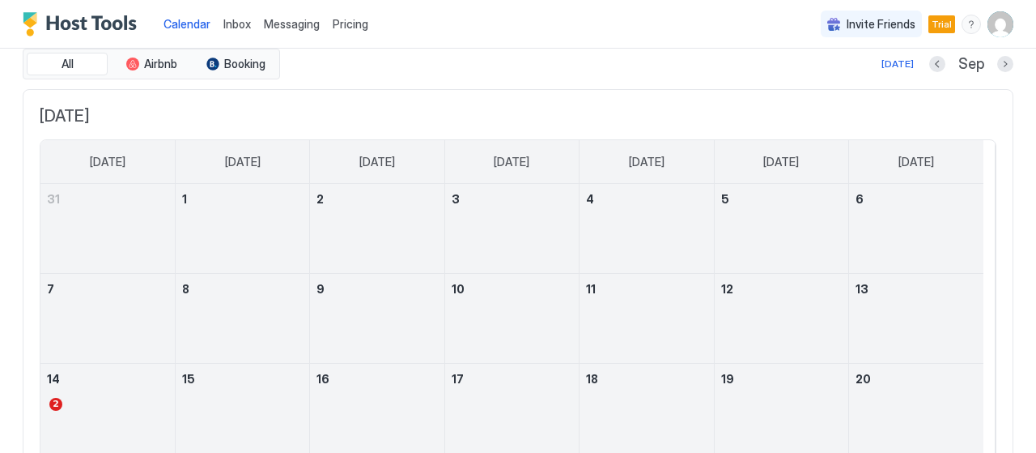
click at [990, 30] on img "User profile" at bounding box center [1001, 24] width 26 height 26
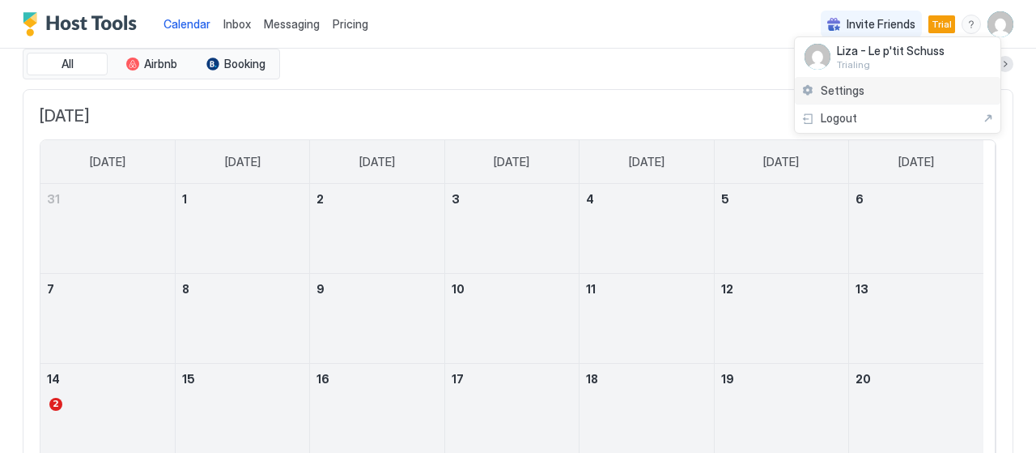
click at [903, 92] on div "Settings" at bounding box center [898, 91] width 206 height 28
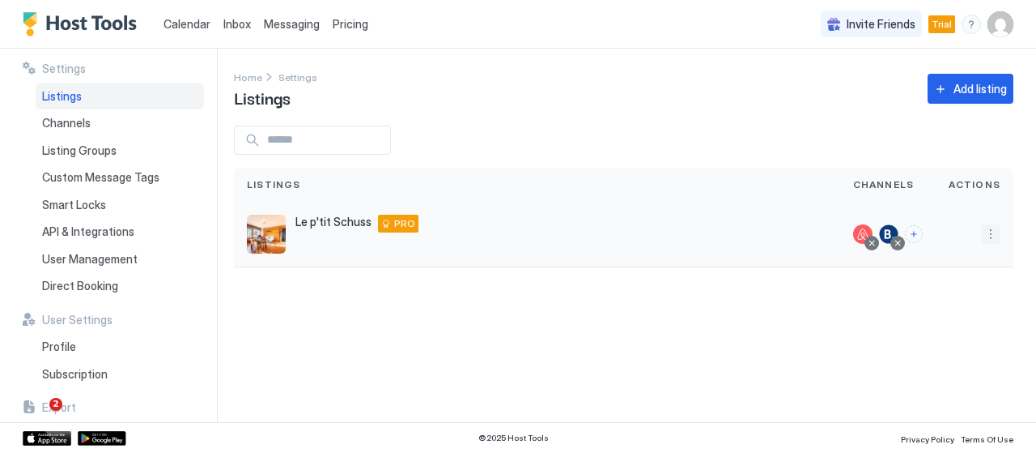
click at [994, 235] on button "More options" at bounding box center [990, 233] width 19 height 19
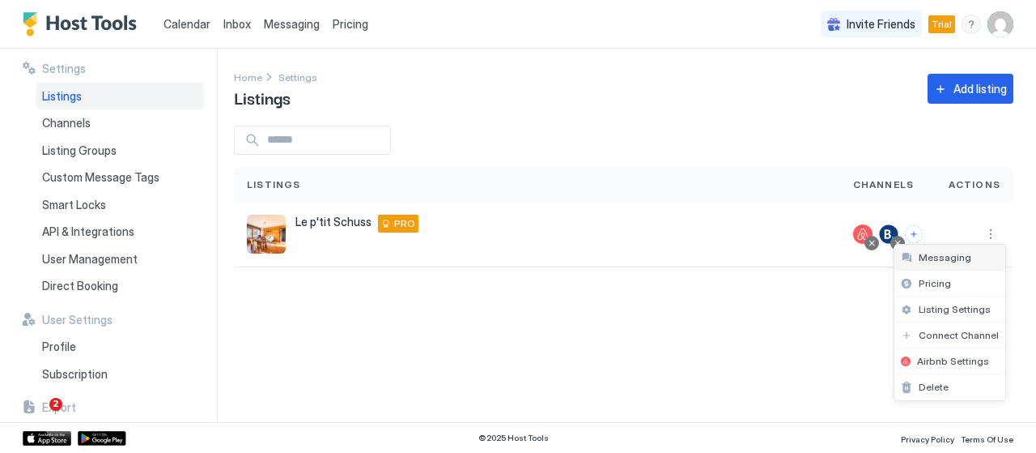
click at [975, 258] on div "Messaging" at bounding box center [950, 257] width 111 height 26
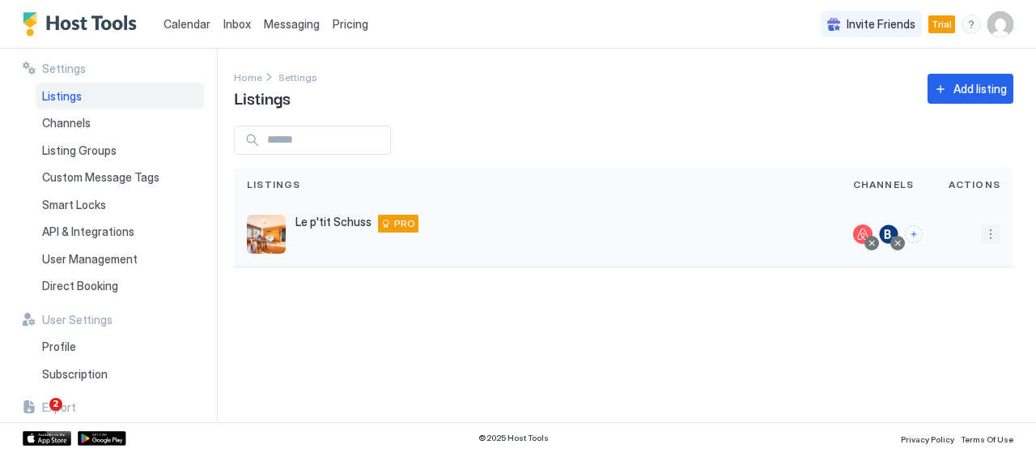
click at [989, 237] on button "More options" at bounding box center [990, 233] width 19 height 19
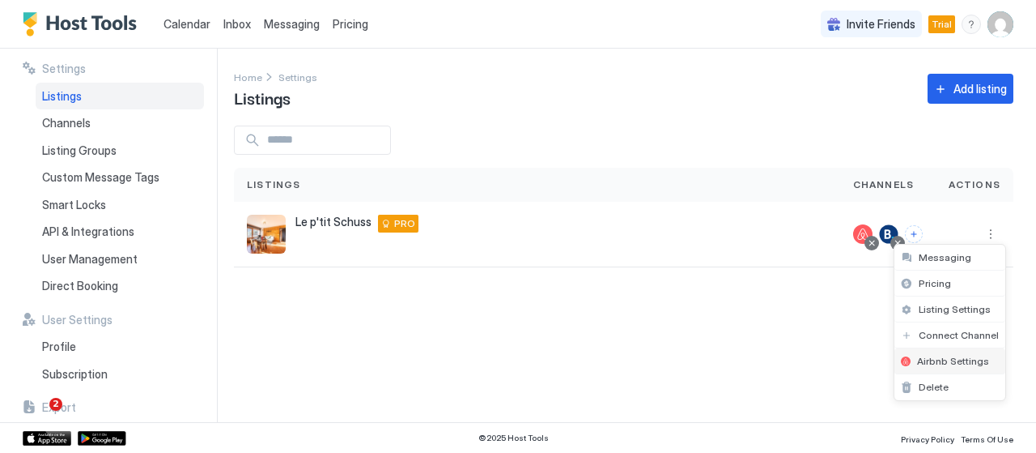
click at [975, 364] on span "Airbnb Settings" at bounding box center [953, 361] width 72 height 12
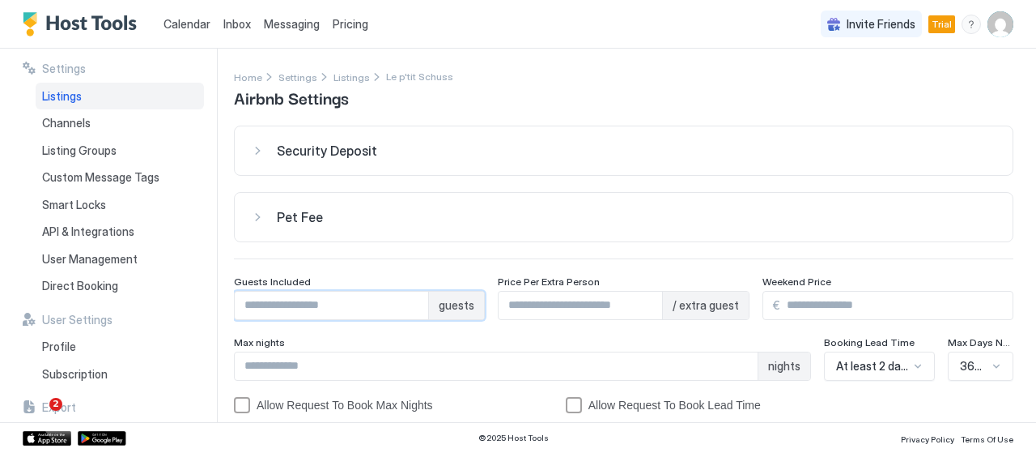
click at [325, 305] on input "*" at bounding box center [331, 305] width 193 height 28
type input "*"
click at [411, 302] on input "*" at bounding box center [331, 305] width 193 height 28
click at [554, 309] on input "*" at bounding box center [580, 305] width 163 height 28
click at [348, 155] on span "Security Deposit" at bounding box center [327, 150] width 100 height 16
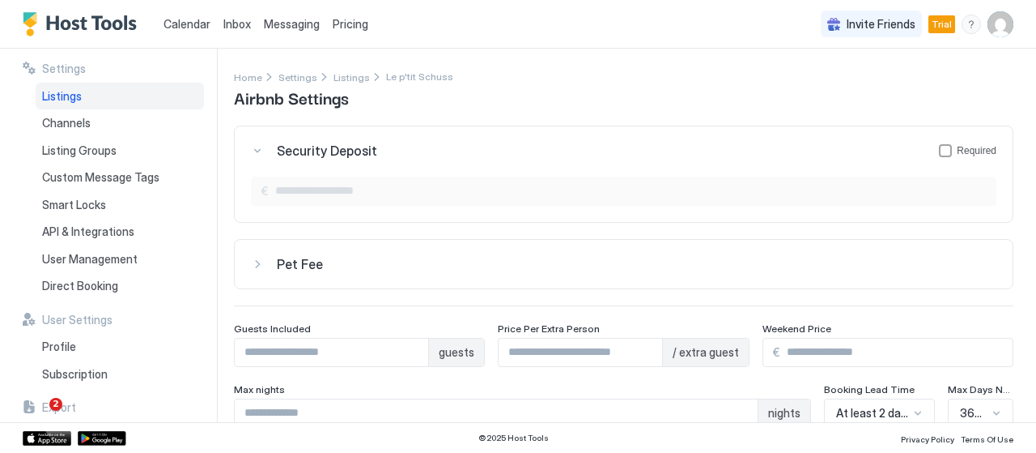
click at [348, 155] on span "Security Deposit" at bounding box center [327, 150] width 100 height 16
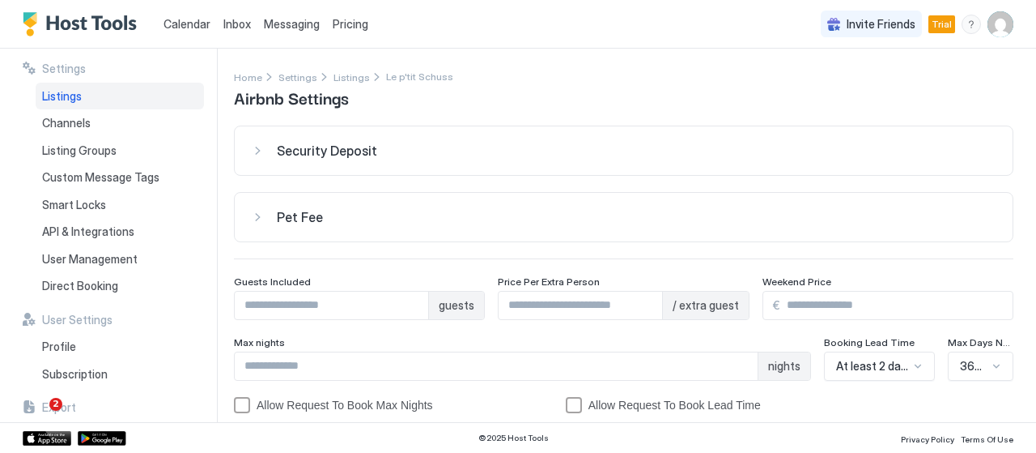
click at [340, 219] on div "Pet Fee" at bounding box center [637, 217] width 720 height 16
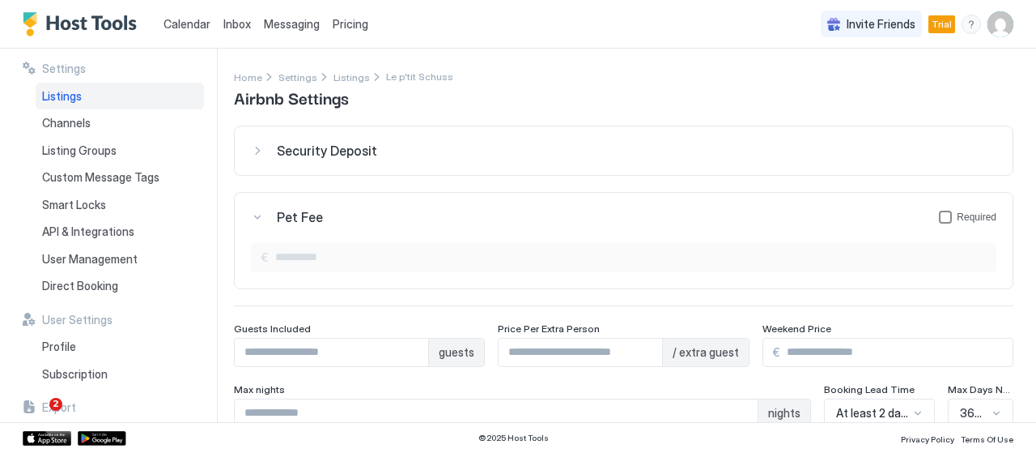
click at [942, 219] on div "Required" at bounding box center [967, 216] width 57 height 13
click at [436, 261] on input "Input Field" at bounding box center [632, 258] width 727 height 28
type input "*"
click at [939, 211] on div "petFeeForm" at bounding box center [945, 216] width 13 height 13
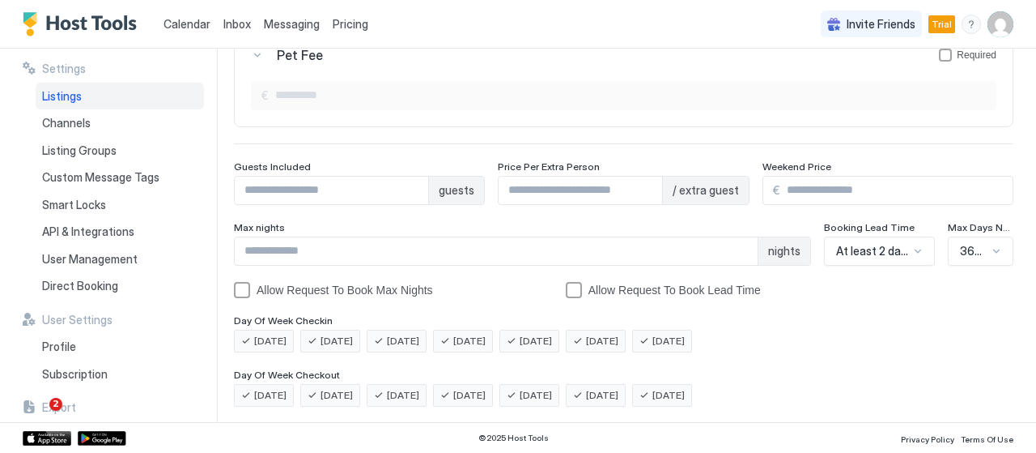
scroll to position [309, 0]
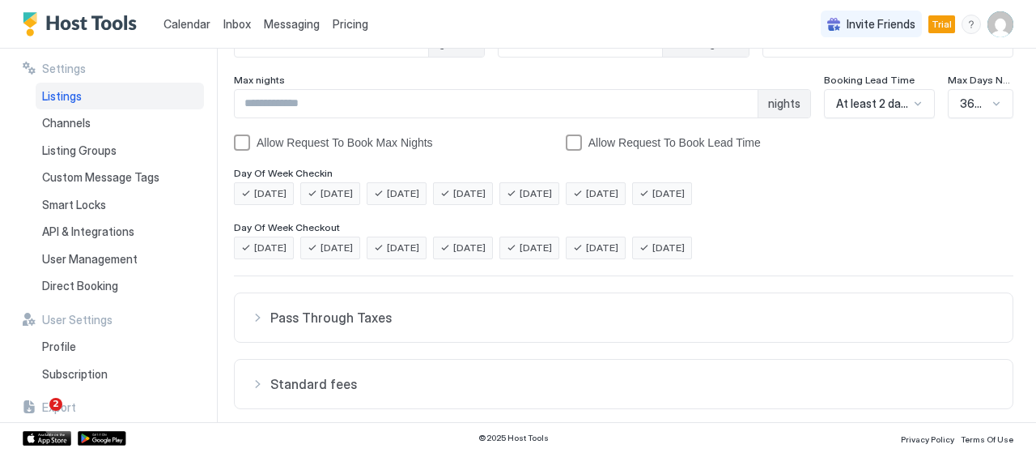
click at [886, 118] on div "At least 2 days notice" at bounding box center [879, 103] width 111 height 29
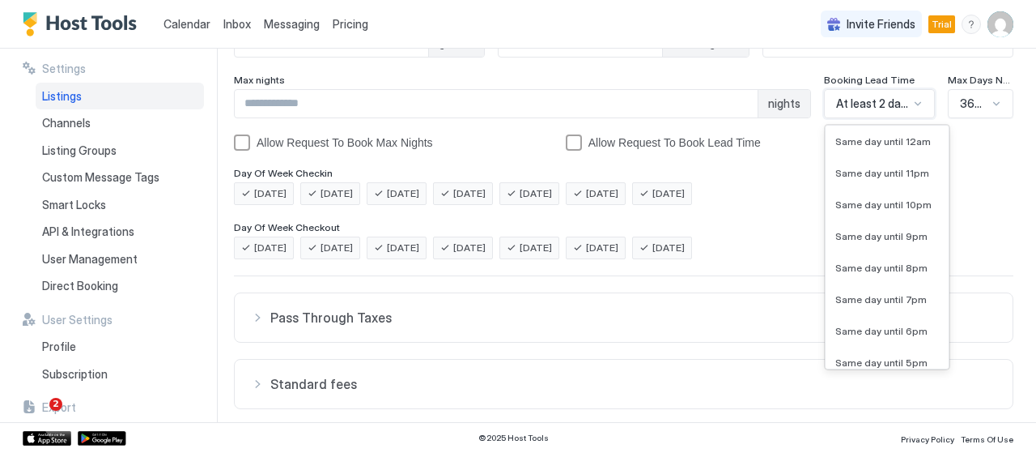
scroll to position [589, 0]
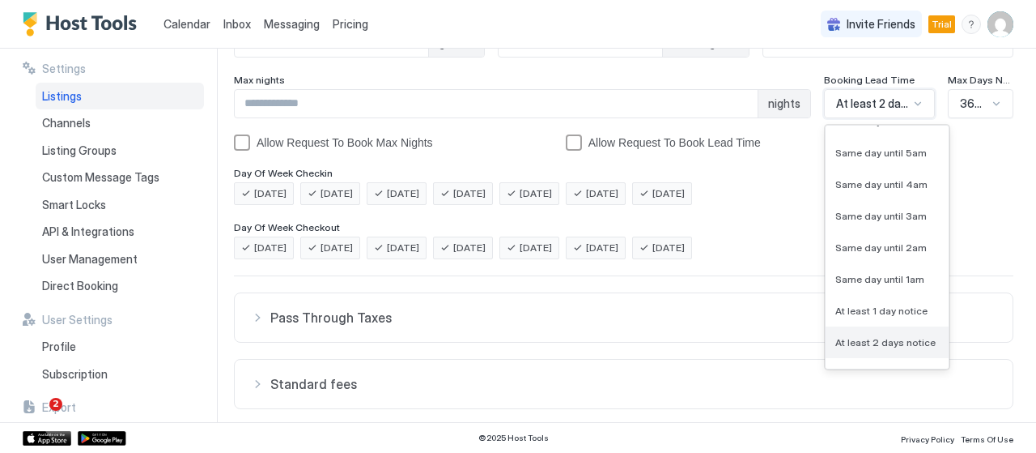
click at [903, 341] on span "At least 2 days notice" at bounding box center [885, 342] width 100 height 12
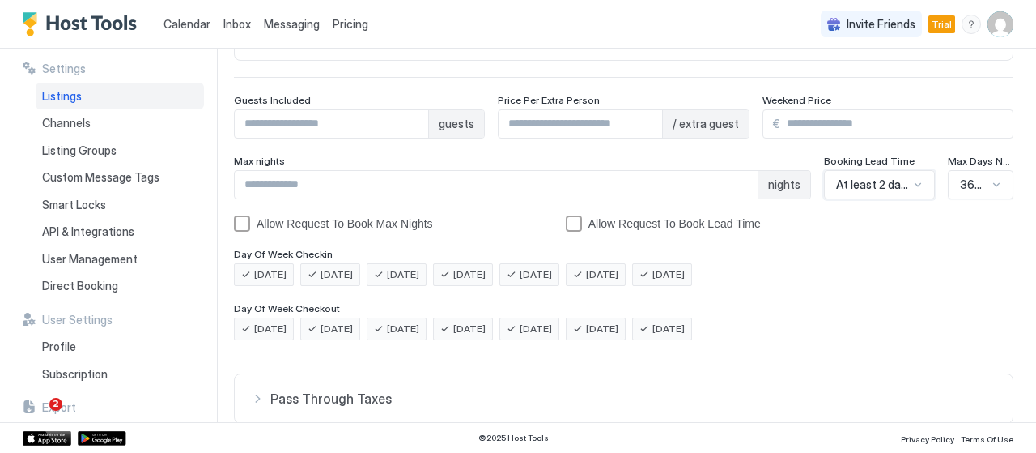
click at [980, 181] on div "365 Days" at bounding box center [981, 184] width 66 height 29
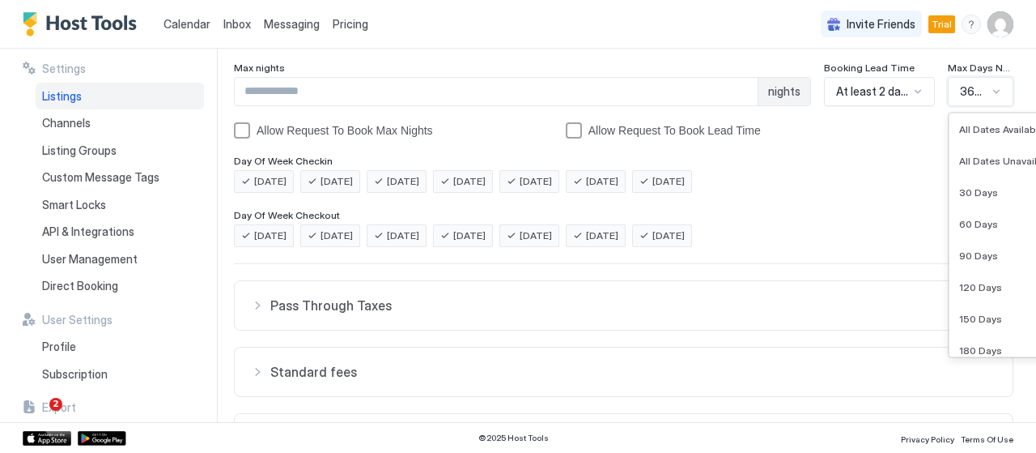
scroll to position [199, 0]
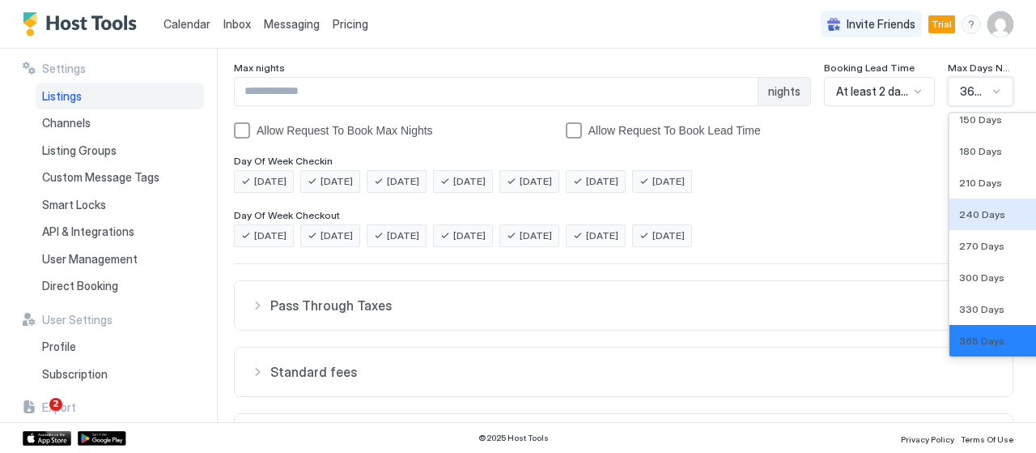
click at [897, 186] on div "Monday Tuesday Wednesday Thursday Friday Saturday Sunday" at bounding box center [624, 181] width 780 height 23
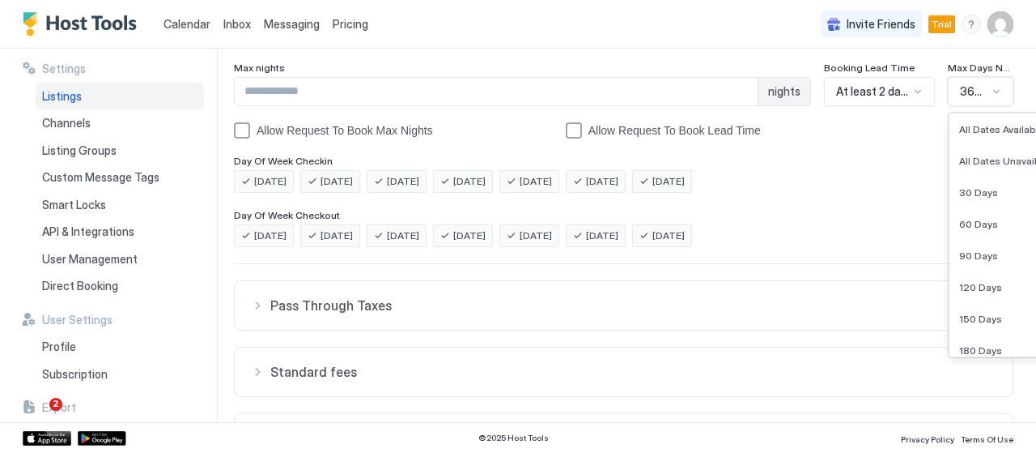
click at [973, 88] on span "365 Days" at bounding box center [974, 91] width 28 height 15
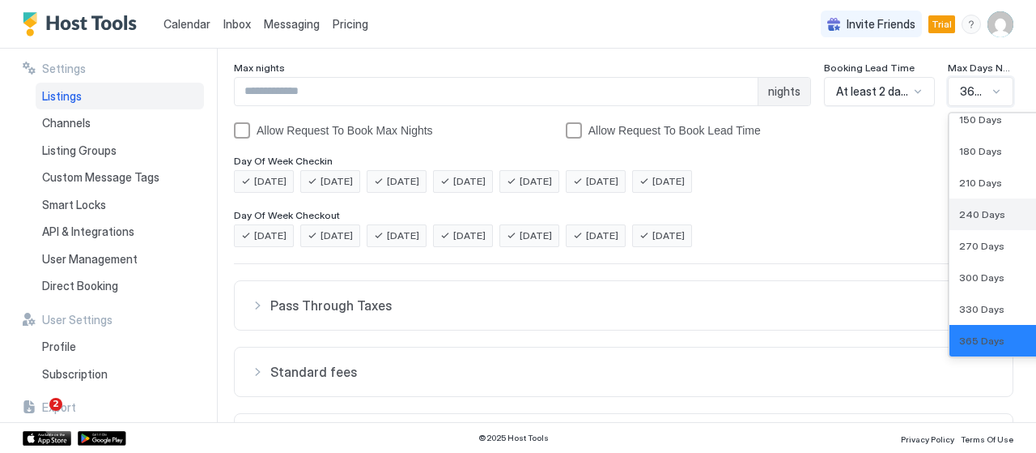
scroll to position [0, 0]
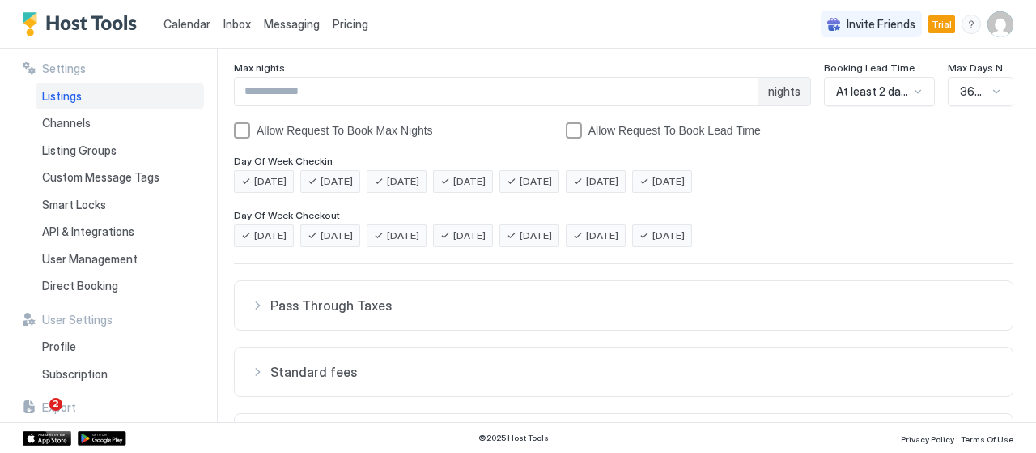
click at [981, 69] on span "Max Days Notice" at bounding box center [981, 68] width 66 height 12
click at [989, 96] on div at bounding box center [996, 91] width 14 height 15
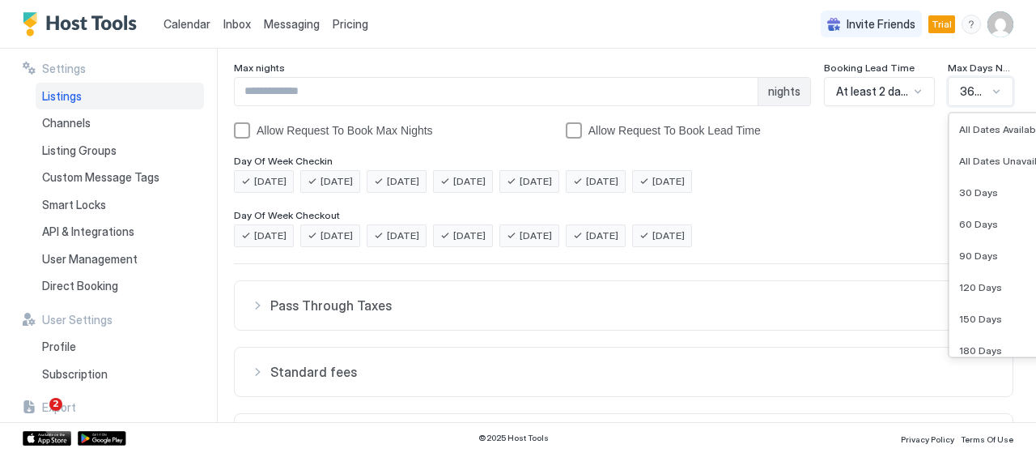
scroll to position [199, 0]
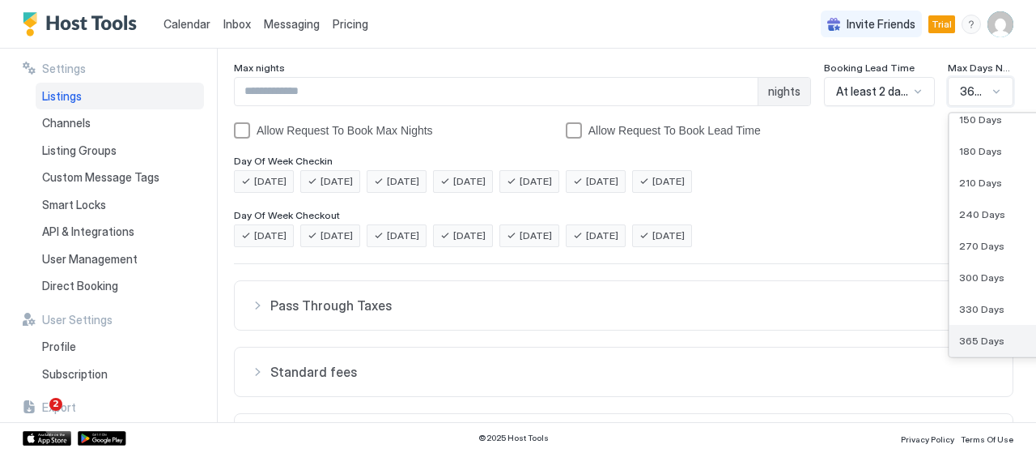
click at [973, 336] on span "365 Days" at bounding box center [981, 340] width 45 height 12
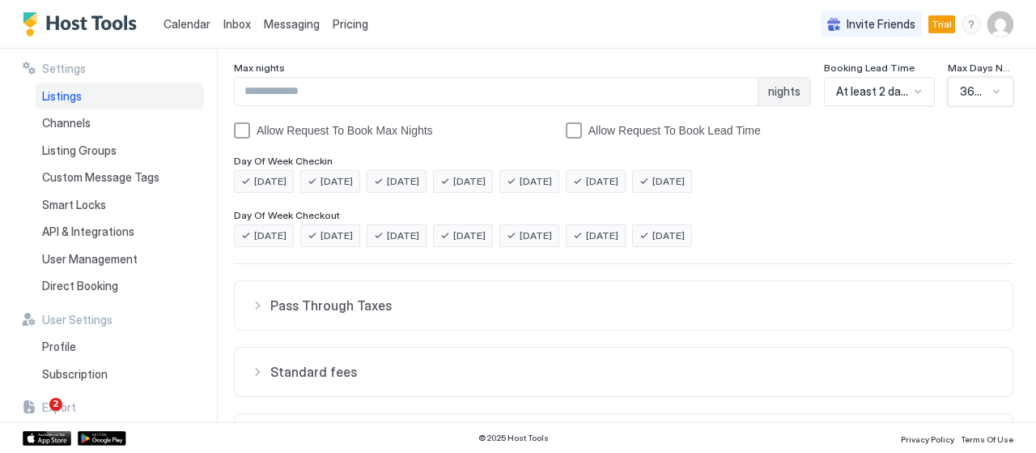
click at [871, 190] on div "Security Deposit € Pet Fee Required € Guests Included * guests Price Per Extra …" at bounding box center [624, 190] width 780 height 773
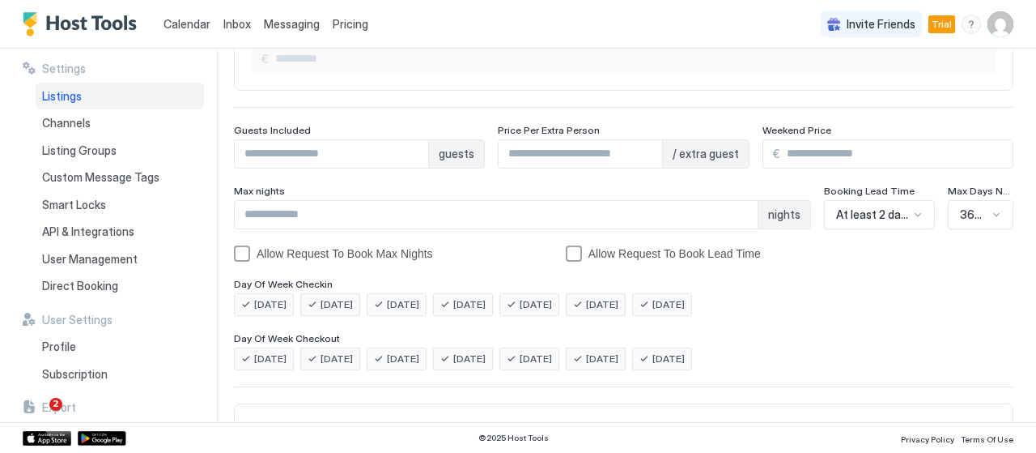
scroll to position [159, 0]
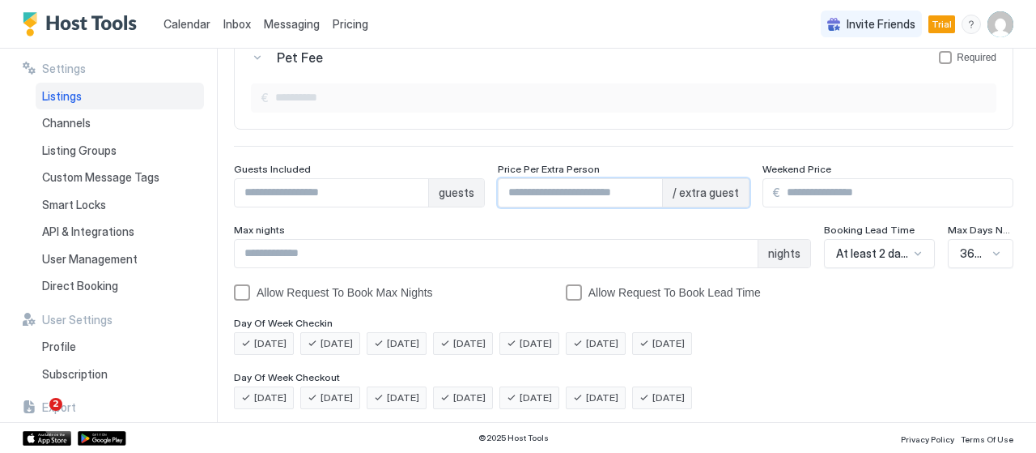
click at [554, 192] on input "*" at bounding box center [580, 193] width 163 height 28
type input "**"
click at [858, 335] on div "Monday Tuesday Wednesday Thursday Friday Saturday Sunday" at bounding box center [624, 343] width 780 height 23
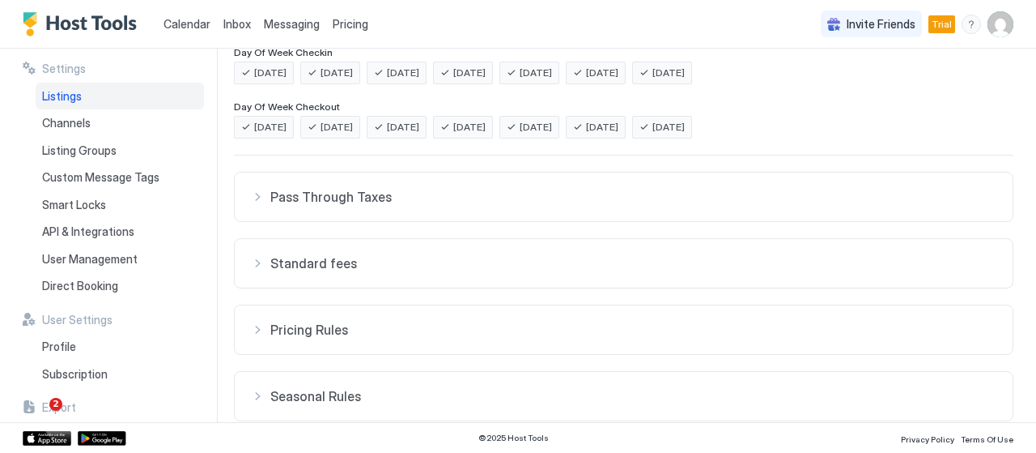
scroll to position [491, 0]
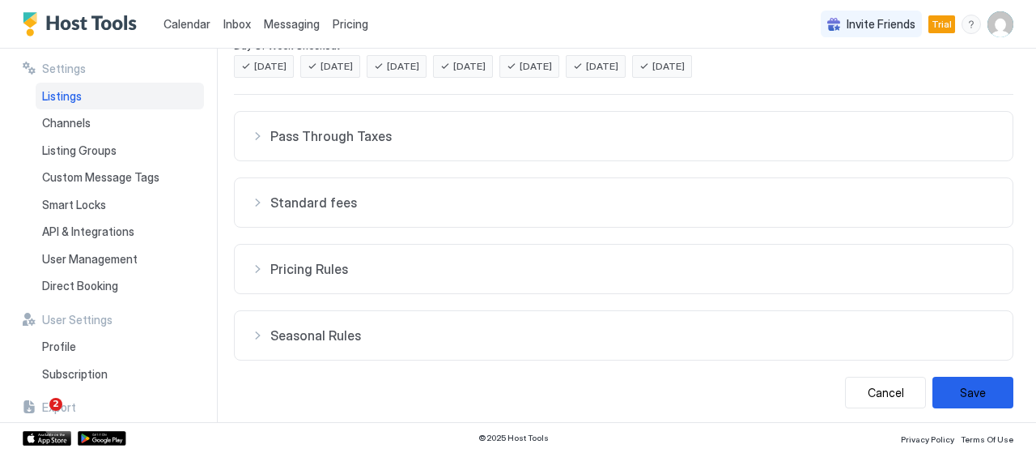
click at [309, 247] on button "Pricing Rules" at bounding box center [624, 268] width 778 height 49
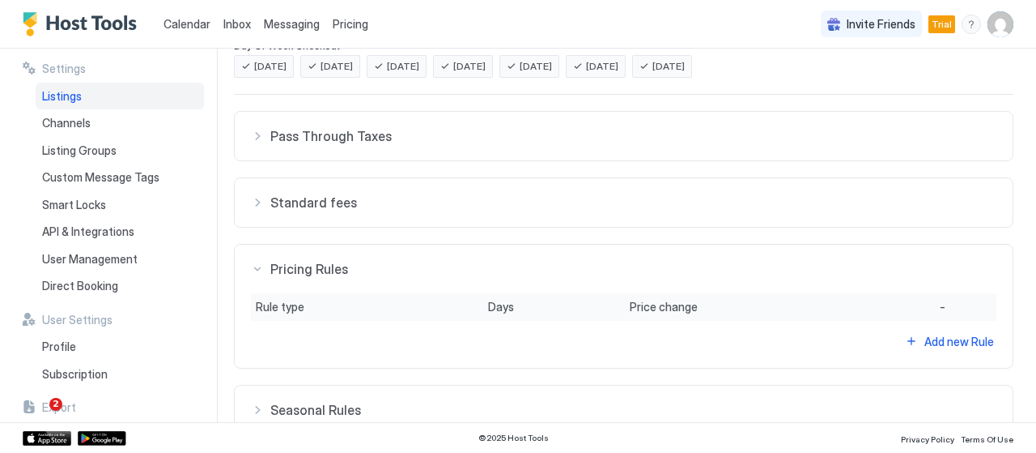
scroll to position [565, 0]
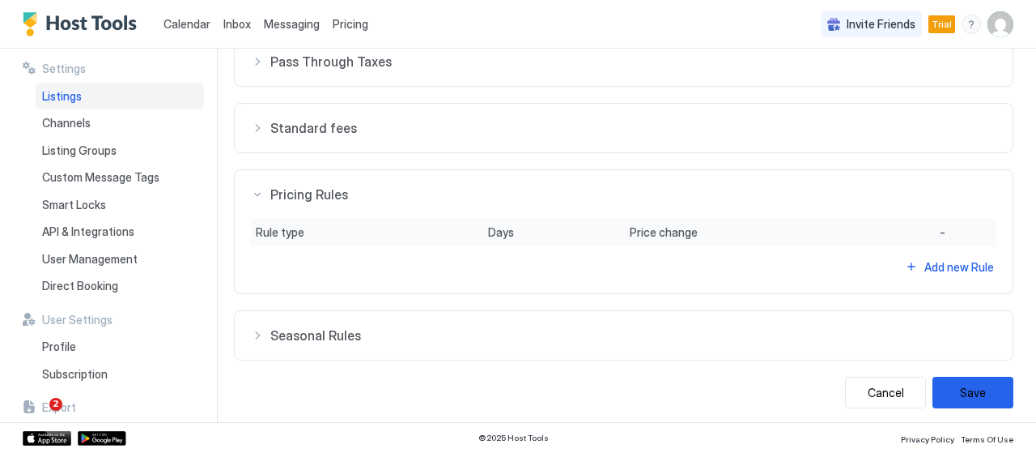
click at [304, 336] on span "Seasonal Rules" at bounding box center [633, 335] width 726 height 16
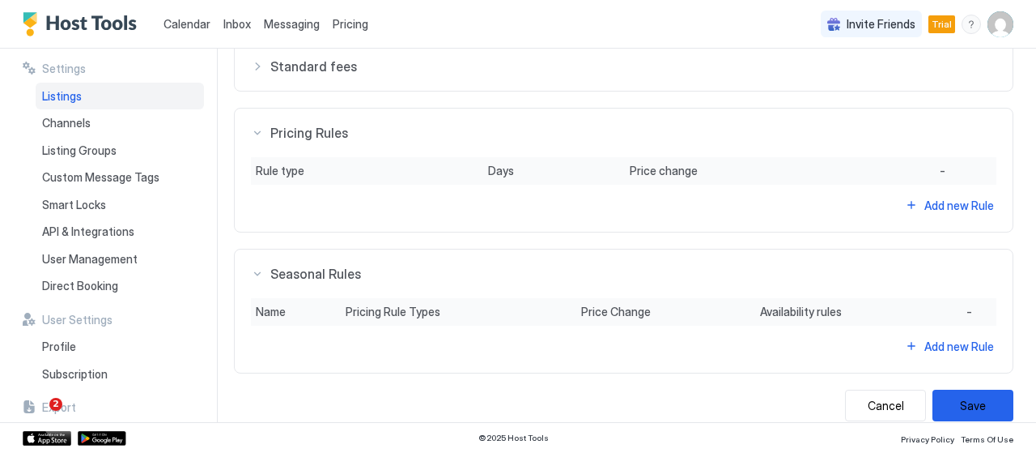
scroll to position [640, 0]
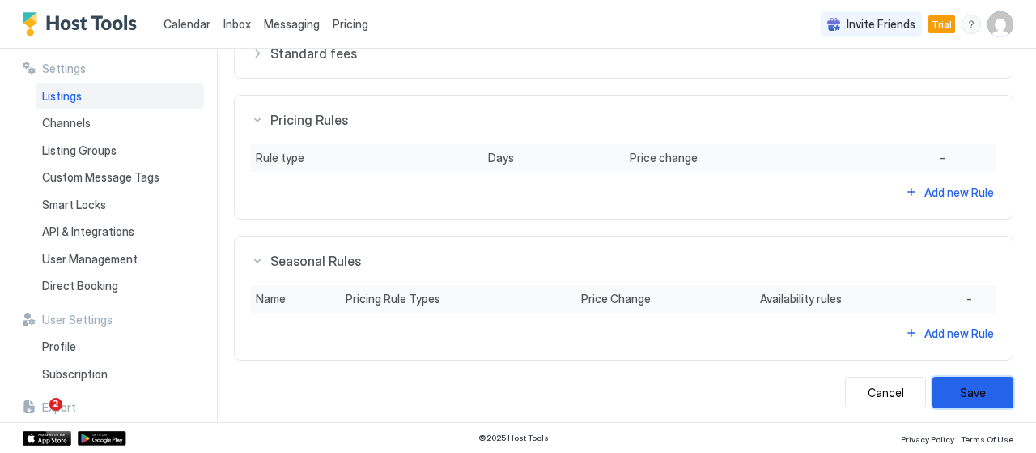
click at [950, 398] on button "Save" at bounding box center [973, 392] width 81 height 32
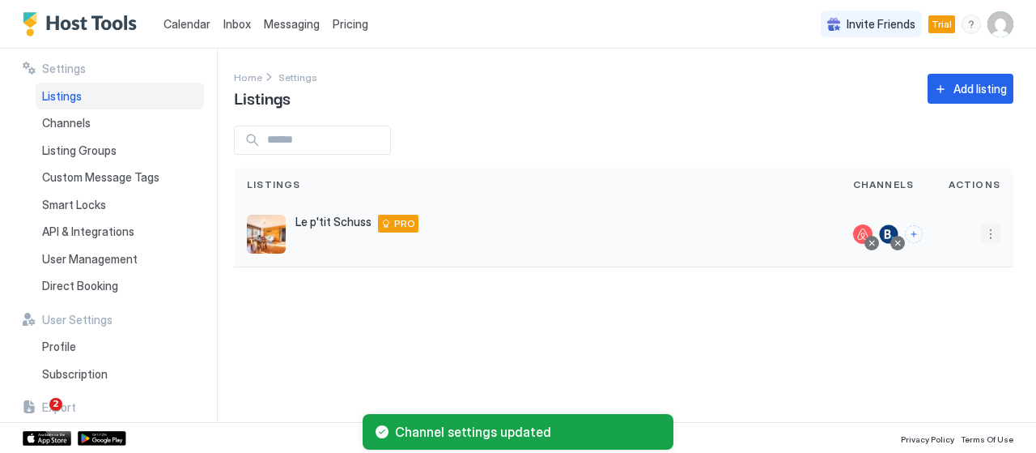
click at [982, 232] on button "More options" at bounding box center [990, 233] width 19 height 19
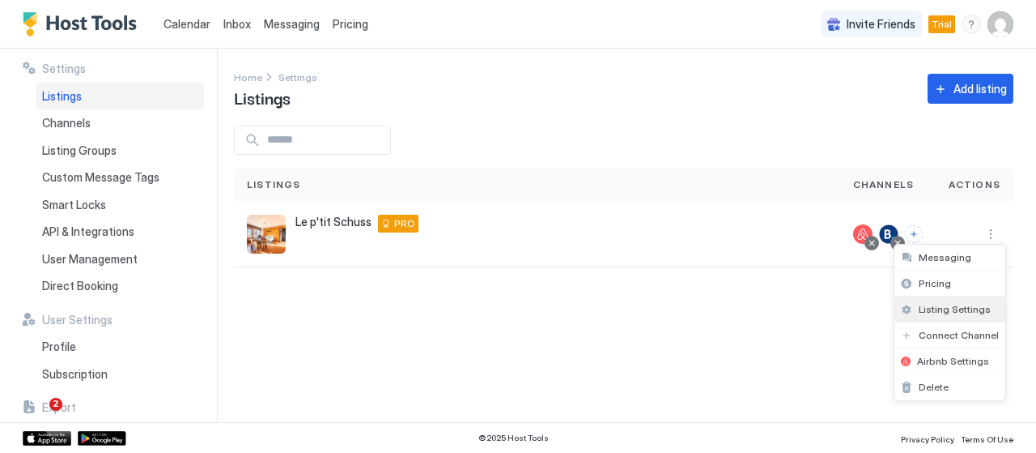
click at [959, 310] on span "Listing Settings" at bounding box center [955, 309] width 72 height 12
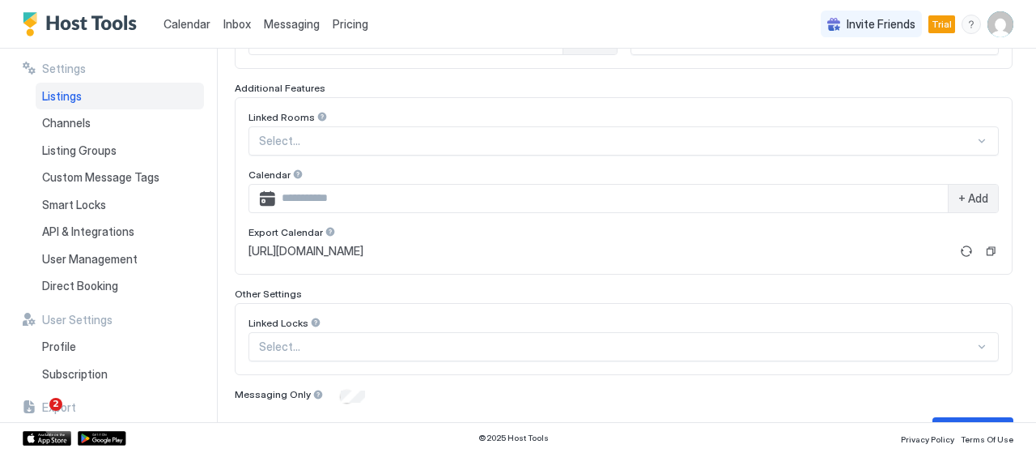
scroll to position [508, 0]
click at [948, 185] on div "+ Add" at bounding box center [973, 198] width 50 height 28
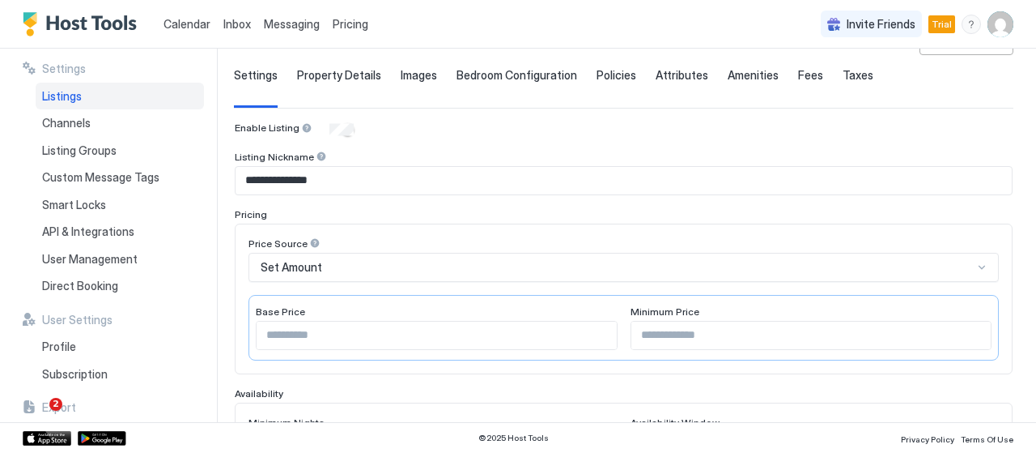
scroll to position [18, 0]
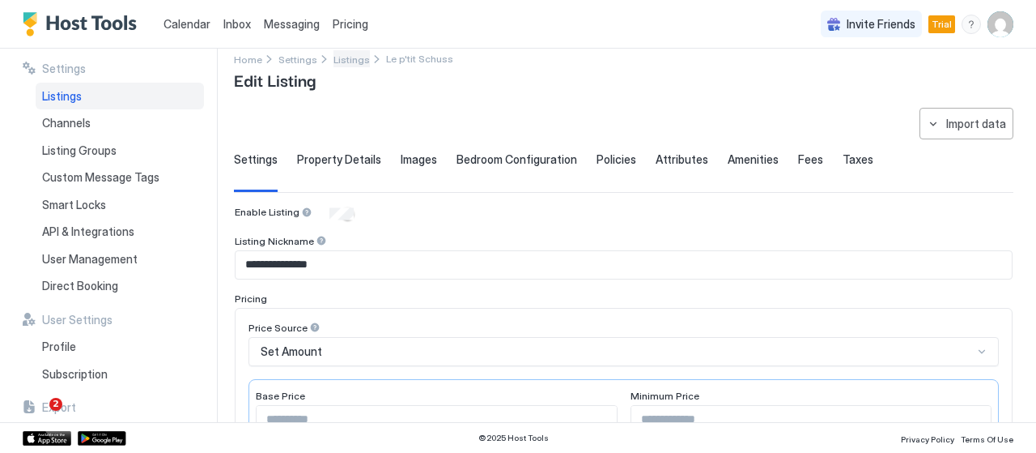
click at [342, 49] on div "**********" at bounding box center [635, 235] width 802 height 373
click at [342, 59] on span "Listings" at bounding box center [352, 59] width 36 height 12
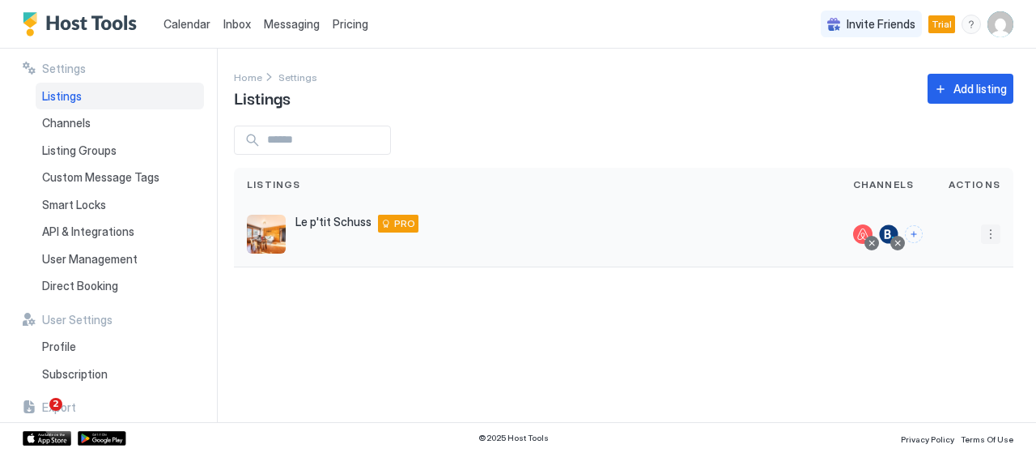
click at [995, 226] on button "More options" at bounding box center [990, 233] width 19 height 19
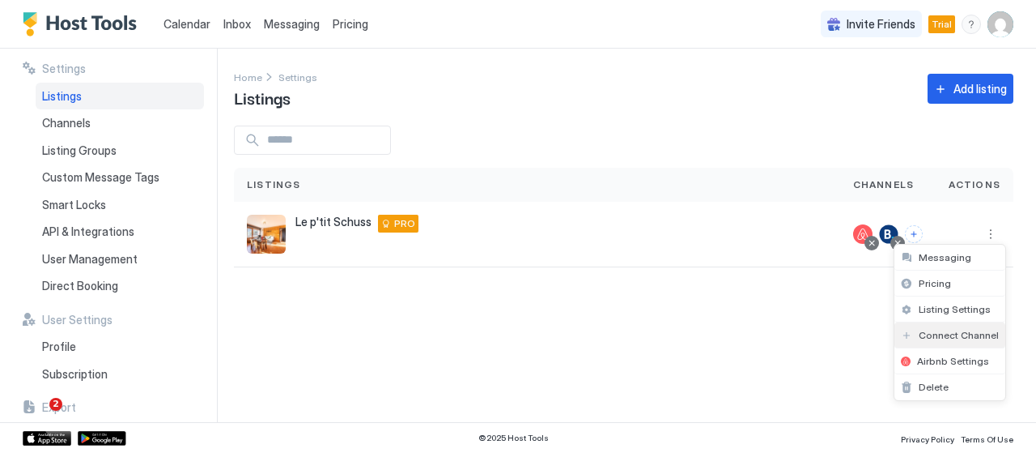
click at [959, 329] on span "Connect Channel" at bounding box center [959, 335] width 80 height 12
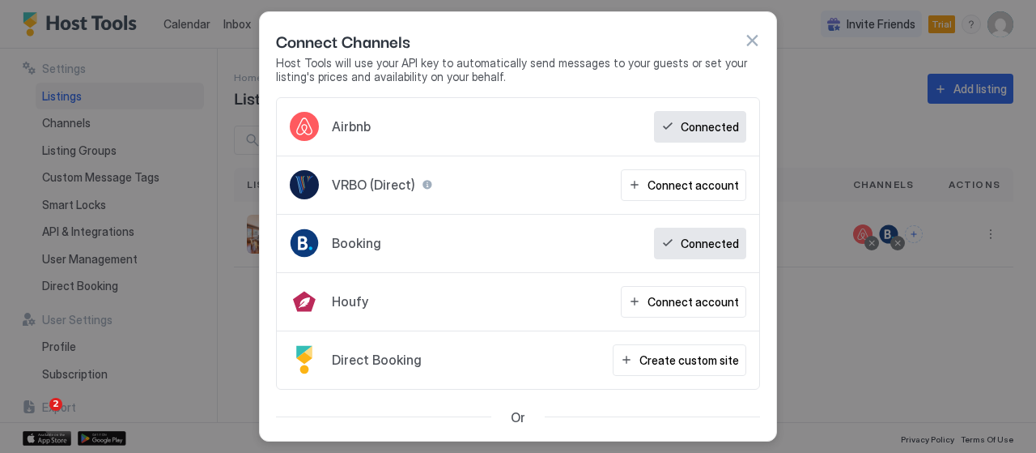
scroll to position [81, 0]
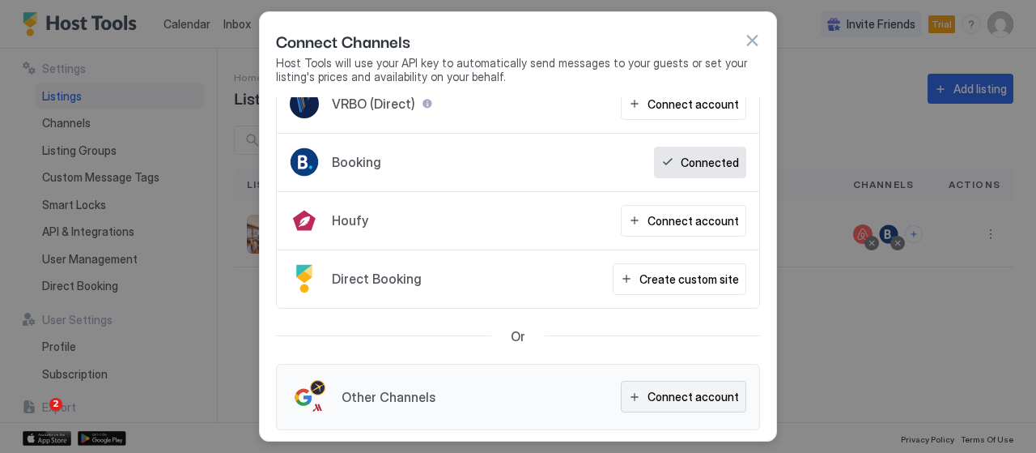
click at [684, 393] on div "Connect account" at bounding box center [693, 396] width 91 height 17
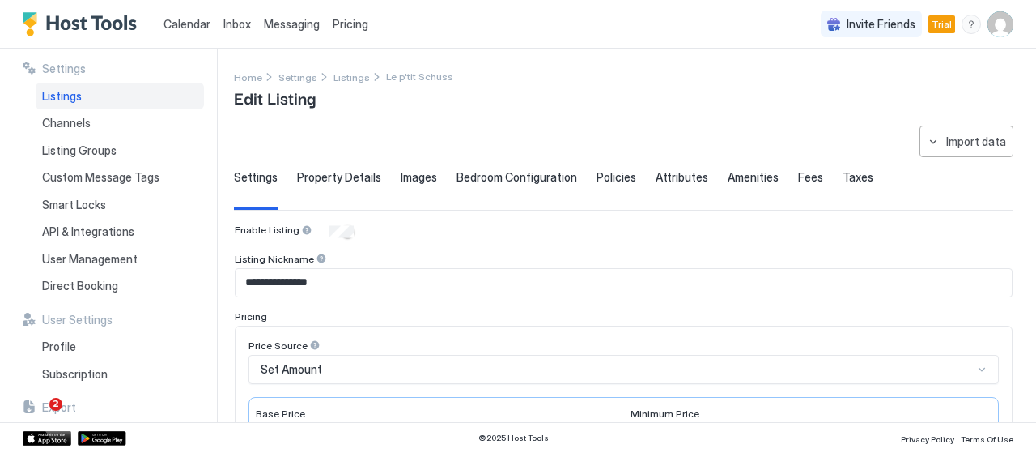
click at [340, 85] on div "Edit Listing" at bounding box center [343, 97] width 219 height 24
click at [342, 79] on span "Listings" at bounding box center [352, 77] width 36 height 12
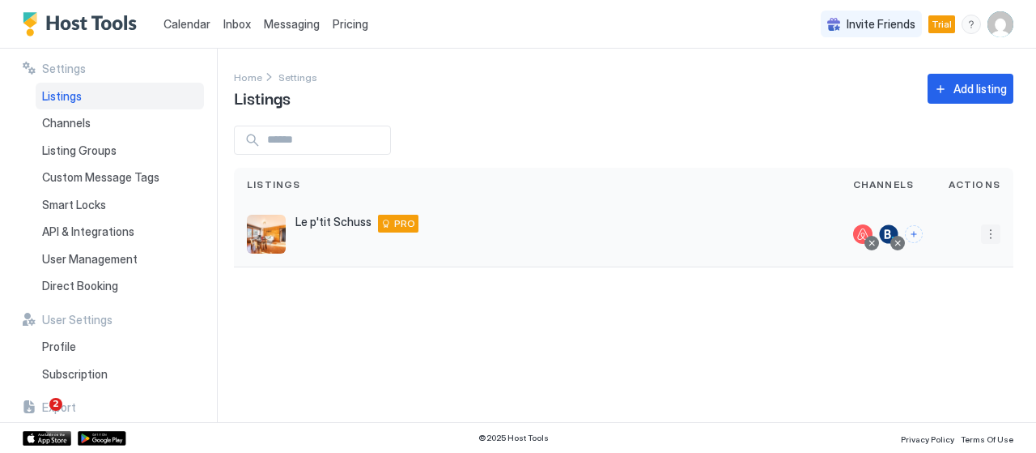
click at [991, 238] on button "More options" at bounding box center [990, 233] width 19 height 19
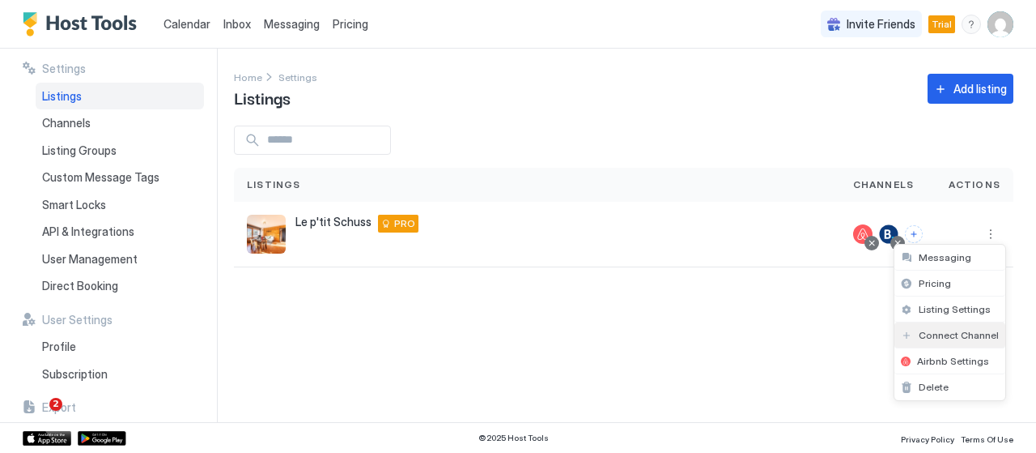
click at [965, 336] on span "Connect Channel" at bounding box center [959, 335] width 80 height 12
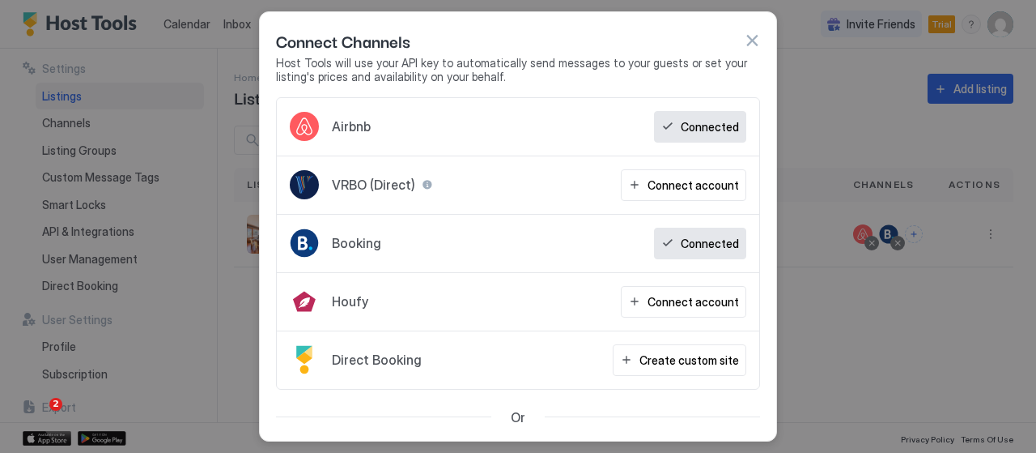
scroll to position [81, 0]
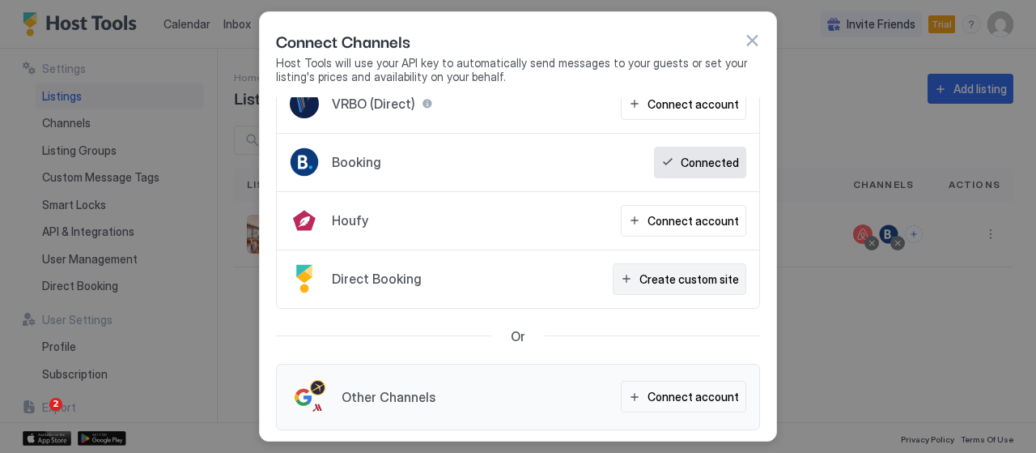
click at [693, 283] on div "Create custom site" at bounding box center [690, 278] width 100 height 17
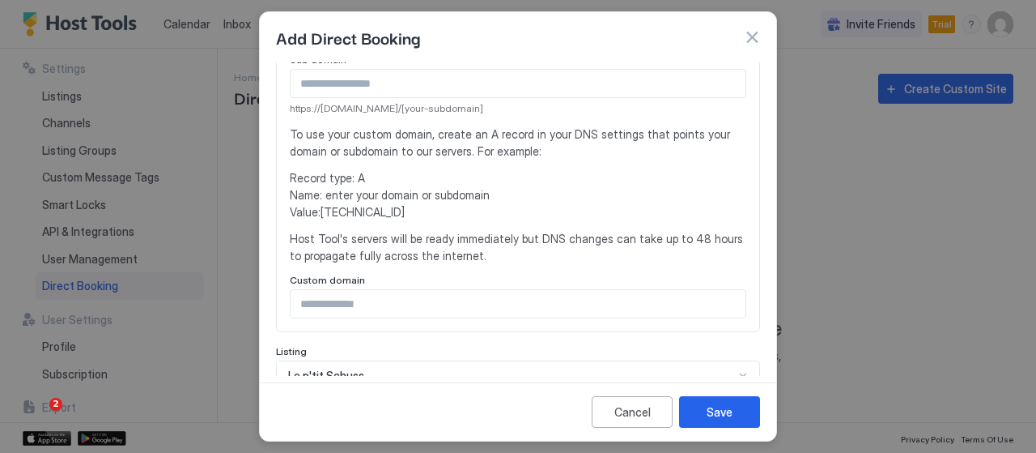
scroll to position [243, 0]
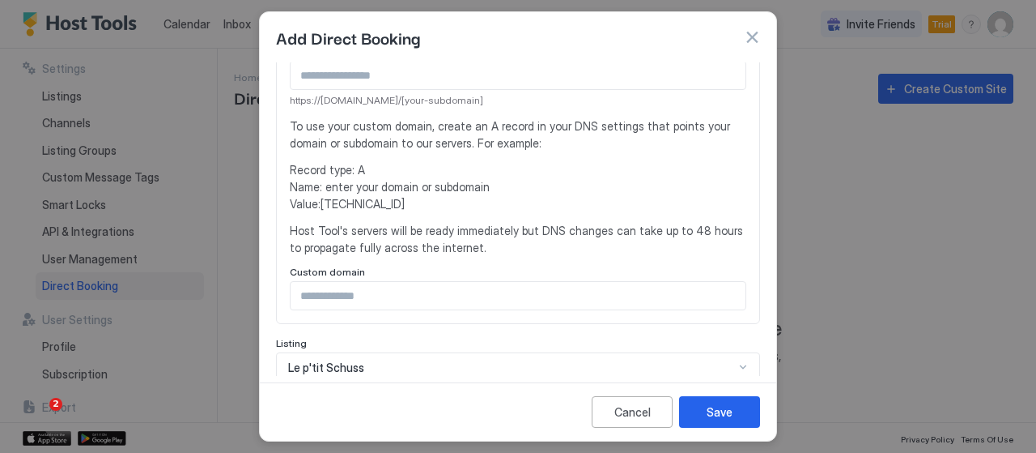
click at [748, 30] on button "button" at bounding box center [752, 37] width 16 height 16
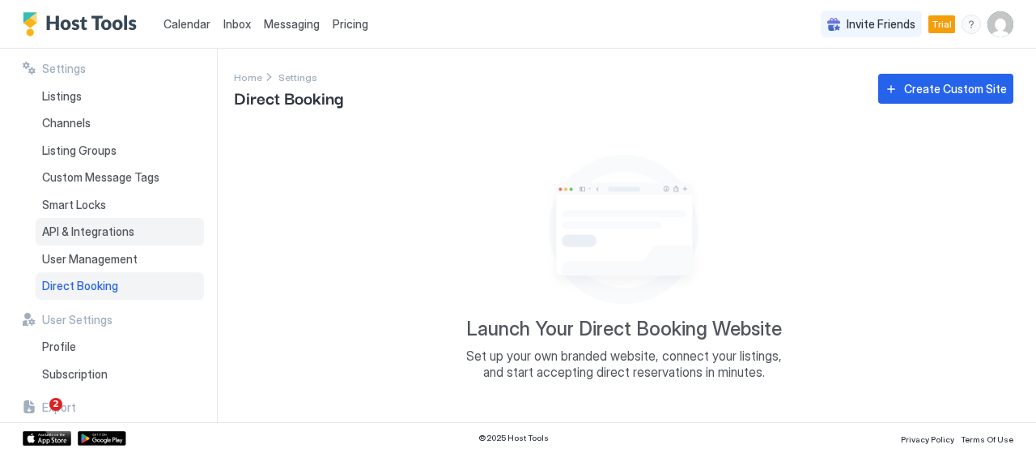
click at [85, 236] on span "API & Integrations" at bounding box center [88, 231] width 92 height 15
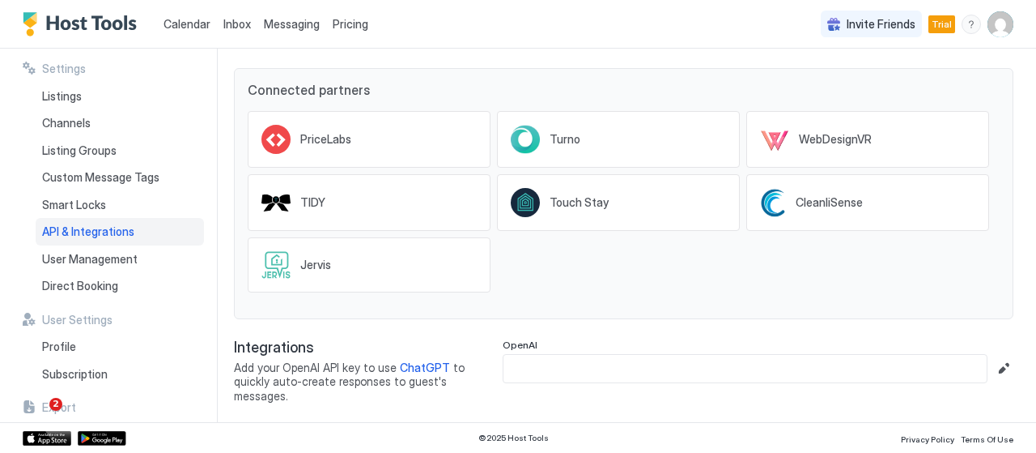
scroll to position [246, 0]
click at [130, 155] on div "Listing Groups" at bounding box center [120, 151] width 168 height 28
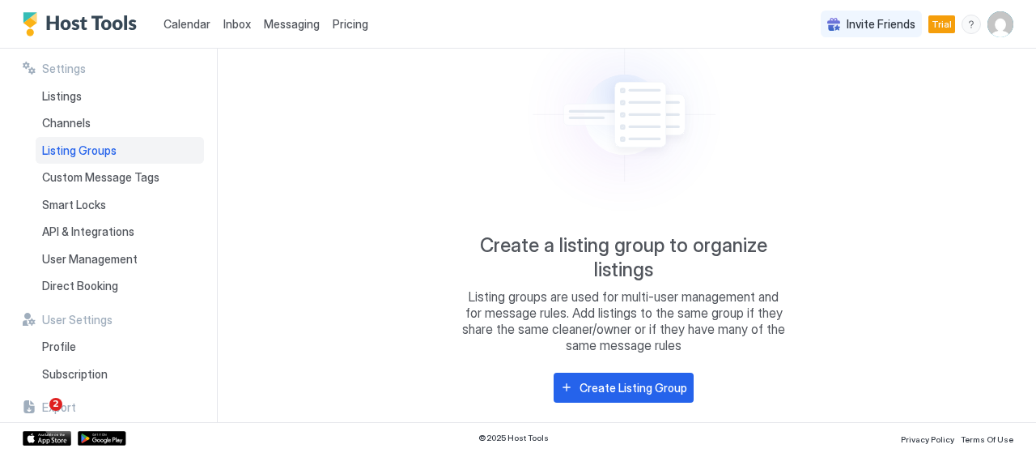
scroll to position [122, 0]
click at [635, 399] on button "Create Listing Group" at bounding box center [624, 388] width 140 height 30
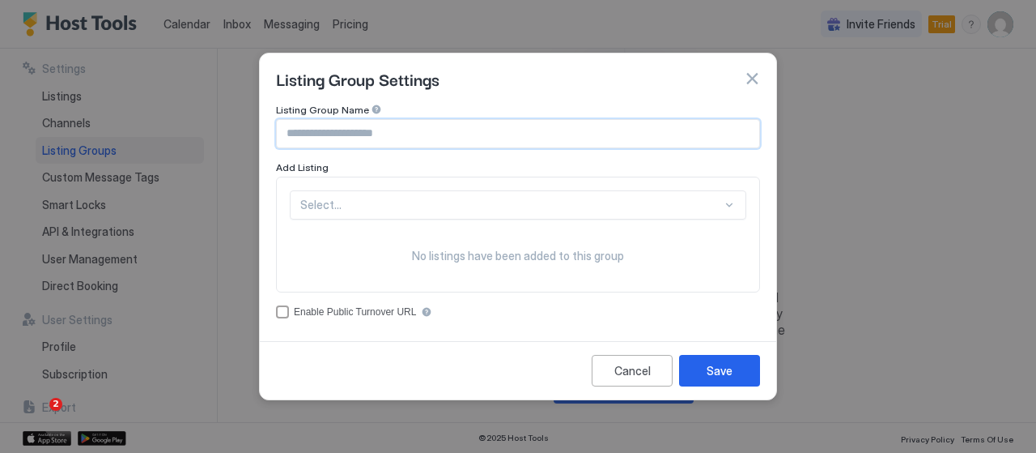
click at [504, 142] on input "Input Field" at bounding box center [518, 134] width 483 height 28
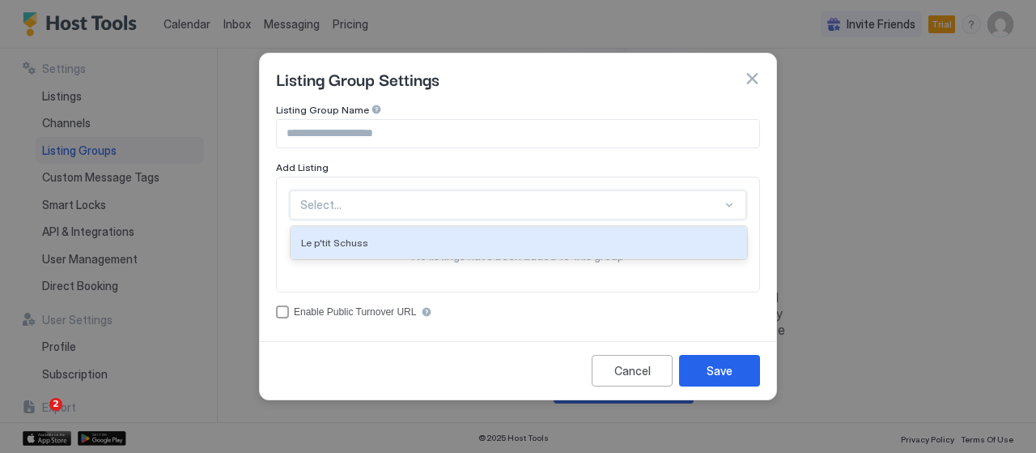
click at [640, 200] on div at bounding box center [511, 205] width 422 height 15
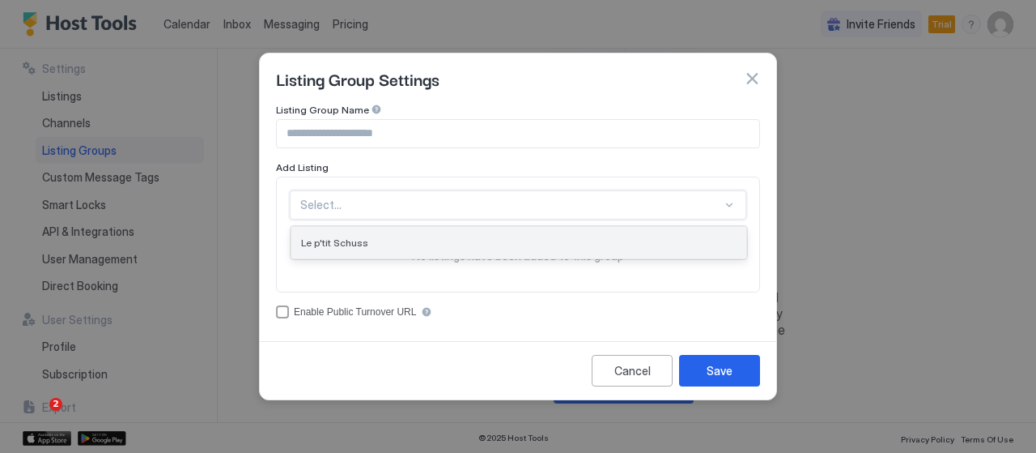
click at [651, 251] on div "Le p'tit Schuss" at bounding box center [518, 243] width 455 height 32
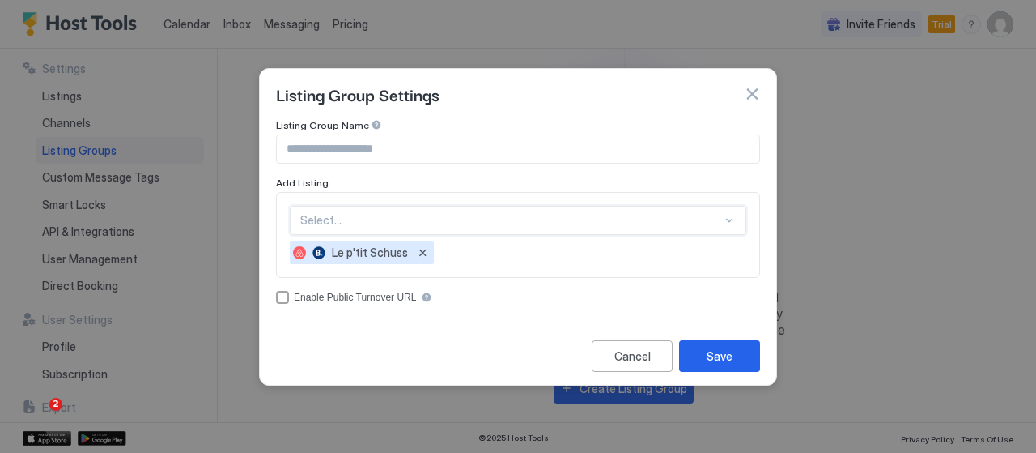
click at [591, 163] on input "Input Field" at bounding box center [518, 149] width 483 height 28
type input "**********"
click at [708, 347] on div "Save" at bounding box center [720, 355] width 26 height 17
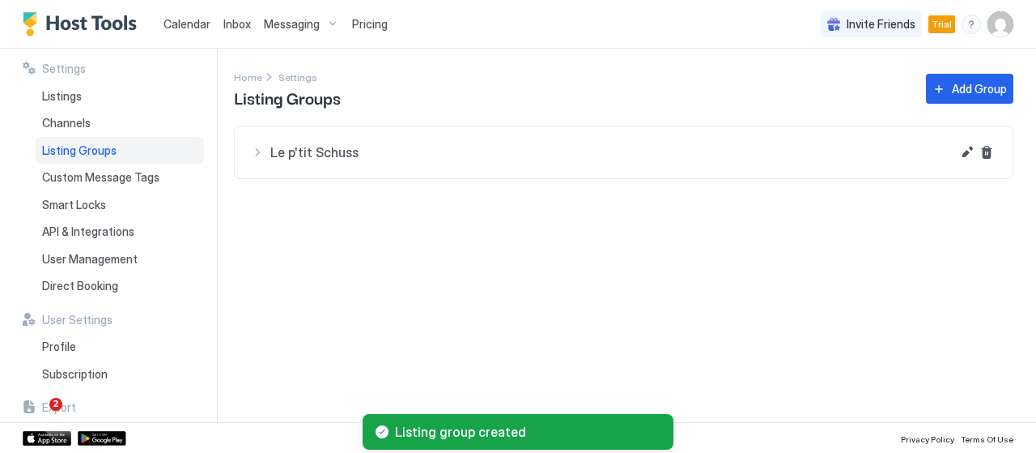
click at [249, 134] on button "Le p'tit Schuss" at bounding box center [624, 152] width 778 height 52
click at [425, 207] on div "Le p'tit Schuss" at bounding box center [648, 211] width 670 height 39
click at [968, 156] on button "Edit" at bounding box center [967, 151] width 19 height 19
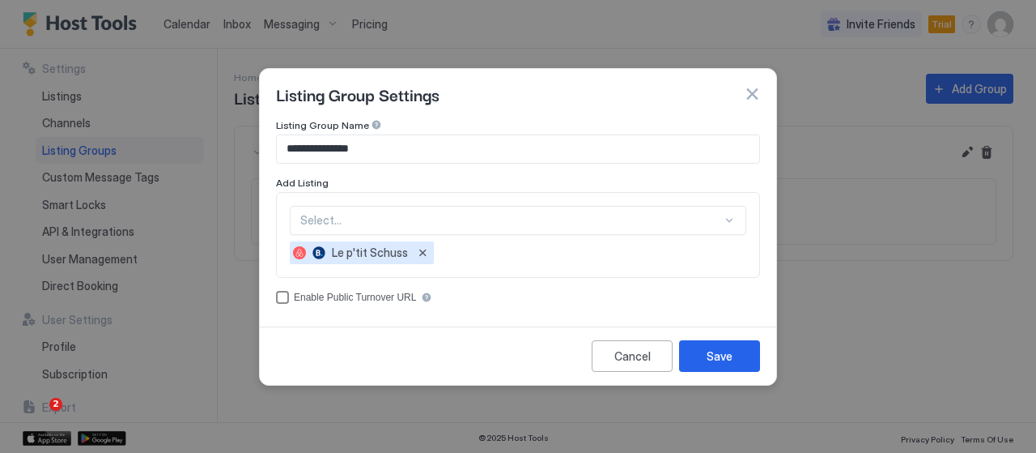
click at [354, 300] on div "Enable Public Turnover URL" at bounding box center [355, 296] width 122 height 11
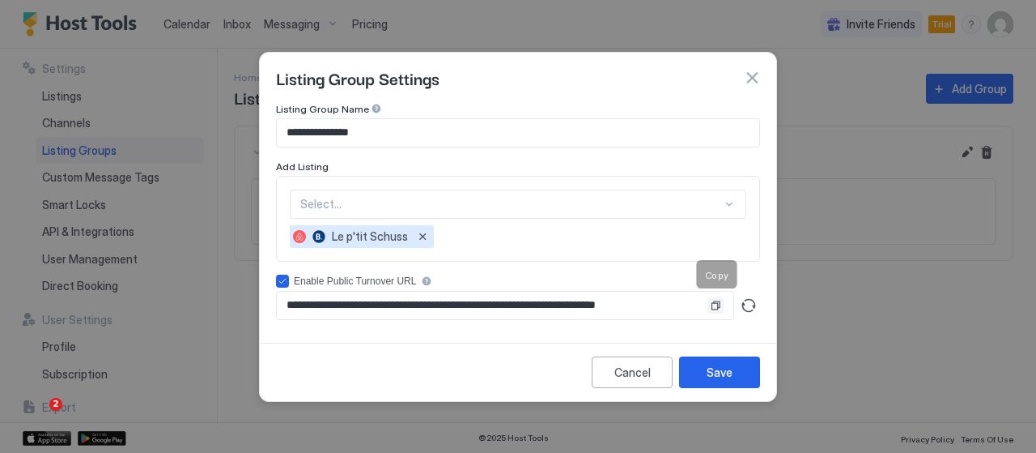
click at [718, 307] on button "Copy" at bounding box center [716, 305] width 16 height 16
click at [287, 276] on div "accessCode" at bounding box center [282, 280] width 13 height 13
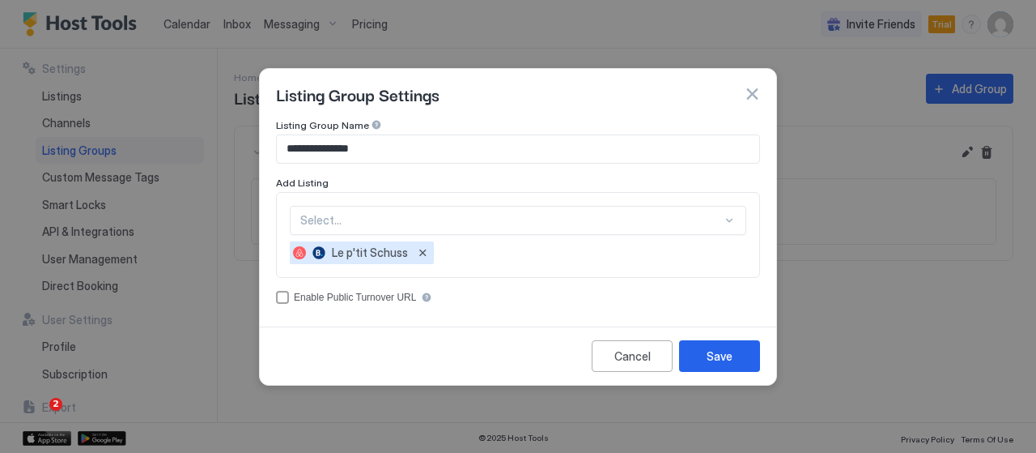
click at [371, 123] on div at bounding box center [376, 124] width 11 height 11
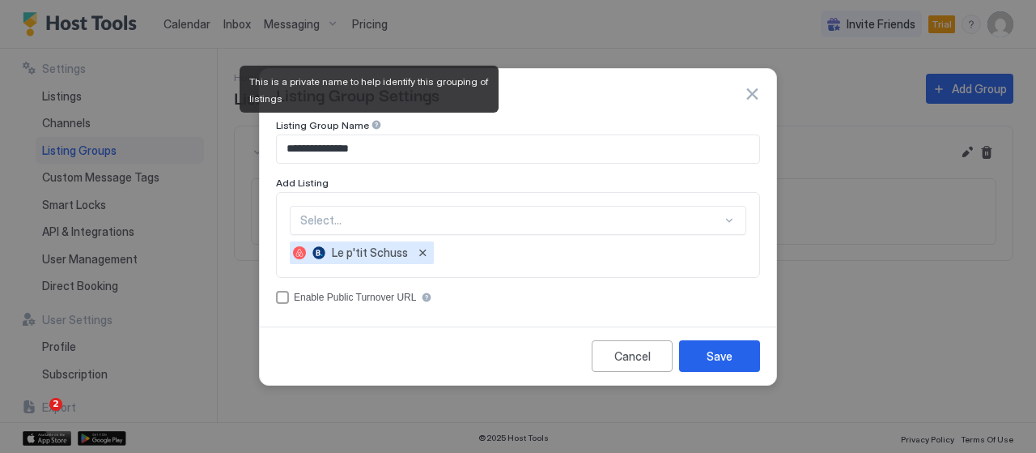
click at [371, 123] on div at bounding box center [376, 124] width 11 height 11
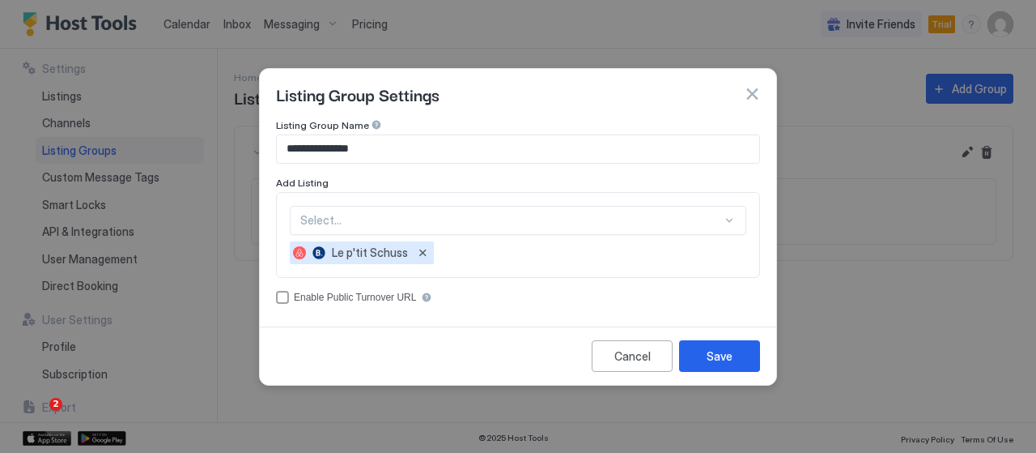
click at [748, 101] on button "button" at bounding box center [752, 94] width 16 height 16
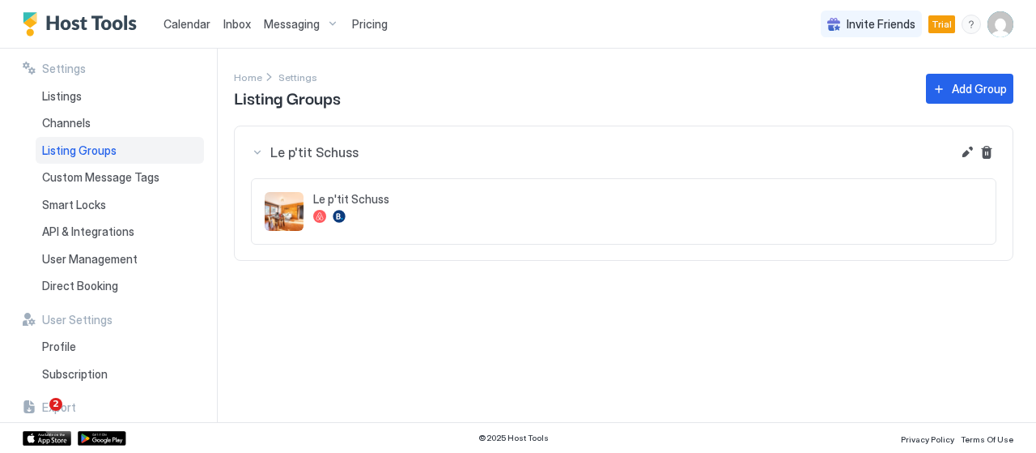
click at [984, 139] on button "Le p'tit Schuss" at bounding box center [624, 152] width 778 height 52
click at [982, 149] on button "Delete" at bounding box center [986, 151] width 19 height 19
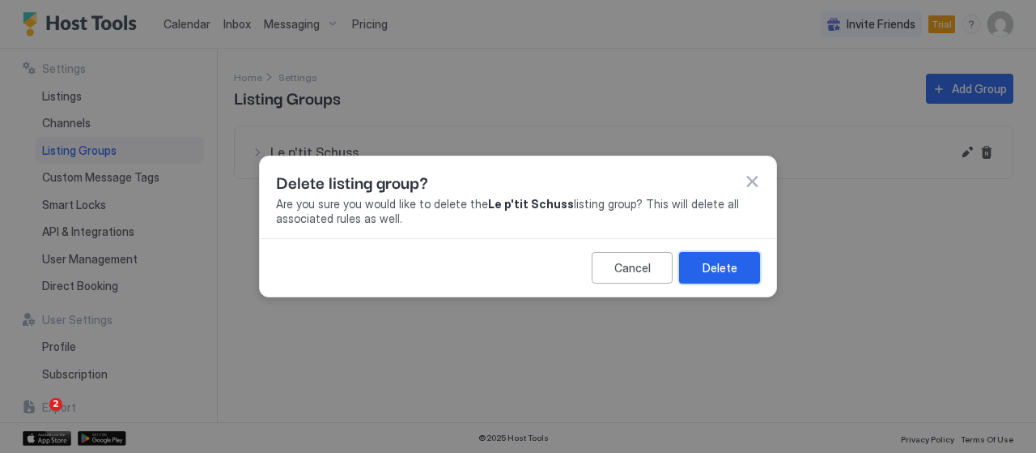
click at [715, 265] on div "Delete" at bounding box center [720, 267] width 35 height 17
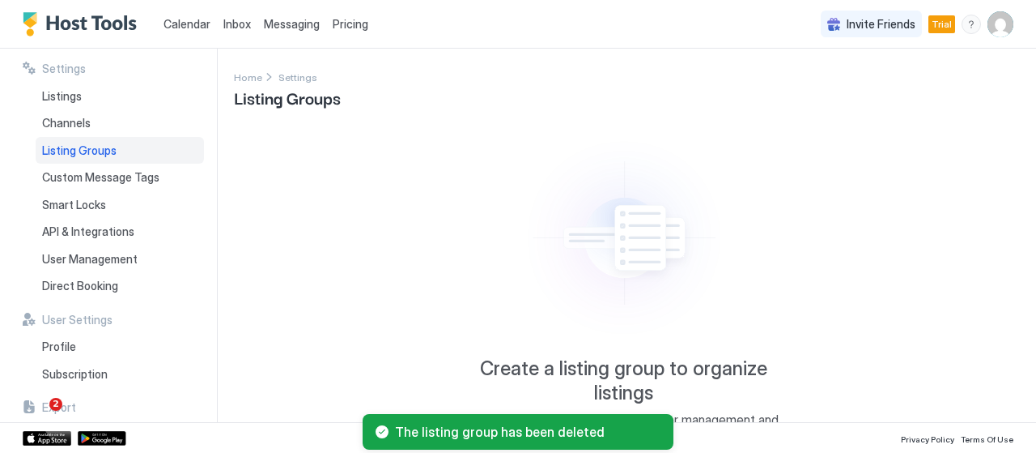
click at [196, 174] on div "Settings Listings Channels Listing Groups Custom Message Tags Smart Locks API &…" at bounding box center [120, 235] width 194 height 373
click at [136, 129] on div "Channels" at bounding box center [120, 123] width 168 height 28
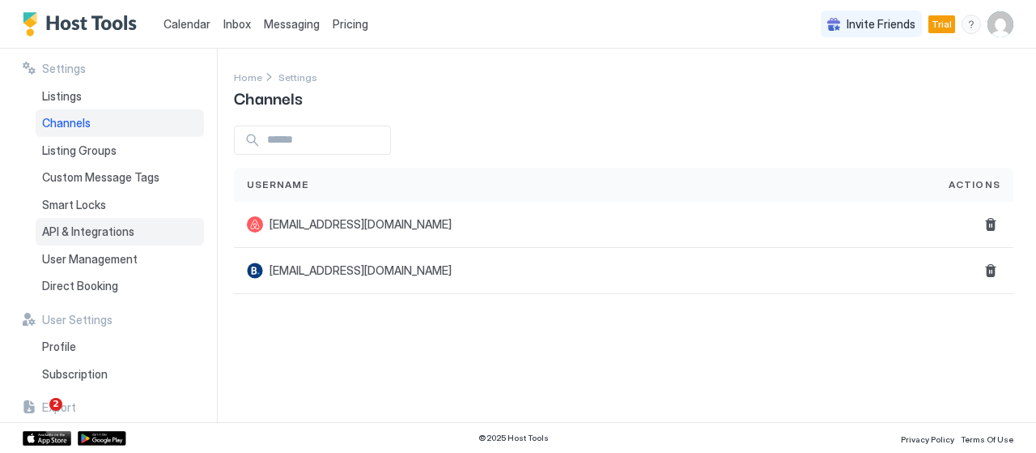
click at [133, 232] on div "API & Integrations" at bounding box center [120, 232] width 168 height 28
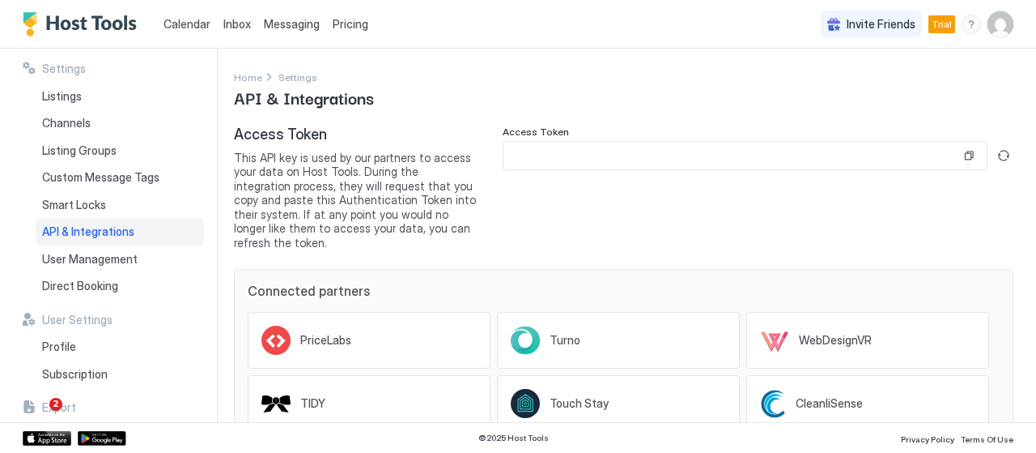
click at [551, 157] on input "Input Field" at bounding box center [732, 156] width 457 height 28
click at [597, 161] on input "Input Field" at bounding box center [732, 156] width 457 height 28
drag, startPoint x: 597, startPoint y: 161, endPoint x: 899, endPoint y: 148, distance: 302.3
click at [899, 148] on input "Input Field" at bounding box center [732, 156] width 457 height 28
click at [899, 156] on input "Input Field" at bounding box center [732, 156] width 457 height 28
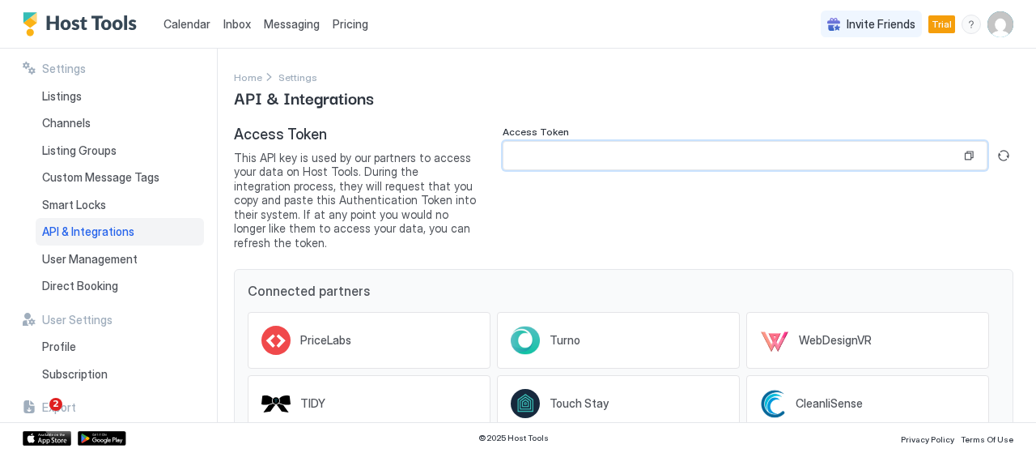
click at [595, 156] on input "Input Field" at bounding box center [732, 156] width 457 height 28
click at [961, 157] on button "Copy" at bounding box center [969, 155] width 16 height 16
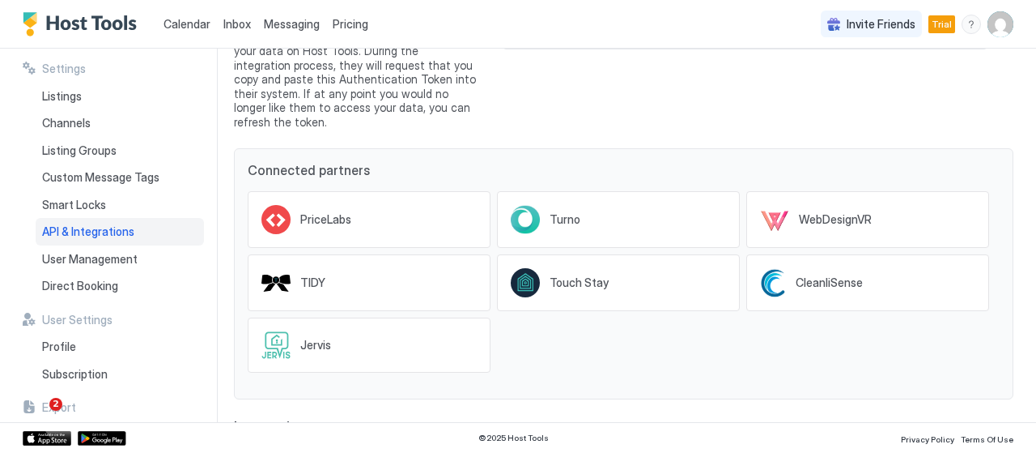
scroll to position [129, 0]
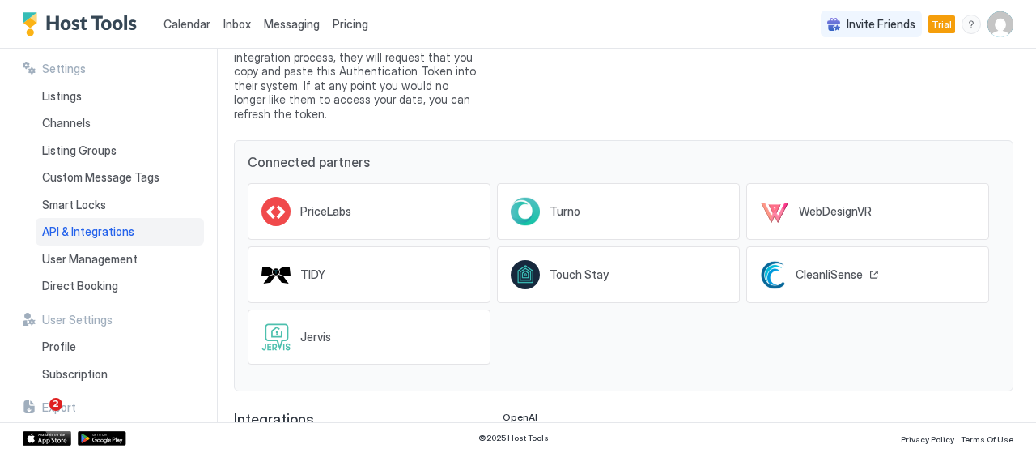
click at [796, 282] on div "CleanliSense" at bounding box center [837, 274] width 83 height 15
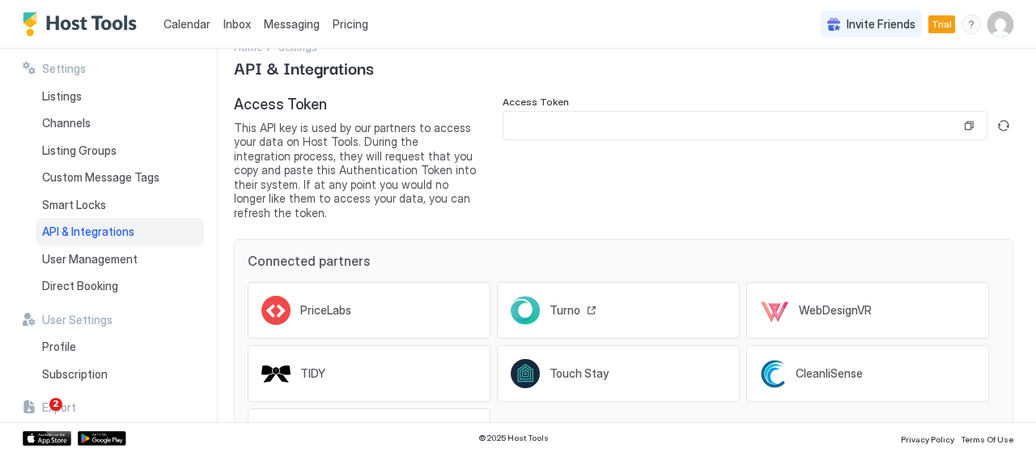
click at [573, 303] on span "Turno" at bounding box center [565, 310] width 31 height 15
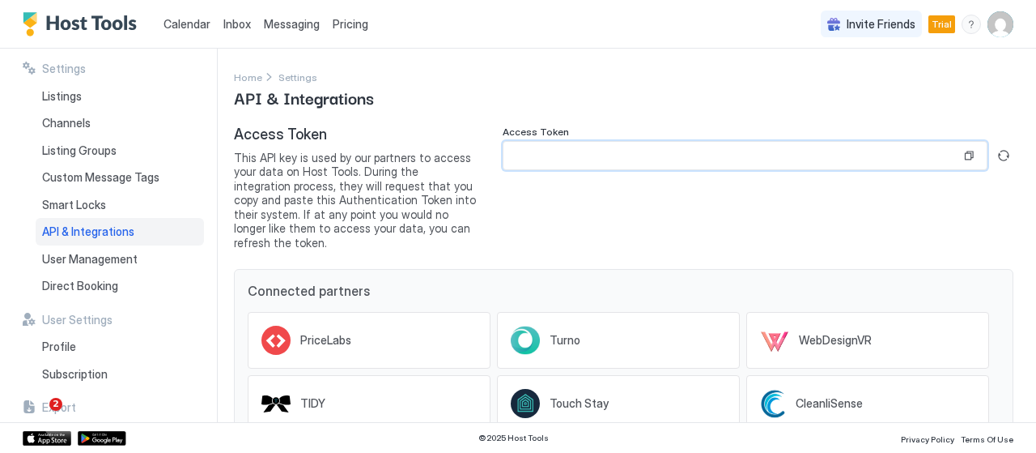
click at [568, 145] on input "Input Field" at bounding box center [732, 156] width 457 height 28
click at [132, 257] on span "User Management" at bounding box center [90, 259] width 96 height 15
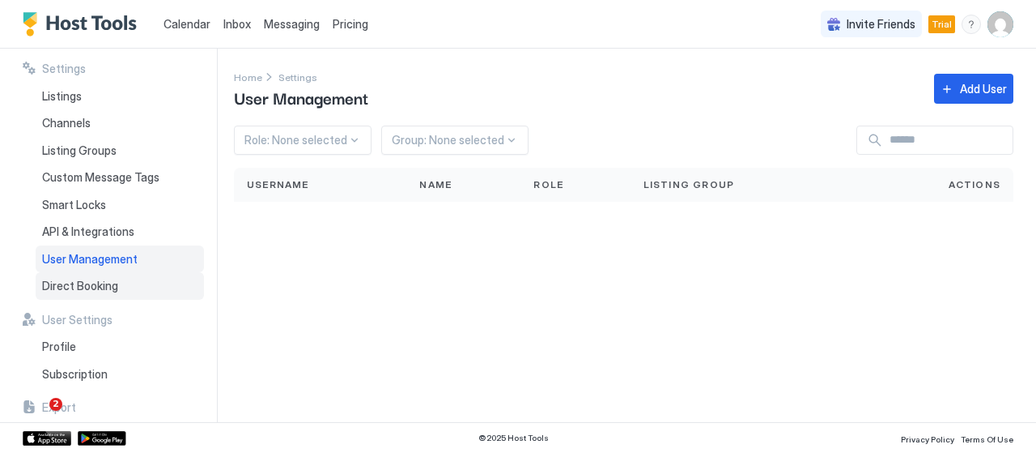
click at [122, 278] on div "Direct Booking" at bounding box center [120, 286] width 168 height 28
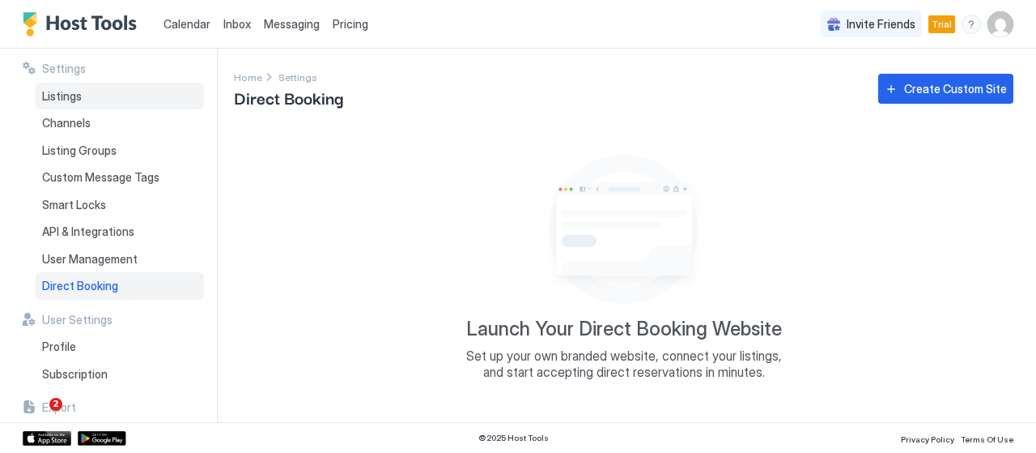
click at [142, 106] on div "Listings" at bounding box center [120, 97] width 168 height 28
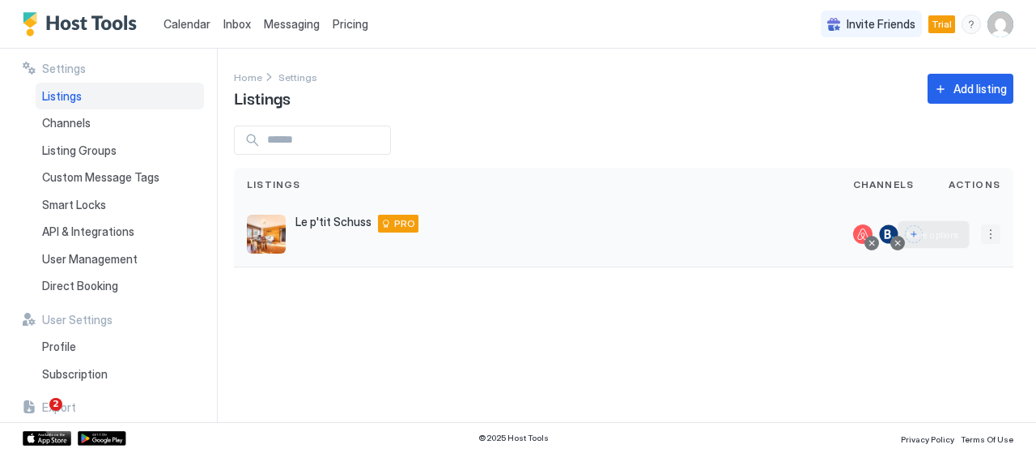
click at [985, 237] on button "More options" at bounding box center [990, 233] width 19 height 19
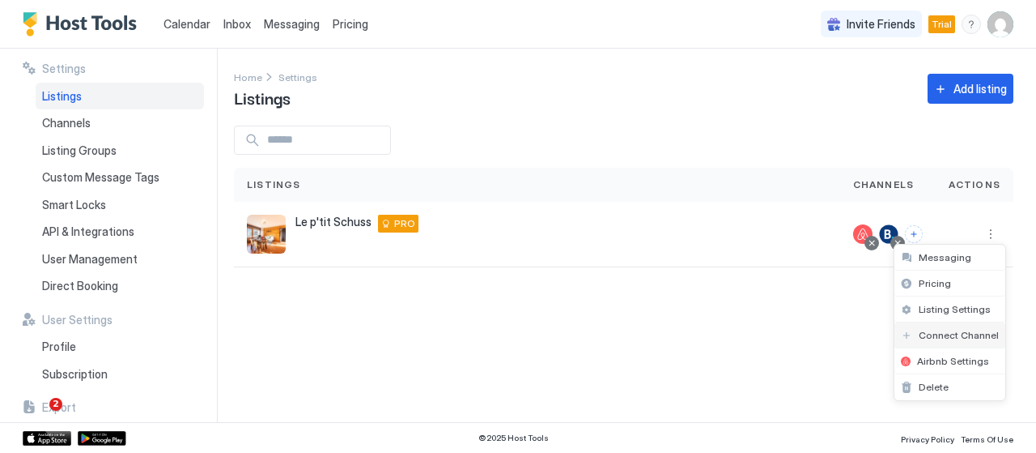
click at [967, 333] on span "Connect Channel" at bounding box center [959, 335] width 80 height 12
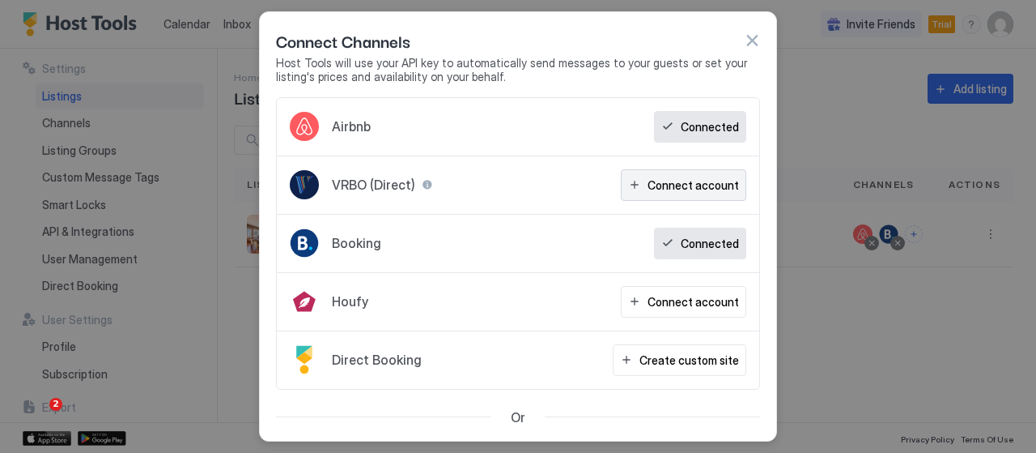
click at [692, 185] on div "Connect account" at bounding box center [693, 184] width 91 height 17
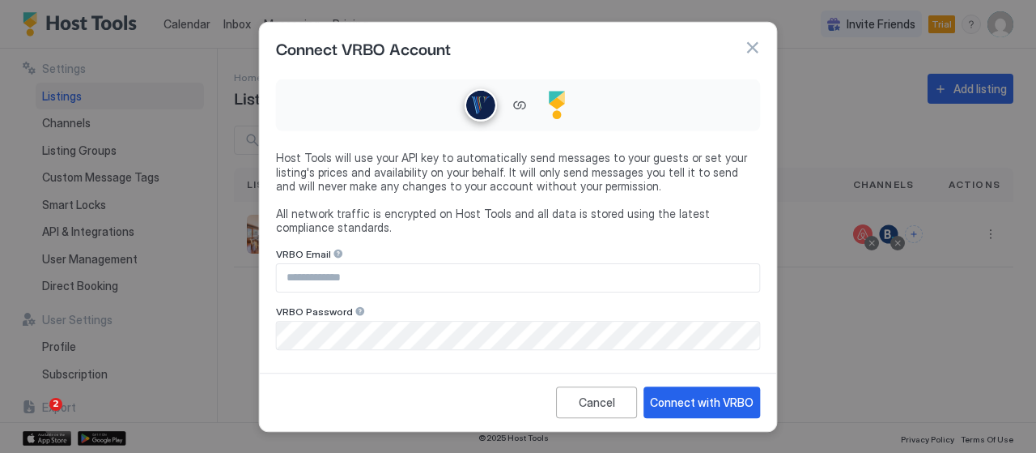
type input "**********"
click at [706, 406] on div "Connect with VRBO" at bounding box center [702, 401] width 104 height 17
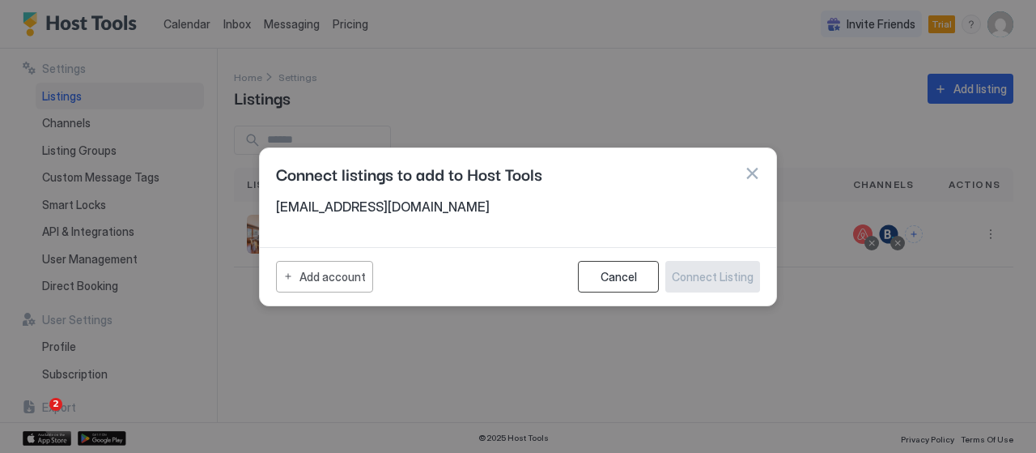
click at [610, 284] on button "Cancel" at bounding box center [618, 277] width 81 height 32
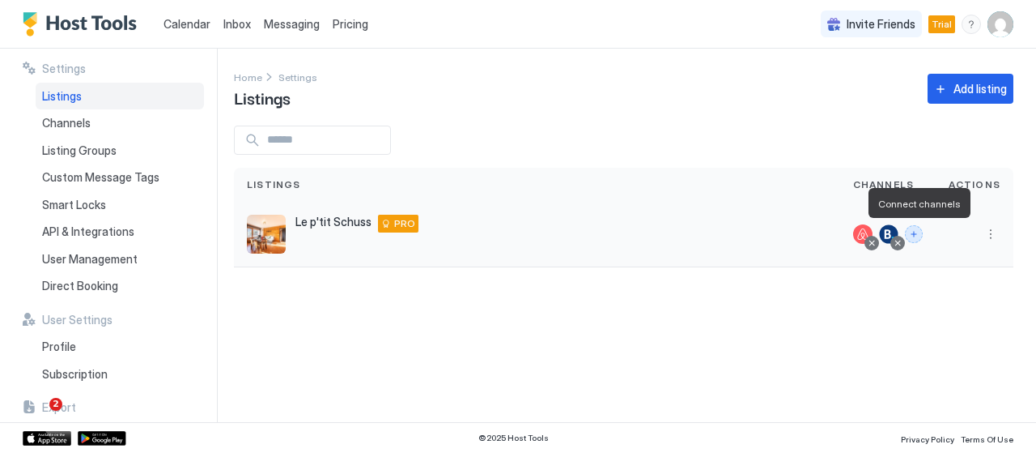
click at [915, 232] on button "Connect channels" at bounding box center [914, 234] width 18 height 18
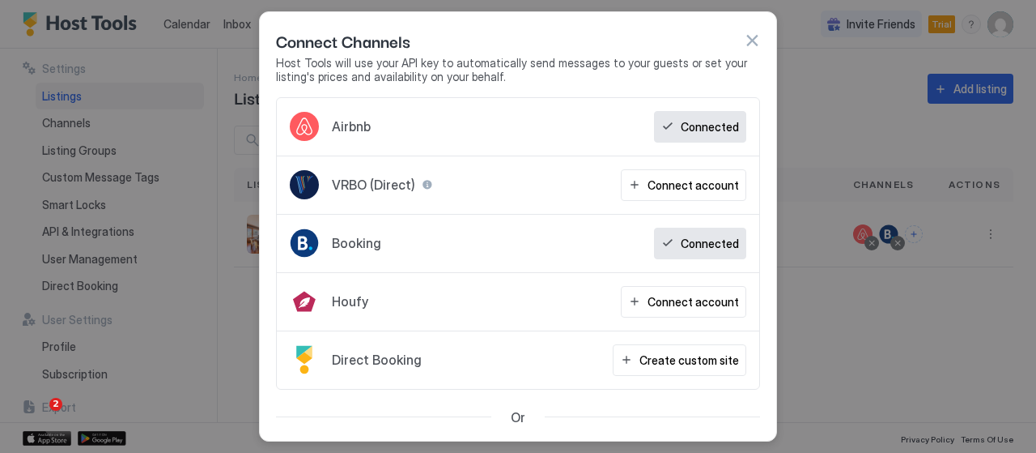
scroll to position [81, 0]
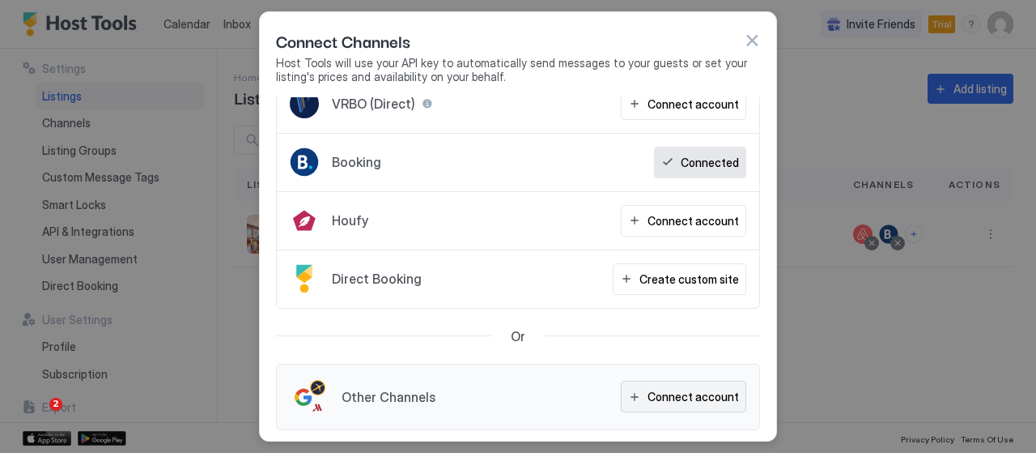
click at [678, 389] on div "Connect account" at bounding box center [693, 396] width 91 height 17
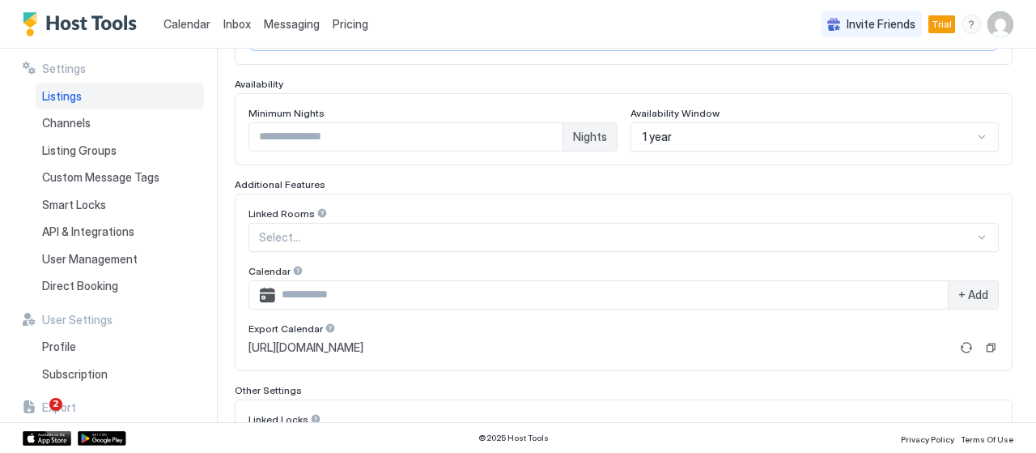
scroll to position [418, 0]
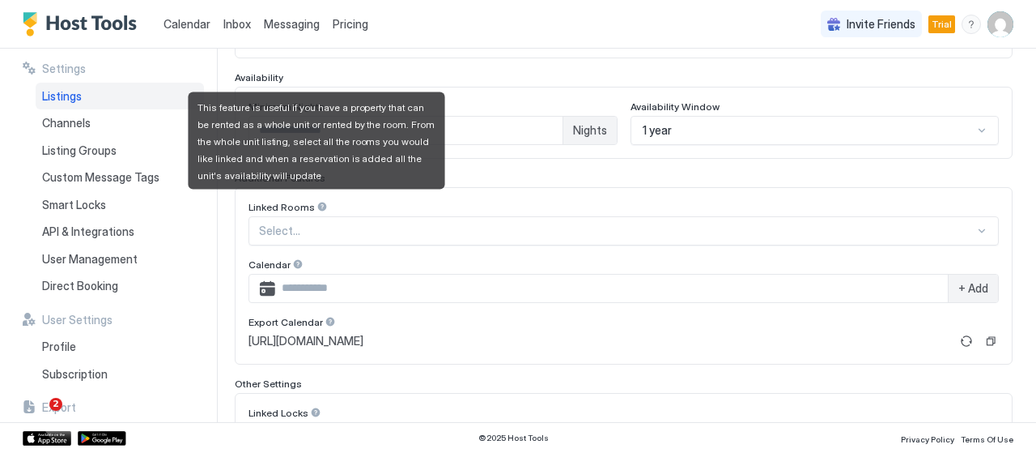
click at [317, 201] on div at bounding box center [322, 206] width 11 height 11
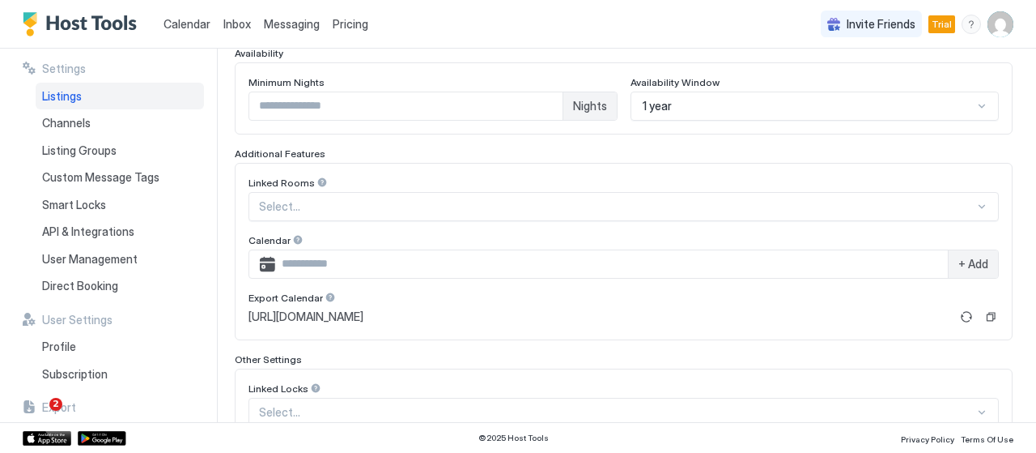
scroll to position [443, 0]
click at [338, 253] on input "Input Field" at bounding box center [611, 263] width 673 height 28
paste input "**********"
type input "*"
paste input "**********"
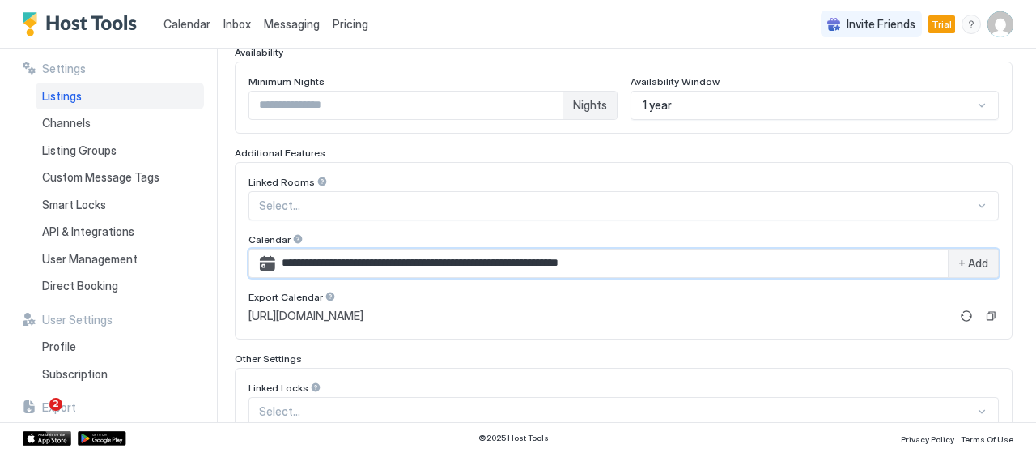
type input "**********"
click at [948, 260] on div "+ Add" at bounding box center [973, 263] width 50 height 28
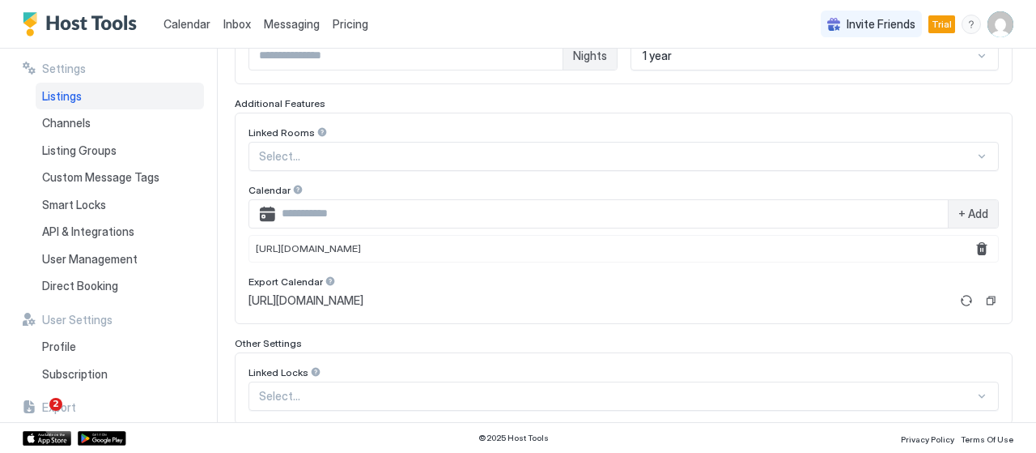
scroll to position [493, 0]
click at [963, 299] on button "Refresh" at bounding box center [966, 299] width 19 height 19
click at [984, 291] on button "Copy" at bounding box center [991, 299] width 16 height 16
